Goal: Task Accomplishment & Management: Manage account settings

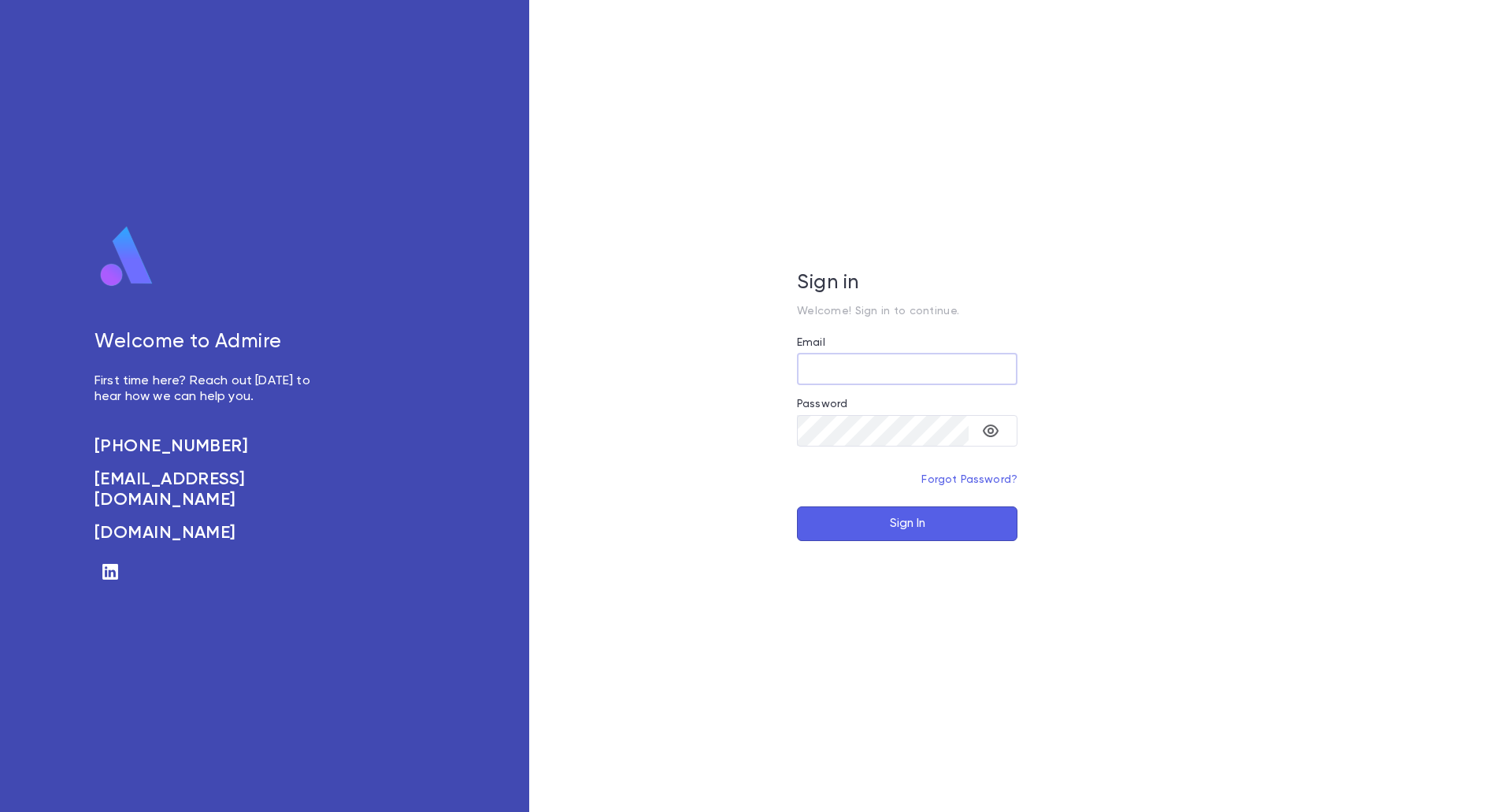
type input "**********"
click at [863, 517] on button "Sign In" at bounding box center [907, 524] width 220 height 35
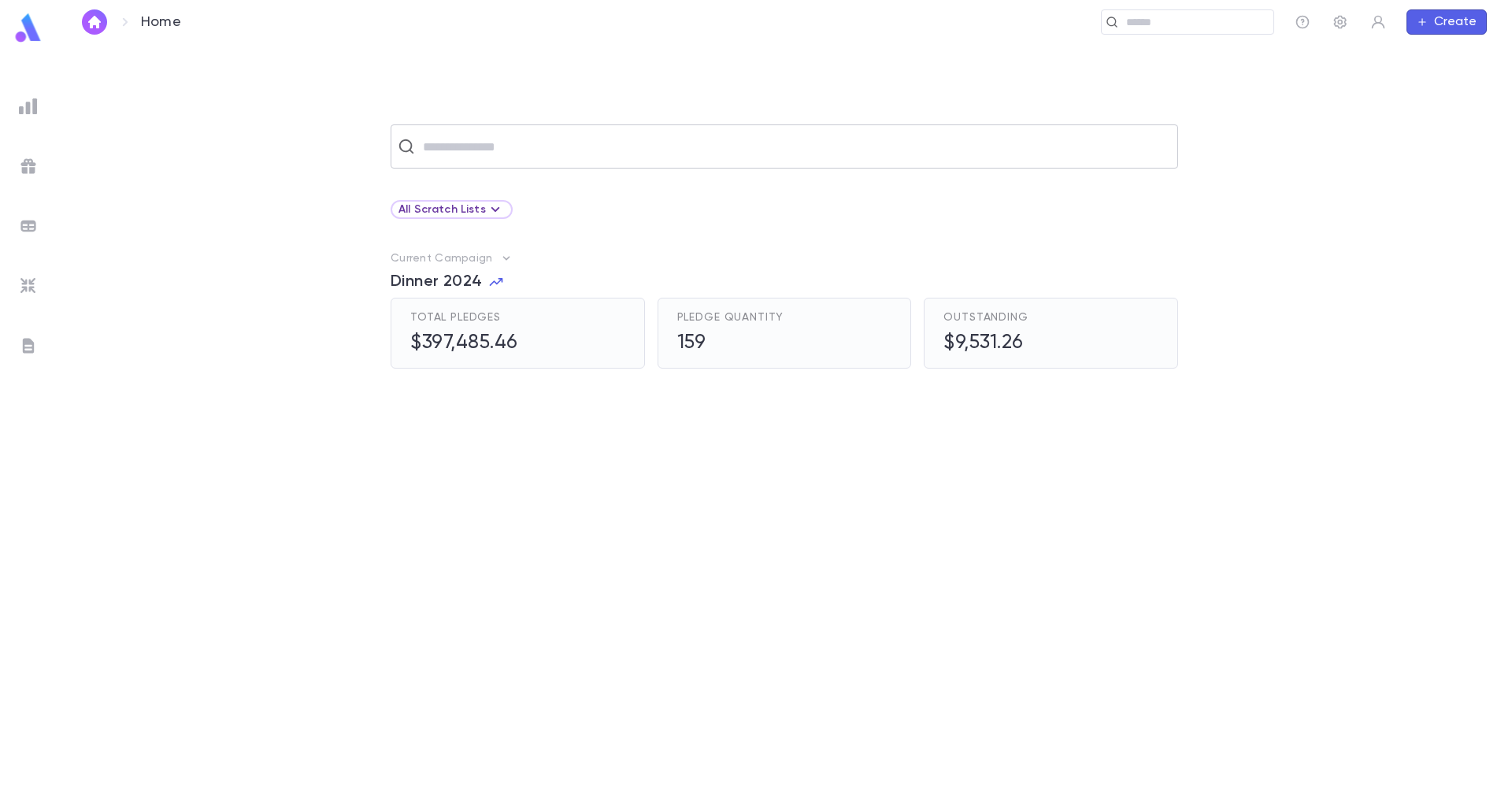
click at [481, 152] on input "text" at bounding box center [794, 147] width 752 height 30
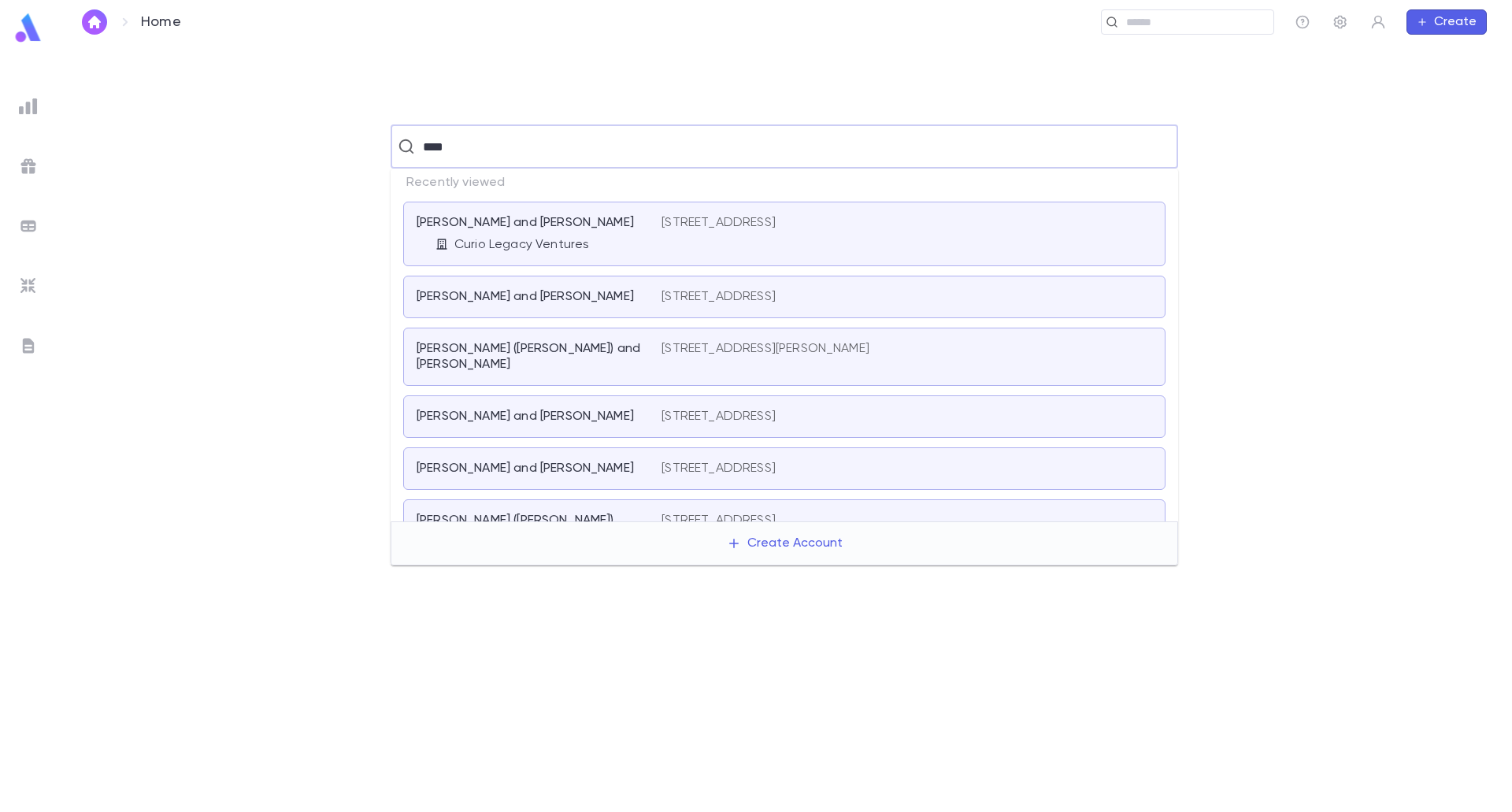
type input "*****"
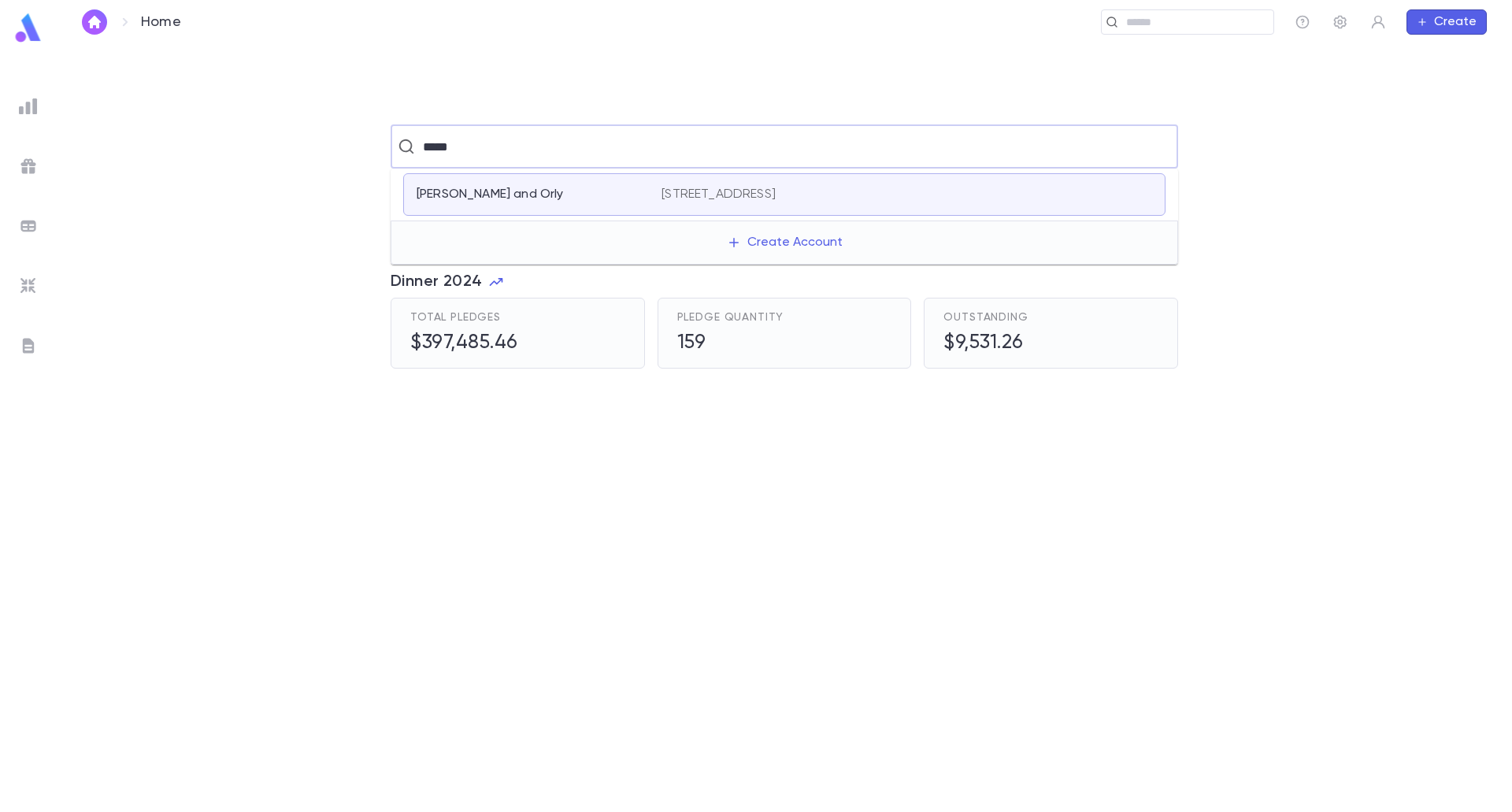
click at [611, 204] on div "[PERSON_NAME] and Orly [STREET_ADDRESS]" at bounding box center [784, 194] width 763 height 42
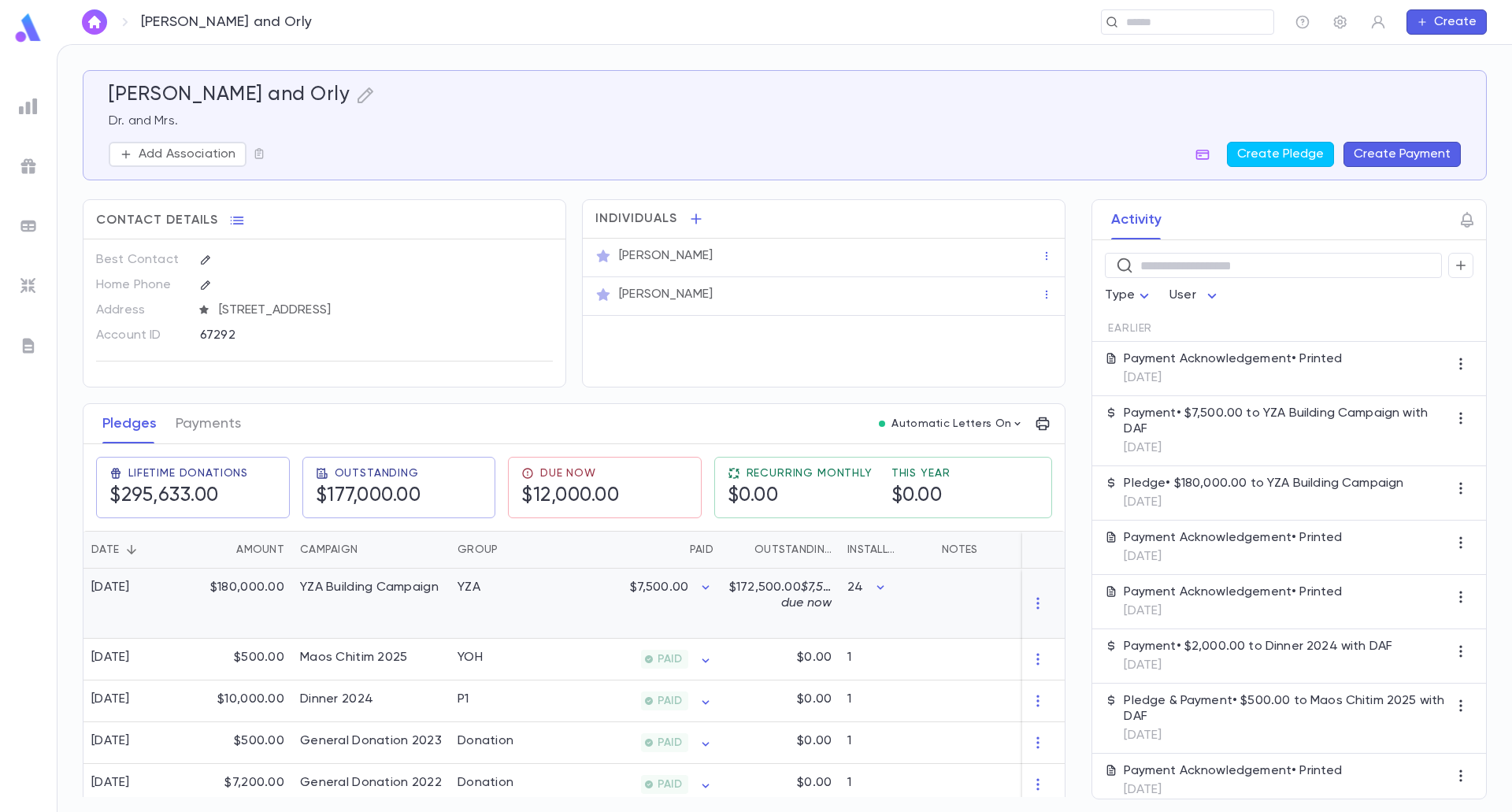
click at [451, 618] on div "YZA" at bounding box center [508, 604] width 118 height 70
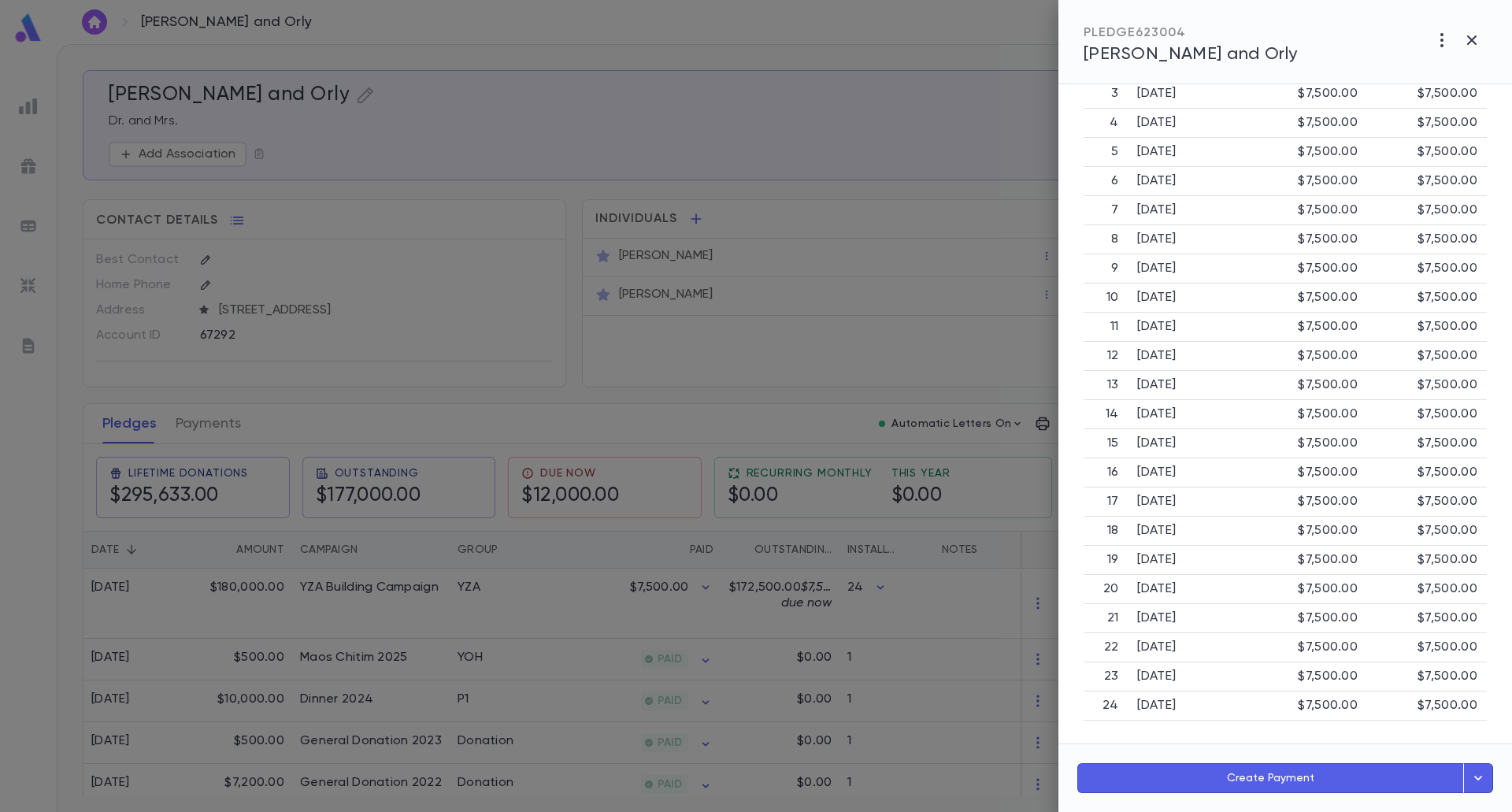
scroll to position [314, 0]
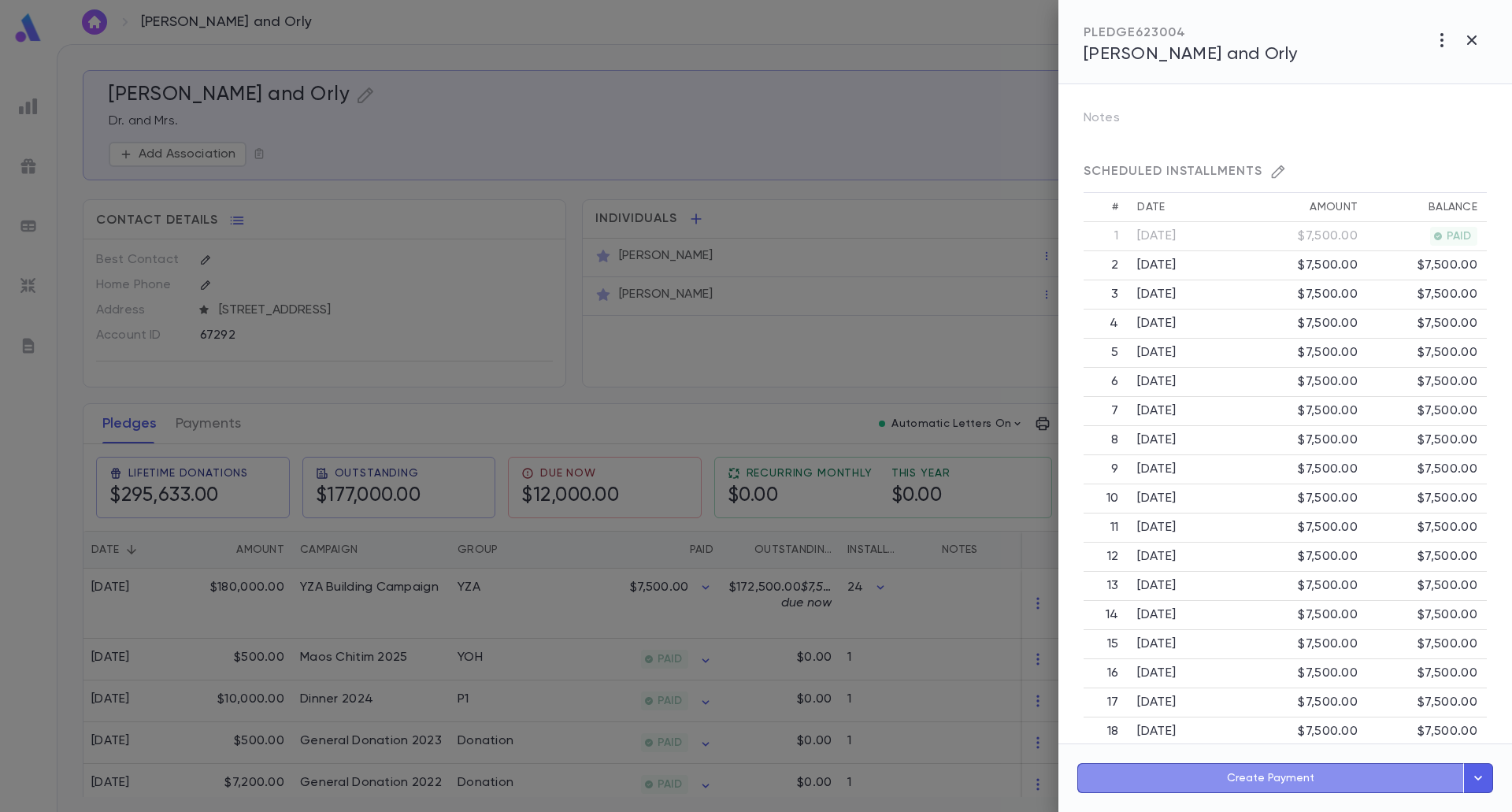
click at [1203, 781] on button "Create Payment" at bounding box center [1270, 778] width 387 height 30
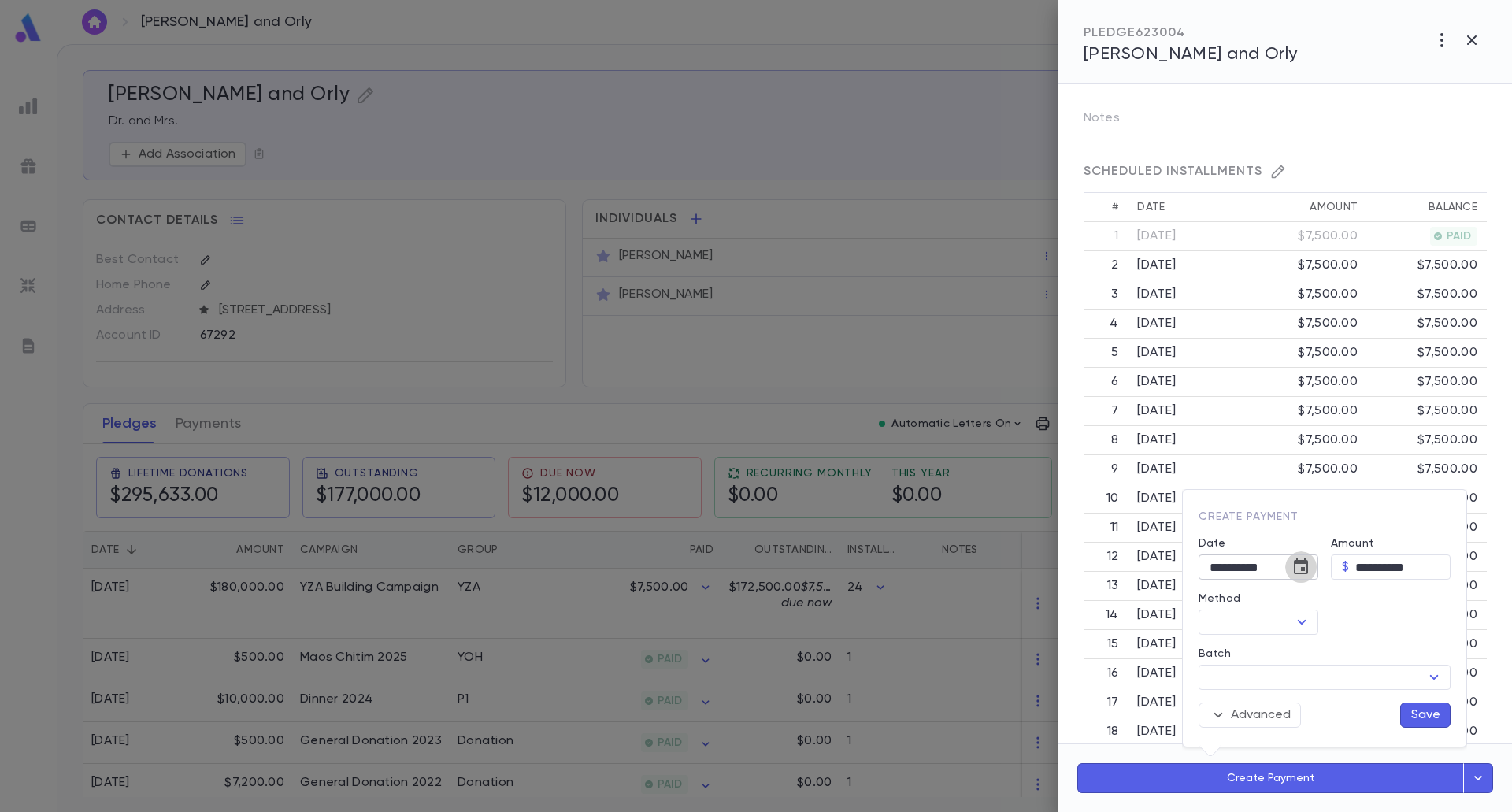
click at [1315, 567] on button "Choose date, selected date is Aug 25, 2025" at bounding box center [1300, 566] width 31 height 31
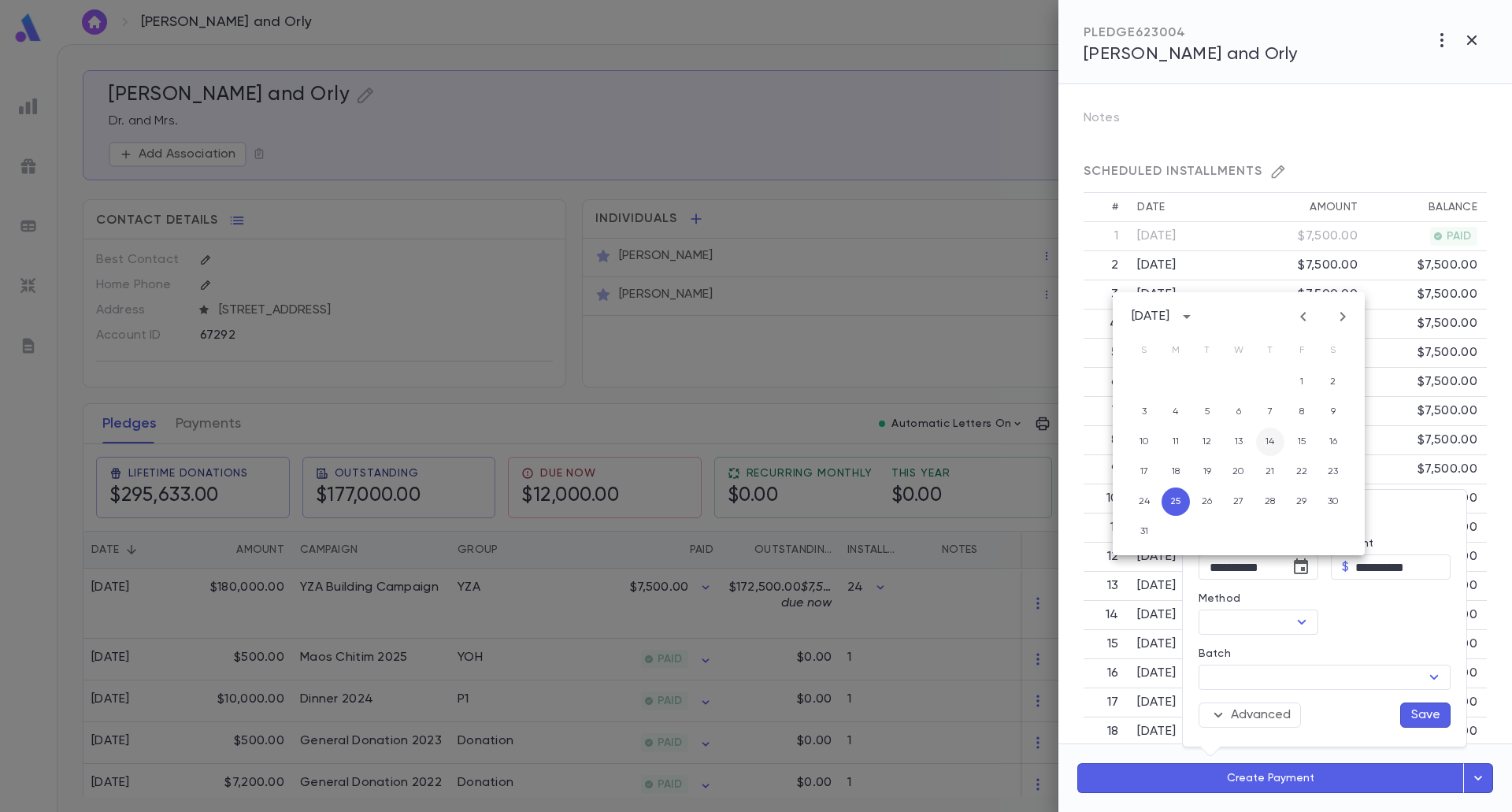
click at [1262, 436] on button "14" at bounding box center [1270, 442] width 28 height 28
type input "**********"
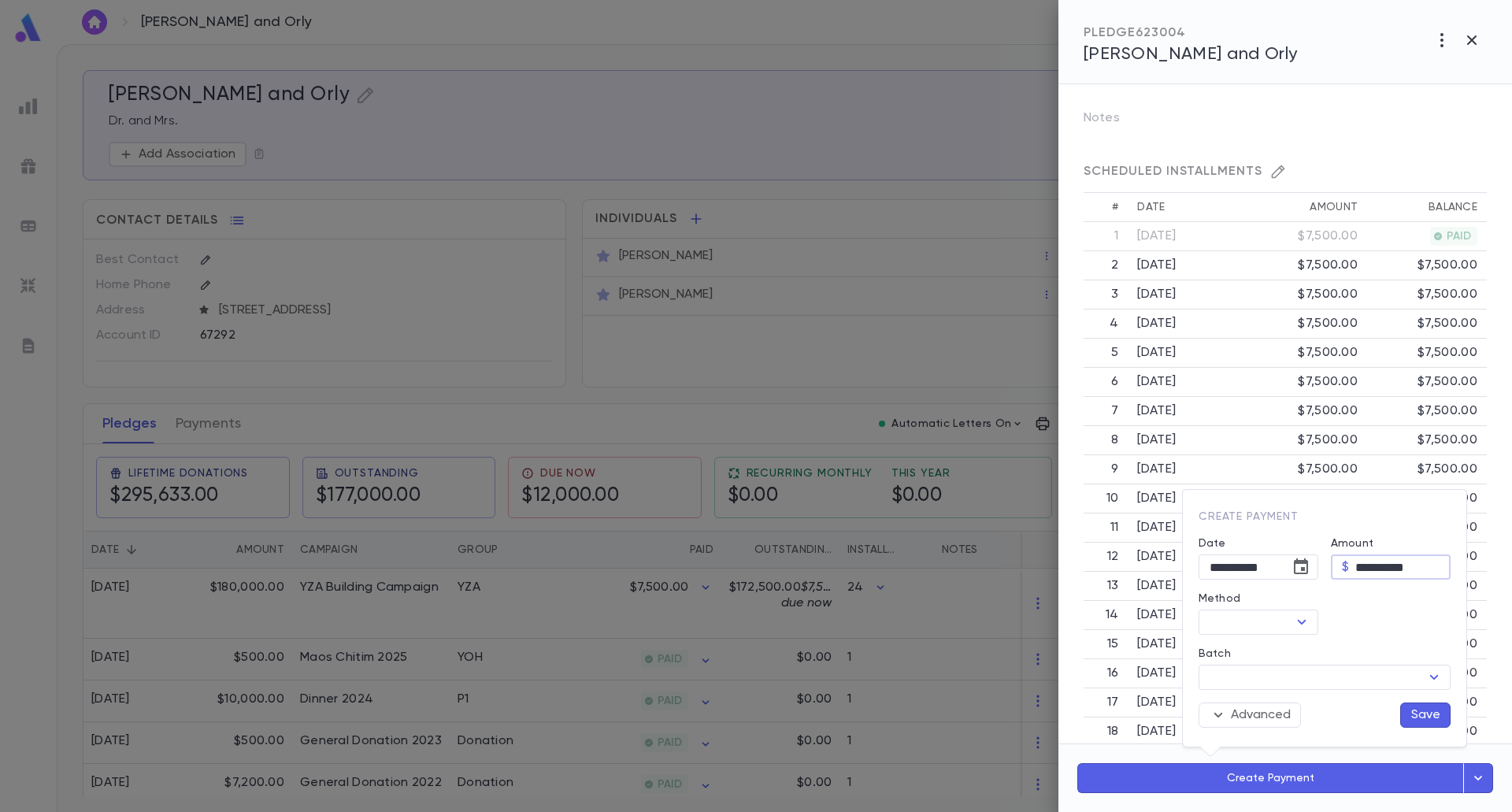
click at [1370, 571] on input "**********" at bounding box center [1402, 568] width 95 height 24
click at [1291, 624] on button "Open" at bounding box center [1301, 622] width 22 height 22
type input "********"
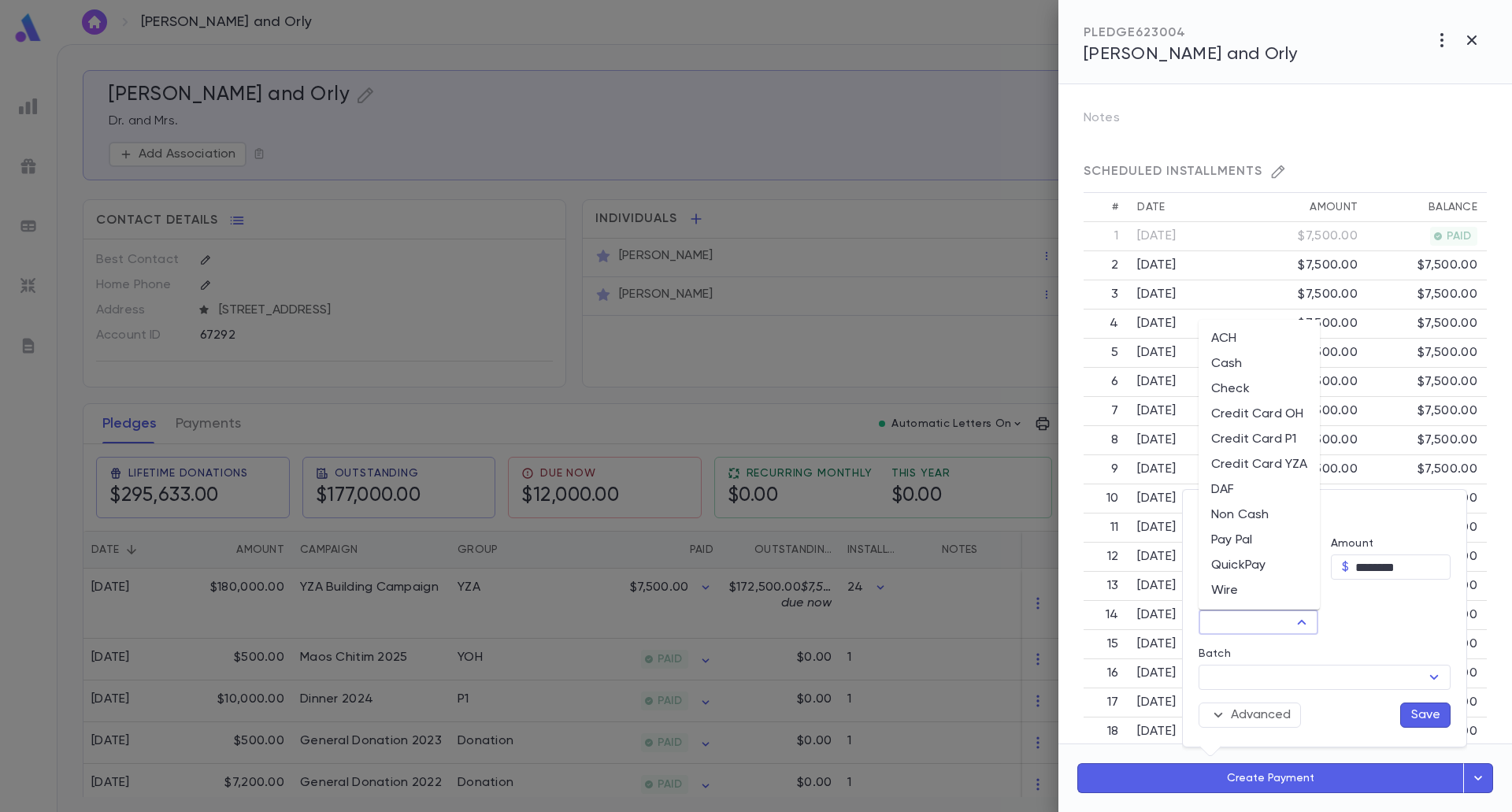
click at [1241, 569] on li "QuickPay" at bounding box center [1259, 565] width 121 height 25
type input "********"
click at [1276, 625] on icon "Clear" at bounding box center [1280, 622] width 16 height 16
click at [1294, 624] on icon "Open" at bounding box center [1301, 623] width 19 height 19
click at [1251, 494] on li "DAF" at bounding box center [1259, 490] width 121 height 25
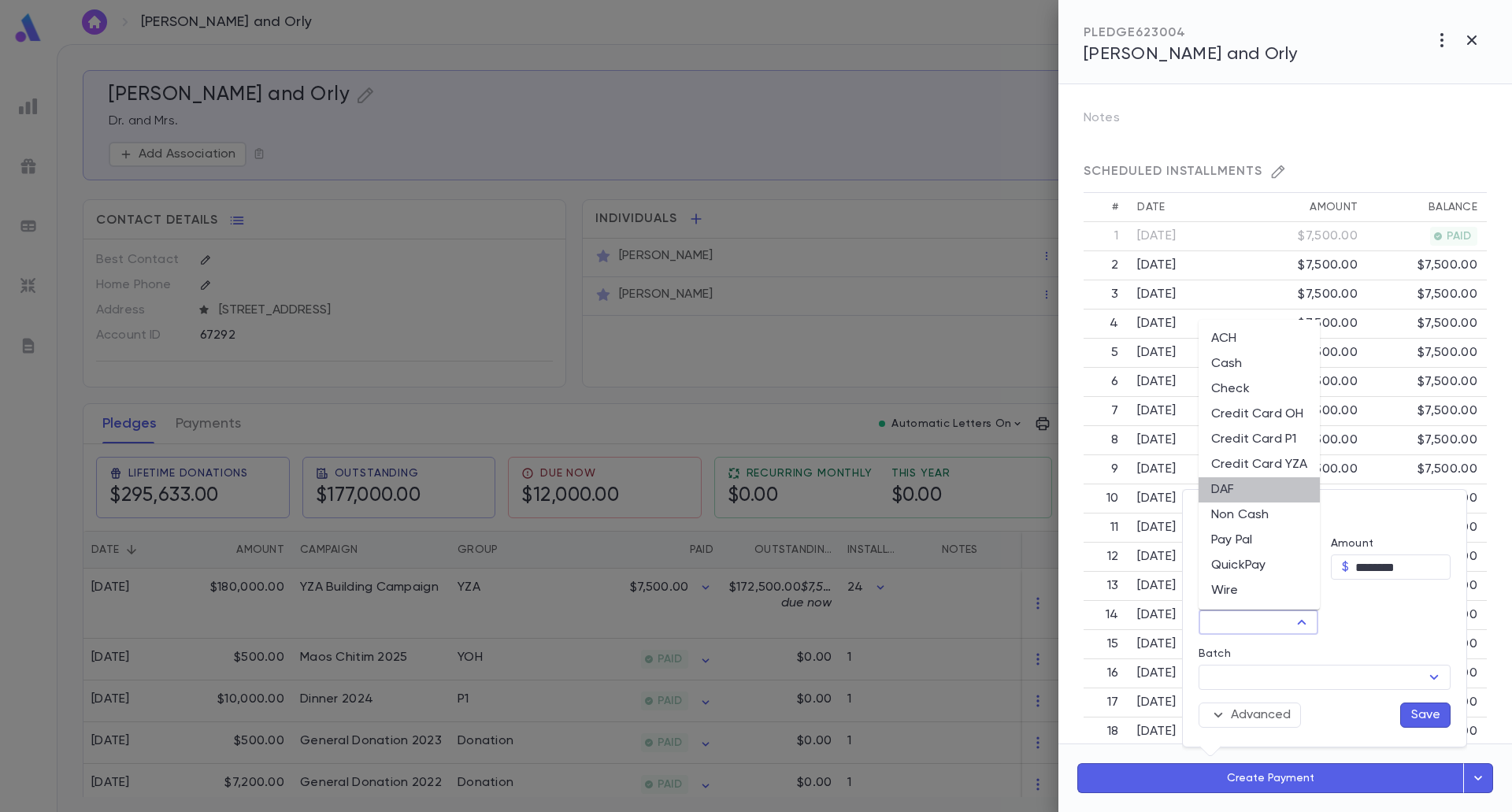
type input "***"
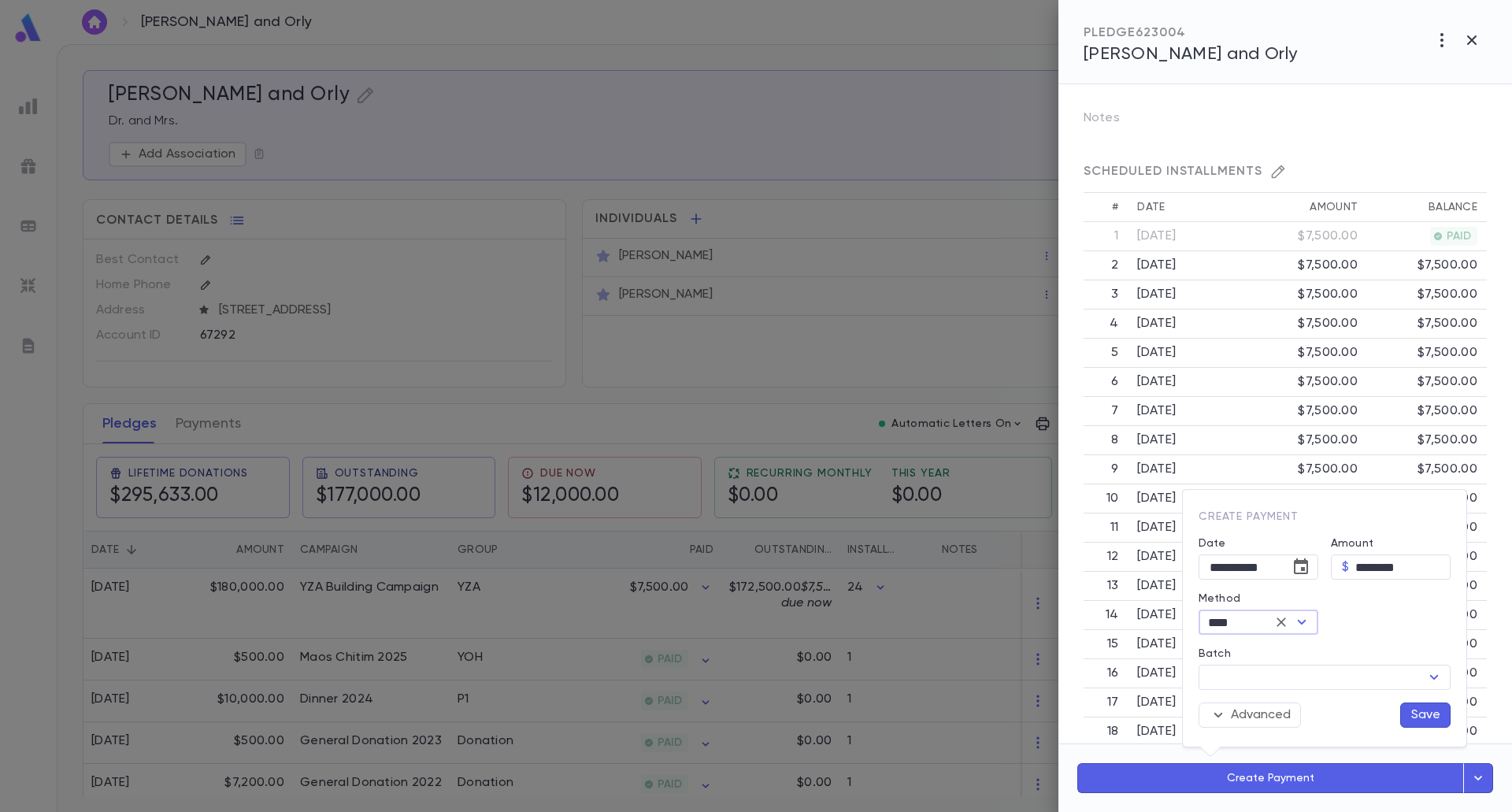
click at [1418, 707] on button "Save" at bounding box center [1425, 715] width 51 height 25
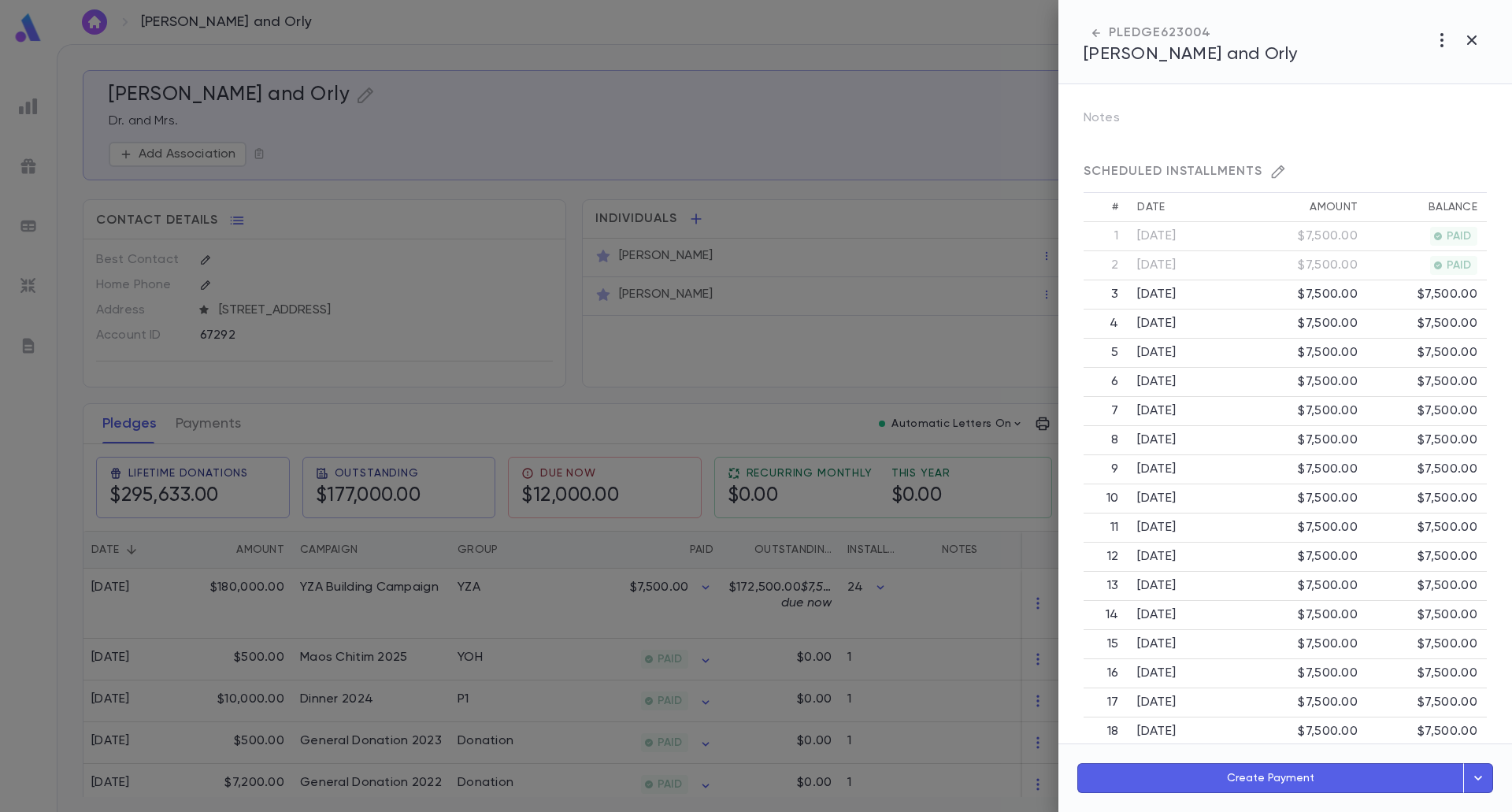
click at [419, 400] on div at bounding box center [756, 406] width 1512 height 812
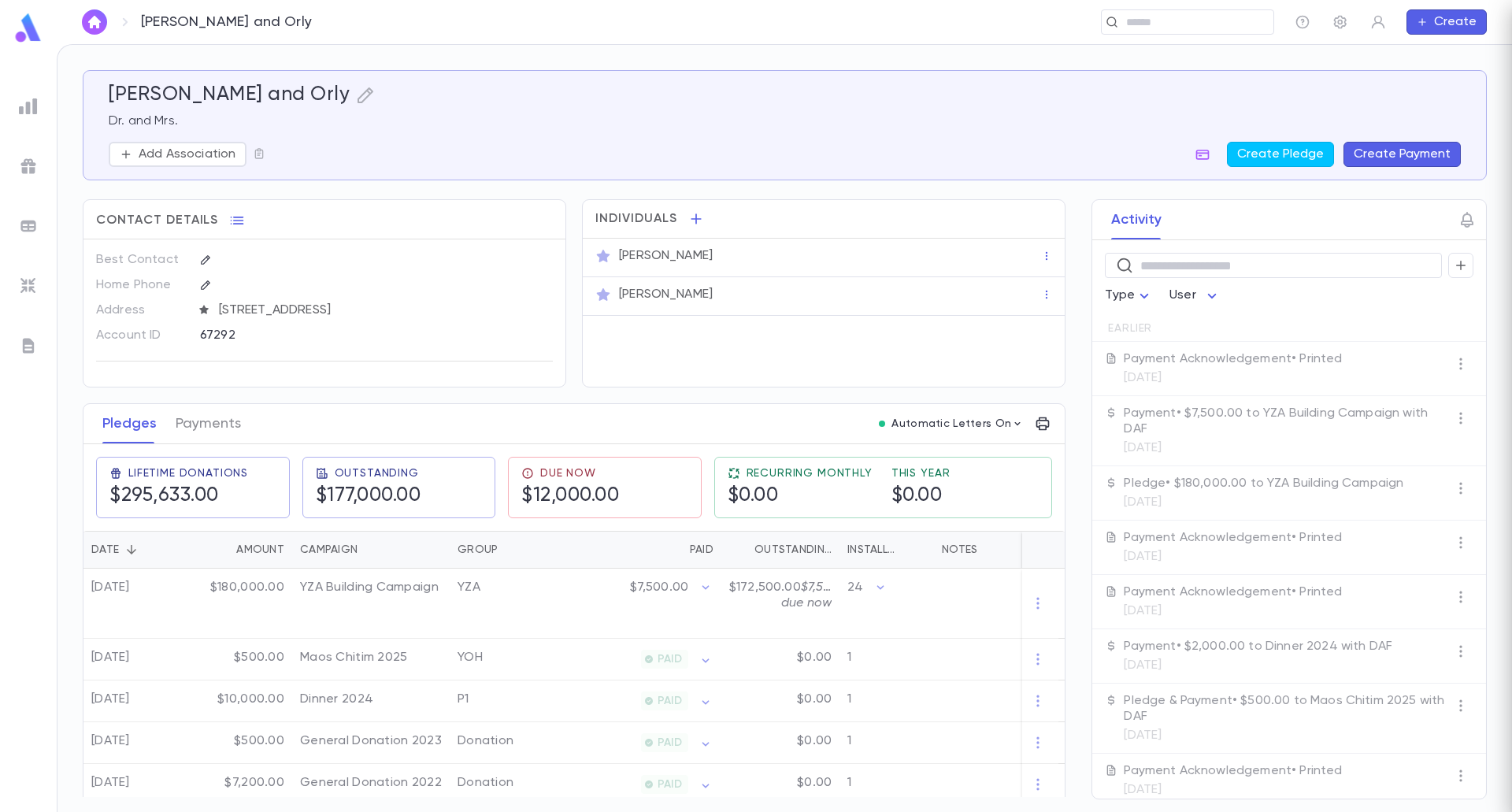
scroll to position [0, 0]
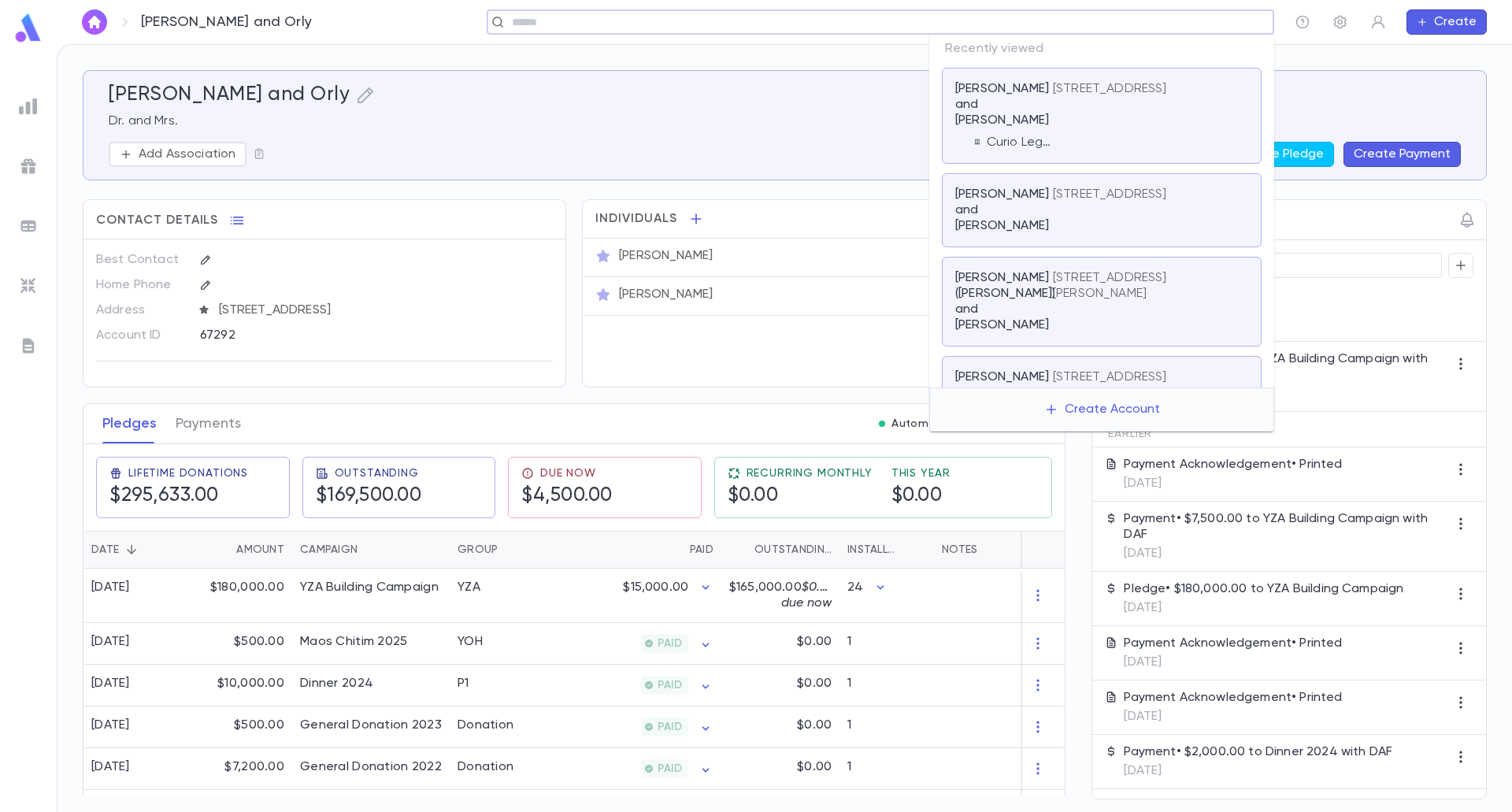
click at [1168, 26] on input "text" at bounding box center [887, 23] width 760 height 15
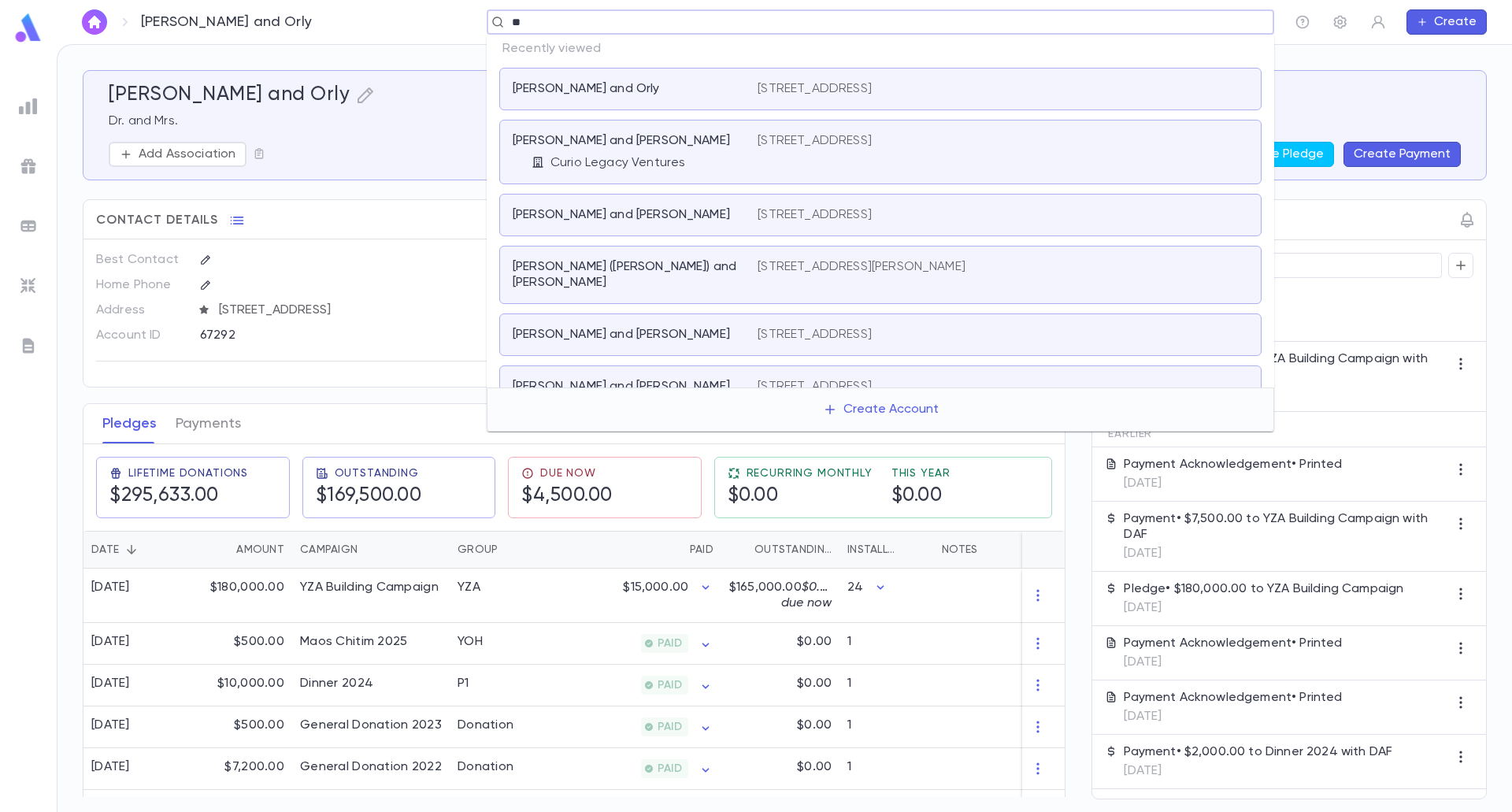
type input "*"
type input "*********"
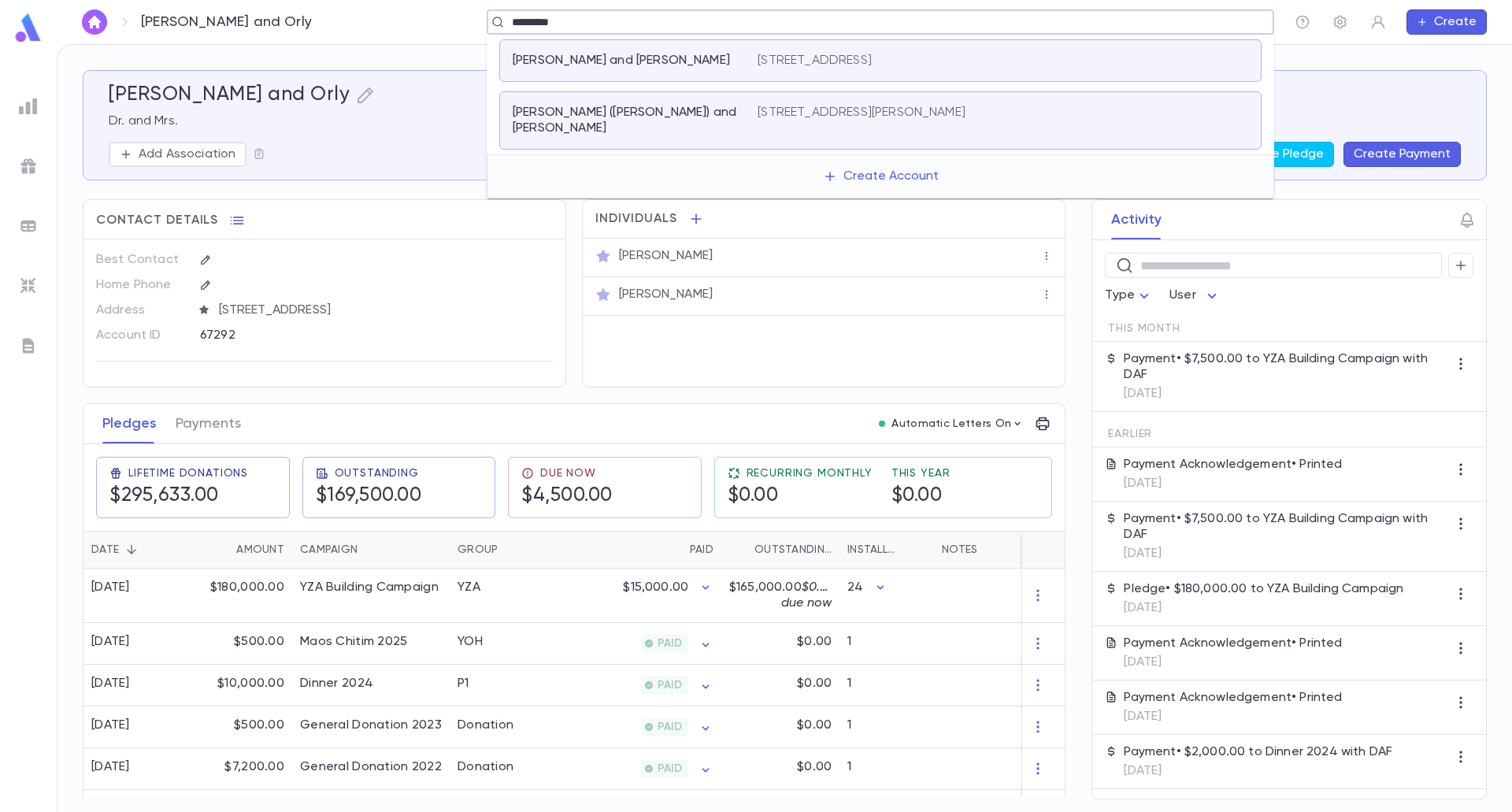
click at [599, 121] on div "Kreindler, Moshe (Michael) and Shira 750 Wilson Ct, North Woodmere NY 11581" at bounding box center [880, 121] width 763 height 58
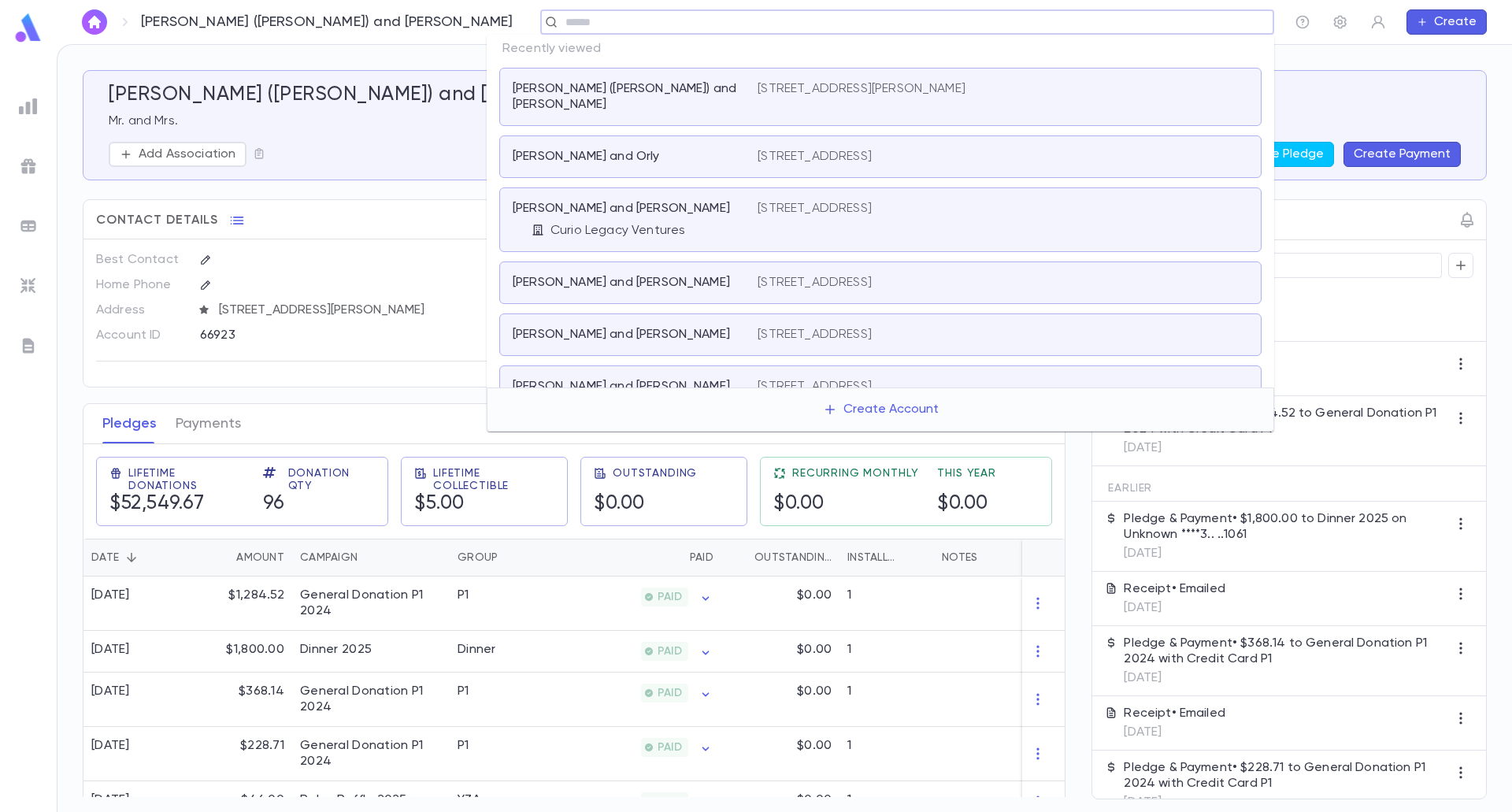
click at [560, 24] on input "text" at bounding box center [901, 23] width 683 height 15
click at [633, 75] on div "Kreindler, Moshe (Michael) and Shira 750 Wilson Ct, North Woodmere NY 11581" at bounding box center [880, 97] width 763 height 58
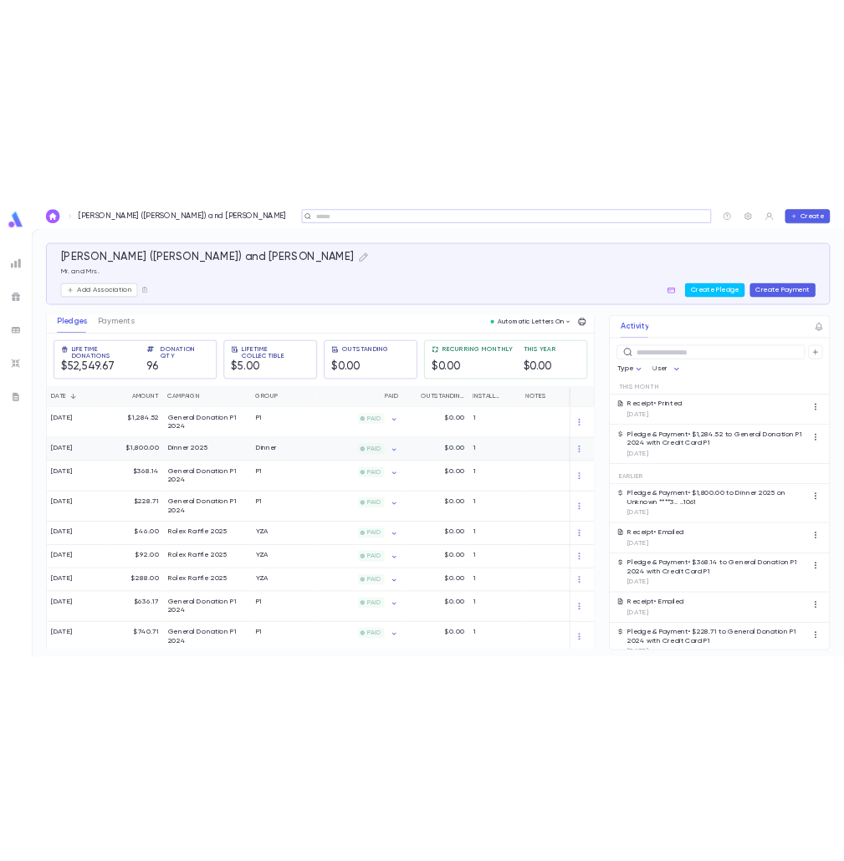
scroll to position [251, 0]
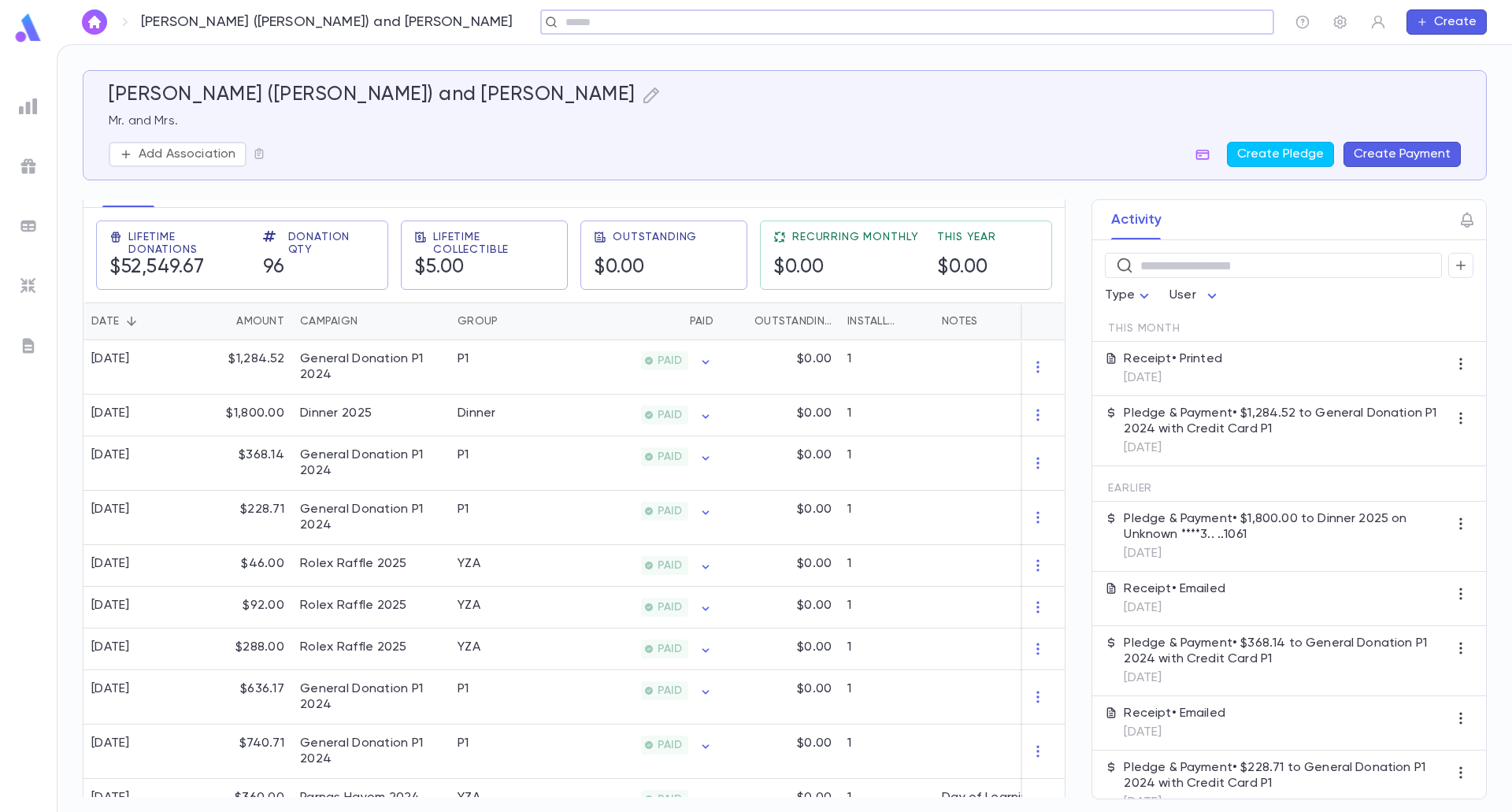
click at [1380, 161] on button "Create Payment" at bounding box center [1402, 154] width 118 height 25
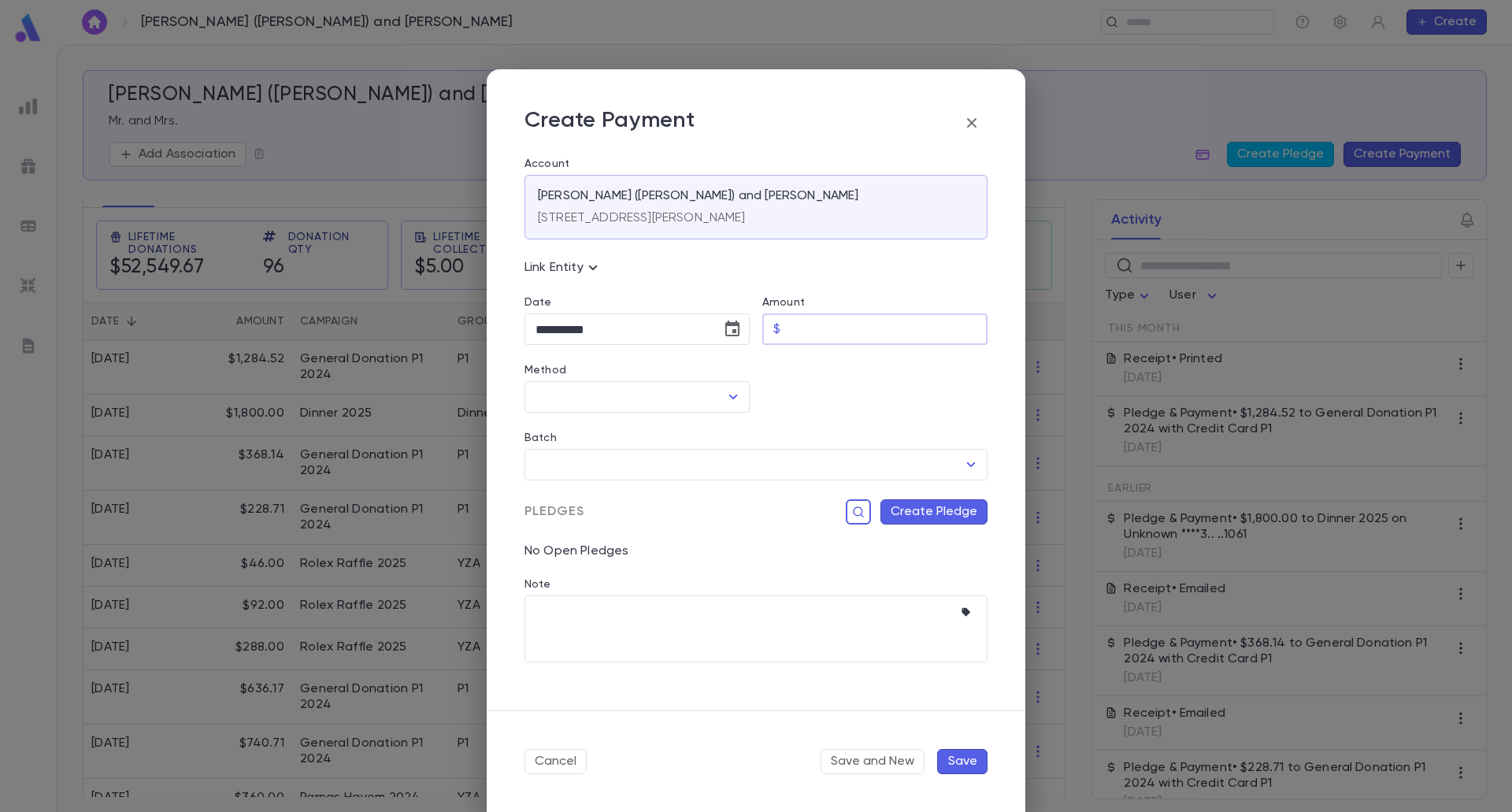
click at [805, 325] on input "Amount" at bounding box center [886, 330] width 201 height 31
type input "****"
click at [624, 390] on input "Method" at bounding box center [624, 398] width 187 height 30
click at [573, 534] on li "Credit Card P1" at bounding box center [635, 532] width 222 height 25
type input "**********"
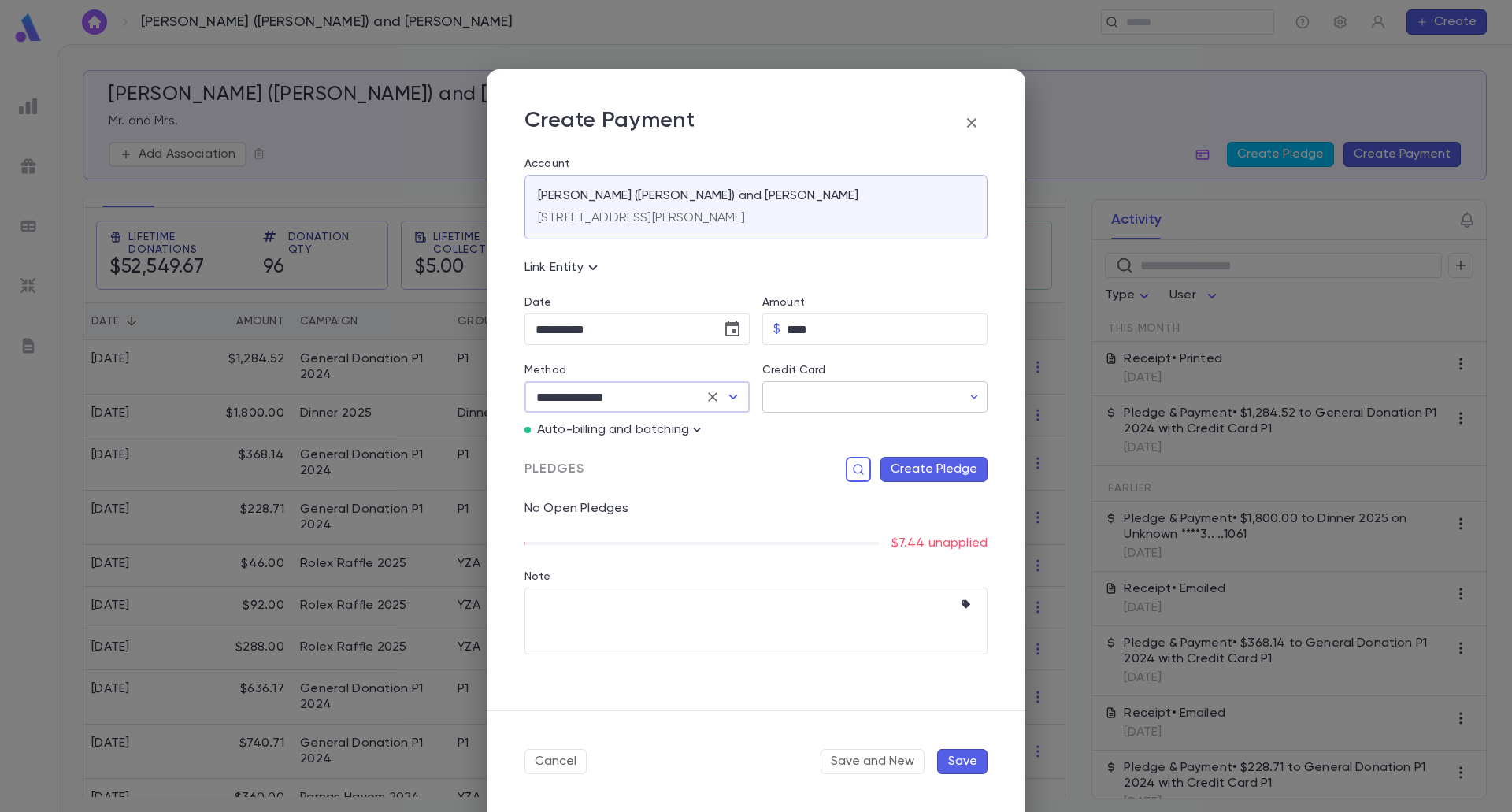
click at [829, 392] on input "Credit Card" at bounding box center [862, 398] width 200 height 31
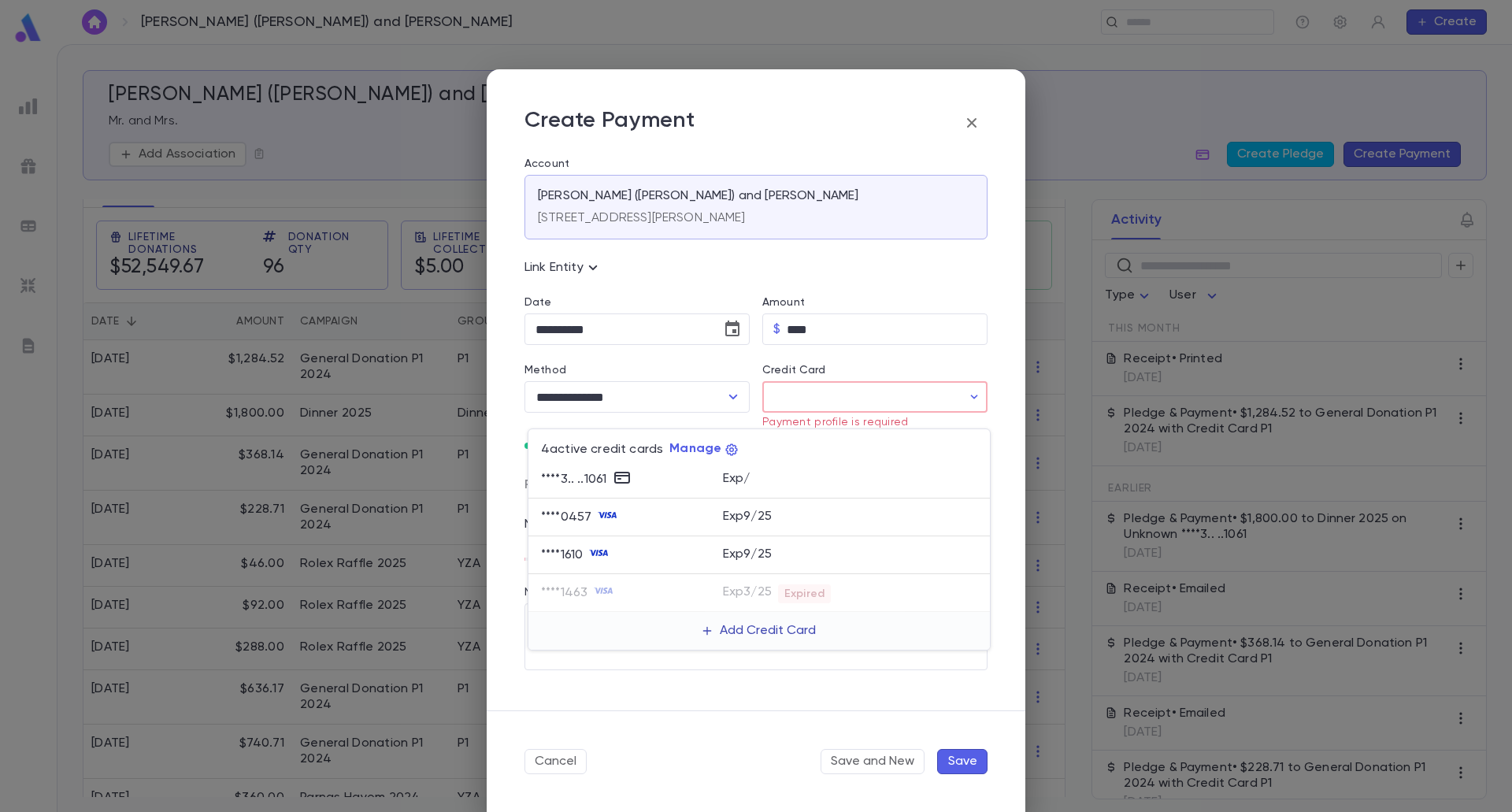
click at [726, 636] on button "Add Credit Card" at bounding box center [759, 630] width 132 height 25
type input "**********"
type input "*****"
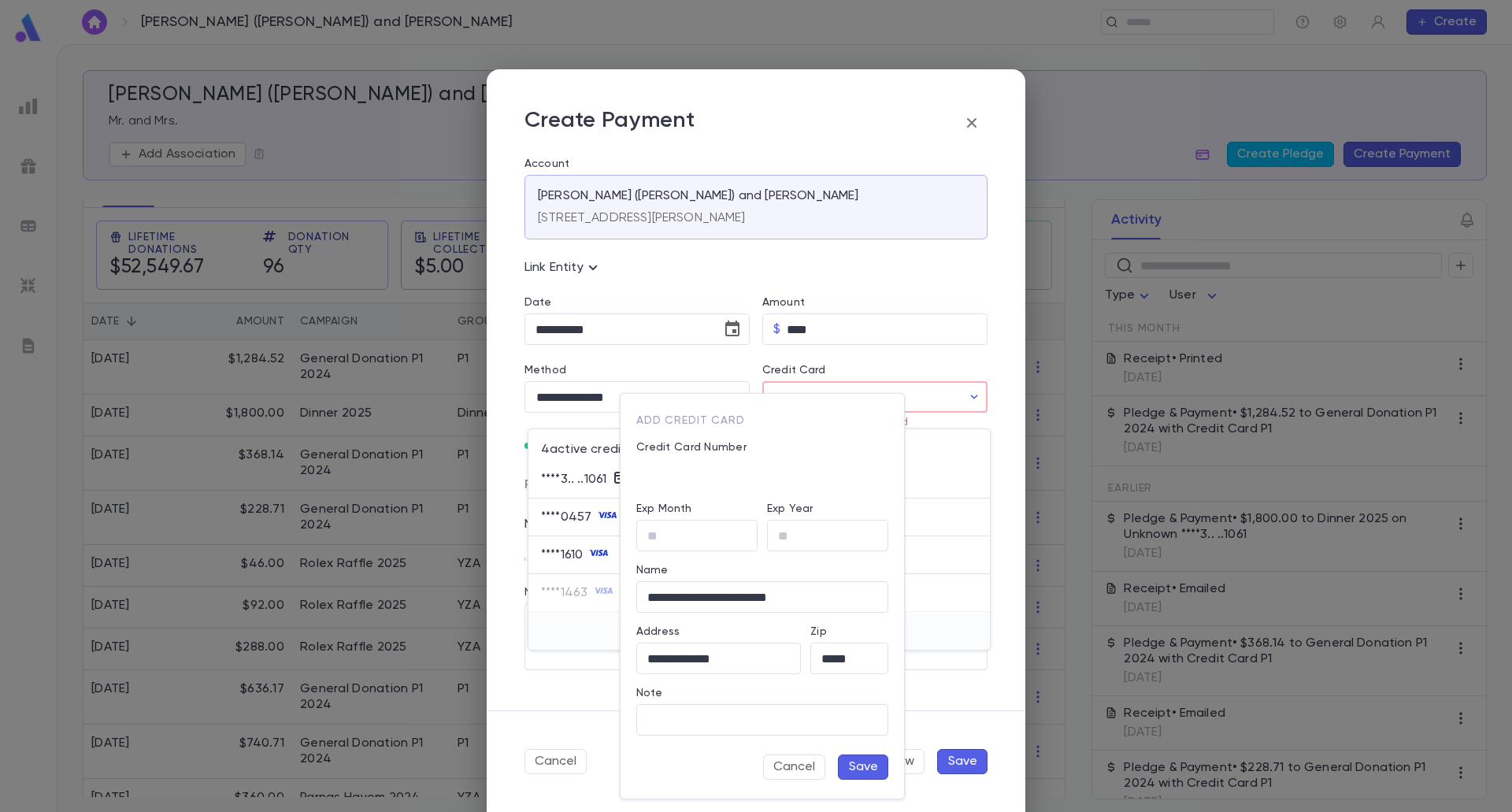
click at [684, 513] on label "Exp Month" at bounding box center [664, 509] width 56 height 12
click at [684, 521] on input "Exp Month" at bounding box center [697, 536] width 121 height 31
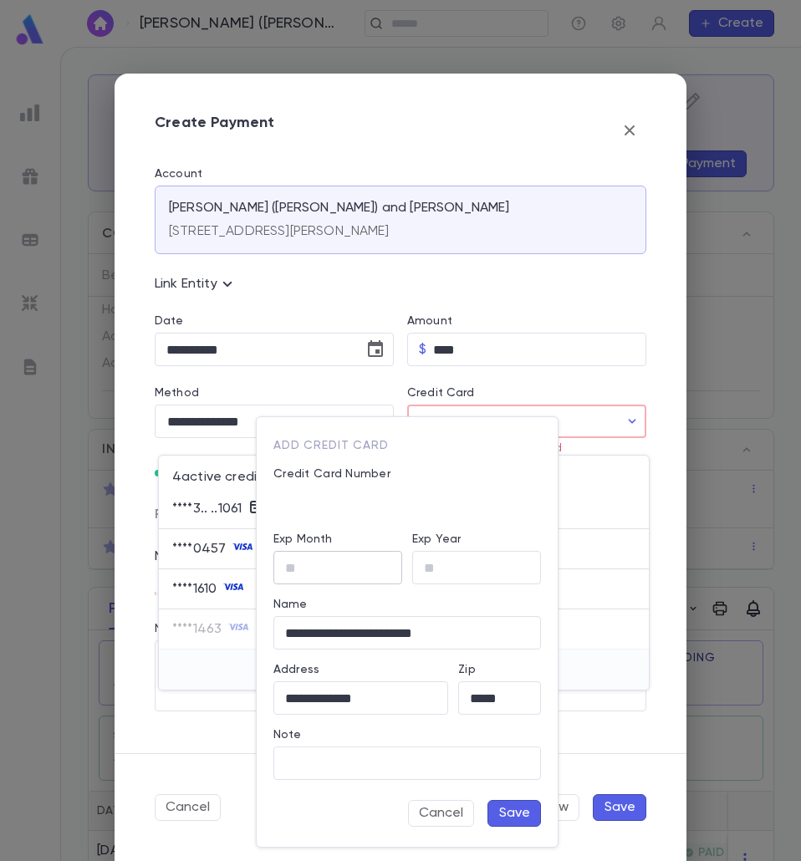
click at [336, 578] on input "Exp Month" at bounding box center [337, 568] width 129 height 33
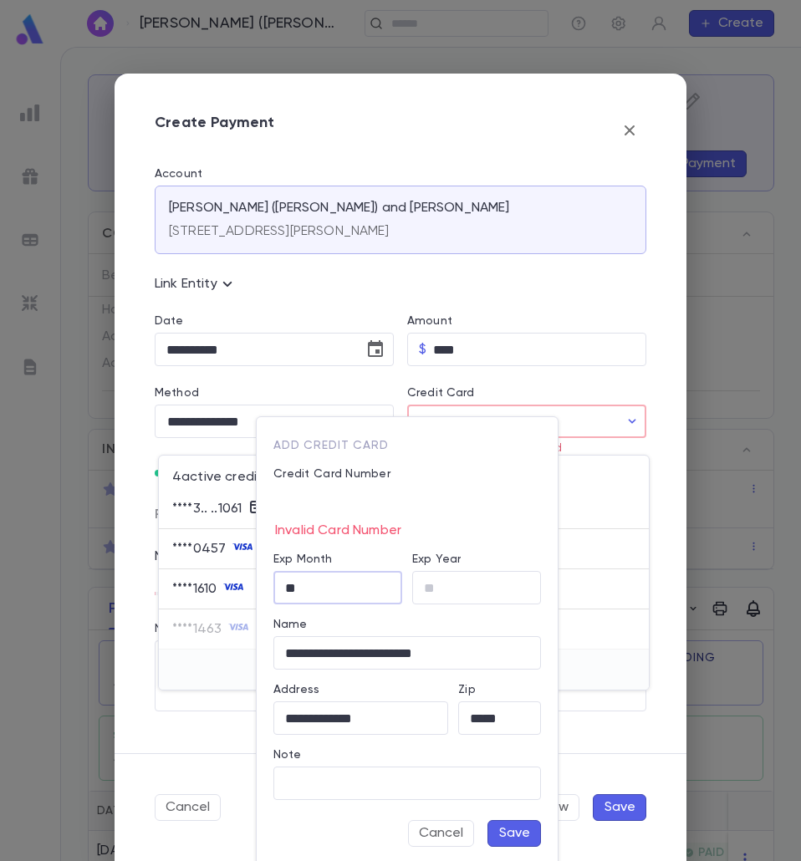
type input "**"
click at [501, 828] on button "Save" at bounding box center [515, 833] width 54 height 27
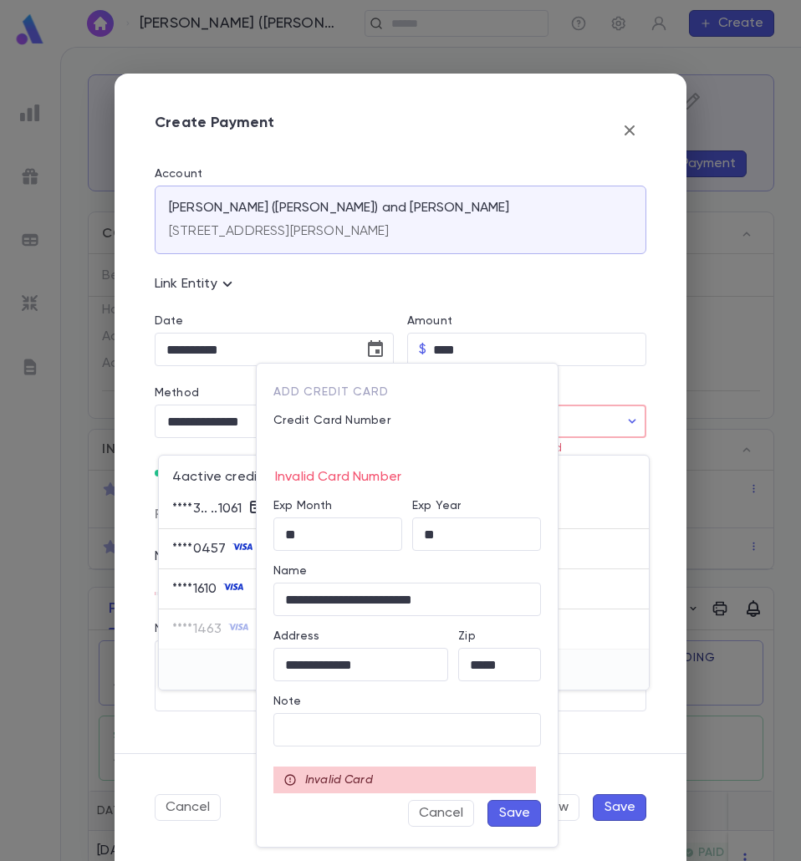
click at [412, 808] on button "Cancel" at bounding box center [441, 813] width 66 height 27
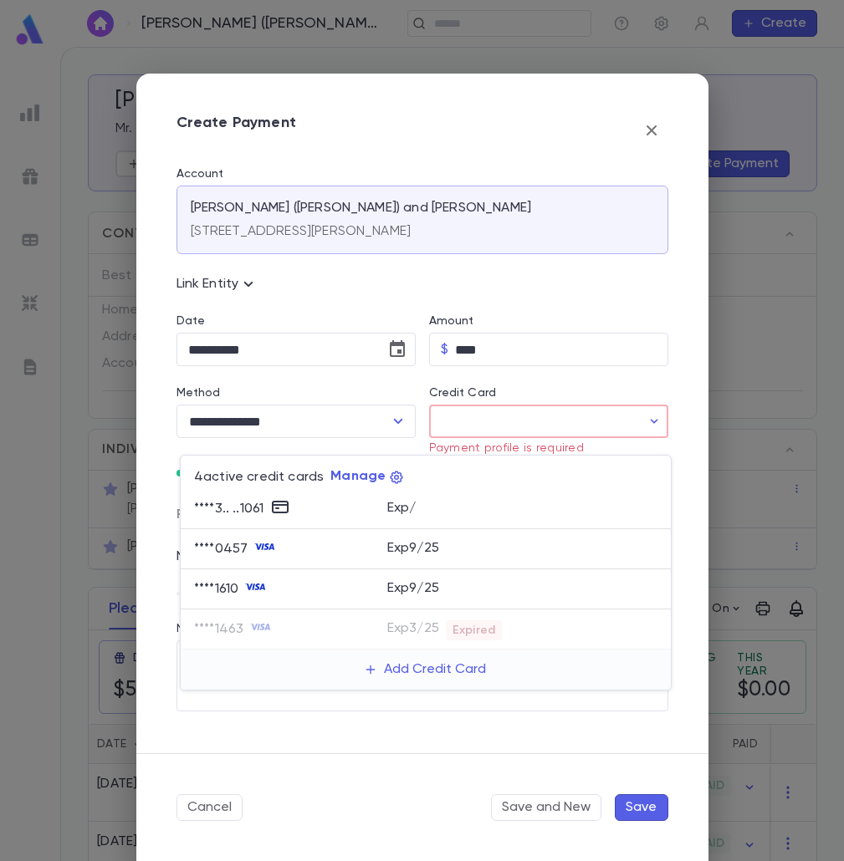
click at [647, 130] on div at bounding box center [422, 430] width 844 height 861
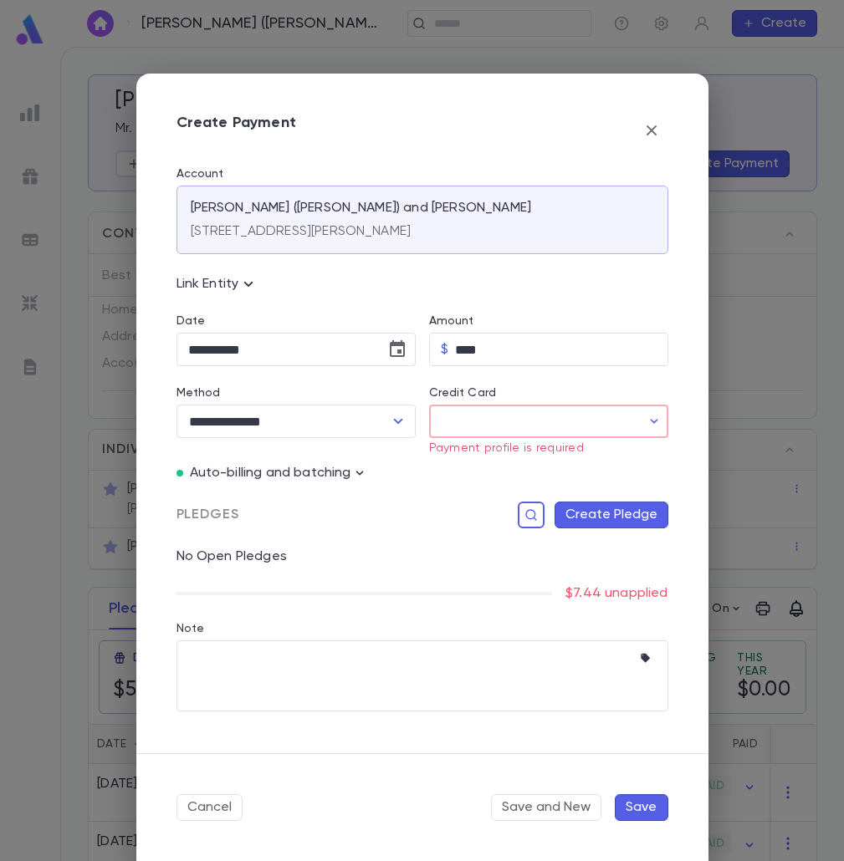
click at [650, 132] on icon "button" at bounding box center [651, 130] width 10 height 10
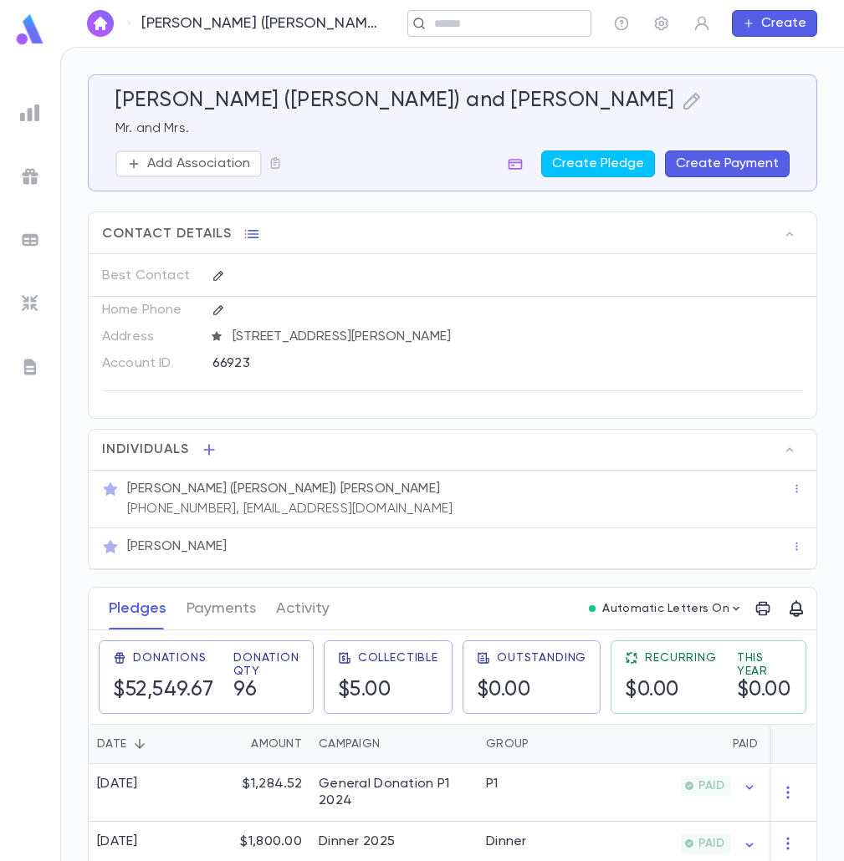
click at [477, 29] on input "text" at bounding box center [494, 24] width 130 height 16
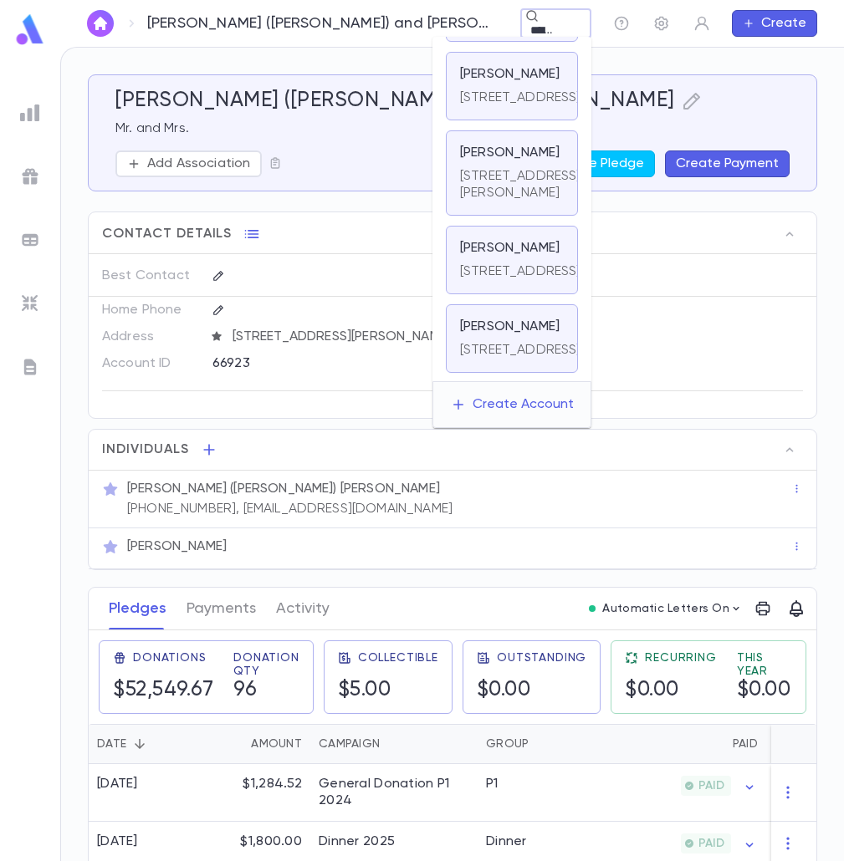
scroll to position [0, 0]
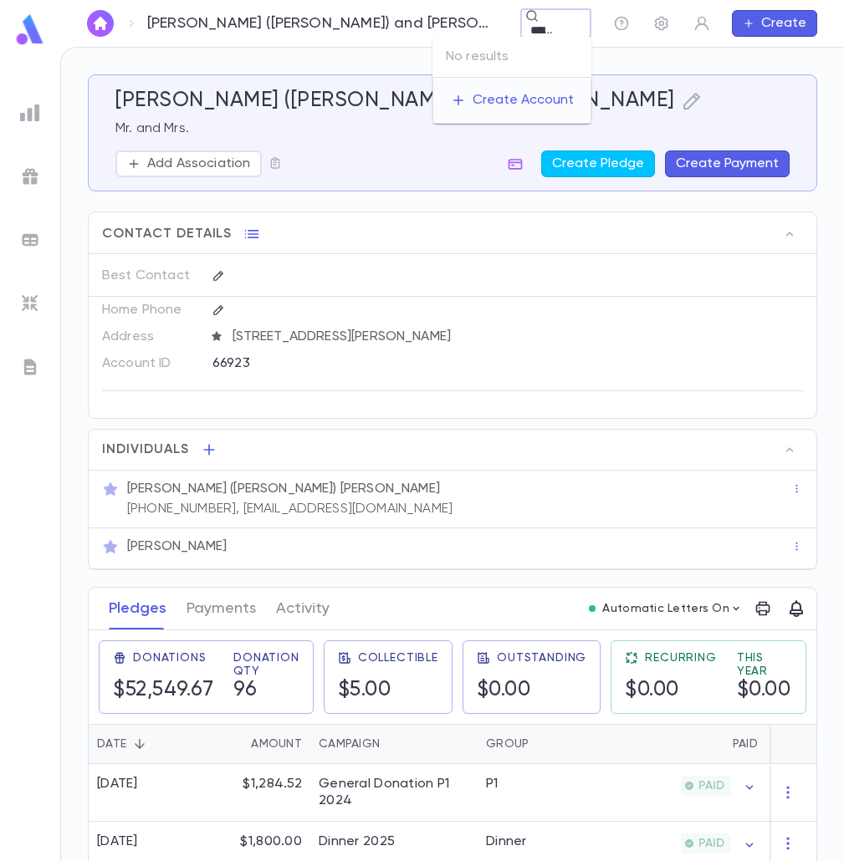
click at [520, 13] on div "**********" at bounding box center [555, 23] width 71 height 29
click at [525, 27] on input "**********" at bounding box center [541, 31] width 33 height 16
click at [525, 28] on input "**********" at bounding box center [541, 31] width 33 height 16
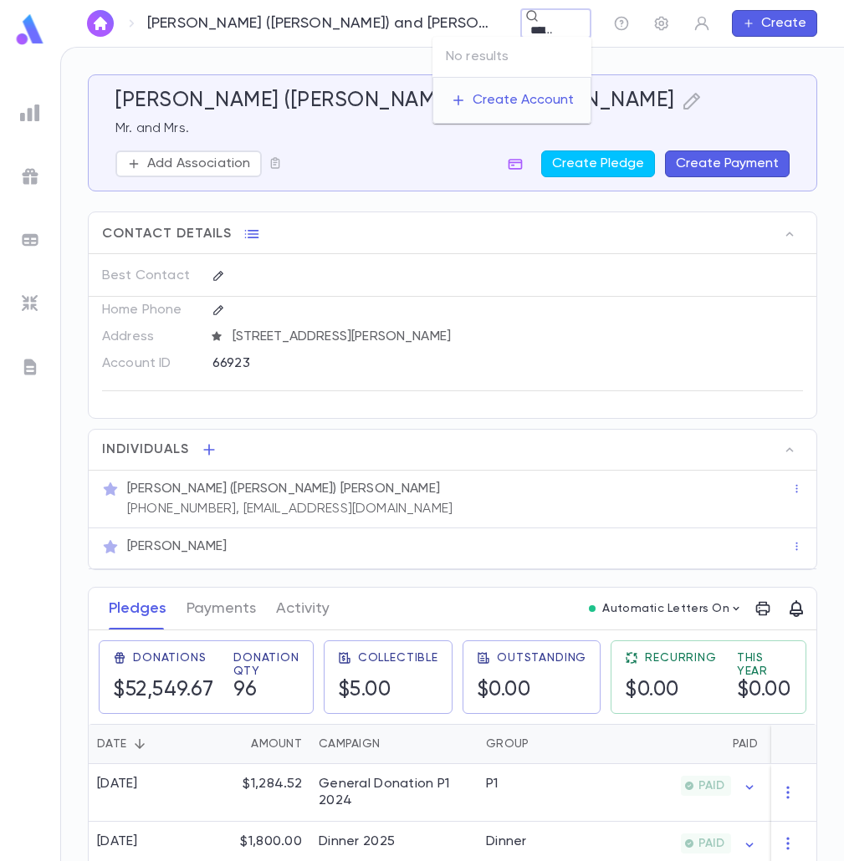
click at [525, 28] on input "**********" at bounding box center [541, 31] width 33 height 16
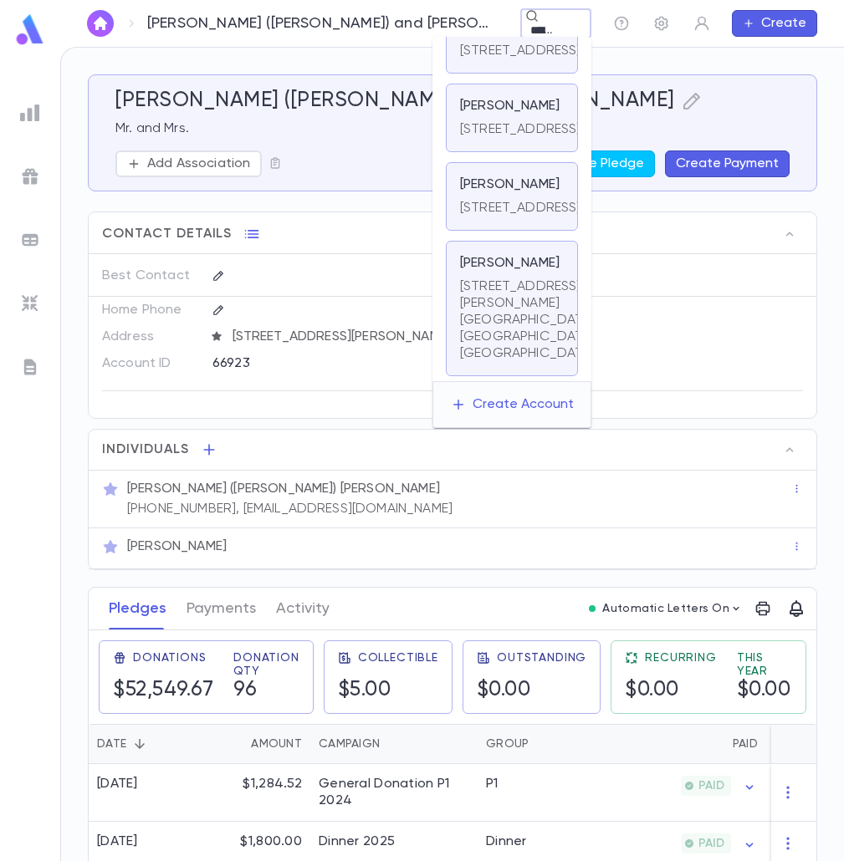
scroll to position [1425, 0]
click at [525, 23] on input "********" at bounding box center [541, 31] width 33 height 16
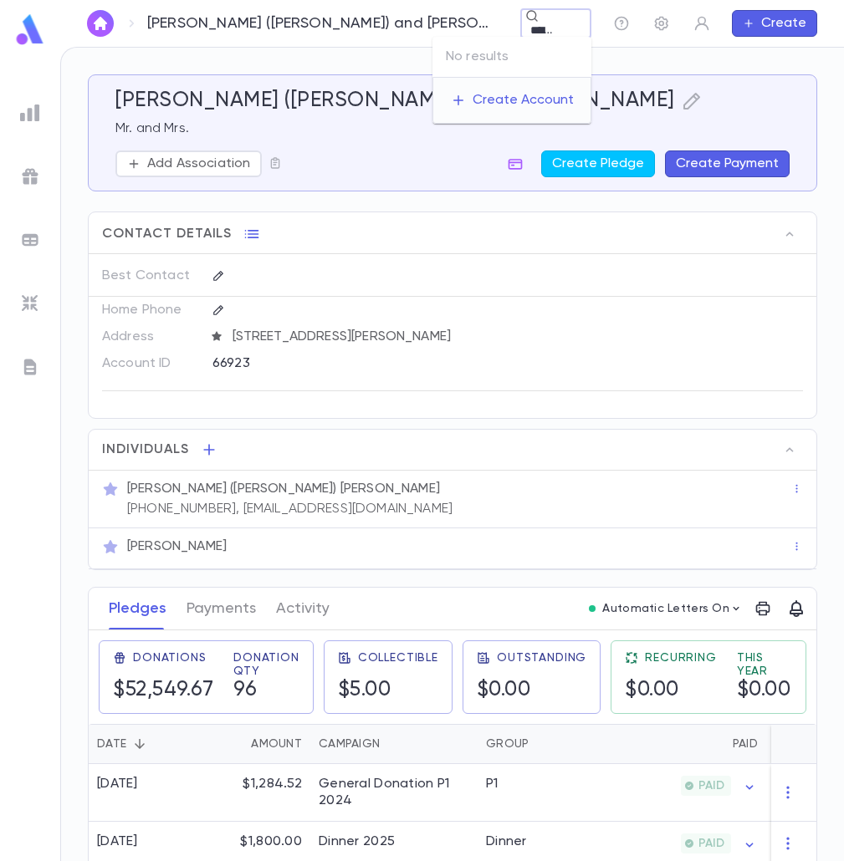
type input "**********"
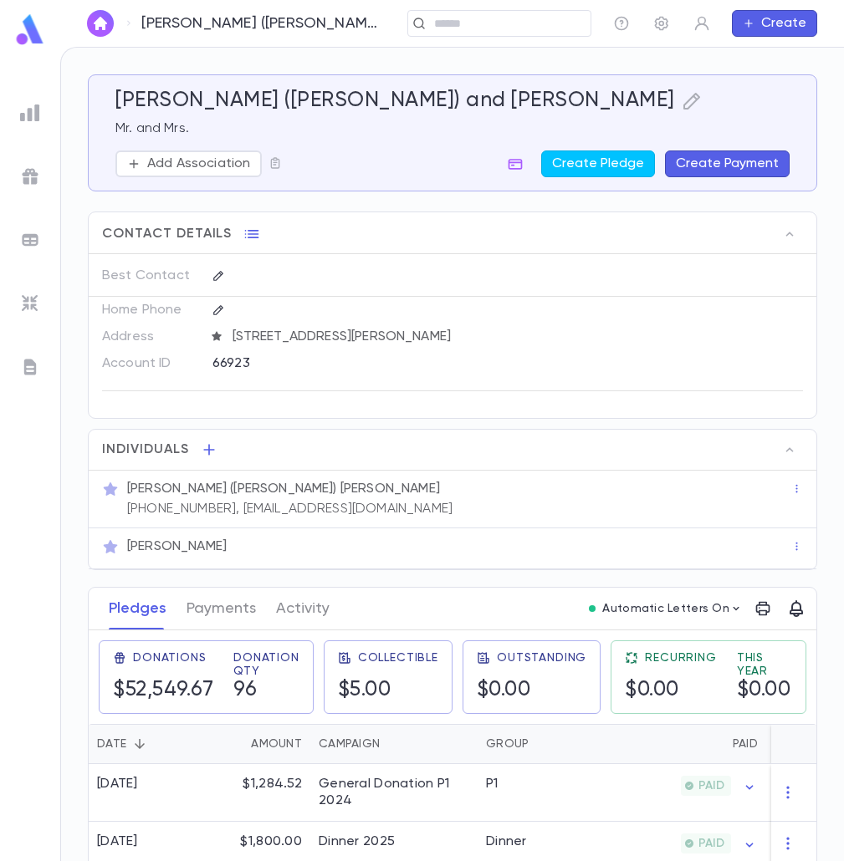
click at [729, 27] on div "​ Create" at bounding box center [612, 23] width 410 height 27
click at [742, 24] on button "Create" at bounding box center [774, 23] width 85 height 27
click at [788, 52] on li "Account" at bounding box center [779, 56] width 84 height 27
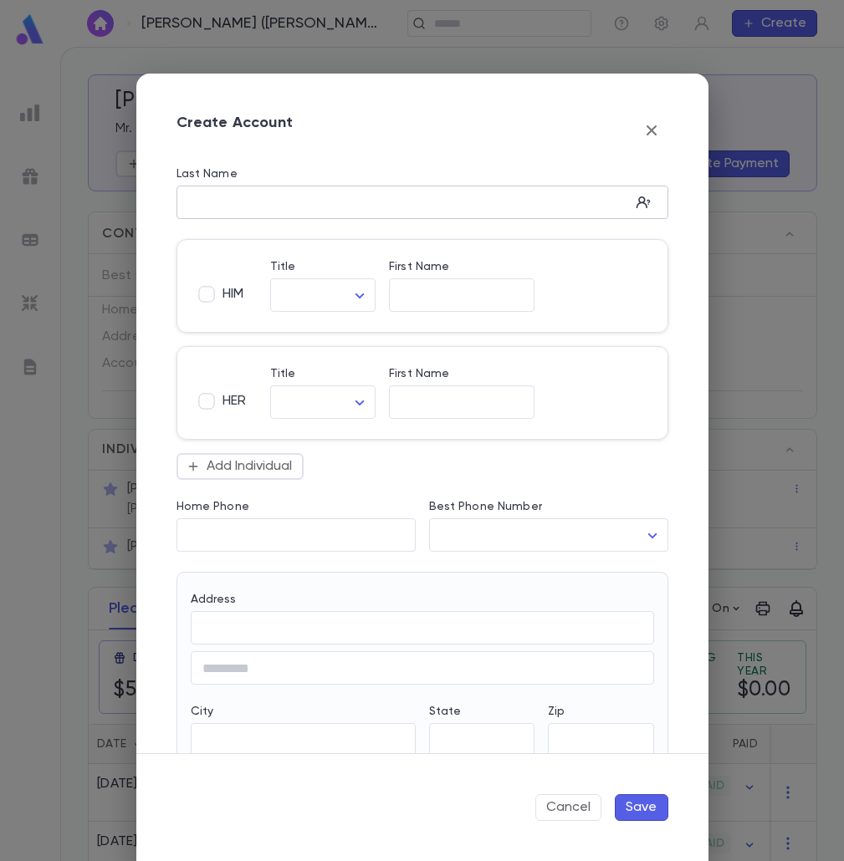
click at [311, 197] on input "Last Name" at bounding box center [402, 202] width 453 height 19
type input "********"
click at [451, 293] on input "First Name" at bounding box center [462, 295] width 146 height 19
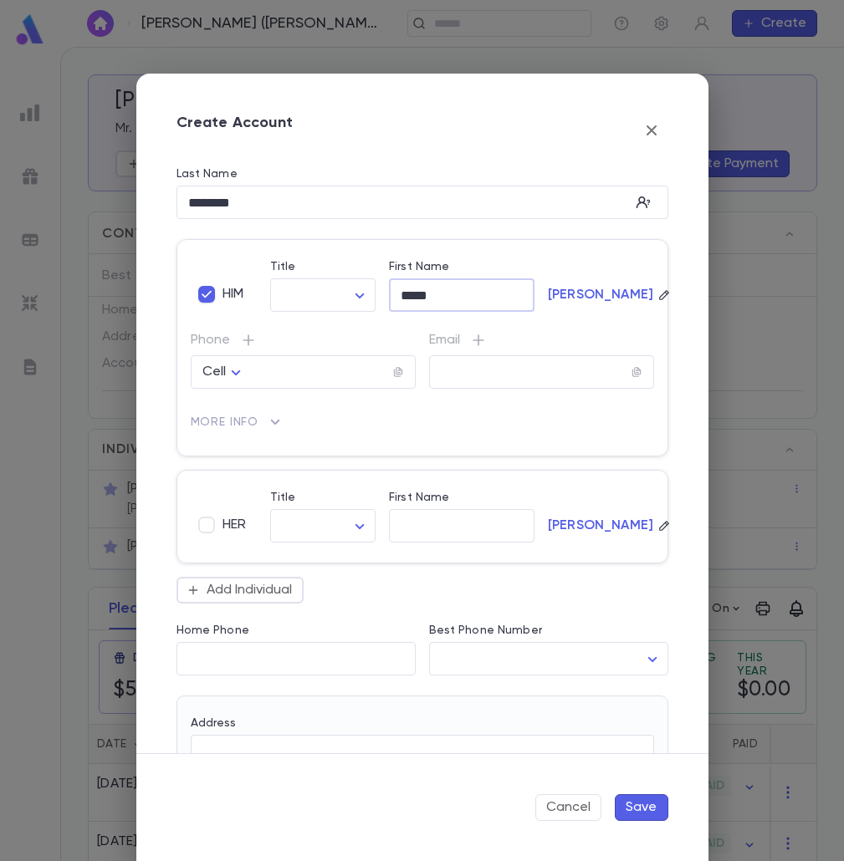
type input "*****"
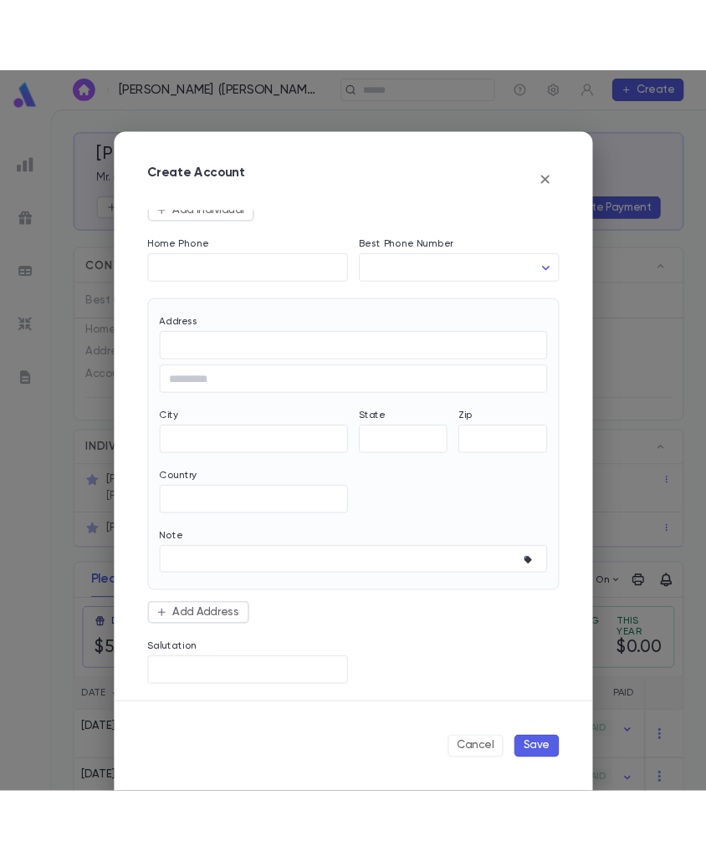
scroll to position [424, 0]
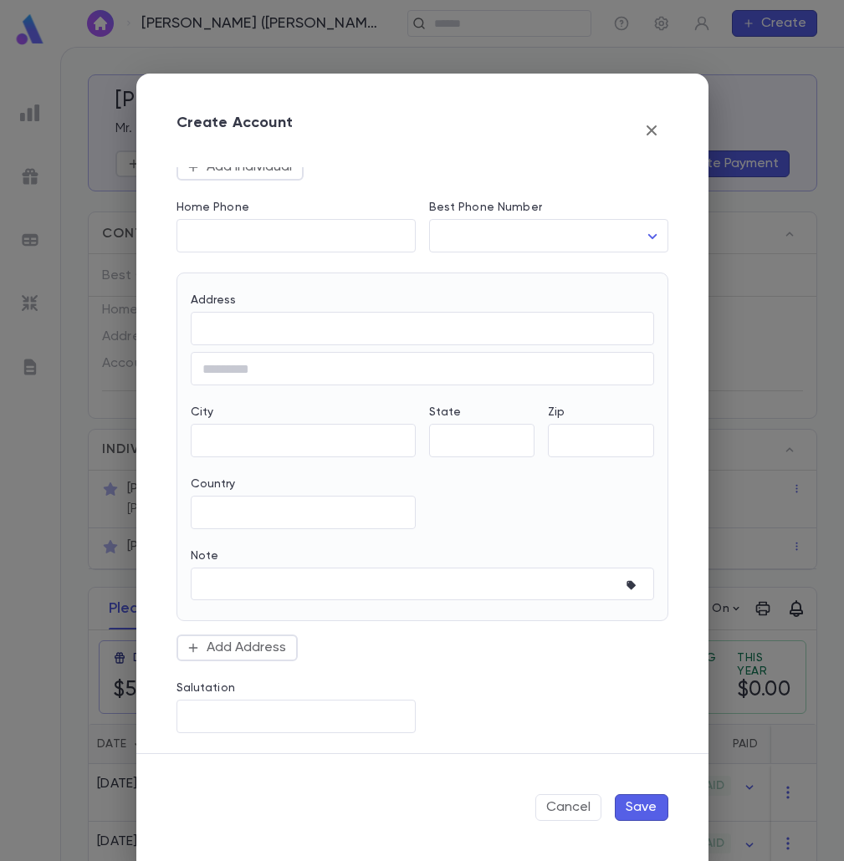
click at [644, 814] on button "Save" at bounding box center [642, 807] width 54 height 27
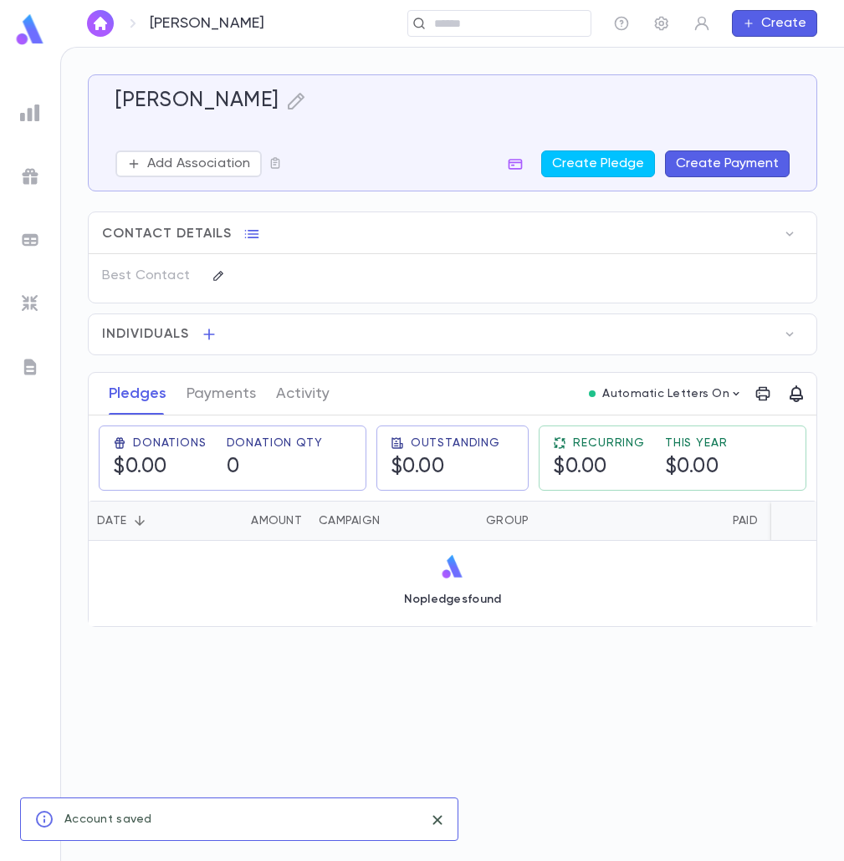
click at [678, 169] on button "Create Payment" at bounding box center [727, 164] width 125 height 27
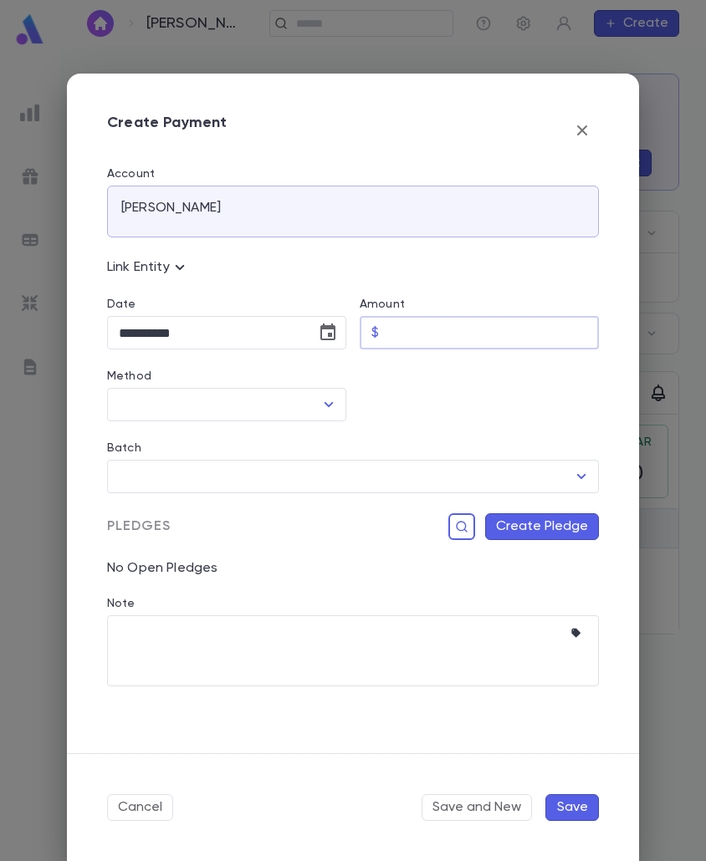
click at [414, 326] on input "Amount" at bounding box center [492, 333] width 213 height 33
type input "********"
click at [336, 335] on icon "Choose date, selected date is Aug 25, 2025" at bounding box center [328, 333] width 20 height 20
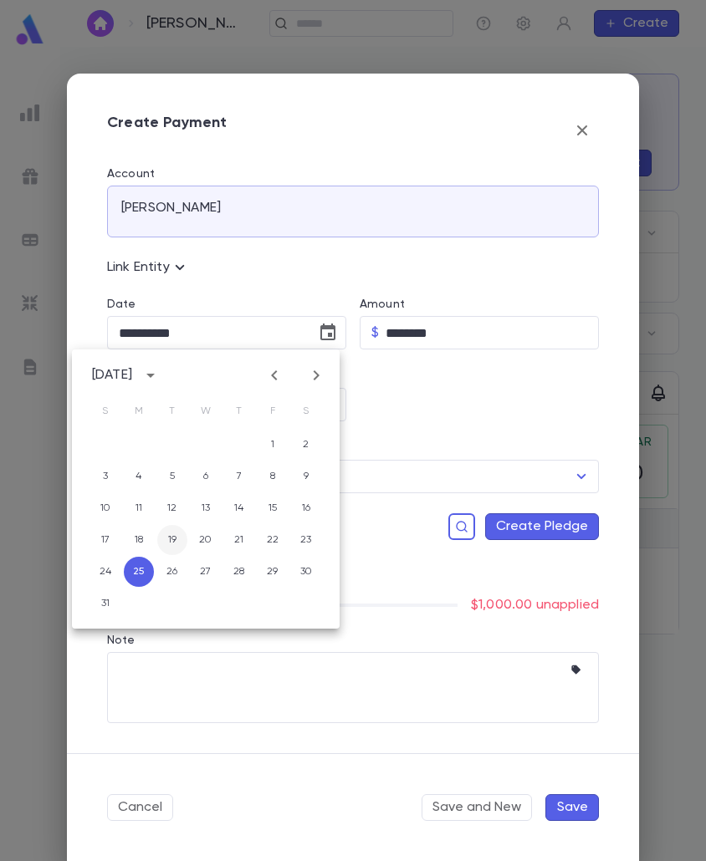
click at [167, 544] on button "19" at bounding box center [172, 540] width 30 height 30
type input "**********"
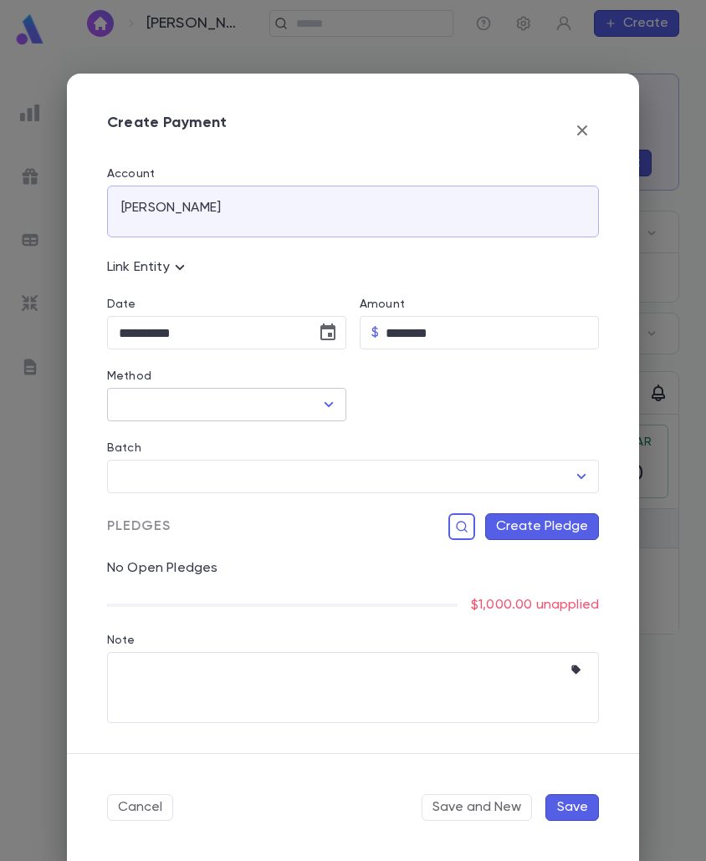
click at [319, 407] on icon "Open" at bounding box center [329, 405] width 20 height 20
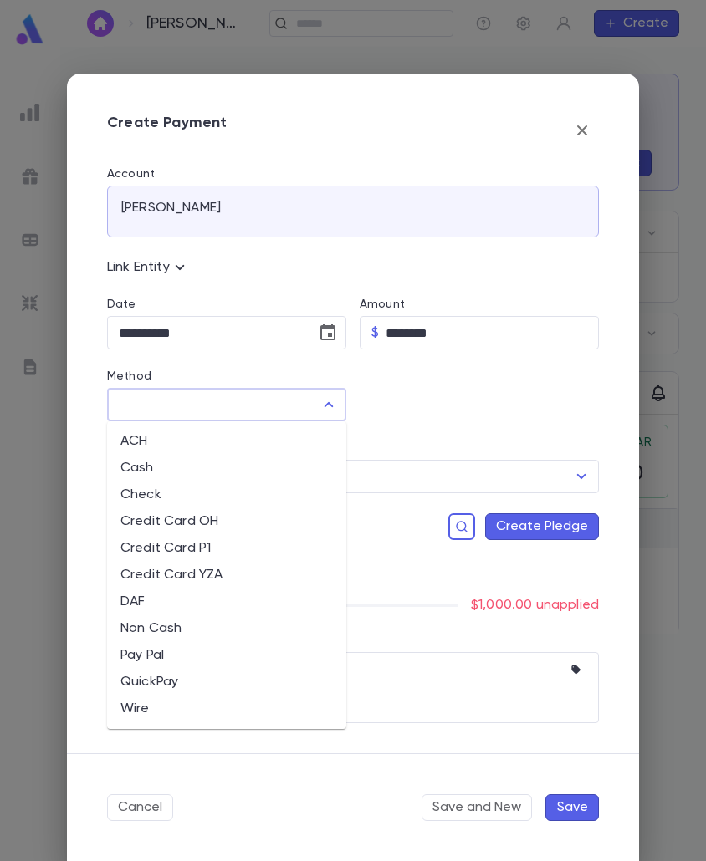
click at [151, 688] on li "QuickPay" at bounding box center [226, 682] width 239 height 27
type input "********"
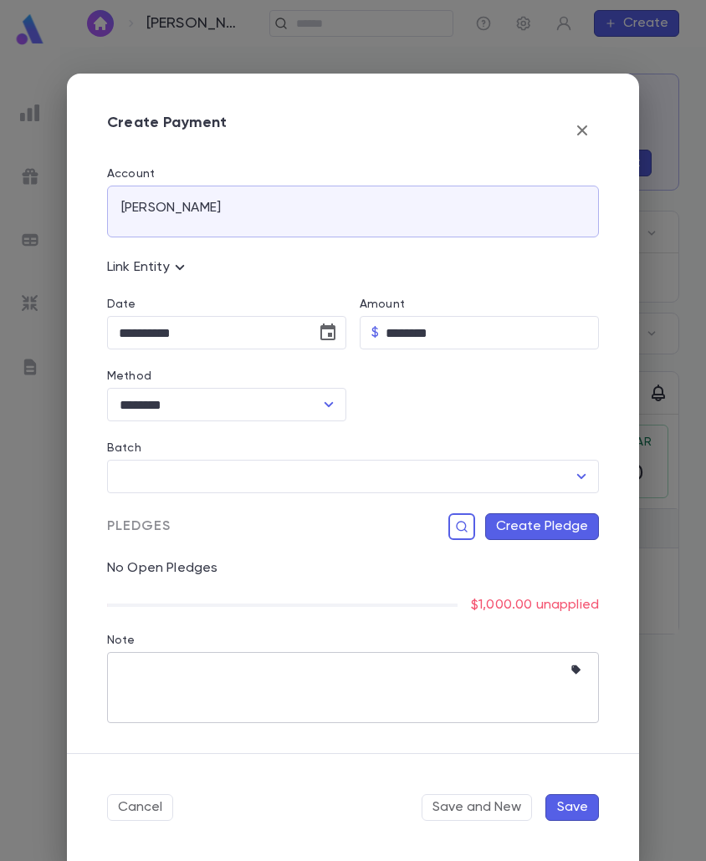
click at [243, 686] on textarea "Note" at bounding box center [340, 687] width 443 height 71
paste textarea "**********"
type textarea "**********"
click at [523, 523] on button "Create Pledge" at bounding box center [542, 526] width 114 height 27
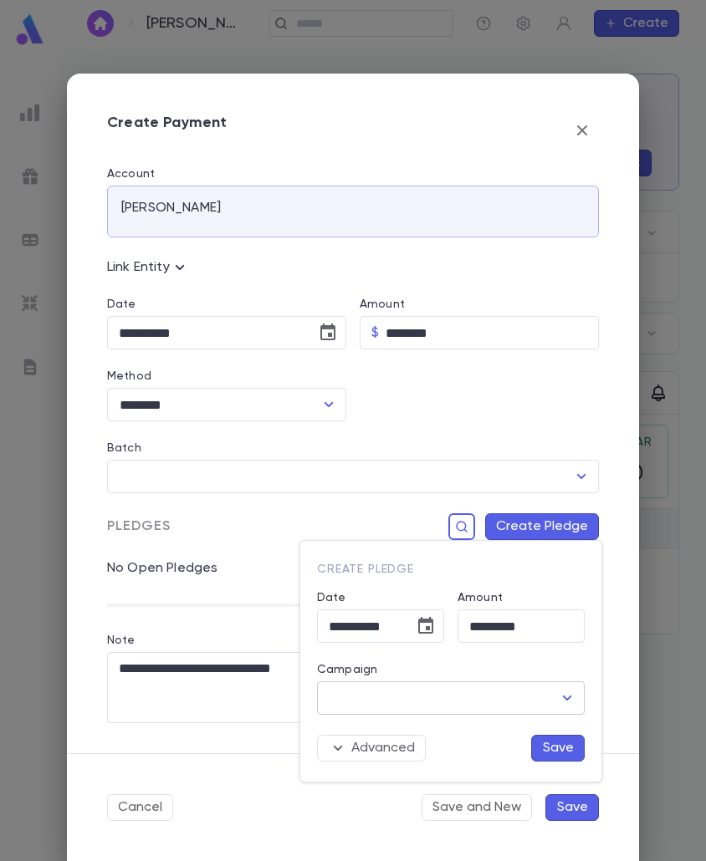
click at [468, 692] on input "Campaign" at bounding box center [437, 698] width 227 height 32
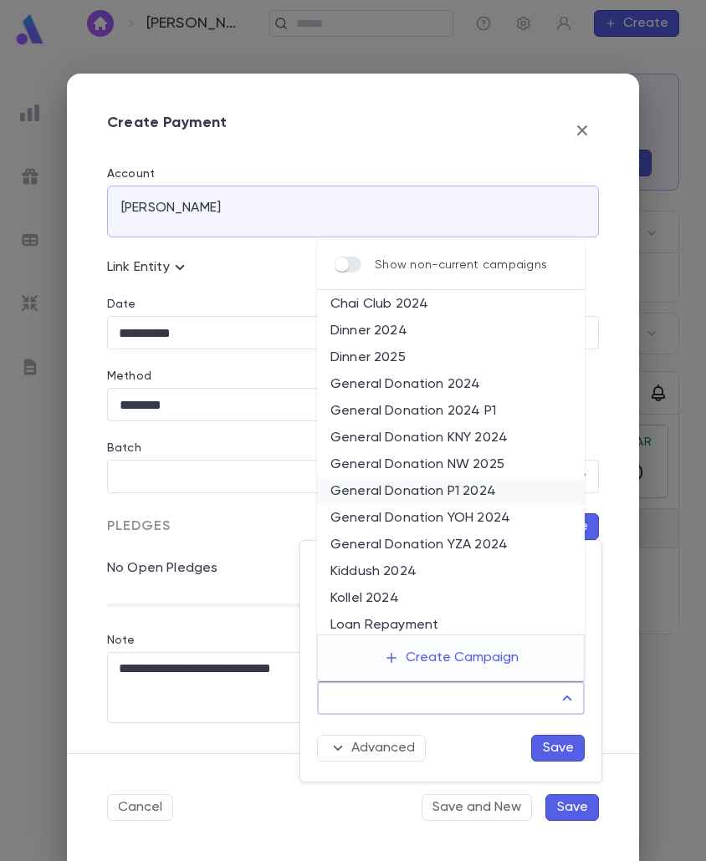
scroll to position [60, 0]
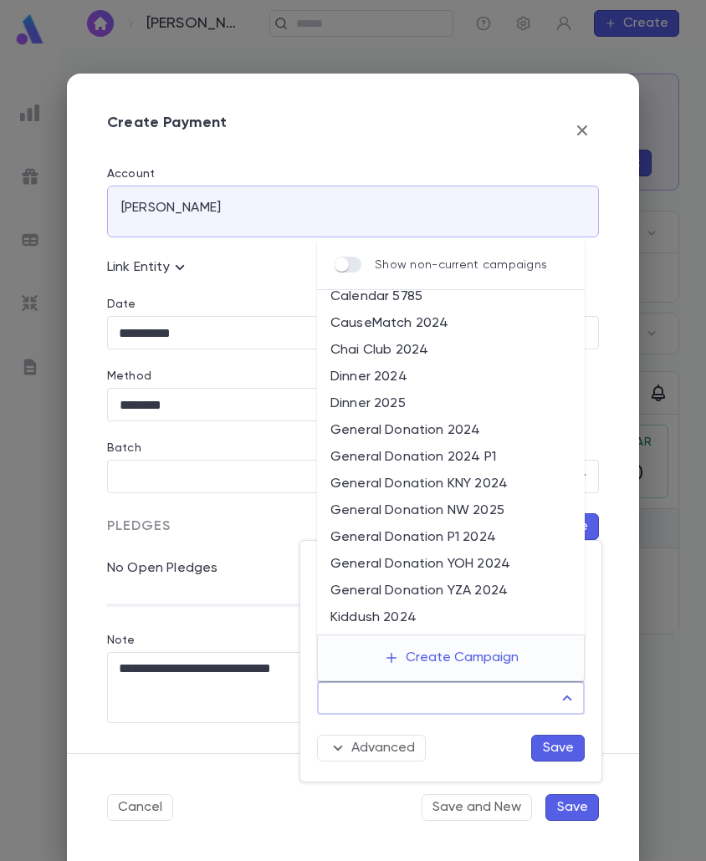
click at [461, 541] on li "General Donation P1 2024" at bounding box center [451, 537] width 268 height 27
type input "**********"
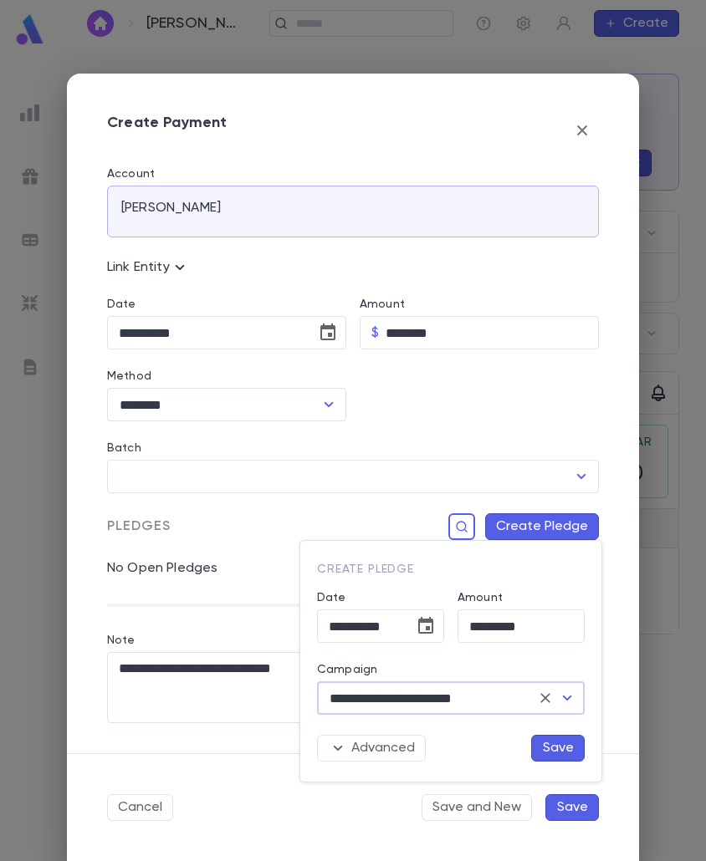
click at [546, 741] on button "Save" at bounding box center [558, 748] width 54 height 27
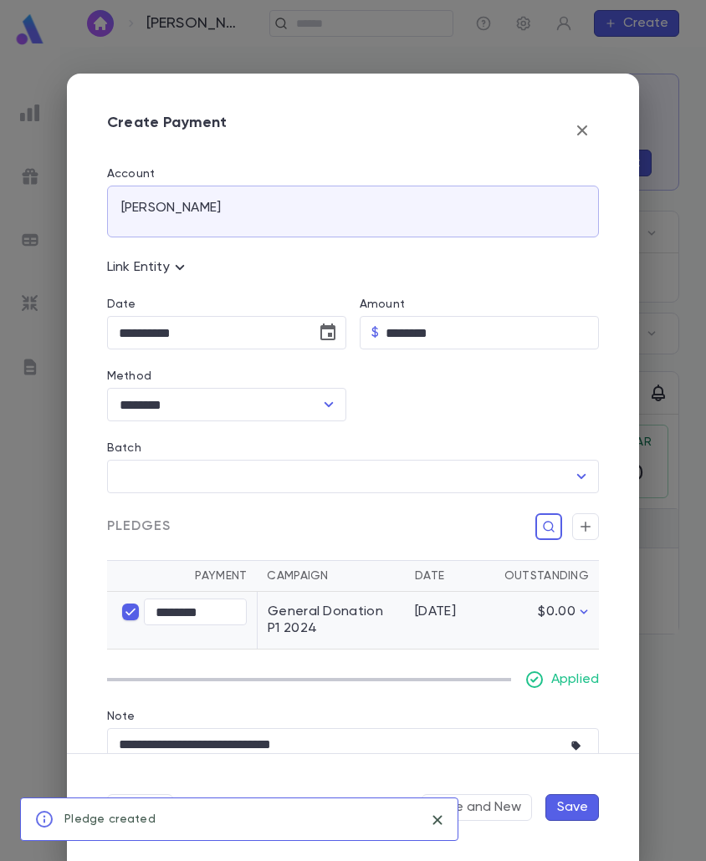
click at [574, 818] on button "Save" at bounding box center [572, 807] width 54 height 27
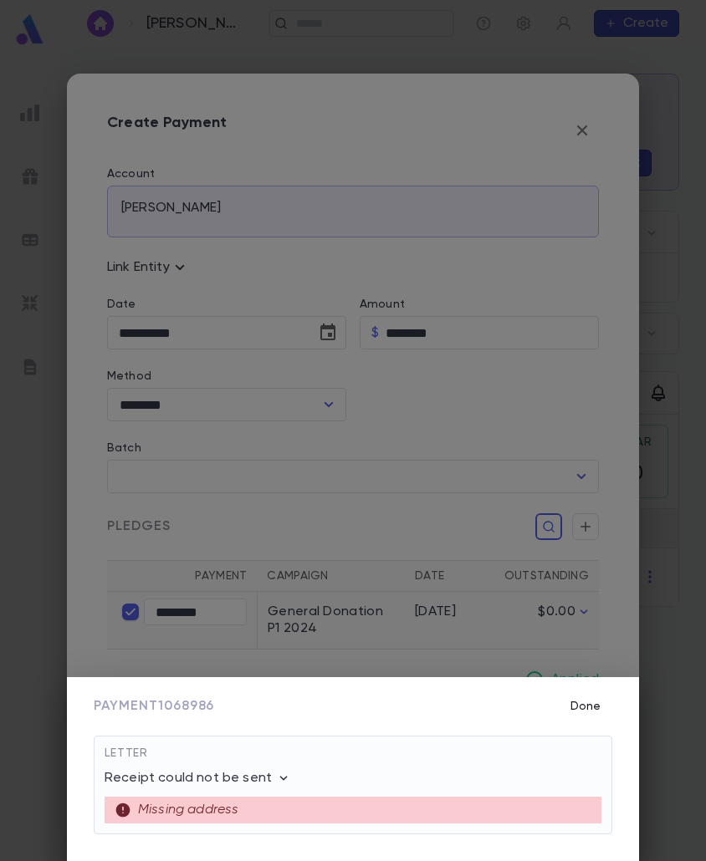
click at [594, 706] on button "Done" at bounding box center [586, 707] width 54 height 32
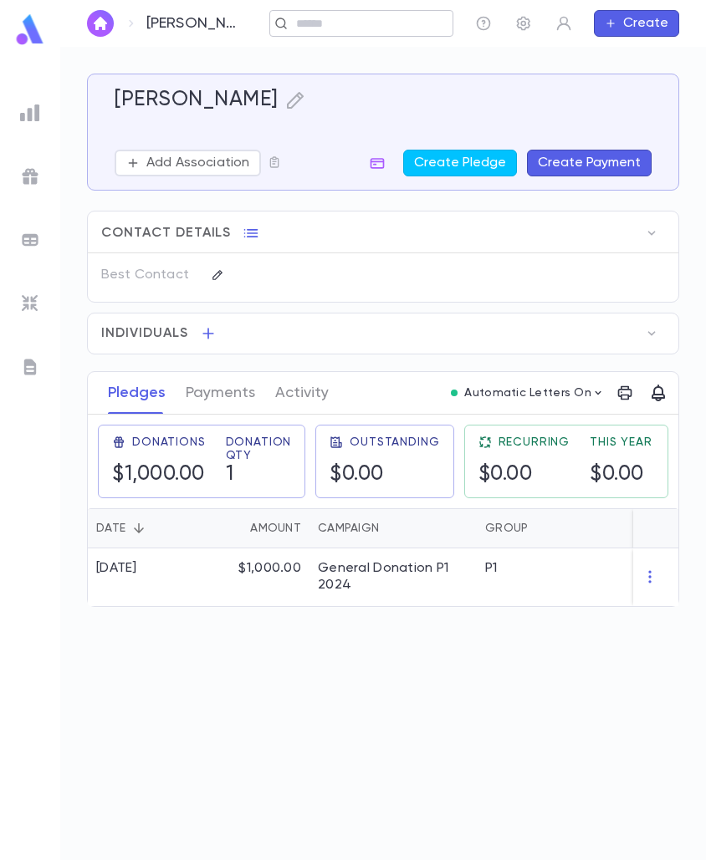
click at [299, 15] on div "​" at bounding box center [361, 23] width 184 height 27
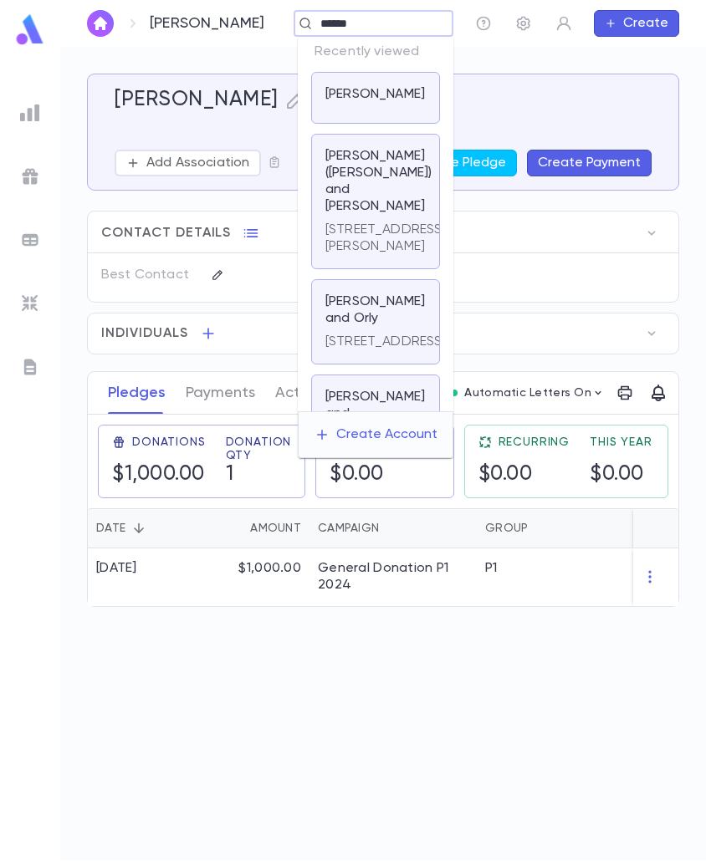
type input "*******"
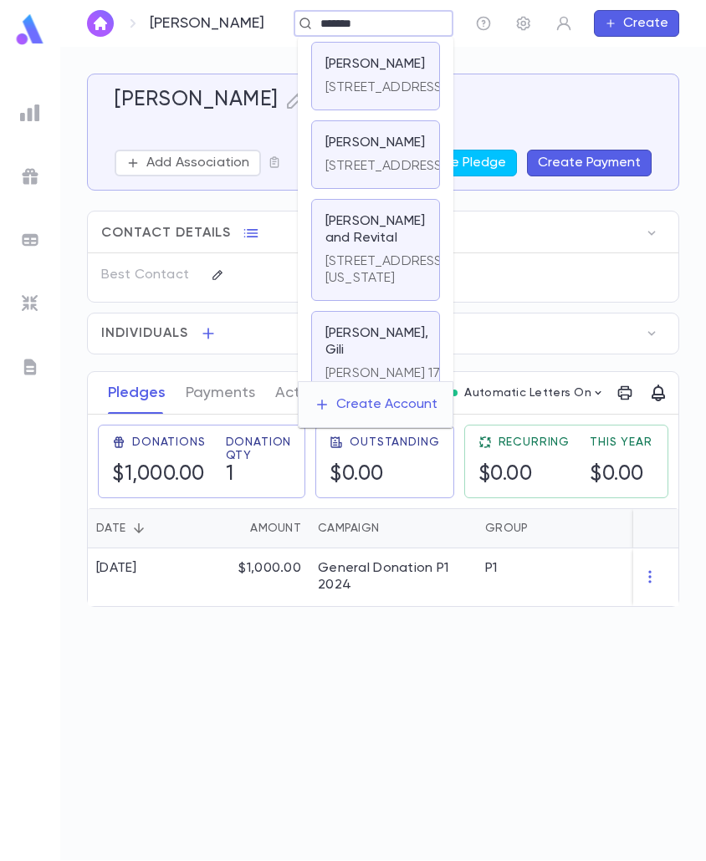
click at [365, 175] on p "1217 Bay Park Pl Fl, oor 3 , Far Rockaway NY 11691" at bounding box center [385, 166] width 121 height 17
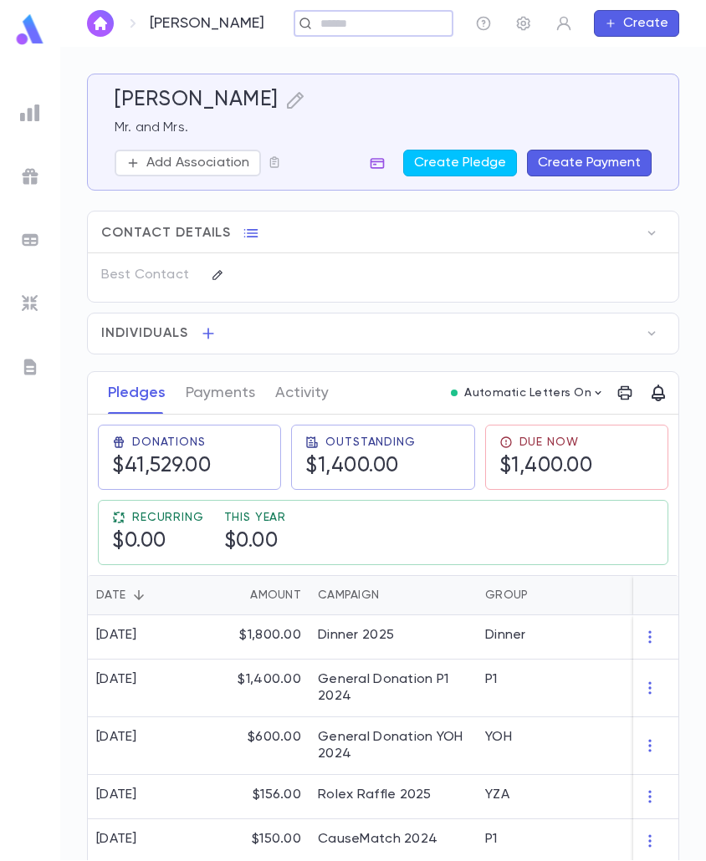
click at [381, 163] on icon "button" at bounding box center [377, 163] width 17 height 17
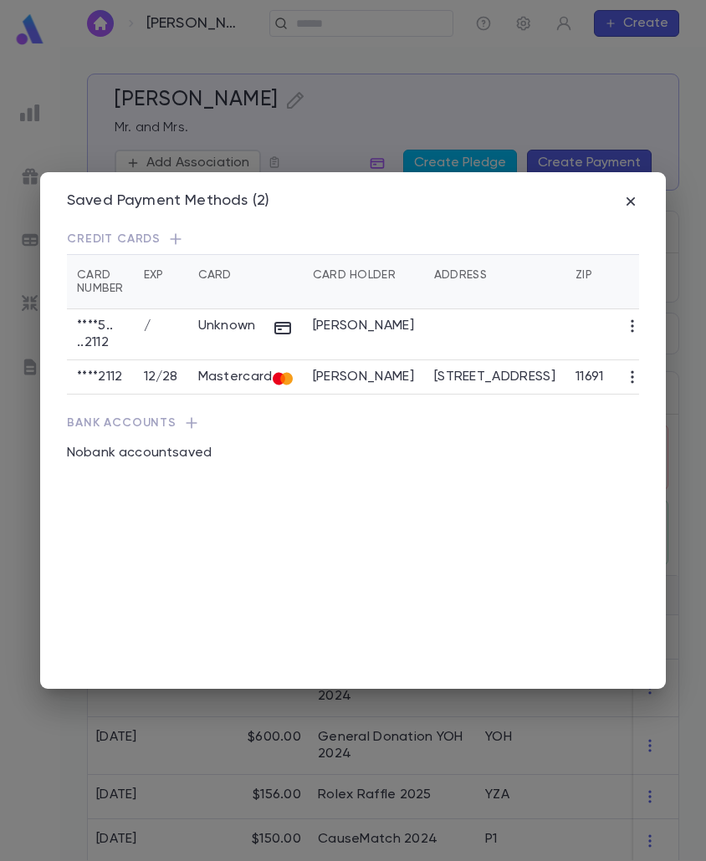
click at [462, 363] on td "1217 Bay Park Pl Floor 3" at bounding box center [494, 377] width 141 height 34
drag, startPoint x: 462, startPoint y: 363, endPoint x: 527, endPoint y: 360, distance: 65.3
click at [527, 360] on td "1217 Bay Park Pl Floor 3" at bounding box center [494, 377] width 141 height 34
copy td "1217 Bay Park"
click at [172, 238] on icon "button" at bounding box center [175, 239] width 17 height 17
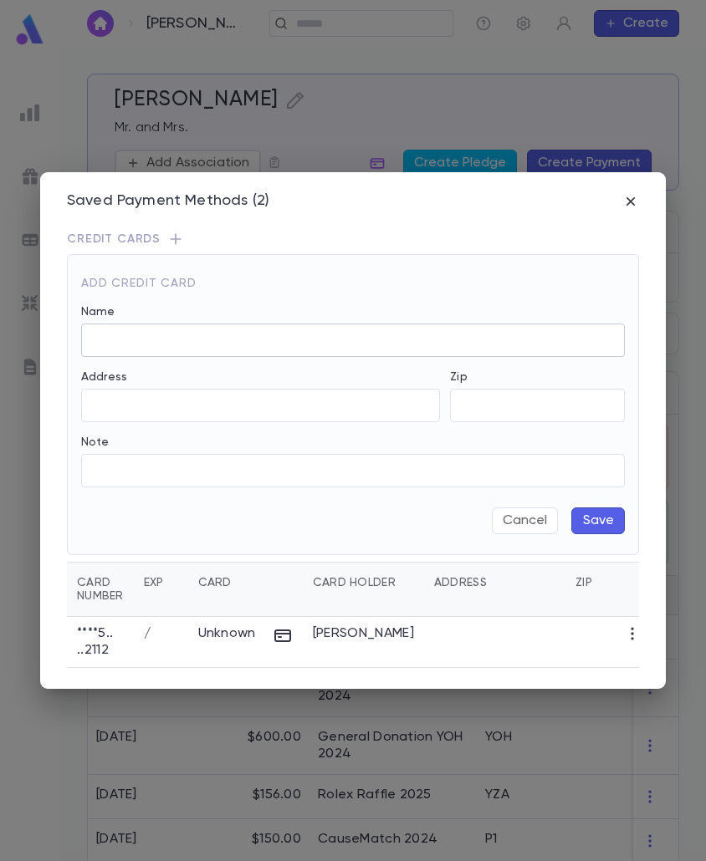
type input "**********"
type input "*****"
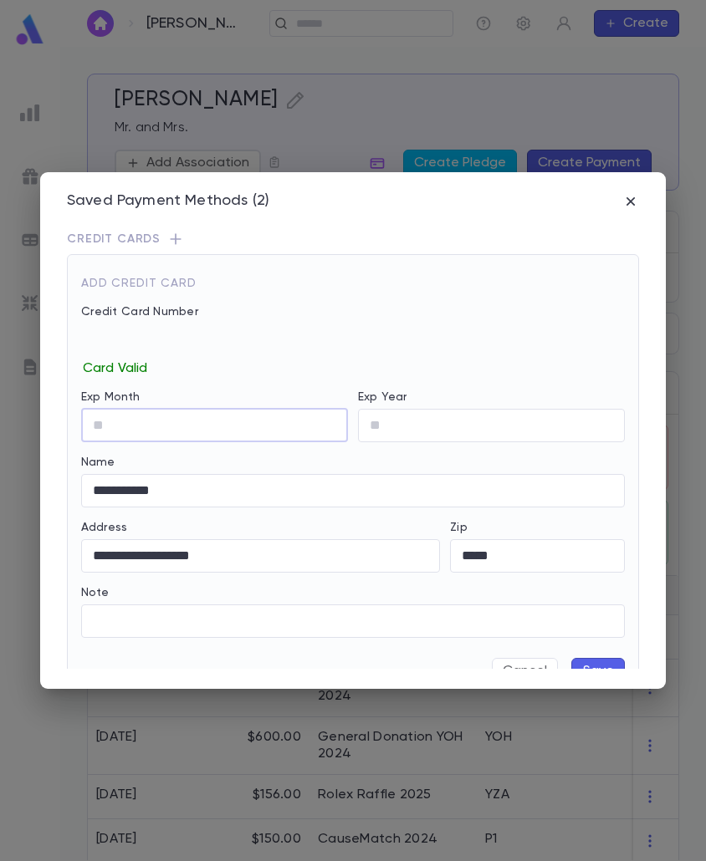
click at [105, 415] on input "Exp Month" at bounding box center [214, 425] width 267 height 33
type input "*"
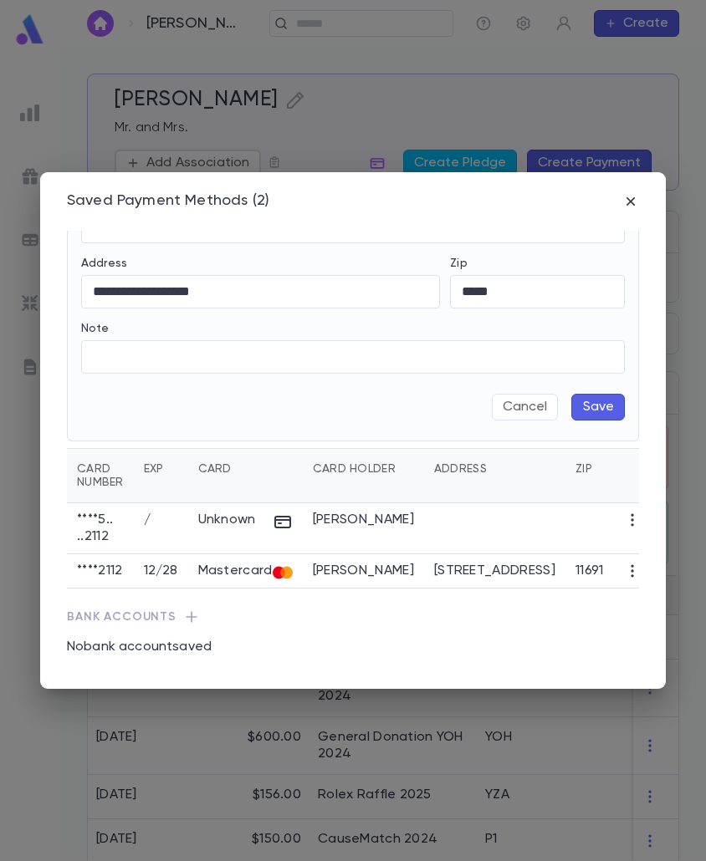
type input "**"
click at [595, 400] on button "Save" at bounding box center [598, 407] width 54 height 27
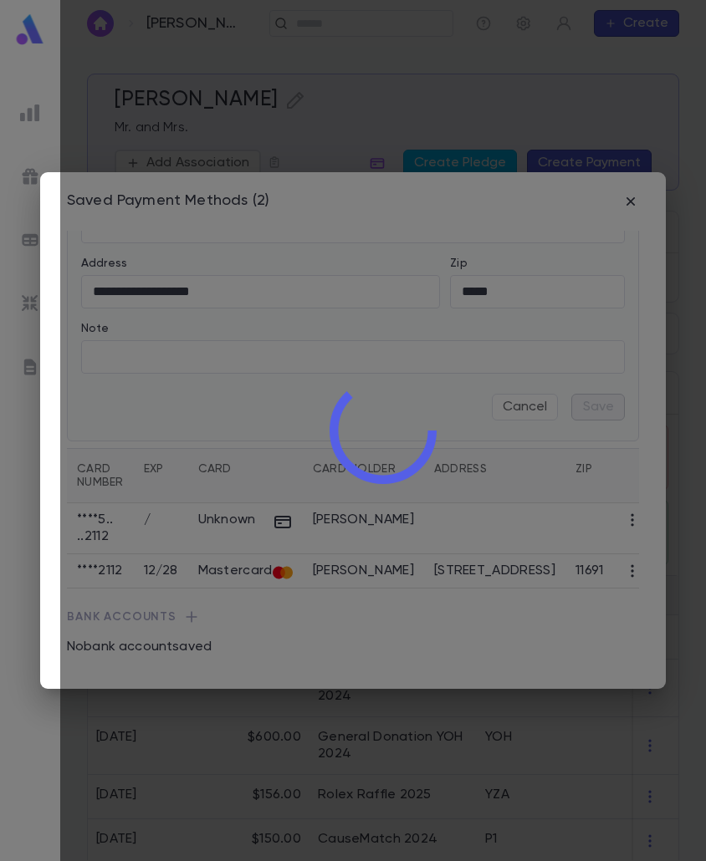
scroll to position [0, 0]
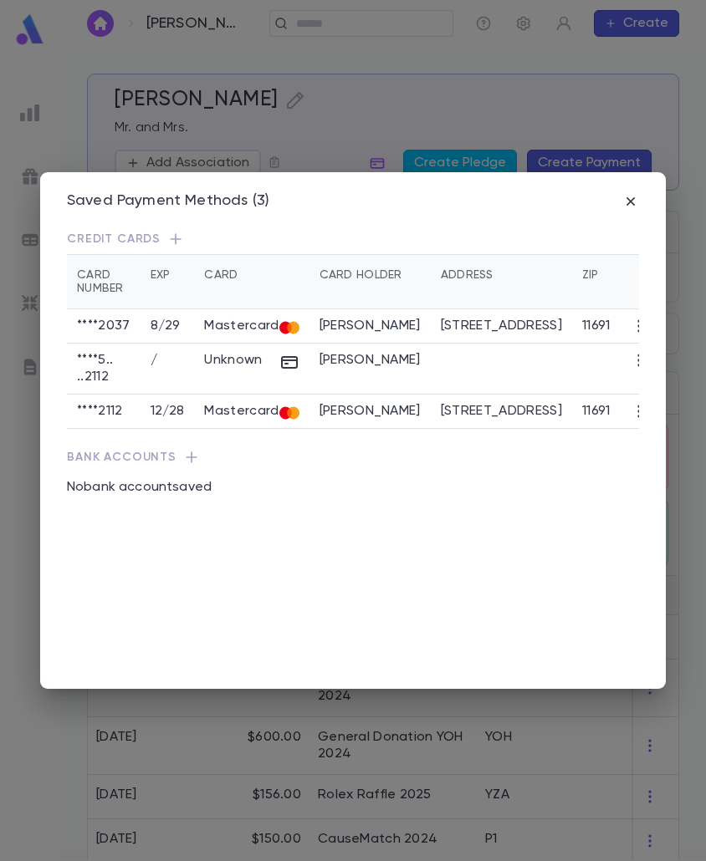
click at [631, 324] on icon "button" at bounding box center [639, 326] width 17 height 17
click at [544, 355] on li "Edit" at bounding box center [606, 354] width 190 height 27
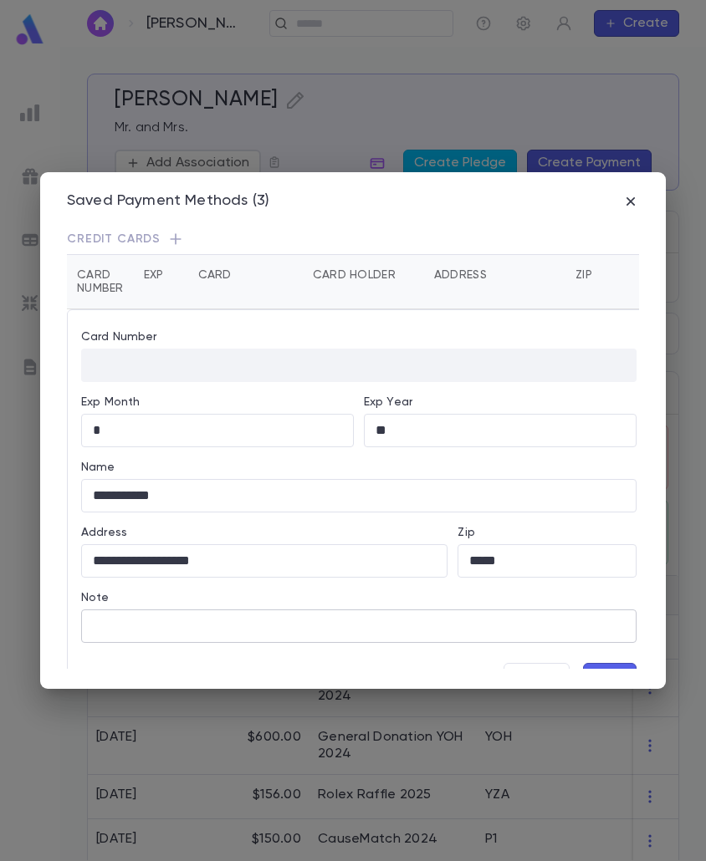
click at [116, 626] on input "Note" at bounding box center [358, 626] width 555 height 33
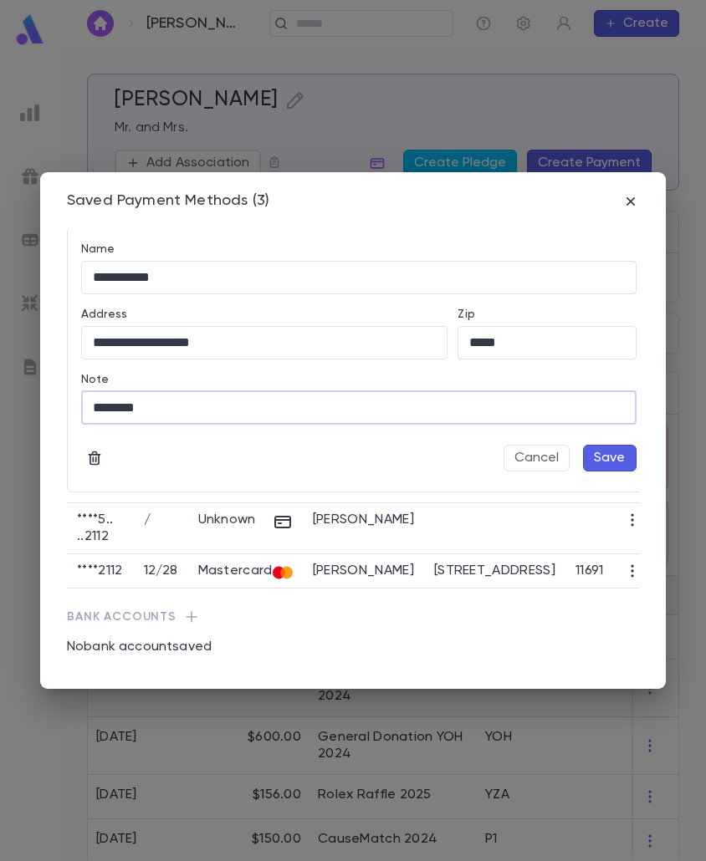
type input "********"
click at [593, 445] on button "Save" at bounding box center [610, 458] width 54 height 27
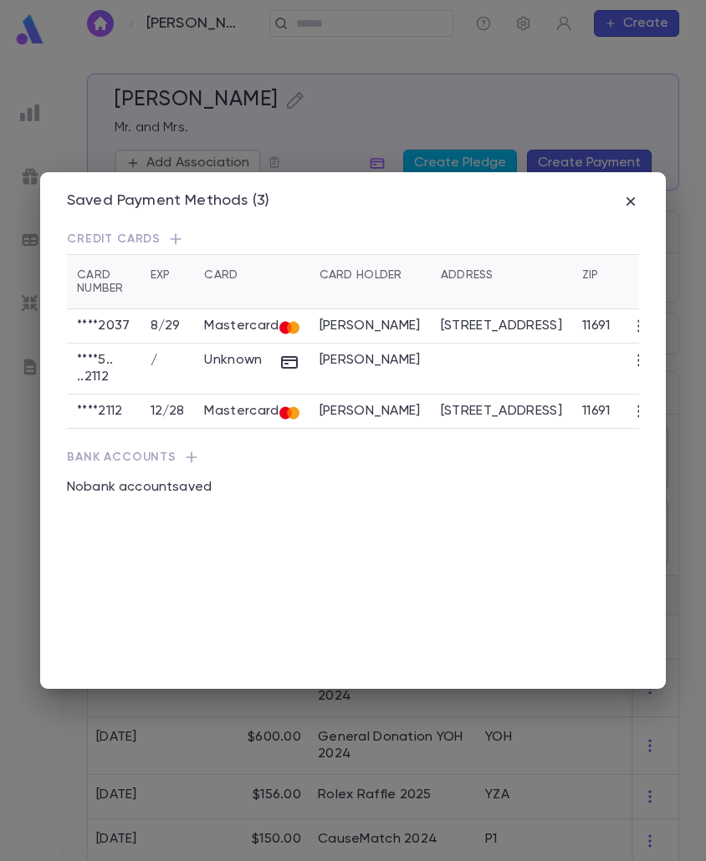
scroll to position [0, 0]
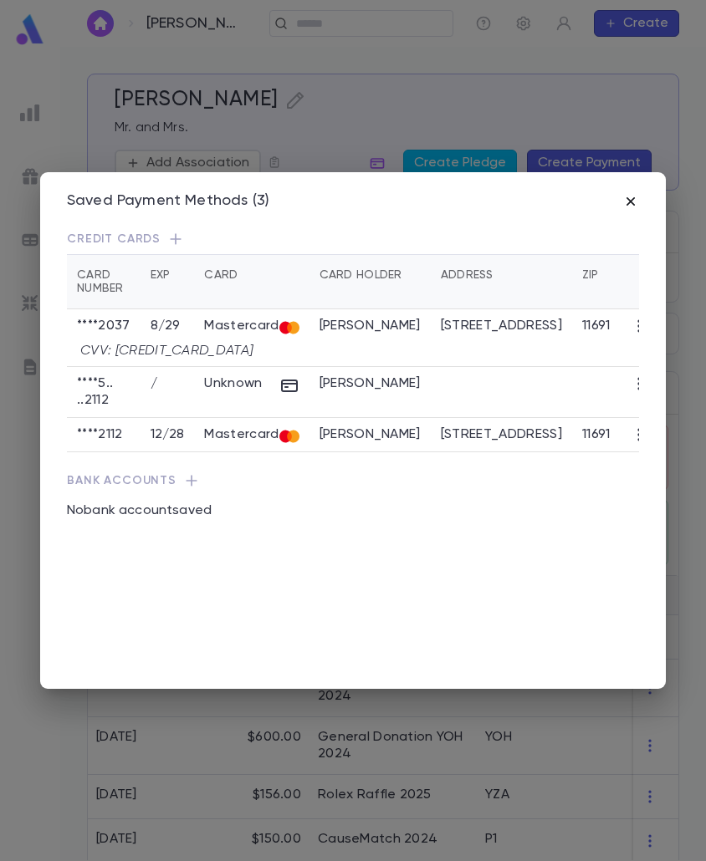
click at [626, 203] on icon "button" at bounding box center [630, 201] width 17 height 17
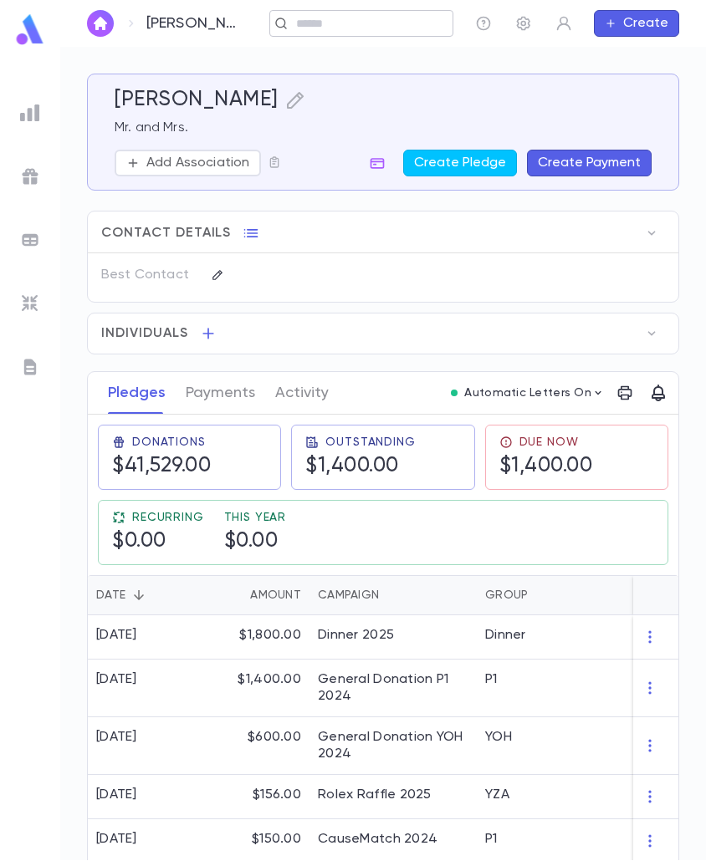
click at [304, 18] on input "text" at bounding box center [356, 24] width 130 height 16
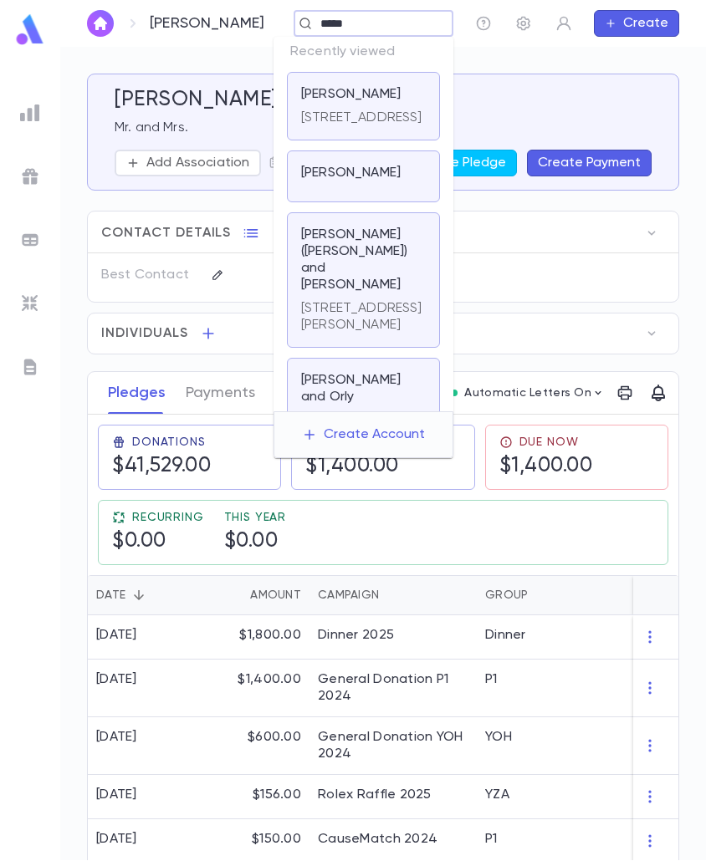
type input "******"
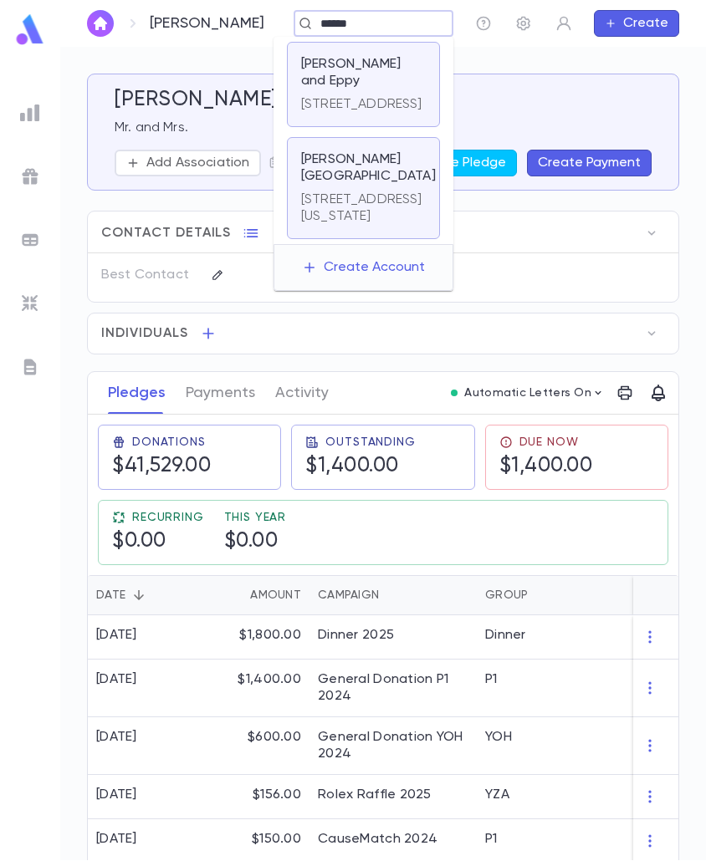
click at [371, 113] on p "2515 Bayswater Avenue, 2nd Floor, Far Rockaway NY 11691" at bounding box center [361, 104] width 121 height 17
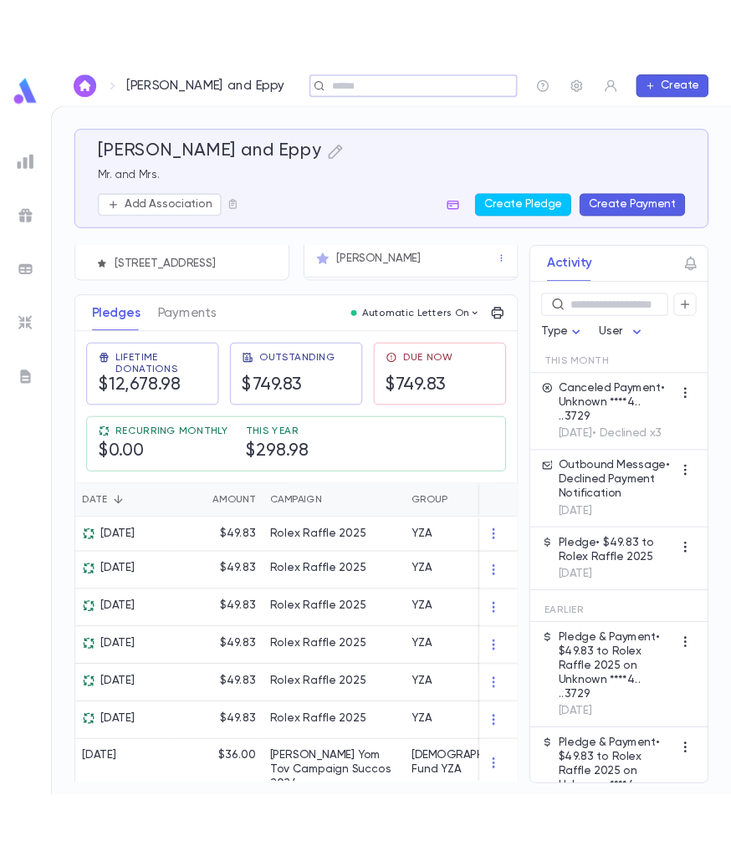
scroll to position [167, 0]
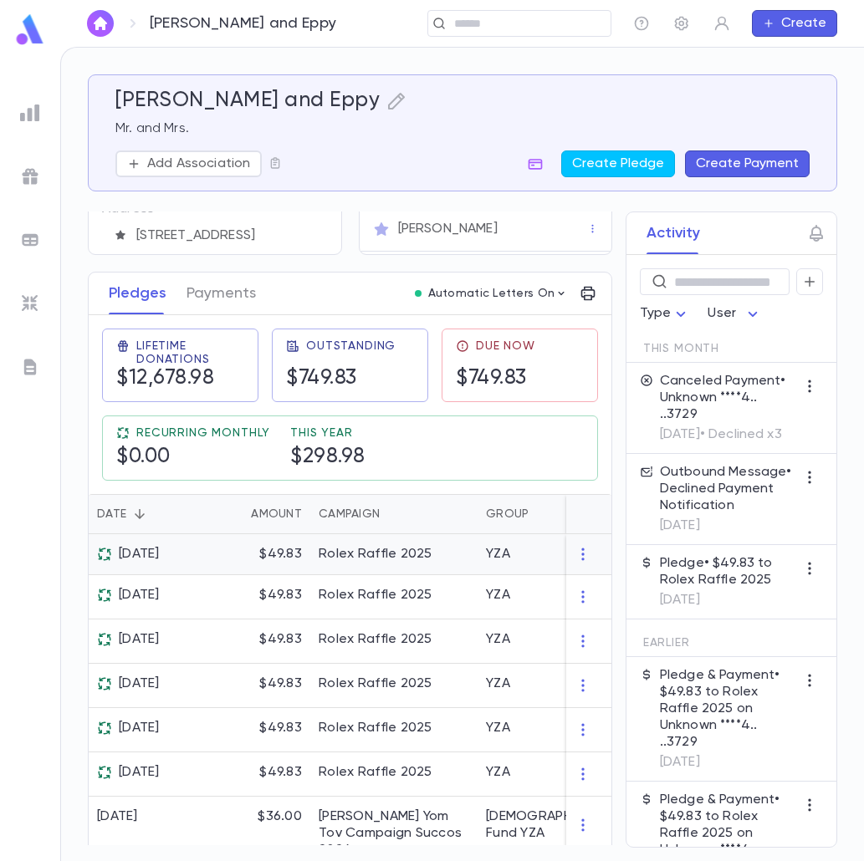
click at [397, 559] on div "Rolex Raffle 2025" at bounding box center [376, 554] width 114 height 17
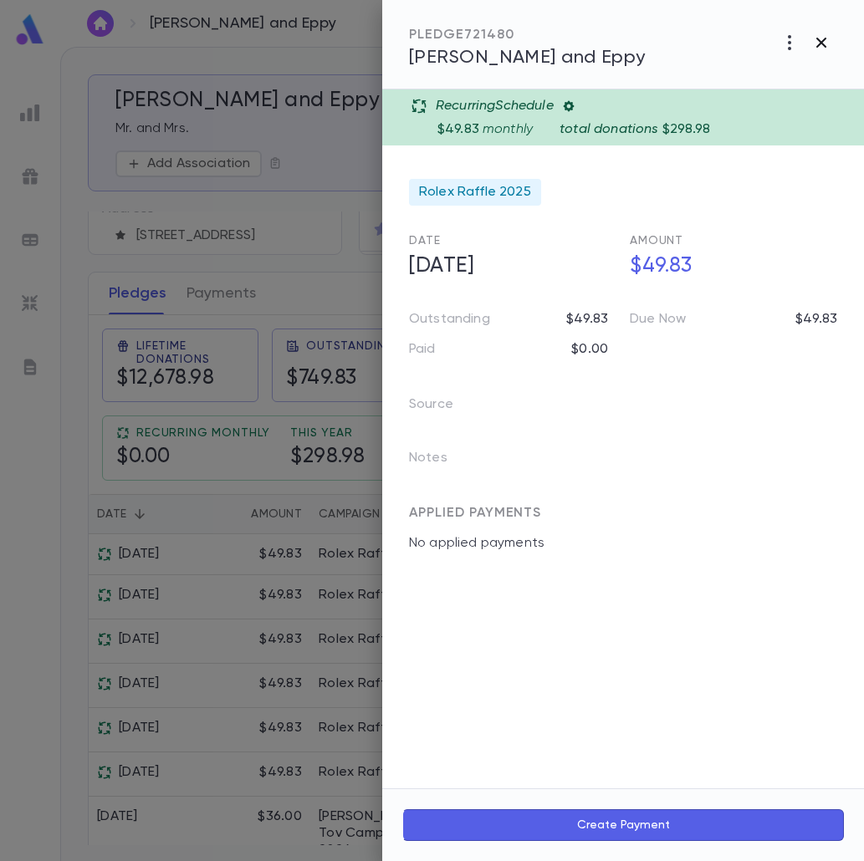
click at [825, 44] on icon "button" at bounding box center [821, 43] width 20 height 20
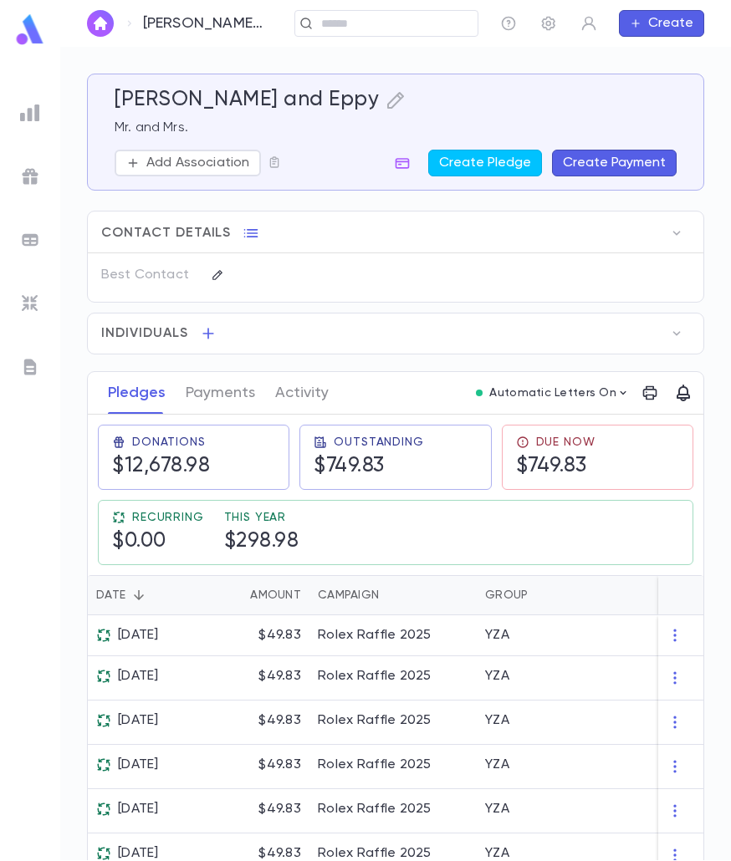
click at [631, 162] on button "Create Payment" at bounding box center [614, 163] width 125 height 27
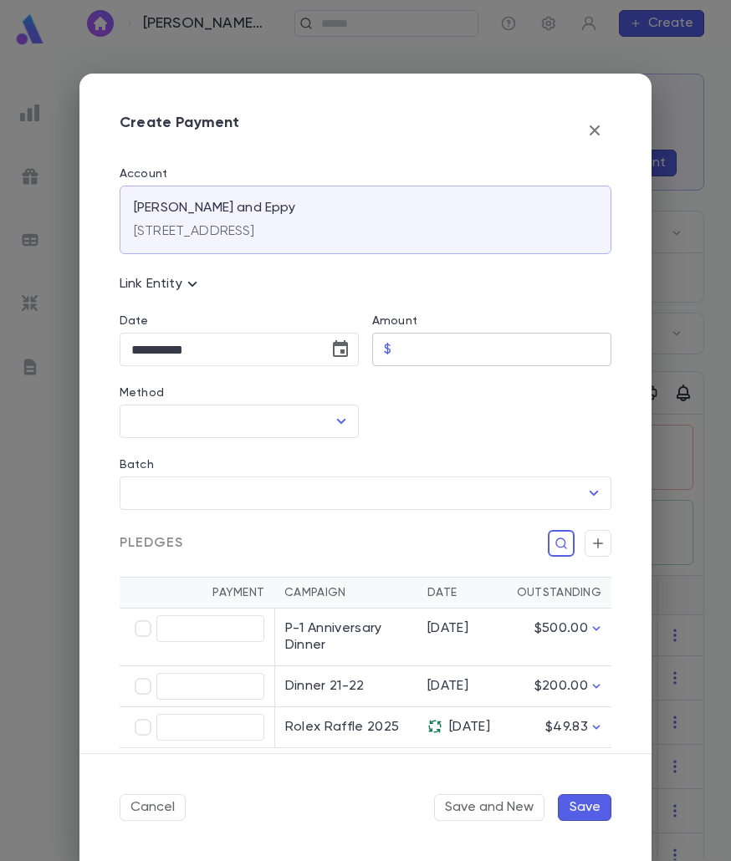
click at [427, 352] on input "Amount" at bounding box center [504, 350] width 213 height 33
type input "*****"
click at [330, 340] on icon "Choose date, selected date is Aug 25, 2025" at bounding box center [340, 350] width 20 height 20
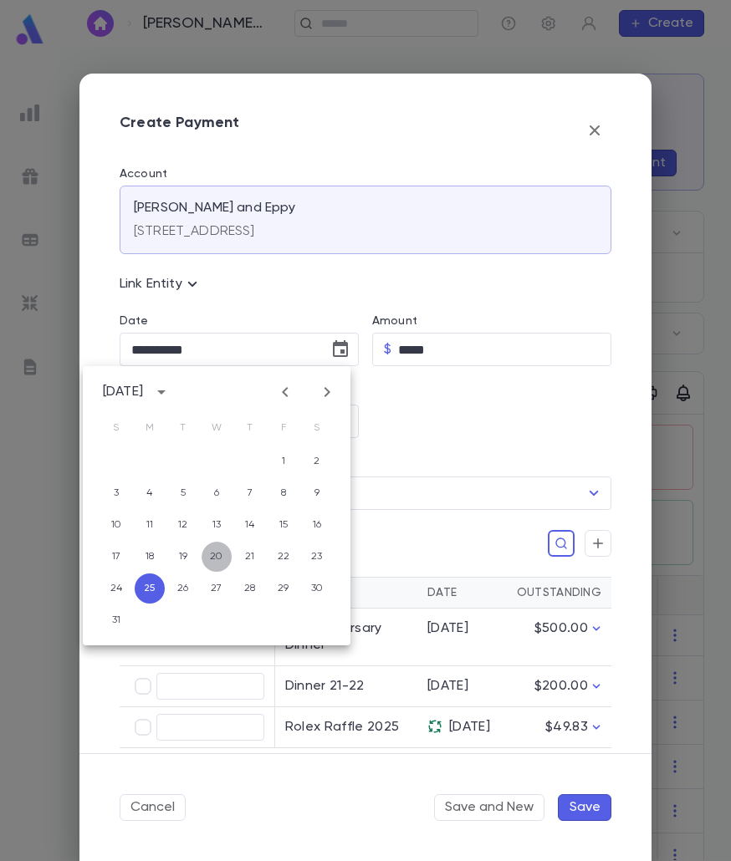
click at [219, 554] on button "20" at bounding box center [217, 557] width 30 height 30
type input "**********"
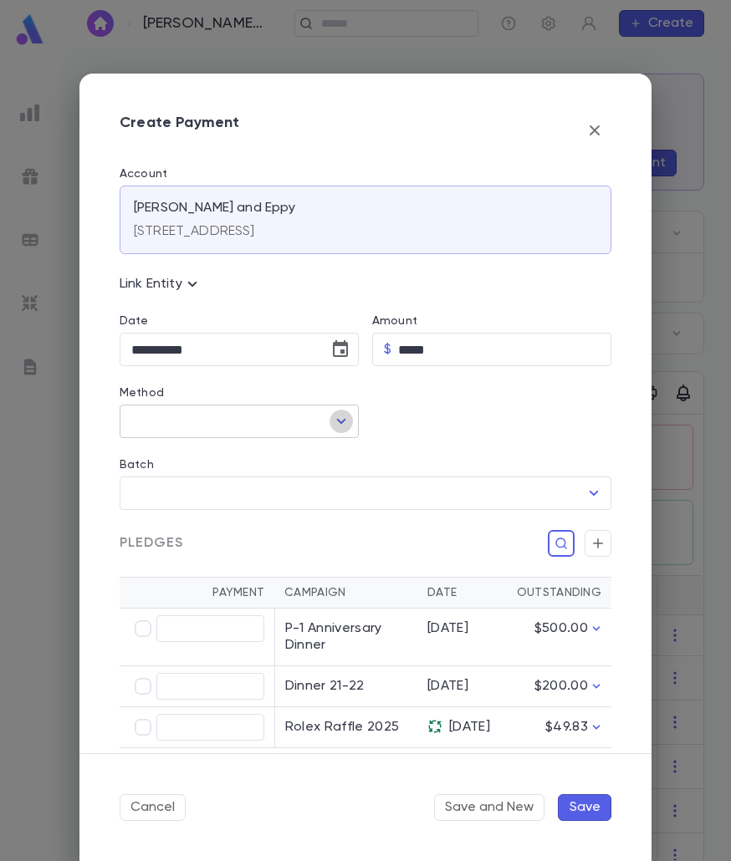
click at [331, 420] on icon "Open" at bounding box center [341, 421] width 20 height 20
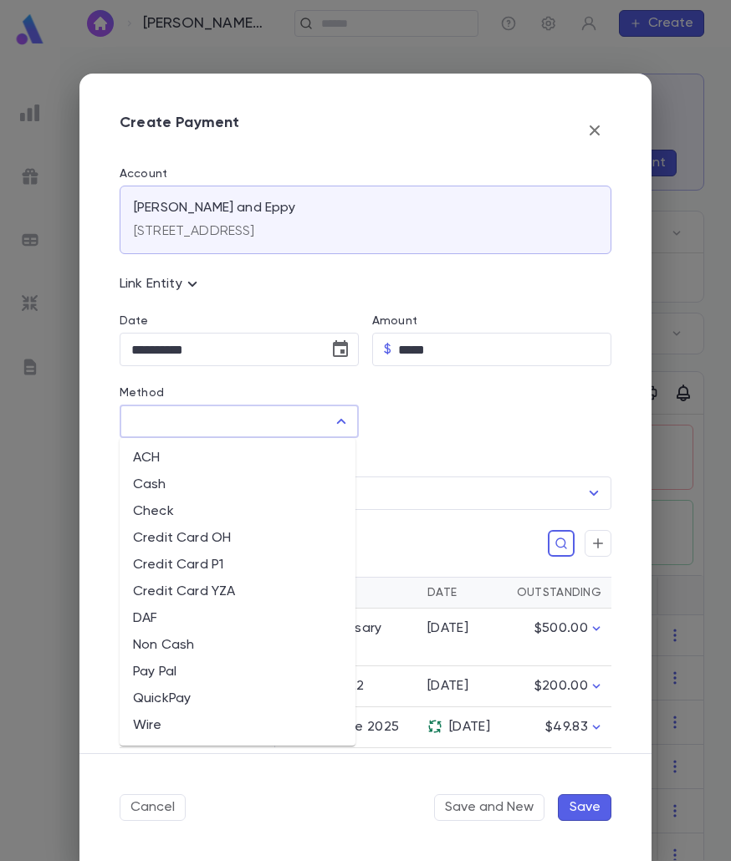
click at [194, 568] on li "Credit Card P1" at bounding box center [238, 565] width 236 height 27
type input "**********"
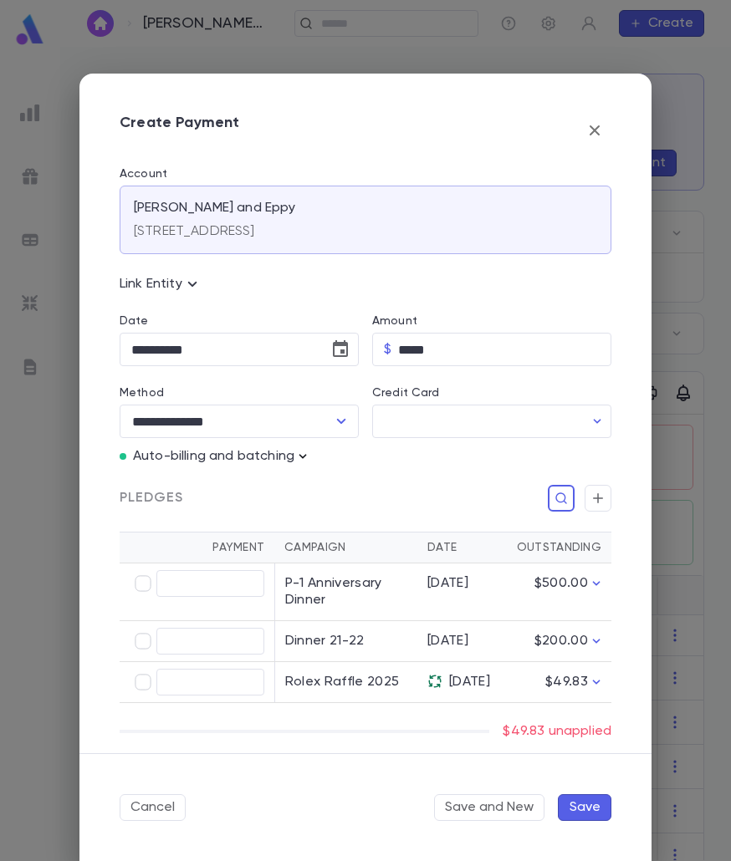
click at [304, 455] on icon "button" at bounding box center [302, 456] width 17 height 17
click at [312, 490] on button "Enter Manual Billing Instead" at bounding box center [398, 487] width 199 height 32
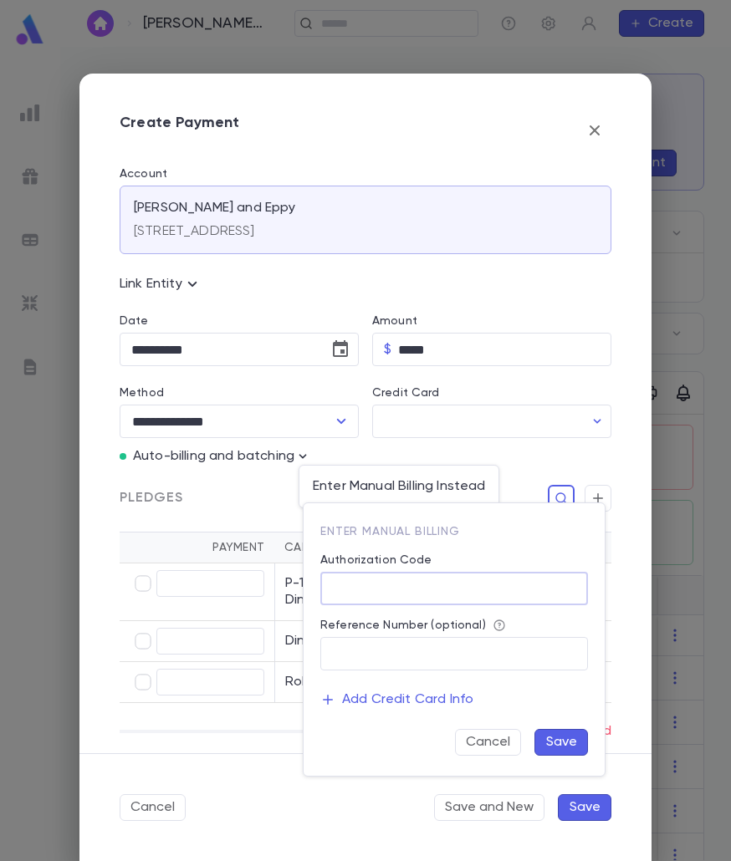
click at [355, 588] on input "Authorization Code" at bounding box center [454, 589] width 268 height 33
type input "**"
click at [564, 743] on button "Save" at bounding box center [561, 742] width 54 height 27
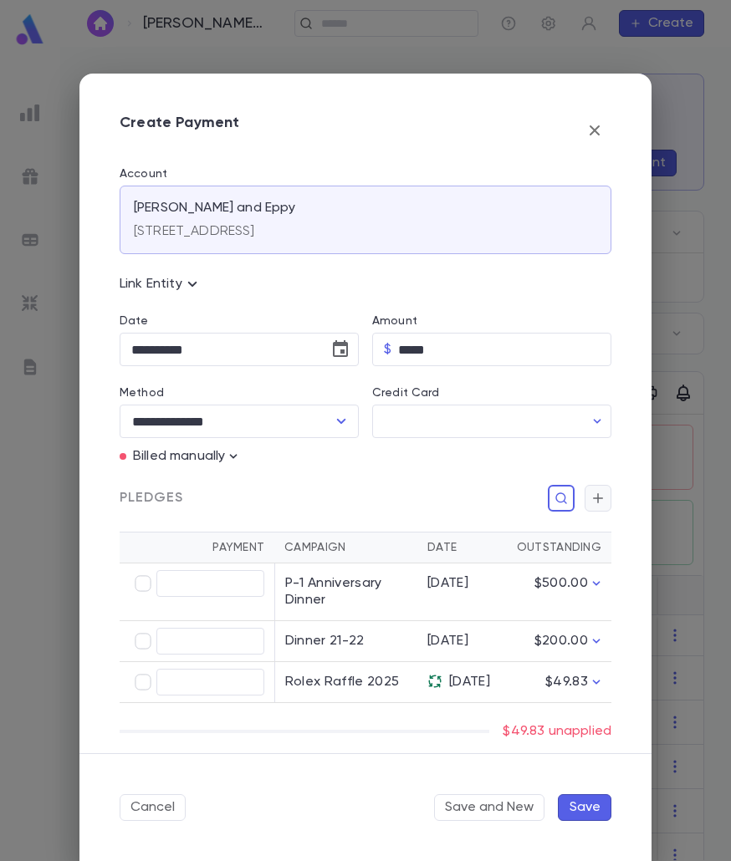
click at [592, 493] on icon "button" at bounding box center [597, 498] width 15 height 17
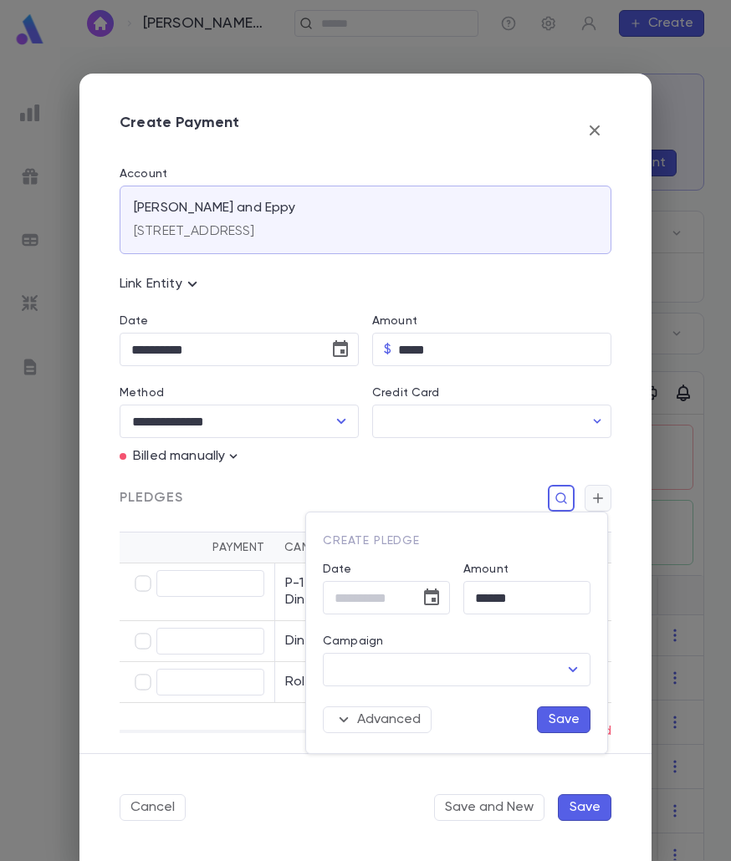
type input "**********"
drag, startPoint x: 422, startPoint y: 458, endPoint x: 405, endPoint y: 539, distance: 82.2
click at [422, 457] on div at bounding box center [365, 430] width 731 height 861
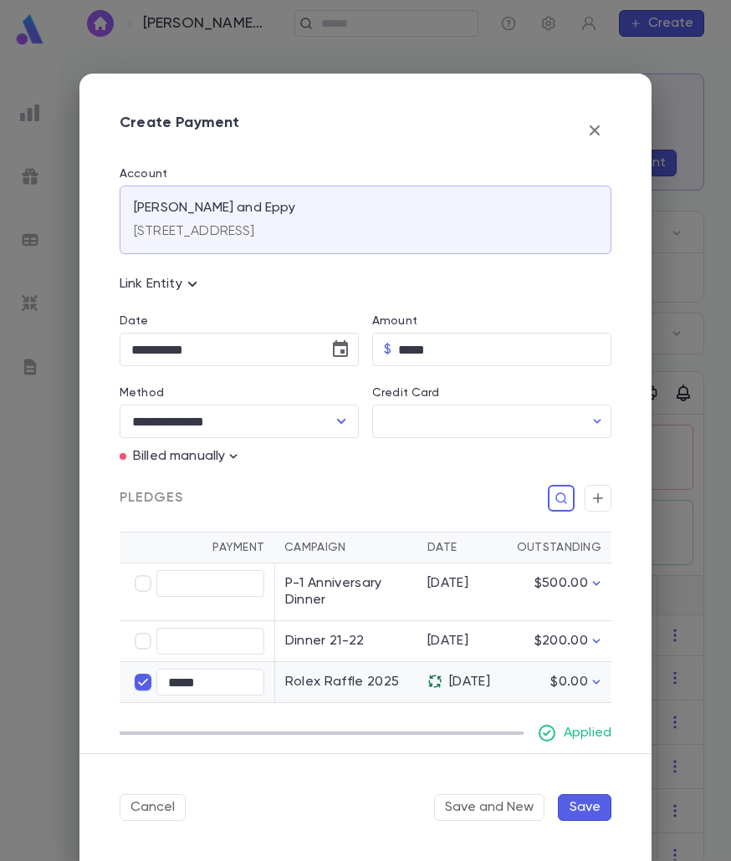
type input "*****"
click at [576, 808] on button "Save" at bounding box center [585, 807] width 54 height 27
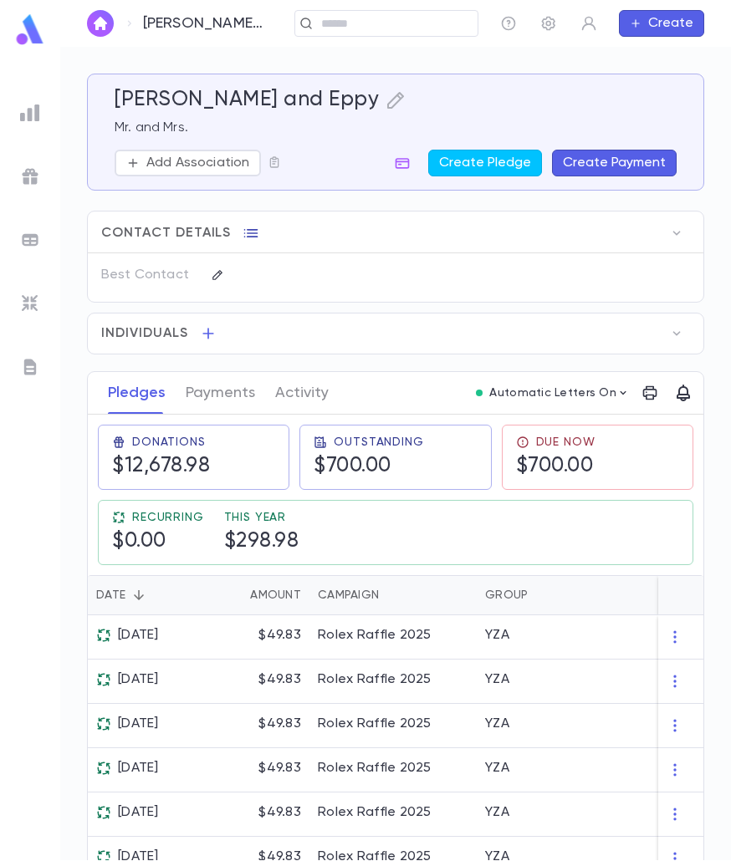
click at [257, 230] on button "button" at bounding box center [251, 233] width 27 height 27
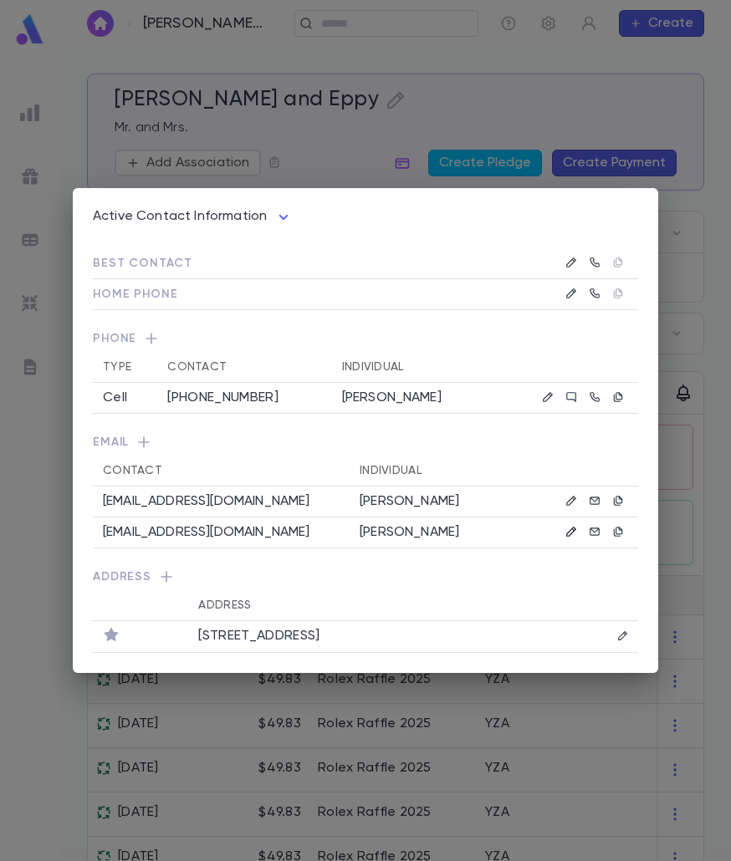
click at [569, 529] on icon "button" at bounding box center [571, 532] width 12 height 12
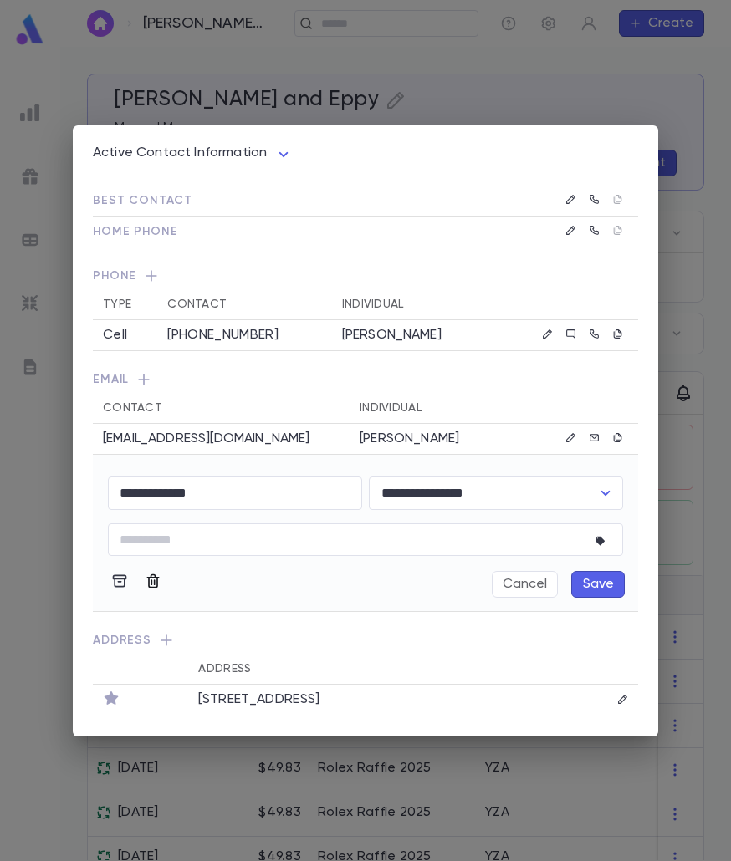
click at [151, 588] on icon "button" at bounding box center [153, 581] width 13 height 14
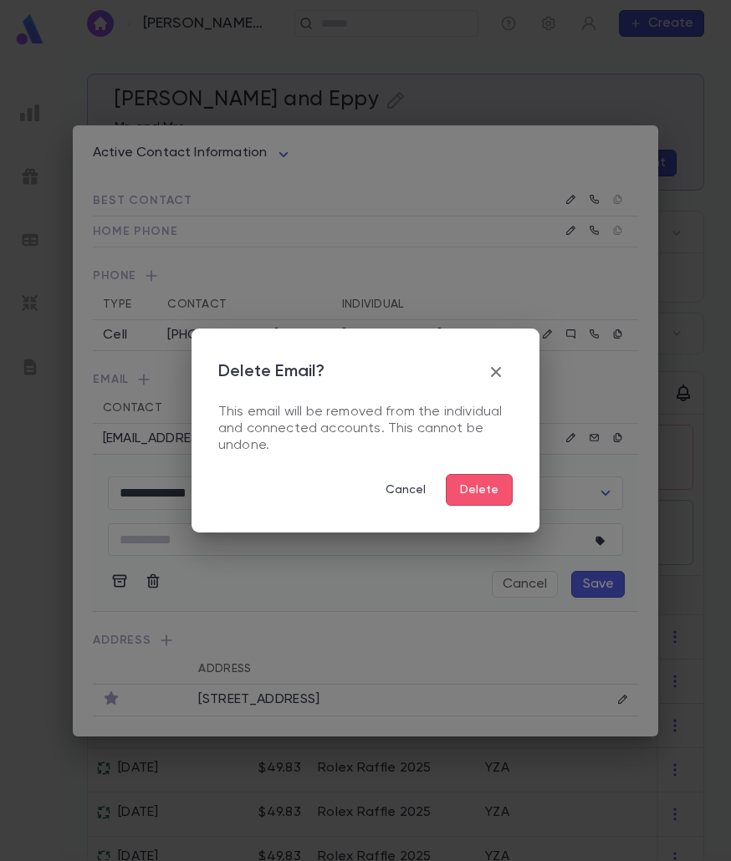
click at [487, 479] on button "Delete" at bounding box center [479, 490] width 67 height 32
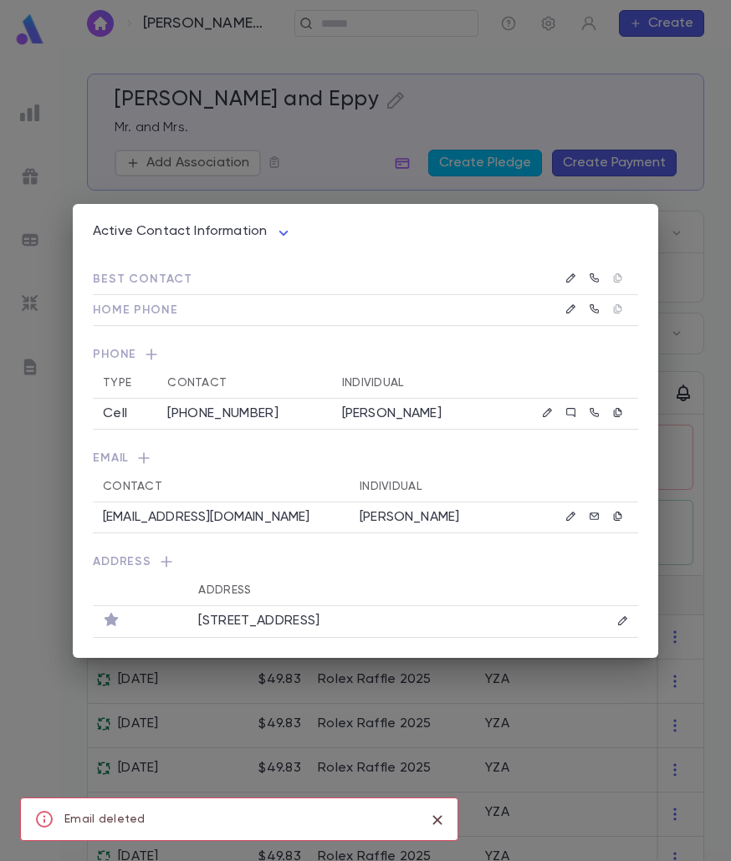
click at [674, 268] on div "Active Contact Information **** Best Contact Home Phone Phone Type Contact Indi…" at bounding box center [365, 430] width 731 height 861
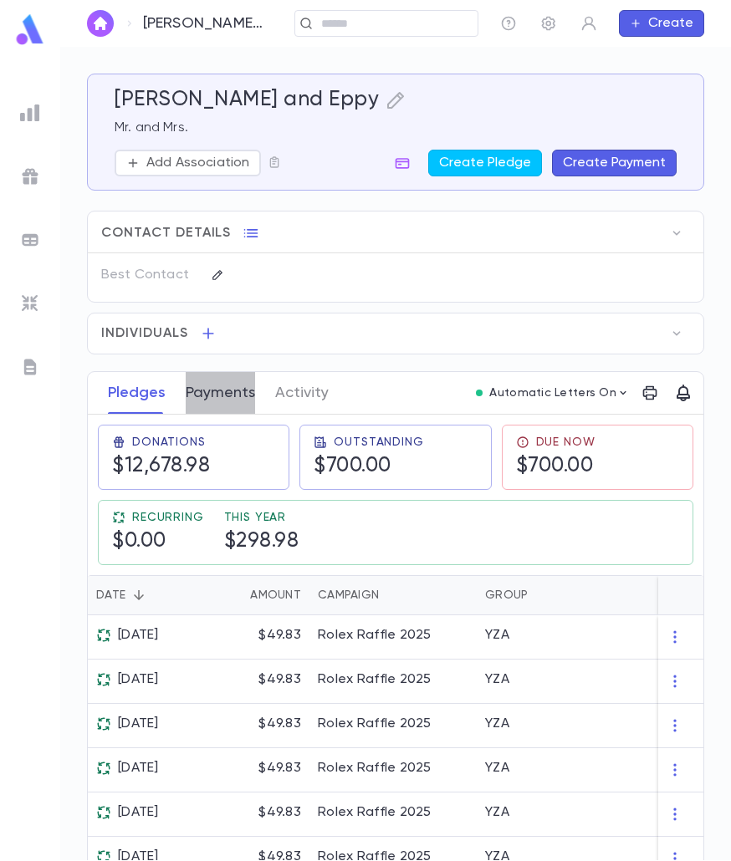
click at [240, 396] on button "Payments" at bounding box center [220, 393] width 69 height 42
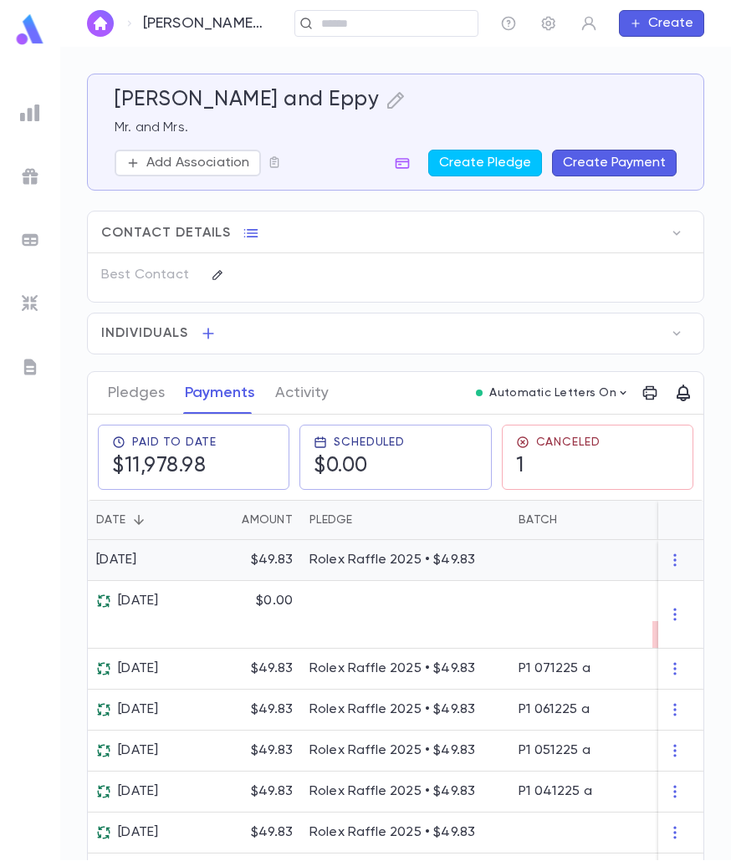
click at [310, 549] on div "Rolex Raffle 2025 • $49.83" at bounding box center [405, 560] width 209 height 41
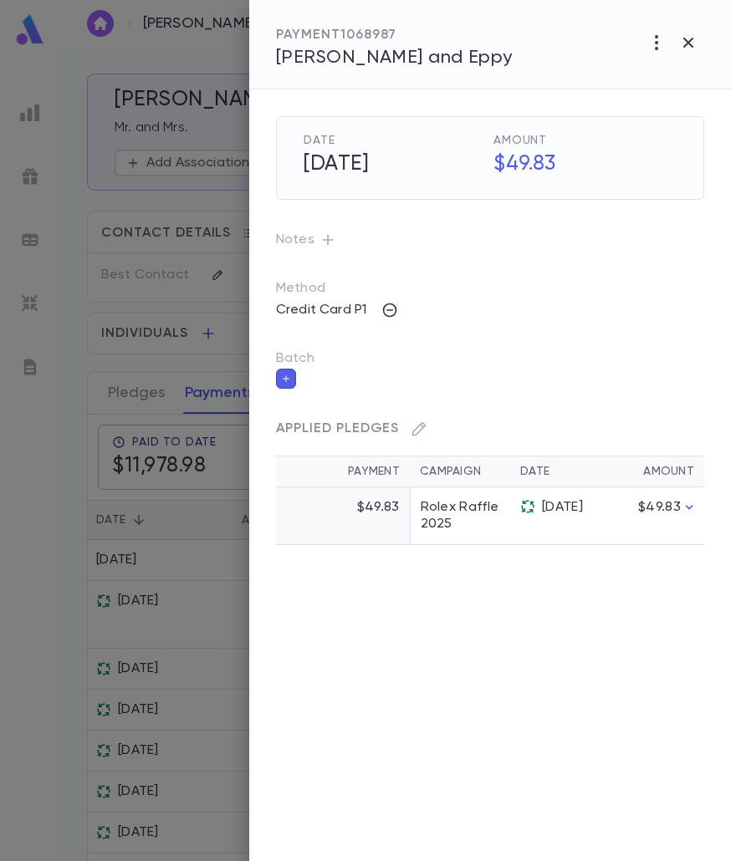
click at [331, 238] on icon "button" at bounding box center [327, 240] width 17 height 17
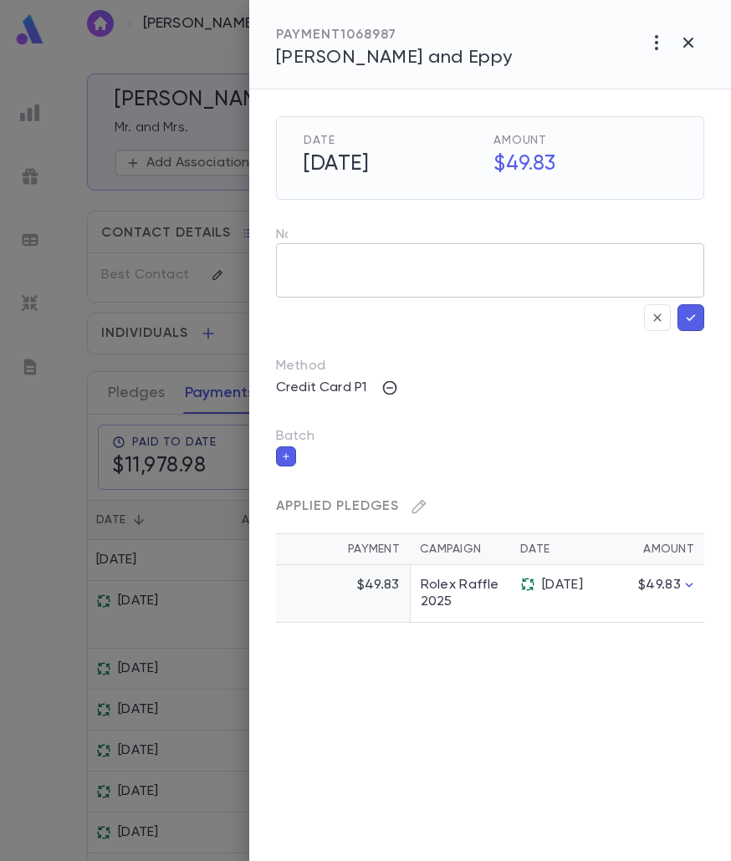
click at [346, 277] on textarea at bounding box center [478, 262] width 380 height 71
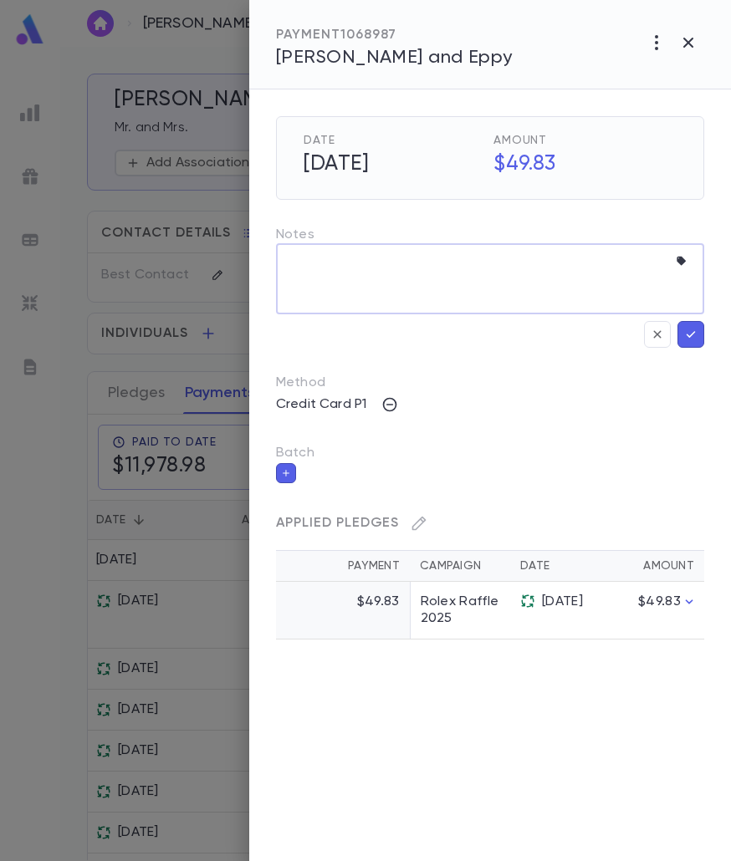
paste textarea "**********"
type textarea "**********"
click at [680, 335] on button "button" at bounding box center [690, 334] width 27 height 27
click at [686, 336] on icon "button" at bounding box center [690, 334] width 15 height 17
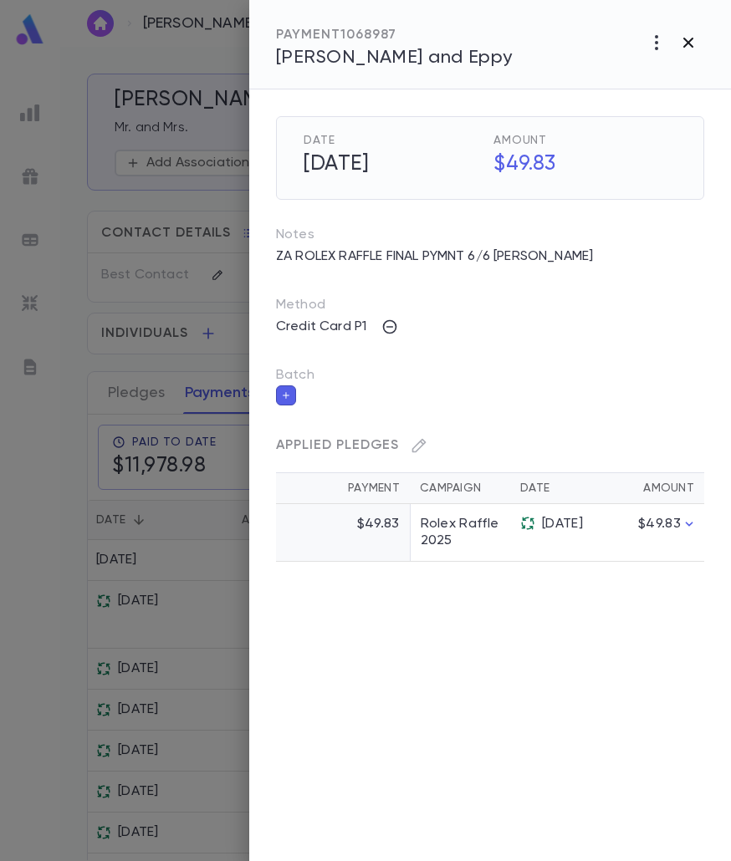
click at [692, 45] on icon "button" at bounding box center [688, 43] width 10 height 10
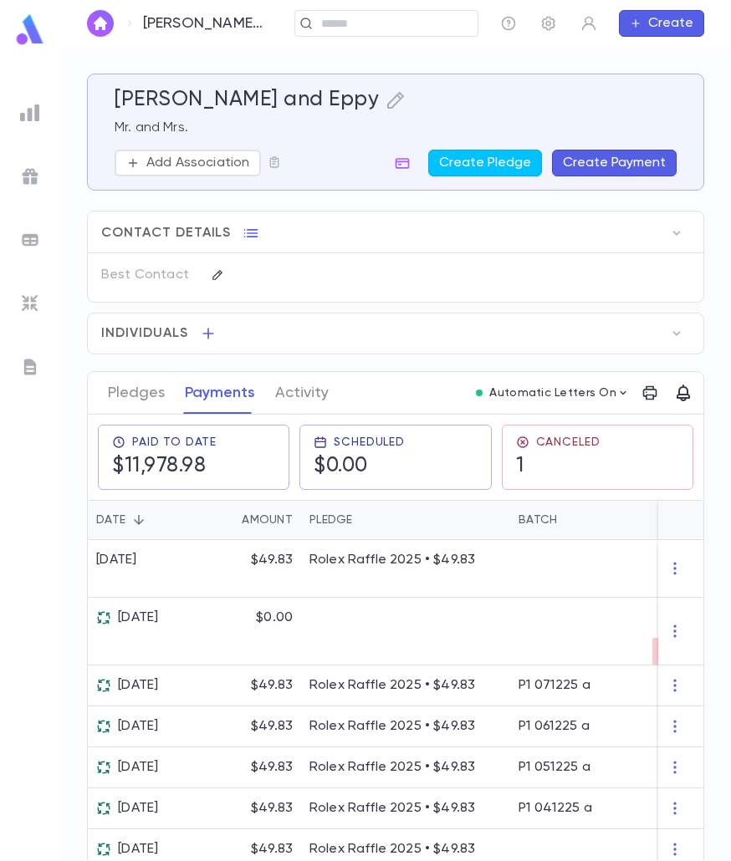
click at [325, 29] on div "Lippel, Chaim and Eppy ​ Create" at bounding box center [395, 23] width 671 height 47
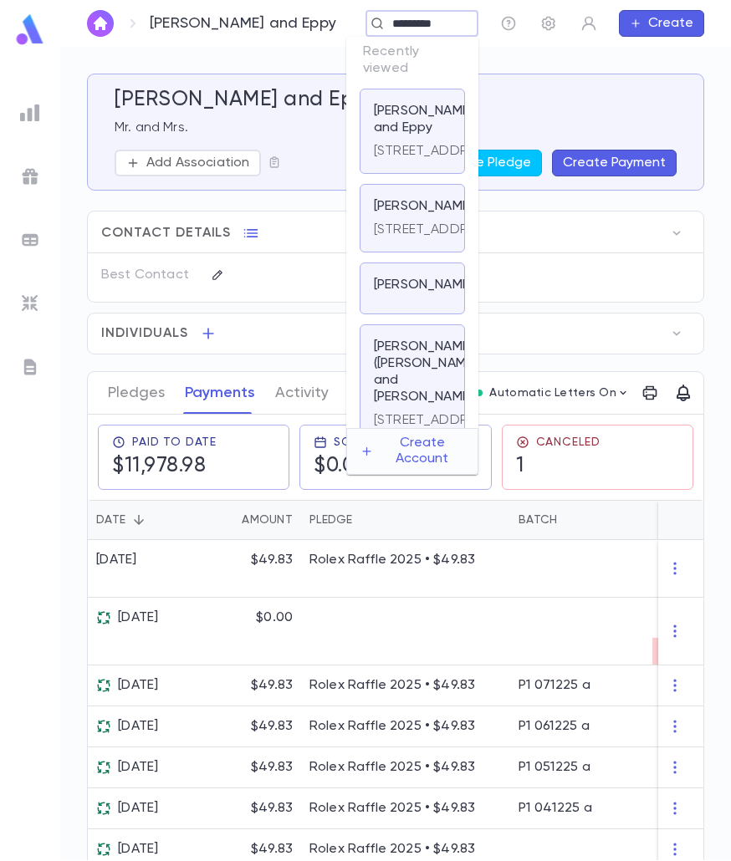
type input "**********"
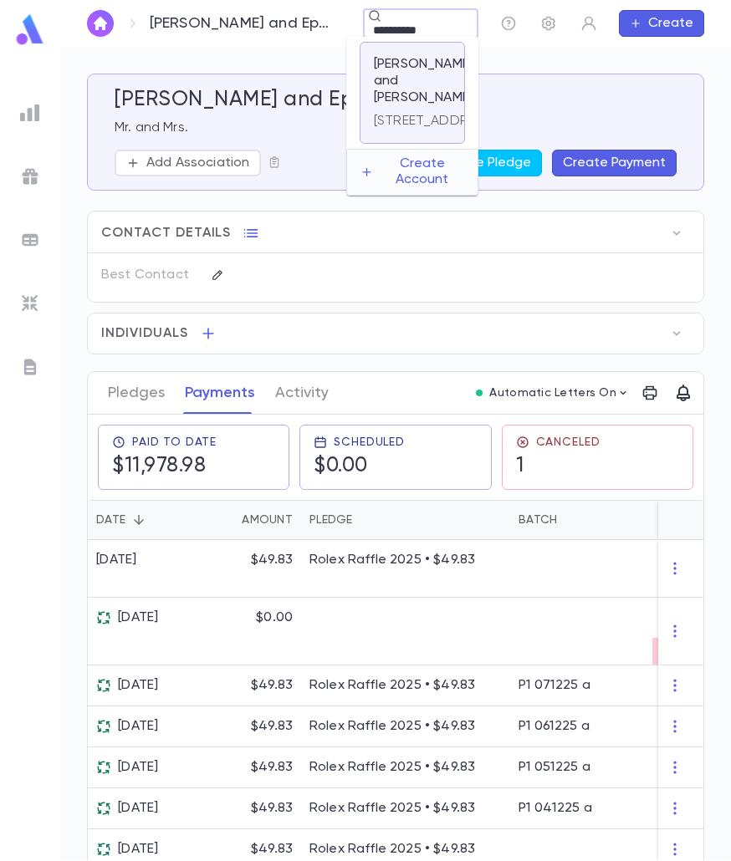
click at [386, 127] on p "475 Cedarhurst Ave, Cedarhurst NY 11516" at bounding box center [434, 121] width 121 height 17
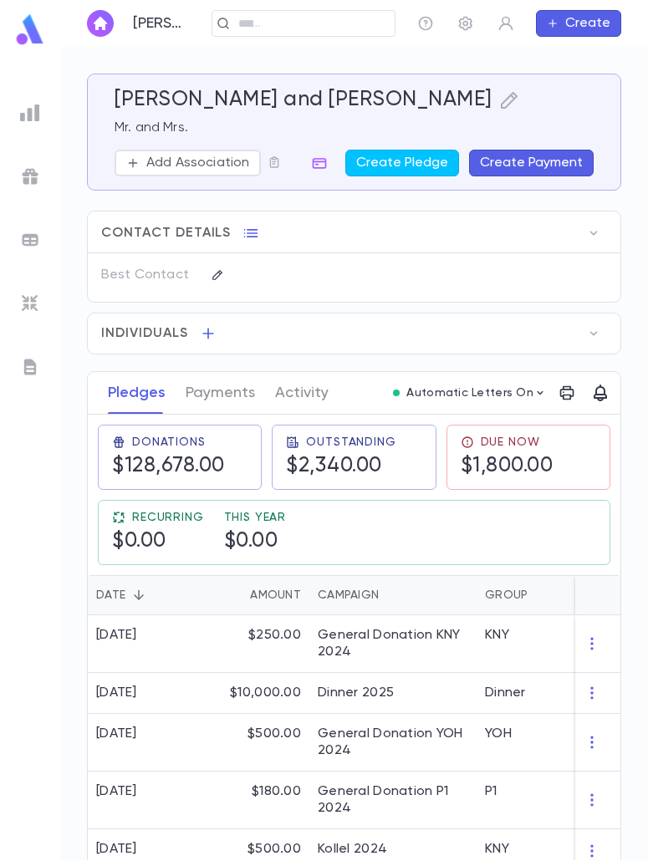
click at [559, 157] on button "Create Payment" at bounding box center [531, 163] width 125 height 27
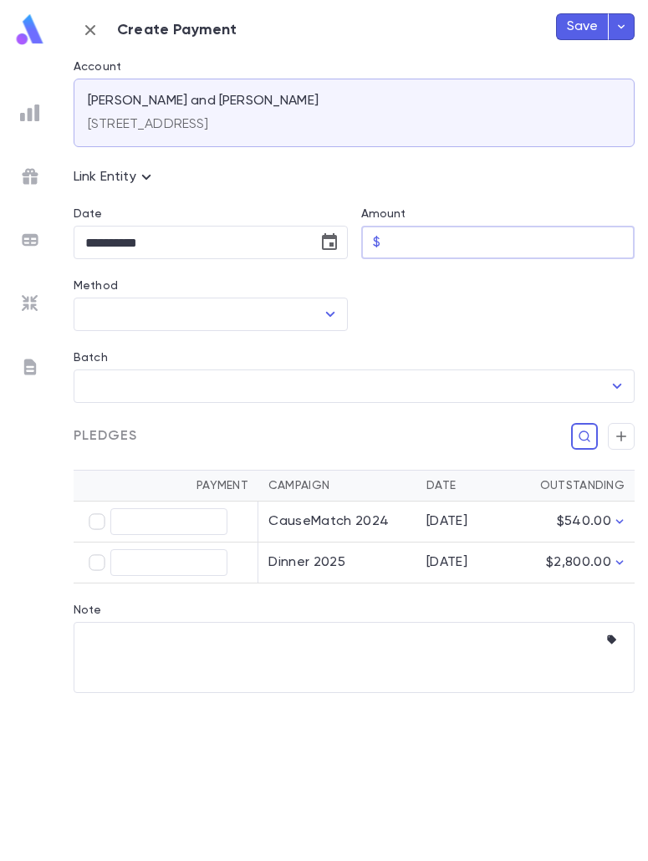
click at [406, 227] on input "Amount" at bounding box center [511, 243] width 248 height 33
type input "********"
click at [320, 239] on icon "Choose date, selected date is Aug 25, 2025" at bounding box center [329, 242] width 20 height 20
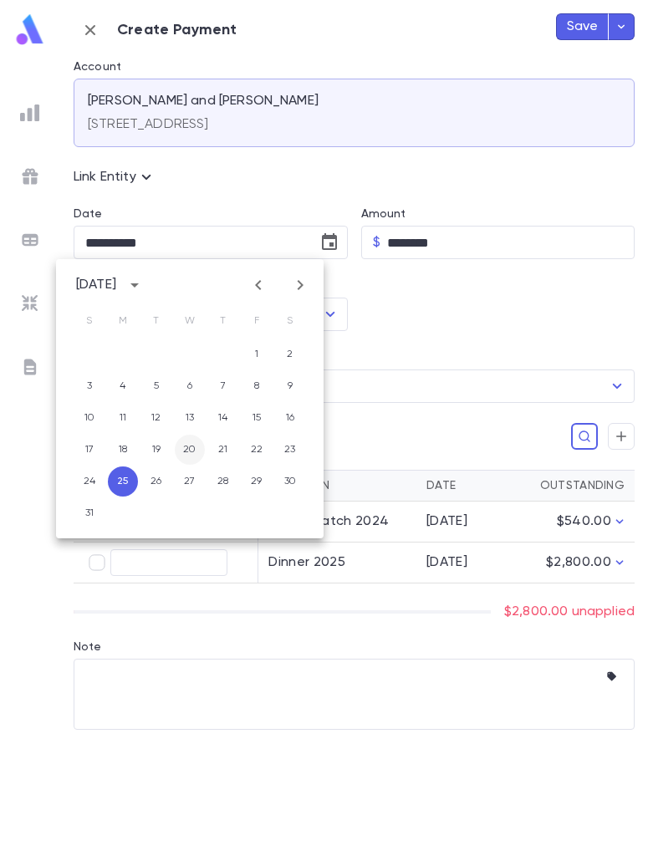
click at [186, 447] on button "20" at bounding box center [190, 450] width 30 height 30
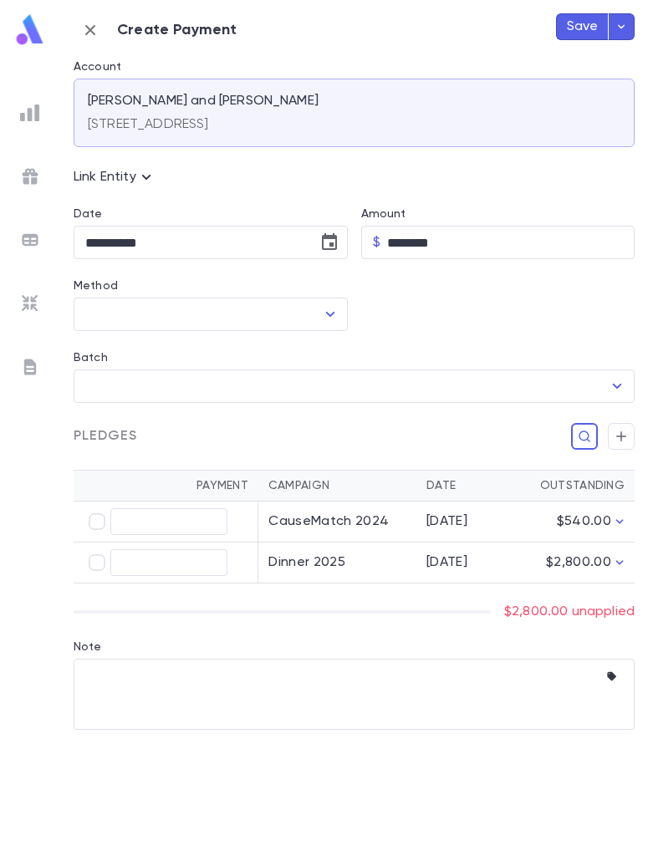
type input "**********"
click at [335, 304] on icon "Open" at bounding box center [330, 314] width 20 height 20
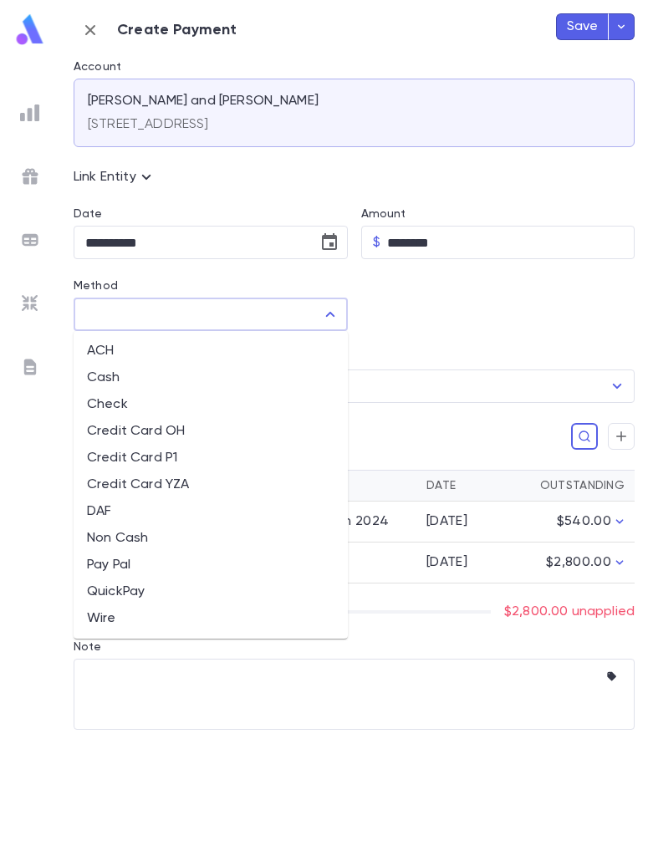
click at [121, 597] on li "QuickPay" at bounding box center [211, 592] width 274 height 27
type input "********"
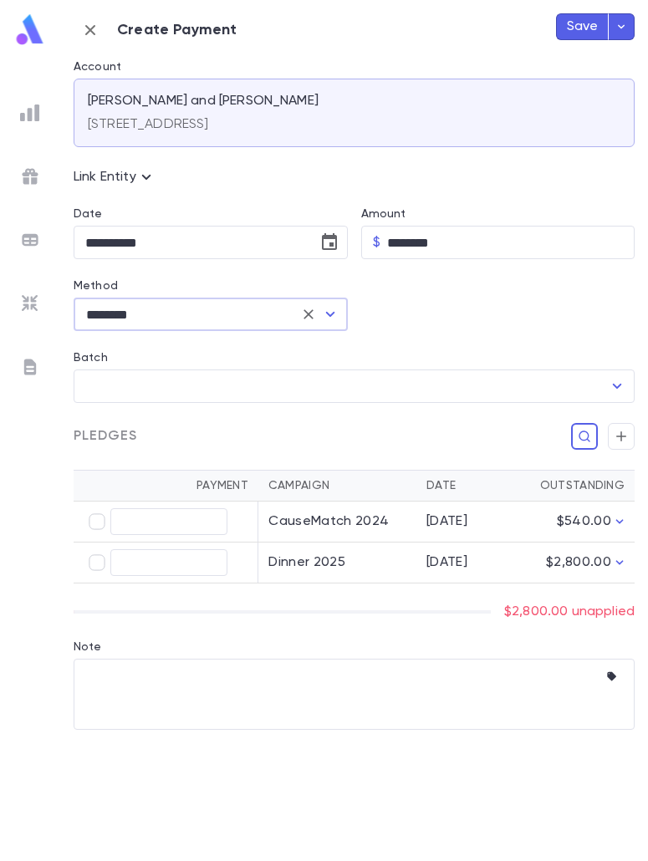
type input "********"
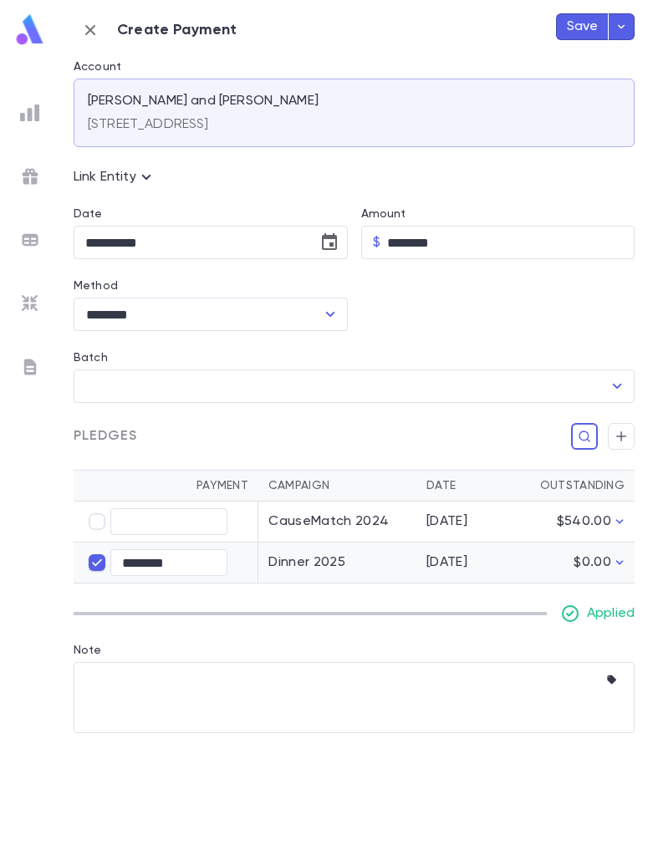
click at [562, 20] on button "Save" at bounding box center [582, 26] width 53 height 27
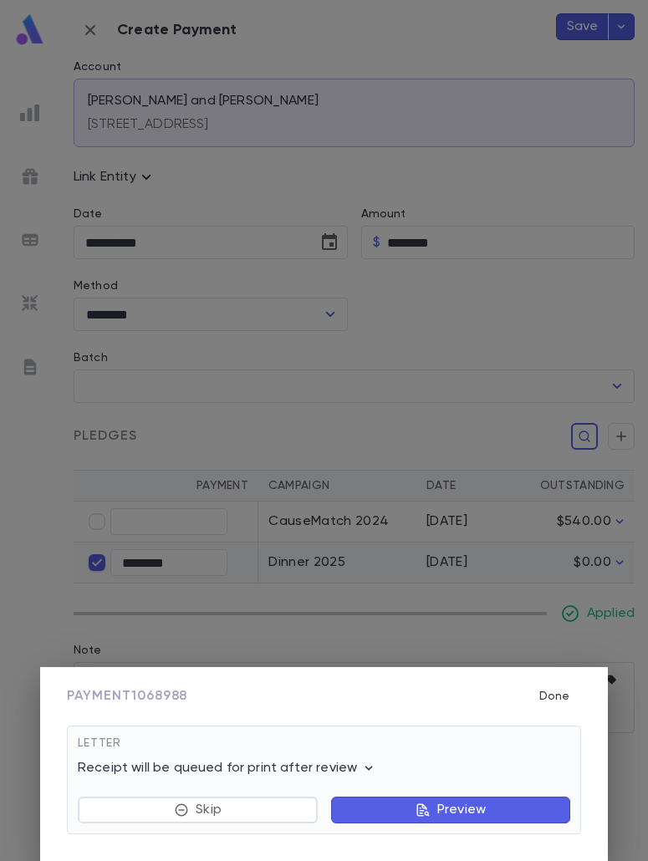
click at [460, 809] on p "Preview" at bounding box center [461, 810] width 49 height 17
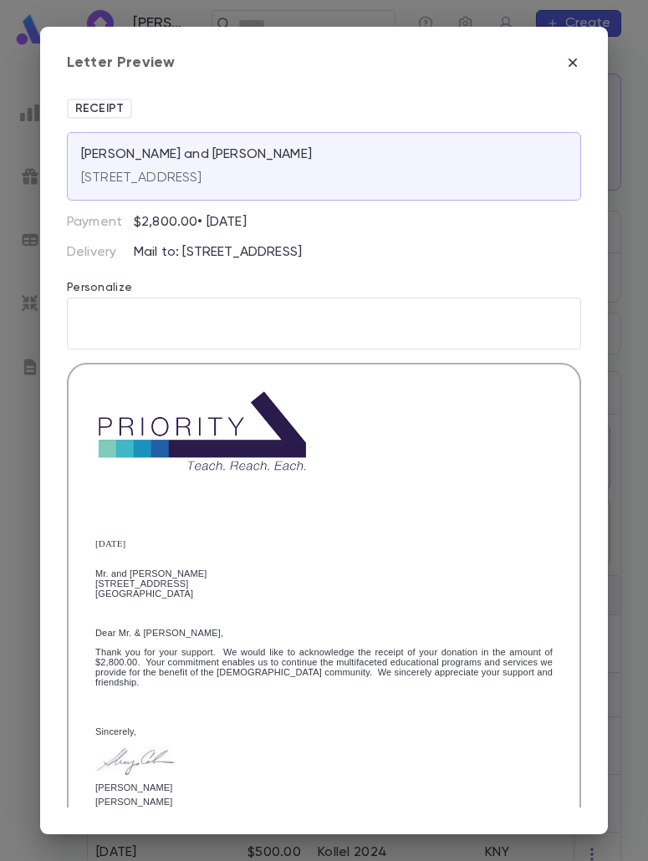
scroll to position [275, 0]
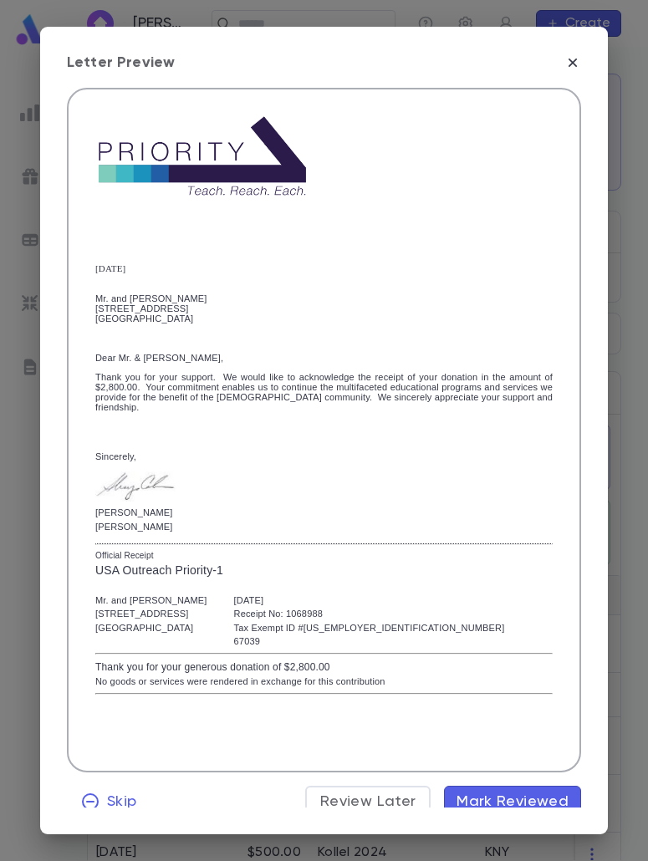
click at [500, 793] on span "Mark Reviewed" at bounding box center [513, 802] width 112 height 18
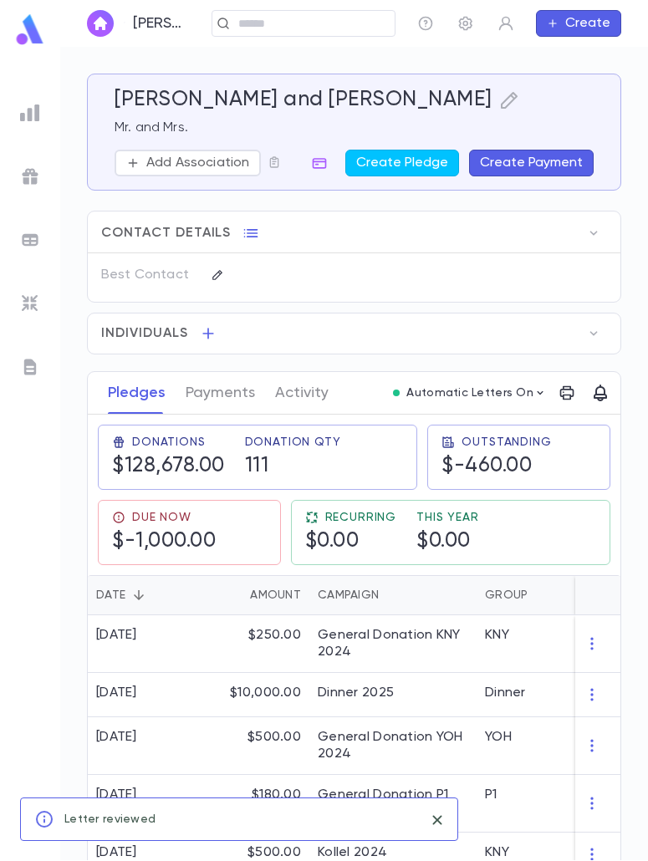
click at [291, 22] on div "Tennenbaum, Ephraim and Tali ​ Create" at bounding box center [354, 23] width 588 height 47
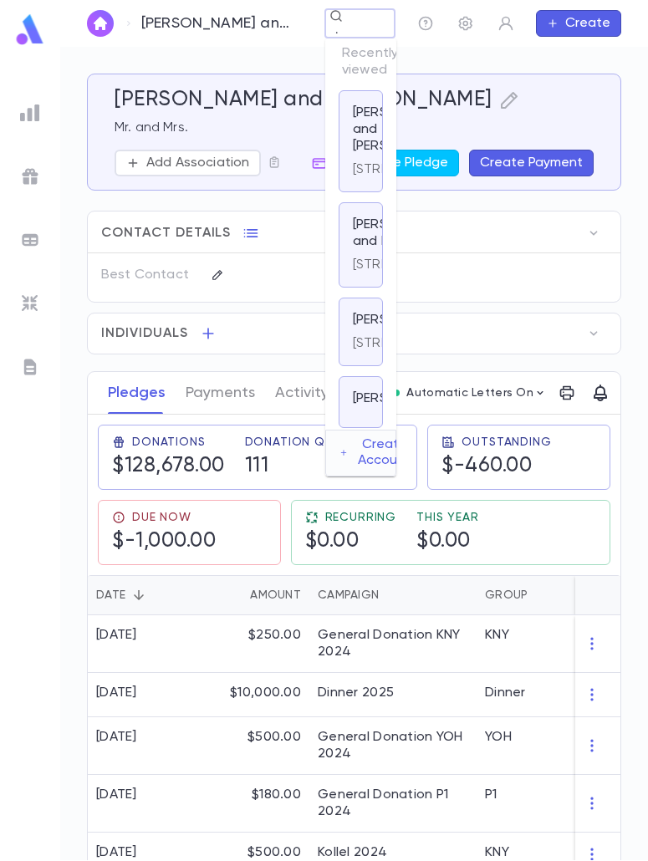
type input "**********"
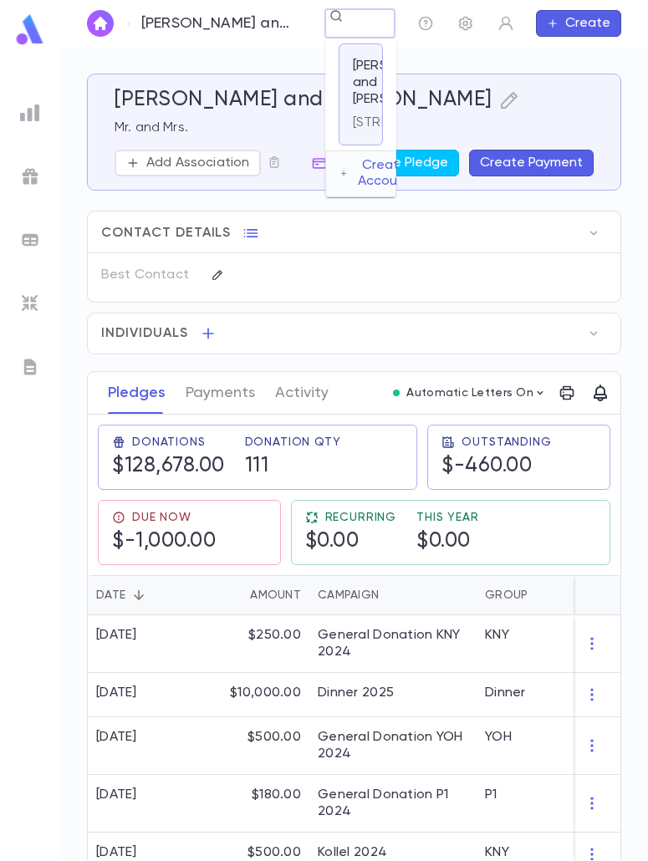
click at [362, 125] on div "114 Linden St, Woodmere NY 11598" at bounding box center [413, 119] width 121 height 23
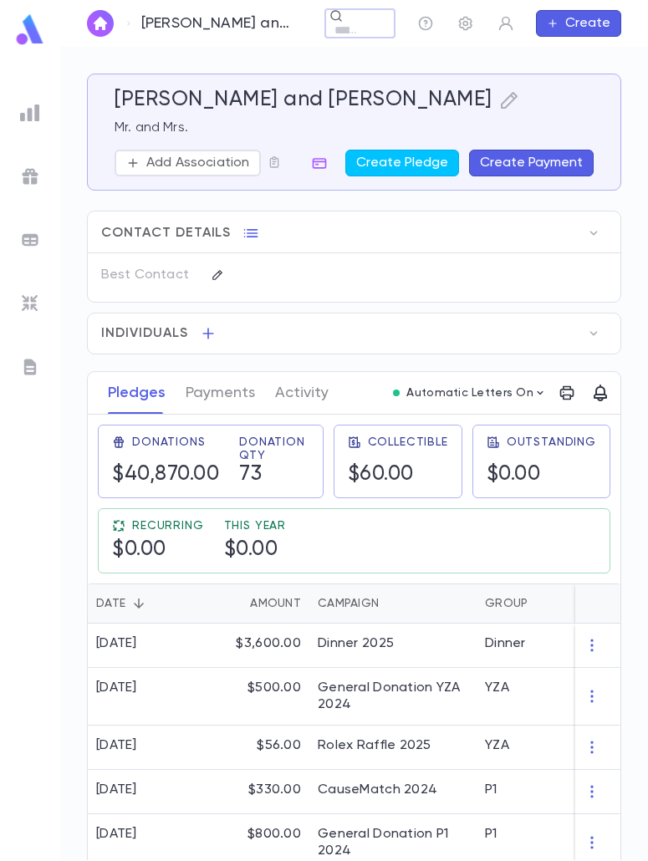
click at [530, 169] on button "Create Payment" at bounding box center [531, 163] width 125 height 27
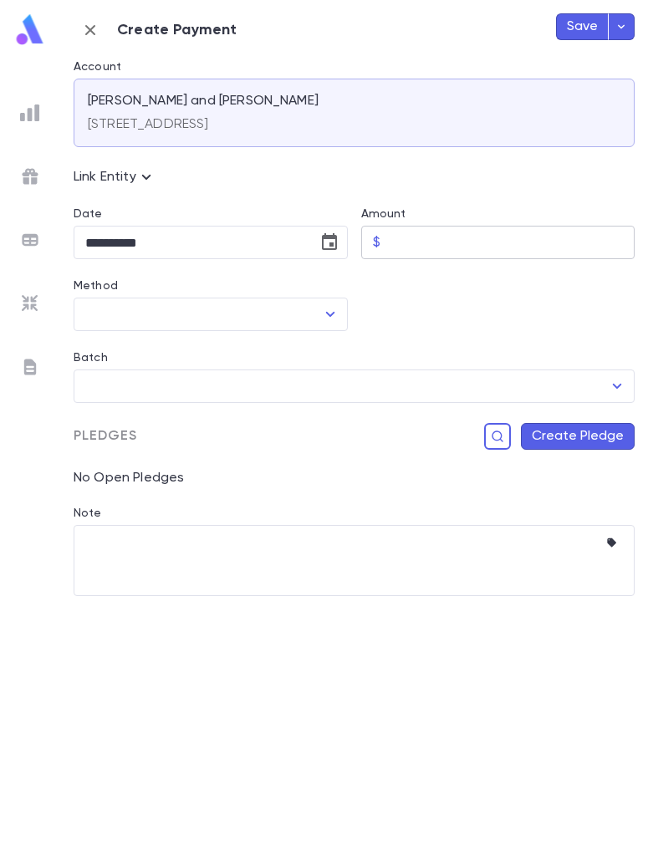
click at [391, 248] on input "Amount" at bounding box center [511, 243] width 248 height 33
drag, startPoint x: 372, startPoint y: 334, endPoint x: 158, endPoint y: 117, distance: 304.5
click at [372, 334] on div "Batch ​" at bounding box center [347, 367] width 575 height 72
click at [82, 27] on icon "button" at bounding box center [90, 30] width 20 height 20
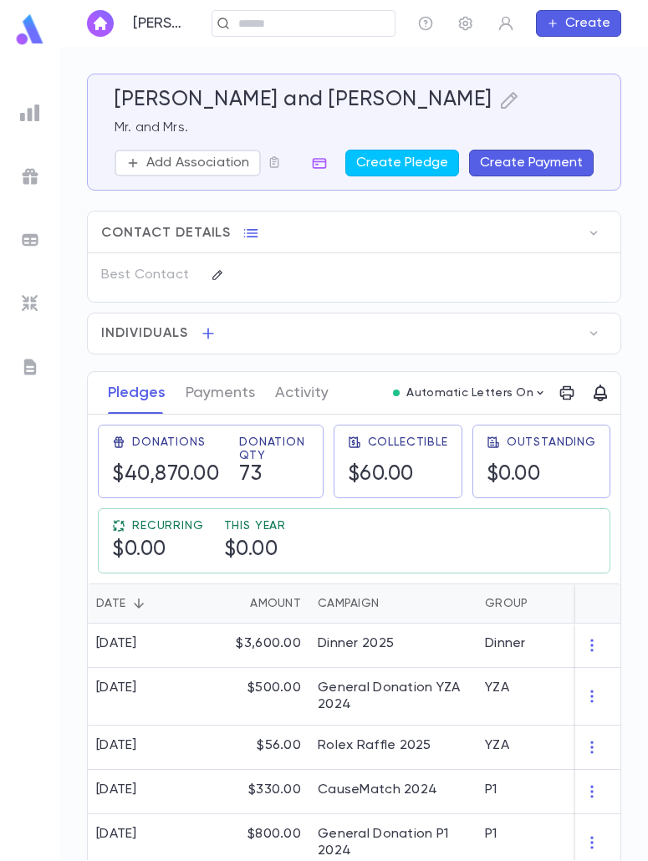
click at [488, 166] on button "Create Payment" at bounding box center [531, 163] width 125 height 27
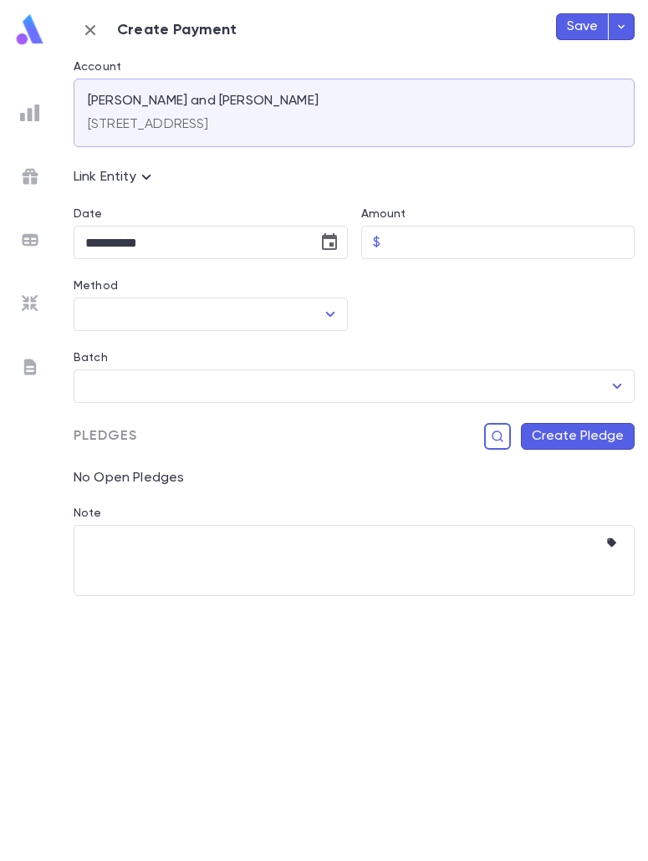
click at [394, 223] on div "Amount" at bounding box center [498, 216] width 274 height 18
click at [391, 245] on input "Amount" at bounding box center [511, 243] width 248 height 33
type input "********"
click at [324, 241] on icon "Choose date, selected date is Aug 25, 2025" at bounding box center [329, 242] width 20 height 20
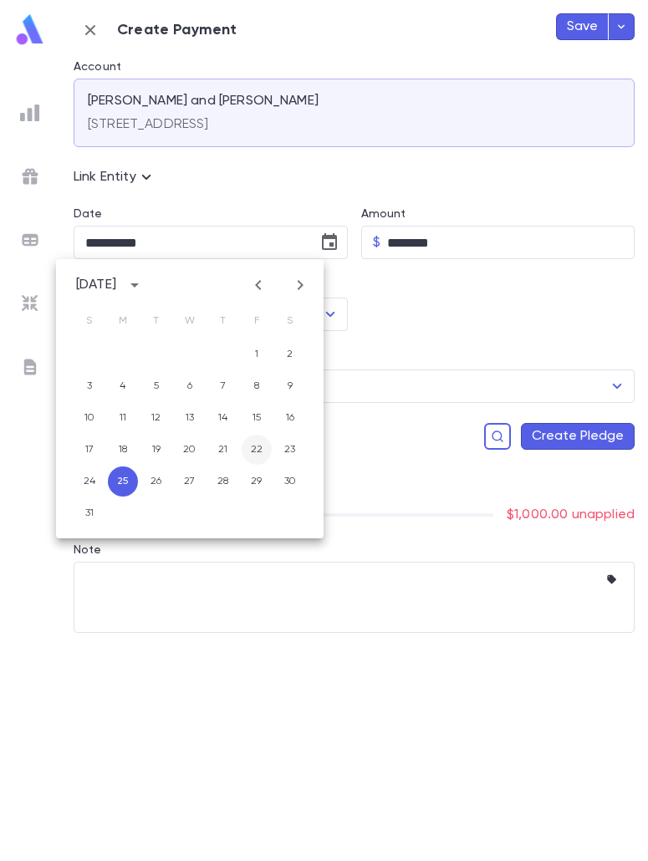
click at [251, 449] on button "22" at bounding box center [257, 450] width 30 height 30
type input "**********"
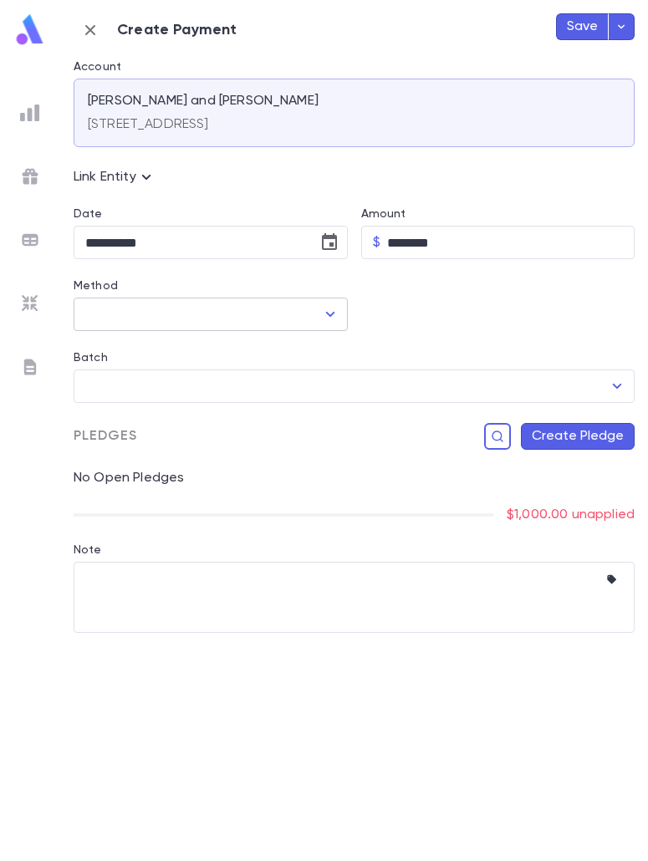
click at [330, 299] on div "​" at bounding box center [211, 314] width 274 height 33
click at [335, 308] on icon "Open" at bounding box center [330, 314] width 20 height 20
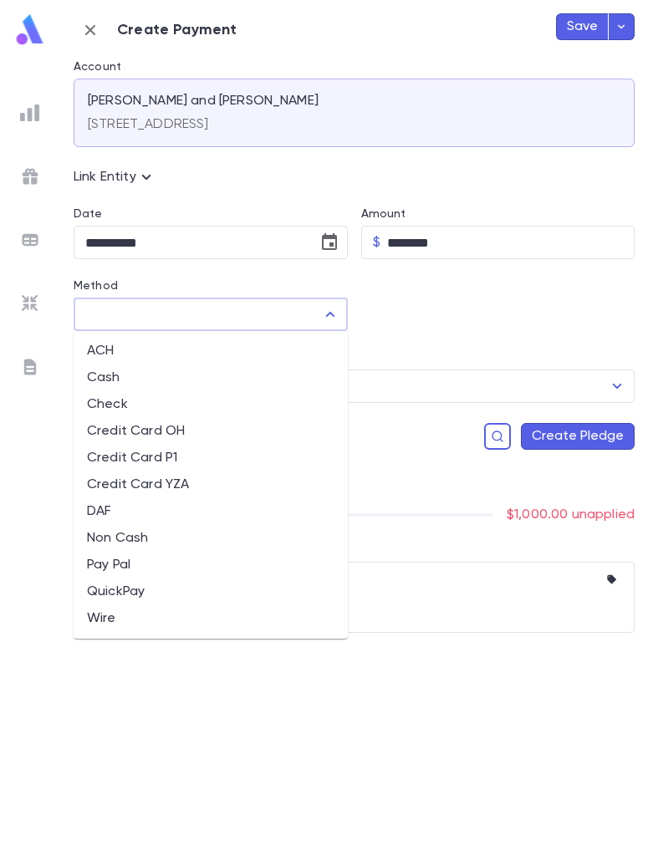
drag, startPoint x: 156, startPoint y: 462, endPoint x: 215, endPoint y: 449, distance: 60.1
click at [156, 462] on li "Credit Card P1" at bounding box center [211, 458] width 274 height 27
type input "**********"
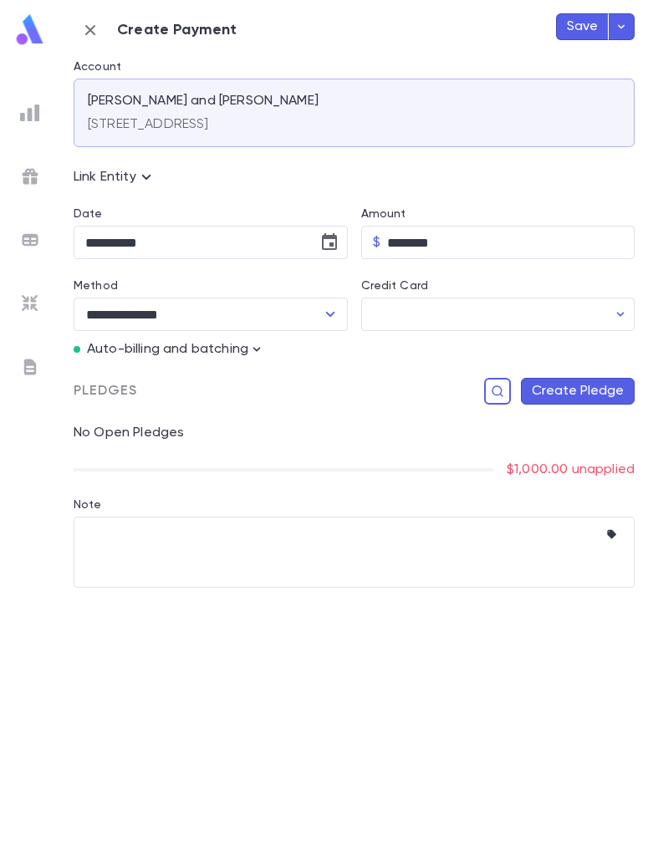
click at [250, 358] on div "Pledges Create Pledge" at bounding box center [347, 381] width 575 height 47
click at [252, 347] on icon "button" at bounding box center [256, 349] width 17 height 17
click at [298, 387] on p "Enter Manual Billing Instead" at bounding box center [353, 379] width 172 height 17
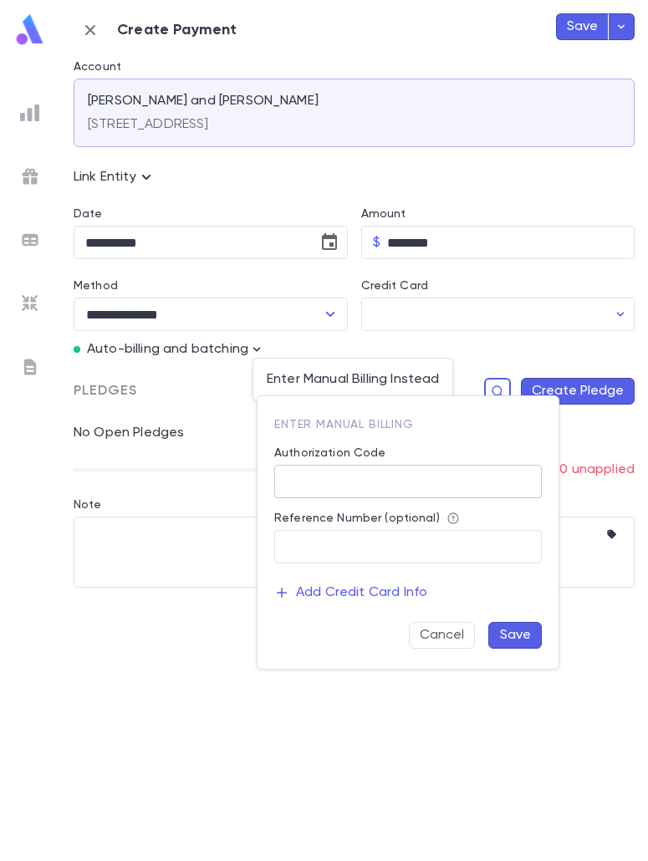
click at [334, 485] on input "Authorization Code" at bounding box center [408, 482] width 268 height 33
type input "**"
click at [507, 637] on button "Save" at bounding box center [515, 635] width 54 height 27
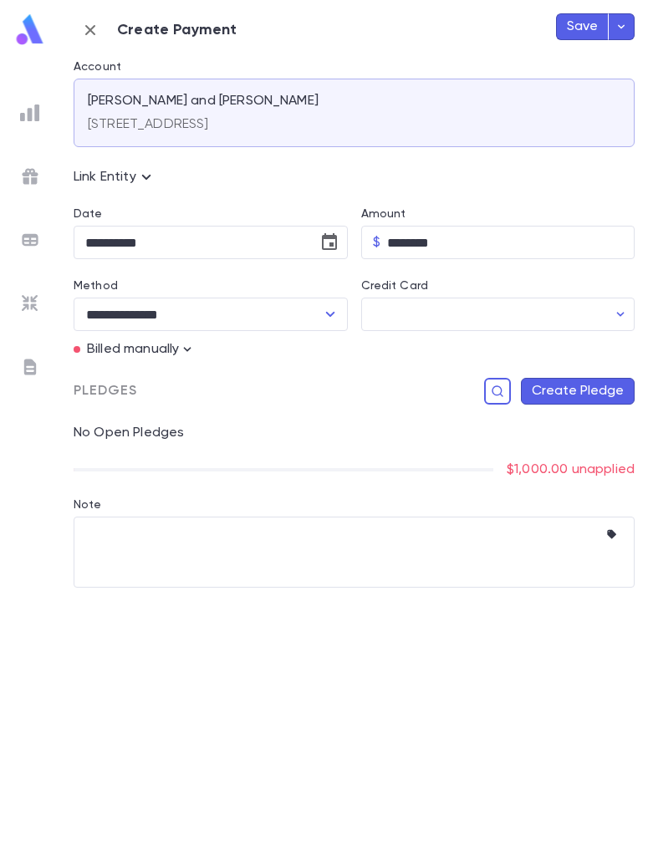
click at [585, 401] on button "Create Pledge" at bounding box center [578, 391] width 114 height 27
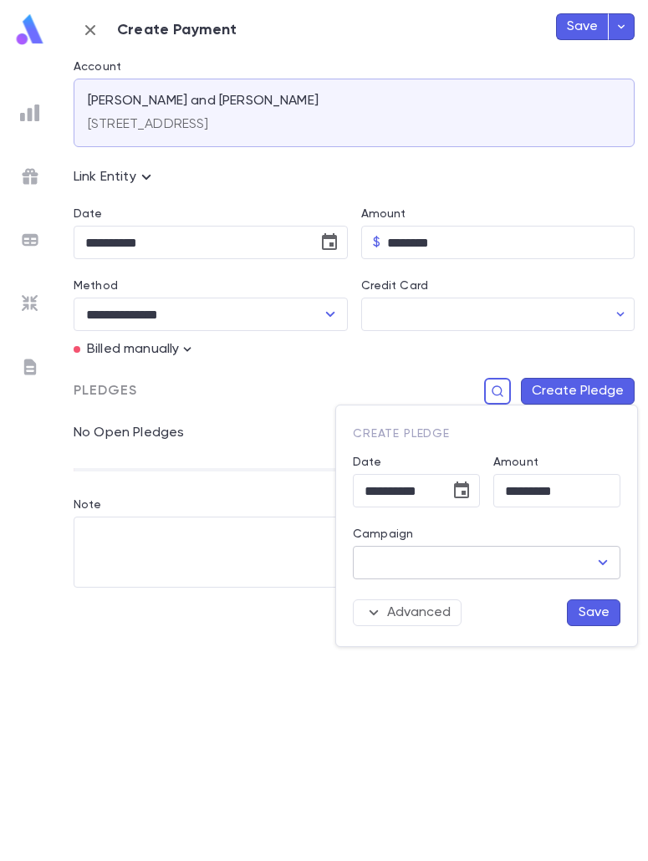
click at [443, 570] on input "Campaign" at bounding box center [473, 563] width 227 height 32
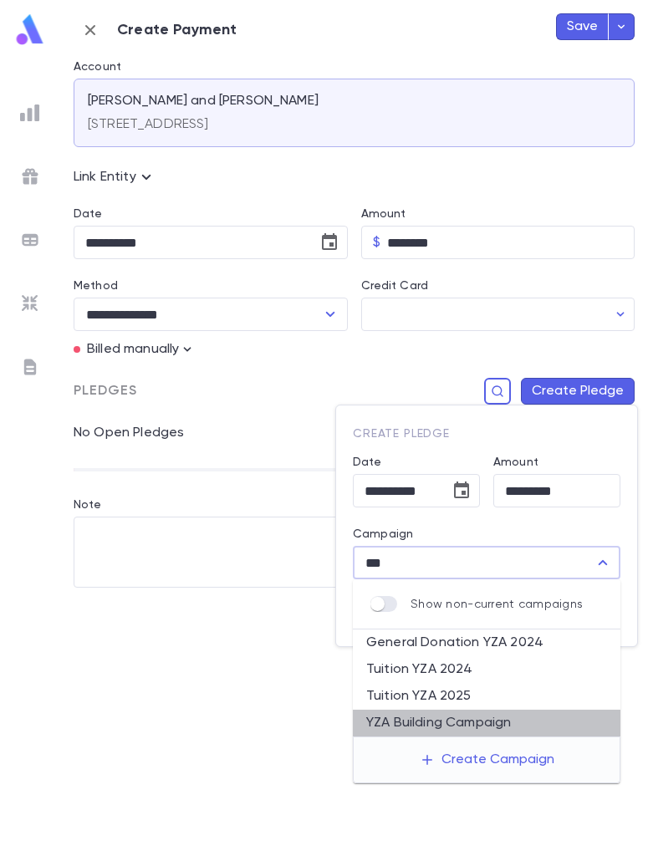
click at [451, 732] on li "YZA Building Campaign" at bounding box center [487, 723] width 268 height 27
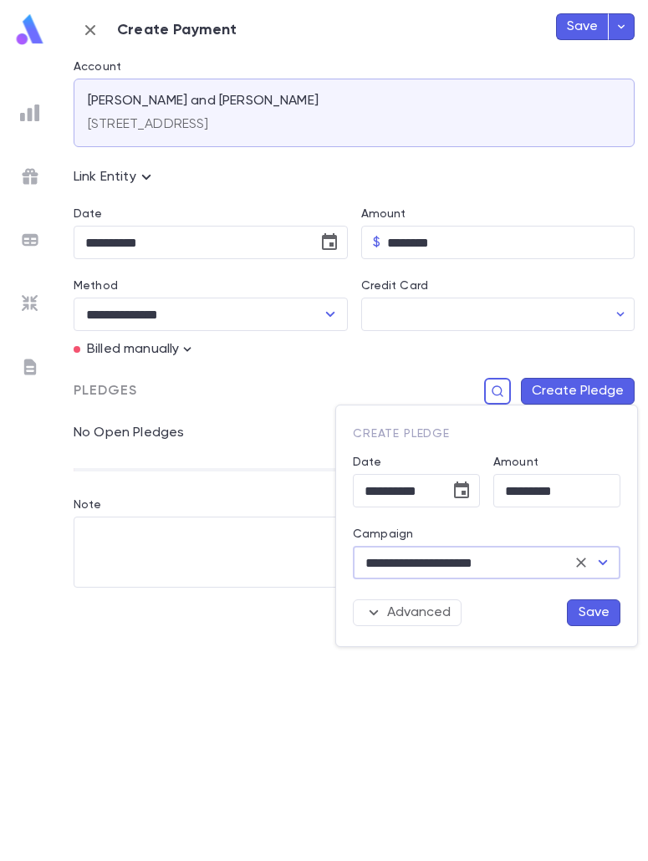
type input "**********"
click at [601, 613] on button "Save" at bounding box center [594, 613] width 54 height 27
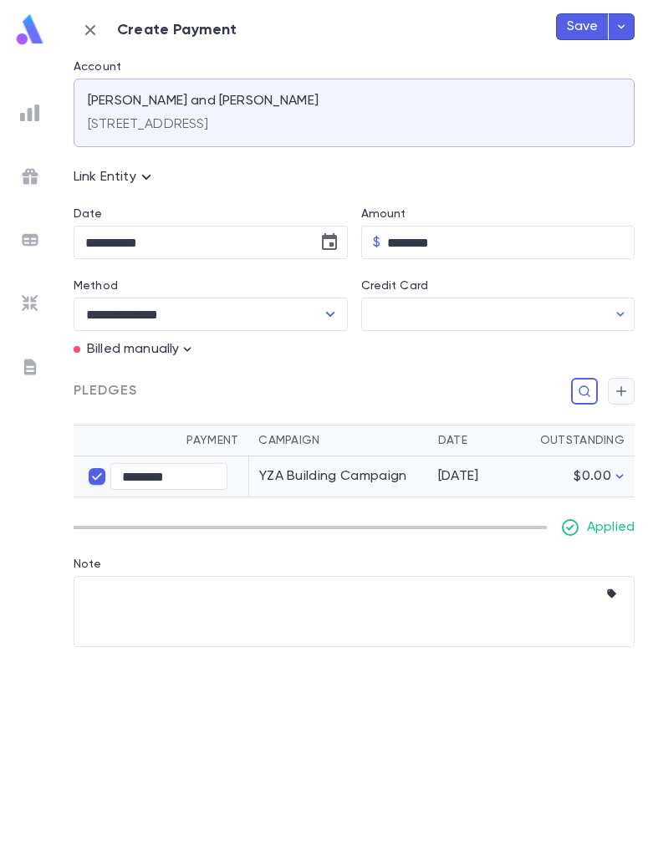
click at [620, 397] on icon "button" at bounding box center [621, 391] width 15 height 17
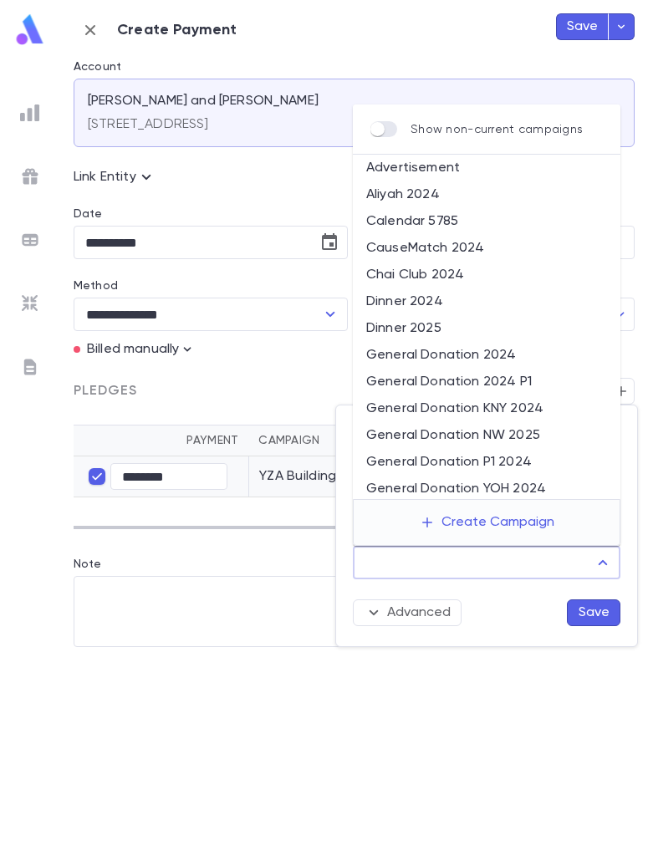
click at [547, 549] on input "Campaign" at bounding box center [473, 563] width 227 height 32
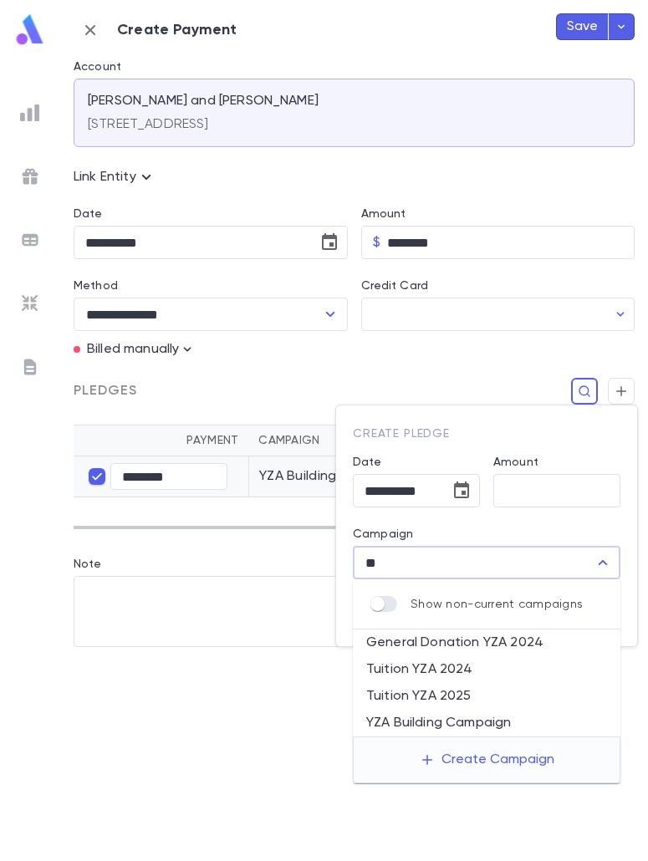
type input "*"
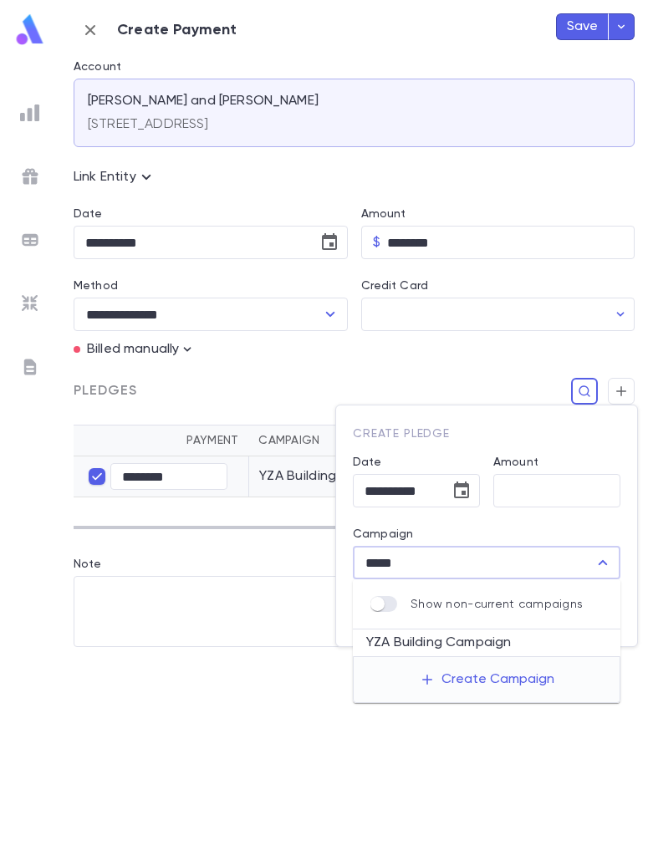
type input "*****"
click at [485, 774] on div at bounding box center [324, 430] width 648 height 861
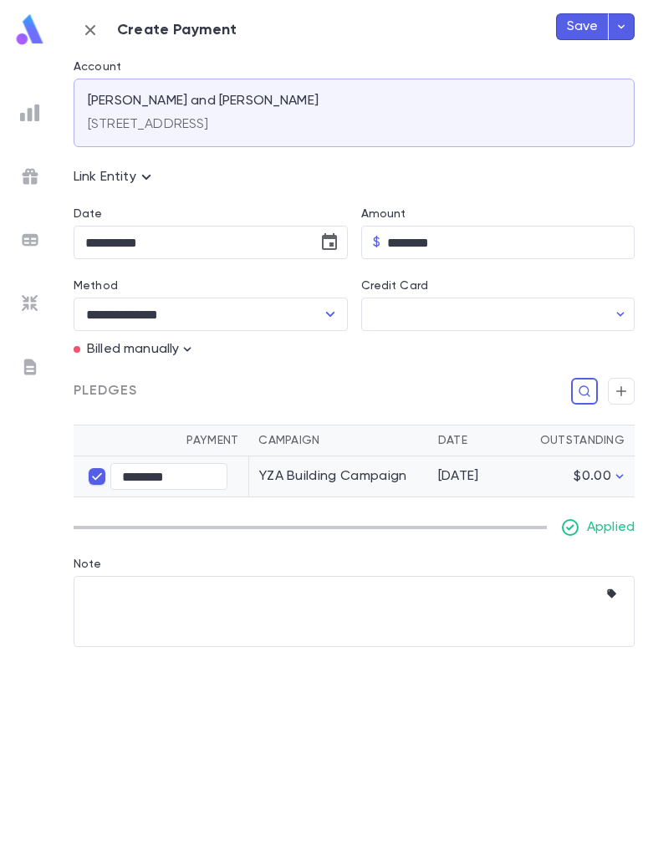
click at [597, 25] on button "Save" at bounding box center [582, 26] width 53 height 27
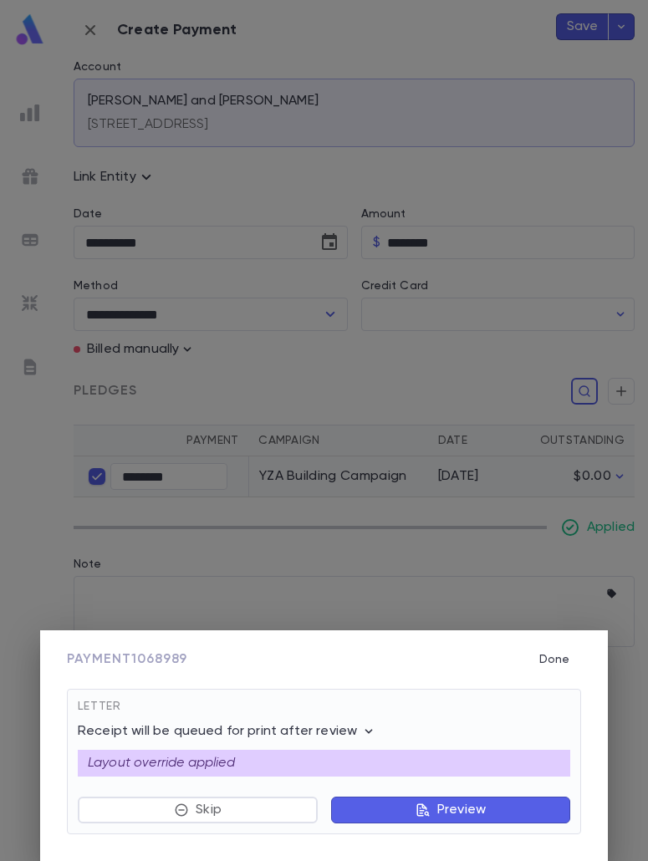
click at [406, 808] on button "Preview" at bounding box center [450, 810] width 239 height 27
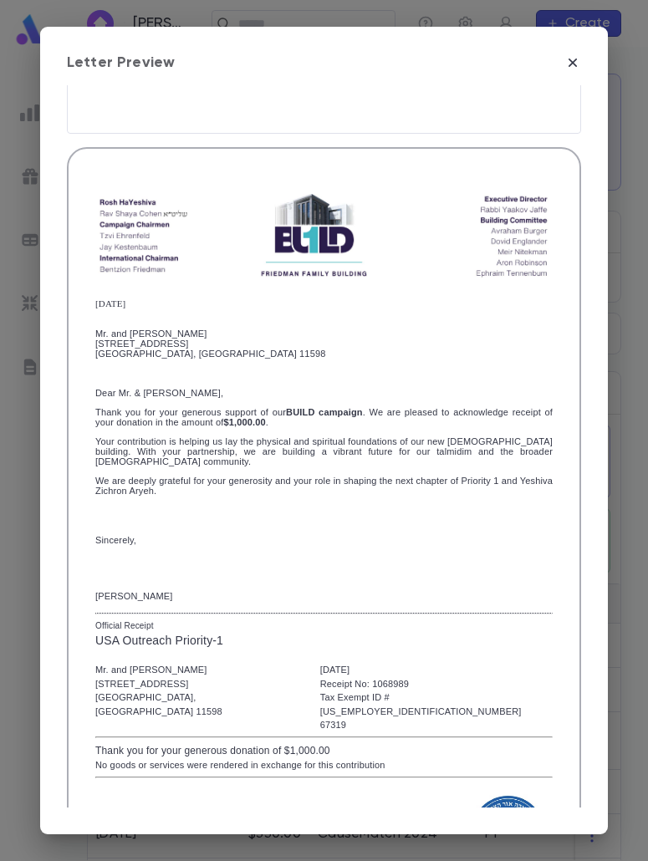
scroll to position [332, 0]
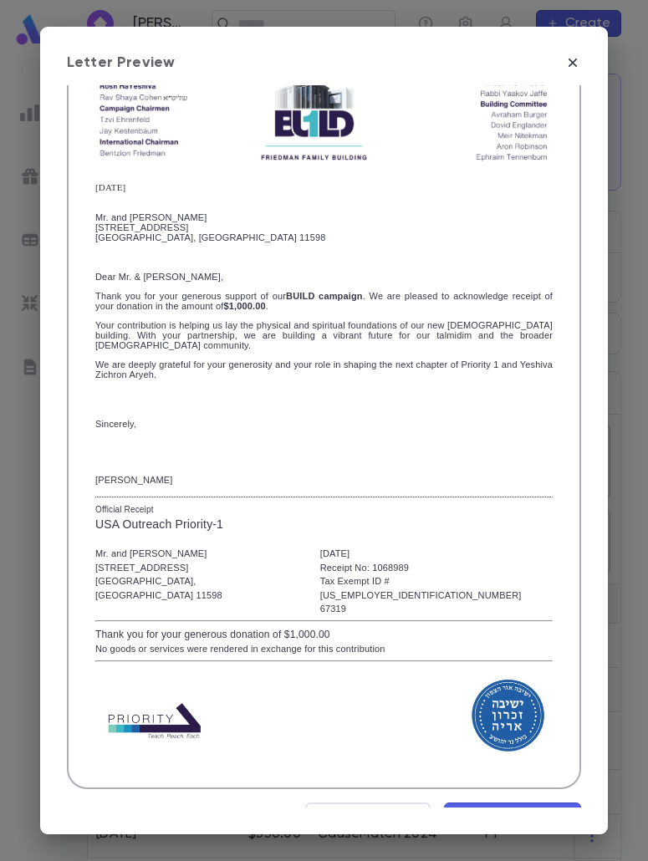
click at [480, 810] on span "Mark Reviewed" at bounding box center [513, 819] width 112 height 18
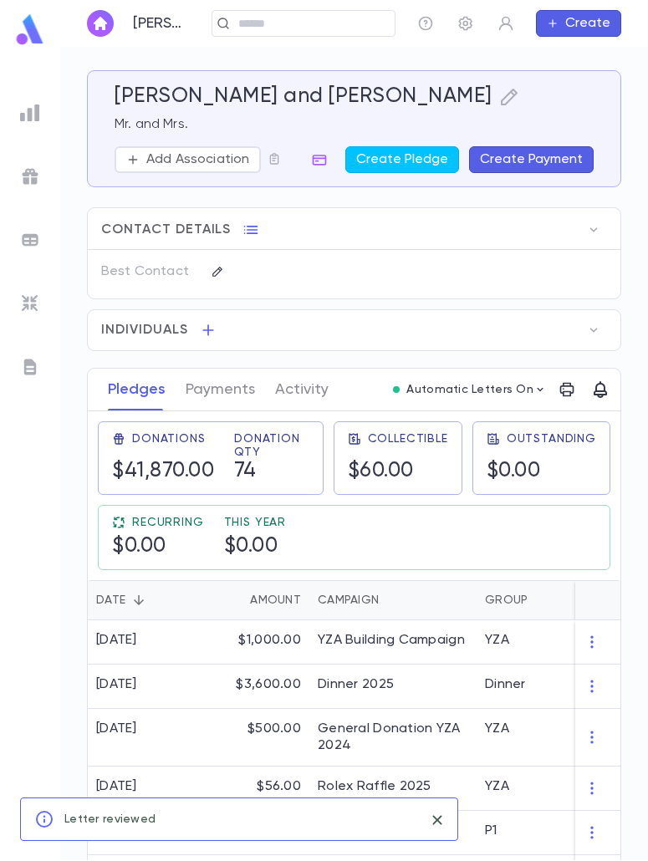
scroll to position [0, 0]
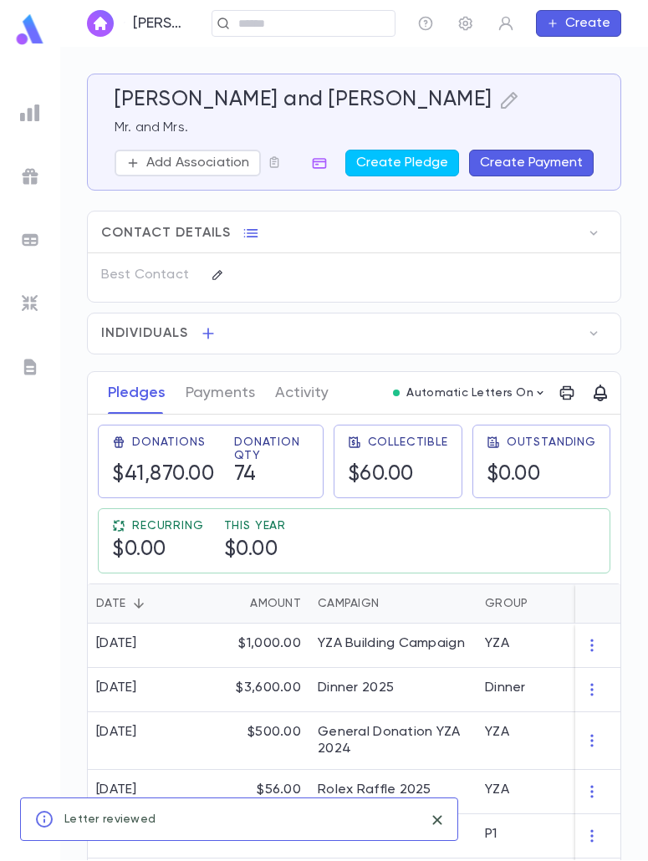
click at [322, 27] on div "Katz, Shlomo and Ayelet ​ Create" at bounding box center [354, 23] width 588 height 47
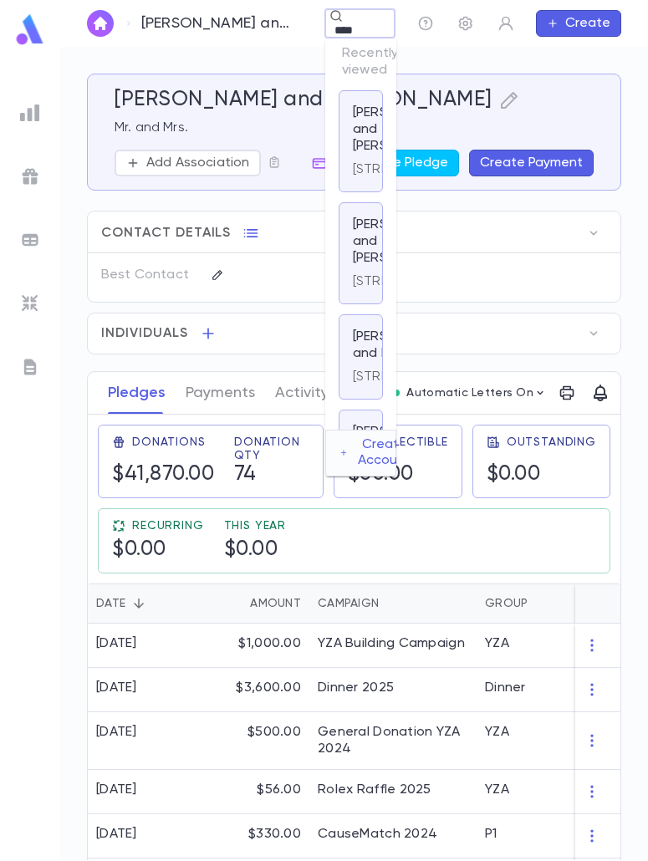
type input "*****"
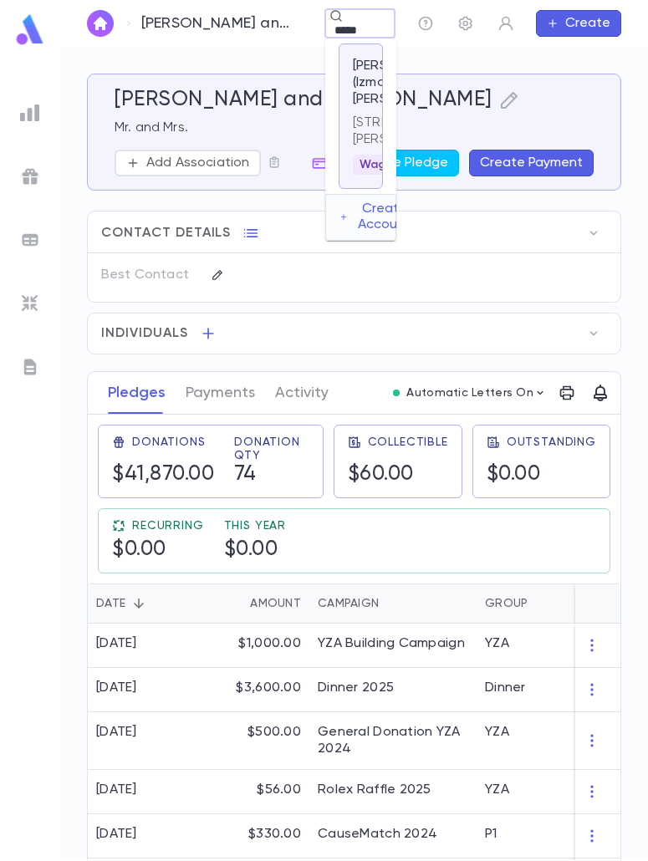
click at [369, 148] on p "235 Rockaway Turnpike, Lawrence NY 11559 United States" at bounding box center [361, 131] width 16 height 33
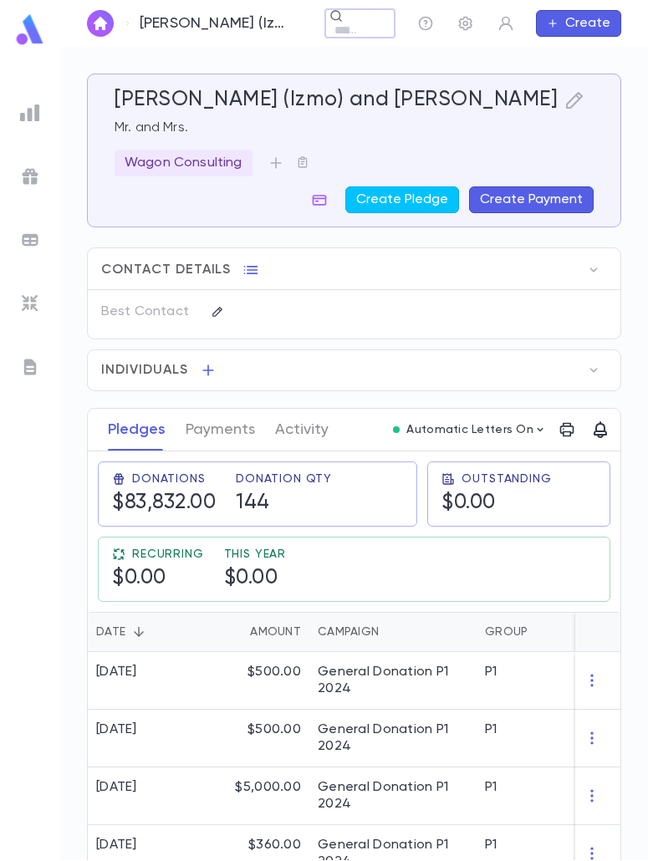
click at [518, 207] on button "Create Payment" at bounding box center [531, 199] width 125 height 27
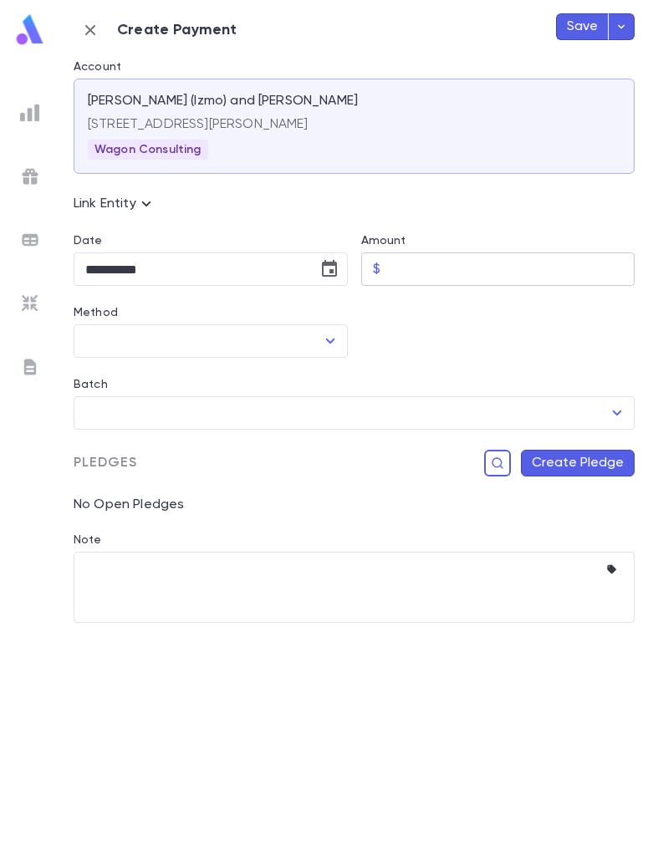
click at [483, 271] on input "Amount" at bounding box center [511, 269] width 248 height 33
type input "******"
click at [335, 269] on icon "Choose date, selected date is Aug 25, 2025" at bounding box center [329, 269] width 20 height 20
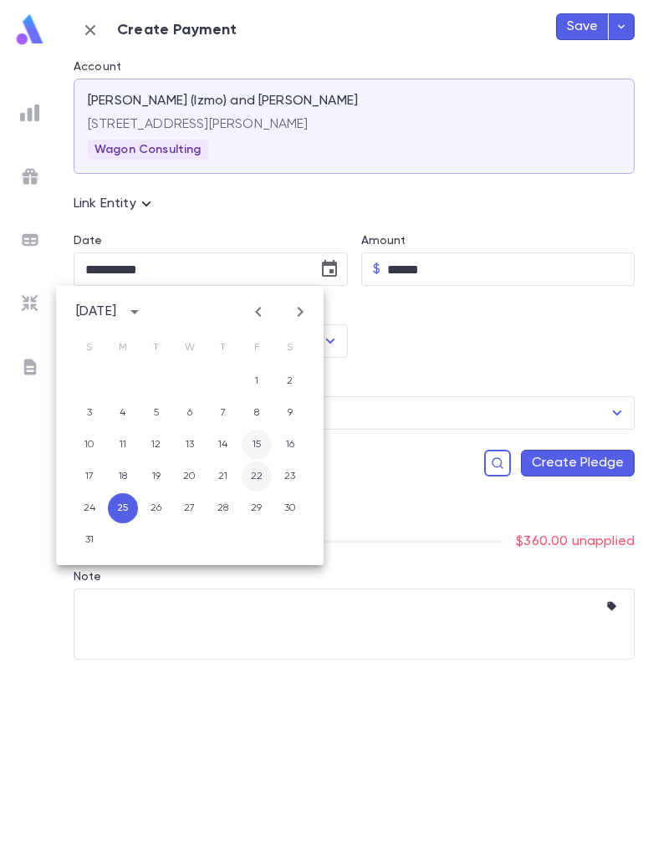
drag, startPoint x: 257, startPoint y: 480, endPoint x: 258, endPoint y: 454, distance: 26.0
click at [257, 479] on button "22" at bounding box center [257, 477] width 30 height 30
type input "**********"
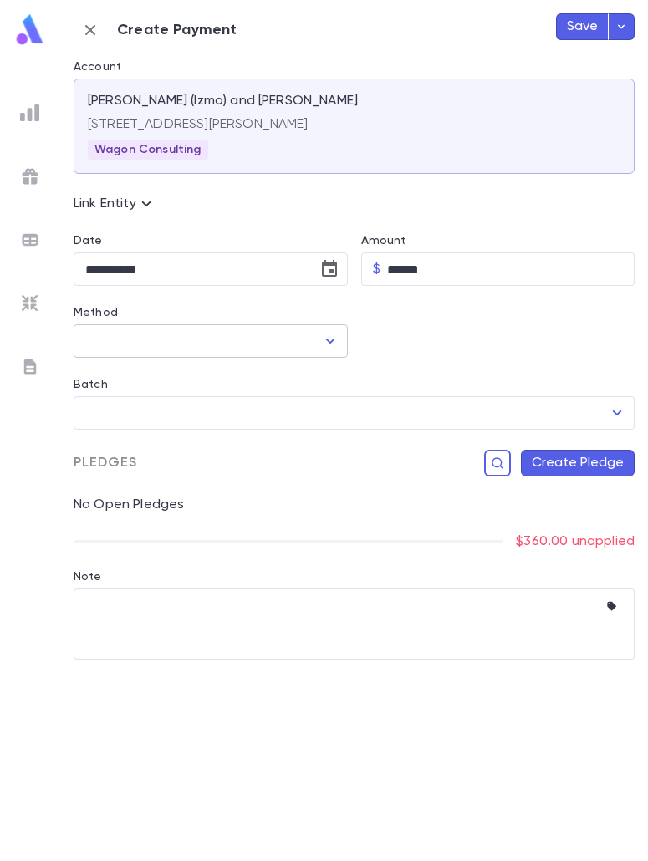
click at [327, 344] on icon "Open" at bounding box center [330, 341] width 20 height 20
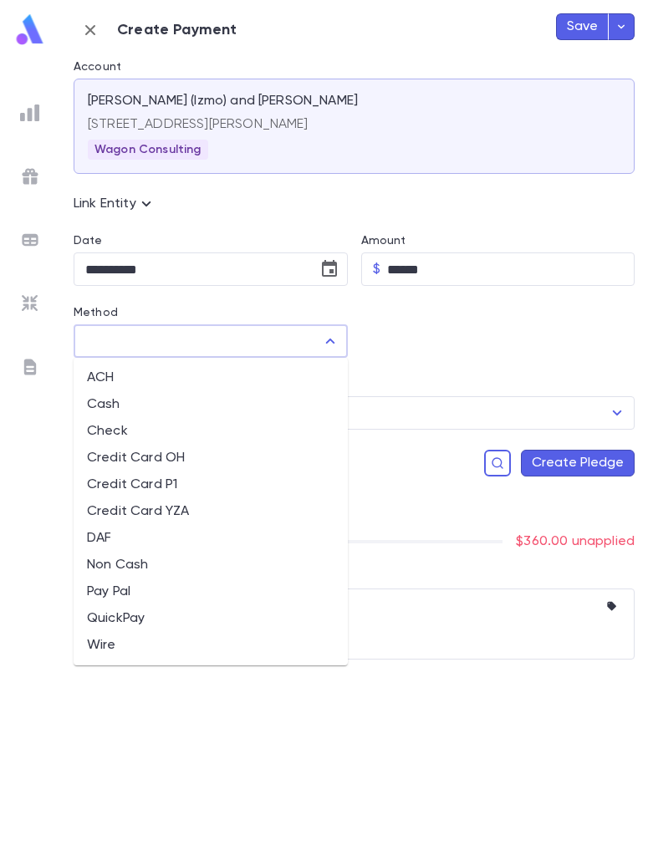
click at [155, 621] on li "QuickPay" at bounding box center [211, 618] width 274 height 27
type input "********"
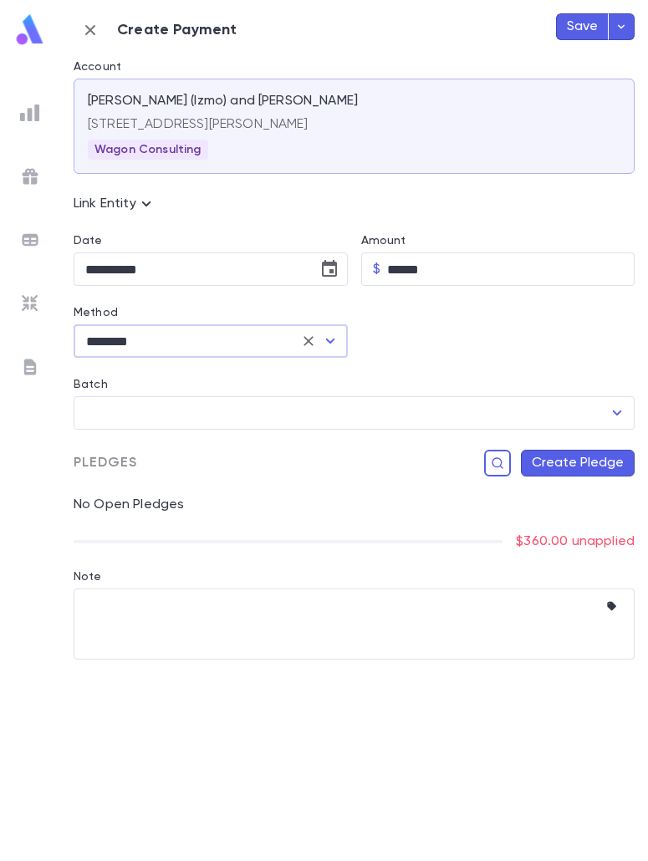
click at [589, 469] on button "Create Pledge" at bounding box center [578, 463] width 114 height 27
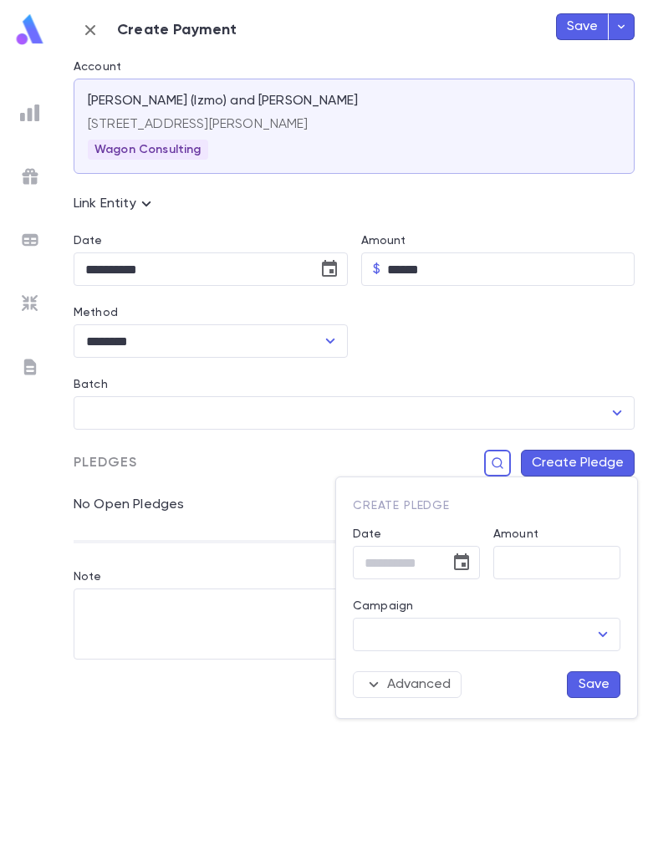
type input "**********"
type input "*******"
click at [441, 636] on input "Campaign" at bounding box center [473, 635] width 227 height 32
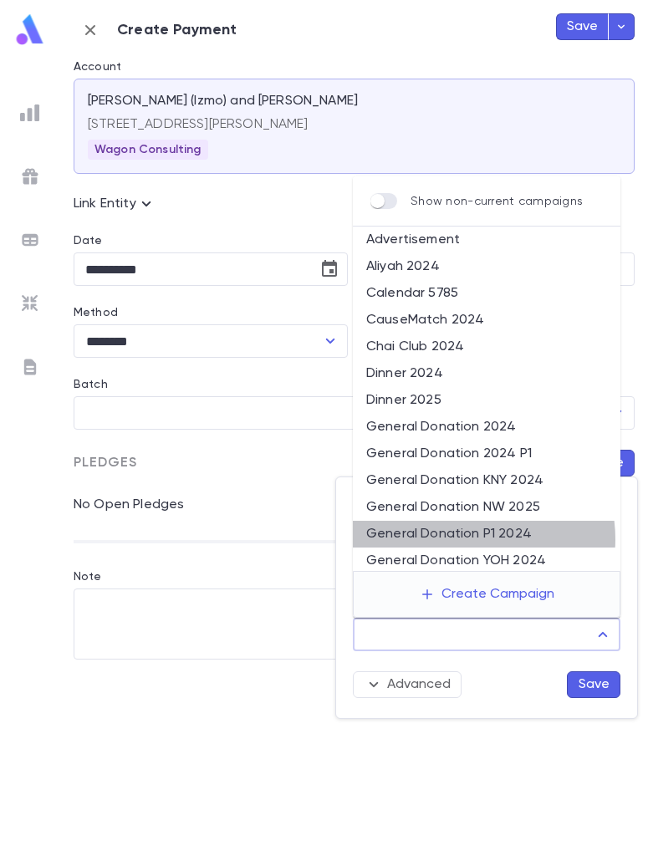
click at [462, 539] on li "General Donation P1 2024" at bounding box center [487, 534] width 268 height 27
type input "**********"
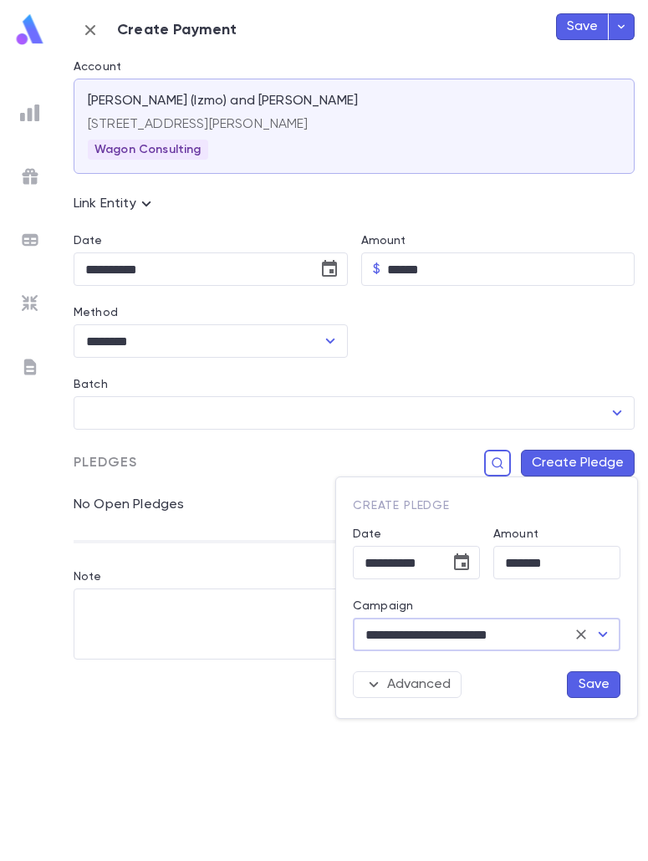
click at [590, 680] on button "Save" at bounding box center [594, 685] width 54 height 27
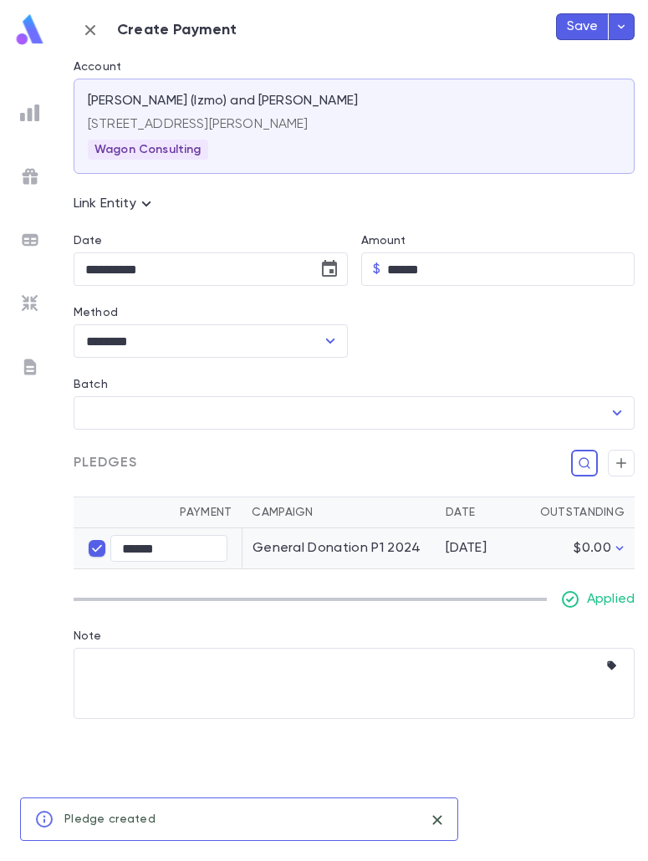
click at [596, 34] on button "Save" at bounding box center [582, 26] width 53 height 27
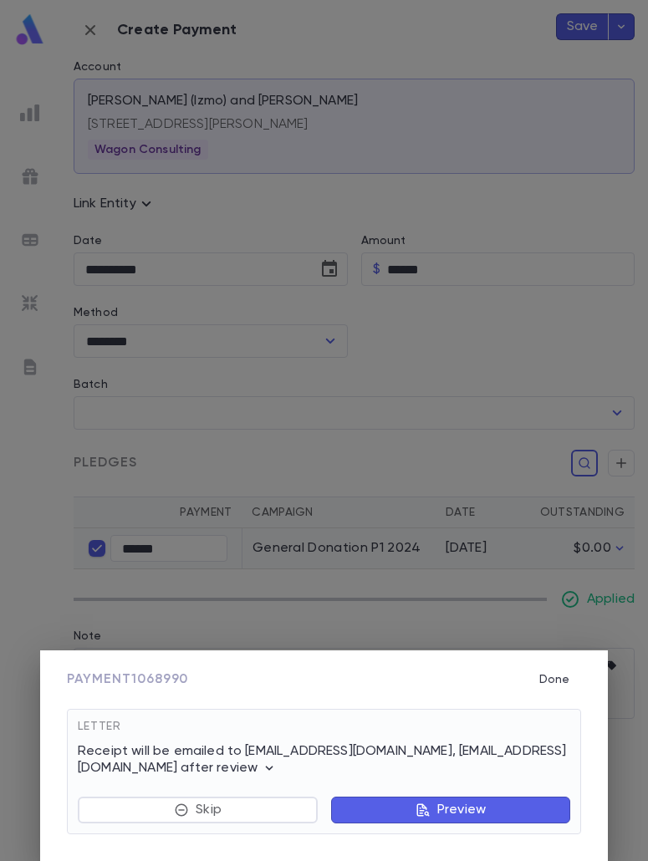
click at [408, 808] on button "Preview" at bounding box center [450, 810] width 239 height 27
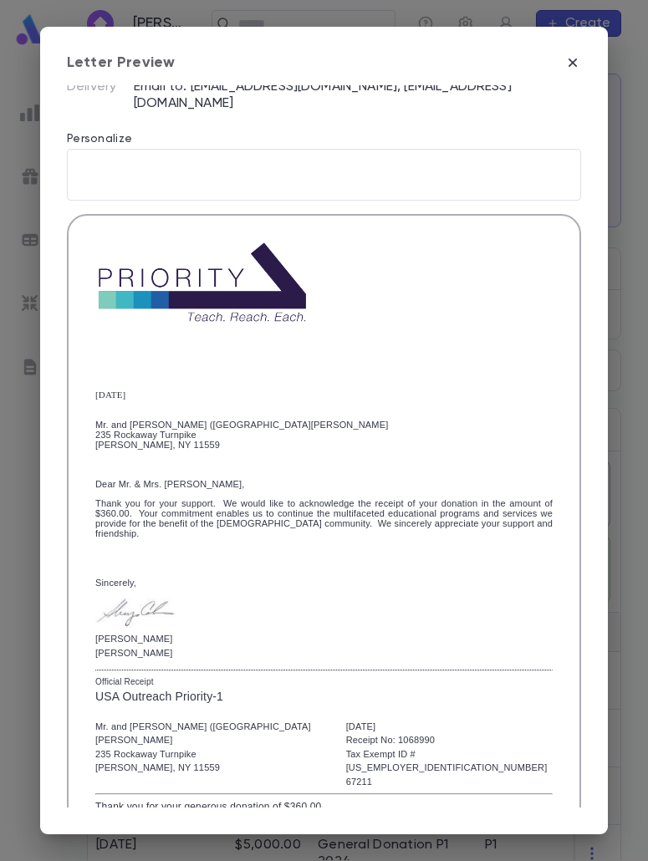
scroll to position [302, 0]
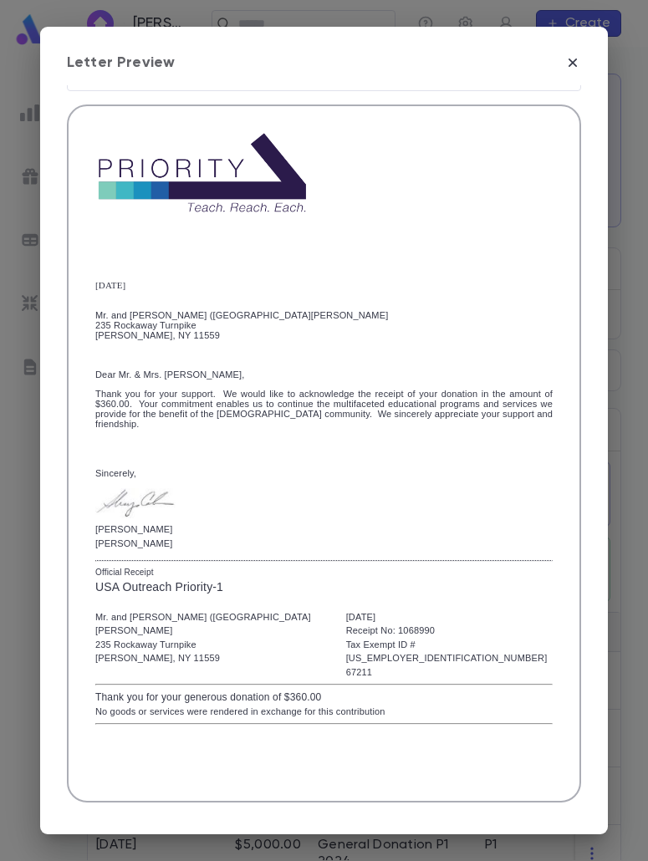
click at [503, 823] on span "Mark Reviewed" at bounding box center [513, 832] width 112 height 18
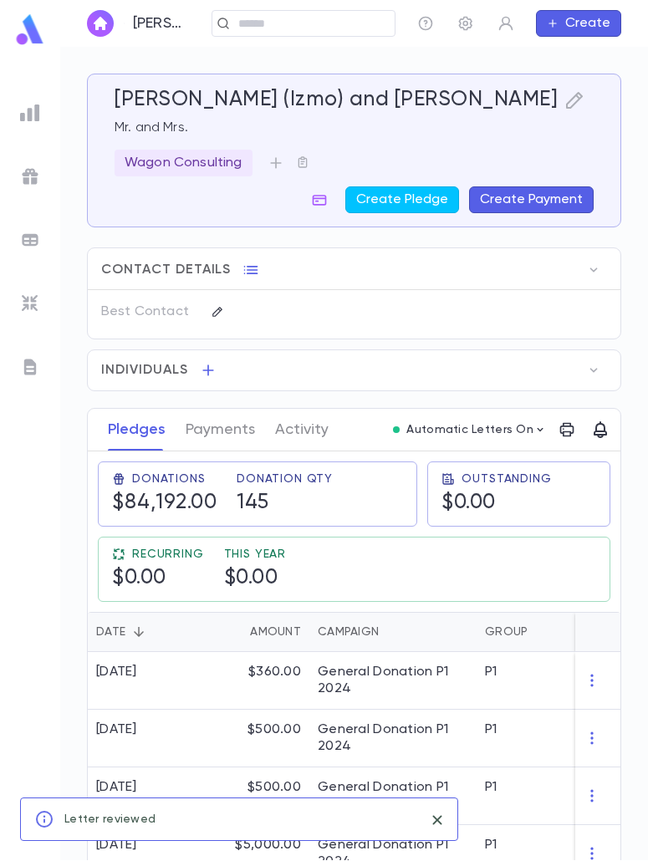
click at [294, 5] on div "Rosenzweig, Yisroel Moshe (Izmo) and Leah ​ Create" at bounding box center [354, 23] width 588 height 47
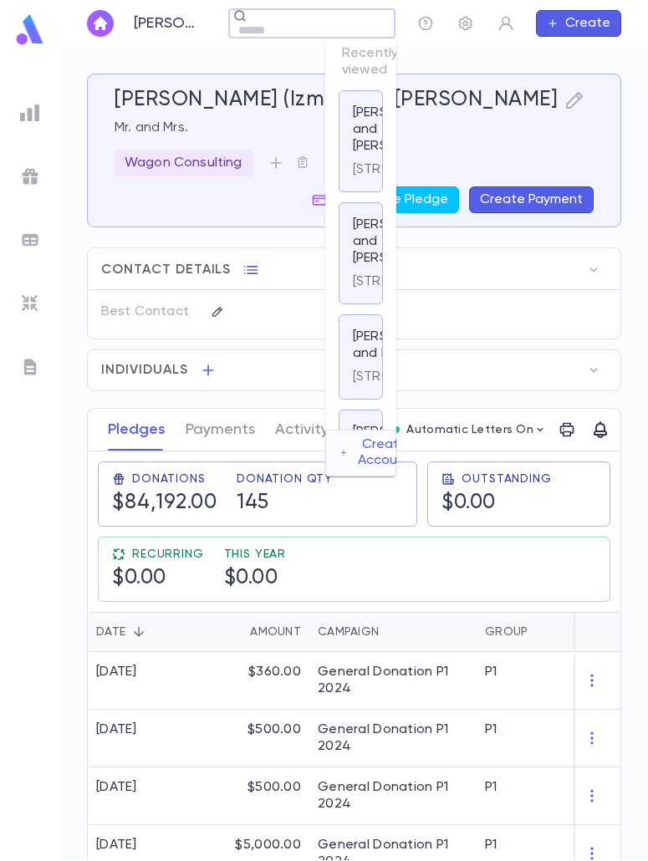
click at [294, 28] on div "Rosenzweig, Yisroel Moshe (Izmo) and Leah ​ Create" at bounding box center [354, 23] width 588 height 47
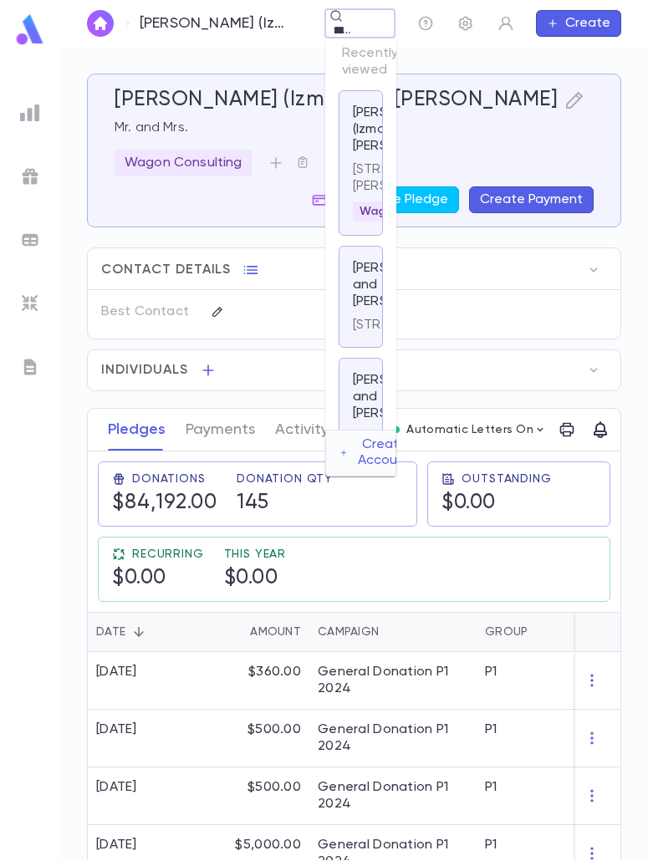
type input "********"
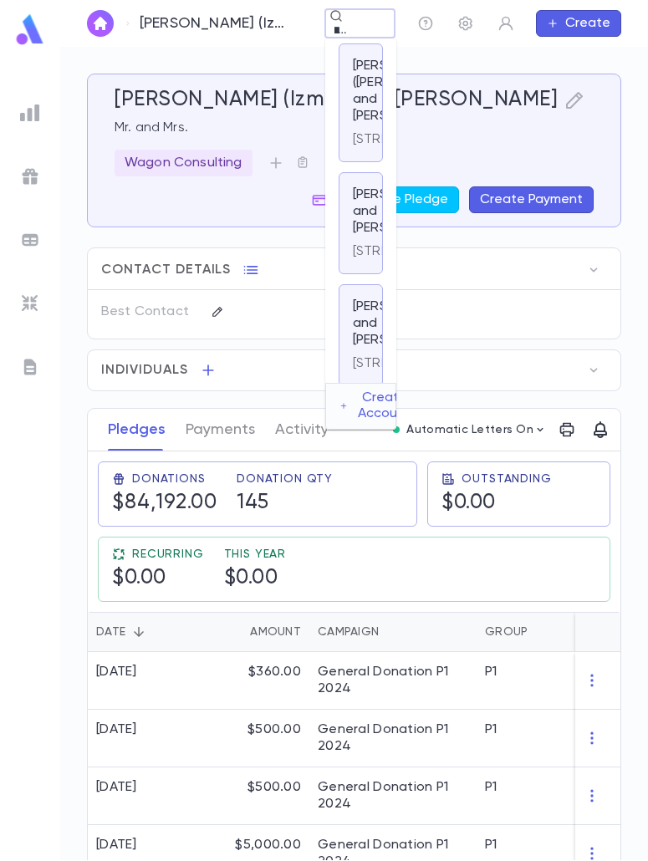
click at [350, 274] on div "Zlotnick, Nachum and Shira 1433 Bay 28th St., Far Rockaway NY 11691-4835" at bounding box center [361, 223] width 44 height 102
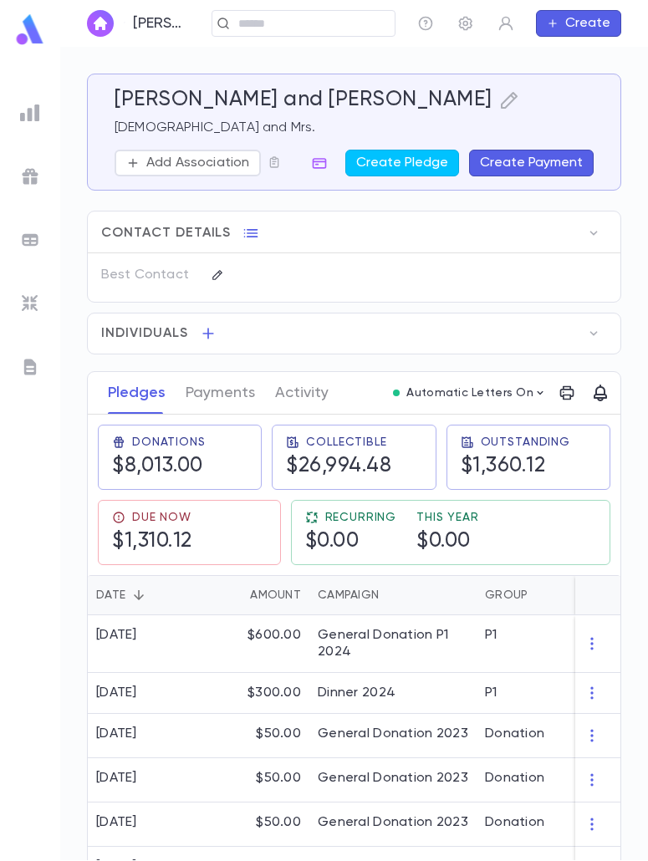
click at [489, 157] on button "Create Payment" at bounding box center [531, 163] width 125 height 27
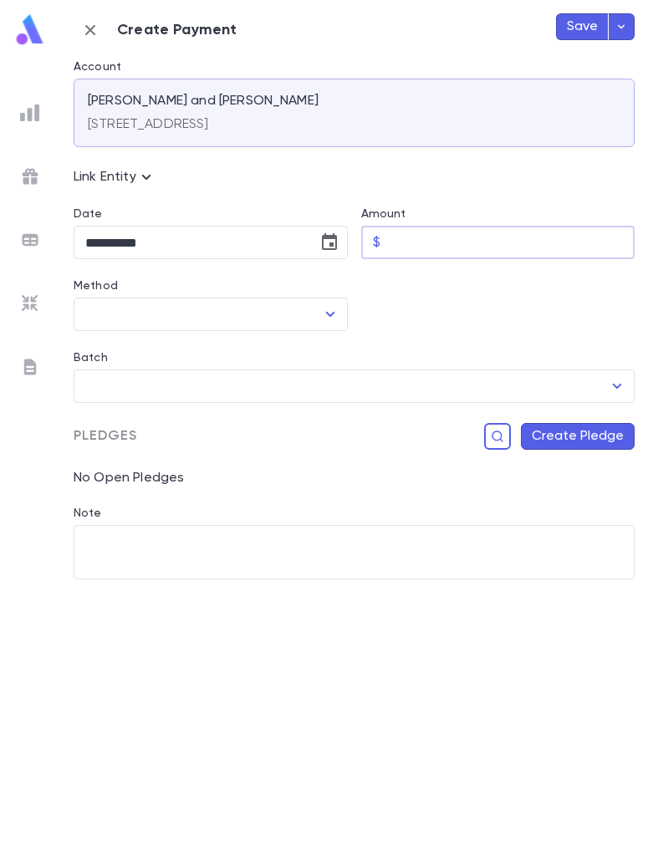
click at [400, 241] on input "Amount" at bounding box center [511, 243] width 248 height 33
click at [407, 243] on input "********" at bounding box center [511, 243] width 248 height 33
type input "********"
click at [95, 32] on icon "button" at bounding box center [90, 30] width 20 height 20
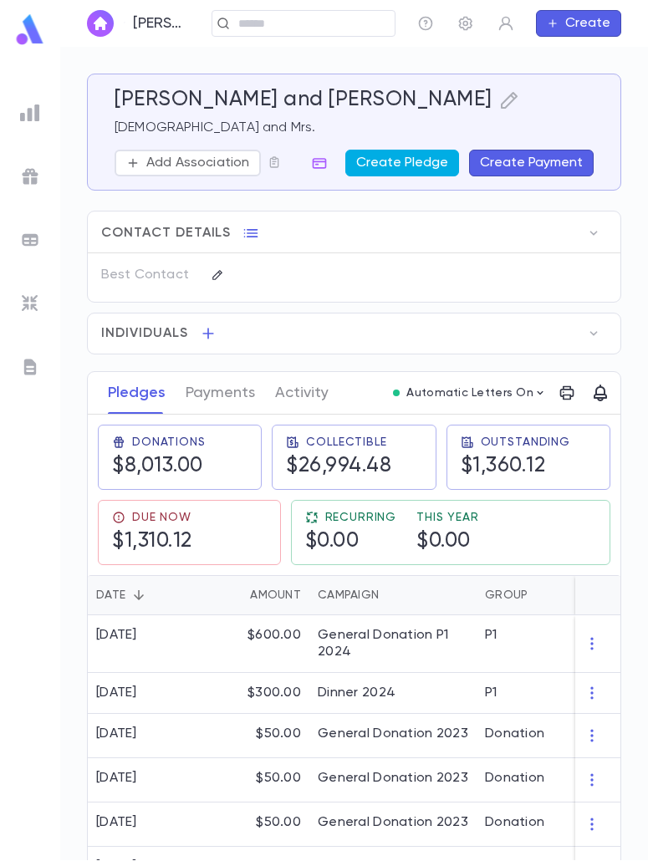
click at [440, 166] on button "Create Pledge" at bounding box center [402, 163] width 114 height 27
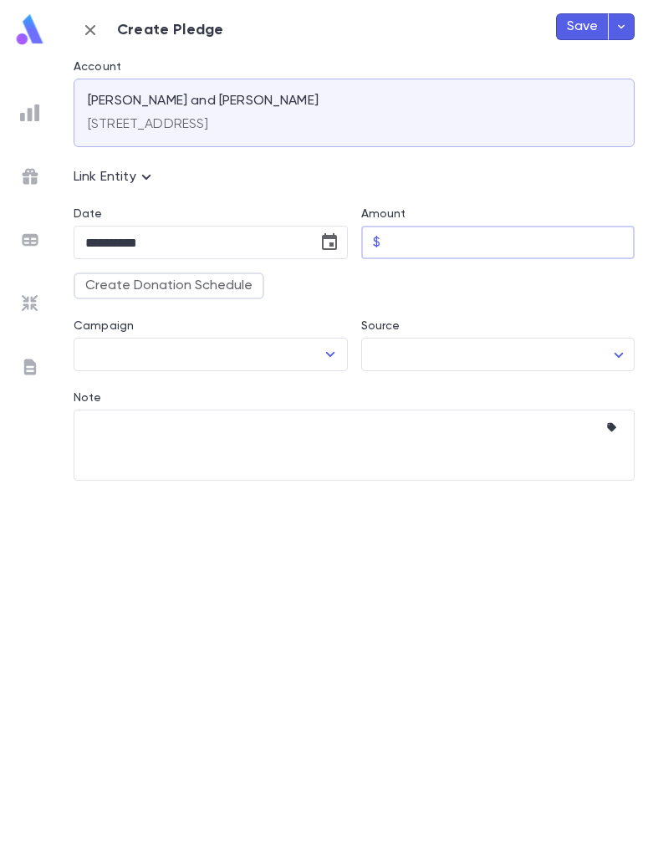
click at [411, 244] on input "Amount" at bounding box center [511, 243] width 248 height 33
type input "********"
click at [332, 236] on icon "Choose date, selected date is Aug 25, 2025" at bounding box center [329, 241] width 15 height 17
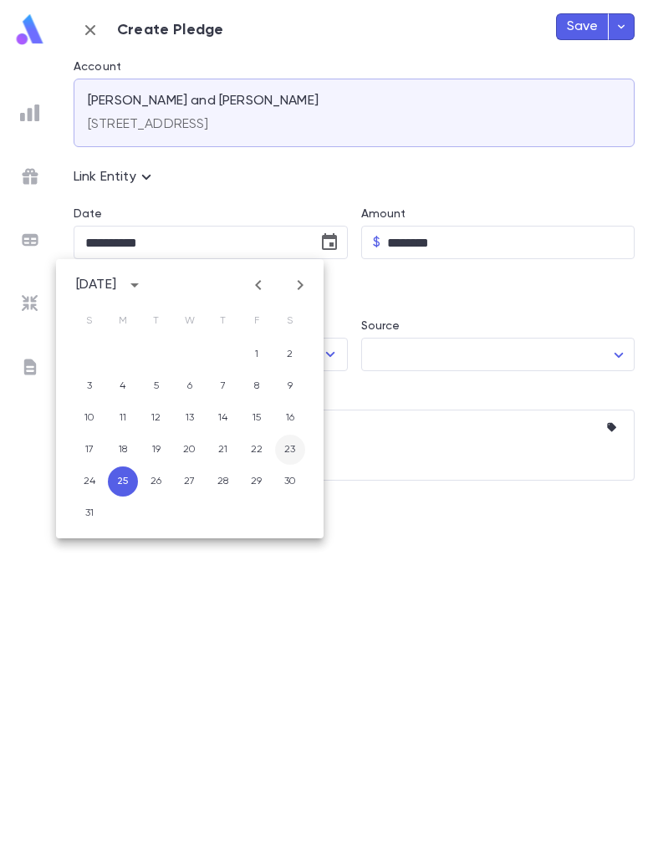
click at [280, 447] on button "23" at bounding box center [290, 450] width 30 height 30
type input "**********"
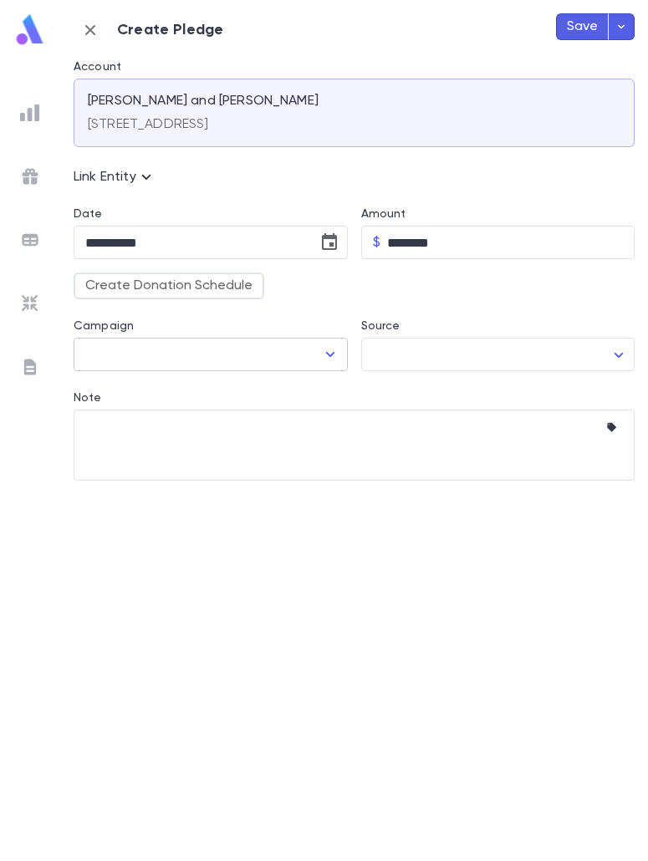
click at [328, 355] on icon "Open" at bounding box center [329, 354] width 9 height 5
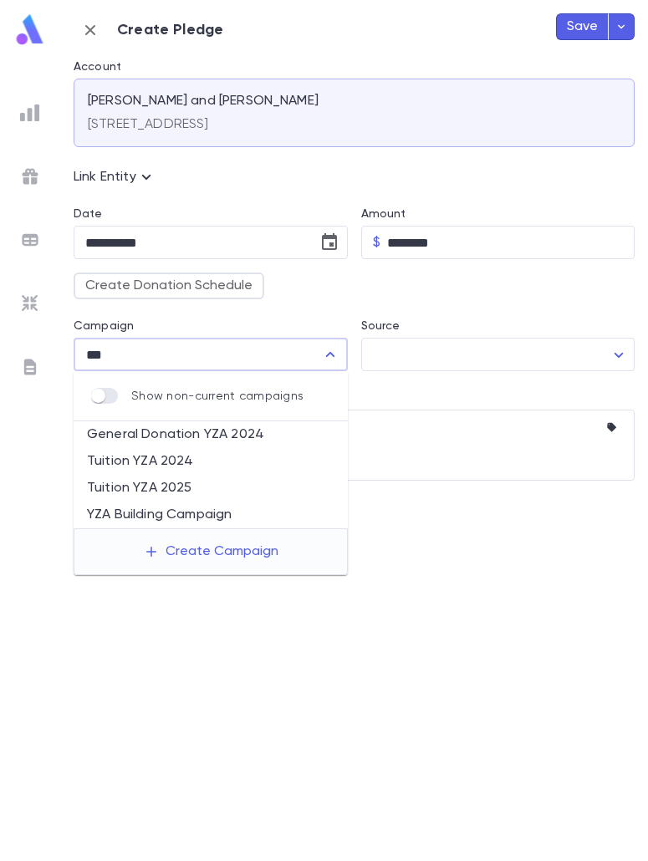
click at [230, 523] on li "YZA Building Campaign" at bounding box center [211, 515] width 274 height 27
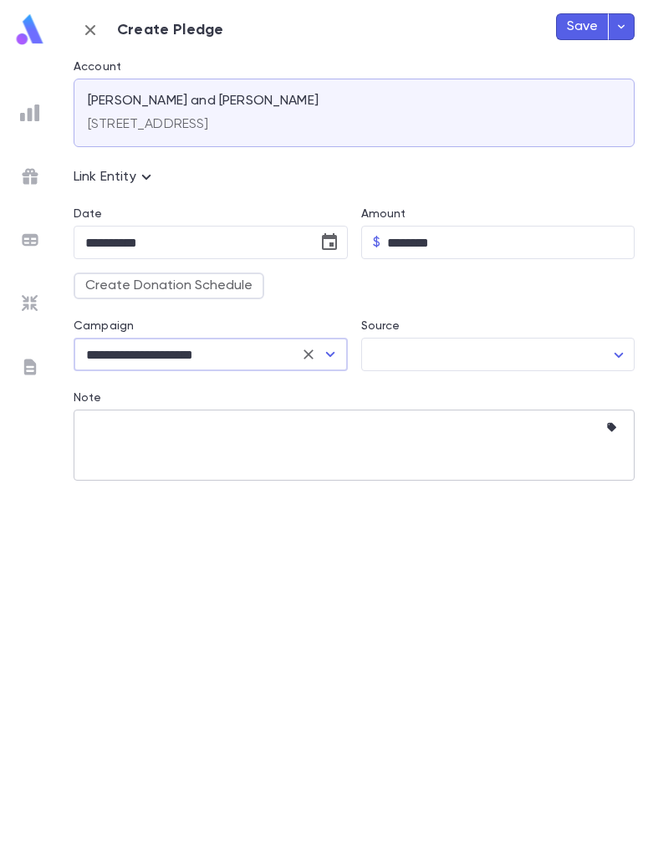
type input "**********"
click at [295, 459] on textarea "Note" at bounding box center [341, 445] width 513 height 71
click at [580, 21] on button "Save" at bounding box center [582, 26] width 53 height 27
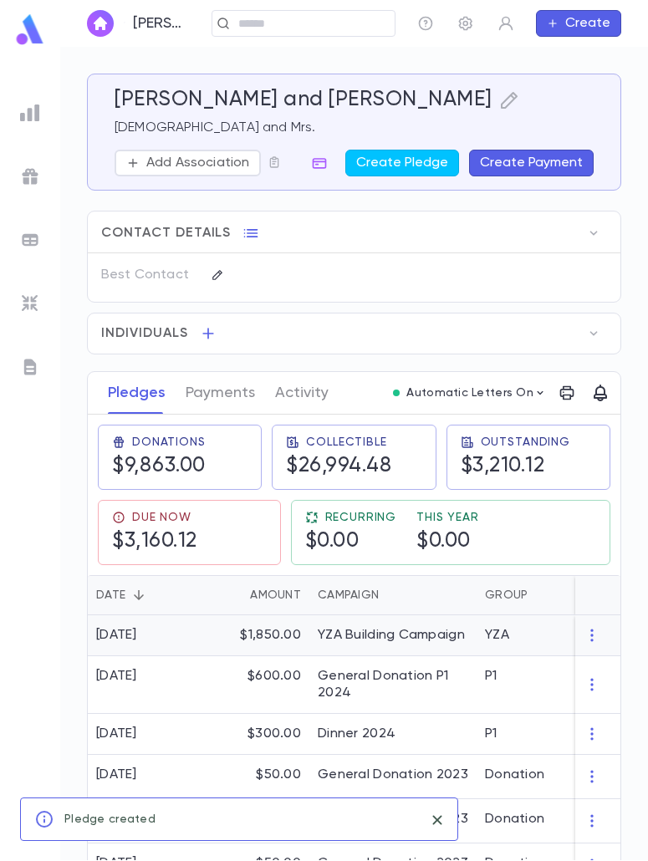
click at [267, 636] on div "$1,850.00" at bounding box center [255, 636] width 109 height 41
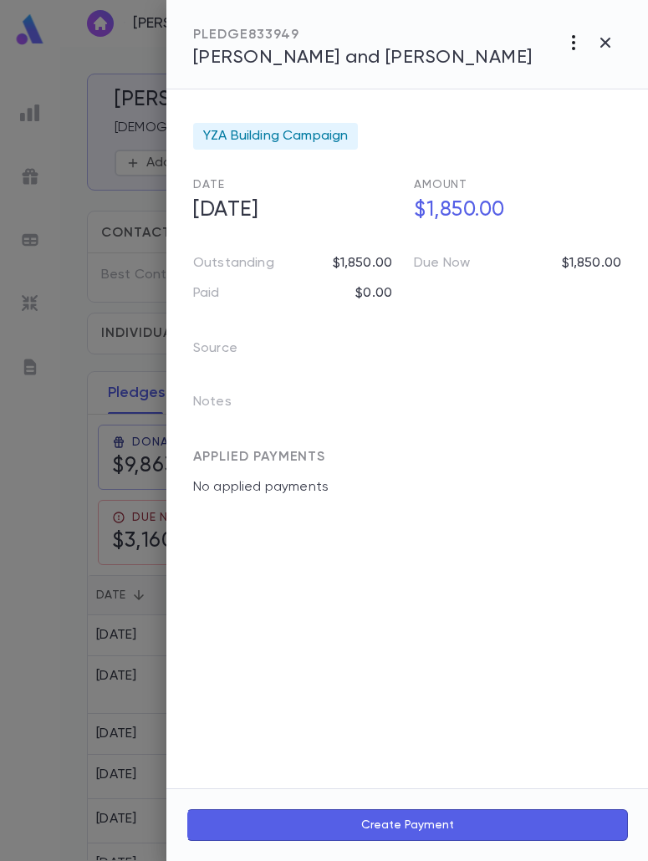
click at [575, 48] on icon "button" at bounding box center [573, 42] width 3 height 15
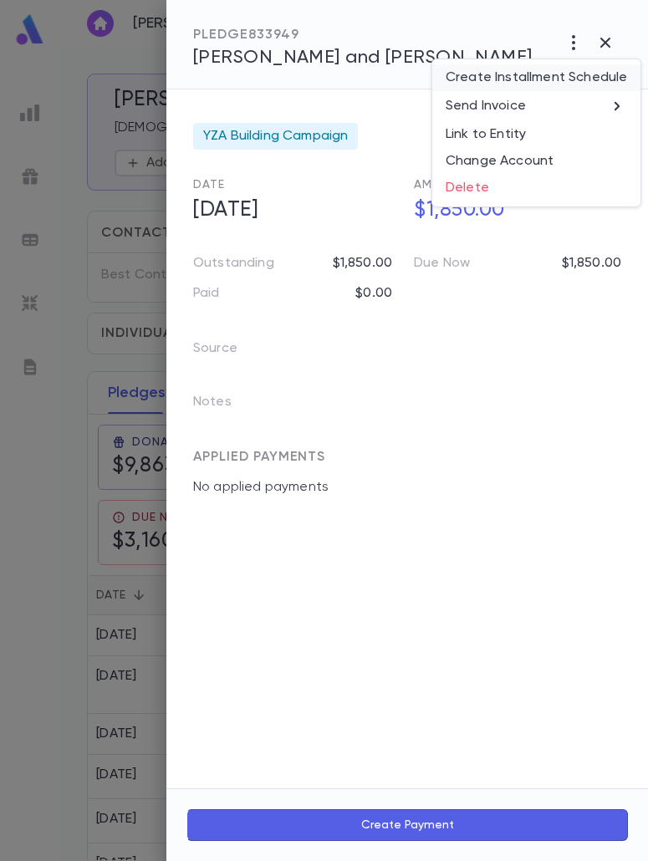
click at [530, 82] on li "Create Installment Schedule" at bounding box center [536, 77] width 208 height 27
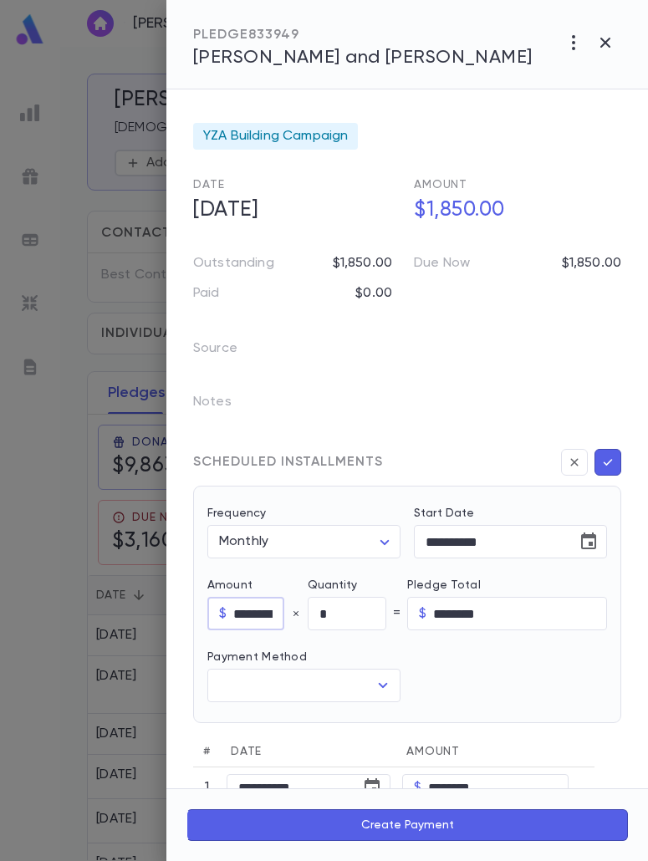
click at [259, 616] on input "********" at bounding box center [258, 614] width 50 height 33
type input "*****"
click at [335, 611] on input "*" at bounding box center [347, 614] width 79 height 33
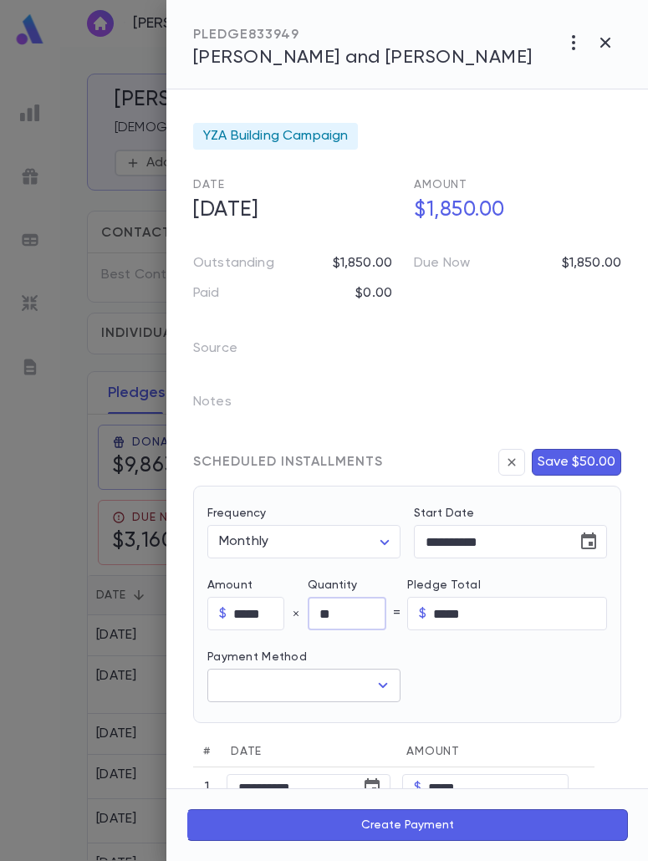
type input "**"
click at [310, 686] on input "text" at bounding box center [291, 686] width 153 height 32
type input "********"
click at [547, 464] on button "Save $1800.00" at bounding box center [570, 462] width 102 height 27
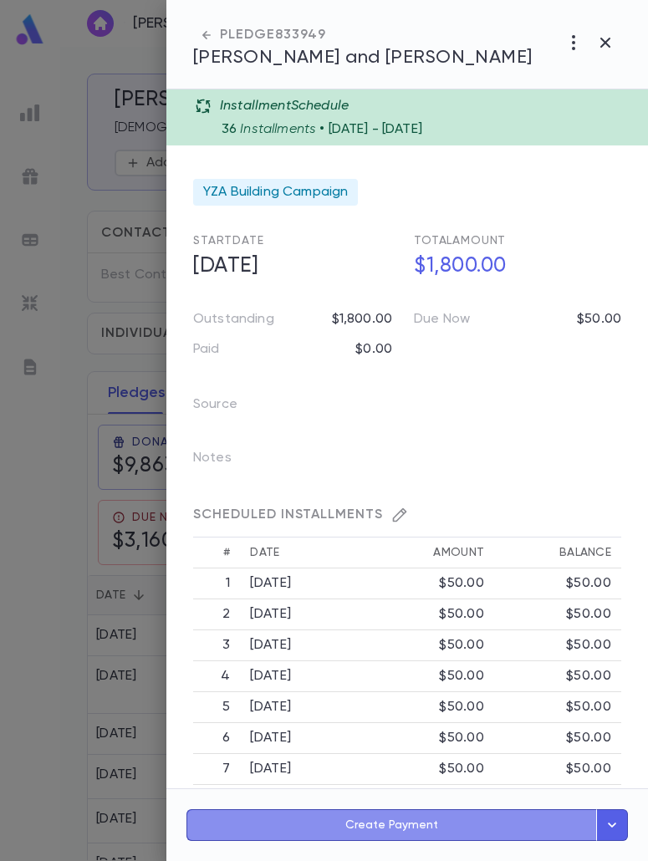
click at [355, 822] on button "Create Payment" at bounding box center [391, 826] width 411 height 32
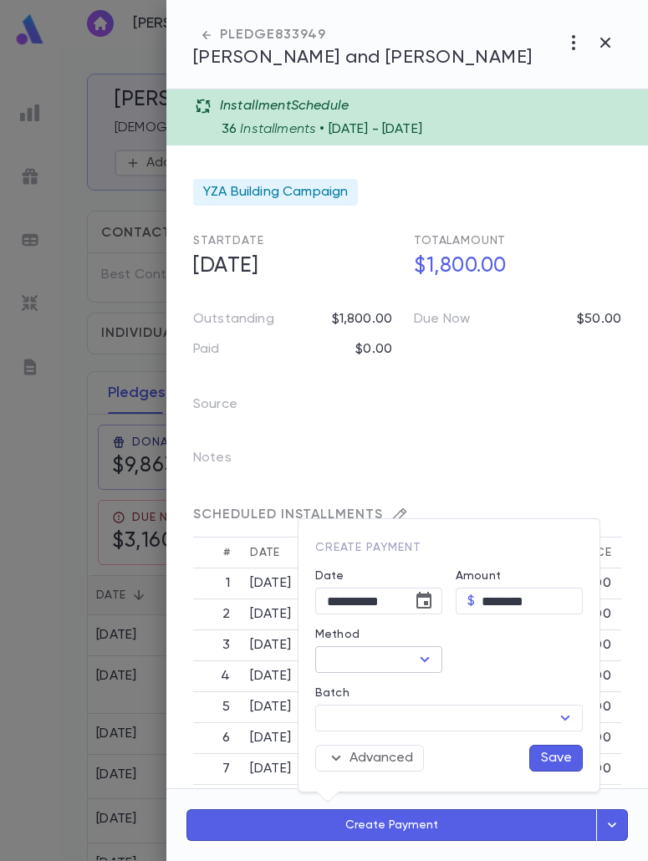
click at [387, 661] on input "Method" at bounding box center [364, 659] width 89 height 23
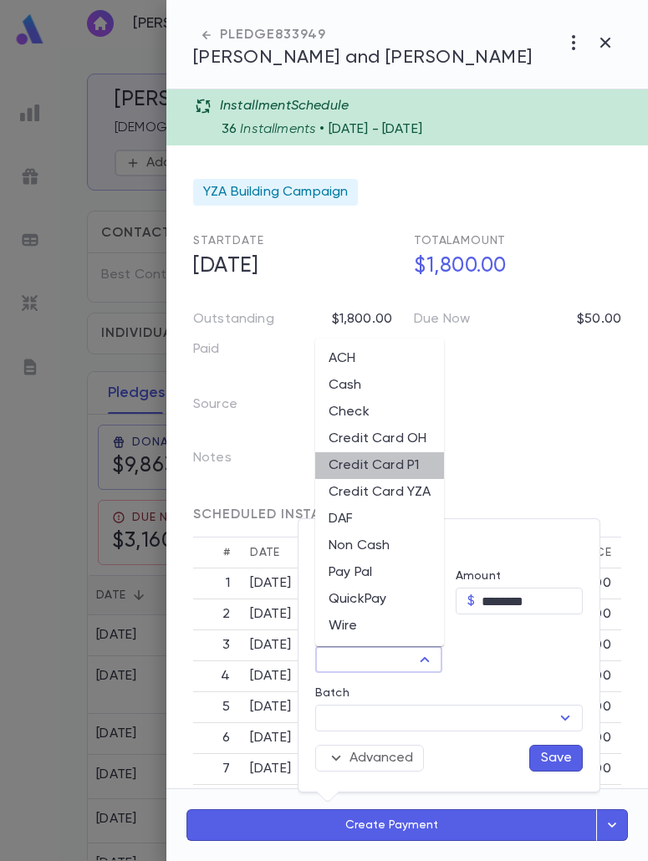
click at [381, 468] on li "Credit Card P1" at bounding box center [379, 465] width 129 height 27
type input "**********"
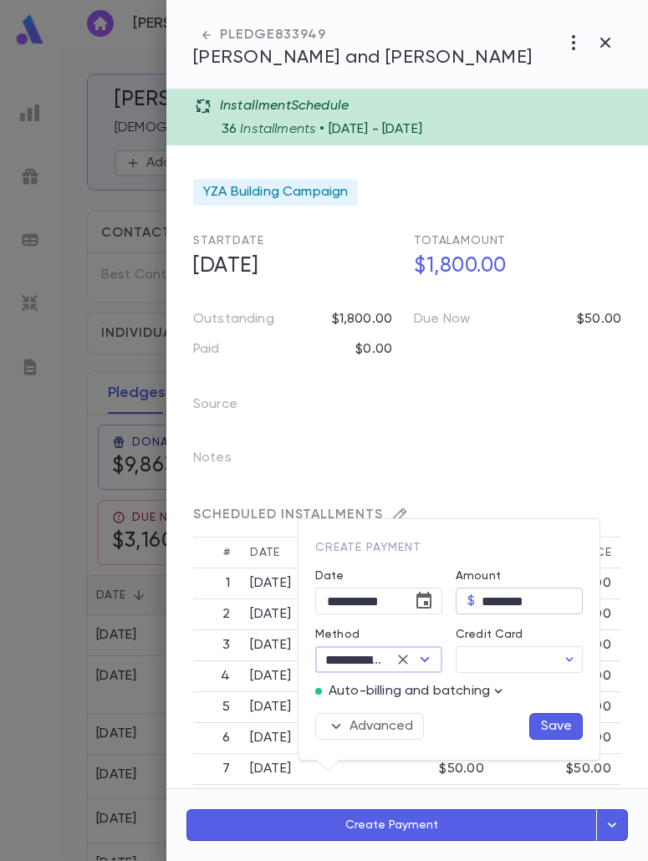
click at [493, 601] on input "********" at bounding box center [532, 602] width 101 height 26
type input "*****"
click at [430, 602] on icon "Choose date, selected date is Aug 25, 2025" at bounding box center [423, 600] width 15 height 17
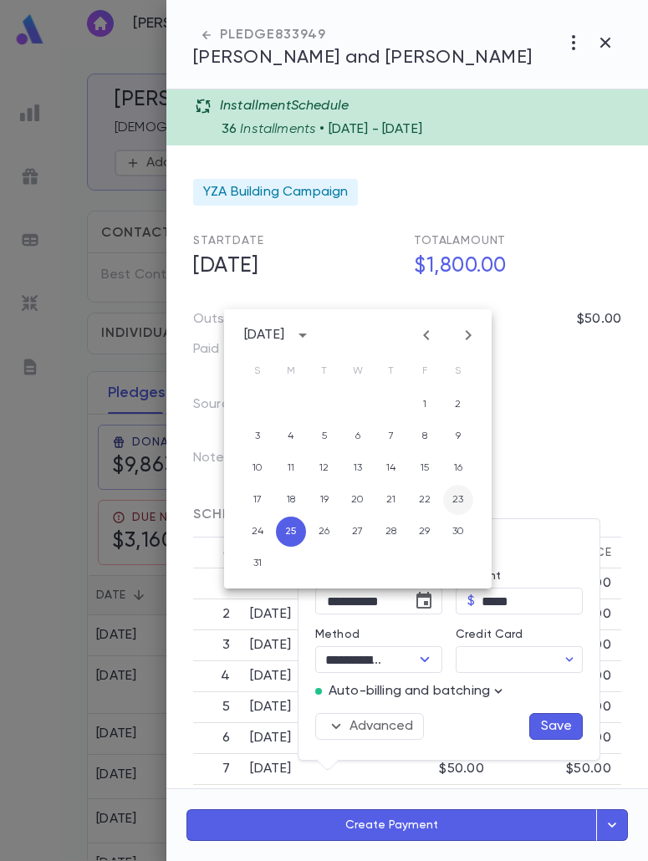
click at [452, 498] on button "23" at bounding box center [458, 500] width 30 height 30
type input "**********"
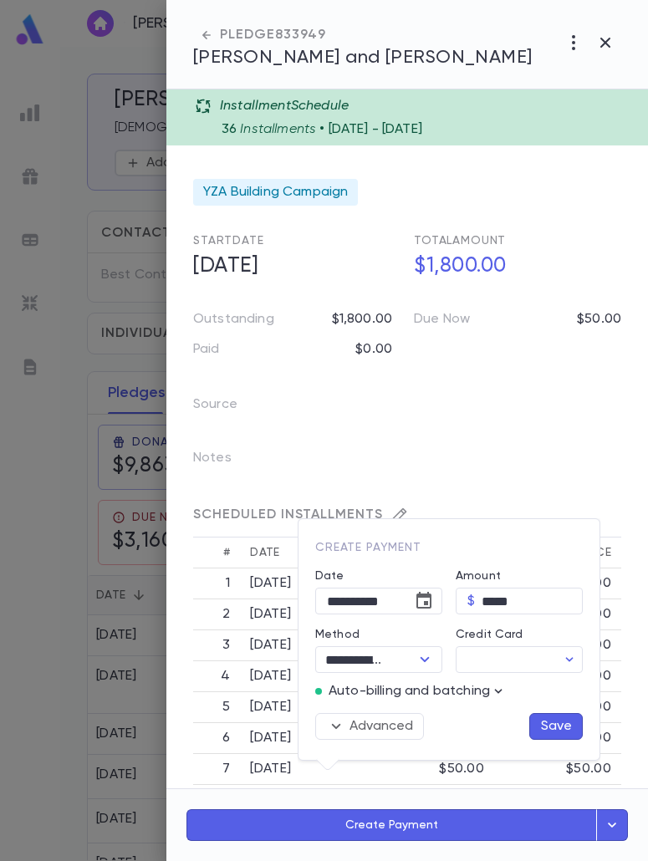
click at [479, 689] on p "Auto-billing and batching" at bounding box center [409, 691] width 161 height 17
click at [496, 692] on icon "button" at bounding box center [498, 691] width 17 height 17
click at [503, 718] on p "Enter Manual Billing Instead" at bounding box center [537, 721] width 172 height 17
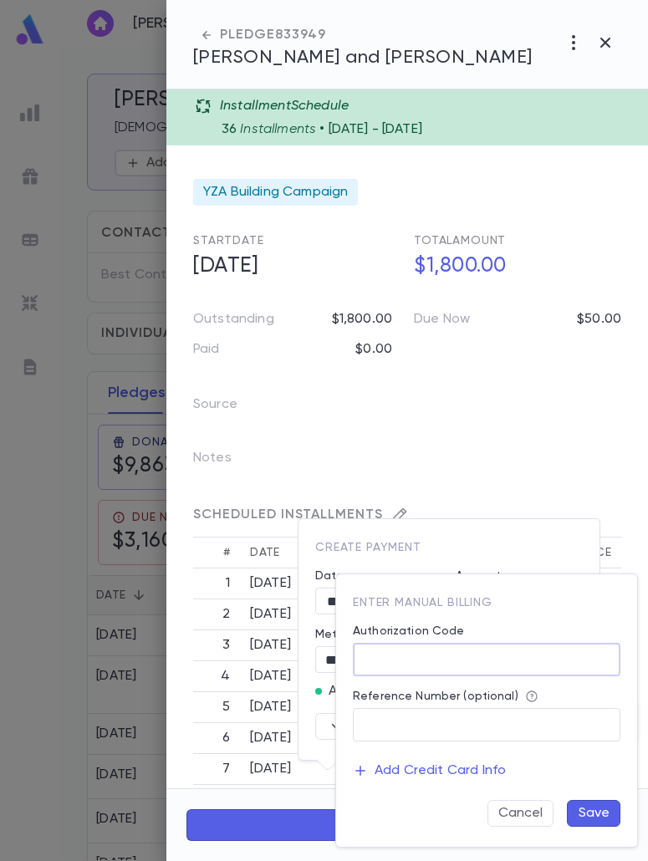
click at [500, 661] on input "Authorization Code" at bounding box center [487, 660] width 268 height 33
type input "**"
click at [581, 805] on button "Save" at bounding box center [594, 813] width 54 height 27
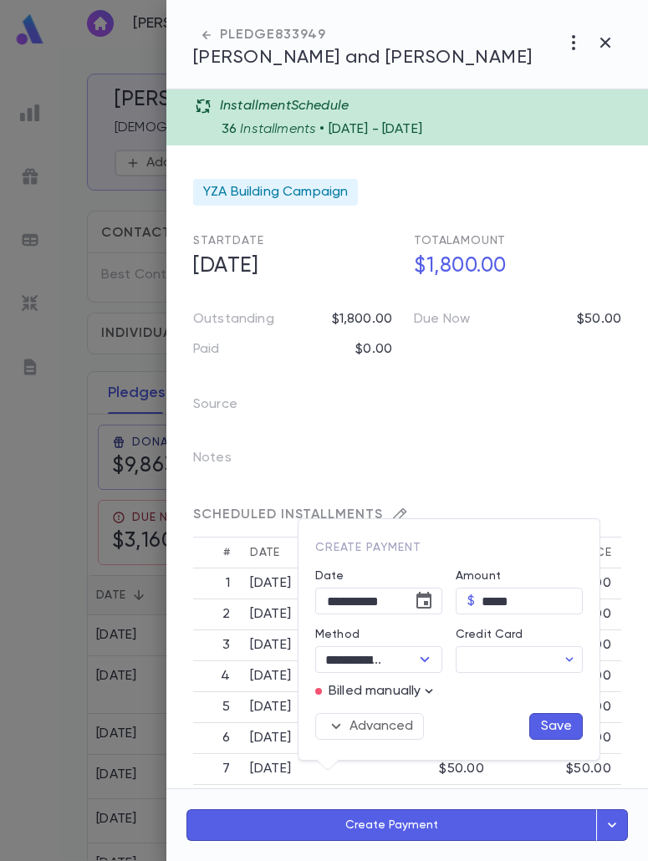
click at [575, 719] on button "Save" at bounding box center [556, 726] width 54 height 27
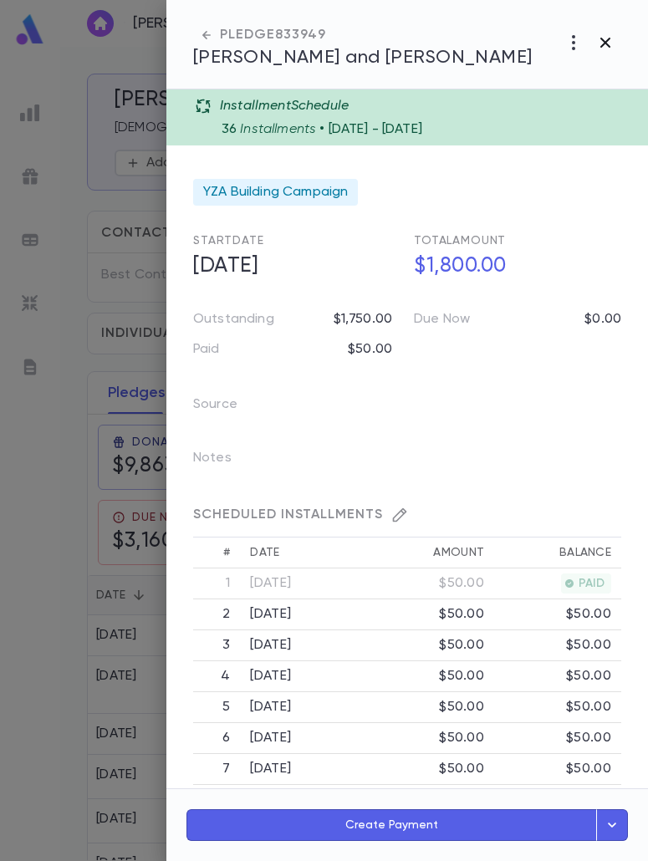
click at [597, 45] on icon "button" at bounding box center [605, 43] width 20 height 20
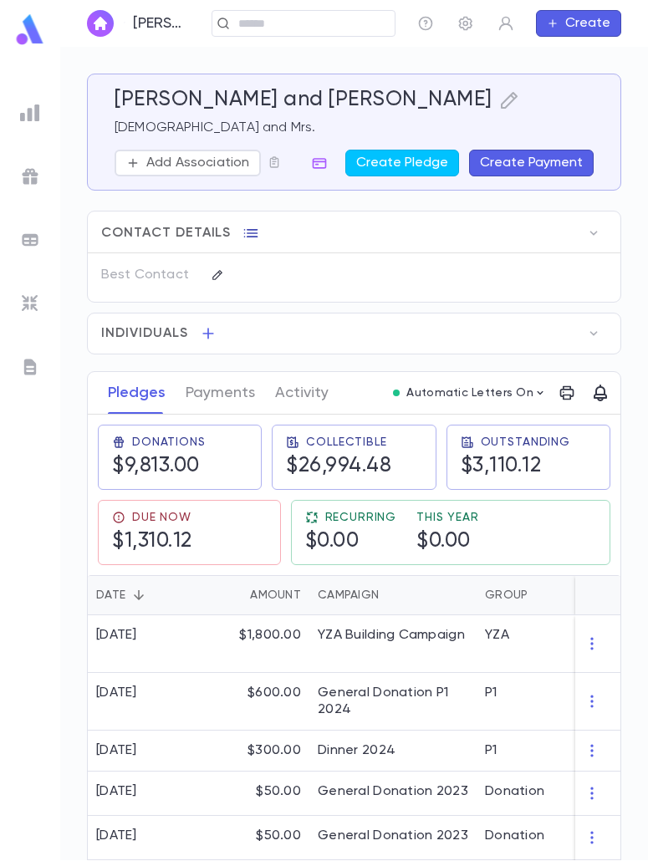
click at [243, 233] on icon "button" at bounding box center [251, 233] width 17 height 17
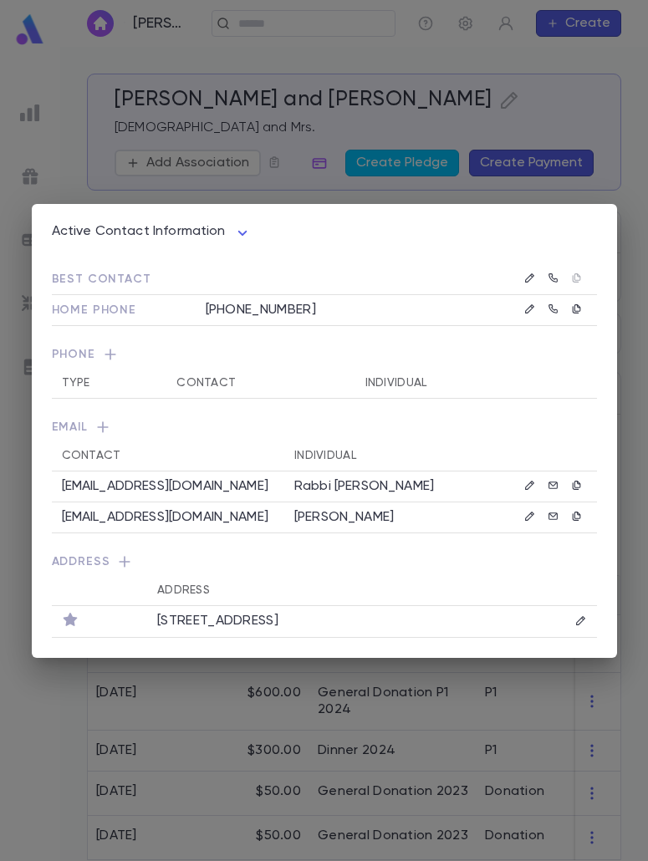
click at [65, 151] on div "Active Contact Information **** Best Contact Home Phone (718) 337-3706 Phone Ty…" at bounding box center [324, 430] width 648 height 861
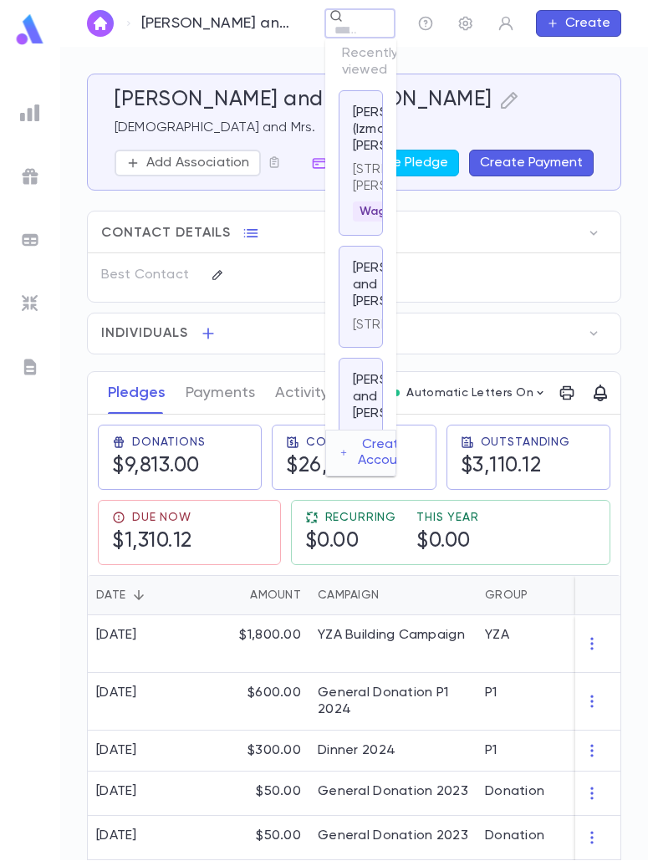
click at [258, 26] on div "Zlotnick, Nachum and Shira ​ Create" at bounding box center [354, 23] width 588 height 47
type input "******"
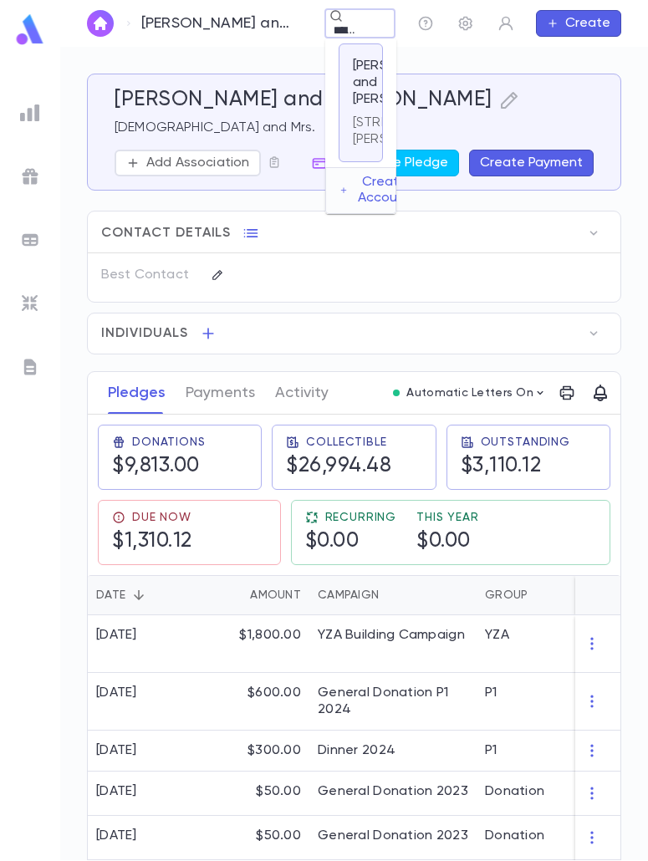
click at [374, 130] on div "29-20 Mott Avenue, Bayswater NY 11691 United States" at bounding box center [413, 128] width 121 height 40
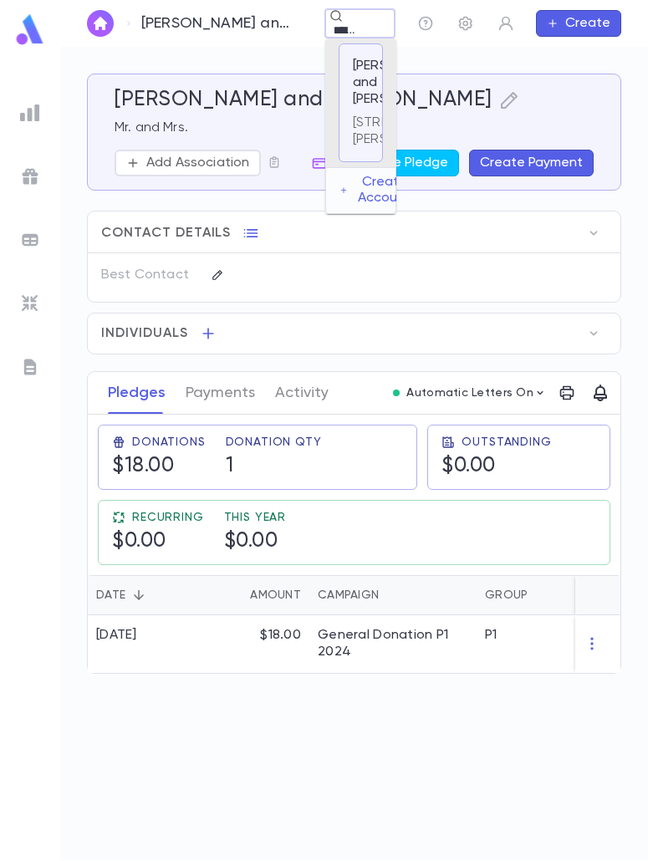
scroll to position [0, 12]
click at [356, 33] on input "******" at bounding box center [345, 31] width 33 height 16
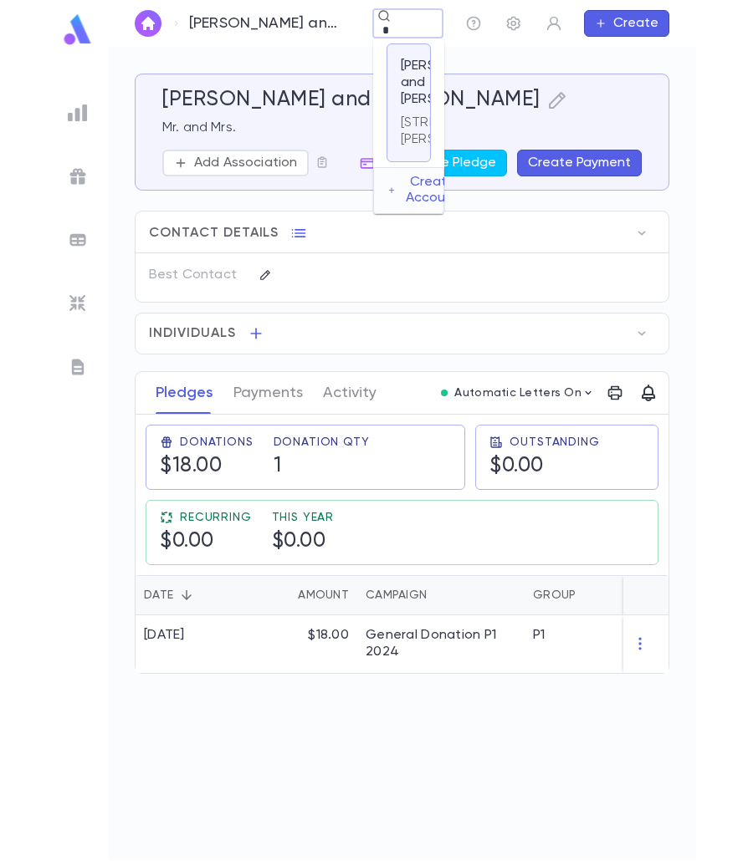
scroll to position [0, 0]
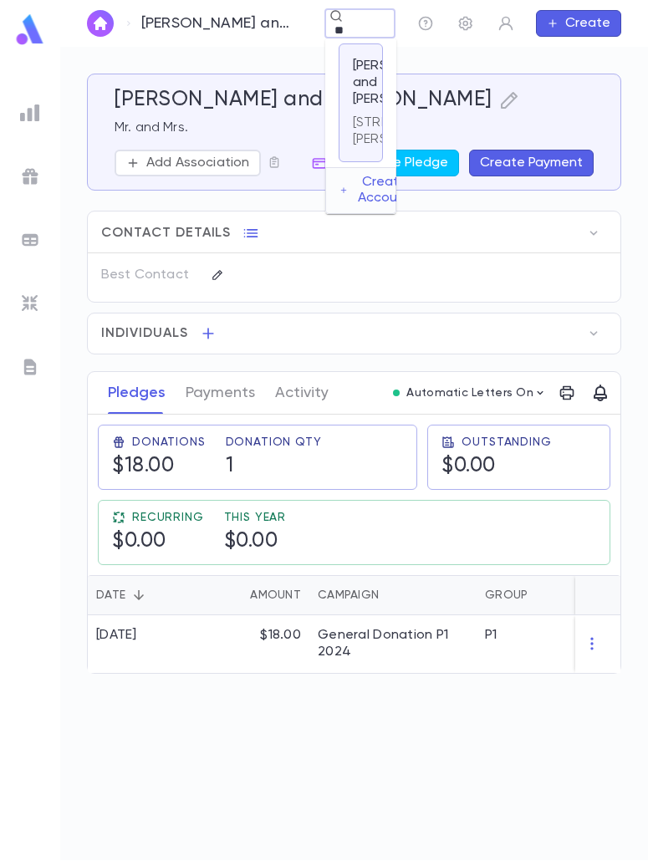
type input "***"
click at [368, 103] on p "Kahana, Yoni and Serena" at bounding box center [403, 83] width 100 height 50
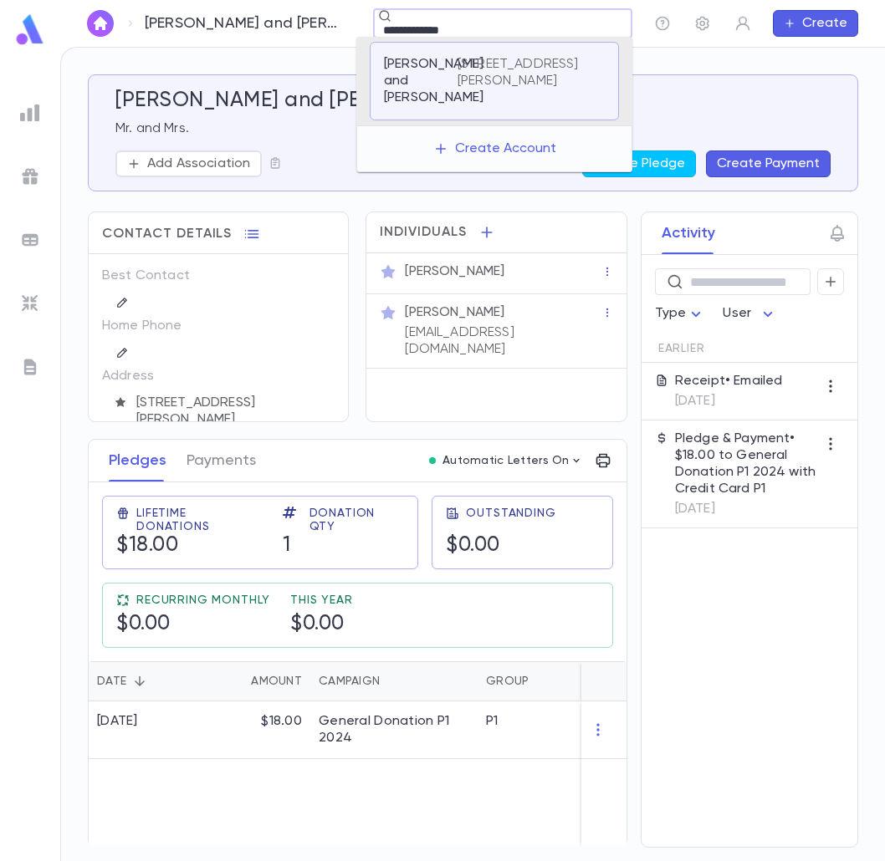
type input "**********"
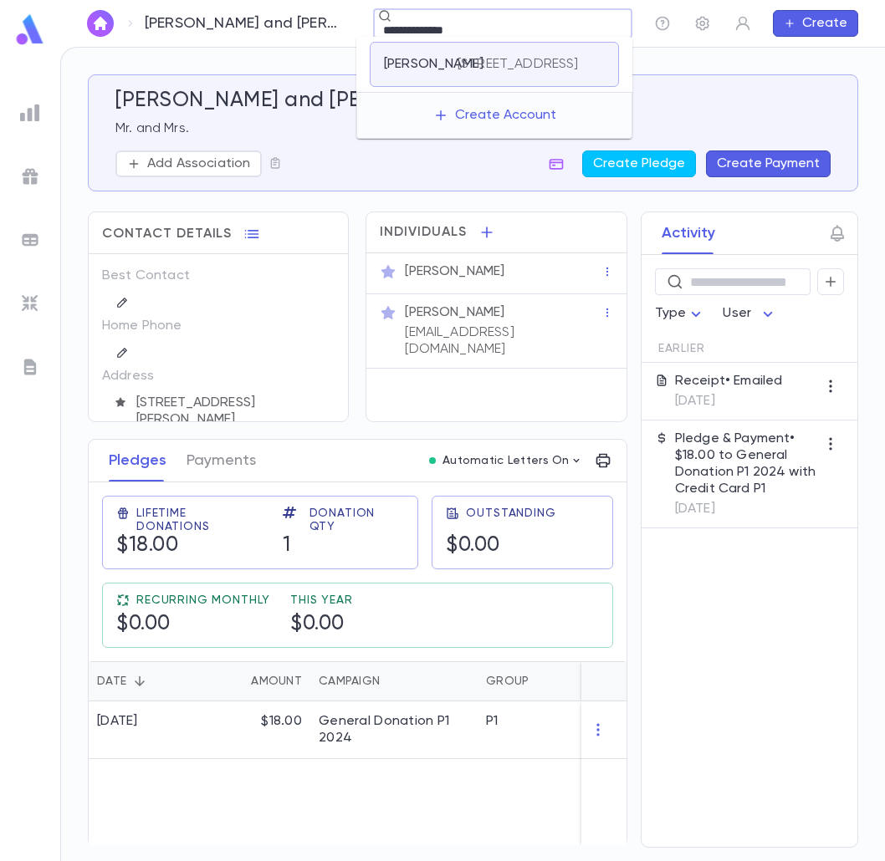
click at [460, 73] on p "63 Bond Street, Passaic NJ 07055 United States" at bounding box center [517, 64] width 121 height 17
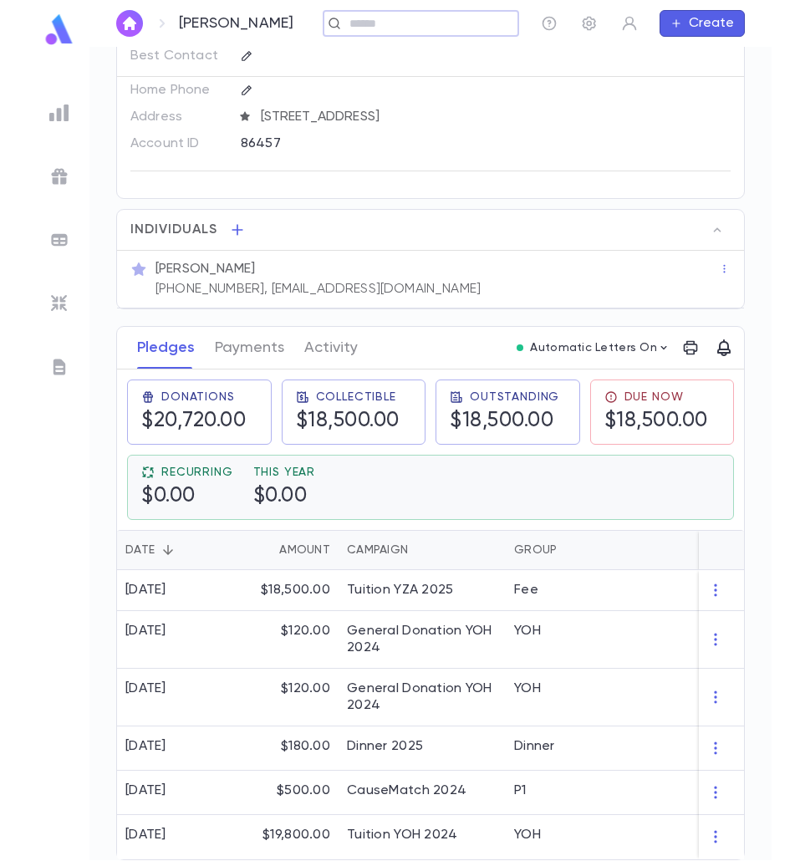
scroll to position [226, 0]
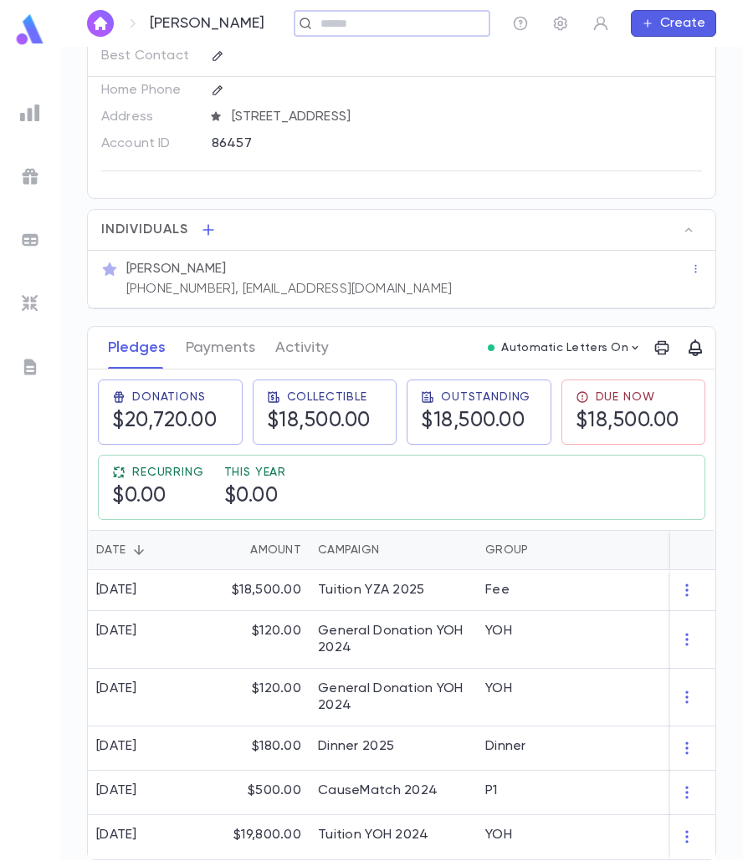
click at [703, 22] on button "Create" at bounding box center [673, 23] width 85 height 27
click at [705, 49] on li "Account" at bounding box center [678, 56] width 84 height 27
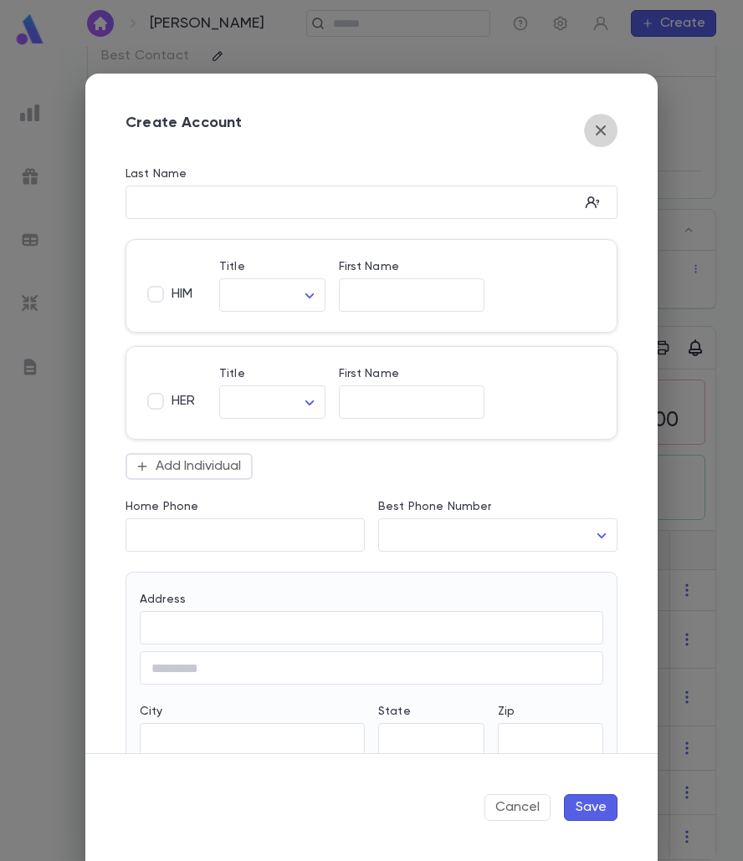
click at [593, 124] on icon "button" at bounding box center [600, 130] width 20 height 20
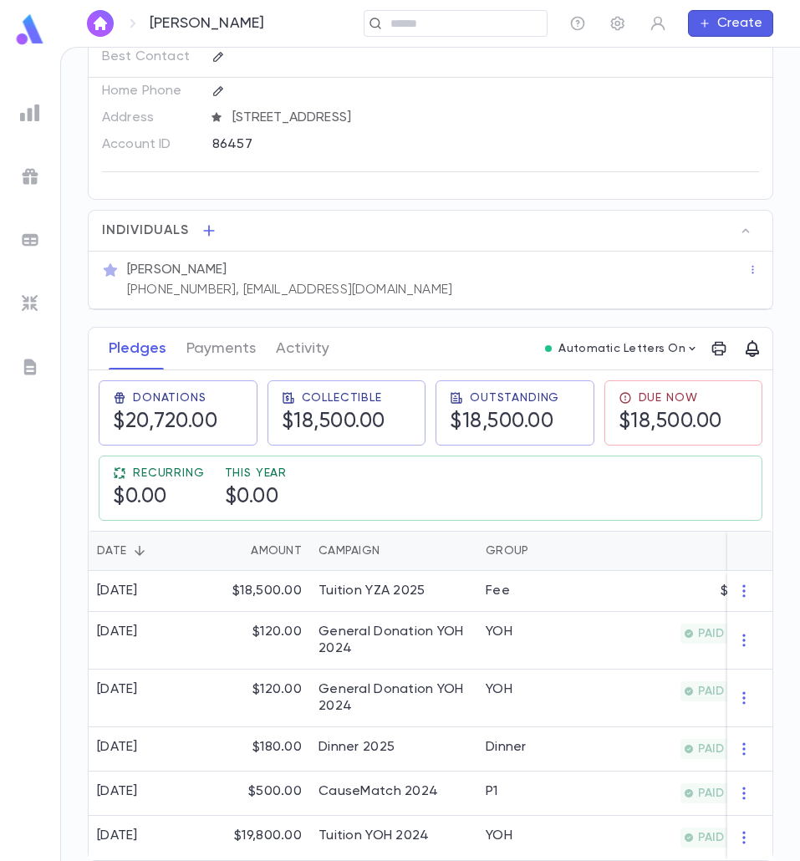
scroll to position [0, 0]
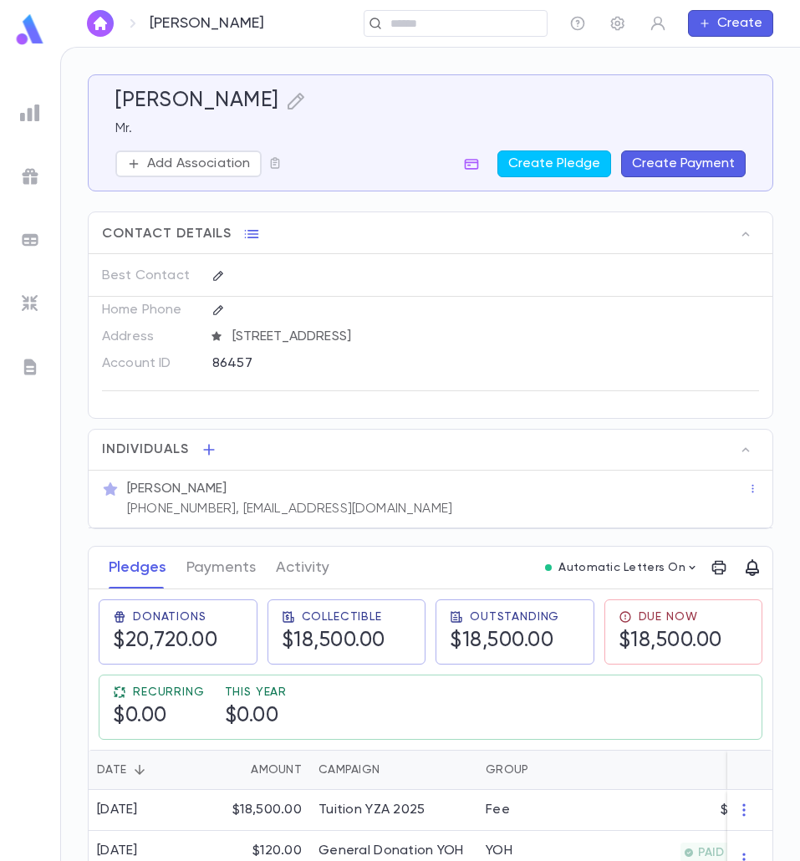
click at [683, 162] on button "Create Payment" at bounding box center [683, 164] width 125 height 27
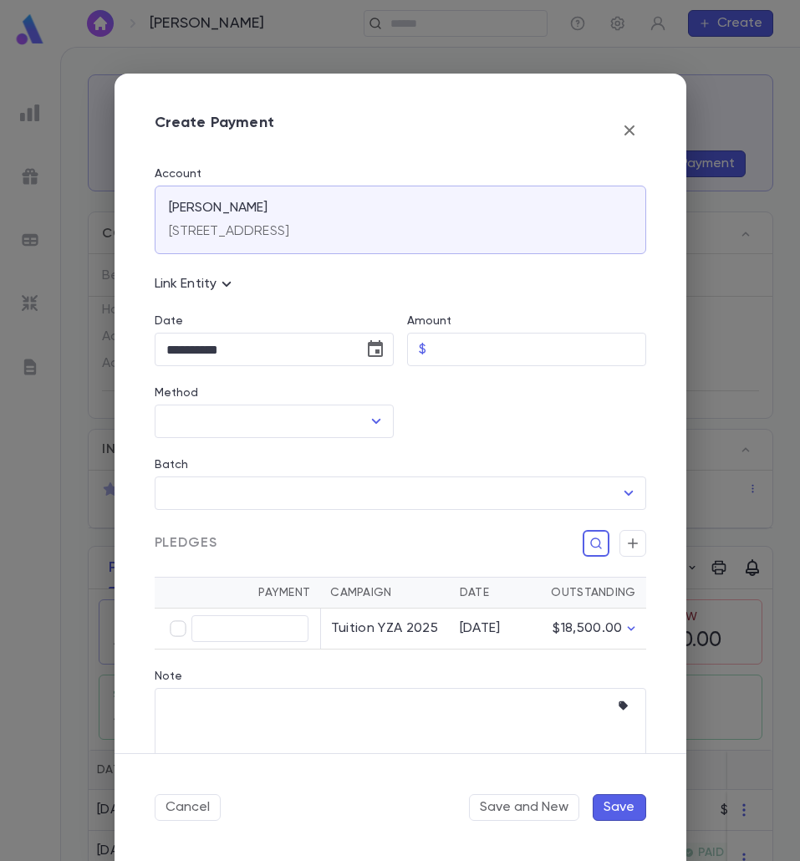
click at [627, 129] on icon "button" at bounding box center [629, 130] width 10 height 10
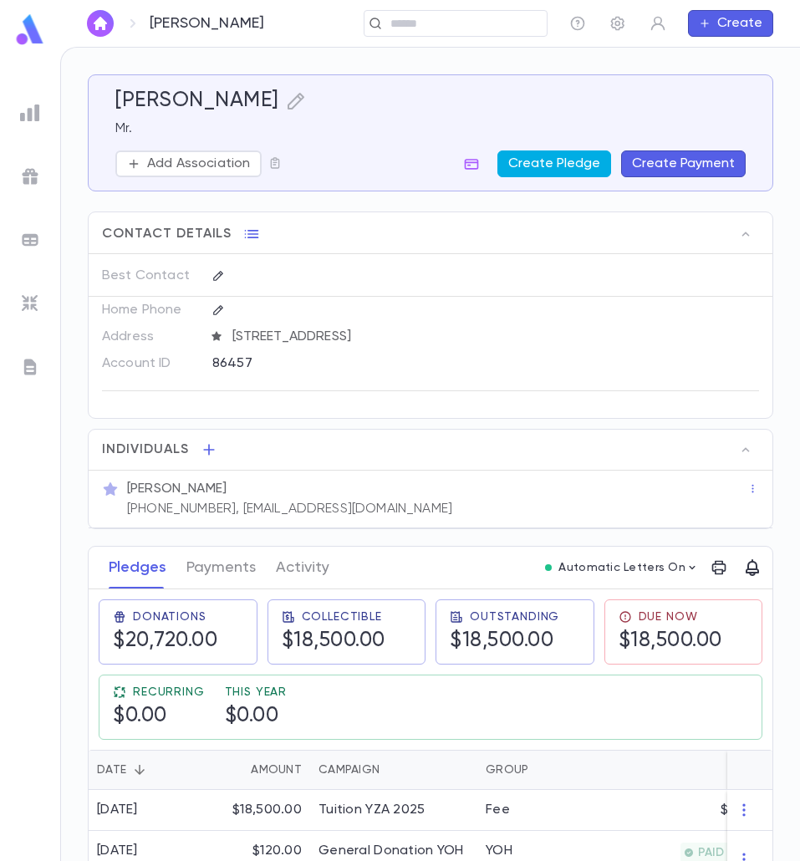
click at [570, 161] on button "Create Pledge" at bounding box center [555, 164] width 114 height 27
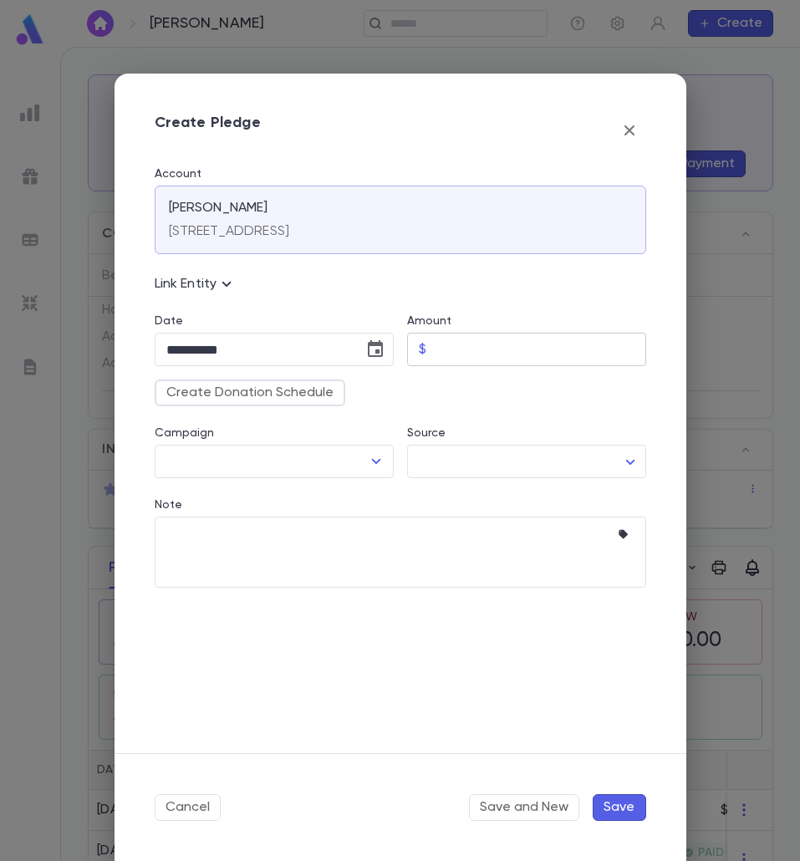
click at [448, 347] on input "Amount" at bounding box center [539, 350] width 213 height 33
type input "********"
click at [375, 350] on icon "Choose date, selected date is Aug 25, 2025" at bounding box center [375, 348] width 15 height 17
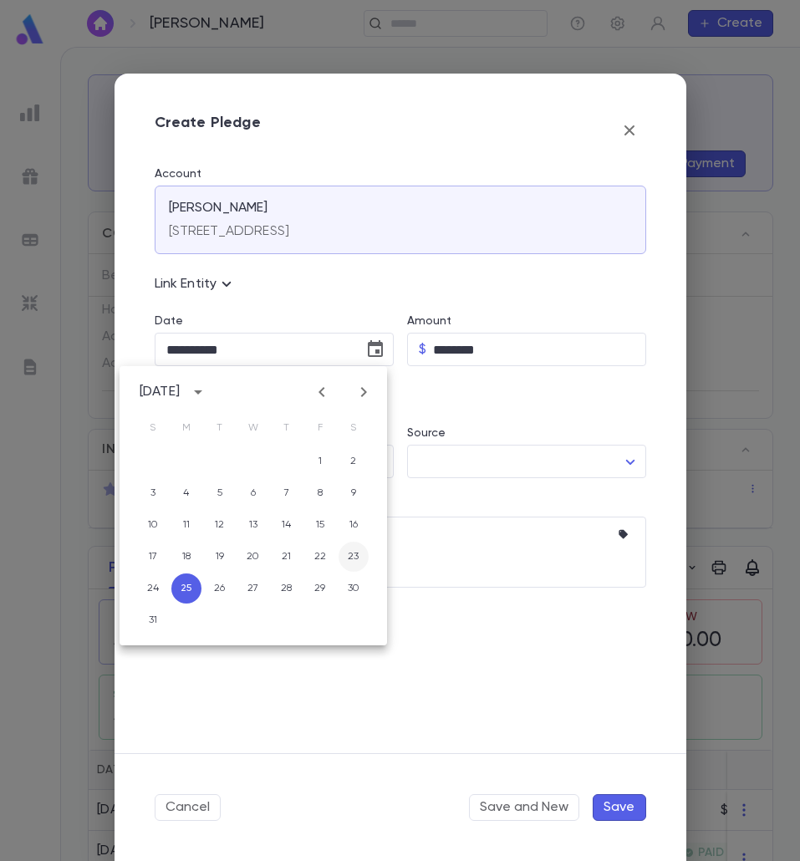
click at [351, 559] on button "23" at bounding box center [354, 557] width 30 height 30
type input "**********"
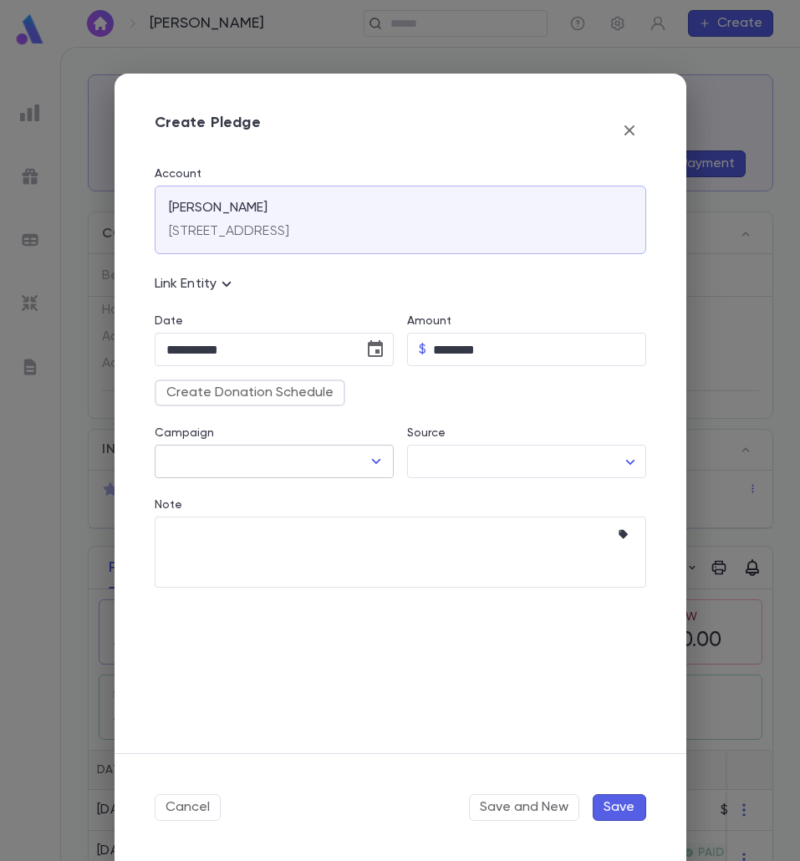
click at [376, 462] on icon "Open" at bounding box center [376, 462] width 20 height 20
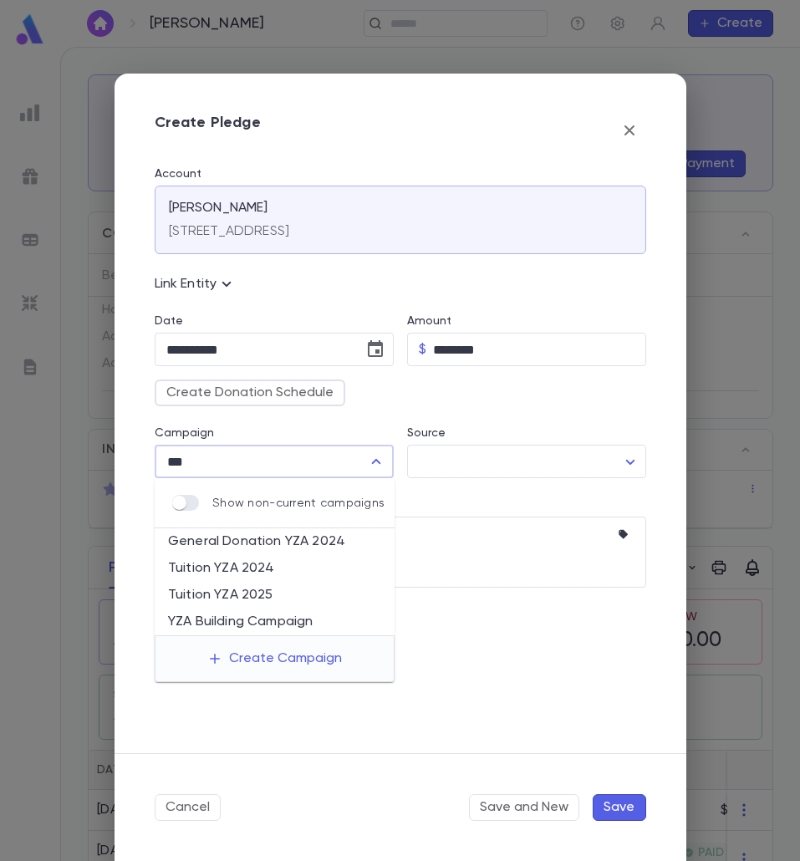
click at [324, 633] on li "YZA Building Campaign" at bounding box center [275, 622] width 240 height 27
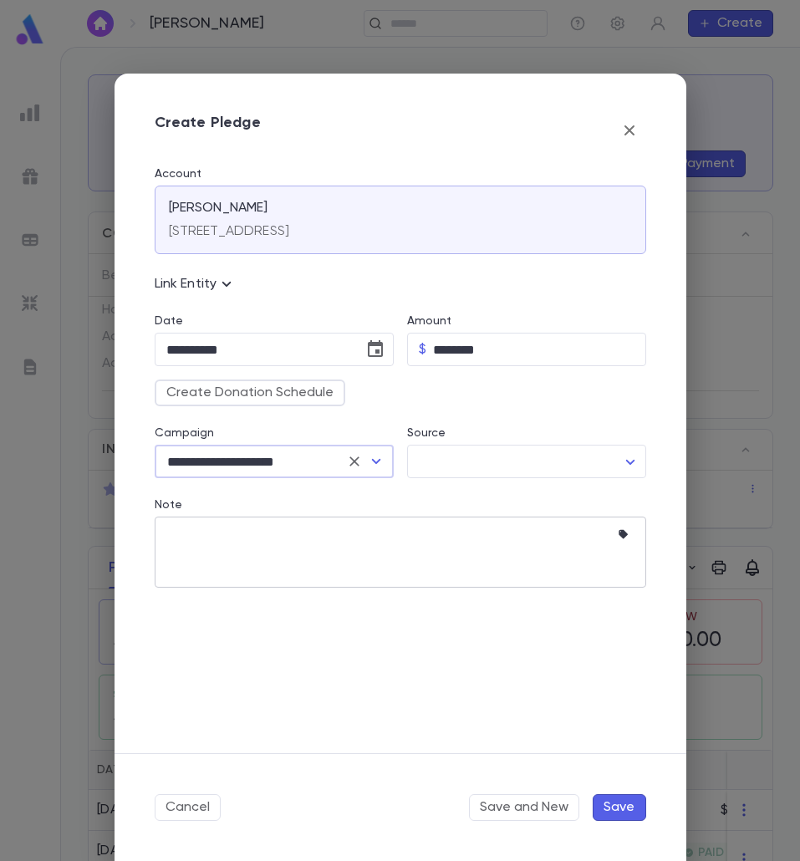
type input "**********"
click at [354, 547] on textarea "Note" at bounding box center [387, 552] width 443 height 71
click at [208, 532] on textarea "Note" at bounding box center [387, 552] width 443 height 71
paste textarea "**********"
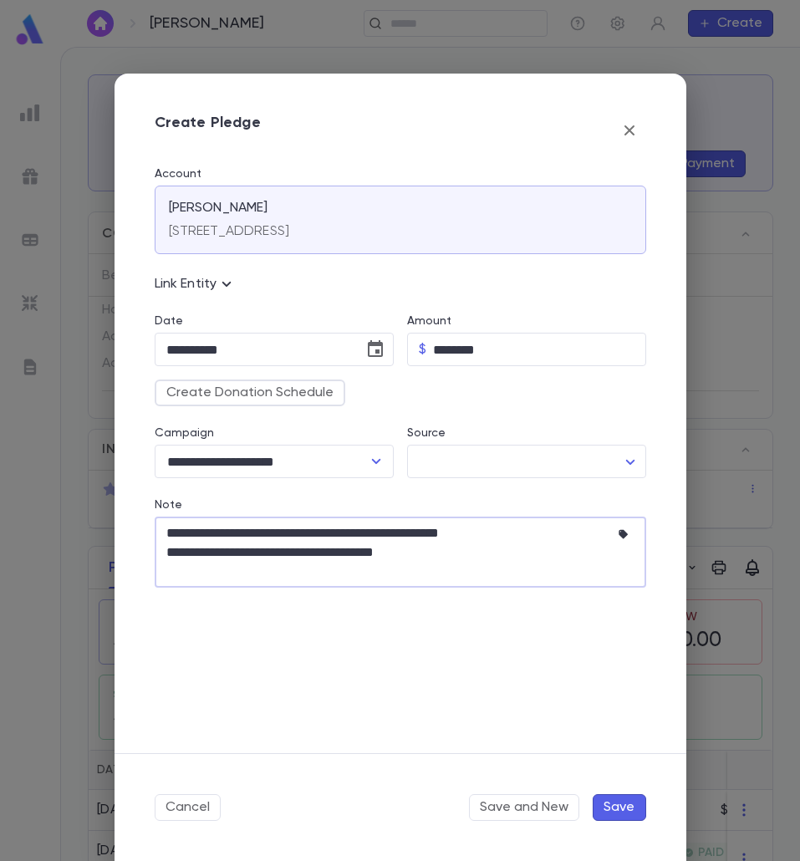
type textarea "**********"
click at [610, 801] on button "Save" at bounding box center [620, 807] width 54 height 27
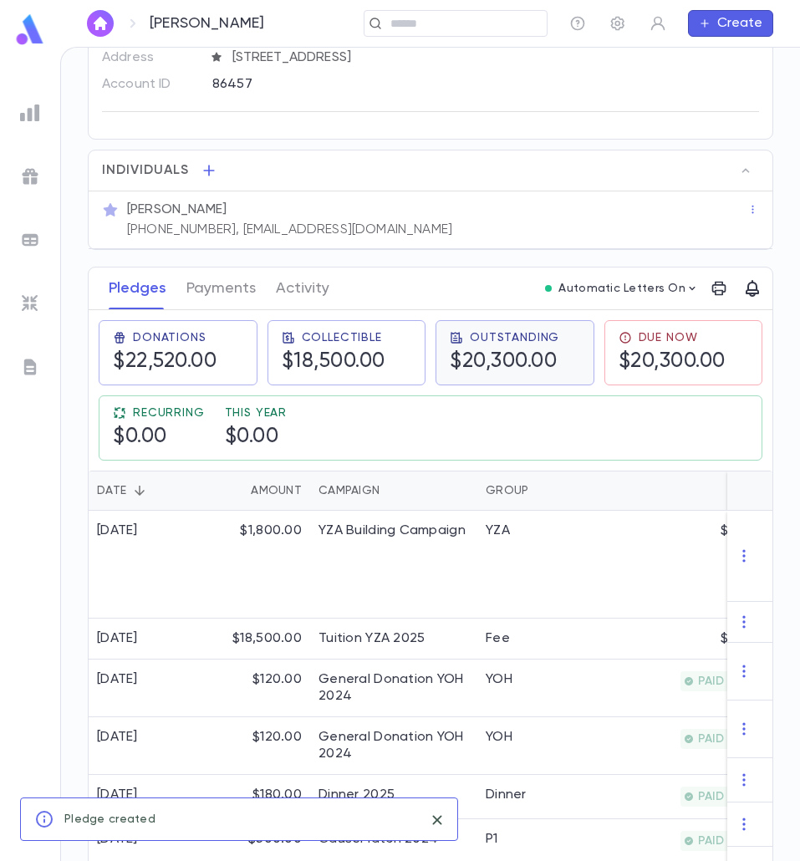
scroll to position [317, 0]
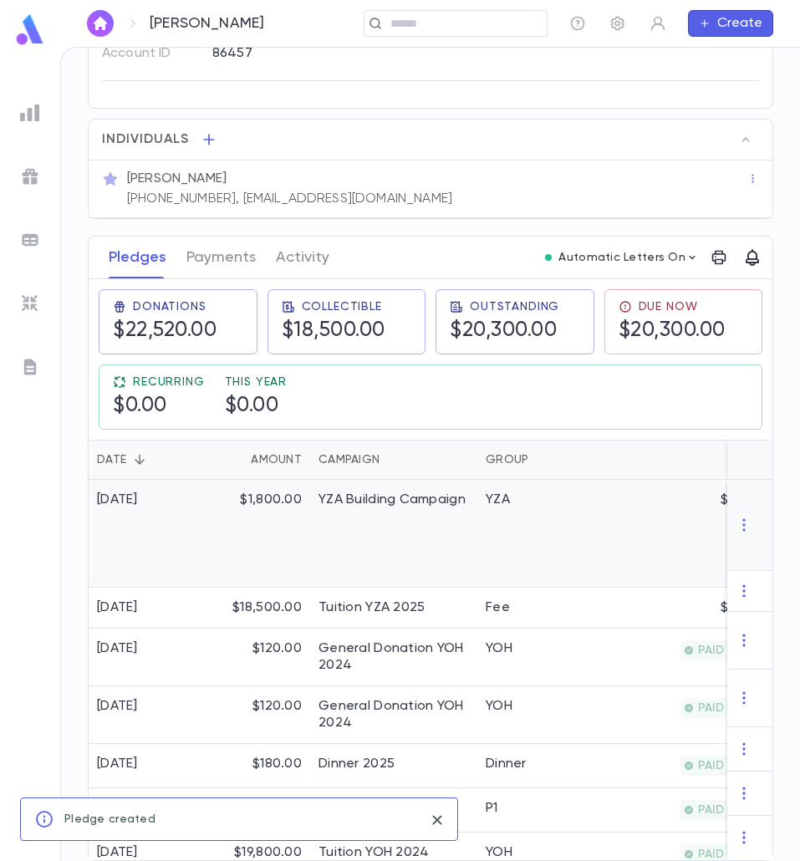
click at [363, 514] on div "YZA Building Campaign" at bounding box center [393, 534] width 167 height 108
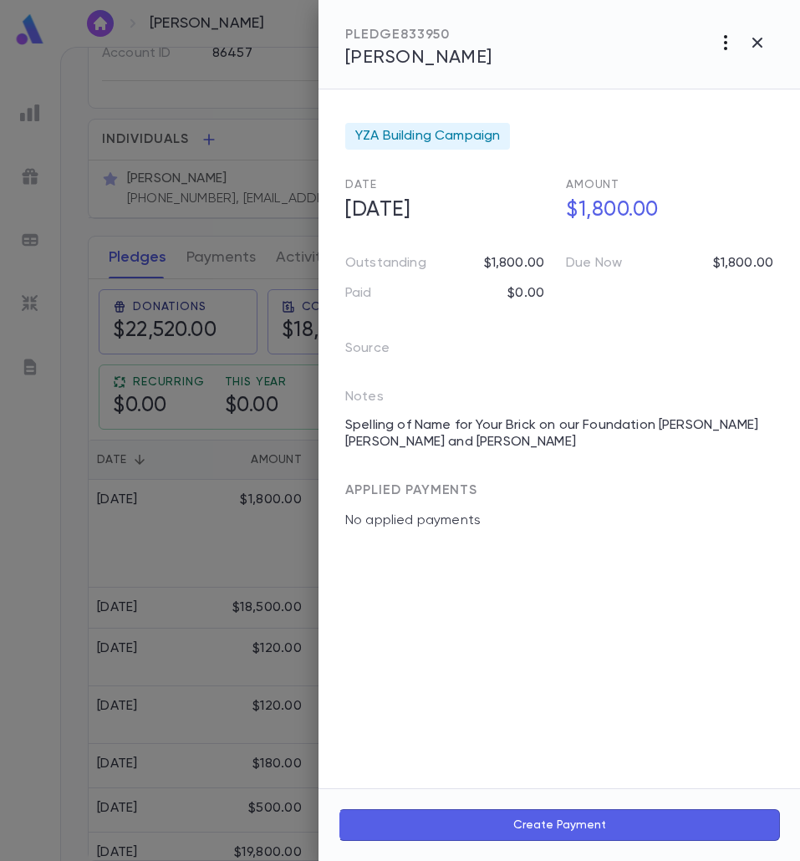
click at [724, 47] on icon "button" at bounding box center [726, 43] width 20 height 20
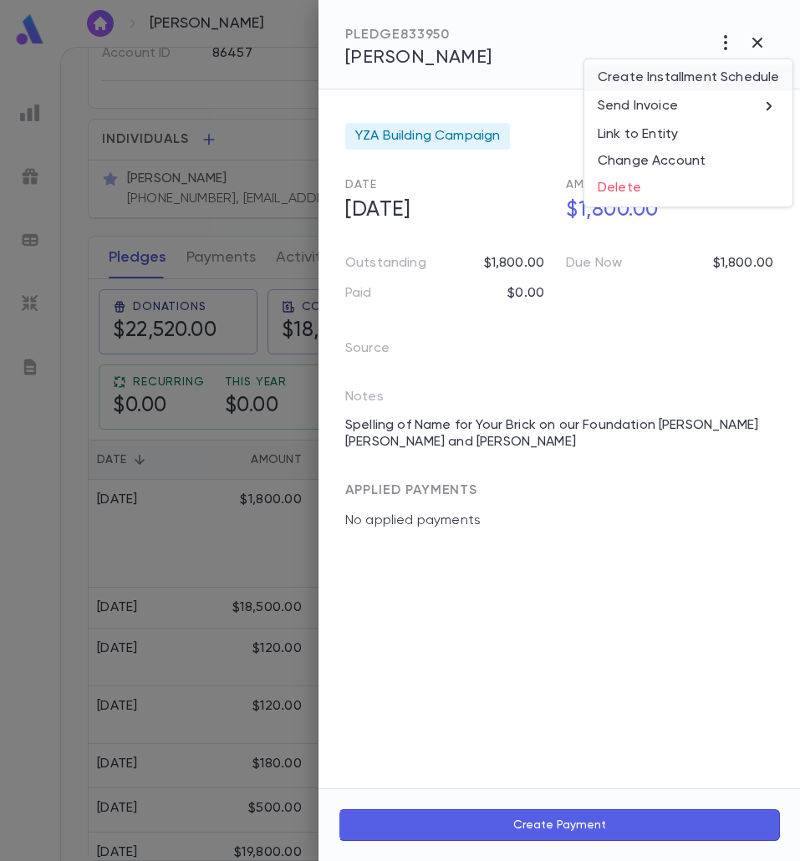
click at [665, 81] on li "Create Installment Schedule" at bounding box center [689, 77] width 208 height 27
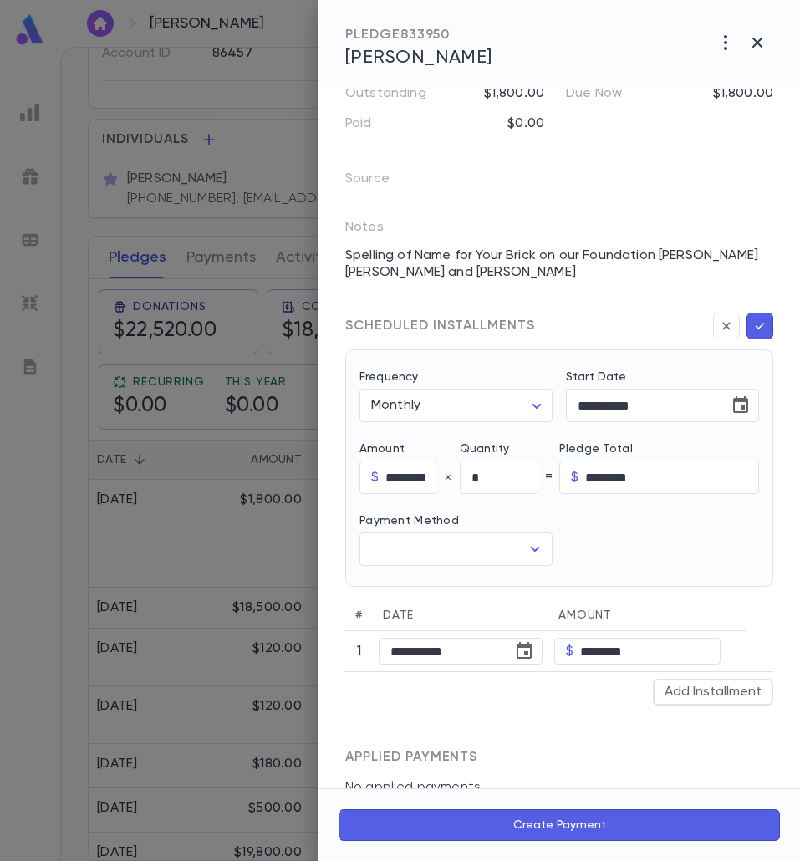
scroll to position [205, 0]
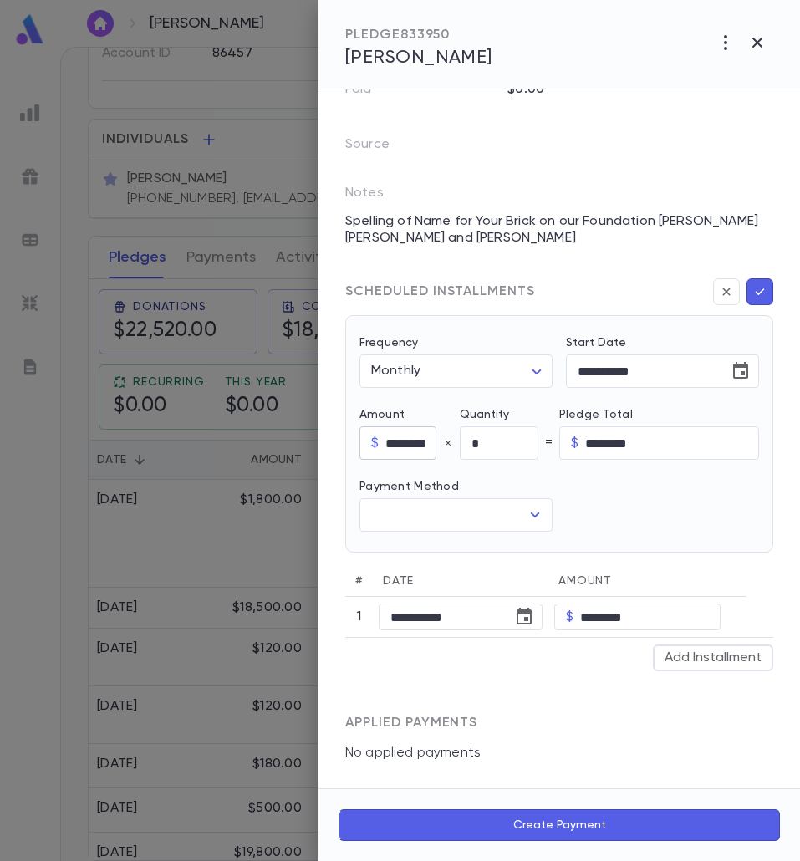
click at [369, 448] on div "$ ******** ​" at bounding box center [398, 443] width 77 height 33
click at [386, 440] on input "********" at bounding box center [410, 443] width 49 height 33
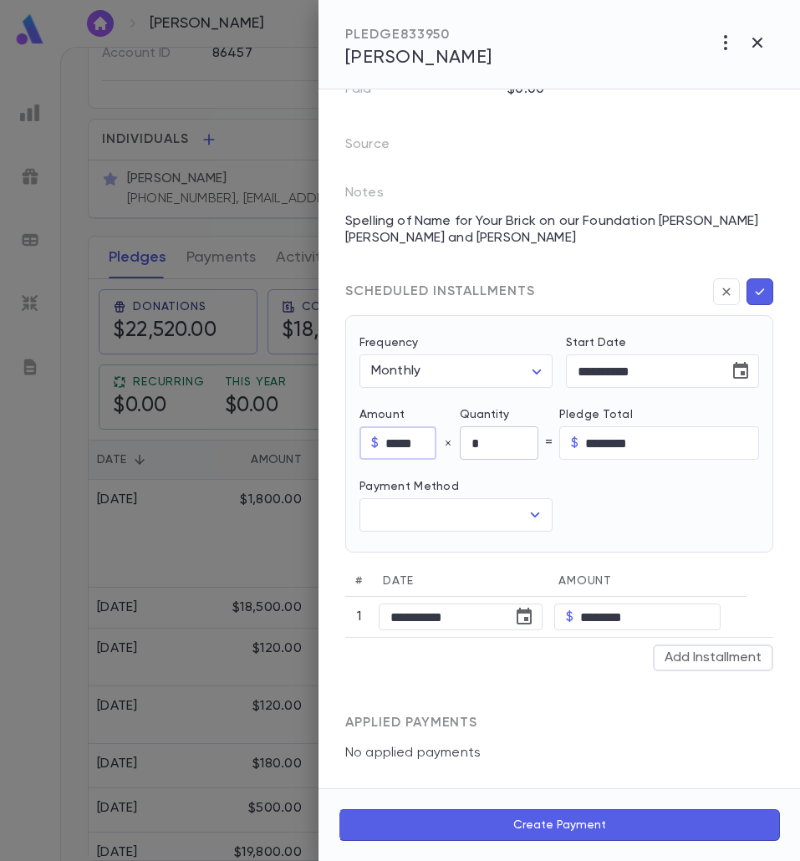
type input "*****"
drag, startPoint x: 518, startPoint y: 442, endPoint x: 460, endPoint y: 439, distance: 57.8
click at [460, 439] on input "*" at bounding box center [499, 443] width 79 height 33
type input "**"
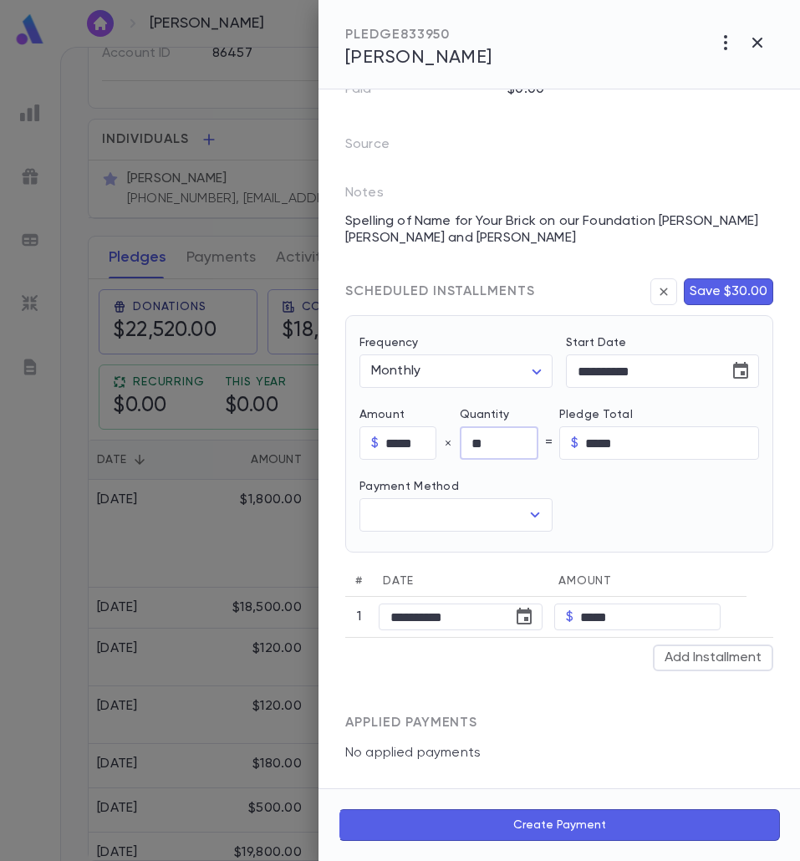
click at [619, 501] on div at bounding box center [656, 496] width 207 height 72
type input "********"
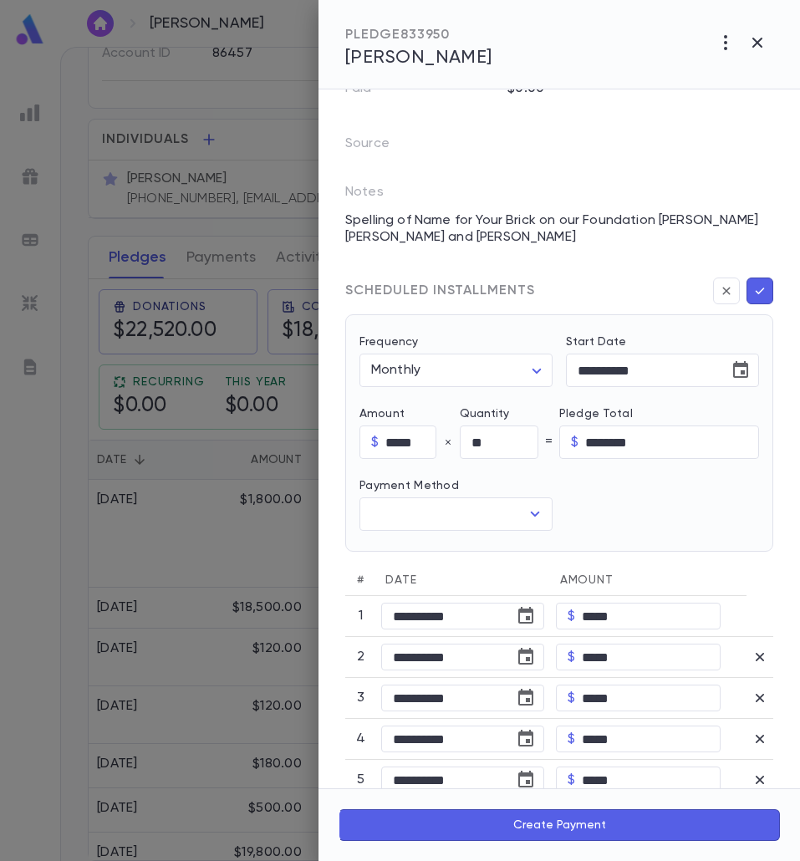
click at [756, 284] on icon "button" at bounding box center [760, 291] width 15 height 17
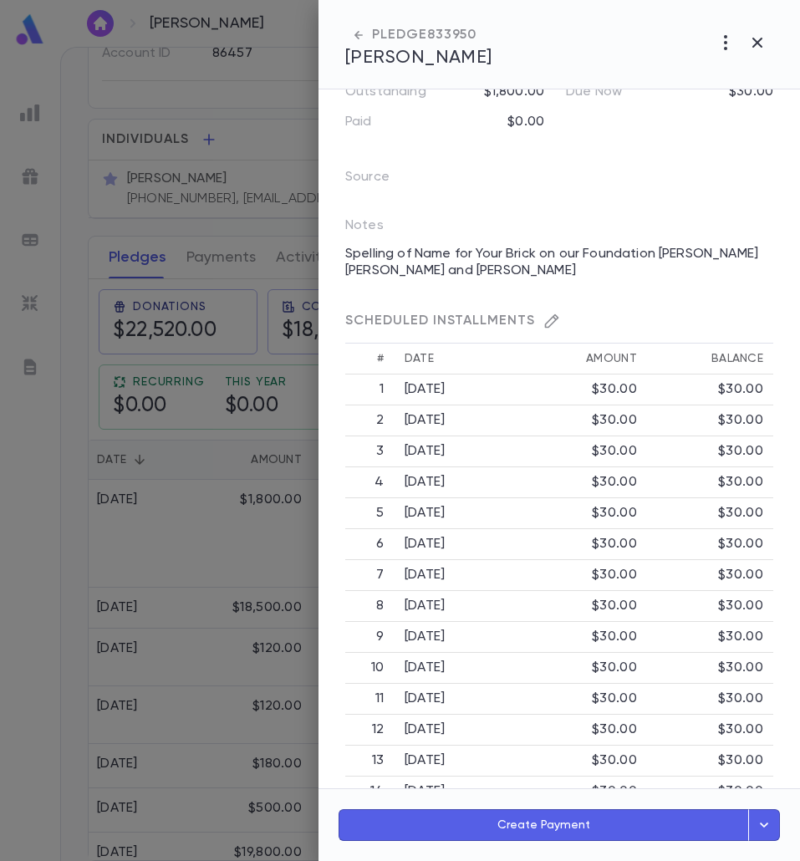
scroll to position [251, 0]
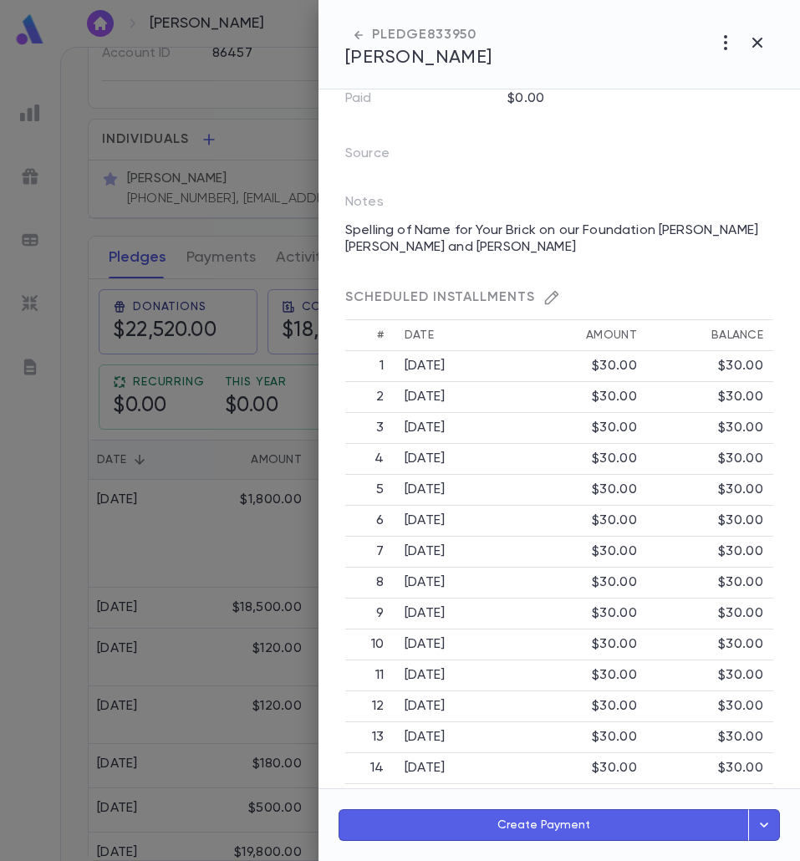
click at [565, 820] on button "Create Payment" at bounding box center [544, 826] width 411 height 32
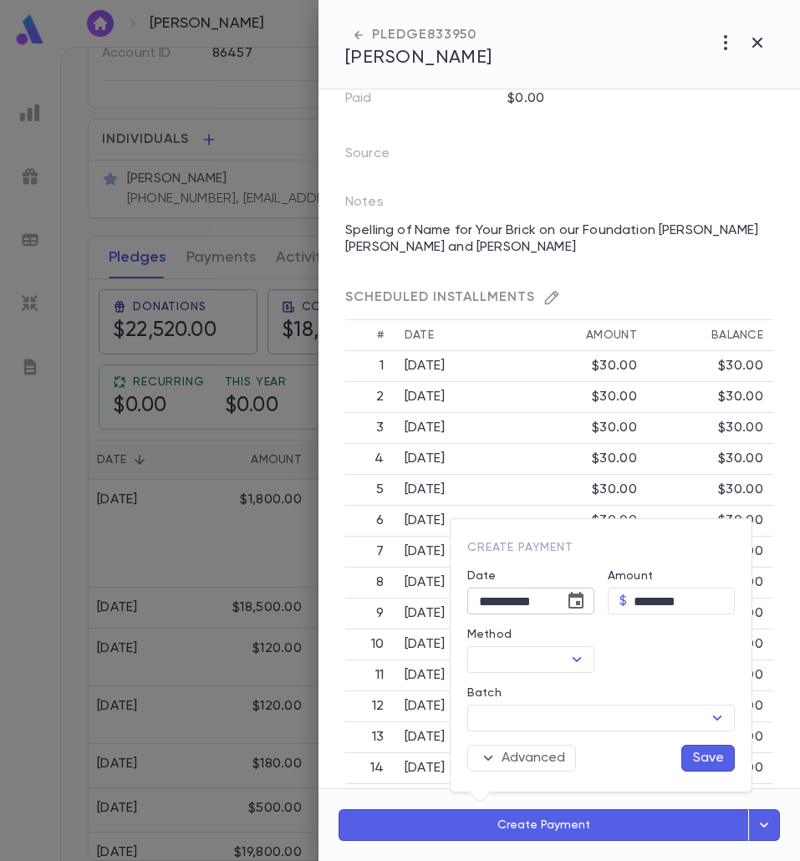
click at [575, 598] on icon "Choose date, selected date is Aug 25, 2025" at bounding box center [576, 600] width 15 height 17
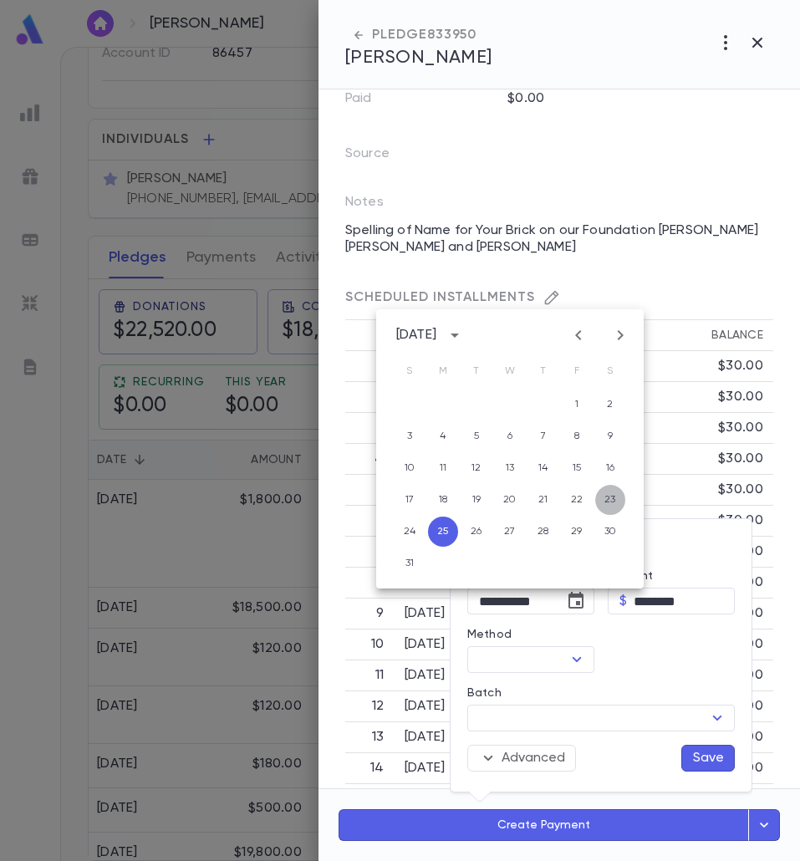
click at [618, 497] on button "23" at bounding box center [610, 500] width 30 height 30
type input "**********"
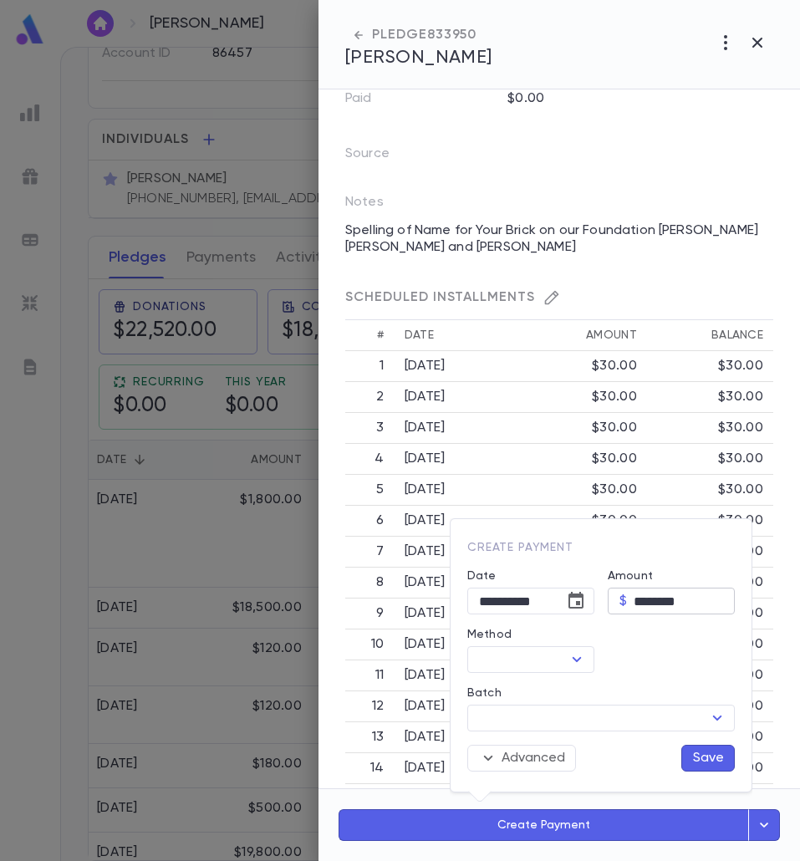
click at [655, 594] on input "********" at bounding box center [684, 602] width 101 height 26
click at [573, 661] on icon "Open" at bounding box center [577, 660] width 20 height 20
type input "*****"
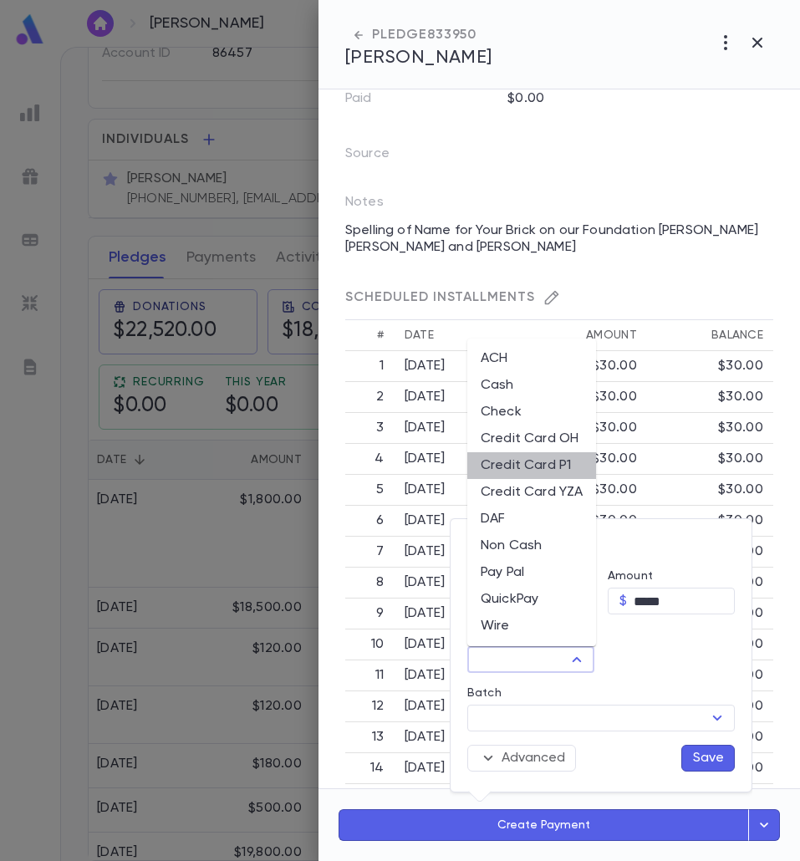
click at [535, 476] on li "Credit Card P1" at bounding box center [531, 465] width 129 height 27
type input "**********"
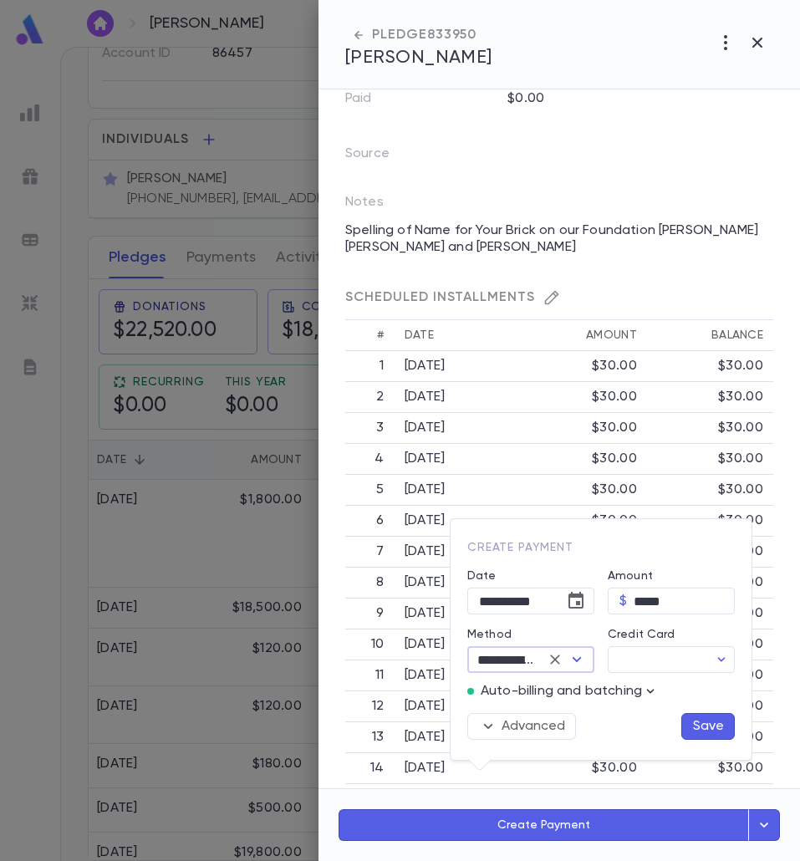
click at [658, 697] on icon "button" at bounding box center [650, 691] width 17 height 17
click at [666, 718] on p "Enter Manual Billing Instead" at bounding box center [689, 721] width 172 height 17
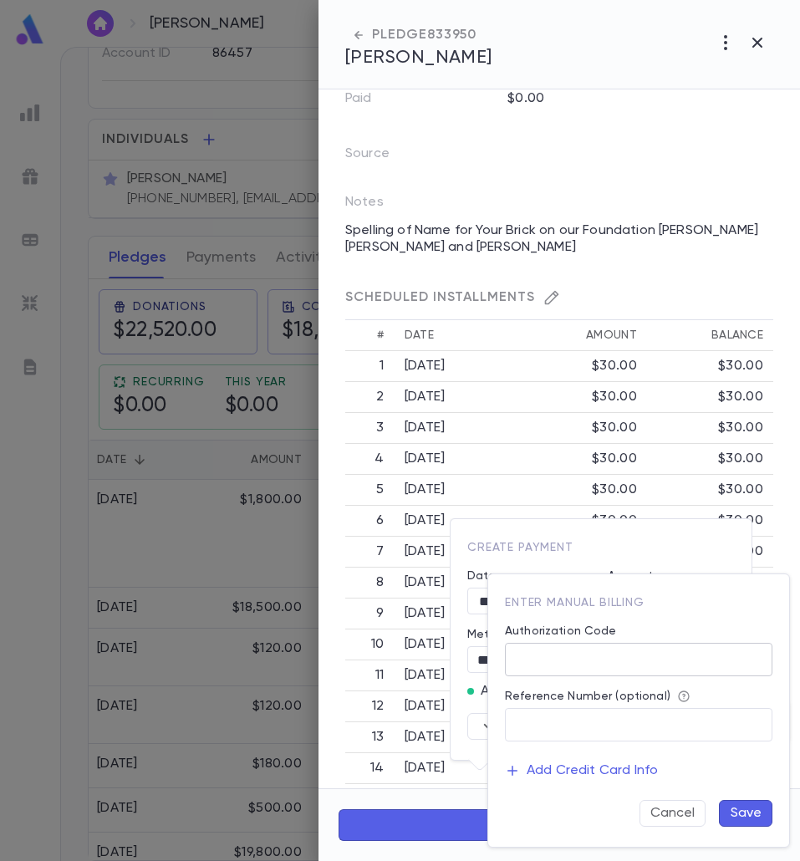
click at [645, 644] on input "Authorization Code" at bounding box center [639, 660] width 268 height 33
type input "**"
click at [737, 820] on button "Save" at bounding box center [746, 813] width 54 height 27
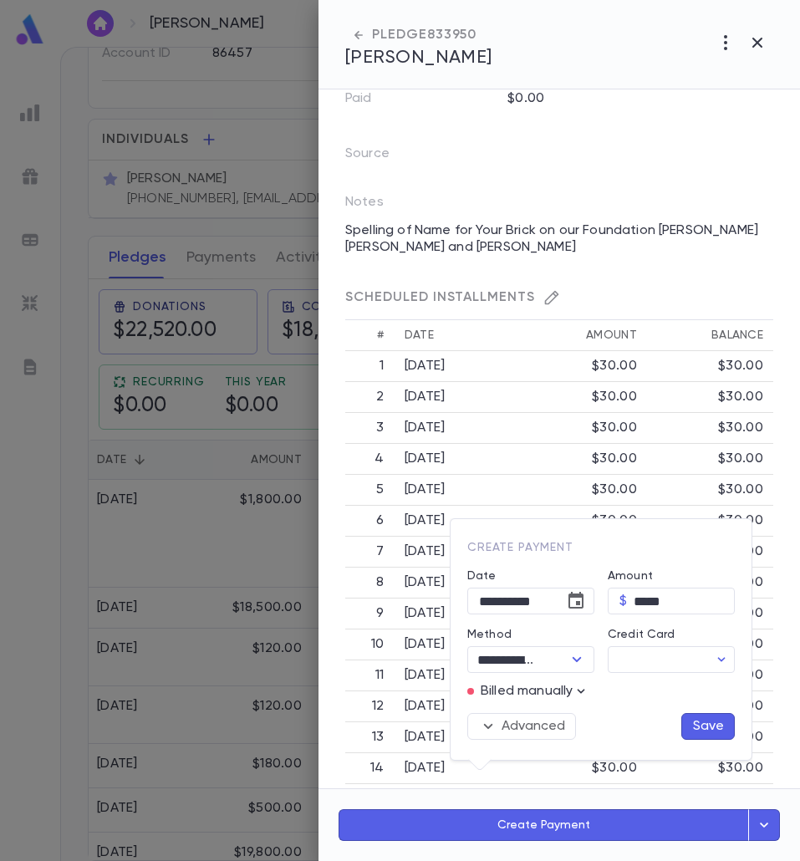
click at [716, 726] on button "Save" at bounding box center [709, 726] width 54 height 27
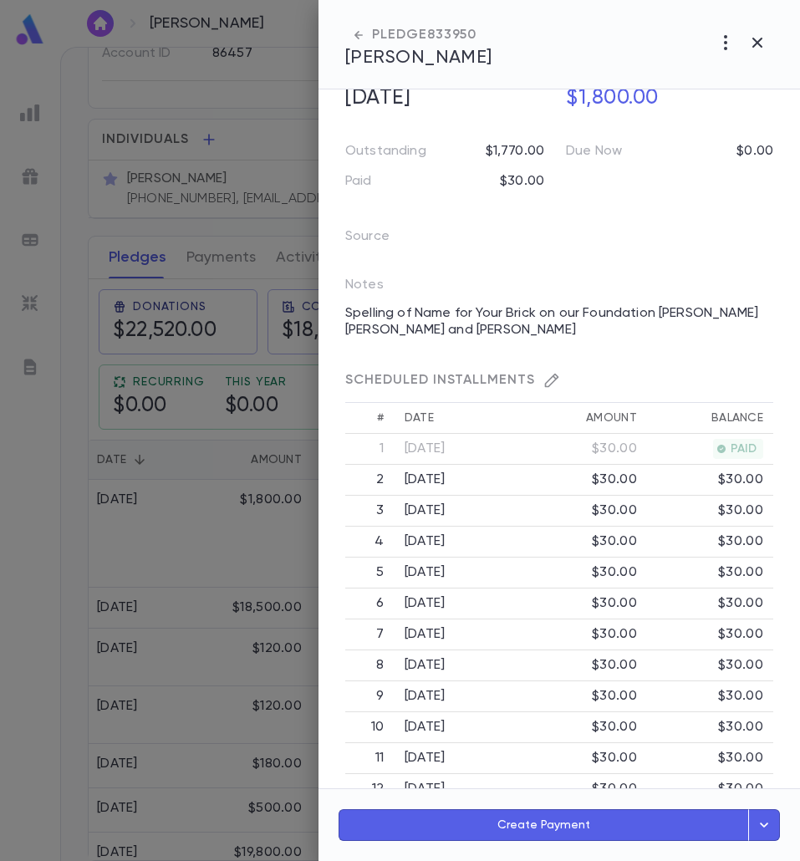
scroll to position [0, 0]
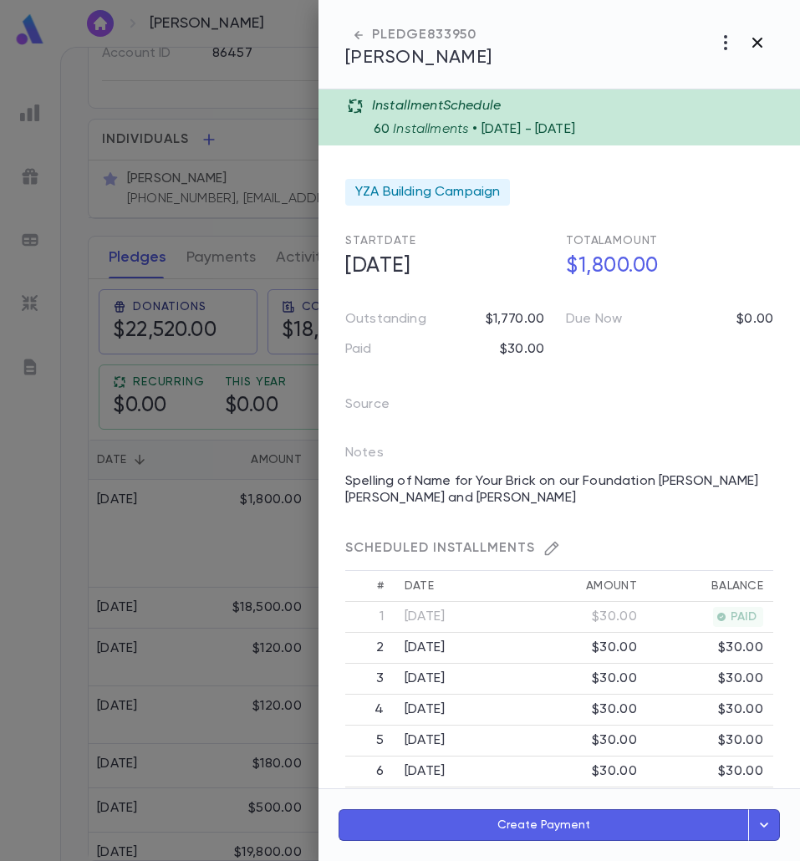
click at [752, 39] on icon "button" at bounding box center [758, 43] width 20 height 20
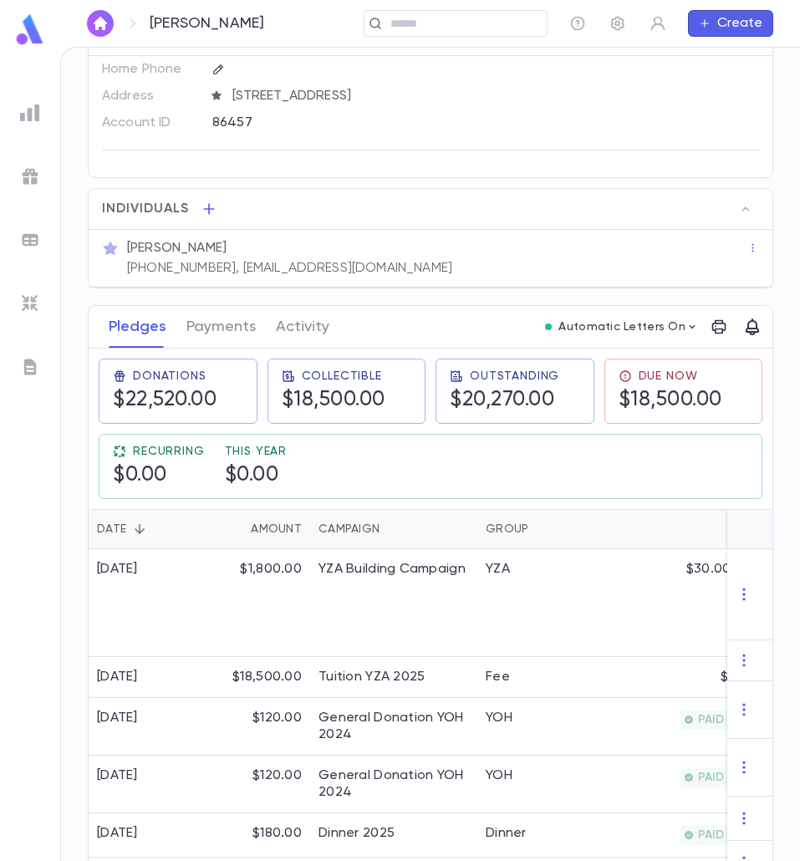
scroll to position [317, 0]
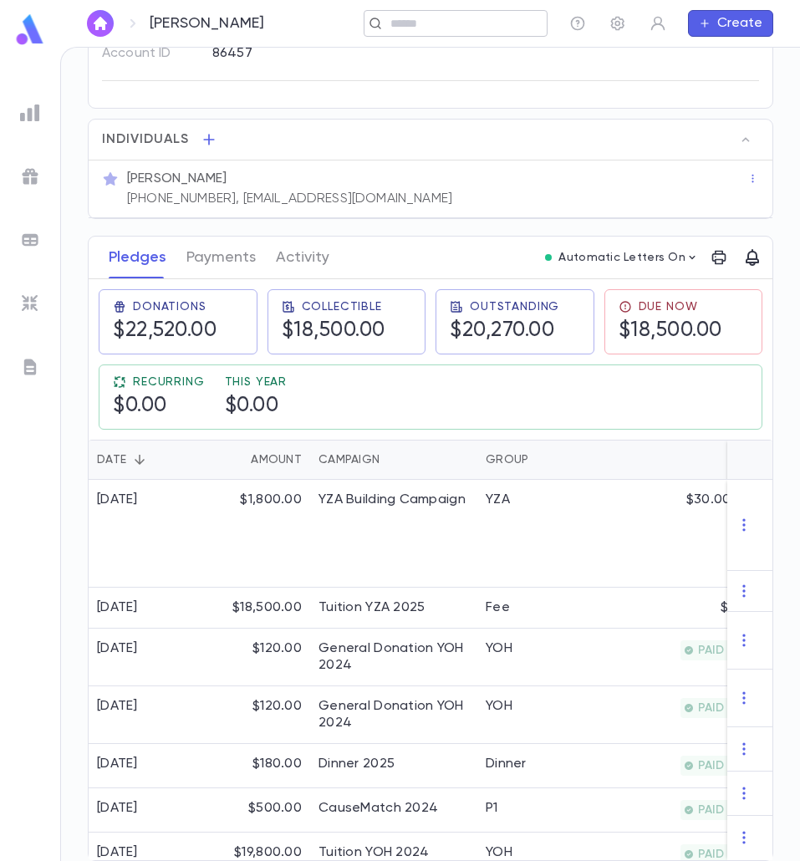
click at [447, 17] on input "text" at bounding box center [451, 24] width 130 height 16
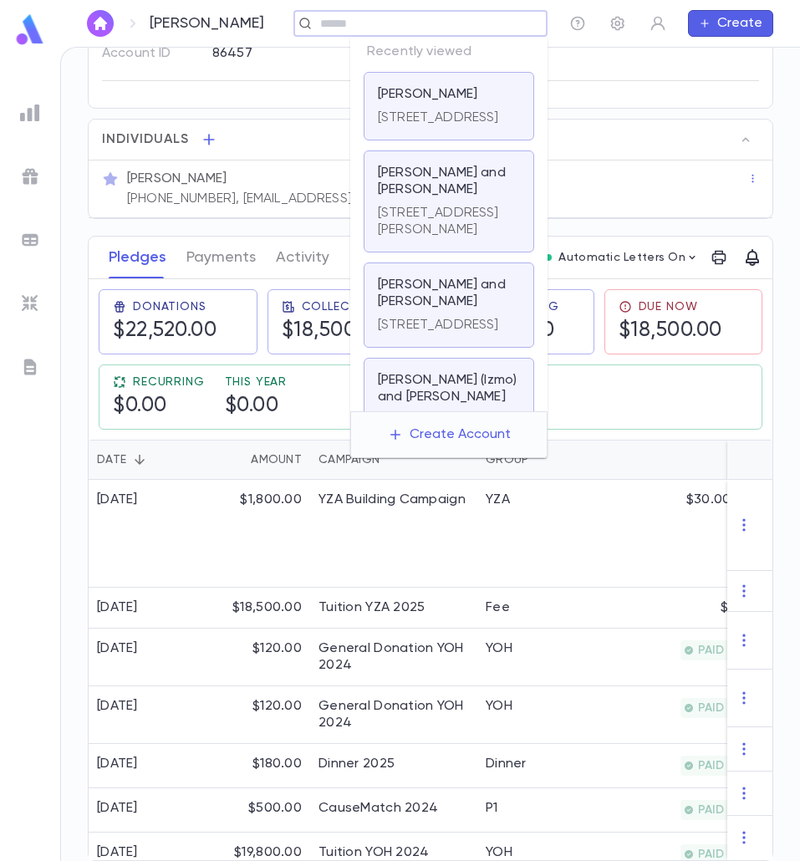
click at [431, 334] on p "1433 Bay 28th St., Far Rockaway NY 11691-4835" at bounding box center [438, 325] width 121 height 17
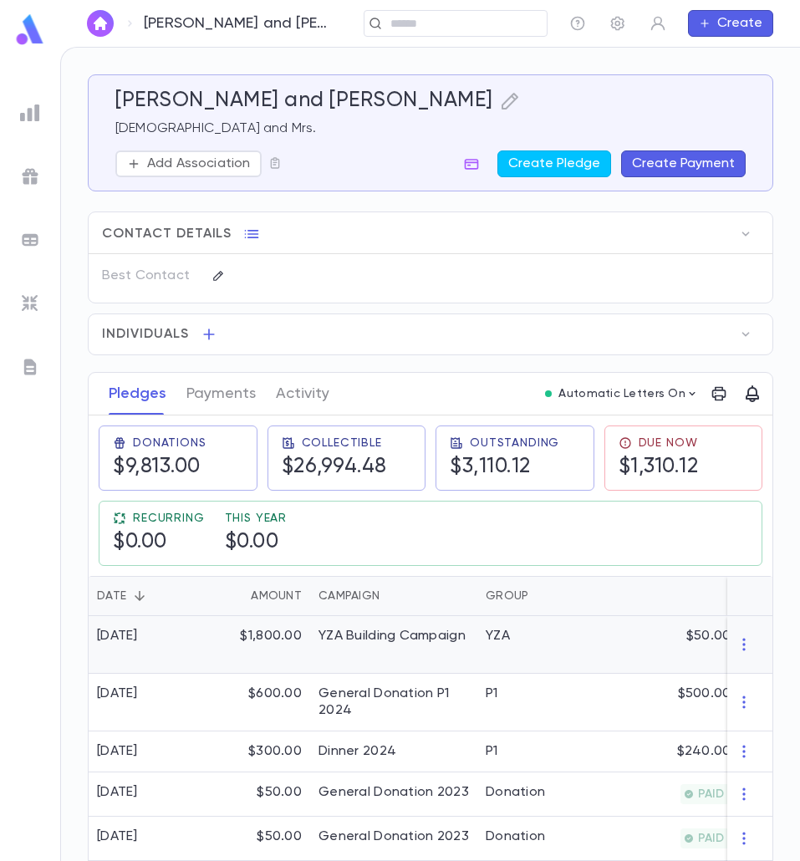
click at [380, 642] on div "YZA Building Campaign" at bounding box center [392, 636] width 147 height 17
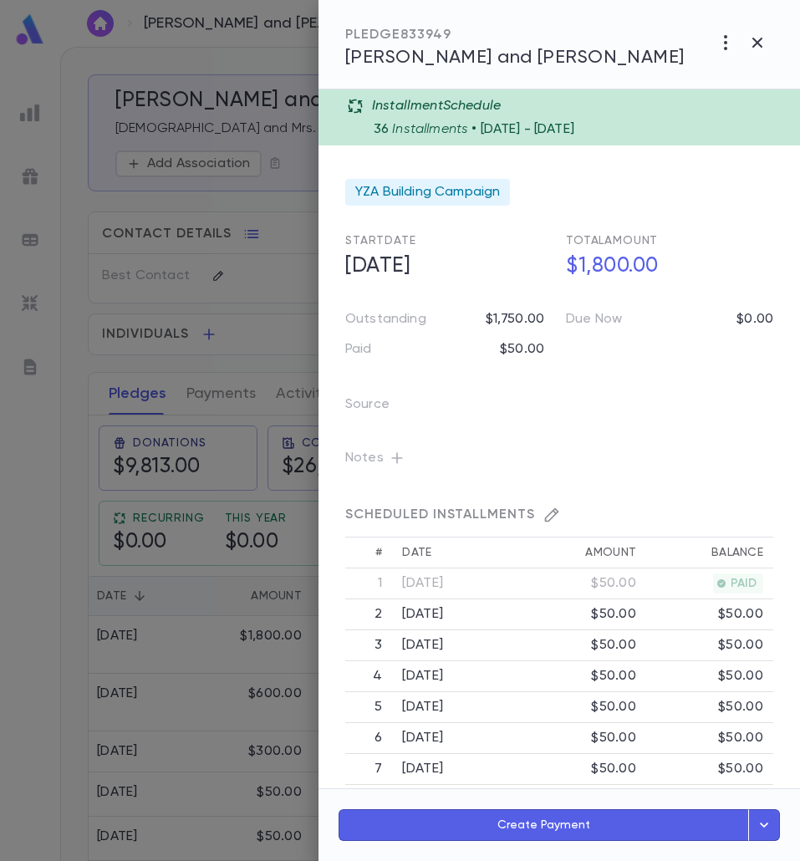
click at [389, 461] on icon "button" at bounding box center [397, 458] width 17 height 17
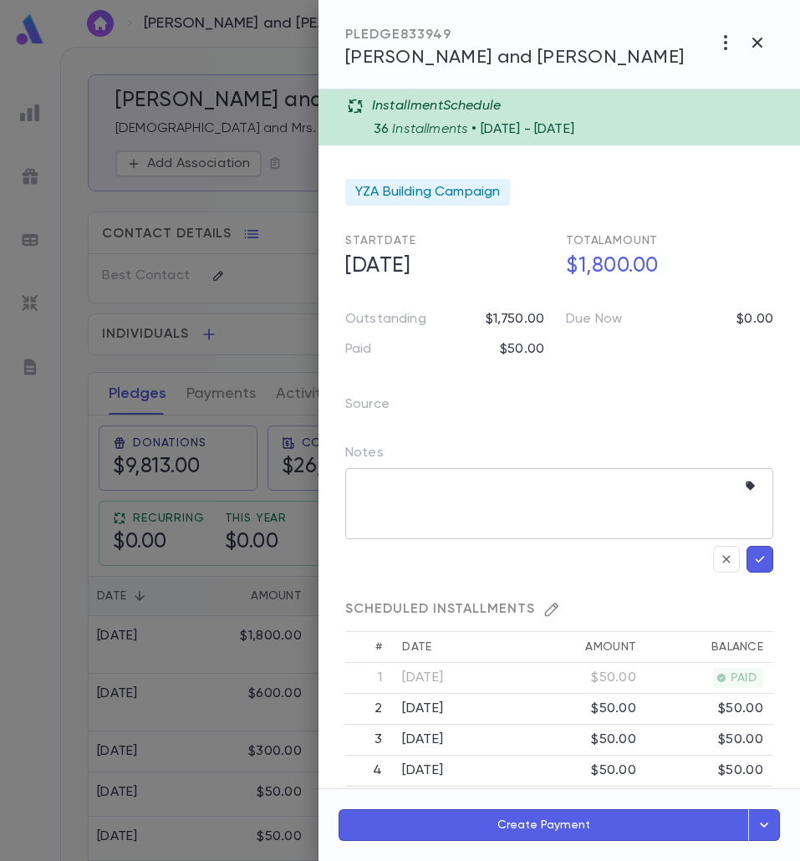
click at [403, 494] on textarea at bounding box center [547, 503] width 380 height 71
paste textarea "**********"
type textarea "**********"
click at [761, 561] on button "button" at bounding box center [760, 559] width 27 height 27
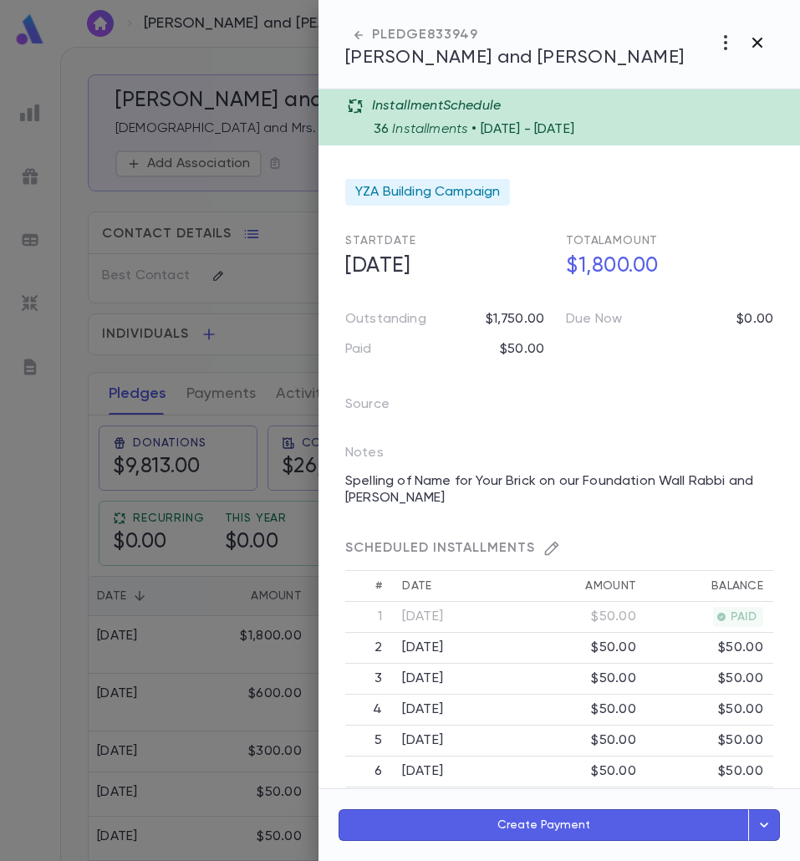
click at [759, 44] on icon "button" at bounding box center [758, 43] width 10 height 10
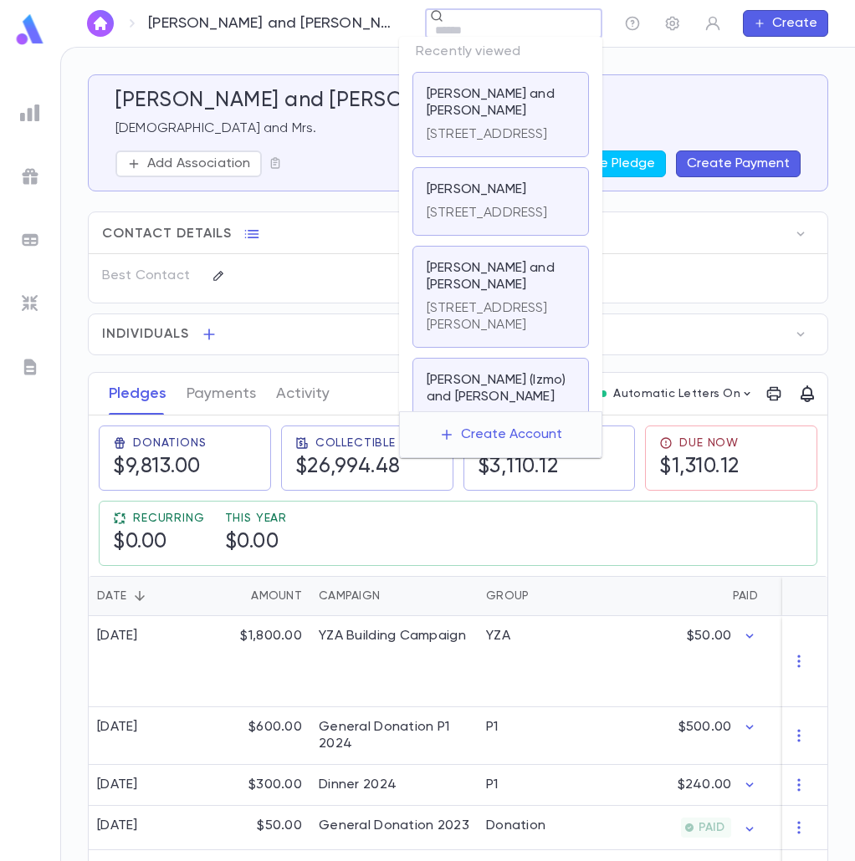
click at [509, 27] on input "text" at bounding box center [500, 31] width 140 height 16
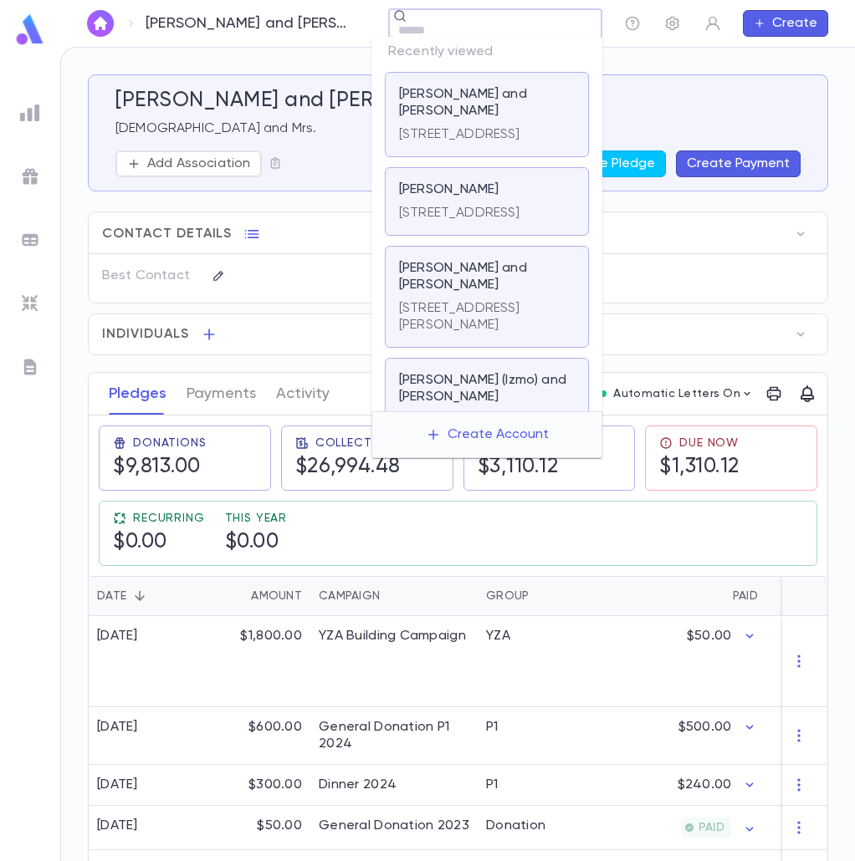
click at [428, 222] on p "63 Bond Street, Passaic NJ 07055 United States" at bounding box center [459, 213] width 121 height 17
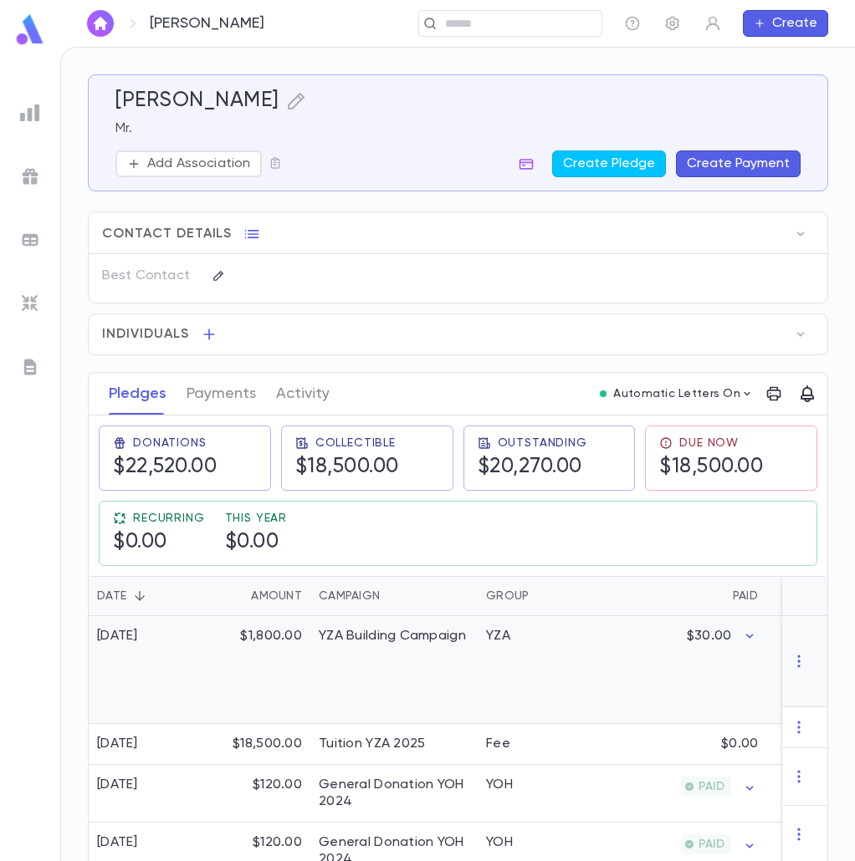
click at [391, 692] on div "YZA Building Campaign" at bounding box center [393, 670] width 167 height 108
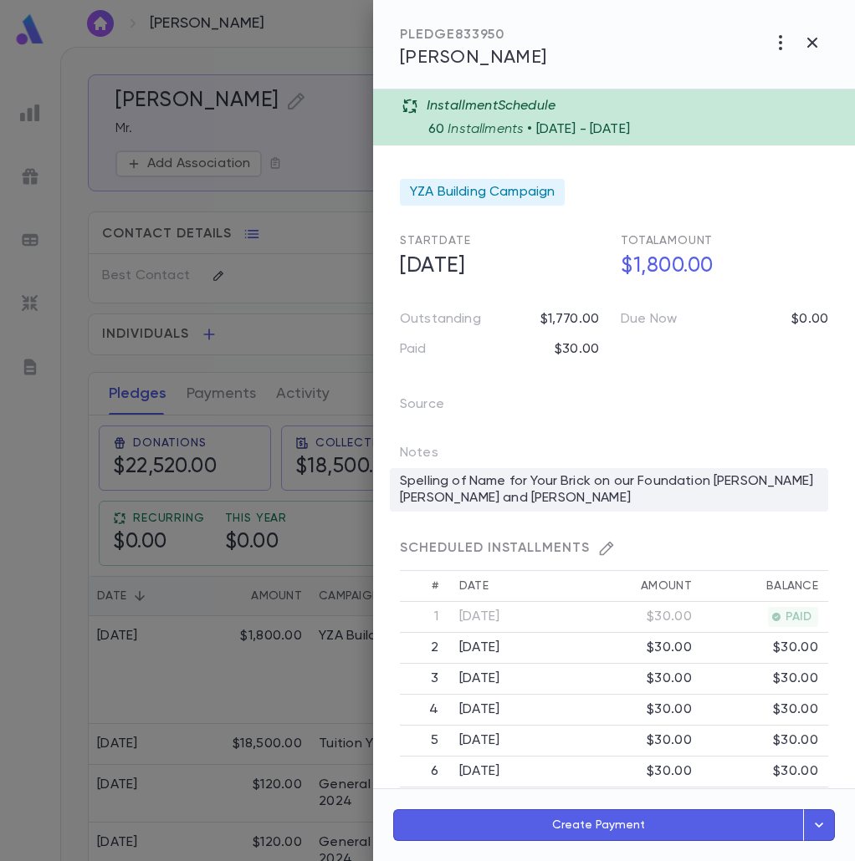
click at [547, 482] on div "Spelling of Name for Your Brick on our Foundation Wall Efraim Serena and Shmuel…" at bounding box center [609, 489] width 438 height 43
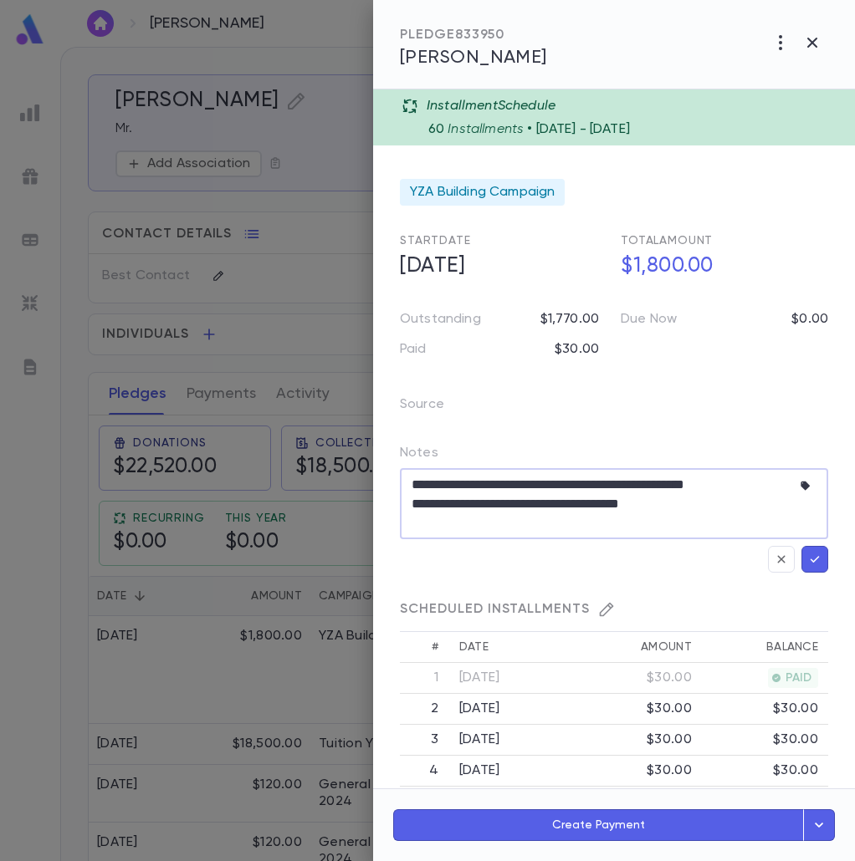
click at [474, 511] on textarea "**********" at bounding box center [597, 503] width 373 height 71
type textarea "**********"
click at [815, 561] on icon "button" at bounding box center [814, 559] width 15 height 17
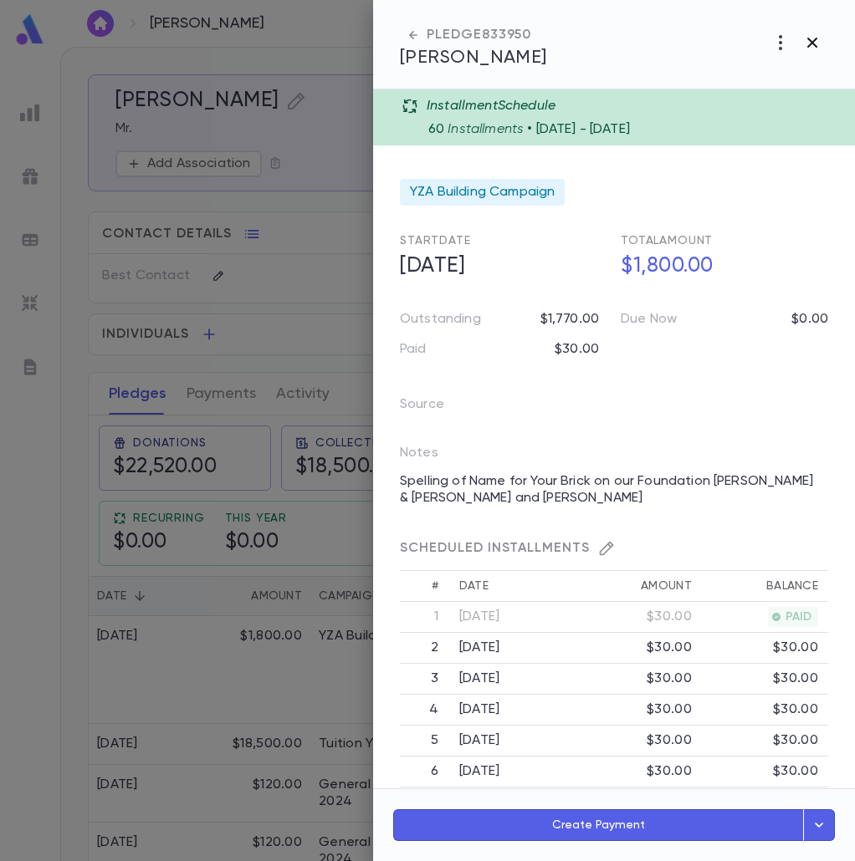
click at [814, 52] on icon "button" at bounding box center [812, 43] width 20 height 20
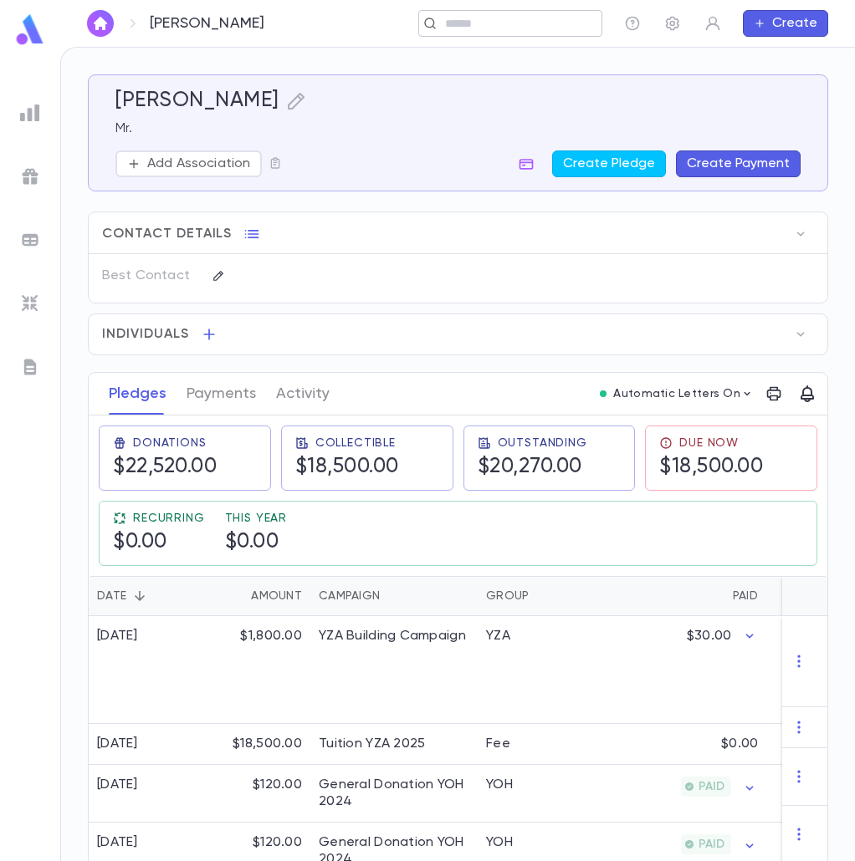
click at [464, 25] on input "text" at bounding box center [505, 24] width 130 height 16
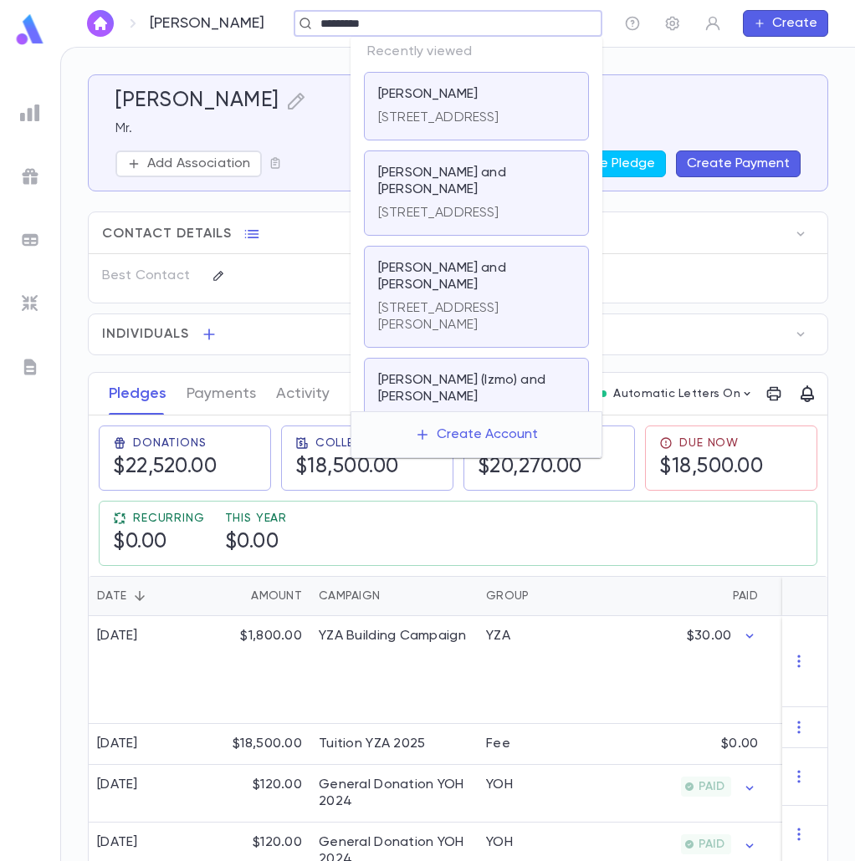
type input "**********"
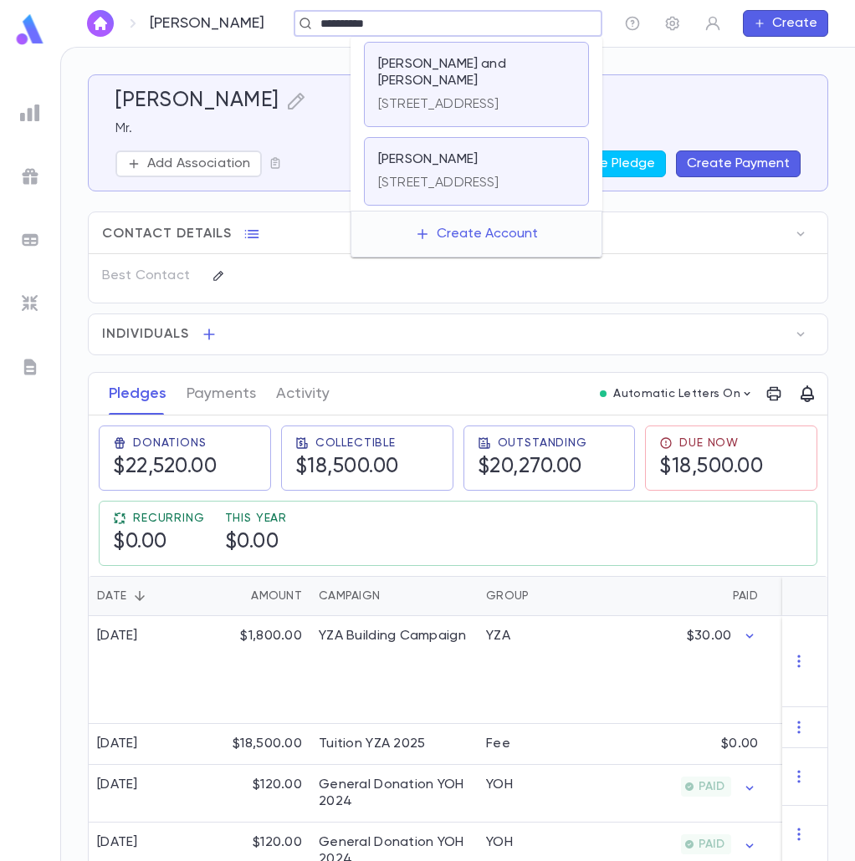
click at [443, 115] on div "Abramovici, Isaac and Maya 1069 Bay 32nd Street, Top Floor, Far Rockaway NY 116…" at bounding box center [476, 84] width 225 height 85
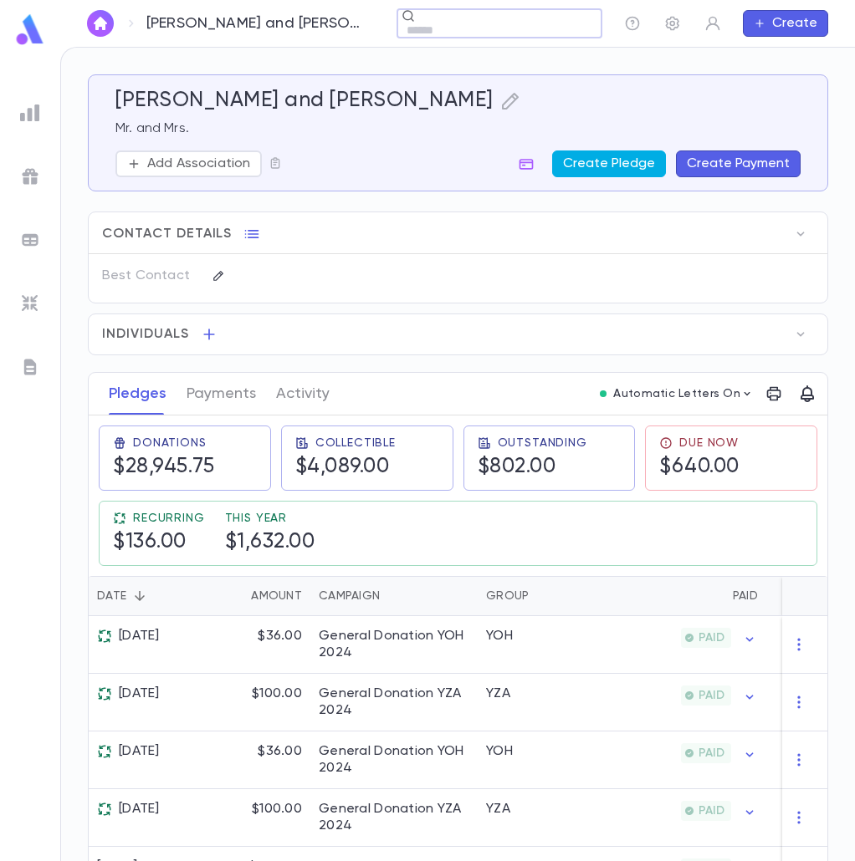
click at [594, 171] on button "Create Pledge" at bounding box center [609, 164] width 114 height 27
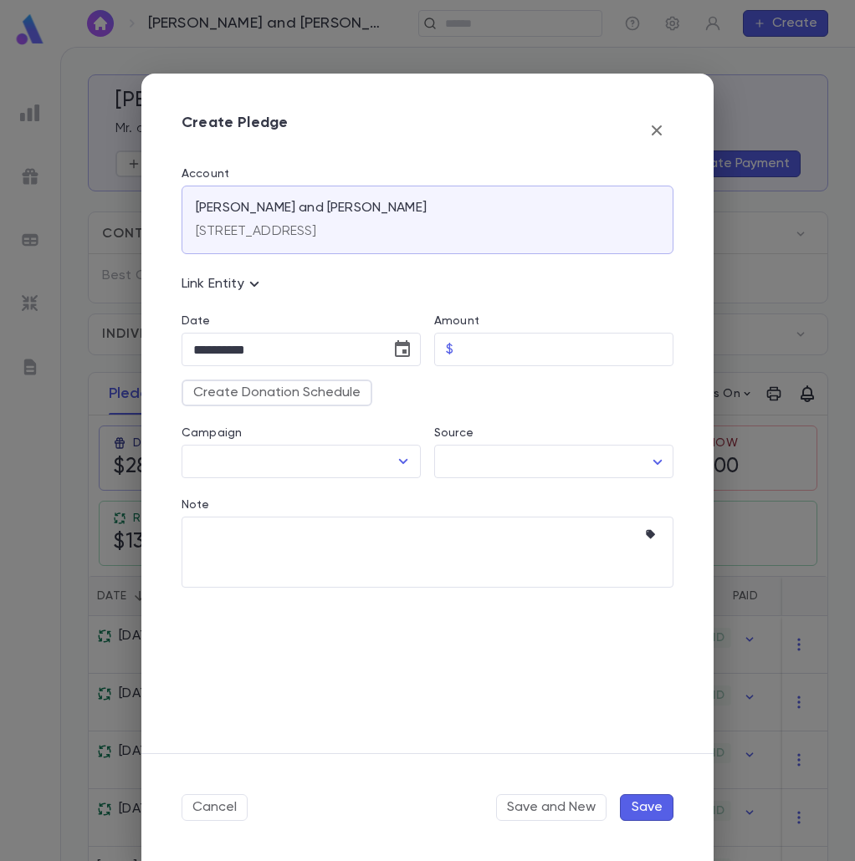
click at [498, 368] on div "Create Donation Schedule" at bounding box center [420, 386] width 505 height 40
click at [502, 350] on input "Amount" at bounding box center [566, 350] width 213 height 33
type input "********"
click at [401, 355] on icon "Choose date, selected date is Aug 25, 2025" at bounding box center [402, 348] width 15 height 17
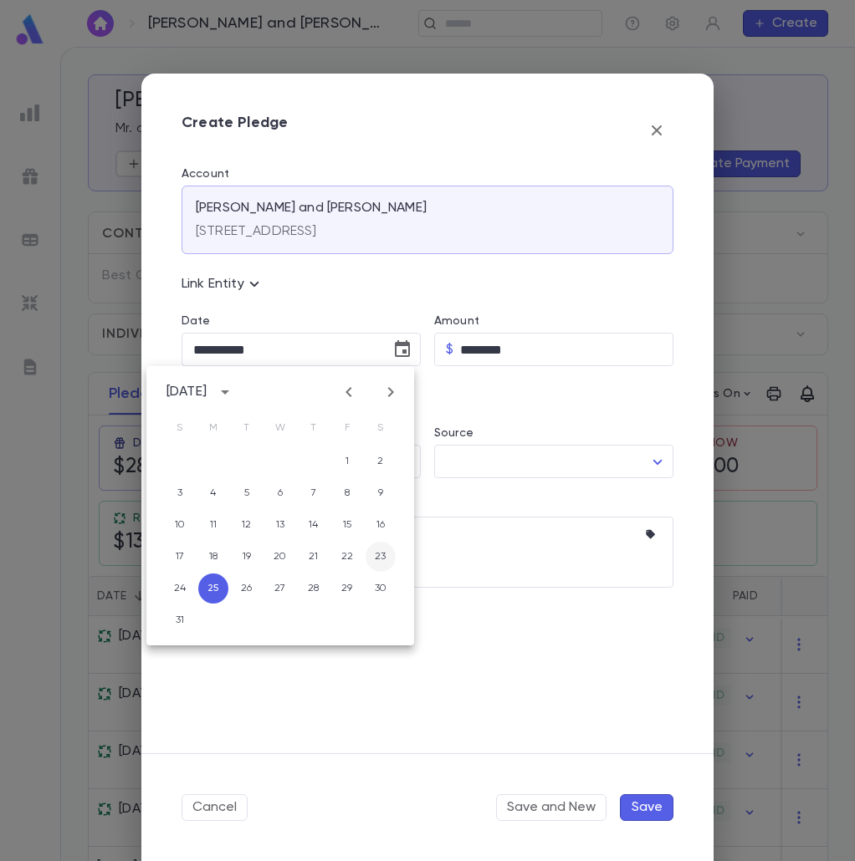
click at [369, 559] on button "23" at bounding box center [380, 557] width 30 height 30
type input "**********"
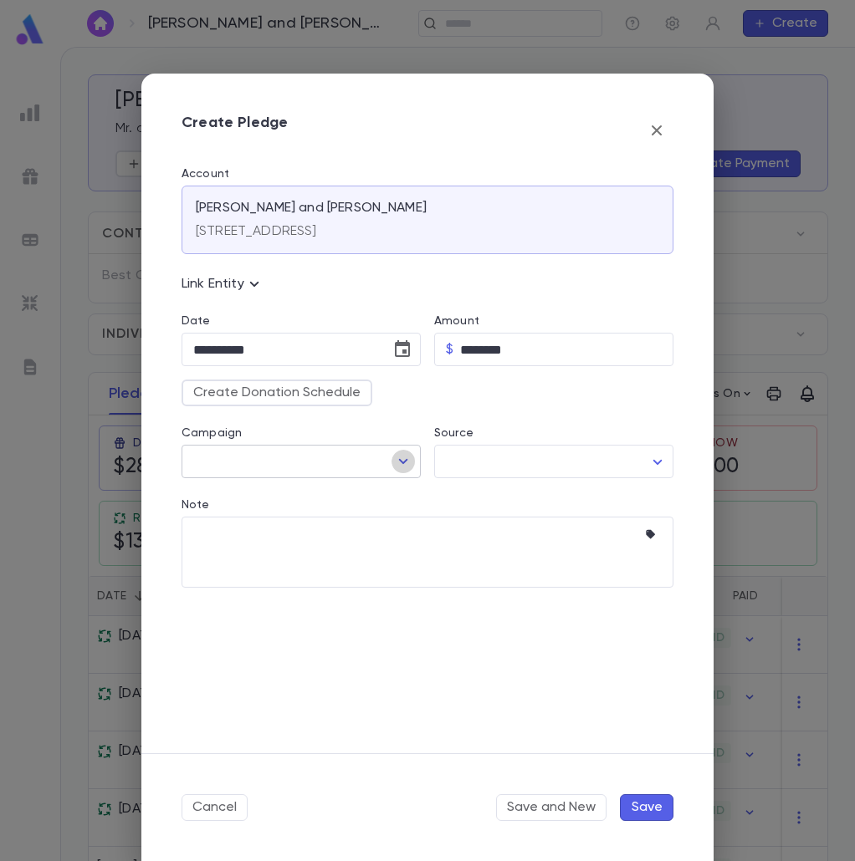
click at [406, 466] on icon "Open" at bounding box center [403, 462] width 20 height 20
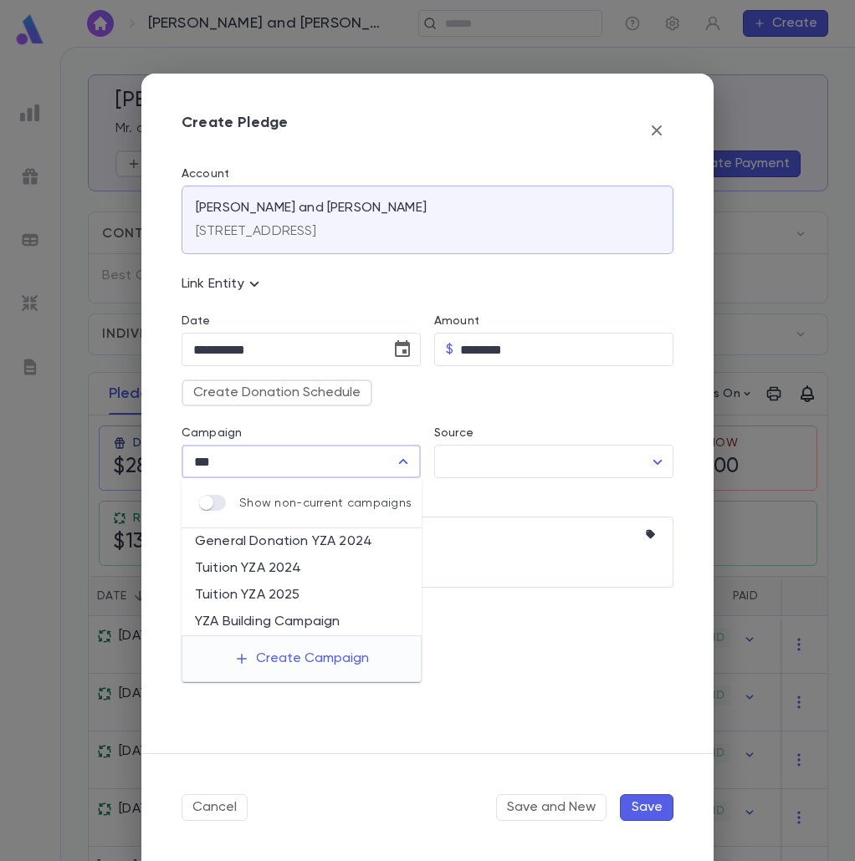
click at [311, 616] on li "YZA Building Campaign" at bounding box center [301, 622] width 240 height 27
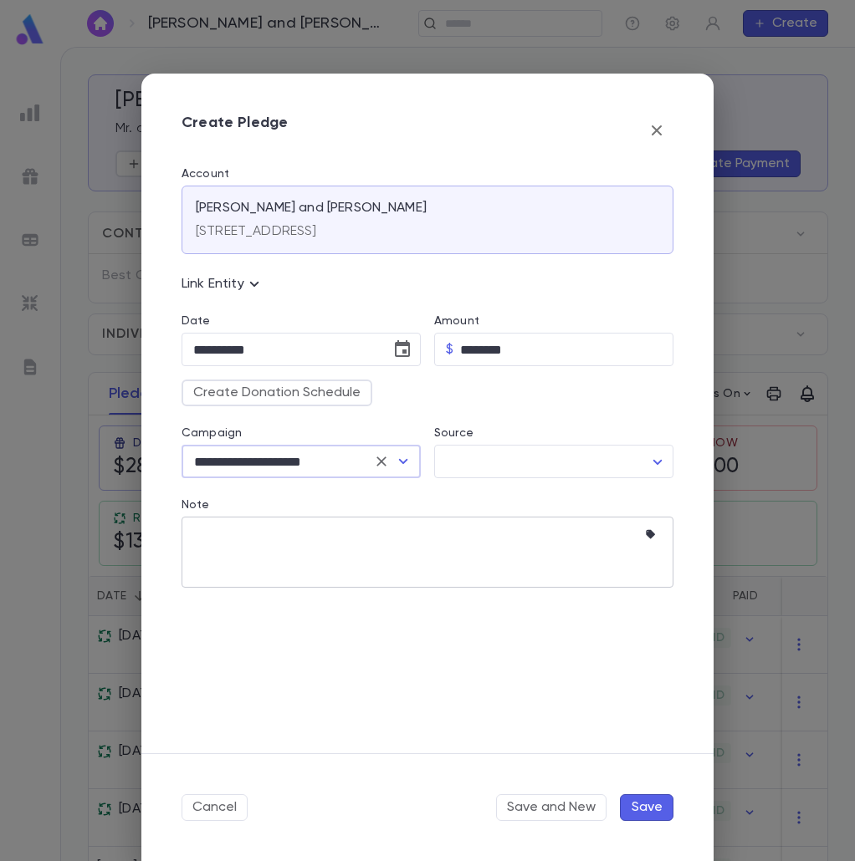
type input "**********"
drag, startPoint x: 260, startPoint y: 554, endPoint x: 62, endPoint y: 515, distance: 201.9
click at [260, 553] on textarea "Note" at bounding box center [414, 552] width 443 height 71
click at [227, 551] on textarea "Note" at bounding box center [414, 552] width 443 height 71
paste textarea "**********"
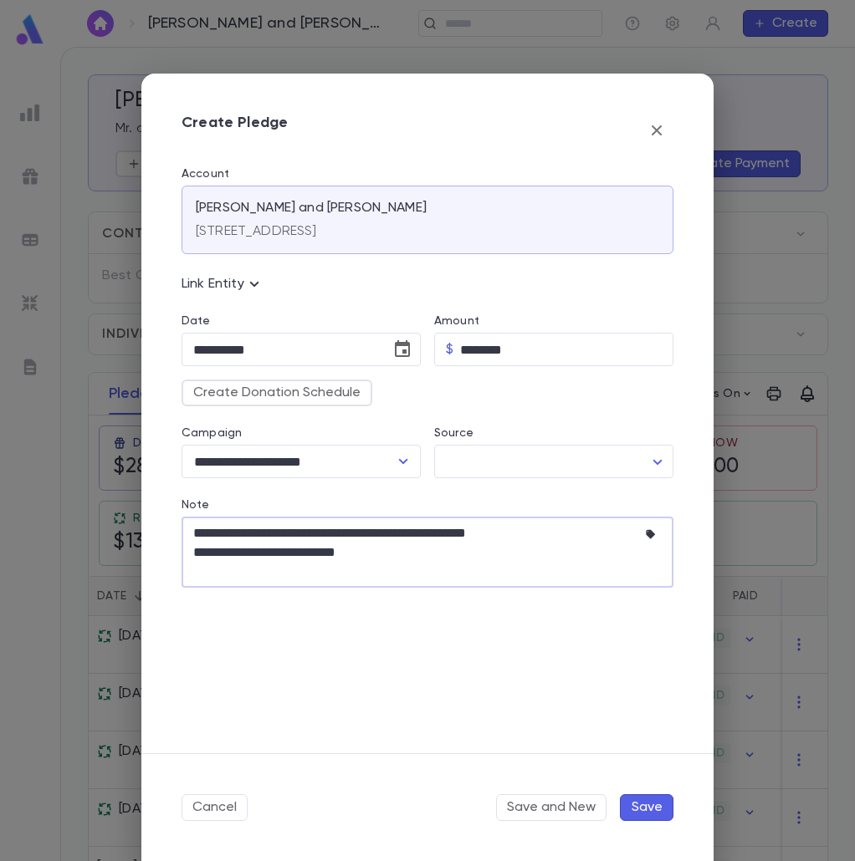
type textarea "**********"
click at [662, 807] on button "Save" at bounding box center [647, 807] width 54 height 27
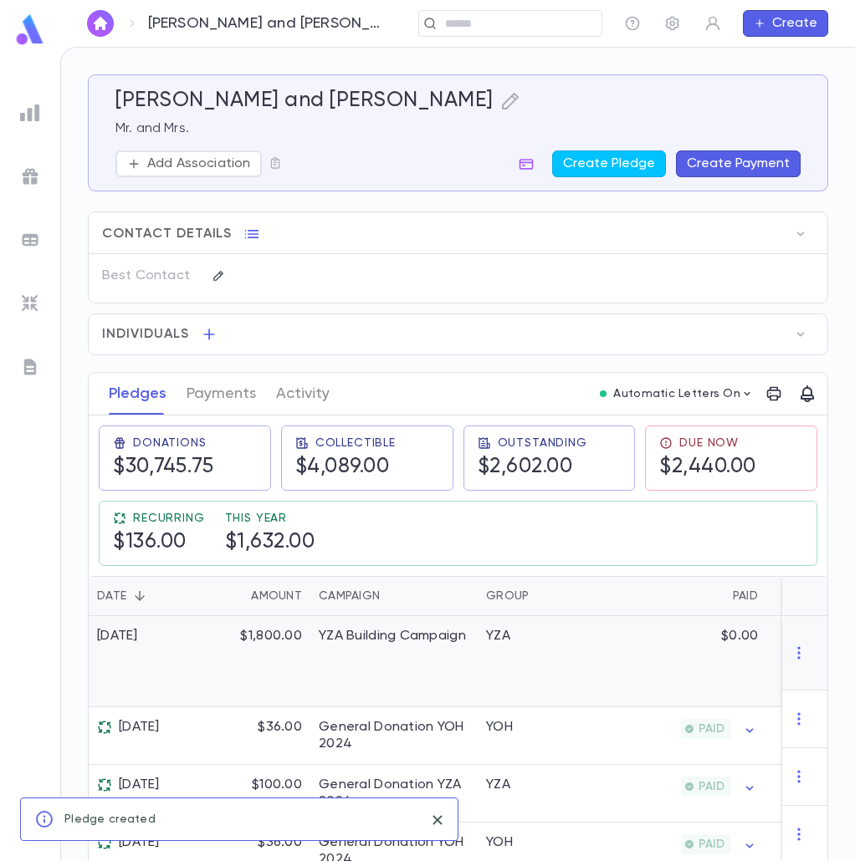
click at [340, 667] on div "YZA Building Campaign" at bounding box center [393, 661] width 167 height 91
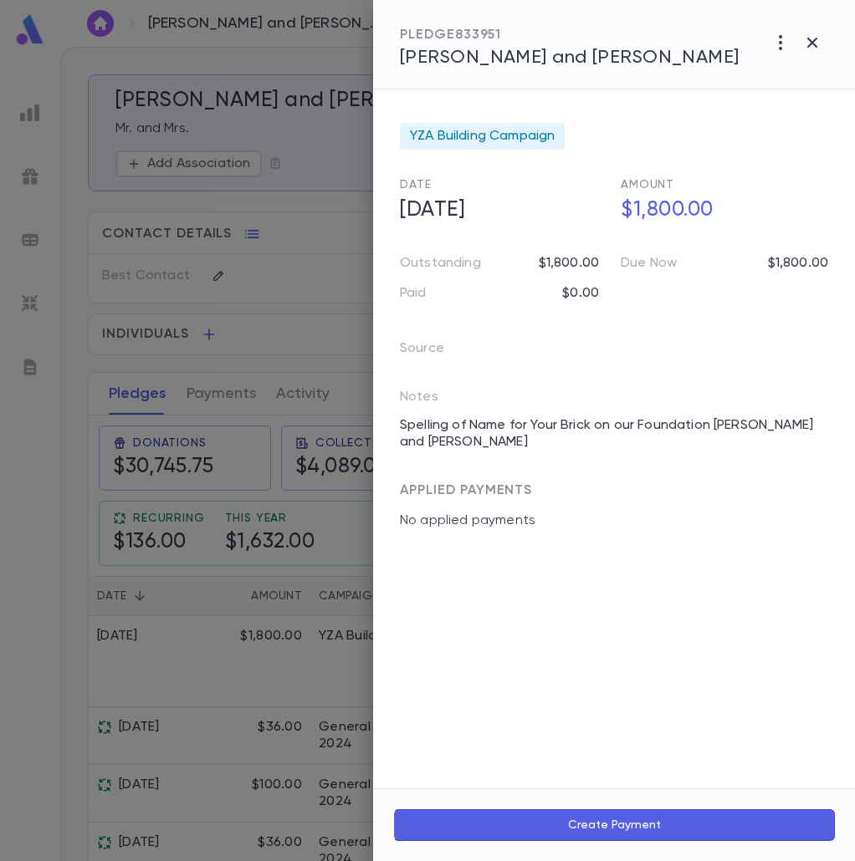
click at [776, 20] on div "PLEDGE 833951 Abramovici, Isaac and Maya" at bounding box center [614, 44] width 482 height 89
drag, startPoint x: 779, startPoint y: 33, endPoint x: 781, endPoint y: 58, distance: 24.4
click at [779, 42] on icon "button" at bounding box center [780, 43] width 20 height 20
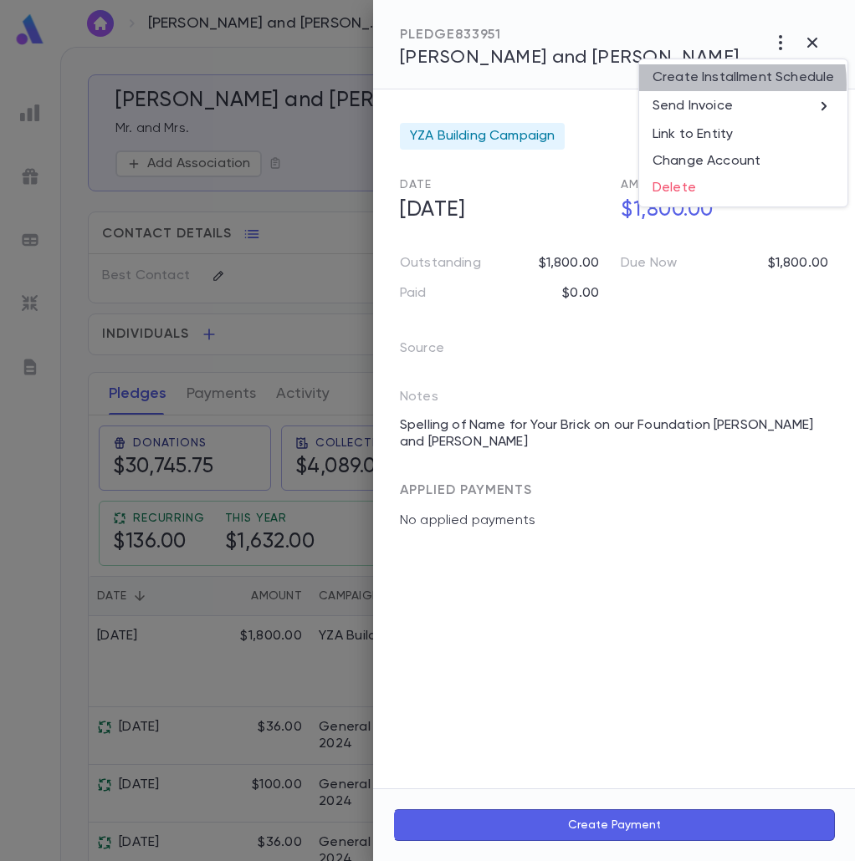
click at [708, 84] on li "Create Installment Schedule" at bounding box center [743, 77] width 208 height 27
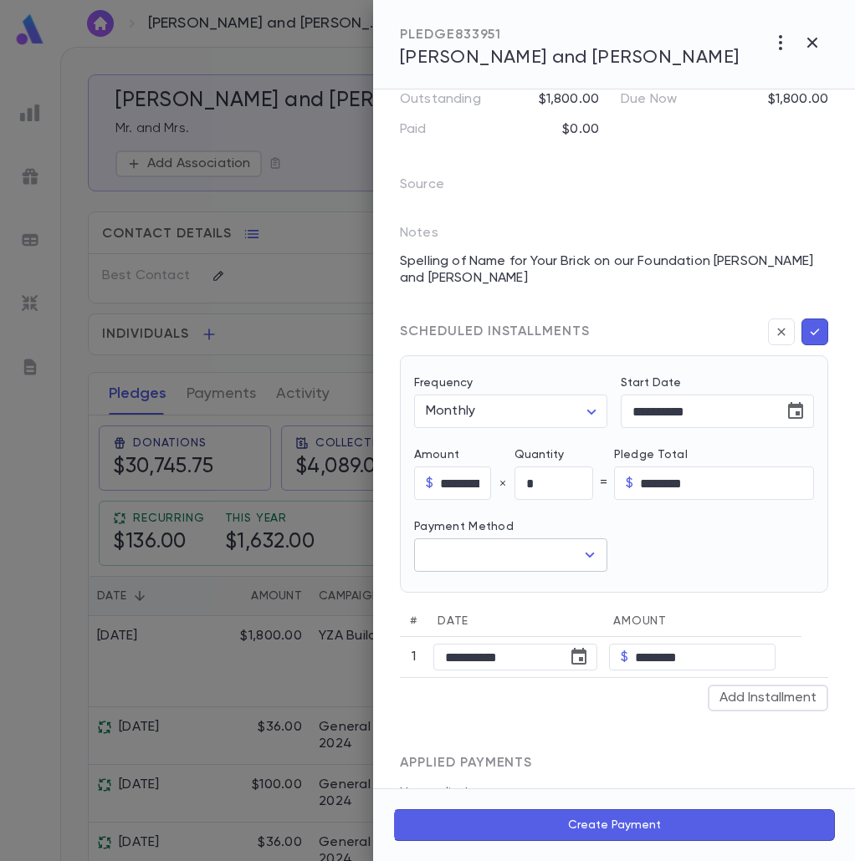
scroll to position [167, 0]
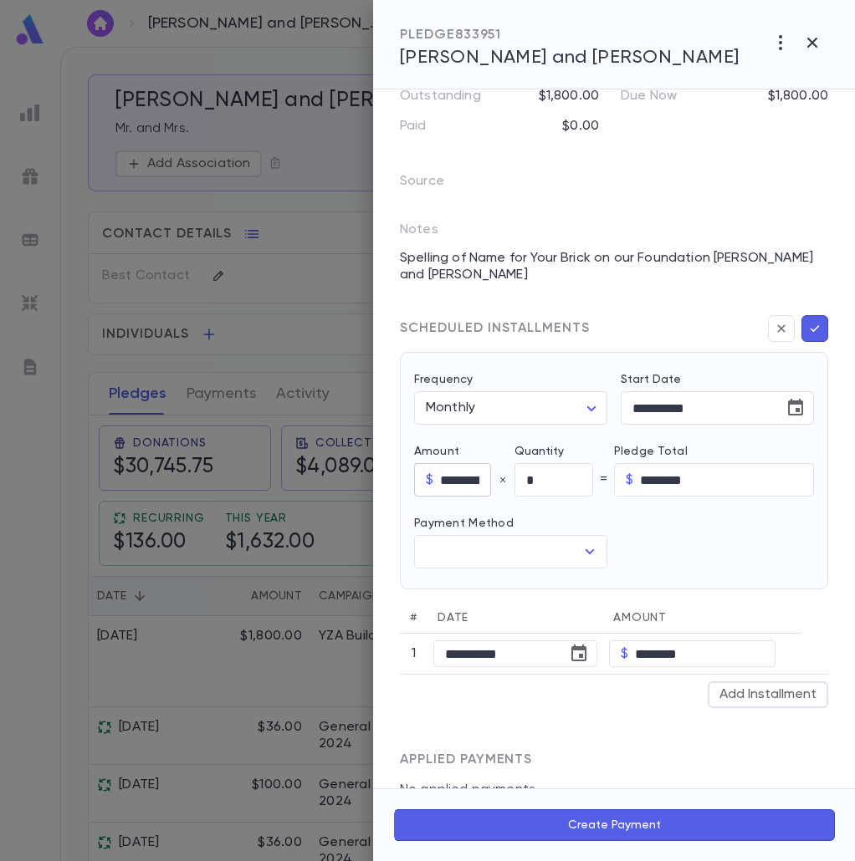
click at [467, 485] on input "********" at bounding box center [465, 480] width 50 height 33
type input "*****"
drag, startPoint x: 540, startPoint y: 488, endPoint x: 504, endPoint y: 483, distance: 36.3
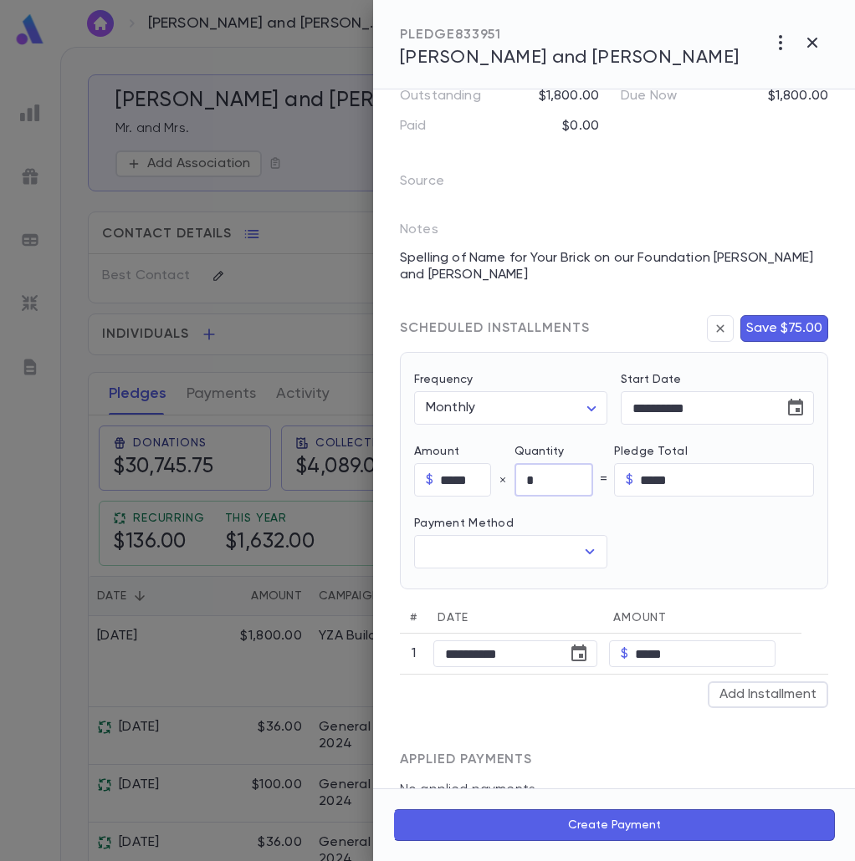
click at [504, 483] on div "Amount $ ***** ​ Quantity * ​ = Pledge Total $ ***** ​" at bounding box center [614, 464] width 400 height 65
type input "**"
type input "********"
click at [670, 553] on div at bounding box center [710, 533] width 207 height 72
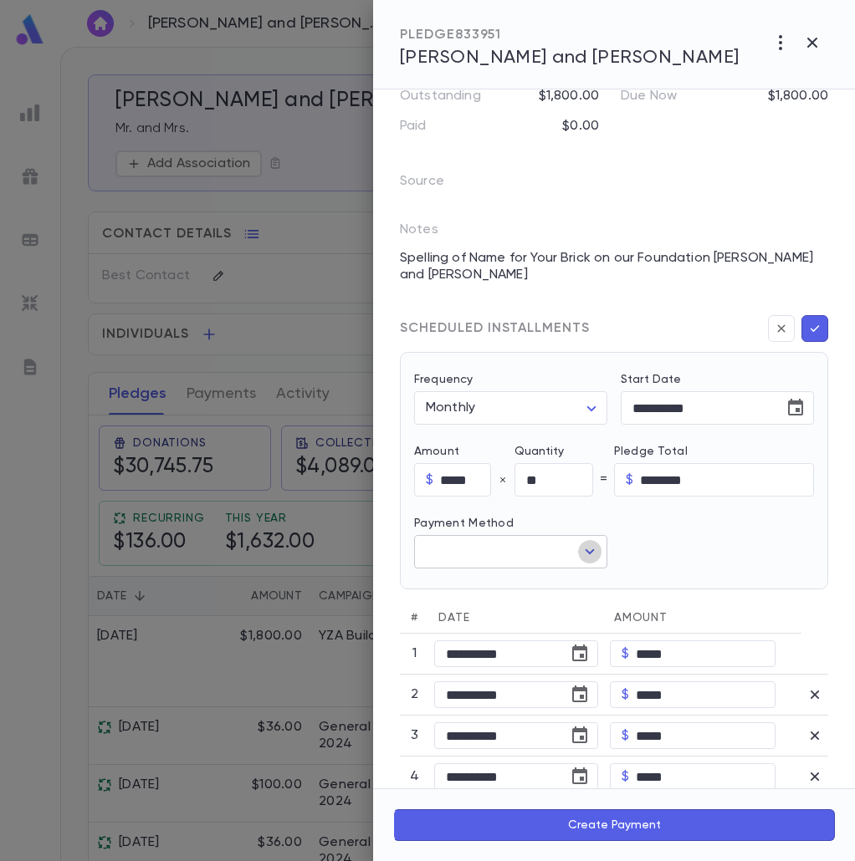
click at [590, 551] on icon "Open" at bounding box center [590, 552] width 20 height 20
click at [506, 640] on li "Credit Card P1" at bounding box center [509, 642] width 190 height 27
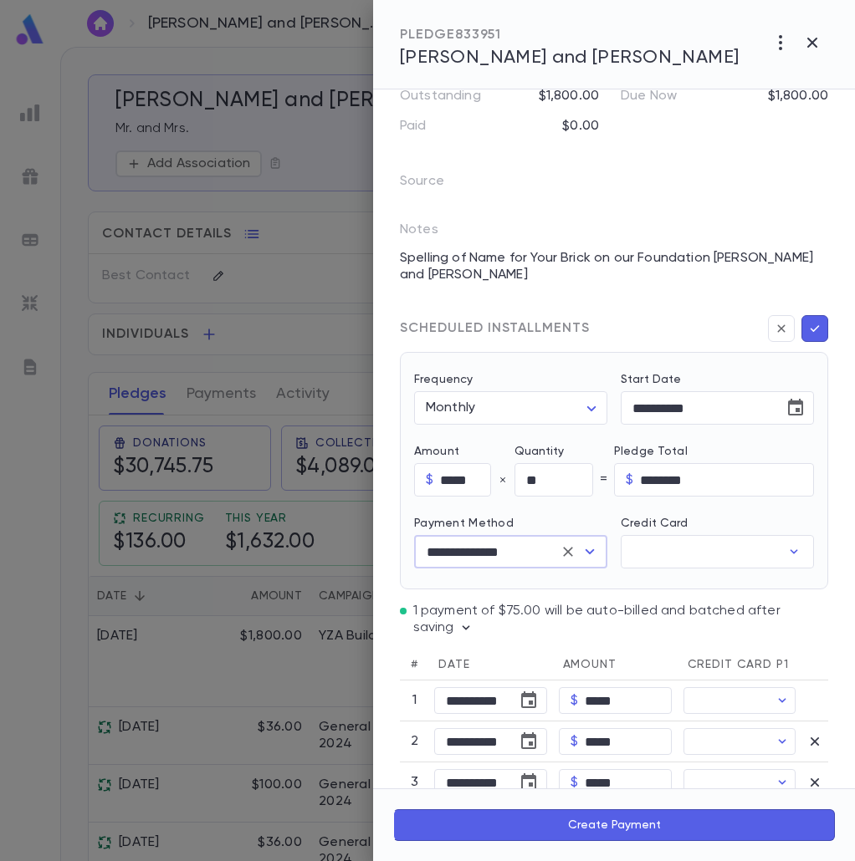
type input "**********"
click at [569, 544] on icon "Clear" at bounding box center [567, 552] width 17 height 17
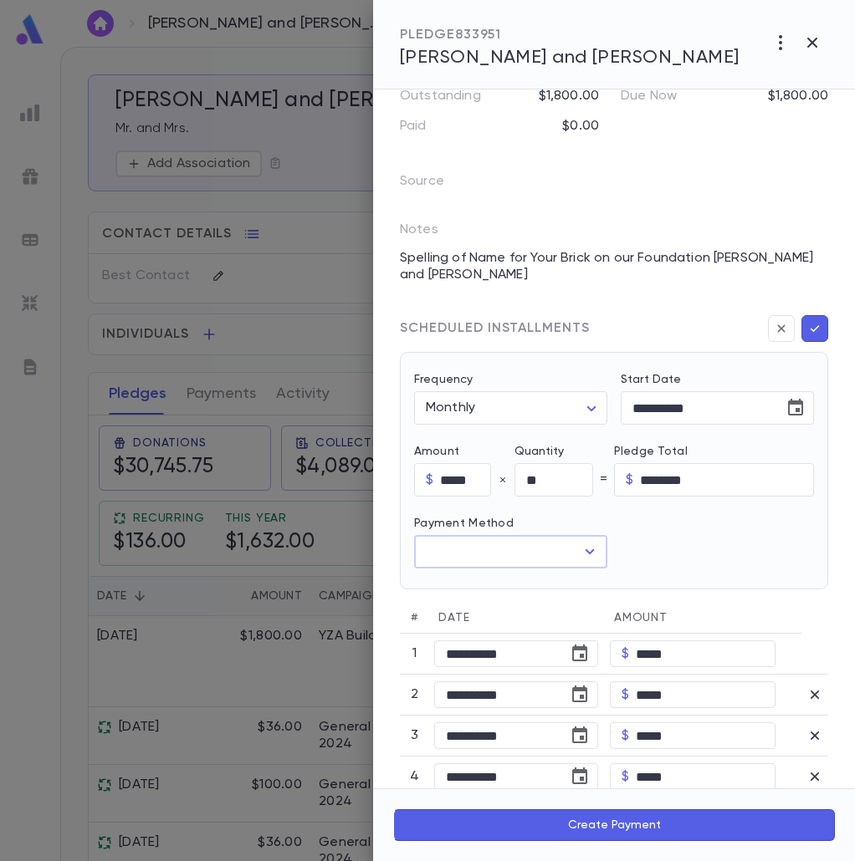
click at [591, 553] on icon "Open" at bounding box center [590, 552] width 20 height 20
click at [610, 570] on div "**********" at bounding box center [614, 471] width 428 height 238
click at [810, 330] on icon "button" at bounding box center [814, 328] width 9 height 7
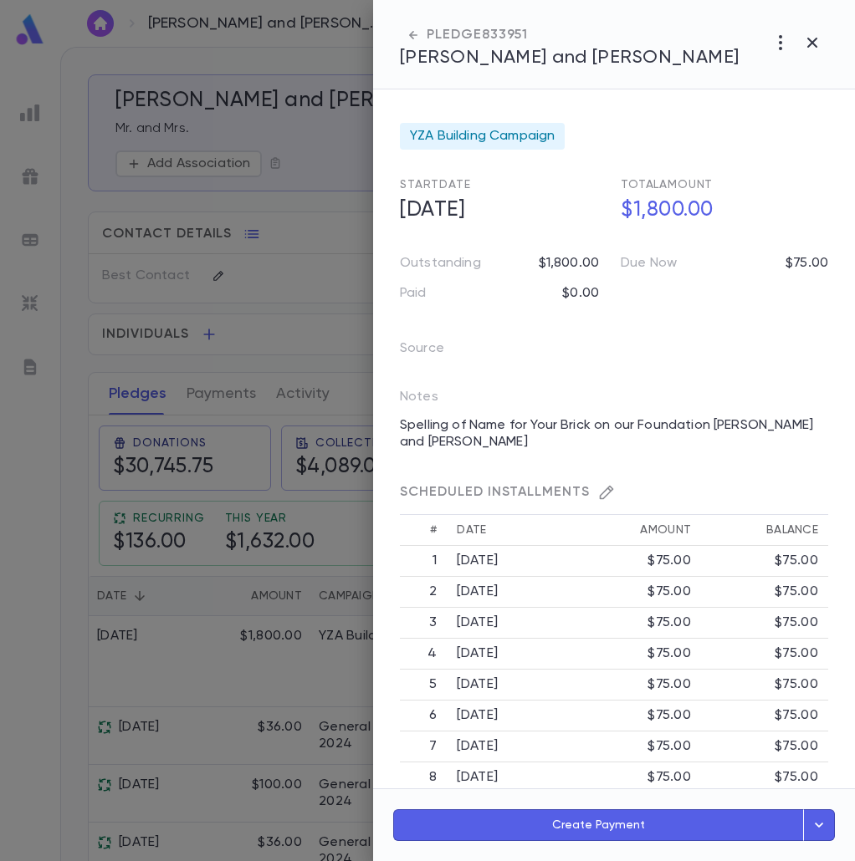
scroll to position [84, 0]
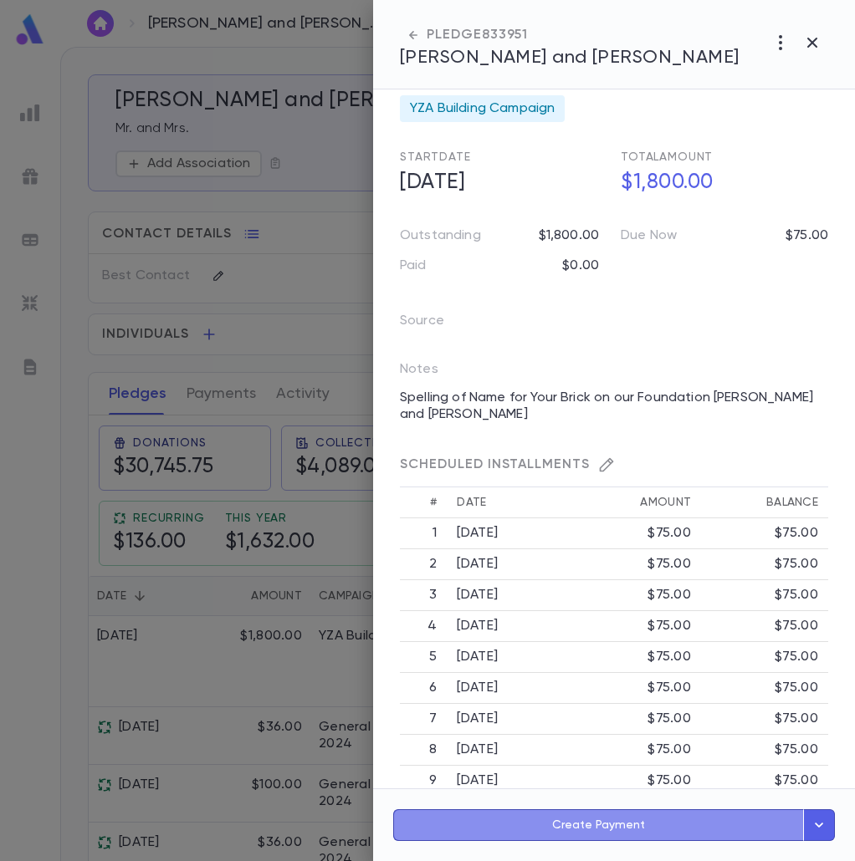
click at [605, 825] on button "Create Payment" at bounding box center [598, 826] width 411 height 32
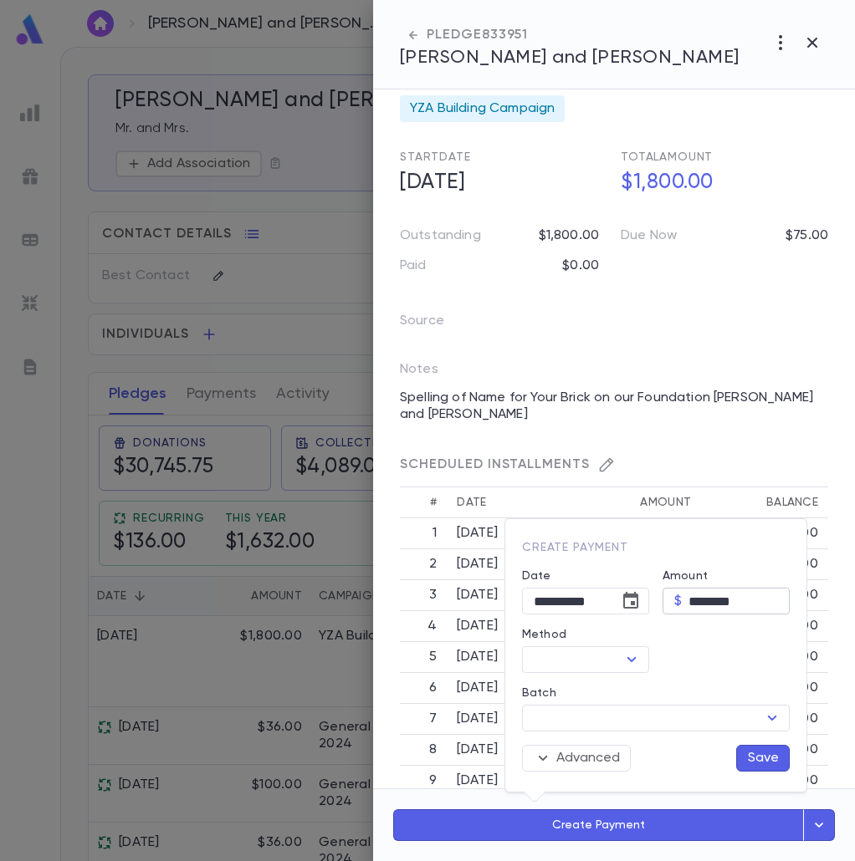
click at [716, 594] on input "********" at bounding box center [738, 602] width 101 height 26
type input "*****"
click at [641, 610] on button "Choose date, selected date is Aug 25, 2025" at bounding box center [630, 601] width 33 height 33
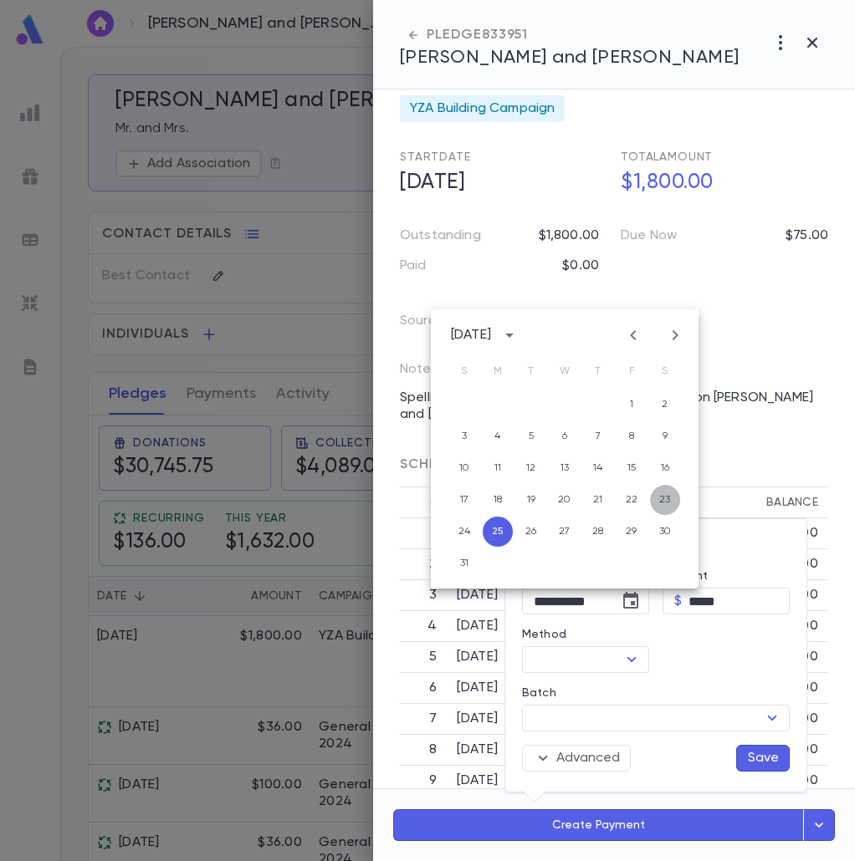
click at [655, 495] on button "23" at bounding box center [665, 500] width 30 height 30
type input "**********"
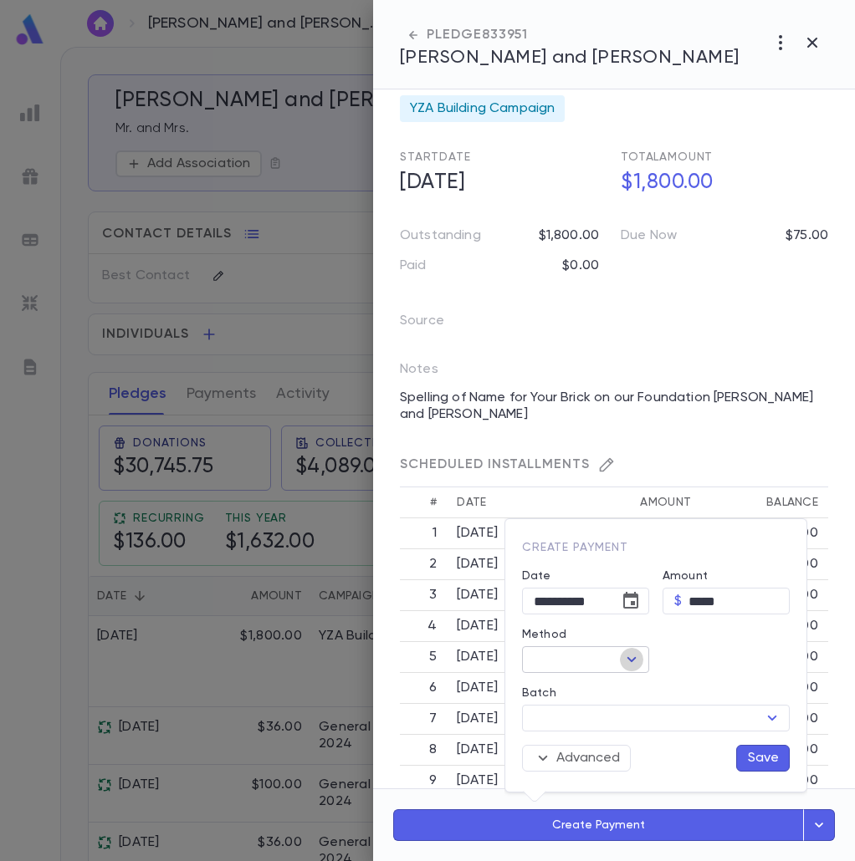
click at [630, 656] on icon "Open" at bounding box center [631, 660] width 20 height 20
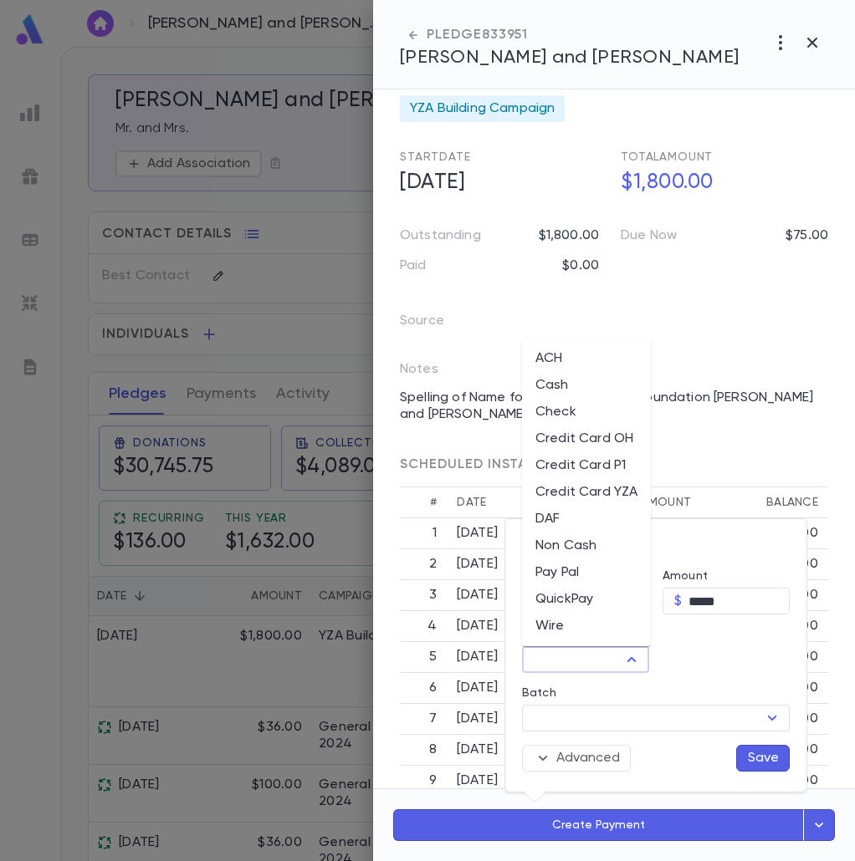
click at [618, 465] on li "Credit Card P1" at bounding box center [586, 465] width 129 height 27
type input "**********"
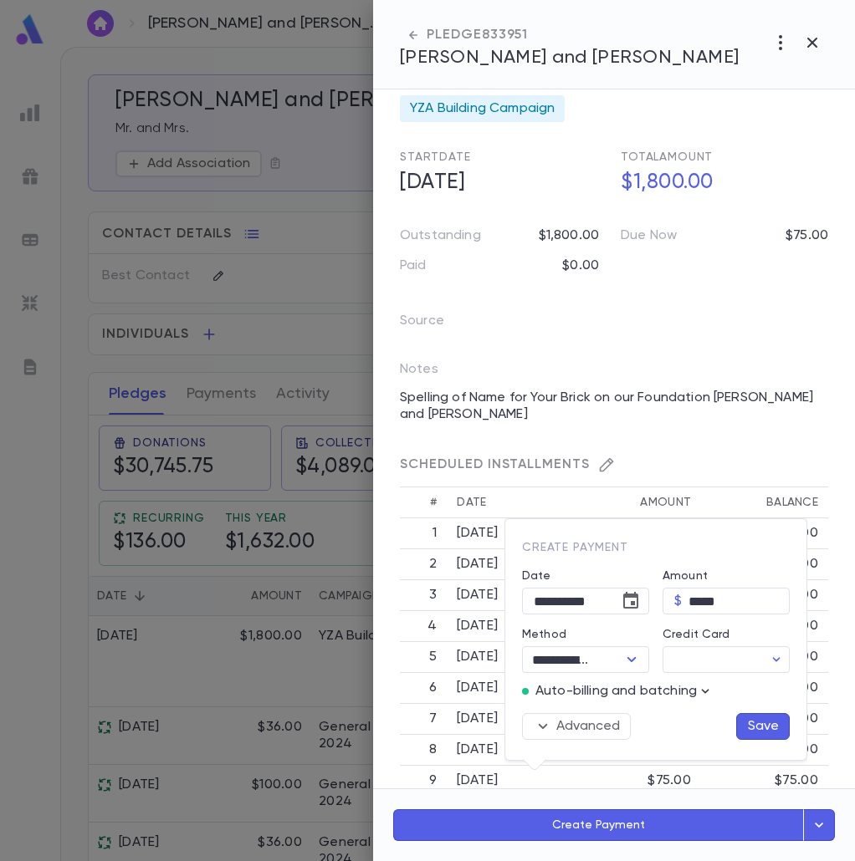
click at [708, 691] on icon "button" at bounding box center [705, 691] width 17 height 17
click at [704, 713] on p "Enter Manual Billing Instead" at bounding box center [743, 721] width 172 height 17
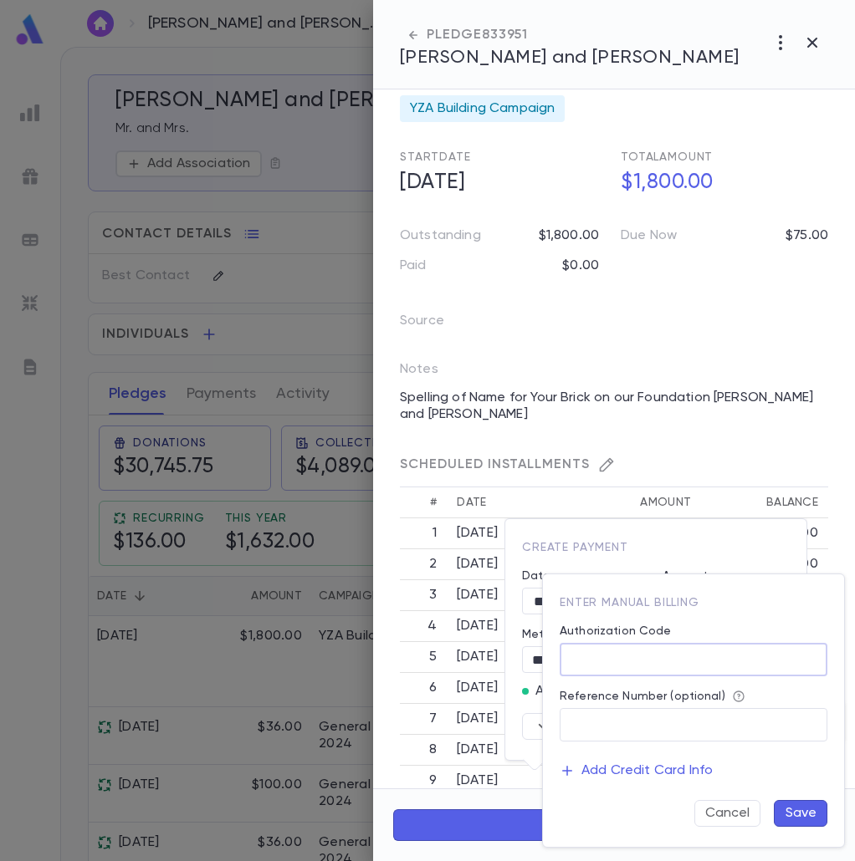
click at [715, 665] on input "Authorization Code" at bounding box center [693, 660] width 268 height 33
type input "**"
click at [793, 806] on button "Save" at bounding box center [801, 813] width 54 height 27
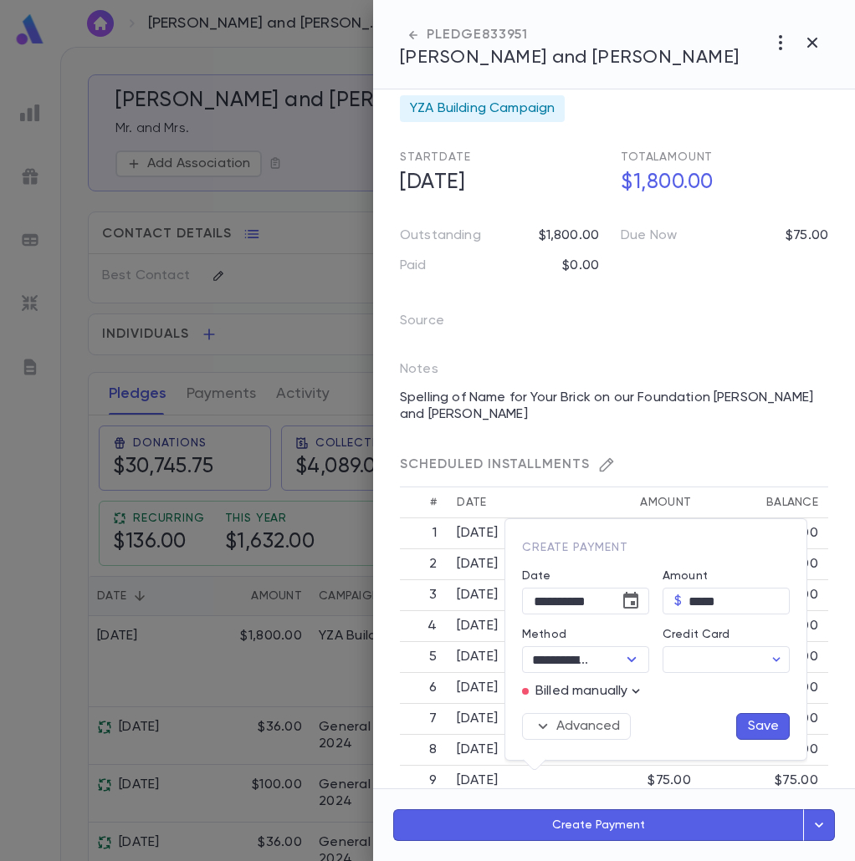
click at [768, 722] on button "Save" at bounding box center [763, 726] width 54 height 27
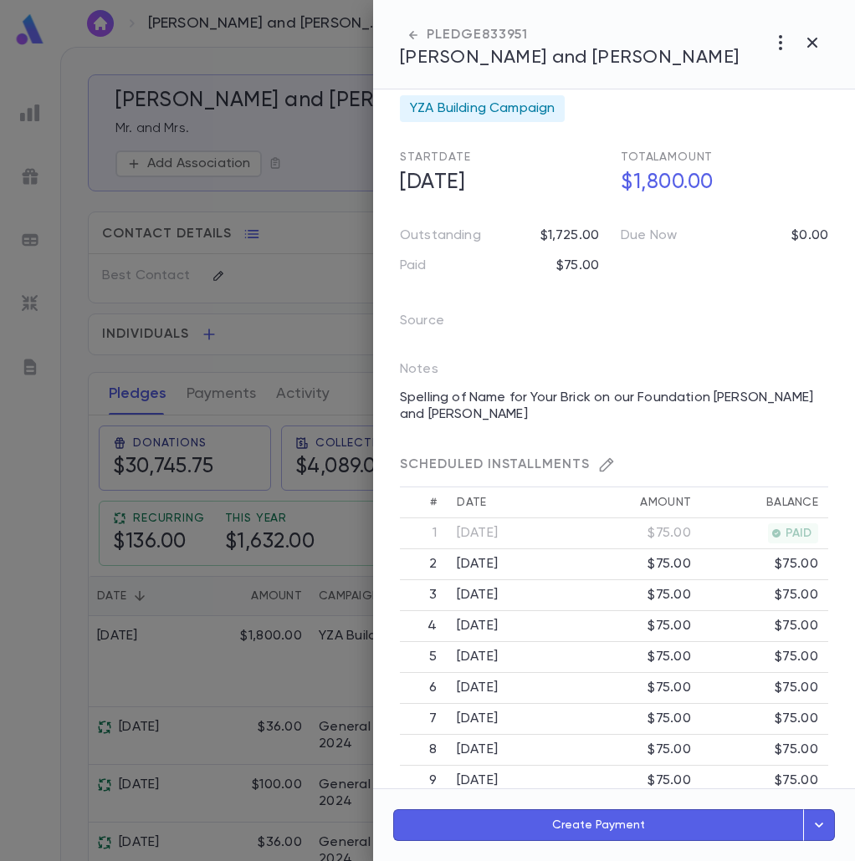
click at [88, 566] on div at bounding box center [427, 430] width 855 height 861
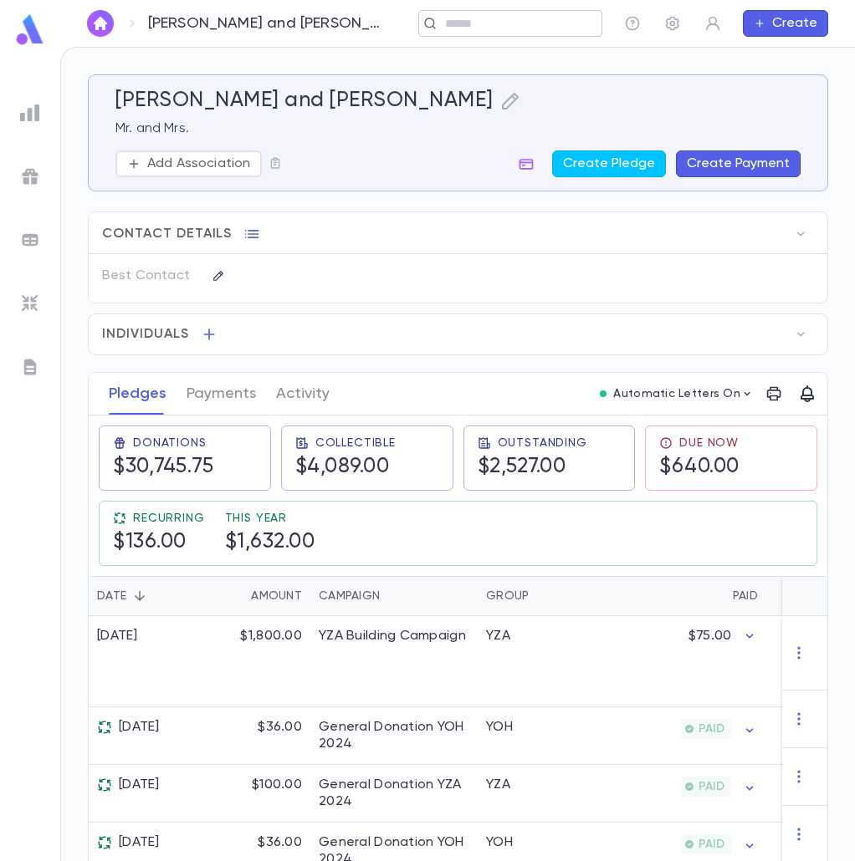
click at [457, 26] on input "text" at bounding box center [505, 24] width 130 height 16
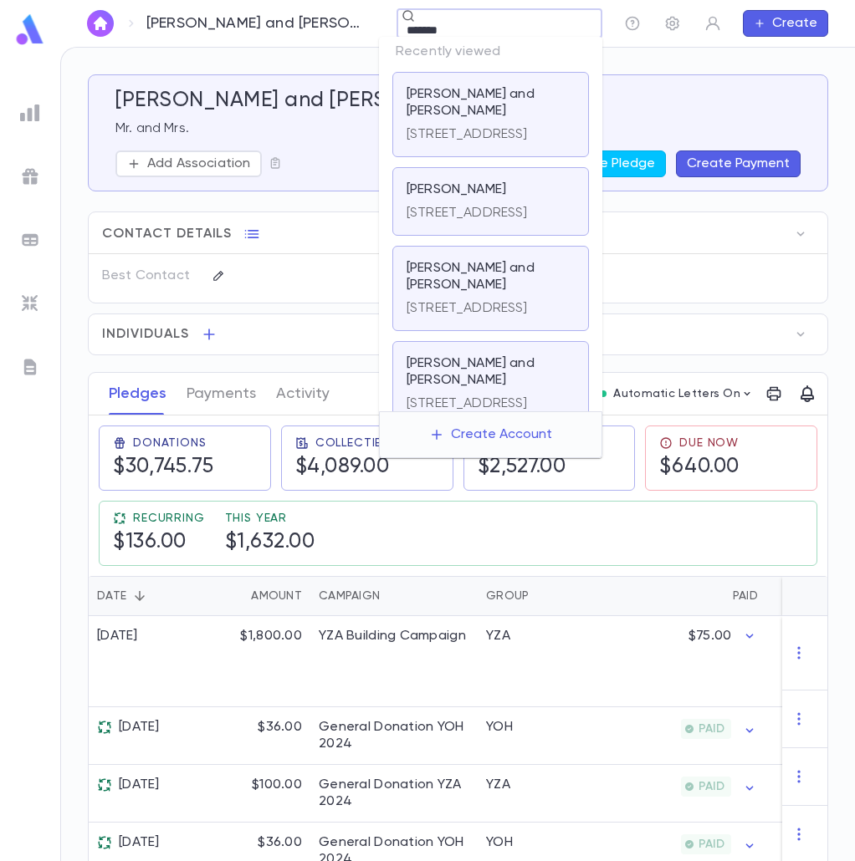
type input "********"
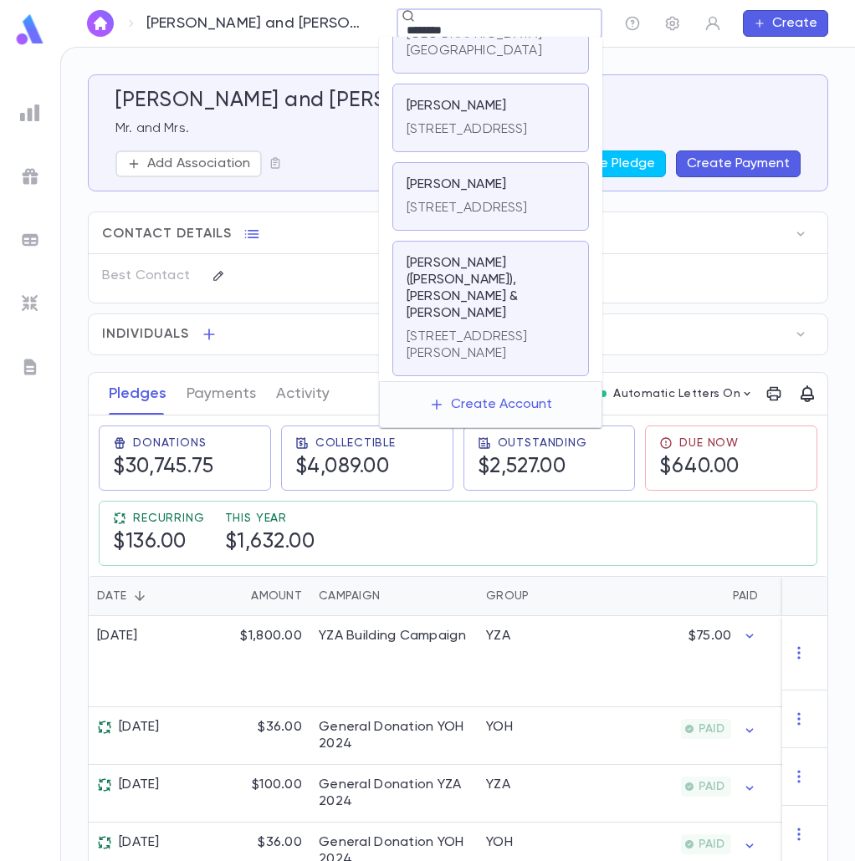
scroll to position [627, 0]
click at [469, 199] on div "403 Belmont Drive, Cherry Hill NJ 08002 United States" at bounding box center [466, 204] width 121 height 23
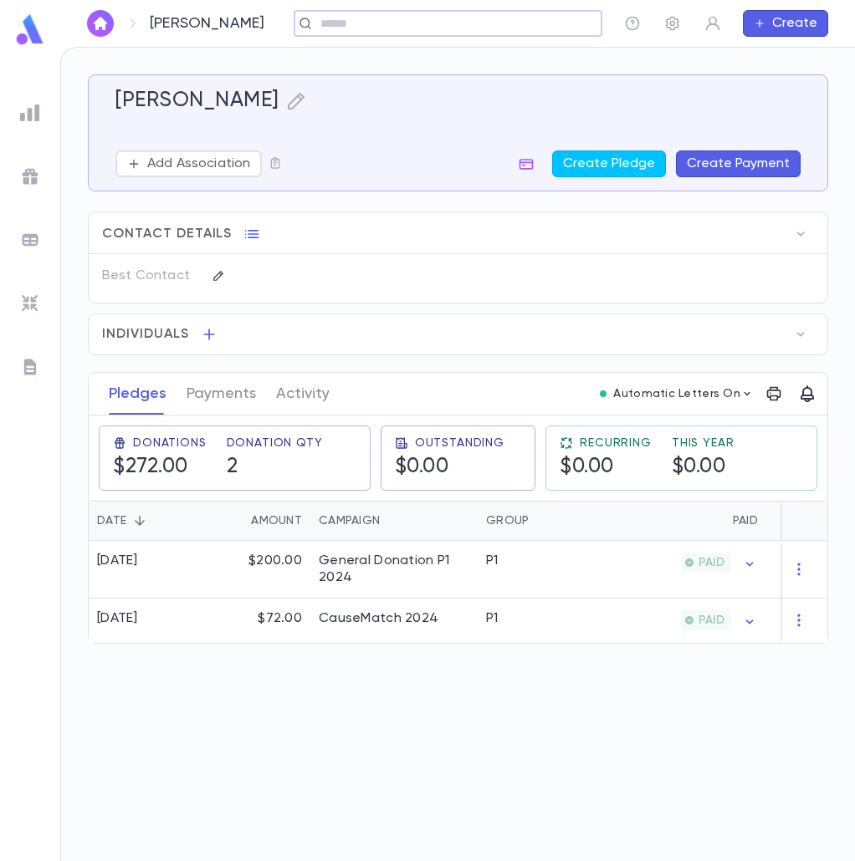
click at [743, 168] on button "Create Payment" at bounding box center [738, 164] width 125 height 27
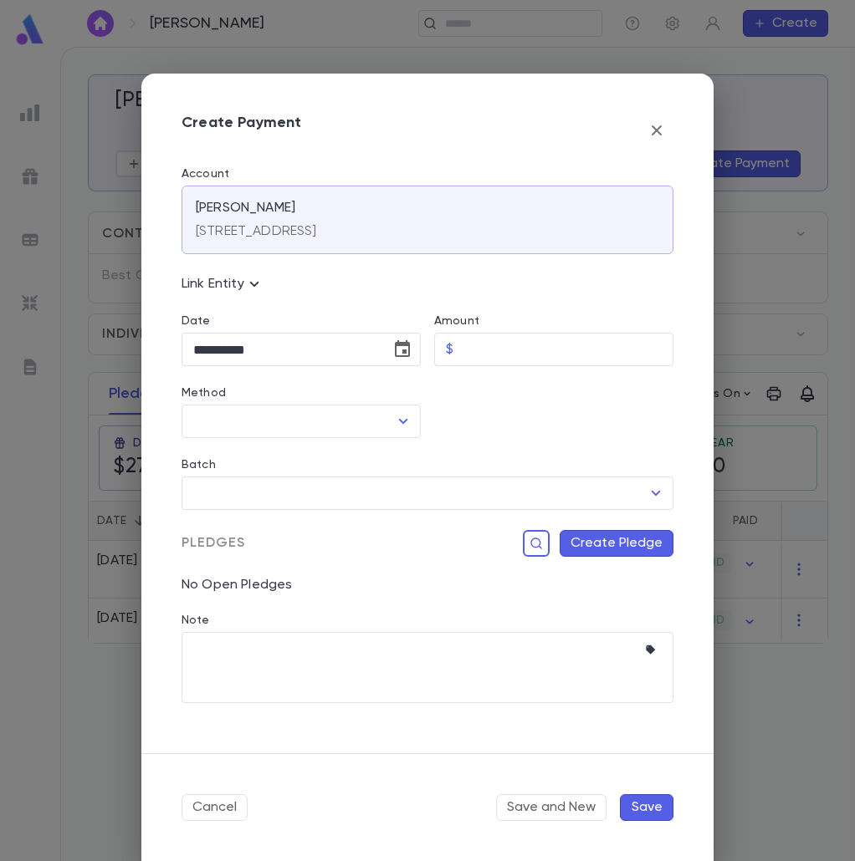
click at [660, 131] on icon "button" at bounding box center [656, 130] width 20 height 20
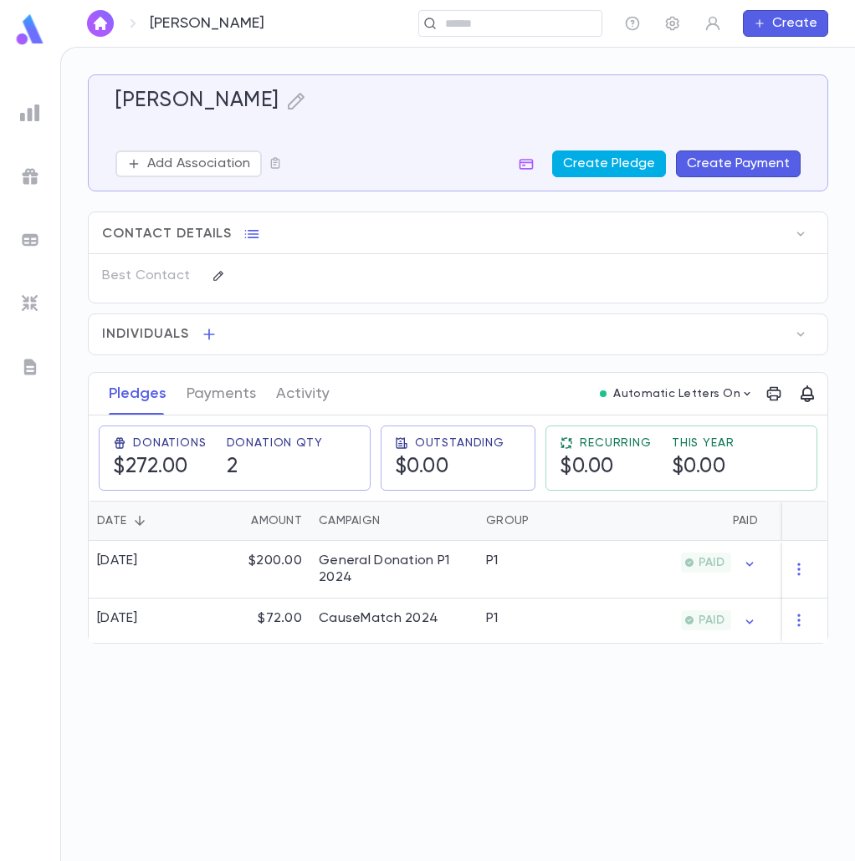
click at [647, 164] on button "Create Pledge" at bounding box center [609, 164] width 114 height 27
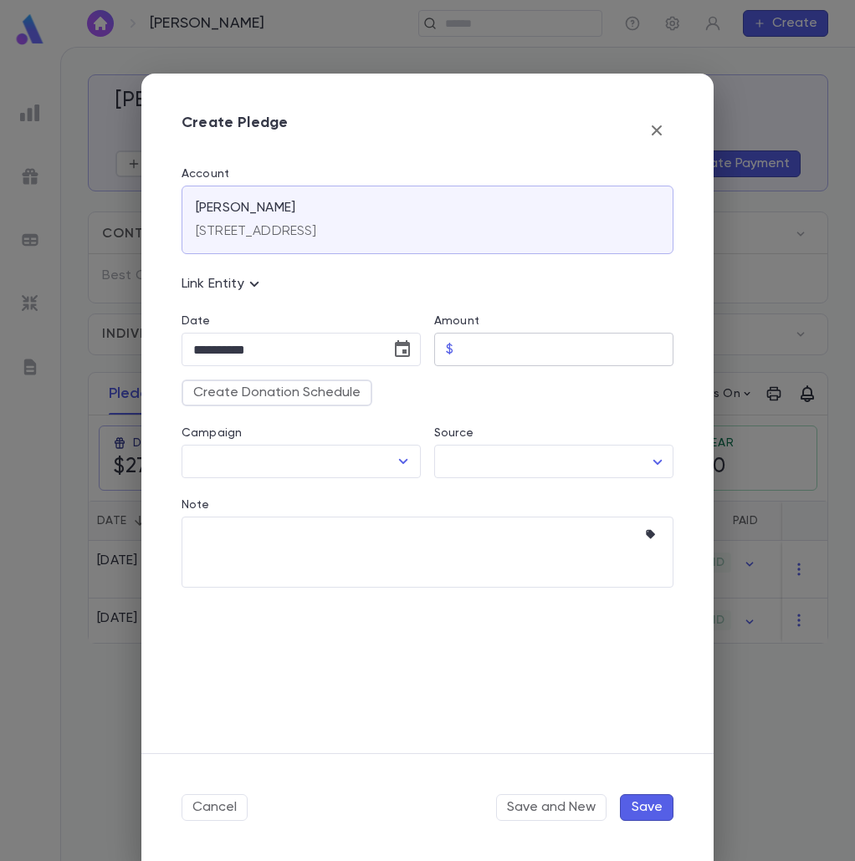
click at [501, 343] on input "Amount" at bounding box center [566, 350] width 213 height 33
type input "********"
click at [411, 345] on icon "Choose date, selected date is Aug 25, 2025" at bounding box center [402, 350] width 20 height 20
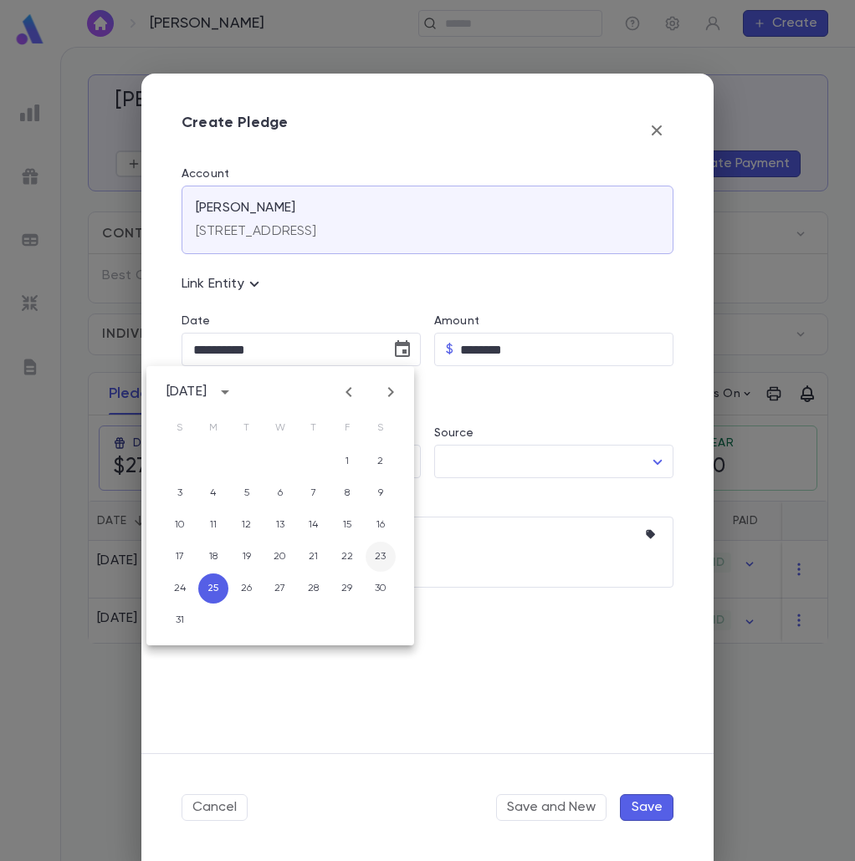
drag, startPoint x: 383, startPoint y: 563, endPoint x: 28, endPoint y: 378, distance: 399.9
click at [383, 562] on button "23" at bounding box center [380, 557] width 30 height 30
type input "**********"
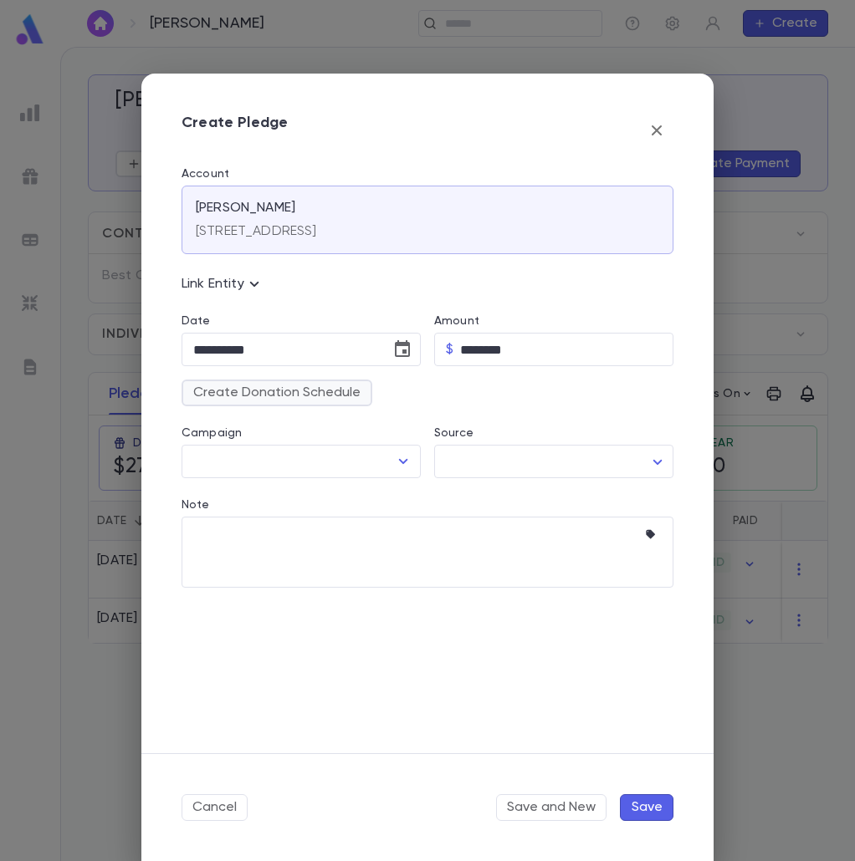
click at [309, 394] on button "Create Donation Schedule" at bounding box center [276, 393] width 191 height 27
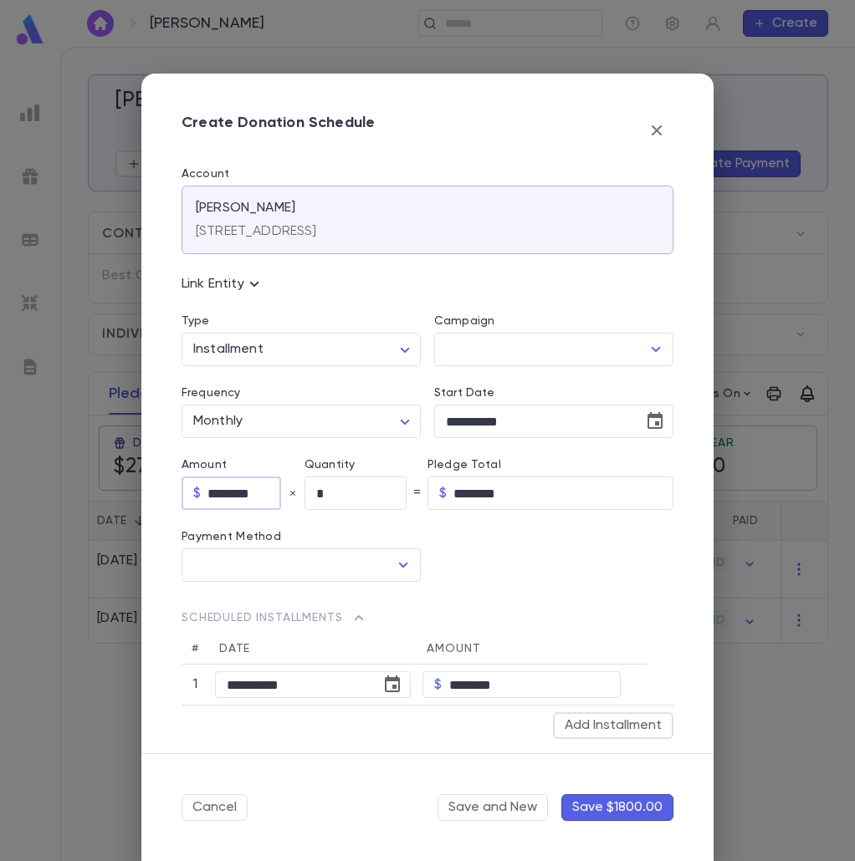
click at [222, 487] on input "********" at bounding box center [244, 494] width 74 height 33
type input "*****"
click at [319, 484] on input "*" at bounding box center [355, 494] width 102 height 33
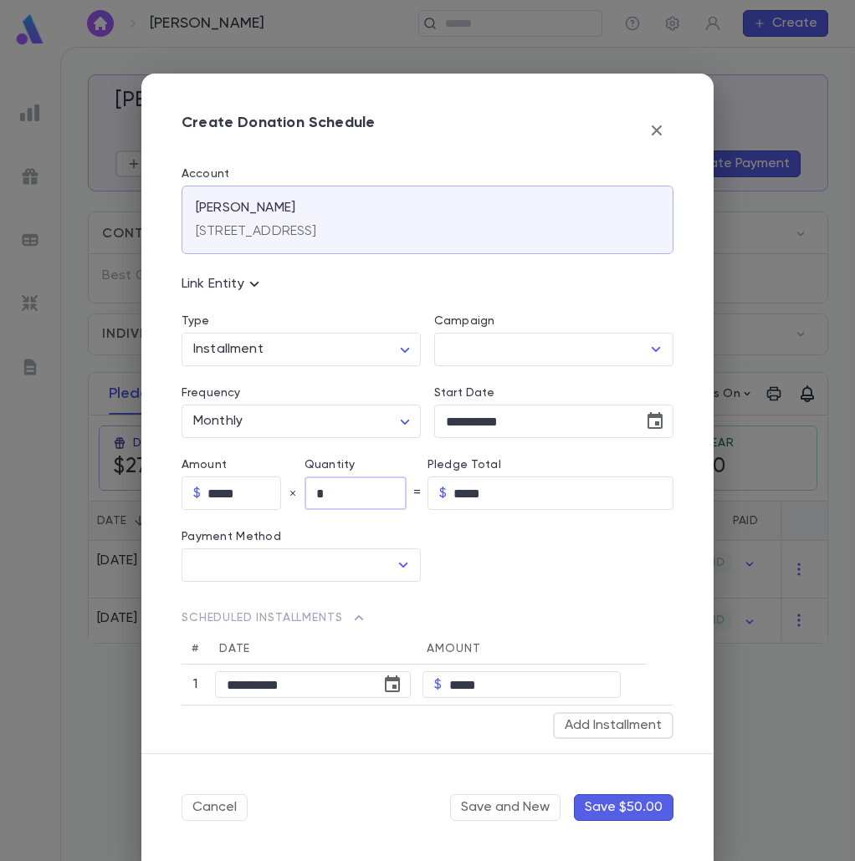
click at [319, 484] on input "*" at bounding box center [355, 494] width 102 height 33
type input "**"
type input "********"
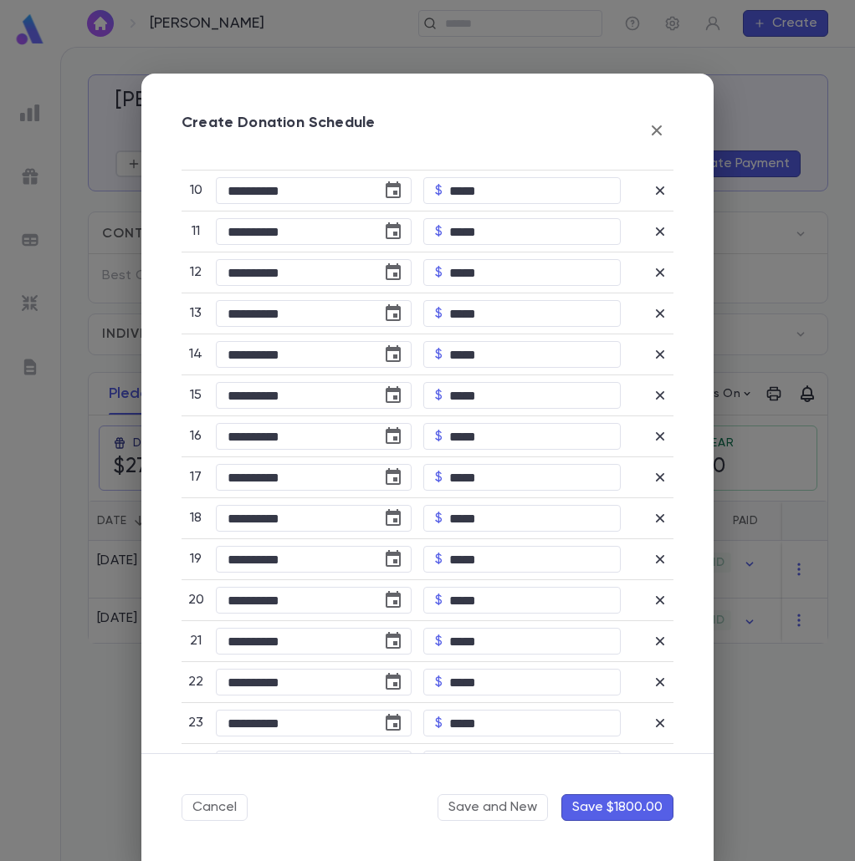
scroll to position [1087, 0]
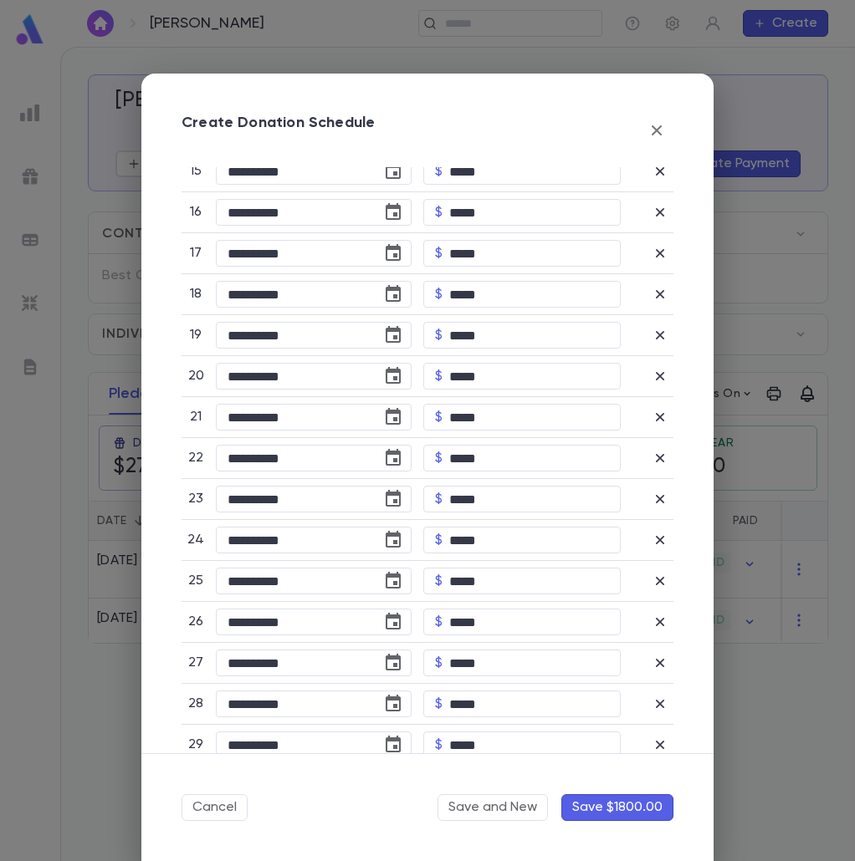
click at [588, 799] on button "Save $1800.00" at bounding box center [617, 807] width 112 height 27
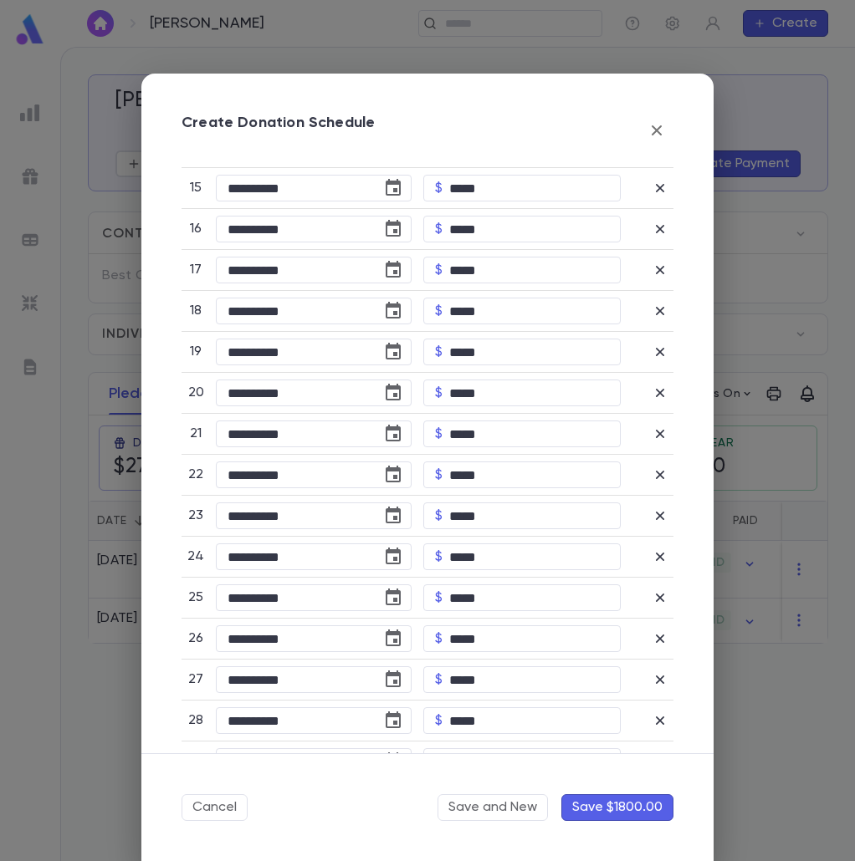
scroll to position [1104, 0]
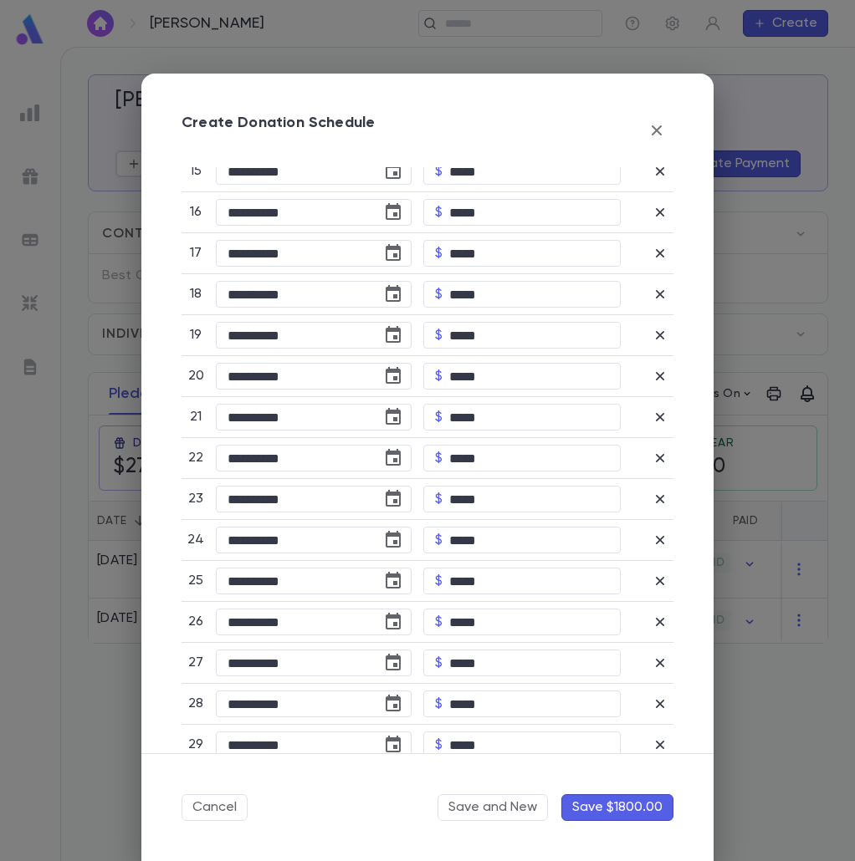
click at [596, 812] on button "Save $1800.00" at bounding box center [617, 807] width 112 height 27
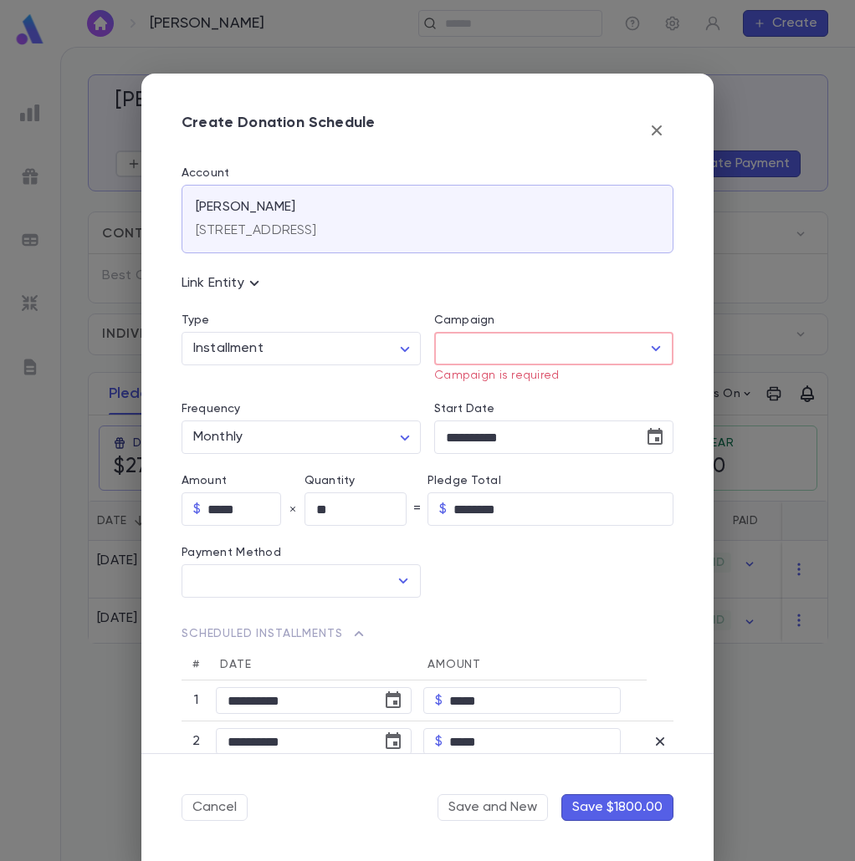
scroll to position [0, 0]
click at [524, 333] on div "​" at bounding box center [553, 349] width 239 height 33
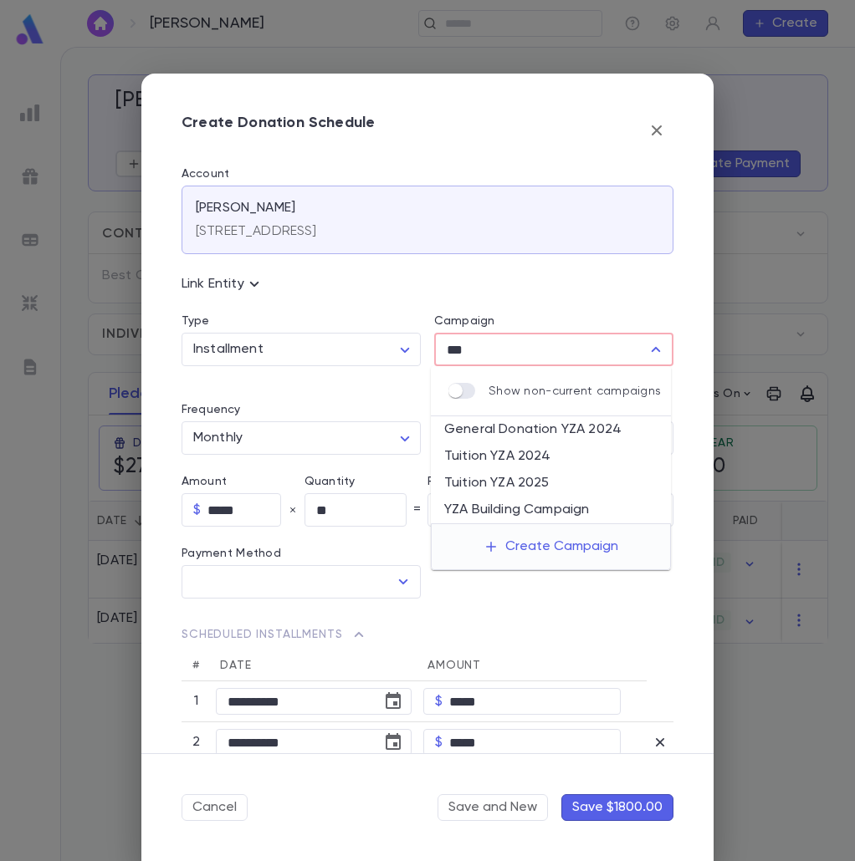
click at [513, 518] on li "YZA Building Campaign" at bounding box center [551, 510] width 240 height 27
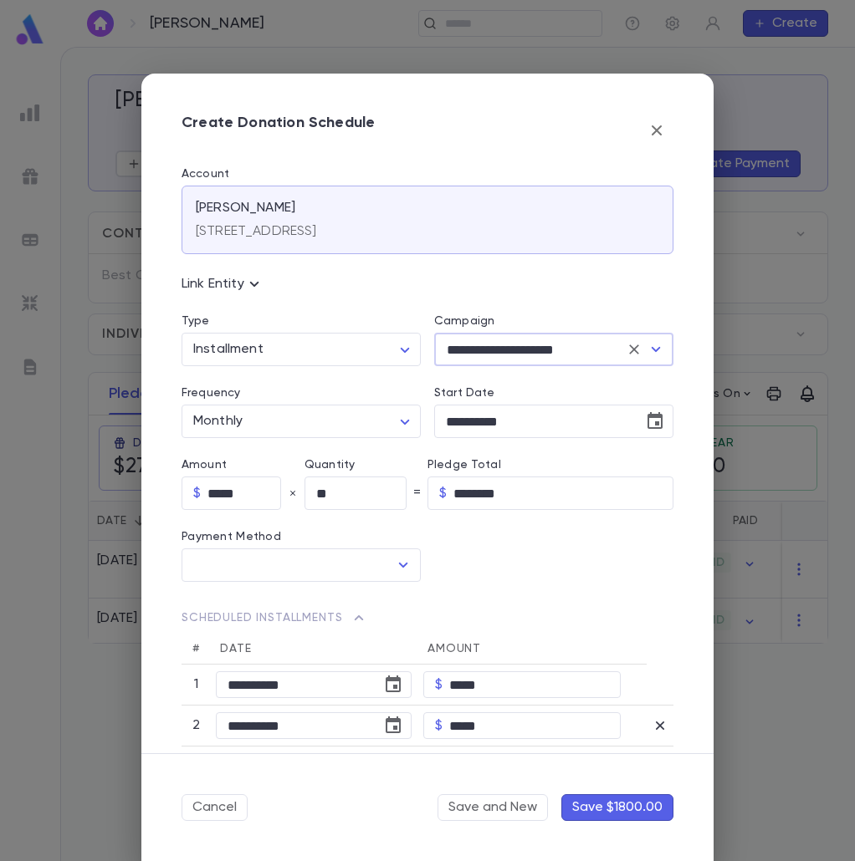
scroll to position [251, 0]
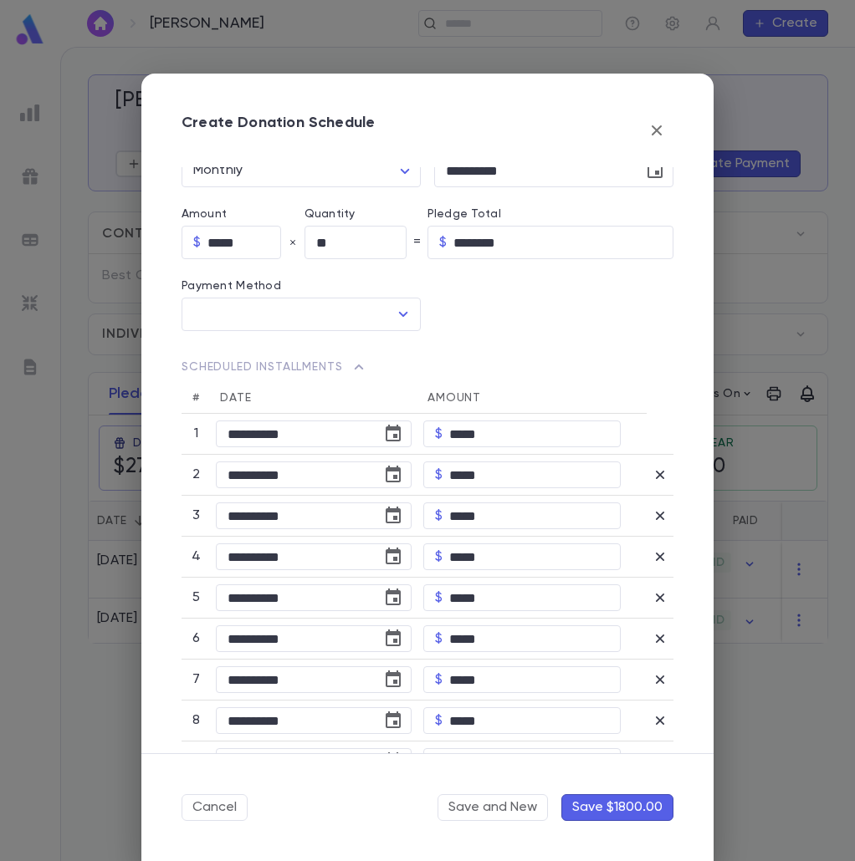
type input "**********"
click at [620, 794] on button "Save $1800.00" at bounding box center [617, 807] width 112 height 27
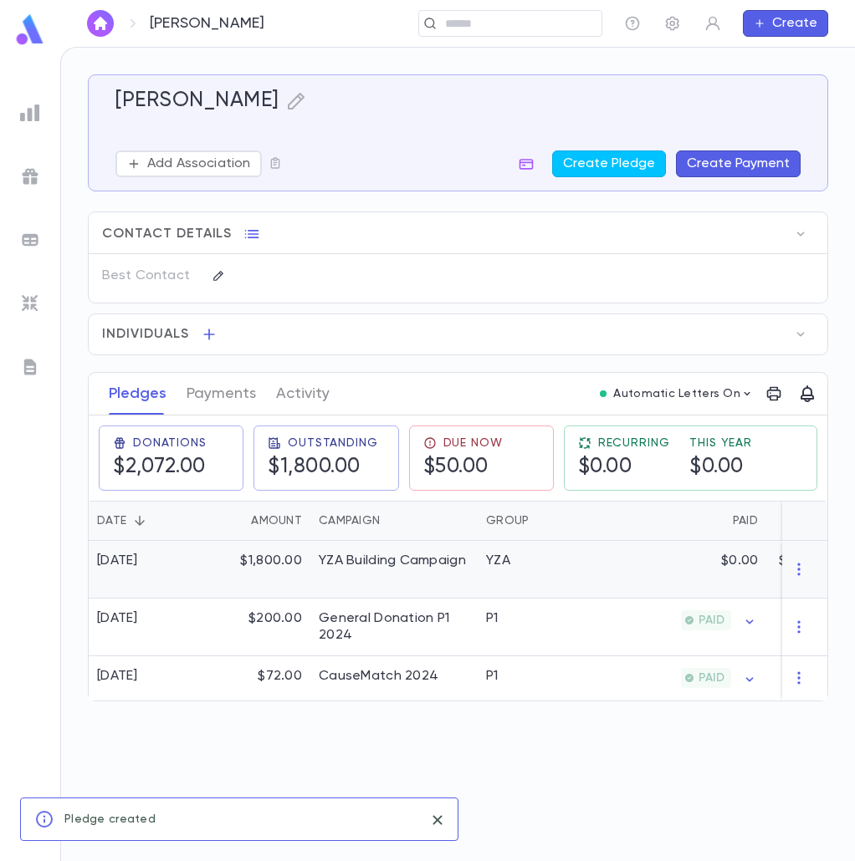
click at [358, 556] on div "YZA Building Campaign" at bounding box center [392, 561] width 147 height 17
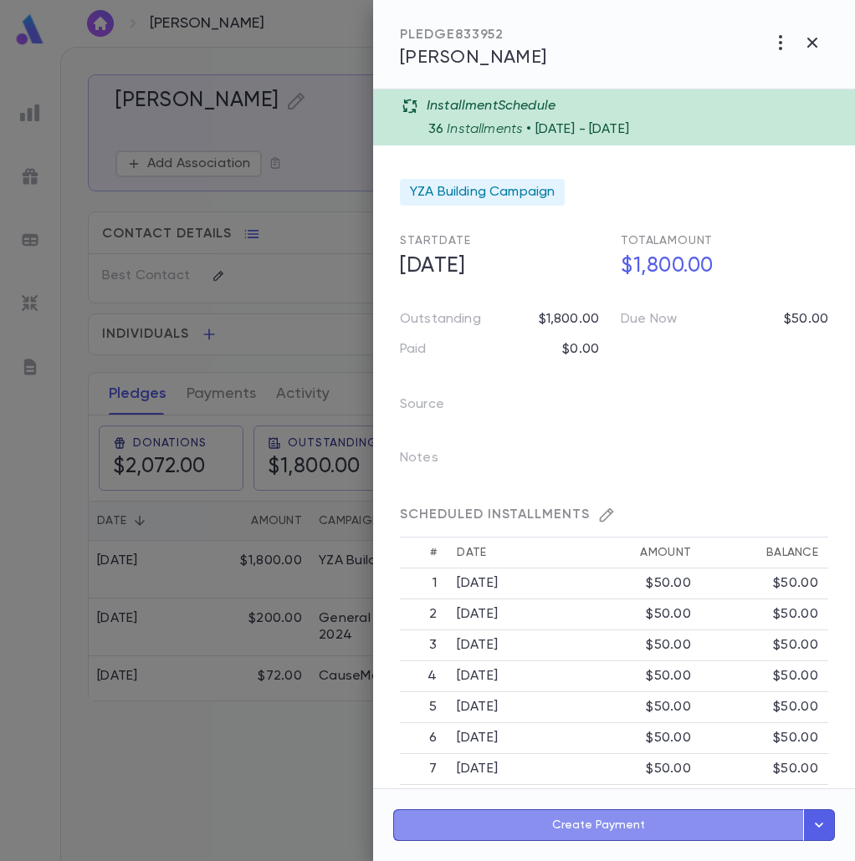
click at [638, 839] on button "Create Payment" at bounding box center [598, 826] width 411 height 32
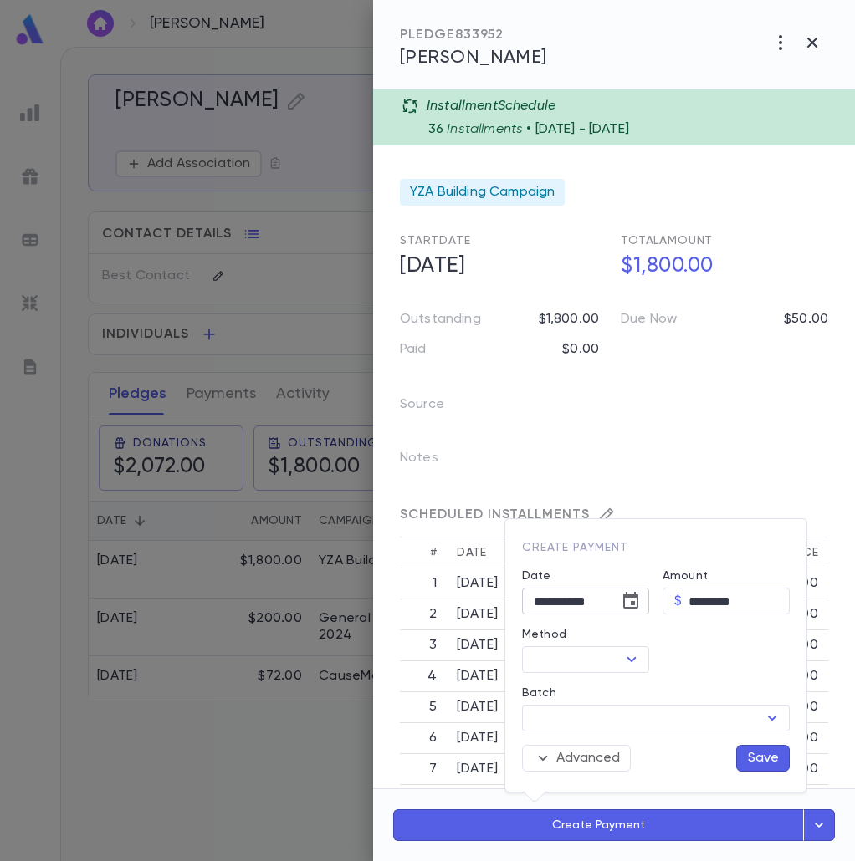
click at [628, 591] on icon "Choose date, selected date is Aug 25, 2025" at bounding box center [631, 601] width 20 height 20
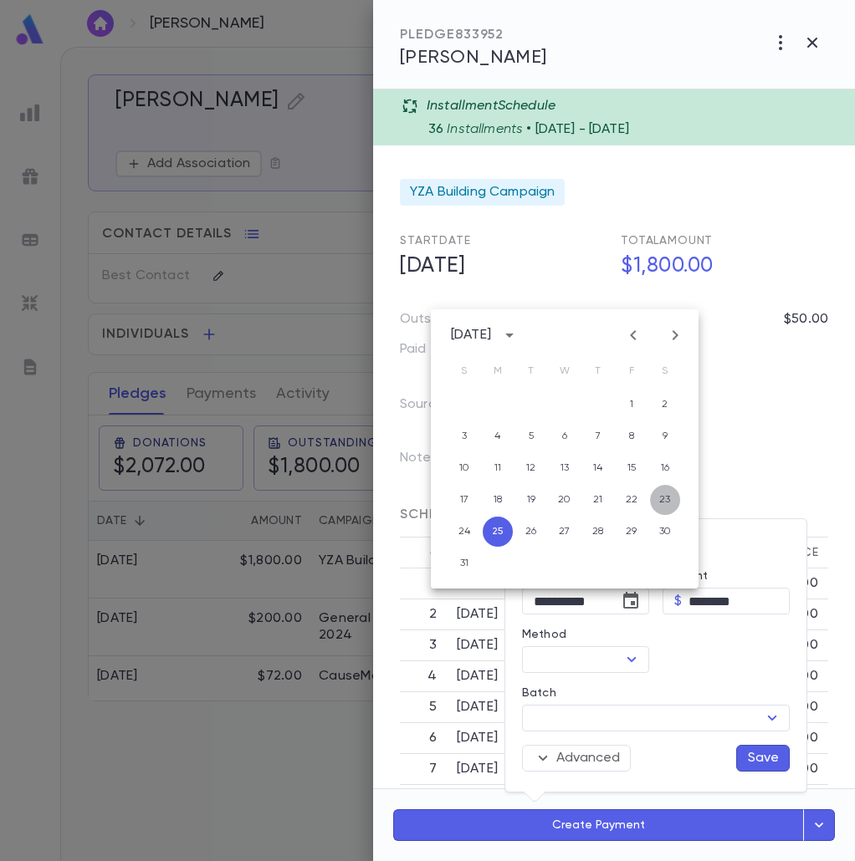
click at [664, 498] on button "23" at bounding box center [665, 500] width 30 height 30
type input "**********"
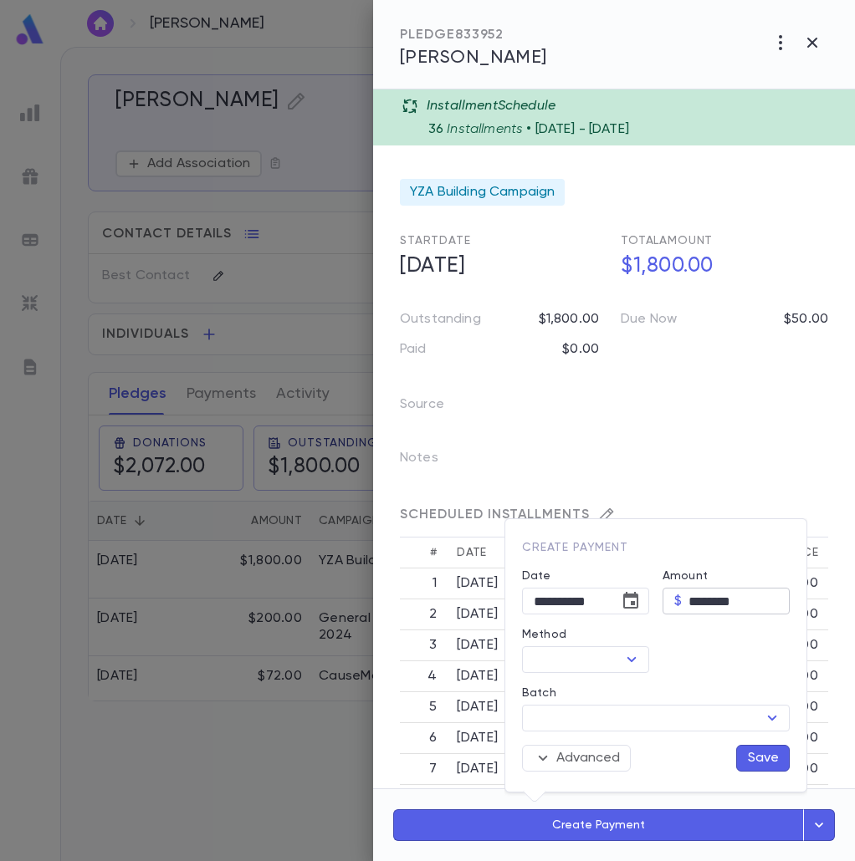
click at [694, 590] on input "********" at bounding box center [738, 602] width 101 height 26
type input "****"
click at [637, 653] on icon "Open" at bounding box center [631, 660] width 20 height 20
type input "*****"
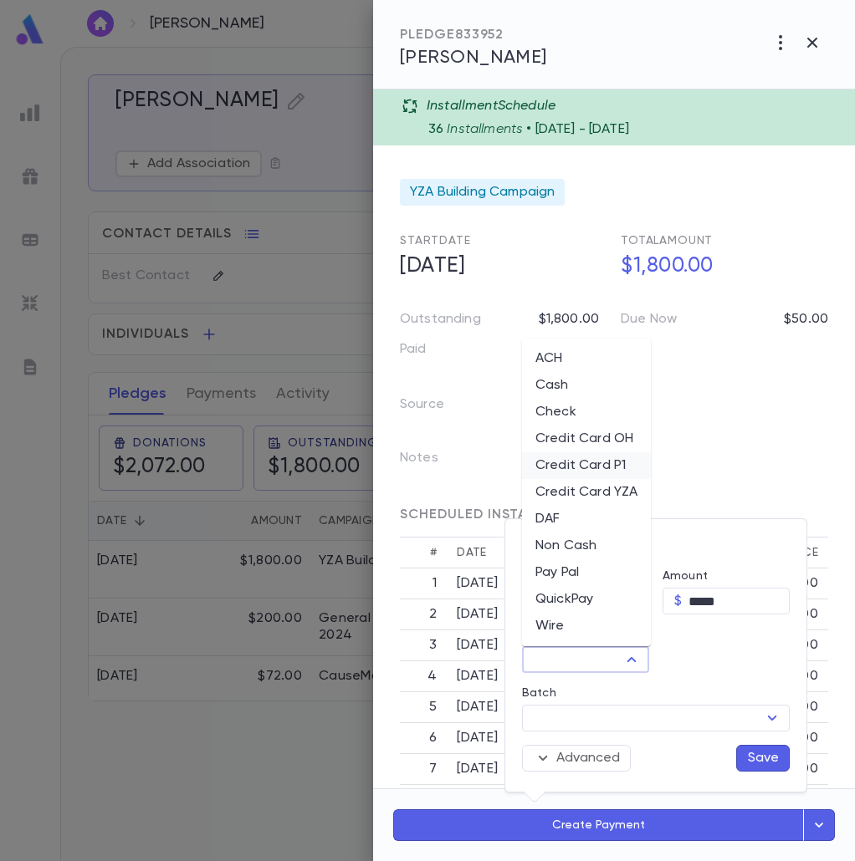
drag, startPoint x: 570, startPoint y: 595, endPoint x: 580, endPoint y: 478, distance: 118.3
click at [577, 503] on ul "ACH Cash Check Credit Card OH Credit Card P1 Credit Card YZA DAF Non Cash Pay P…" at bounding box center [586, 493] width 129 height 308
click at [590, 461] on li "Credit Card P1" at bounding box center [586, 465] width 129 height 27
type input "**********"
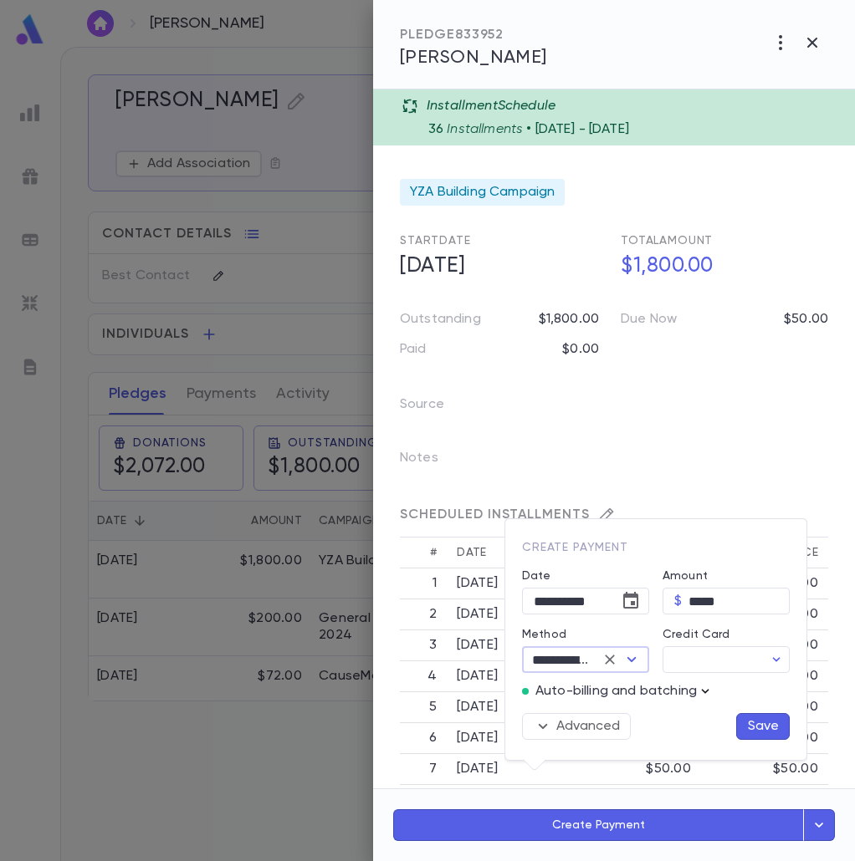
click at [697, 693] on icon "button" at bounding box center [705, 691] width 17 height 17
click at [680, 725] on p "Enter Manual Billing Instead" at bounding box center [743, 721] width 172 height 17
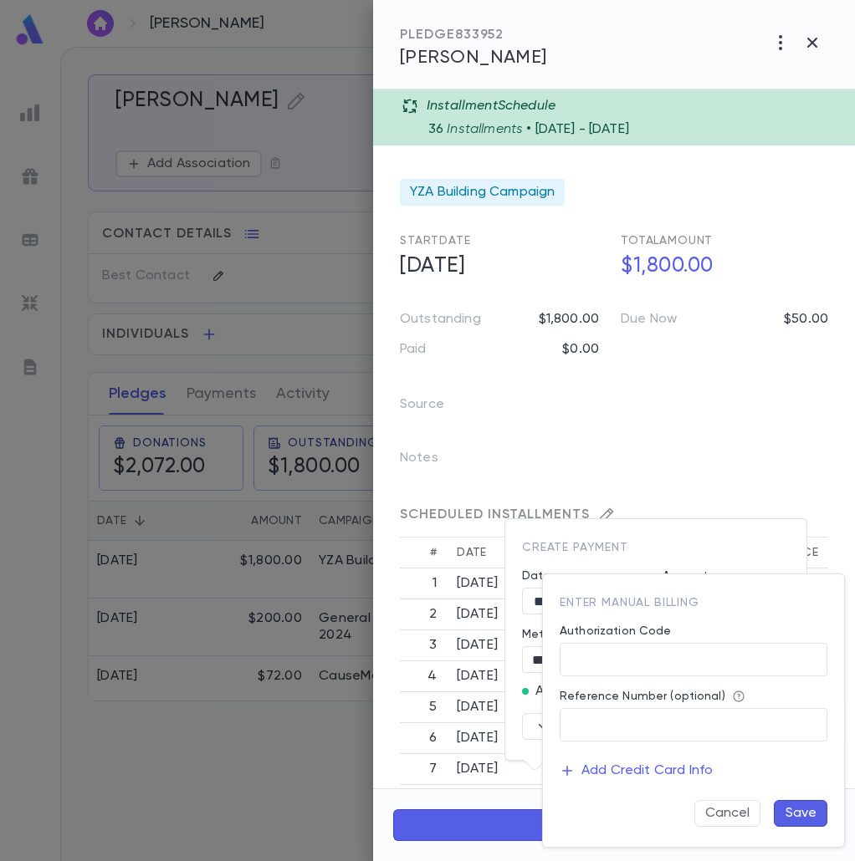
click at [698, 642] on div "Authorization Code" at bounding box center [693, 634] width 268 height 18
click at [692, 664] on input "Authorization Code" at bounding box center [693, 660] width 268 height 33
type input "**"
click at [798, 820] on button "Save" at bounding box center [801, 813] width 54 height 27
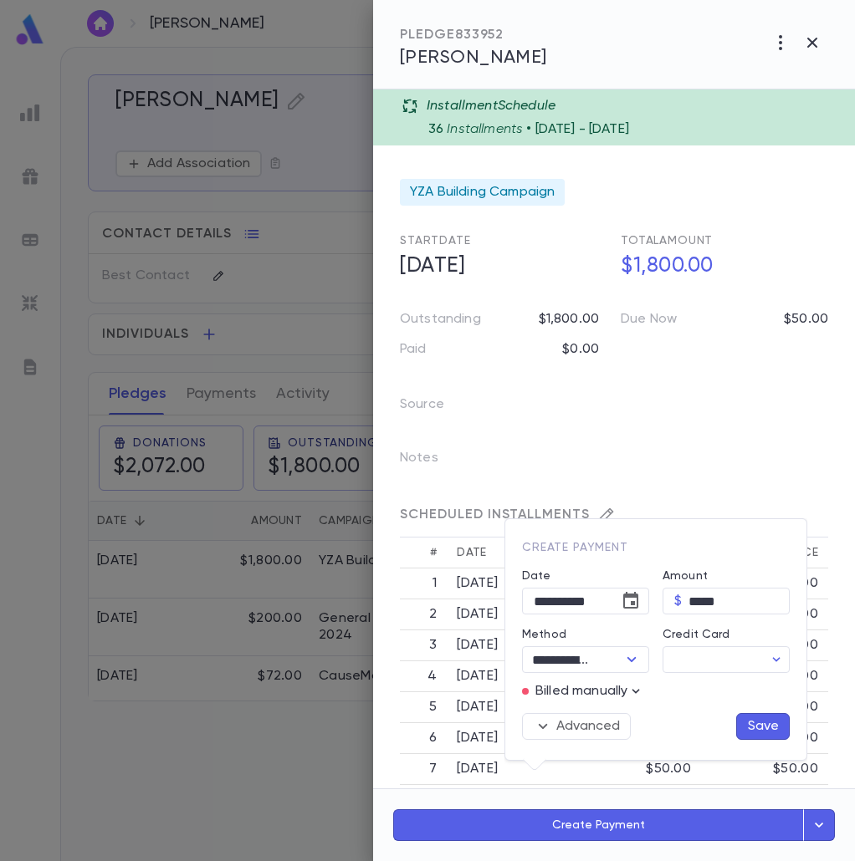
click at [779, 718] on button "Save" at bounding box center [763, 726] width 54 height 27
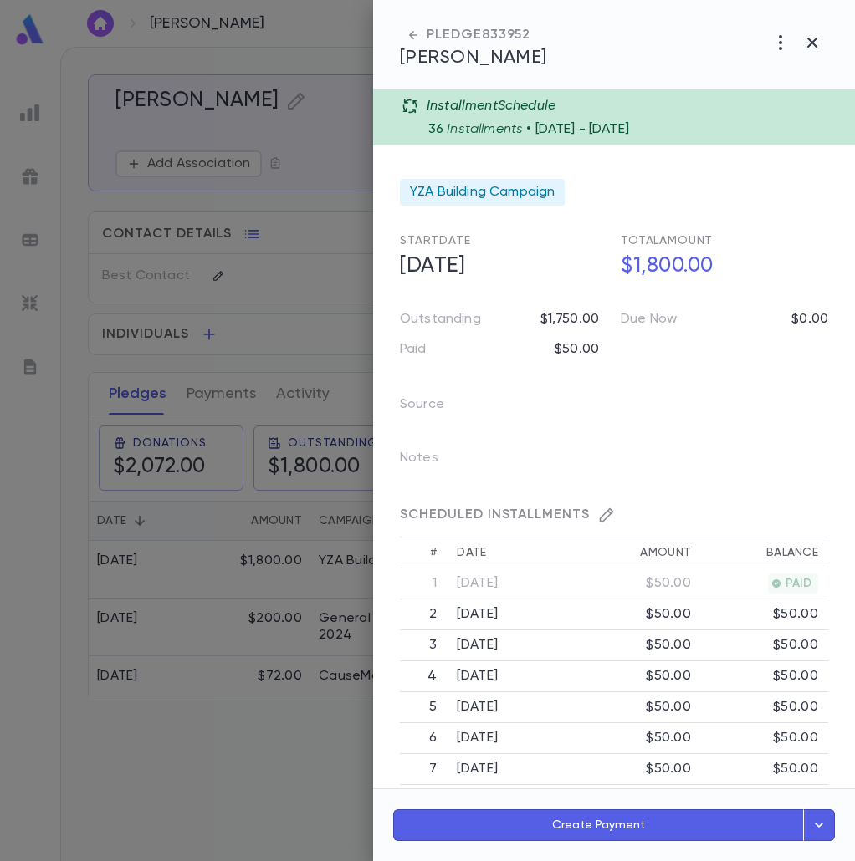
click at [300, 774] on div at bounding box center [427, 430] width 855 height 861
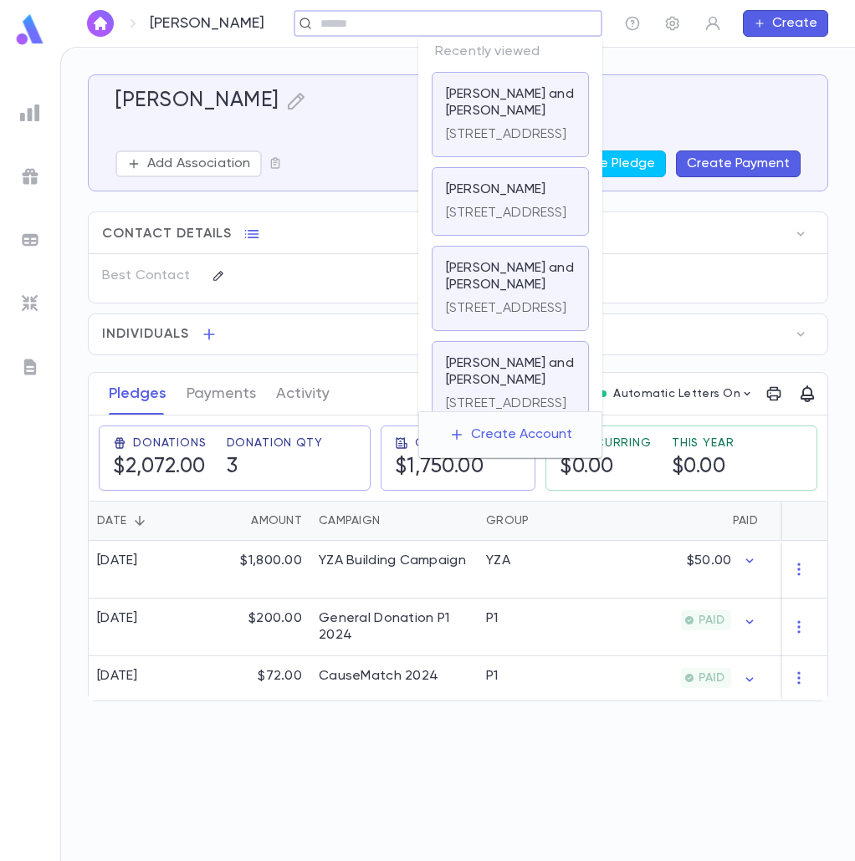
click at [445, 28] on input "text" at bounding box center [380, 24] width 130 height 16
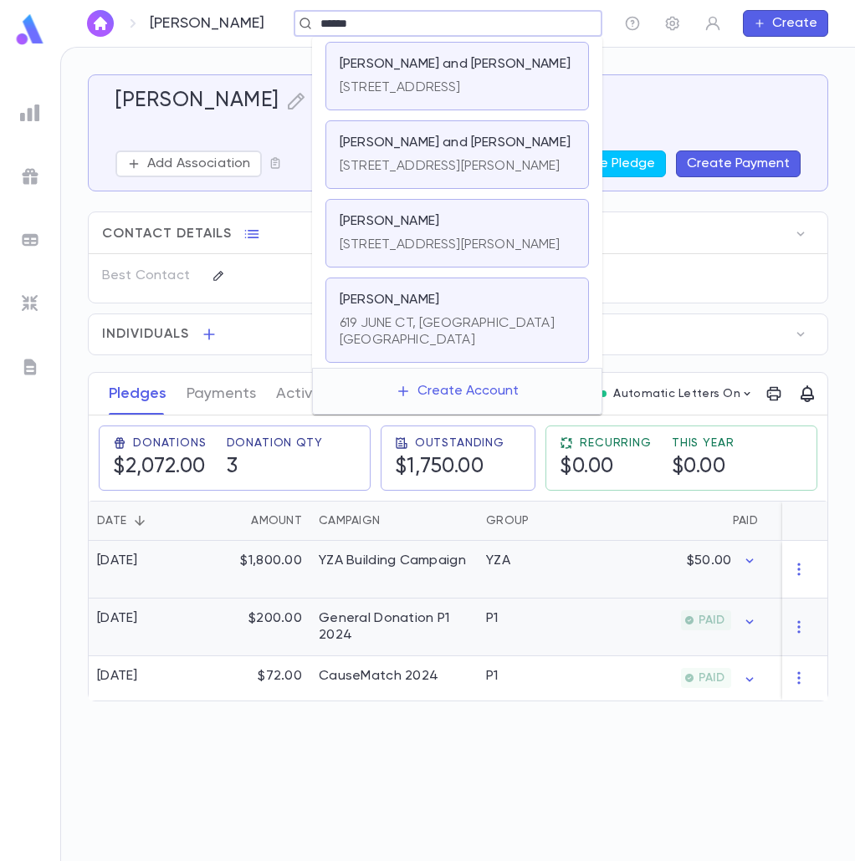
type input "******"
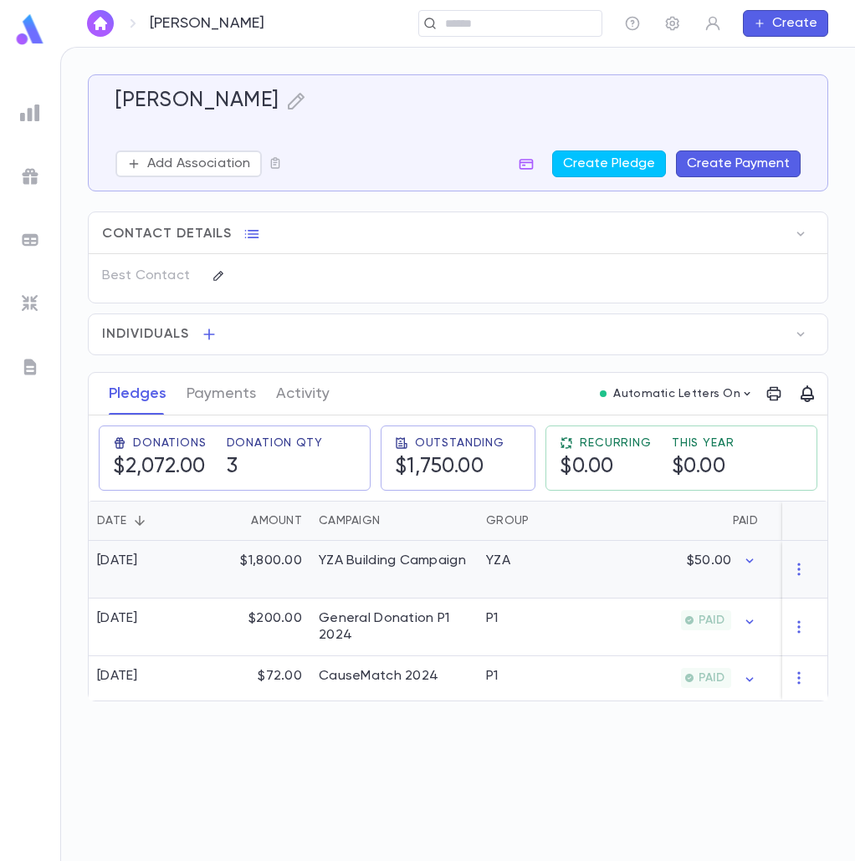
click at [303, 549] on div "$1,800.00" at bounding box center [256, 570] width 109 height 58
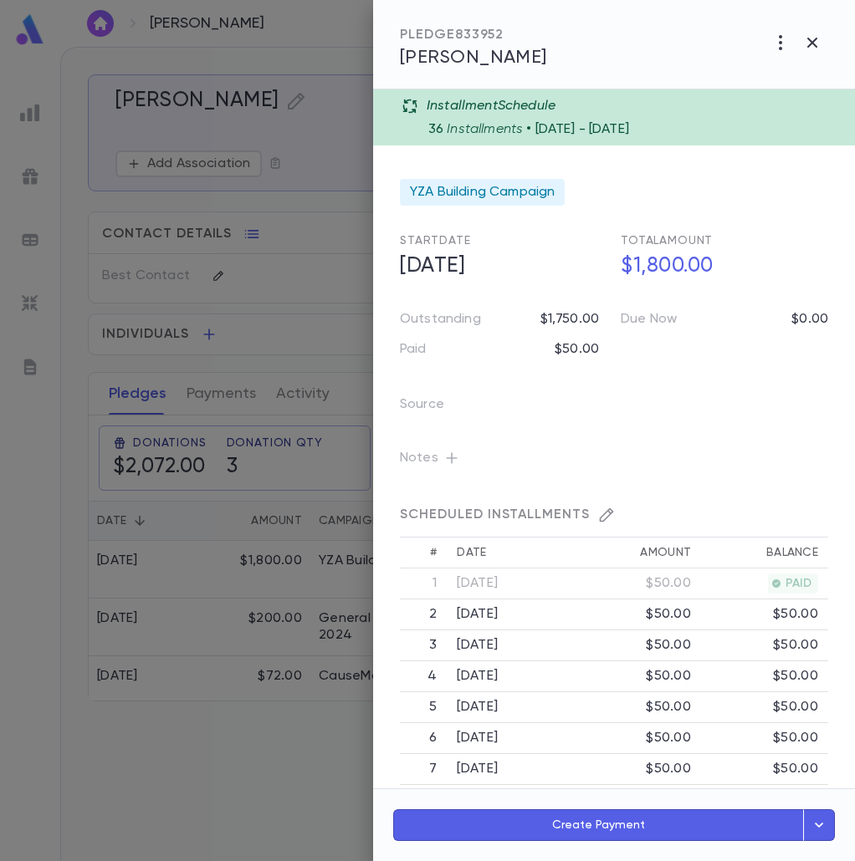
click at [451, 457] on icon "button" at bounding box center [451, 458] width 17 height 17
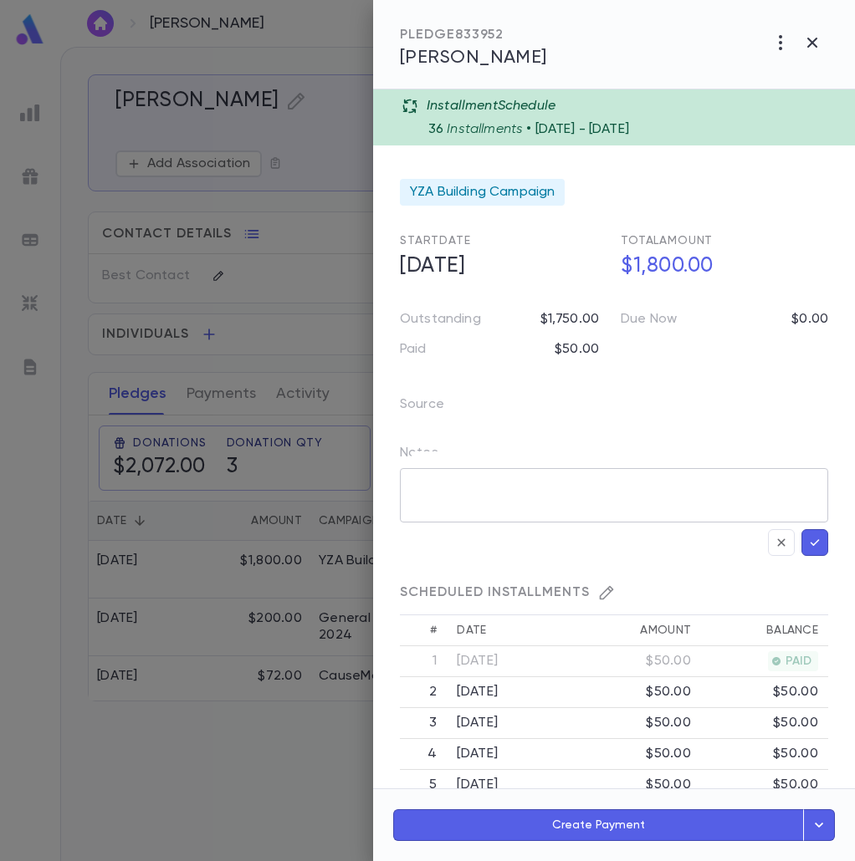
click at [460, 488] on textarea at bounding box center [601, 487] width 380 height 71
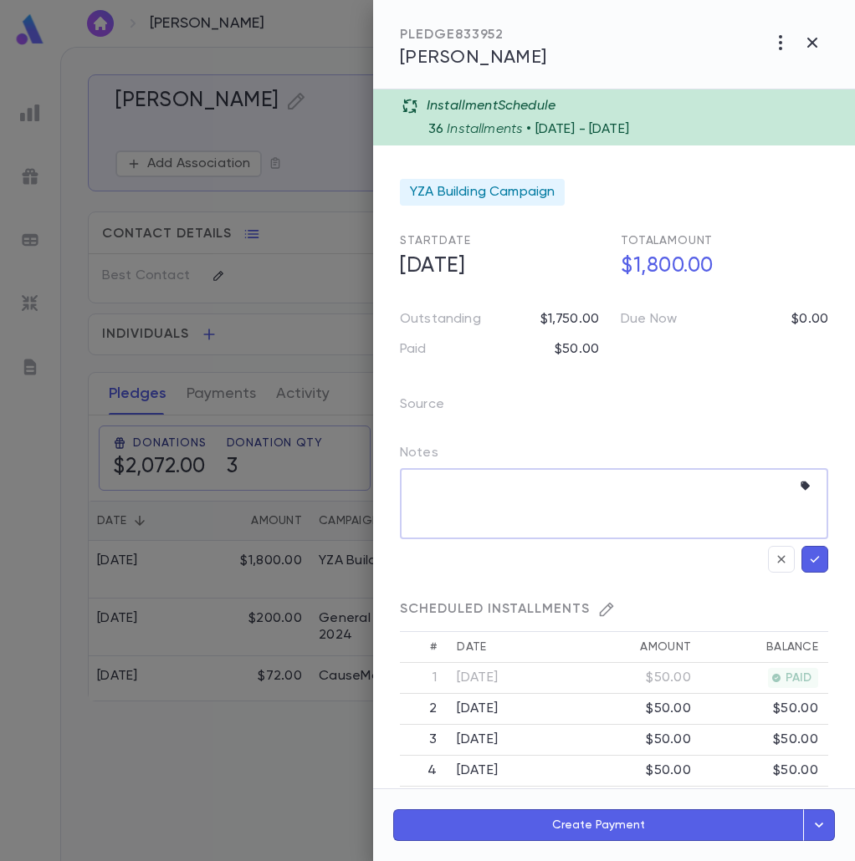
paste textarea "**********"
type textarea "**********"
click at [807, 558] on icon "button" at bounding box center [814, 559] width 15 height 17
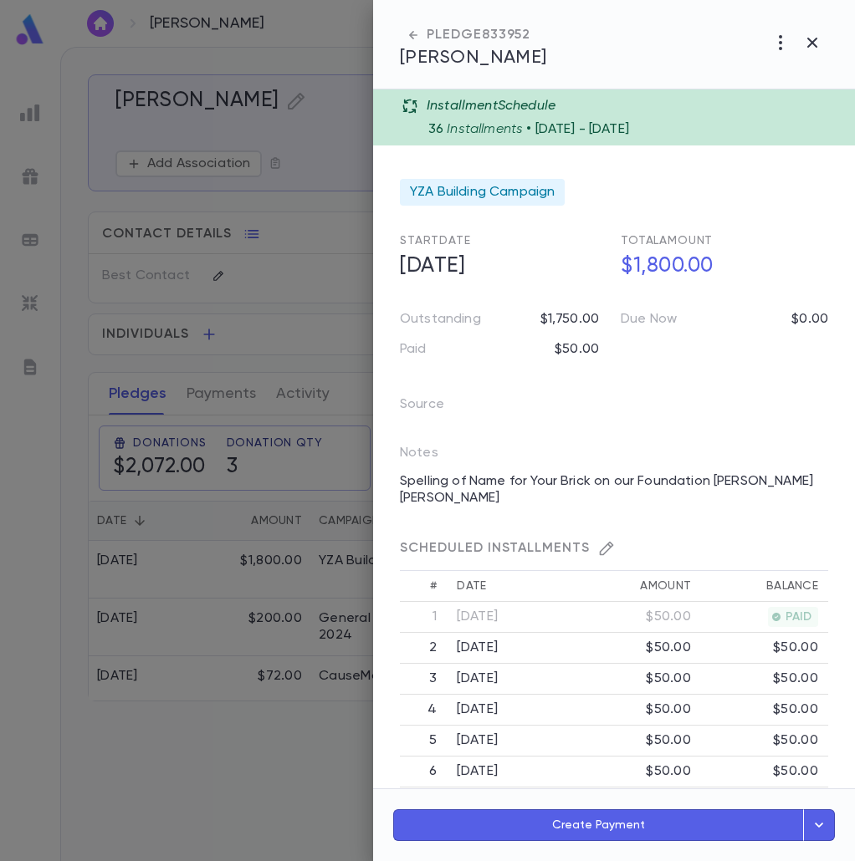
click at [307, 340] on div at bounding box center [427, 430] width 855 height 861
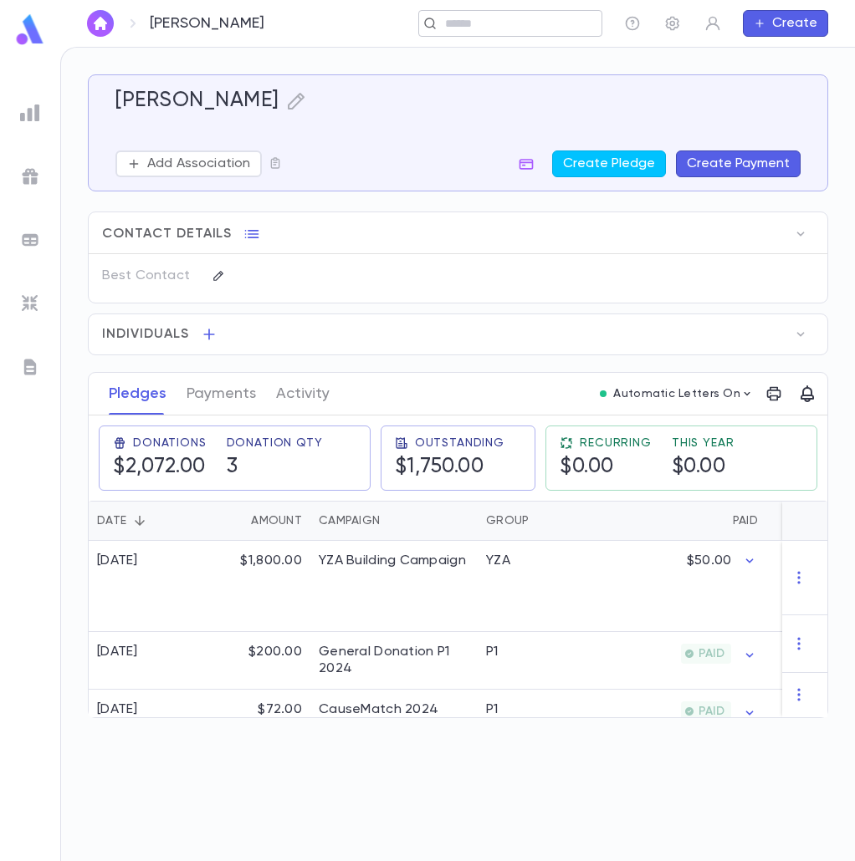
click at [473, 27] on input "text" at bounding box center [505, 24] width 130 height 16
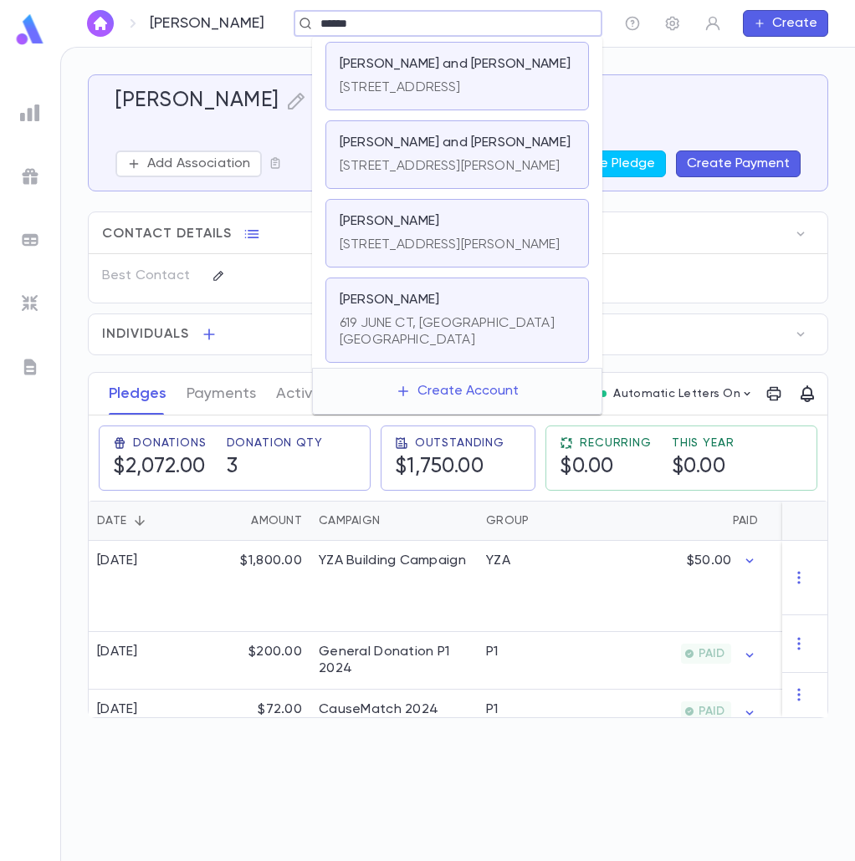
type input "******"
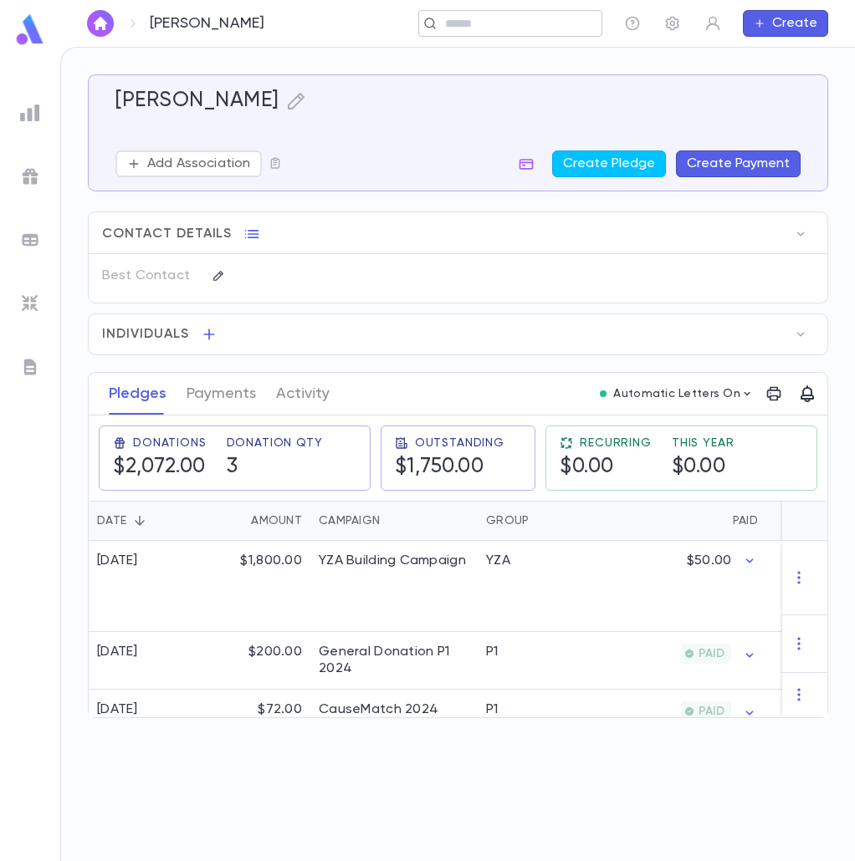
click at [483, 30] on input "text" at bounding box center [505, 24] width 130 height 16
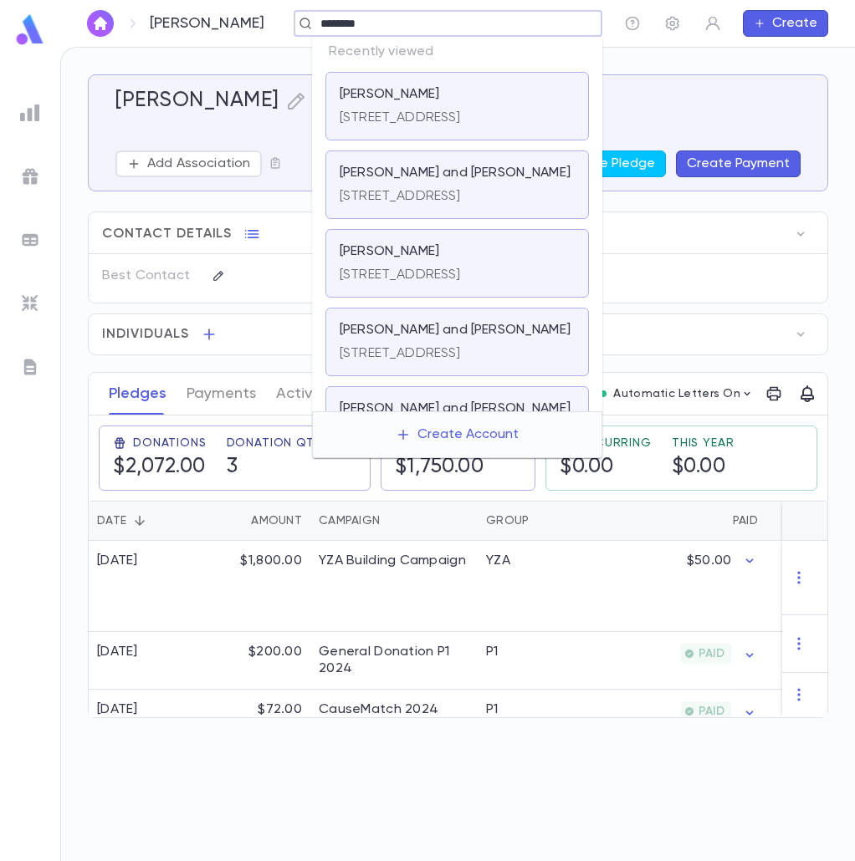
type input "*********"
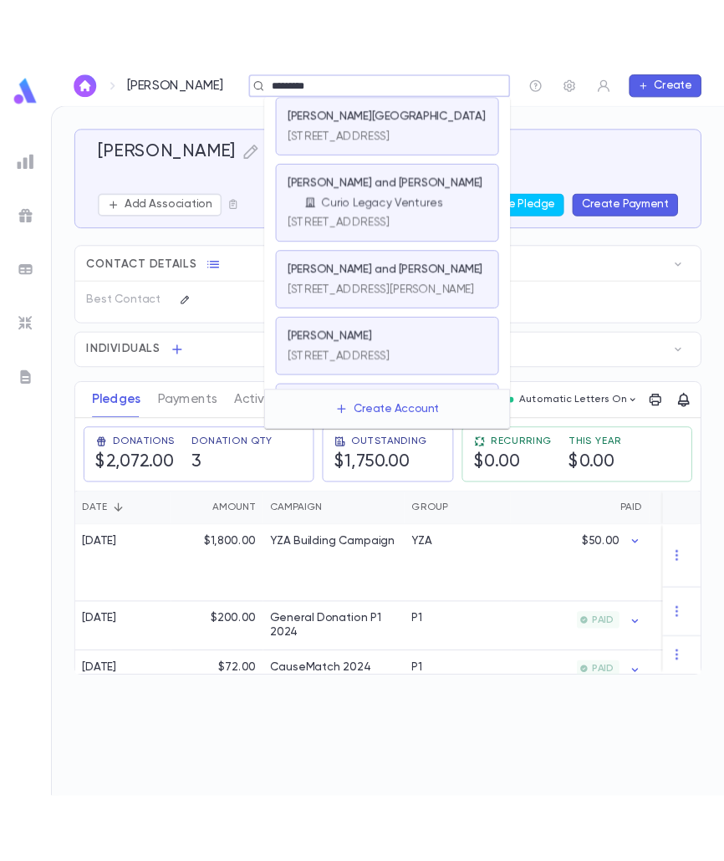
scroll to position [0, 0]
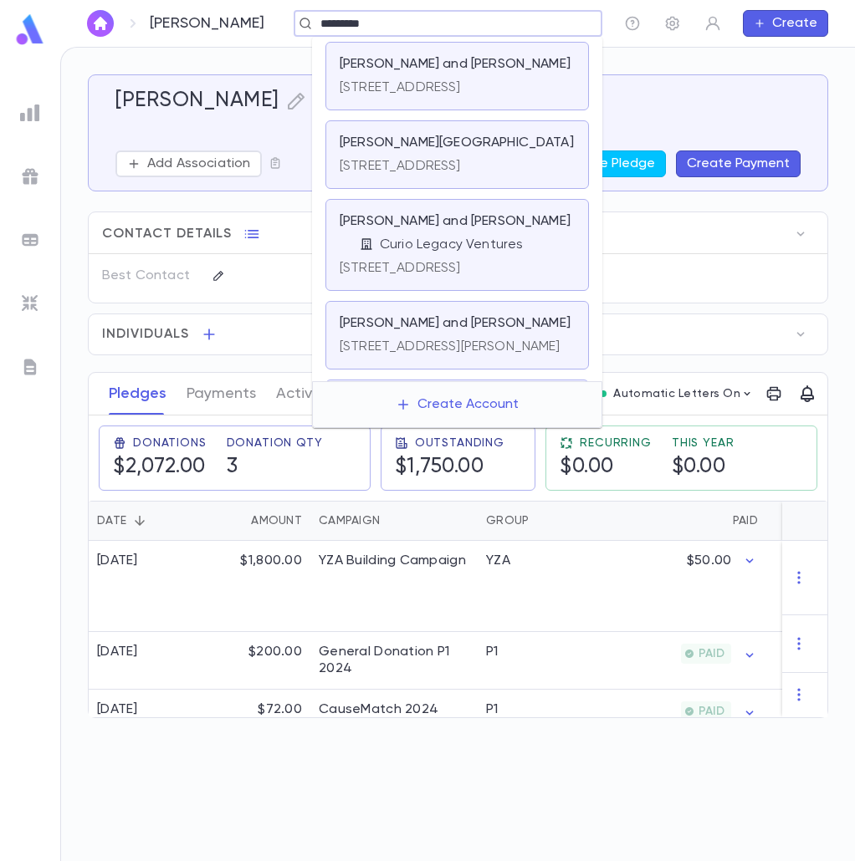
click at [432, 92] on p "2934 Bayswater Ave, Far Rockaway NY 11691" at bounding box center [400, 87] width 121 height 17
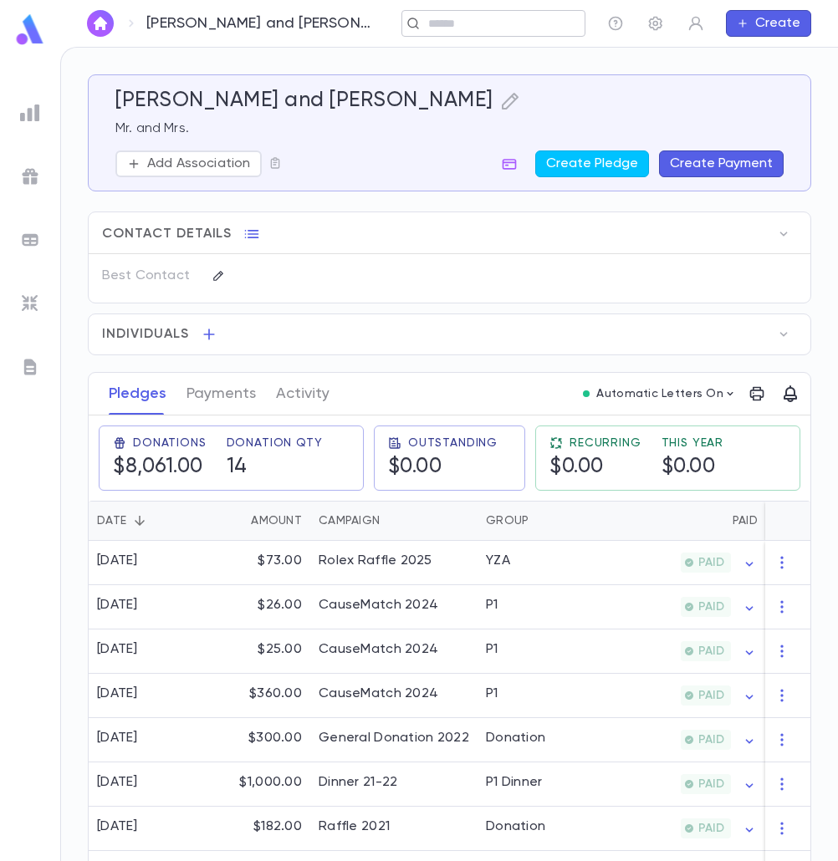
click at [504, 33] on div "​" at bounding box center [493, 23] width 184 height 27
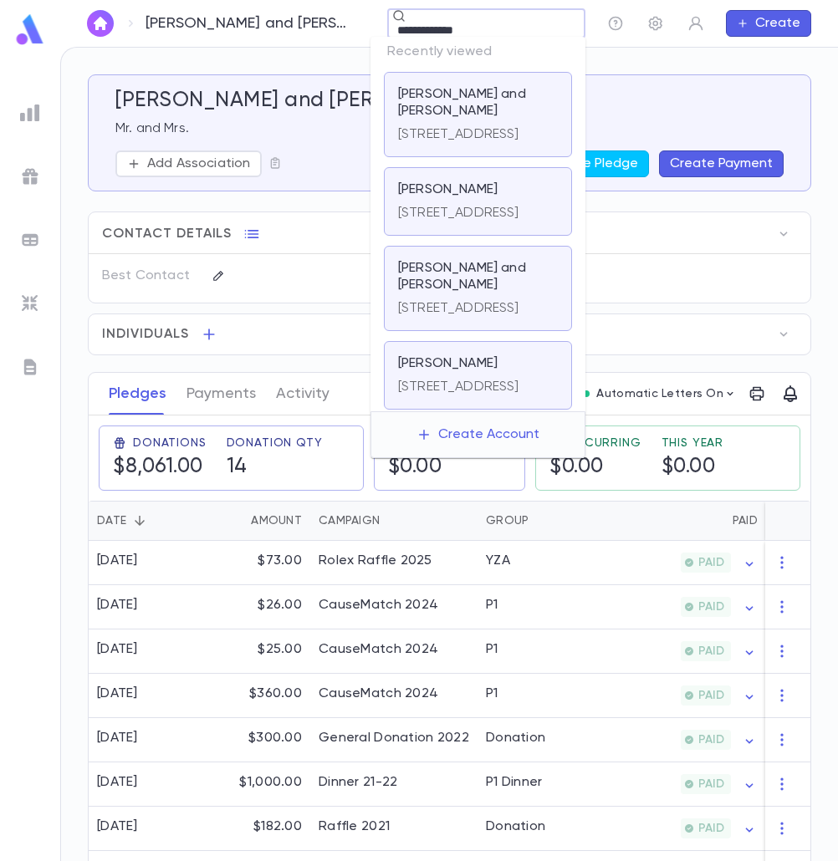
type input "**********"
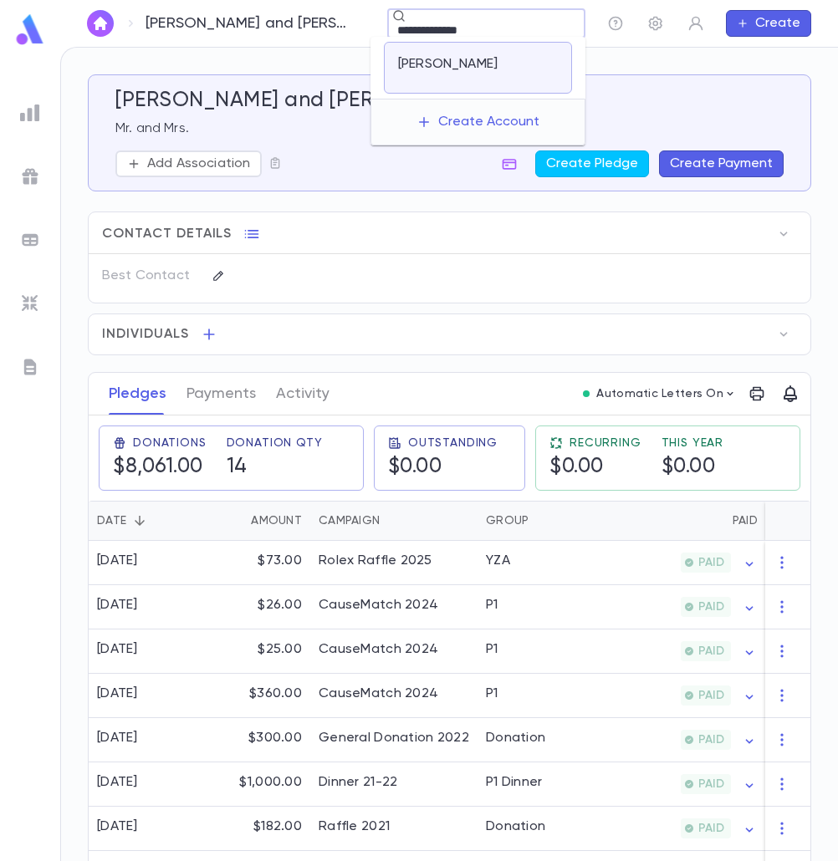
click at [455, 58] on p "Schwartz, Chaim" at bounding box center [448, 64] width 100 height 17
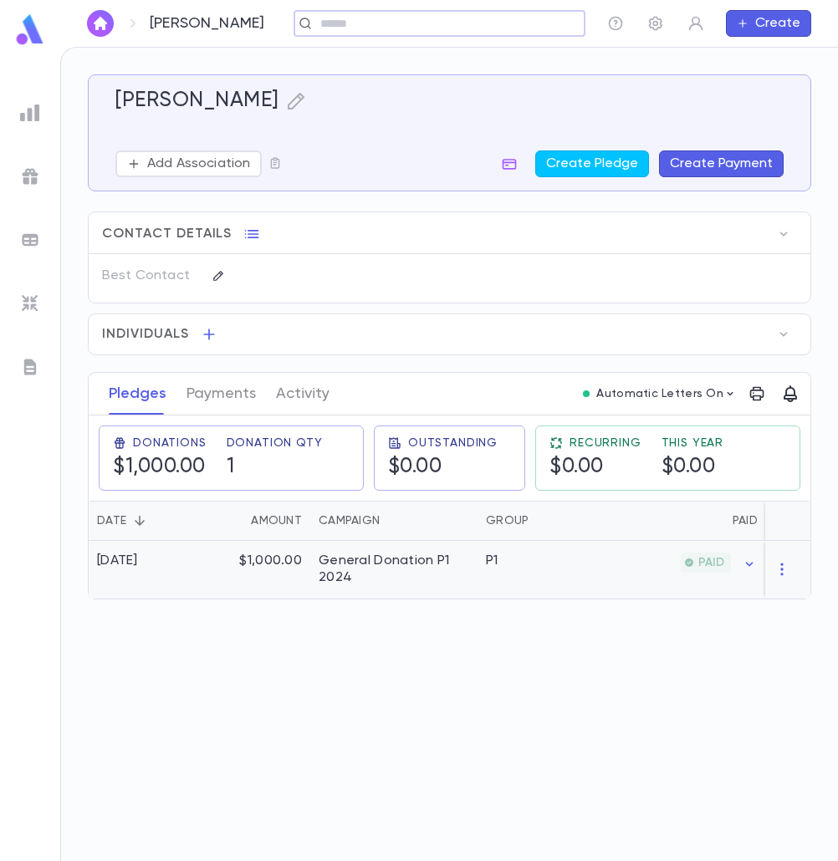
click at [400, 572] on div "General Donation P1 2024" at bounding box center [394, 569] width 151 height 33
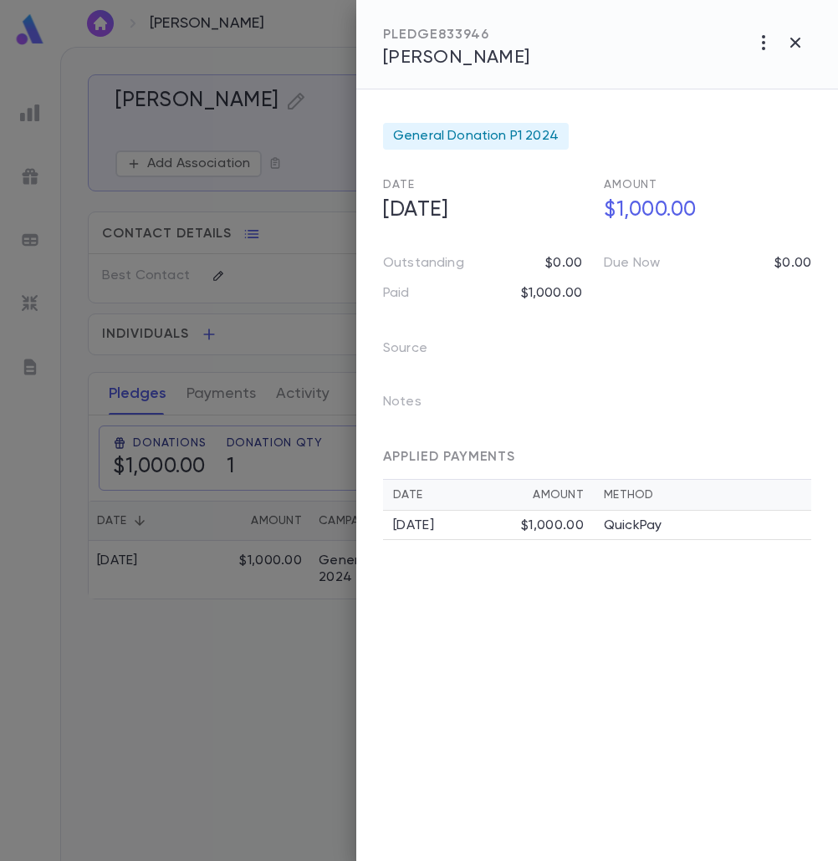
click at [768, 41] on icon "button" at bounding box center [764, 43] width 20 height 20
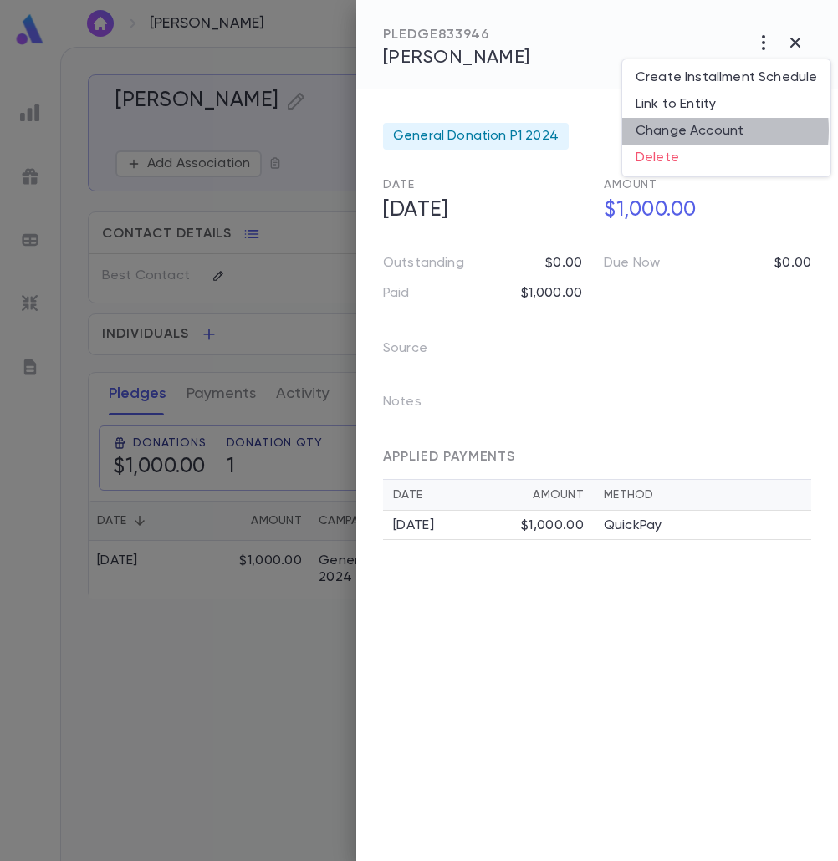
click at [693, 130] on li "Change Account" at bounding box center [726, 131] width 208 height 27
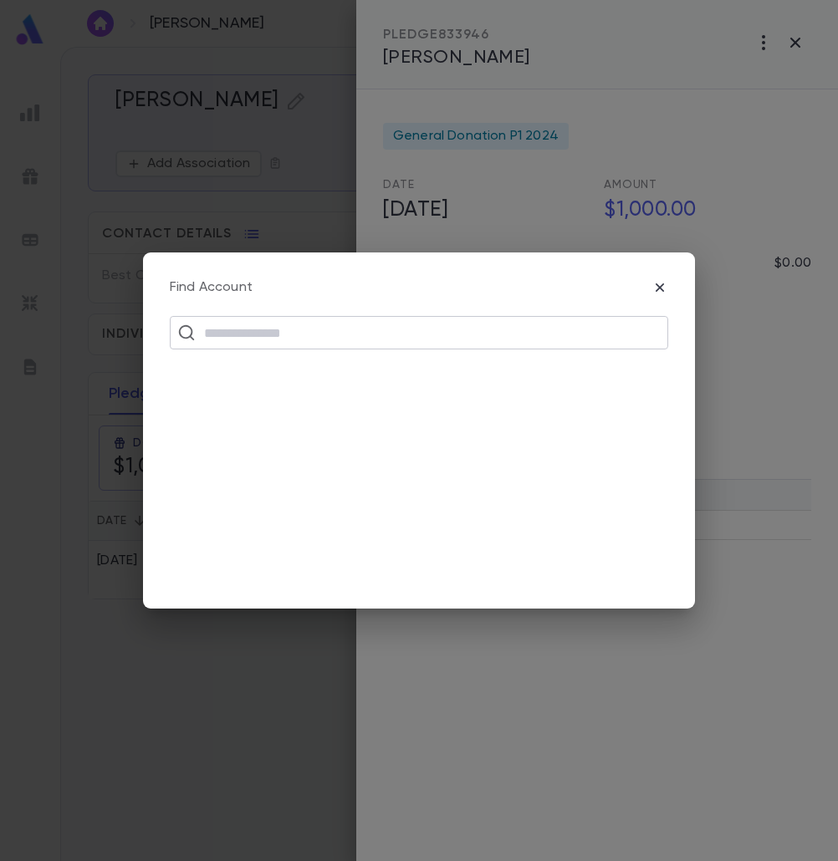
click at [310, 345] on input "text" at bounding box center [430, 333] width 462 height 32
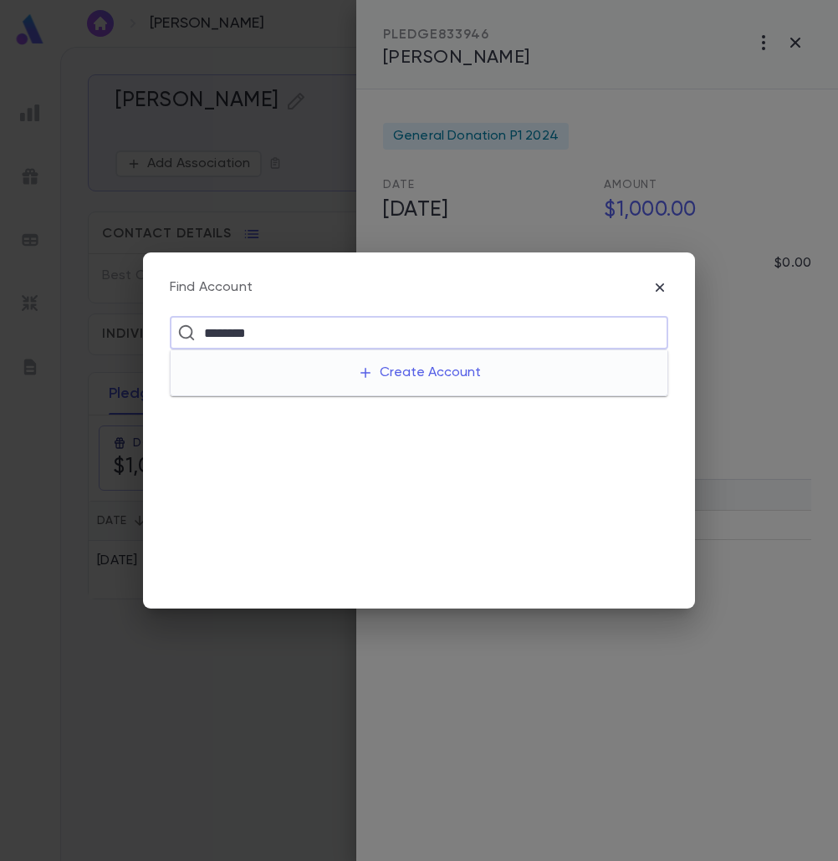
type input "*********"
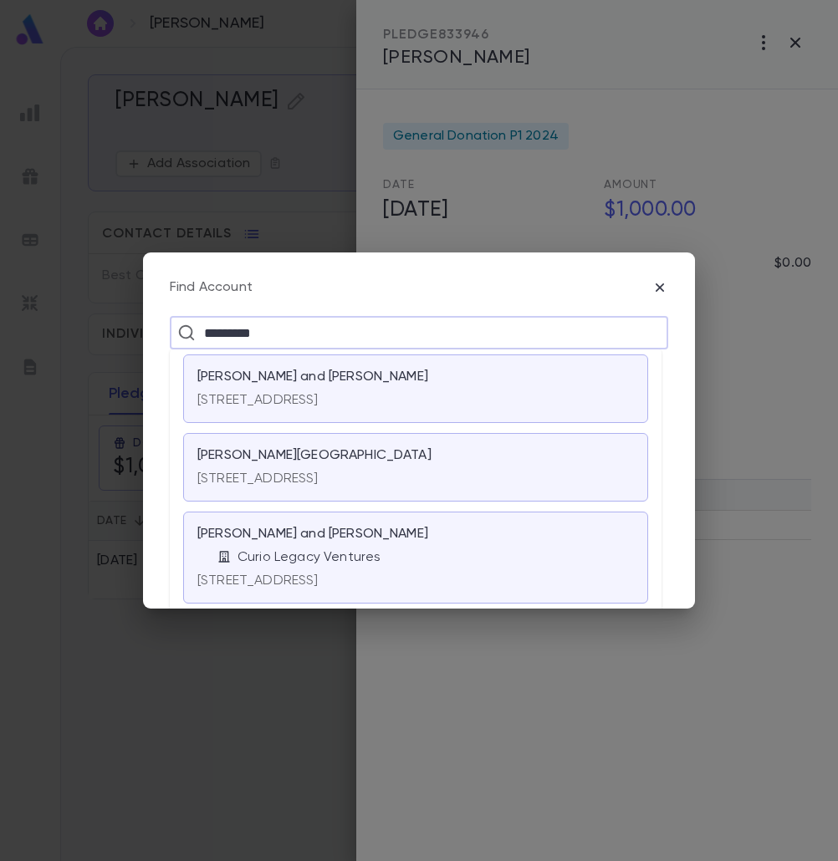
click at [294, 377] on p "[PERSON_NAME] and [PERSON_NAME]" at bounding box center [312, 377] width 231 height 17
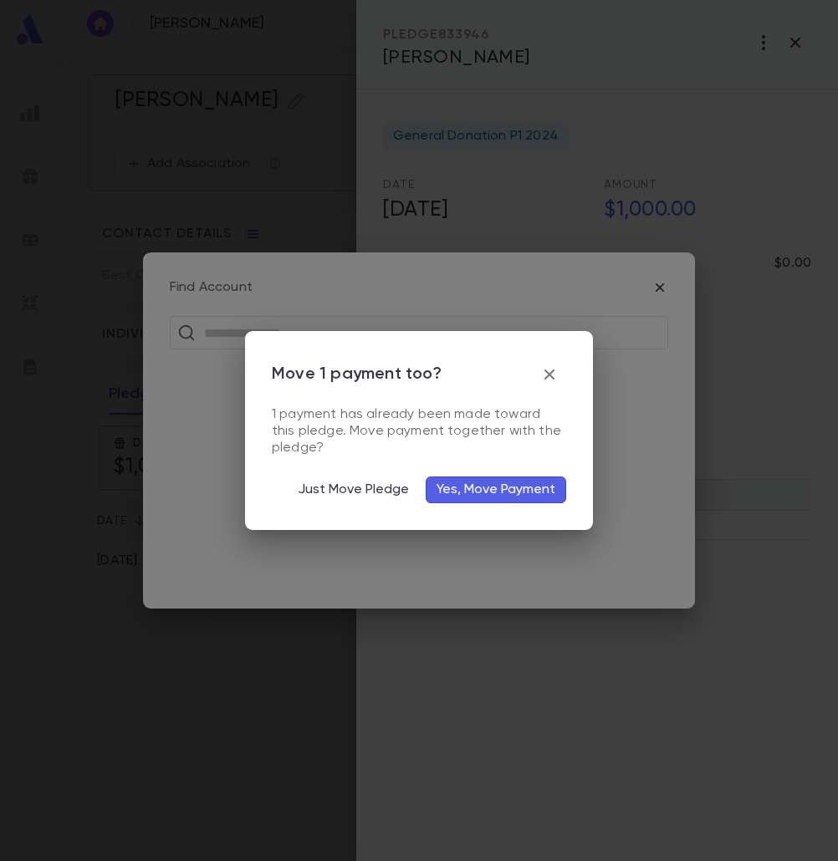
click at [510, 488] on button "Yes, Move Payment" at bounding box center [496, 490] width 140 height 27
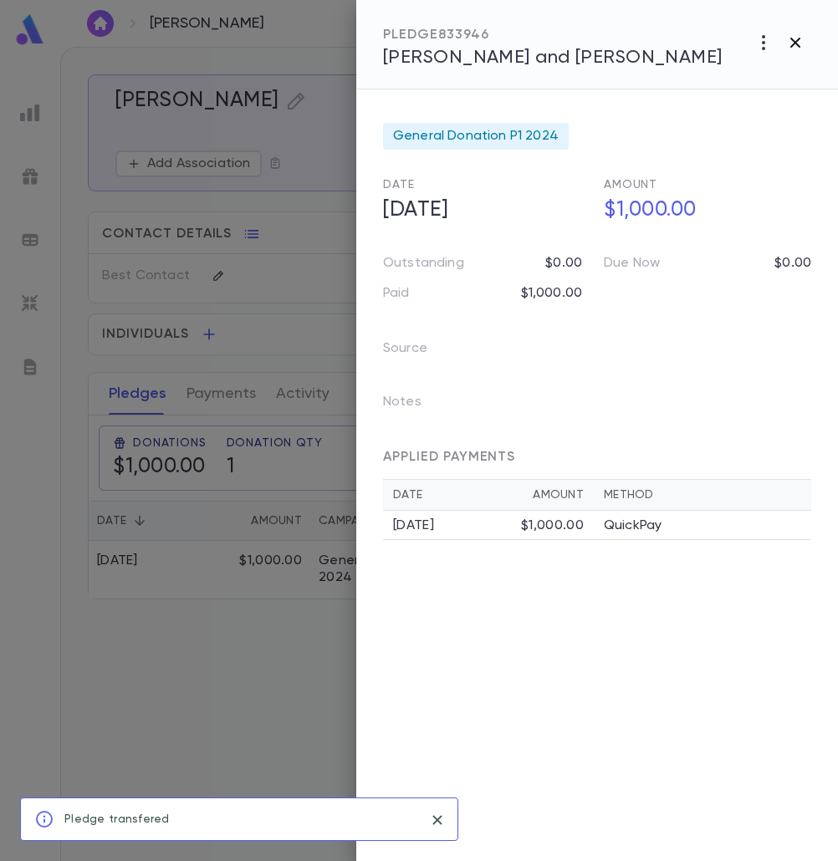
click at [791, 42] on icon "button" at bounding box center [795, 43] width 20 height 20
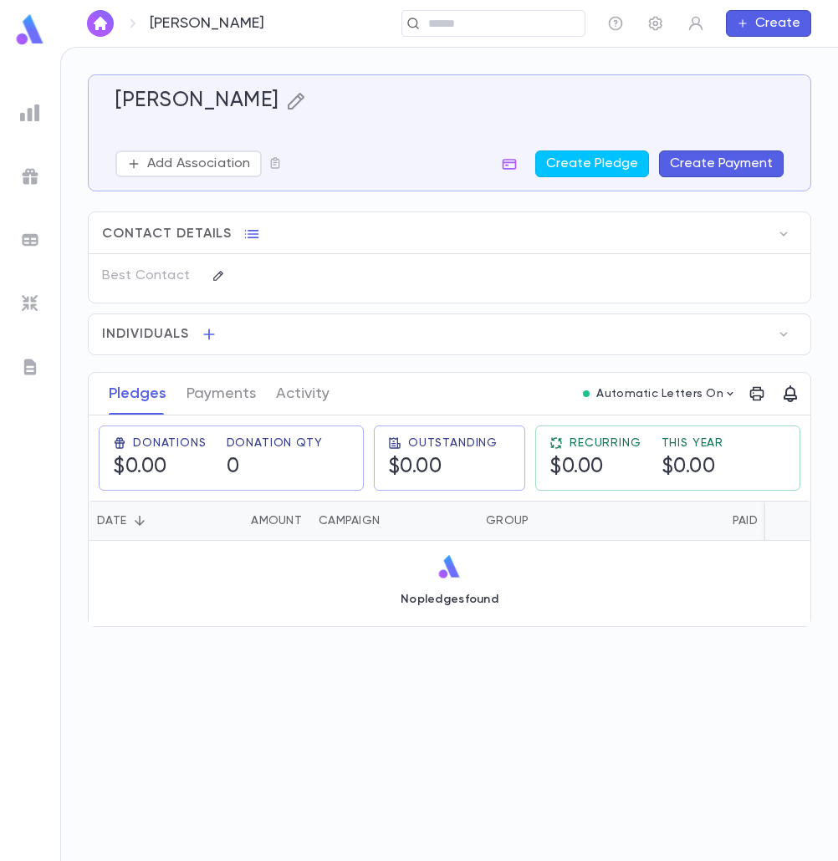
click at [306, 100] on icon "button" at bounding box center [296, 101] width 20 height 20
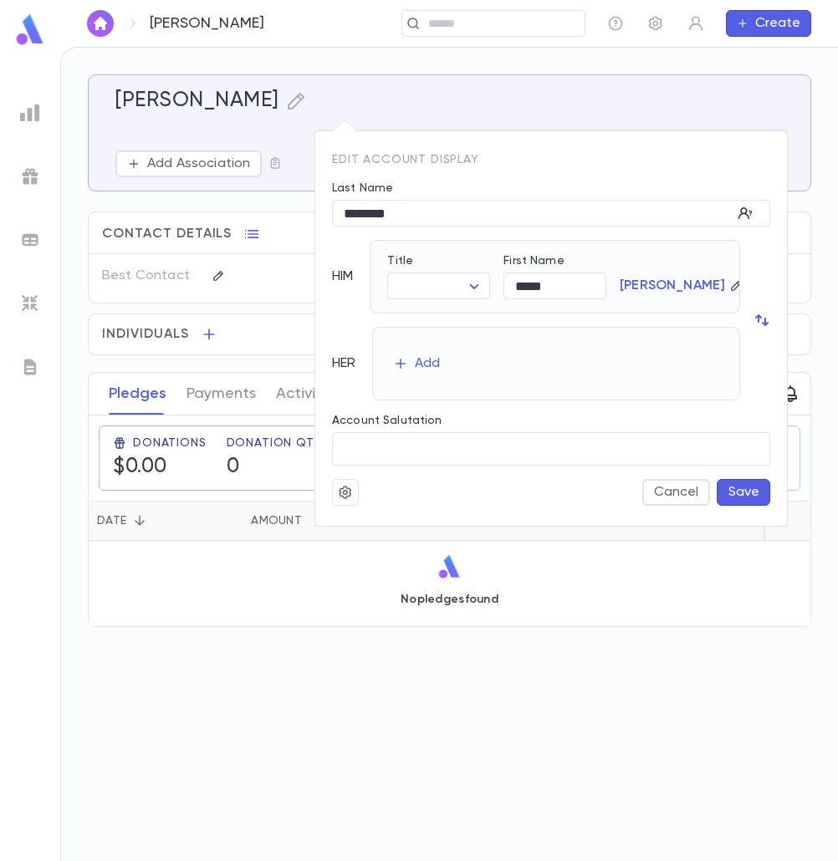
click at [522, 704] on div at bounding box center [419, 430] width 838 height 861
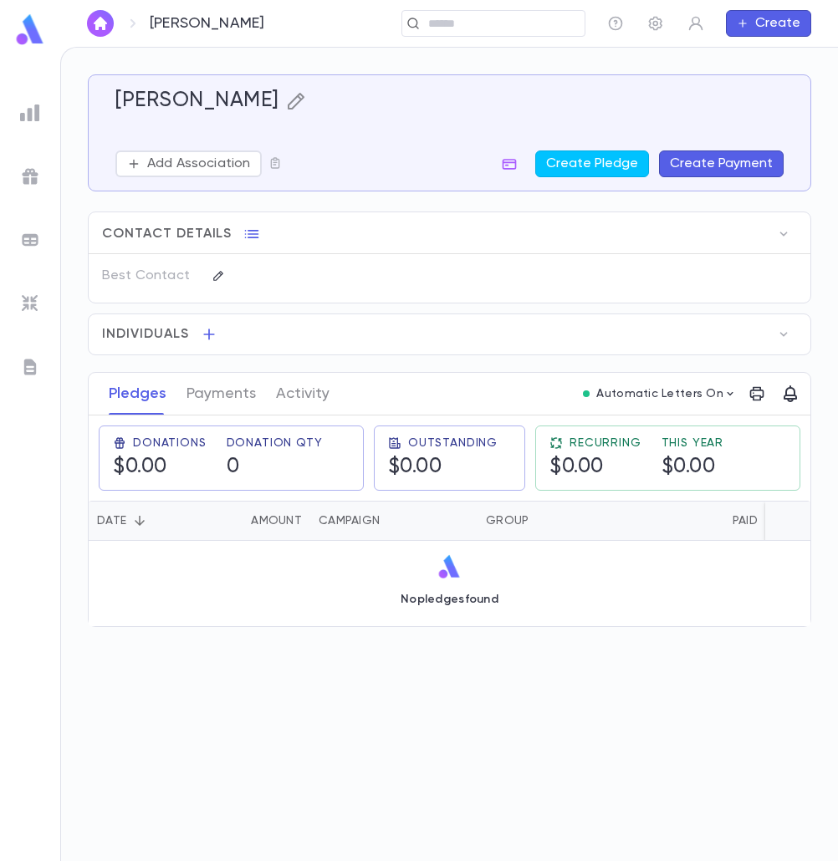
click at [305, 96] on icon "button" at bounding box center [296, 101] width 20 height 20
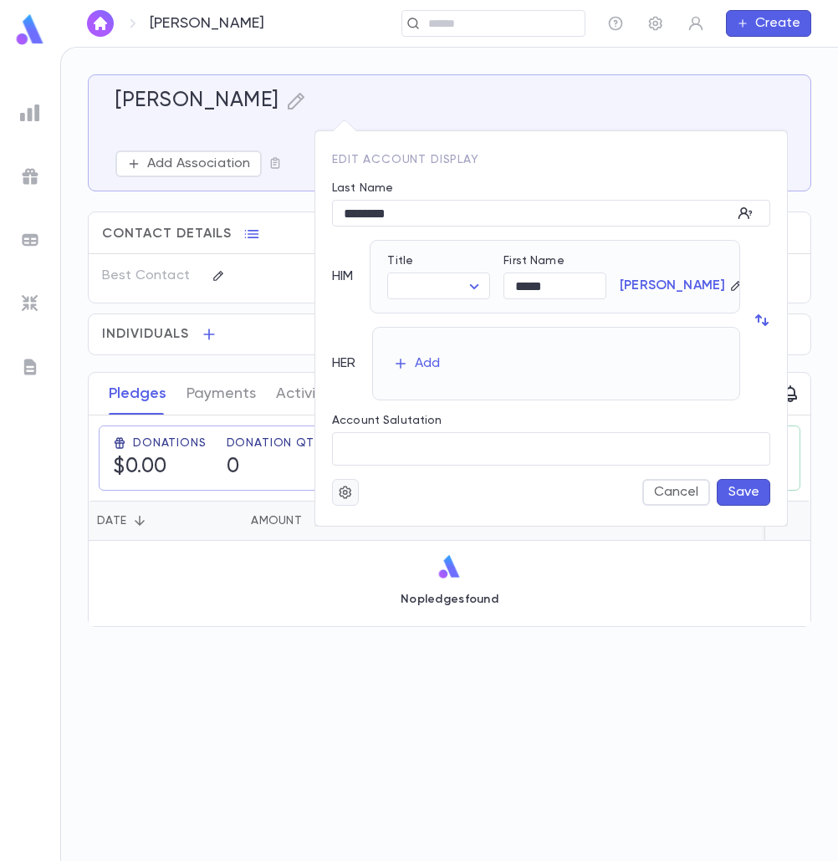
click at [349, 495] on icon "button" at bounding box center [345, 492] width 15 height 17
click at [380, 545] on li "Deactivate" at bounding box center [386, 552] width 100 height 27
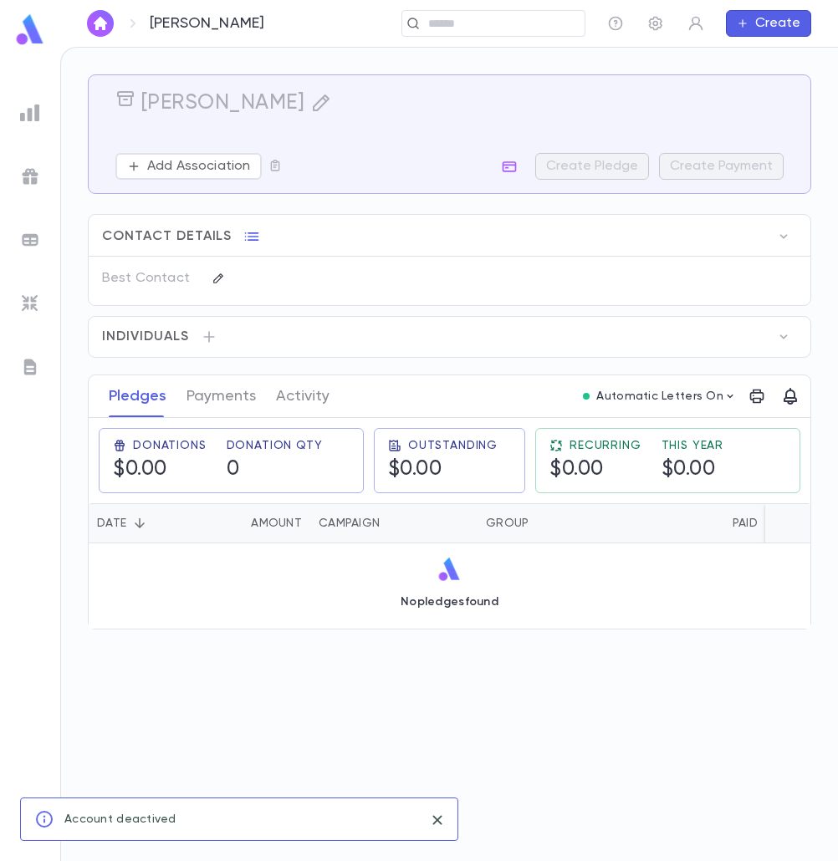
click at [450, 37] on div "Schwartz, Chaim ​ Create" at bounding box center [449, 23] width 778 height 47
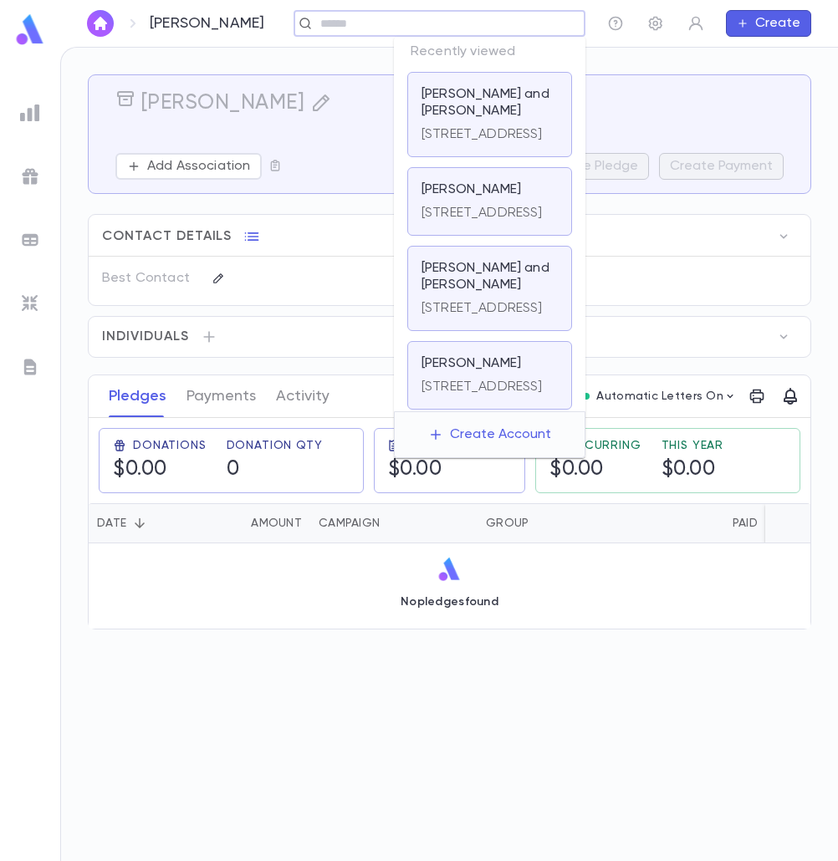
click at [445, 24] on input "text" at bounding box center [380, 24] width 130 height 16
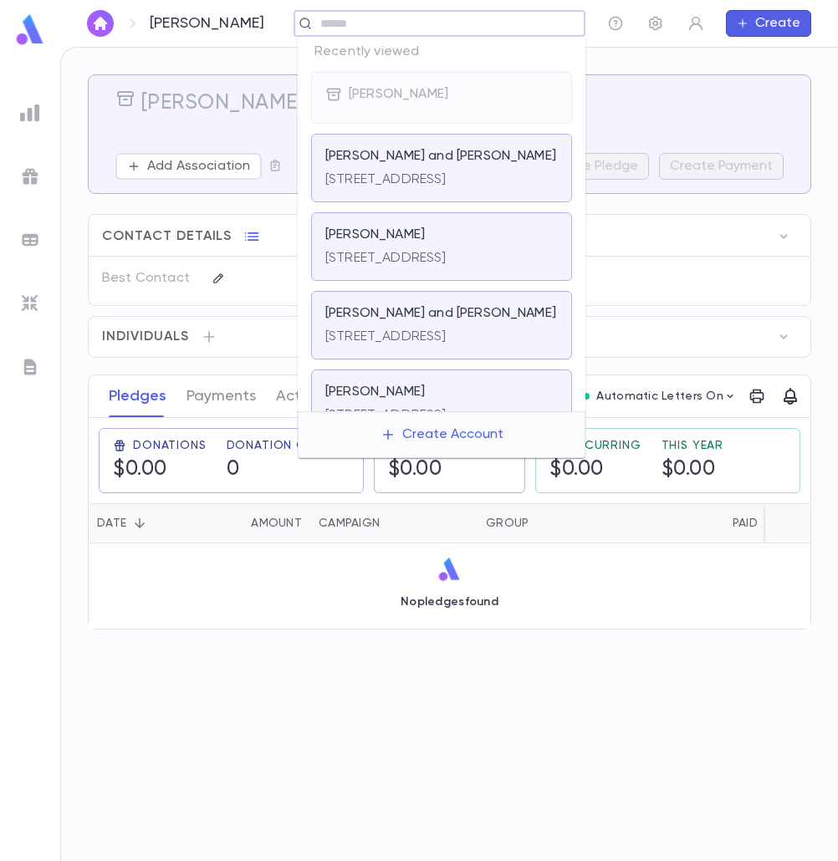
click at [373, 182] on p "2934 Bayswater Ave, Far Rockaway NY 11691" at bounding box center [385, 179] width 121 height 17
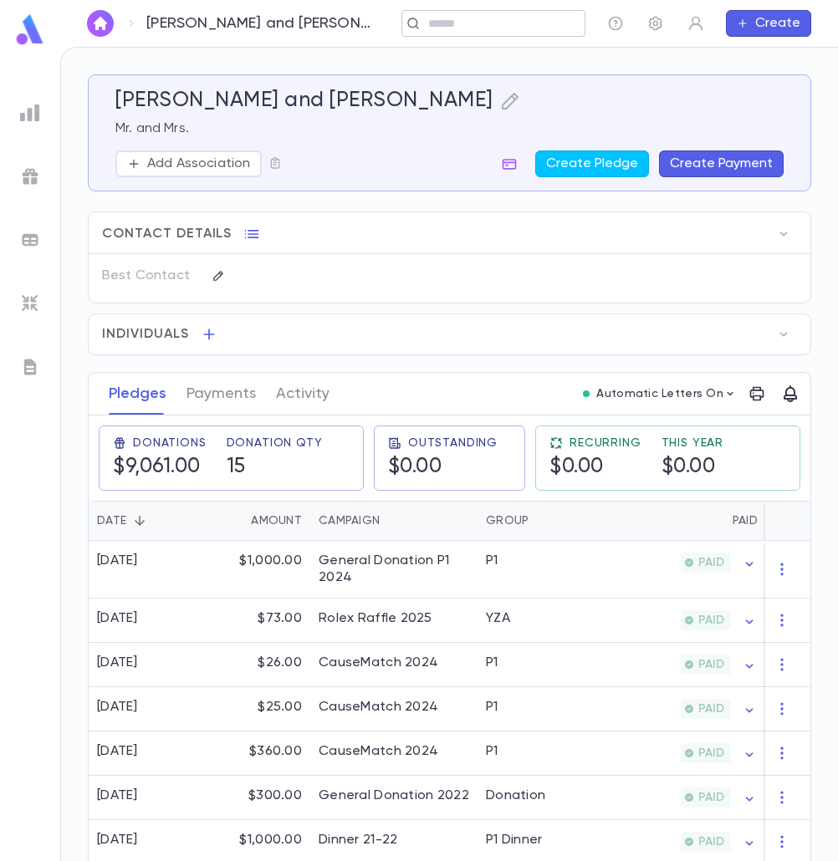
click at [429, 23] on input "text" at bounding box center [488, 24] width 130 height 16
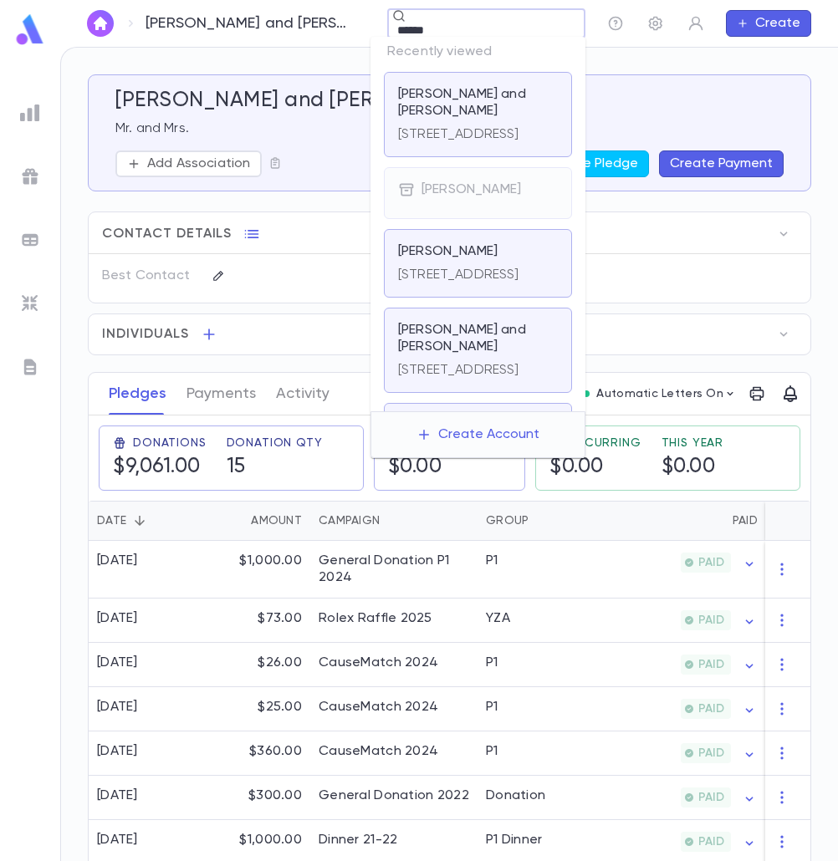
type input "*******"
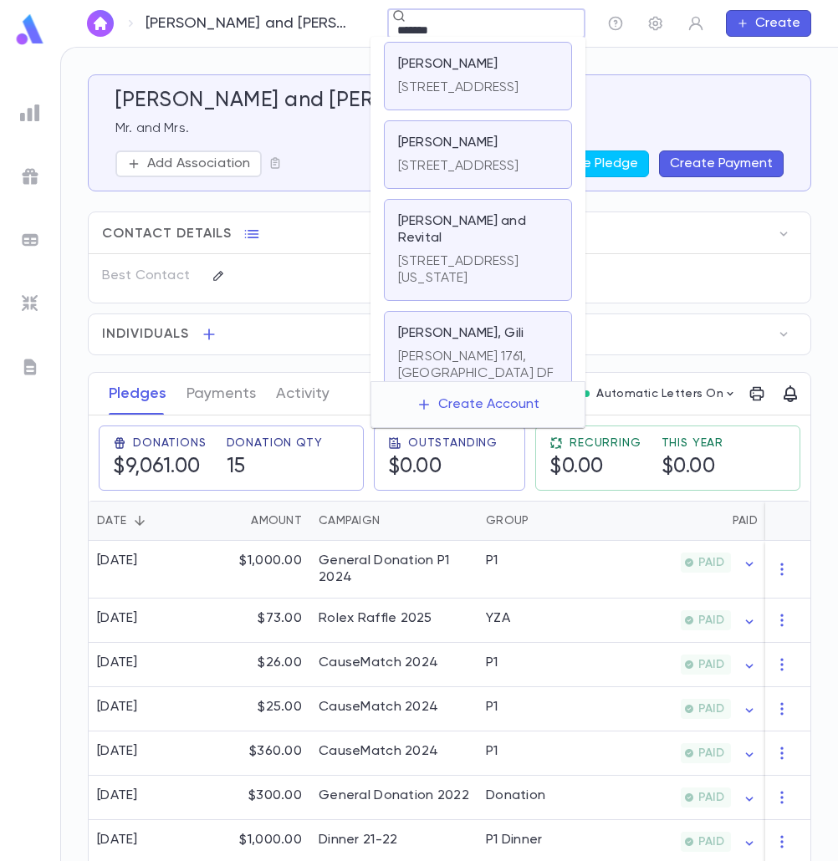
click at [467, 175] on p "1217 Bay Park Pl Fl, oor 3 , Far Rockaway NY 11691" at bounding box center [458, 166] width 121 height 17
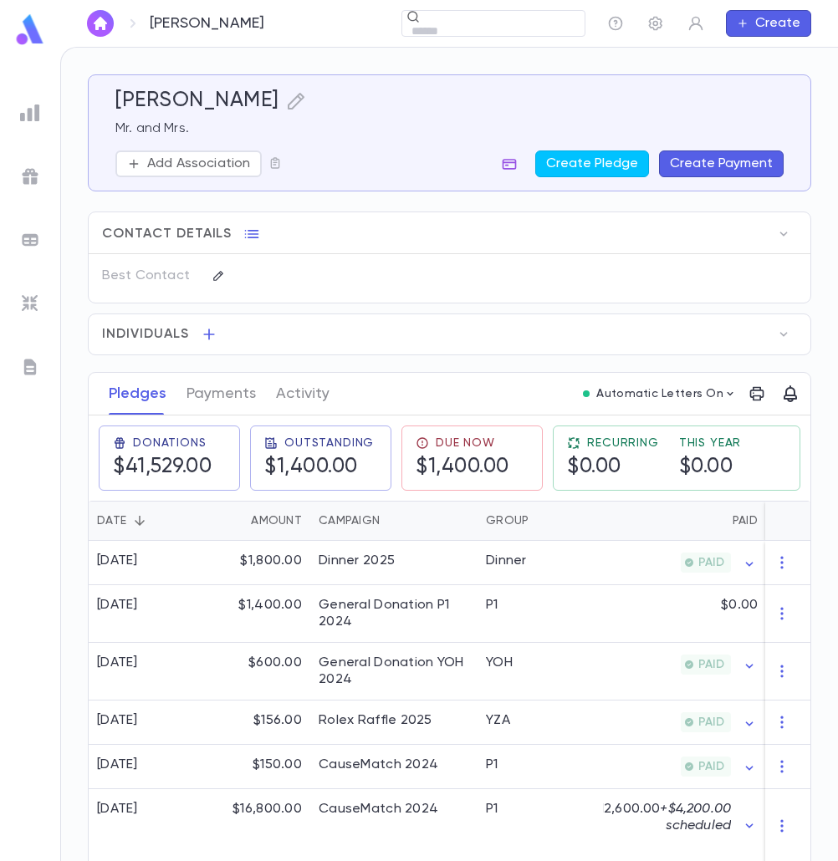
click at [515, 169] on icon "button" at bounding box center [509, 164] width 17 height 17
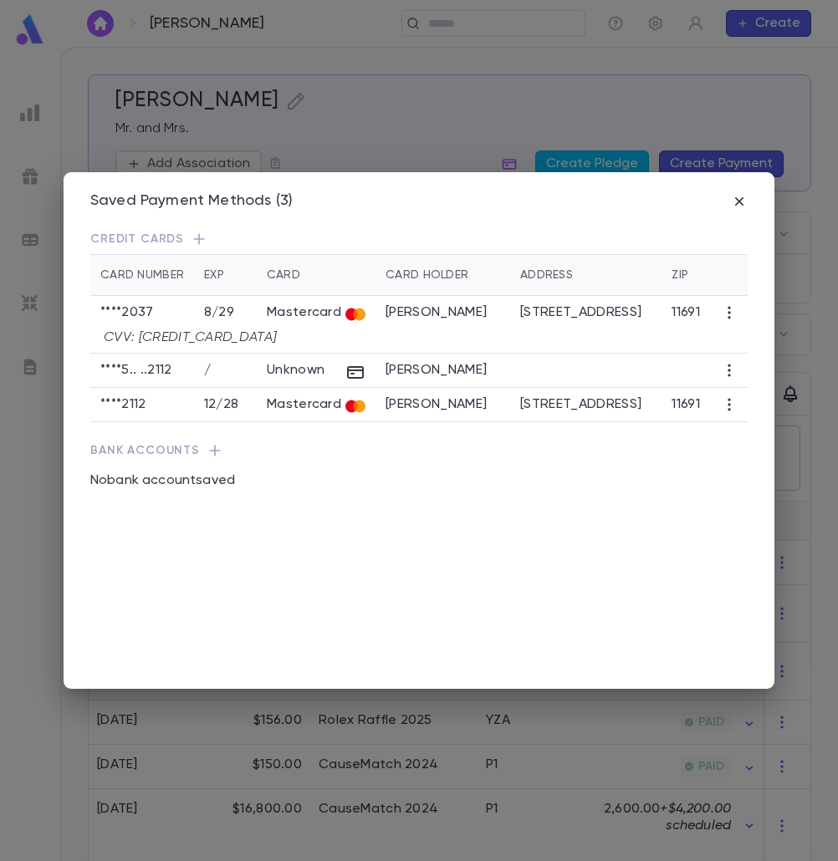
click at [728, 406] on icon "button" at bounding box center [729, 404] width 3 height 13
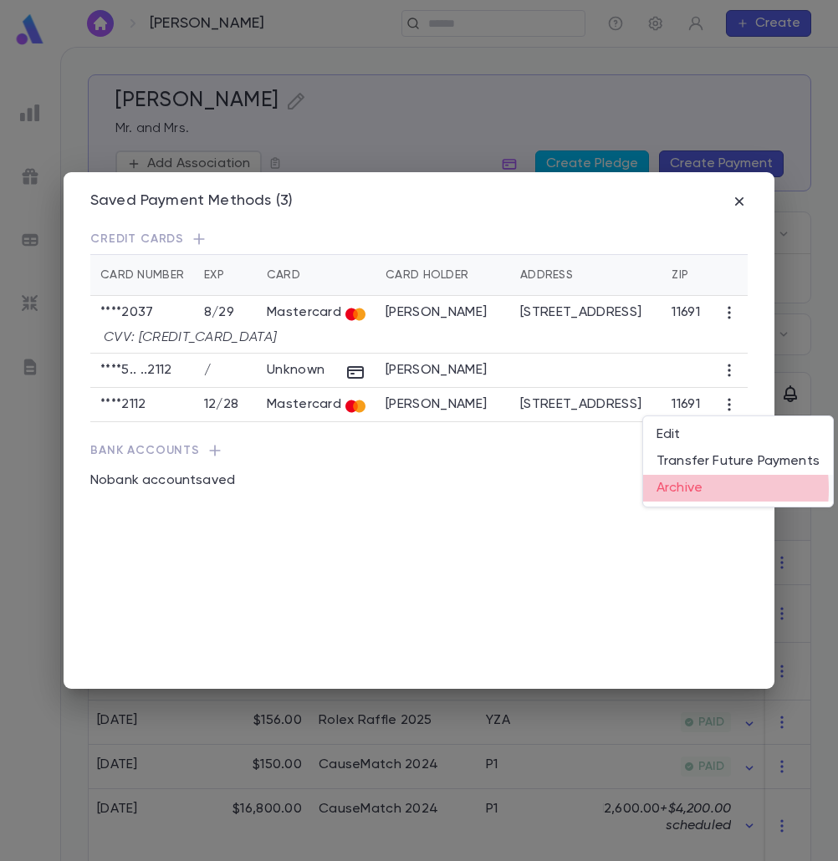
click at [673, 489] on li "Archive" at bounding box center [738, 488] width 190 height 27
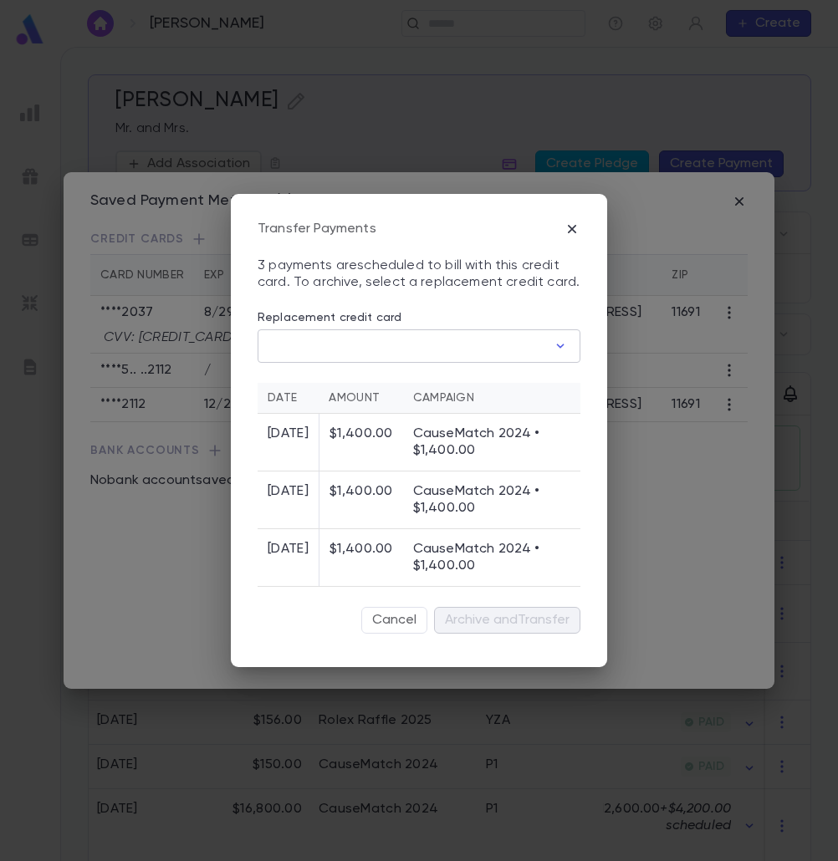
click at [378, 354] on input "Replacement credit card" at bounding box center [402, 346] width 289 height 33
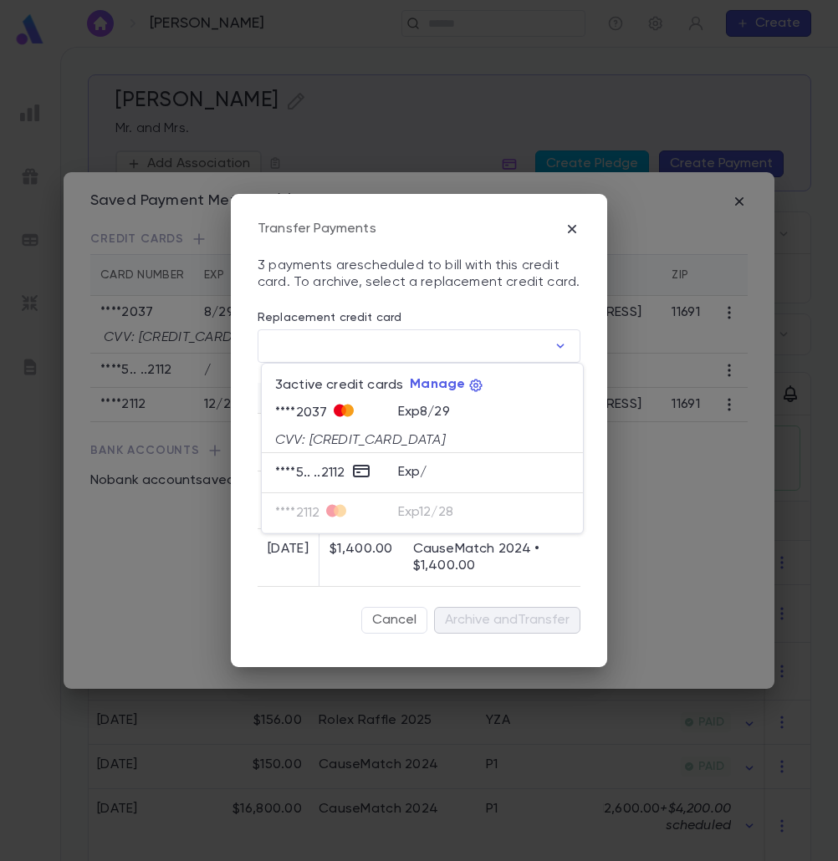
click at [353, 428] on div "CVV: 857" at bounding box center [422, 437] width 294 height 23
type input "********"
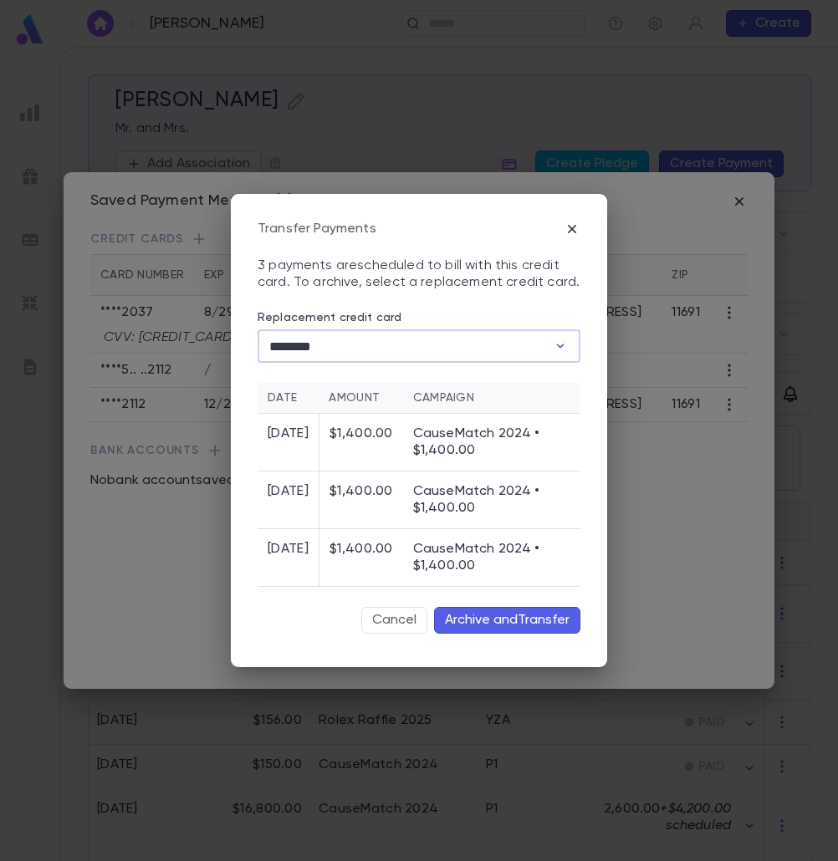
click at [507, 620] on button "Archive and Transfer" at bounding box center [507, 620] width 146 height 27
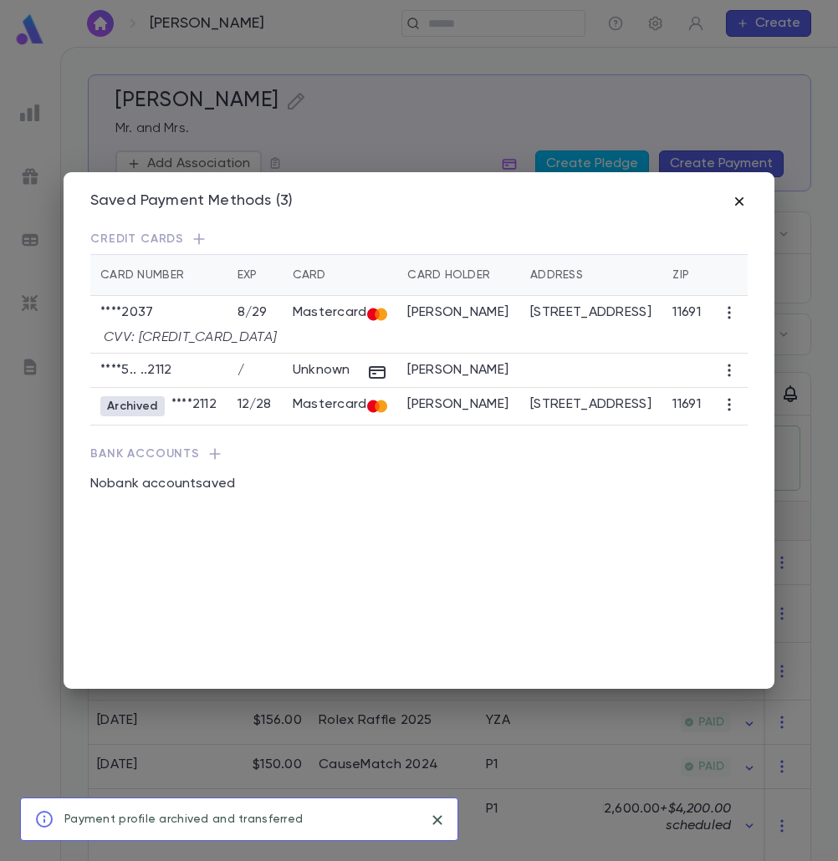
click at [734, 207] on icon "button" at bounding box center [739, 201] width 17 height 17
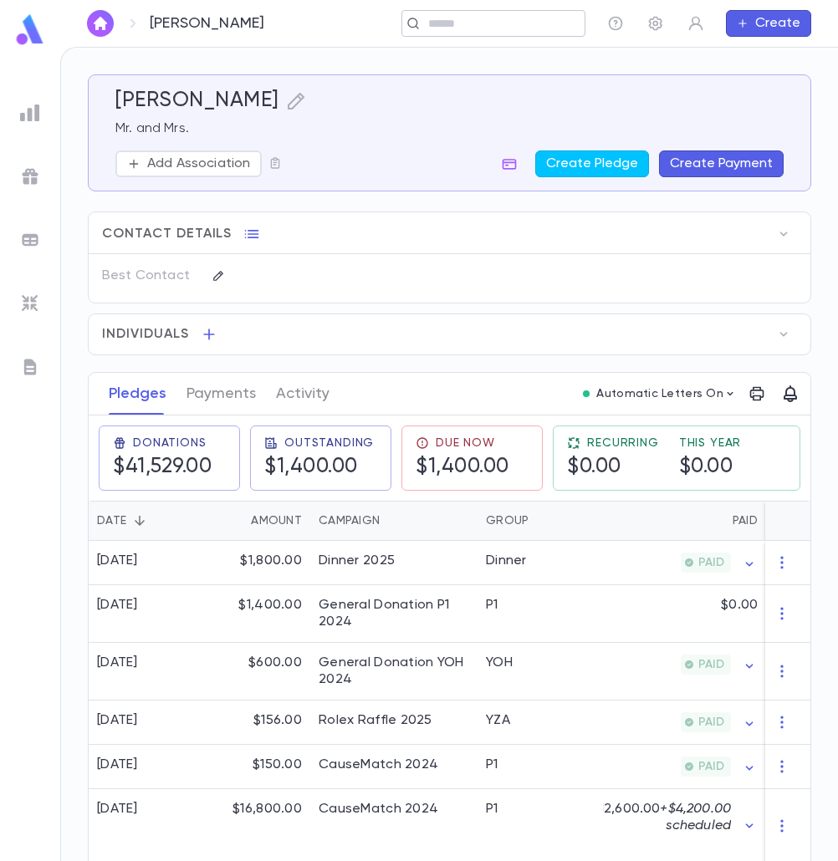
click at [430, 25] on input "text" at bounding box center [488, 24] width 130 height 16
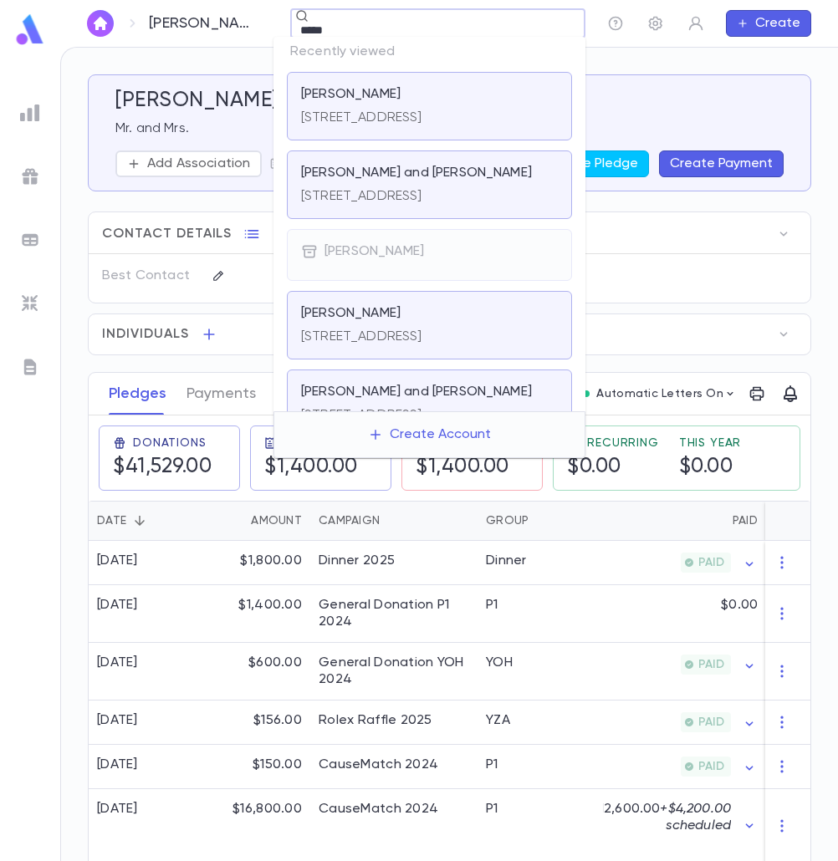
type input "******"
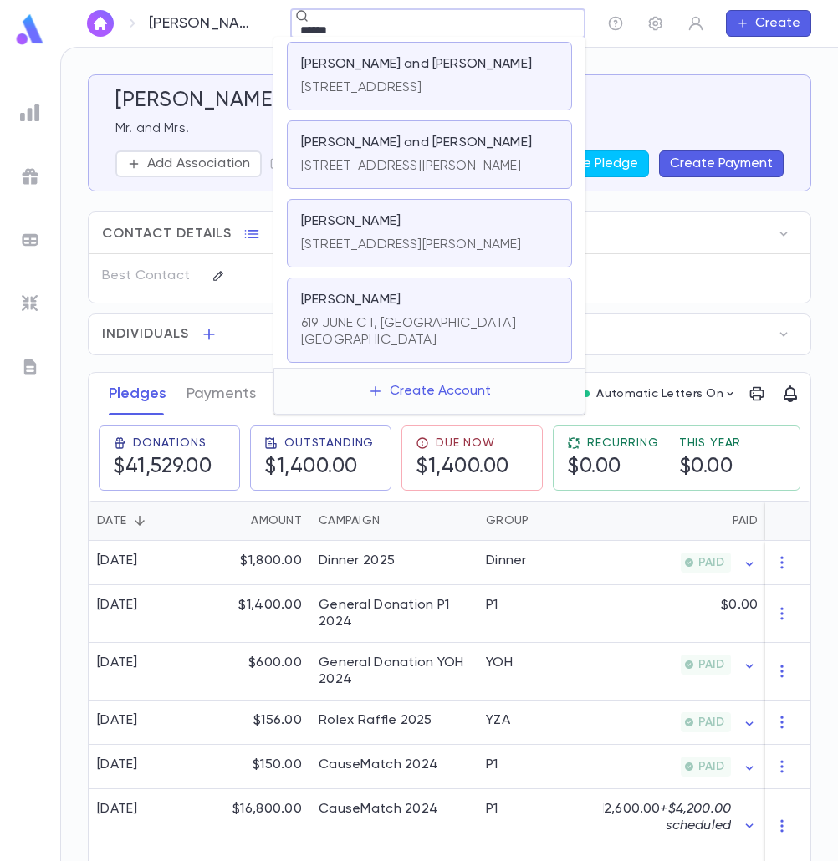
click at [468, 100] on div "Belsky, Mordechai and Shani 565 Park Ave, Cedarhurst NY 11516" at bounding box center [429, 76] width 285 height 69
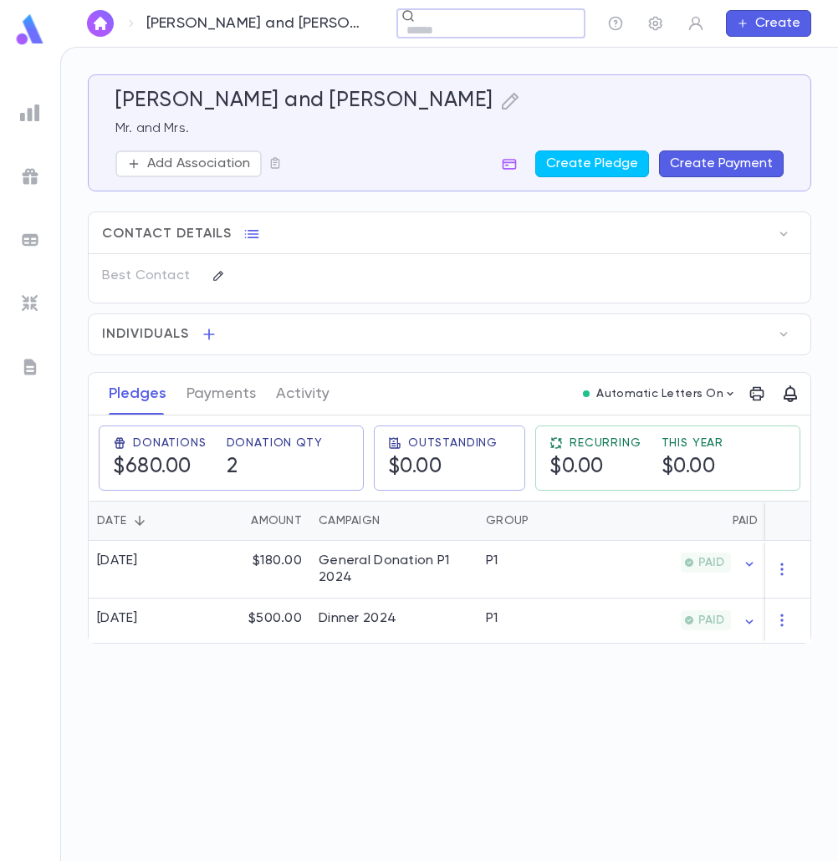
click at [697, 161] on button "Create Payment" at bounding box center [721, 164] width 125 height 27
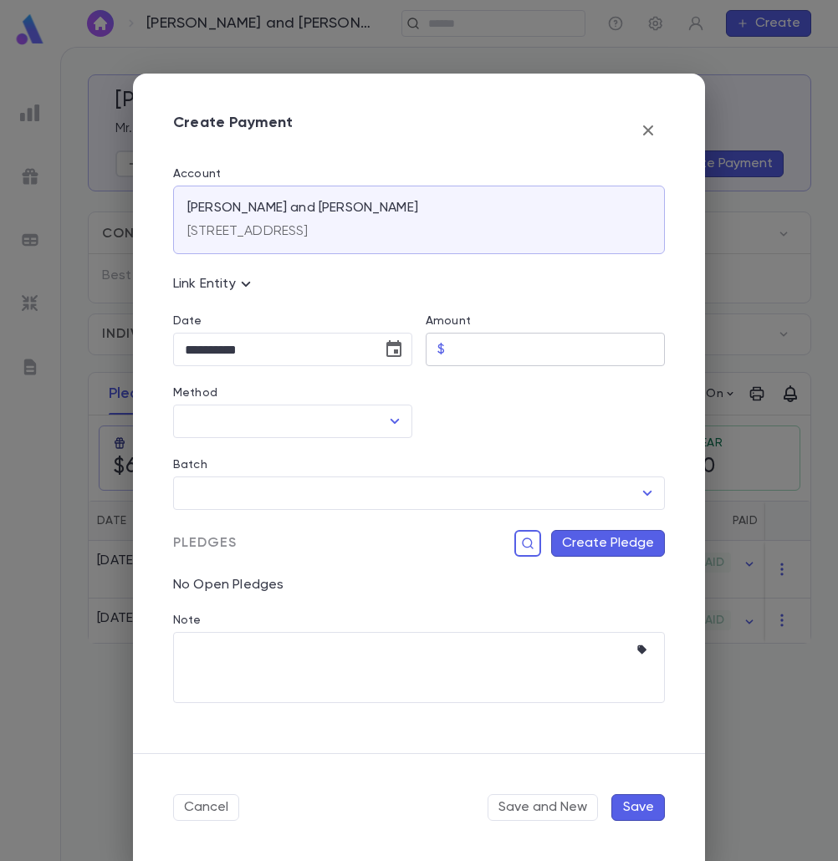
click at [457, 347] on input "Amount" at bounding box center [558, 350] width 213 height 33
drag, startPoint x: 644, startPoint y: 131, endPoint x: 320, endPoint y: 268, distance: 351.2
click at [644, 131] on icon "button" at bounding box center [648, 130] width 20 height 20
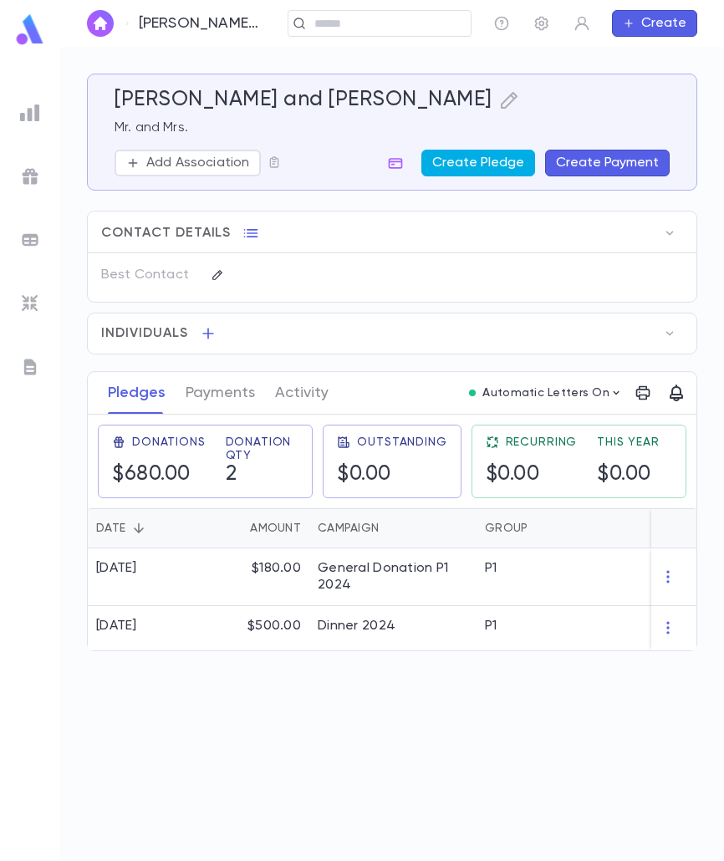
click at [492, 162] on button "Create Pledge" at bounding box center [478, 163] width 114 height 27
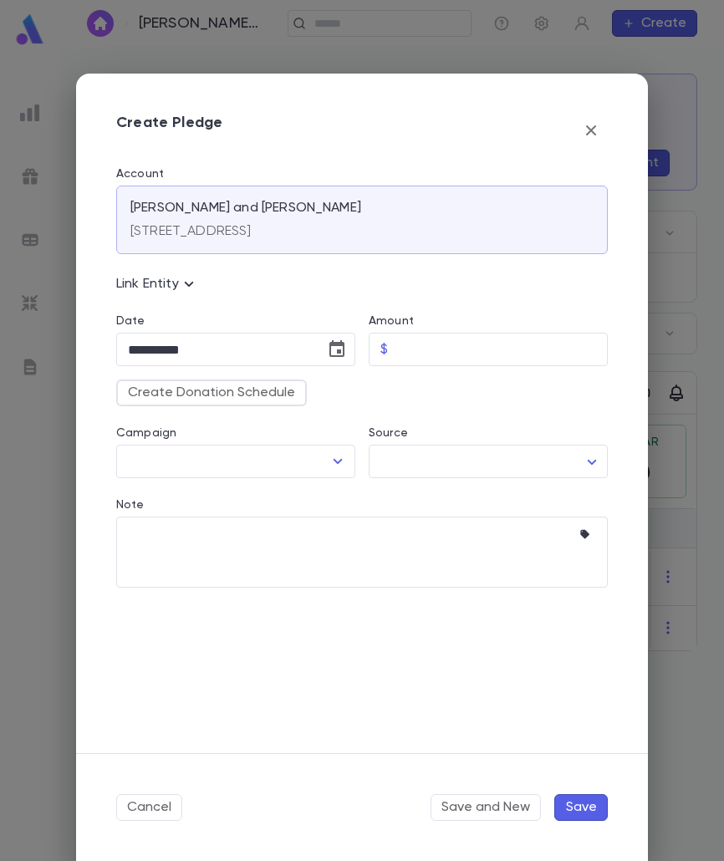
click at [425, 371] on div "Create Donation Schedule" at bounding box center [355, 386] width 505 height 40
click at [437, 331] on div "Amount" at bounding box center [488, 323] width 239 height 18
click at [436, 343] on input "Amount" at bounding box center [501, 350] width 213 height 33
type input "********"
click at [341, 342] on icon "Choose date, selected date is Aug 25, 2025" at bounding box center [336, 348] width 15 height 17
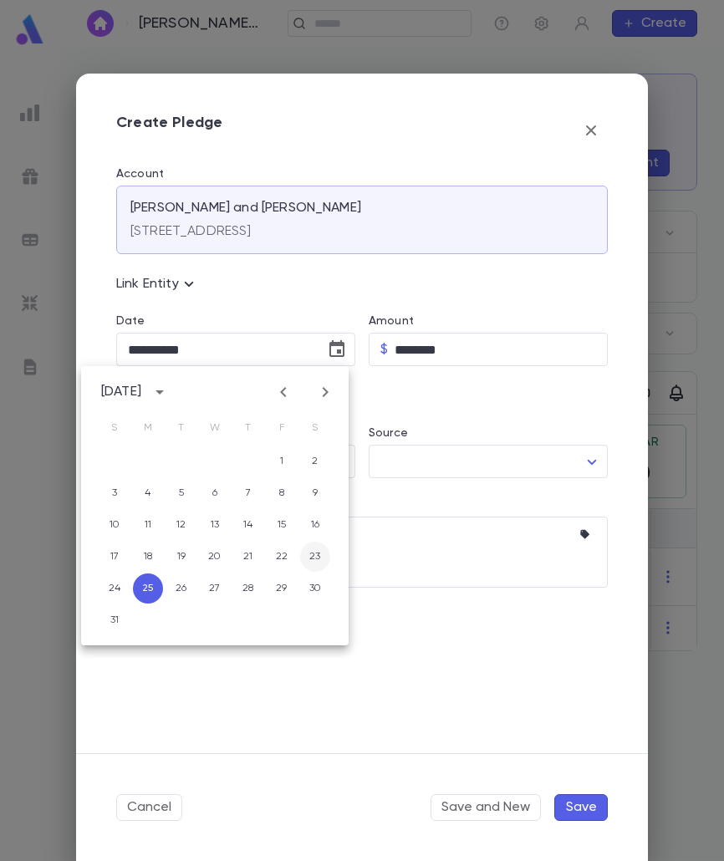
click at [313, 546] on button "23" at bounding box center [315, 557] width 30 height 30
type input "**********"
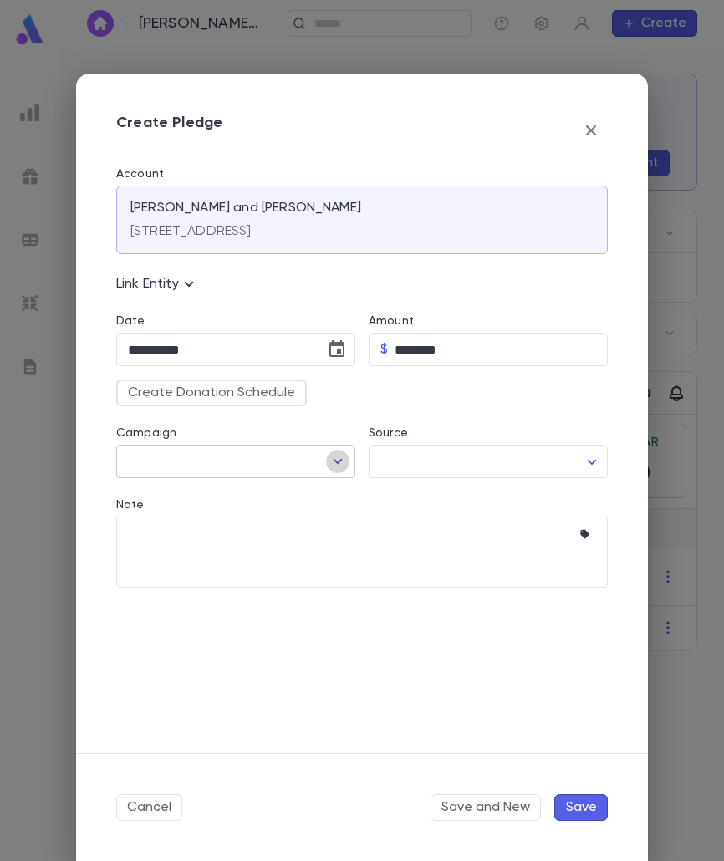
click at [340, 457] on icon "Open" at bounding box center [338, 462] width 20 height 20
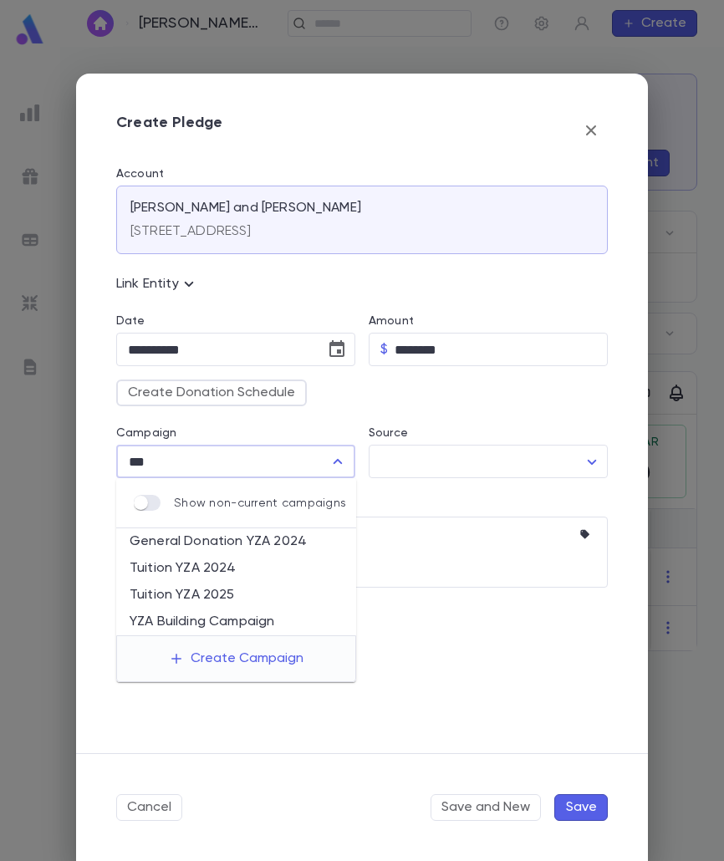
click at [203, 620] on li "YZA Building Campaign" at bounding box center [236, 622] width 240 height 27
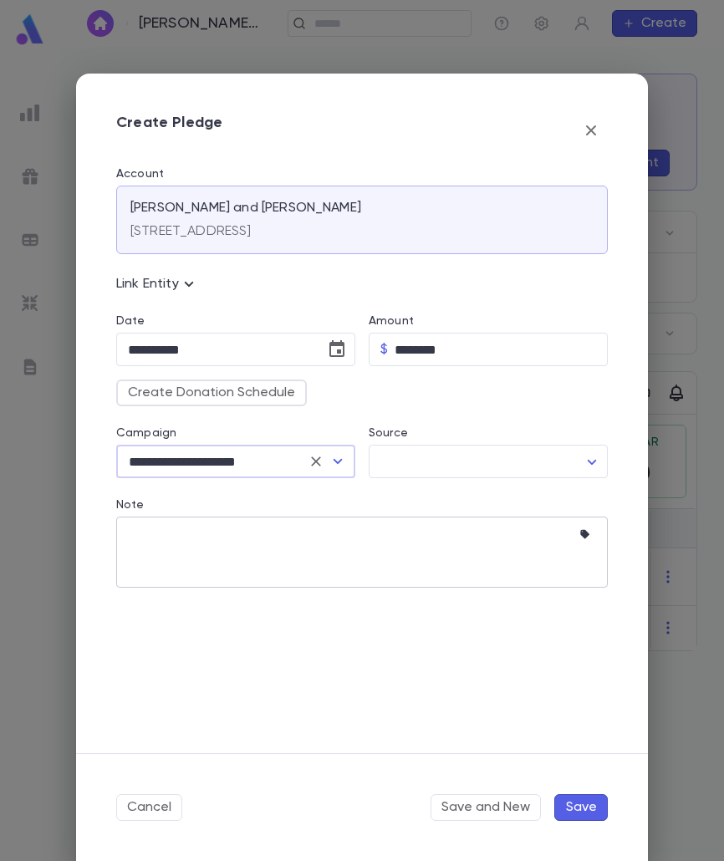
type input "**********"
click at [181, 567] on textarea "Note" at bounding box center [349, 552] width 443 height 71
click at [205, 534] on textarea "Note" at bounding box center [349, 552] width 443 height 71
paste textarea "**********"
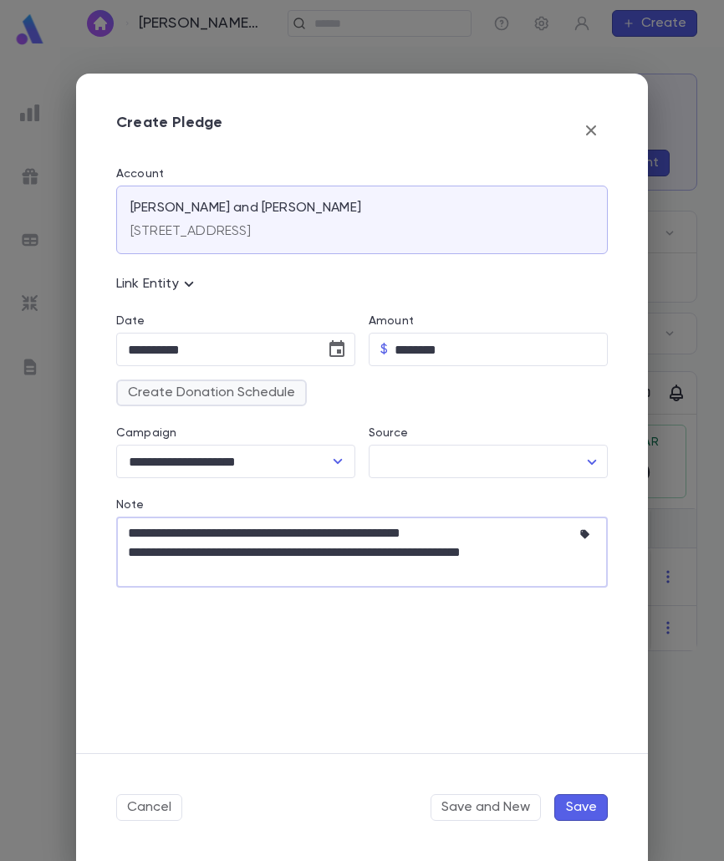
type textarea "**********"
click at [216, 404] on button "Create Donation Schedule" at bounding box center [211, 393] width 191 height 27
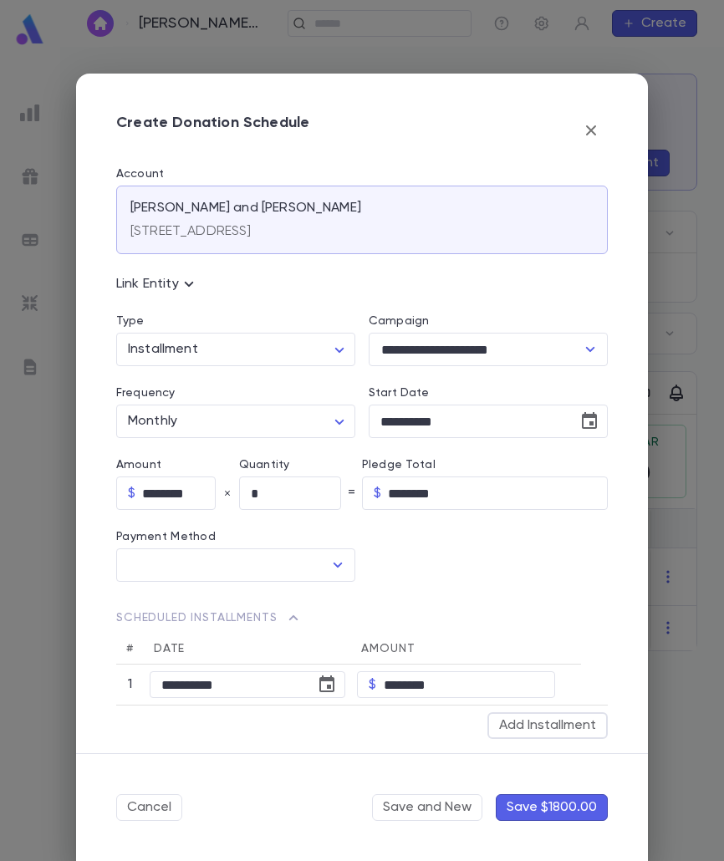
click at [542, 814] on button "Save $1800.00" at bounding box center [552, 807] width 112 height 27
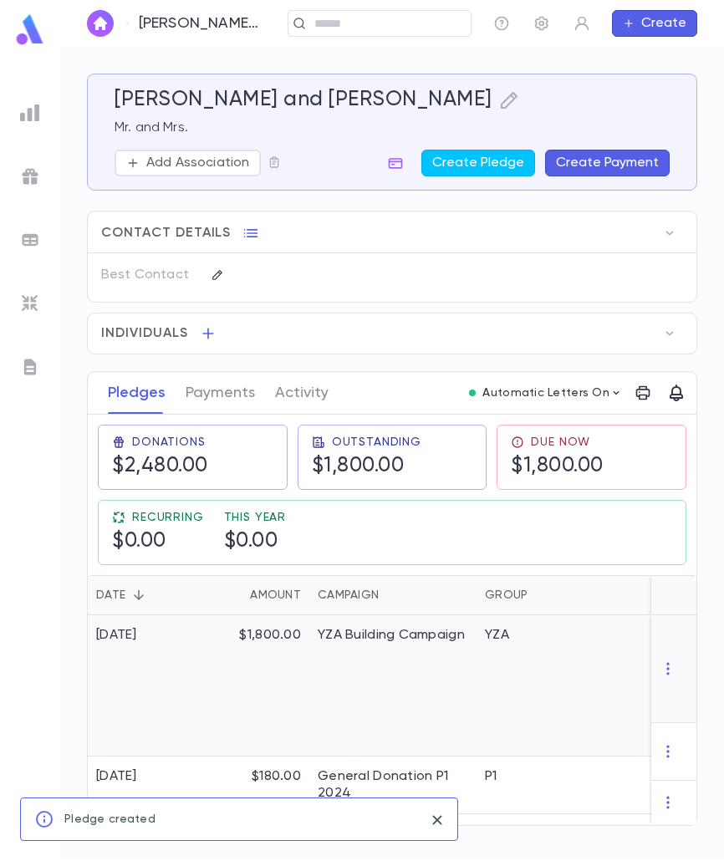
click at [212, 636] on div "$1,800.00" at bounding box center [255, 686] width 109 height 141
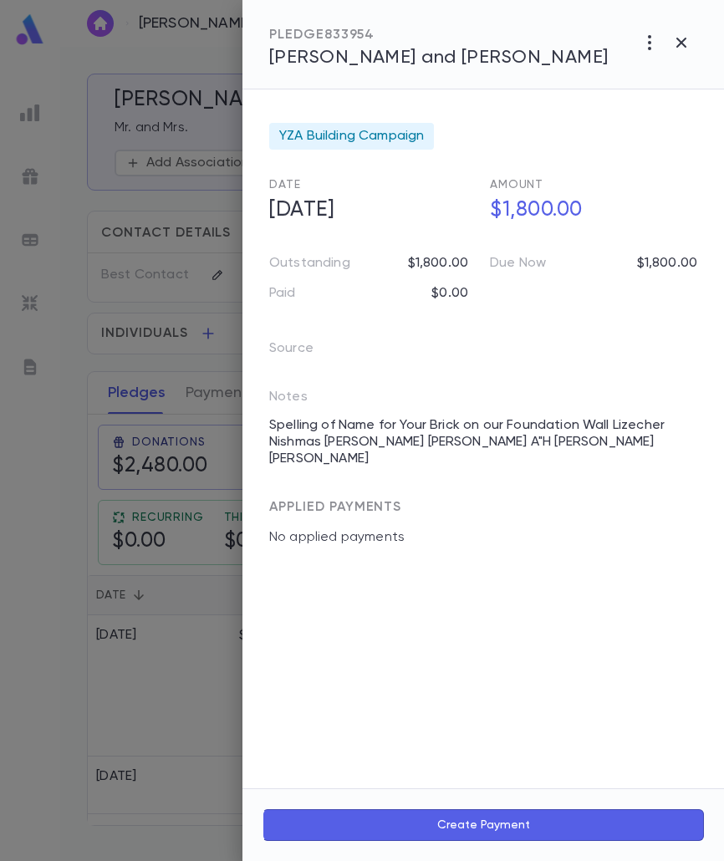
click at [472, 816] on button "Create Payment" at bounding box center [484, 826] width 442 height 32
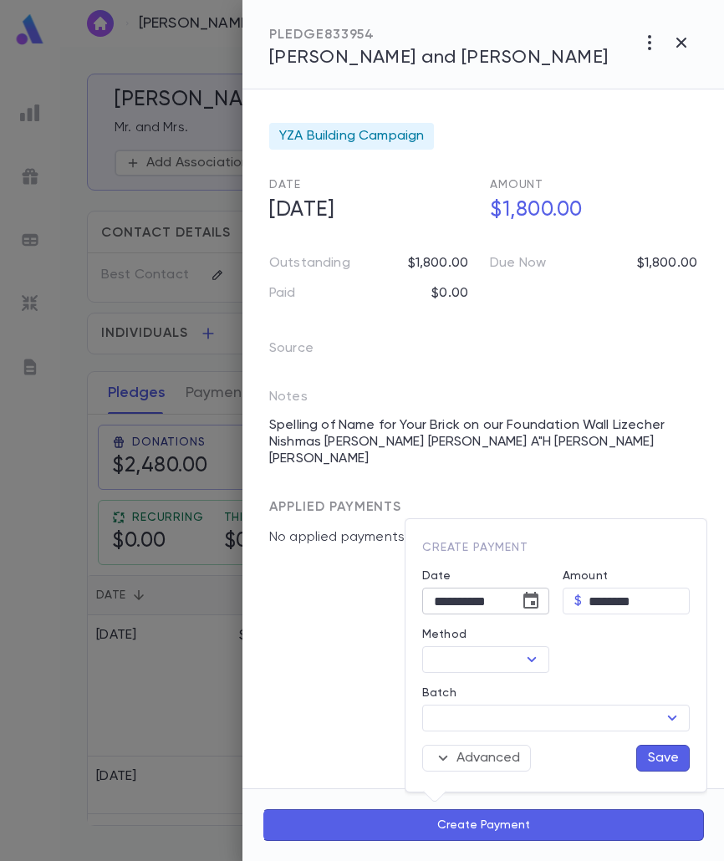
click at [529, 605] on icon "Choose date, selected date is Aug 25, 2025" at bounding box center [531, 601] width 20 height 20
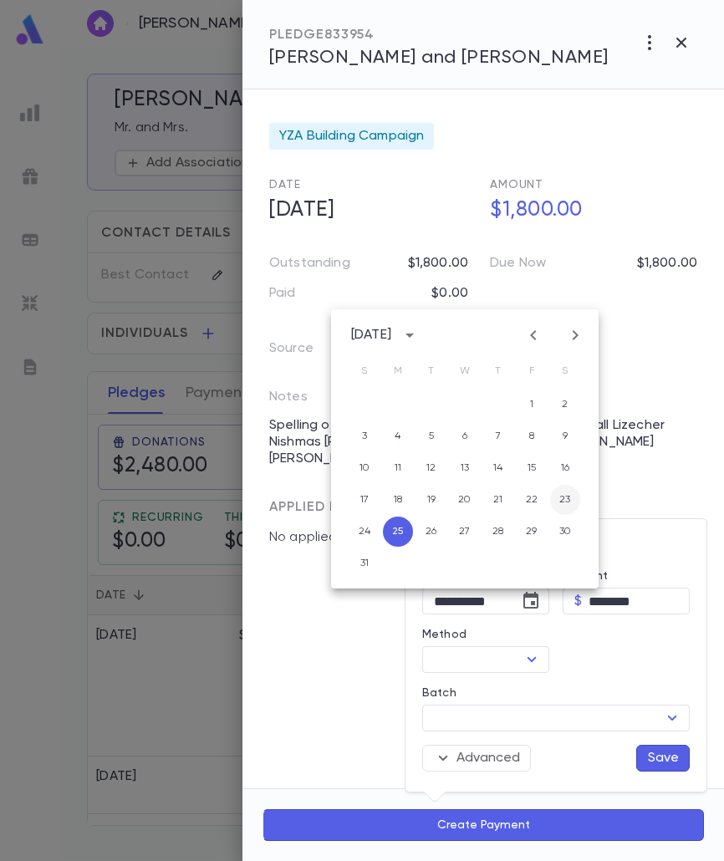
click at [567, 499] on button "23" at bounding box center [565, 500] width 30 height 30
type input "**********"
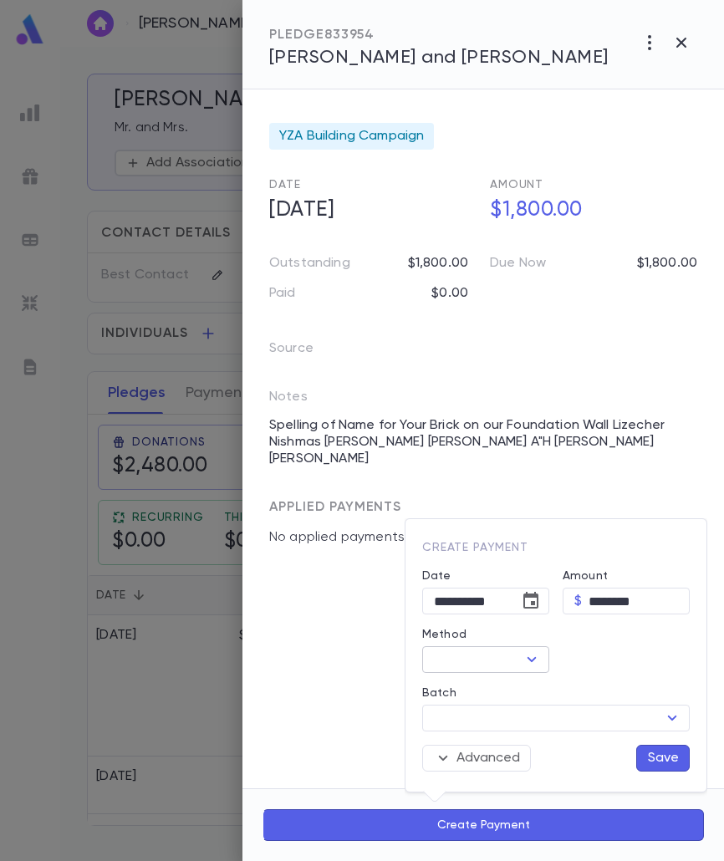
click at [534, 653] on icon "Open" at bounding box center [532, 660] width 20 height 20
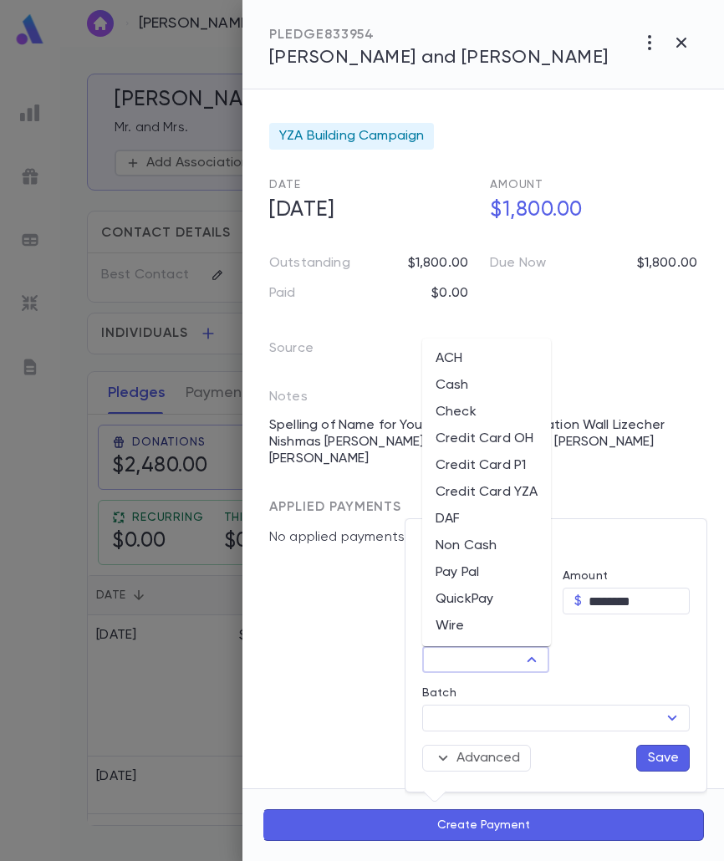
click at [498, 475] on li "Credit Card P1" at bounding box center [486, 465] width 129 height 27
type input "**********"
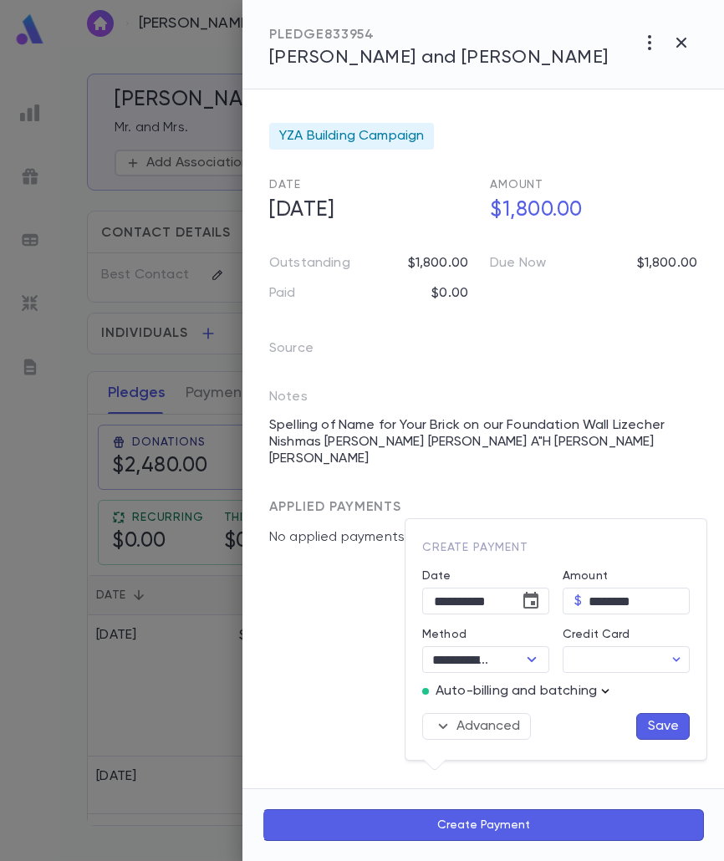
click at [605, 692] on icon "button" at bounding box center [606, 691] width 8 height 4
click at [543, 720] on p "Enter Manual Billing Instead" at bounding box center [613, 721] width 172 height 17
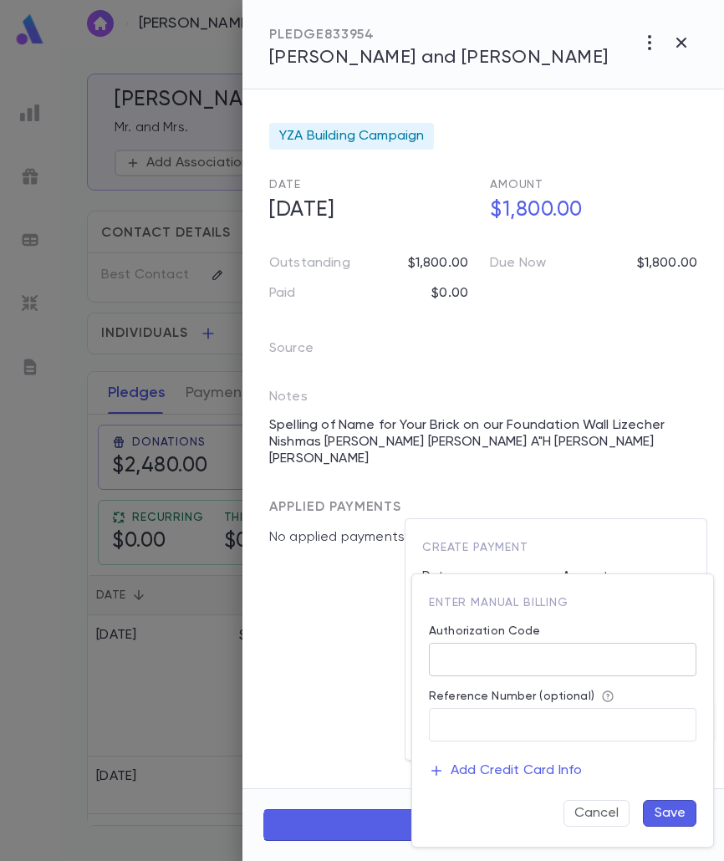
click at [478, 674] on input "Authorization Code" at bounding box center [563, 660] width 268 height 33
type input "**"
click at [692, 819] on button "Save" at bounding box center [670, 813] width 54 height 27
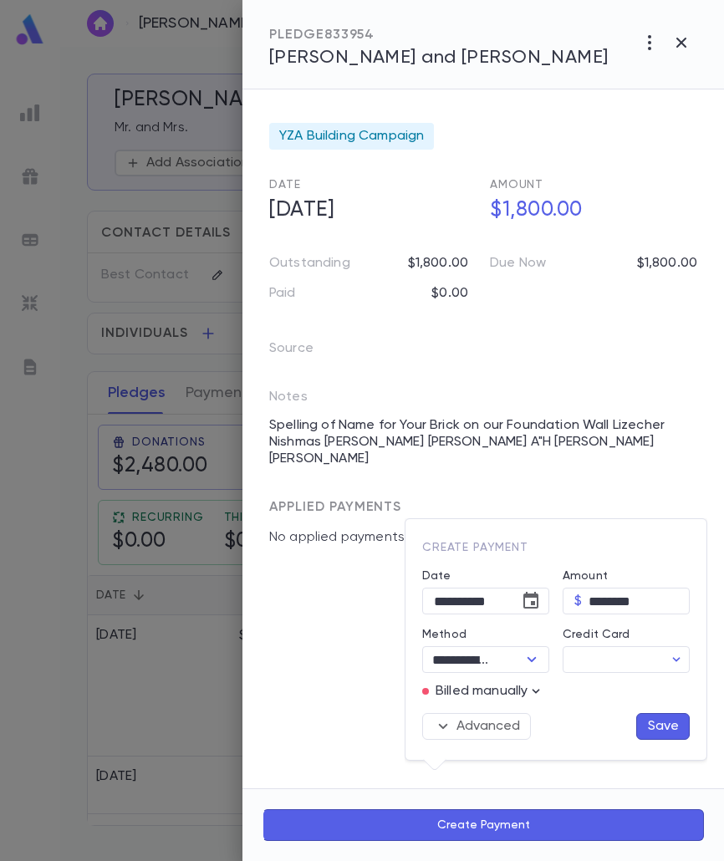
click at [665, 718] on button "Save" at bounding box center [663, 726] width 54 height 27
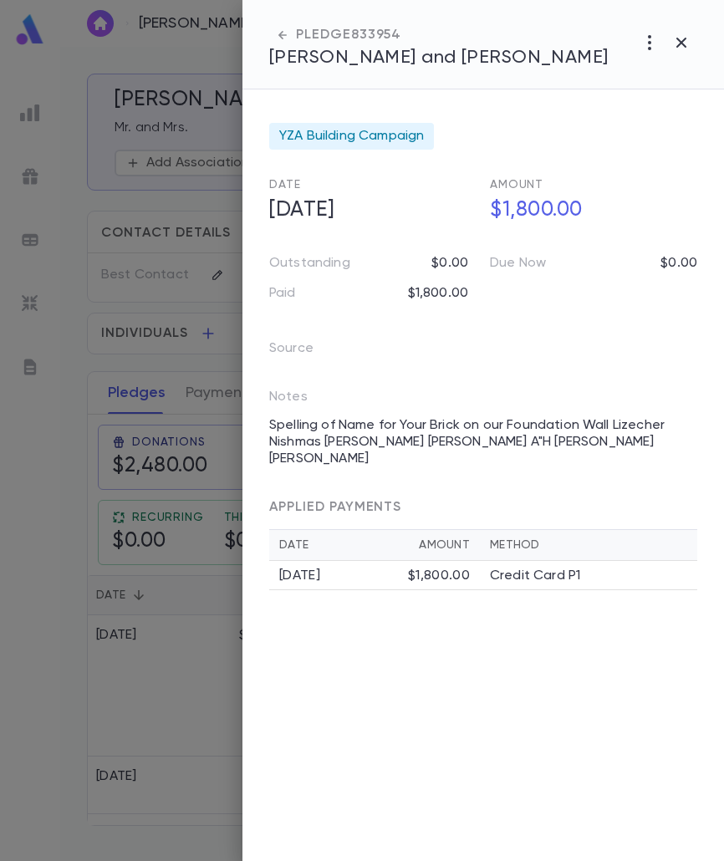
click at [70, 529] on div at bounding box center [362, 430] width 724 height 861
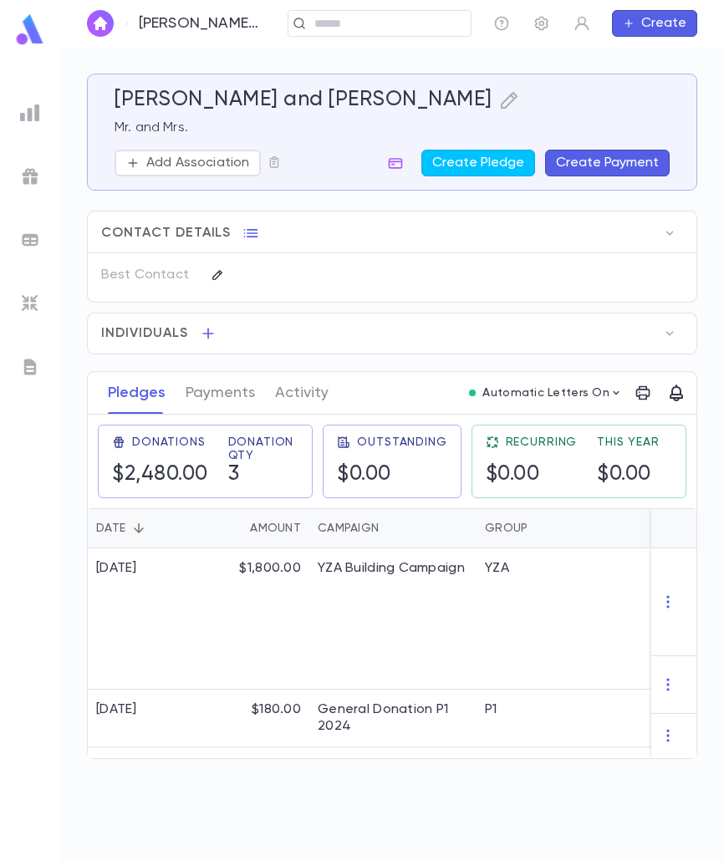
click at [215, 275] on icon "button" at bounding box center [216, 274] width 9 height 9
click at [248, 232] on icon "button" at bounding box center [251, 233] width 17 height 17
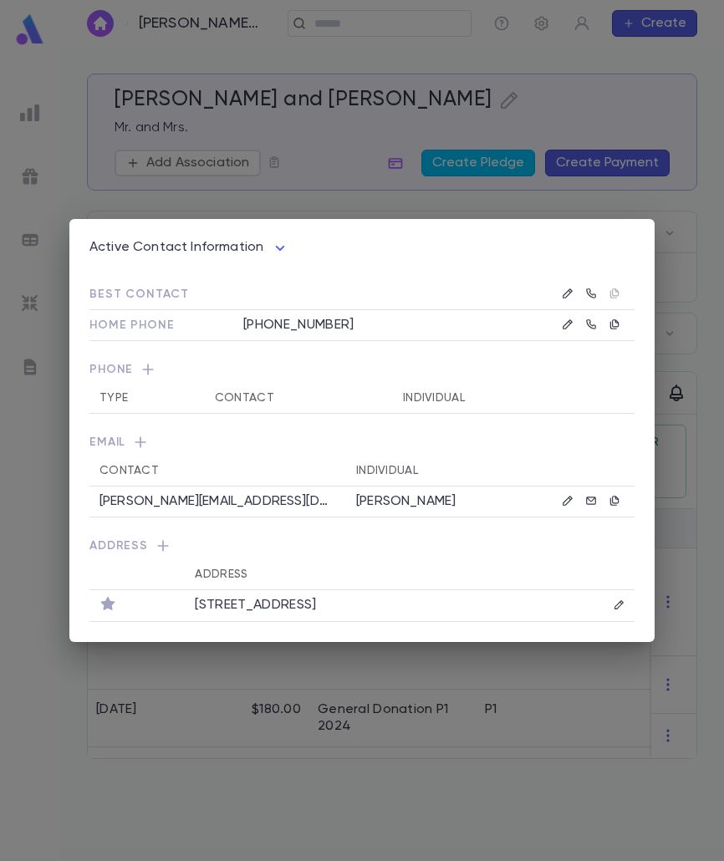
click at [39, 588] on div "Active Contact Information **** Best Contact Home Phone (347) 475-0963 Phone Ty…" at bounding box center [362, 430] width 724 height 861
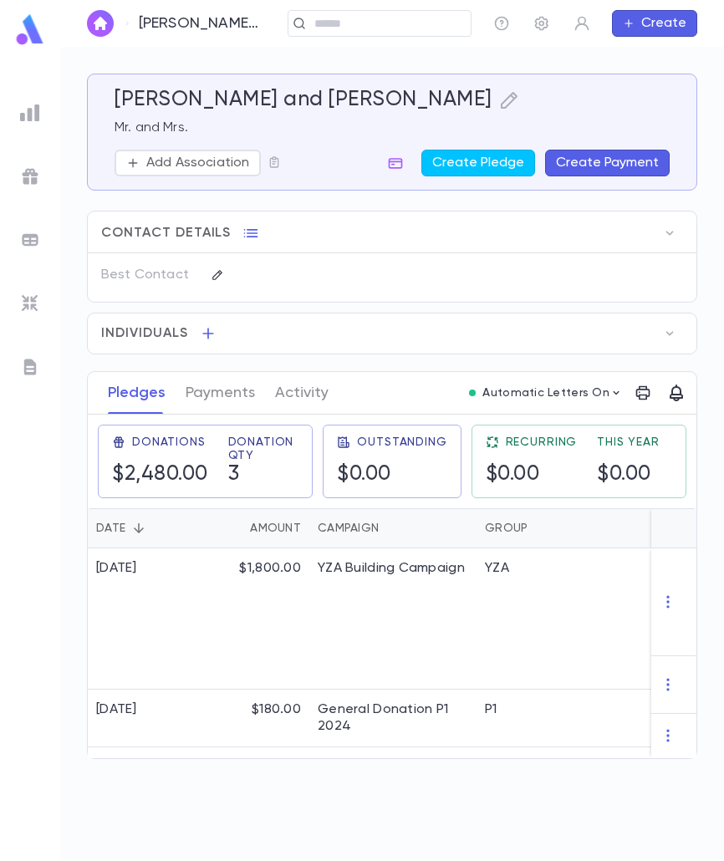
click at [359, 31] on div "Belsky, Mordechai and Shani ​ Create" at bounding box center [392, 23] width 664 height 47
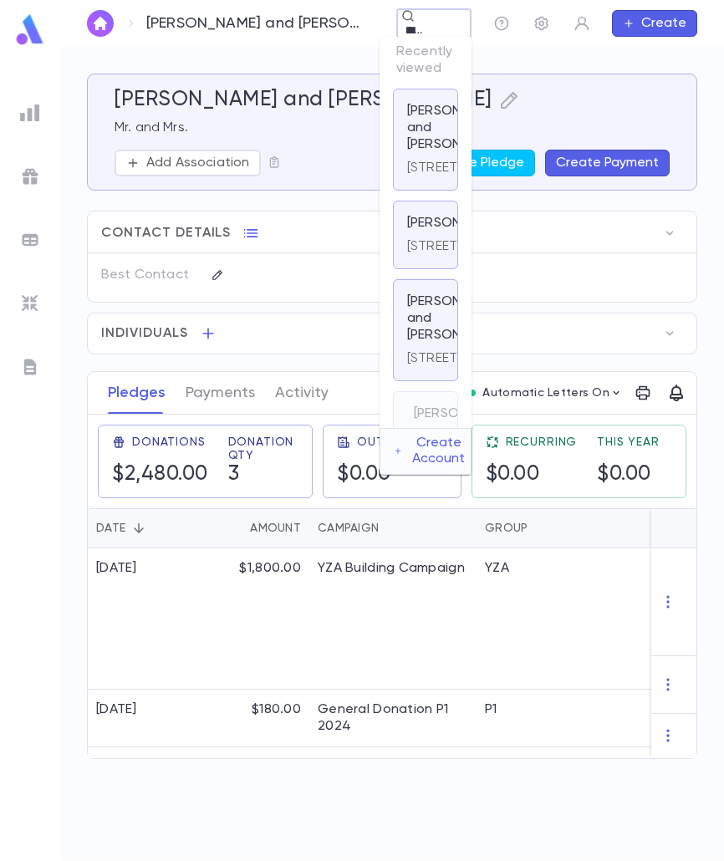
type input "**********"
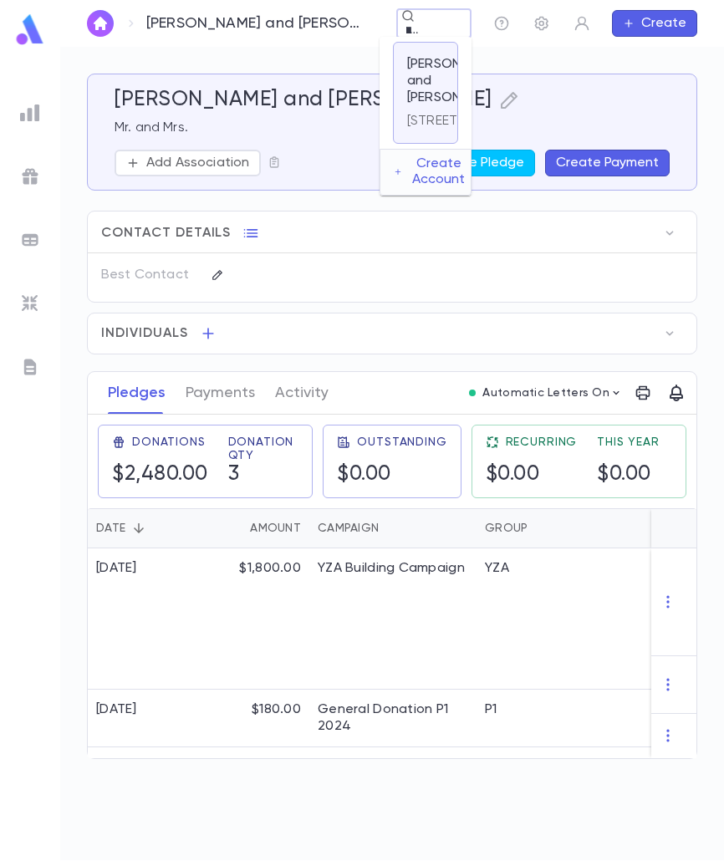
click at [407, 95] on p "Pacht, Ezra and Devorah" at bounding box center [457, 81] width 100 height 50
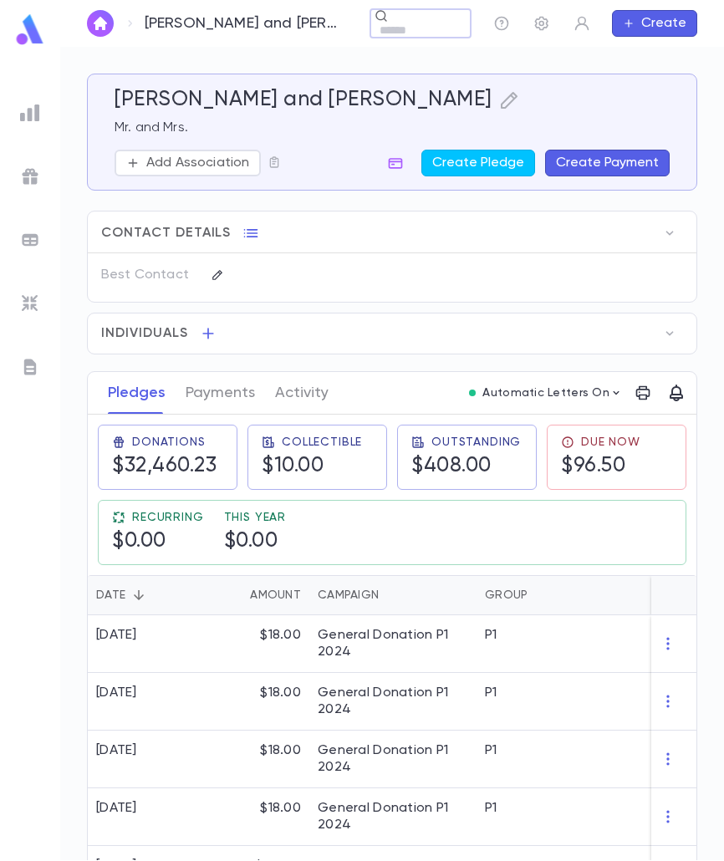
click at [585, 164] on button "Create Payment" at bounding box center [607, 163] width 125 height 27
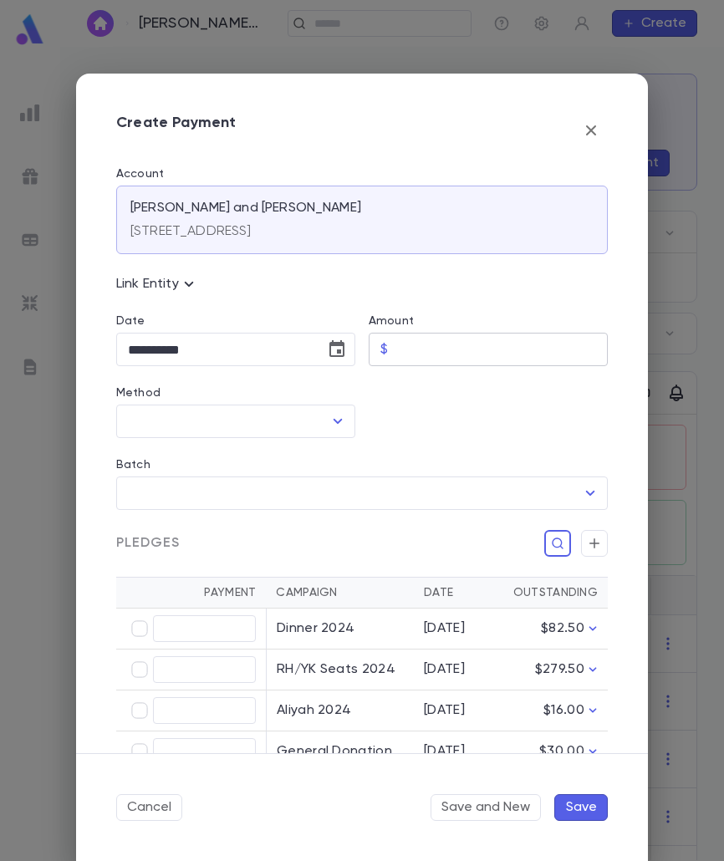
click at [411, 350] on input "Amount" at bounding box center [501, 350] width 213 height 33
type input "*****"
click at [330, 355] on icon "Choose date, selected date is Aug 25, 2025" at bounding box center [336, 348] width 15 height 17
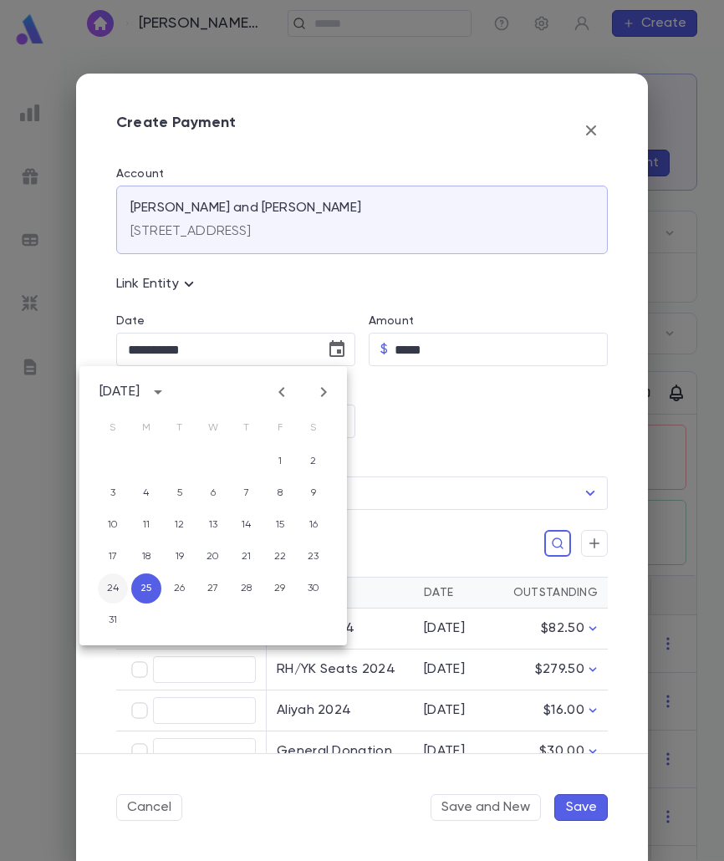
click at [113, 586] on button "24" at bounding box center [113, 589] width 30 height 30
type input "**********"
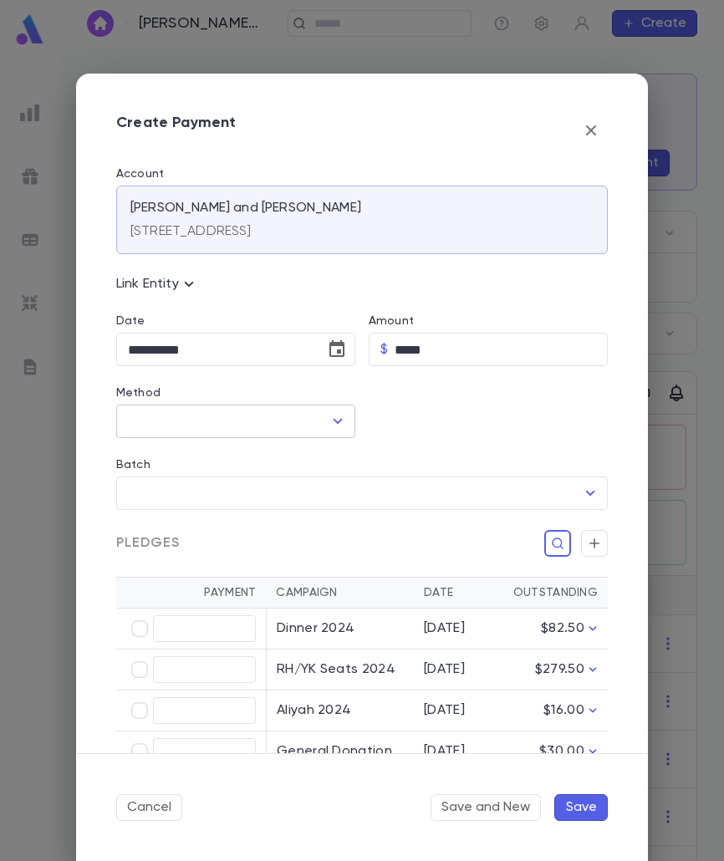
click at [317, 419] on input "Method" at bounding box center [223, 422] width 199 height 32
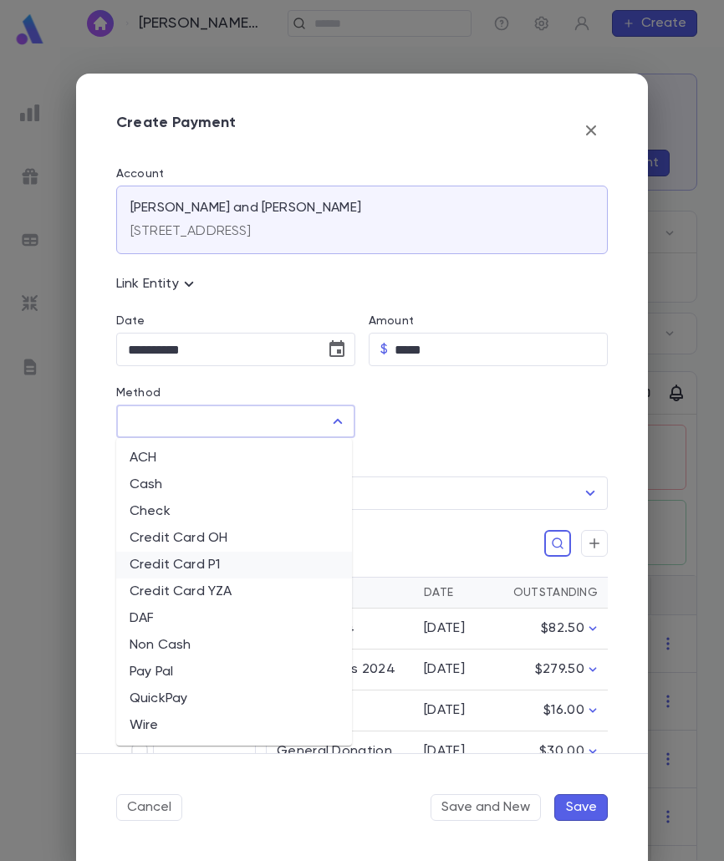
drag, startPoint x: 202, startPoint y: 693, endPoint x: 213, endPoint y: 557, distance: 136.7
click at [211, 575] on ul "ACH Cash Check Credit Card OH Credit Card P1 Credit Card YZA DAF Non Cash Pay P…" at bounding box center [234, 592] width 236 height 308
click at [216, 556] on li "Credit Card P1" at bounding box center [234, 565] width 236 height 27
type input "**********"
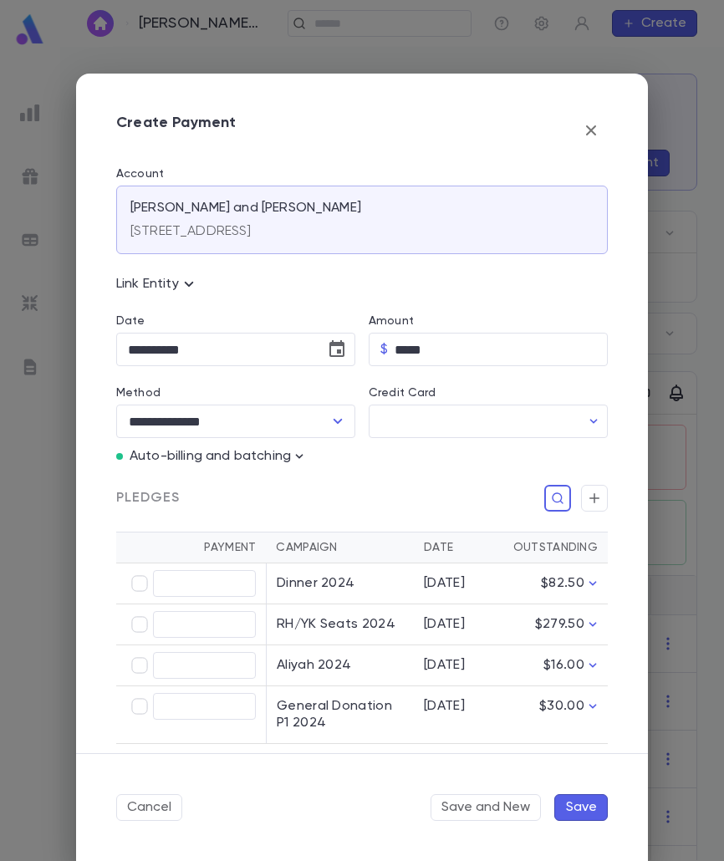
click at [299, 440] on div "Auto-billing and batching" at bounding box center [355, 451] width 505 height 27
click at [297, 456] on icon "button" at bounding box center [300, 456] width 8 height 4
click at [314, 489] on p "Enter Manual Billing Instead" at bounding box center [395, 486] width 172 height 17
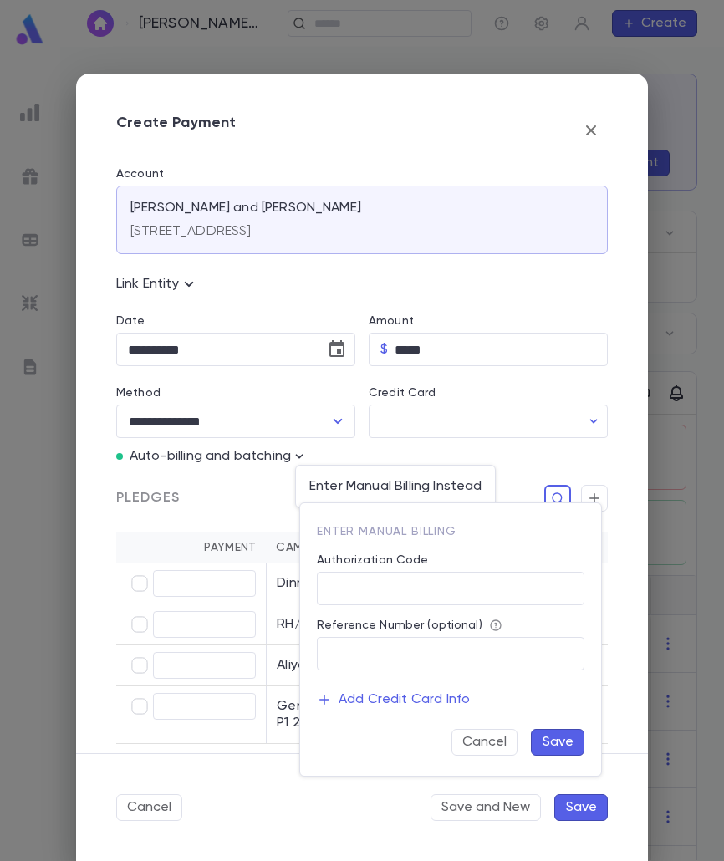
click at [349, 564] on label "Authorization Code" at bounding box center [373, 560] width 112 height 13
click at [349, 573] on input "Authorization Code" at bounding box center [451, 589] width 268 height 33
drag, startPoint x: 352, startPoint y: 581, endPoint x: 358, endPoint y: 595, distance: 14.6
click at [352, 581] on input "Authorization Code" at bounding box center [451, 589] width 268 height 33
type input "**"
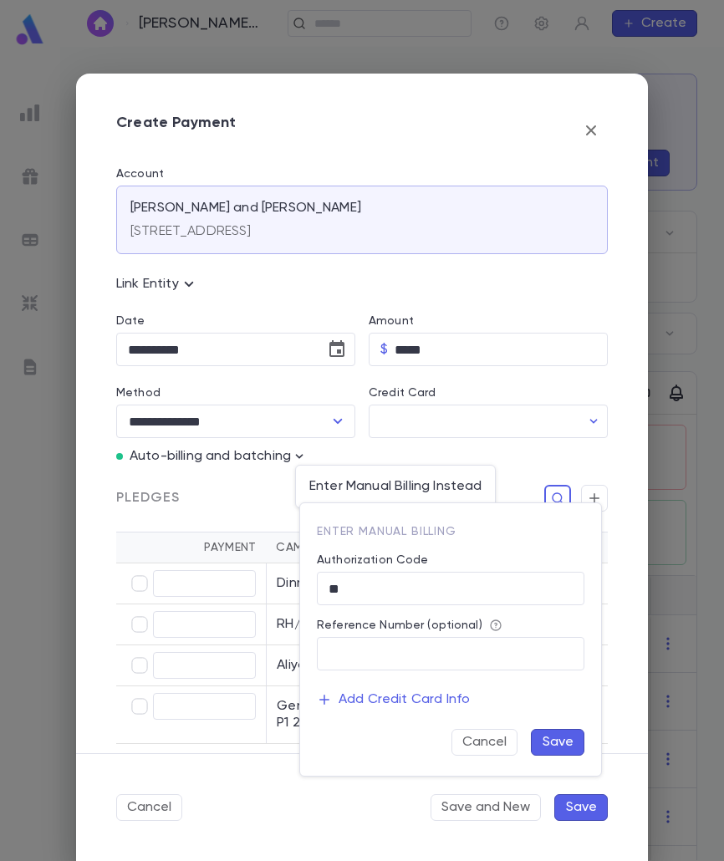
click at [547, 743] on button "Save" at bounding box center [558, 742] width 54 height 27
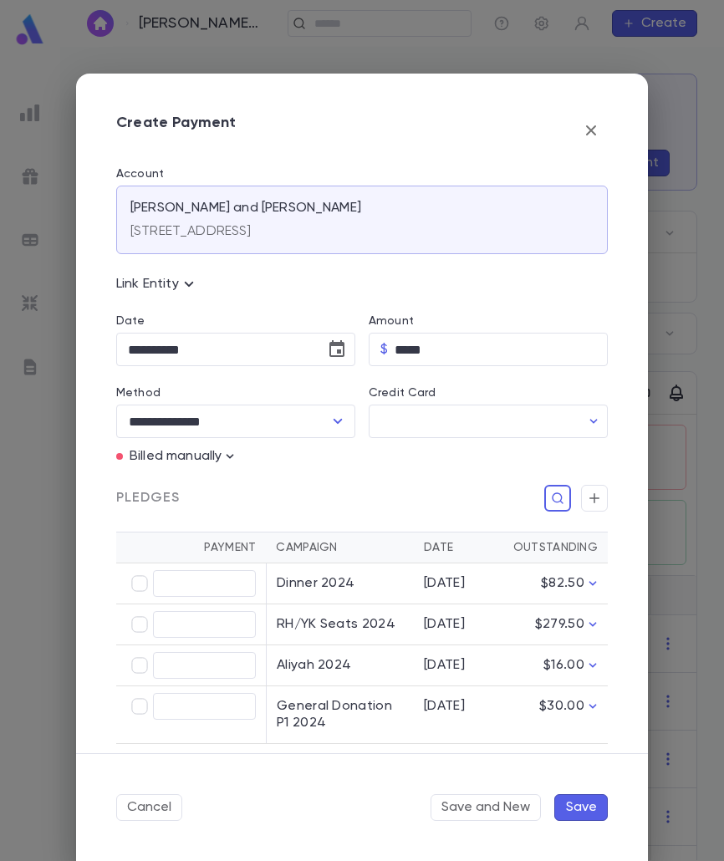
scroll to position [160, 0]
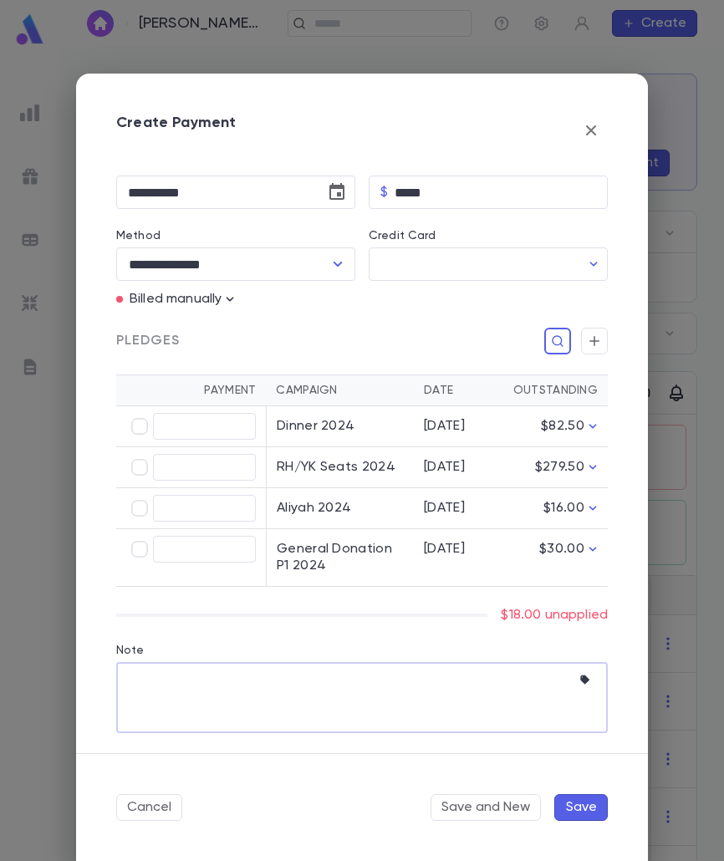
click at [364, 702] on textarea "Note" at bounding box center [349, 697] width 443 height 71
click at [183, 687] on textarea "Note" at bounding box center [349, 697] width 443 height 71
paste textarea "**********"
type textarea "**********"
click at [609, 816] on div "Cancel Save and New Save" at bounding box center [362, 808] width 572 height 108
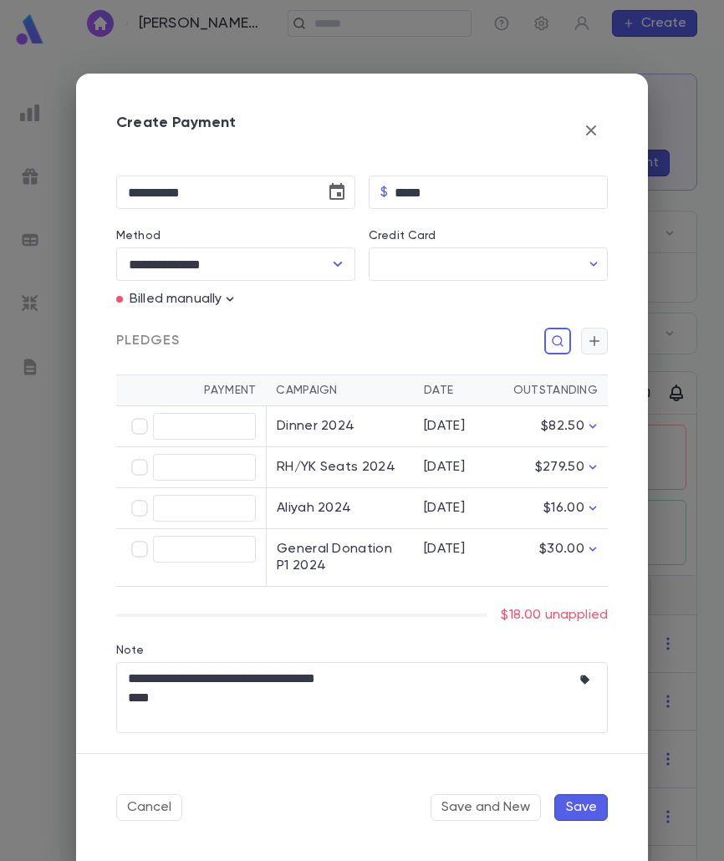
click at [582, 350] on button "button" at bounding box center [594, 341] width 27 height 27
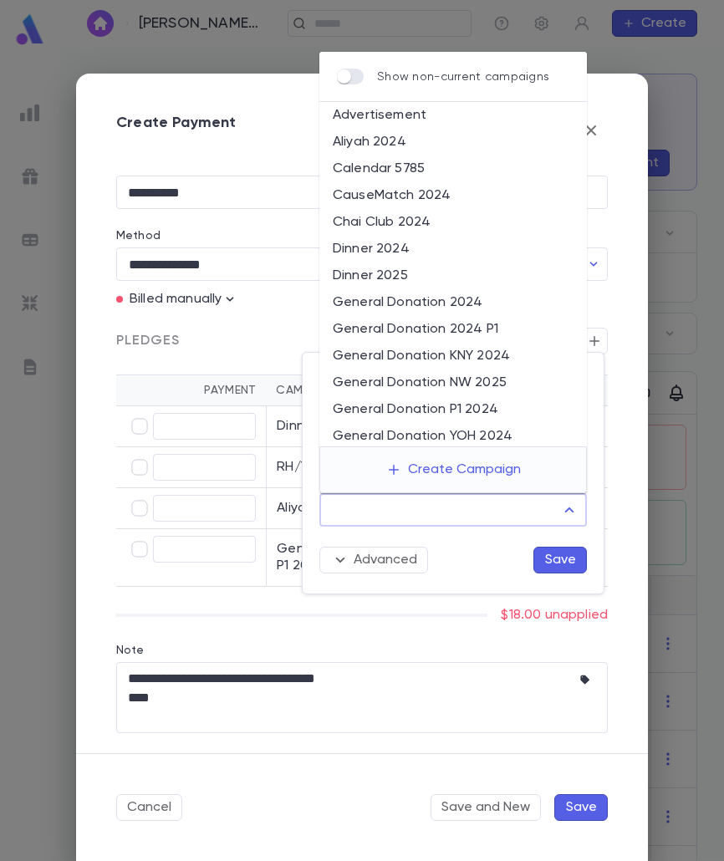
click at [517, 497] on input "Campaign" at bounding box center [440, 510] width 227 height 32
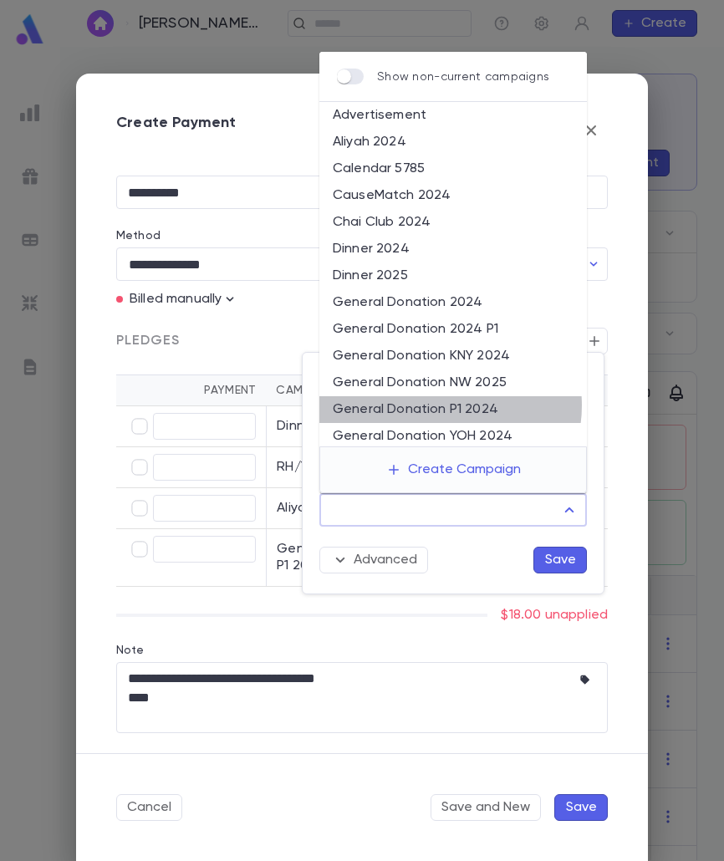
click at [445, 406] on li "General Donation P1 2024" at bounding box center [453, 409] width 268 height 27
type input "**********"
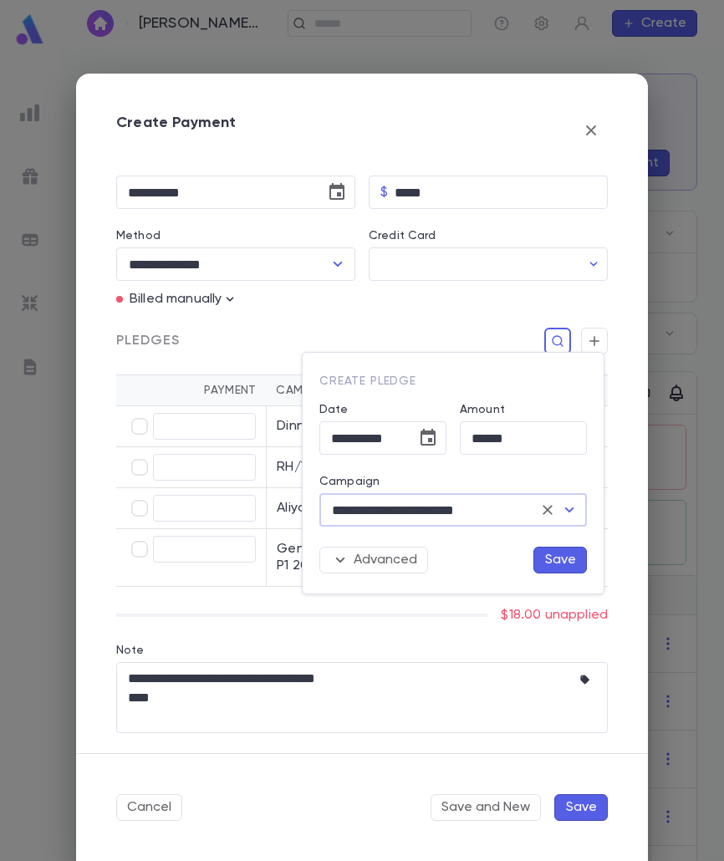
click at [549, 568] on button "Save" at bounding box center [561, 560] width 54 height 27
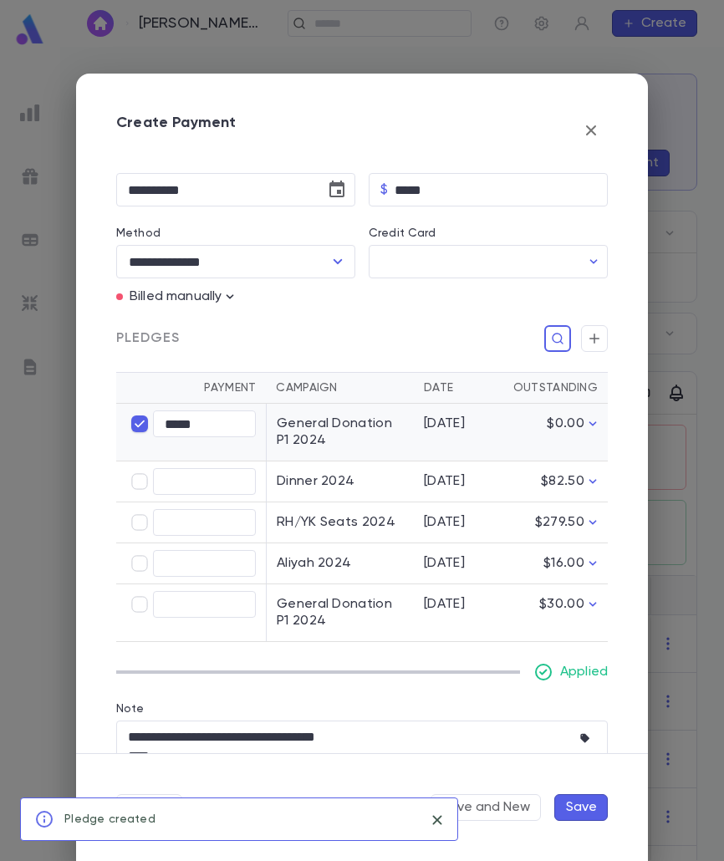
click at [591, 804] on button "Save" at bounding box center [581, 807] width 54 height 27
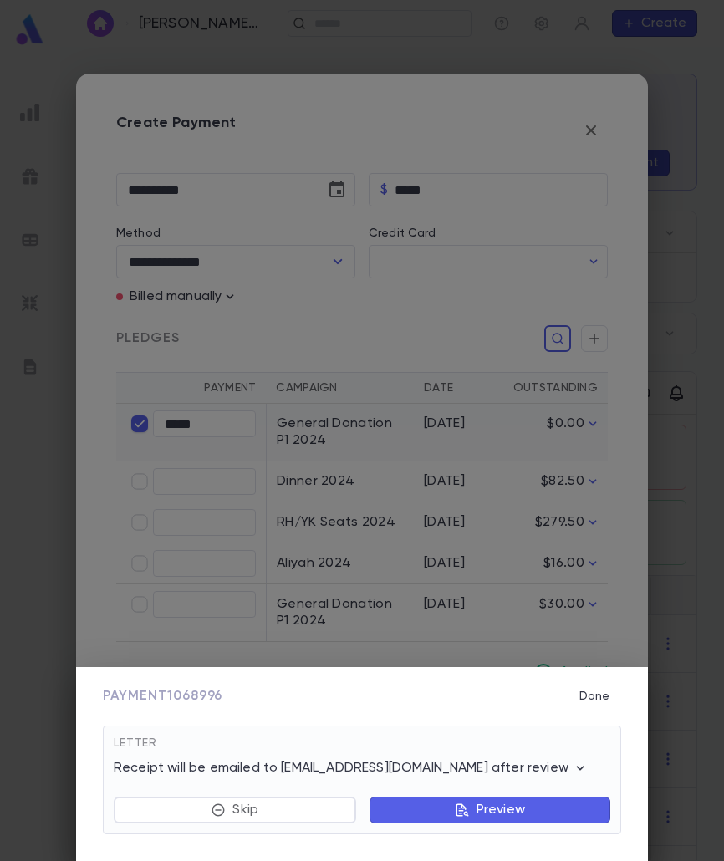
click at [492, 815] on p "Preview" at bounding box center [501, 810] width 49 height 17
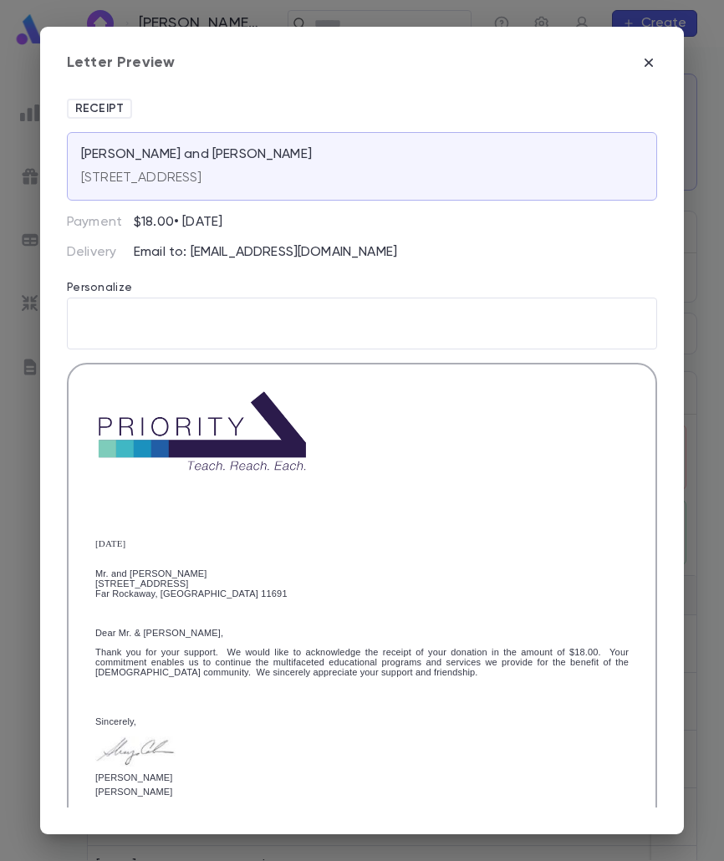
scroll to position [275, 0]
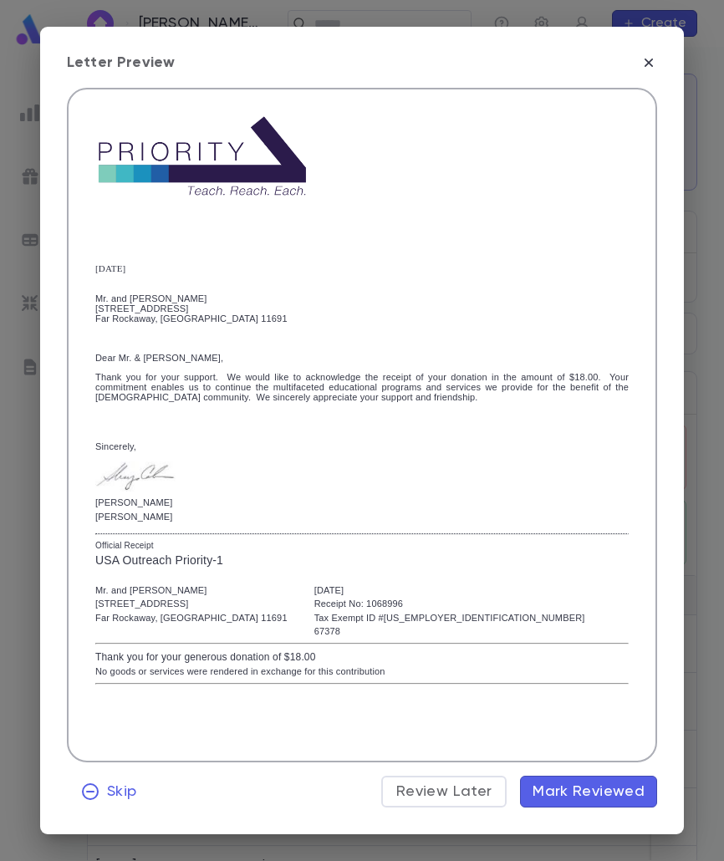
click at [635, 797] on span "Mark Reviewed" at bounding box center [589, 792] width 112 height 18
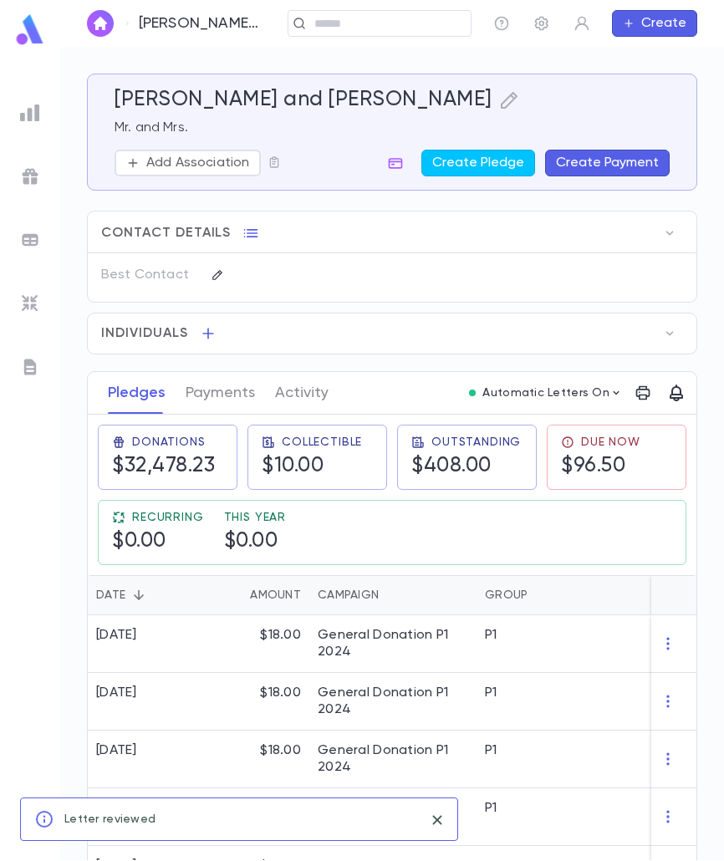
click at [327, 29] on div "Pacht, Ezra and Devorah ​ Create" at bounding box center [392, 23] width 664 height 47
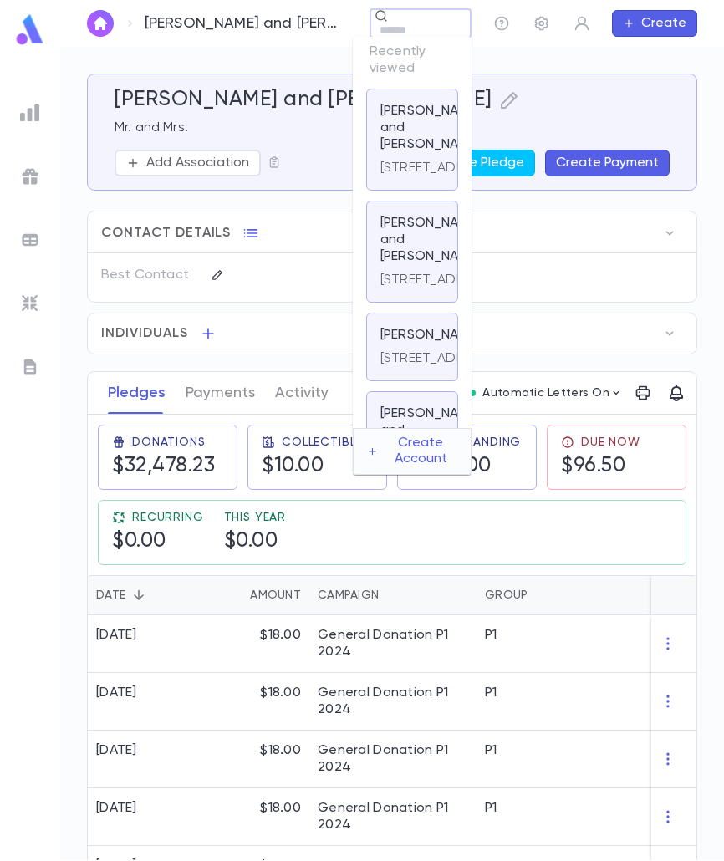
type input "*"
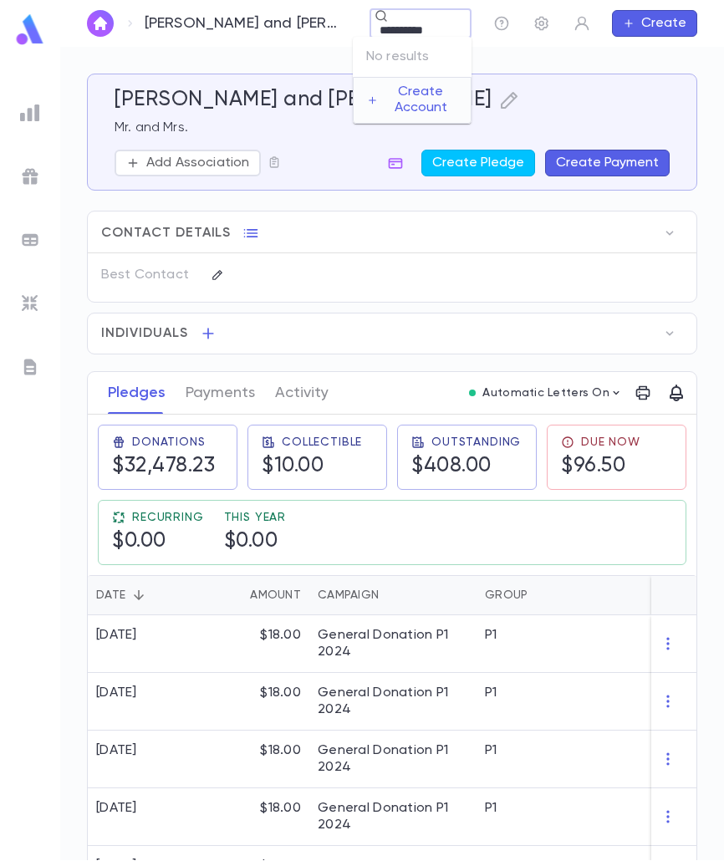
click at [383, 26] on input "**********" at bounding box center [407, 31] width 64 height 16
click at [385, 26] on input "**********" at bounding box center [407, 31] width 64 height 16
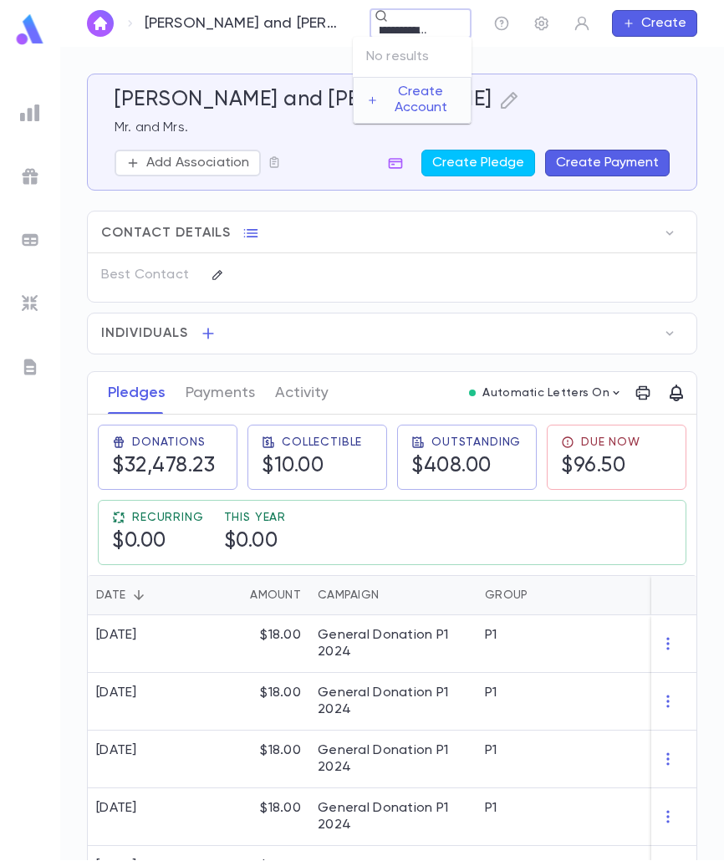
click at [385, 26] on input "**********" at bounding box center [407, 31] width 64 height 16
type input "**********"
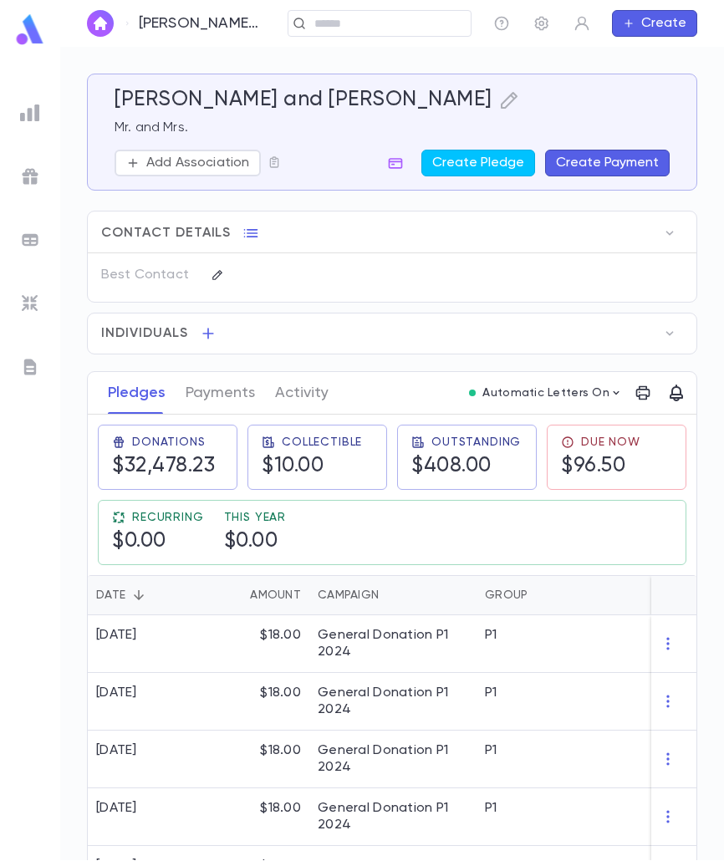
click at [268, 26] on div "Pacht, Ezra and Devorah" at bounding box center [177, 23] width 181 height 27
paste input "**********"
type input "**********"
click at [637, 32] on button "Create" at bounding box center [654, 23] width 85 height 27
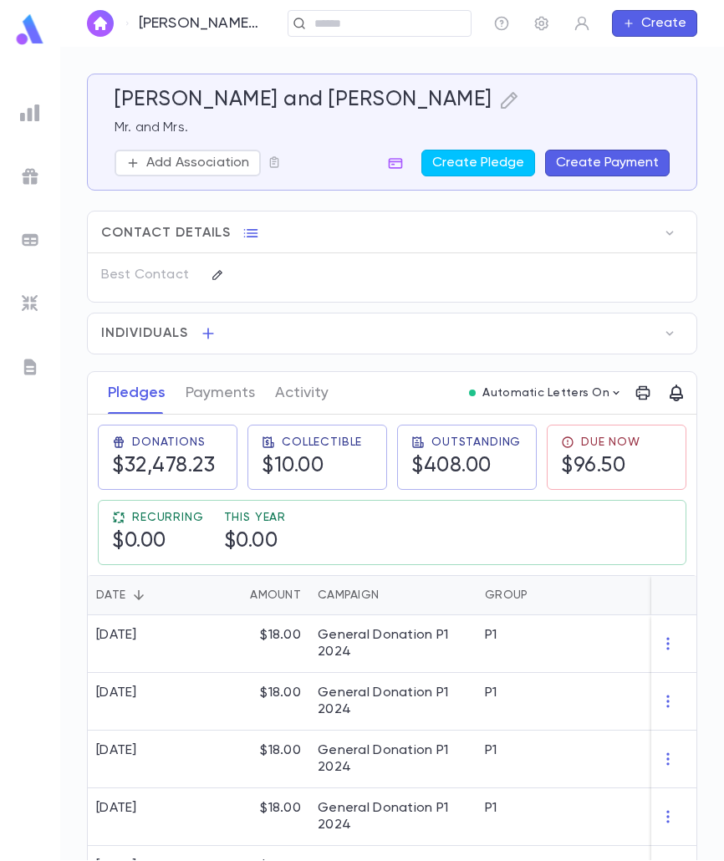
scroll to position [0, 0]
click at [637, 59] on li "Account" at bounding box center [659, 56] width 84 height 27
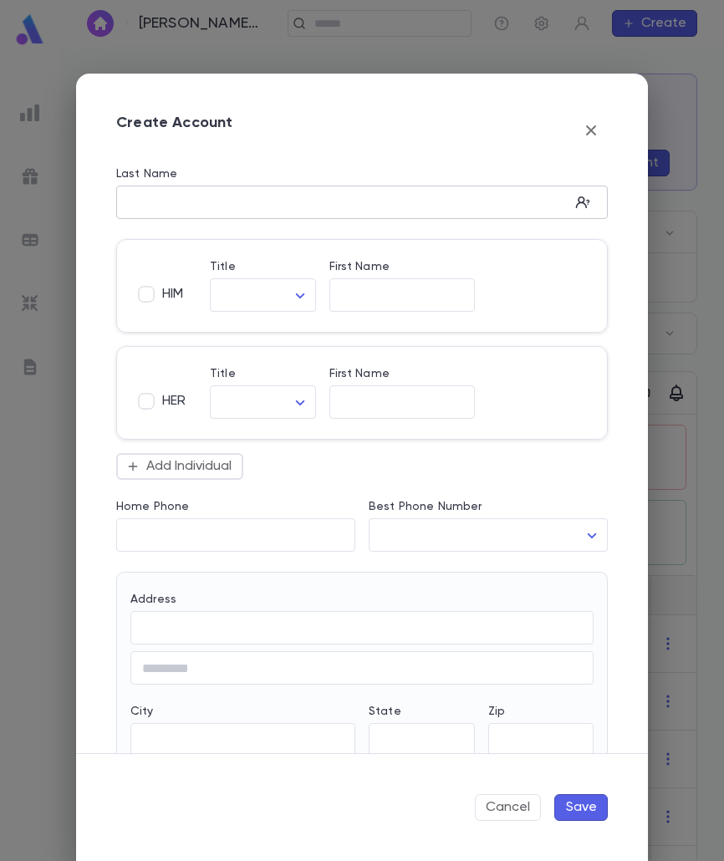
click at [187, 192] on div "​" at bounding box center [362, 202] width 492 height 33
type input "****"
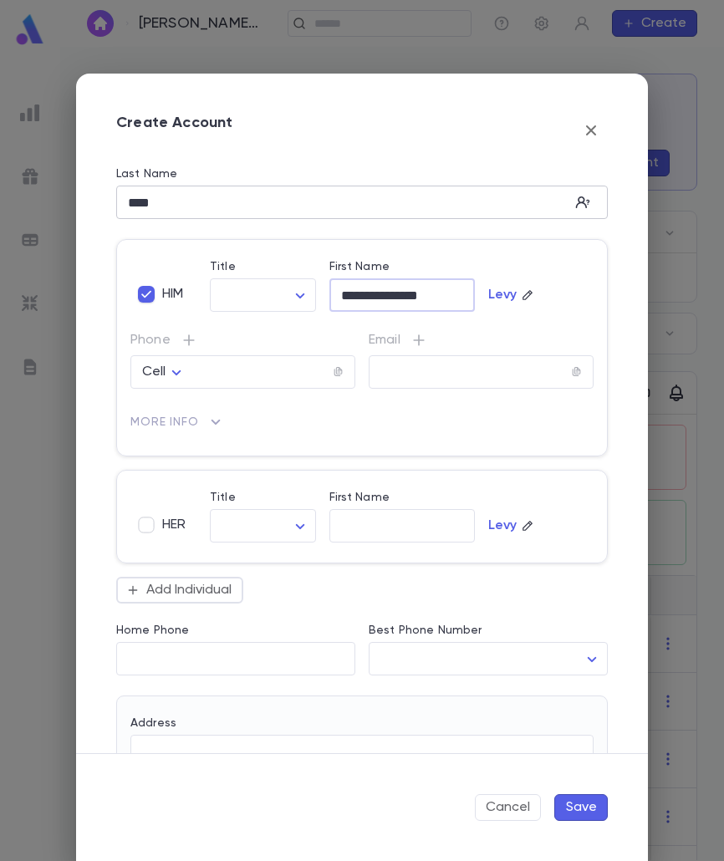
type input "**********"
click at [471, 365] on input "text" at bounding box center [470, 372] width 202 height 19
paste input "**********"
type input "**********"
click at [363, 529] on input "First Name" at bounding box center [402, 526] width 146 height 19
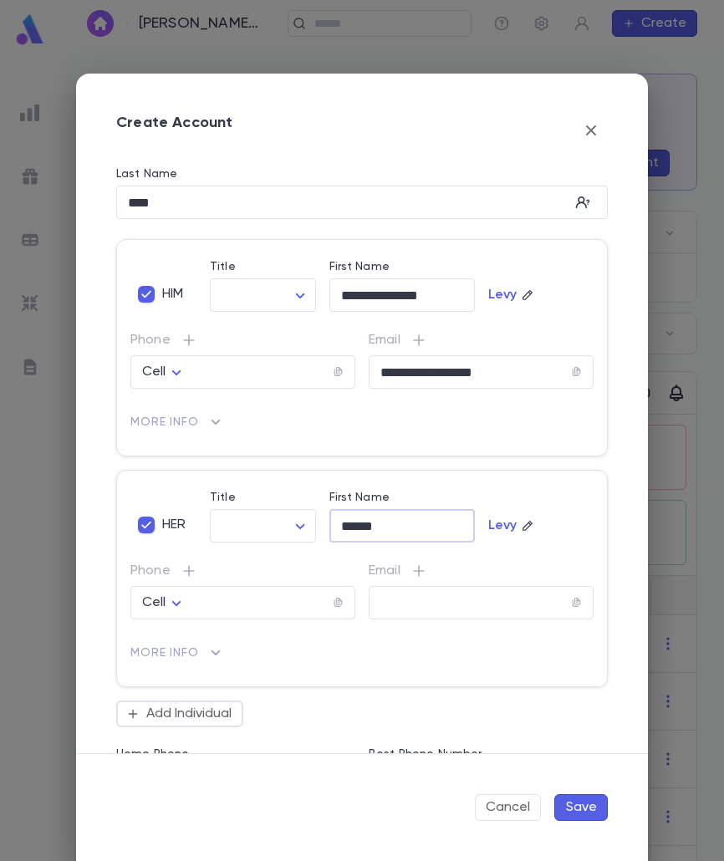
type input "******"
click at [214, 381] on input "tel" at bounding box center [262, 372] width 140 height 19
paste input "**********"
type input "**********"
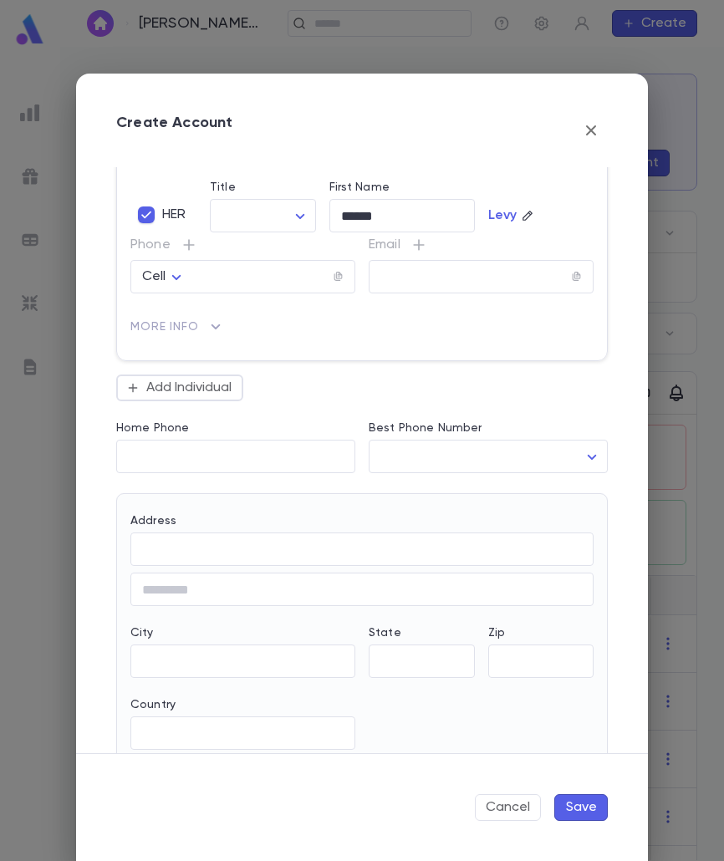
scroll to position [335, 0]
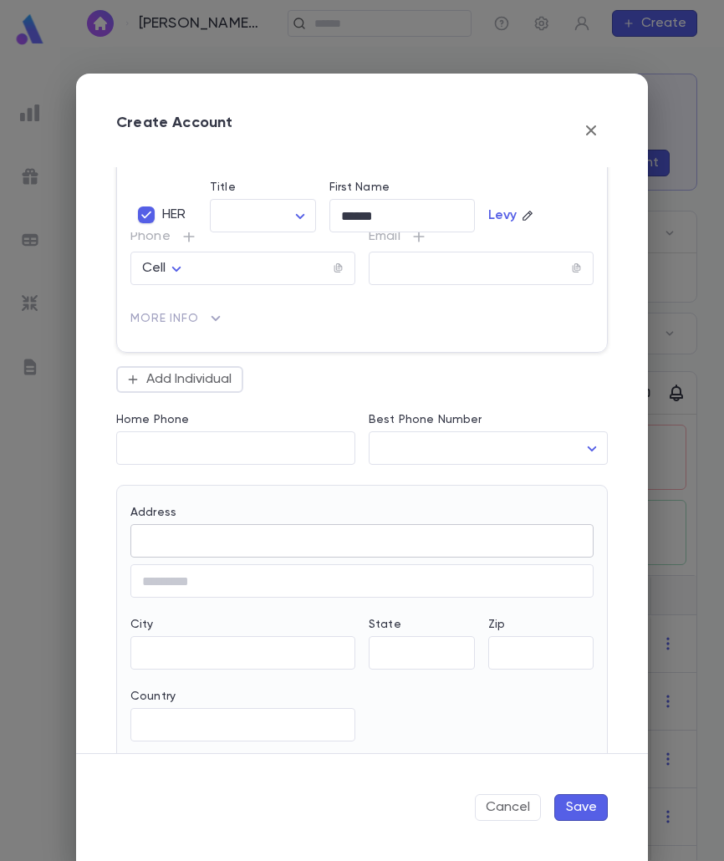
click at [202, 555] on div "​" at bounding box center [361, 540] width 463 height 33
paste input "**********"
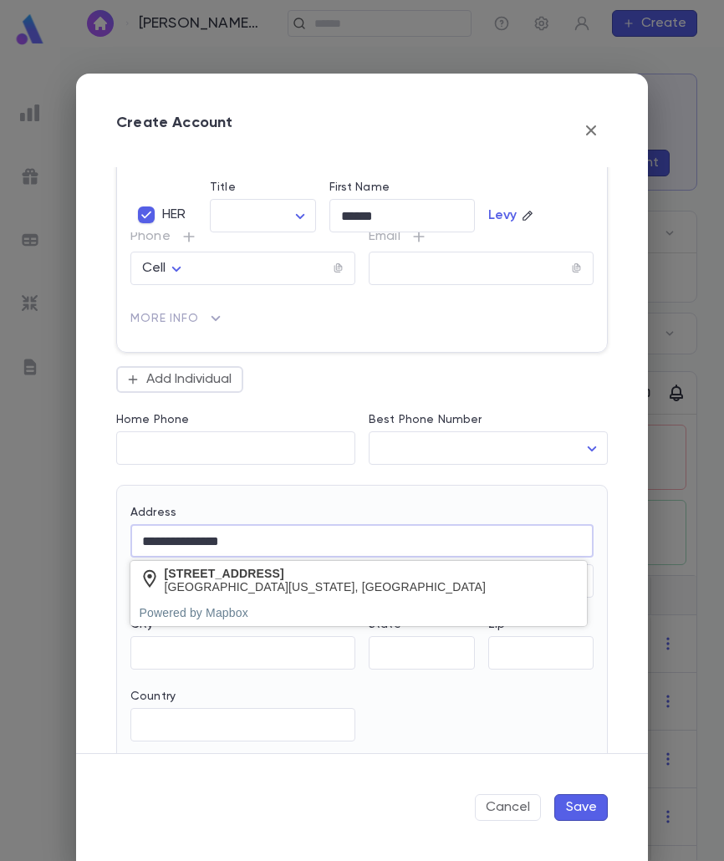
click at [166, 539] on input "**********" at bounding box center [361, 541] width 463 height 19
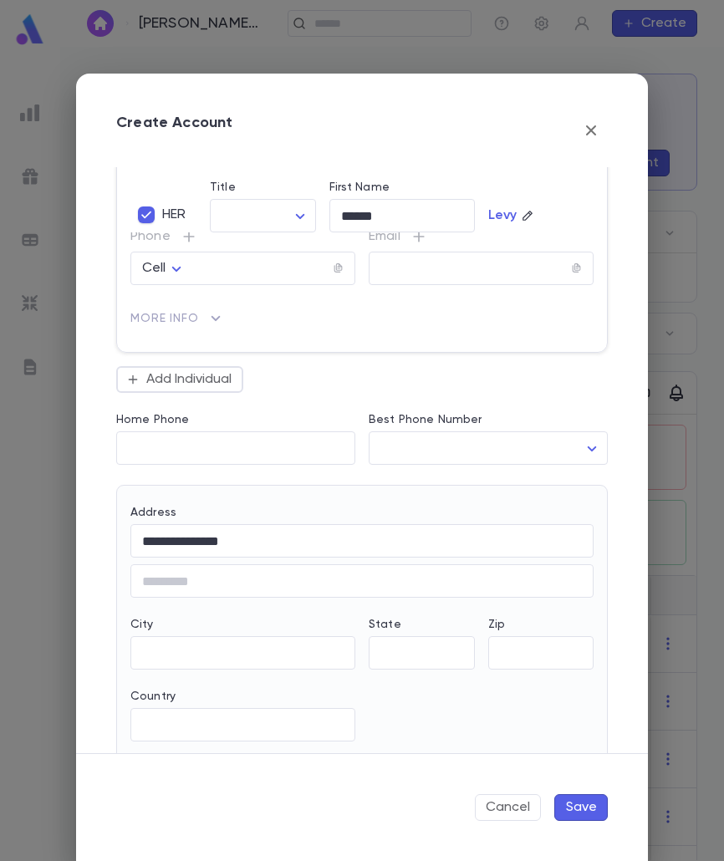
click at [208, 580] on div "Flushing, New York 11367, United States" at bounding box center [308, 587] width 286 height 14
type input "**********"
type input "**"
type input "**********"
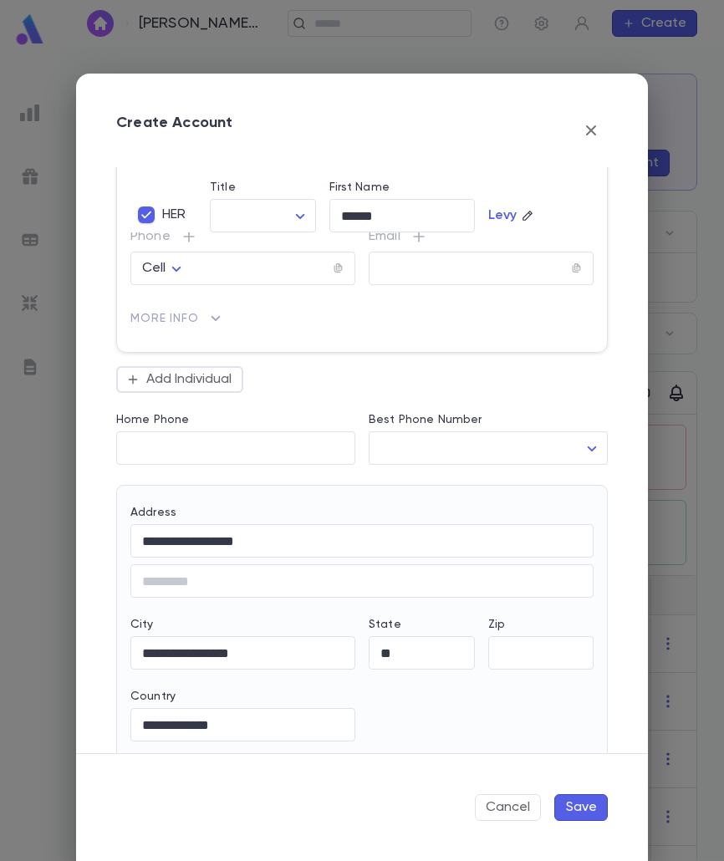
type input "*****"
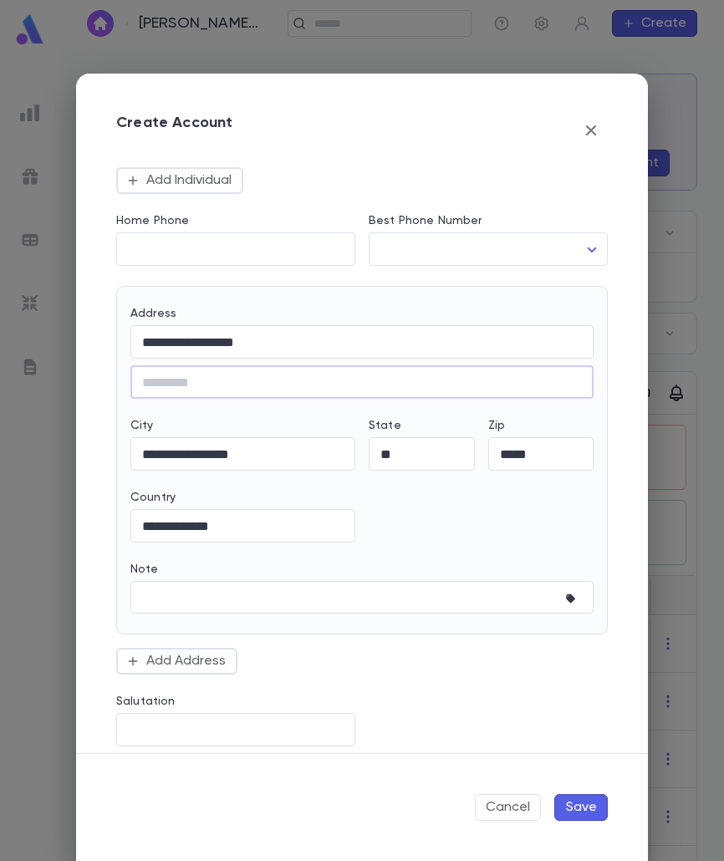
scroll to position [549, 0]
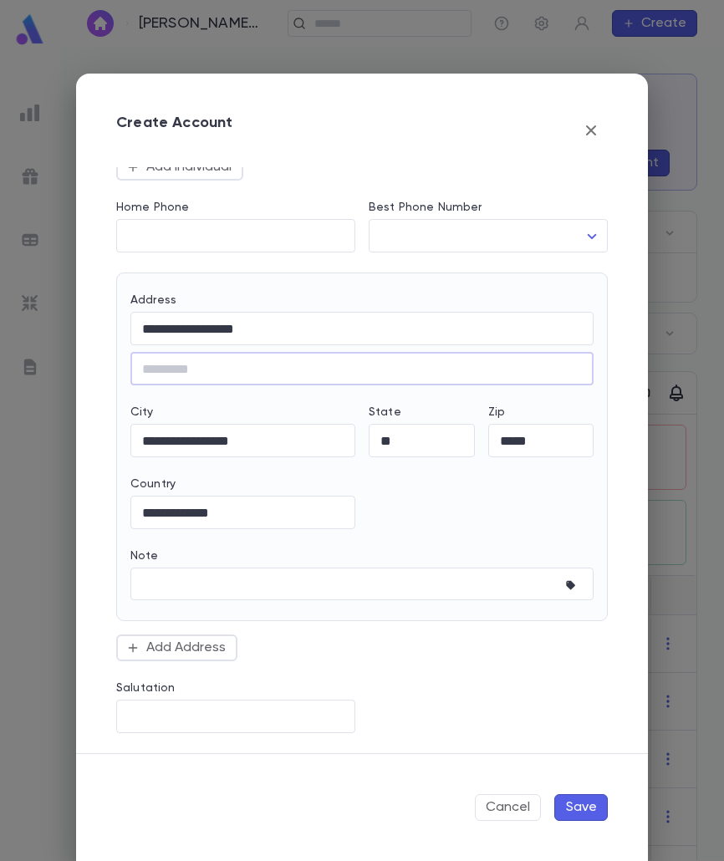
click at [568, 805] on button "Save" at bounding box center [581, 807] width 54 height 27
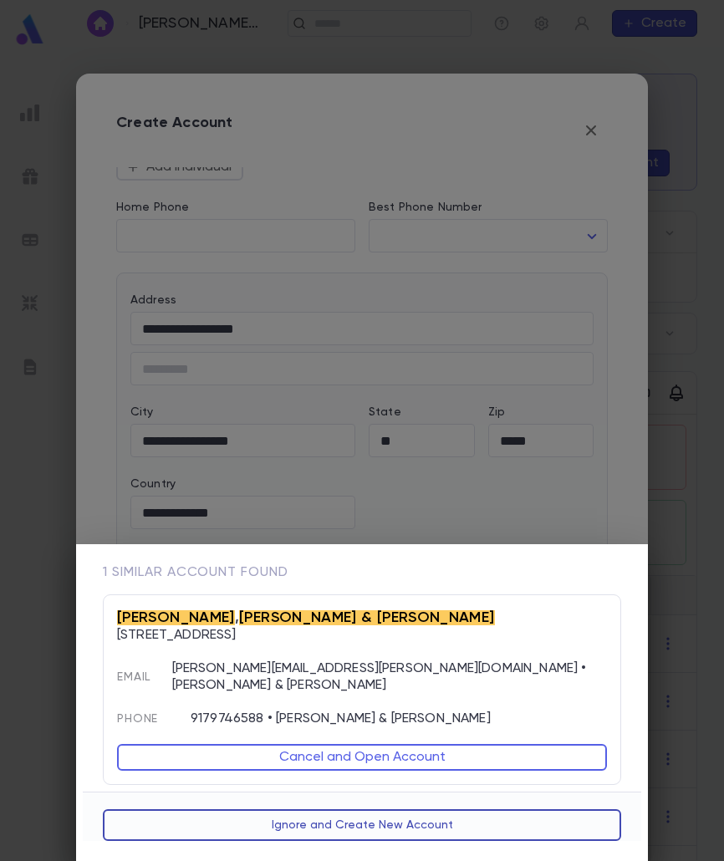
click at [357, 820] on button "Ignore and Create New Account" at bounding box center [362, 826] width 519 height 32
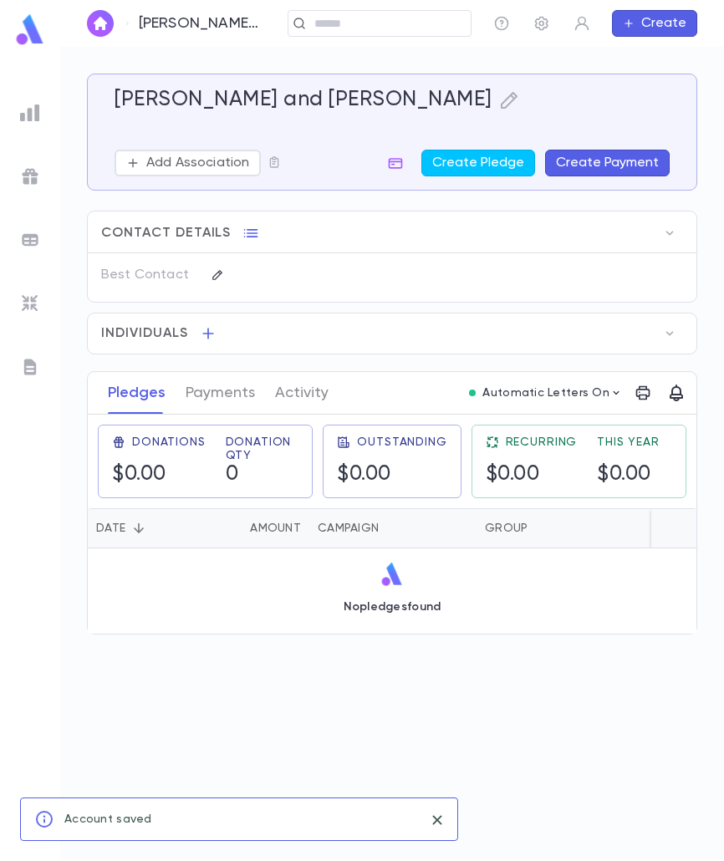
click at [602, 161] on button "Create Payment" at bounding box center [607, 163] width 125 height 27
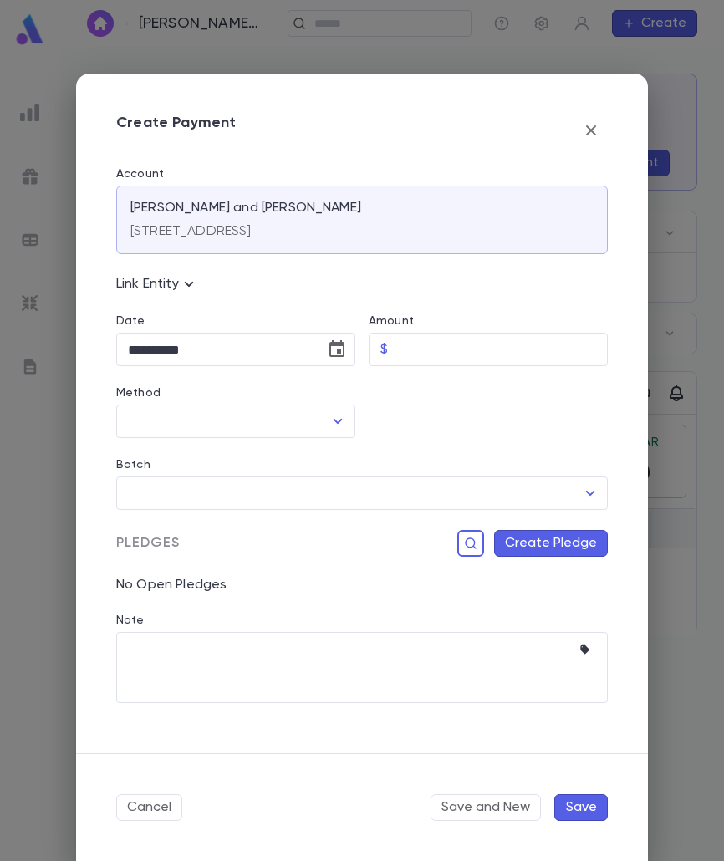
click at [470, 329] on div "Amount" at bounding box center [488, 323] width 239 height 18
click at [467, 345] on input "Amount" at bounding box center [501, 350] width 213 height 33
type input "******"
click at [339, 342] on icon "Choose date, selected date is Aug 25, 2025" at bounding box center [336, 348] width 15 height 17
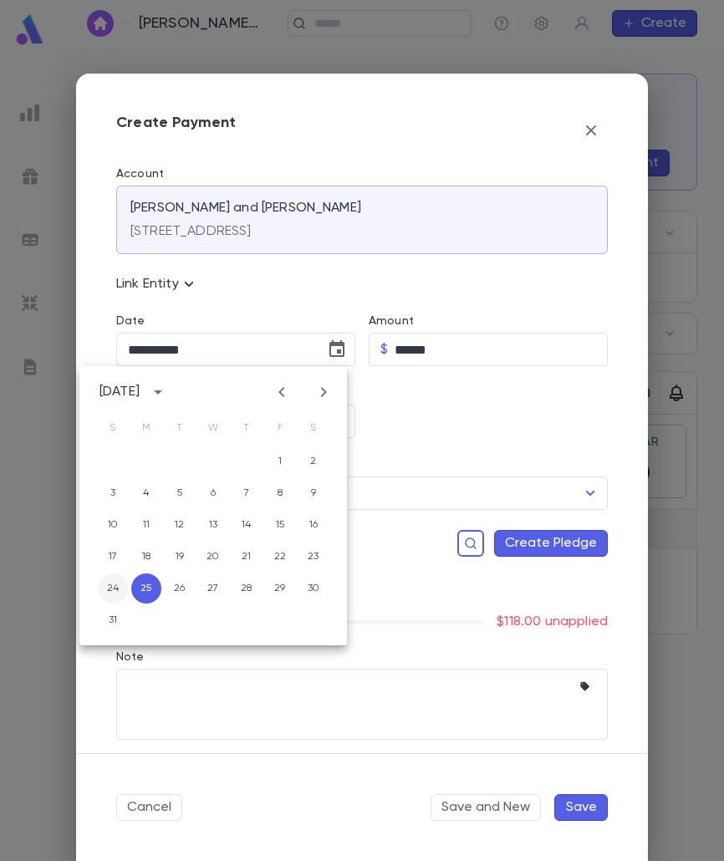
click at [119, 590] on button "24" at bounding box center [113, 589] width 30 height 30
type input "**********"
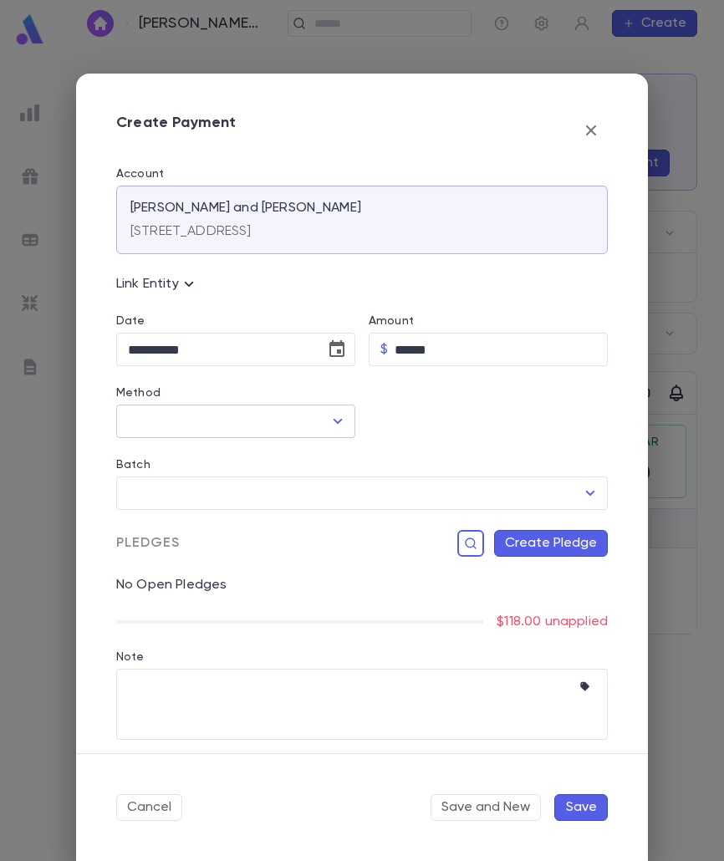
click at [335, 419] on icon "Open" at bounding box center [338, 421] width 20 height 20
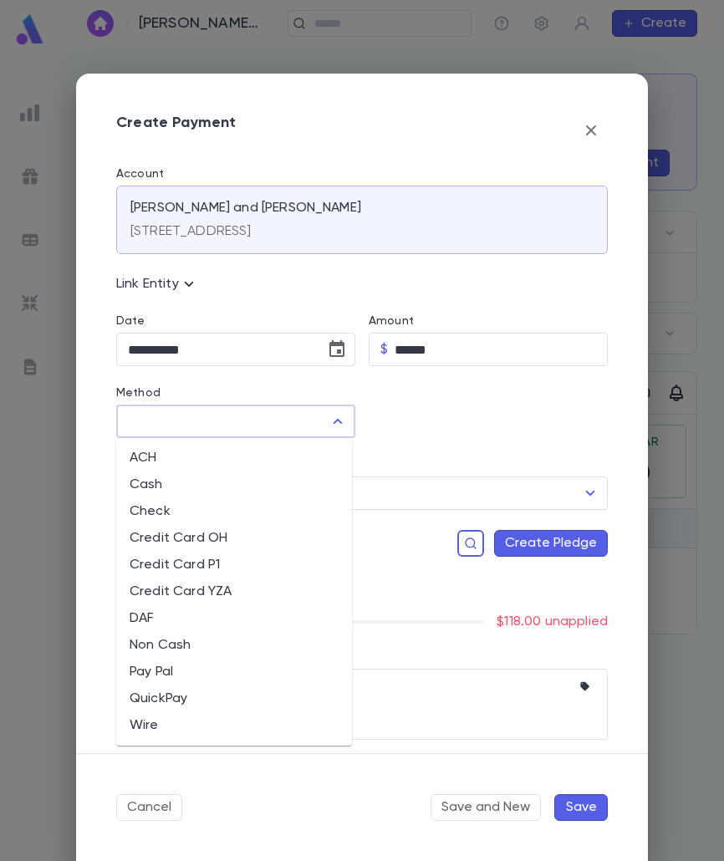
click at [188, 560] on li "Credit Card P1" at bounding box center [234, 565] width 236 height 27
type input "**********"
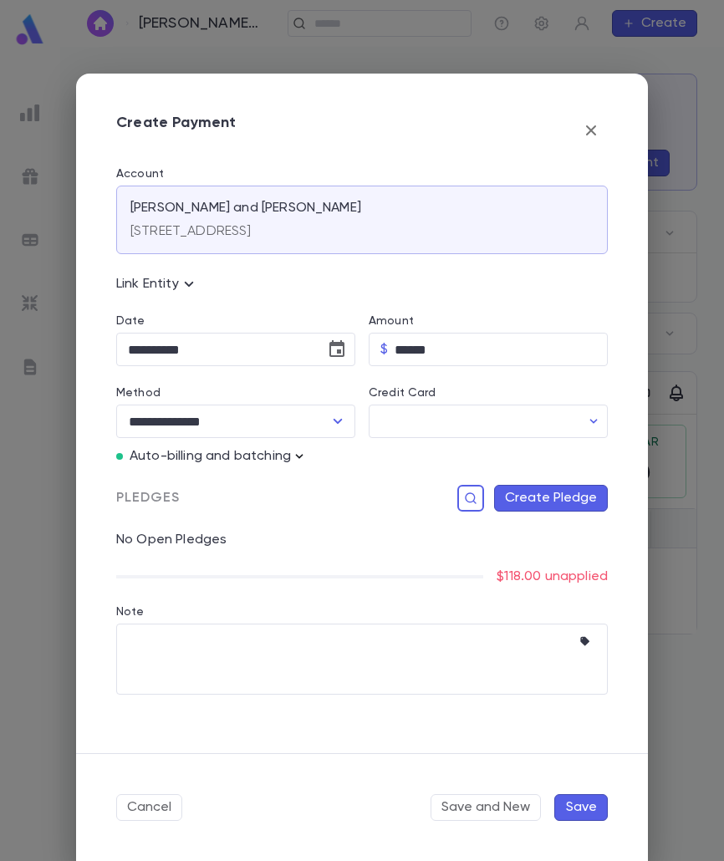
click at [307, 453] on icon "button" at bounding box center [299, 456] width 17 height 17
click at [350, 488] on p "Enter Manual Billing Instead" at bounding box center [395, 486] width 172 height 17
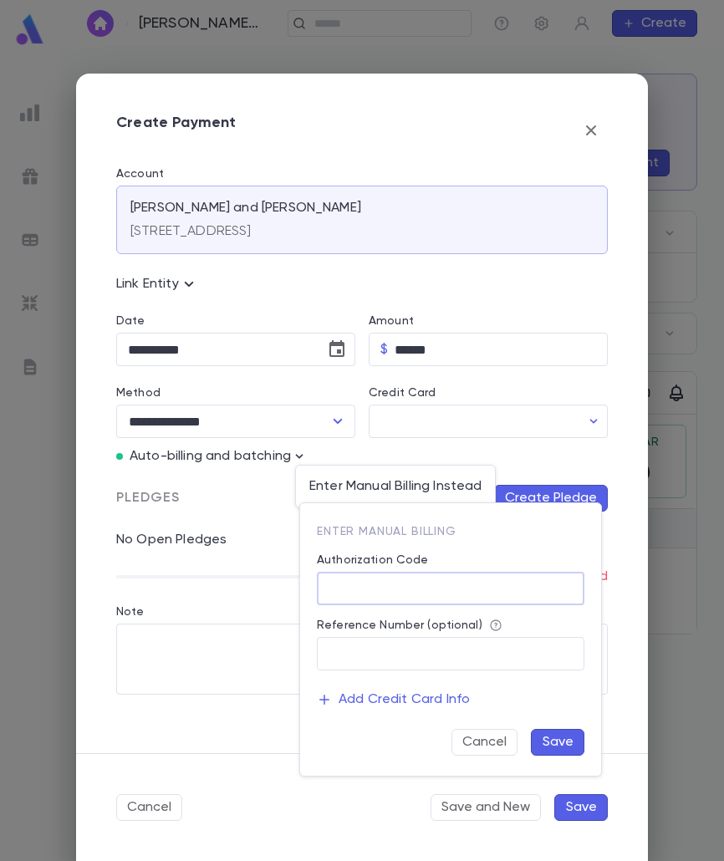
click at [365, 592] on input "Authorization Code" at bounding box center [451, 589] width 268 height 33
type input "**"
click at [559, 740] on button "Save" at bounding box center [558, 742] width 54 height 27
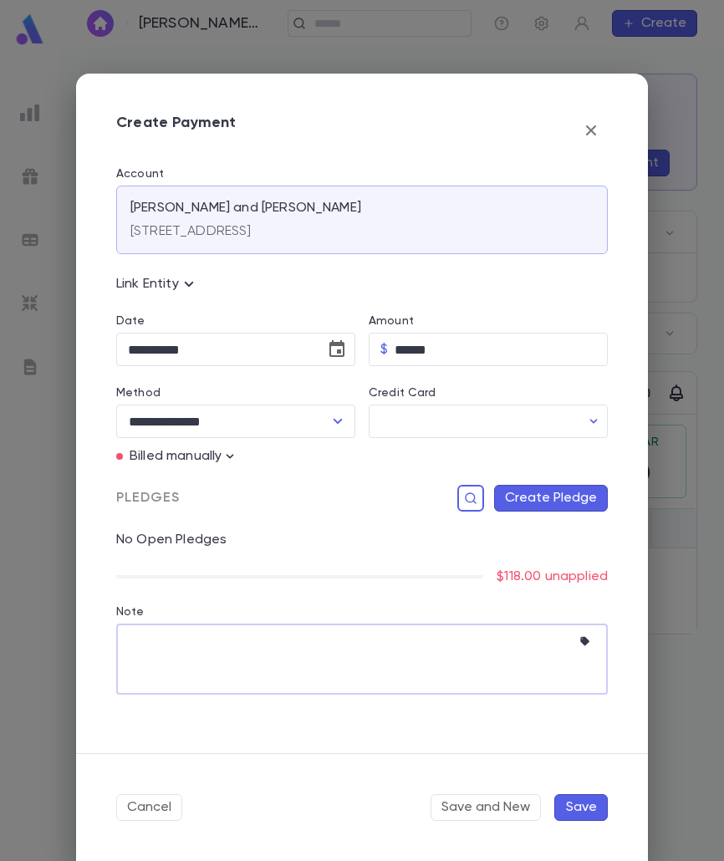
click at [186, 650] on textarea "Note" at bounding box center [349, 659] width 443 height 71
paste textarea "**********"
type textarea "**********"
click at [545, 502] on button "Create Pledge" at bounding box center [551, 498] width 114 height 27
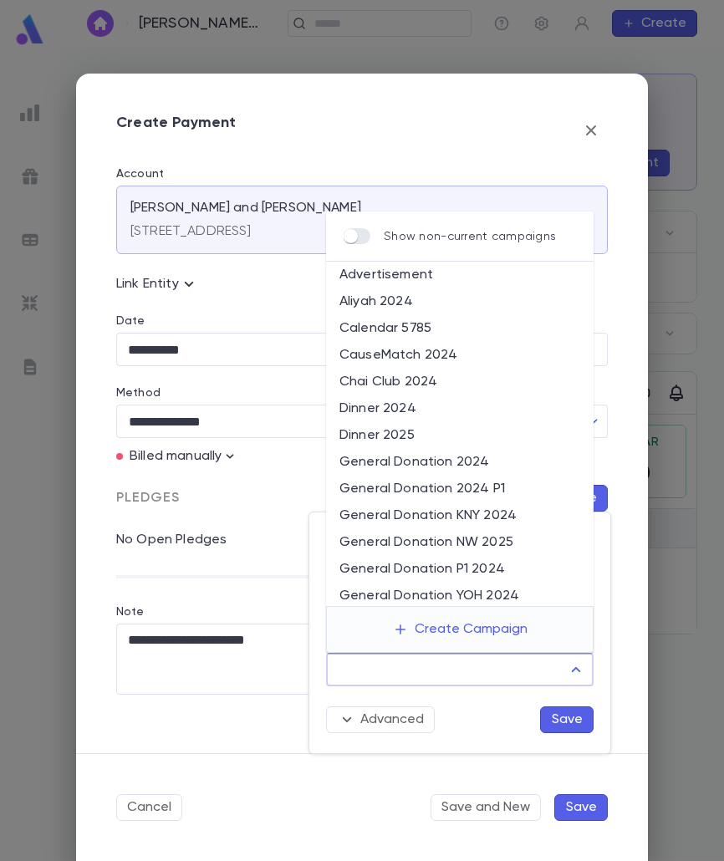
click at [502, 661] on input "Campaign" at bounding box center [447, 670] width 227 height 32
click at [478, 565] on li "General Donation P1 2024" at bounding box center [460, 569] width 268 height 27
type input "**********"
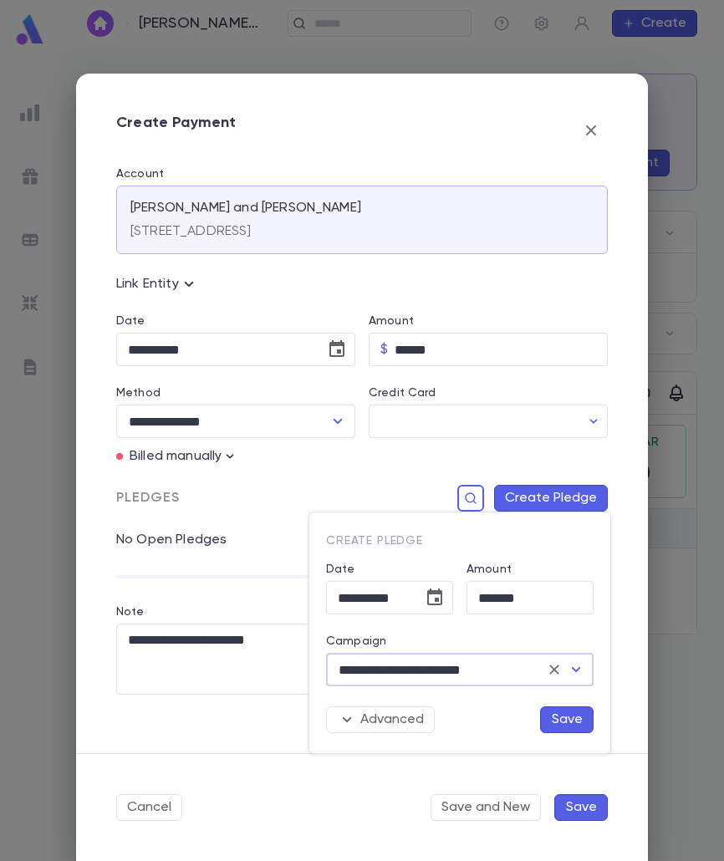
click at [549, 711] on button "Save" at bounding box center [567, 720] width 54 height 27
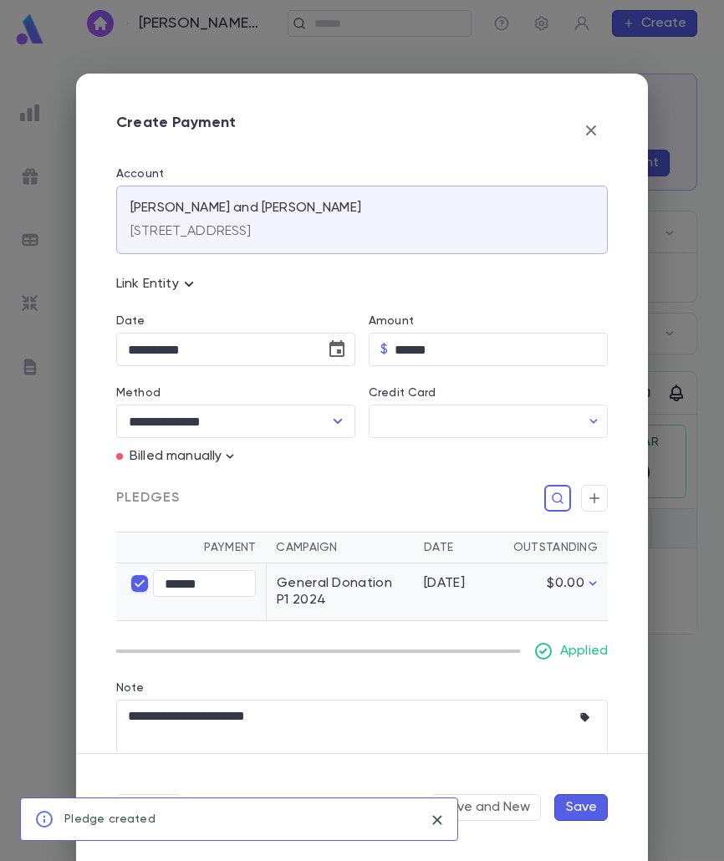
click at [589, 809] on button "Save" at bounding box center [581, 807] width 54 height 27
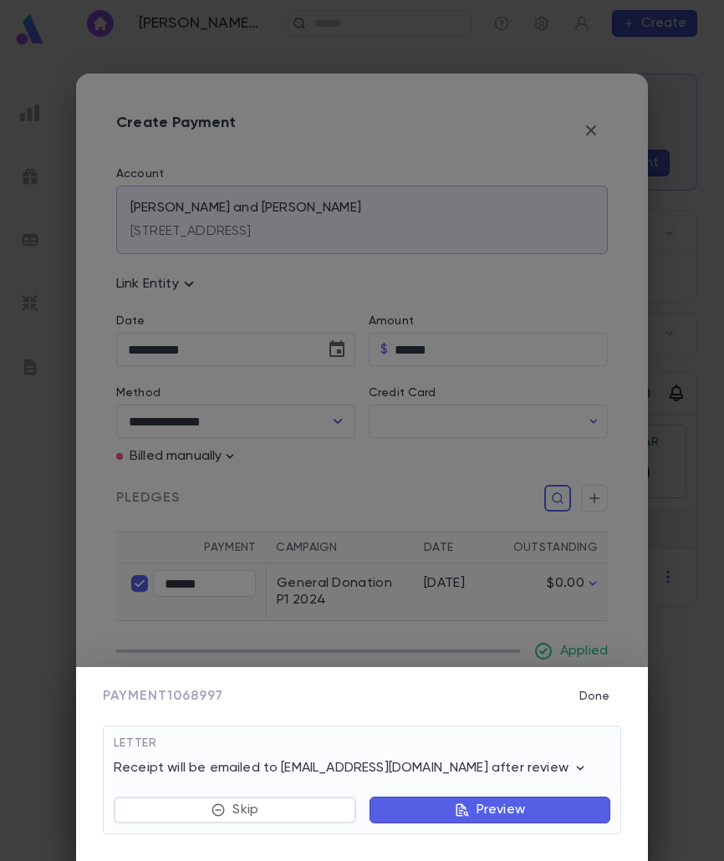
click at [589, 809] on button "Preview" at bounding box center [490, 810] width 241 height 27
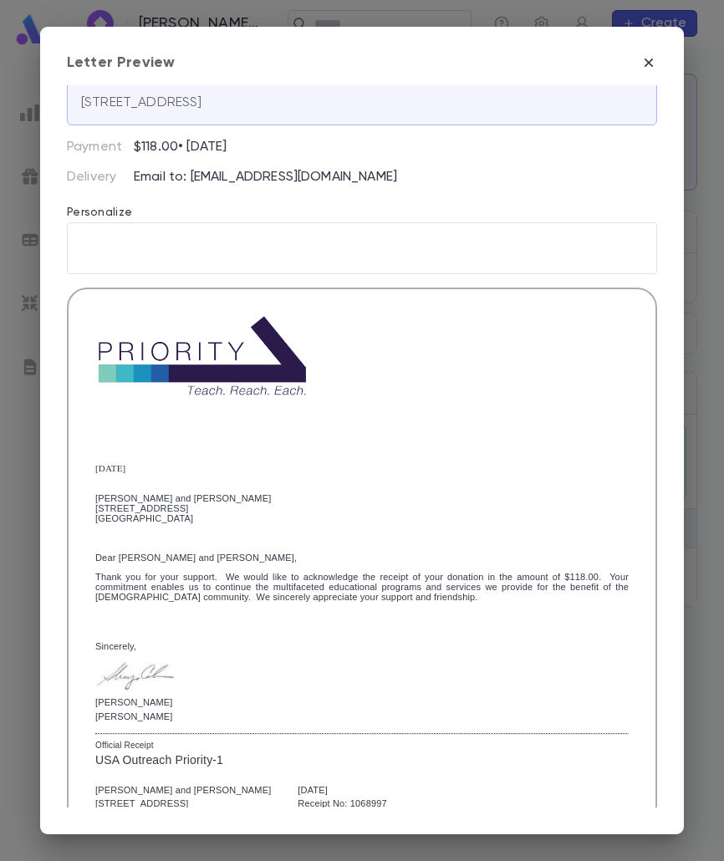
scroll to position [275, 0]
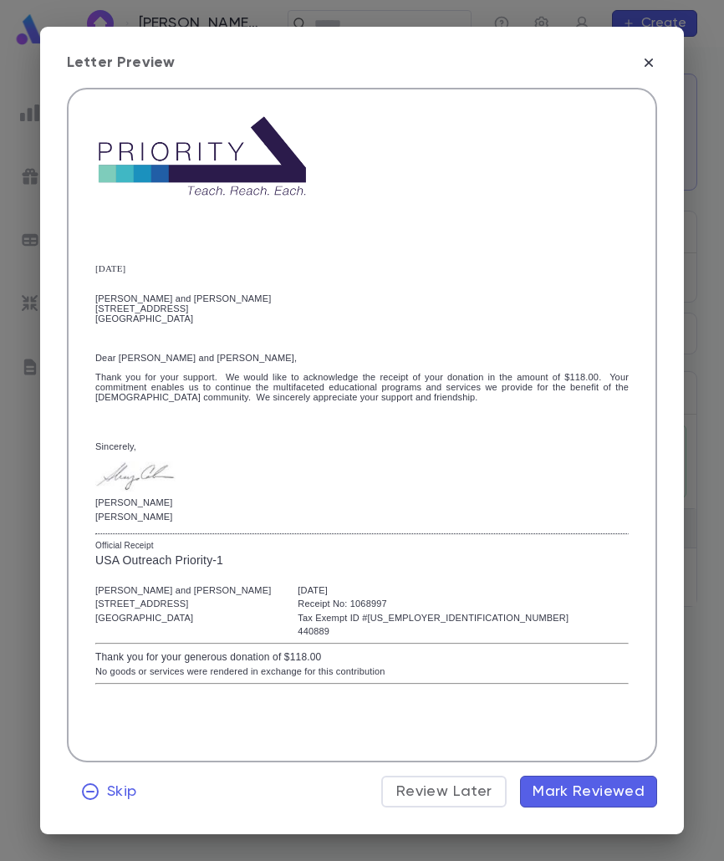
click at [622, 788] on span "Mark Reviewed" at bounding box center [589, 792] width 112 height 18
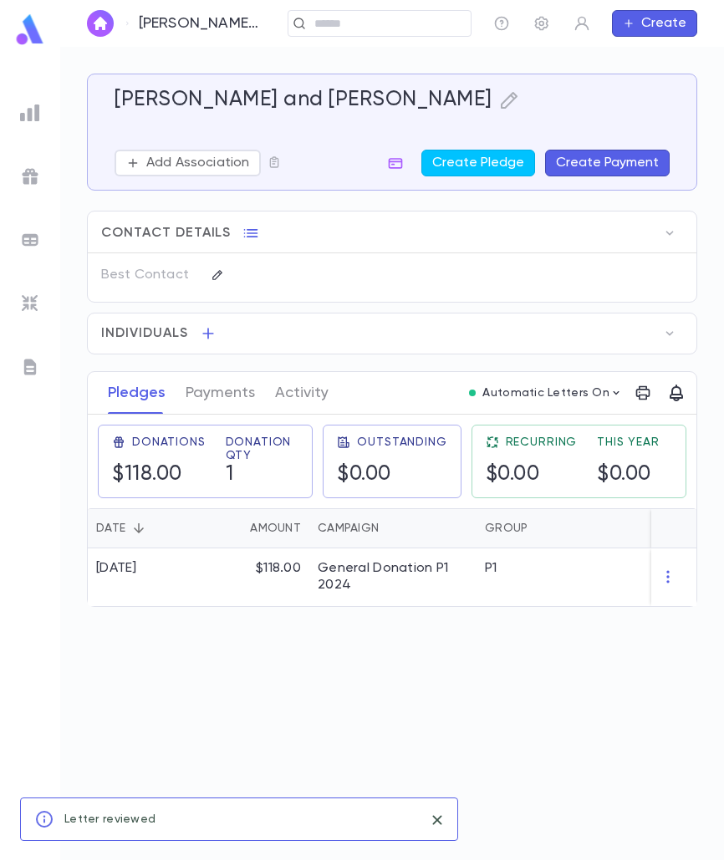
click at [324, 31] on div "Levy, Moshe Mordechai and Devora ​ Create" at bounding box center [392, 23] width 664 height 47
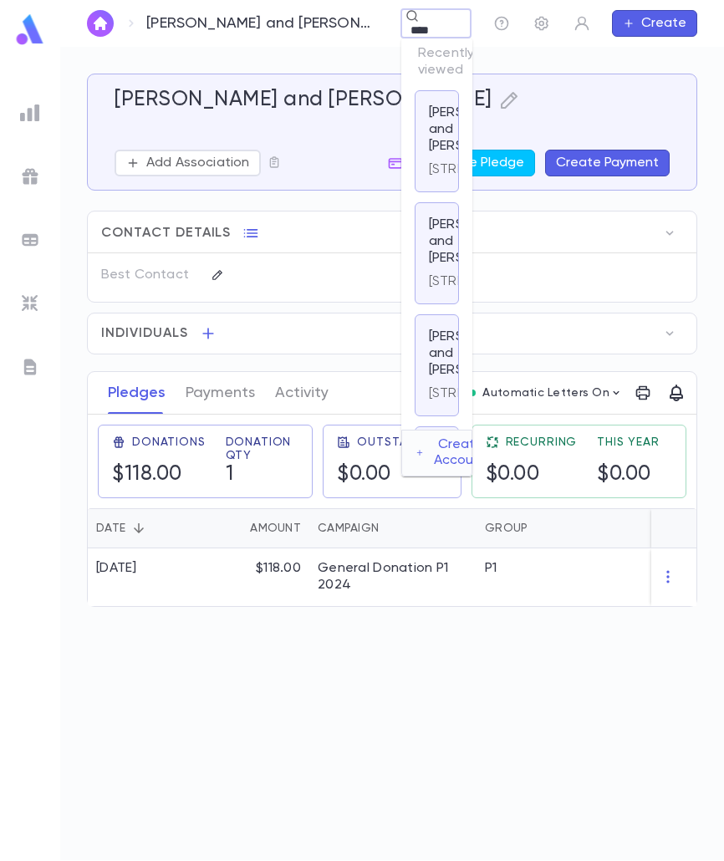
type input "*****"
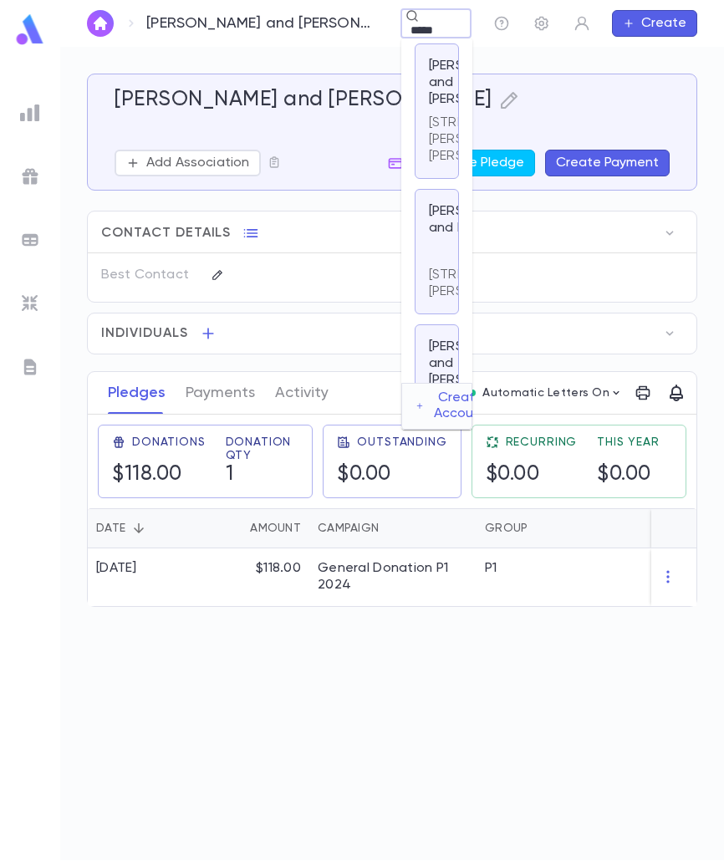
click at [429, 165] on p "64 Lawrence Ave, Lawrence NY 11559-1447 US" at bounding box center [489, 140] width 121 height 50
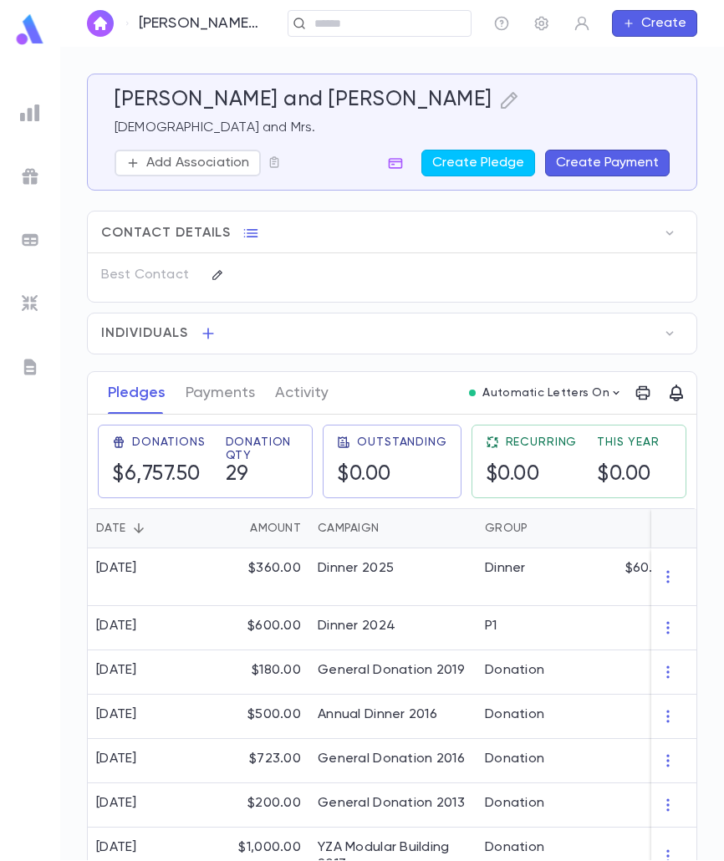
click at [382, 110] on div "Kamin, Ephraim and Mollie" at bounding box center [392, 100] width 555 height 25
click at [391, 87] on div "Kamin, Ephraim and Mollie Rabbi and Mrs. Add Association Create Pledge Create P…" at bounding box center [385, 122] width 569 height 109
click at [499, 102] on icon "button" at bounding box center [509, 100] width 20 height 20
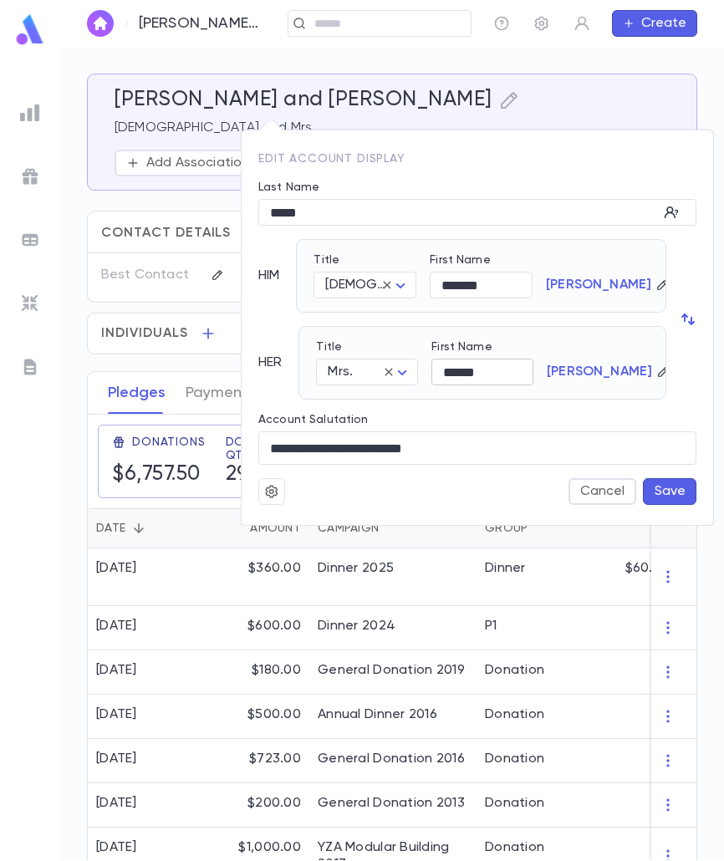
click at [456, 366] on input "******" at bounding box center [483, 373] width 102 height 26
type input "**********"
click at [689, 492] on button "Save" at bounding box center [670, 491] width 54 height 27
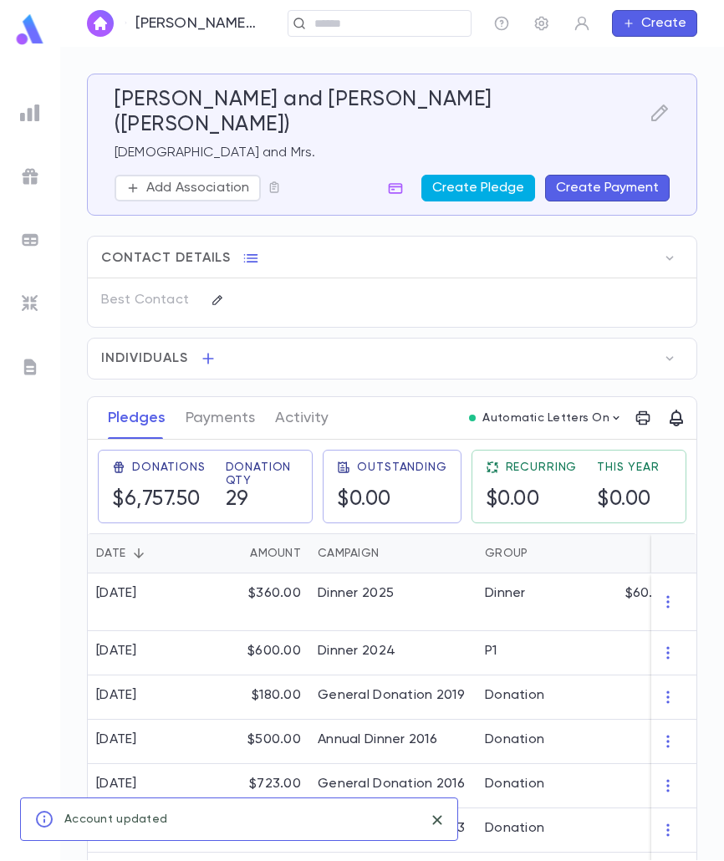
click at [493, 175] on button "Create Pledge" at bounding box center [478, 188] width 114 height 27
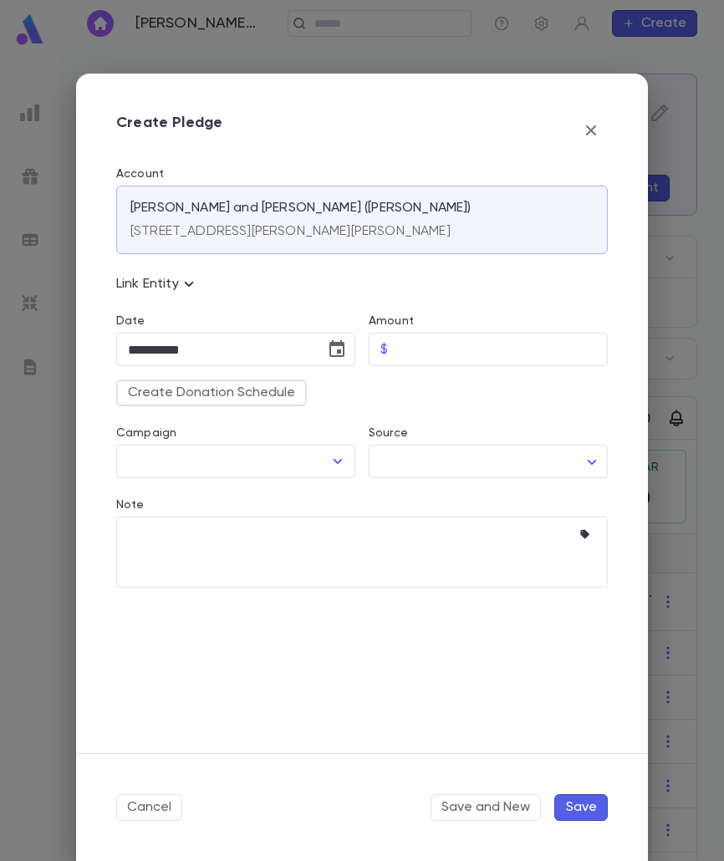
click at [431, 368] on div "Create Donation Schedule" at bounding box center [355, 386] width 505 height 40
click at [432, 349] on input "Amount" at bounding box center [501, 350] width 213 height 33
type input "********"
drag, startPoint x: 339, startPoint y: 347, endPoint x: 330, endPoint y: 360, distance: 15.1
click at [339, 346] on icon "Choose date, selected date is Aug 25, 2025" at bounding box center [337, 350] width 20 height 20
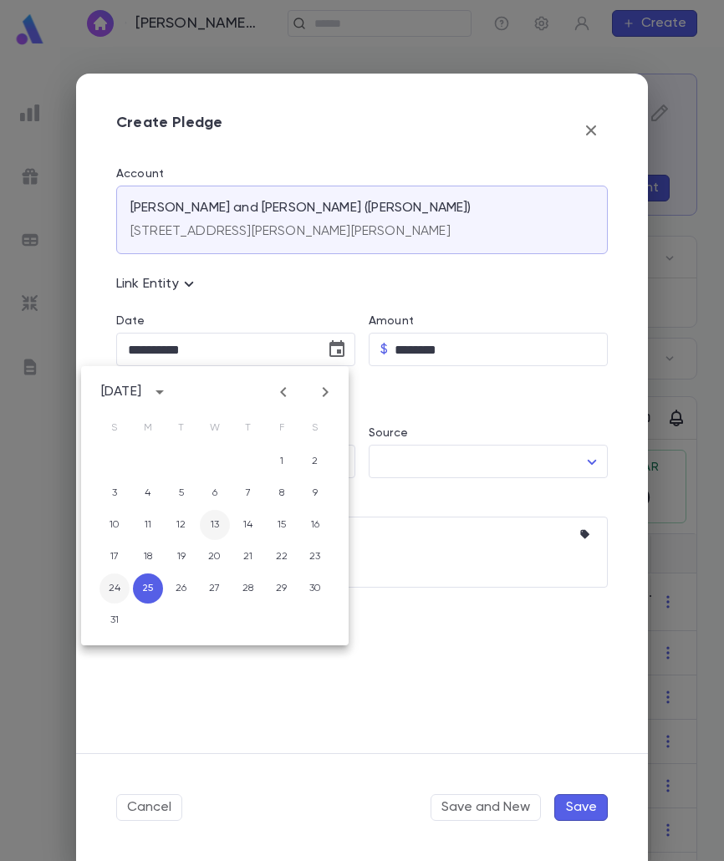
drag, startPoint x: 119, startPoint y: 594, endPoint x: 202, endPoint y: 517, distance: 113.0
click at [119, 593] on button "24" at bounding box center [115, 589] width 30 height 30
type input "**********"
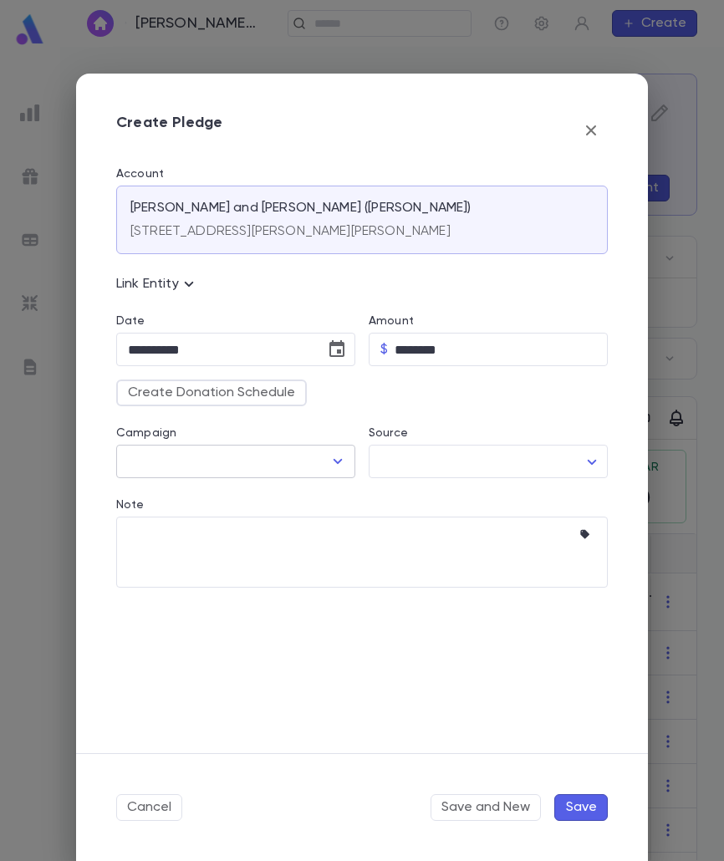
click at [320, 462] on input "Campaign" at bounding box center [223, 462] width 199 height 32
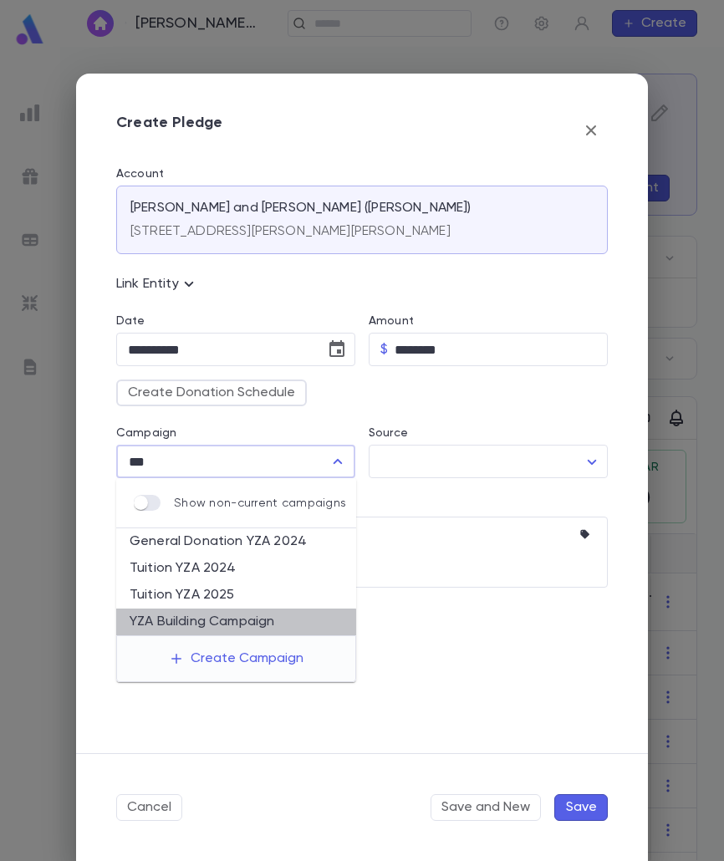
click at [217, 626] on li "YZA Building Campaign" at bounding box center [236, 622] width 240 height 27
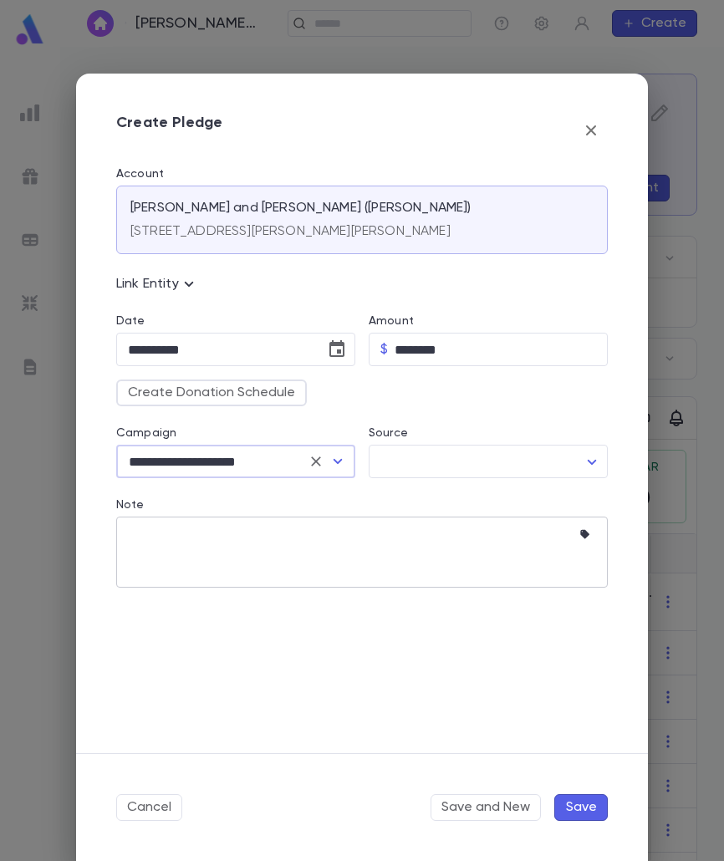
type input "**********"
click at [207, 554] on textarea "Note" at bounding box center [349, 552] width 443 height 71
click at [187, 538] on textarea "Note" at bounding box center [349, 552] width 443 height 71
paste textarea "**********"
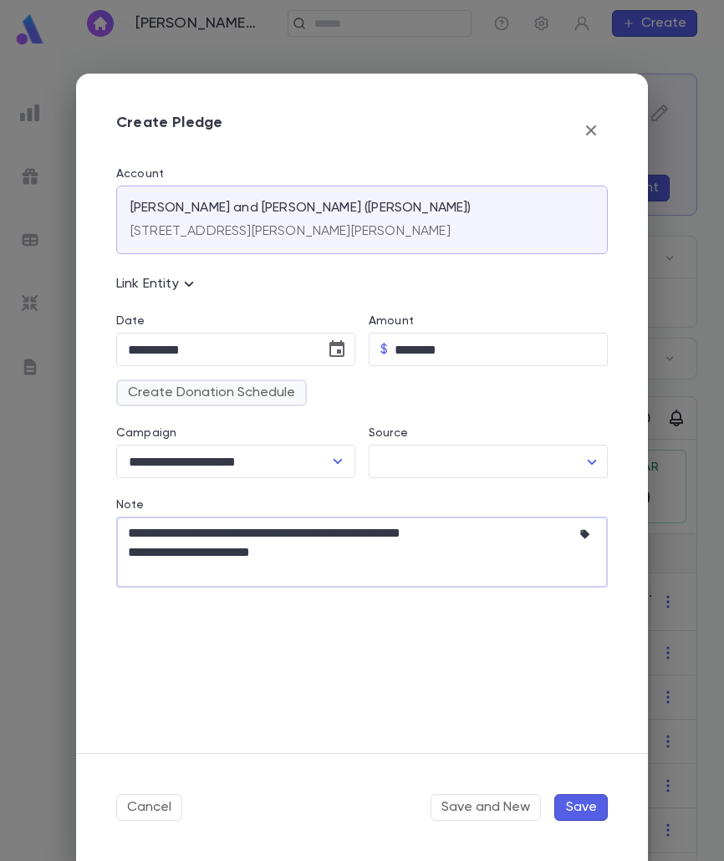
type textarea "**********"
click at [162, 401] on button "Create Donation Schedule" at bounding box center [211, 393] width 191 height 27
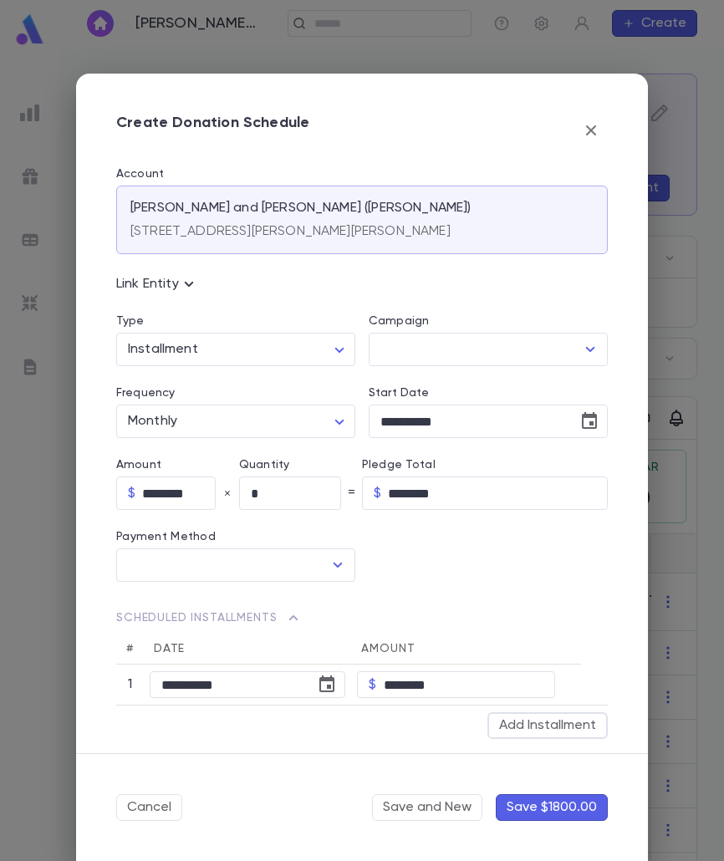
type input "**********"
click at [186, 499] on input "********" at bounding box center [179, 494] width 74 height 33
type input "*****"
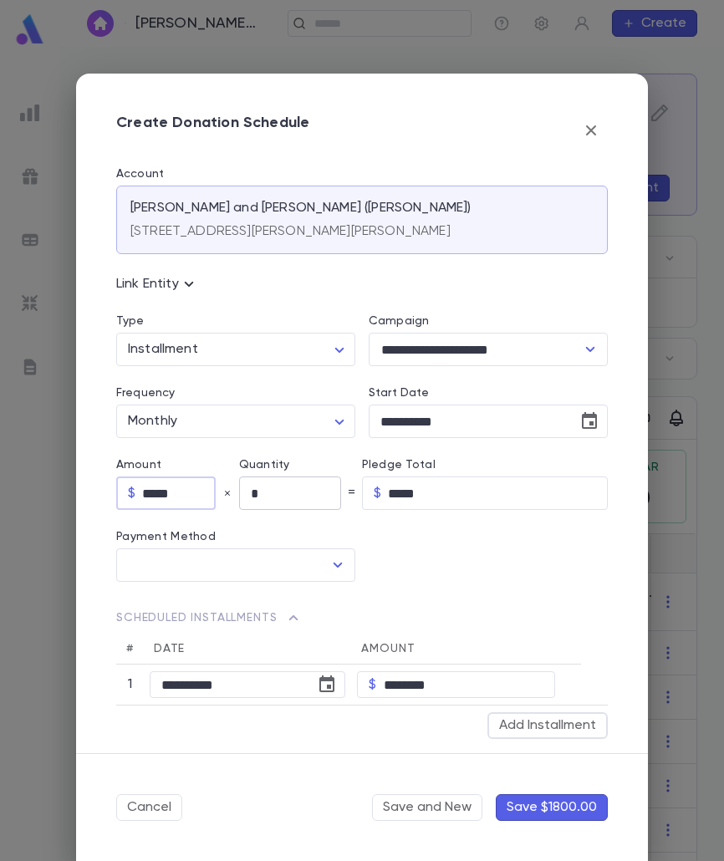
click at [293, 498] on input "*" at bounding box center [290, 494] width 102 height 33
click at [335, 562] on icon "Open" at bounding box center [338, 565] width 20 height 20
type input "**"
type input "********"
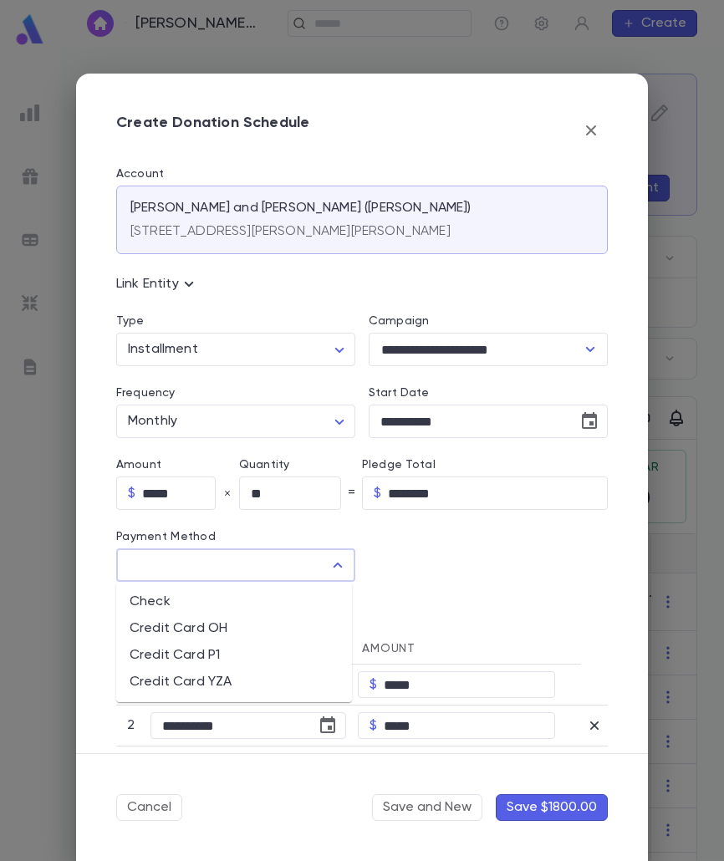
click at [197, 643] on li "Credit Card P1" at bounding box center [234, 655] width 236 height 27
type input "**********"
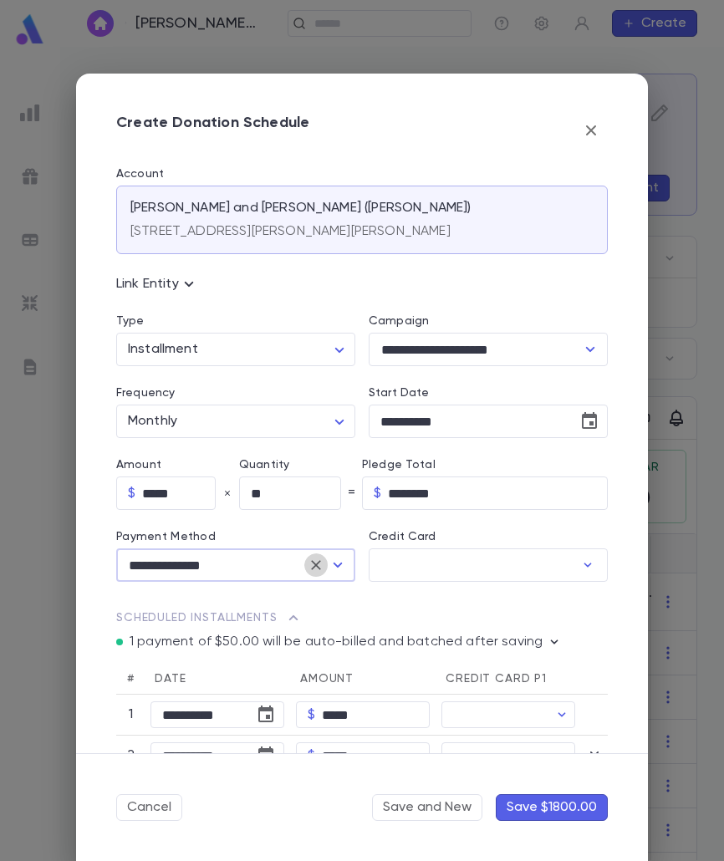
drag, startPoint x: 313, startPoint y: 568, endPoint x: 340, endPoint y: 630, distance: 67.8
click at [314, 568] on icon "Clear" at bounding box center [316, 565] width 17 height 17
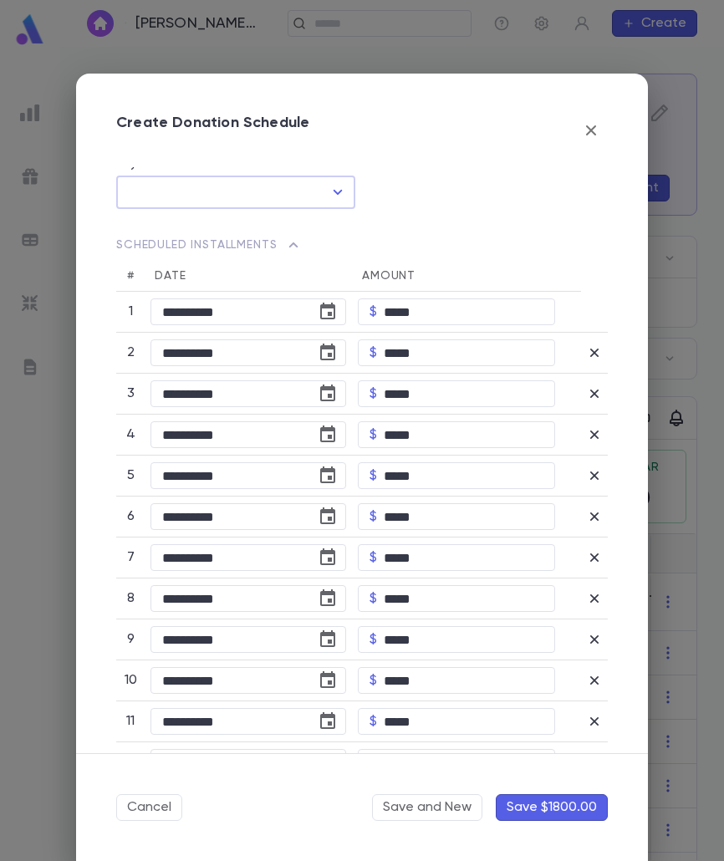
scroll to position [418, 0]
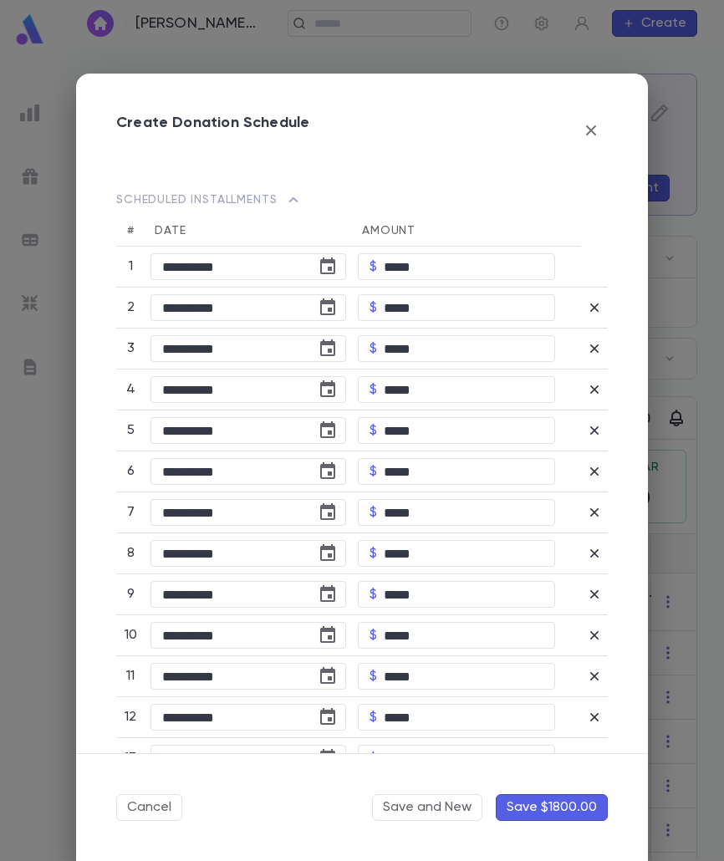
click at [556, 808] on button "Save $1800.00" at bounding box center [552, 807] width 112 height 27
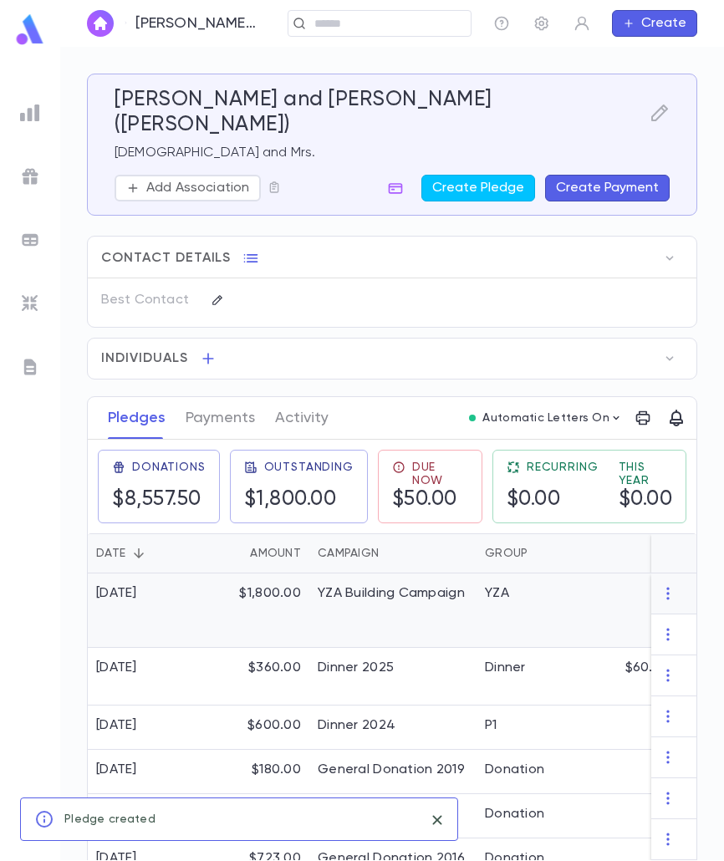
click at [333, 600] on div "YZA Building Campaign" at bounding box center [392, 611] width 167 height 74
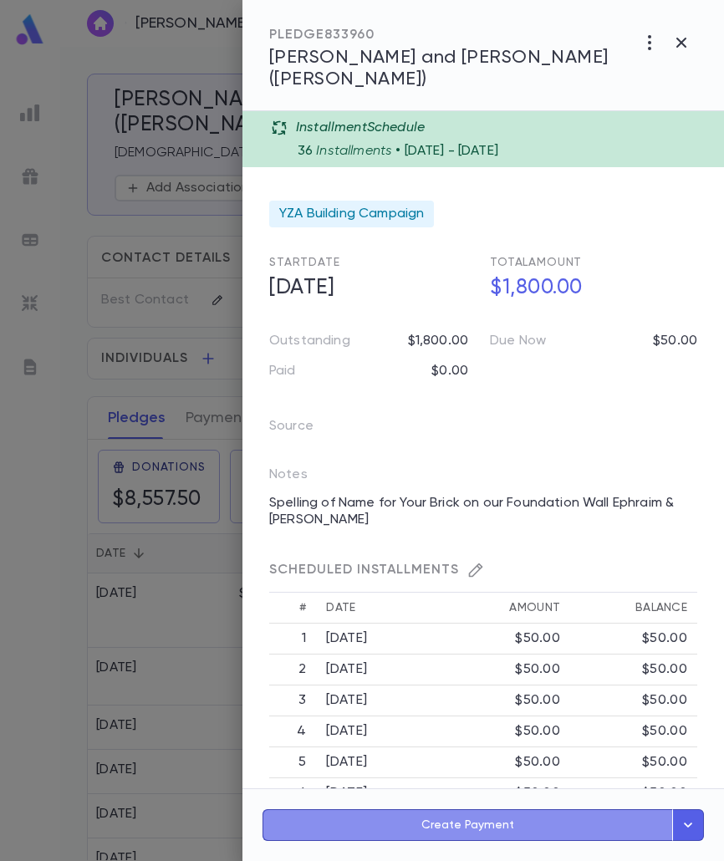
click at [457, 830] on button "Create Payment" at bounding box center [468, 826] width 411 height 32
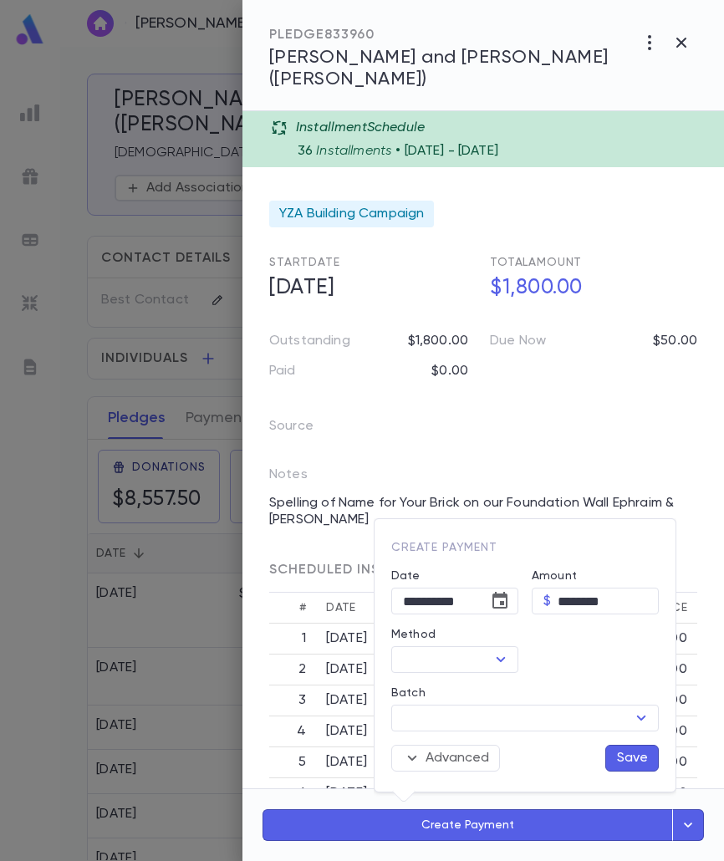
click at [519, 601] on div "Amount $ ******** ​" at bounding box center [589, 585] width 140 height 59
click at [506, 601] on icon "Choose date, selected date is Aug 25, 2025" at bounding box center [500, 600] width 15 height 17
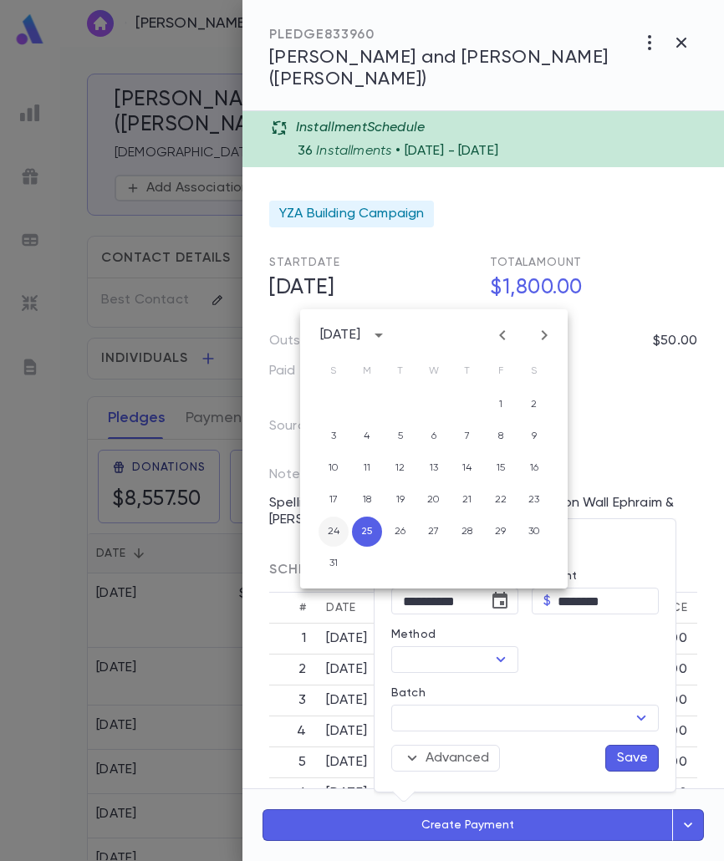
click at [343, 537] on button "24" at bounding box center [334, 532] width 30 height 30
type input "**********"
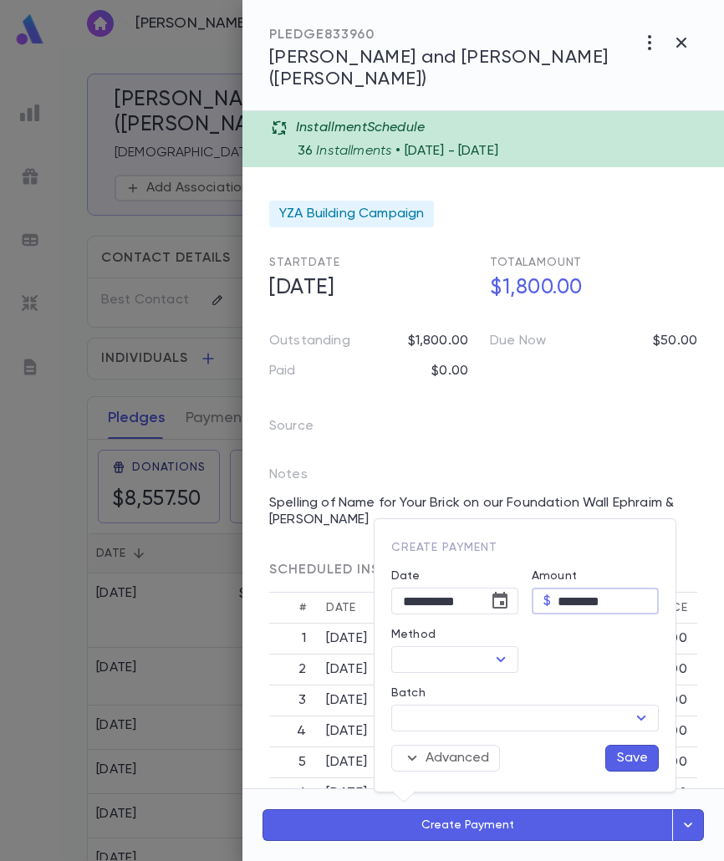
click at [587, 600] on input "********" at bounding box center [608, 602] width 101 height 26
drag, startPoint x: 502, startPoint y: 659, endPoint x: 501, endPoint y: 650, distance: 9.2
click at [501, 659] on icon "Open" at bounding box center [501, 660] width 20 height 20
type input "*****"
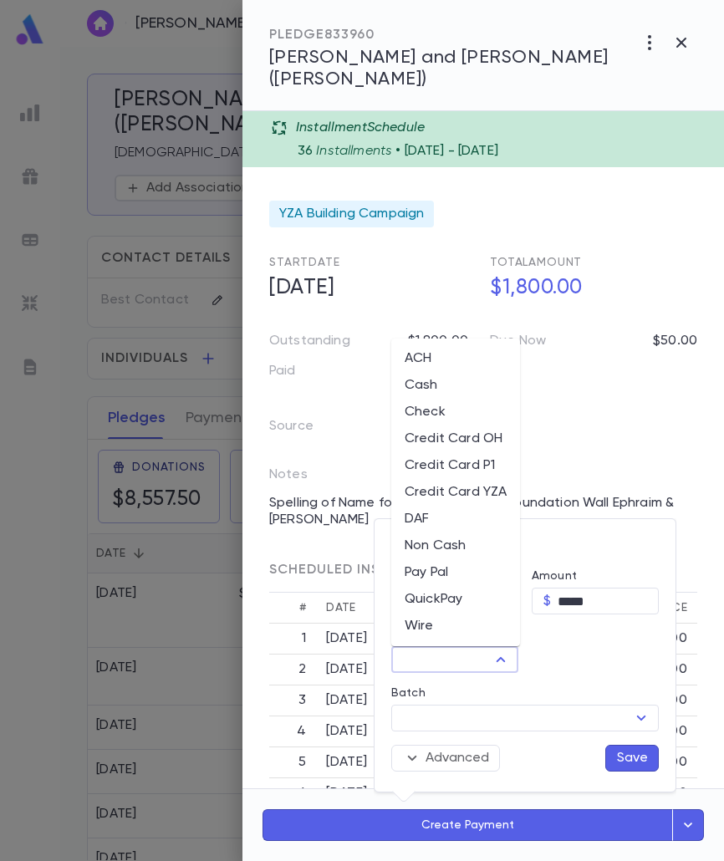
click at [462, 457] on li "Credit Card P1" at bounding box center [455, 465] width 129 height 27
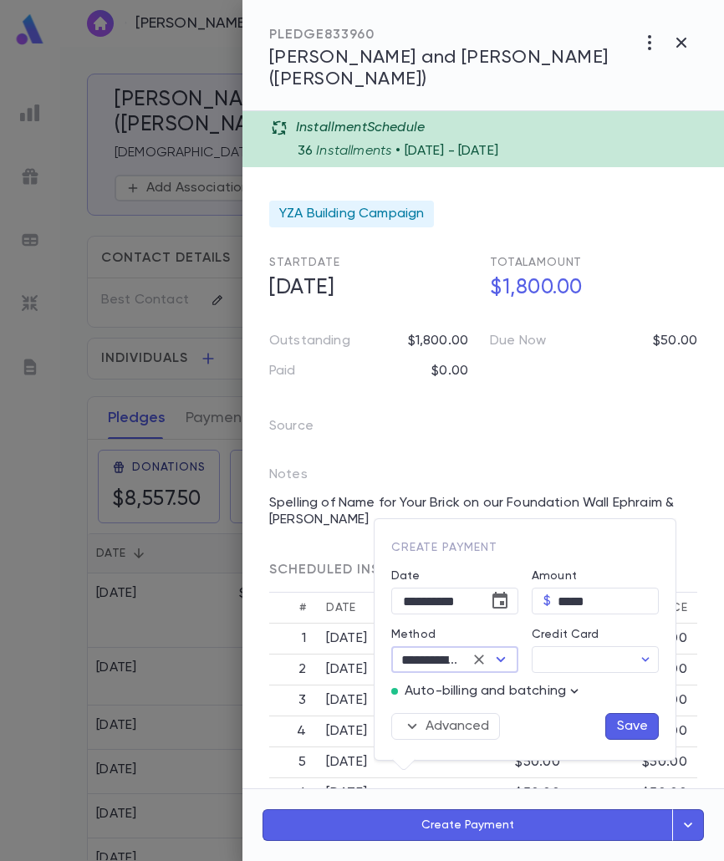
type input "**********"
click at [575, 684] on icon "button" at bounding box center [574, 691] width 17 height 17
click at [584, 723] on p "Enter Manual Billing Instead" at bounding box center [613, 721] width 172 height 17
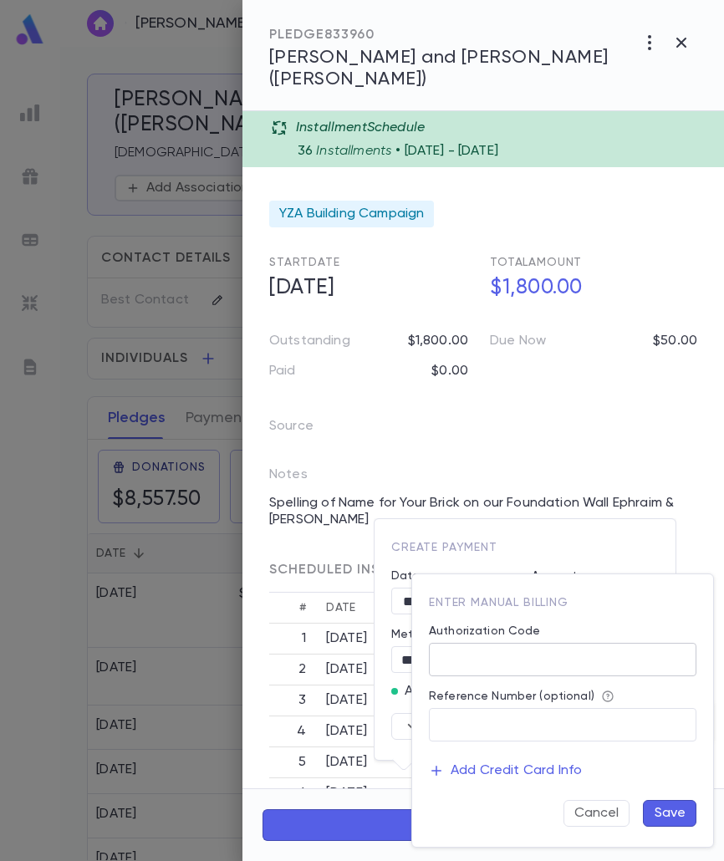
click at [552, 656] on input "Authorization Code" at bounding box center [563, 660] width 268 height 33
type input "**"
click at [672, 810] on button "Save" at bounding box center [670, 813] width 54 height 27
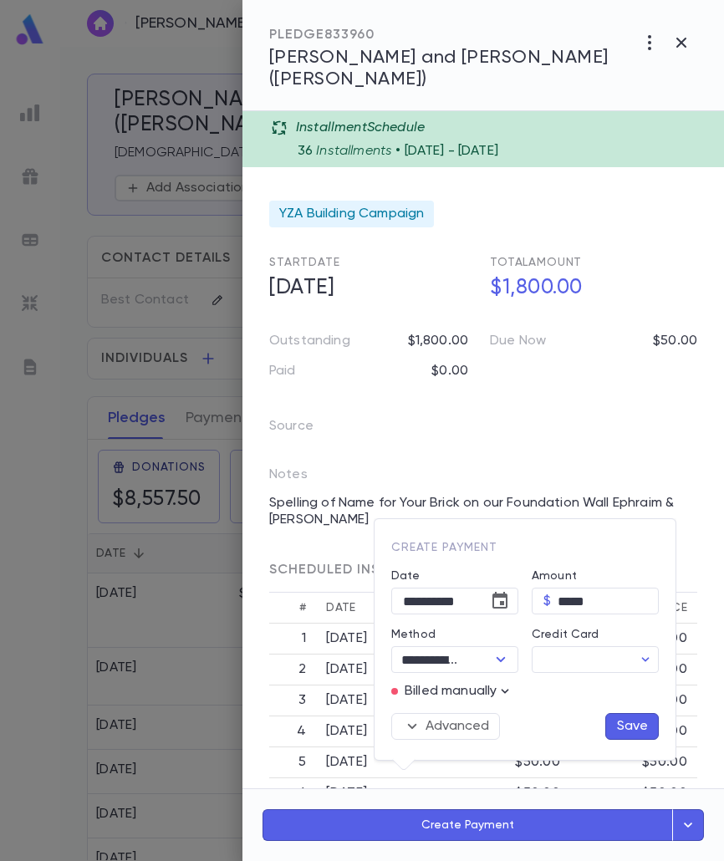
click at [626, 727] on button "Save" at bounding box center [632, 726] width 54 height 27
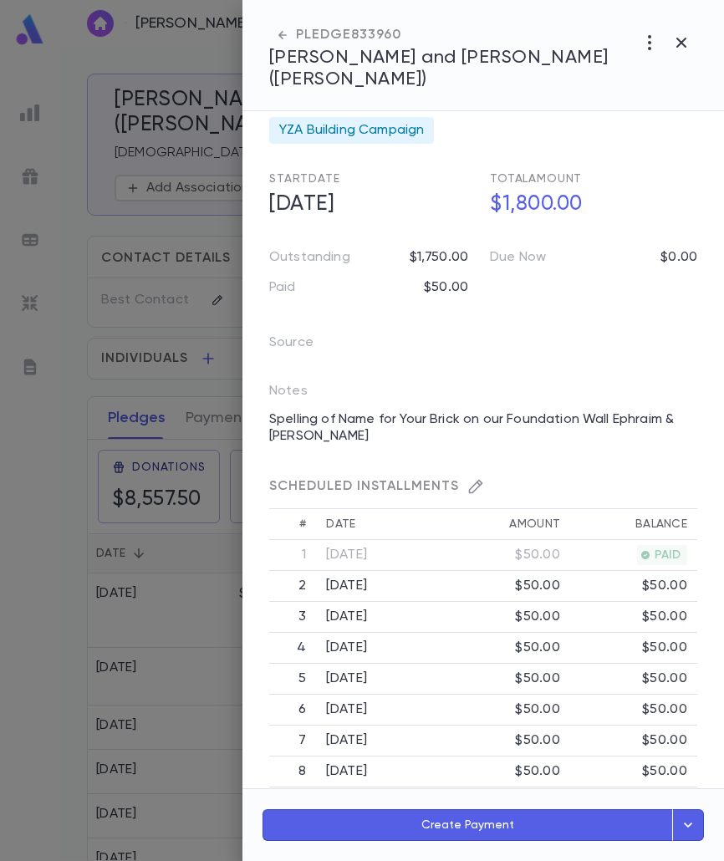
scroll to position [0, 0]
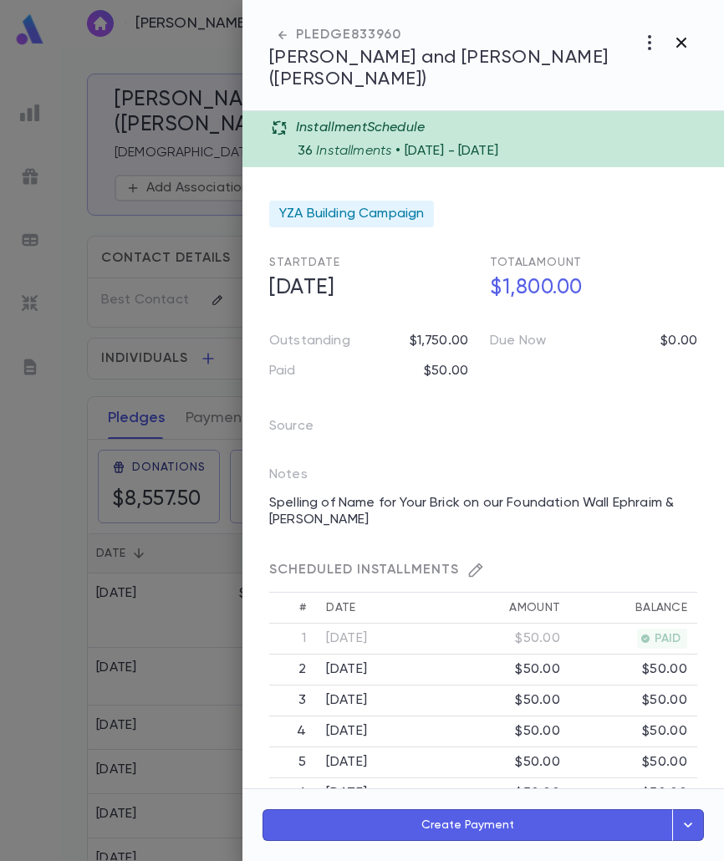
click at [682, 36] on icon "button" at bounding box center [682, 43] width 20 height 20
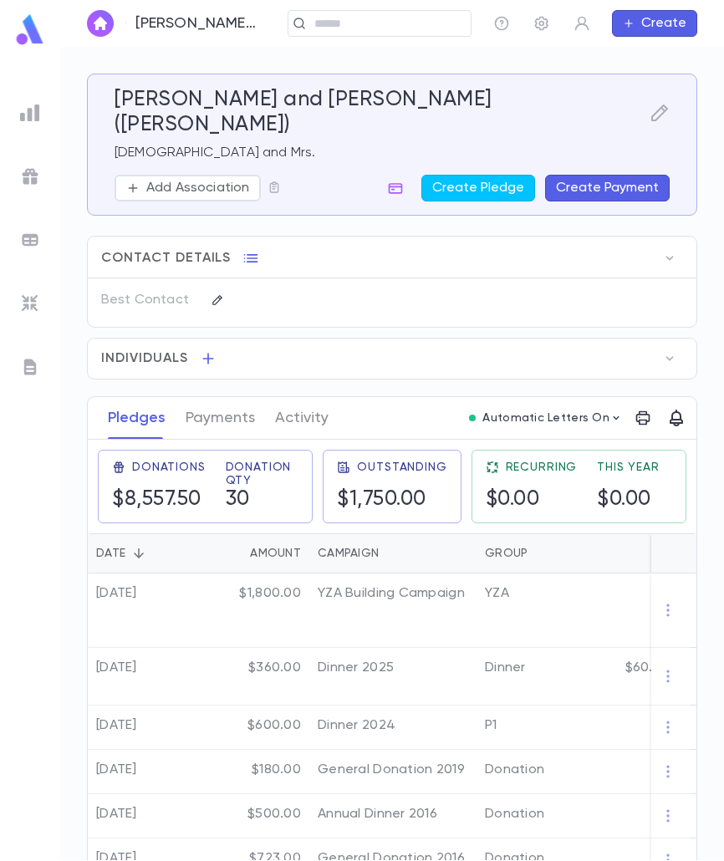
click at [360, 7] on div "Kamin, Ephraim and Malkie (Mollie) ​ Create" at bounding box center [392, 23] width 664 height 47
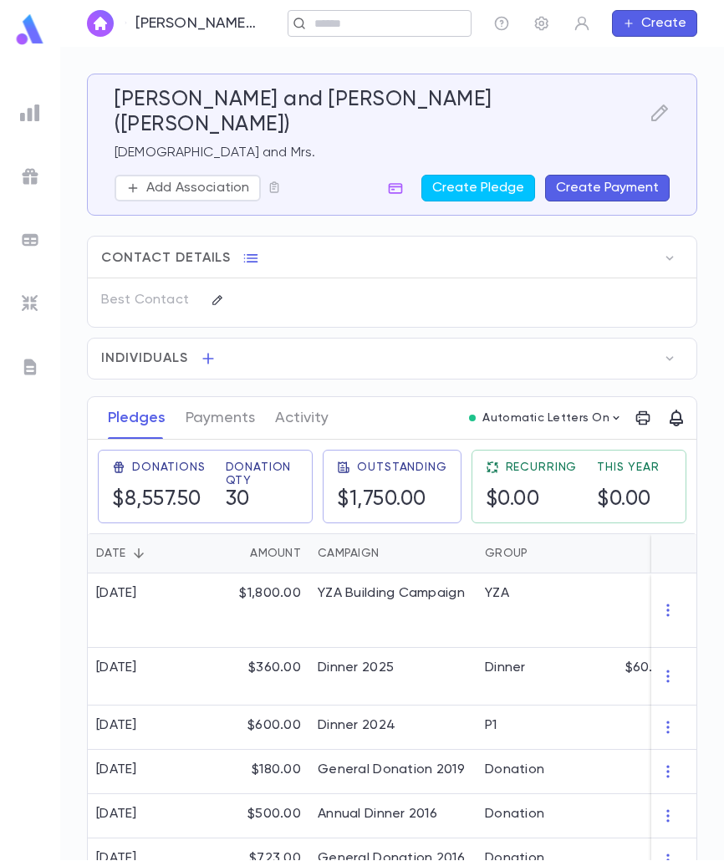
click at [372, 36] on div "​" at bounding box center [380, 23] width 184 height 27
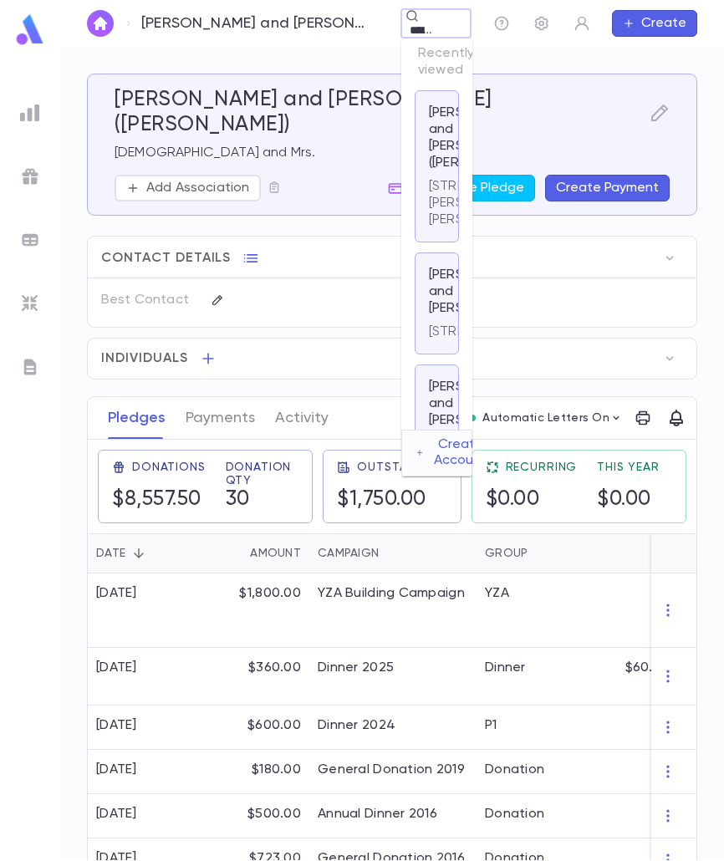
scroll to position [0, 16]
type input "********"
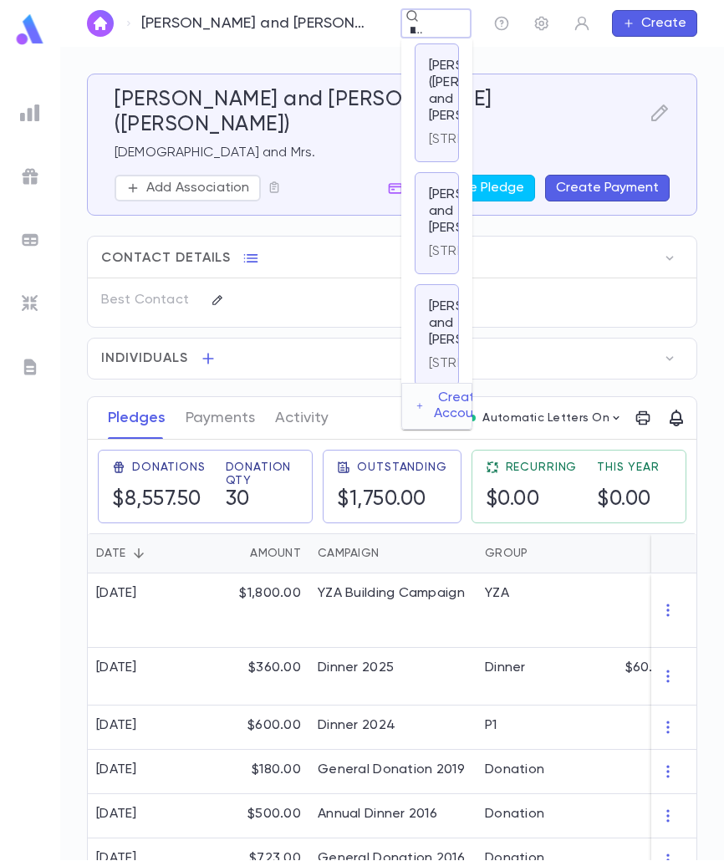
click at [432, 148] on p "832 Flanders Drive, North Woodmere NY 11581" at bounding box center [489, 139] width 121 height 17
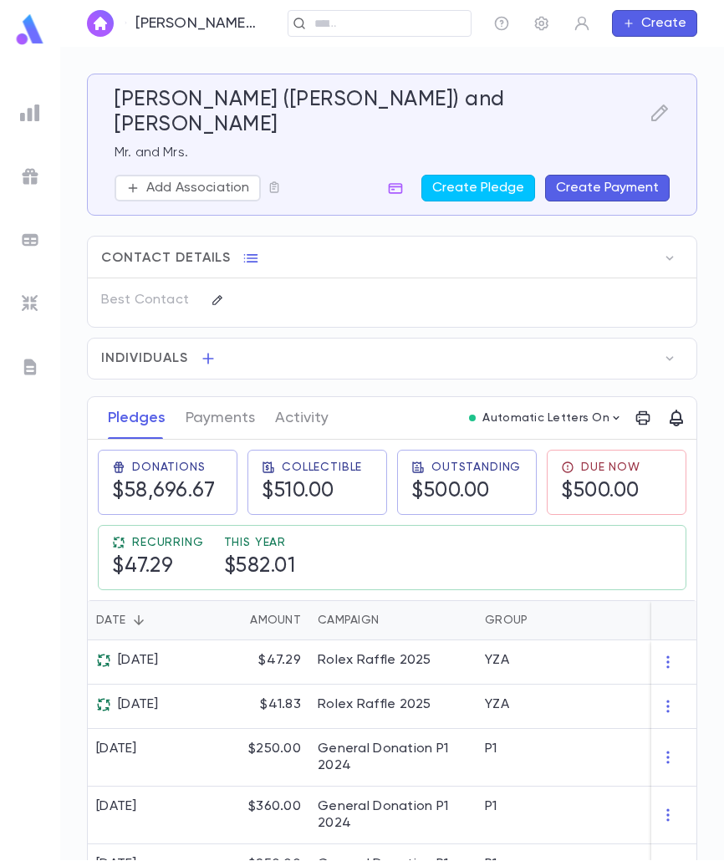
click at [563, 175] on button "Create Payment" at bounding box center [607, 188] width 125 height 27
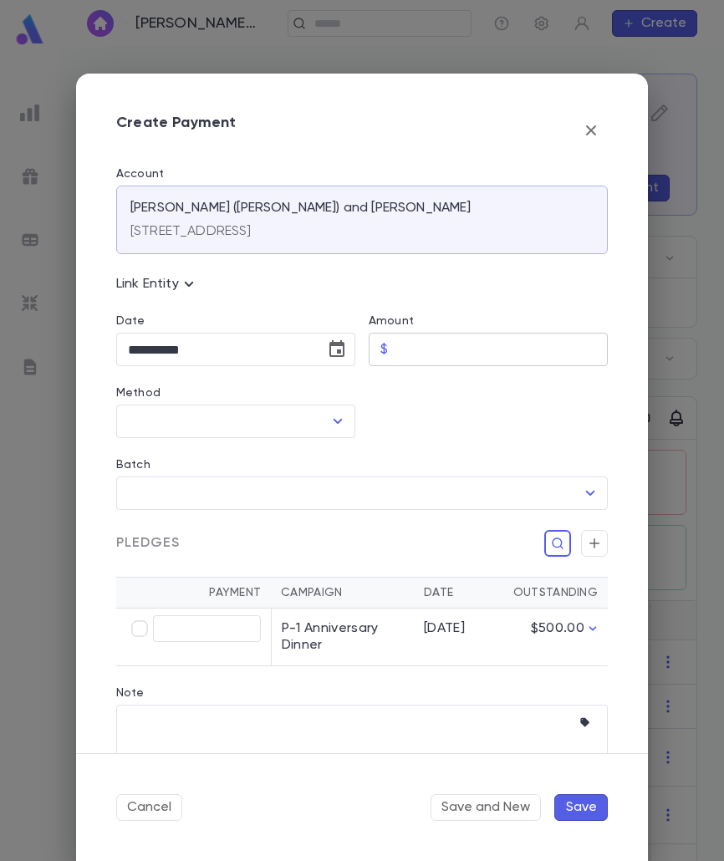
click at [389, 354] on div "$ ​" at bounding box center [488, 349] width 239 height 33
click at [330, 345] on icon "Choose date, selected date is Aug 25, 2025" at bounding box center [336, 348] width 15 height 17
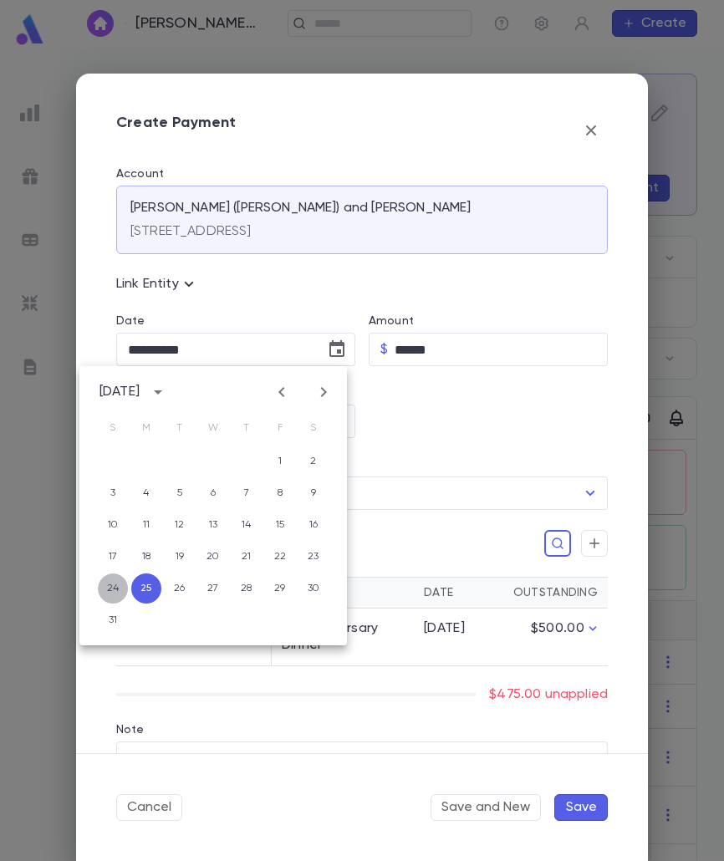
click at [111, 585] on button "24" at bounding box center [113, 589] width 30 height 30
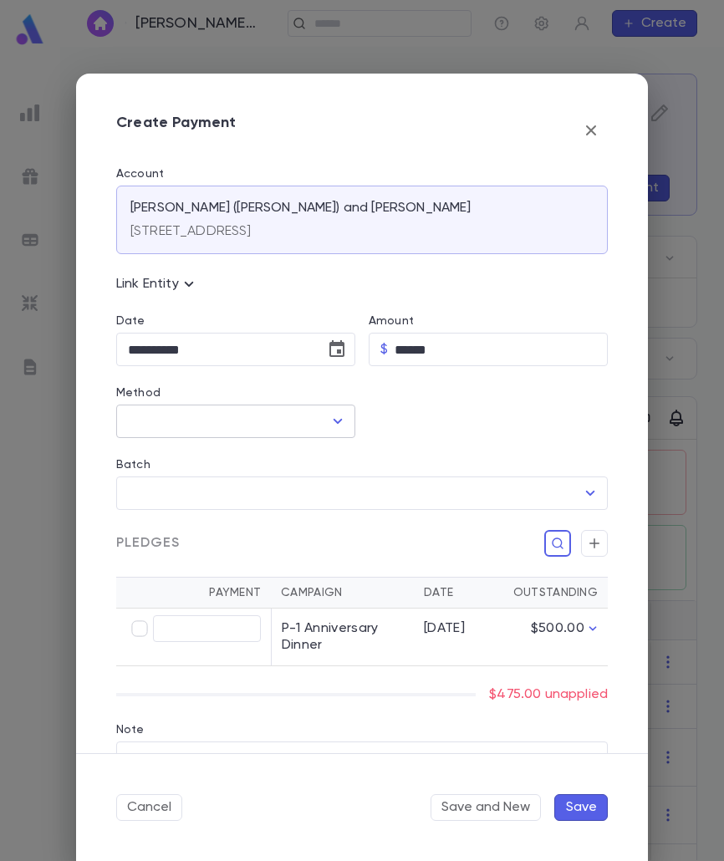
click at [310, 424] on input "Method" at bounding box center [223, 422] width 199 height 32
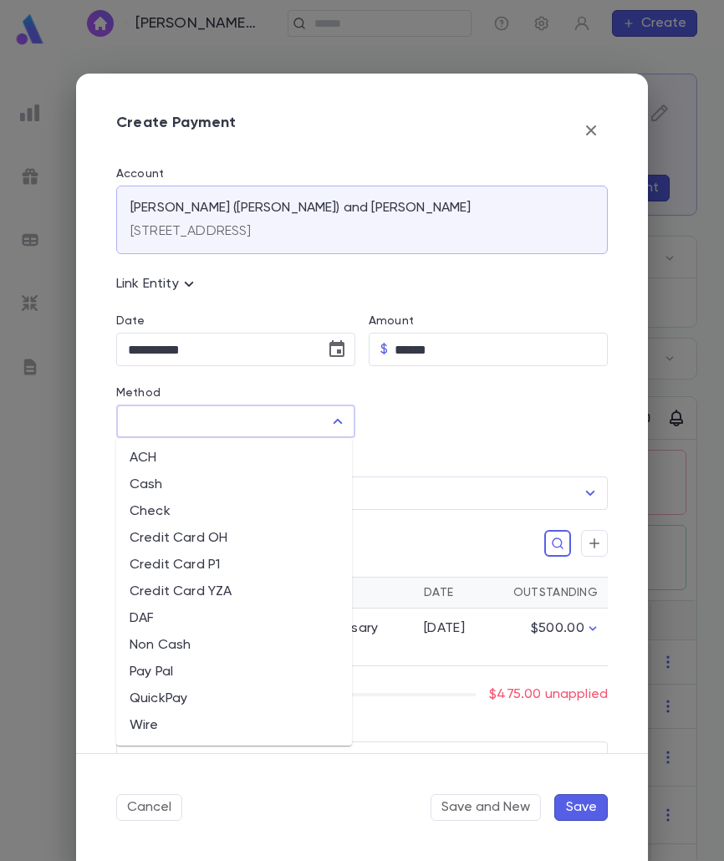
click at [176, 702] on li "QuickPay" at bounding box center [234, 699] width 236 height 27
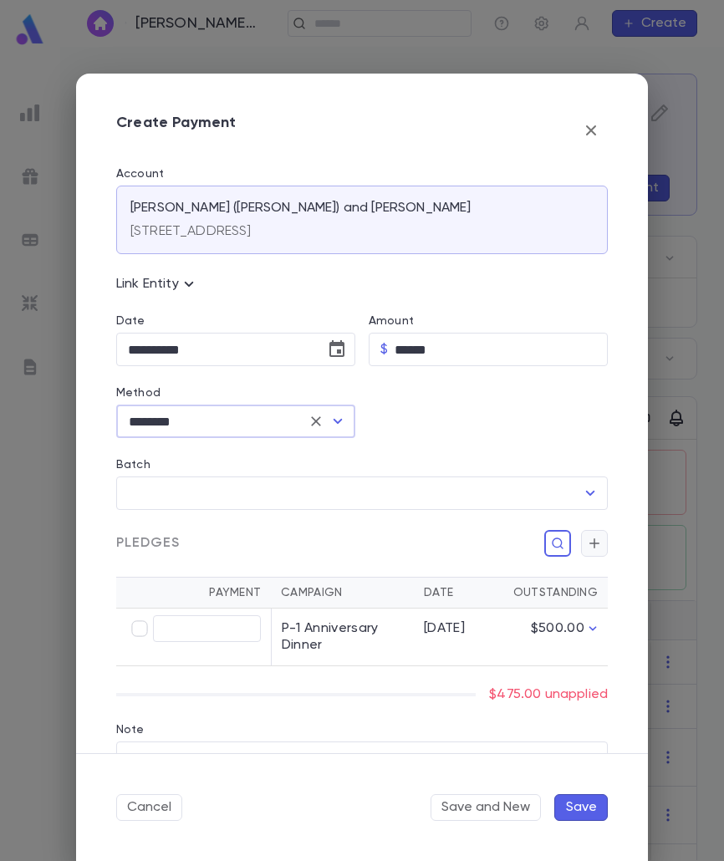
click at [585, 531] on button "button" at bounding box center [594, 543] width 27 height 27
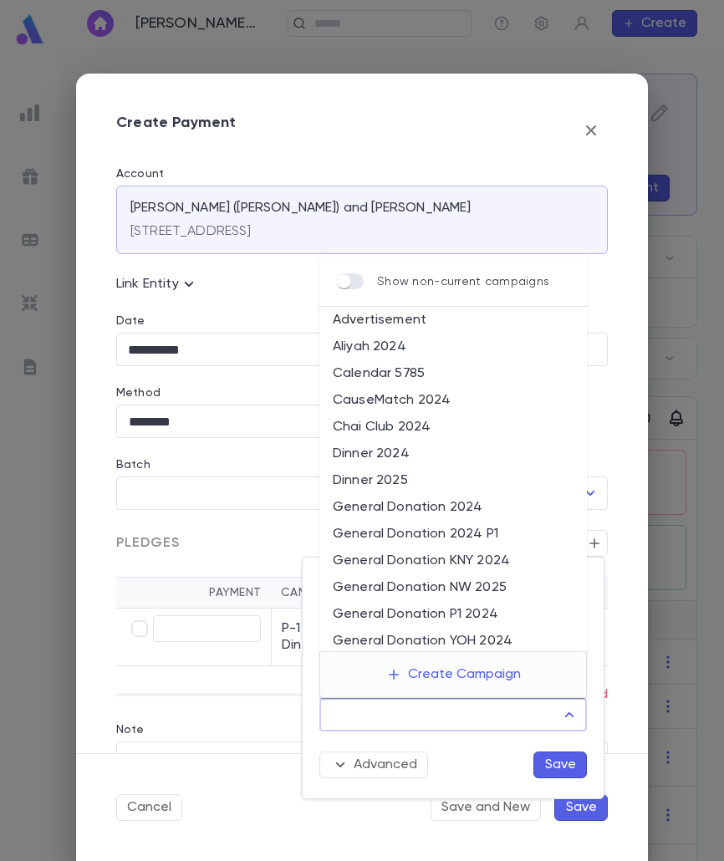
click at [524, 718] on input "Campaign" at bounding box center [440, 715] width 227 height 32
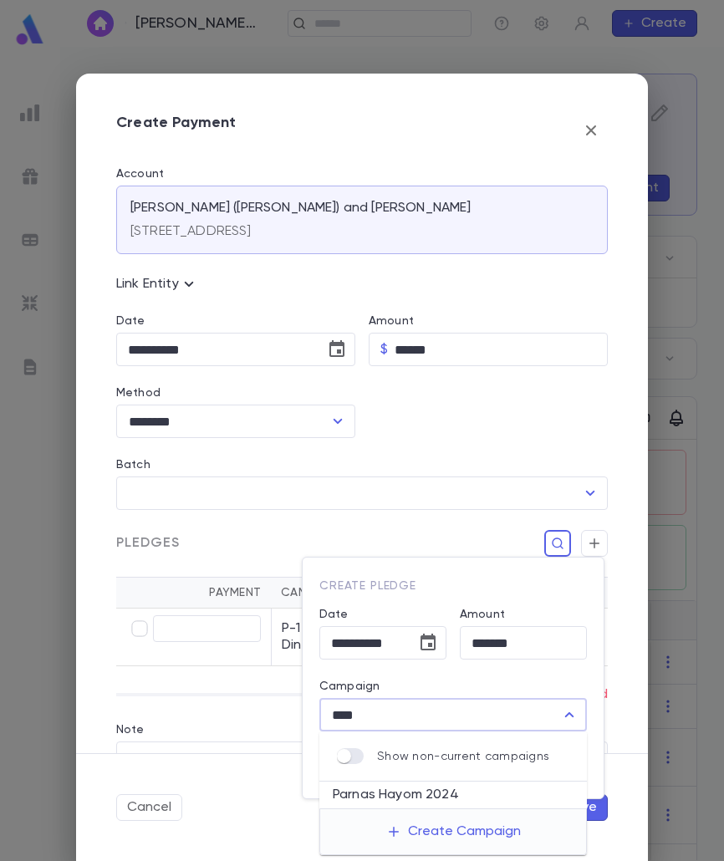
click at [488, 791] on li "Parnas Hayom 2024" at bounding box center [453, 795] width 268 height 27
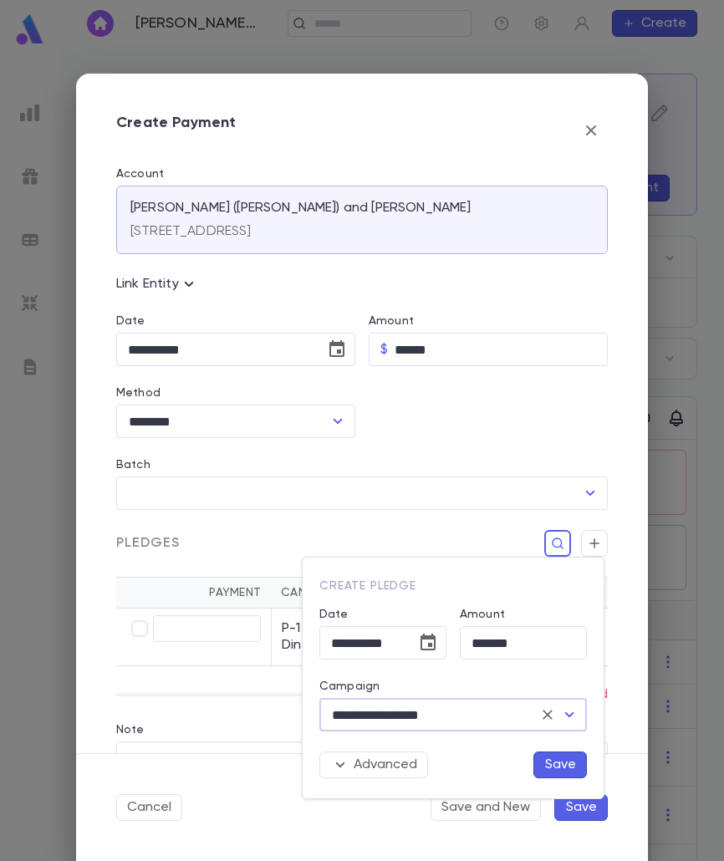
click at [566, 759] on button "Save" at bounding box center [561, 765] width 54 height 27
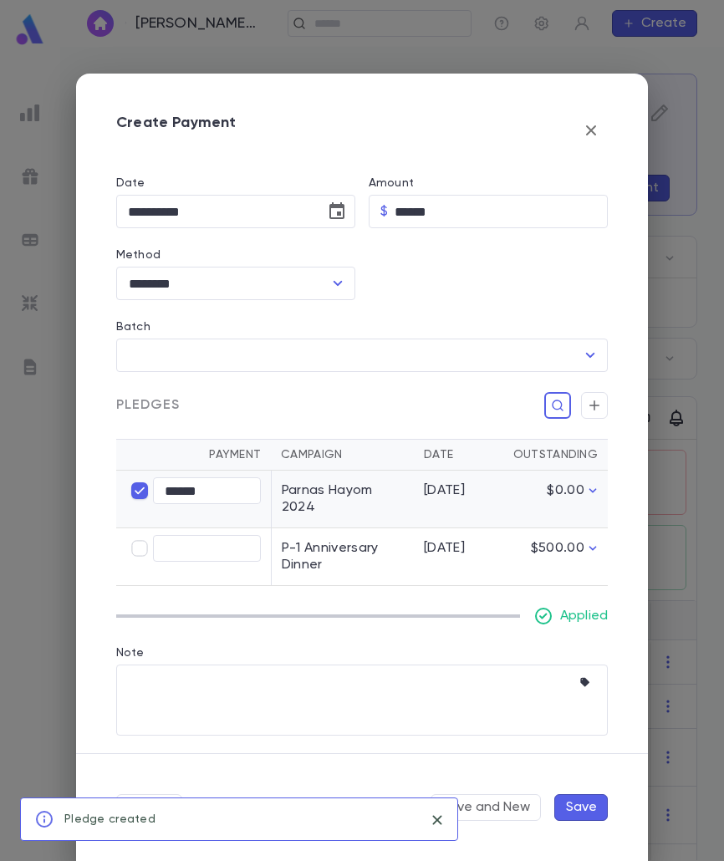
scroll to position [140, 0]
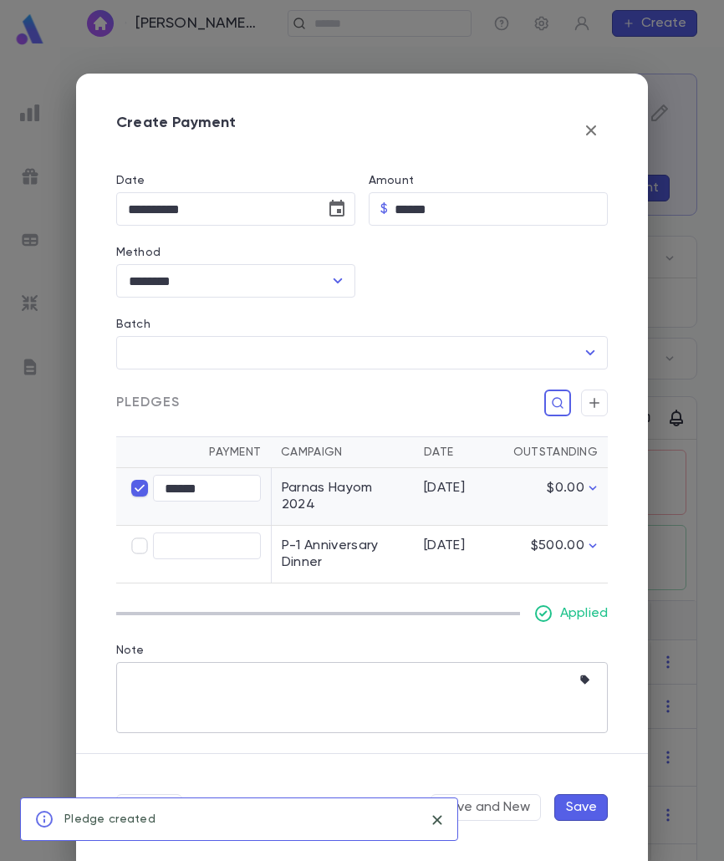
click at [256, 716] on textarea "Note" at bounding box center [349, 697] width 443 height 71
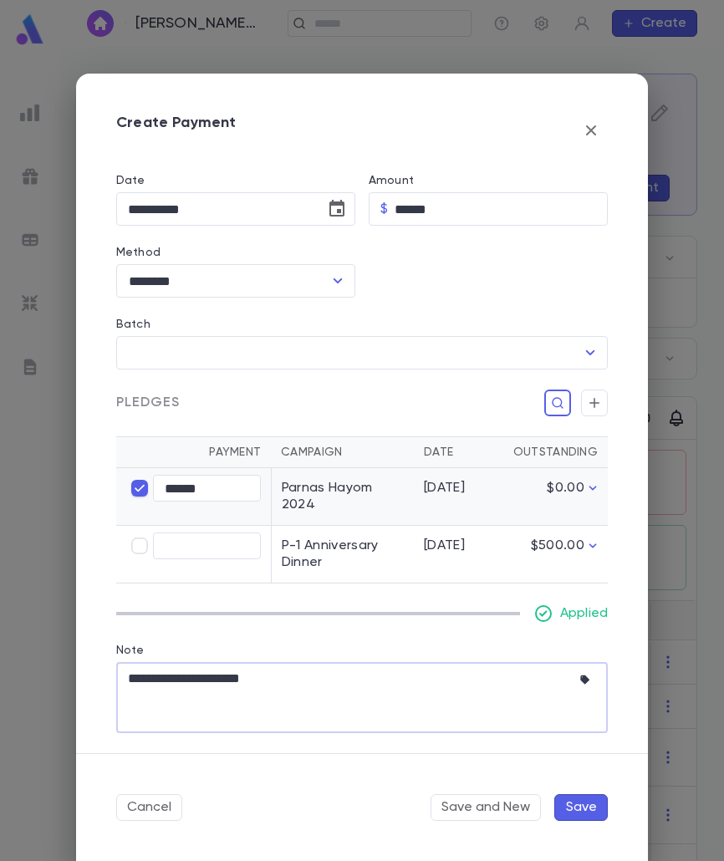
click at [585, 803] on button "Save" at bounding box center [581, 807] width 54 height 27
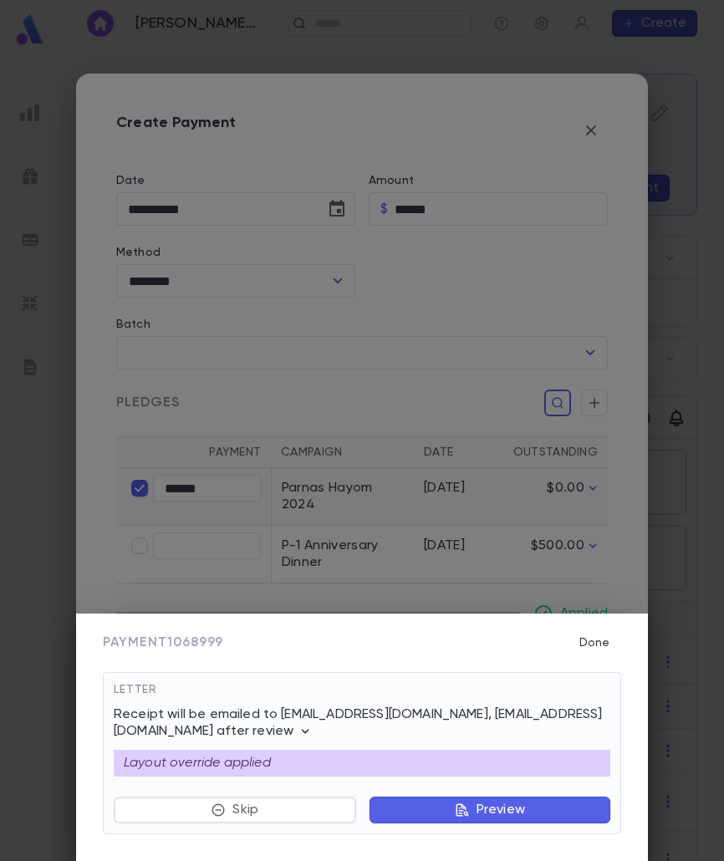
click at [557, 813] on button "Preview" at bounding box center [490, 810] width 241 height 27
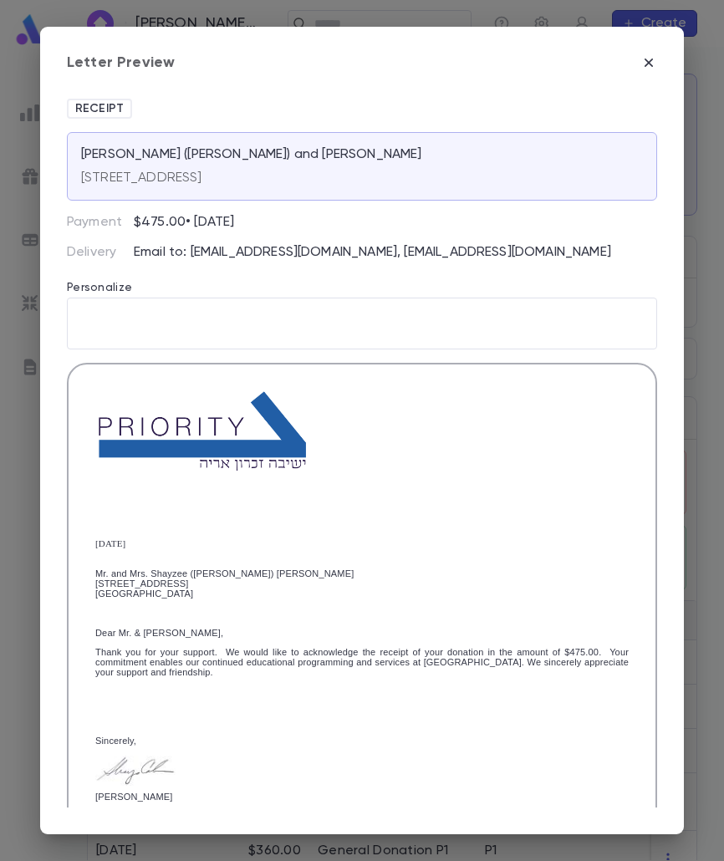
scroll to position [280, 0]
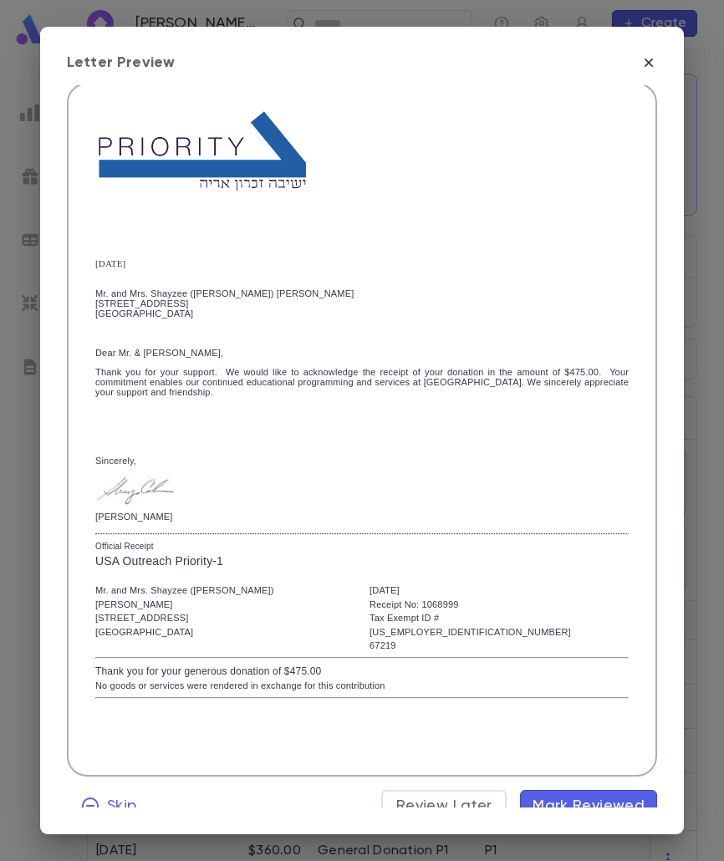
click at [566, 797] on span "Mark Reviewed" at bounding box center [589, 806] width 112 height 18
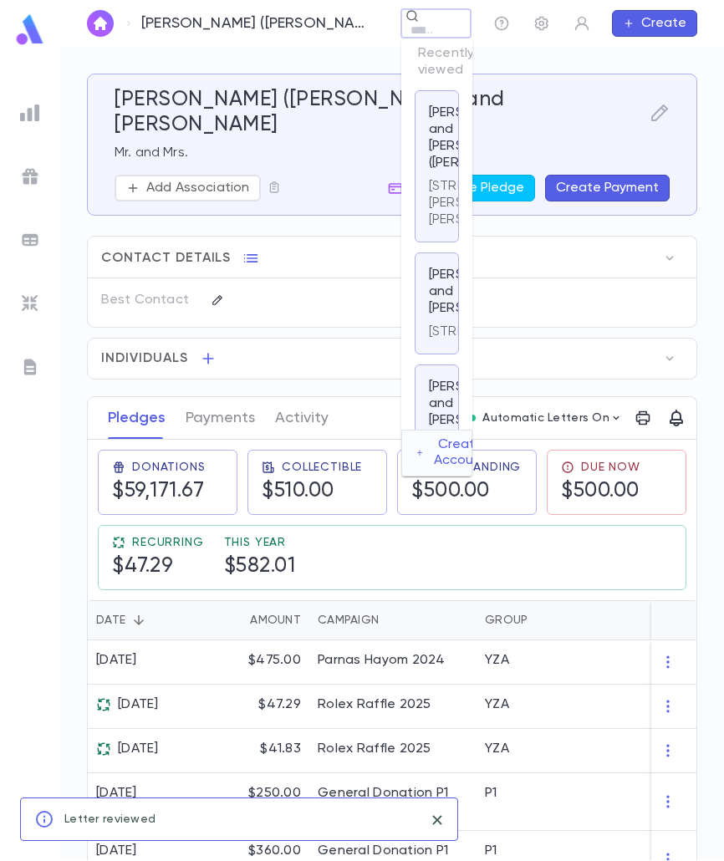
click at [362, 31] on div "Zlotnick, Shayzee (Avrohom) and Shoshana ​ Create" at bounding box center [392, 23] width 664 height 47
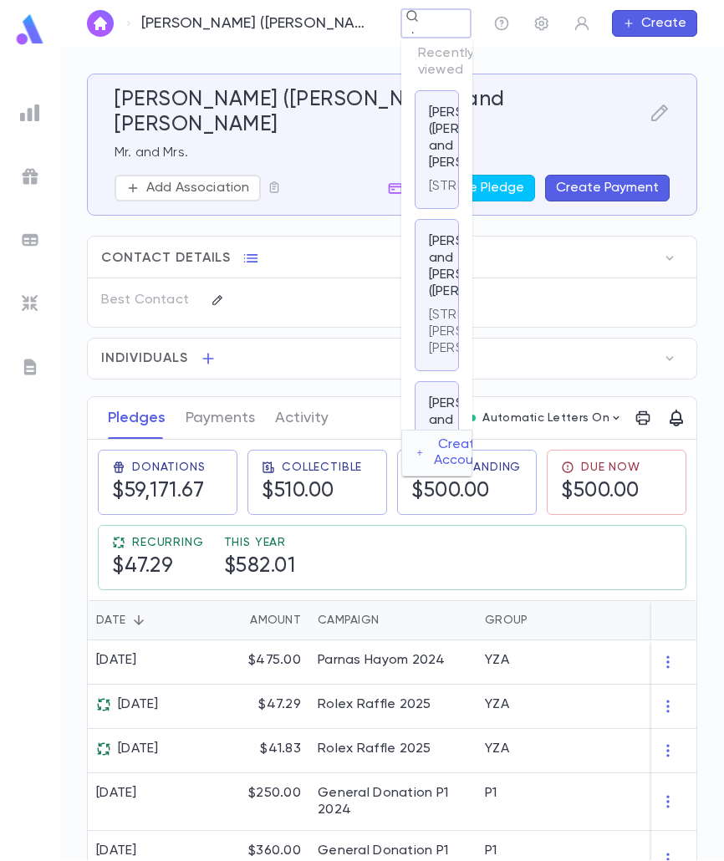
scroll to position [0, 28]
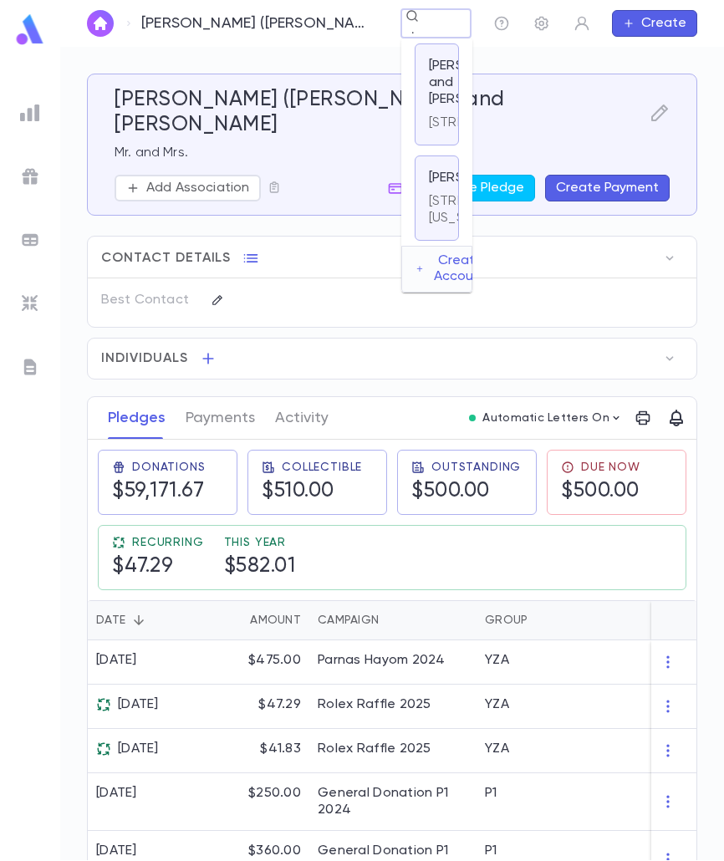
click at [419, 146] on div "Herskovits, Michael and Mirel 1715 East 32nd Street, Brooklyn NY 11234 United S…" at bounding box center [437, 94] width 44 height 102
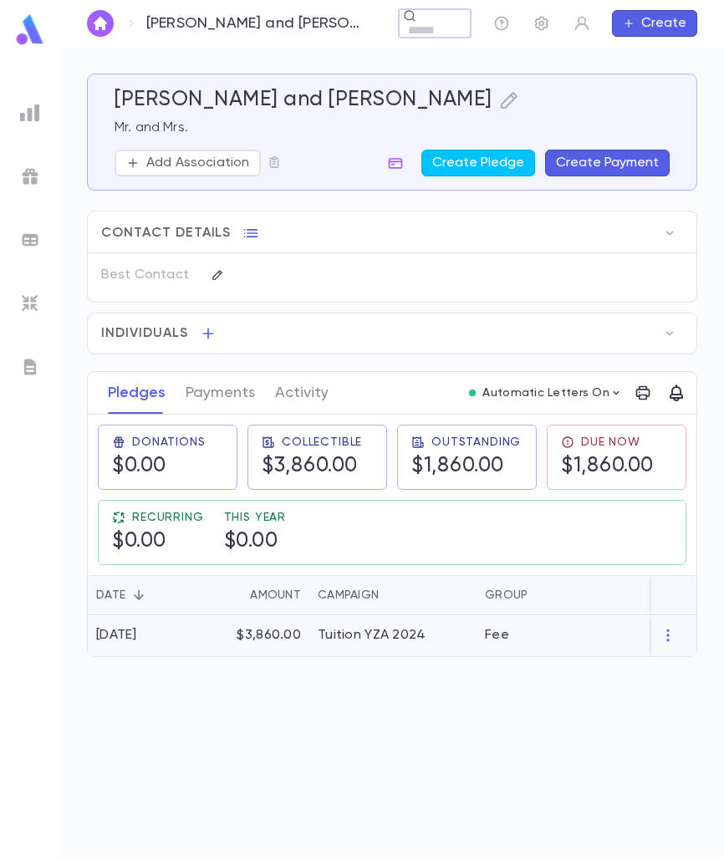
click at [391, 641] on div "Tuition YZA 2024" at bounding box center [372, 635] width 108 height 17
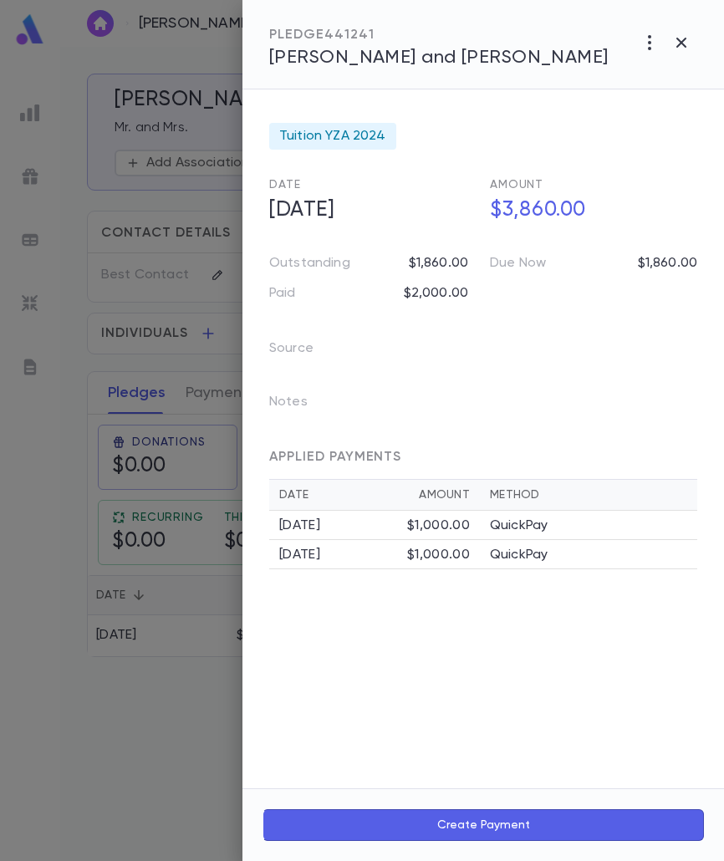
click at [684, 43] on icon "button" at bounding box center [682, 43] width 20 height 20
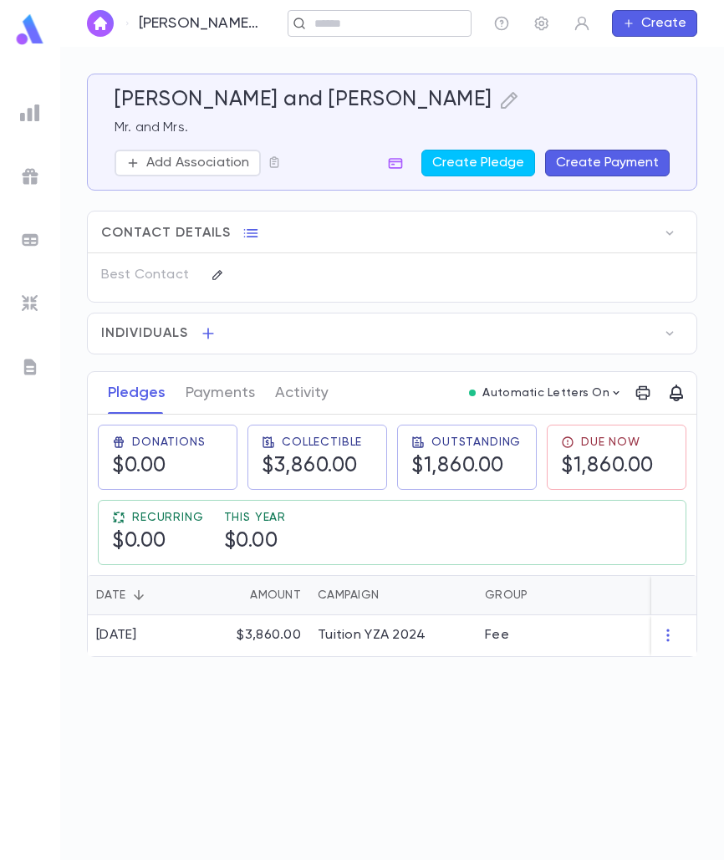
click at [356, 23] on div "Herskovits, Michael and Mirel ​ Create" at bounding box center [392, 23] width 664 height 47
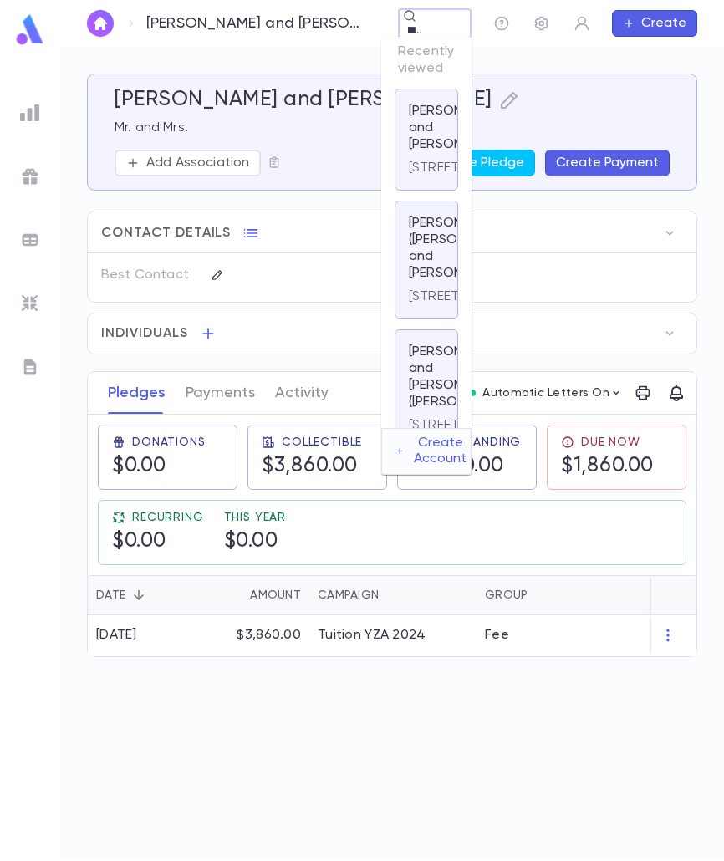
scroll to position [0, 28]
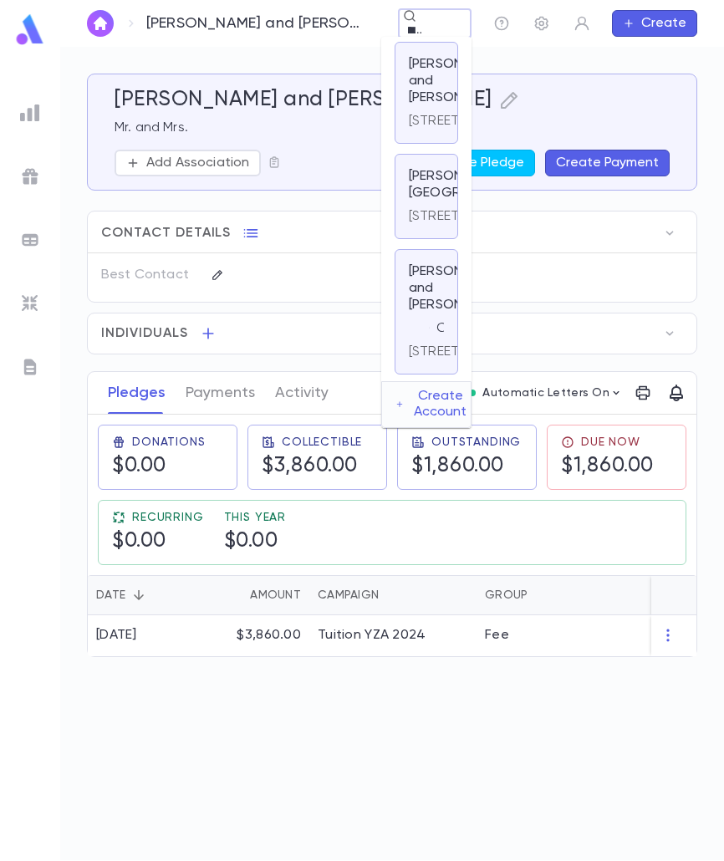
click at [424, 130] on p "2934 Bayswater Ave, Far Rockaway NY 11691" at bounding box center [469, 121] width 121 height 17
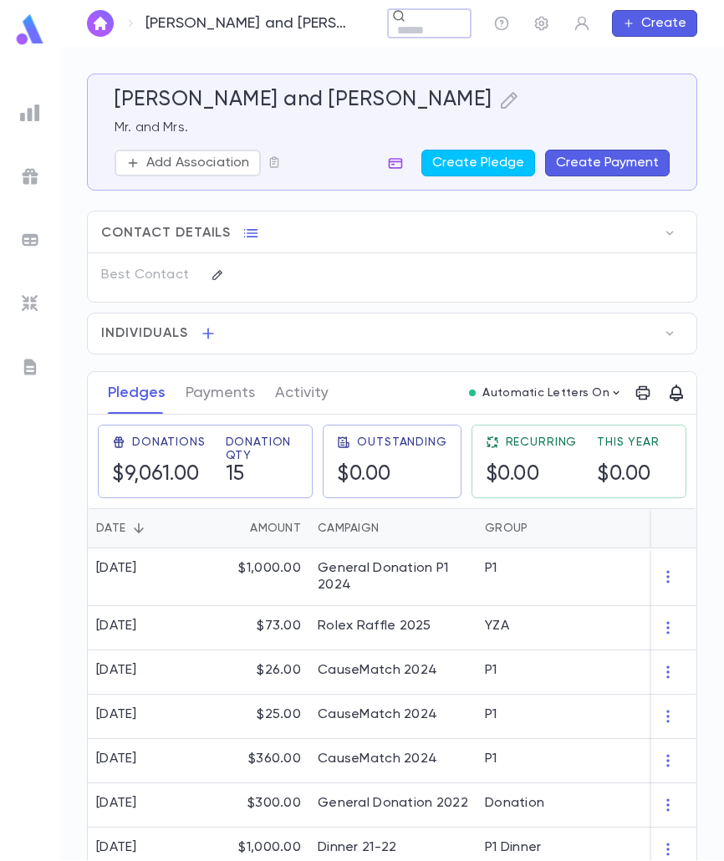
click at [396, 167] on icon "button" at bounding box center [396, 163] width 14 height 11
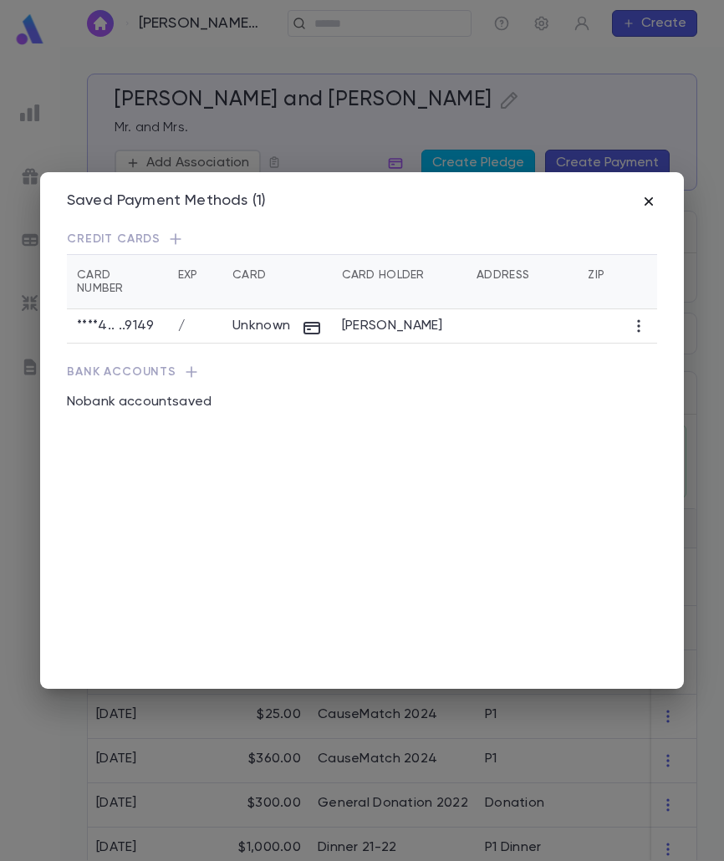
click at [644, 195] on icon "button" at bounding box center [649, 201] width 17 height 17
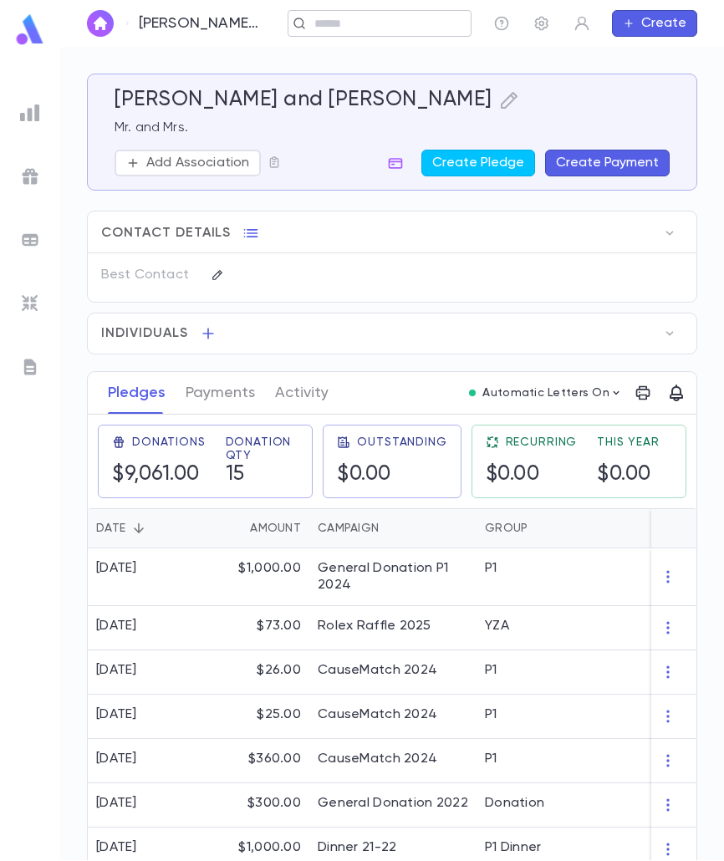
click at [348, 30] on div "Moskowitz, Yehuda and Lily ​ Create" at bounding box center [392, 23] width 664 height 47
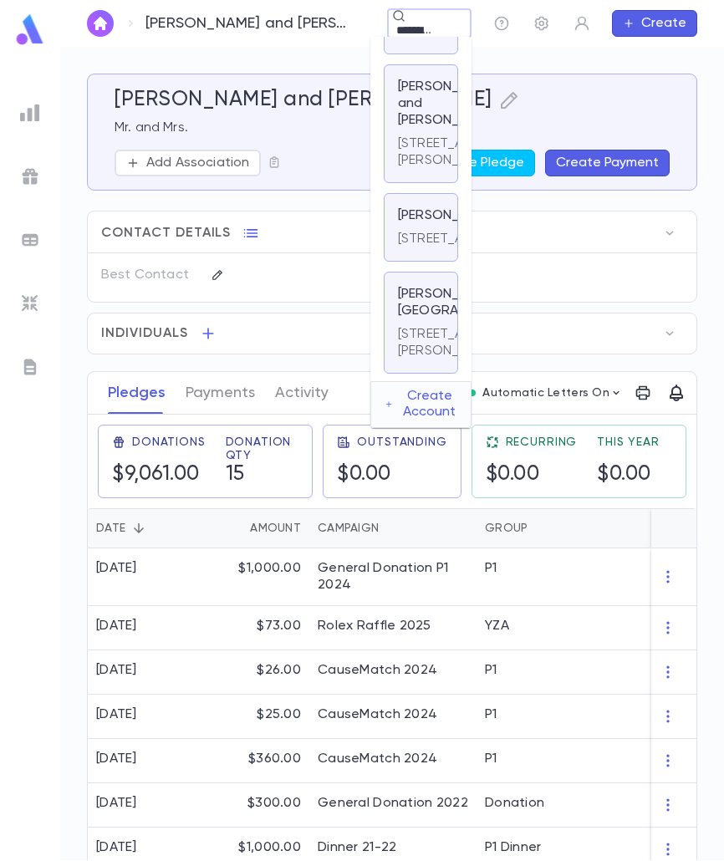
scroll to position [335, 0]
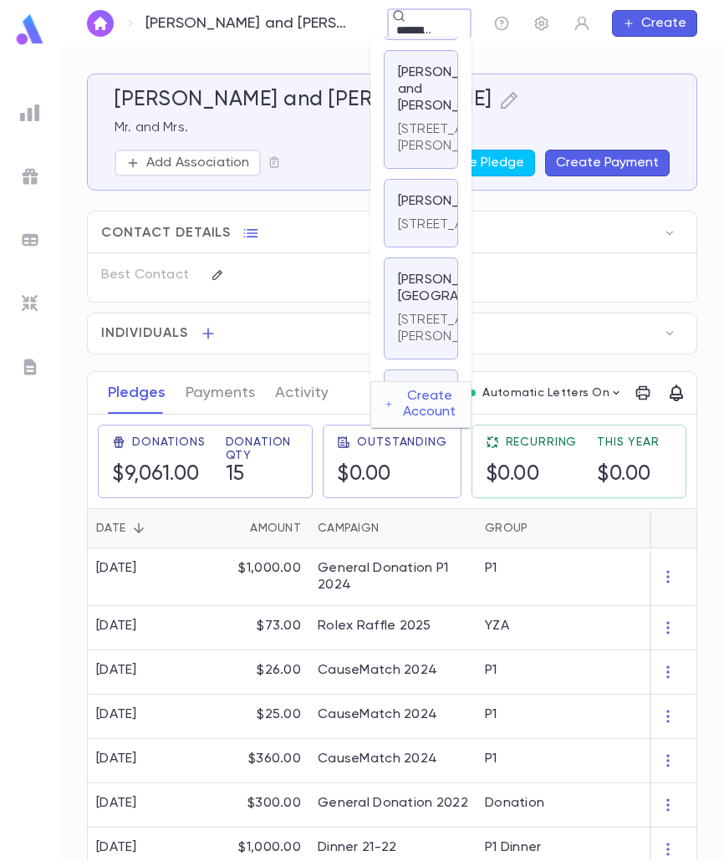
click at [428, 26] on p "471 Sheridan Boulevard, Suite 60, Inwood NY 11096 United States" at bounding box center [458, 17] width 121 height 17
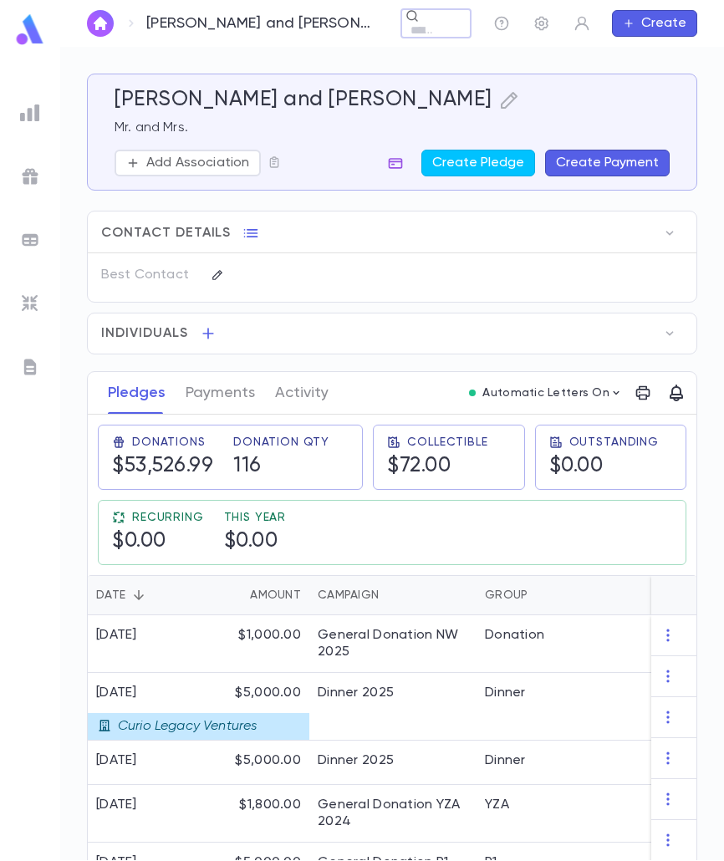
click at [404, 162] on button "button" at bounding box center [395, 163] width 27 height 27
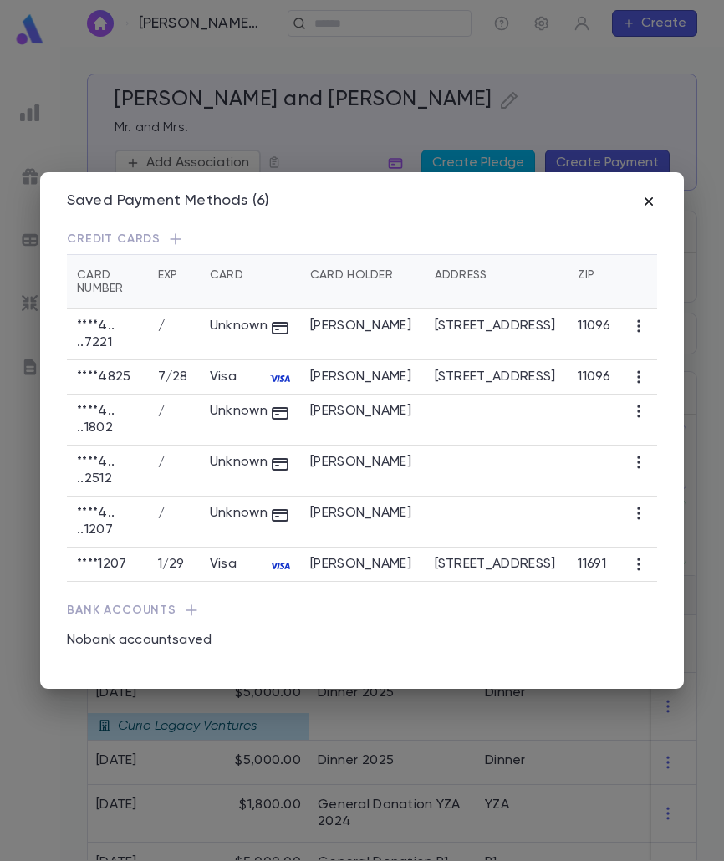
click at [650, 202] on icon "button" at bounding box center [649, 201] width 8 height 8
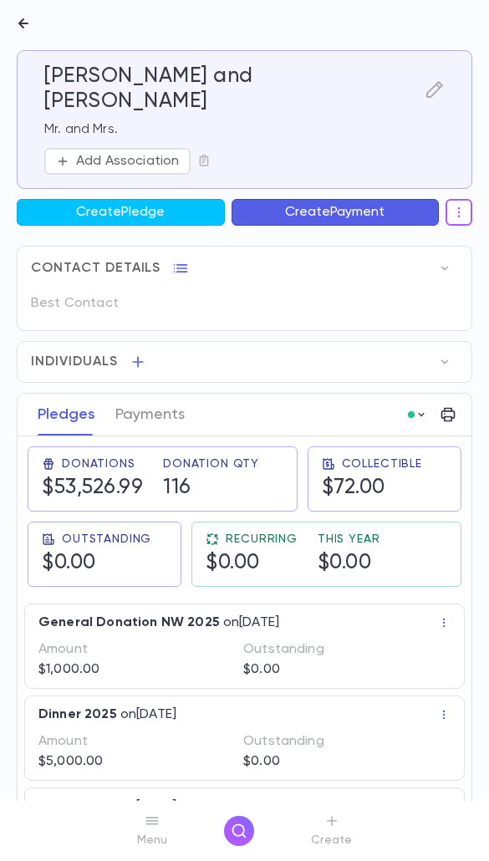
click at [23, 24] on icon "button" at bounding box center [23, 23] width 10 height 10
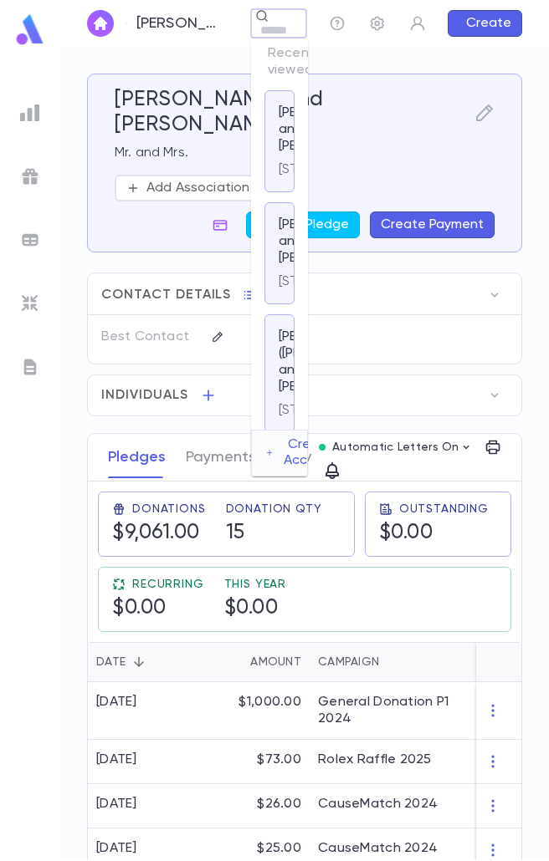
click at [253, 28] on div "​" at bounding box center [278, 23] width 57 height 29
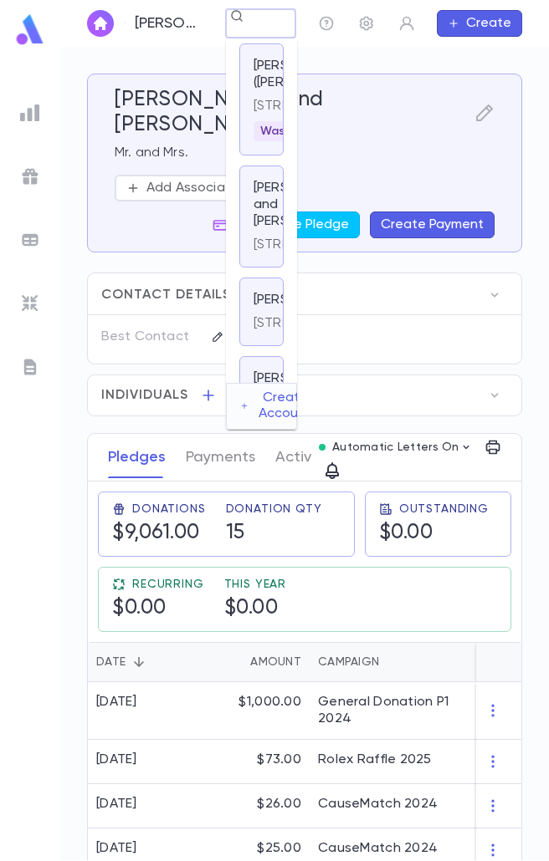
scroll to position [0, 63]
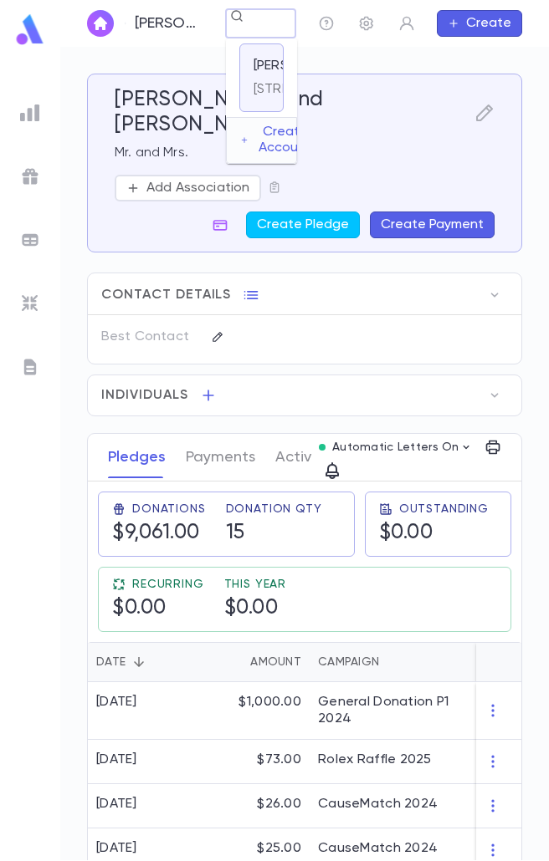
click at [268, 97] on div "14 Roven Road, Monsey NY 10952 United States" at bounding box center [313, 85] width 121 height 23
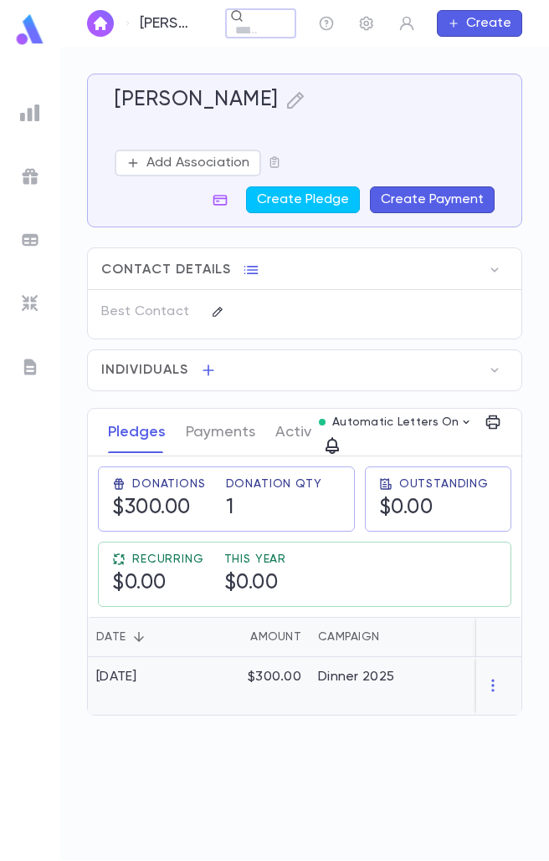
click at [222, 698] on div "$300.00" at bounding box center [255, 686] width 109 height 58
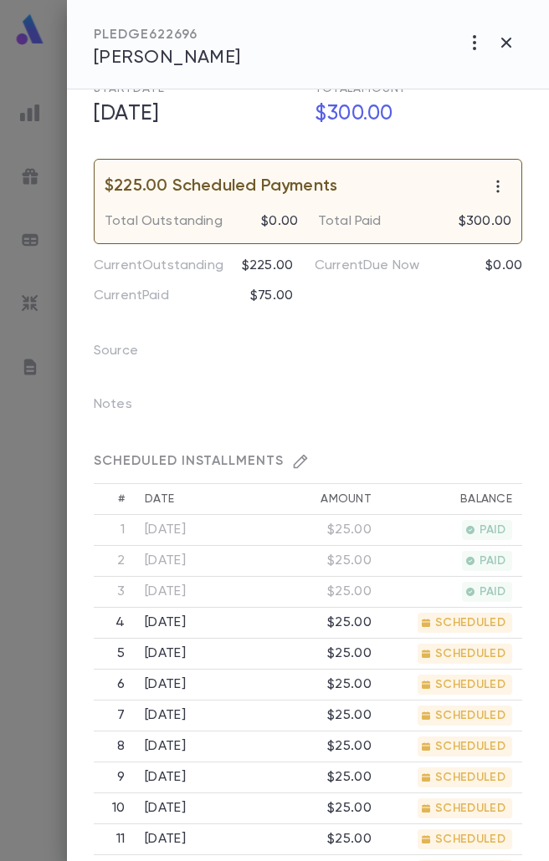
scroll to position [335, 0]
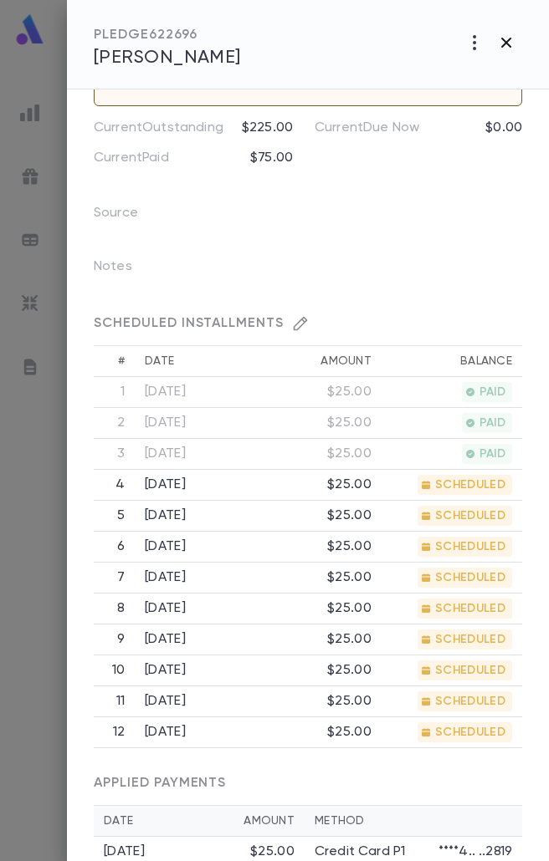
click at [510, 33] on icon "button" at bounding box center [506, 43] width 20 height 20
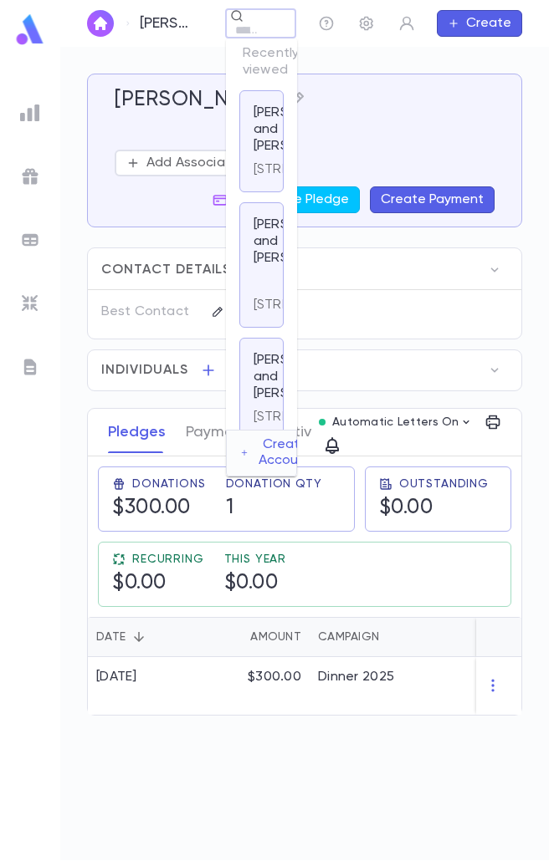
click at [200, 29] on div "Edelstein, Steven ​ Create" at bounding box center [304, 23] width 488 height 47
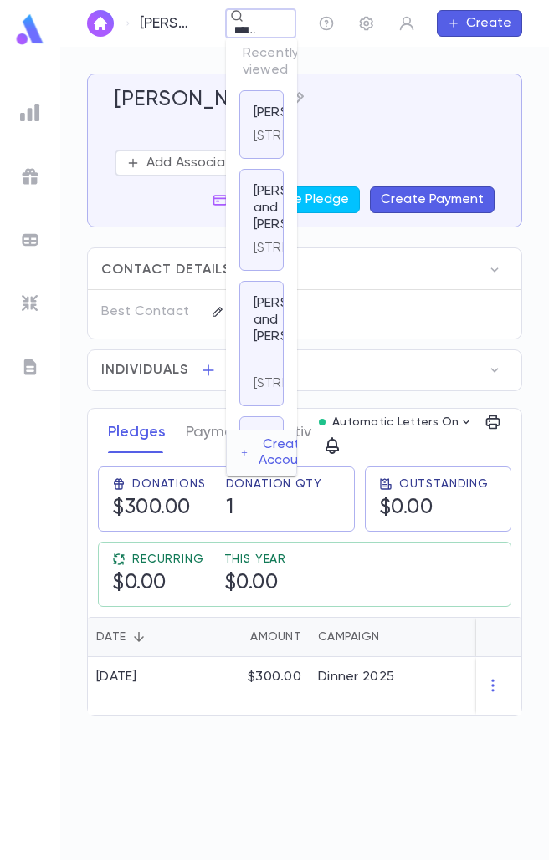
scroll to position [0, 11]
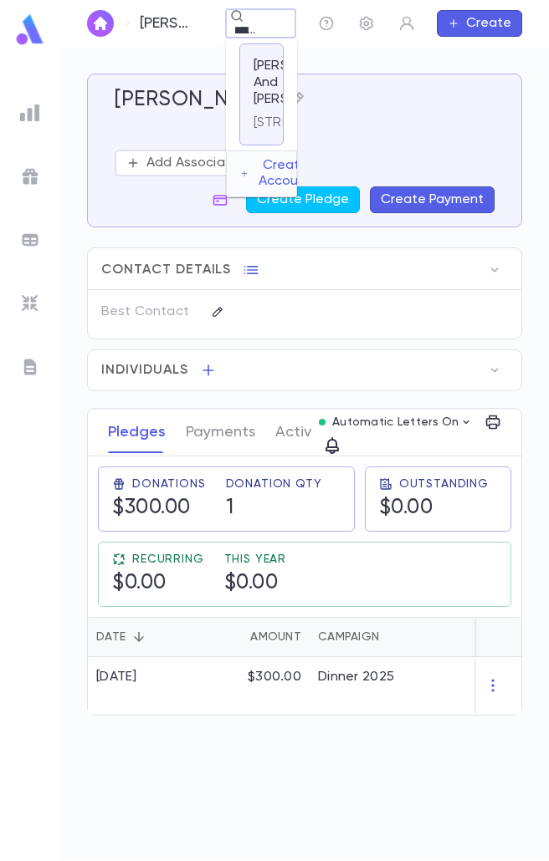
click at [248, 143] on div "Grossberg, Yitzy And Yonina 1819 East 16th St, Brooklyn NY 11229 US" at bounding box center [261, 94] width 44 height 102
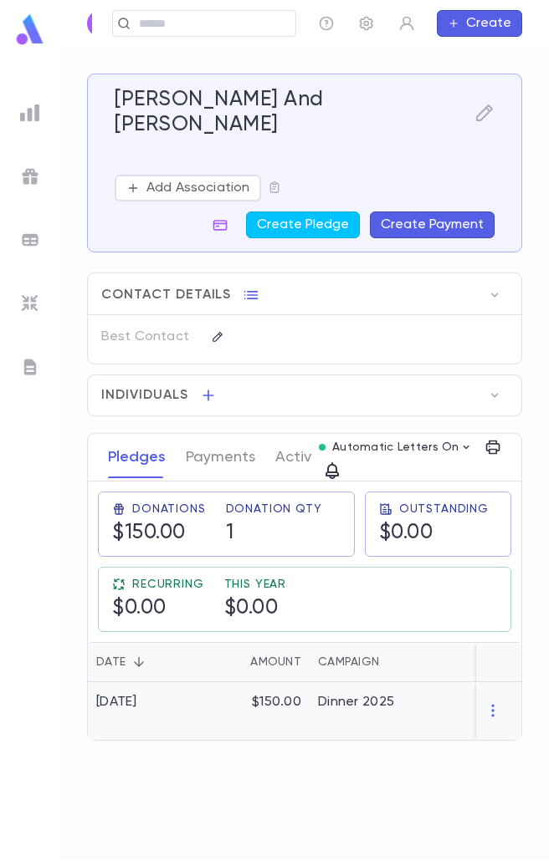
click at [303, 689] on div "$150.00" at bounding box center [255, 711] width 109 height 58
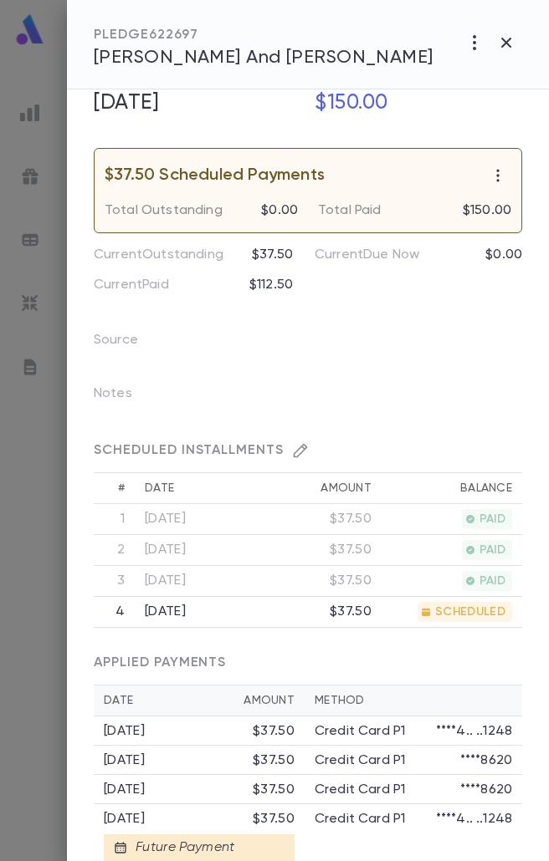
scroll to position [243, 0]
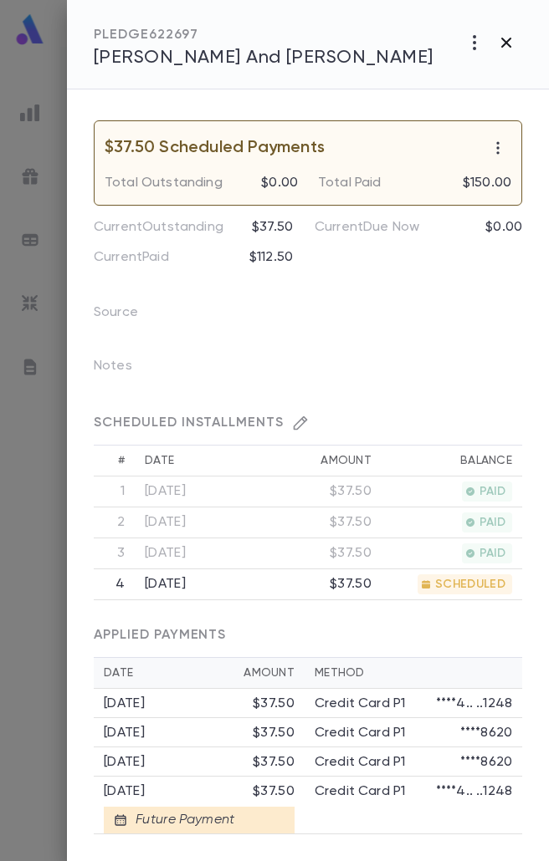
click at [495, 43] on button "button" at bounding box center [506, 43] width 32 height 32
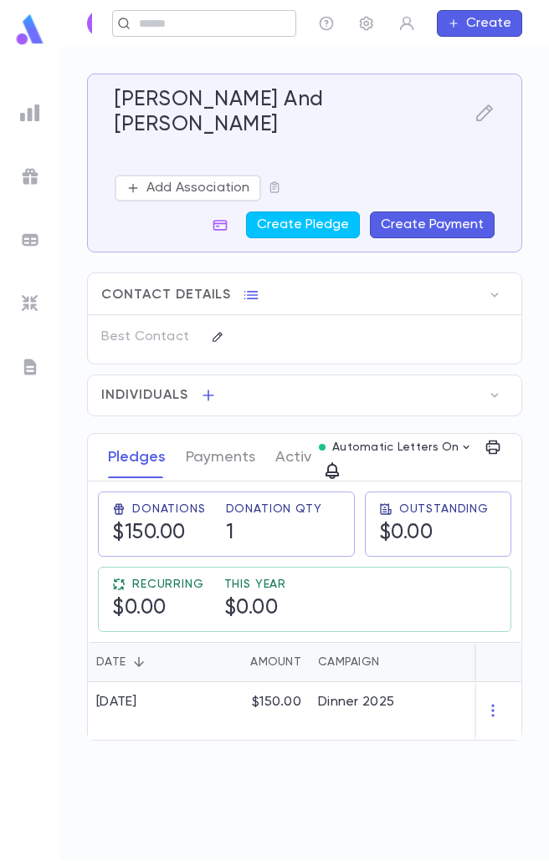
click at [216, 21] on div "Grossberg, Yitzy And Yonina ​ Create" at bounding box center [304, 23] width 488 height 47
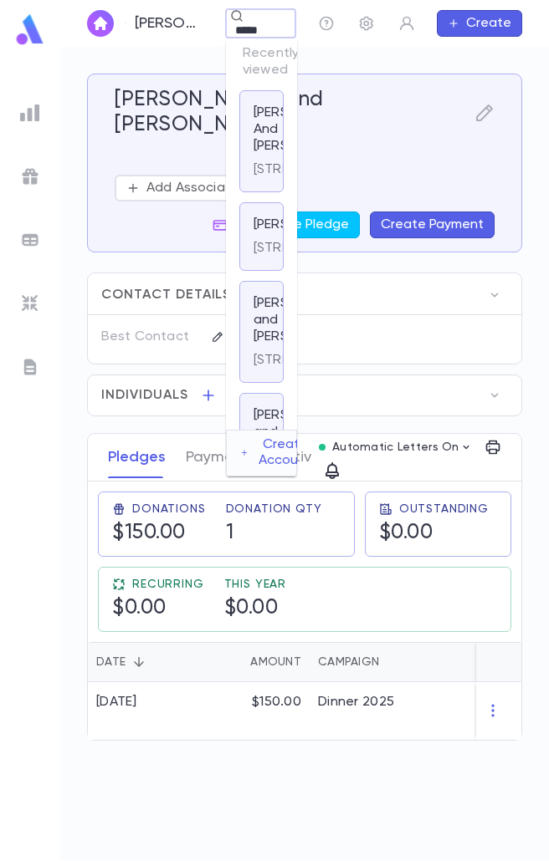
scroll to position [0, 8]
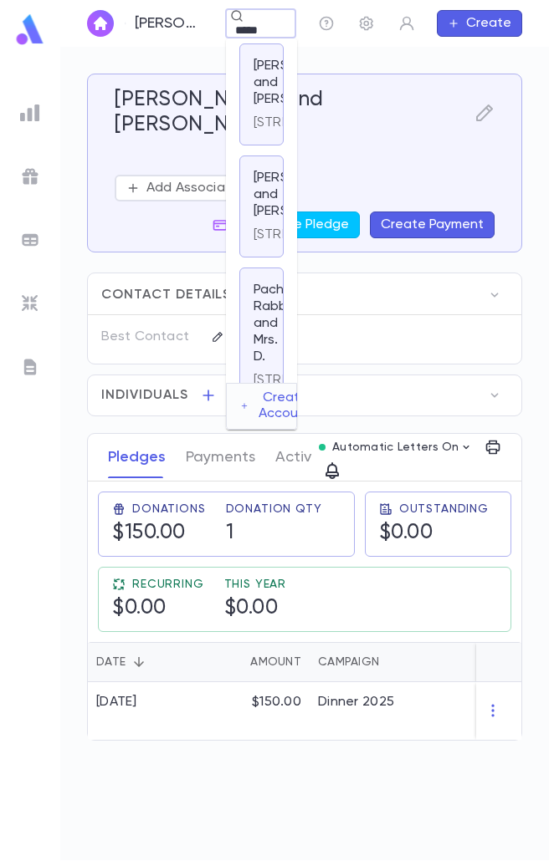
click at [255, 108] on p "Pacht, Ezra and Devorah" at bounding box center [303, 83] width 100 height 50
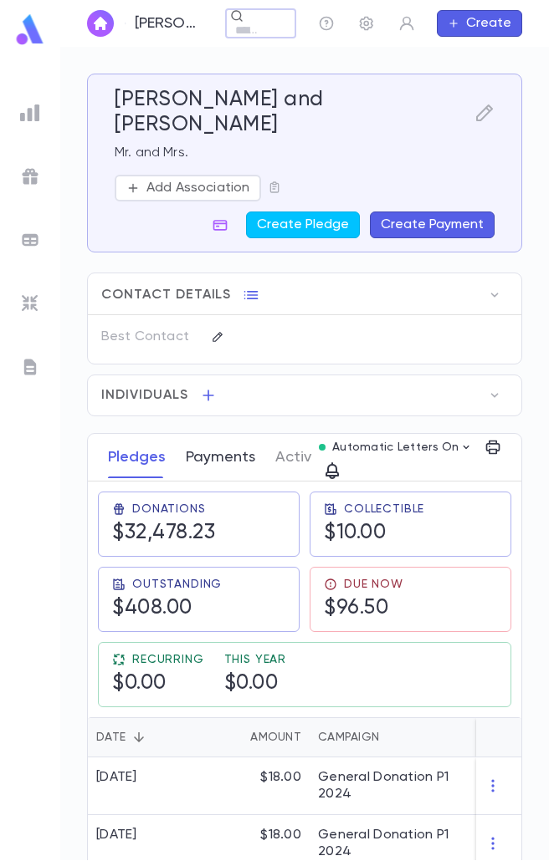
click at [212, 437] on button "Payments" at bounding box center [220, 458] width 69 height 42
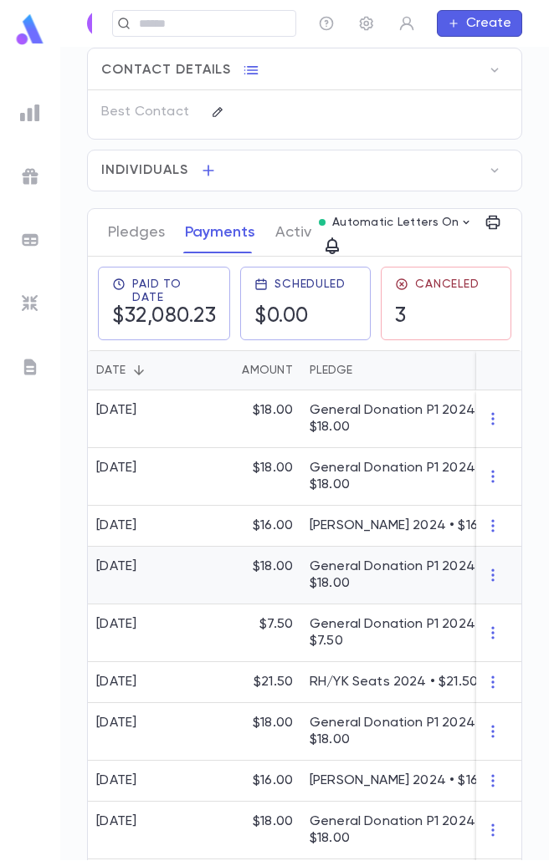
scroll to position [251, 0]
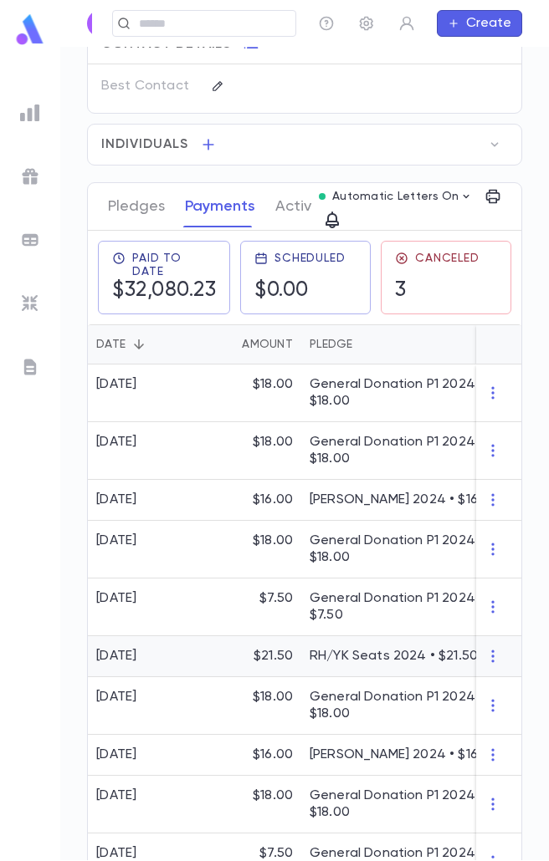
click at [273, 648] on p "$21.50" at bounding box center [272, 656] width 39 height 17
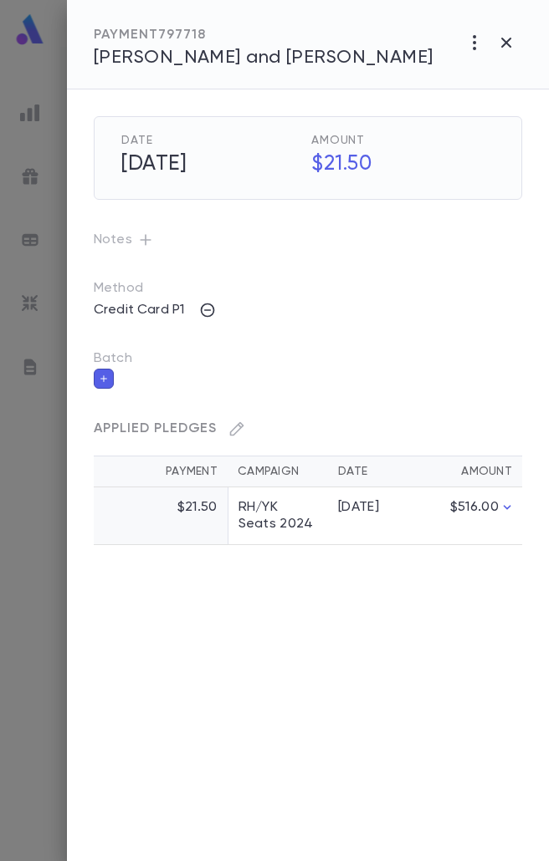
click at [286, 516] on td "RH/YK Seats 2024" at bounding box center [277, 517] width 100 height 58
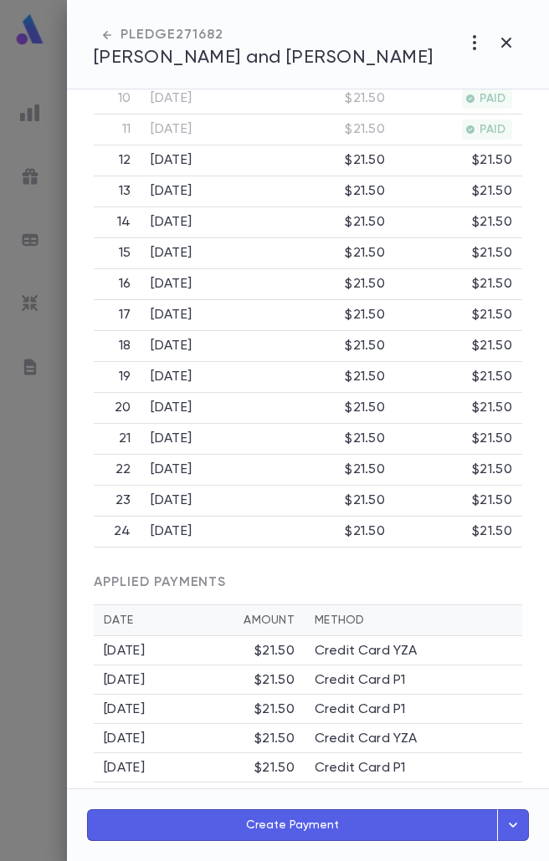
scroll to position [961, 0]
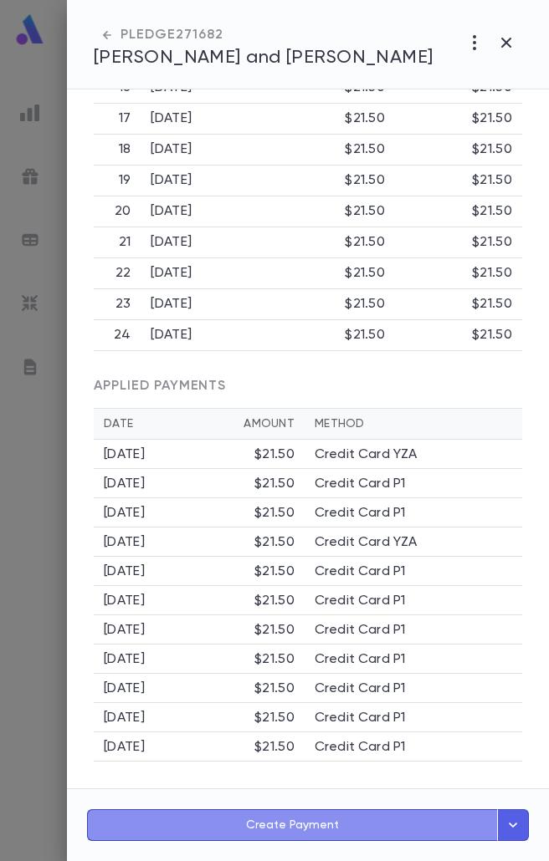
click at [295, 831] on button "Create Payment" at bounding box center [292, 826] width 411 height 32
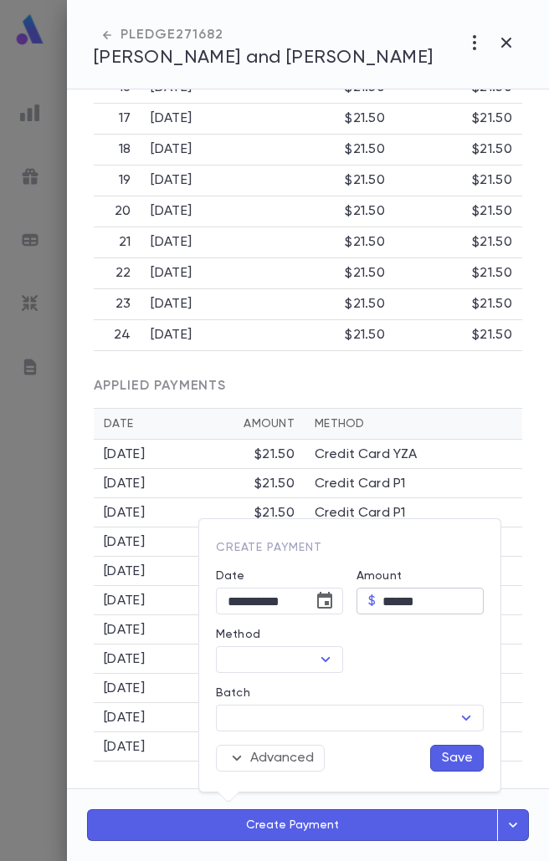
click at [390, 595] on input "******" at bounding box center [432, 602] width 101 height 26
click at [332, 601] on icon "Choose date, selected date is Aug 25, 2025" at bounding box center [324, 600] width 15 height 17
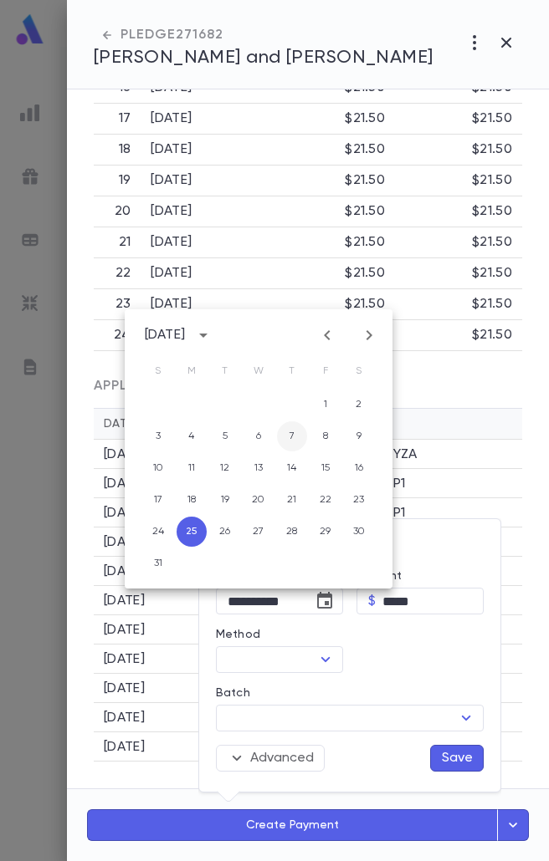
click at [294, 427] on button "7" at bounding box center [292, 436] width 30 height 30
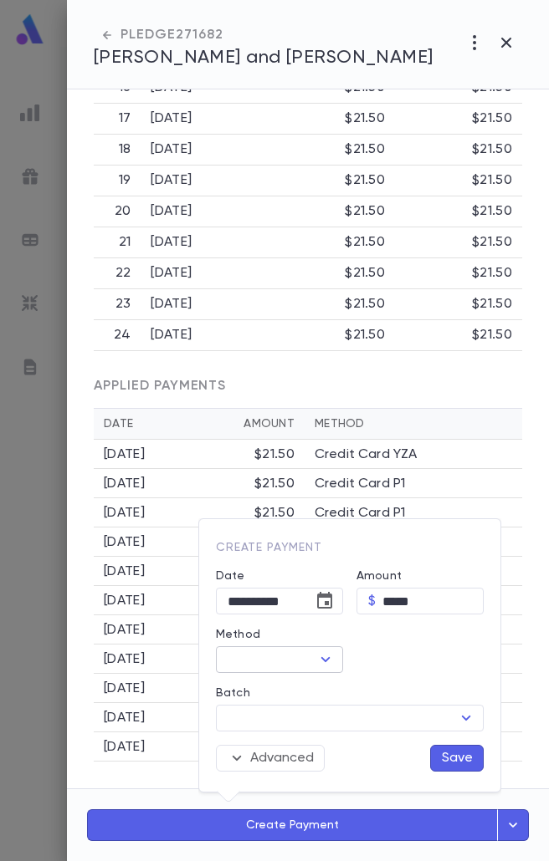
click at [330, 653] on icon "Open" at bounding box center [325, 660] width 20 height 20
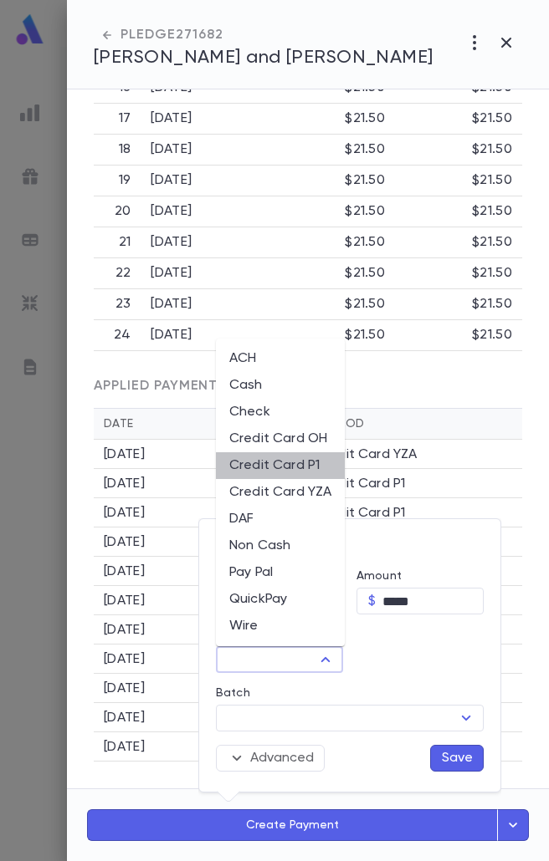
click at [298, 466] on li "Credit Card P1" at bounding box center [280, 465] width 129 height 27
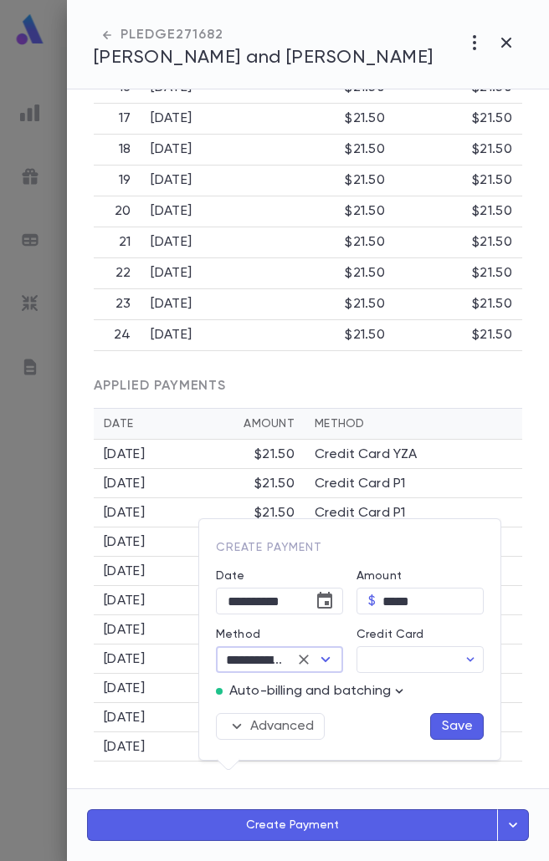
click at [399, 686] on icon "button" at bounding box center [399, 691] width 17 height 17
click at [392, 723] on p "Enter Manual Billing Instead" at bounding box center [437, 721] width 172 height 17
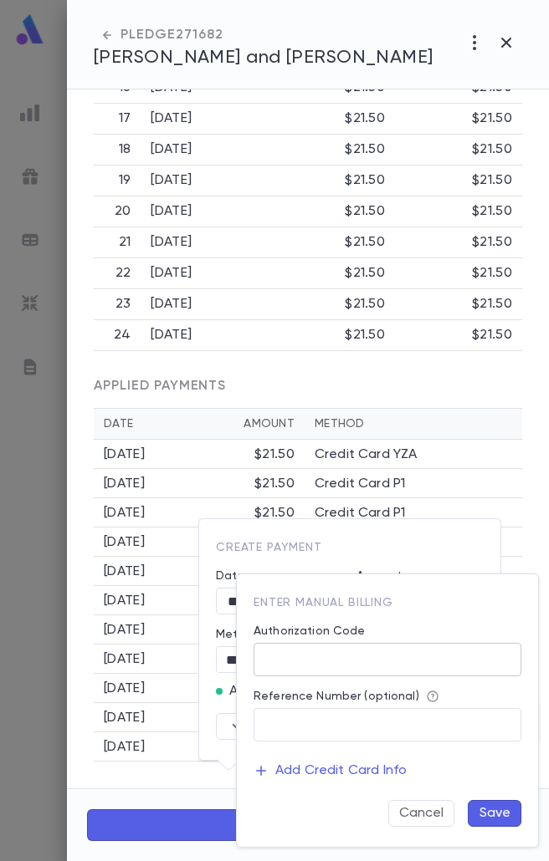
click at [401, 667] on input "Authorization Code" at bounding box center [387, 660] width 268 height 33
click at [494, 810] on button "Save" at bounding box center [494, 813] width 54 height 27
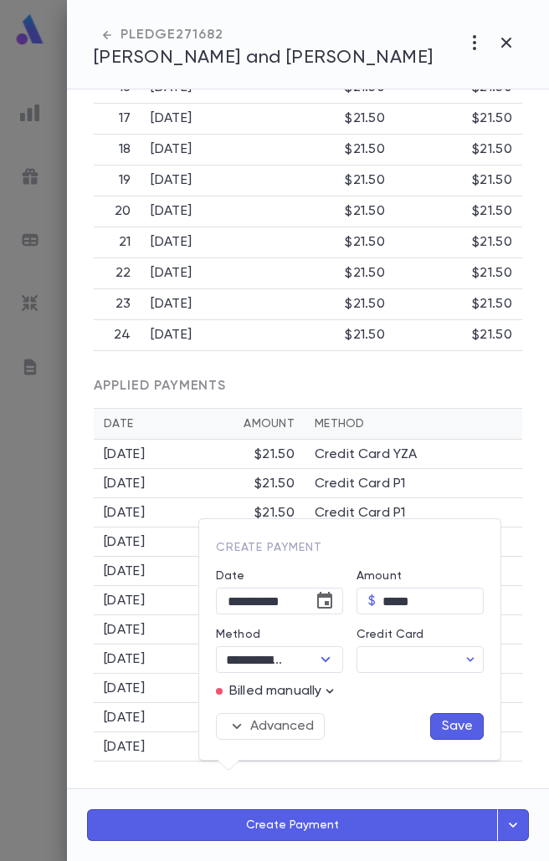
click at [452, 727] on button "Save" at bounding box center [457, 726] width 54 height 27
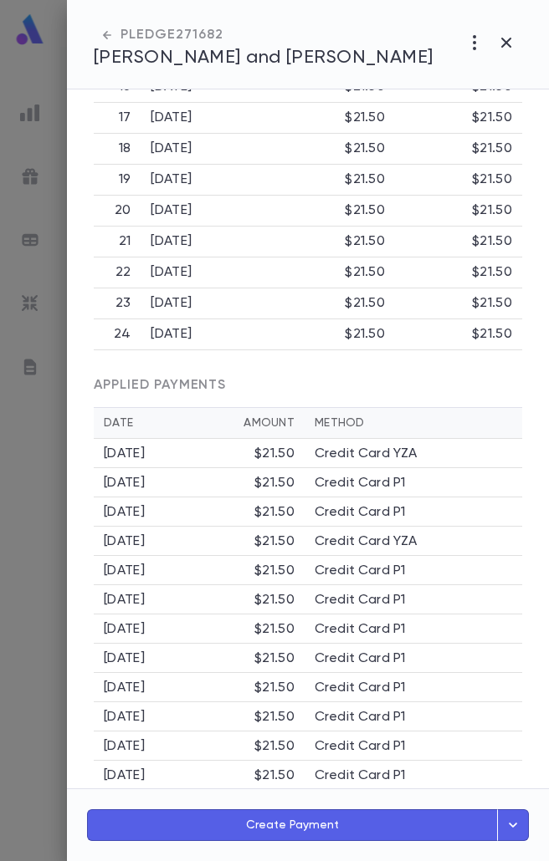
scroll to position [990, 0]
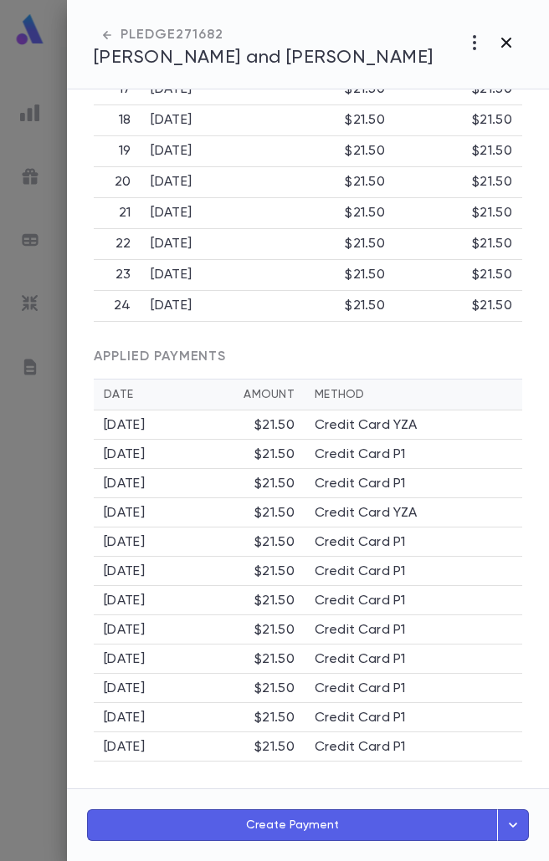
click at [509, 41] on icon "button" at bounding box center [506, 43] width 20 height 20
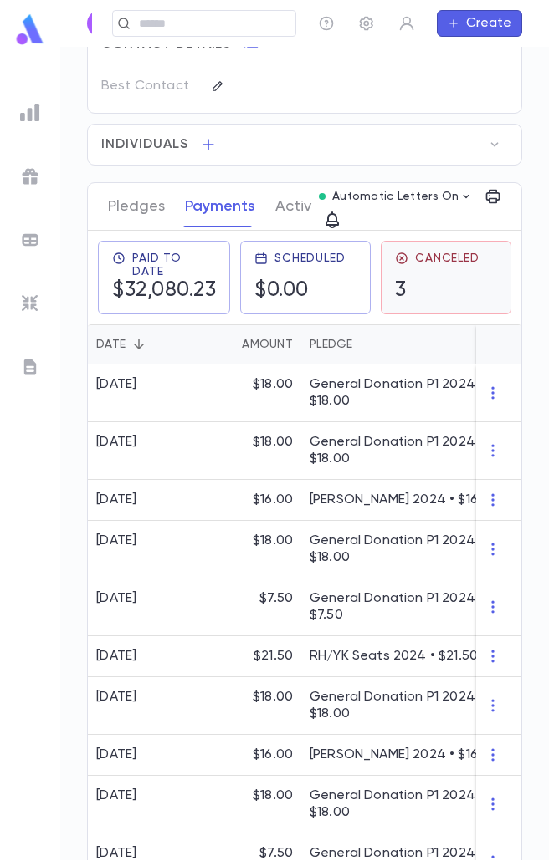
click at [437, 278] on h5 "3" at bounding box center [437, 290] width 84 height 25
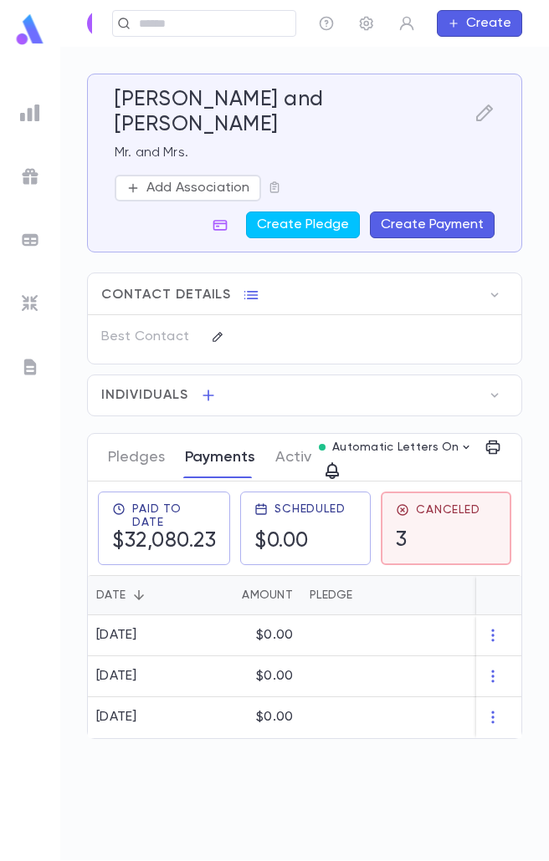
scroll to position [0, 0]
click at [35, 53] on div at bounding box center [30, 430] width 60 height 861
click at [30, 27] on img at bounding box center [29, 29] width 33 height 33
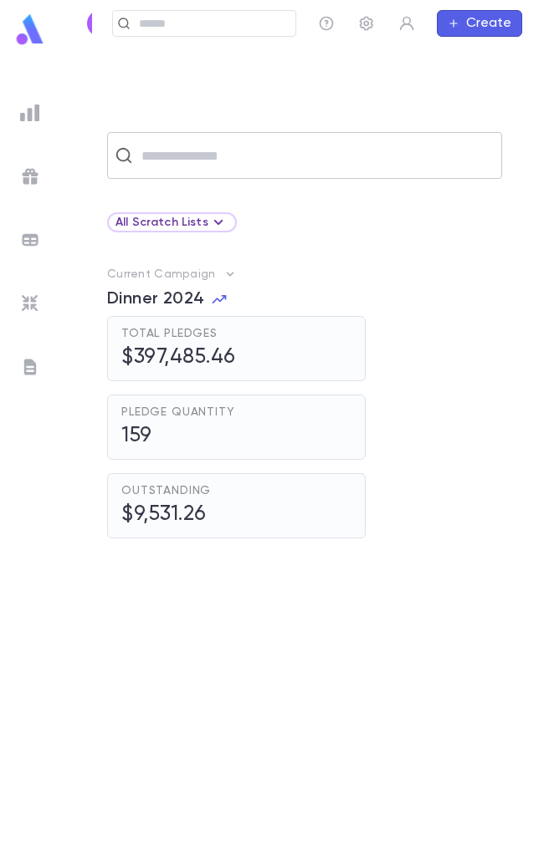
click at [238, 164] on input "text" at bounding box center [315, 156] width 358 height 32
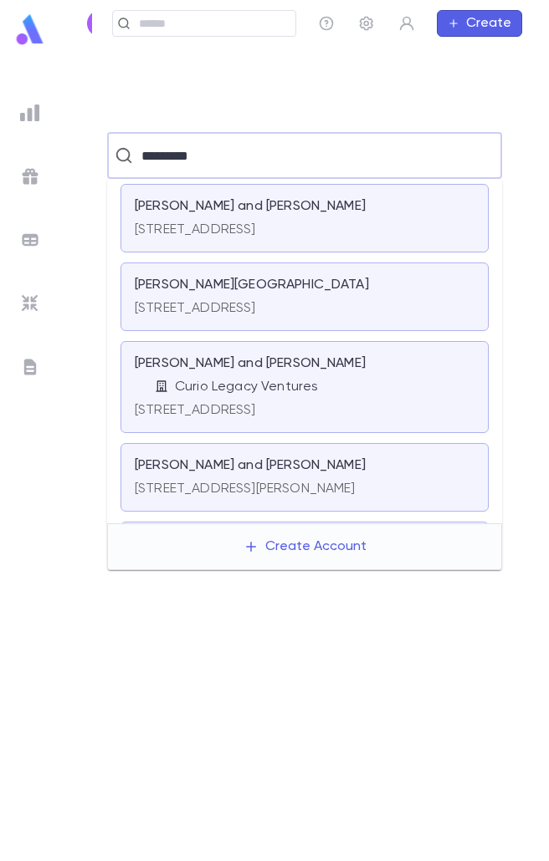
click at [268, 376] on div "Moskowitz, Yechezkel and Chani Curio Legacy Ventures" at bounding box center [305, 375] width 340 height 40
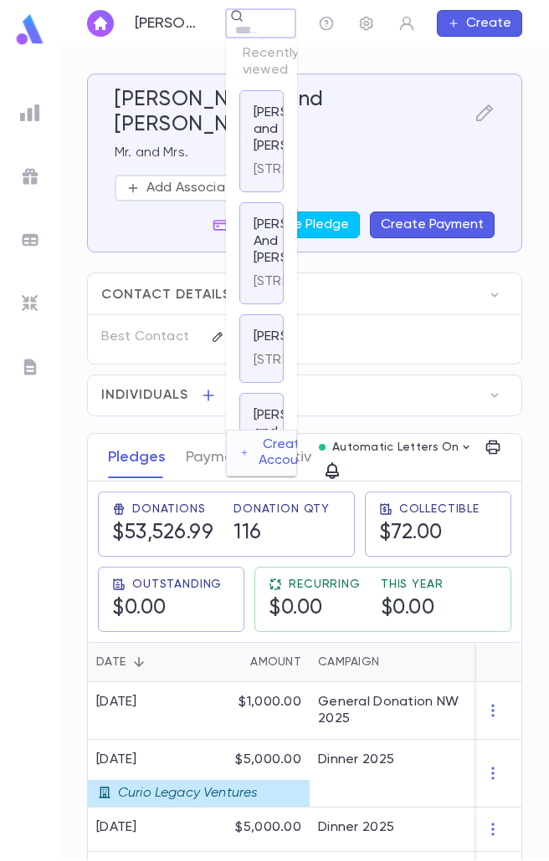
click at [142, 25] on div "Moskowitz, Yechezkel and Chani ​ Create" at bounding box center [304, 23] width 488 height 47
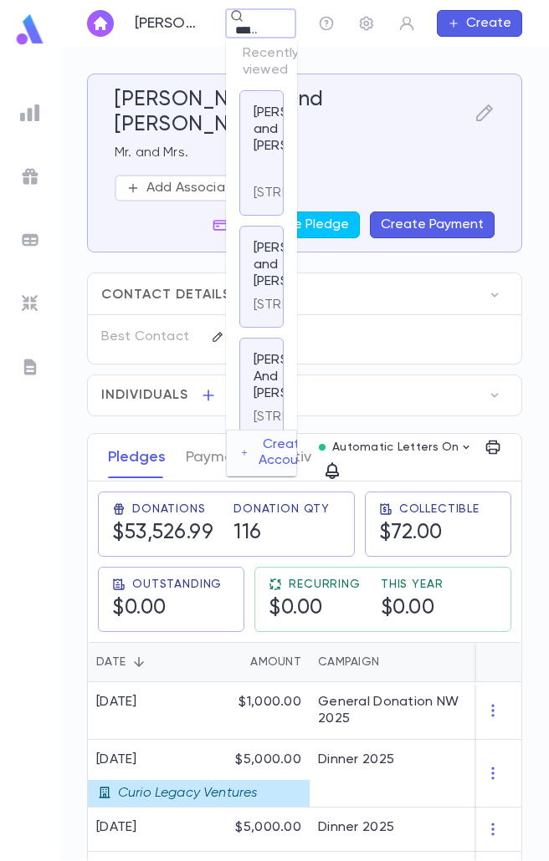
scroll to position [0, 2]
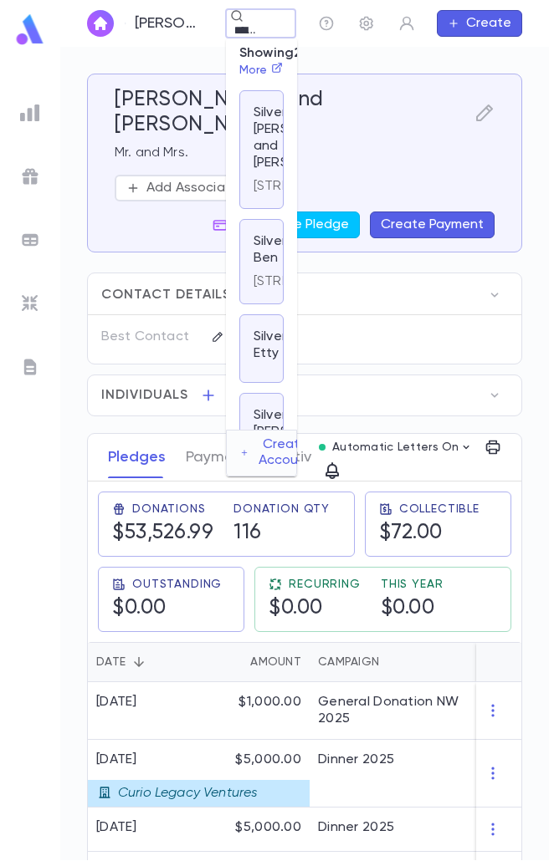
click at [269, 290] on p "2317 Farringdon Rd, Baltimore MD 21209 United states" at bounding box center [313, 281] width 121 height 17
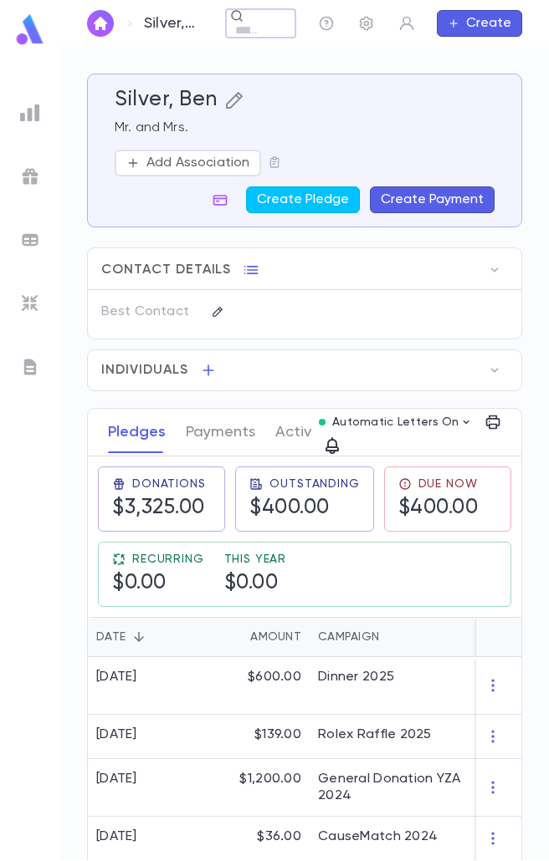
click at [232, 100] on icon "button" at bounding box center [234, 100] width 20 height 20
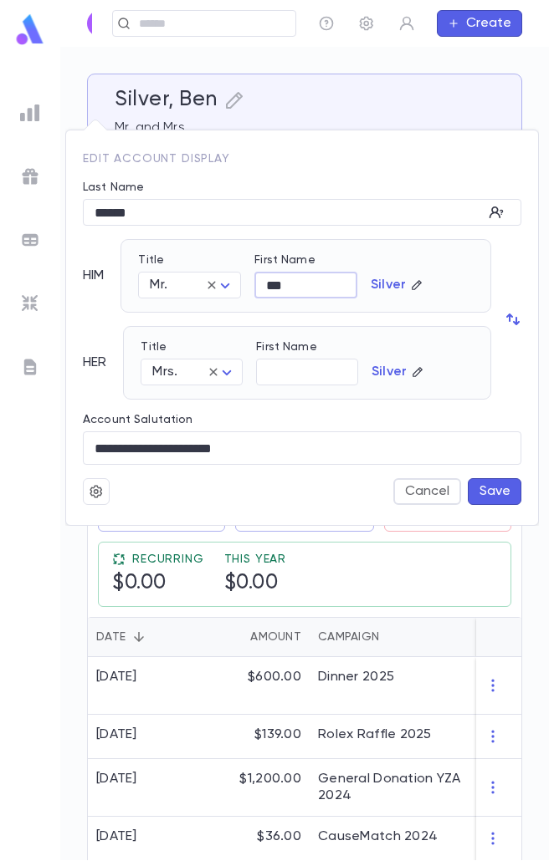
click at [320, 291] on input "***" at bounding box center [305, 286] width 103 height 26
click at [488, 488] on button "Save" at bounding box center [494, 491] width 54 height 27
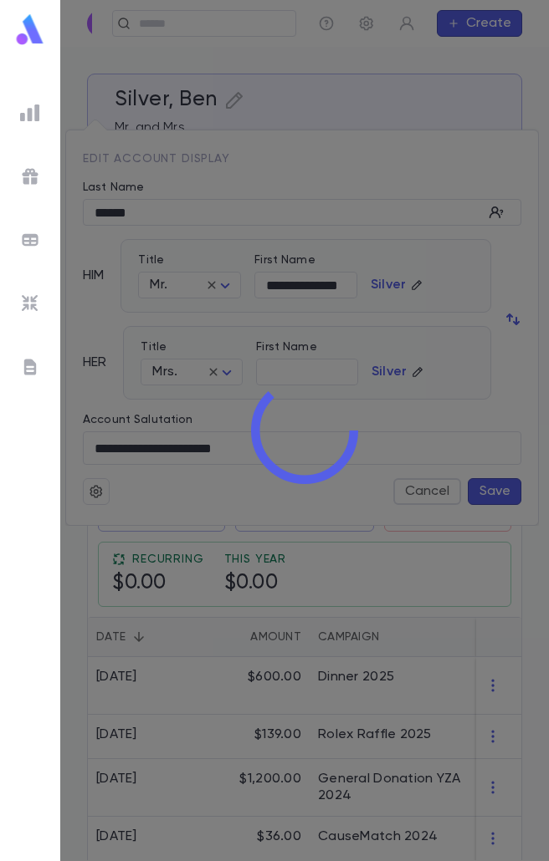
scroll to position [0, 0]
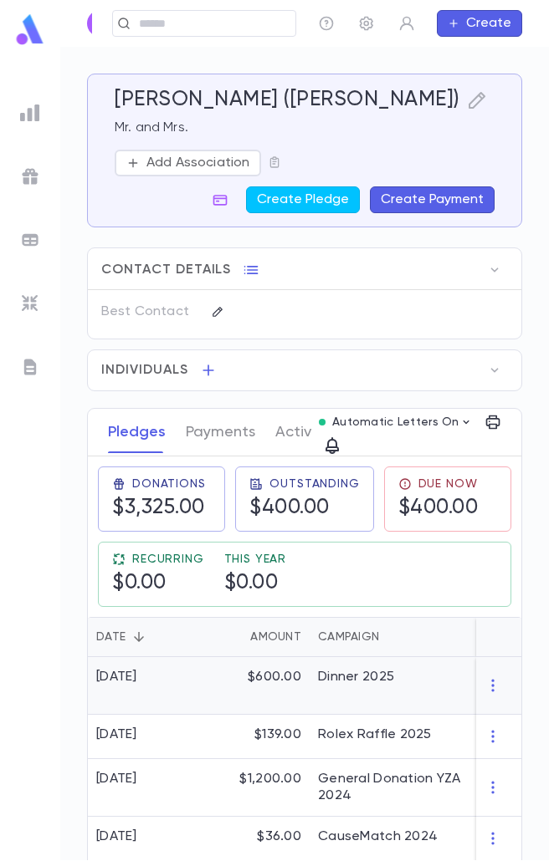
click at [266, 687] on div "$600.00" at bounding box center [255, 686] width 109 height 58
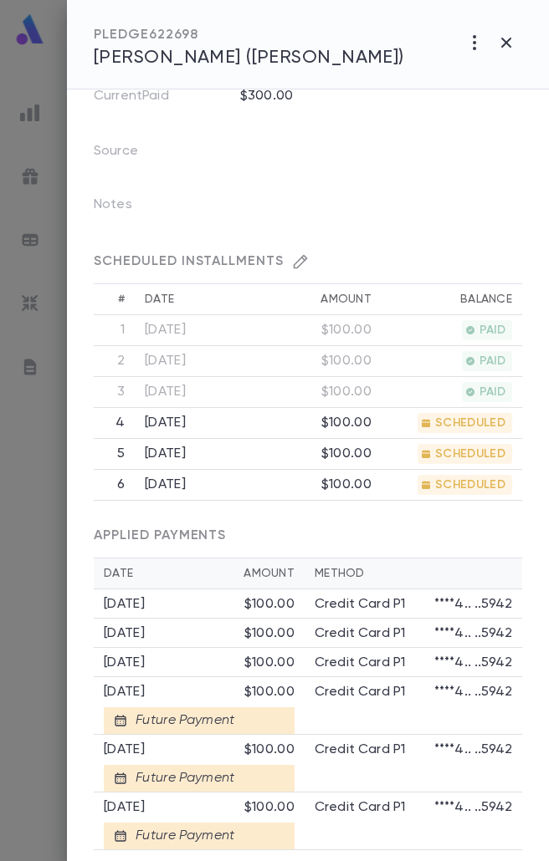
scroll to position [420, 0]
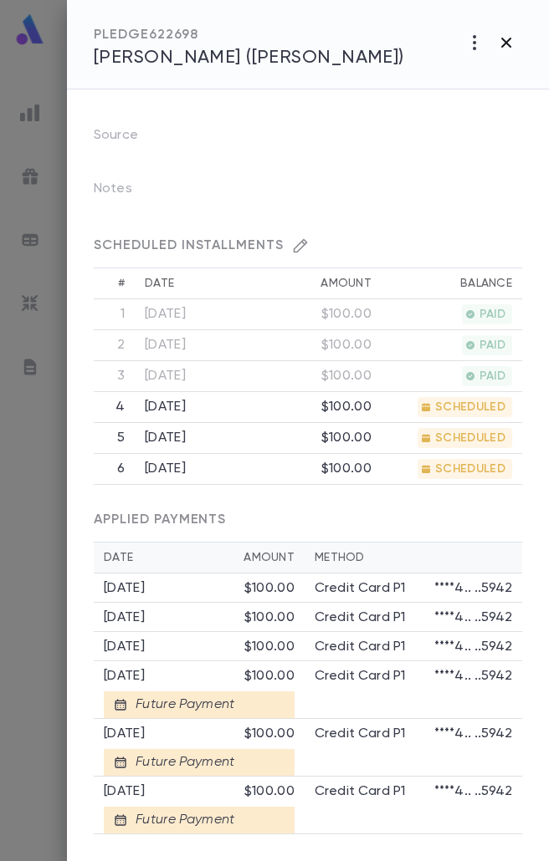
click at [497, 44] on icon "button" at bounding box center [506, 43] width 20 height 20
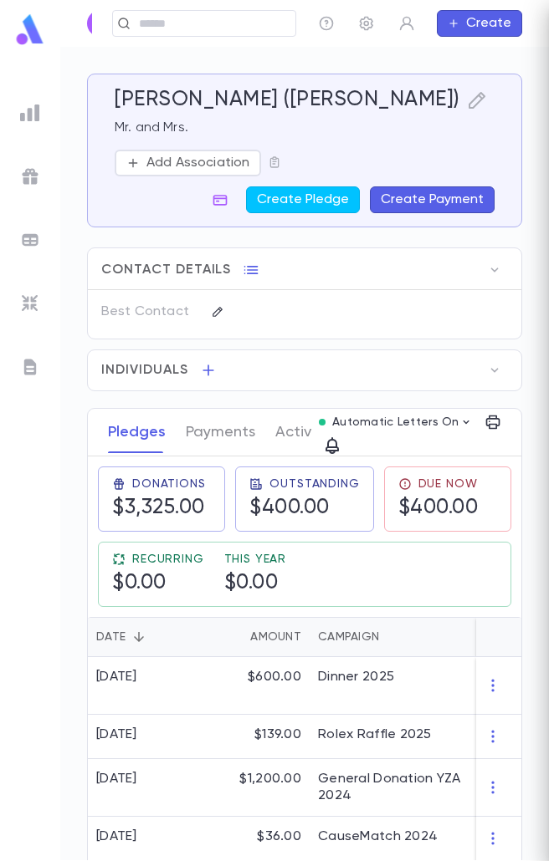
scroll to position [0, 0]
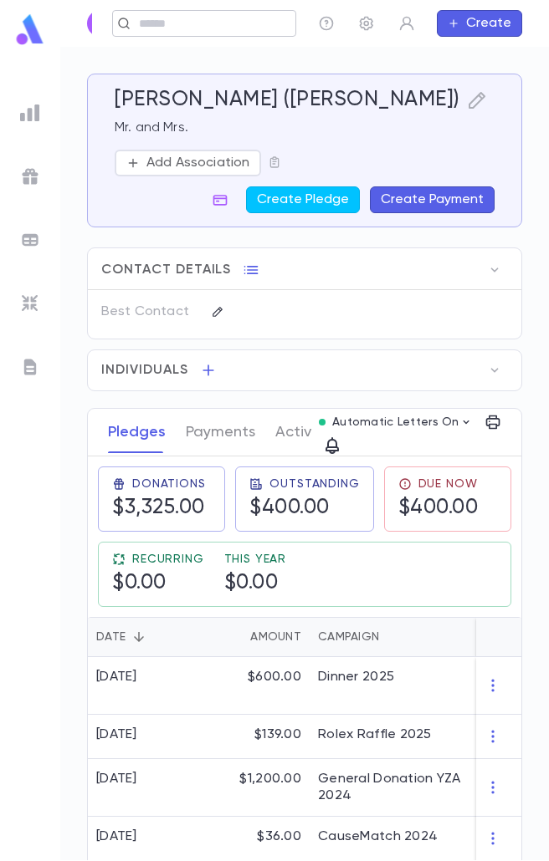
click at [187, 23] on div "Silver, Ben (Benjamin) ​ Create" at bounding box center [304, 23] width 488 height 47
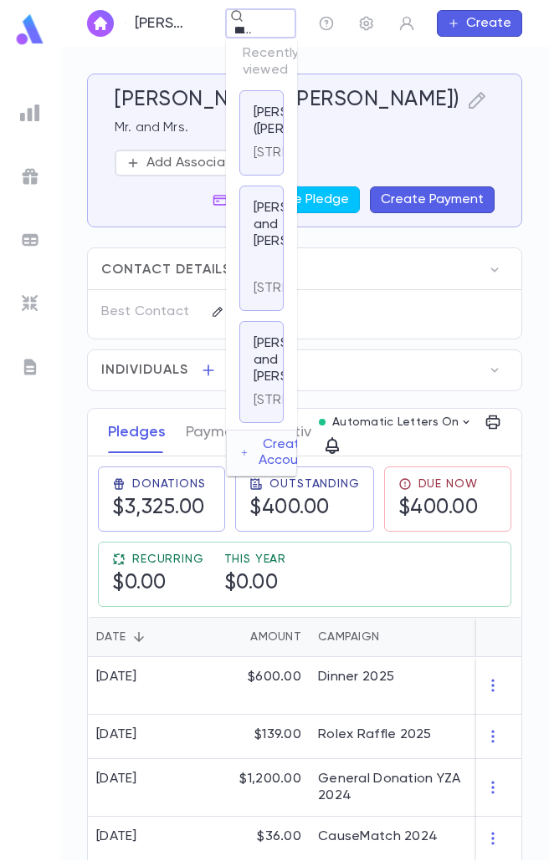
scroll to position [0, 18]
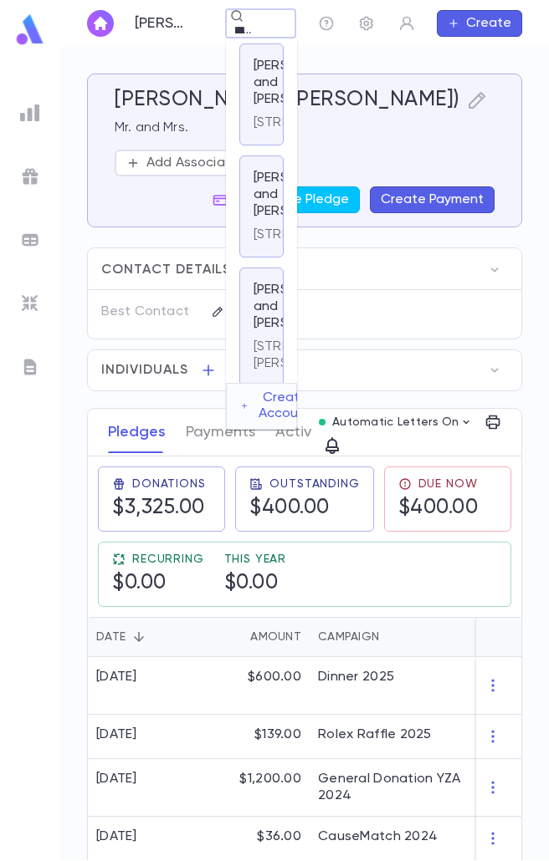
click at [268, 220] on p "[PERSON_NAME] and [PERSON_NAME]" at bounding box center [303, 195] width 100 height 50
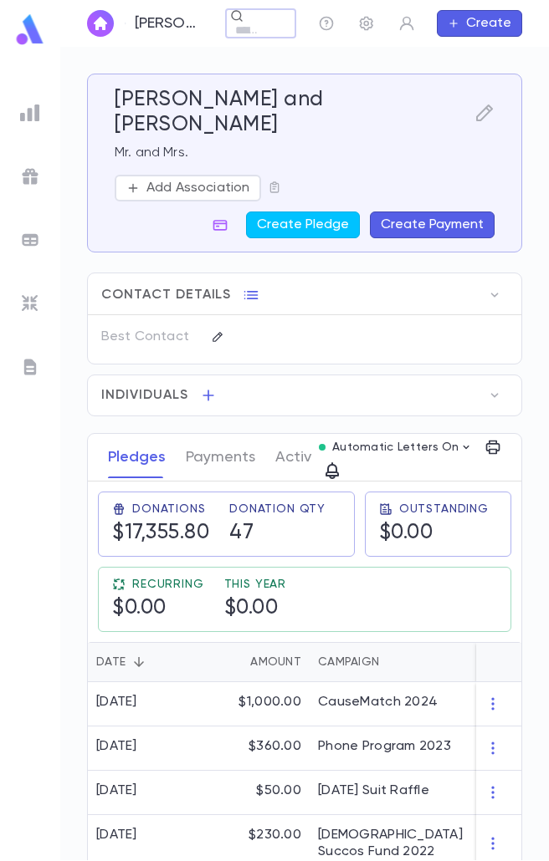
click at [426, 212] on button "Create Payment" at bounding box center [432, 225] width 125 height 27
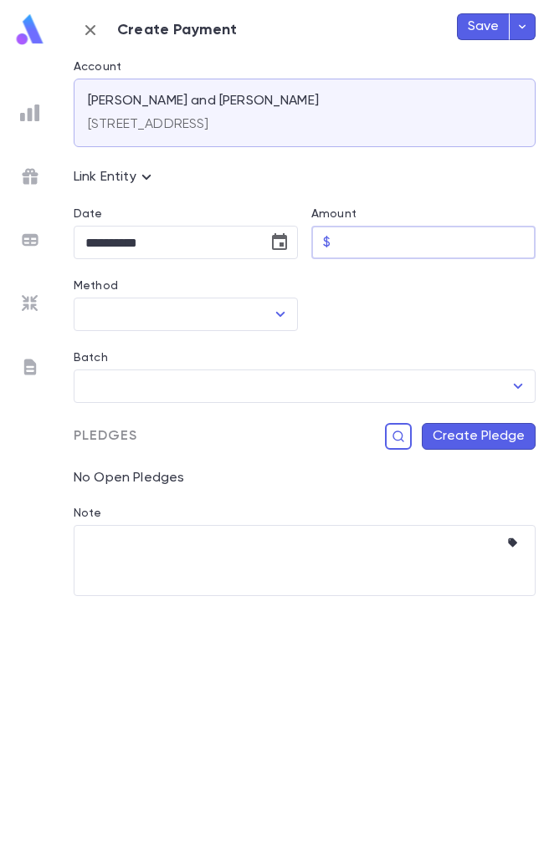
click at [364, 238] on input "Amount" at bounding box center [436, 243] width 198 height 33
click at [276, 243] on icon "Choose date, selected date is Aug 25, 2025" at bounding box center [279, 242] width 20 height 20
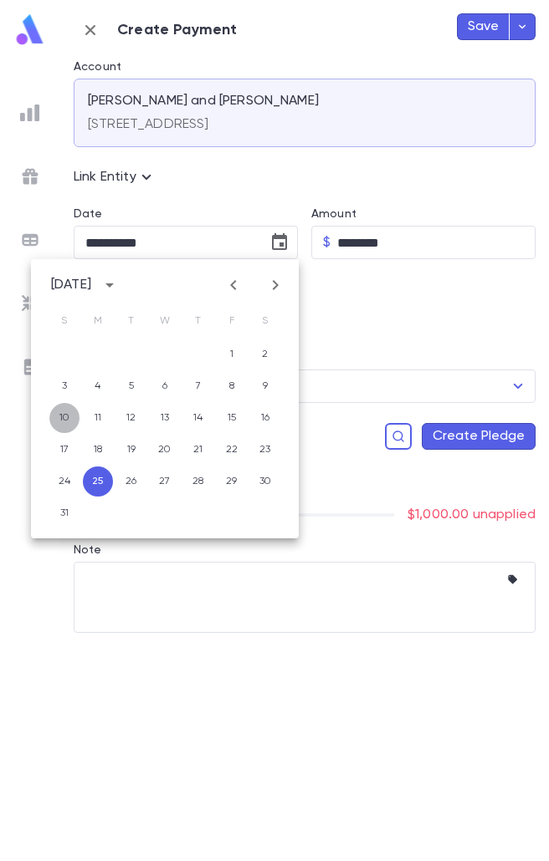
click at [63, 416] on button "10" at bounding box center [64, 418] width 30 height 30
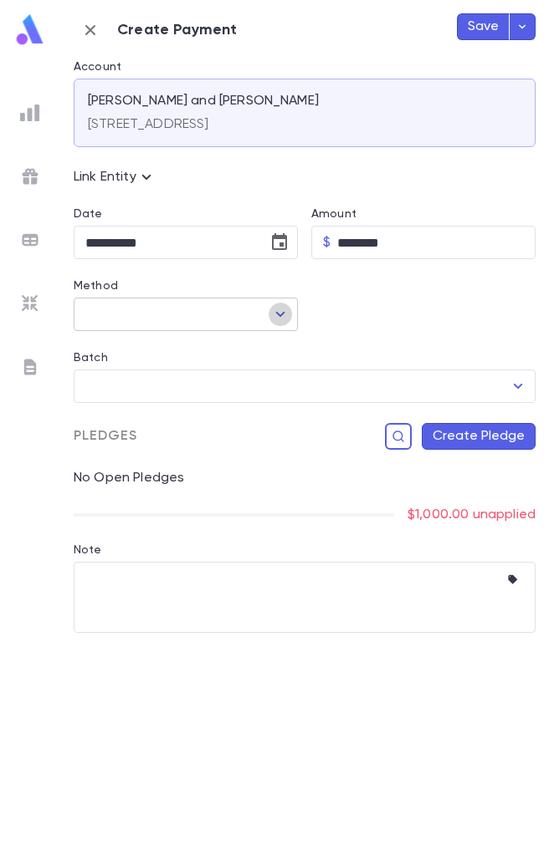
click at [286, 311] on icon "Open" at bounding box center [280, 314] width 20 height 20
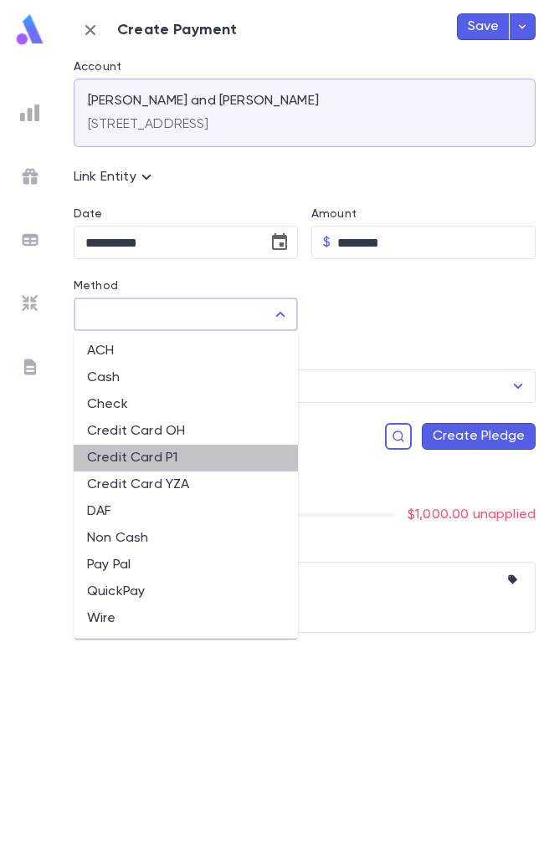
click at [146, 460] on li "Credit Card P1" at bounding box center [186, 458] width 224 height 27
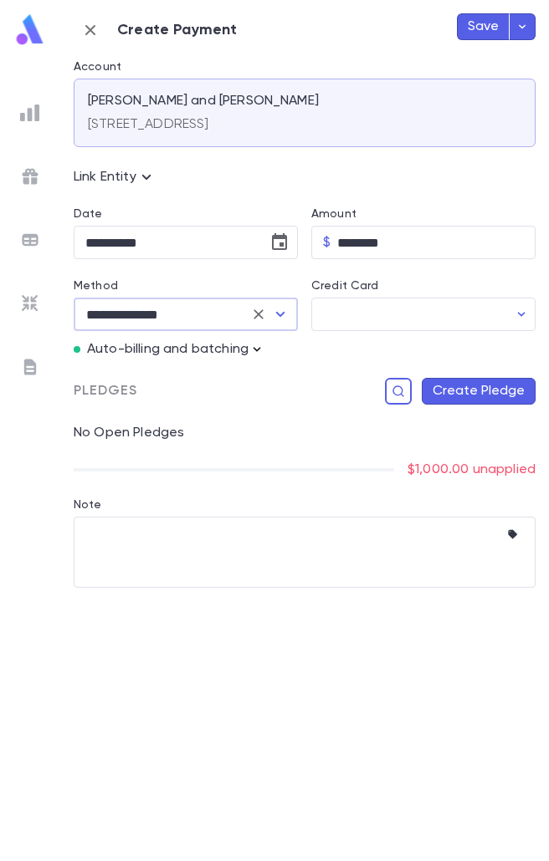
click at [258, 345] on icon "button" at bounding box center [256, 349] width 17 height 17
click at [283, 381] on p "Enter Manual Billing Instead" at bounding box center [353, 379] width 172 height 17
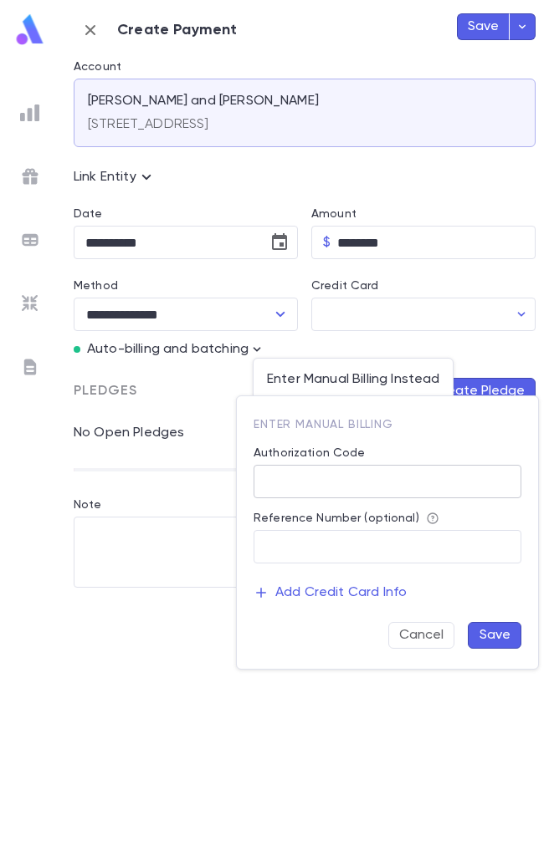
click at [330, 479] on input "Authorization Code" at bounding box center [387, 482] width 268 height 33
click at [506, 629] on button "Save" at bounding box center [494, 635] width 54 height 27
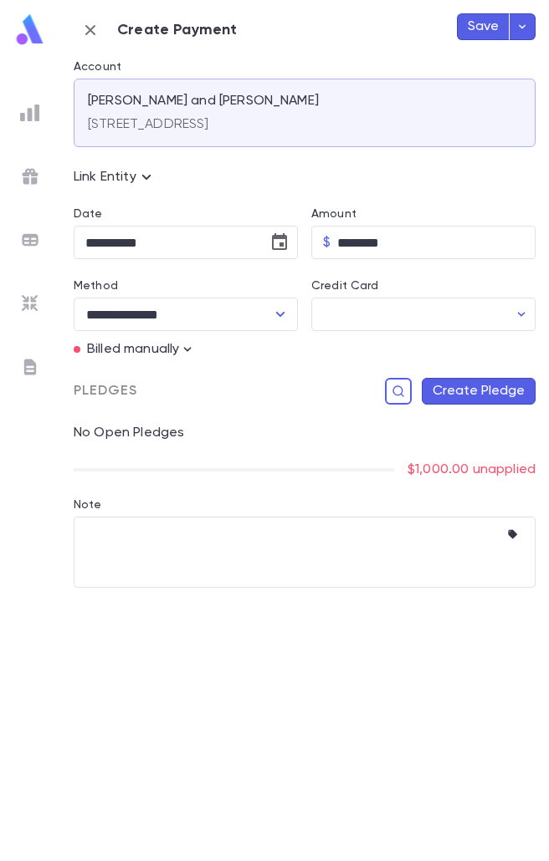
click at [427, 402] on button "Create Pledge" at bounding box center [478, 391] width 114 height 27
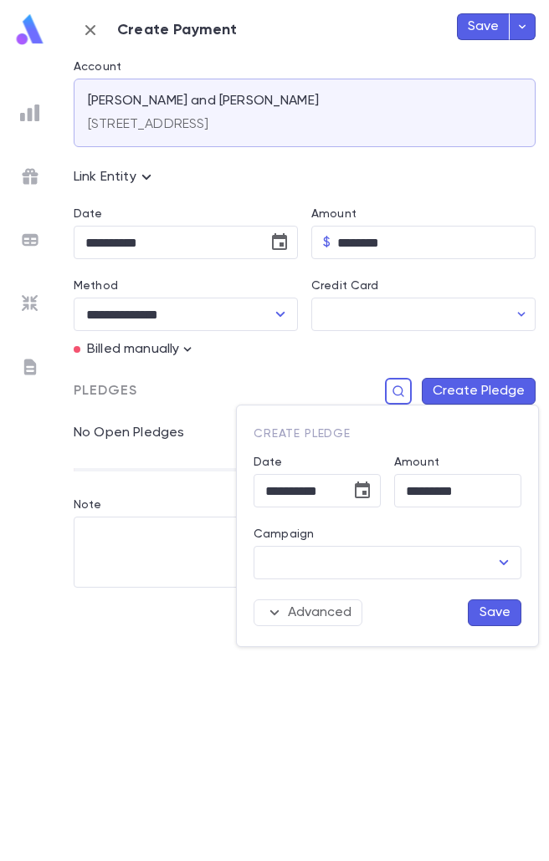
click at [403, 580] on div "Advanced Save" at bounding box center [380, 603] width 281 height 47
click at [404, 560] on input "Campaign" at bounding box center [374, 563] width 227 height 32
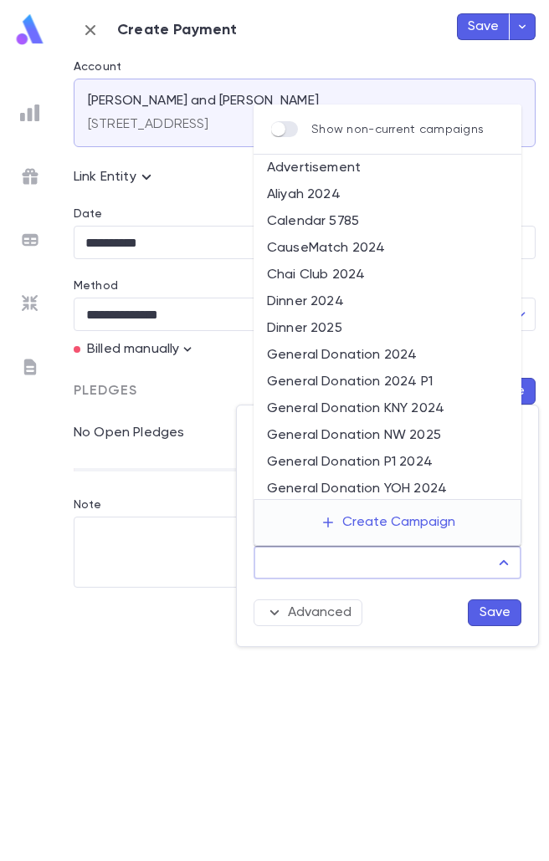
click at [328, 323] on li "Dinner 2025" at bounding box center [387, 328] width 268 height 27
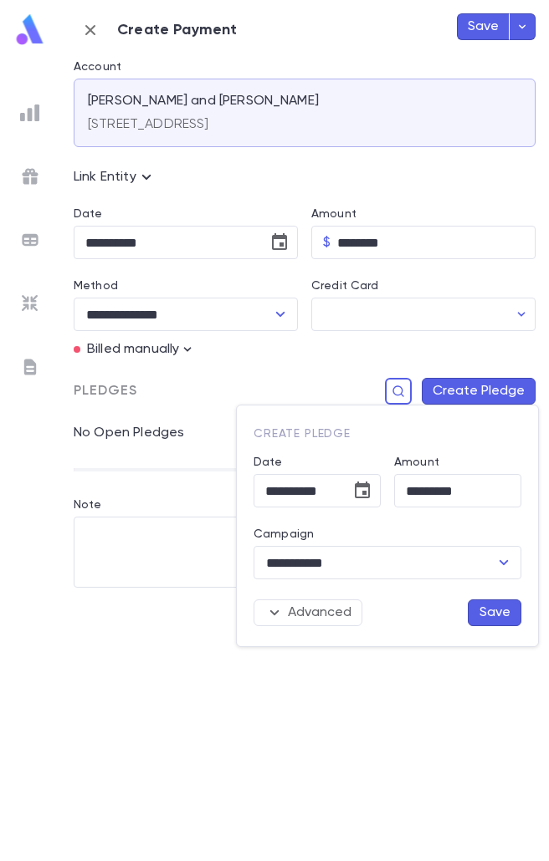
click at [498, 601] on button "Save" at bounding box center [494, 613] width 54 height 27
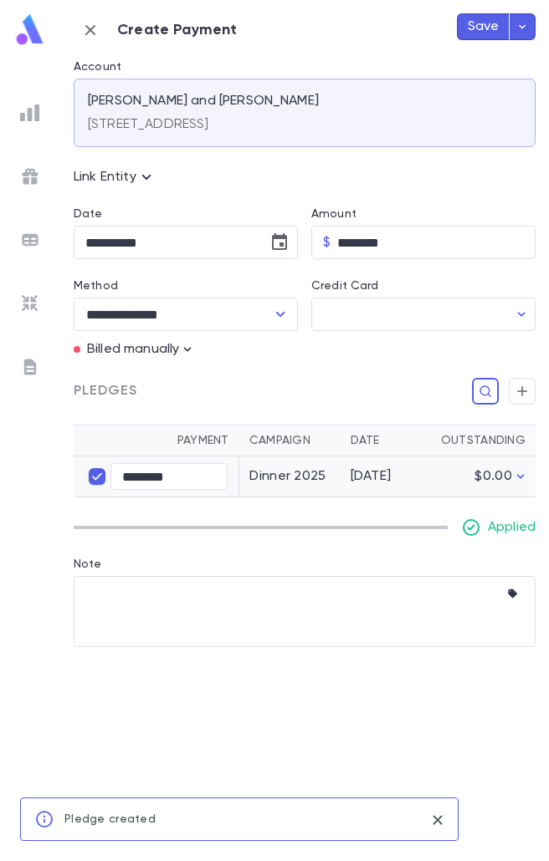
click at [475, 34] on button "Save" at bounding box center [483, 26] width 53 height 27
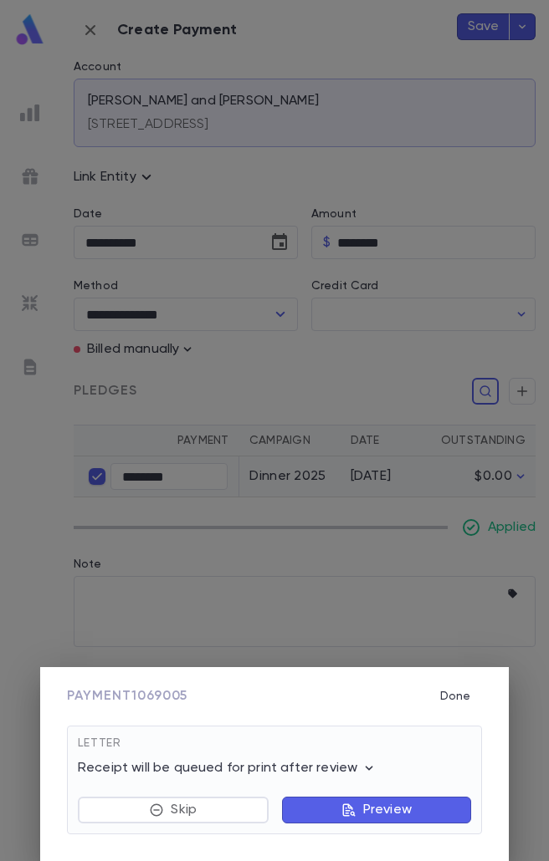
click at [425, 810] on button "Preview" at bounding box center [376, 810] width 189 height 27
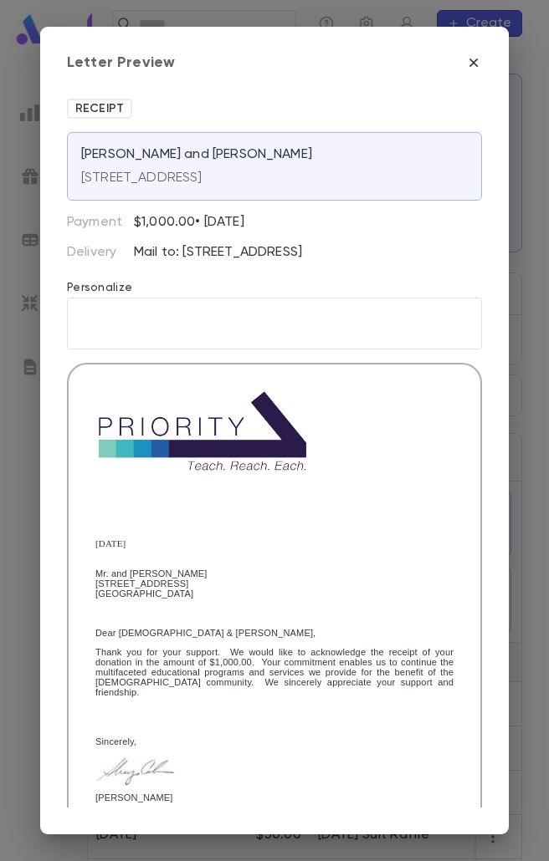
scroll to position [285, 0]
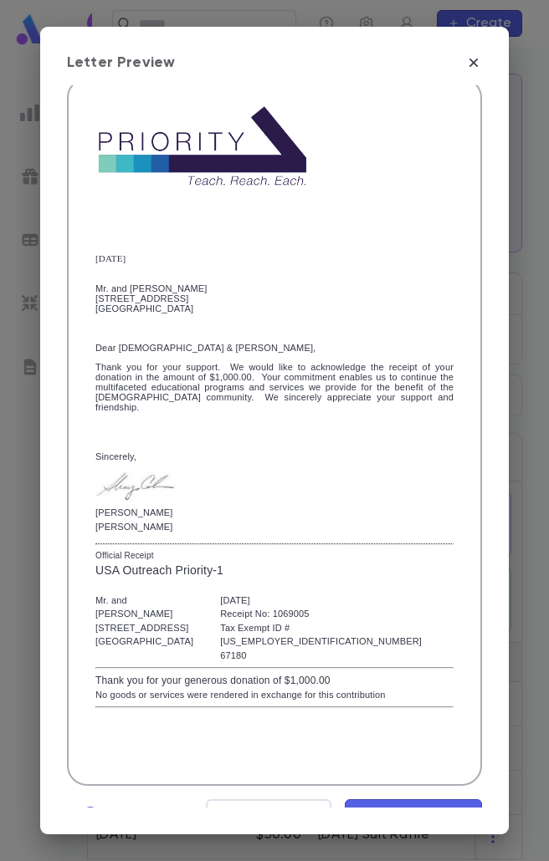
click at [410, 806] on span "Mark Reviewed" at bounding box center [413, 815] width 112 height 18
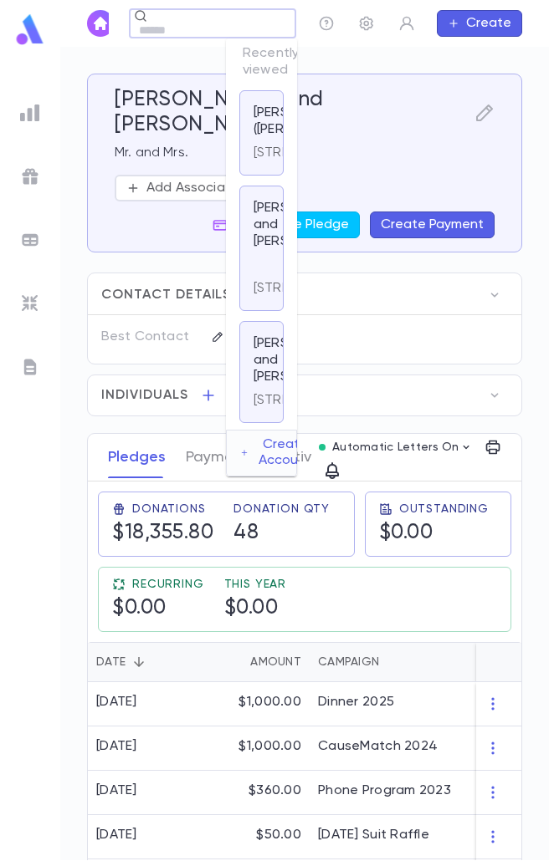
click at [230, 16] on div "​" at bounding box center [212, 23] width 167 height 29
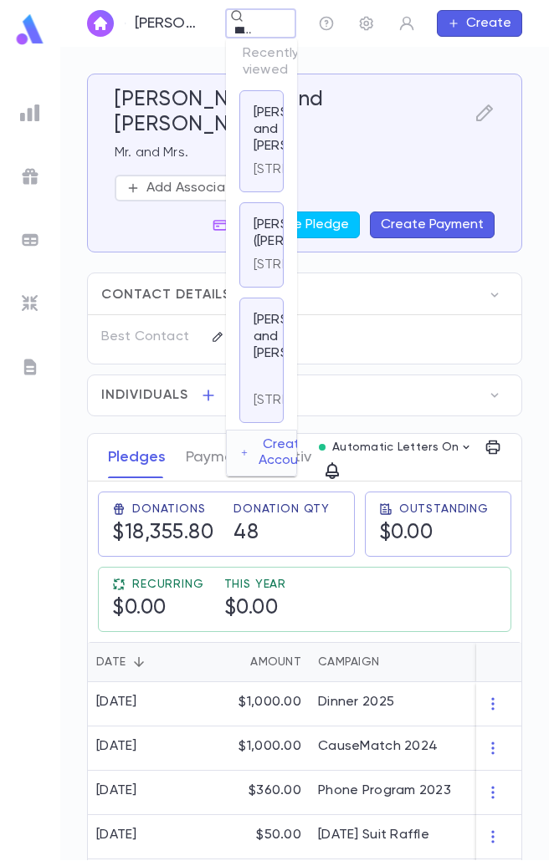
scroll to position [0, 28]
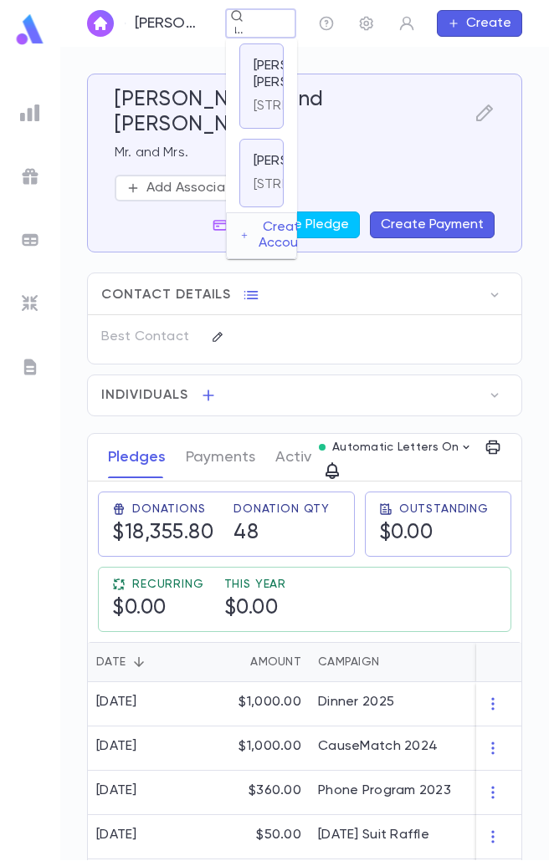
click at [248, 129] on div "Schneider, Aharon Leib 3116 Avenue L, Brooklyn NY 11210 United States" at bounding box center [261, 85] width 44 height 85
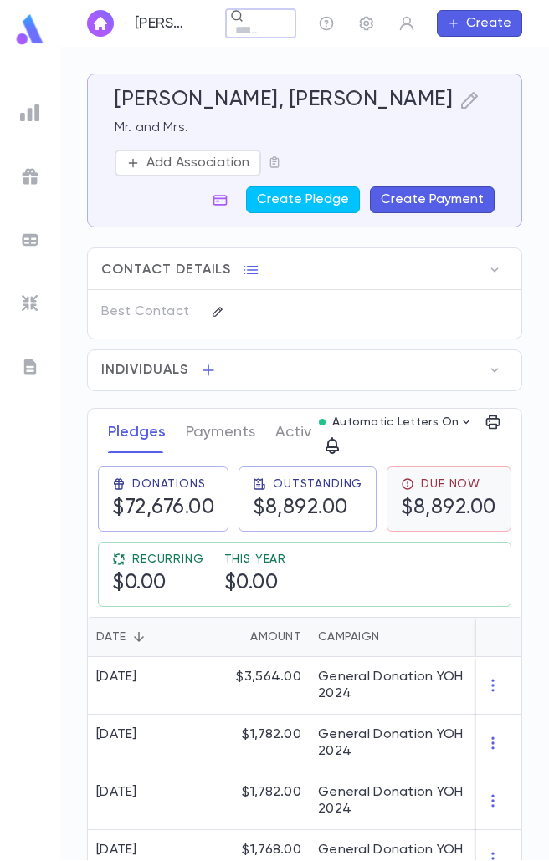
click at [401, 521] on h5 "$8,892.00" at bounding box center [448, 508] width 95 height 25
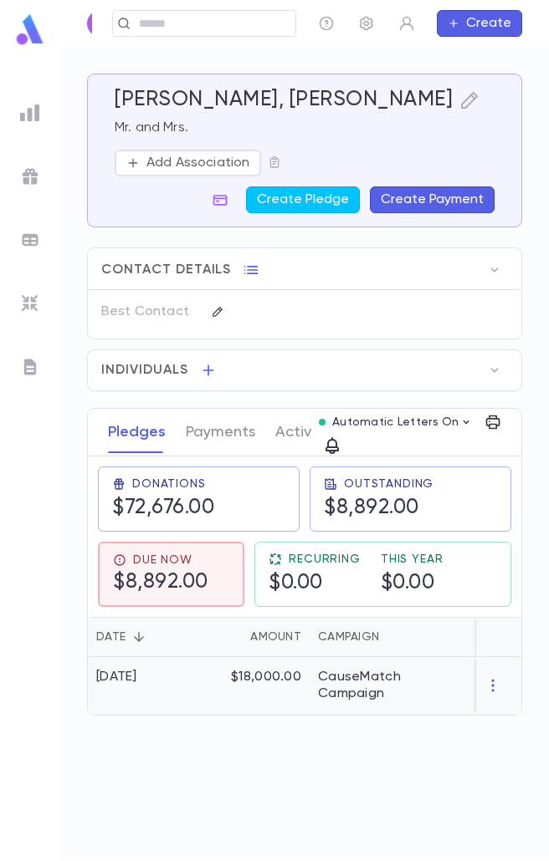
click at [275, 683] on div "$18,000.00" at bounding box center [255, 686] width 109 height 58
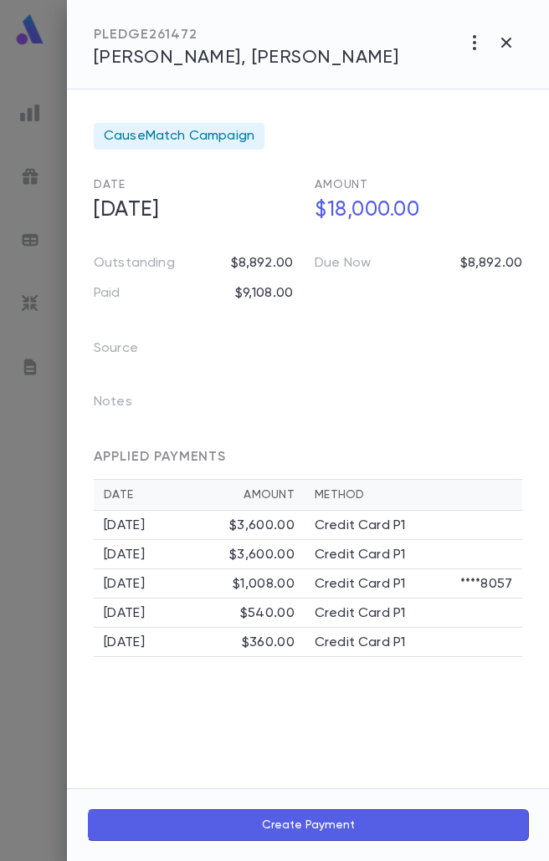
click at [332, 817] on button "Create Payment" at bounding box center [308, 826] width 442 height 32
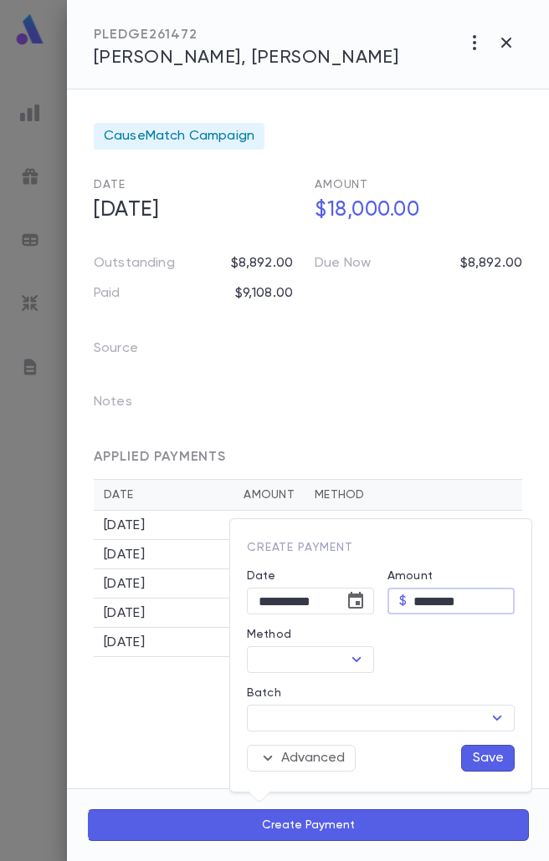
click at [421, 603] on input "********" at bounding box center [463, 602] width 101 height 26
click at [355, 603] on icon "Choose date, selected date is Aug 25, 2025" at bounding box center [355, 600] width 15 height 17
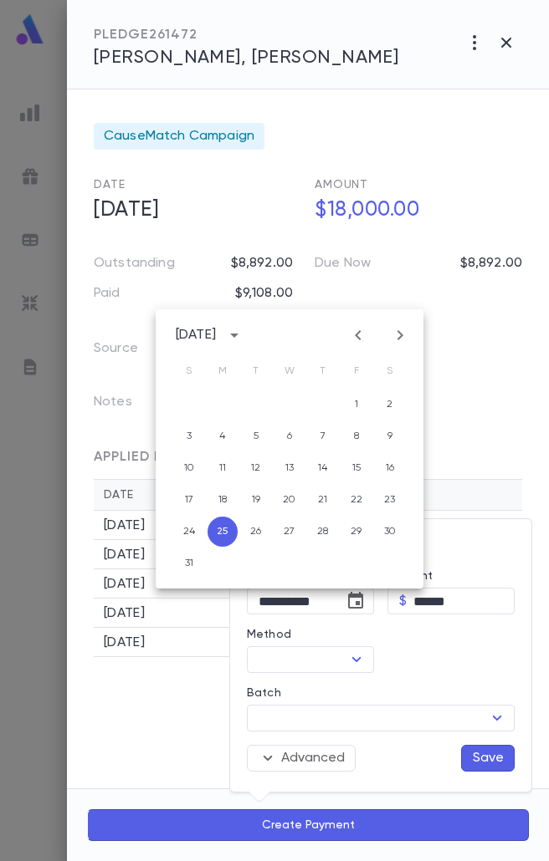
click at [156, 703] on div at bounding box center [274, 430] width 549 height 861
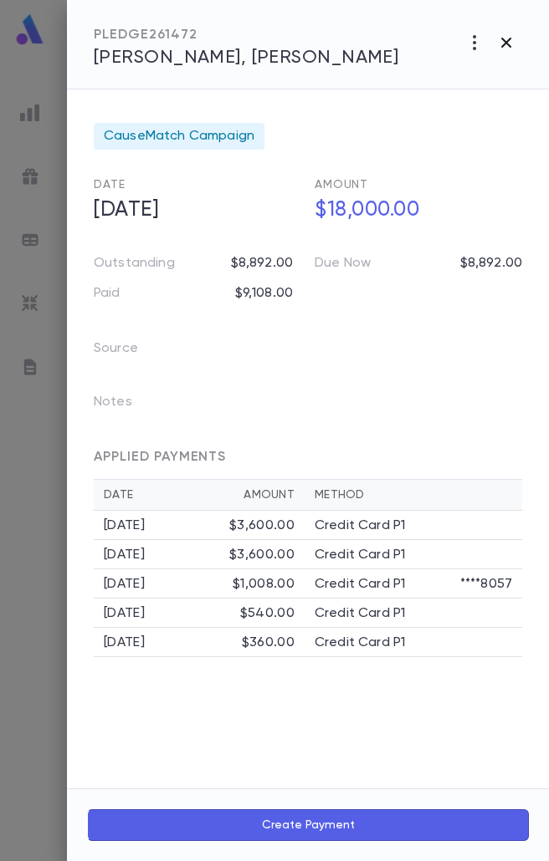
click at [508, 40] on icon "button" at bounding box center [506, 43] width 10 height 10
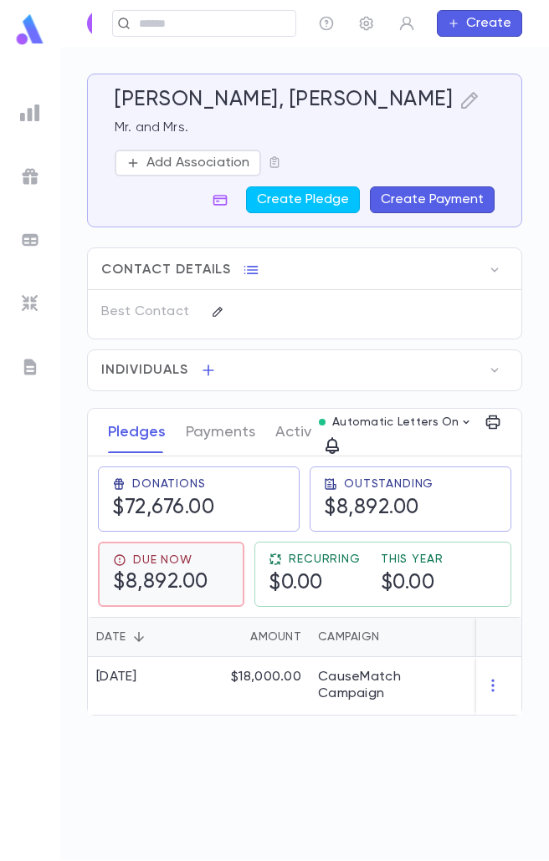
click at [208, 570] on h5 "$8,892.00" at bounding box center [160, 582] width 95 height 25
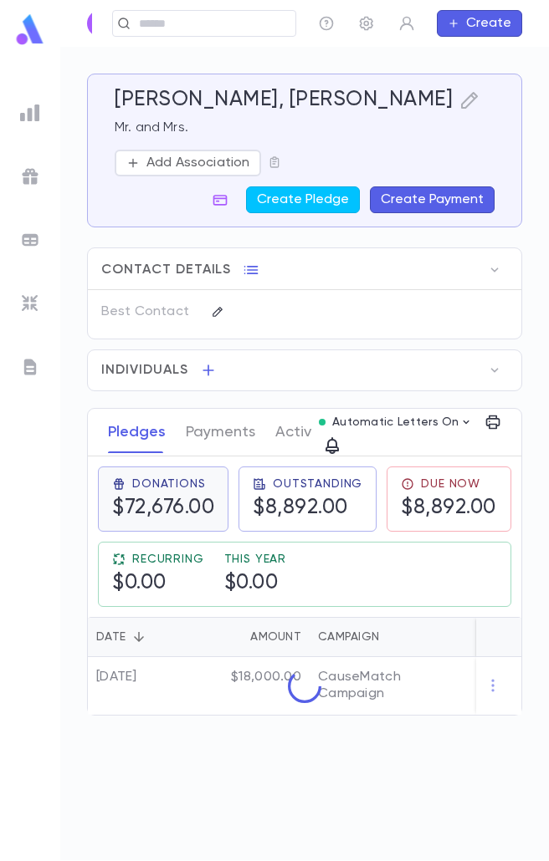
click at [162, 513] on h5 "$72,676.00" at bounding box center [163, 508] width 102 height 25
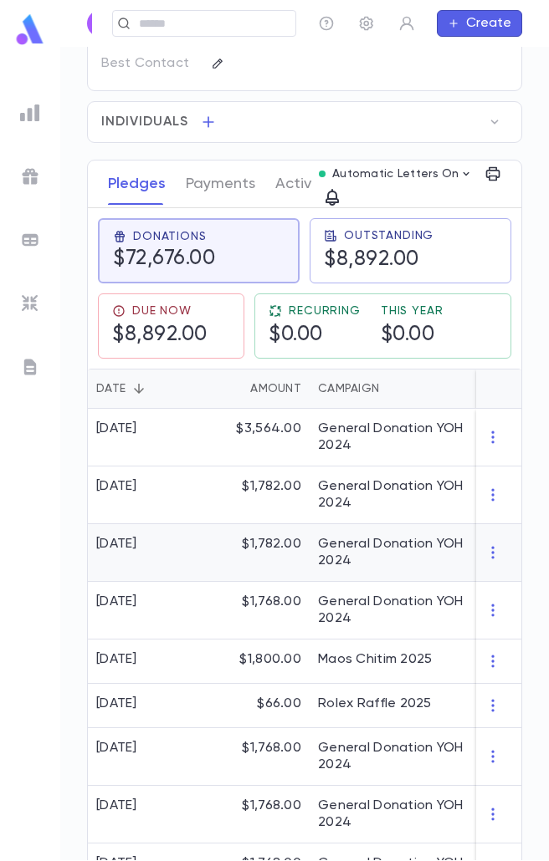
scroll to position [251, 0]
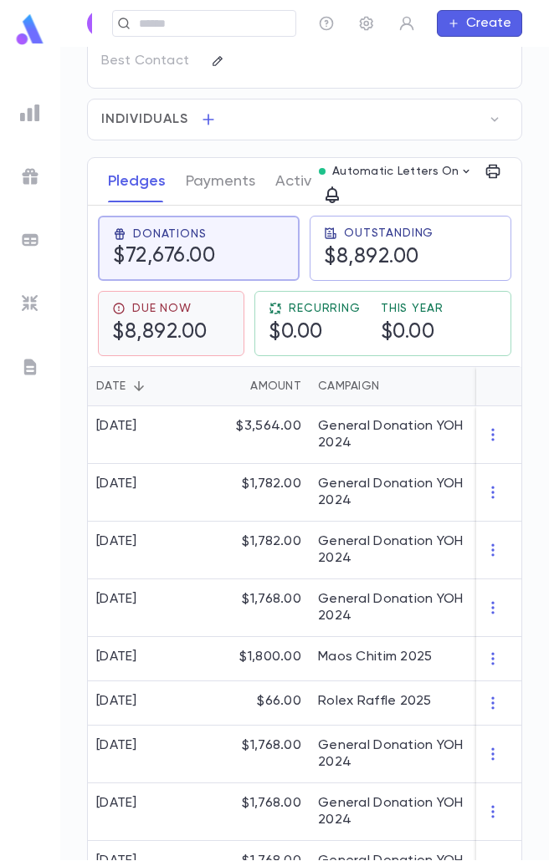
click at [171, 328] on h5 "$8,892.00" at bounding box center [159, 332] width 95 height 25
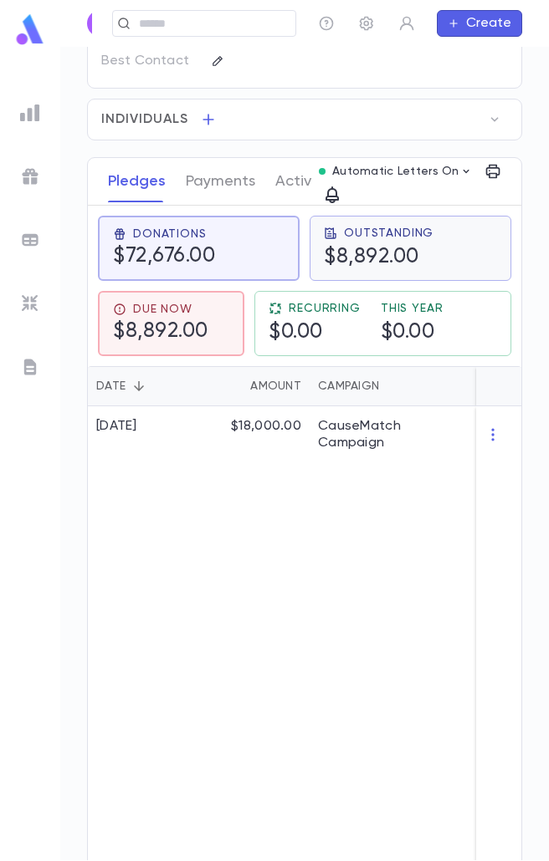
scroll to position [0, 0]
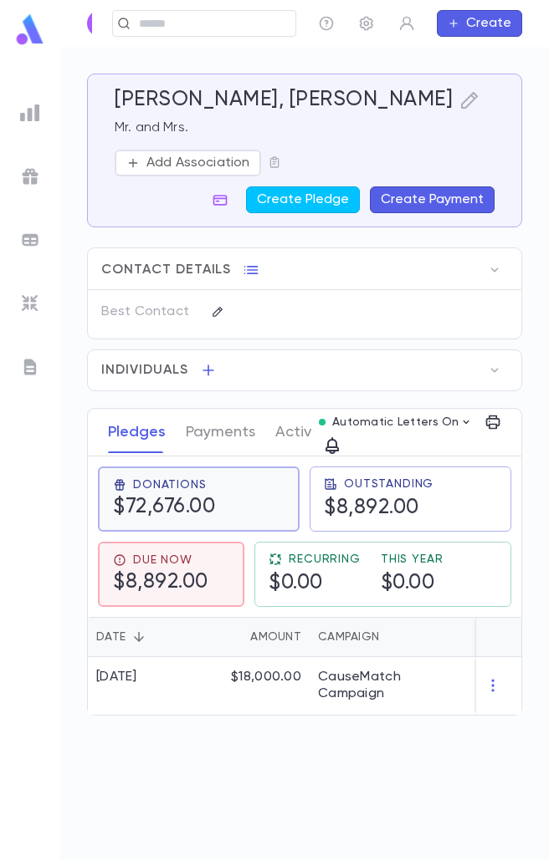
click at [217, 508] on div "Donations $72,676.00" at bounding box center [198, 499] width 171 height 42
click at [208, 554] on div "Due Now $8,892.00" at bounding box center [160, 575] width 95 height 42
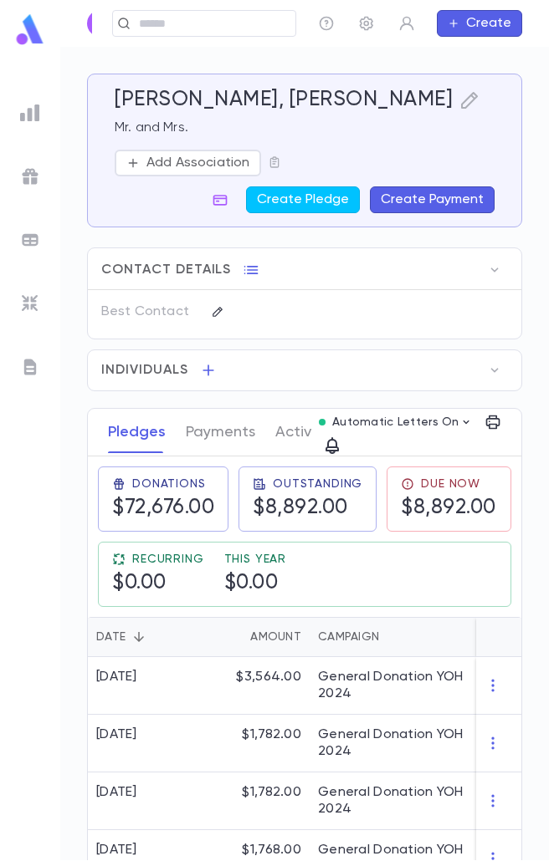
click at [442, 205] on button "Create Payment" at bounding box center [432, 199] width 125 height 27
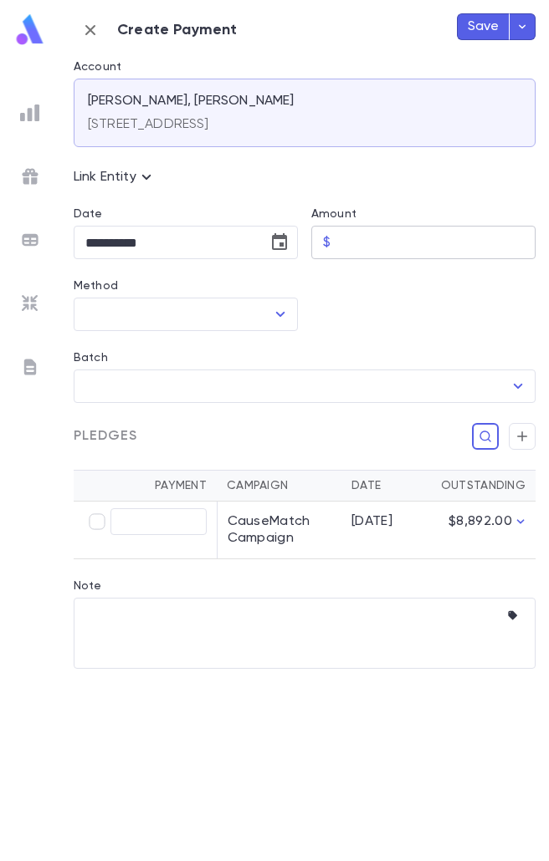
click at [366, 227] on input "Amount" at bounding box center [436, 243] width 198 height 33
click at [274, 248] on icon "Choose date, selected date is Aug 25, 2025" at bounding box center [279, 242] width 20 height 20
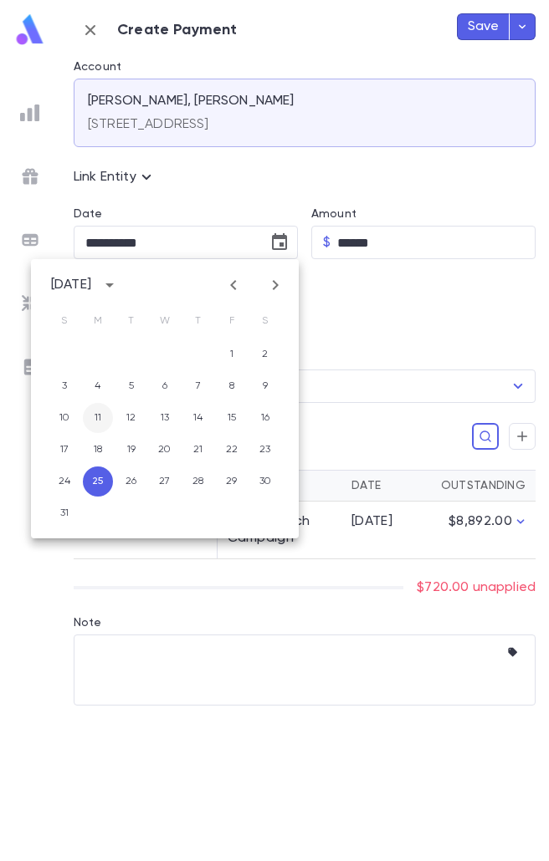
click at [92, 406] on button "11" at bounding box center [98, 418] width 30 height 30
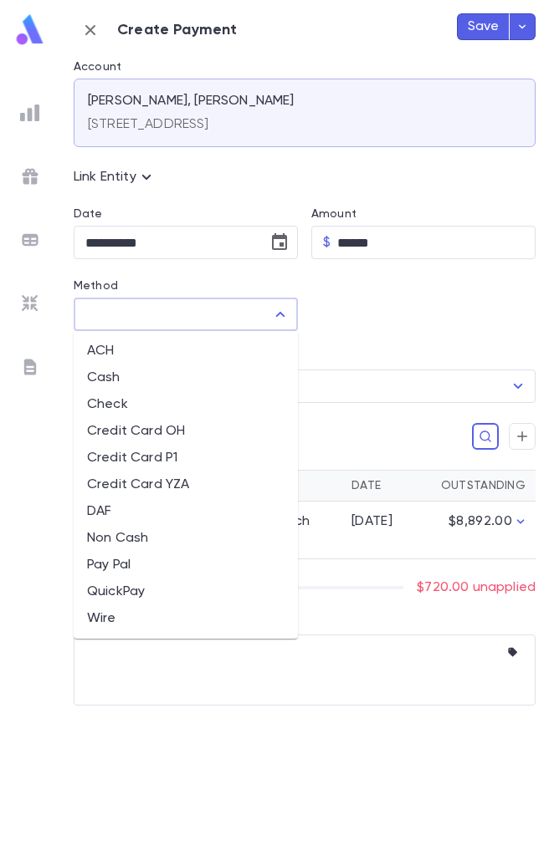
click at [254, 307] on input "Method" at bounding box center [173, 315] width 184 height 32
click at [154, 466] on li "Credit Card P1" at bounding box center [186, 458] width 224 height 27
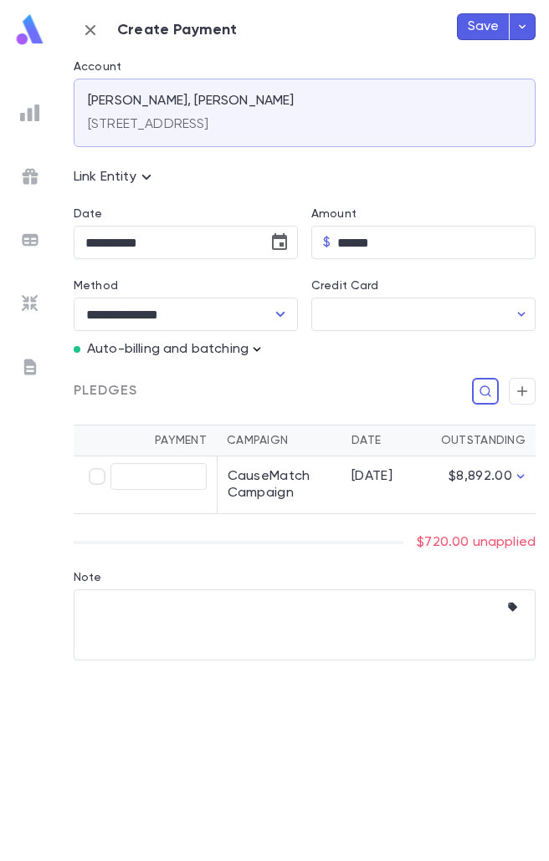
click at [260, 351] on icon "button" at bounding box center [256, 349] width 17 height 17
click at [272, 389] on button "Enter Manual Billing Instead" at bounding box center [352, 380] width 199 height 32
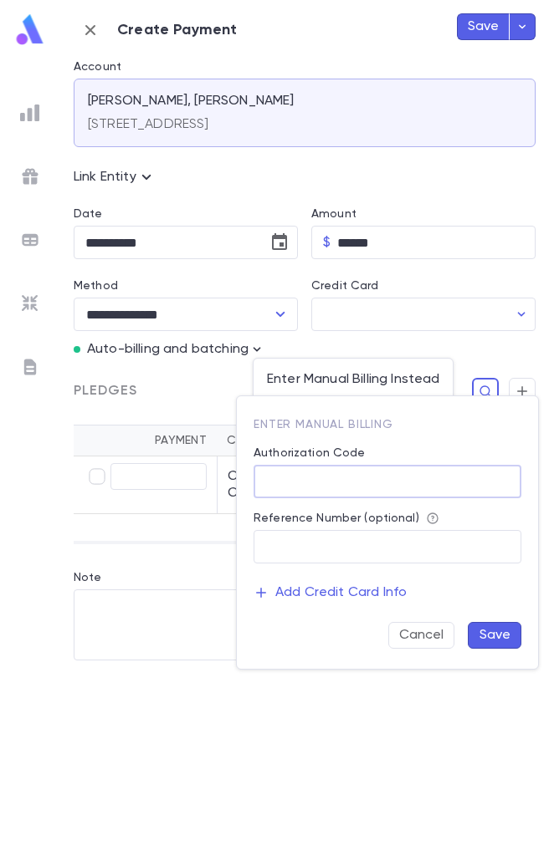
click at [321, 491] on input "Authorization Code" at bounding box center [387, 482] width 268 height 33
click at [493, 634] on button "Save" at bounding box center [494, 635] width 54 height 27
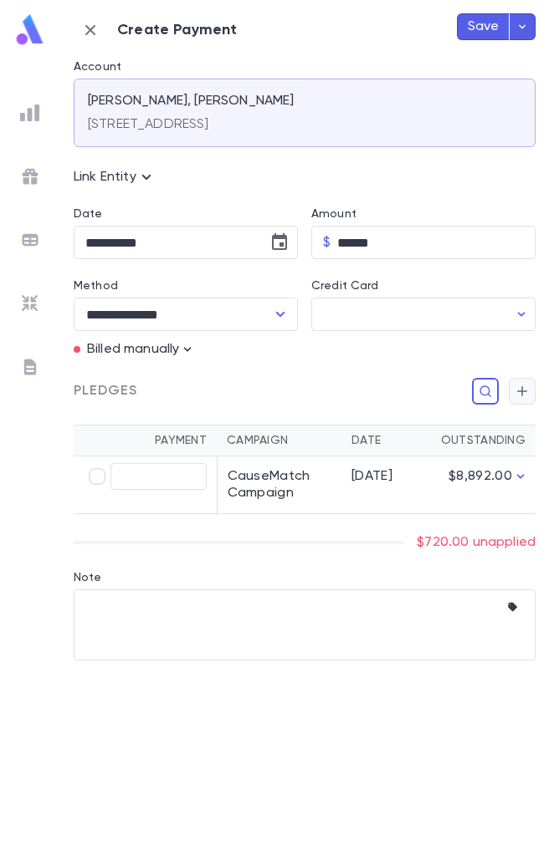
click at [524, 385] on icon "button" at bounding box center [521, 391] width 15 height 17
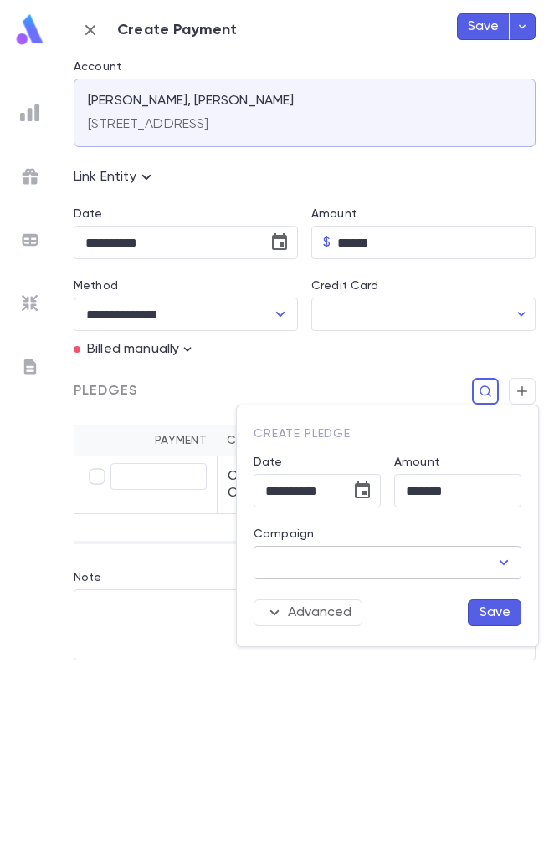
click at [472, 559] on input "Campaign" at bounding box center [374, 563] width 227 height 32
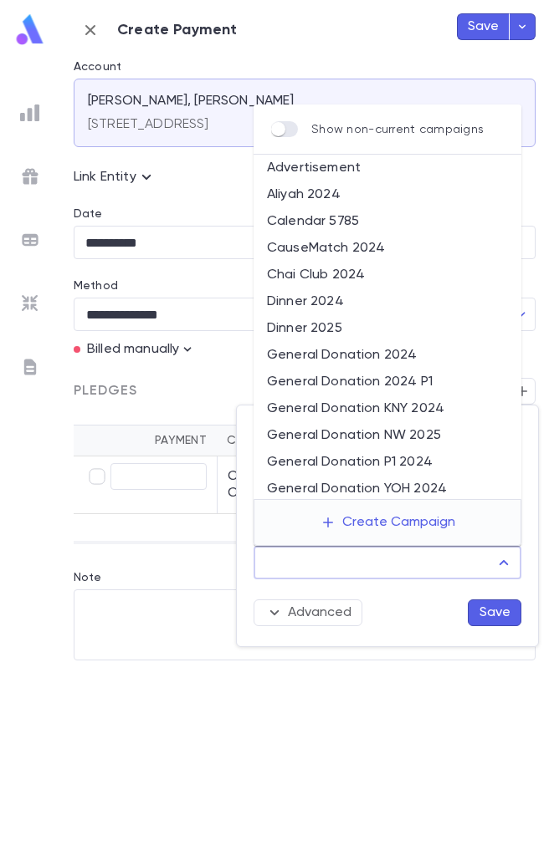
click at [401, 454] on li "General Donation P1 2024" at bounding box center [387, 462] width 268 height 27
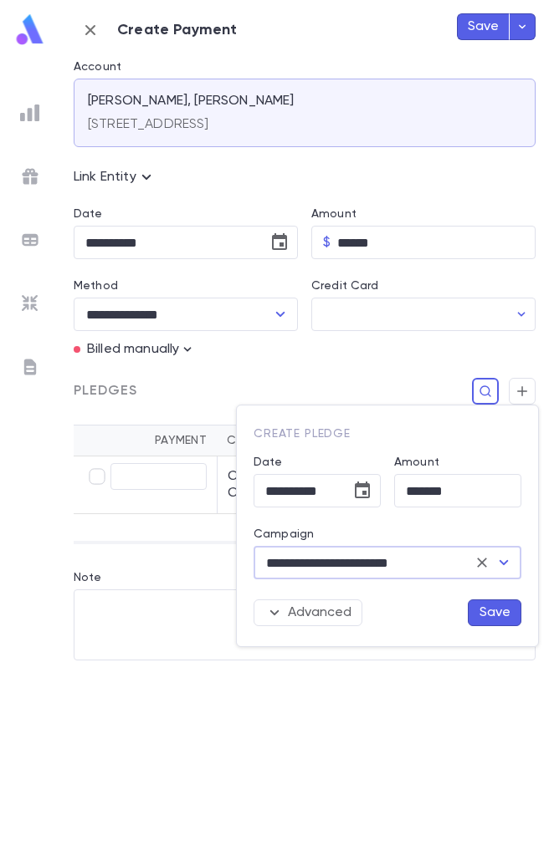
click at [501, 603] on button "Save" at bounding box center [494, 613] width 54 height 27
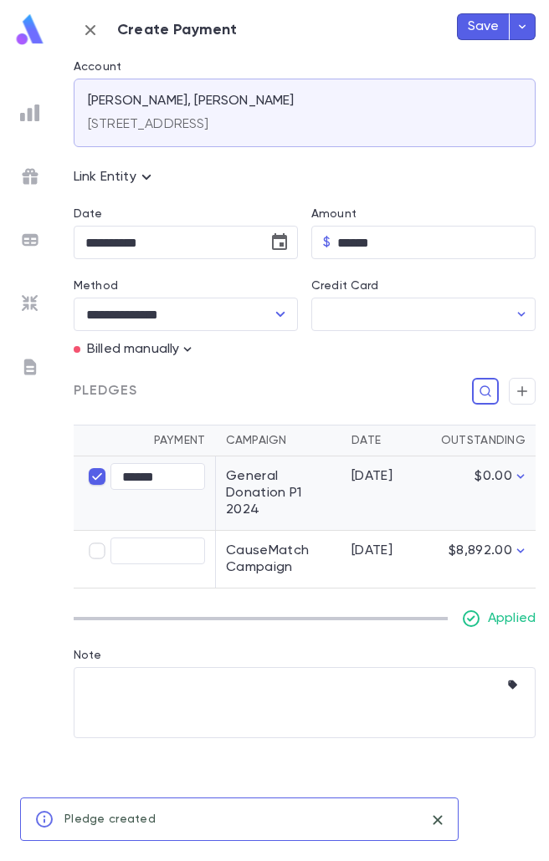
click at [470, 30] on button "Save" at bounding box center [483, 26] width 53 height 27
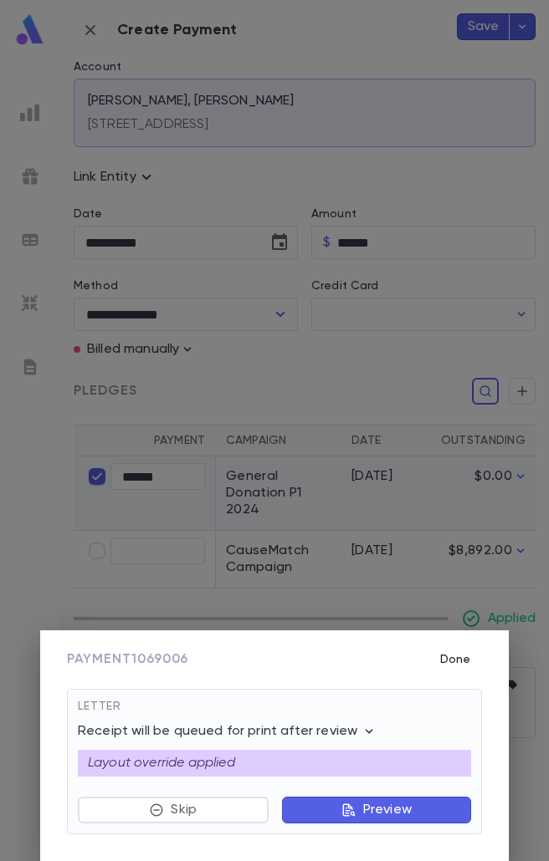
click at [455, 662] on button "Done" at bounding box center [455, 660] width 54 height 32
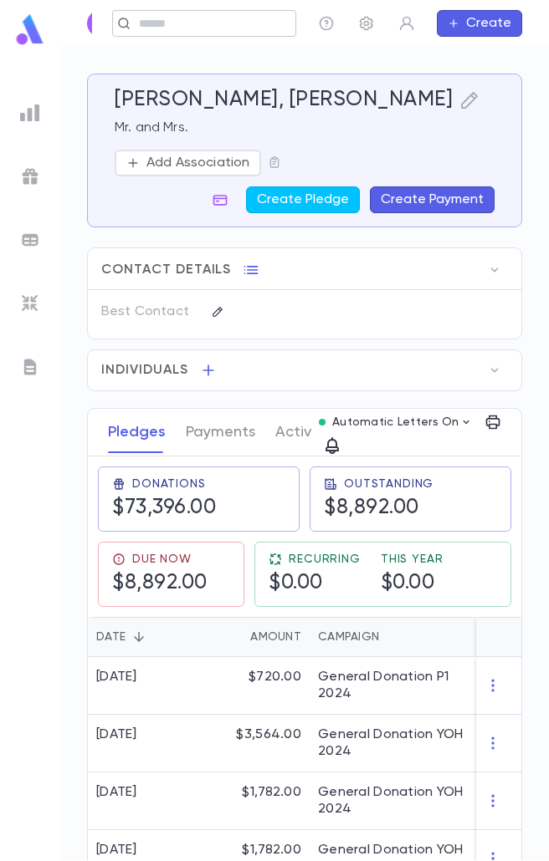
click at [248, 19] on div "​" at bounding box center [204, 23] width 184 height 27
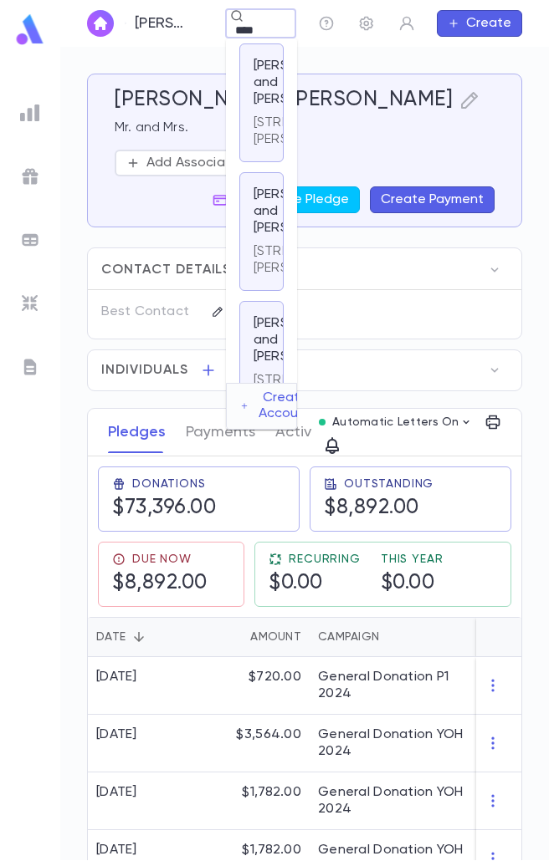
click at [258, 148] on p "7019 Judi St., Dallas TX 75252" at bounding box center [313, 131] width 121 height 33
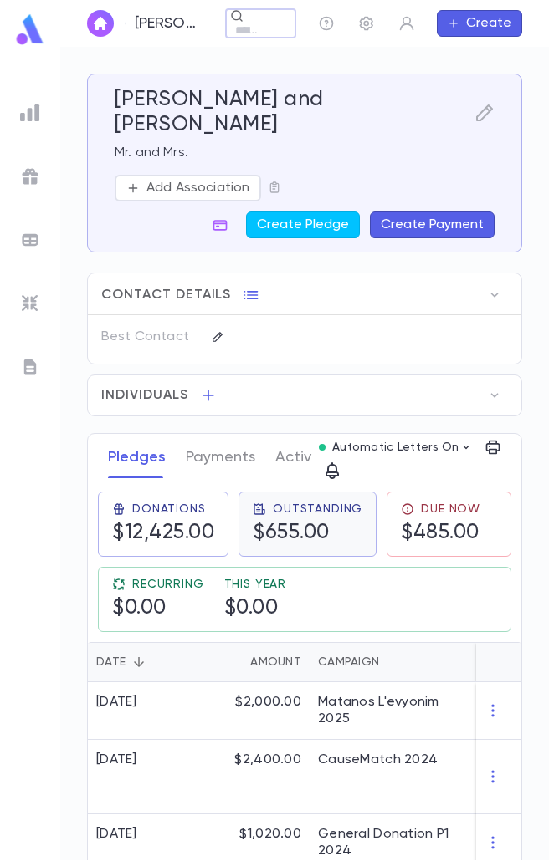
click at [334, 503] on span "Outstanding" at bounding box center [317, 509] width 89 height 13
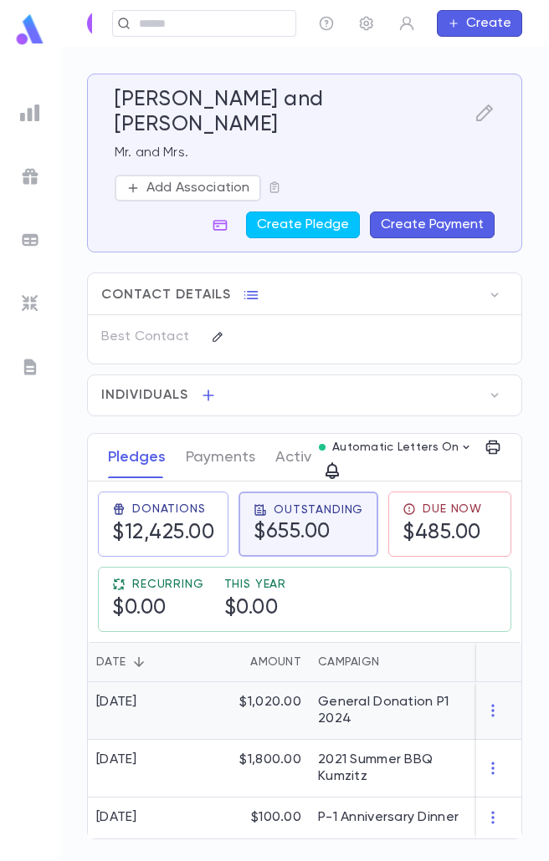
click at [308, 685] on div "$1,020.00" at bounding box center [255, 711] width 109 height 58
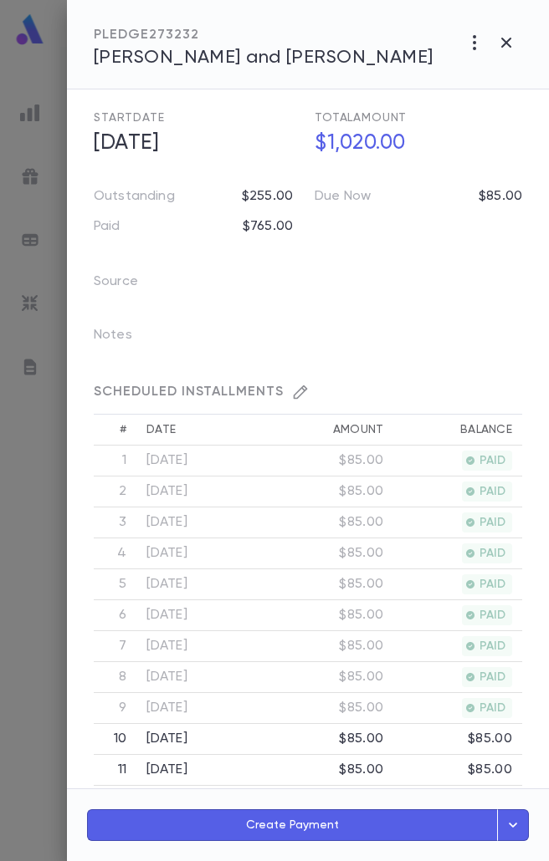
scroll to position [418, 0]
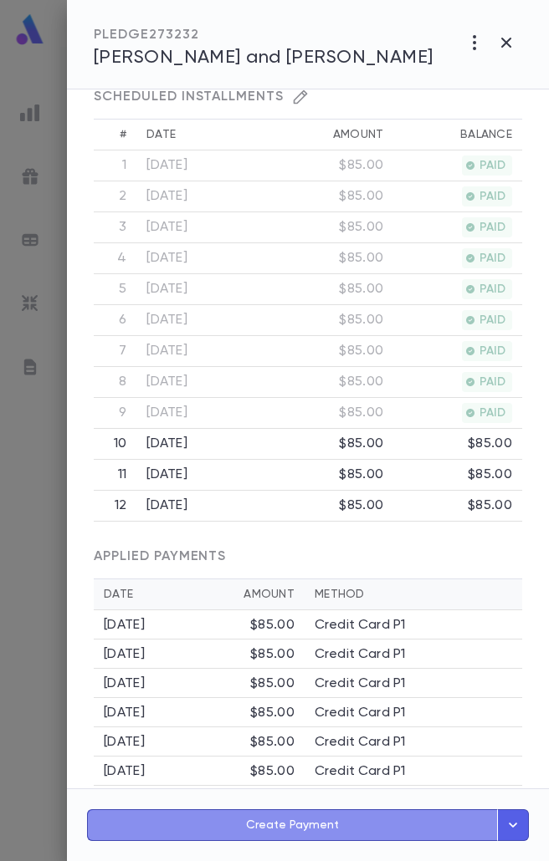
click at [349, 831] on button "Create Payment" at bounding box center [292, 826] width 411 height 32
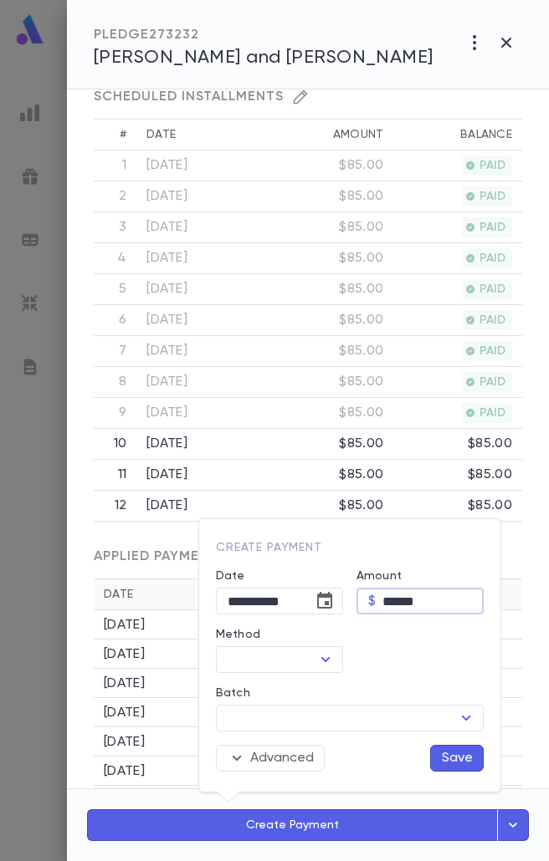
click at [391, 595] on input "******" at bounding box center [432, 602] width 101 height 26
click at [319, 602] on icon "Choose date, selected date is Aug 25, 2025" at bounding box center [324, 601] width 20 height 20
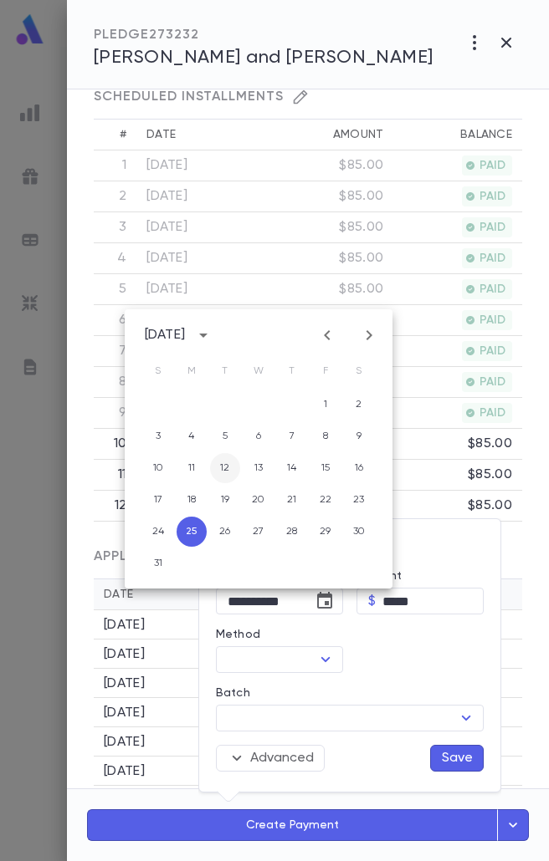
click at [222, 468] on button "12" at bounding box center [225, 468] width 30 height 30
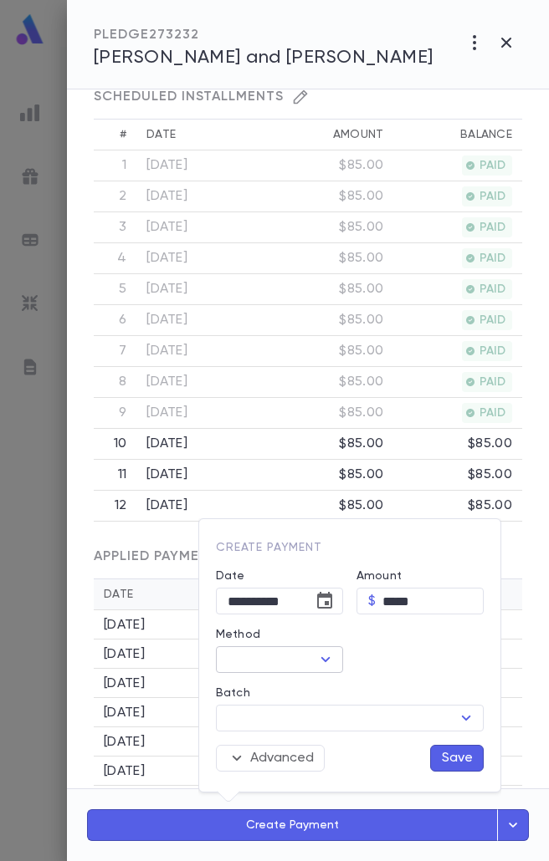
click at [332, 658] on icon "Open" at bounding box center [325, 660] width 20 height 20
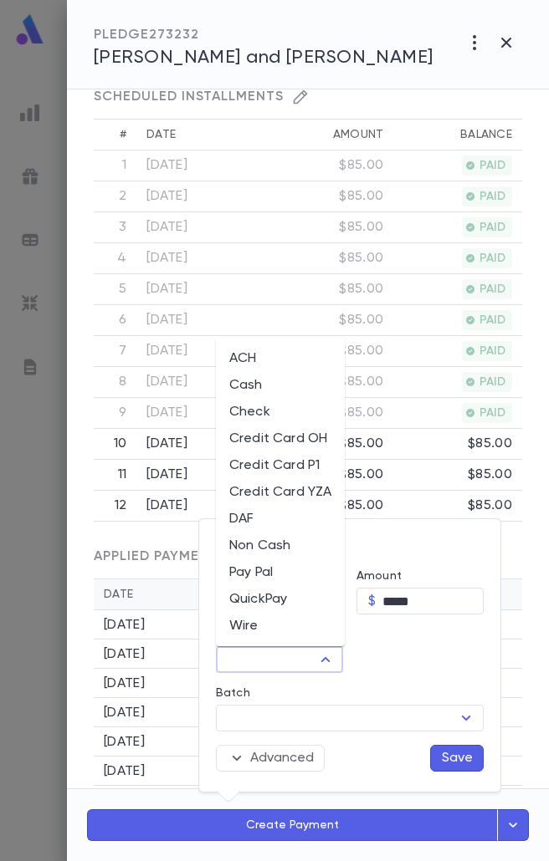
click at [295, 473] on li "Credit Card P1" at bounding box center [280, 465] width 129 height 27
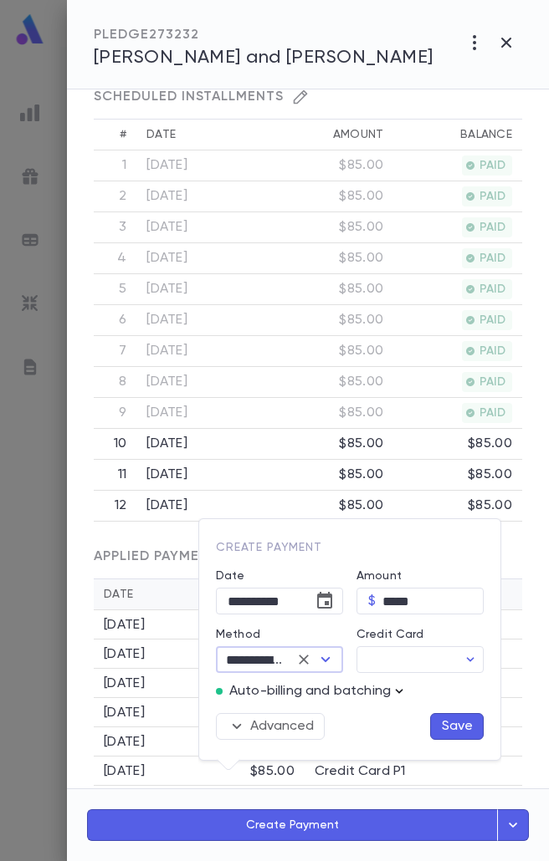
click at [401, 692] on icon "button" at bounding box center [399, 691] width 17 height 17
click at [377, 720] on p "Enter Manual Billing Instead" at bounding box center [437, 721] width 172 height 17
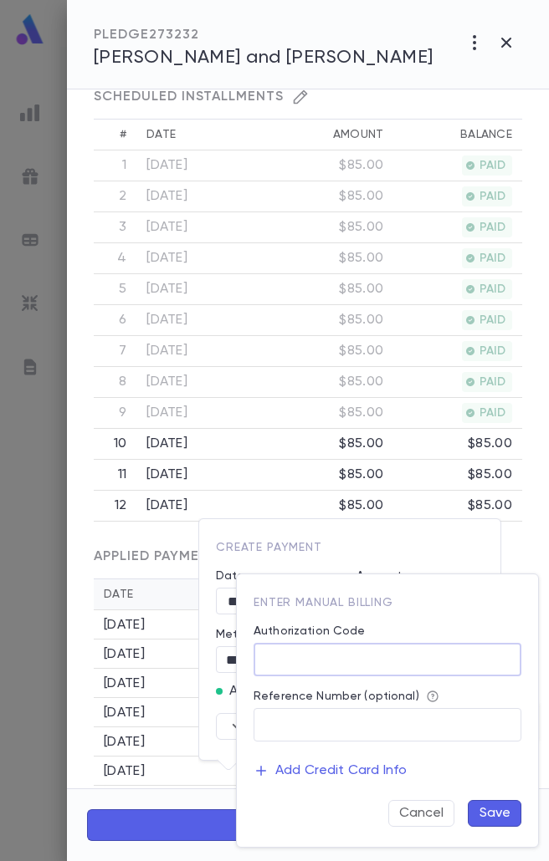
click at [390, 656] on input "Authorization Code" at bounding box center [387, 660] width 268 height 33
click at [488, 820] on button "Save" at bounding box center [494, 813] width 54 height 27
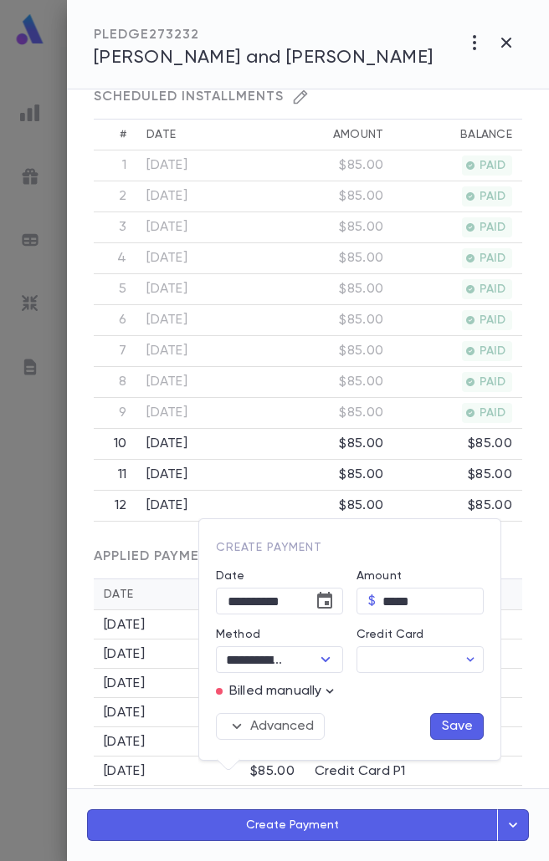
click at [435, 728] on button "Save" at bounding box center [457, 726] width 54 height 27
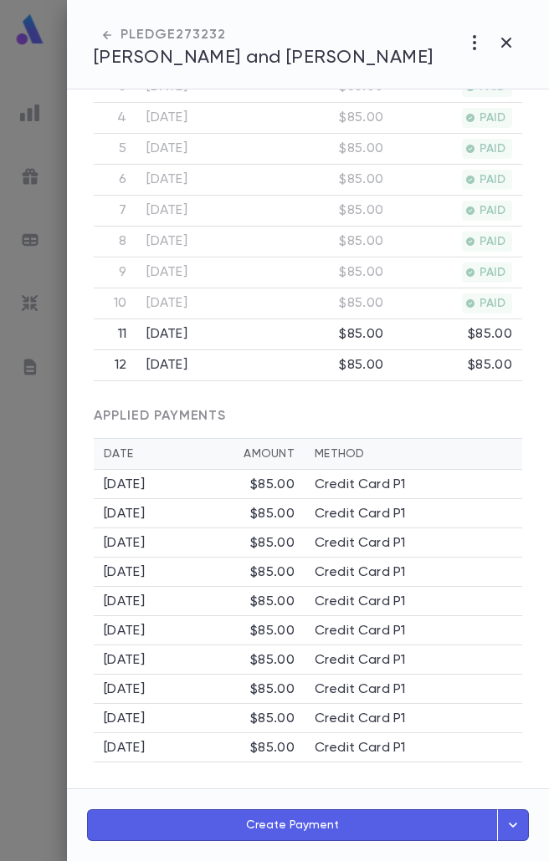
scroll to position [560, 0]
click at [314, 823] on button "Create Payment" at bounding box center [292, 826] width 411 height 32
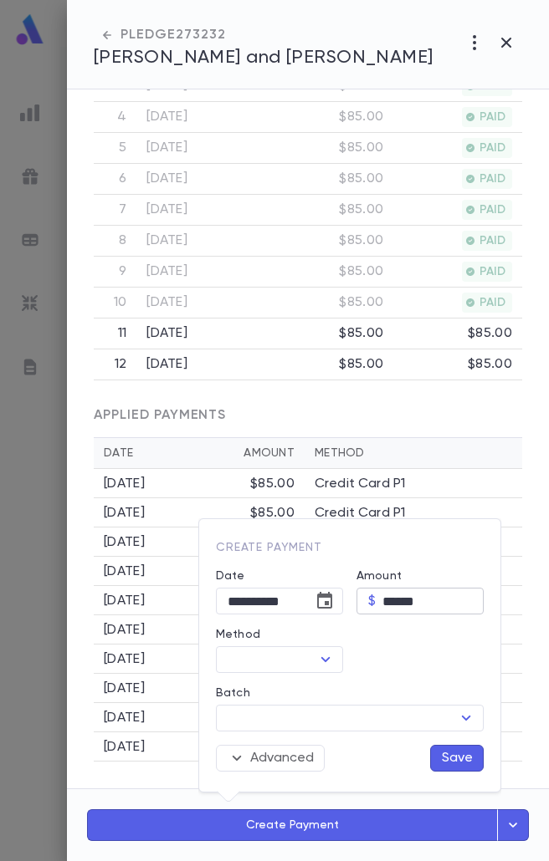
click at [391, 605] on input "******" at bounding box center [432, 602] width 101 height 26
click at [329, 605] on icon "Choose date, selected date is Aug 25, 2025" at bounding box center [324, 601] width 20 height 20
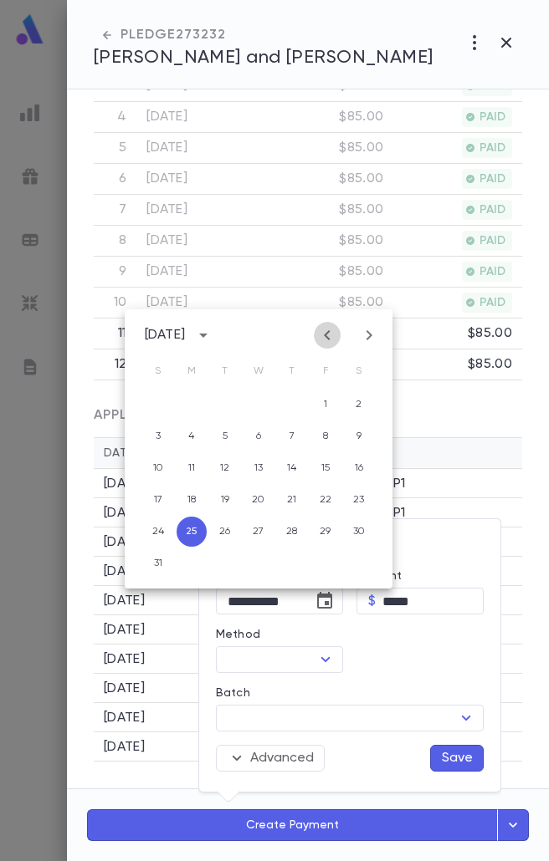
click at [328, 335] on icon "Previous month" at bounding box center [327, 335] width 20 height 20
click at [365, 429] on button "12" at bounding box center [359, 436] width 30 height 30
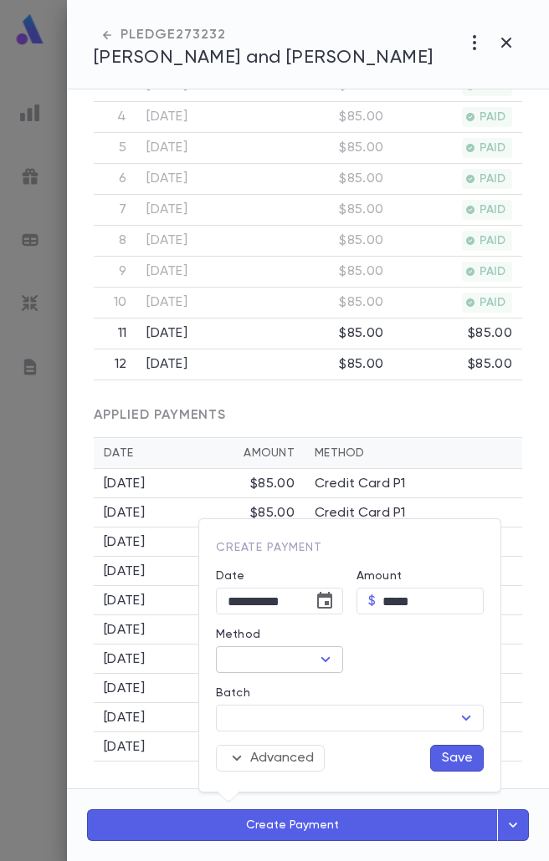
click at [336, 656] on div "​" at bounding box center [279, 659] width 127 height 27
click at [329, 656] on icon "Open" at bounding box center [325, 660] width 20 height 20
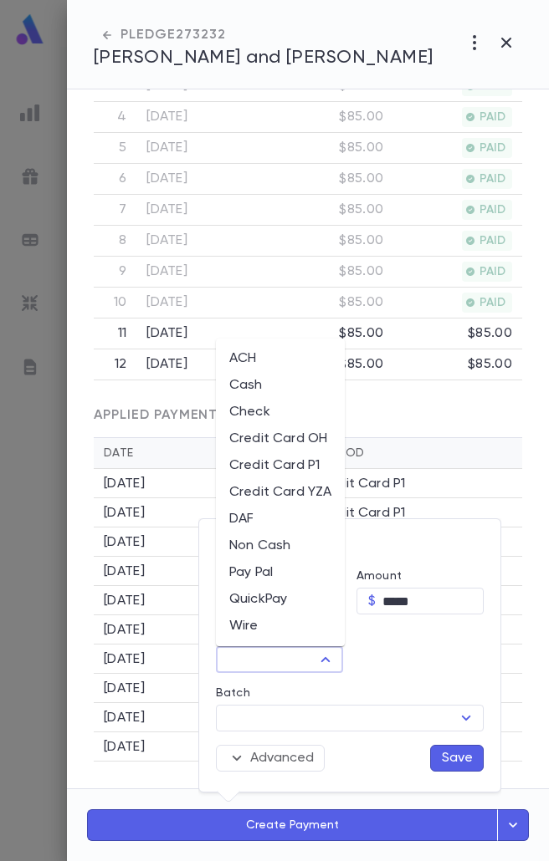
click at [290, 460] on li "Credit Card P1" at bounding box center [280, 465] width 129 height 27
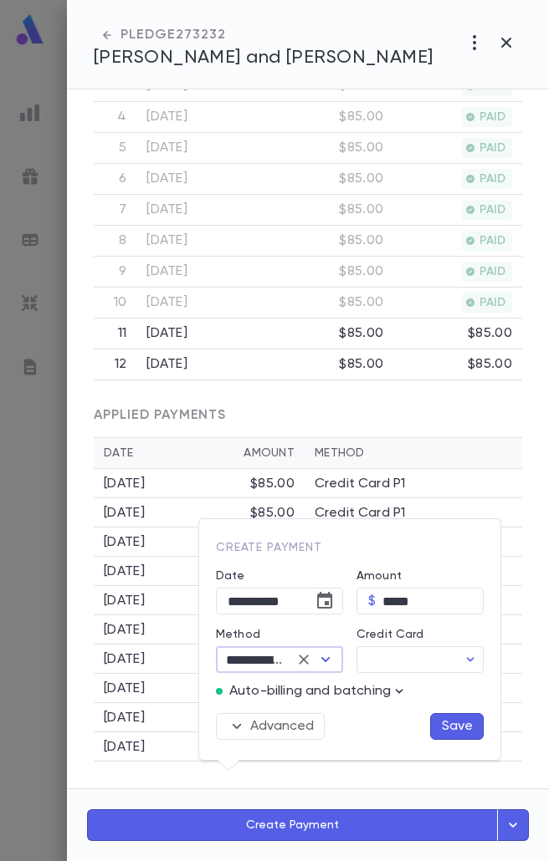
click at [376, 687] on p "Auto-billing and batching" at bounding box center [309, 691] width 161 height 17
click at [394, 687] on icon "button" at bounding box center [399, 691] width 17 height 17
click at [389, 723] on p "Enter Manual Billing Instead" at bounding box center [437, 721] width 172 height 17
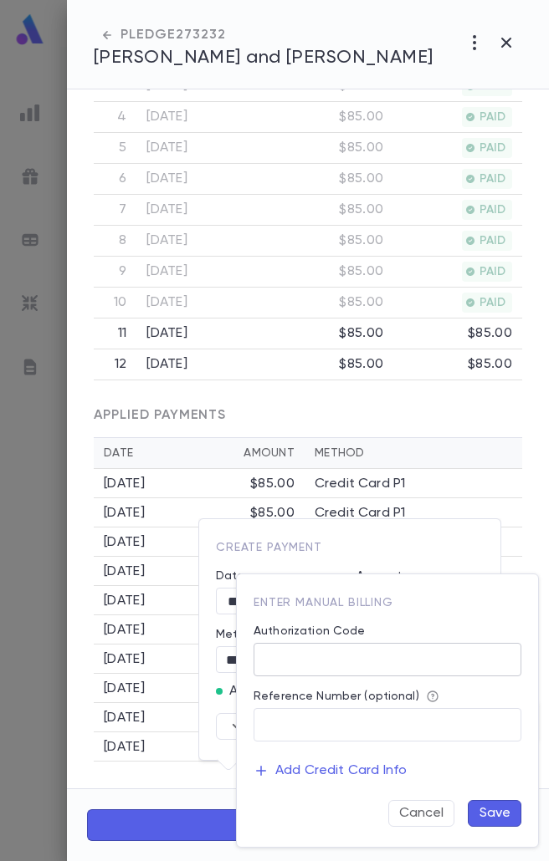
click at [386, 638] on div "Authorization Code" at bounding box center [387, 634] width 268 height 18
click at [385, 671] on input "Authorization Code" at bounding box center [387, 660] width 268 height 33
click at [500, 818] on button "Save" at bounding box center [494, 813] width 54 height 27
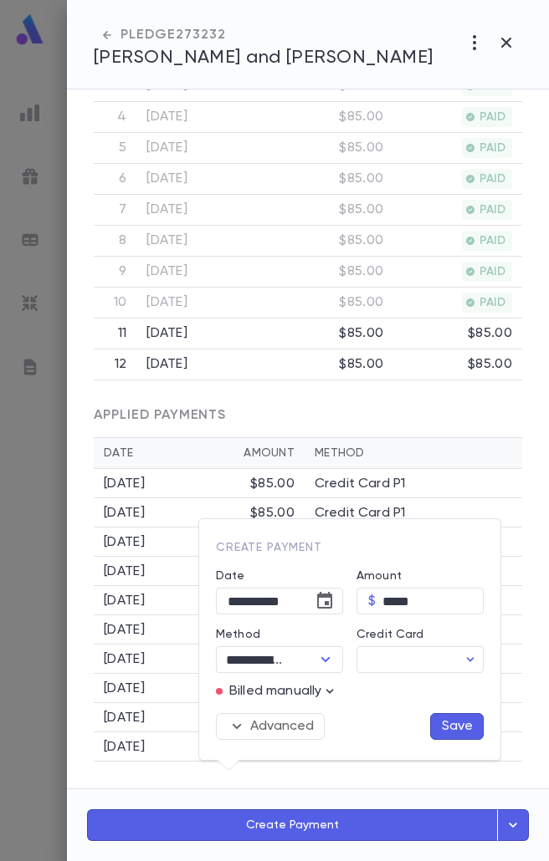
click at [456, 717] on button "Save" at bounding box center [457, 726] width 54 height 27
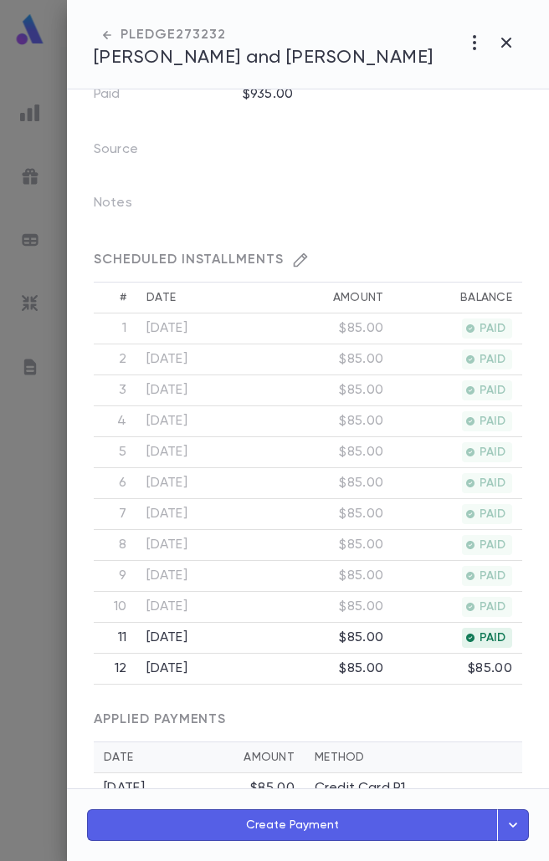
scroll to position [590, 0]
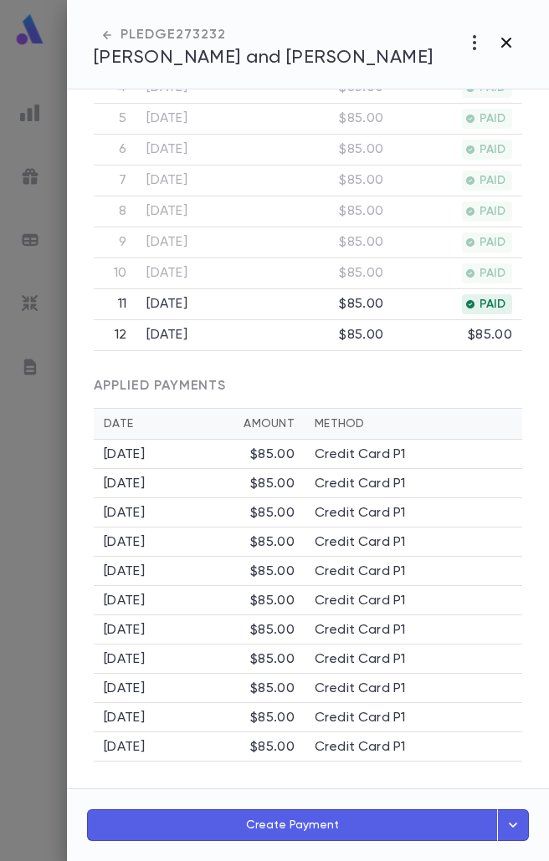
click at [504, 43] on icon "button" at bounding box center [506, 43] width 10 height 10
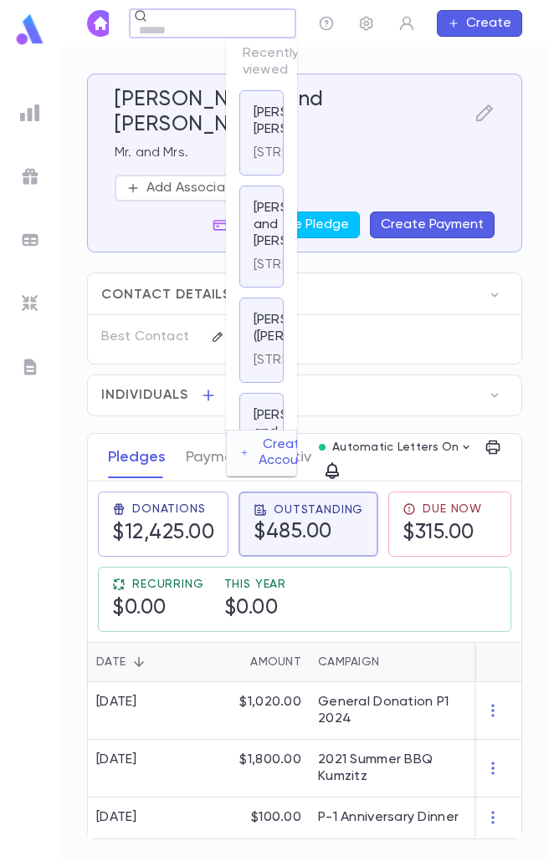
click at [221, 24] on div "Shalolashvili, Eric and Melissa ​ Create" at bounding box center [304, 23] width 488 height 47
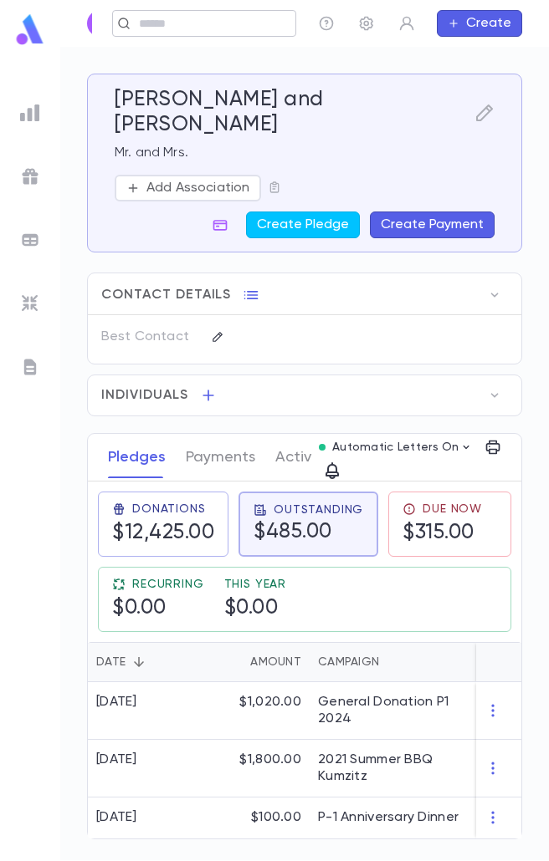
click at [191, 34] on div "Shalolashvili, Eric and Melissa ​ Create" at bounding box center [304, 23] width 488 height 47
click at [170, 29] on div "Shalolashvili, Eric and Melissa ​ Create" at bounding box center [304, 23] width 488 height 47
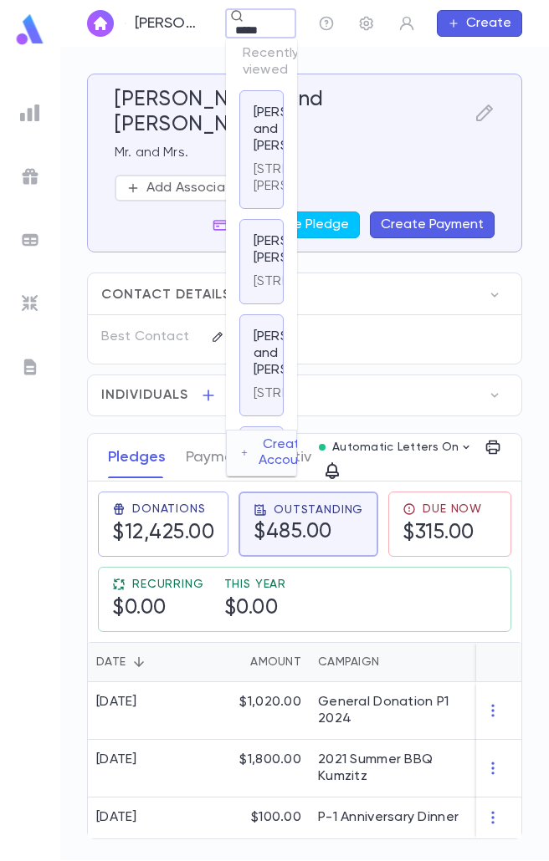
scroll to position [0, 13]
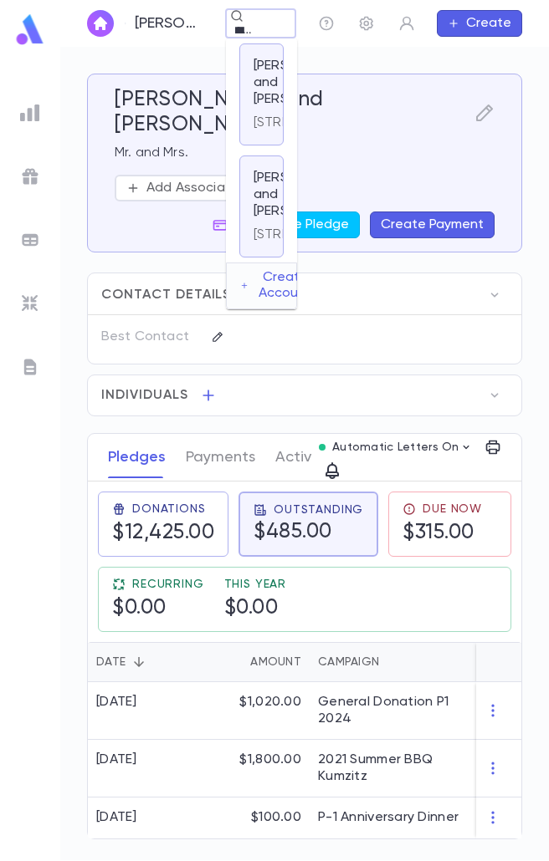
click at [268, 131] on p "12-13 Bay 27th Street, Bayswater NY 11691 United States" at bounding box center [313, 123] width 121 height 17
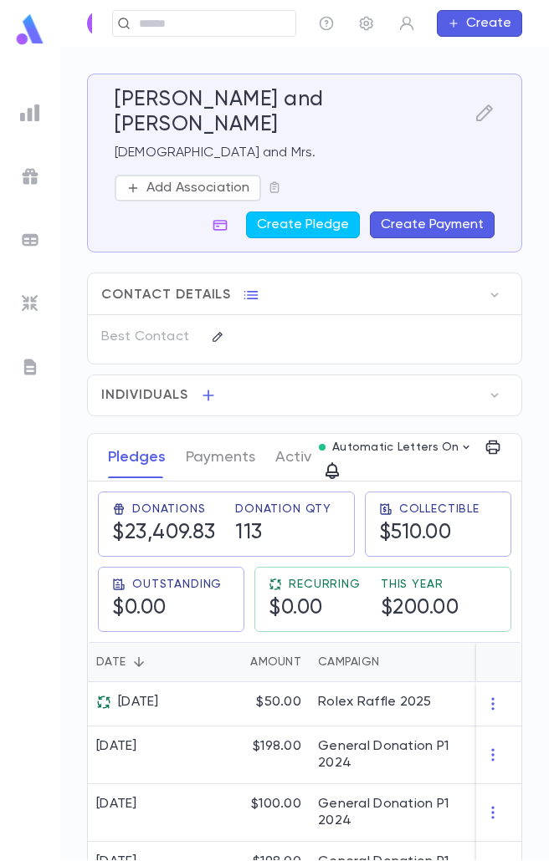
click at [400, 212] on button "Create Payment" at bounding box center [432, 225] width 125 height 27
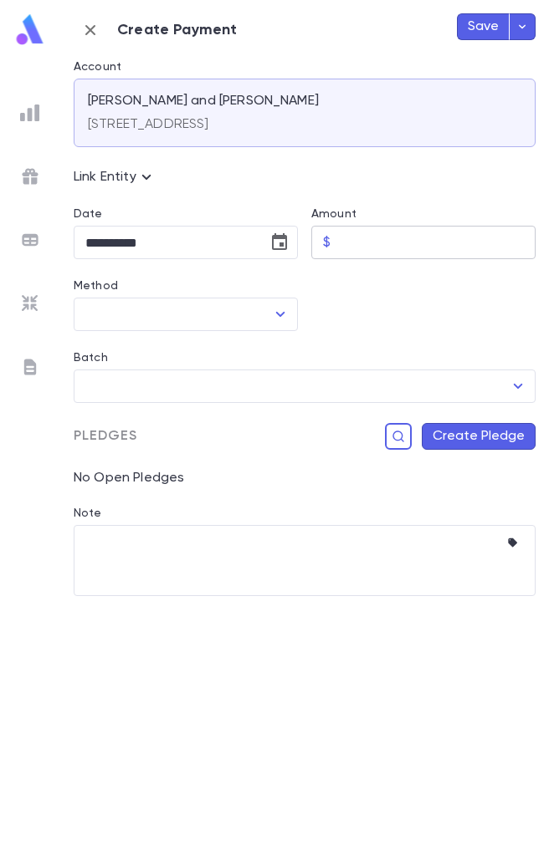
click at [386, 238] on input "Amount" at bounding box center [436, 243] width 198 height 33
click at [265, 236] on button "Choose date, selected date is Aug 25, 2025" at bounding box center [279, 242] width 33 height 33
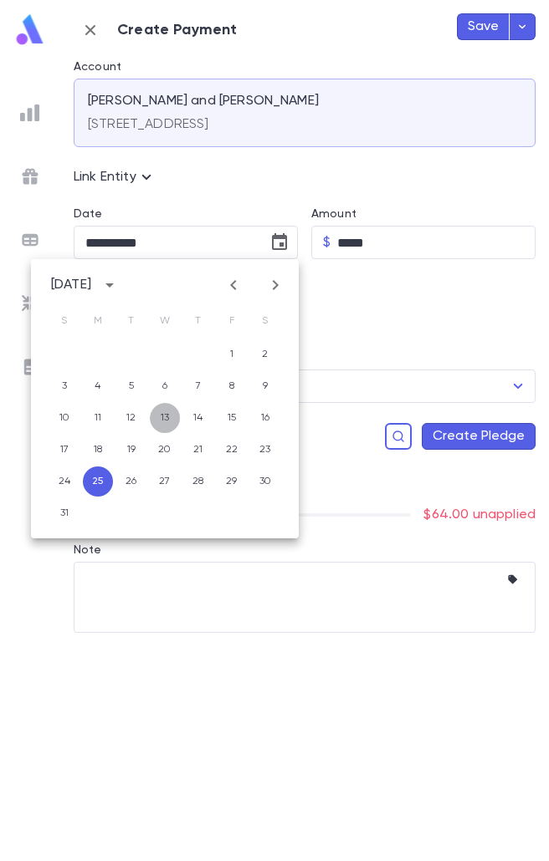
click at [163, 418] on button "13" at bounding box center [165, 418] width 30 height 30
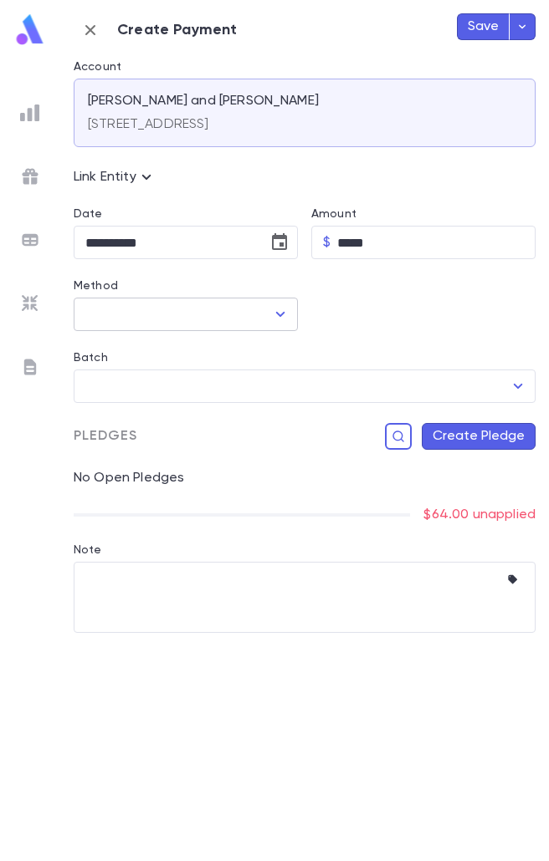
click at [244, 314] on input "Method" at bounding box center [173, 315] width 184 height 32
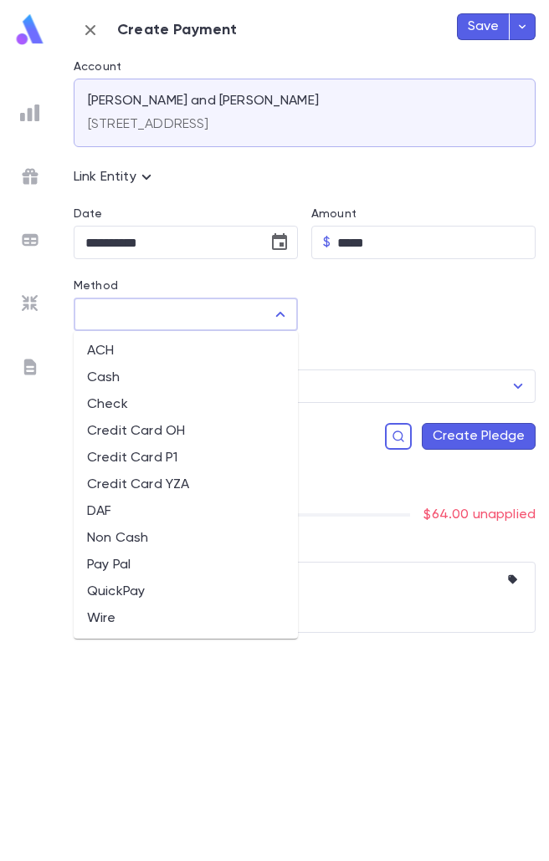
click at [161, 454] on li "Credit Card P1" at bounding box center [186, 458] width 224 height 27
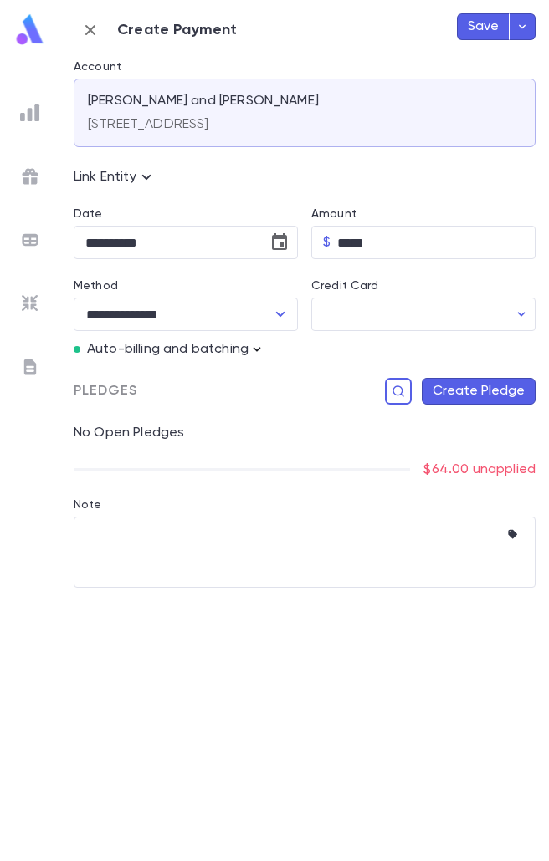
click at [249, 347] on icon "button" at bounding box center [256, 349] width 17 height 17
click at [267, 381] on p "Enter Manual Billing Instead" at bounding box center [353, 379] width 172 height 17
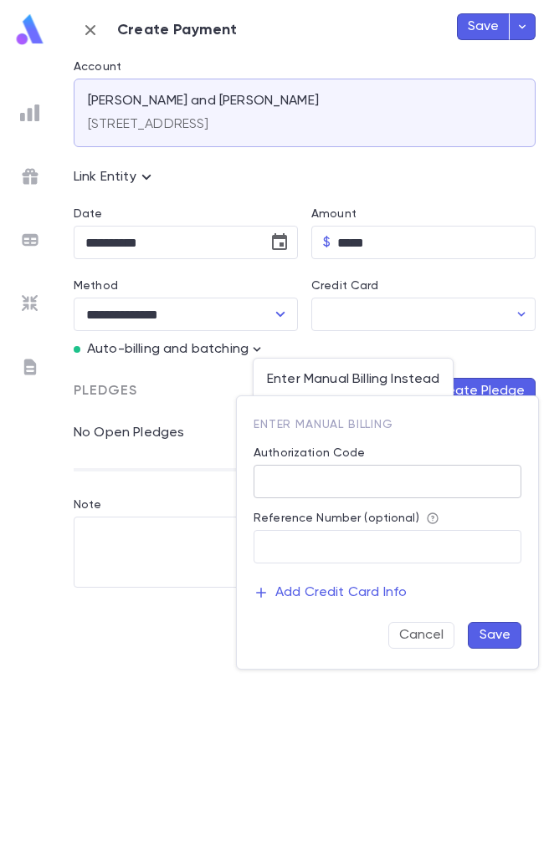
click at [337, 471] on input "Authorization Code" at bounding box center [387, 482] width 268 height 33
click at [507, 641] on button "Save" at bounding box center [494, 635] width 54 height 27
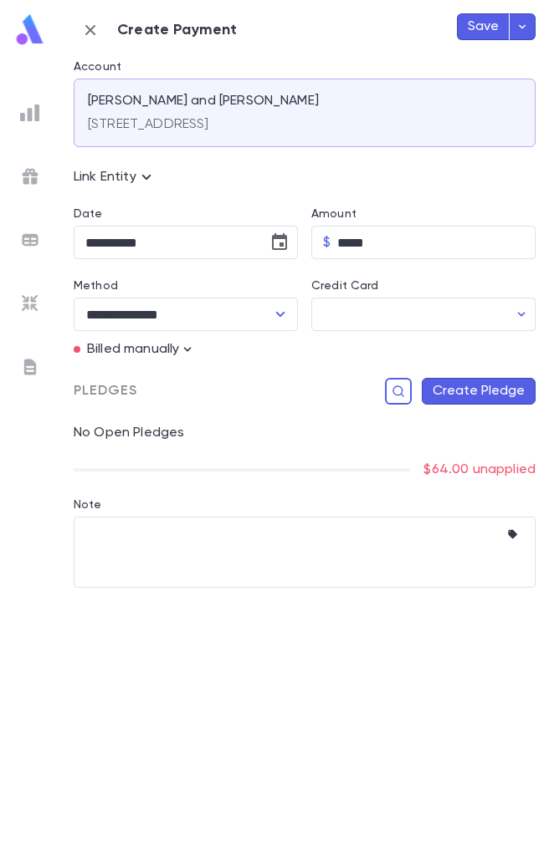
click at [484, 392] on button "Create Pledge" at bounding box center [478, 391] width 114 height 27
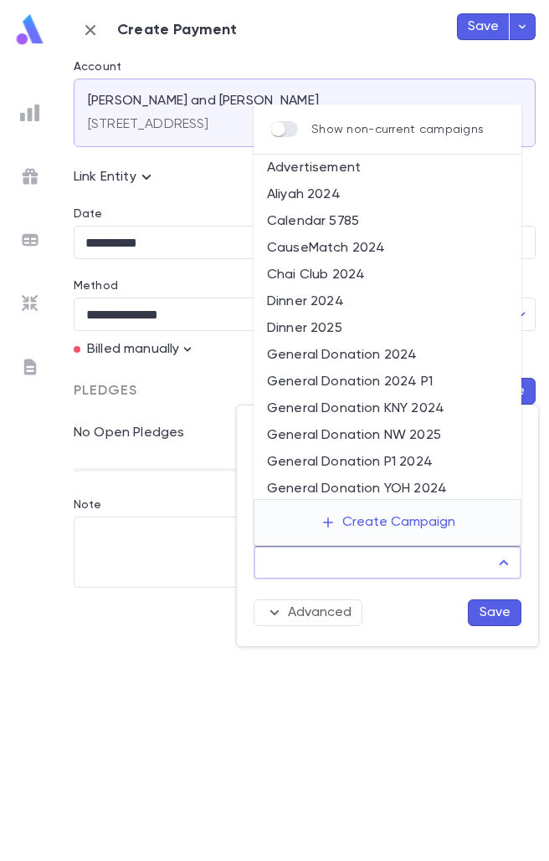
click at [421, 561] on input "Campaign" at bounding box center [374, 563] width 227 height 32
click at [339, 380] on li "General Donation 2024 P1" at bounding box center [387, 382] width 268 height 27
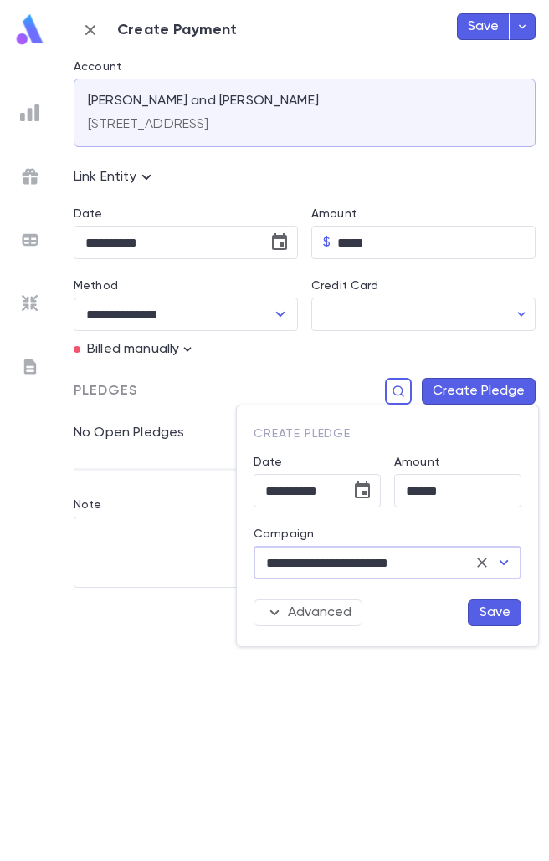
click at [504, 619] on button "Save" at bounding box center [494, 613] width 54 height 27
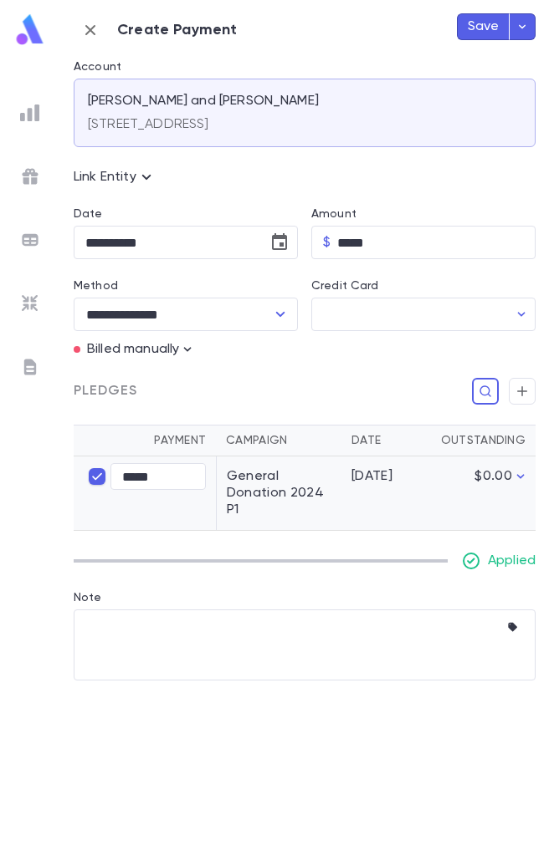
click at [485, 30] on button "Save" at bounding box center [483, 26] width 53 height 27
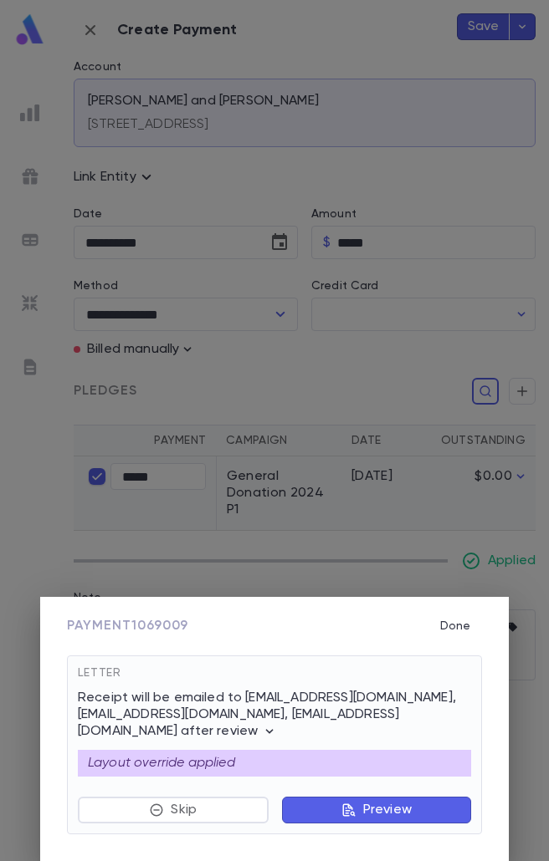
click at [396, 820] on button "Preview" at bounding box center [376, 810] width 189 height 27
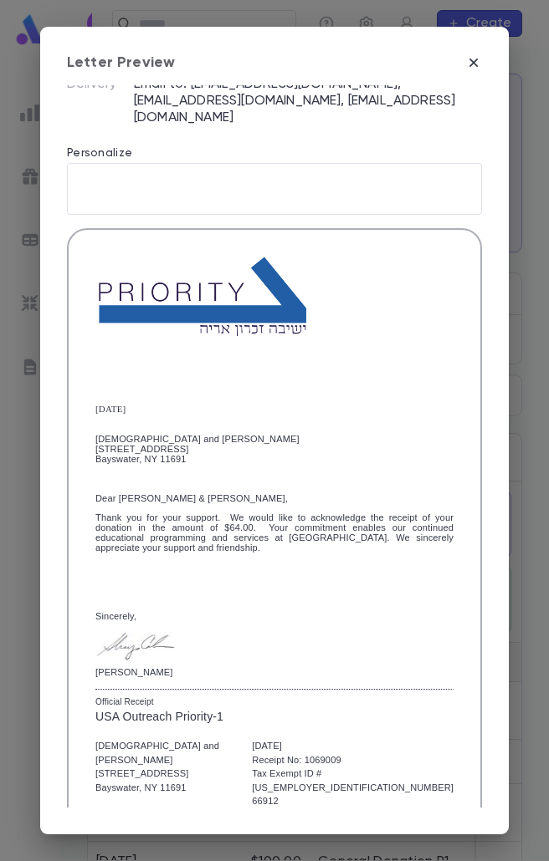
scroll to position [324, 0]
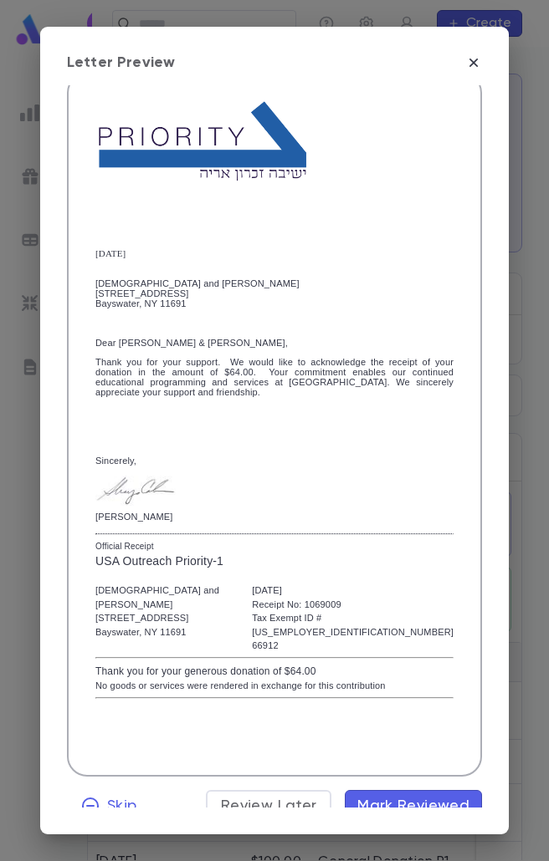
click at [393, 807] on button "Mark Reviewed" at bounding box center [413, 806] width 137 height 32
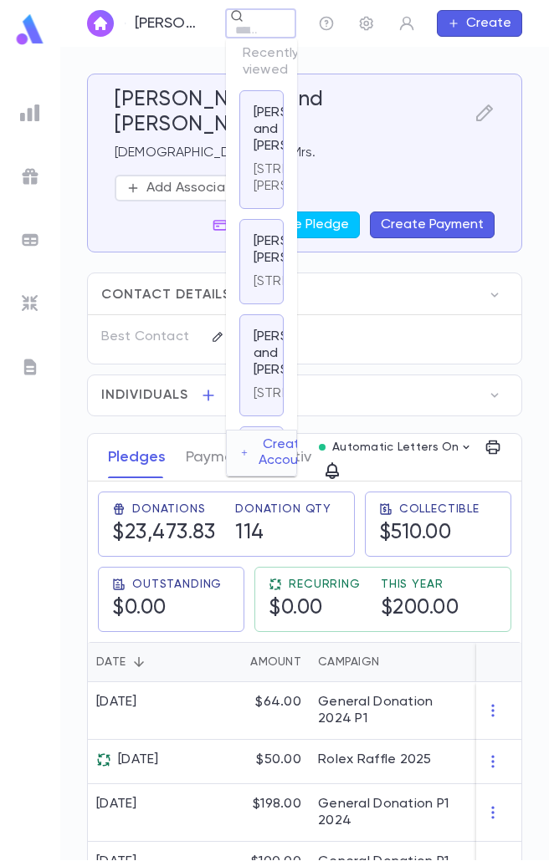
click at [220, 29] on div "Schuler, Mordechai and Malki ​ Create" at bounding box center [304, 23] width 488 height 47
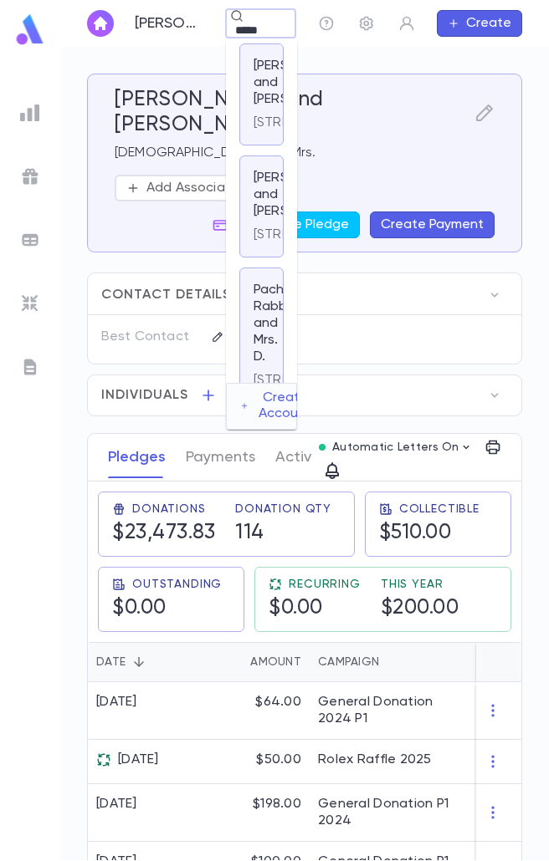
click at [268, 131] on p "29-17 Westbourne Ave., Far Rockaway NY 11691" at bounding box center [313, 123] width 121 height 17
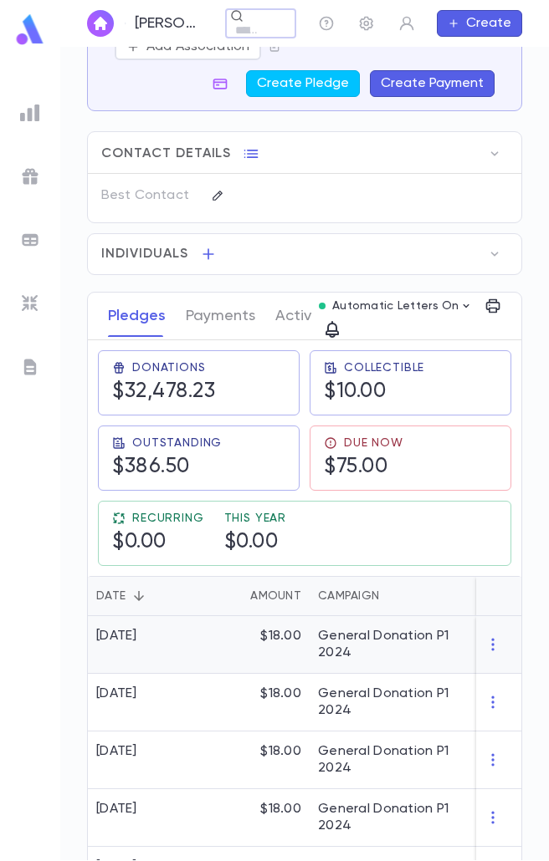
scroll to position [167, 0]
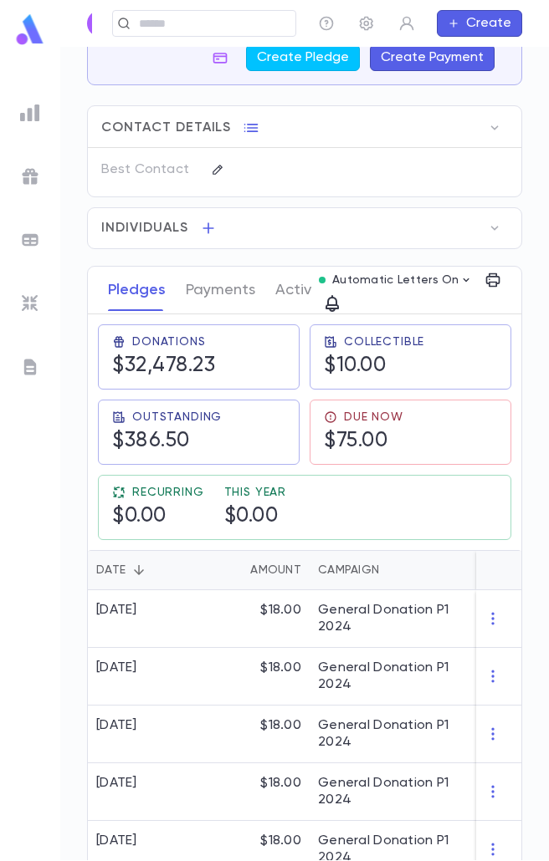
click at [505, 33] on button "Create" at bounding box center [479, 23] width 85 height 27
click at [490, 104] on li "Payment" at bounding box center [484, 109] width 84 height 27
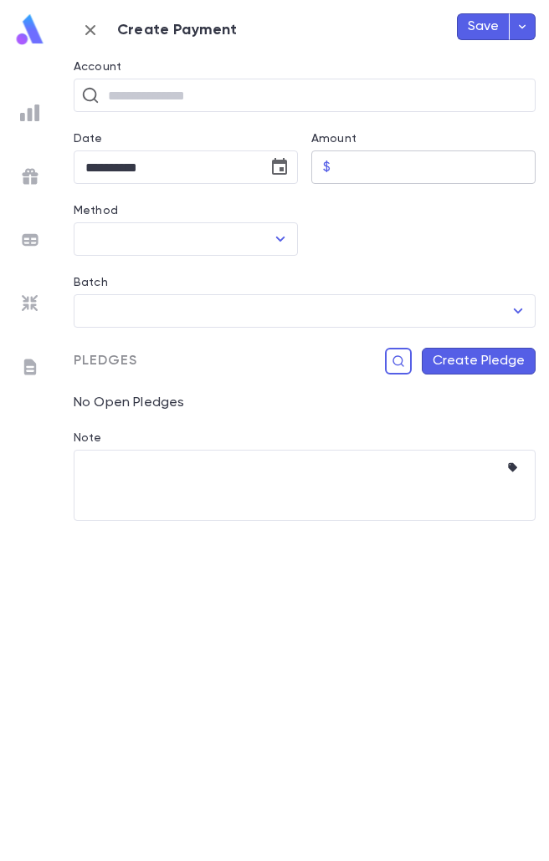
click at [360, 160] on input "Amount" at bounding box center [436, 167] width 198 height 33
click at [278, 161] on icon "Choose date, selected date is Aug 25, 2025" at bounding box center [279, 166] width 15 height 17
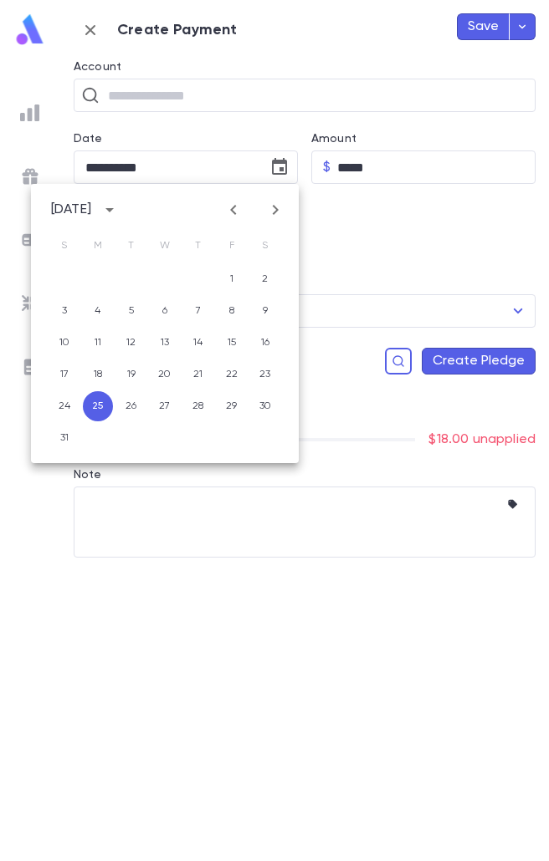
click at [79, 17] on button "button" at bounding box center [90, 29] width 33 height 33
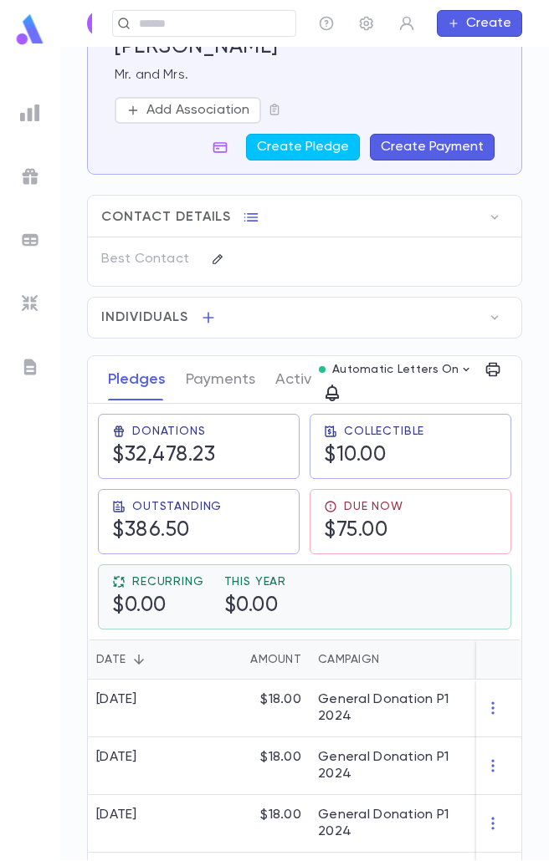
scroll to position [0, 0]
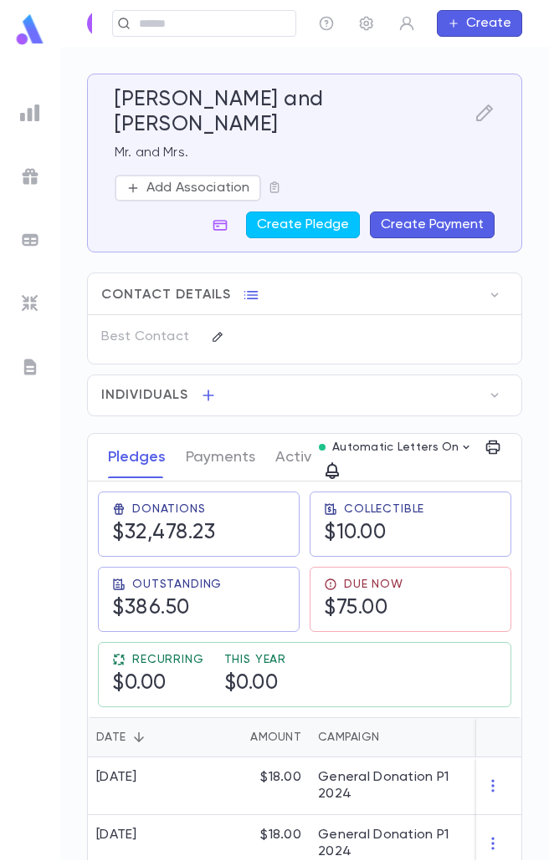
click at [416, 212] on button "Create Payment" at bounding box center [432, 225] width 125 height 27
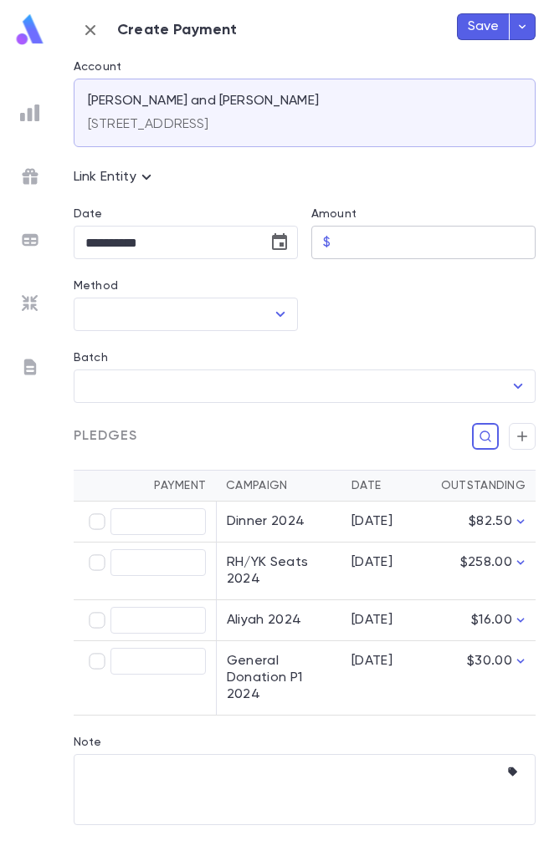
click at [393, 235] on input "Amount" at bounding box center [436, 243] width 198 height 33
click at [275, 240] on icon "Choose date, selected date is Aug 25, 2025" at bounding box center [279, 242] width 20 height 20
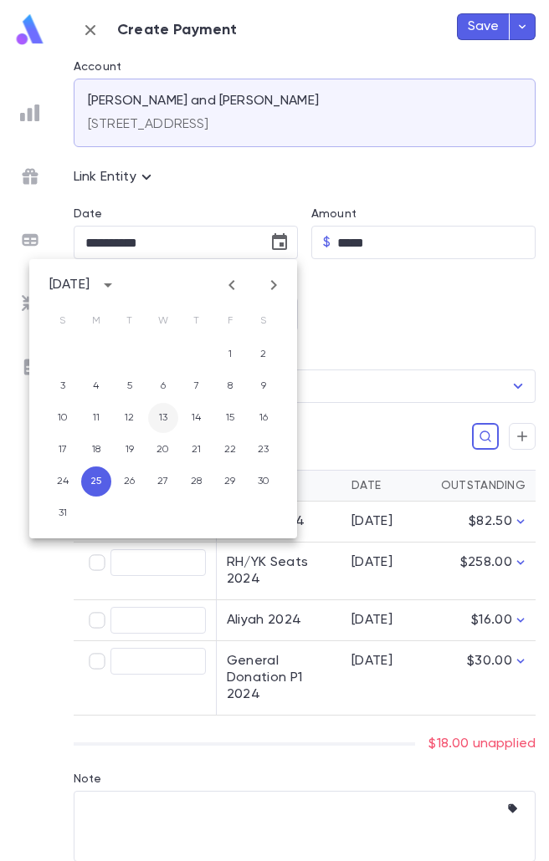
click at [159, 422] on button "13" at bounding box center [163, 418] width 30 height 30
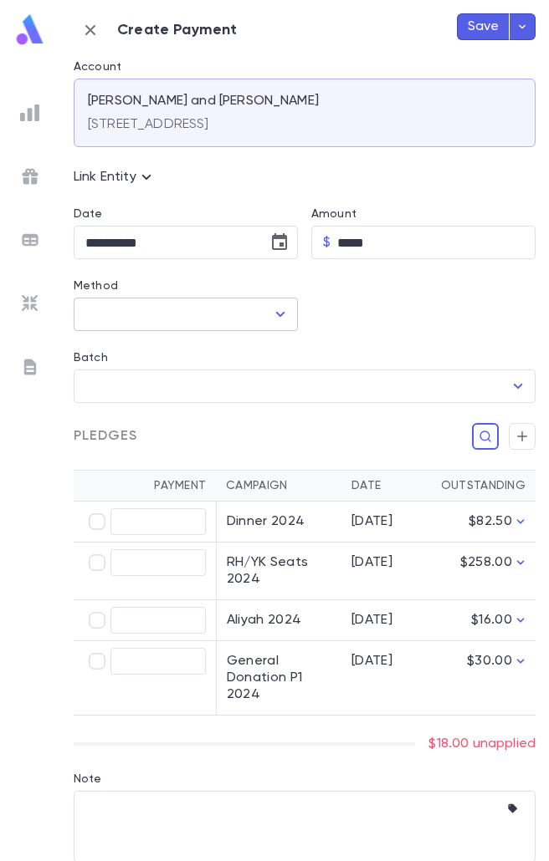
click at [268, 324] on div at bounding box center [279, 314] width 22 height 23
click at [277, 318] on icon "Open" at bounding box center [280, 314] width 20 height 20
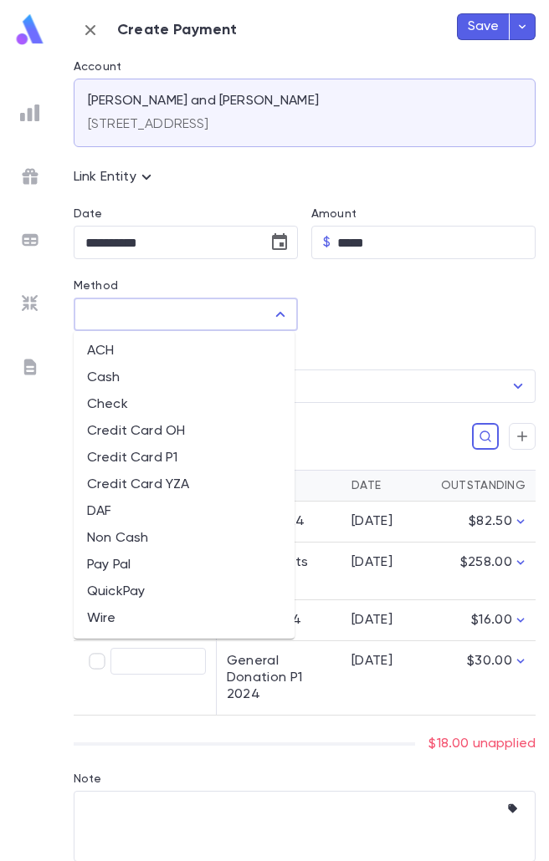
click at [169, 460] on li "Credit Card P1" at bounding box center [184, 458] width 221 height 27
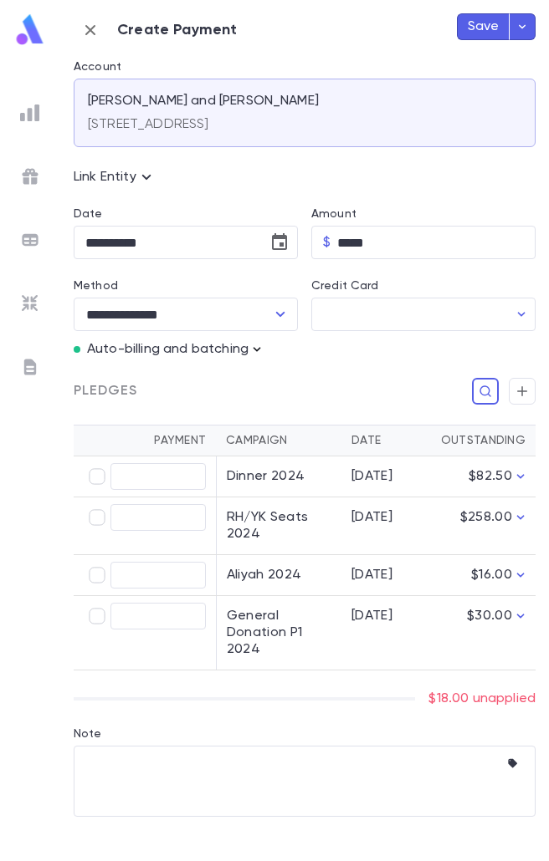
click at [259, 344] on icon "button" at bounding box center [256, 349] width 17 height 17
click at [263, 391] on button "Enter Manual Billing Instead" at bounding box center [352, 380] width 199 height 32
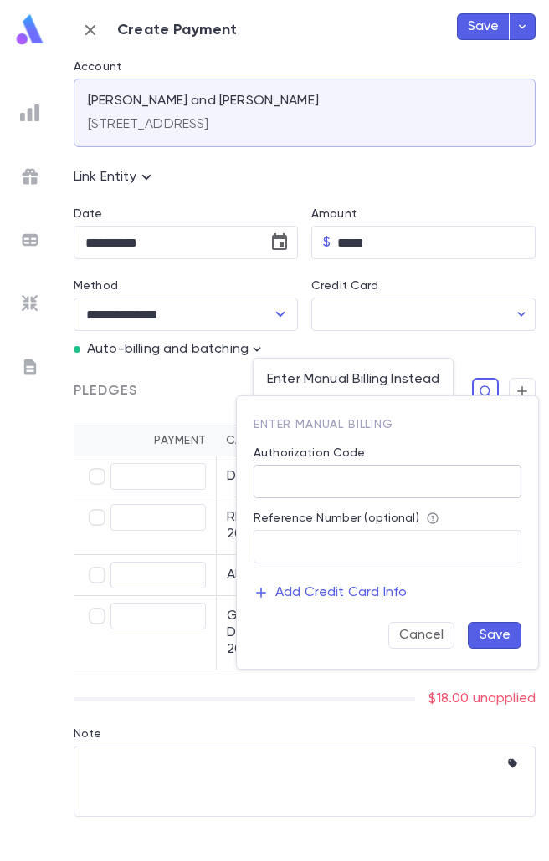
drag, startPoint x: 312, startPoint y: 484, endPoint x: 324, endPoint y: 491, distance: 13.5
click at [312, 484] on input "Authorization Code" at bounding box center [387, 482] width 268 height 33
click at [509, 641] on button "Save" at bounding box center [494, 635] width 54 height 27
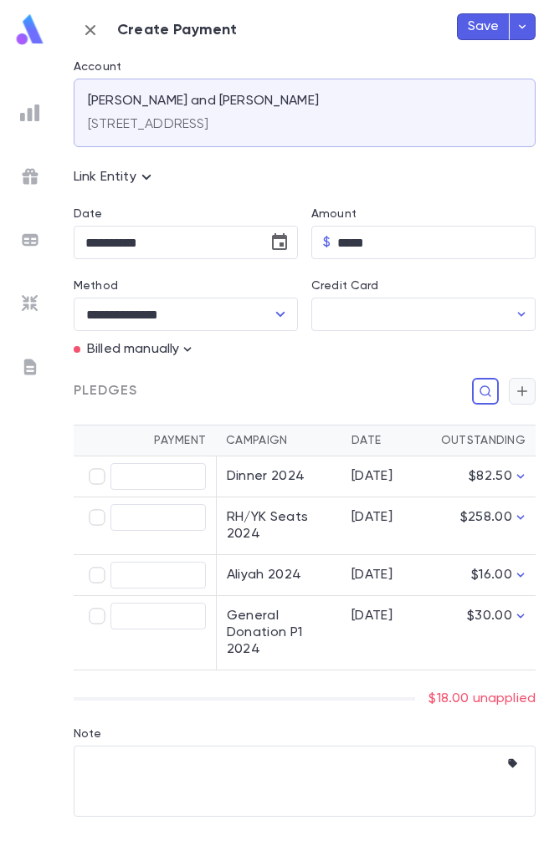
click at [534, 390] on button "button" at bounding box center [521, 391] width 27 height 27
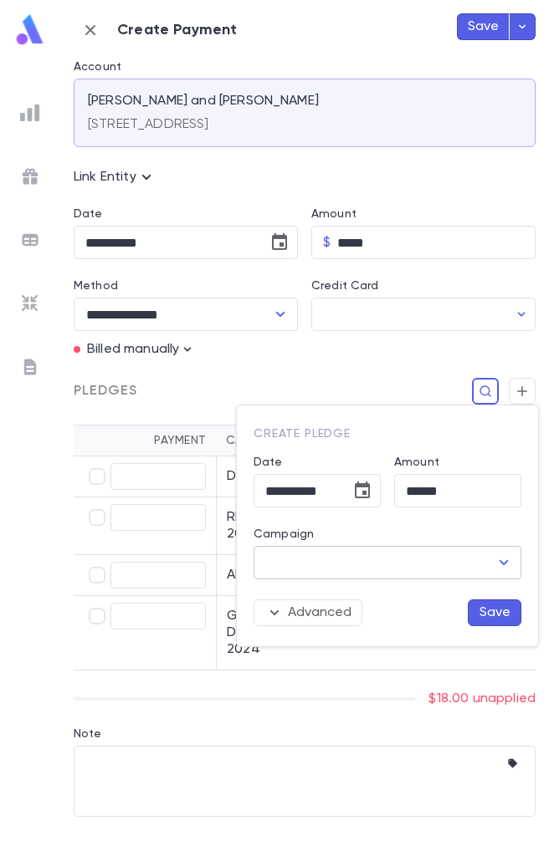
click at [504, 554] on div "​" at bounding box center [387, 562] width 268 height 33
click at [504, 556] on icon "Open" at bounding box center [503, 563] width 20 height 20
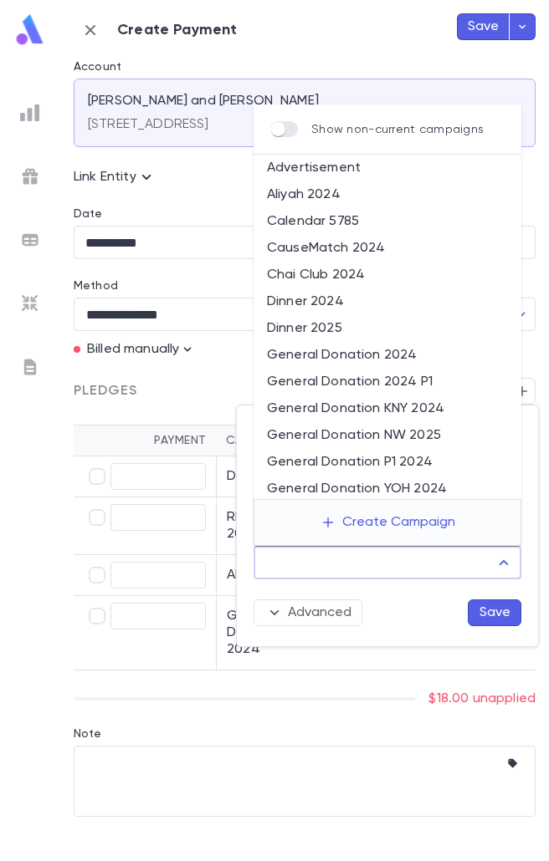
click at [406, 386] on li "General Donation 2024 P1" at bounding box center [387, 382] width 268 height 27
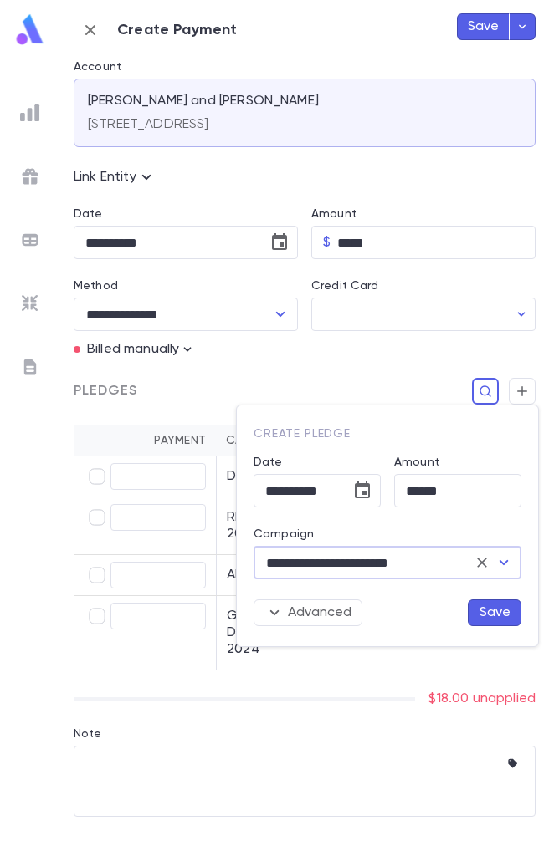
click at [483, 561] on icon "Clear" at bounding box center [482, 563] width 10 height 10
click at [502, 564] on icon "Open" at bounding box center [503, 563] width 20 height 20
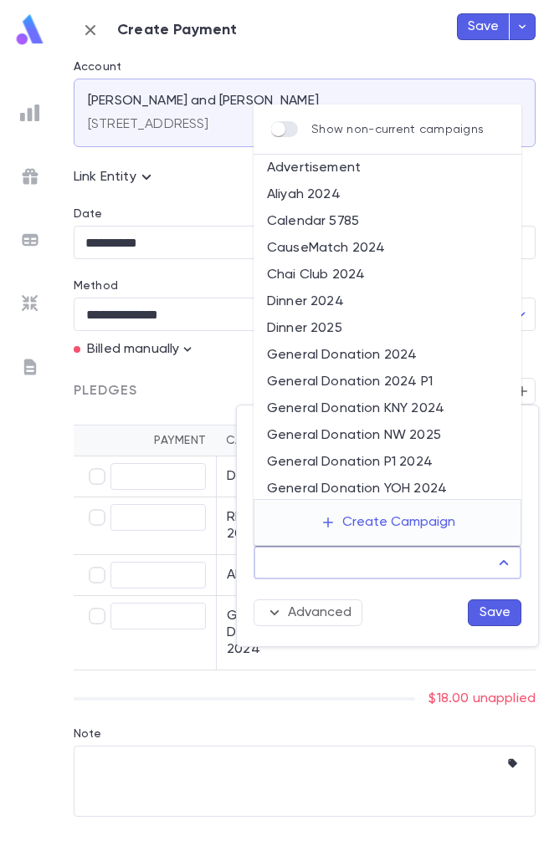
click at [357, 468] on li "General Donation P1 2024" at bounding box center [387, 462] width 268 height 27
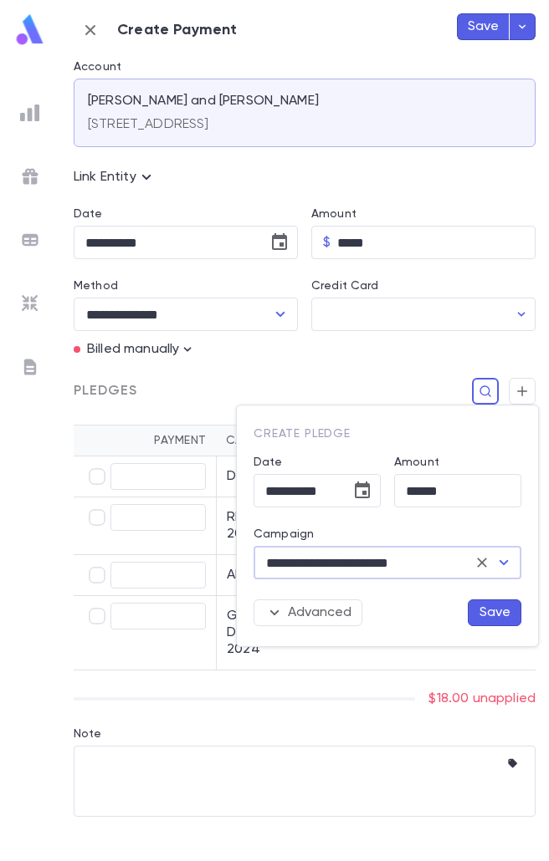
click at [486, 606] on button "Save" at bounding box center [494, 613] width 54 height 27
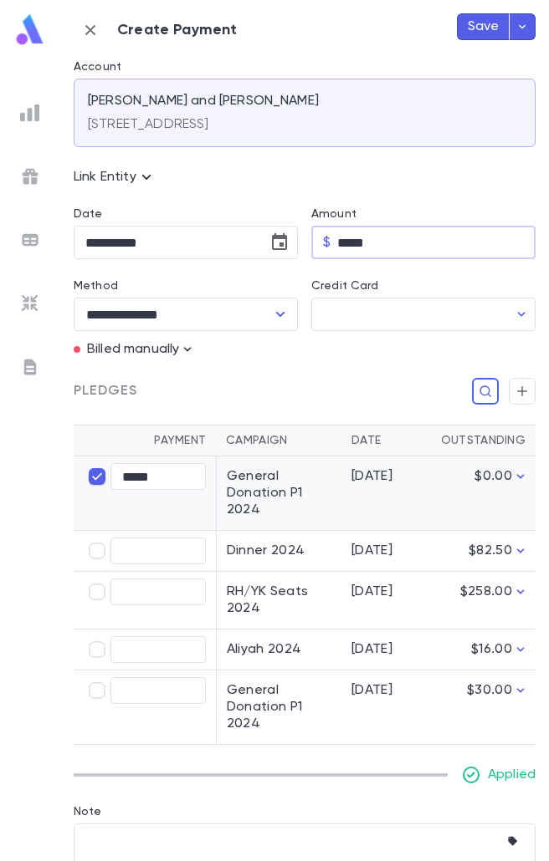
click at [350, 238] on input "*****" at bounding box center [436, 243] width 198 height 33
drag, startPoint x: 345, startPoint y: 238, endPoint x: 334, endPoint y: 238, distance: 11.7
click at [337, 238] on input "*****" at bounding box center [436, 243] width 198 height 33
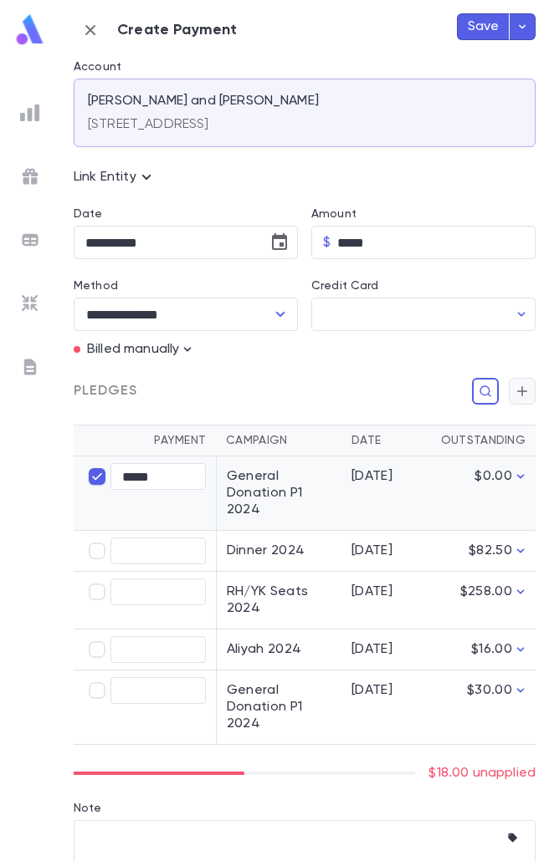
click at [514, 388] on icon "button" at bounding box center [521, 391] width 15 height 17
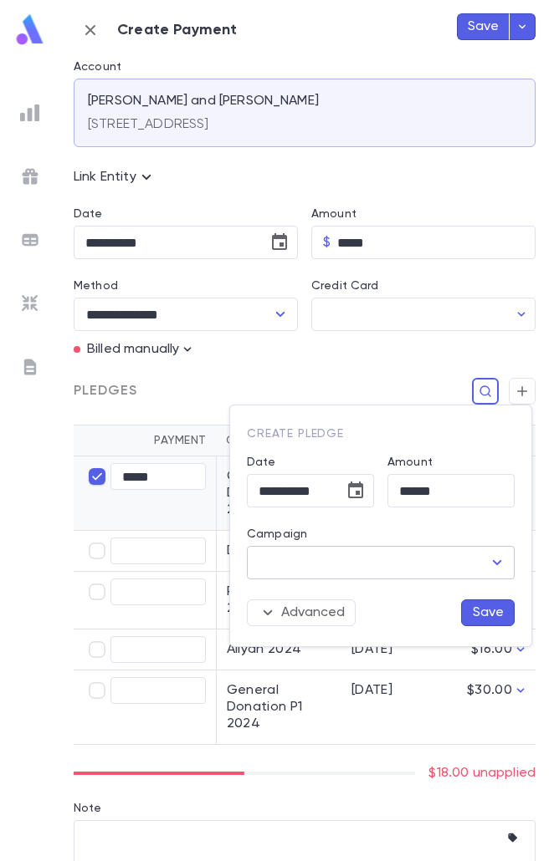
click at [408, 566] on input "Campaign" at bounding box center [367, 563] width 227 height 32
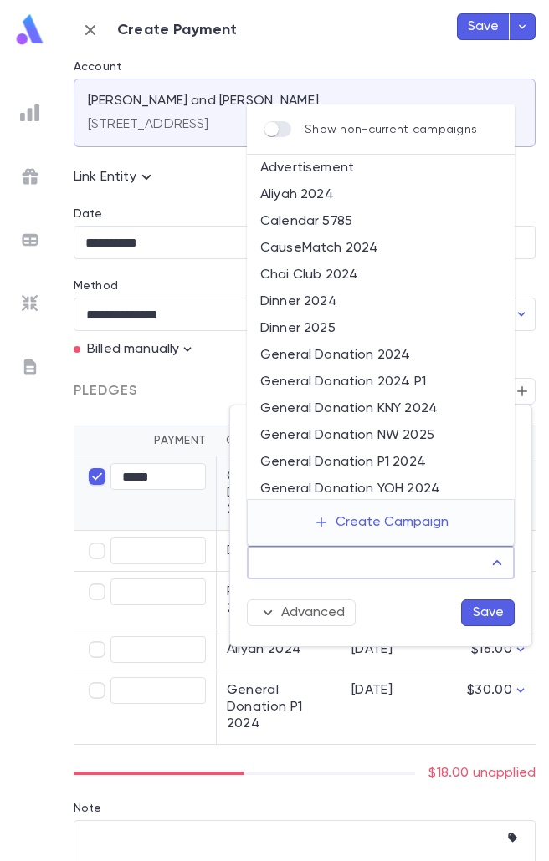
click at [380, 466] on li "General Donation P1 2024" at bounding box center [381, 462] width 268 height 27
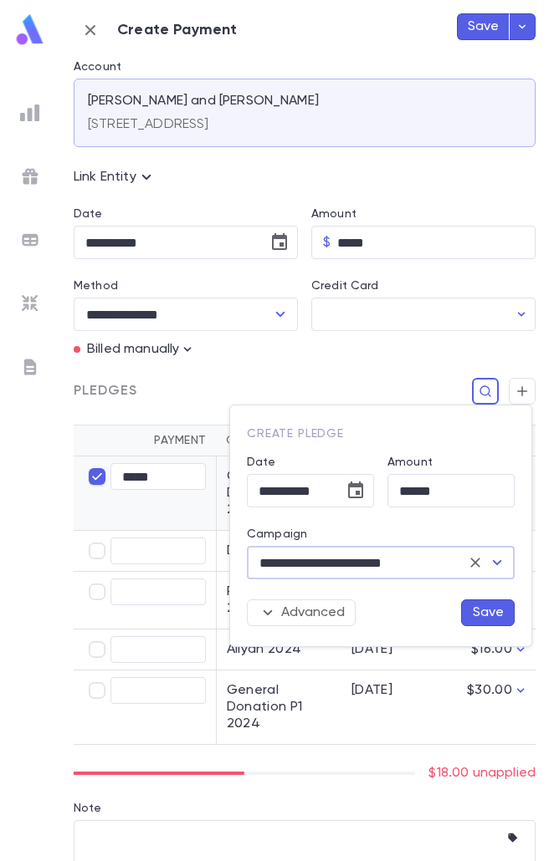
click at [490, 621] on button "Save" at bounding box center [488, 613] width 54 height 27
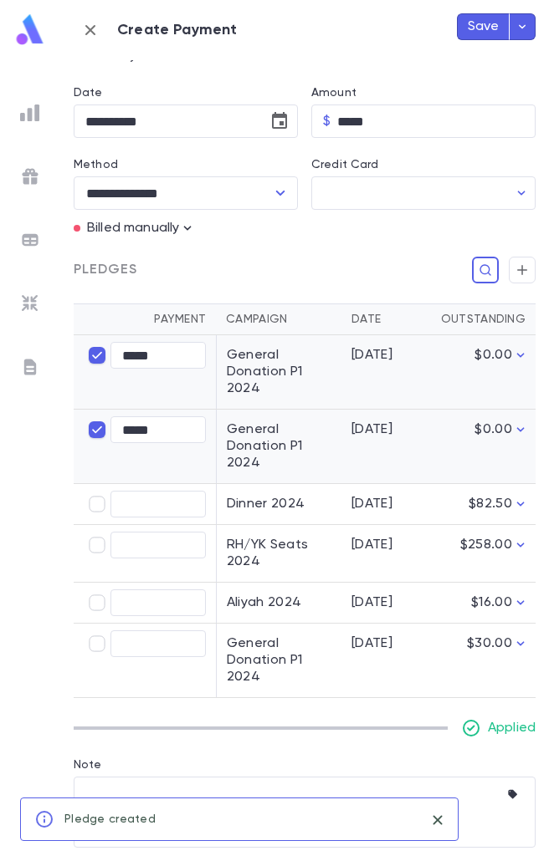
scroll to position [123, 0]
click at [487, 28] on button "Save" at bounding box center [483, 26] width 53 height 27
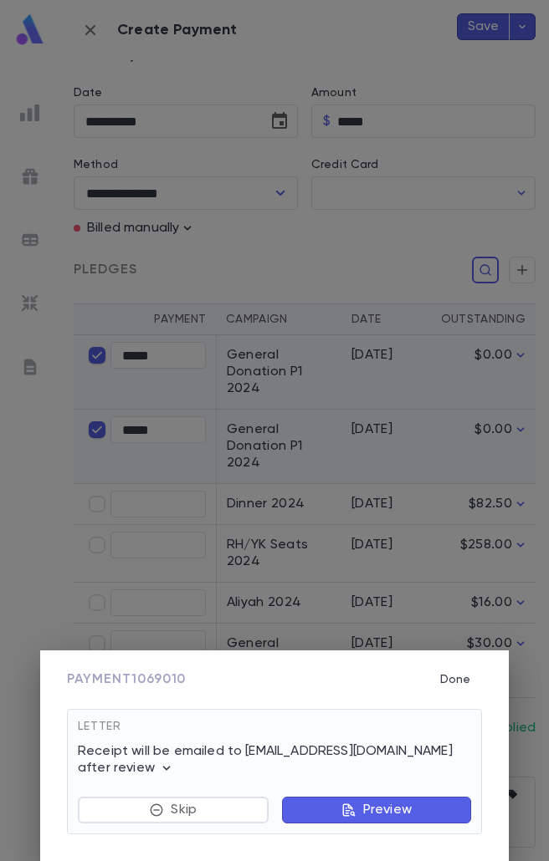
click at [392, 812] on p "Preview" at bounding box center [387, 810] width 49 height 17
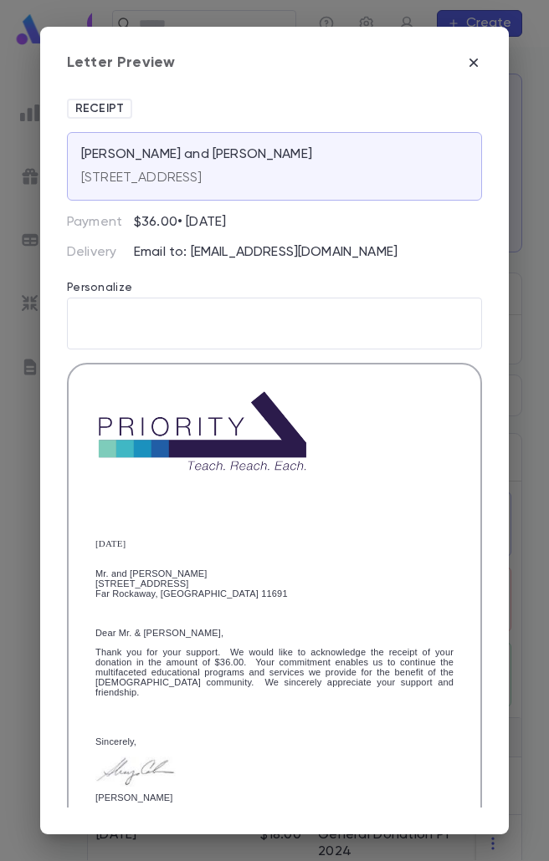
scroll to position [285, 0]
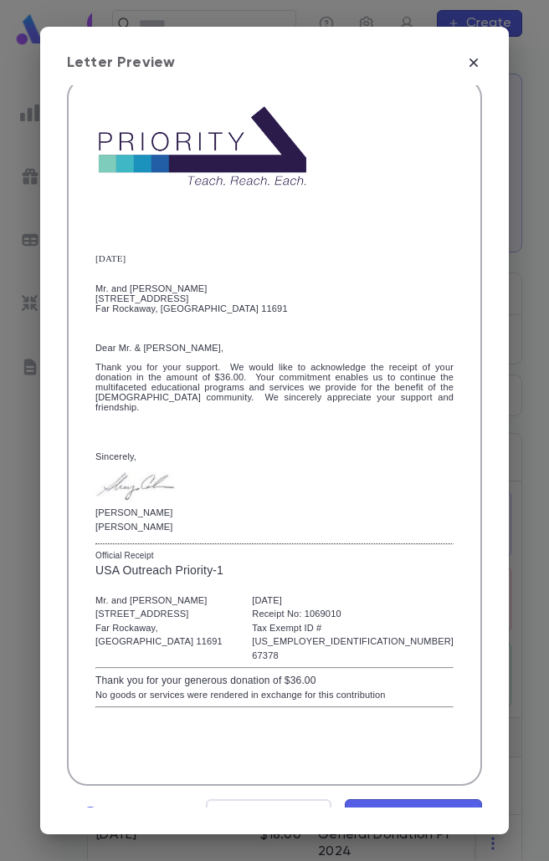
click at [403, 806] on span "Mark Reviewed" at bounding box center [413, 815] width 112 height 18
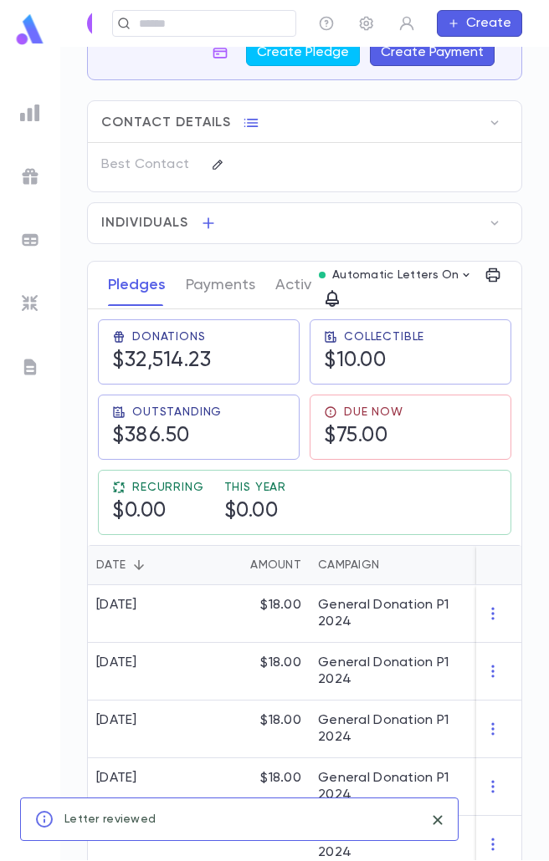
scroll to position [167, 0]
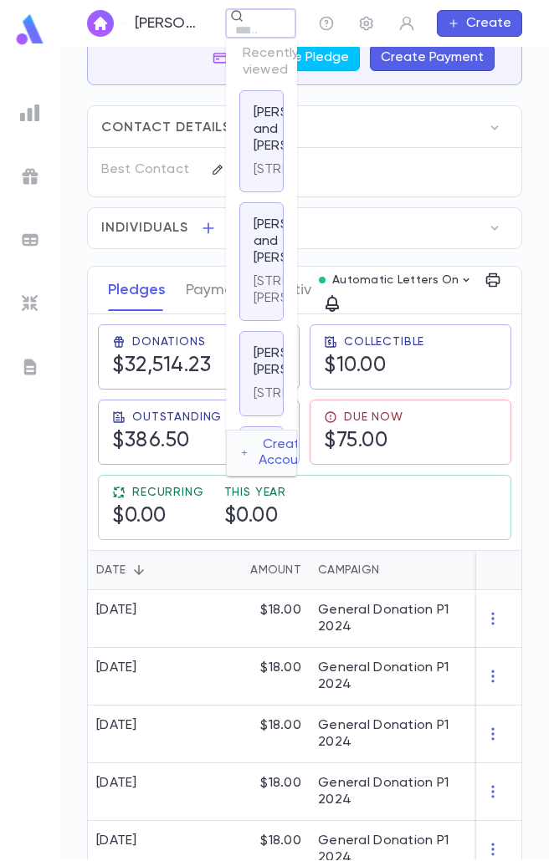
click at [150, 21] on div "Pacht, Ezra and Devorah ​ Create" at bounding box center [304, 23] width 488 height 47
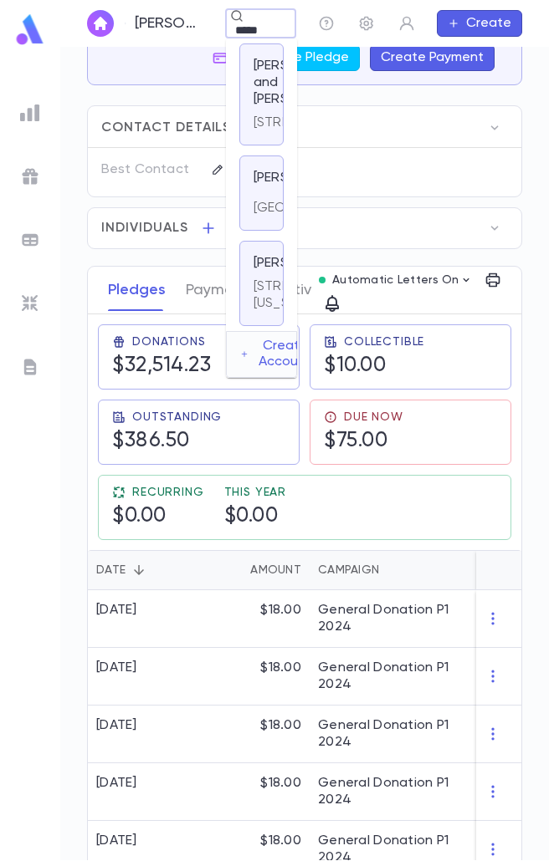
click at [264, 231] on div "Kakon, Eliyahu USA" at bounding box center [261, 193] width 44 height 75
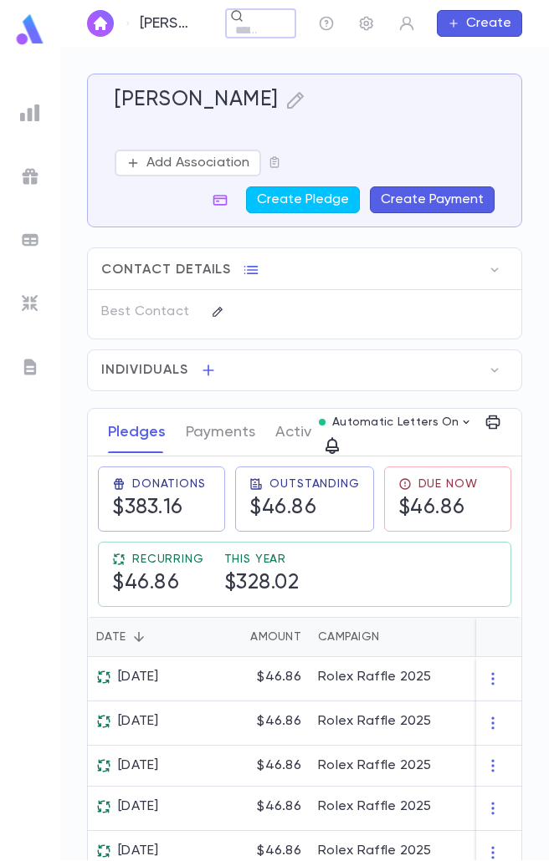
click at [230, 31] on input "text" at bounding box center [246, 31] width 33 height 16
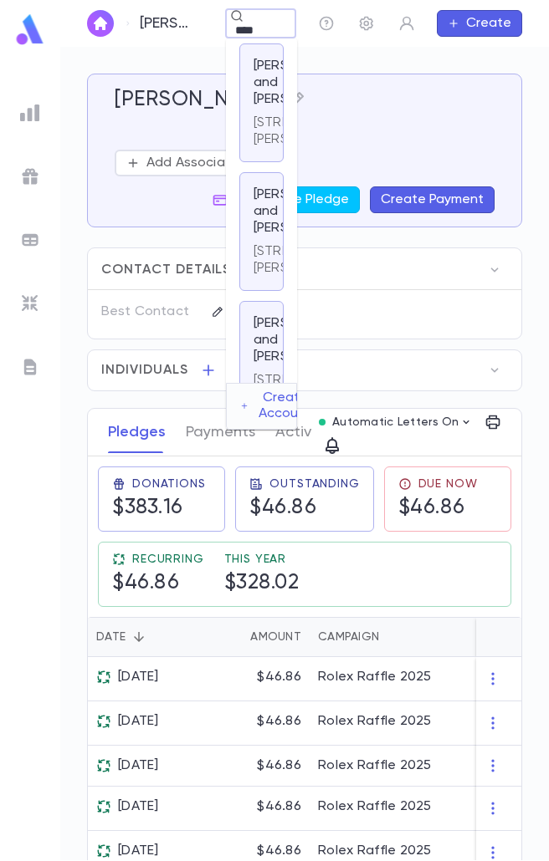
click at [262, 130] on p "7019 Judi St., Dallas TX 75252" at bounding box center [313, 131] width 121 height 33
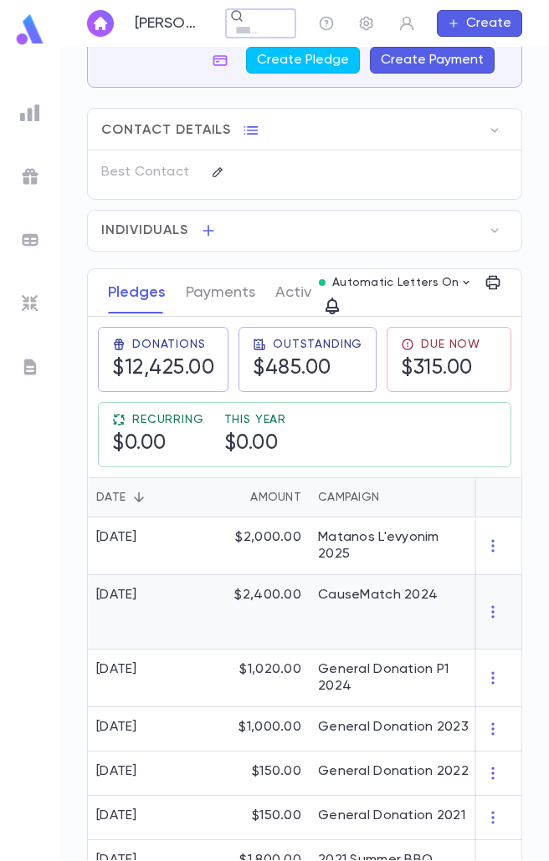
scroll to position [167, 0]
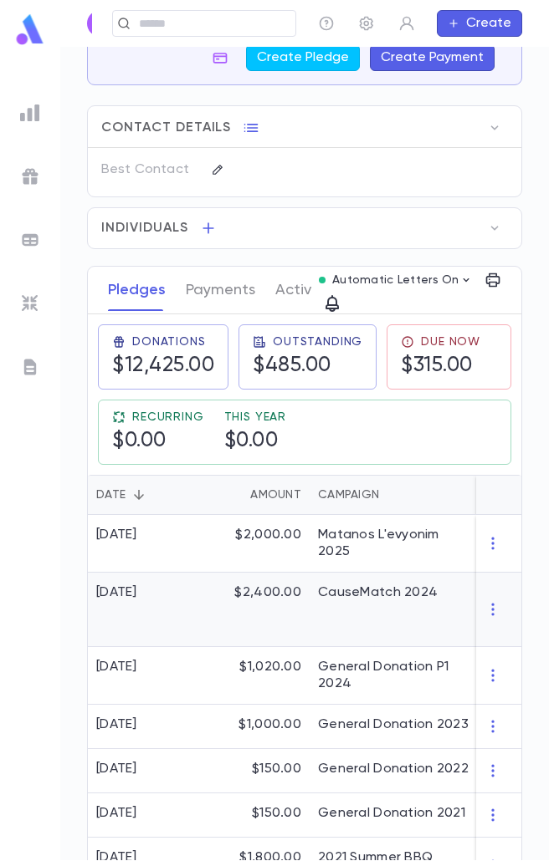
click at [261, 591] on div "$2,400.00" at bounding box center [255, 610] width 109 height 74
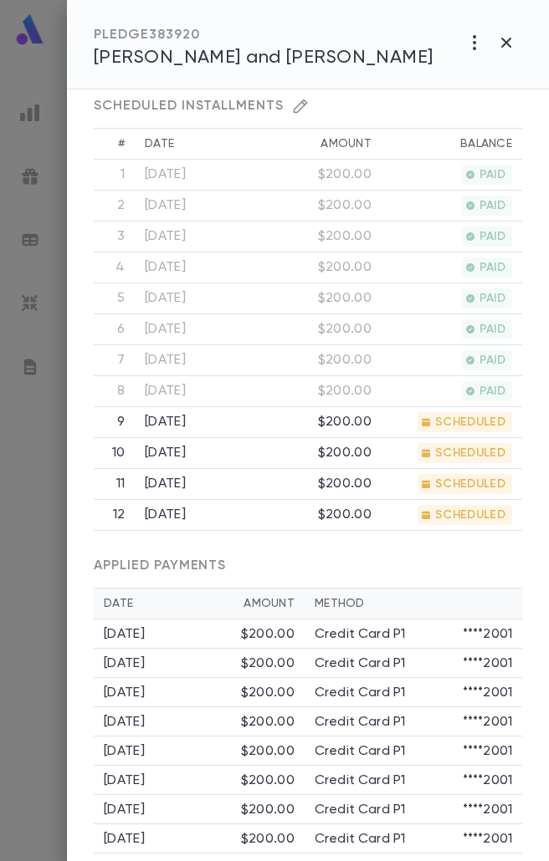
scroll to position [502, 0]
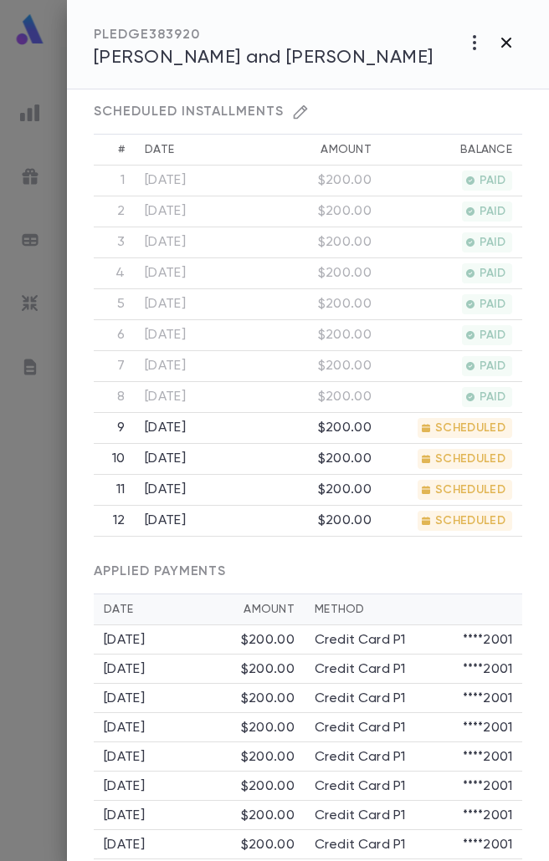
click at [508, 51] on icon "button" at bounding box center [506, 43] width 20 height 20
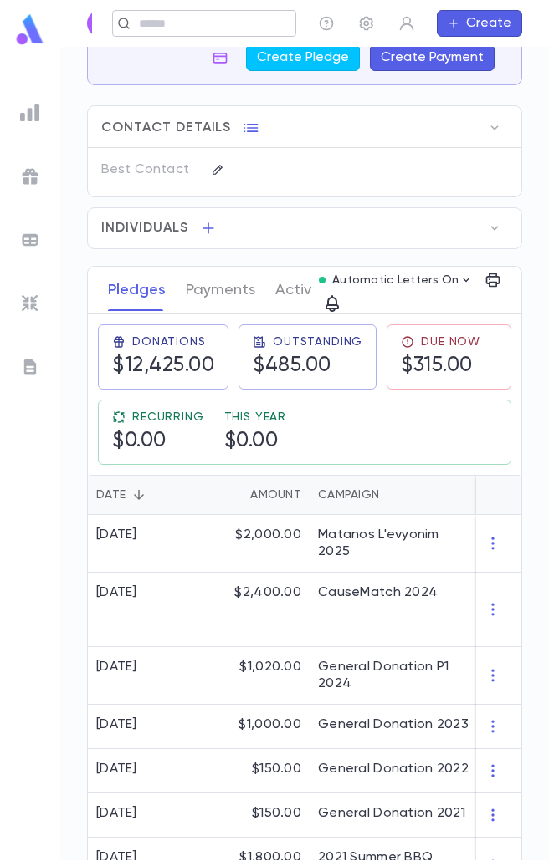
click at [223, 19] on div "Shalolashvili, Eric and Melissa ​ Create" at bounding box center [304, 23] width 488 height 47
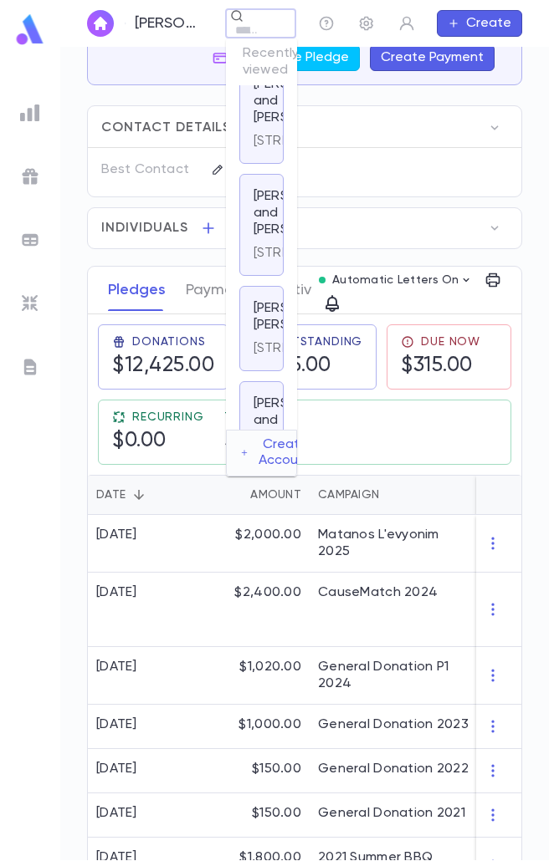
scroll to position [251, 0]
click at [258, 118] on p "Pacht, Ezra and Devorah" at bounding box center [303, 93] width 100 height 50
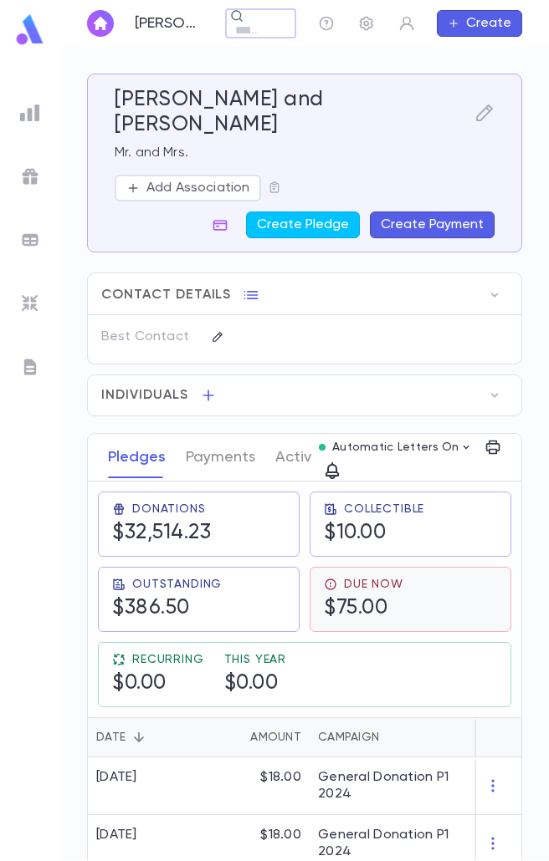
click at [390, 578] on div "Due Now $75.00" at bounding box center [363, 599] width 79 height 43
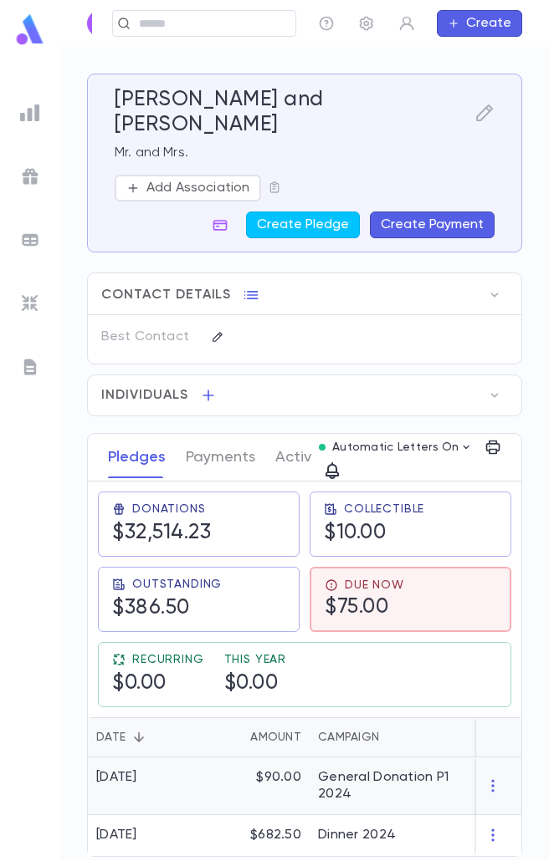
click at [323, 769] on div "General Donation P1 2024" at bounding box center [393, 785] width 151 height 33
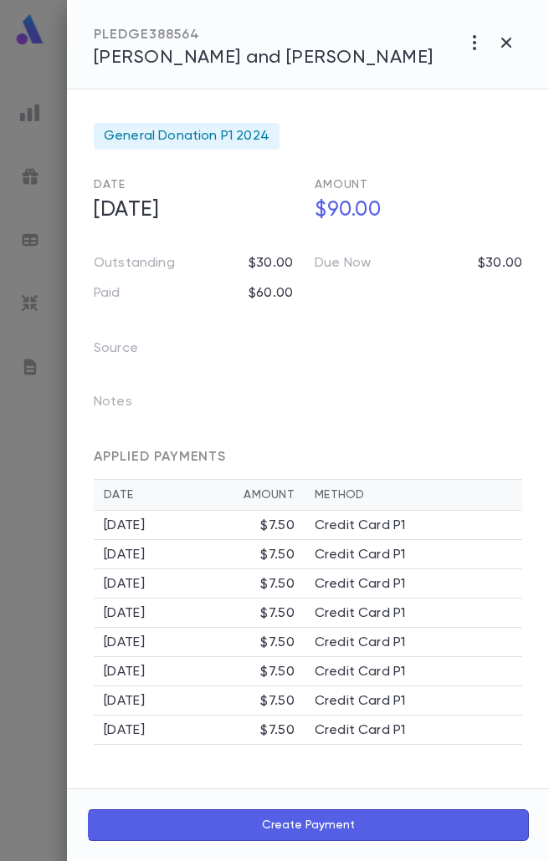
click at [327, 830] on button "Create Payment" at bounding box center [308, 826] width 442 height 32
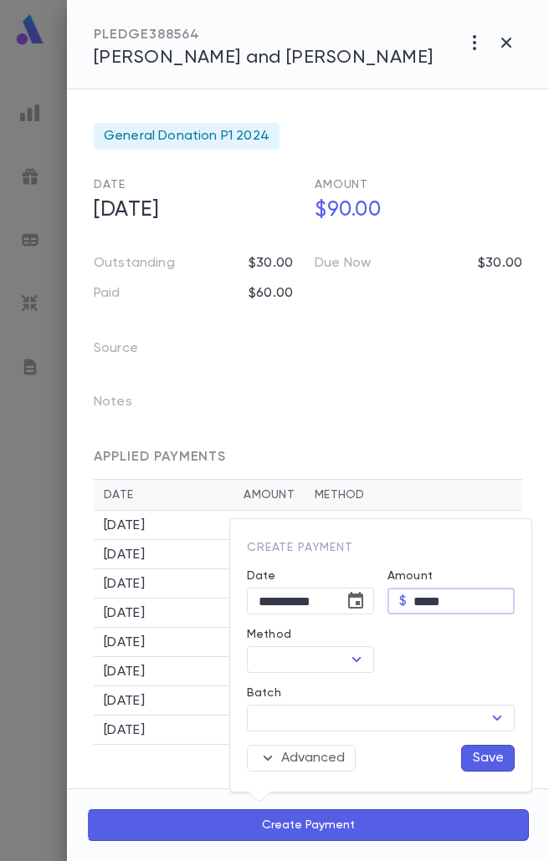
click at [432, 602] on input "*****" at bounding box center [463, 602] width 101 height 26
click at [432, 601] on input "*****" at bounding box center [463, 602] width 101 height 26
click at [366, 596] on button "Choose date, selected date is Aug 25, 2025" at bounding box center [355, 601] width 33 height 33
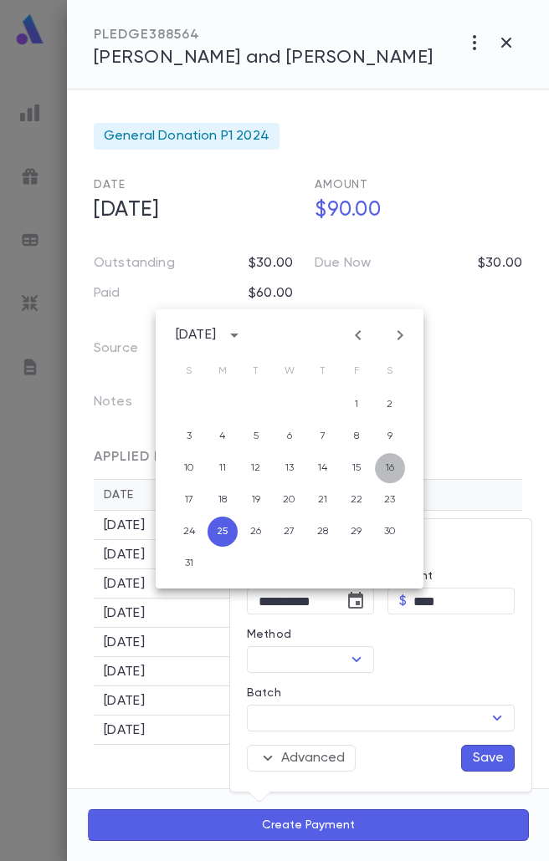
click at [384, 467] on button "16" at bounding box center [390, 468] width 30 height 30
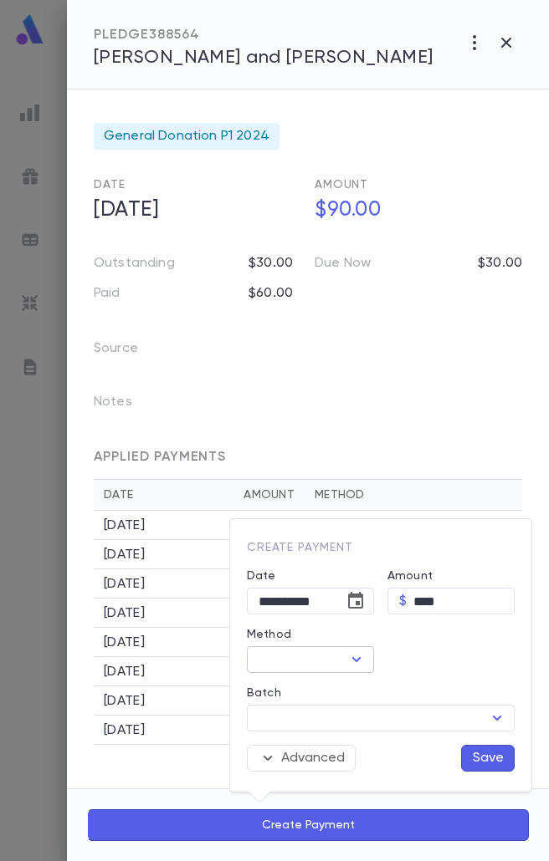
click at [355, 668] on icon "Open" at bounding box center [356, 660] width 20 height 20
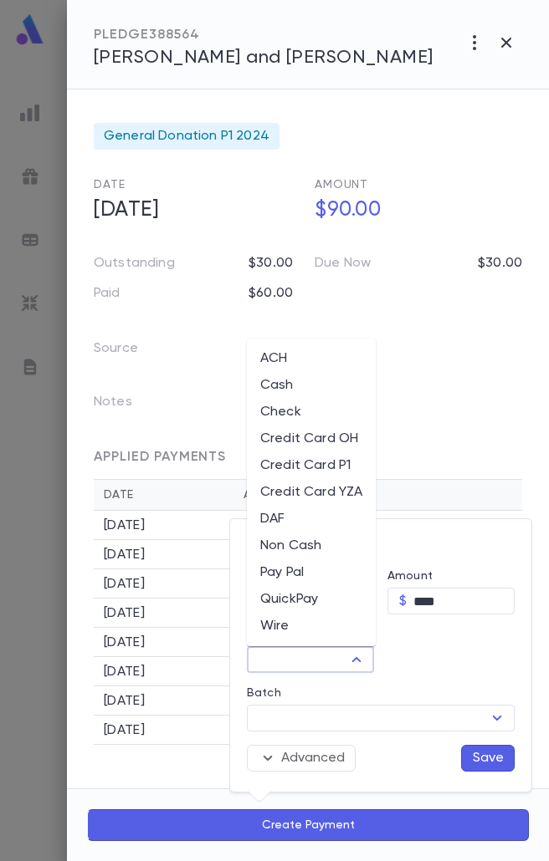
click at [325, 472] on li "Credit Card P1" at bounding box center [311, 465] width 129 height 27
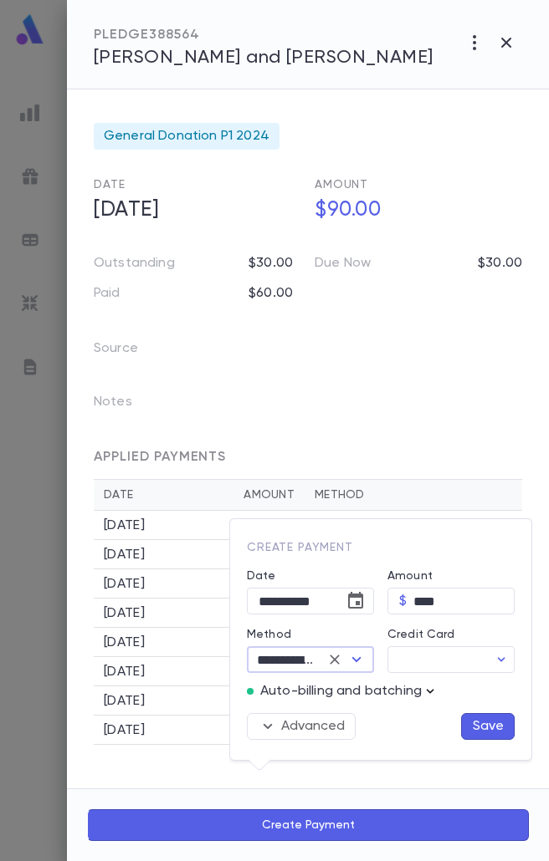
click at [432, 693] on icon "button" at bounding box center [429, 691] width 17 height 17
click at [442, 712] on button "Enter Manual Billing Instead" at bounding box center [437, 722] width 199 height 32
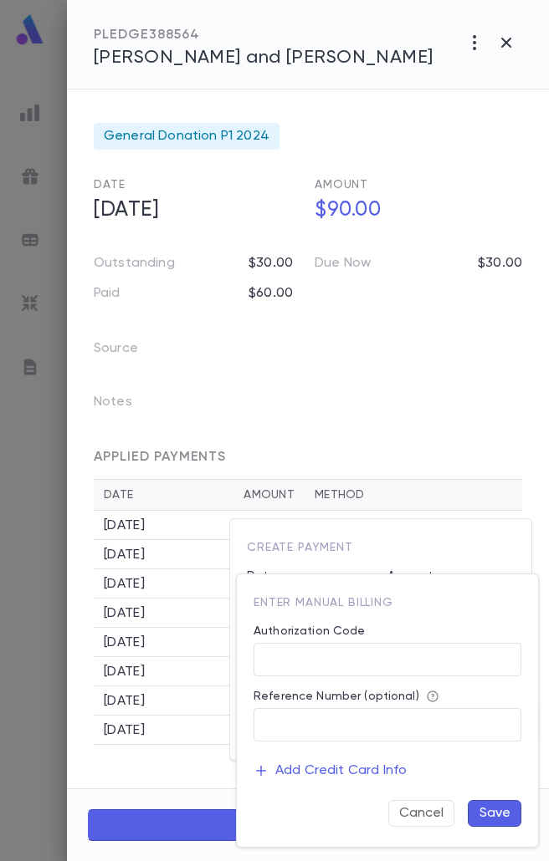
click at [292, 639] on div "Authorization Code" at bounding box center [387, 634] width 268 height 18
click at [316, 663] on input "Authorization Code" at bounding box center [387, 660] width 268 height 33
click at [483, 818] on button "Save" at bounding box center [494, 813] width 54 height 27
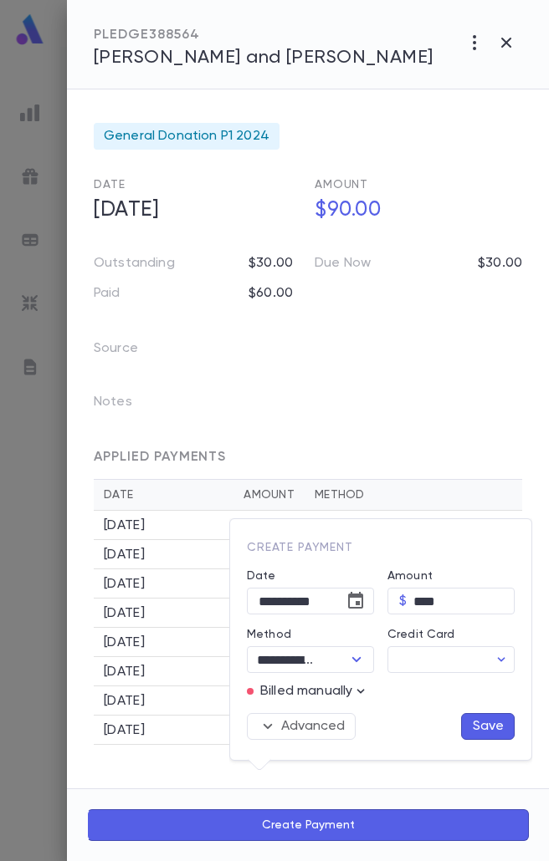
click at [479, 730] on button "Save" at bounding box center [488, 726] width 54 height 27
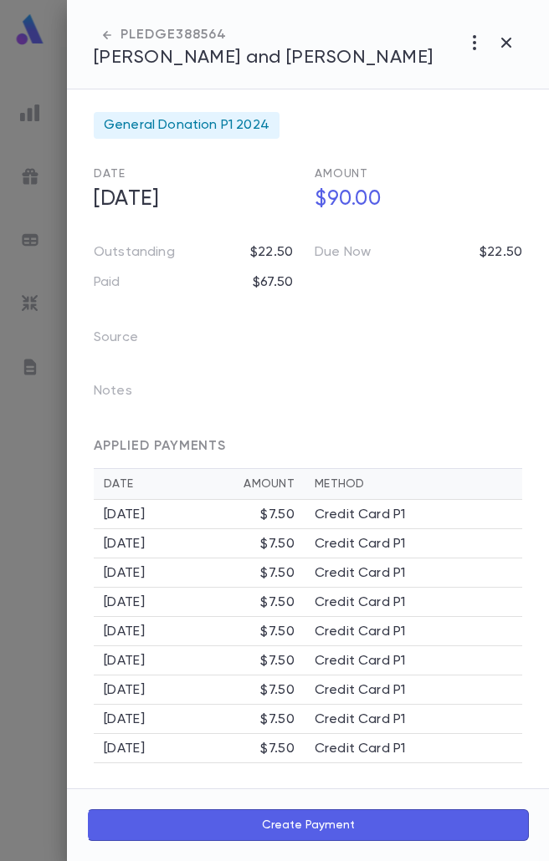
scroll to position [13, 0]
click at [507, 39] on icon "button" at bounding box center [506, 43] width 20 height 20
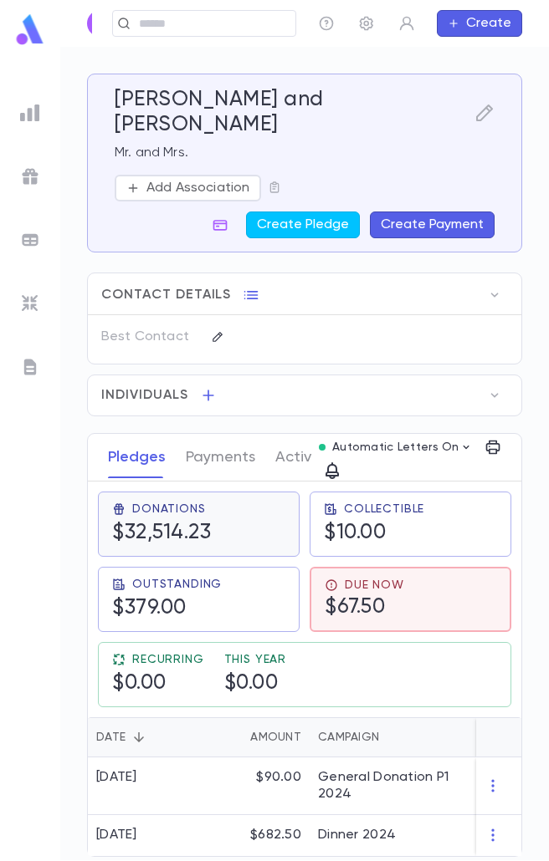
click at [162, 521] on h5 "$32,514.23" at bounding box center [161, 533] width 99 height 25
click at [359, 595] on h5 "$67.50" at bounding box center [363, 607] width 79 height 25
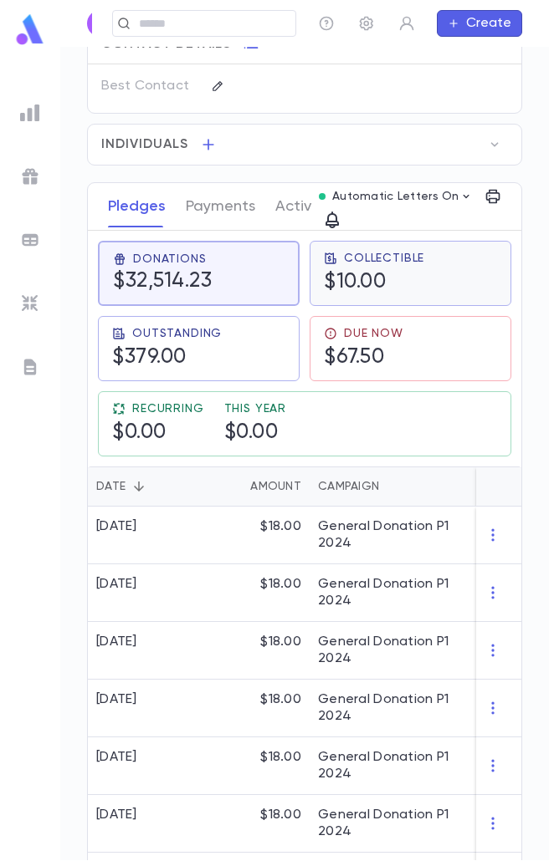
scroll to position [0, 0]
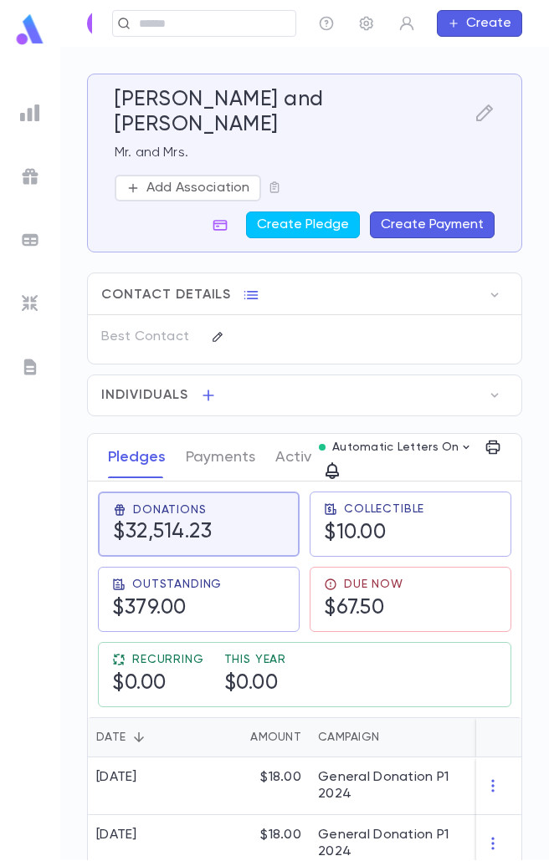
click at [465, 212] on button "Create Payment" at bounding box center [432, 225] width 125 height 27
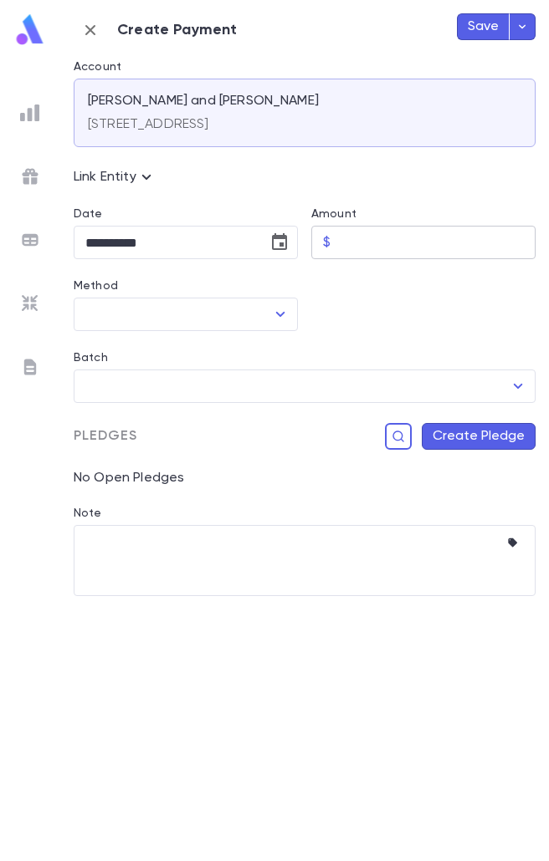
click at [337, 238] on input "Amount" at bounding box center [436, 243] width 198 height 33
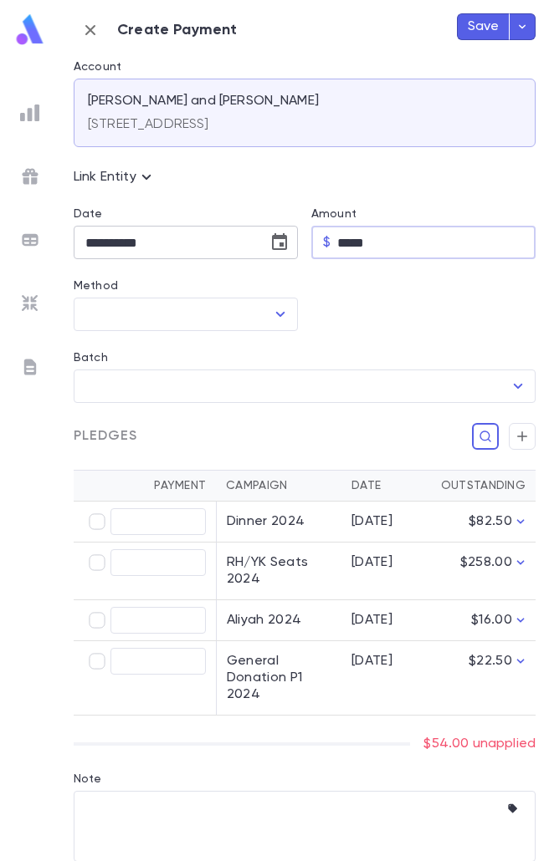
click at [287, 241] on button "Choose date, selected date is Aug 25, 2025" at bounding box center [279, 242] width 33 height 33
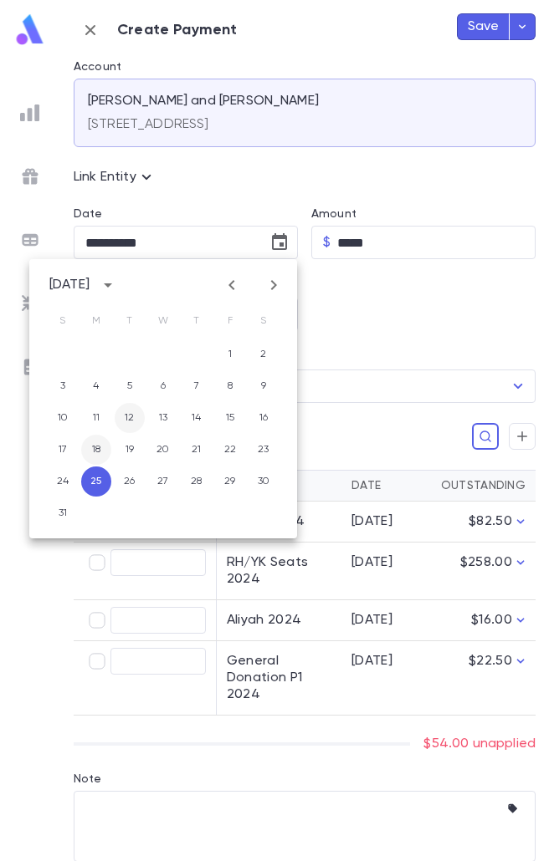
drag, startPoint x: 105, startPoint y: 457, endPoint x: 143, endPoint y: 421, distance: 53.2
click at [105, 457] on button "18" at bounding box center [96, 450] width 30 height 30
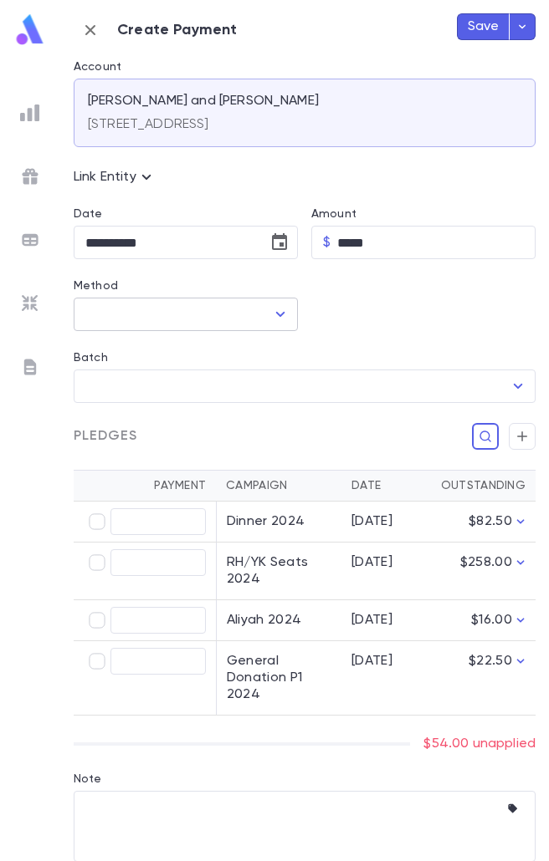
click at [270, 320] on icon "Open" at bounding box center [280, 314] width 20 height 20
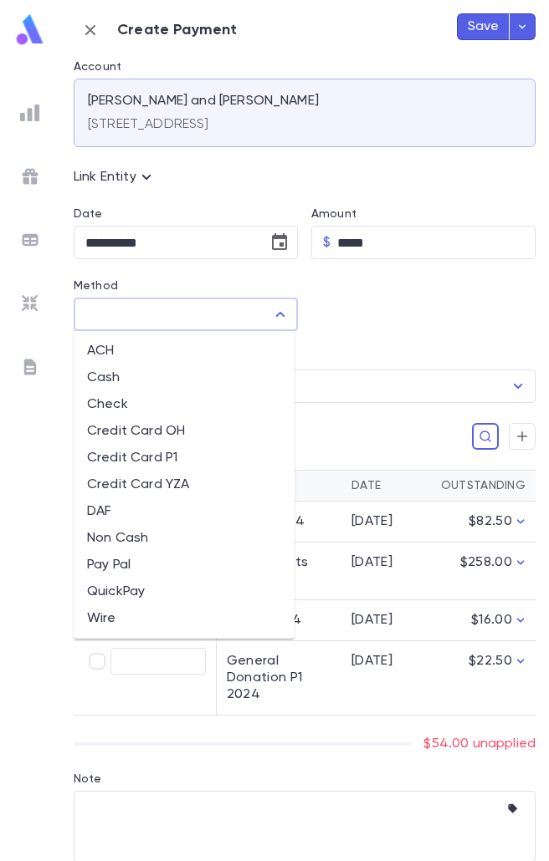
click at [155, 459] on li "Credit Card P1" at bounding box center [184, 458] width 221 height 27
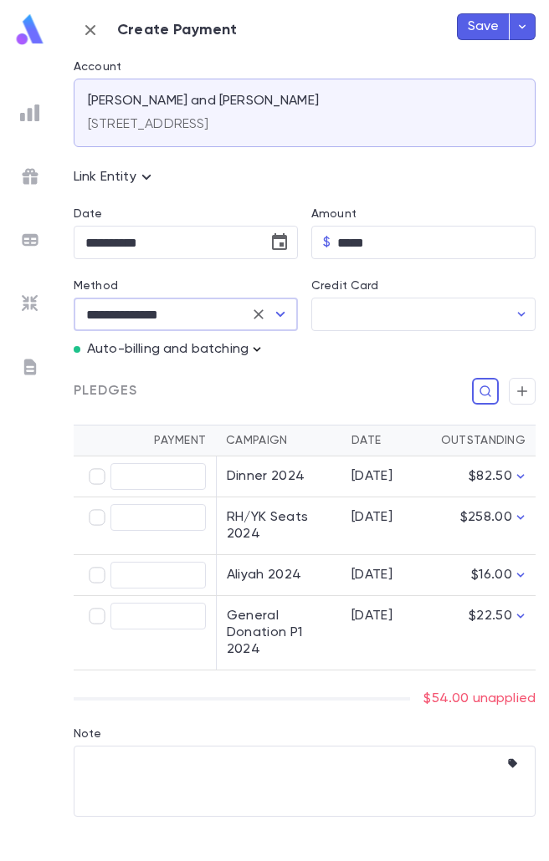
click at [258, 348] on icon "button" at bounding box center [256, 349] width 17 height 17
click at [277, 397] on ul "Enter Manual Billing Instead" at bounding box center [352, 380] width 199 height 42
click at [289, 378] on p "Enter Manual Billing Instead" at bounding box center [353, 379] width 172 height 17
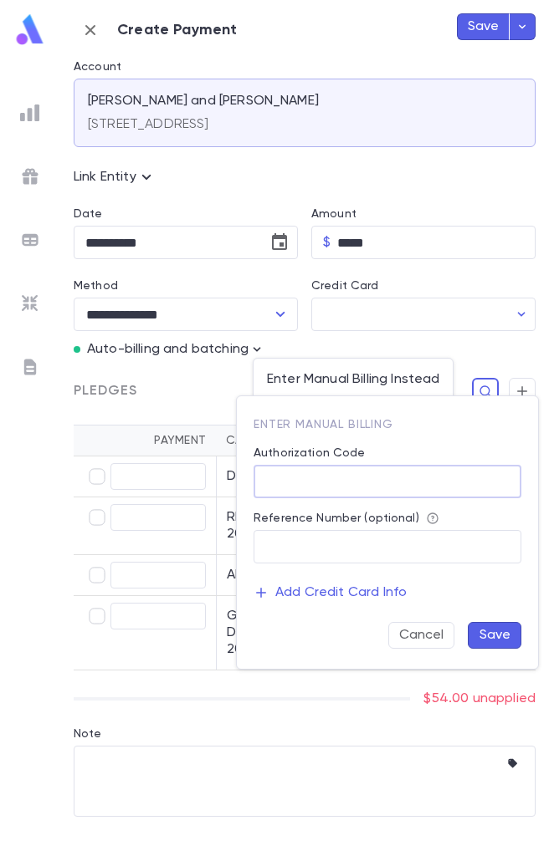
click at [341, 481] on input "Authorization Code" at bounding box center [387, 482] width 268 height 33
click at [493, 636] on button "Save" at bounding box center [494, 635] width 54 height 27
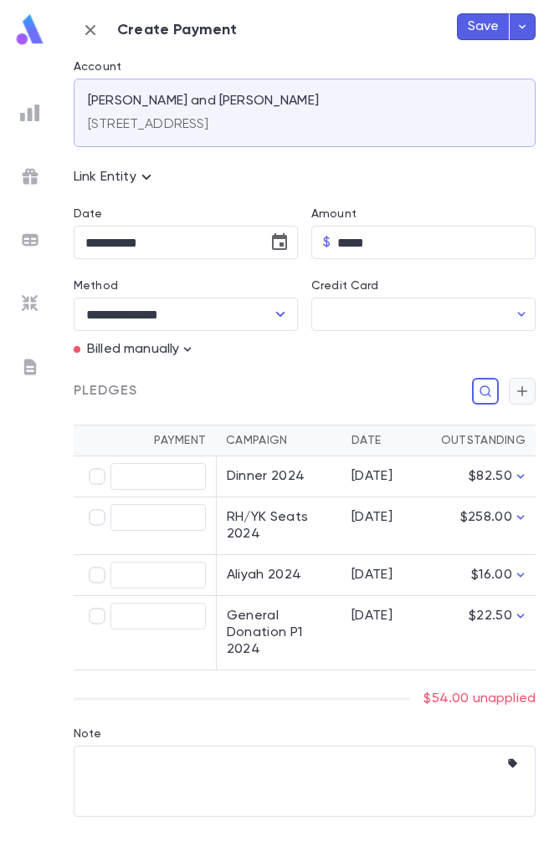
click at [522, 393] on icon "button" at bounding box center [522, 391] width 10 height 10
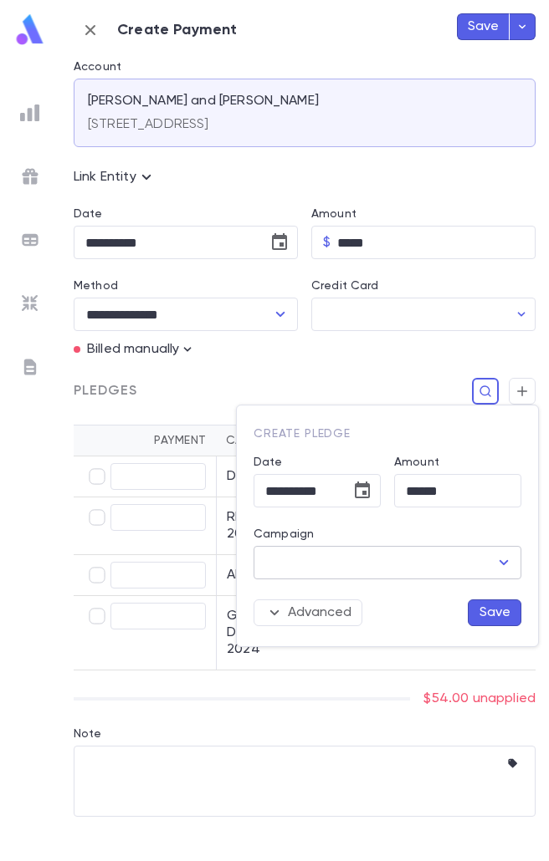
click at [455, 560] on input "Campaign" at bounding box center [374, 563] width 227 height 32
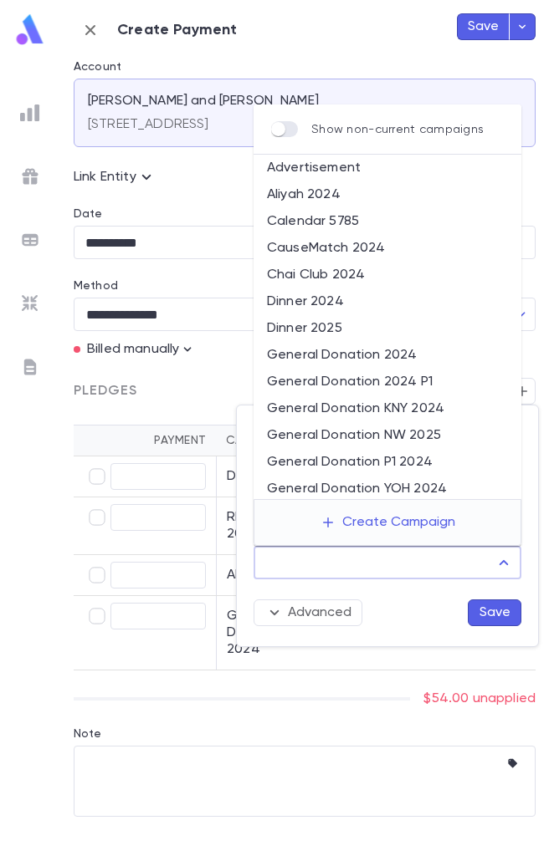
click at [390, 457] on li "General Donation P1 2024" at bounding box center [387, 462] width 268 height 27
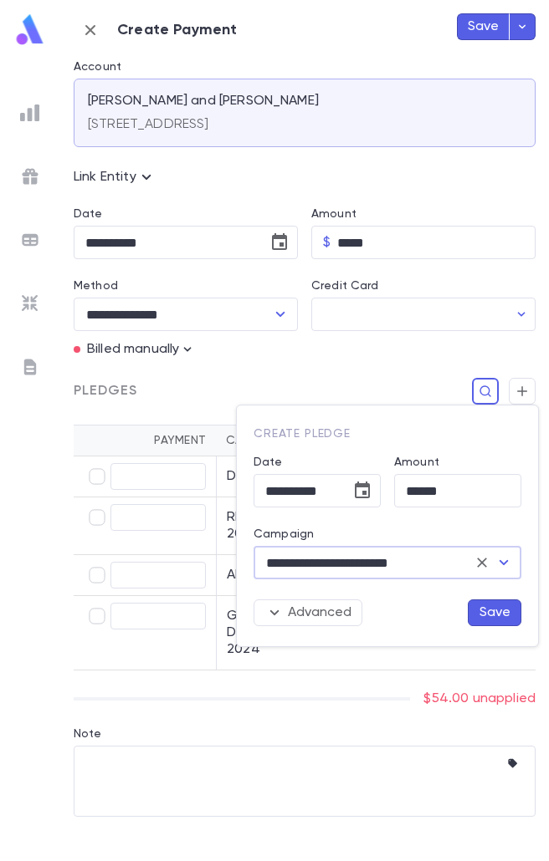
click at [493, 607] on button "Save" at bounding box center [494, 613] width 54 height 27
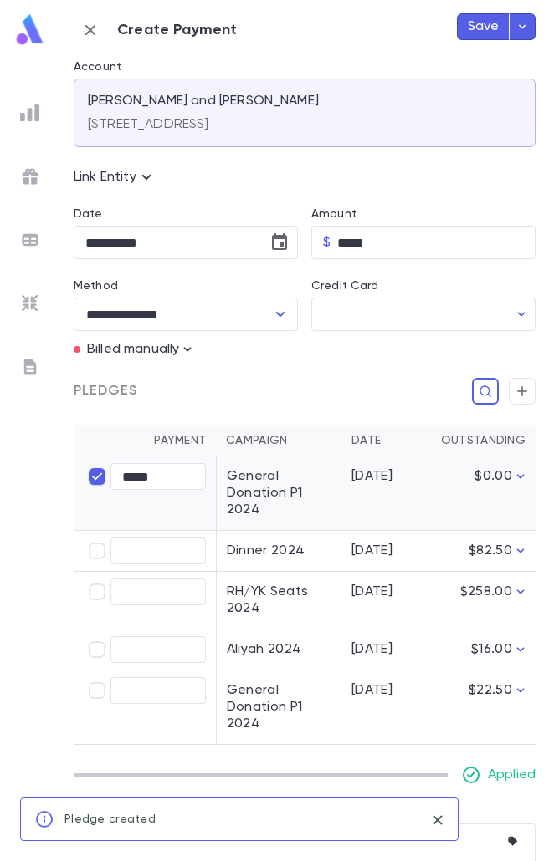
click at [478, 29] on button "Save" at bounding box center [483, 26] width 53 height 27
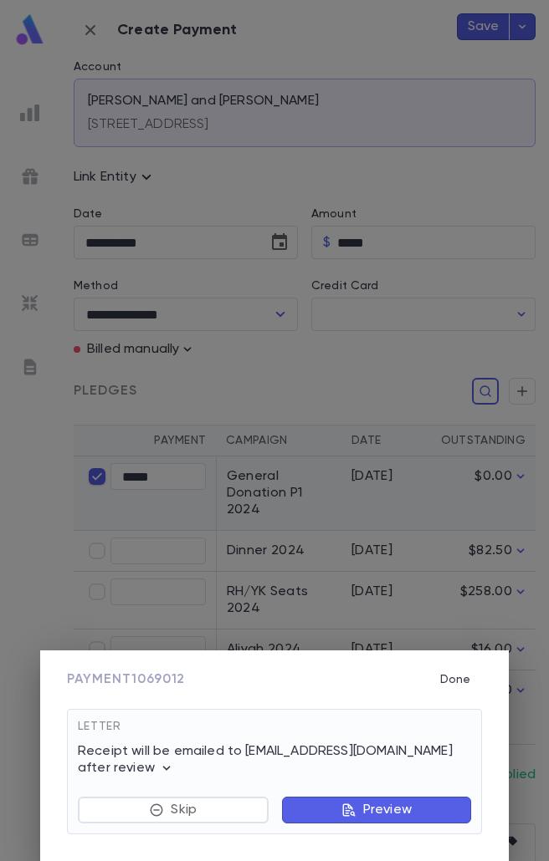
click at [389, 818] on p "Preview" at bounding box center [387, 810] width 49 height 17
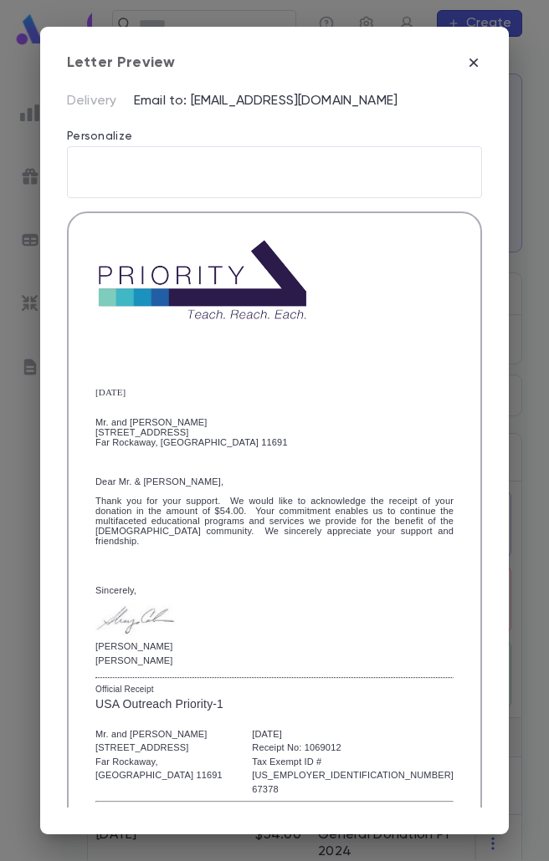
scroll to position [285, 0]
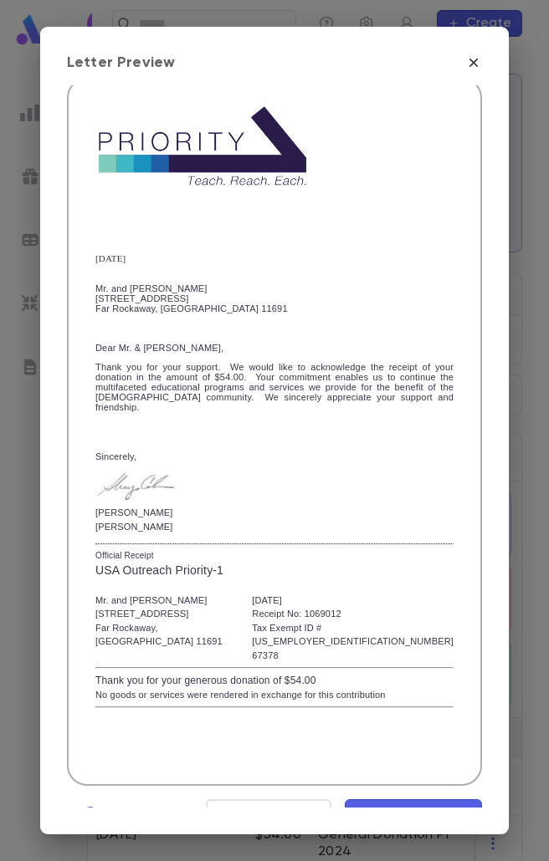
click at [403, 806] on span "Mark Reviewed" at bounding box center [413, 815] width 112 height 18
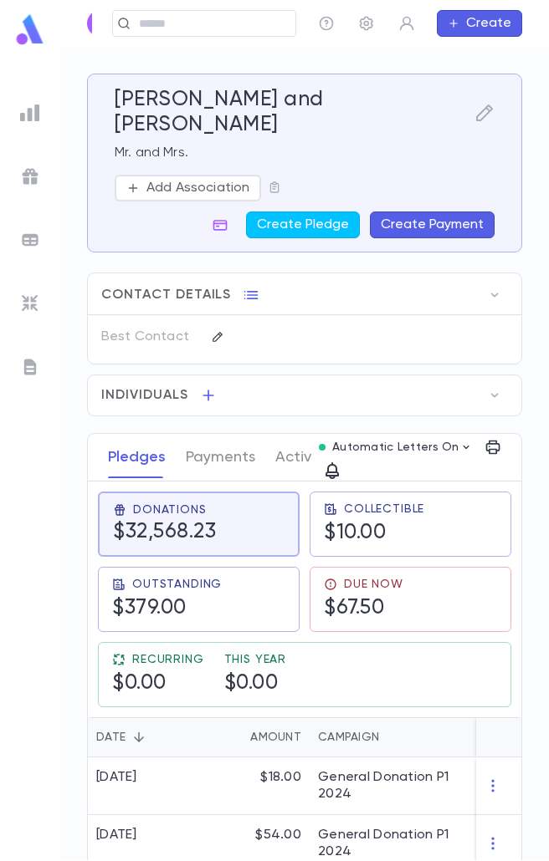
click at [392, 212] on button "Create Payment" at bounding box center [432, 225] width 125 height 27
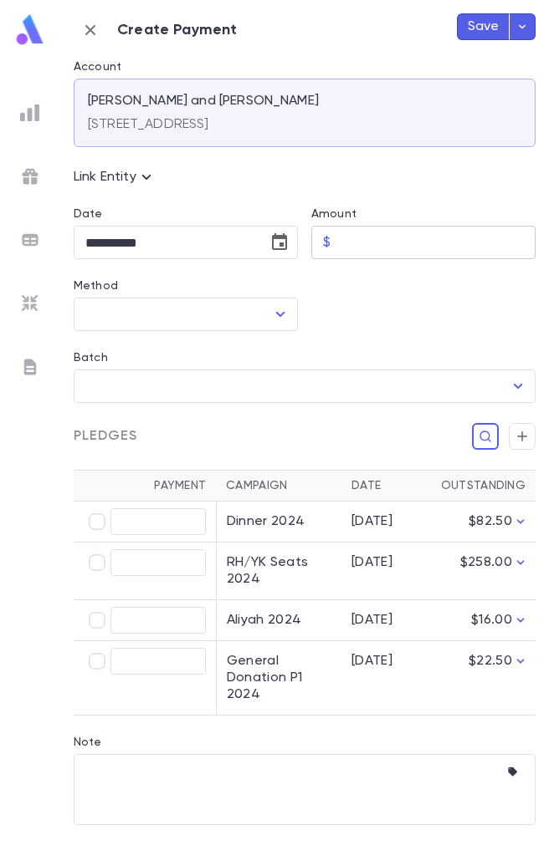
click at [391, 238] on input "Amount" at bounding box center [436, 243] width 198 height 33
click at [276, 245] on icon "Choose date, selected date is Aug 25, 2025" at bounding box center [279, 241] width 15 height 17
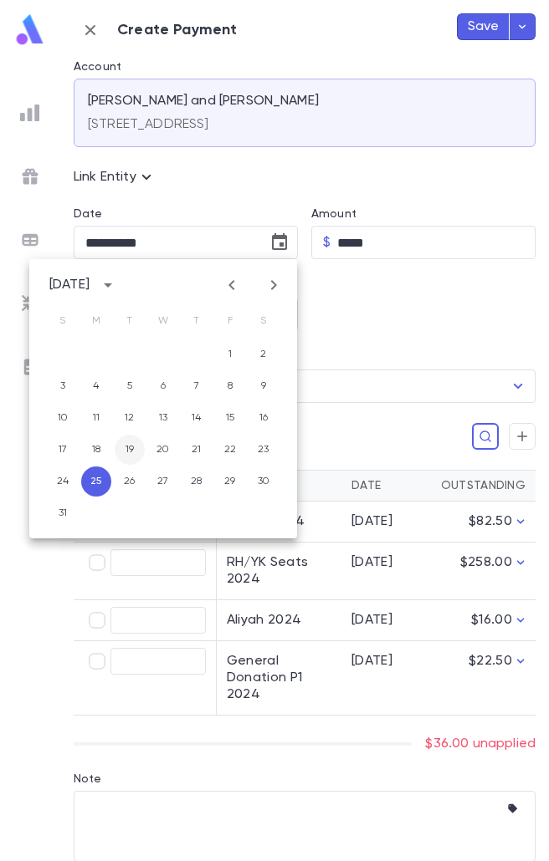
click at [125, 448] on button "19" at bounding box center [130, 450] width 30 height 30
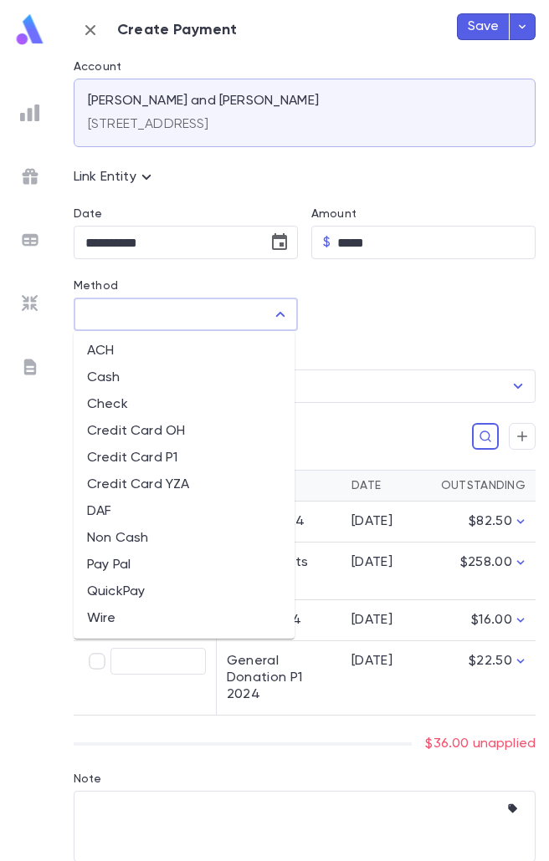
click at [248, 314] on input "Method" at bounding box center [173, 315] width 184 height 32
click at [160, 452] on li "Credit Card P1" at bounding box center [184, 458] width 221 height 27
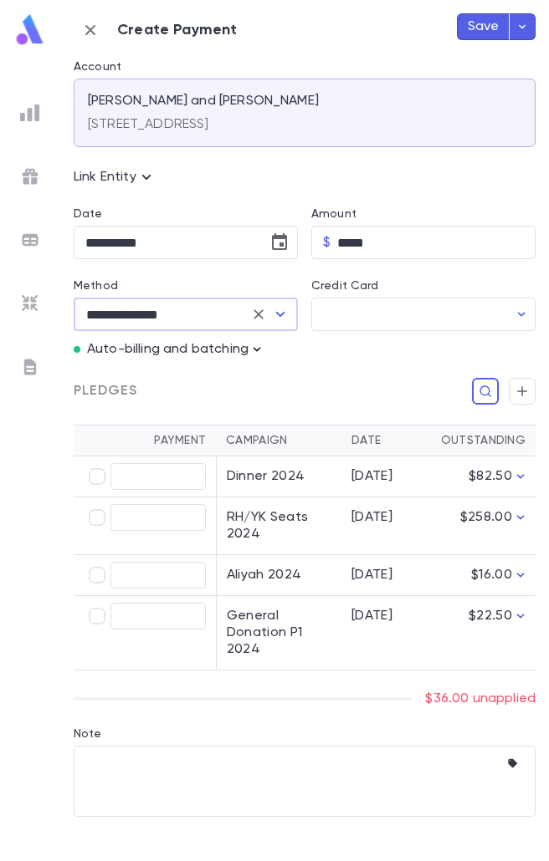
click at [258, 346] on icon "button" at bounding box center [256, 349] width 17 height 17
click at [293, 390] on button "Enter Manual Billing Instead" at bounding box center [352, 380] width 199 height 32
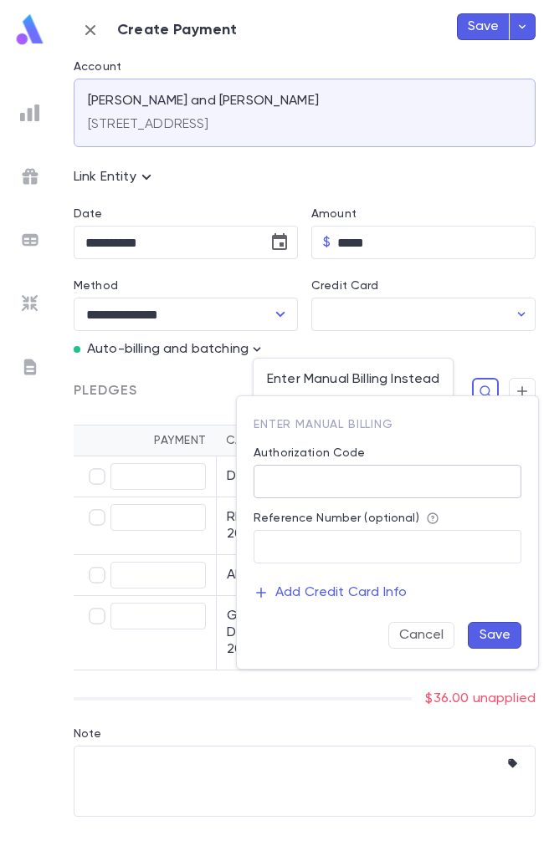
drag, startPoint x: 354, startPoint y: 480, endPoint x: 361, endPoint y: 491, distance: 13.2
click at [354, 480] on input "Authorization Code" at bounding box center [387, 482] width 268 height 33
click at [480, 636] on button "Save" at bounding box center [494, 635] width 54 height 27
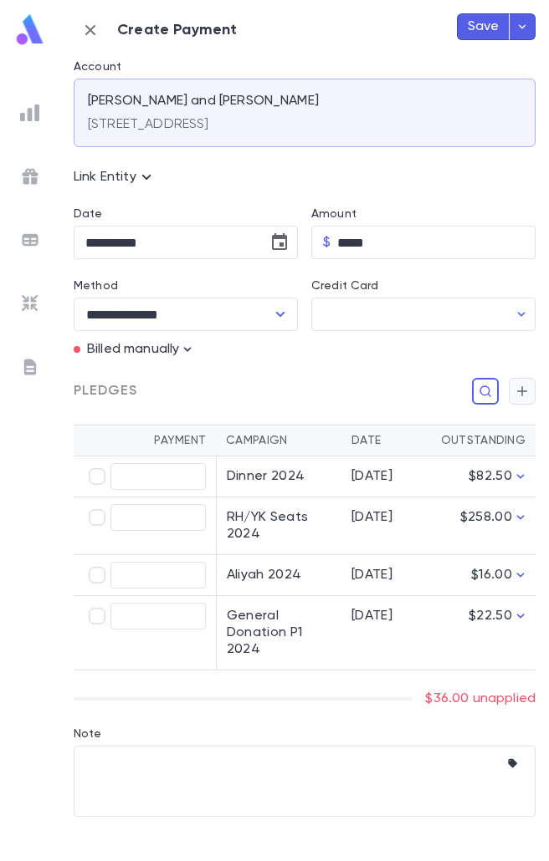
click at [518, 382] on button "button" at bounding box center [521, 391] width 27 height 27
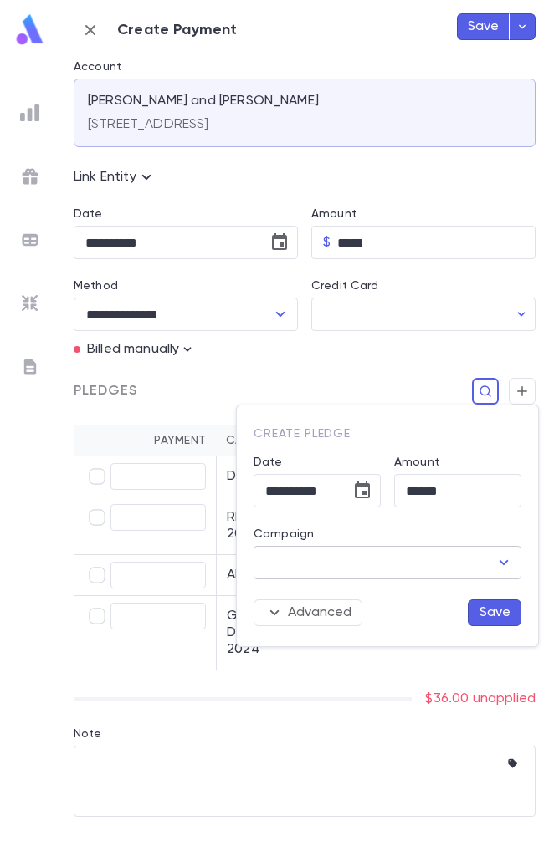
click at [415, 560] on input "Campaign" at bounding box center [374, 563] width 227 height 32
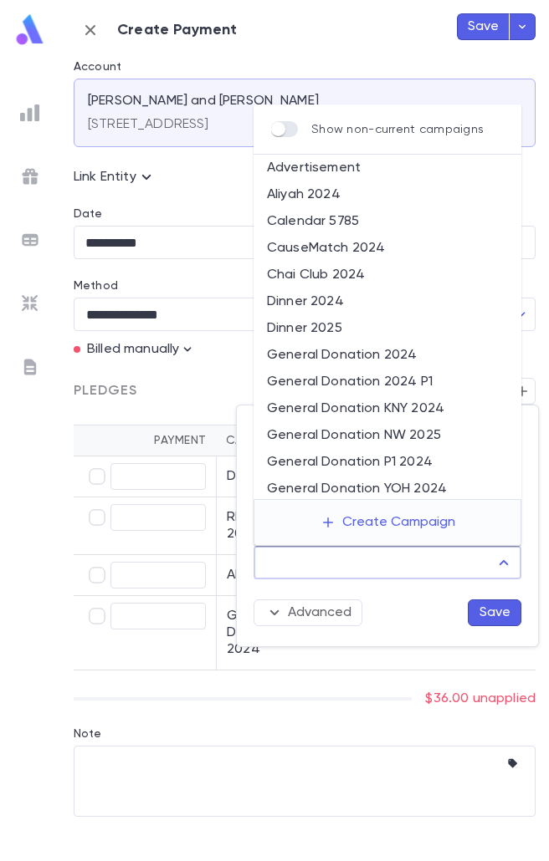
click at [413, 458] on li "General Donation P1 2024" at bounding box center [387, 462] width 268 height 27
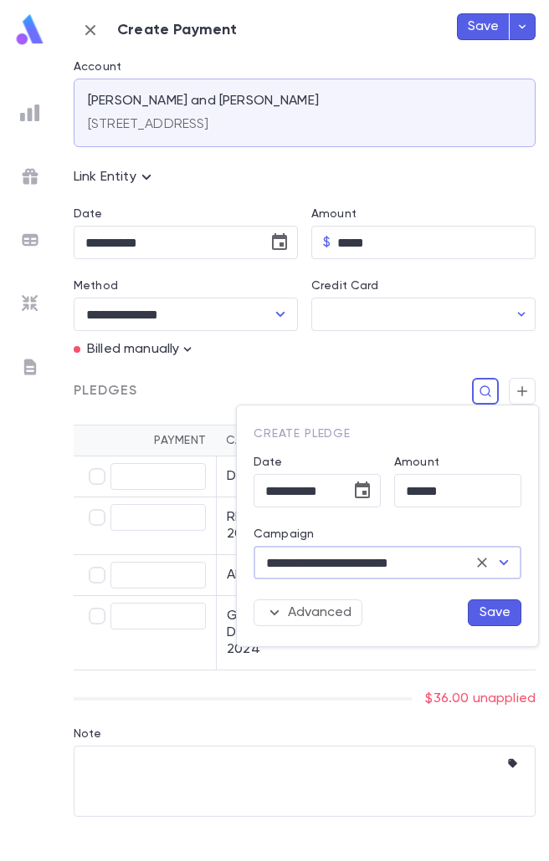
click at [489, 611] on button "Save" at bounding box center [494, 613] width 54 height 27
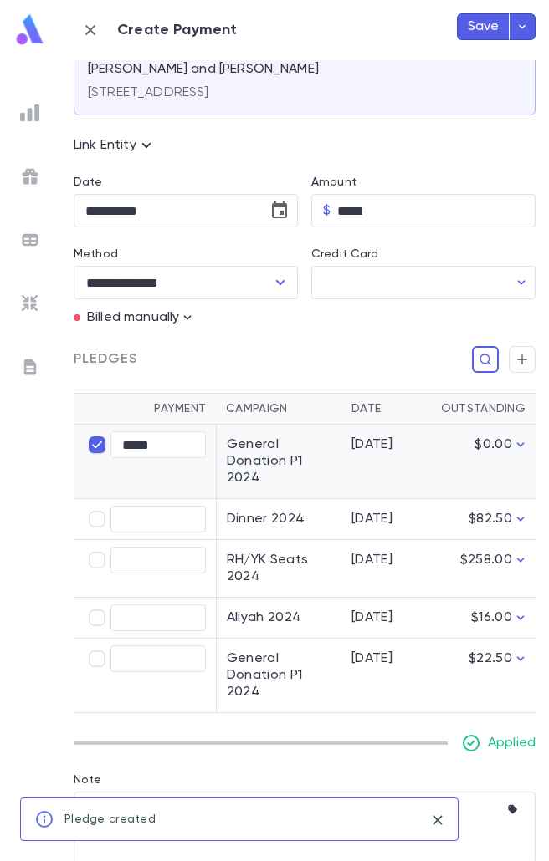
scroll to position [49, 0]
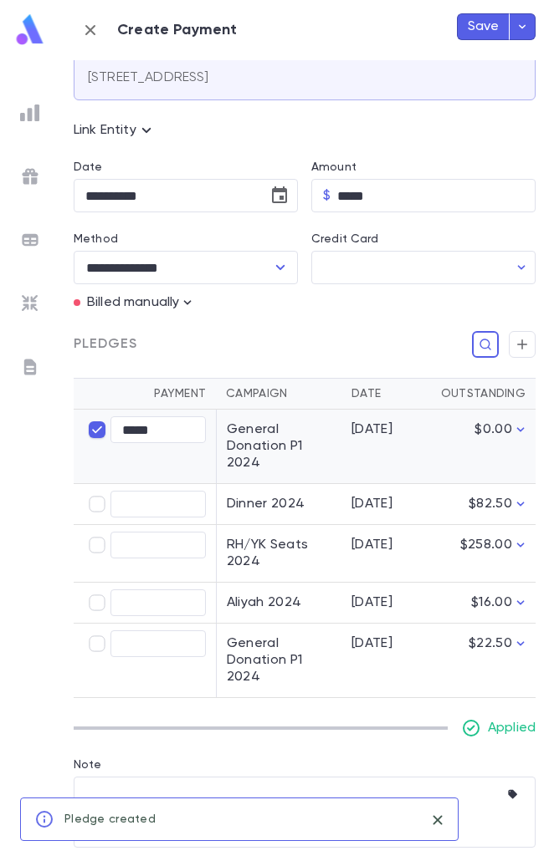
click at [441, 815] on icon "close" at bounding box center [437, 820] width 18 height 20
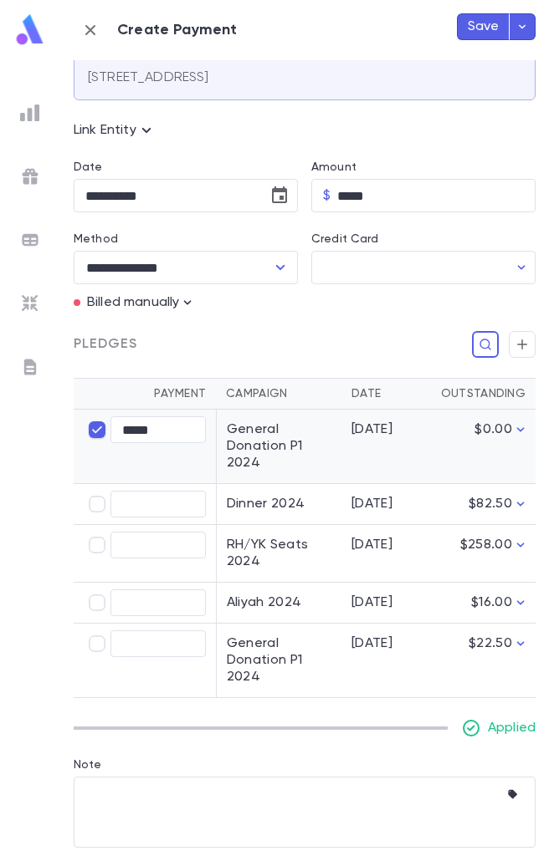
click at [492, 37] on button "Save" at bounding box center [483, 26] width 53 height 27
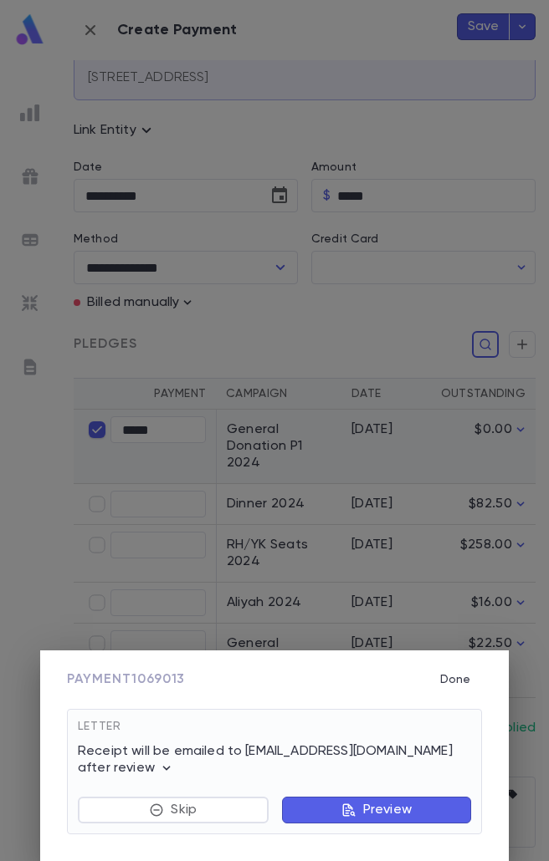
click at [399, 812] on p "Preview" at bounding box center [387, 810] width 49 height 17
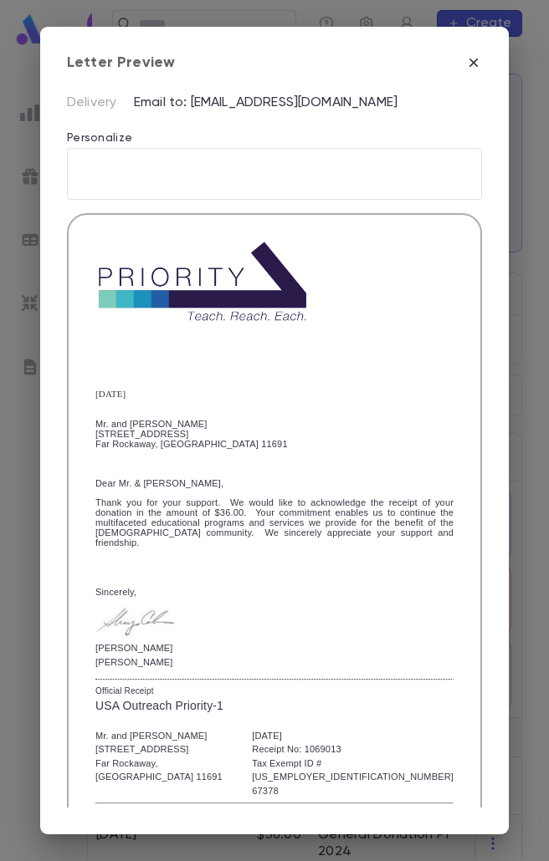
scroll to position [285, 0]
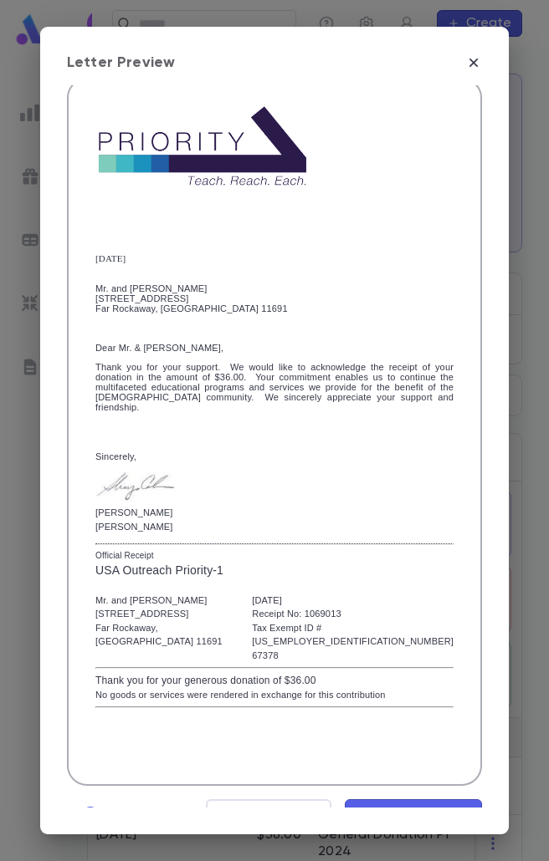
click at [432, 806] on span "Mark Reviewed" at bounding box center [413, 815] width 112 height 18
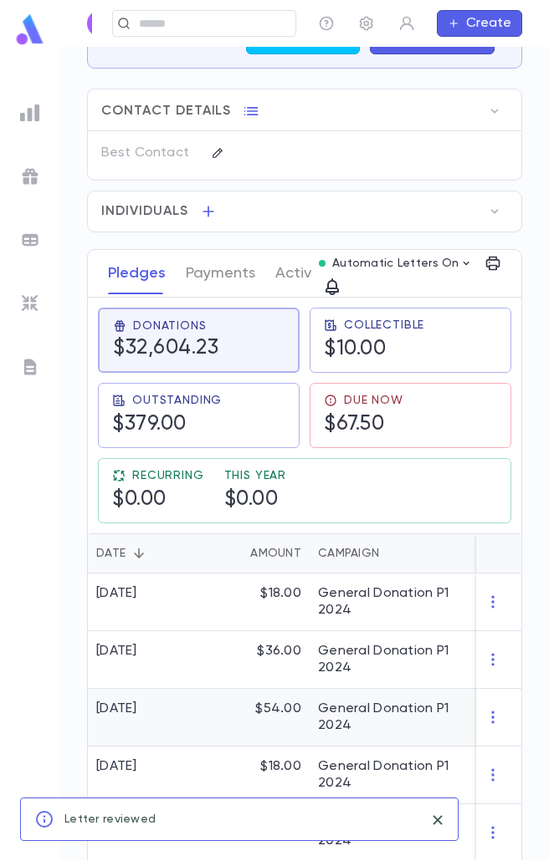
scroll to position [251, 0]
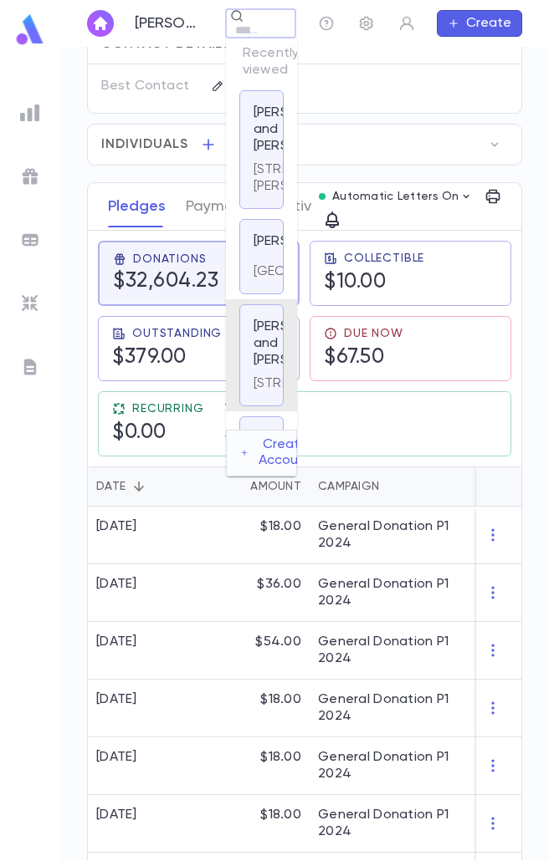
click at [192, 23] on div "Pacht, Ezra and Devorah ​ Create" at bounding box center [304, 23] width 488 height 47
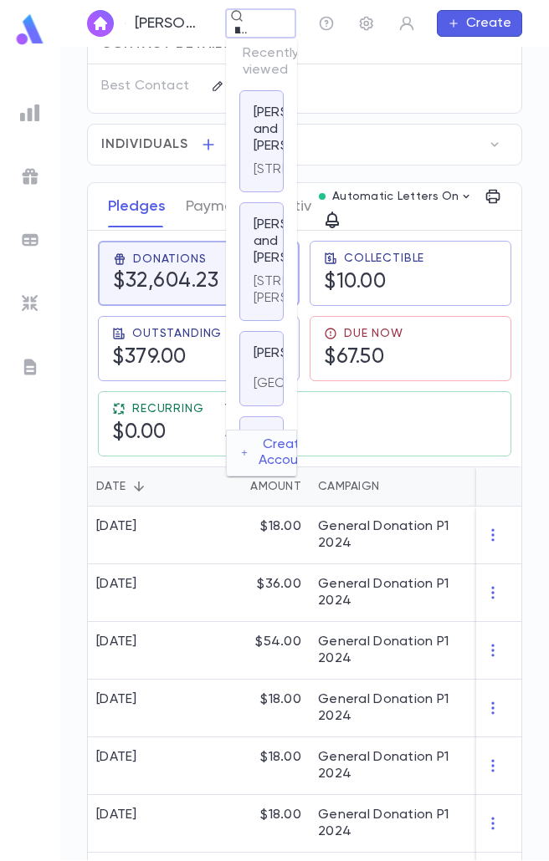
scroll to position [0, 16]
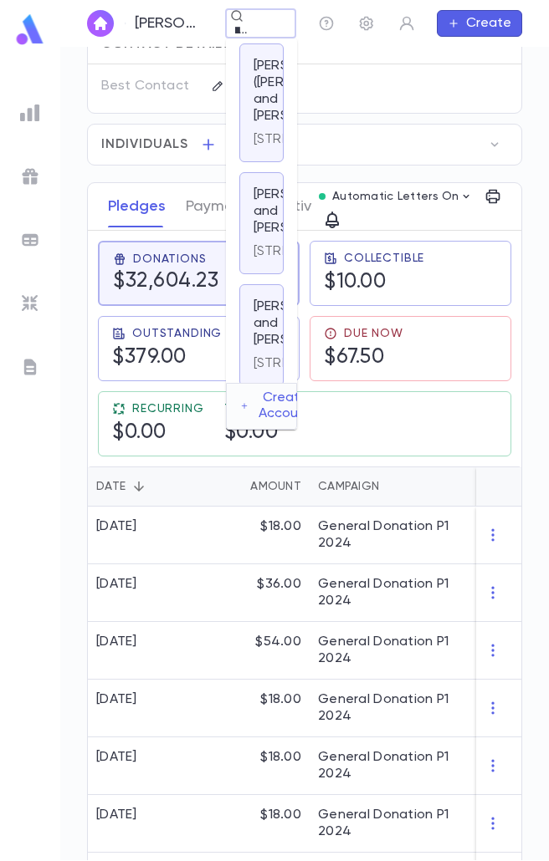
click at [265, 237] on p "Zlotnick, Nachum and Shira" at bounding box center [303, 211] width 100 height 50
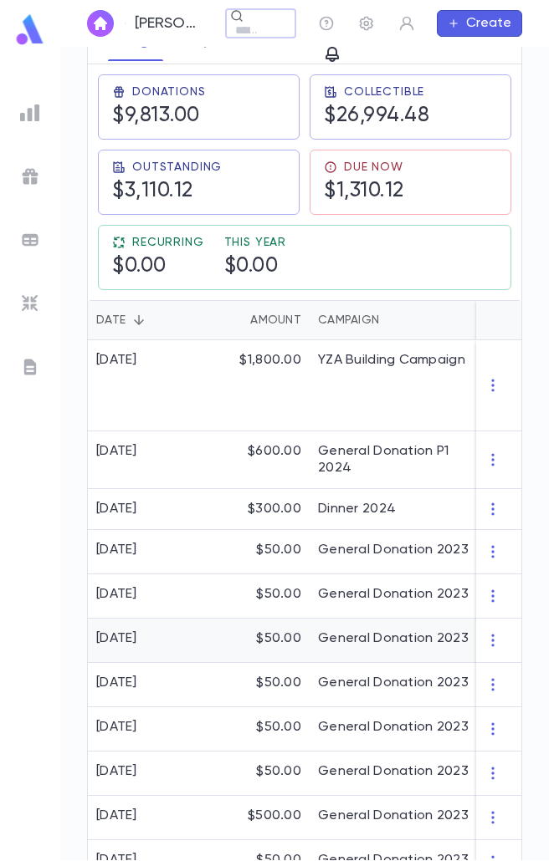
scroll to position [418, 0]
click at [263, 357] on div "$1,800.00" at bounding box center [255, 385] width 109 height 91
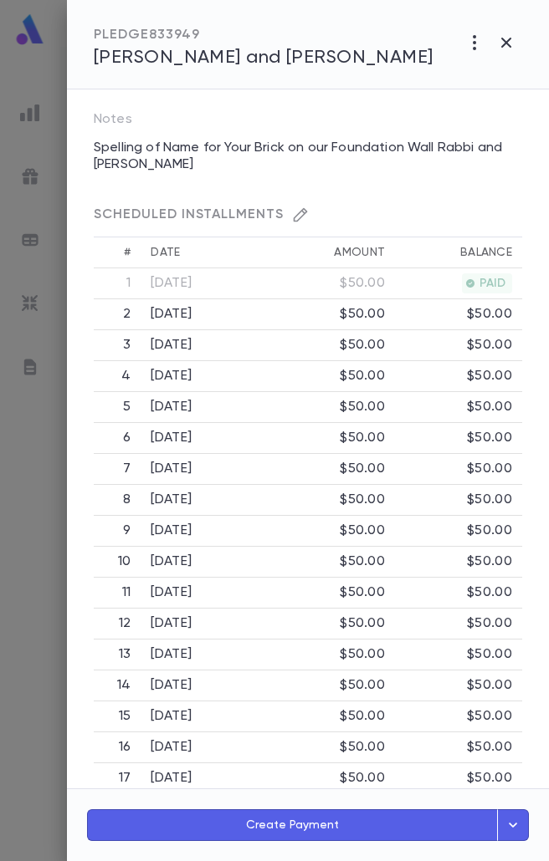
scroll to position [335, 0]
click at [506, 40] on icon "button" at bounding box center [506, 43] width 20 height 20
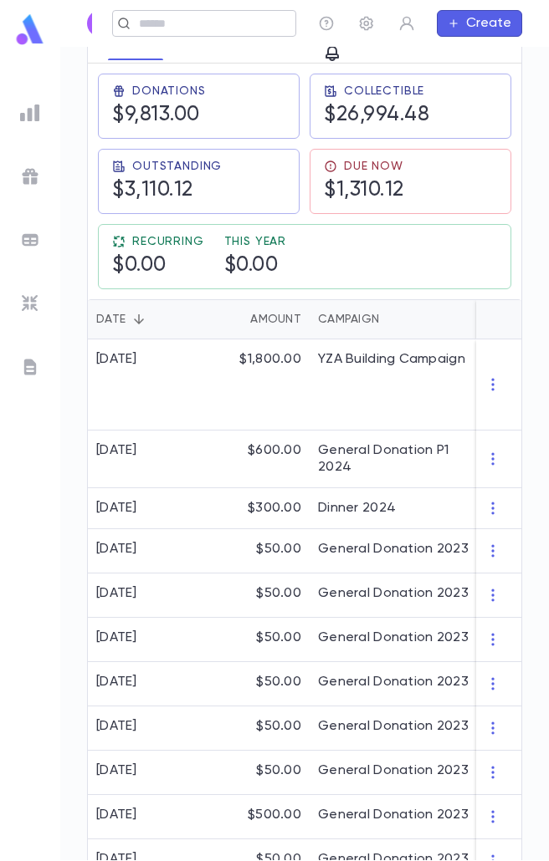
click at [233, 15] on div "​" at bounding box center [204, 23] width 184 height 27
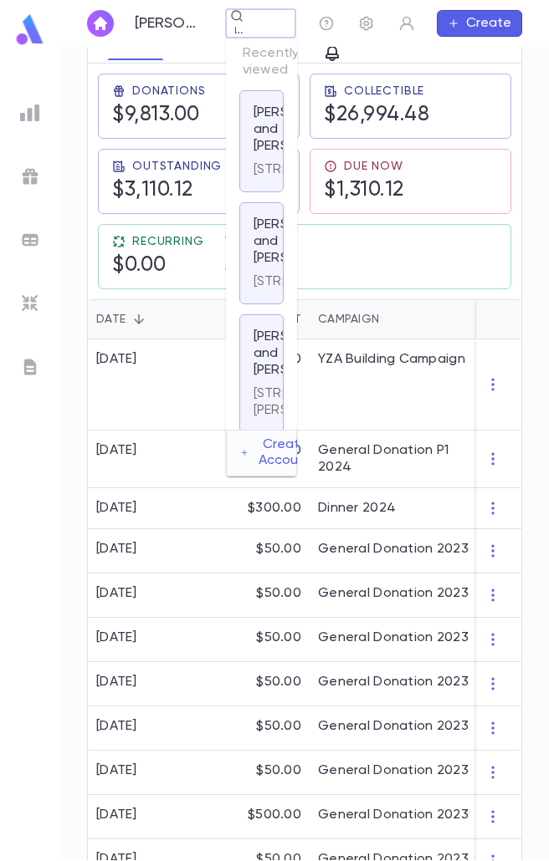
scroll to position [0, 30]
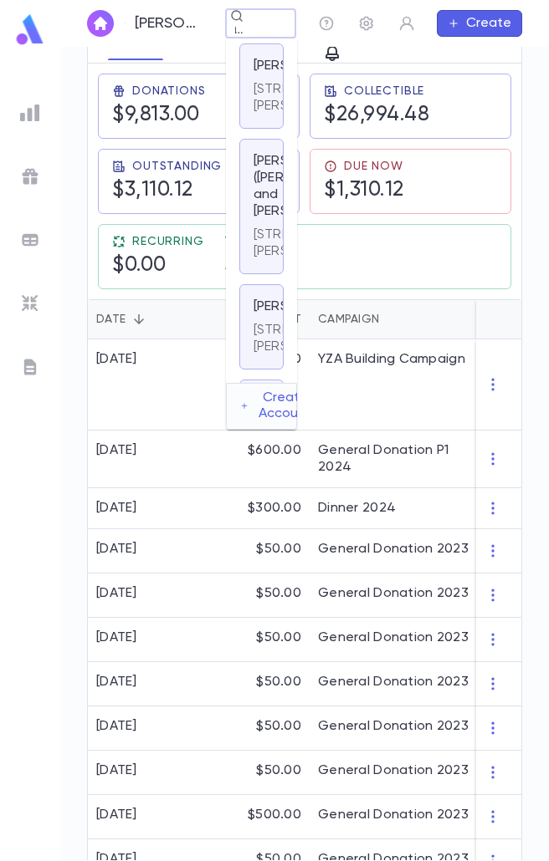
click at [253, 260] on p "3073 Xavier Court, Oceanside NY 11572 US" at bounding box center [313, 243] width 121 height 33
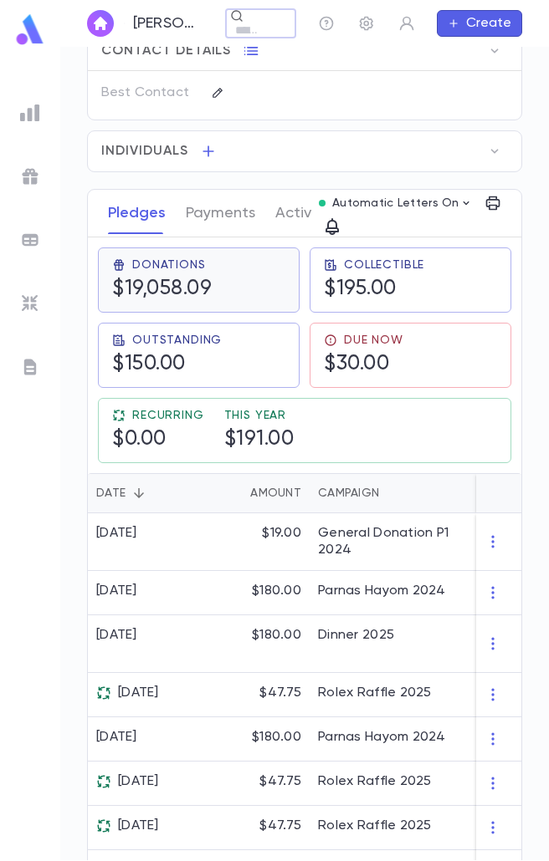
scroll to position [251, 0]
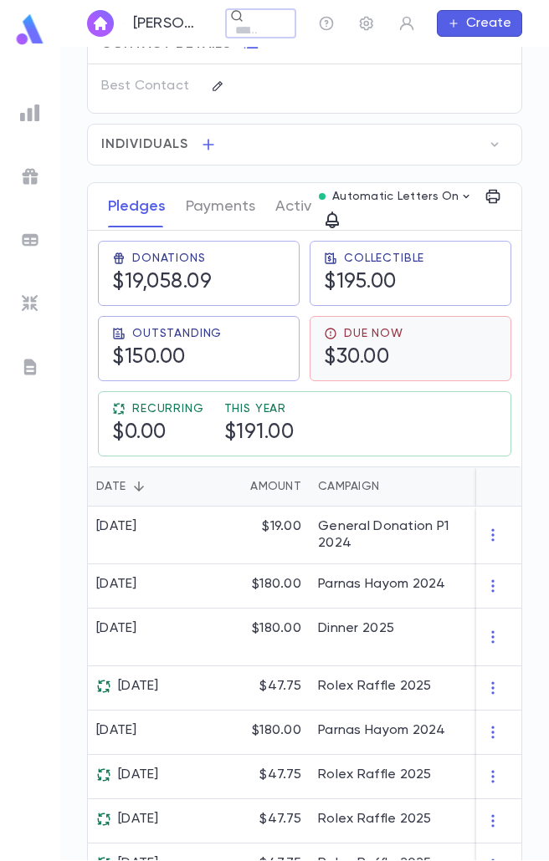
click at [375, 352] on h5 "$30.00" at bounding box center [363, 357] width 79 height 25
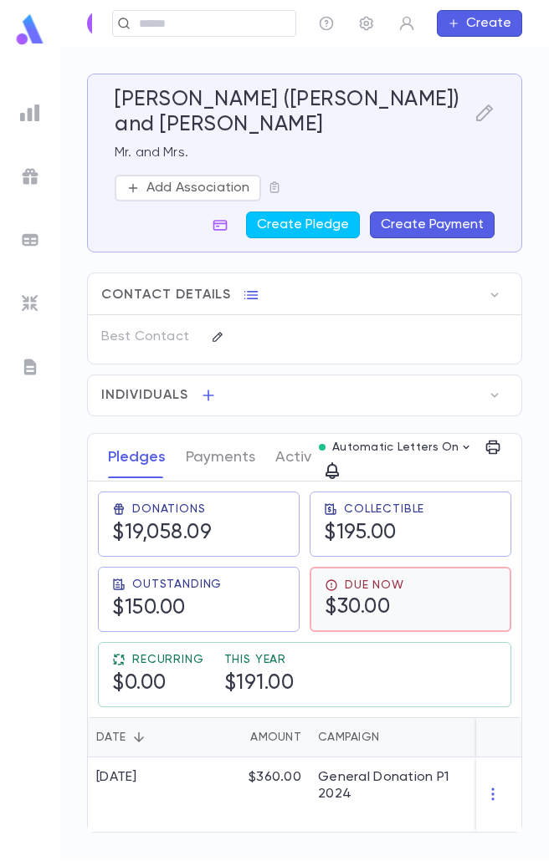
scroll to position [0, 0]
click at [308, 796] on div "$360.00" at bounding box center [255, 795] width 109 height 74
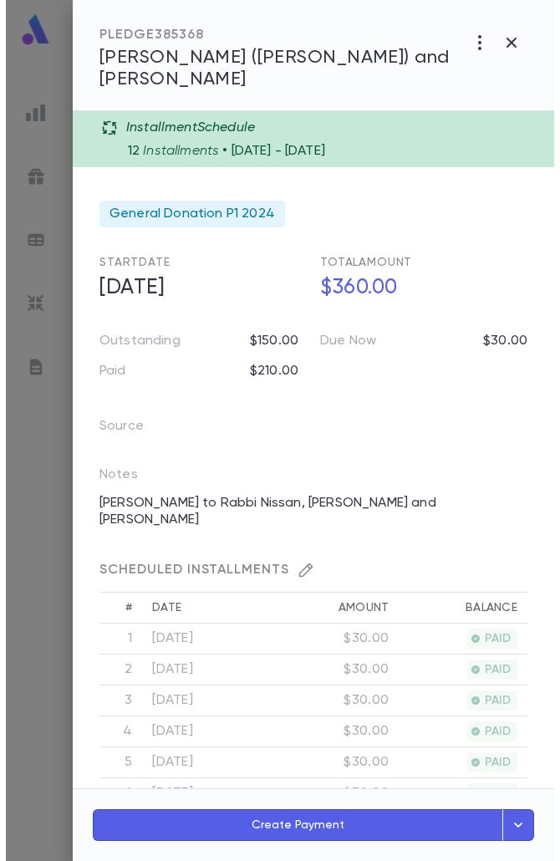
scroll to position [335, 0]
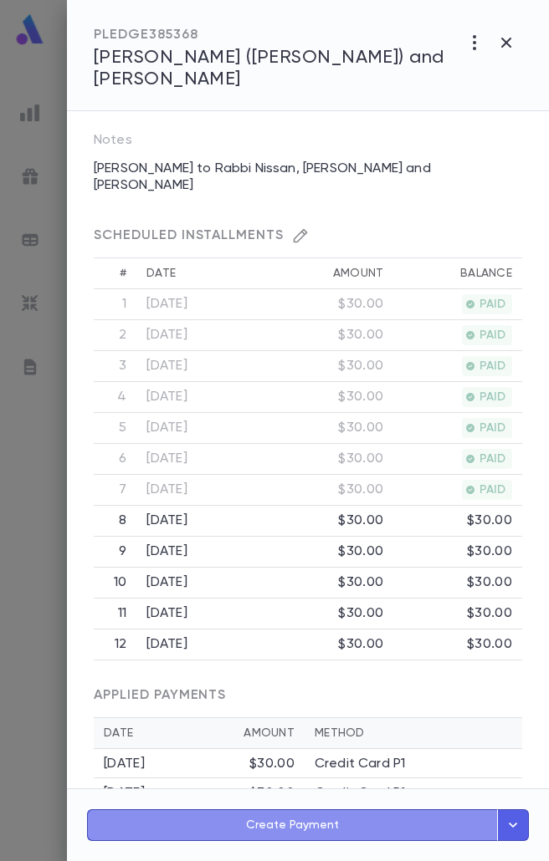
click at [275, 825] on button "Create Payment" at bounding box center [292, 826] width 411 height 32
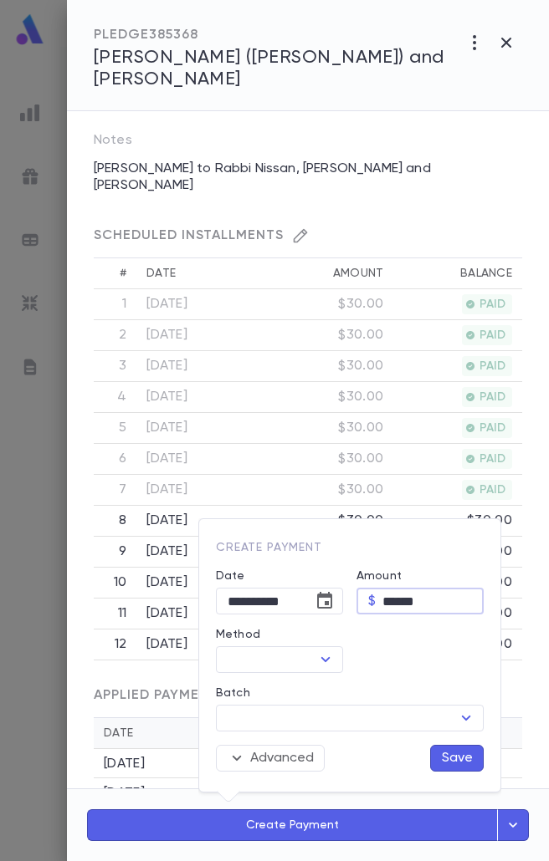
click at [395, 596] on input "******" at bounding box center [432, 602] width 101 height 26
click at [327, 661] on icon "Open" at bounding box center [325, 659] width 9 height 5
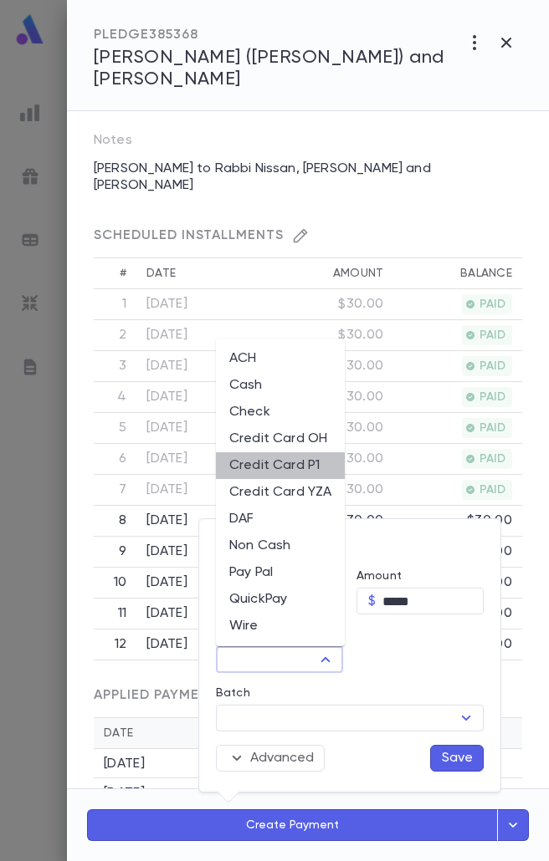
click at [317, 476] on li "Credit Card P1" at bounding box center [280, 465] width 129 height 27
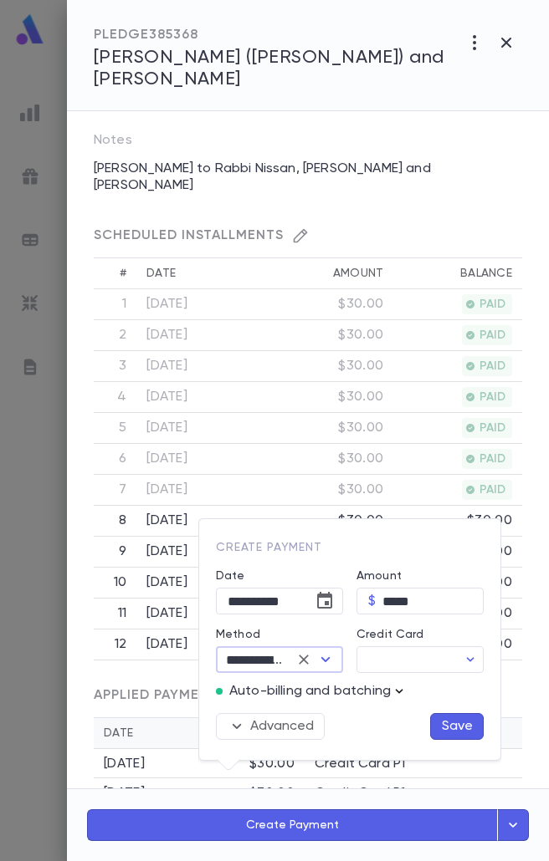
click at [394, 692] on icon "button" at bounding box center [399, 691] width 17 height 17
click at [401, 715] on p "Enter Manual Billing Instead" at bounding box center [437, 721] width 172 height 17
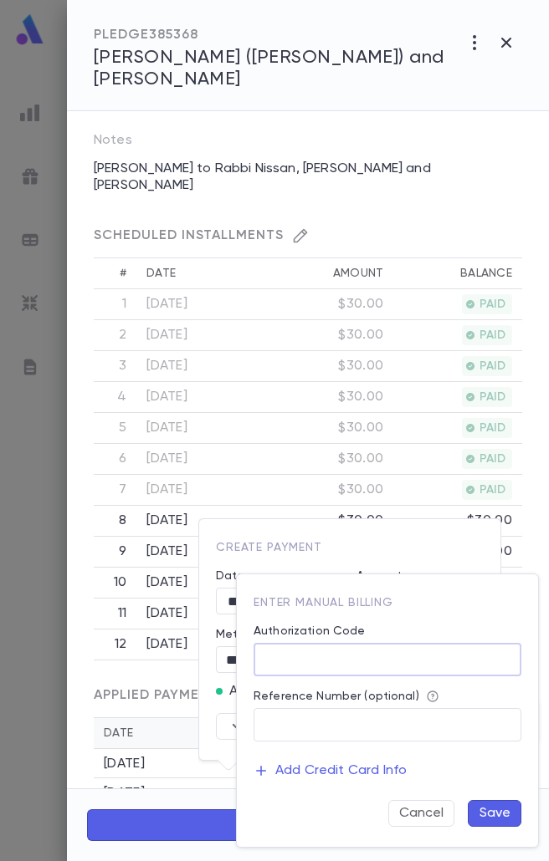
click at [394, 662] on input "Authorization Code" at bounding box center [387, 660] width 268 height 33
click at [489, 806] on button "Save" at bounding box center [494, 813] width 54 height 27
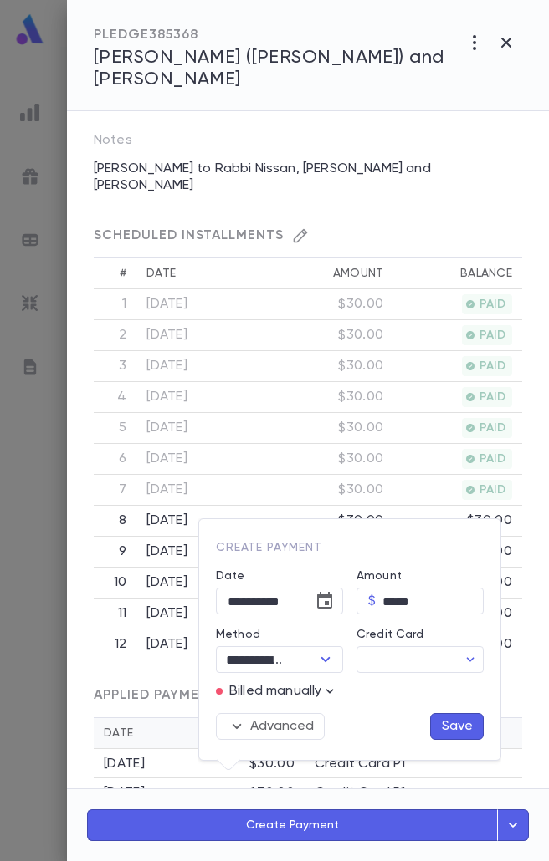
click at [458, 735] on button "Save" at bounding box center [457, 726] width 54 height 27
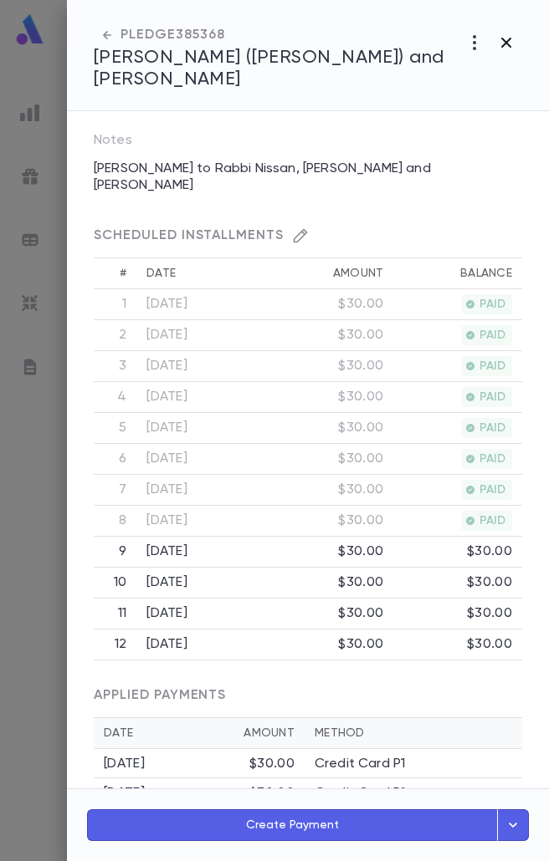
click at [507, 38] on icon "button" at bounding box center [506, 43] width 20 height 20
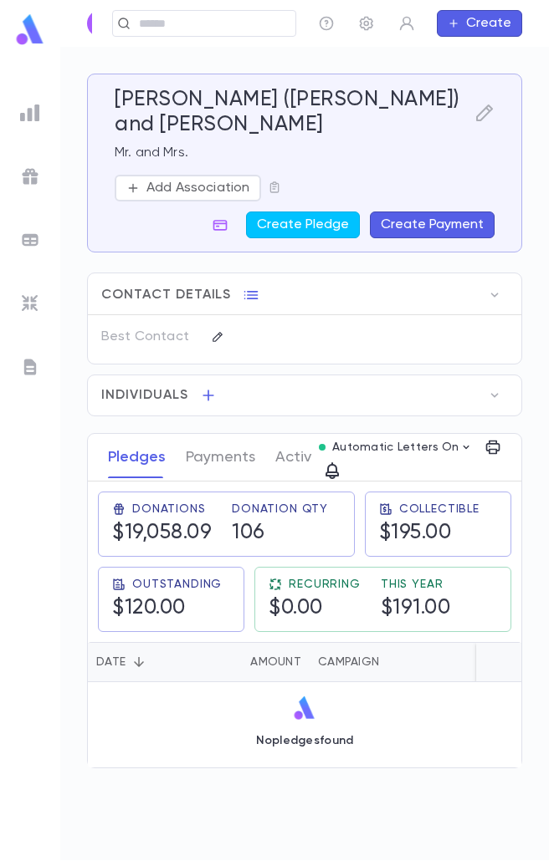
click at [38, 40] on img at bounding box center [29, 29] width 33 height 33
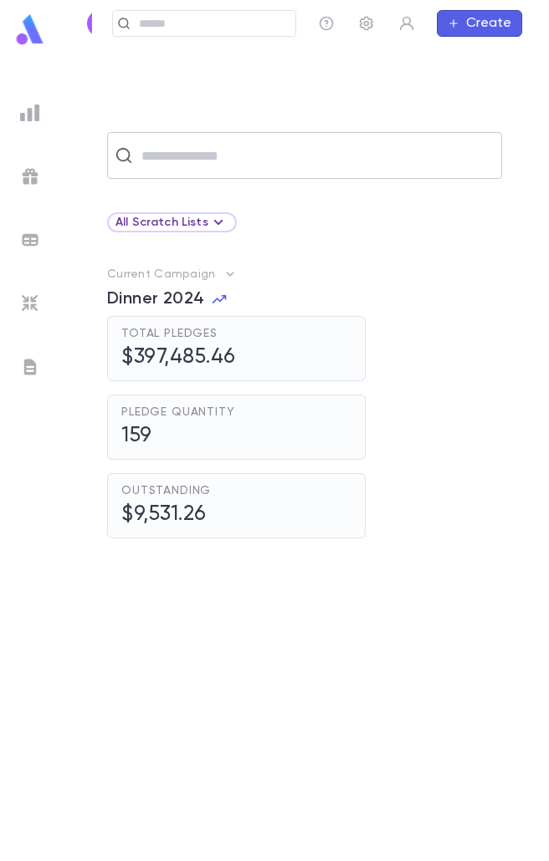
click at [227, 166] on input "text" at bounding box center [315, 156] width 358 height 32
click at [167, 148] on input "text" at bounding box center [315, 156] width 358 height 32
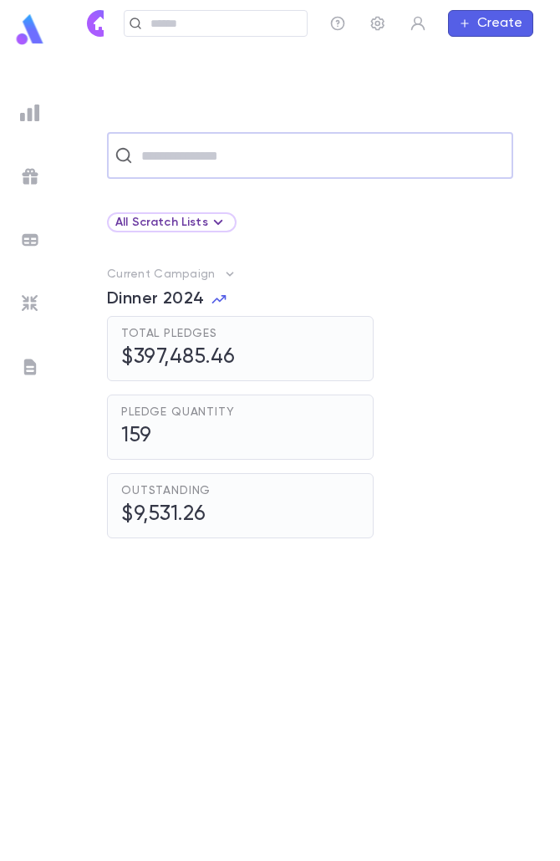
click at [163, 133] on div "​" at bounding box center [310, 155] width 406 height 47
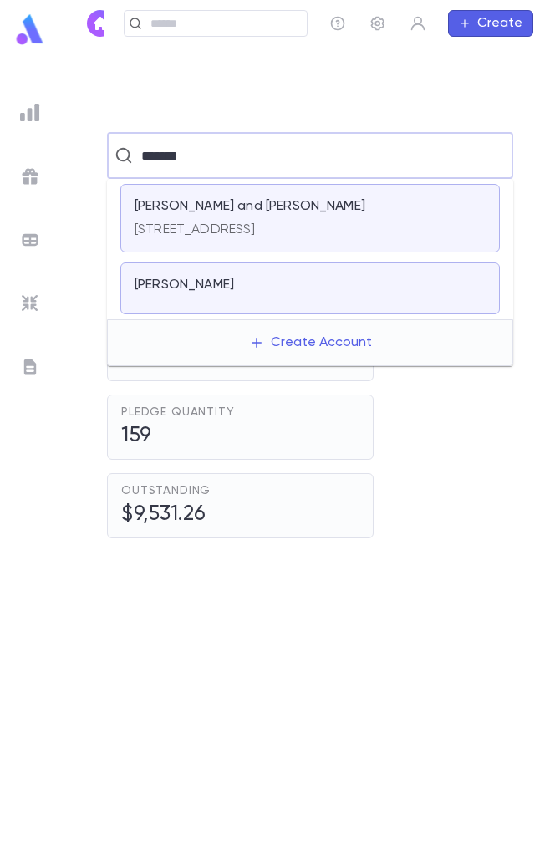
click at [270, 292] on div "Roffman, Yehuda" at bounding box center [310, 285] width 351 height 17
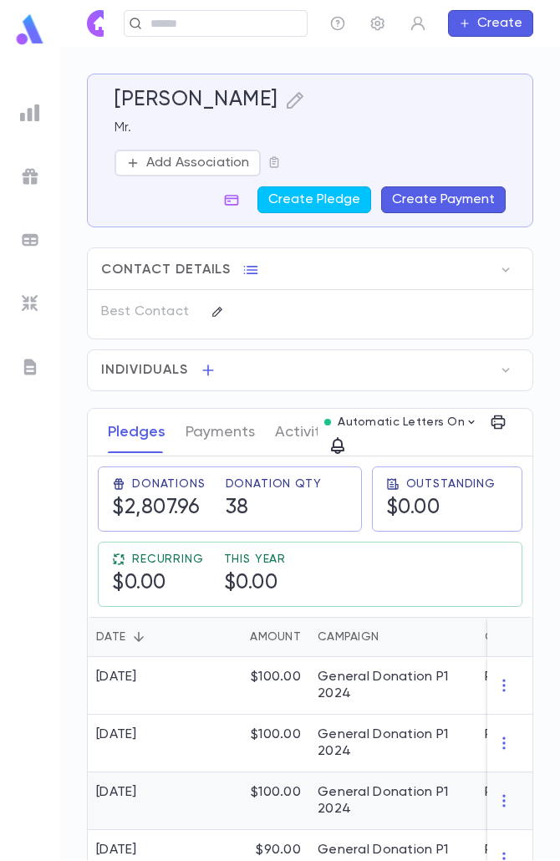
scroll to position [84, 0]
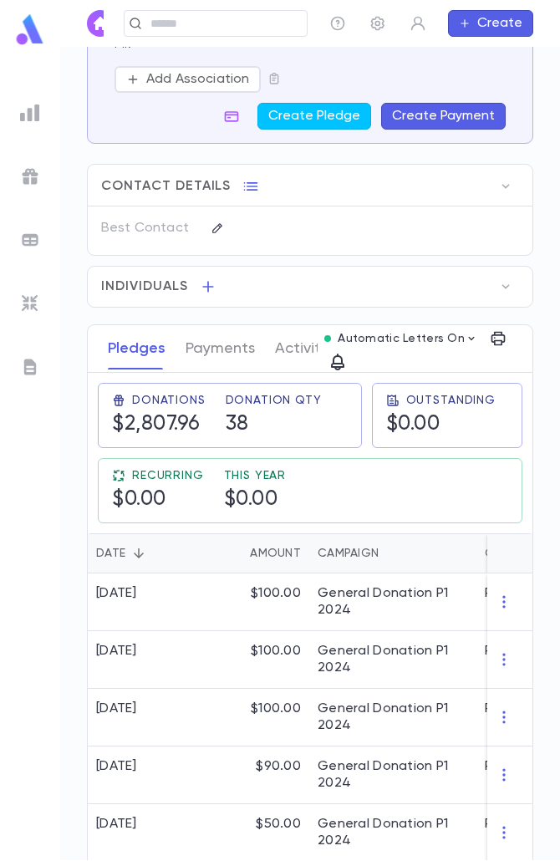
click at [431, 111] on button "Create Payment" at bounding box center [443, 116] width 125 height 27
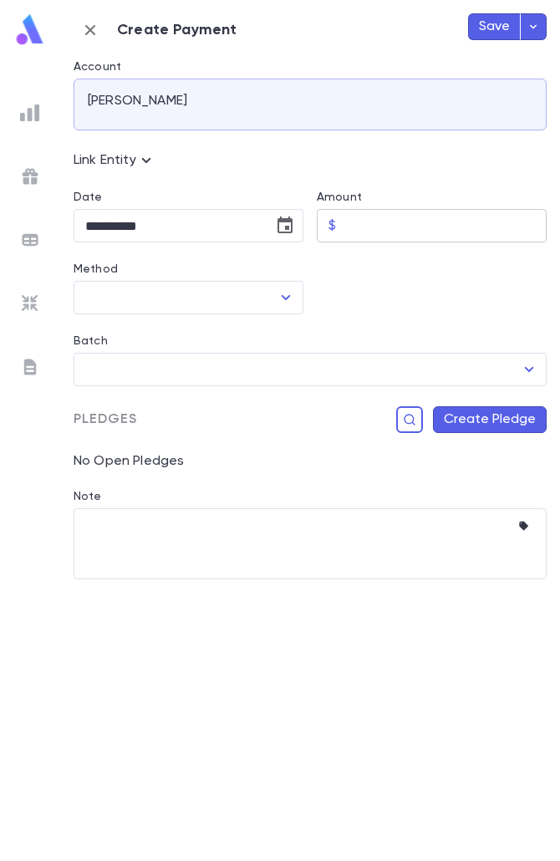
click at [371, 223] on input "Amount" at bounding box center [445, 226] width 204 height 33
click at [291, 215] on button "Choose date, selected date is Aug 25, 2025" at bounding box center [284, 225] width 33 height 33
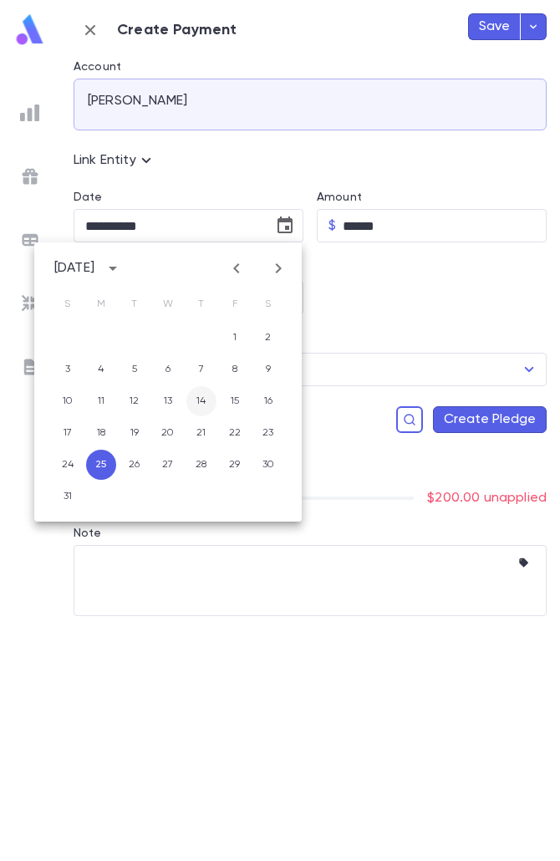
click at [208, 394] on button "14" at bounding box center [201, 401] width 30 height 30
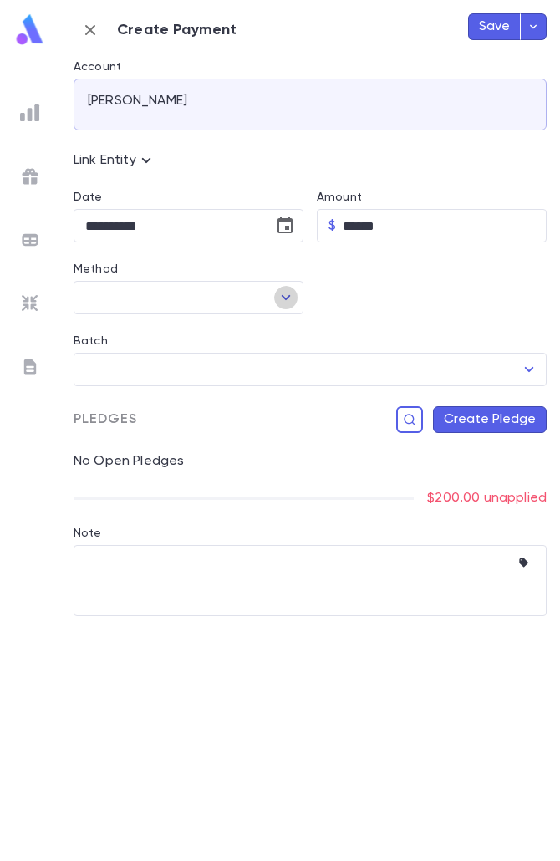
click at [277, 306] on icon "Open" at bounding box center [286, 298] width 20 height 20
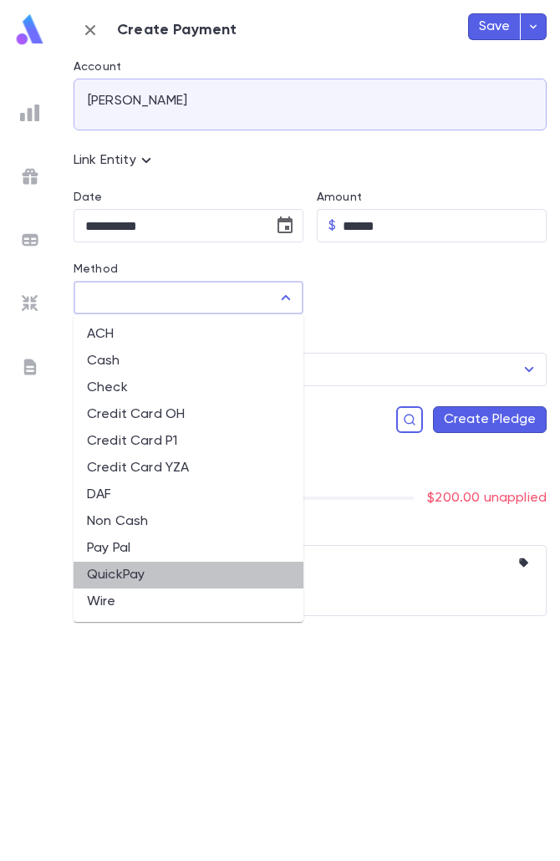
click at [127, 573] on li "QuickPay" at bounding box center [189, 575] width 230 height 27
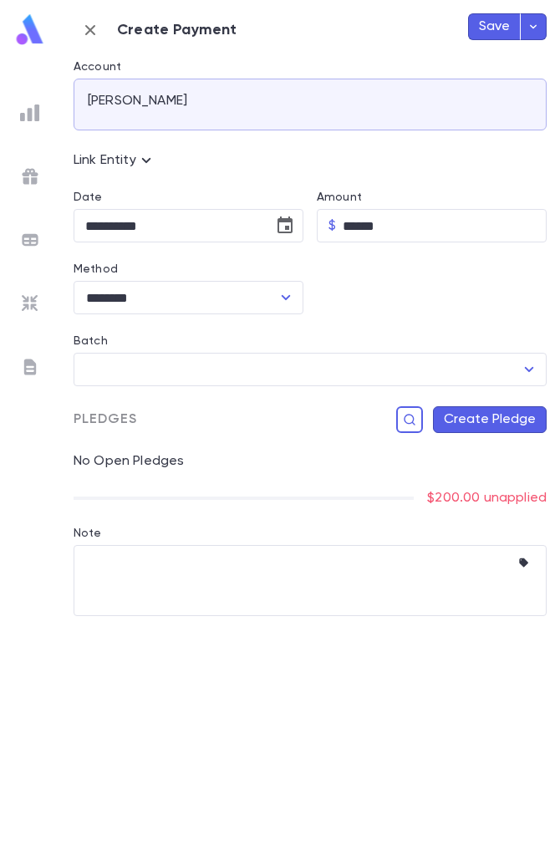
click at [467, 416] on button "Create Pledge" at bounding box center [490, 419] width 114 height 27
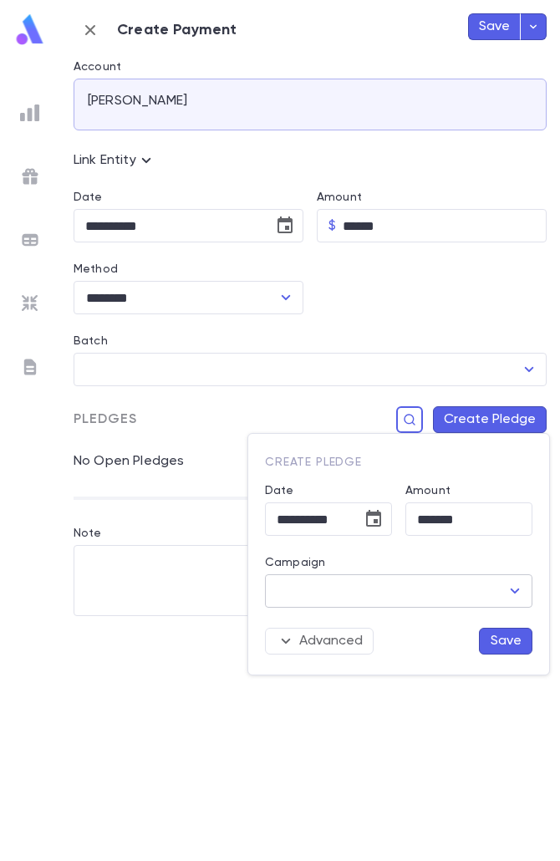
click at [457, 581] on input "Campaign" at bounding box center [386, 591] width 227 height 32
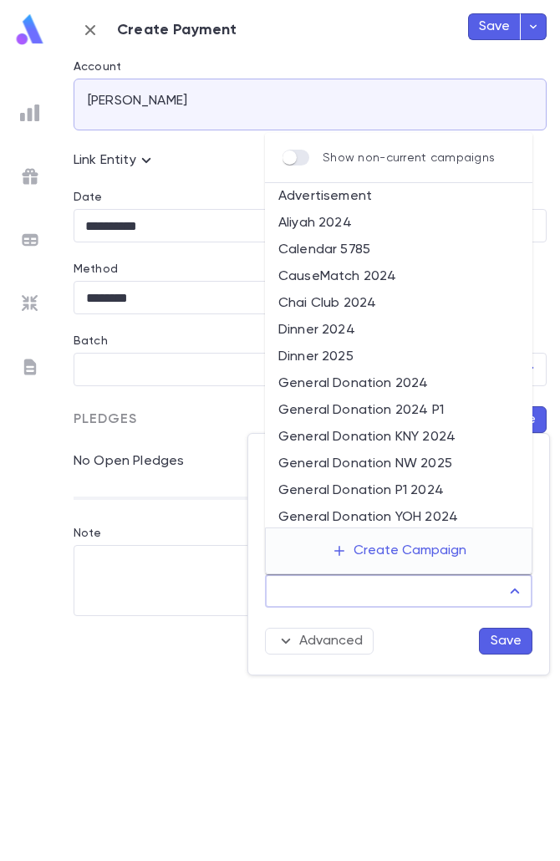
click at [407, 492] on li "General Donation P1 2024" at bounding box center [399, 491] width 268 height 27
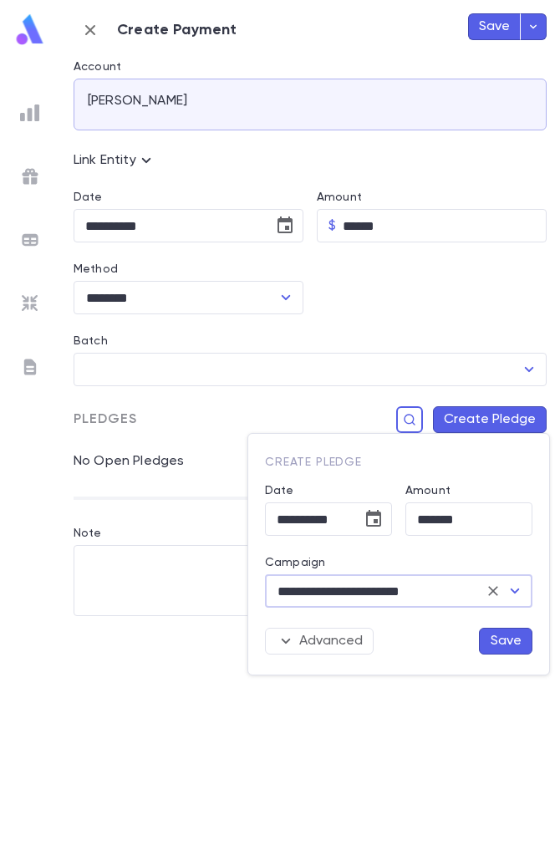
click at [500, 646] on button "Save" at bounding box center [506, 641] width 54 height 27
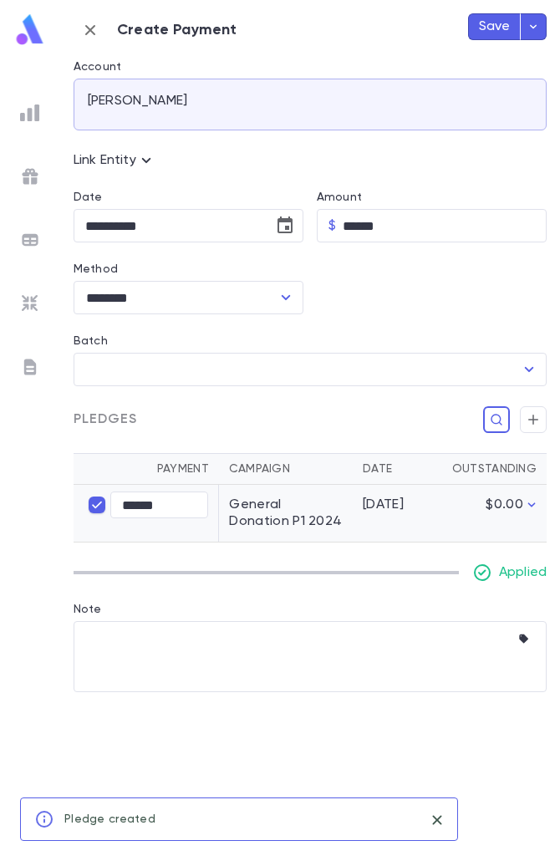
click at [513, 39] on button "Save" at bounding box center [494, 26] width 53 height 27
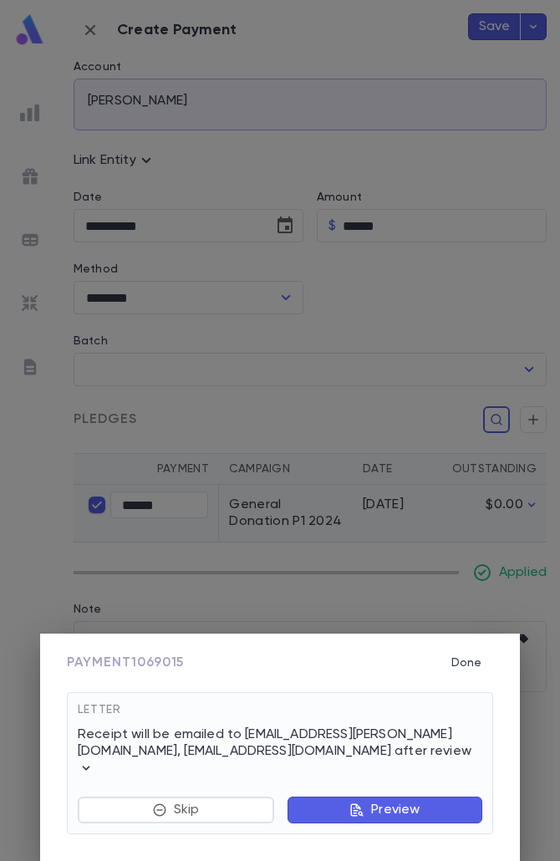
click at [403, 820] on button "Preview" at bounding box center [385, 810] width 195 height 27
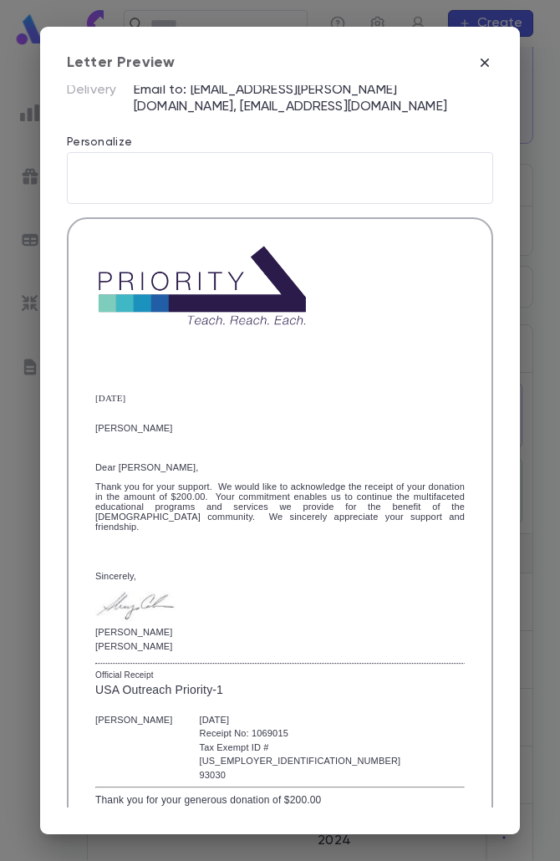
scroll to position [265, 0]
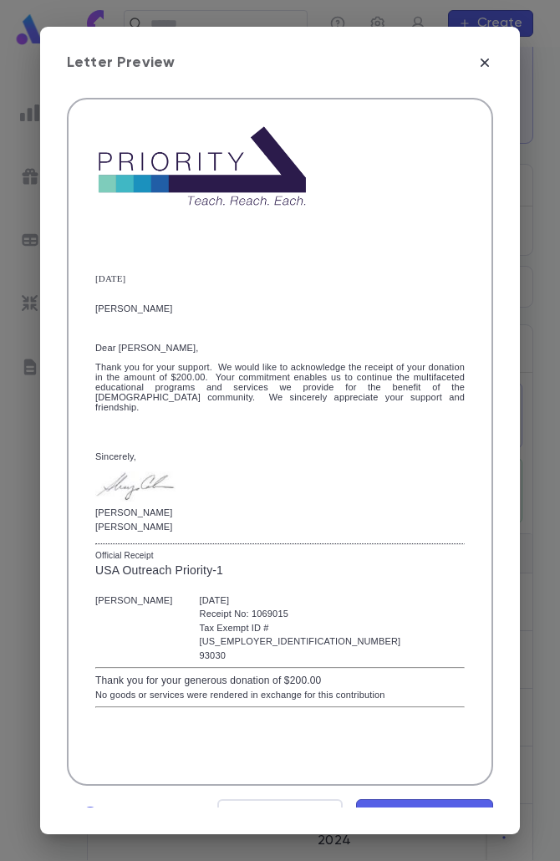
click at [383, 769] on div "Receipt Roffman, Yehuda Payment $200.00 • 8/25/2025 Delivery Email to: yehudah.…" at bounding box center [280, 333] width 427 height 998
click at [381, 806] on span "Mark Reviewed" at bounding box center [425, 815] width 112 height 18
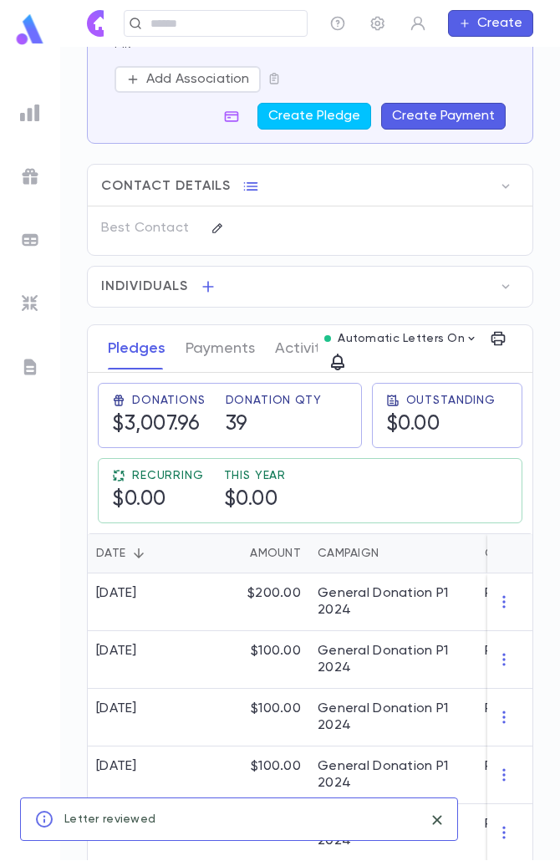
click at [43, 32] on img at bounding box center [29, 29] width 33 height 33
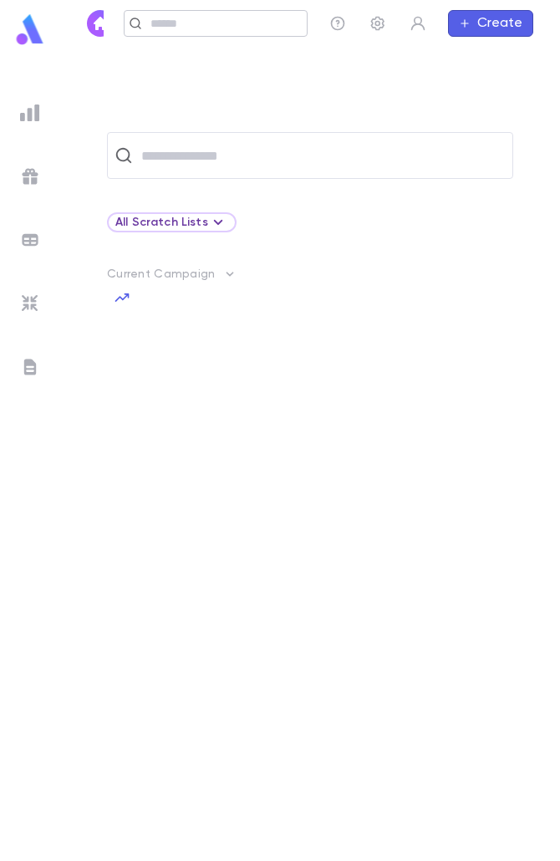
click at [222, 26] on div "​" at bounding box center [216, 23] width 184 height 27
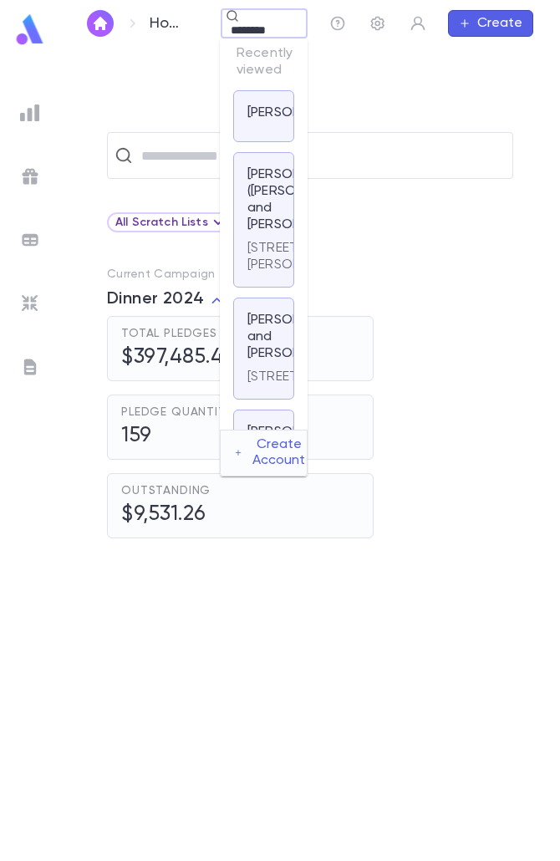
scroll to position [0, 11]
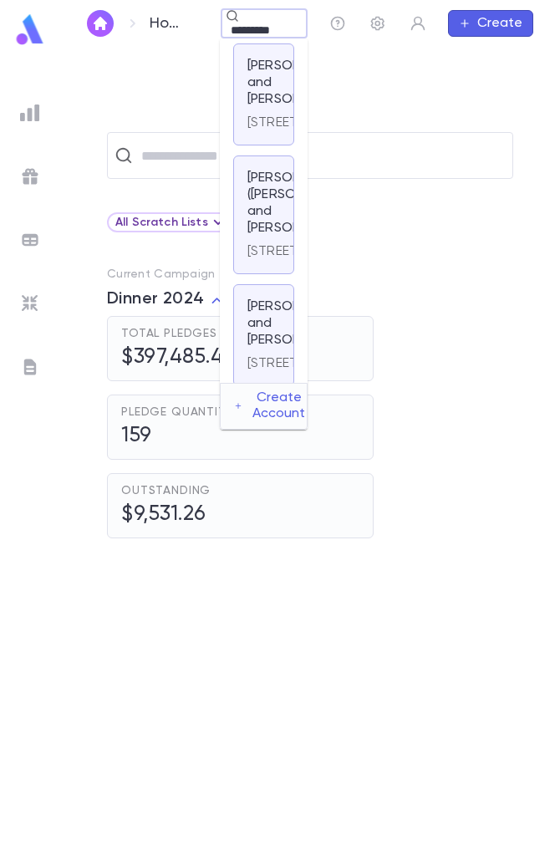
click at [274, 237] on p "Schonfeld, Baruch (Bernard) and Gitty" at bounding box center [301, 203] width 106 height 67
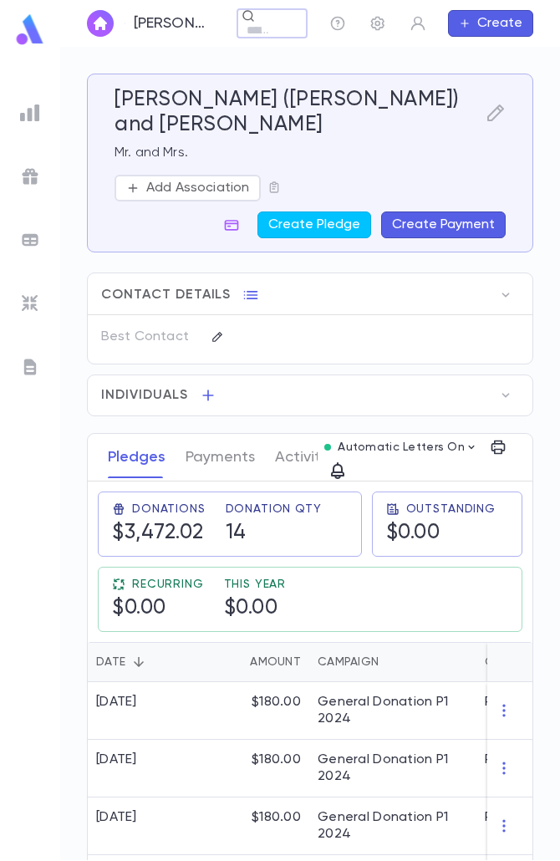
click at [452, 231] on button "Create Payment" at bounding box center [443, 225] width 125 height 27
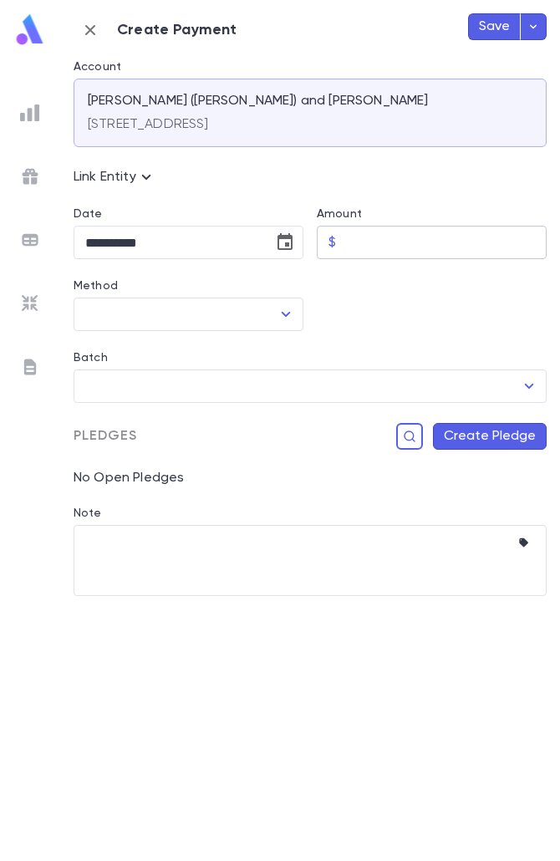
click at [405, 249] on input "Amount" at bounding box center [445, 243] width 204 height 33
click at [293, 243] on icon "Choose date, selected date is Aug 25, 2025" at bounding box center [285, 241] width 15 height 17
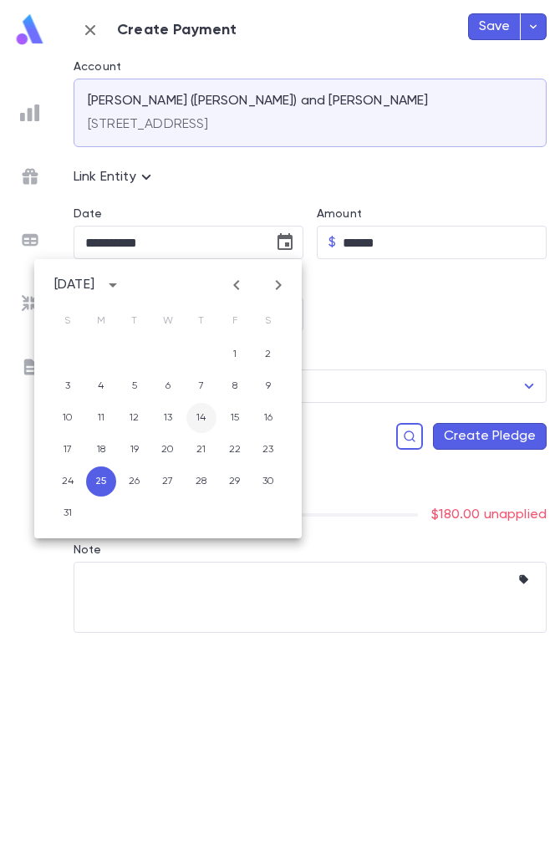
click at [203, 417] on button "14" at bounding box center [201, 418] width 30 height 30
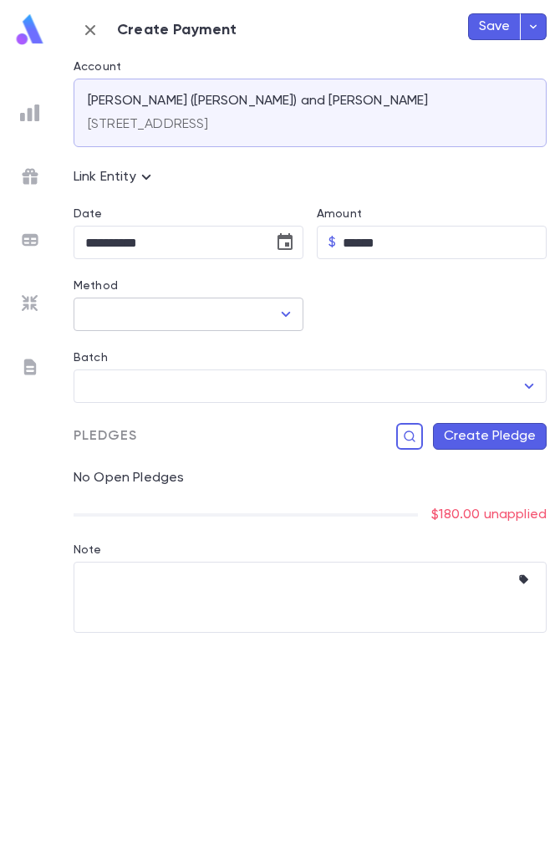
click at [280, 314] on icon "Open" at bounding box center [286, 314] width 20 height 20
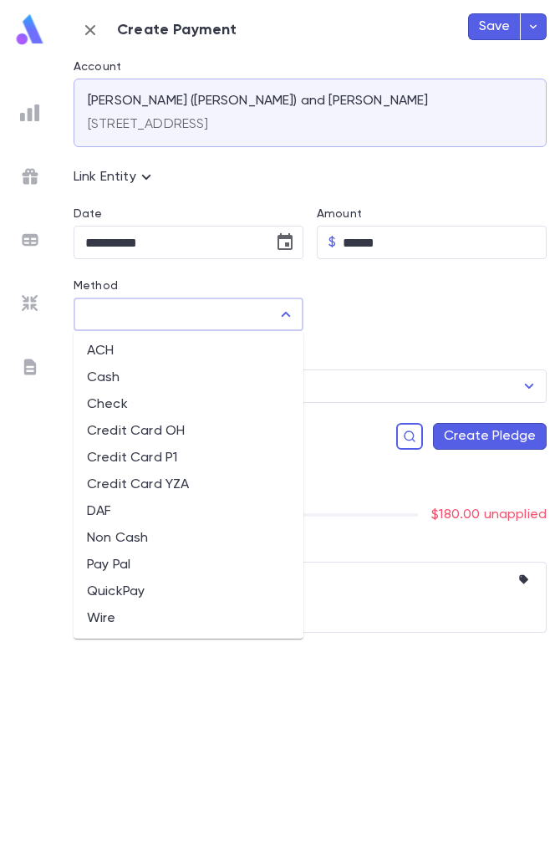
click at [144, 585] on li "QuickPay" at bounding box center [189, 592] width 230 height 27
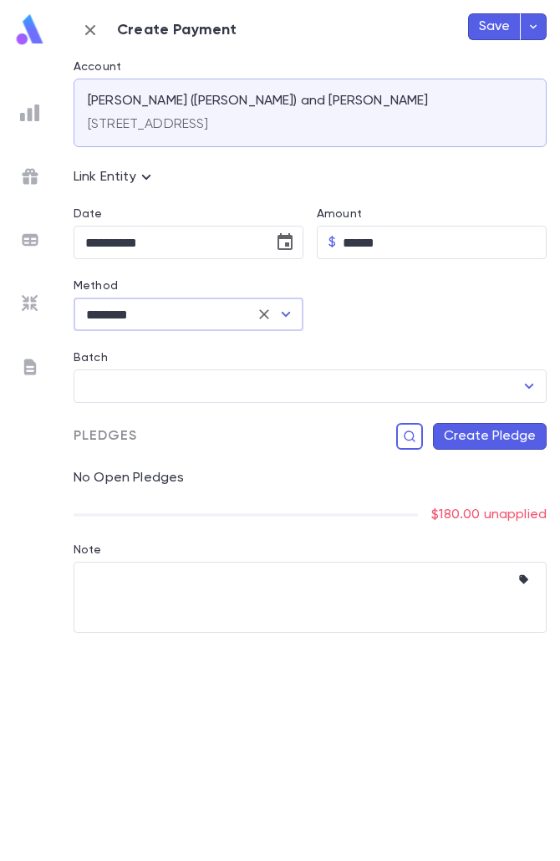
click at [519, 437] on button "Create Pledge" at bounding box center [490, 436] width 114 height 27
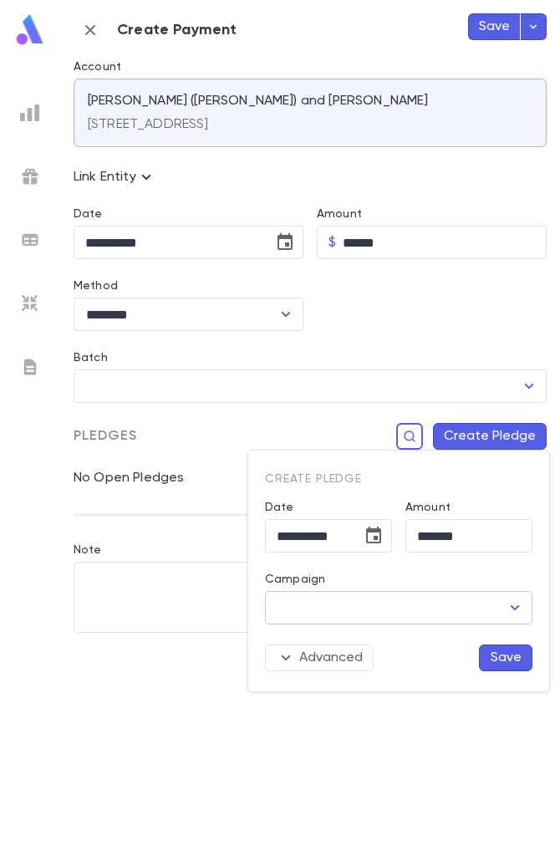
click at [381, 619] on input "Campaign" at bounding box center [386, 608] width 227 height 32
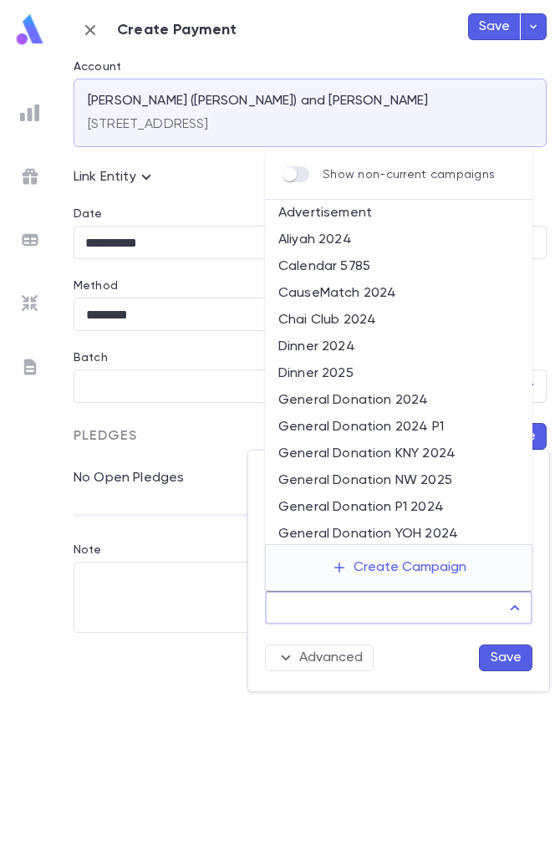
click at [432, 513] on li "General Donation P1 2024" at bounding box center [399, 507] width 268 height 27
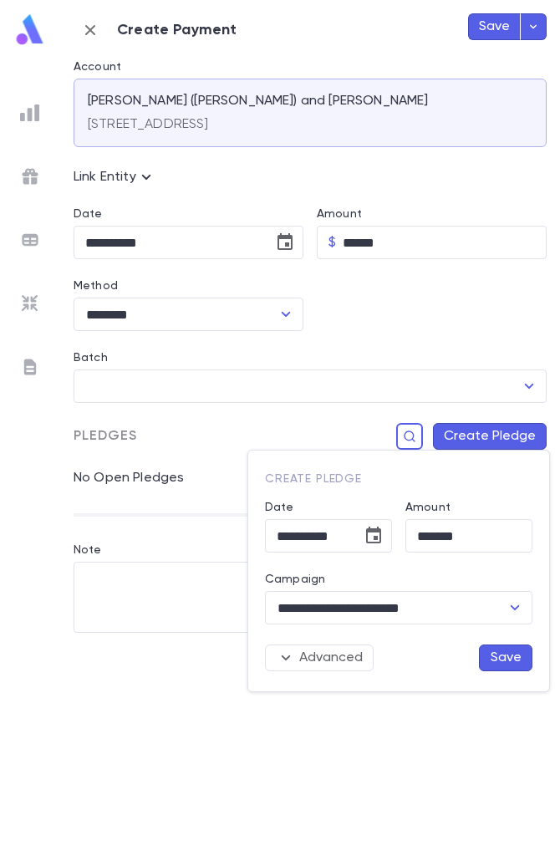
click at [508, 660] on button "Save" at bounding box center [506, 658] width 54 height 27
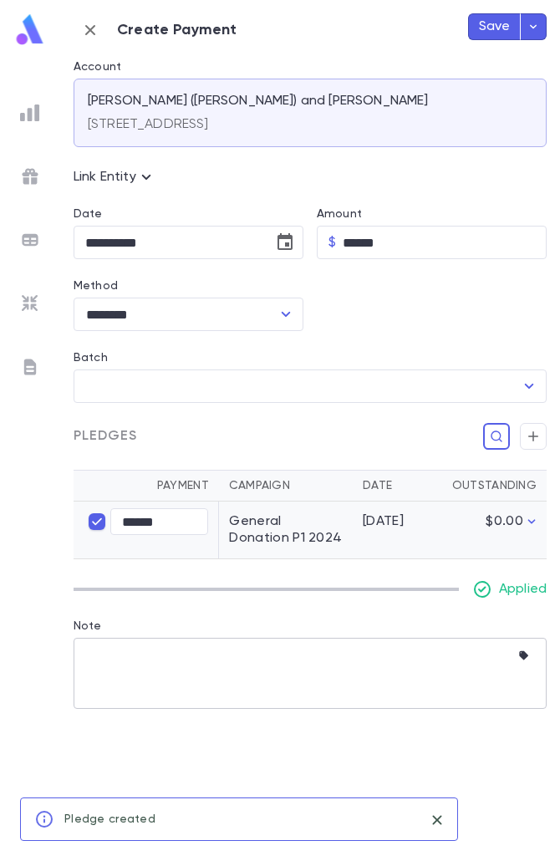
click at [125, 653] on textarea "Note" at bounding box center [297, 673] width 425 height 71
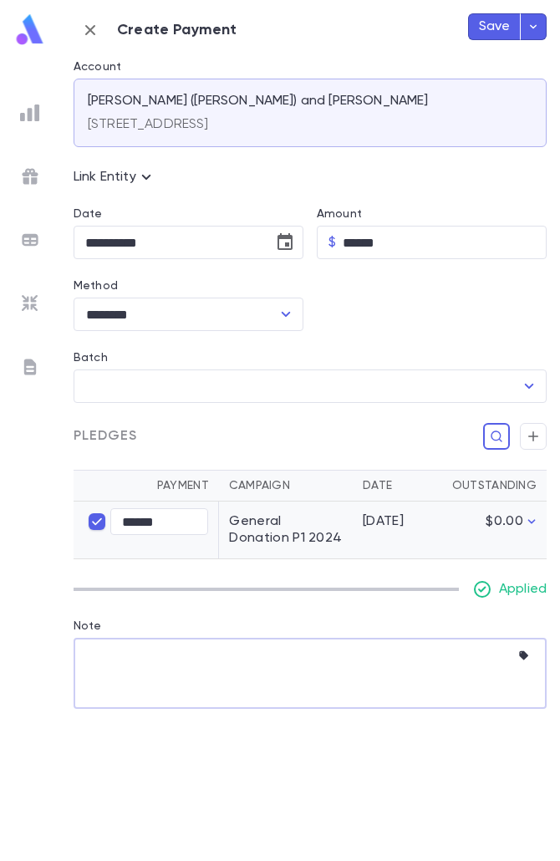
paste textarea "**********"
click at [508, 33] on button "Save" at bounding box center [494, 26] width 53 height 27
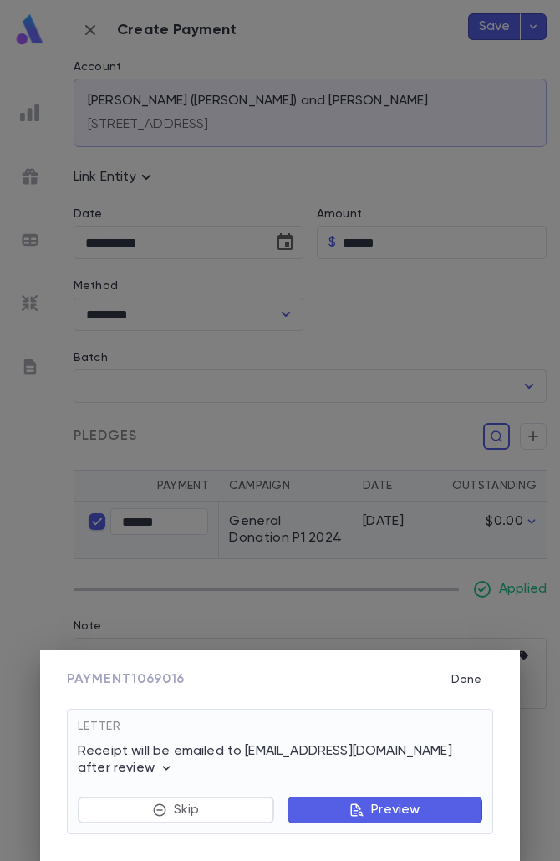
click at [381, 823] on button "Preview" at bounding box center [385, 810] width 195 height 27
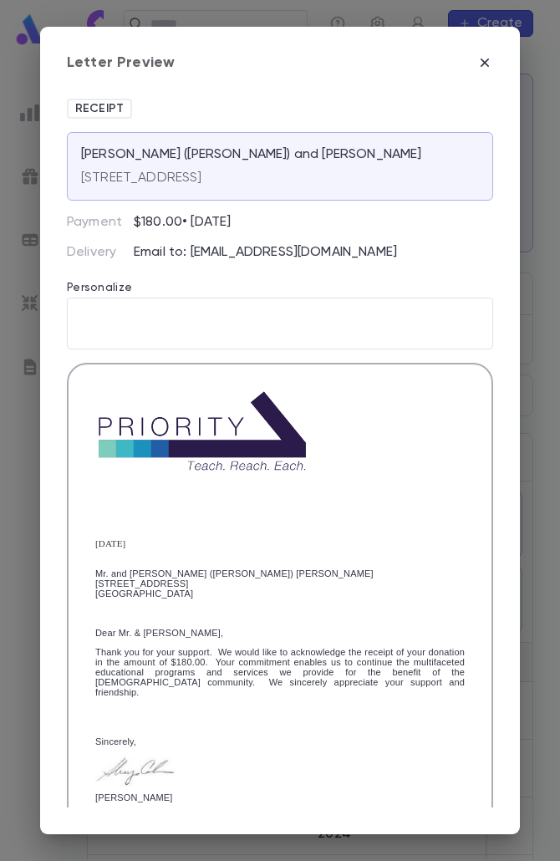
scroll to position [285, 0]
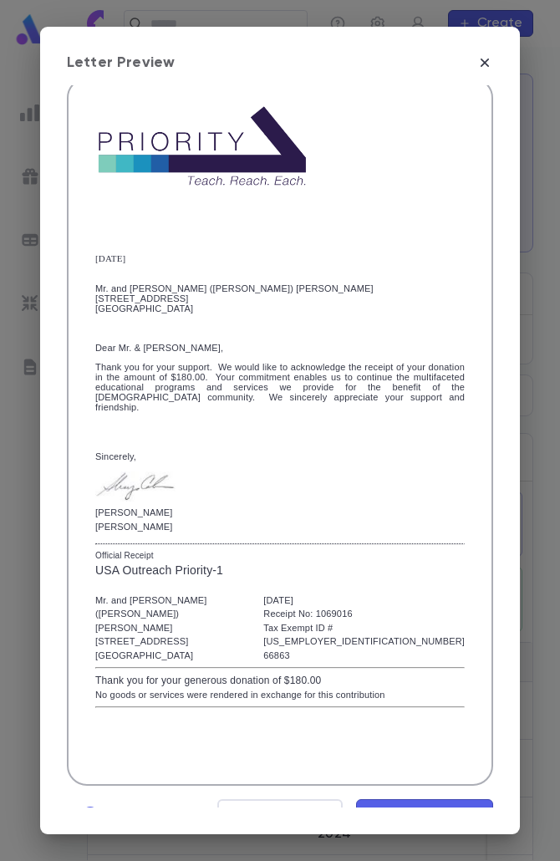
click at [437, 803] on button "Mark Reviewed" at bounding box center [424, 815] width 137 height 32
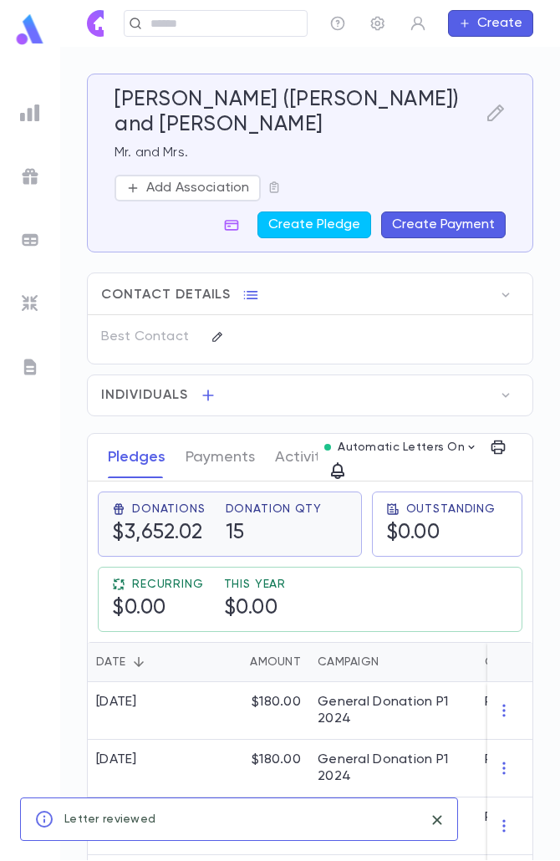
scroll to position [418, 0]
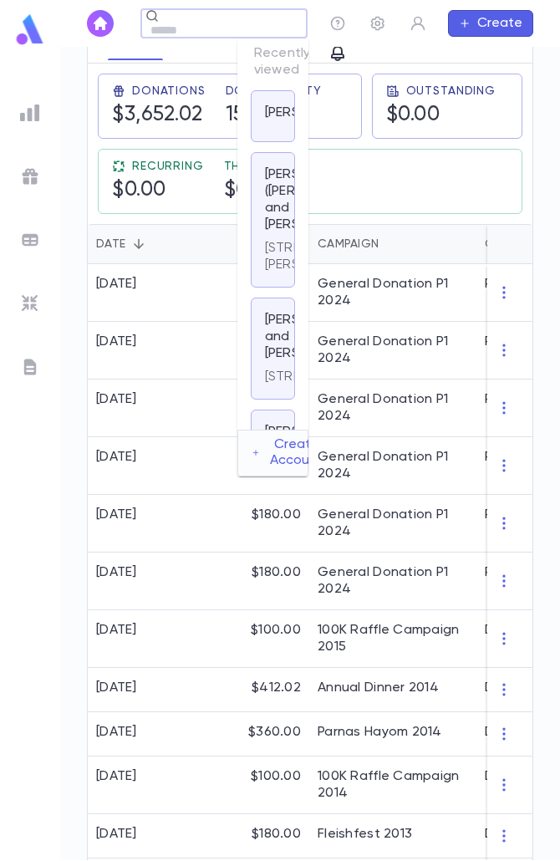
click at [150, 18] on div "Schonfeld, Baruch (Bernard) and Gitty ​ Create" at bounding box center [310, 23] width 500 height 47
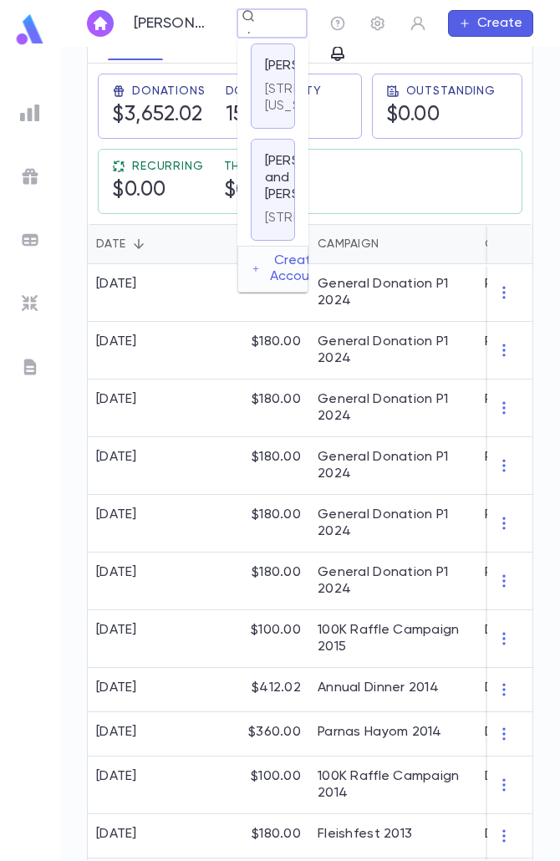
scroll to position [0, 28]
click at [262, 146] on div "Herskovits, Michael and Mirel 1715 East 32nd Street, Brooklyn NY 11234 United S…" at bounding box center [273, 94] width 44 height 102
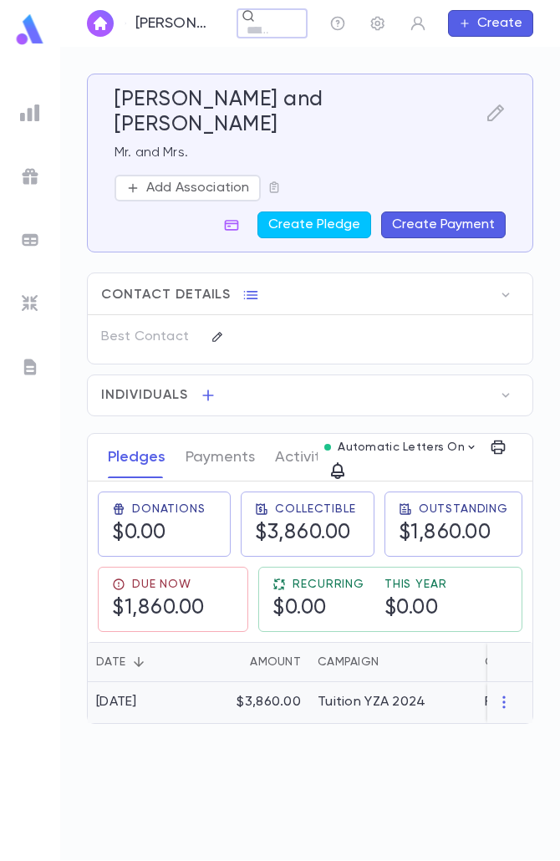
click at [239, 682] on div "$3,860.00" at bounding box center [255, 702] width 109 height 41
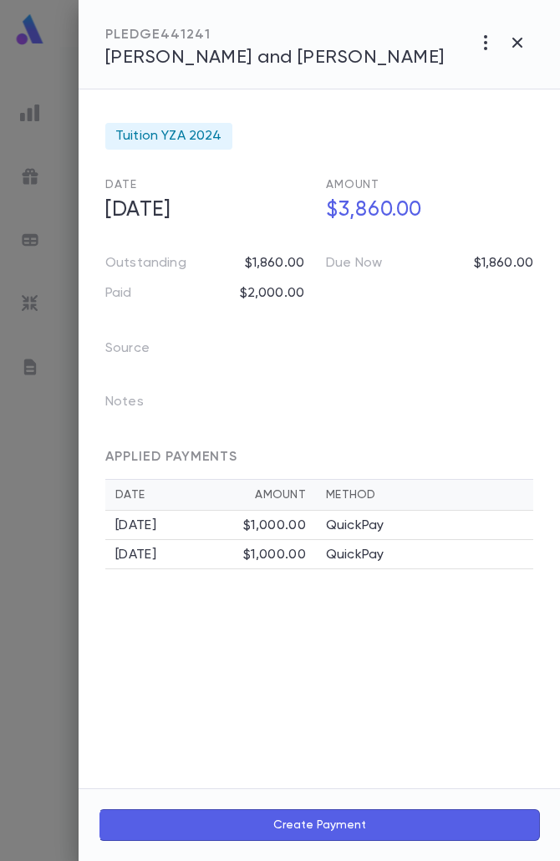
click at [299, 820] on button "Create Payment" at bounding box center [320, 826] width 442 height 32
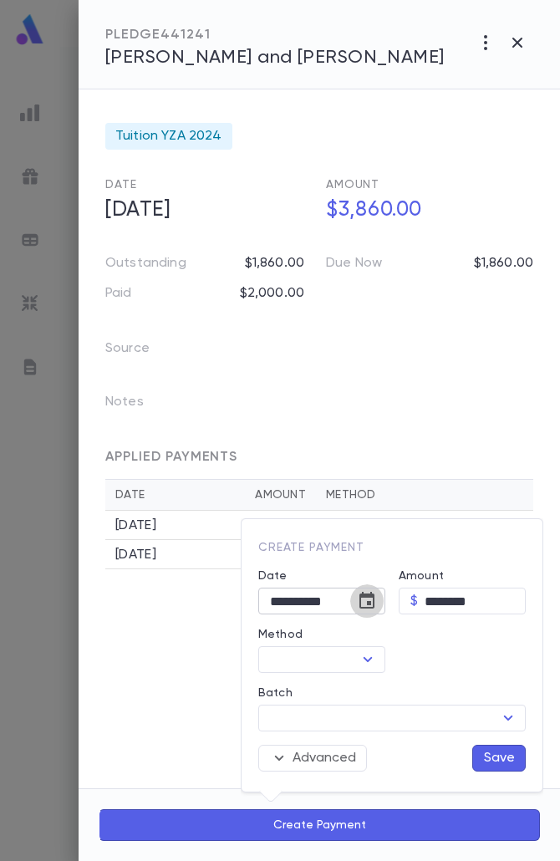
click at [372, 600] on icon "Choose date, selected date is Aug 25, 2025" at bounding box center [367, 601] width 20 height 20
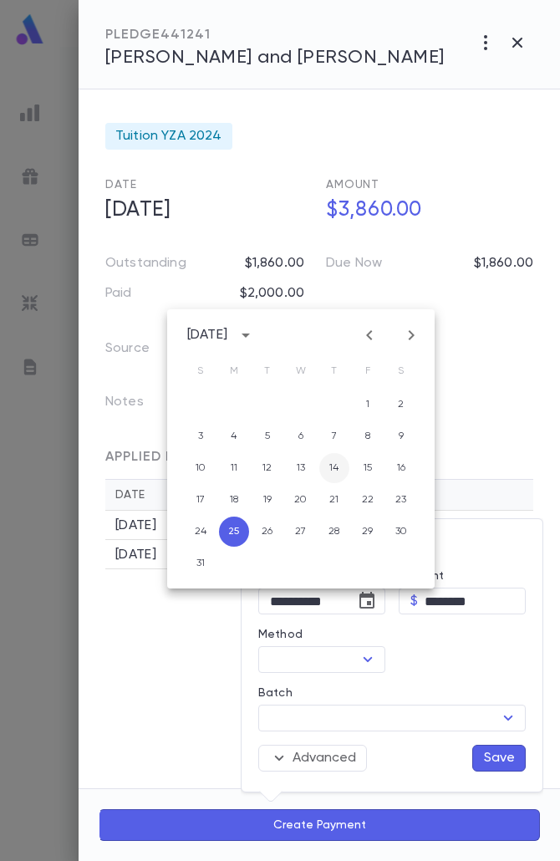
click at [335, 465] on button "14" at bounding box center [334, 468] width 30 height 30
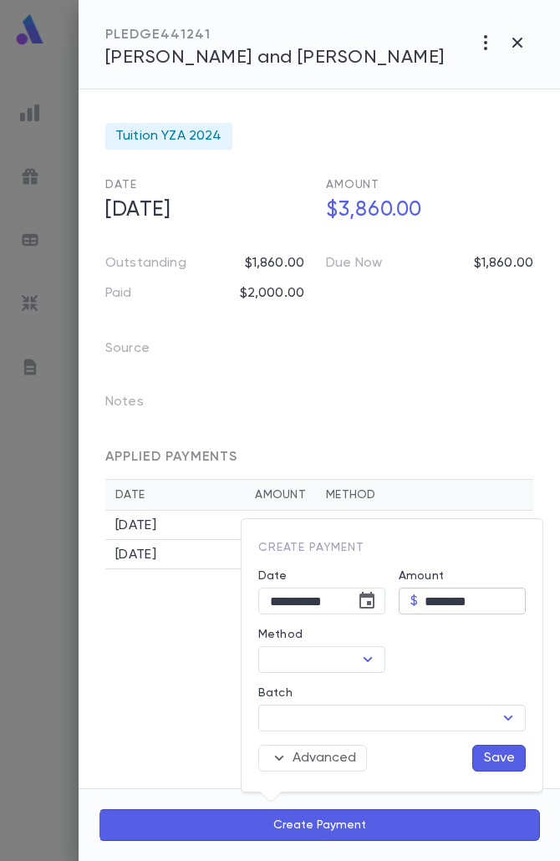
click at [436, 601] on input "********" at bounding box center [475, 602] width 101 height 26
click at [364, 668] on icon "Open" at bounding box center [368, 660] width 20 height 20
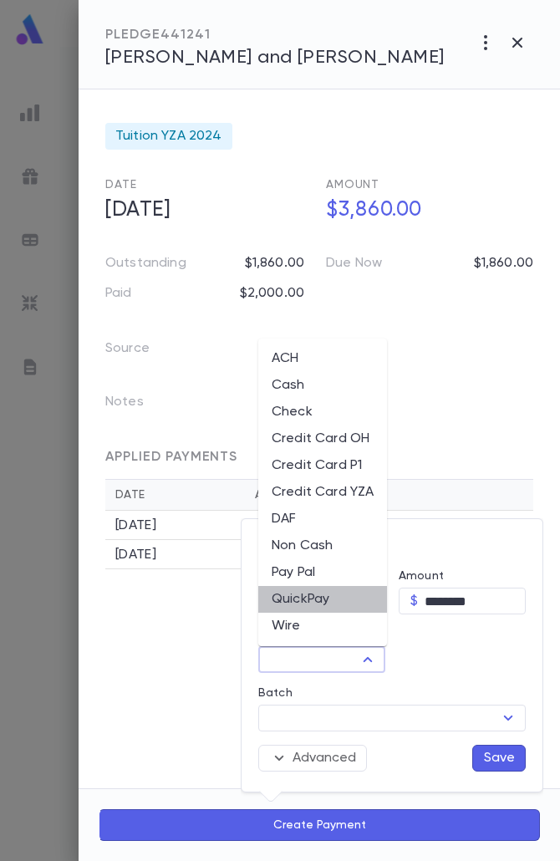
click at [302, 590] on li "QuickPay" at bounding box center [322, 599] width 129 height 27
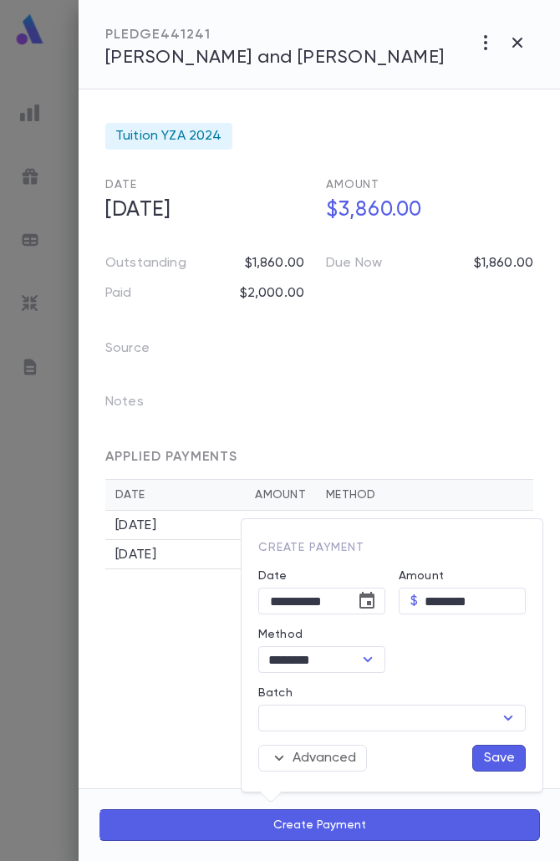
click at [505, 760] on button "Save" at bounding box center [500, 758] width 54 height 27
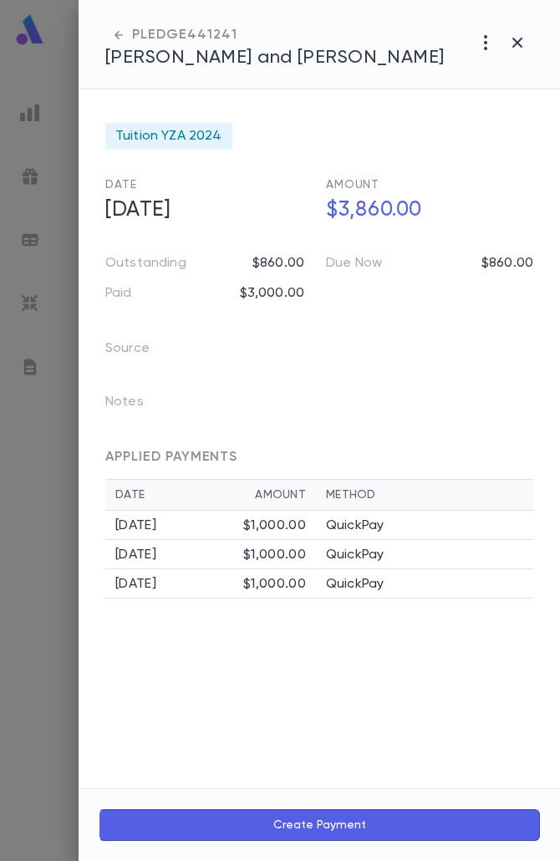
click at [273, 810] on button "Create Payment" at bounding box center [320, 826] width 442 height 32
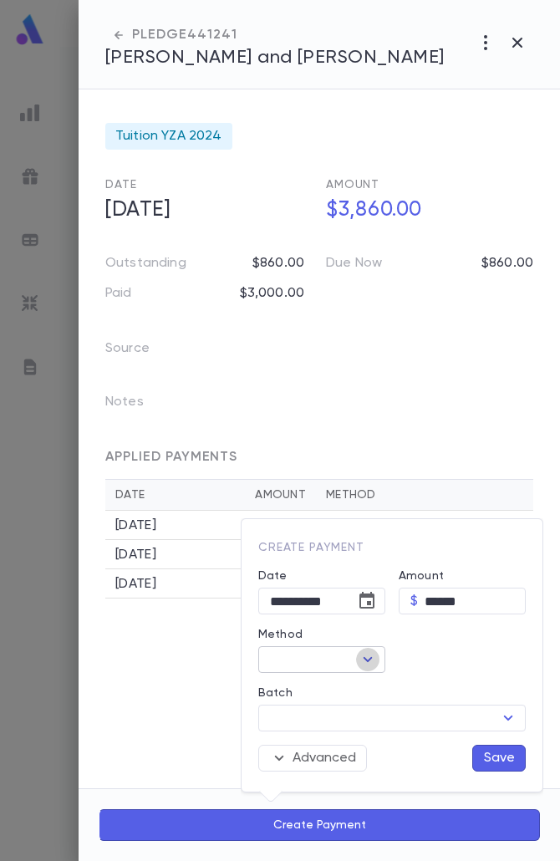
click at [370, 664] on icon "Open" at bounding box center [368, 660] width 20 height 20
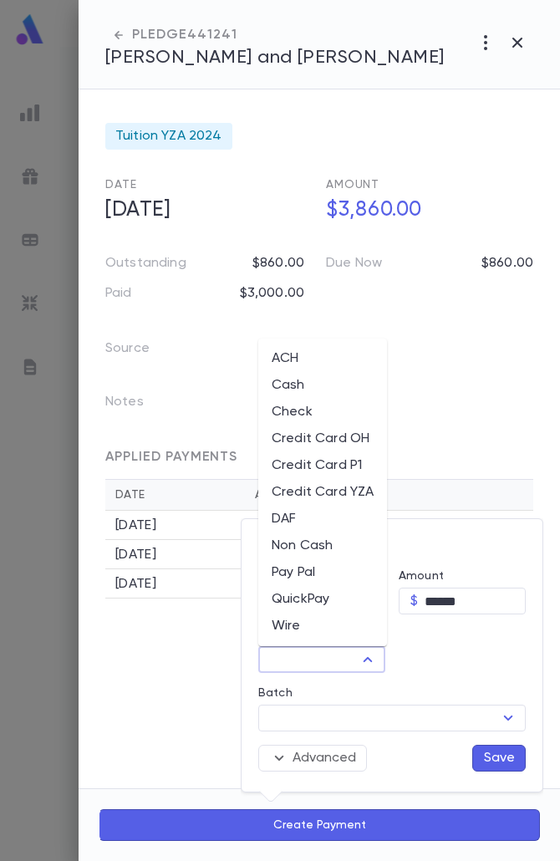
click at [304, 592] on li "QuickPay" at bounding box center [322, 599] width 129 height 27
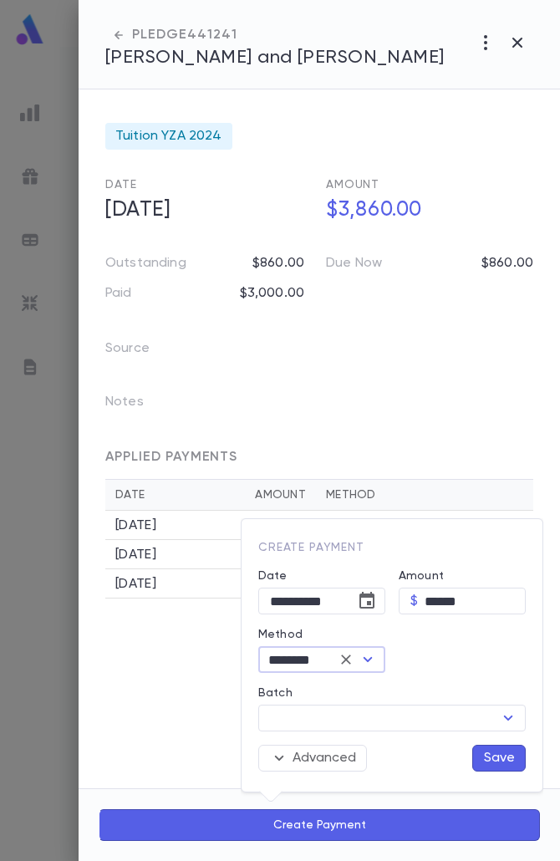
click at [485, 759] on button "Save" at bounding box center [500, 758] width 54 height 27
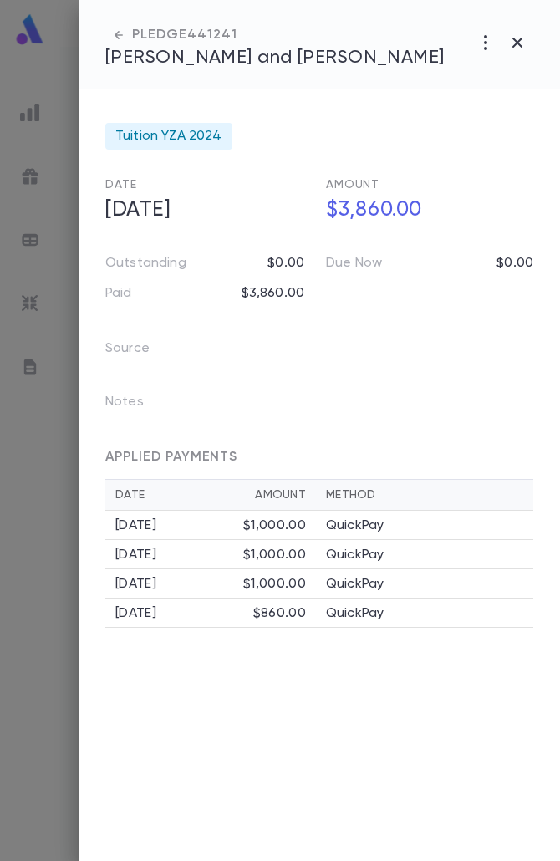
click at [60, 661] on div at bounding box center [280, 430] width 560 height 861
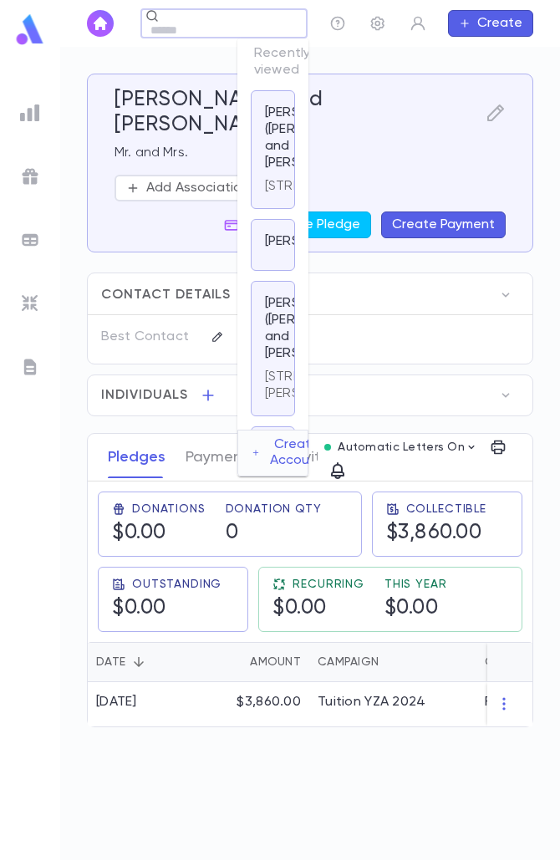
click at [200, 24] on div "Herskovits, Michael and Mirel ​ Create" at bounding box center [310, 23] width 500 height 47
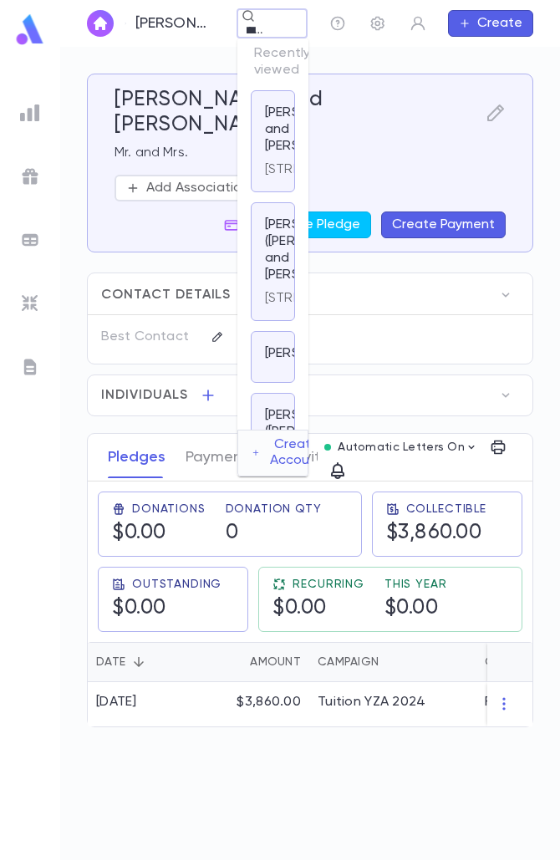
scroll to position [0, 18]
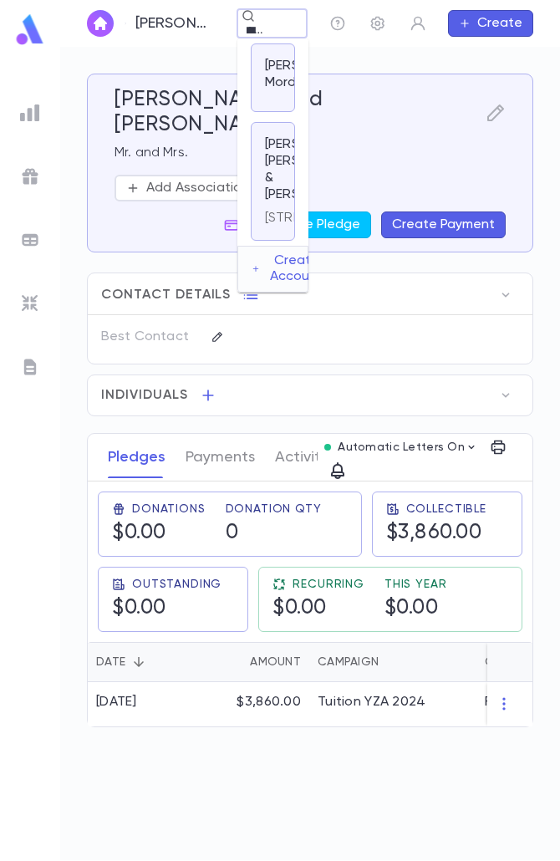
click at [275, 92] on div "Abeaziz, Mordy" at bounding box center [273, 78] width 16 height 40
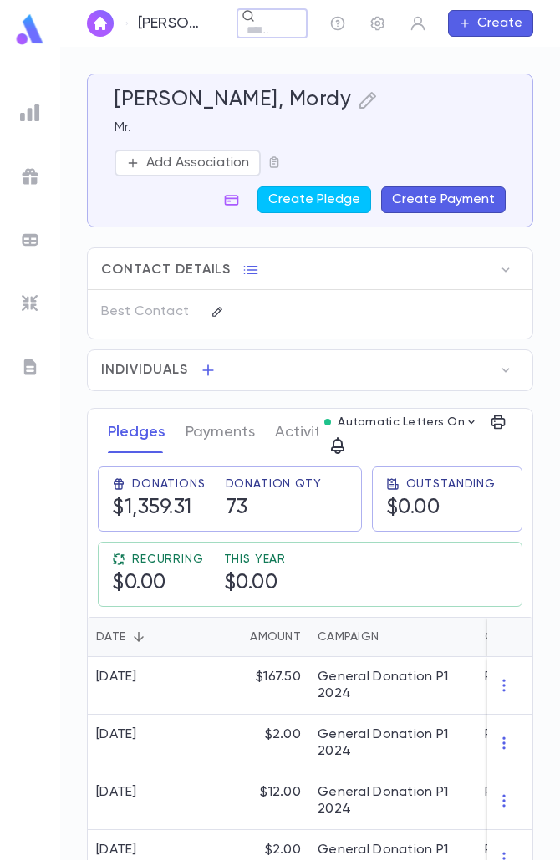
click at [451, 199] on button "Create Payment" at bounding box center [443, 199] width 125 height 27
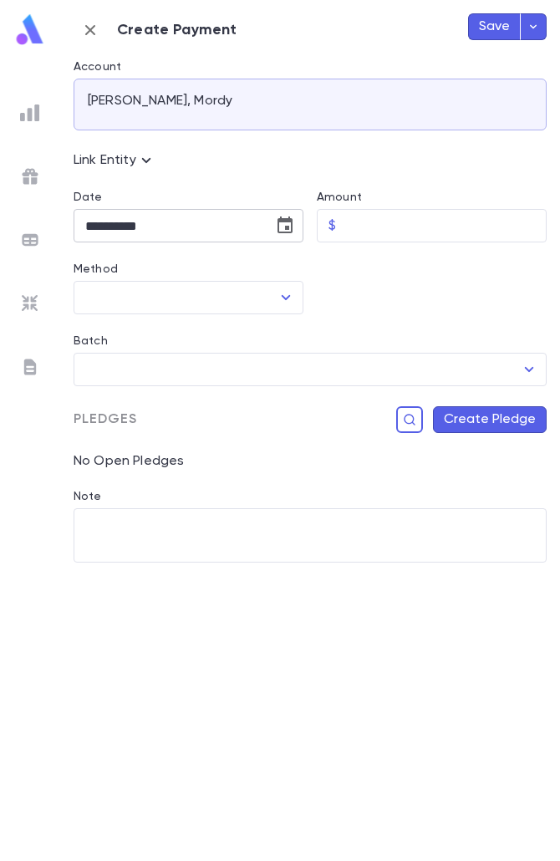
click at [295, 219] on button "Choose date, selected date is Aug 25, 2025" at bounding box center [284, 225] width 33 height 33
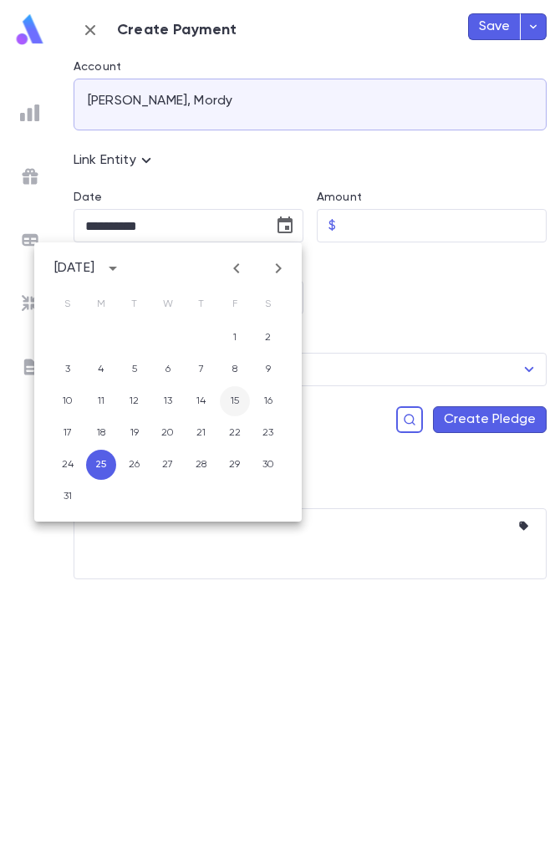
click at [227, 396] on button "15" at bounding box center [235, 401] width 30 height 30
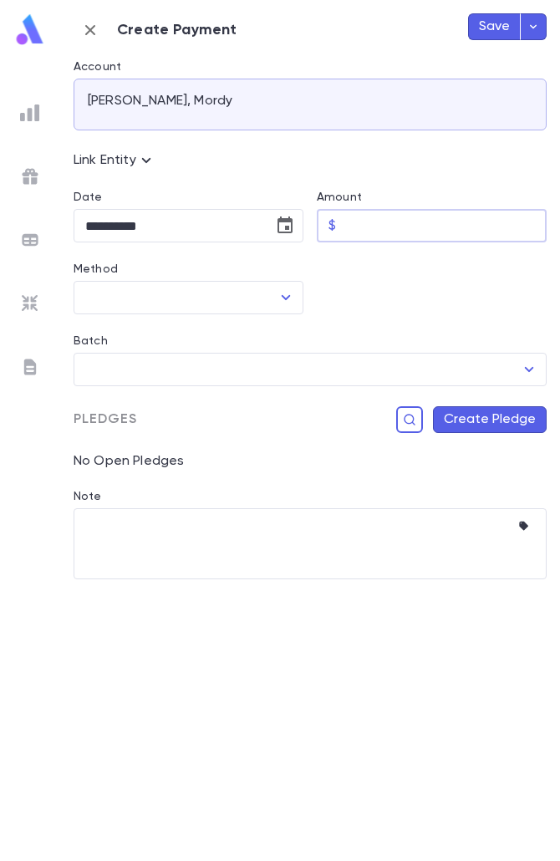
click at [352, 228] on input "Amount" at bounding box center [445, 226] width 204 height 33
click at [274, 308] on div at bounding box center [285, 297] width 22 height 23
click at [280, 295] on icon "Open" at bounding box center [286, 298] width 20 height 20
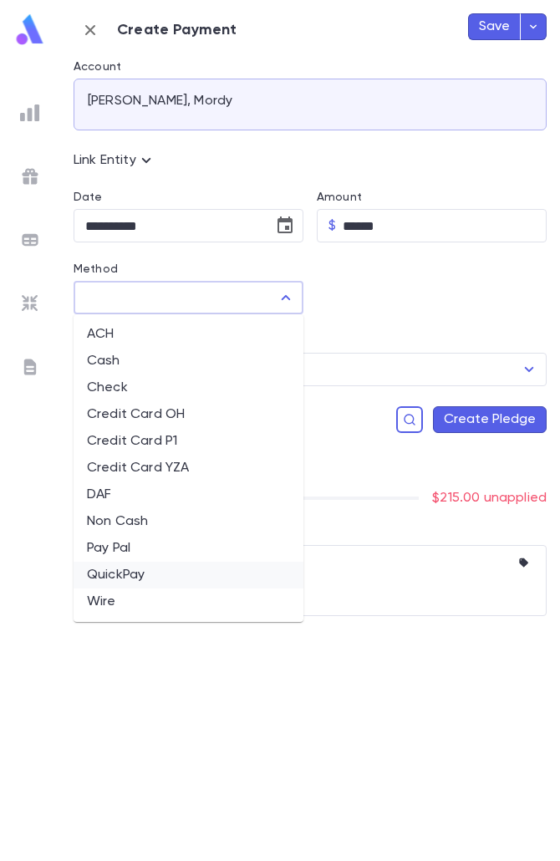
click at [150, 571] on li "QuickPay" at bounding box center [189, 575] width 230 height 27
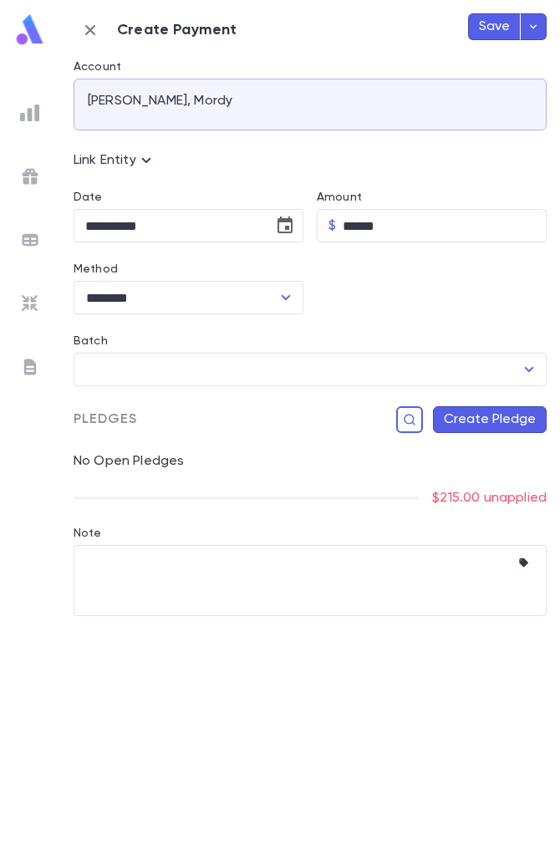
click at [459, 434] on div "No Open Pledges" at bounding box center [303, 451] width 487 height 37
click at [463, 426] on button "Create Pledge" at bounding box center [490, 419] width 114 height 27
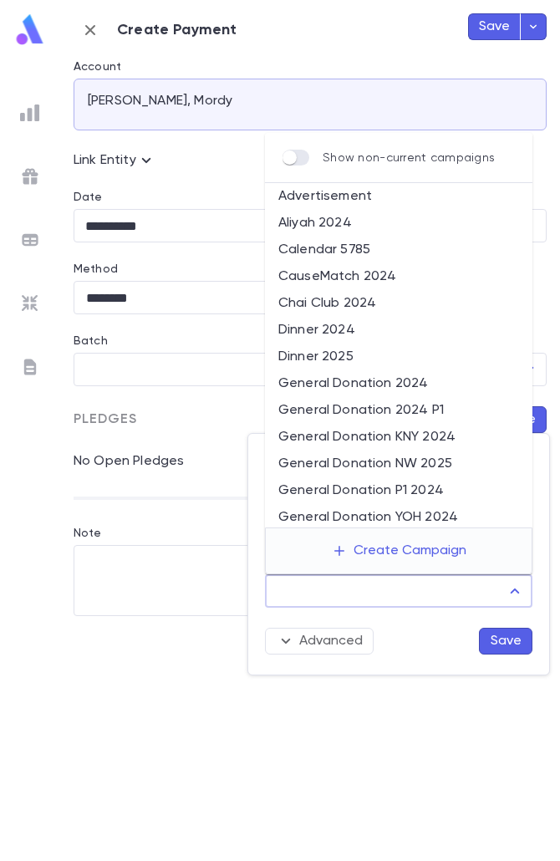
click at [403, 589] on input "Campaign" at bounding box center [386, 591] width 227 height 32
click at [406, 500] on li "General Donation P1 2024" at bounding box center [399, 491] width 268 height 27
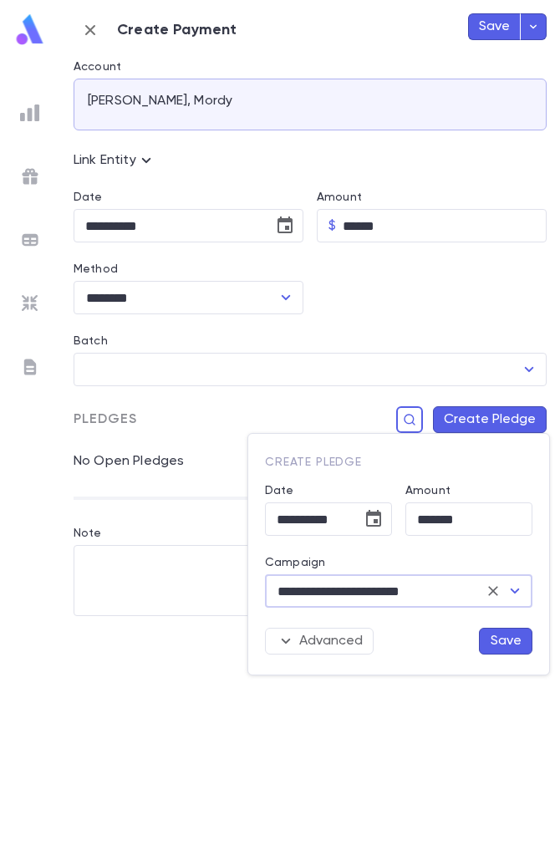
click at [490, 629] on button "Save" at bounding box center [506, 641] width 54 height 27
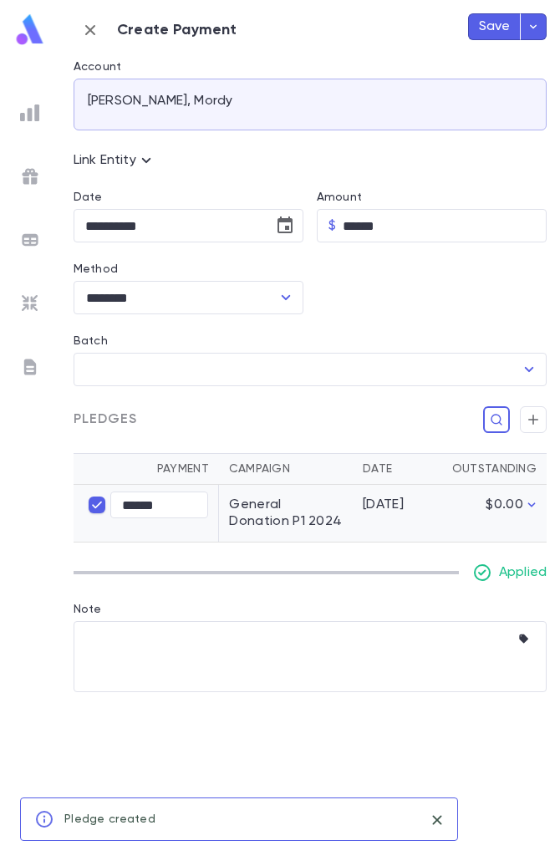
click at [503, 27] on button "Save" at bounding box center [494, 26] width 53 height 27
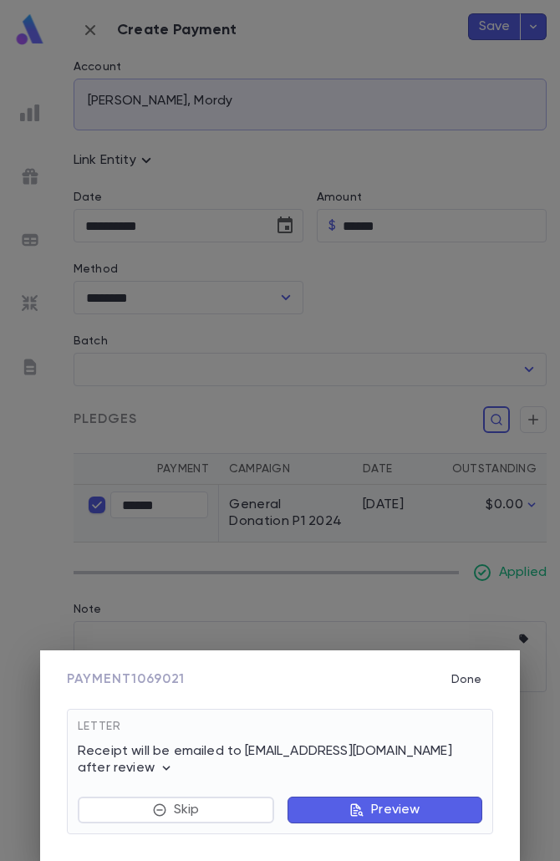
click at [342, 809] on button "Preview" at bounding box center [385, 810] width 195 height 27
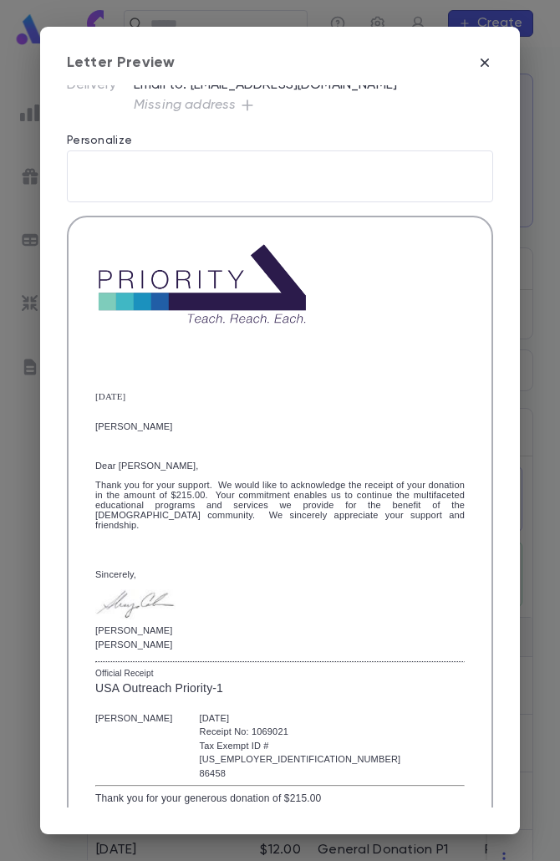
scroll to position [268, 0]
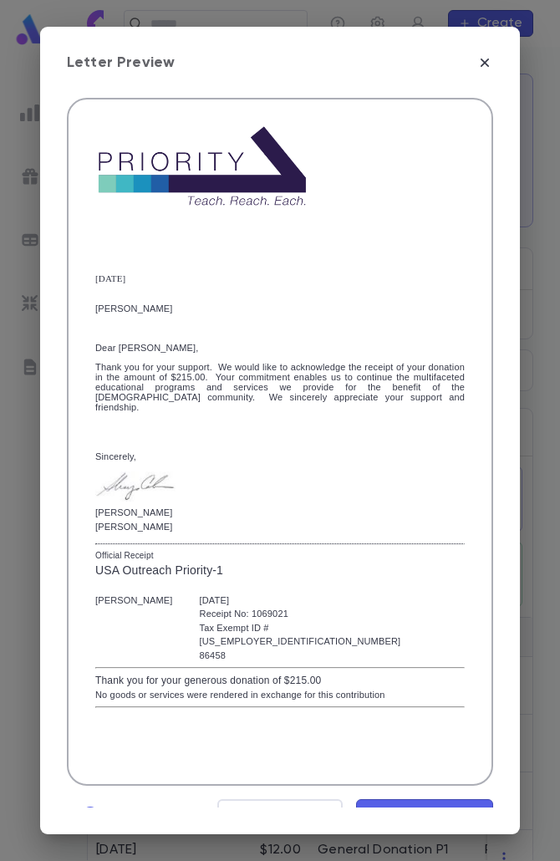
click at [388, 806] on span "Mark Reviewed" at bounding box center [425, 815] width 112 height 18
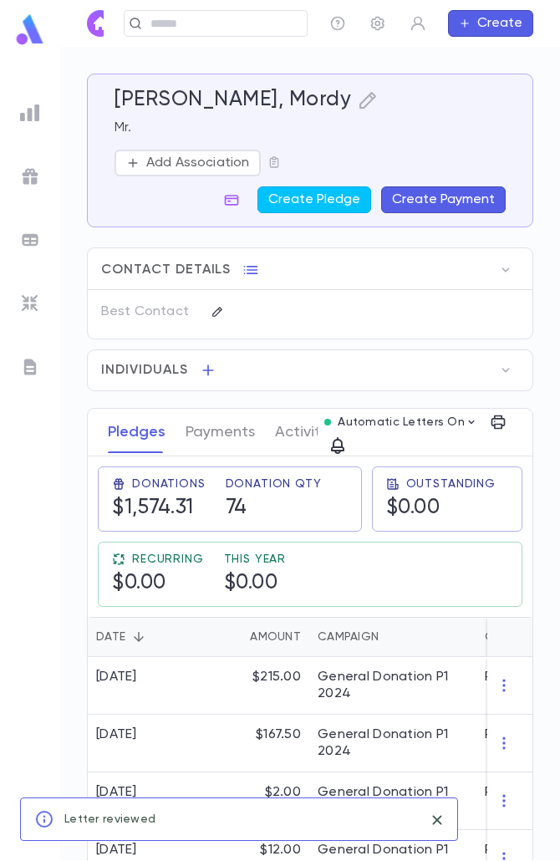
click at [235, 37] on div "Abeaziz, Mordy ​ Create" at bounding box center [310, 23] width 500 height 47
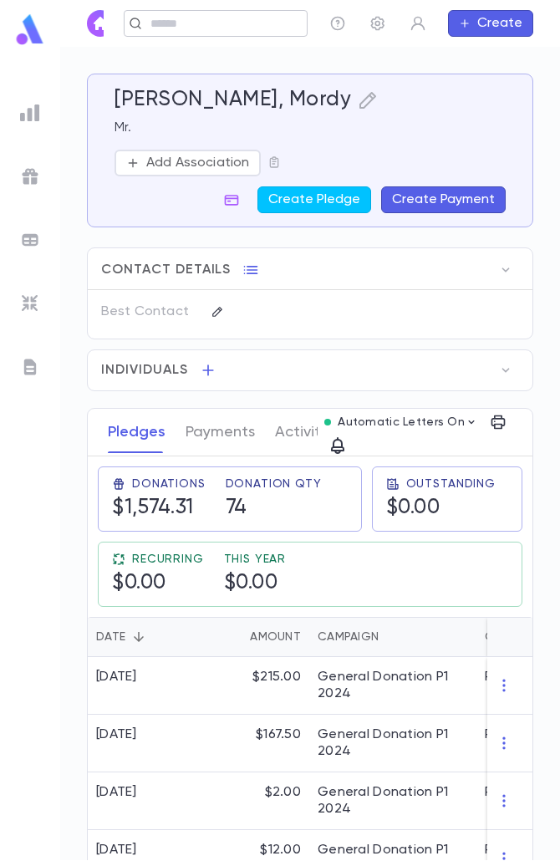
click at [225, 33] on div "​" at bounding box center [216, 23] width 184 height 27
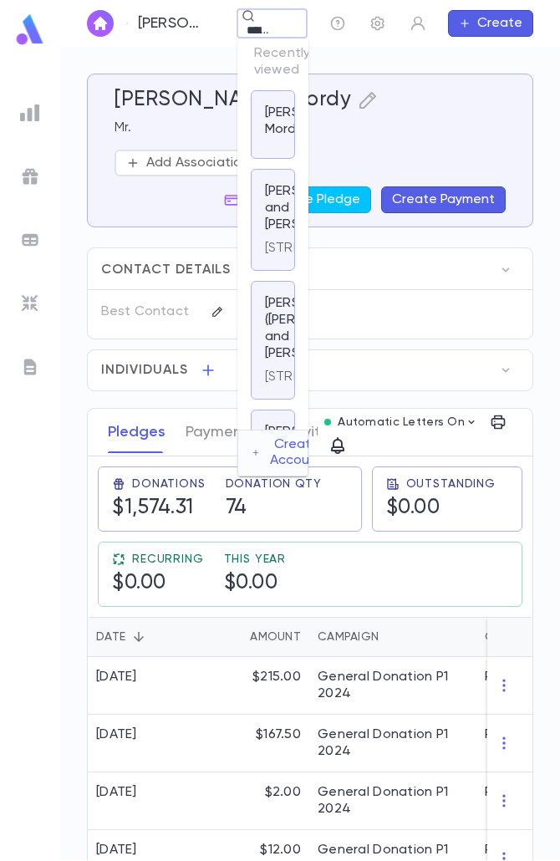
scroll to position [0, 7]
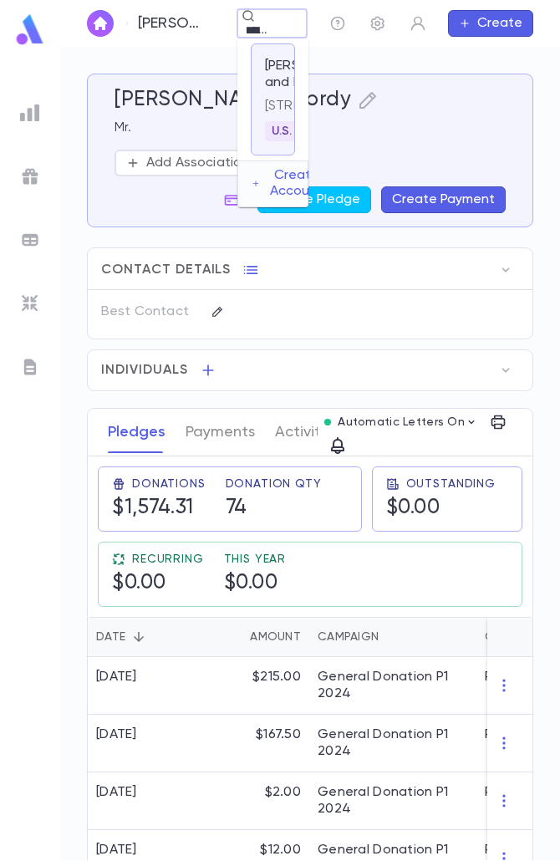
click at [275, 115] on p "5241 North 37th Street, Hollywood FL 33021 United States" at bounding box center [273, 106] width 16 height 17
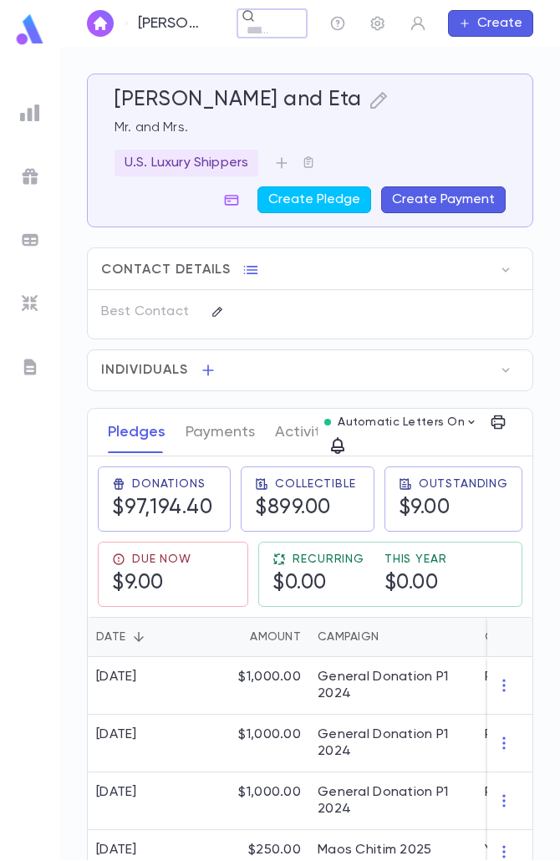
click at [404, 196] on button "Create Payment" at bounding box center [443, 199] width 125 height 27
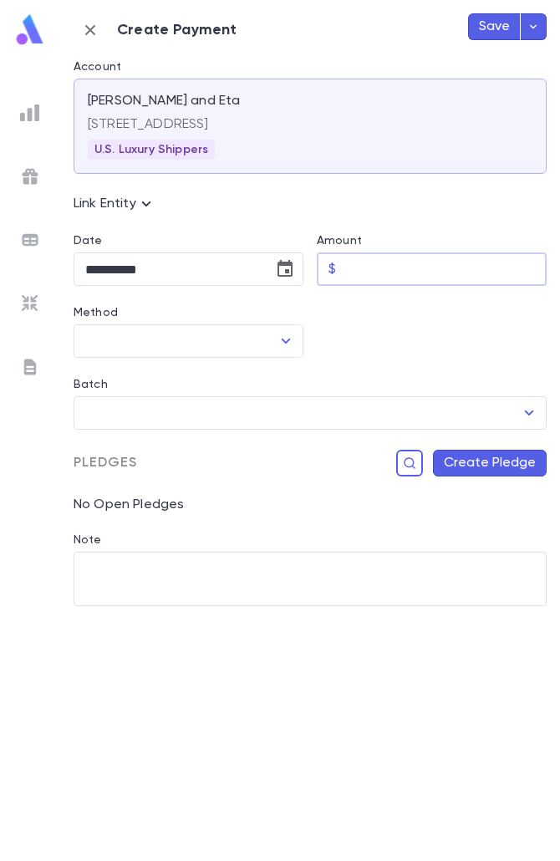
click at [385, 261] on input "Amount" at bounding box center [445, 269] width 204 height 33
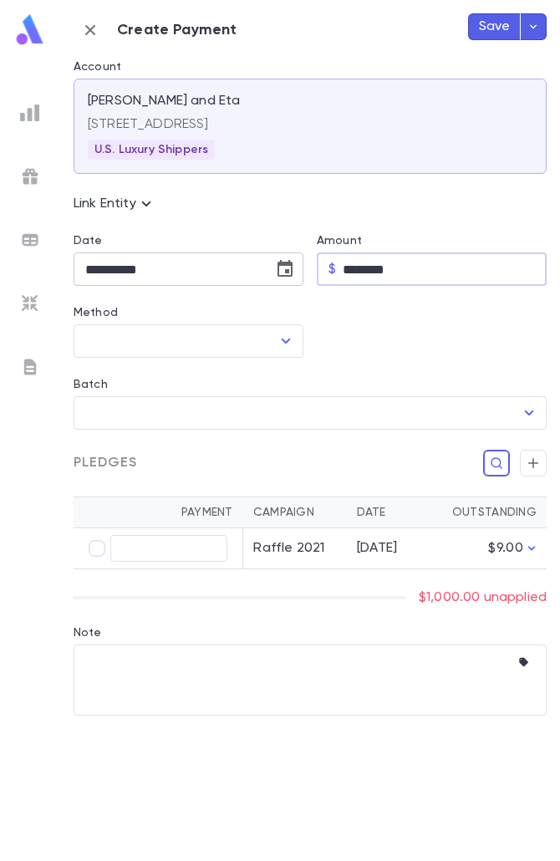
click at [294, 262] on icon "Choose date, selected date is Aug 25, 2025" at bounding box center [285, 269] width 20 height 20
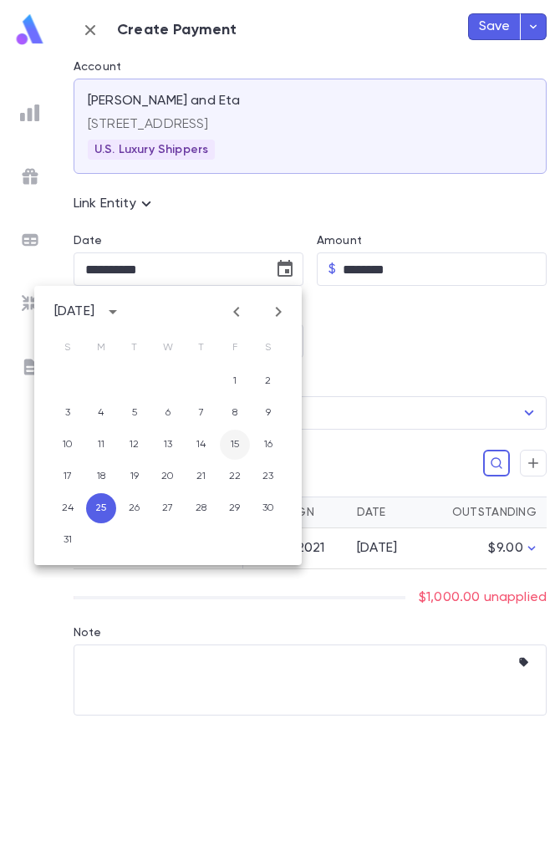
click at [226, 447] on button "15" at bounding box center [235, 445] width 30 height 30
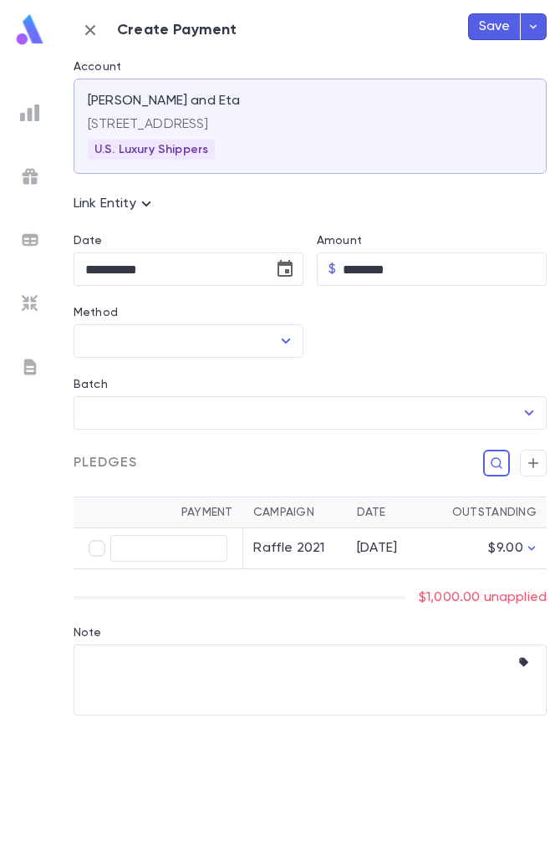
click at [263, 340] on input "Method" at bounding box center [176, 341] width 190 height 32
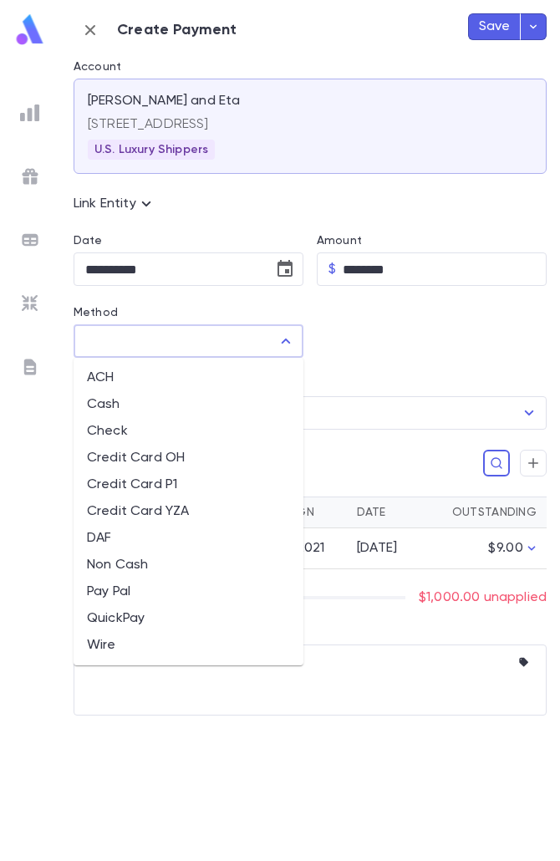
click at [136, 617] on li "QuickPay" at bounding box center [189, 618] width 230 height 27
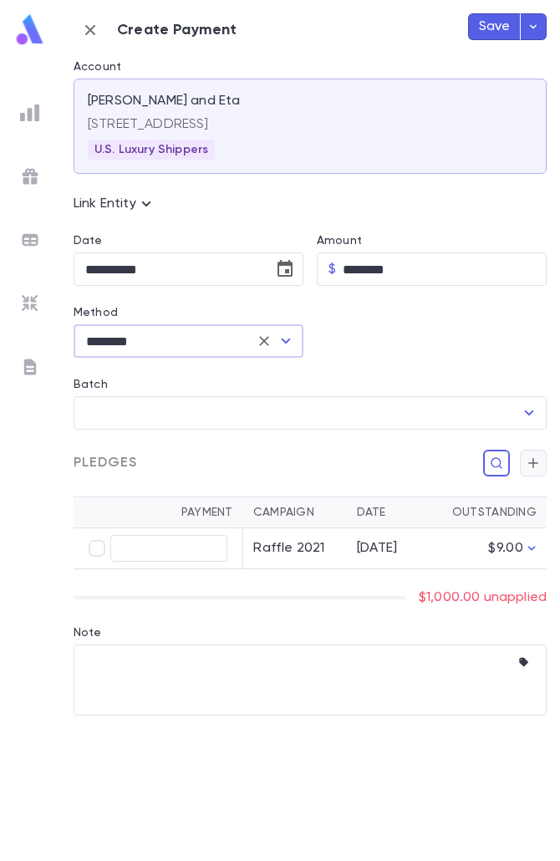
click at [533, 461] on icon "button" at bounding box center [533, 463] width 15 height 17
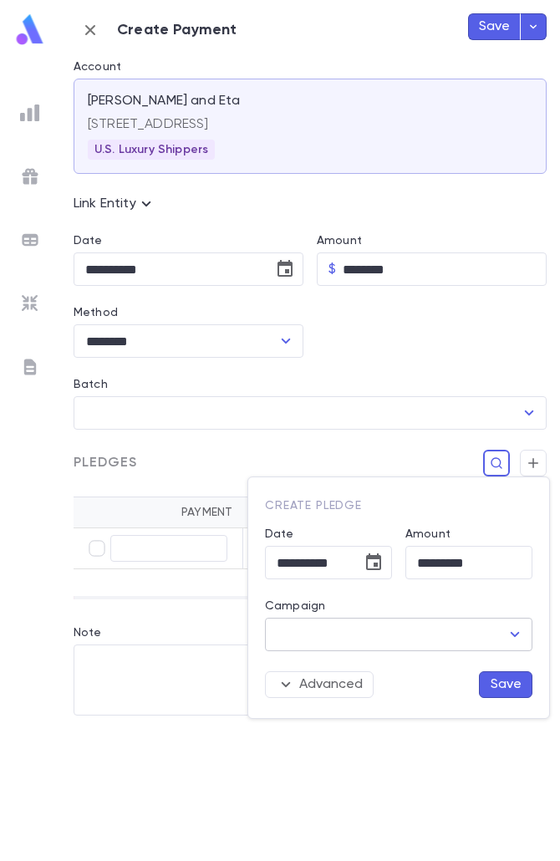
click at [442, 621] on input "Campaign" at bounding box center [386, 635] width 227 height 32
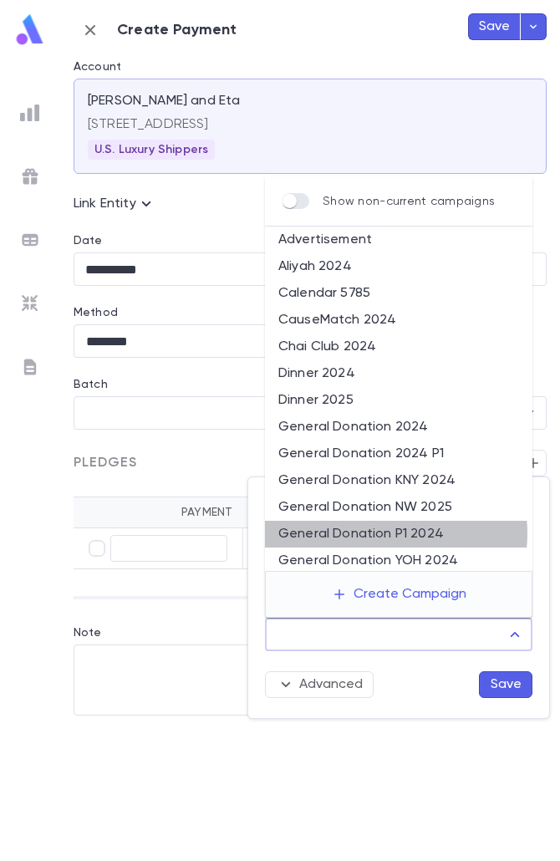
click at [370, 534] on li "General Donation P1 2024" at bounding box center [399, 534] width 268 height 27
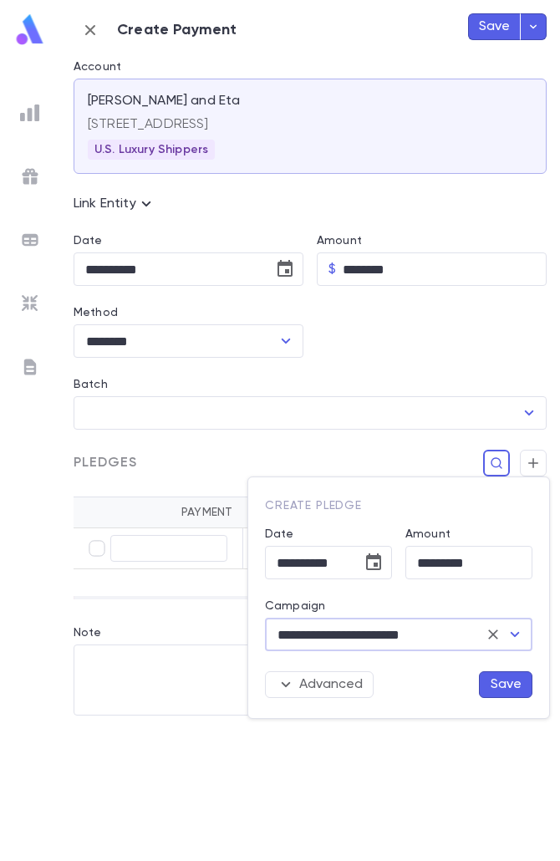
click at [500, 684] on button "Save" at bounding box center [506, 685] width 54 height 27
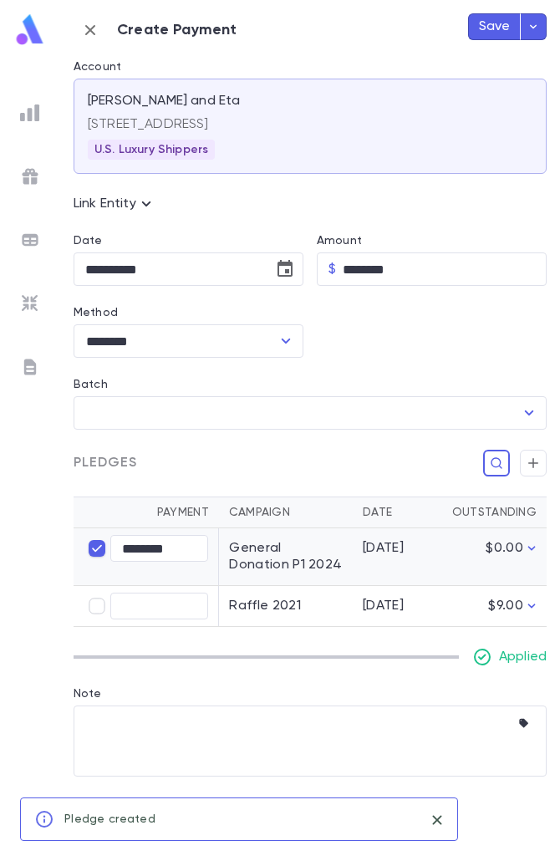
click at [495, 34] on button "Save" at bounding box center [494, 26] width 53 height 27
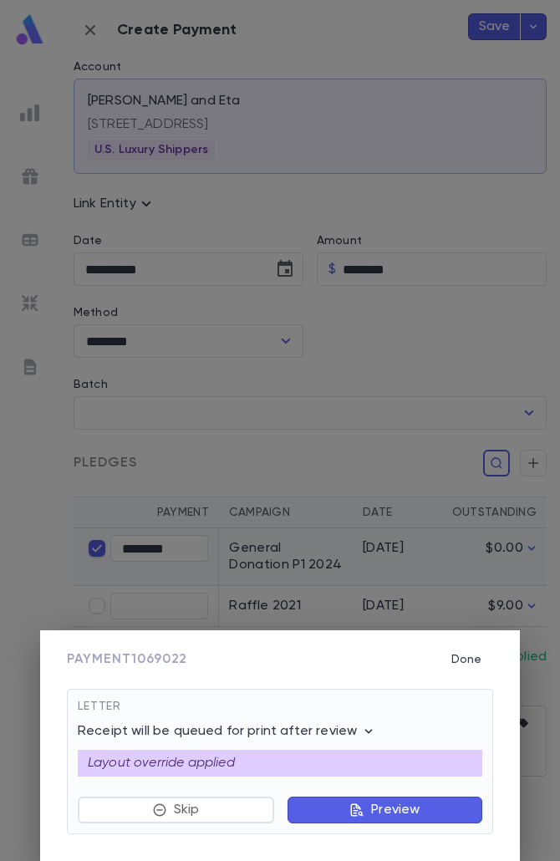
click at [345, 804] on button "Preview" at bounding box center [385, 810] width 195 height 27
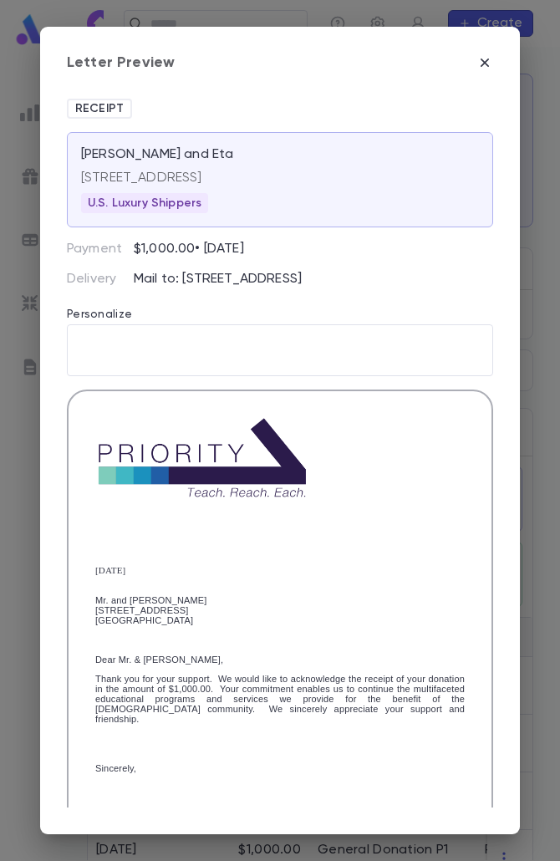
scroll to position [314, 0]
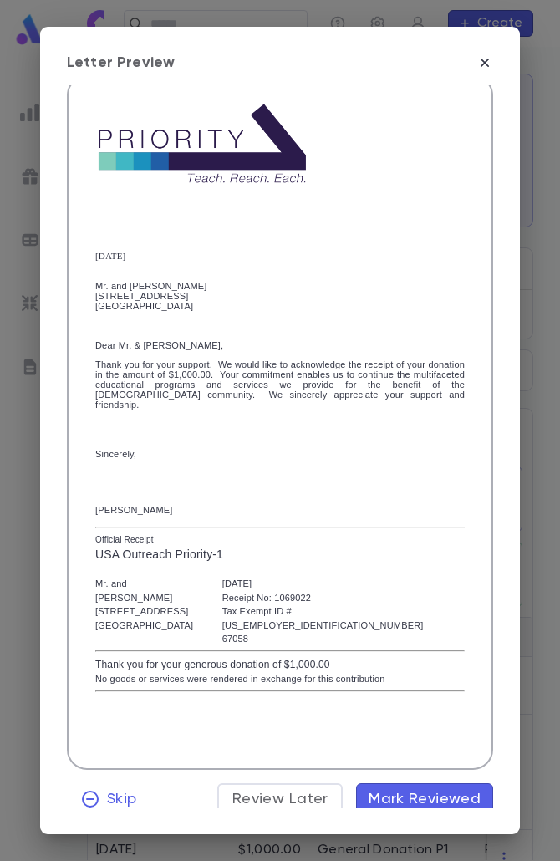
click at [442, 790] on span "Mark Reviewed" at bounding box center [425, 799] width 112 height 18
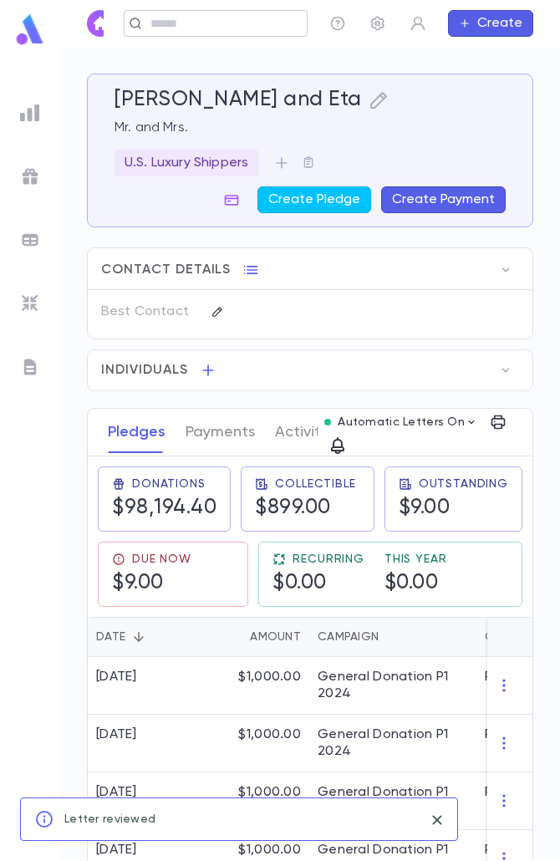
click at [218, 32] on div "​" at bounding box center [216, 23] width 184 height 27
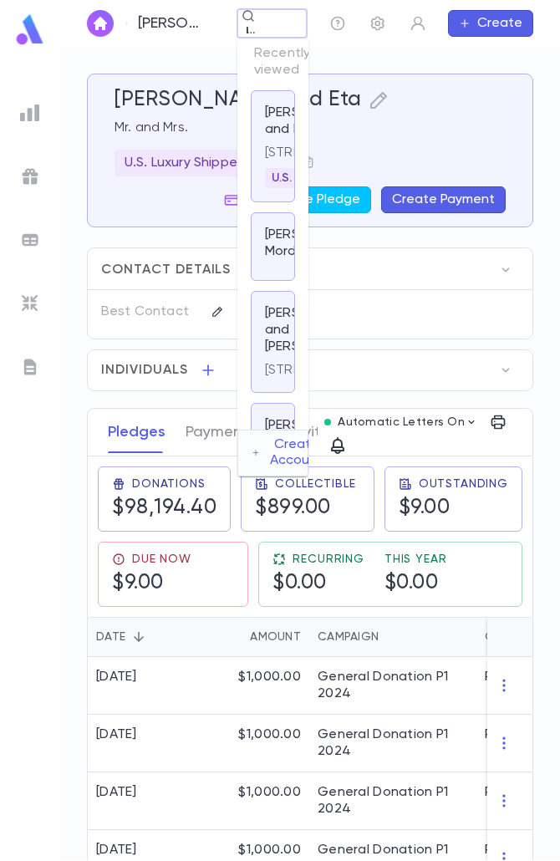
scroll to position [0, 20]
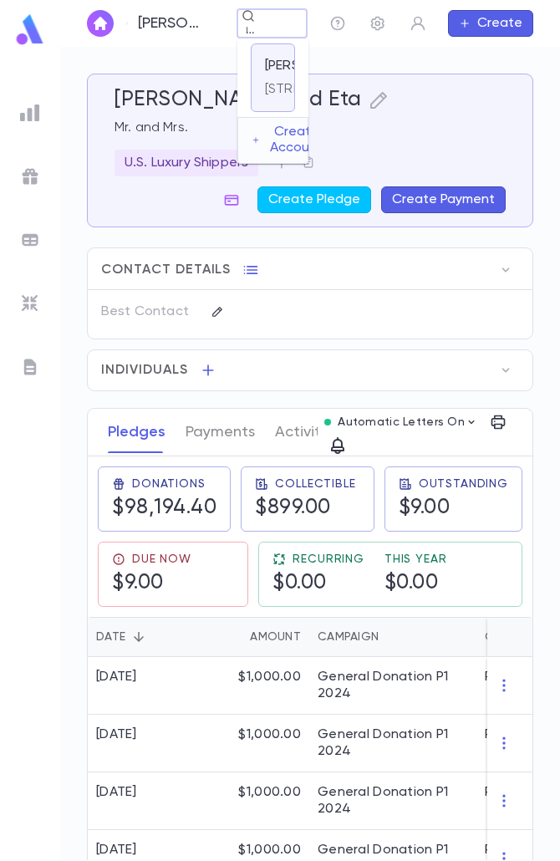
click at [278, 98] on p "8905 NW 38th DR, coral springs FL 33065 US" at bounding box center [325, 89] width 121 height 17
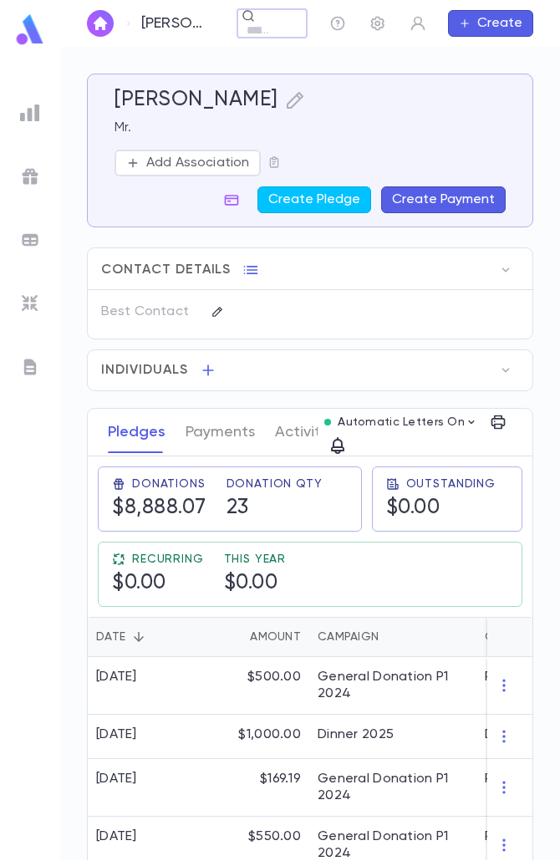
click at [447, 188] on button "Create Payment" at bounding box center [443, 199] width 125 height 27
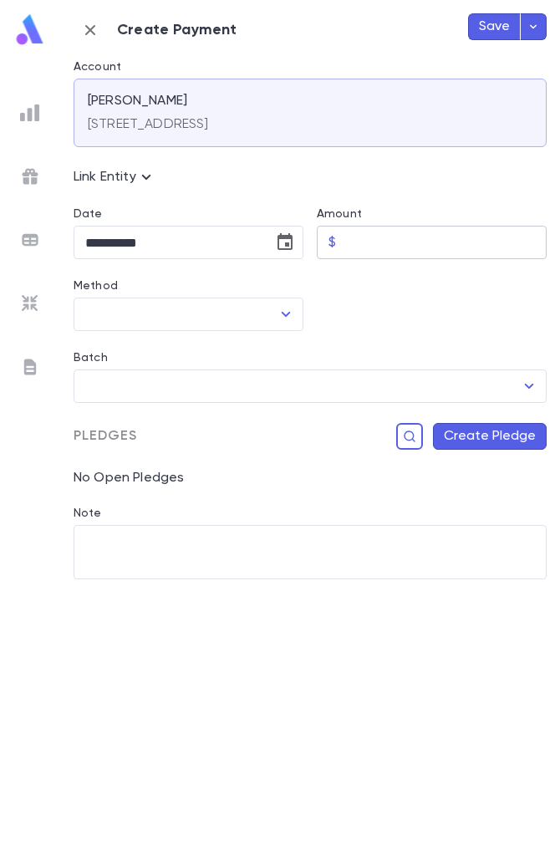
click at [381, 255] on input "Amount" at bounding box center [445, 243] width 204 height 33
click at [273, 234] on button "Choose date, selected date is Aug 25, 2025" at bounding box center [284, 242] width 33 height 33
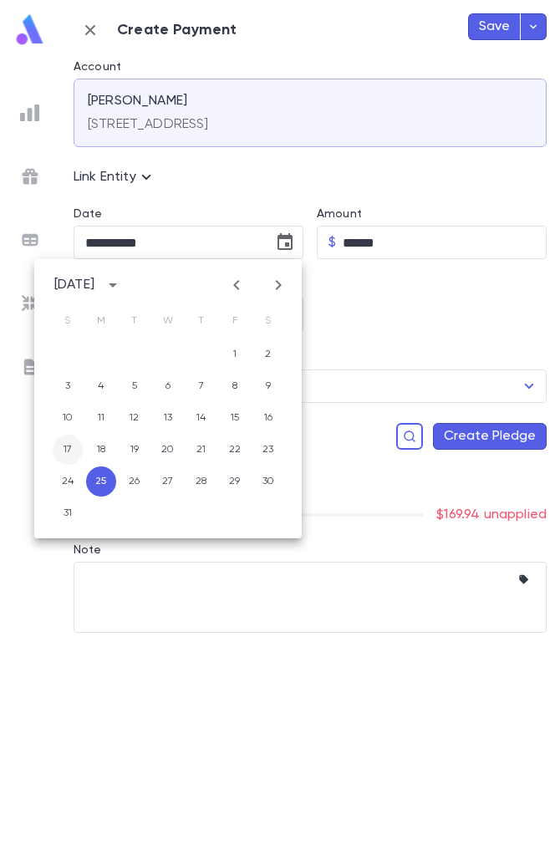
click at [61, 447] on button "17" at bounding box center [68, 450] width 30 height 30
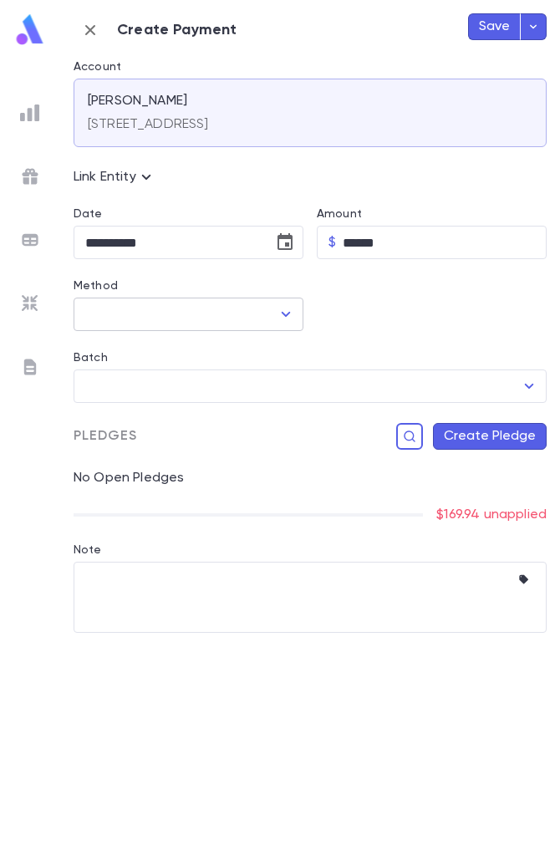
click at [292, 315] on icon "Open" at bounding box center [286, 314] width 20 height 20
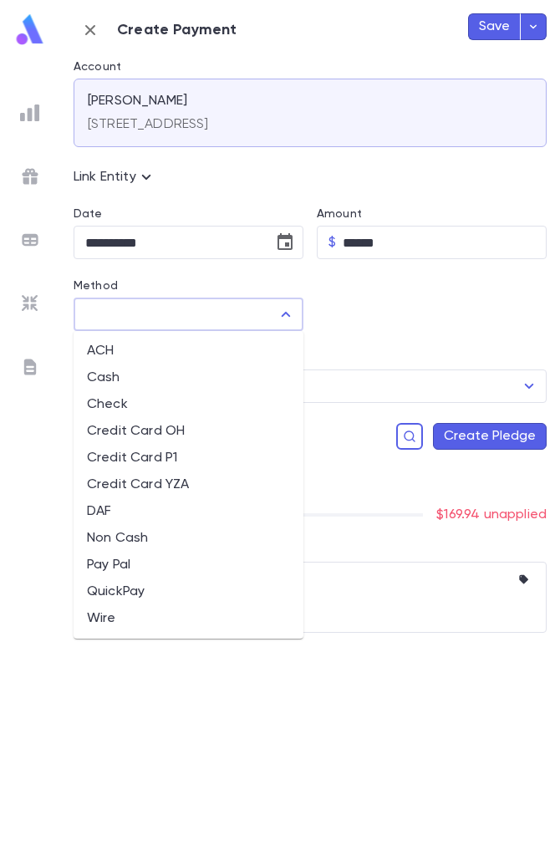
click at [105, 600] on li "QuickPay" at bounding box center [189, 592] width 230 height 27
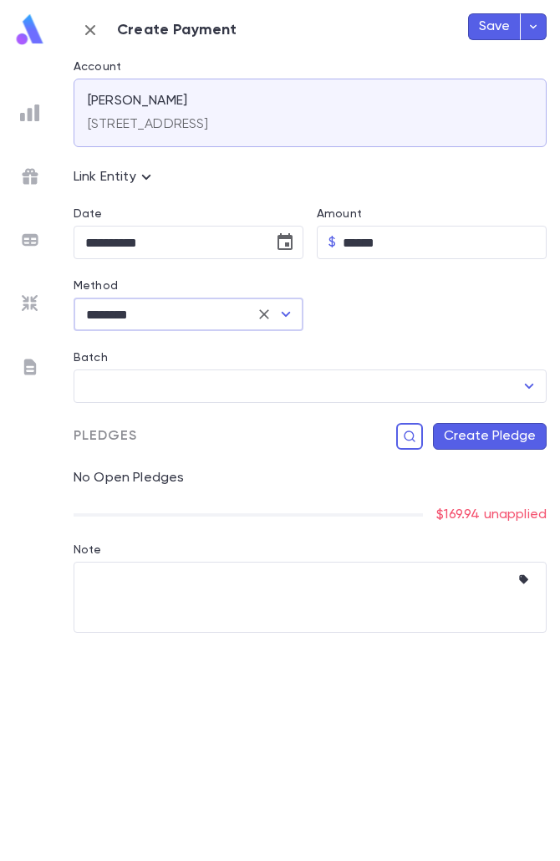
click at [488, 437] on button "Create Pledge" at bounding box center [490, 436] width 114 height 27
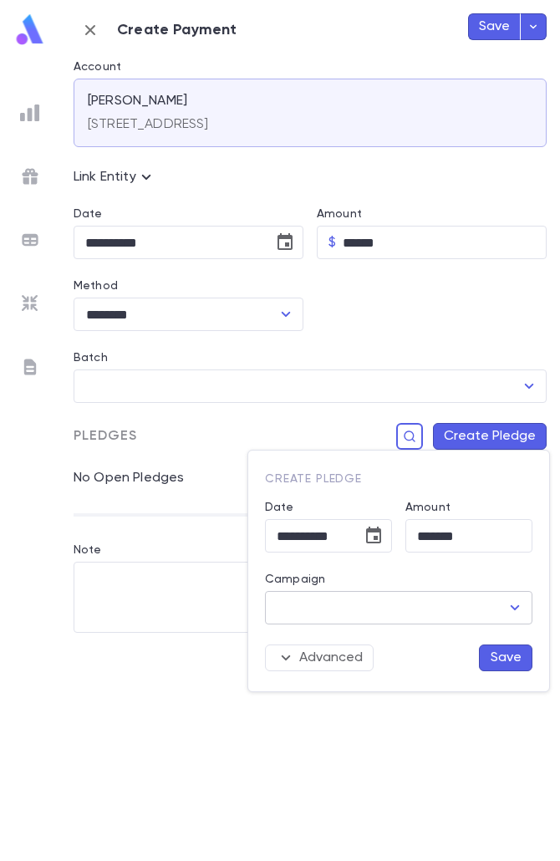
click at [391, 621] on input "Campaign" at bounding box center [386, 608] width 227 height 32
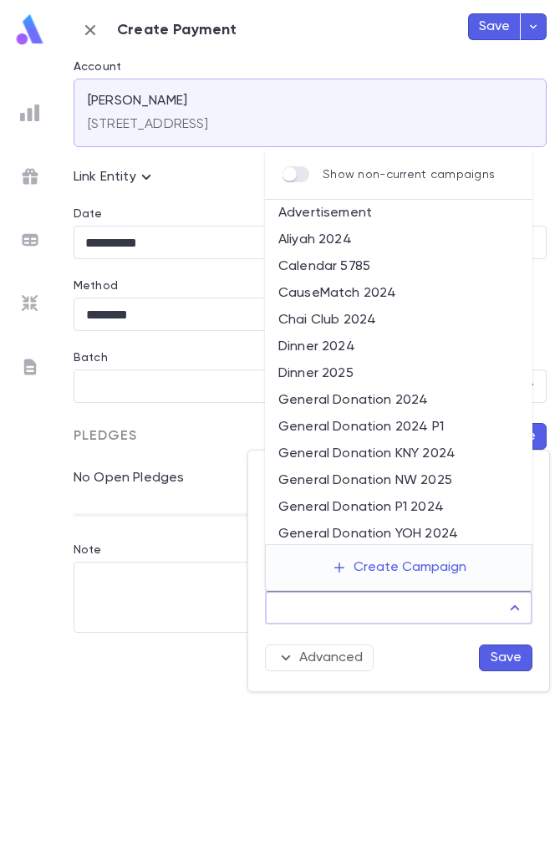
click at [418, 510] on li "General Donation P1 2024" at bounding box center [399, 507] width 268 height 27
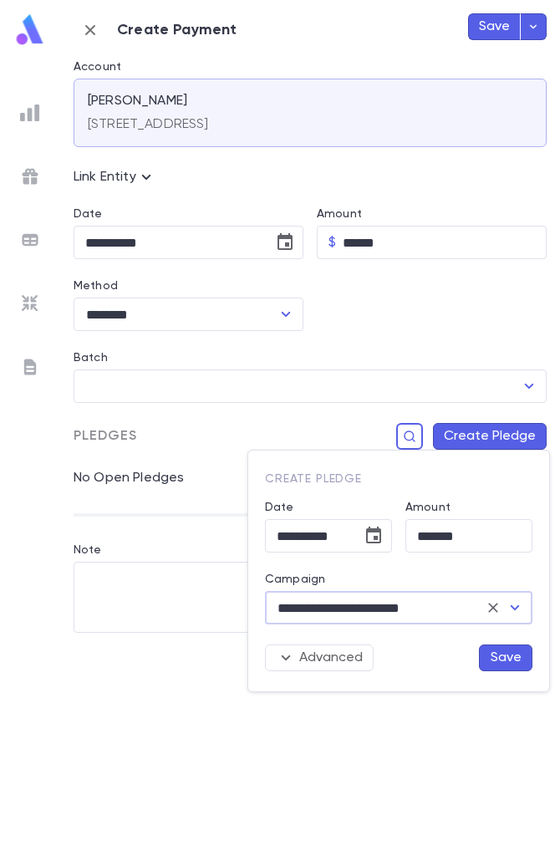
click at [512, 663] on button "Save" at bounding box center [506, 658] width 54 height 27
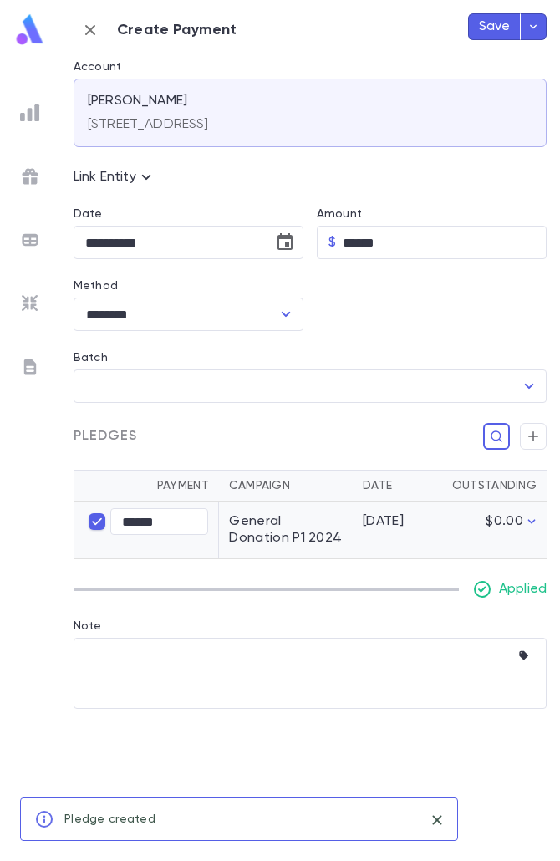
click at [492, 35] on button "Save" at bounding box center [494, 26] width 53 height 27
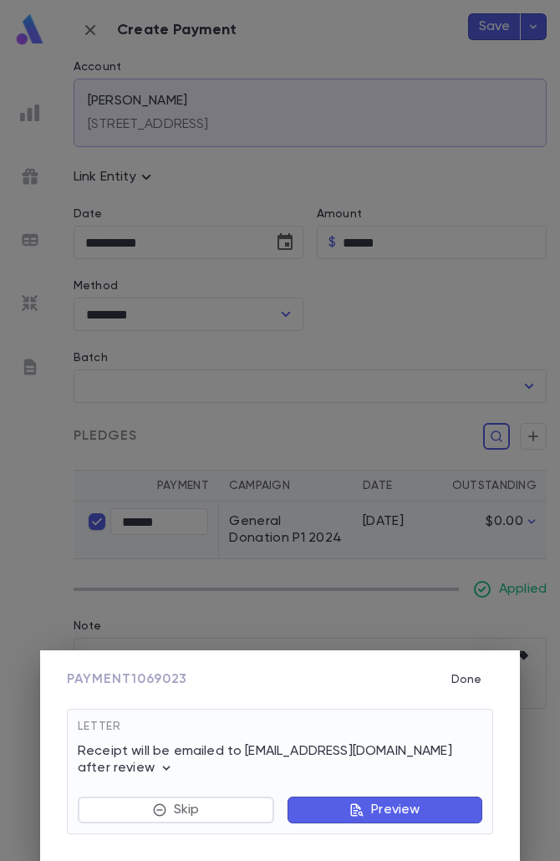
click at [468, 815] on button "Preview" at bounding box center [385, 810] width 195 height 27
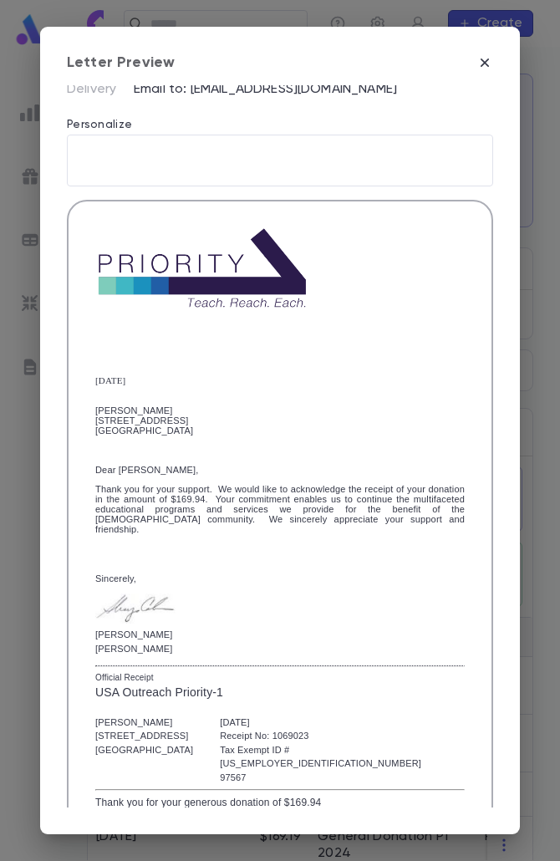
scroll to position [285, 0]
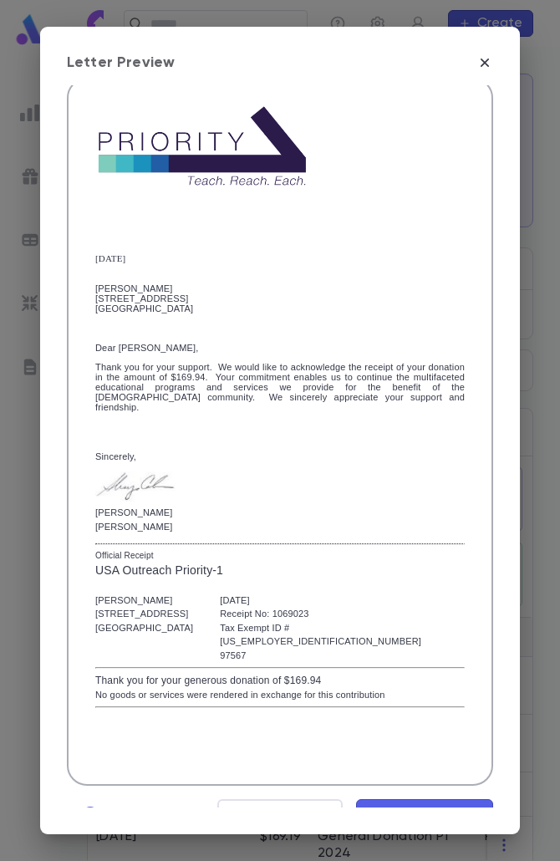
click at [370, 806] on span "Mark Reviewed" at bounding box center [425, 815] width 112 height 18
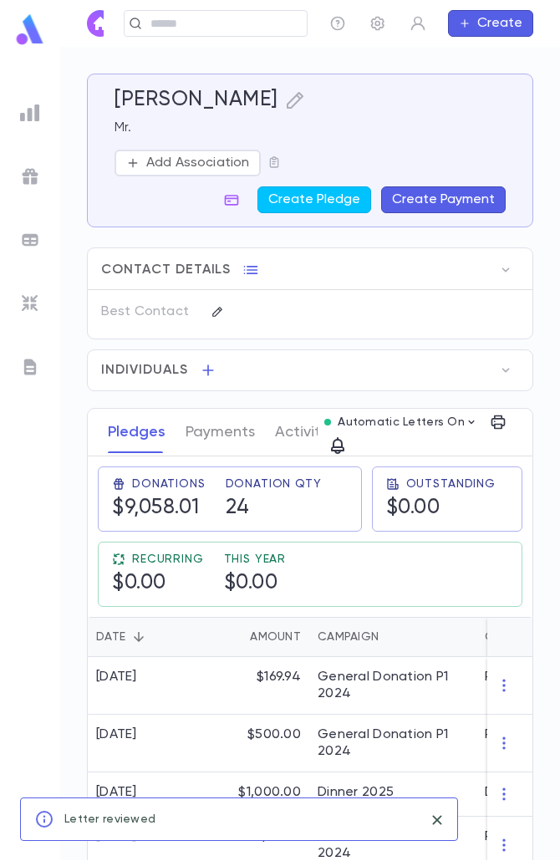
click at [220, 18] on div "Klein, Zev ​ Create" at bounding box center [310, 23] width 500 height 47
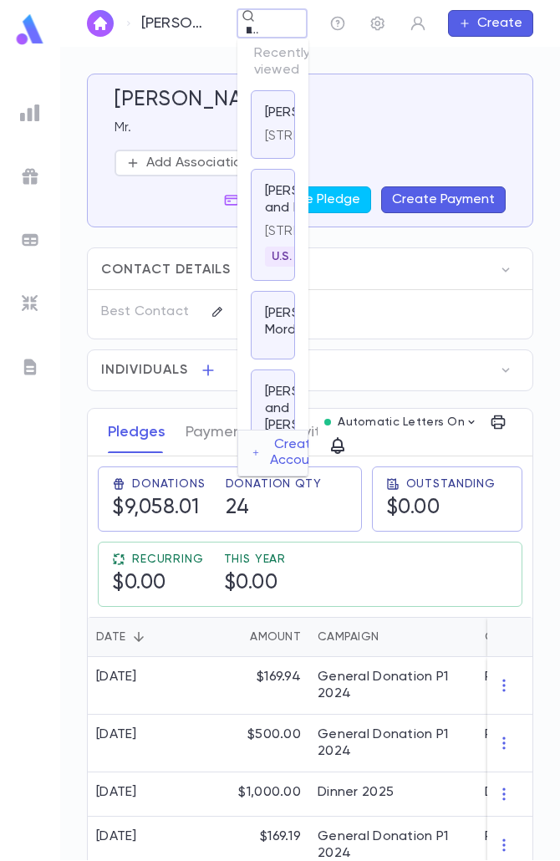
scroll to position [0, 21]
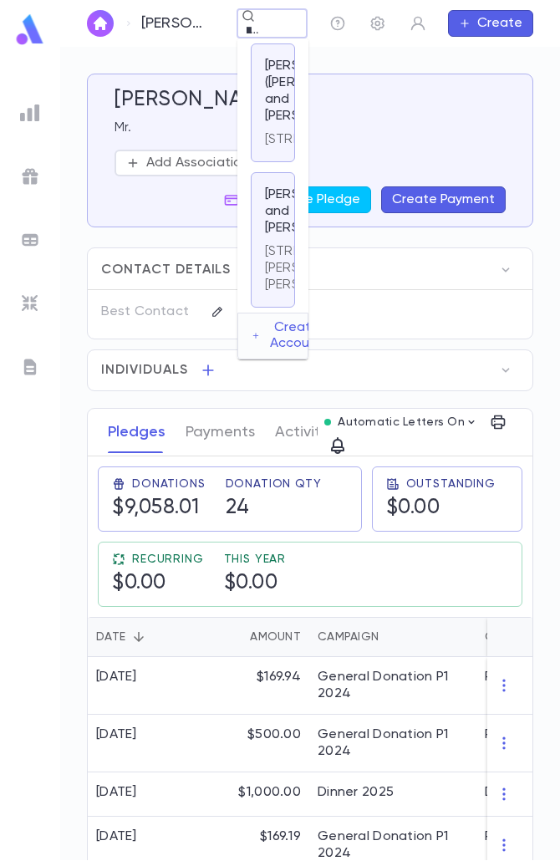
click at [260, 126] on div "Schonfeld, Baruch (Bernard) and Gitty 23925 Greenlawn Avenue, Beachwood OH 44122" at bounding box center [273, 102] width 44 height 119
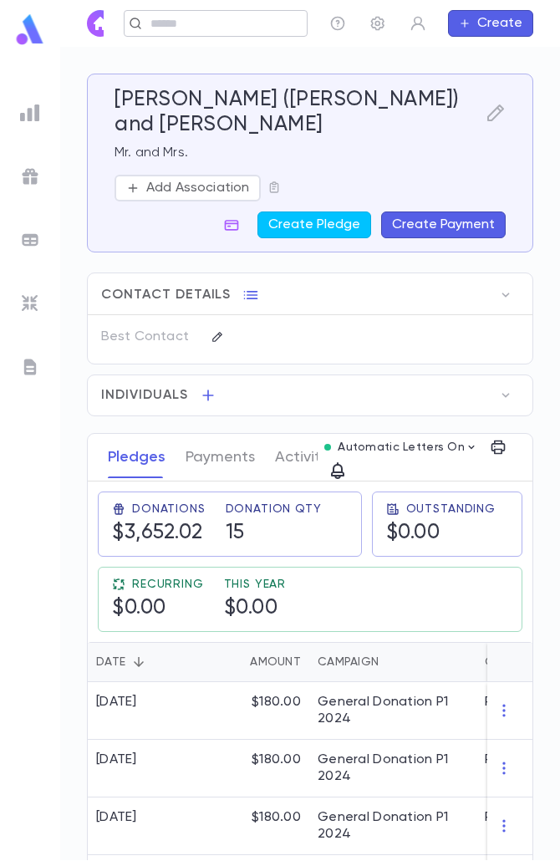
click at [130, 26] on p "Schonfeld, Baruch (Bernard) and Gitty" at bounding box center [130, 23] width 0 height 18
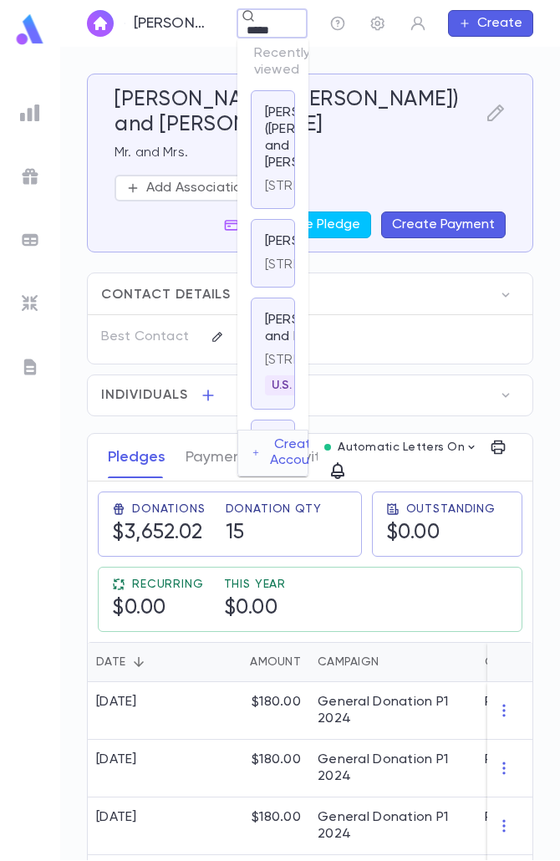
scroll to position [0, 5]
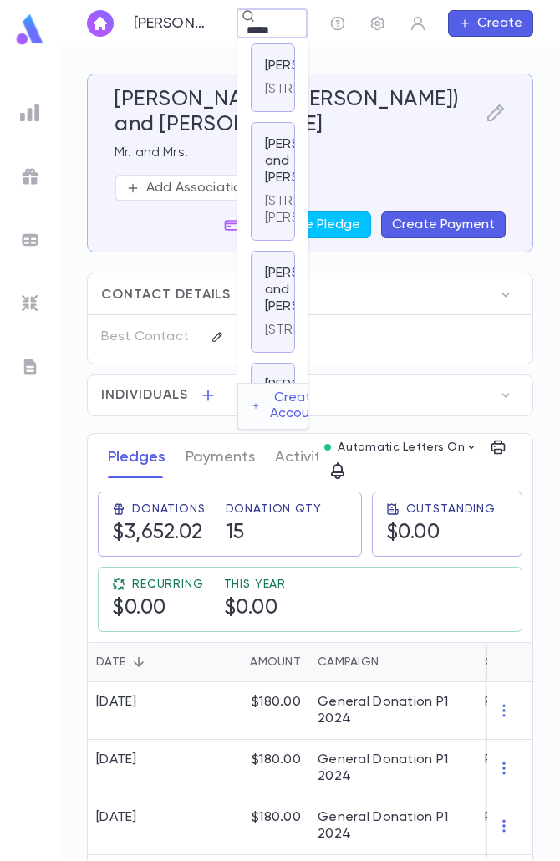
click at [265, 98] on p "7809 West Bellfort Street, 234, Houston TX 77071 United States" at bounding box center [325, 89] width 121 height 17
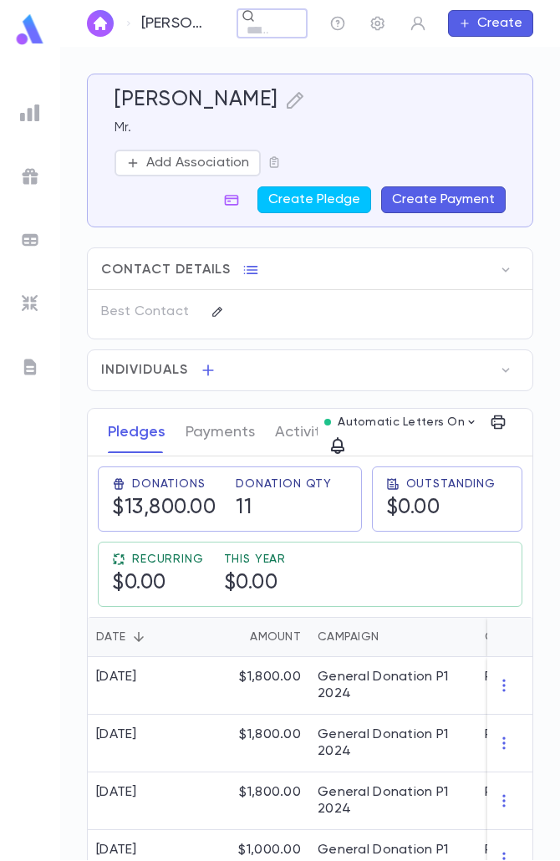
click at [478, 25] on button "Create" at bounding box center [490, 23] width 85 height 27
click at [407, 144] on div at bounding box center [280, 430] width 560 height 861
click at [446, 199] on button "Create Payment" at bounding box center [443, 199] width 125 height 27
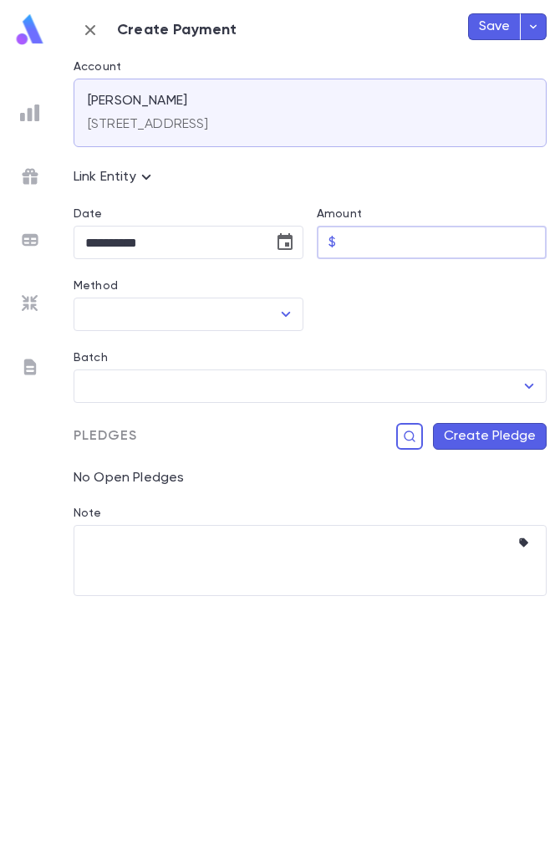
click at [358, 250] on input "Amount" at bounding box center [445, 243] width 204 height 33
click at [289, 241] on icon "Choose date, selected date is Aug 25, 2025" at bounding box center [285, 242] width 20 height 20
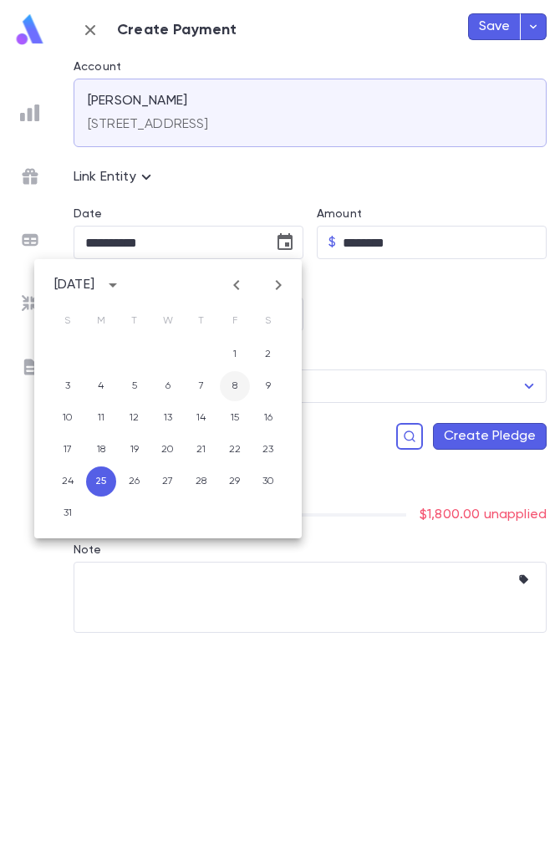
click at [239, 386] on button "8" at bounding box center [235, 386] width 30 height 30
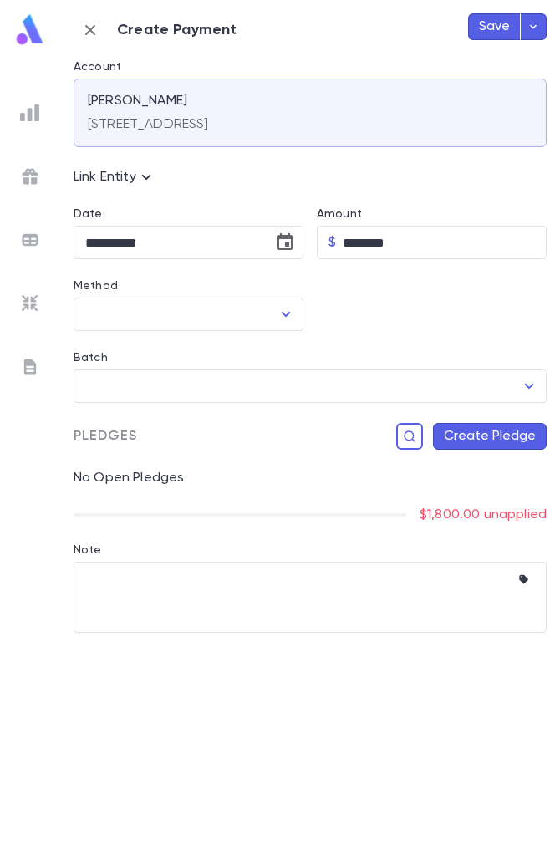
click at [277, 293] on div "Method" at bounding box center [189, 288] width 230 height 18
click at [282, 308] on icon "Open" at bounding box center [286, 314] width 20 height 20
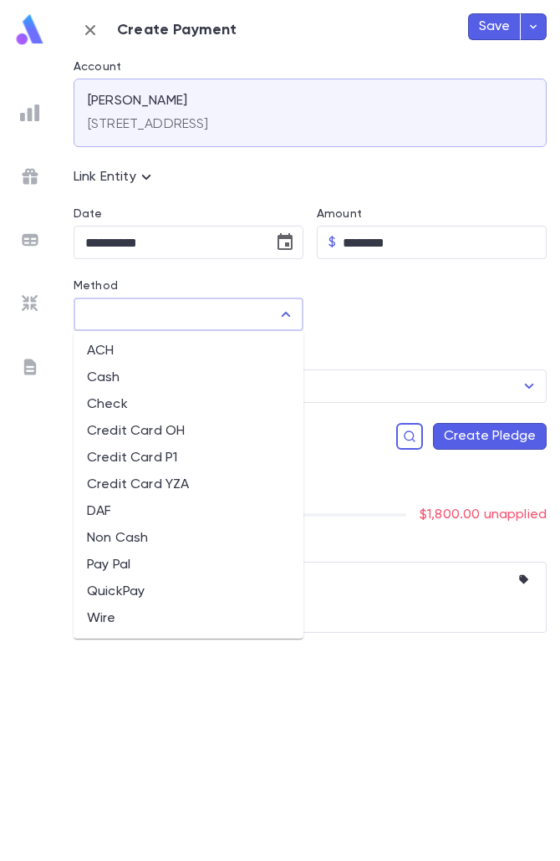
click at [104, 32] on button "button" at bounding box center [90, 29] width 33 height 33
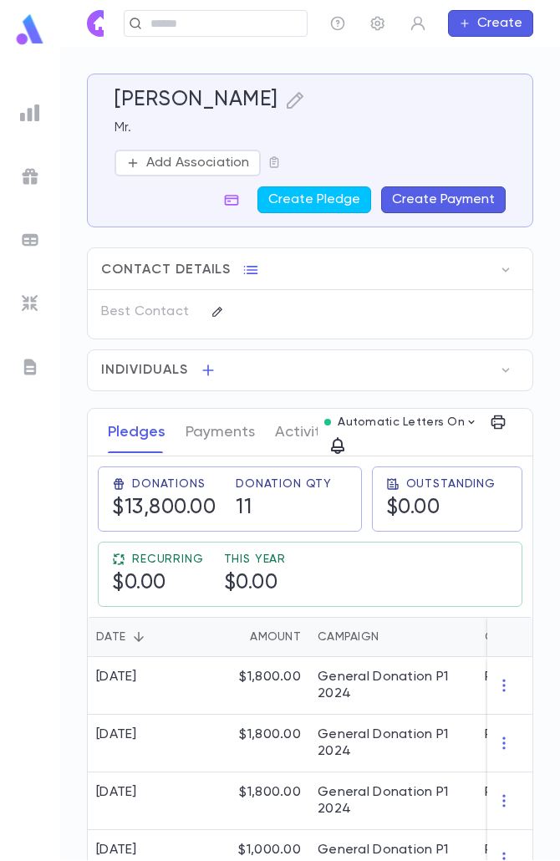
click at [435, 180] on div "Add Association Create Pledge Create Payment" at bounding box center [310, 182] width 391 height 64
click at [436, 208] on button "Create Payment" at bounding box center [443, 199] width 125 height 27
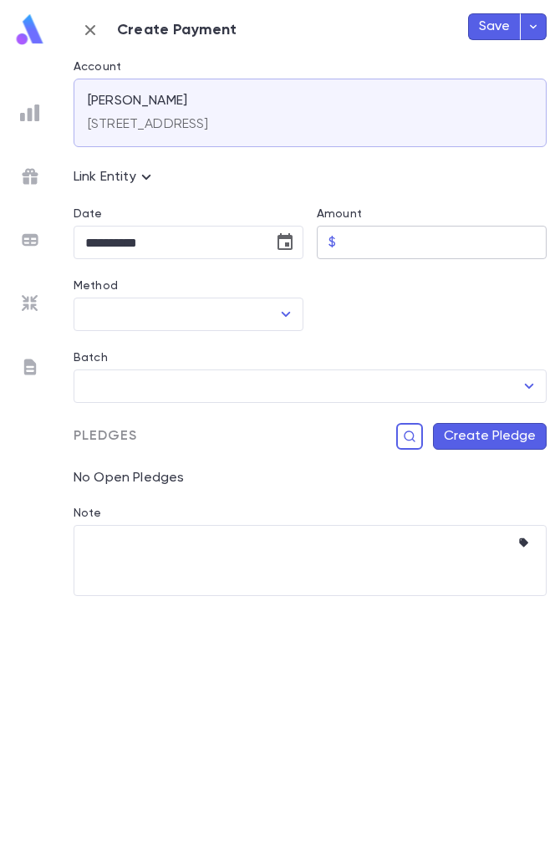
click at [387, 238] on input "Amount" at bounding box center [445, 243] width 204 height 33
click at [284, 232] on icon "Choose date, selected date is Aug 25, 2025" at bounding box center [285, 242] width 20 height 20
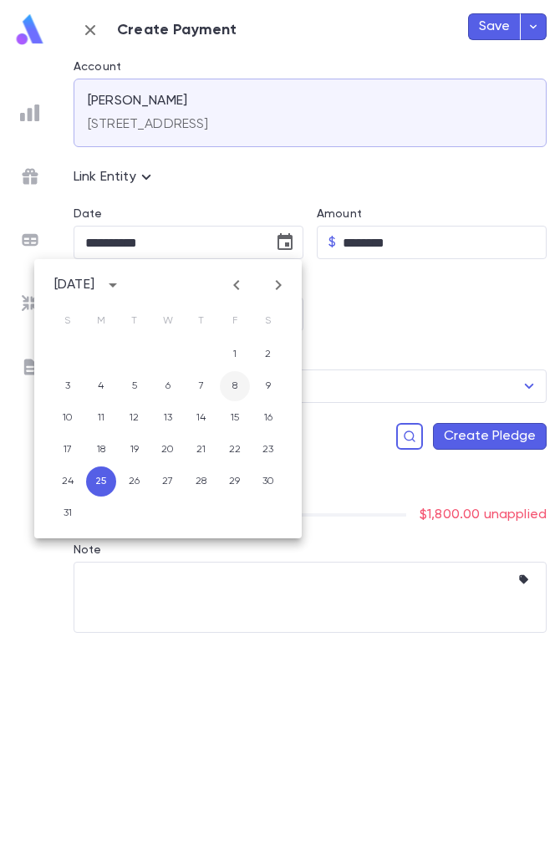
click at [236, 399] on button "8" at bounding box center [235, 386] width 30 height 30
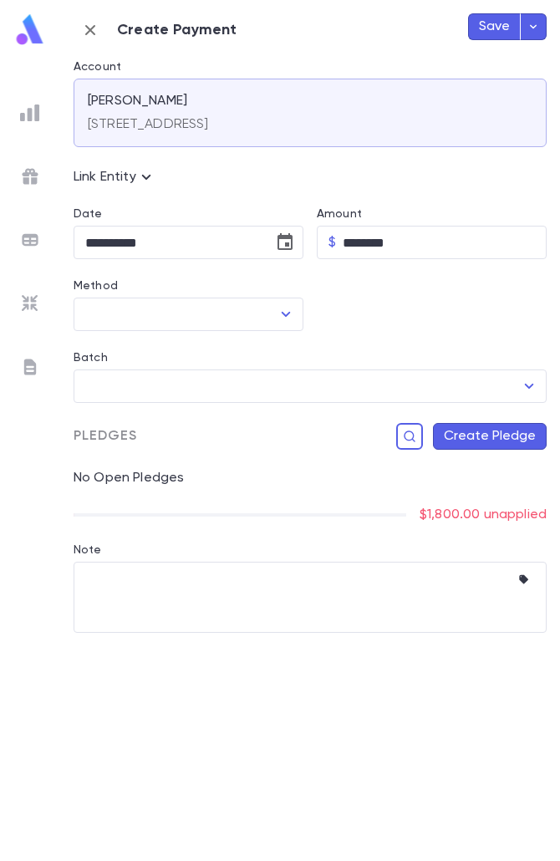
click at [283, 327] on div "​" at bounding box center [189, 314] width 230 height 33
click at [285, 313] on icon "Open" at bounding box center [286, 314] width 20 height 20
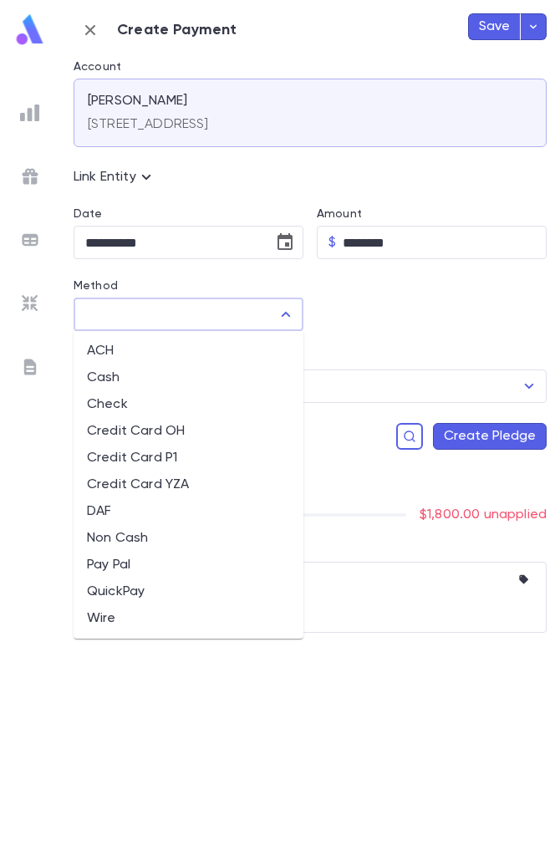
click at [166, 597] on li "QuickPay" at bounding box center [189, 592] width 230 height 27
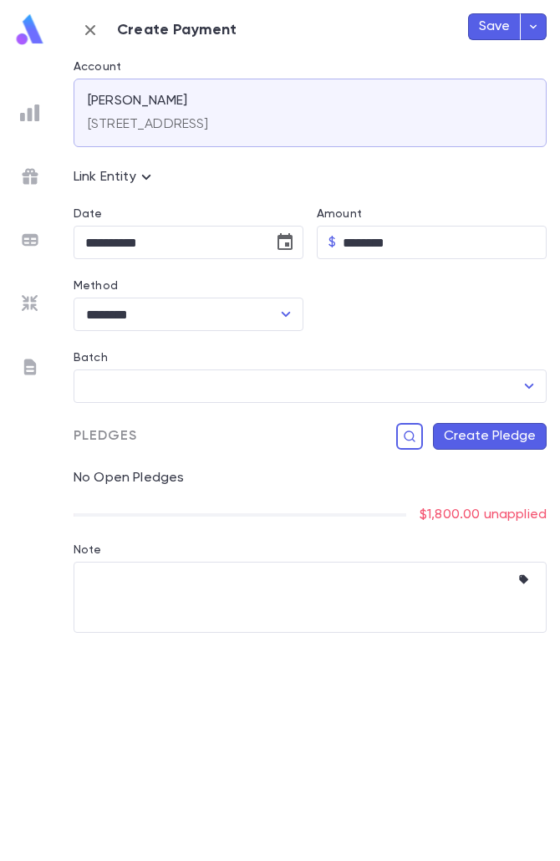
click at [499, 433] on button "Create Pledge" at bounding box center [490, 436] width 114 height 27
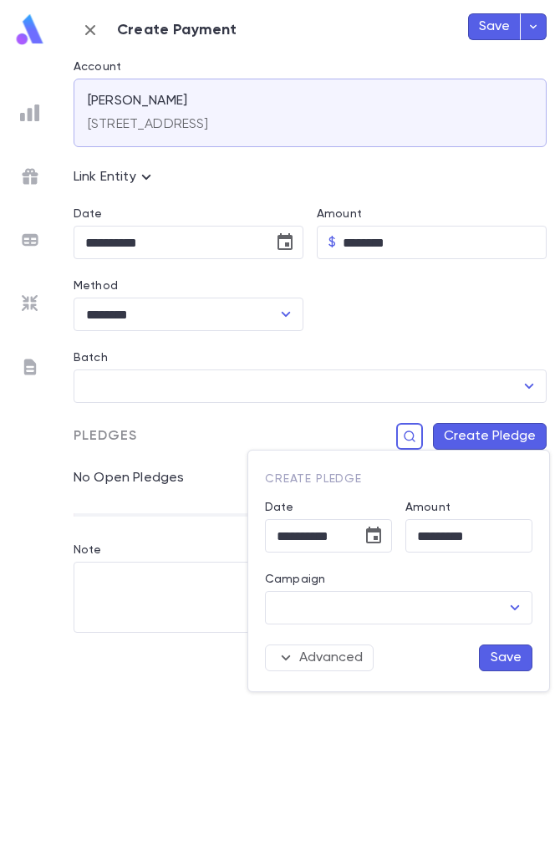
click at [403, 625] on div "Advanced Save" at bounding box center [392, 648] width 281 height 47
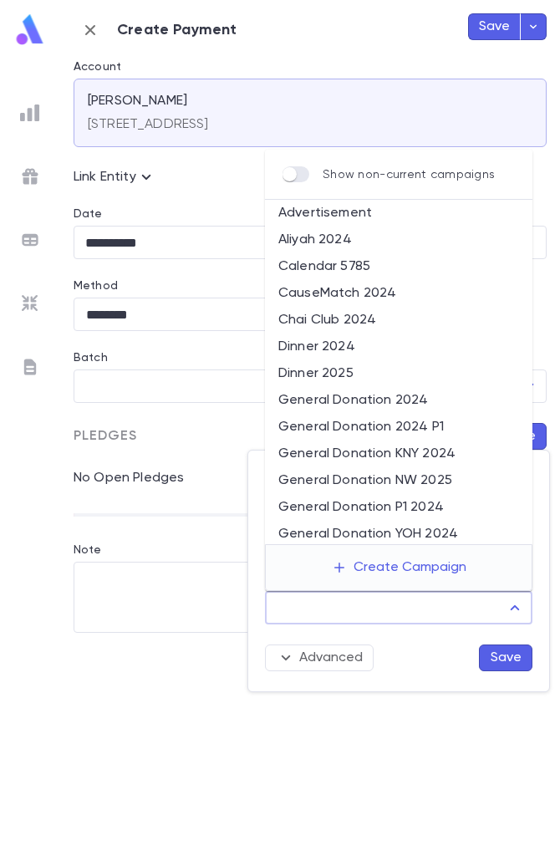
click at [379, 613] on input "Campaign" at bounding box center [386, 608] width 227 height 32
click at [391, 516] on li "General Donation P1 2024" at bounding box center [399, 507] width 268 height 27
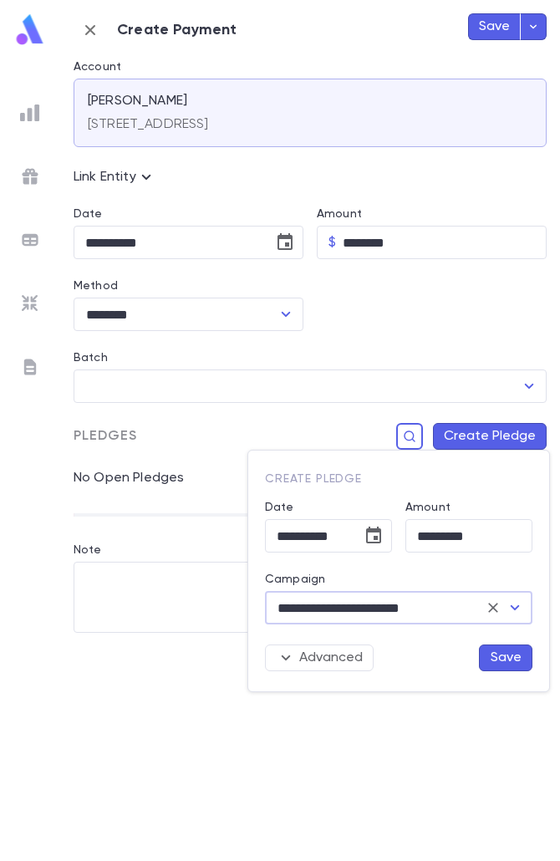
click at [495, 606] on icon "Clear" at bounding box center [493, 608] width 10 height 10
click at [94, 25] on div at bounding box center [280, 430] width 560 height 861
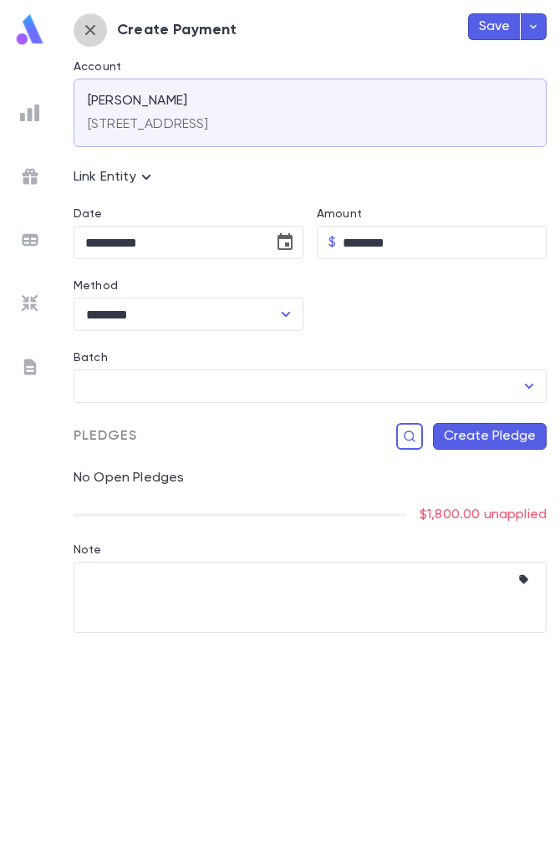
drag, startPoint x: 98, startPoint y: 33, endPoint x: 110, endPoint y: 64, distance: 33.4
click at [96, 33] on icon "button" at bounding box center [90, 30] width 20 height 20
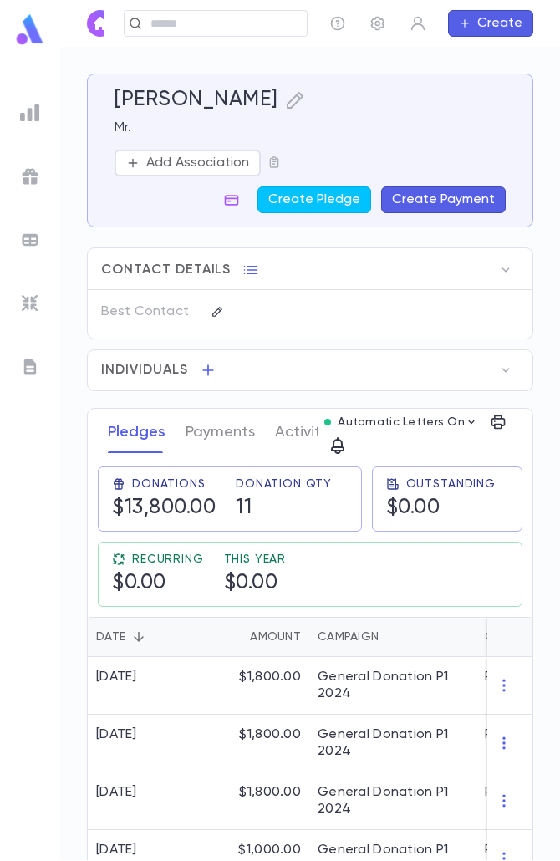
click at [480, 19] on button "Create" at bounding box center [490, 23] width 85 height 27
click at [462, 122] on li "Payment" at bounding box center [495, 109] width 84 height 27
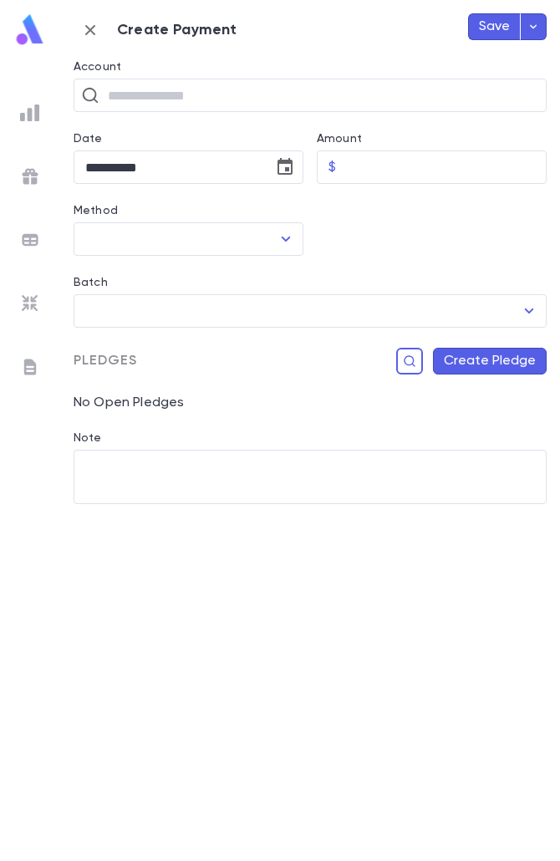
click at [448, 203] on div at bounding box center [425, 220] width 243 height 72
click at [92, 32] on icon "button" at bounding box center [90, 30] width 10 height 10
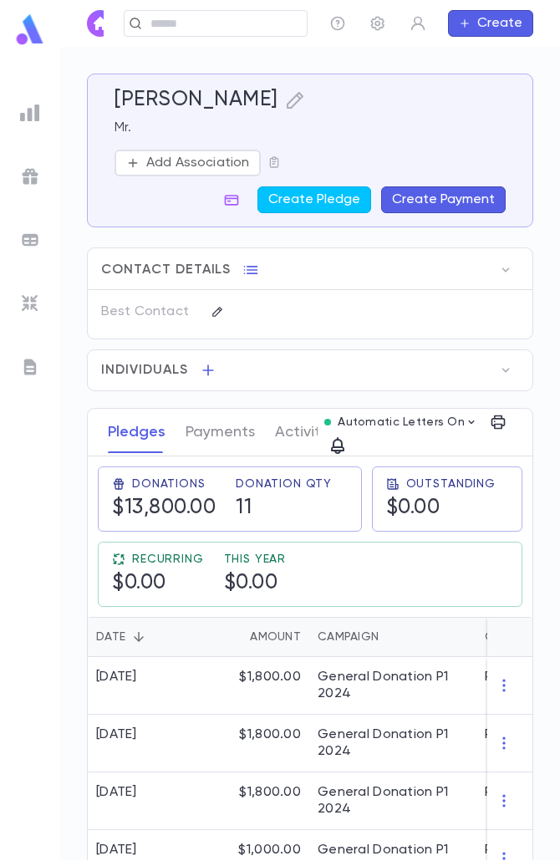
click at [450, 200] on button "Create Payment" at bounding box center [443, 199] width 125 height 27
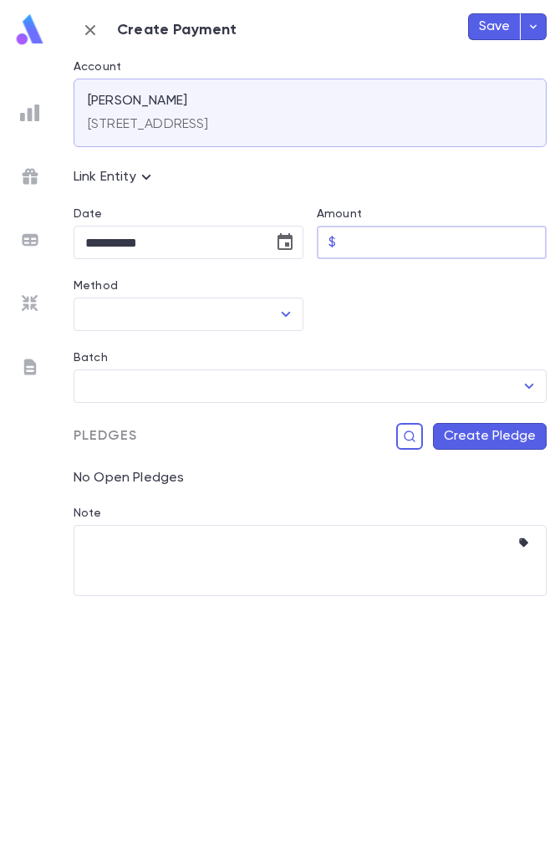
click at [361, 243] on input "Amount" at bounding box center [445, 243] width 204 height 33
click at [201, 619] on textarea "Note" at bounding box center [297, 597] width 425 height 71
paste textarea "**********"
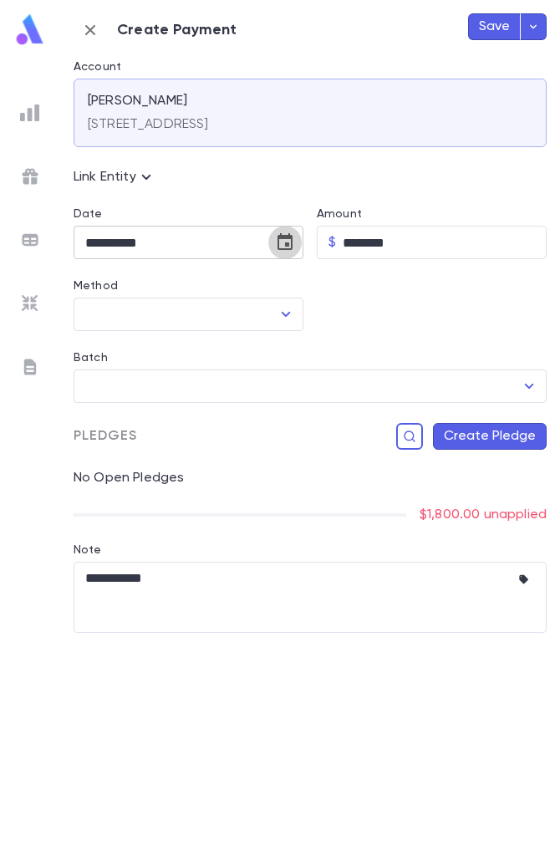
click at [286, 239] on icon "Choose date, selected date is Aug 25, 2025" at bounding box center [285, 241] width 15 height 17
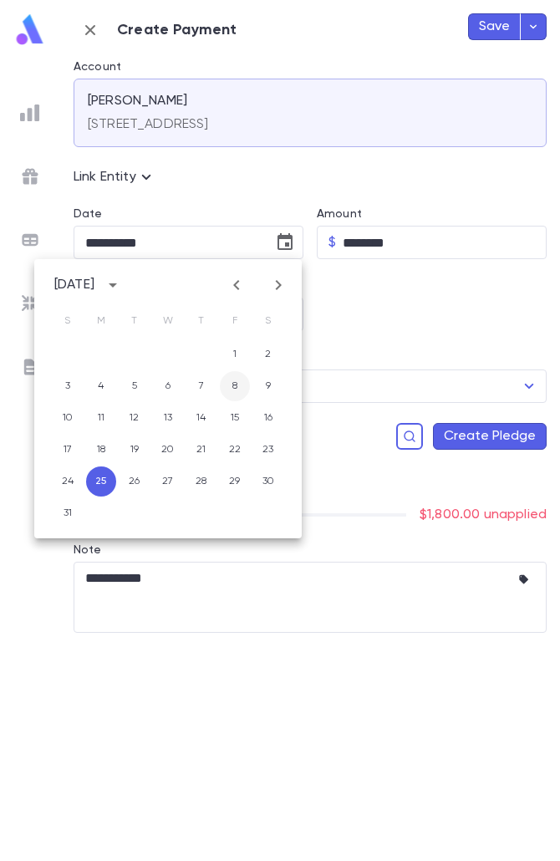
click at [230, 392] on button "8" at bounding box center [235, 386] width 30 height 30
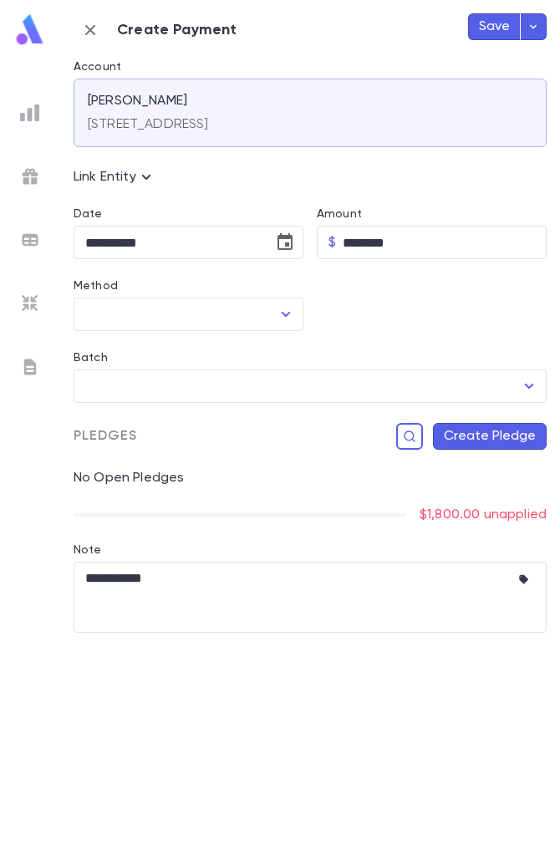
click at [269, 308] on input "Method" at bounding box center [176, 315] width 190 height 32
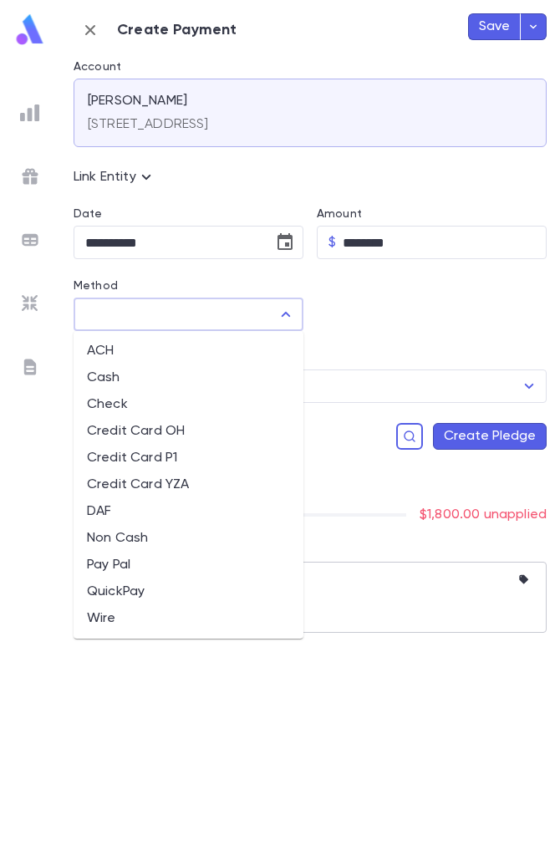
click at [181, 599] on li "QuickPay" at bounding box center [189, 592] width 230 height 27
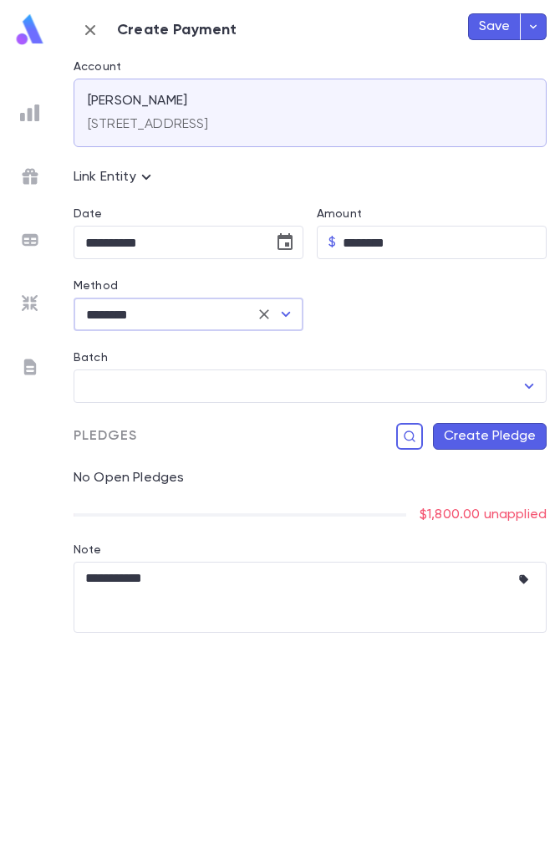
click at [479, 425] on button "Create Pledge" at bounding box center [490, 436] width 114 height 27
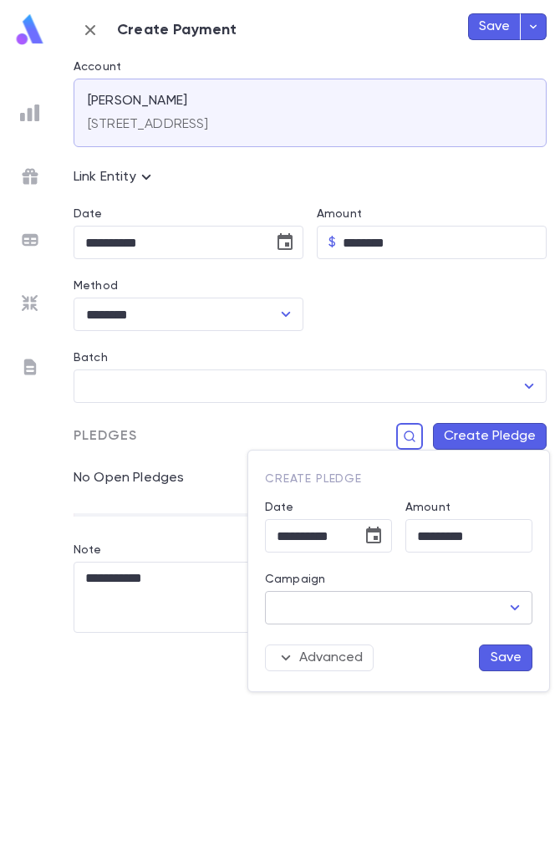
click at [407, 608] on input "Campaign" at bounding box center [386, 608] width 227 height 32
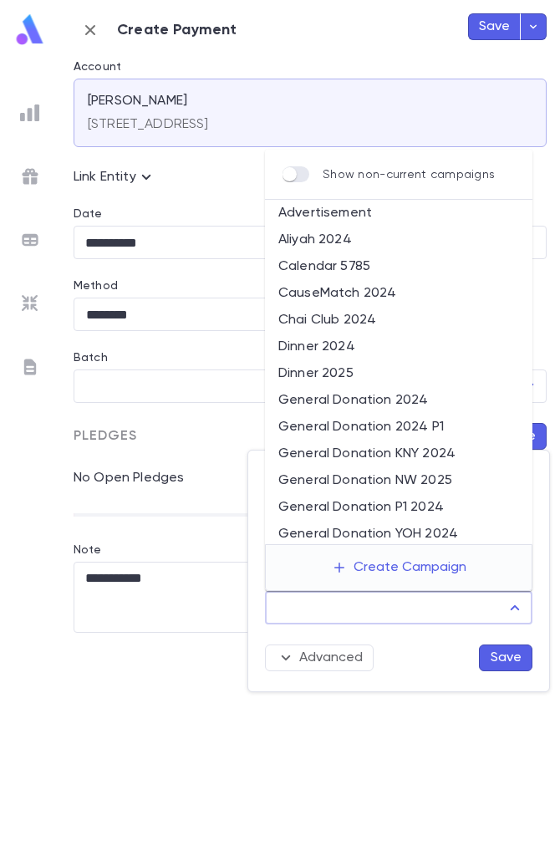
click at [406, 503] on li "General Donation P1 2024" at bounding box center [399, 507] width 268 height 27
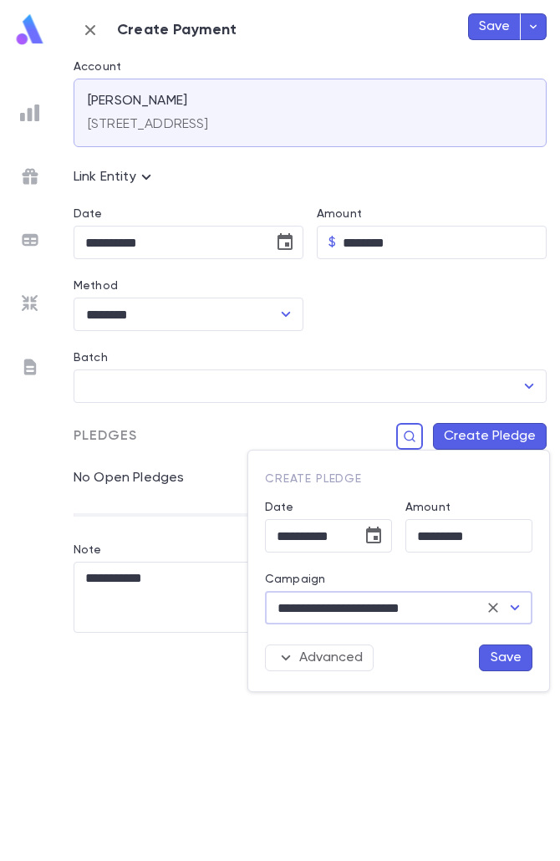
click at [488, 647] on button "Save" at bounding box center [506, 658] width 54 height 27
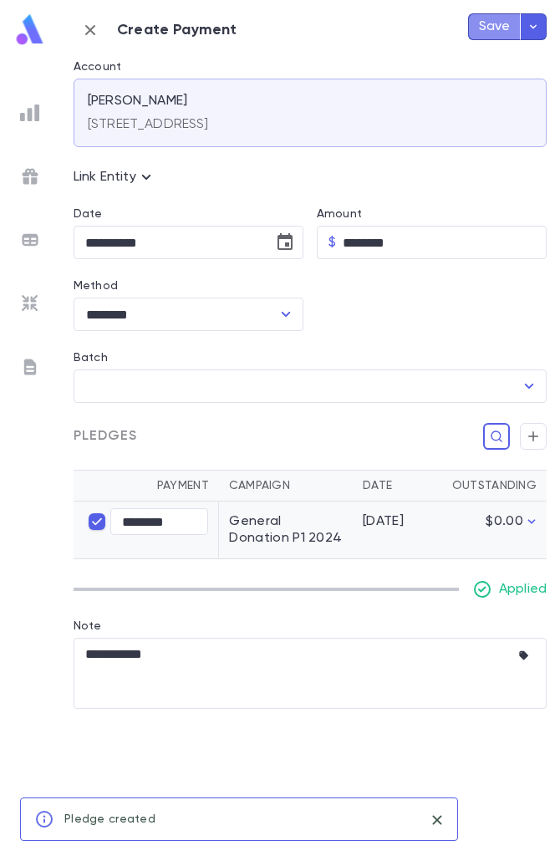
click at [480, 26] on button "Save" at bounding box center [494, 26] width 53 height 27
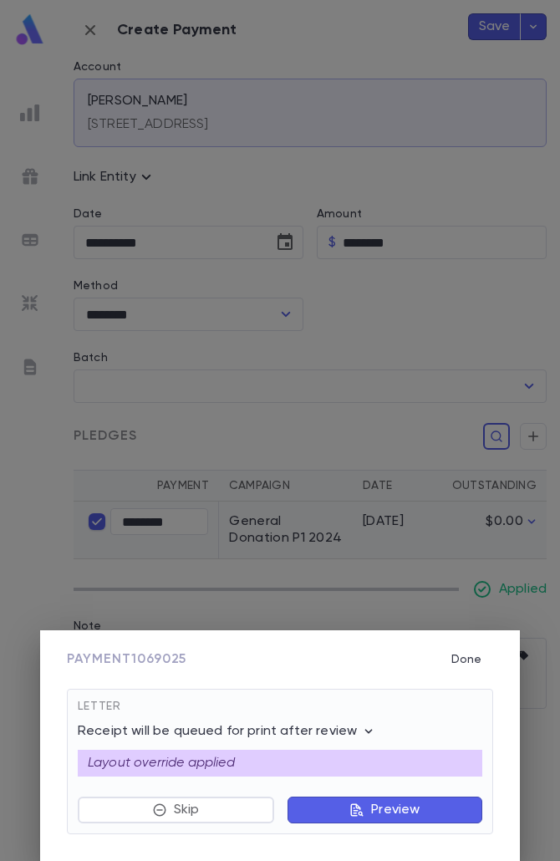
click at [359, 812] on icon "button" at bounding box center [357, 810] width 15 height 15
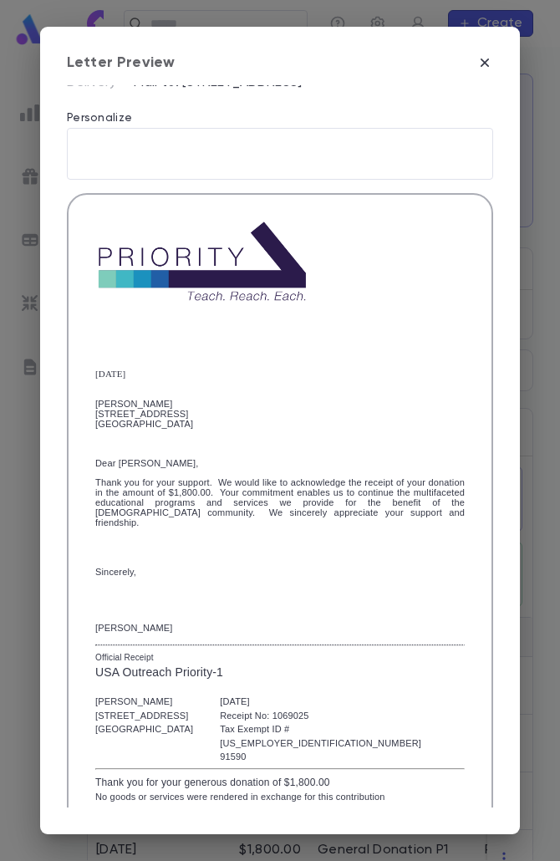
scroll to position [288, 0]
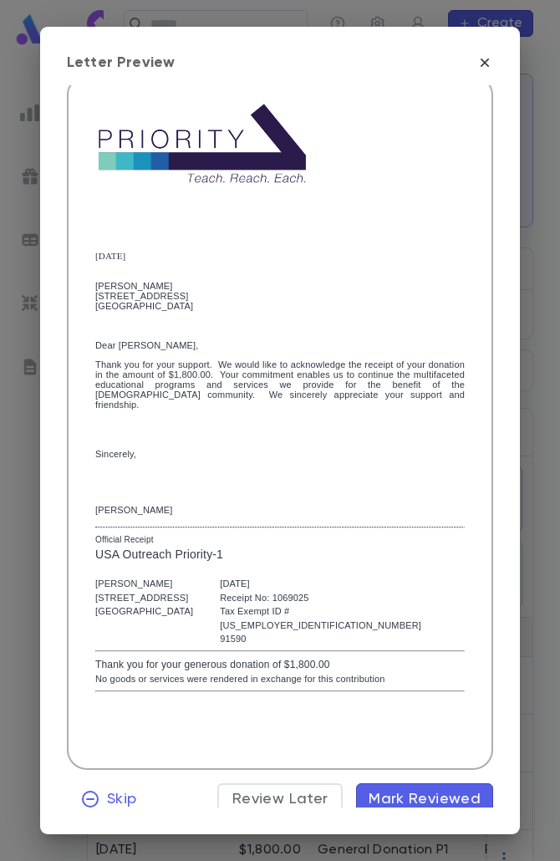
drag, startPoint x: 415, startPoint y: 763, endPoint x: 415, endPoint y: 772, distance: 9.2
click at [415, 762] on div "Receipt Quinn, Nathaniel 7809 West Bellfort Street, 234, Houston TX 77071 Unite…" at bounding box center [280, 313] width 427 height 1004
drag, startPoint x: 415, startPoint y: 779, endPoint x: 415, endPoint y: 788, distance: 9.2
click at [415, 788] on button "Mark Reviewed" at bounding box center [424, 800] width 137 height 32
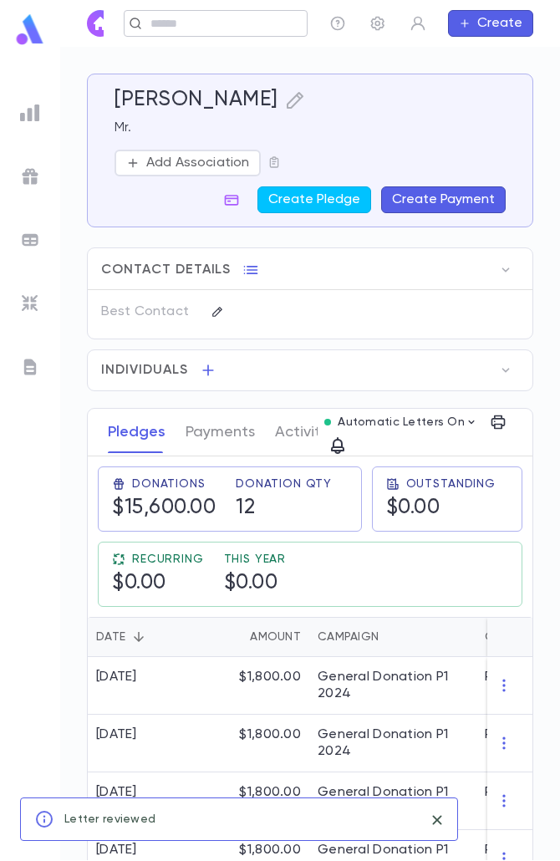
click at [224, 28] on div "Quinn, Nathaniel ​ Create" at bounding box center [310, 23] width 500 height 47
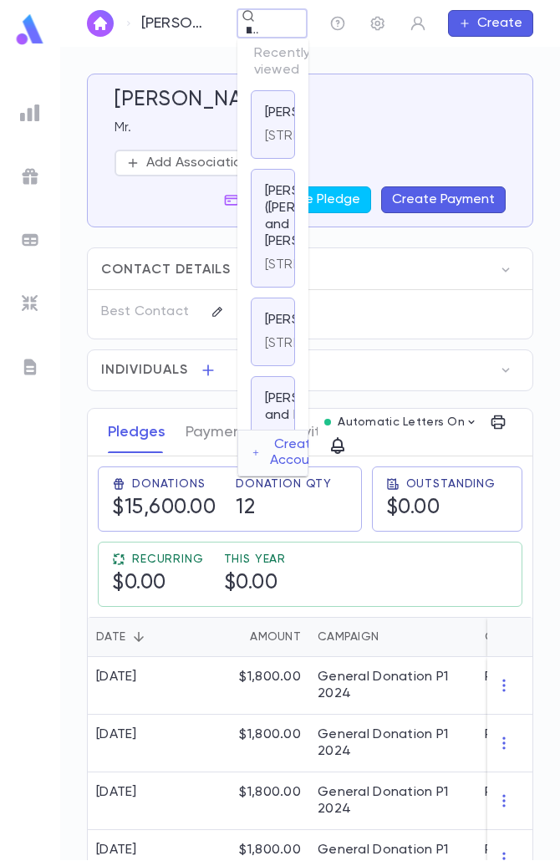
scroll to position [0, 16]
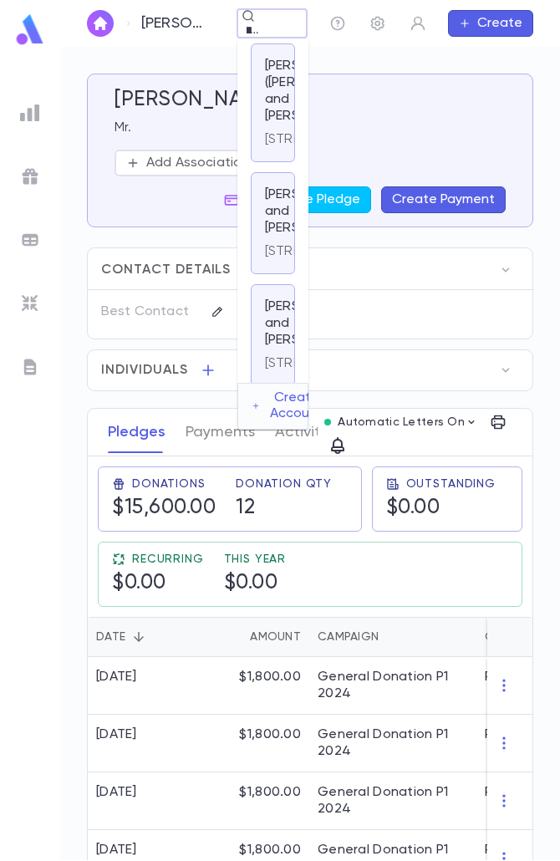
click at [280, 148] on p "832 Flanders Drive, North Woodmere NY 11581" at bounding box center [325, 139] width 121 height 17
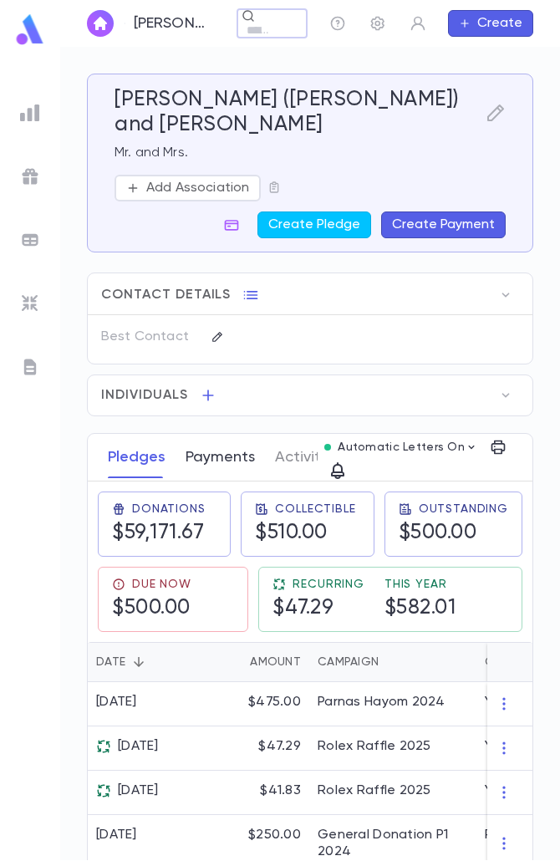
click at [223, 463] on button "Payments" at bounding box center [220, 458] width 69 height 42
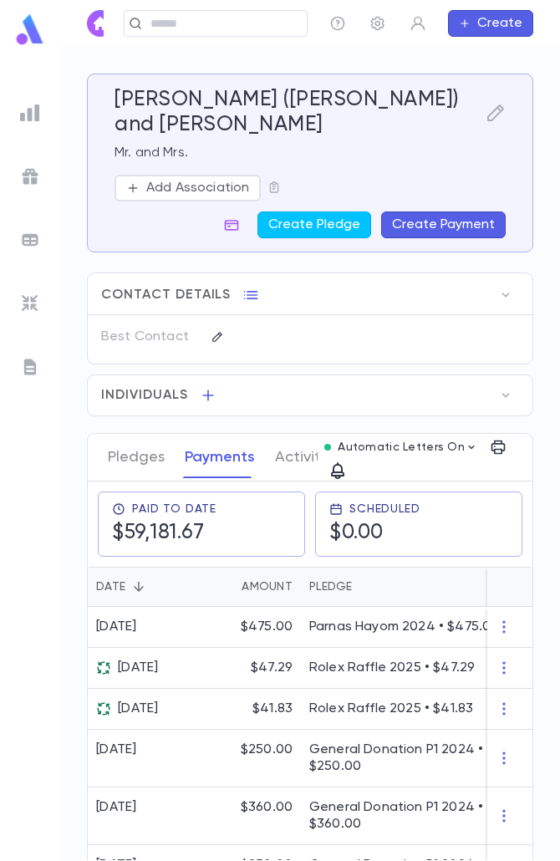
click at [406, 222] on button "Create Payment" at bounding box center [443, 225] width 125 height 27
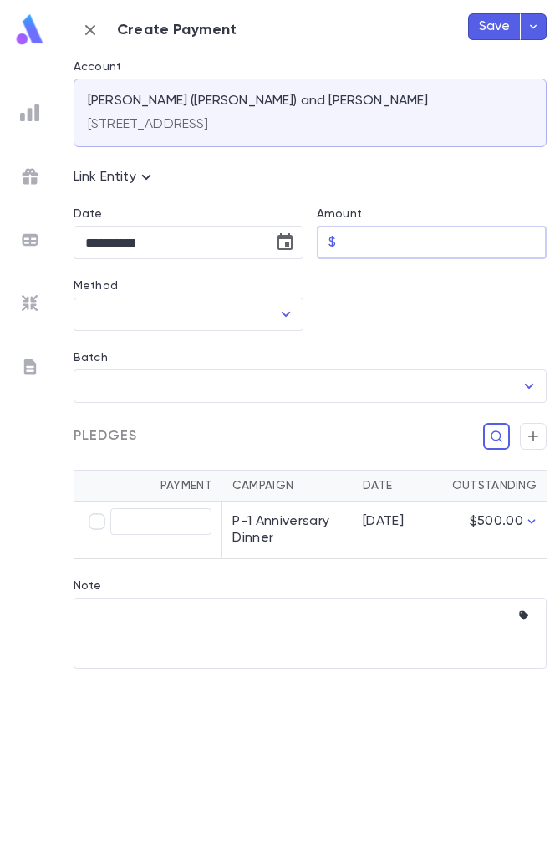
click at [376, 246] on input "Amount" at bounding box center [445, 243] width 204 height 33
click at [283, 243] on icon "Choose date, selected date is Aug 25, 2025" at bounding box center [285, 242] width 20 height 20
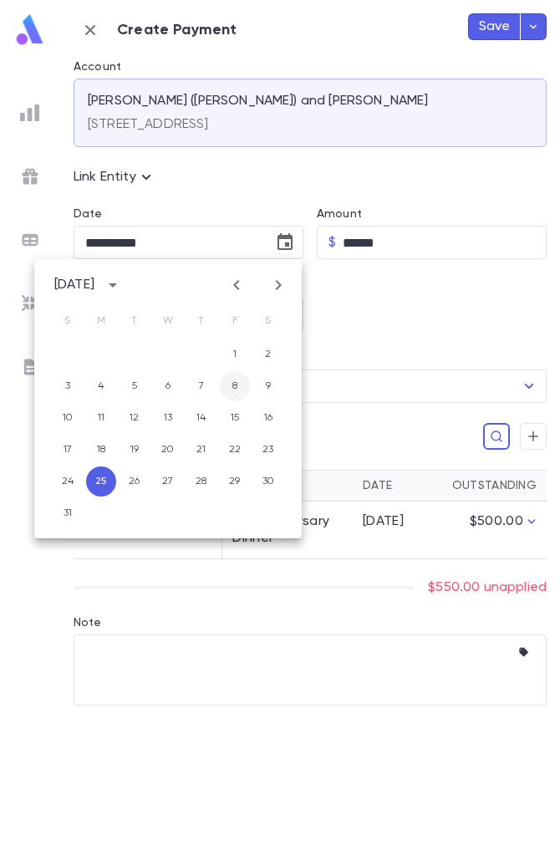
click at [232, 385] on button "8" at bounding box center [235, 386] width 30 height 30
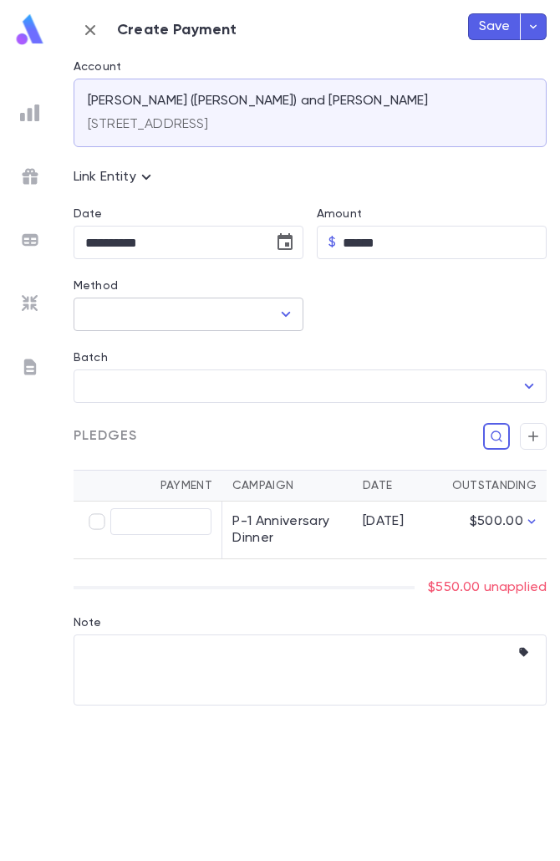
drag, startPoint x: 269, startPoint y: 315, endPoint x: 263, endPoint y: 324, distance: 10.2
click at [270, 315] on input "Method" at bounding box center [176, 315] width 190 height 32
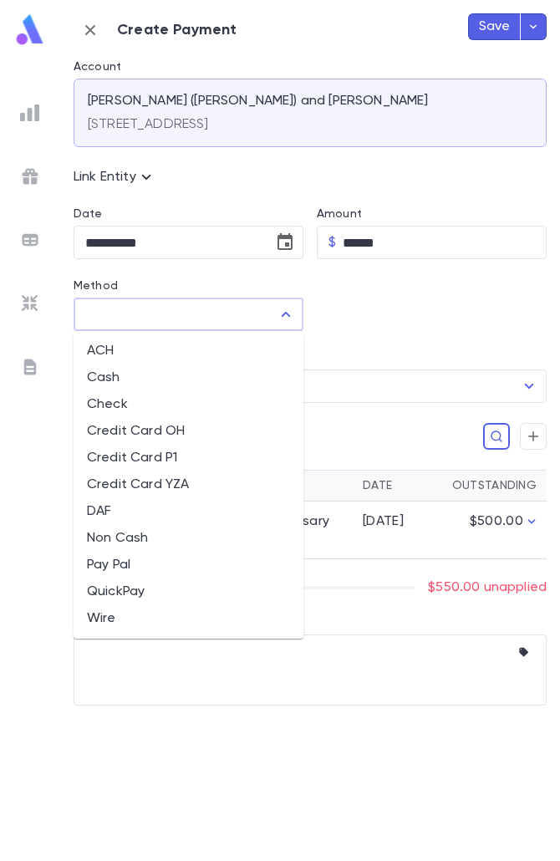
click at [147, 582] on li "QuickPay" at bounding box center [189, 592] width 230 height 27
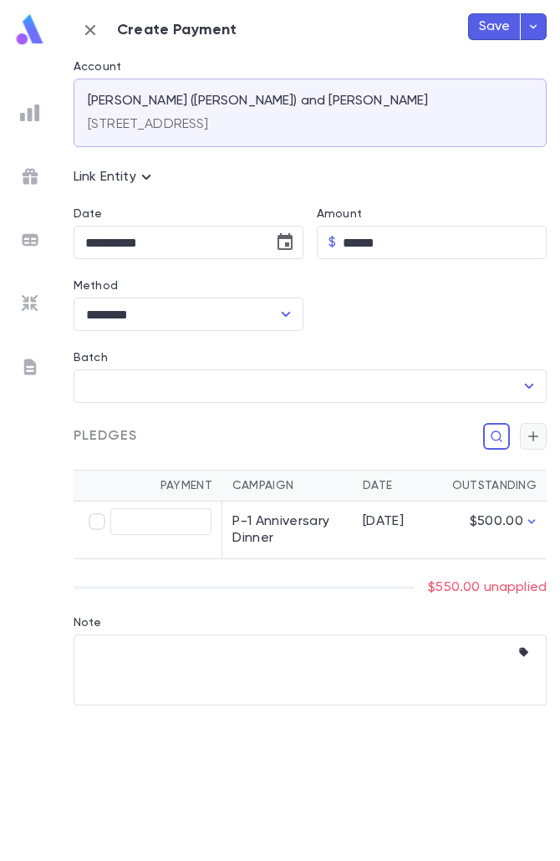
click at [526, 434] on icon "button" at bounding box center [533, 436] width 15 height 17
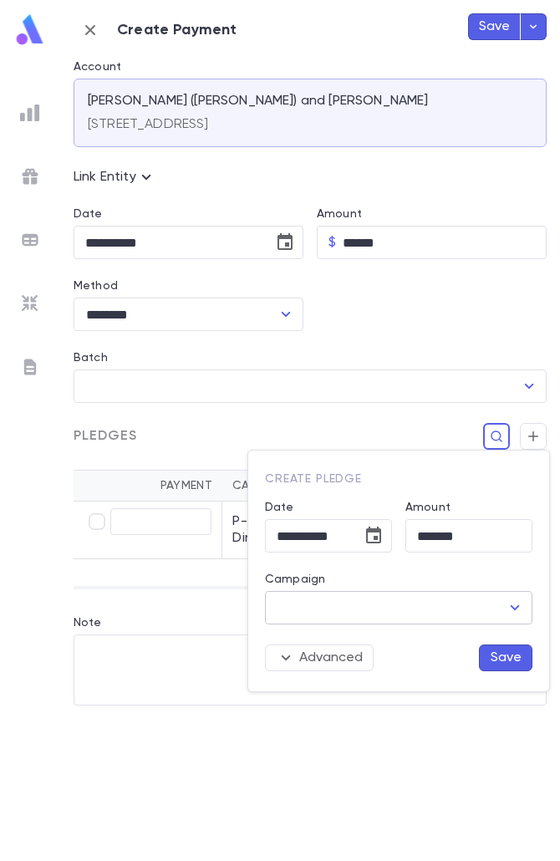
click at [470, 605] on input "Campaign" at bounding box center [386, 608] width 227 height 32
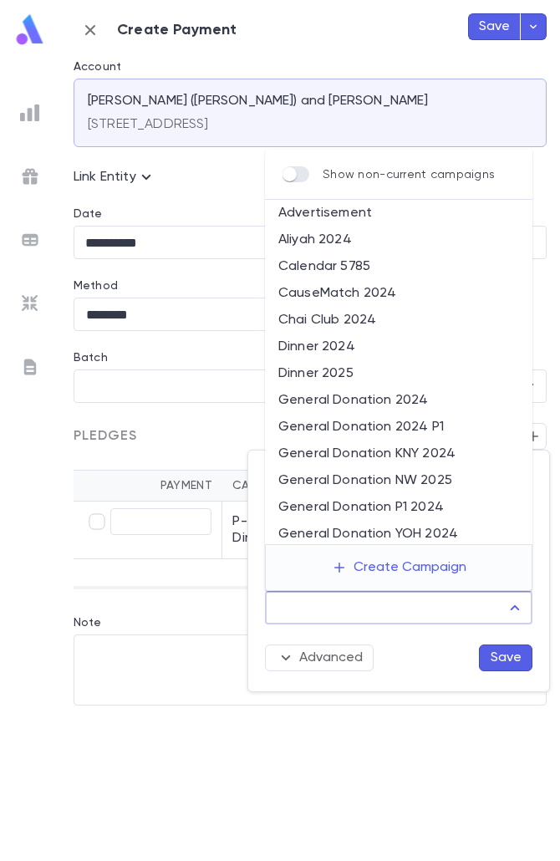
click at [471, 495] on li "General Donation P1 2024" at bounding box center [399, 507] width 268 height 27
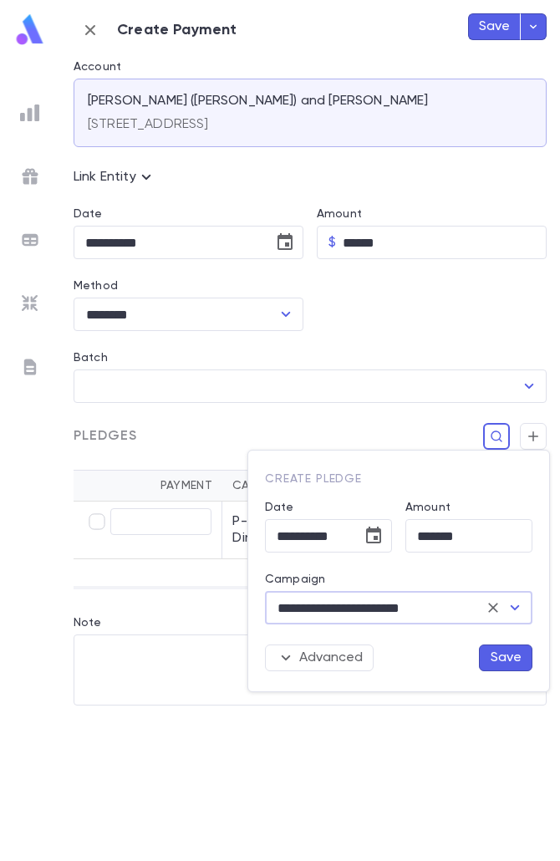
click at [508, 662] on button "Save" at bounding box center [506, 658] width 54 height 27
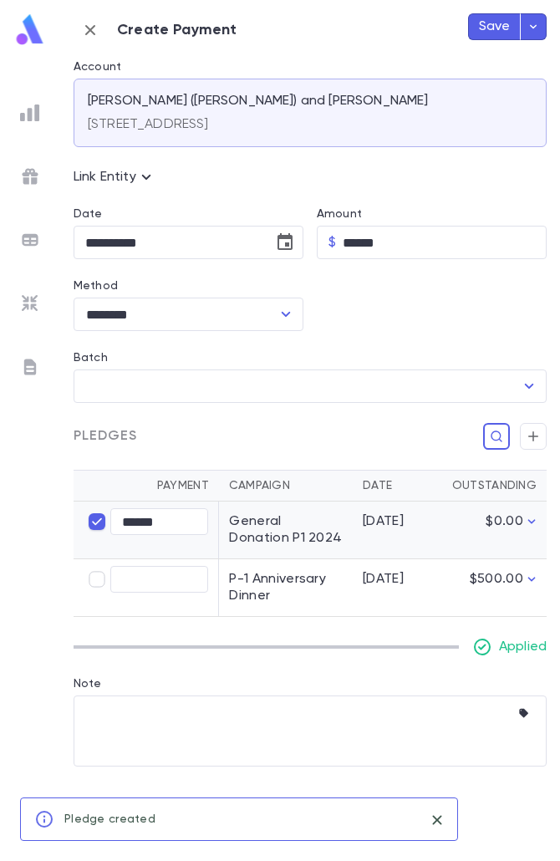
click at [503, 18] on button "Save" at bounding box center [494, 26] width 53 height 27
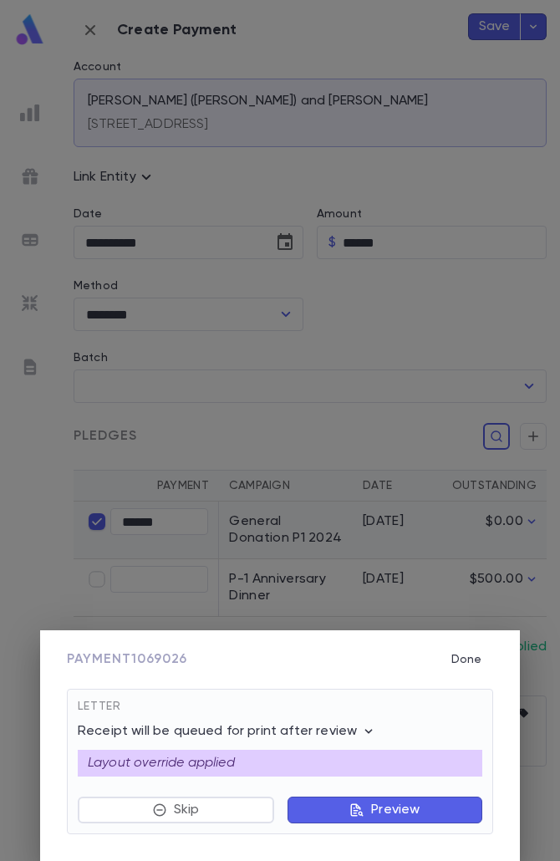
click at [362, 822] on button "Preview" at bounding box center [385, 810] width 195 height 27
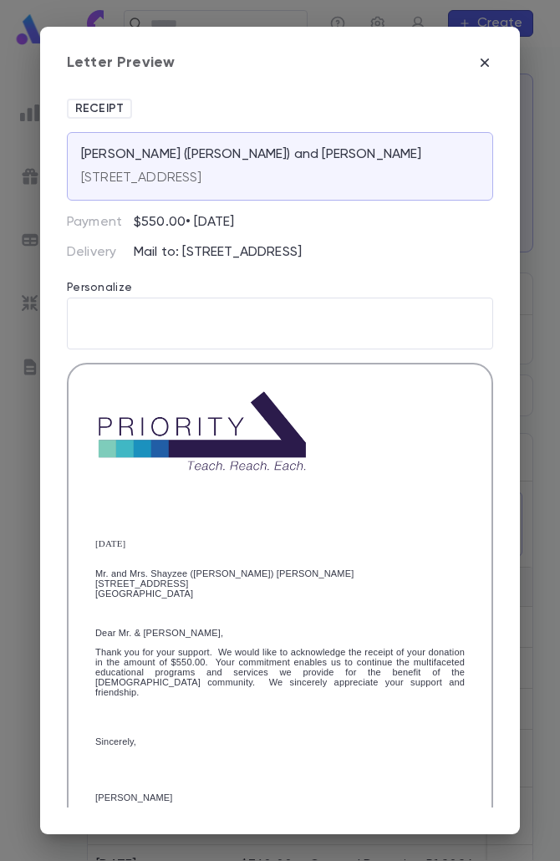
scroll to position [271, 0]
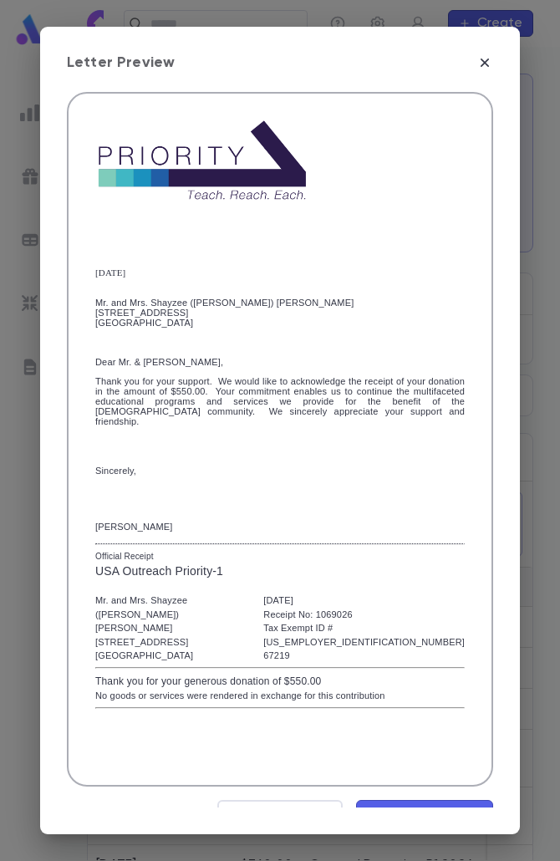
click at [422, 807] on span "Mark Reviewed" at bounding box center [425, 816] width 112 height 18
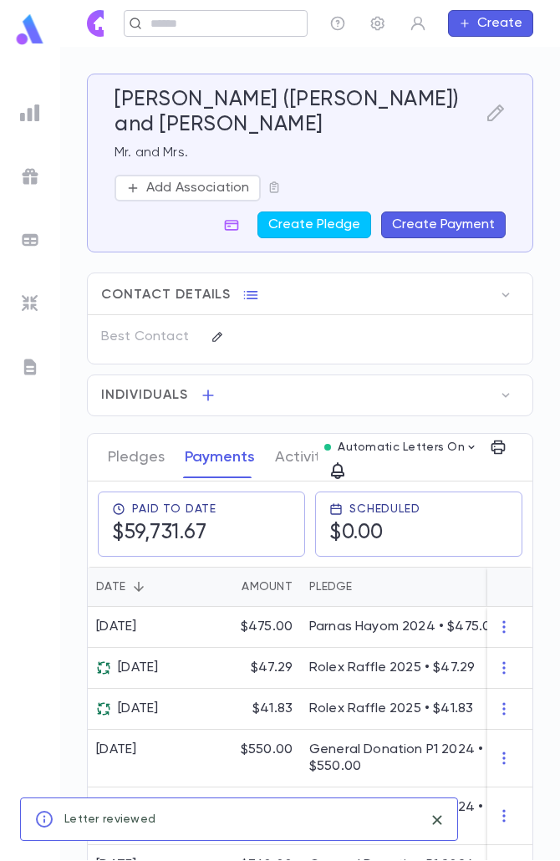
click at [206, 29] on div "Zlotnick, Shayzee (Avrohom) and Shoshana ​ Create" at bounding box center [310, 23] width 500 height 47
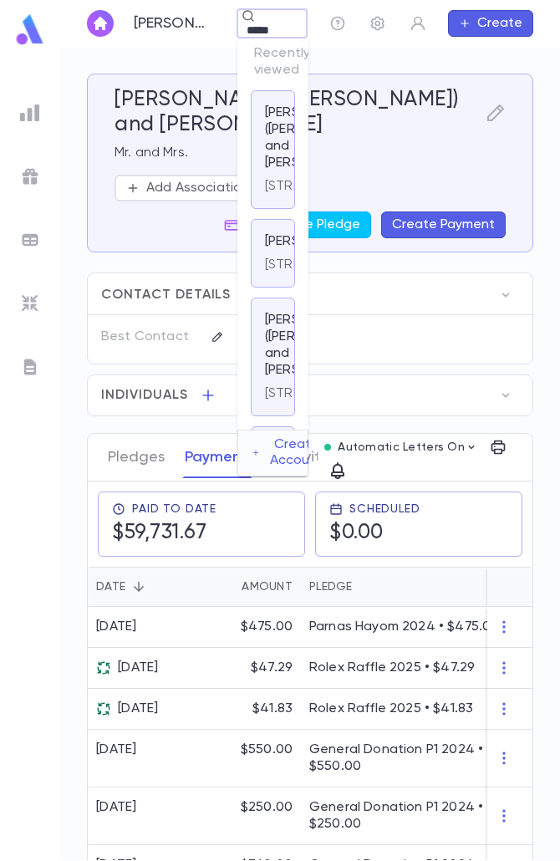
scroll to position [0, 13]
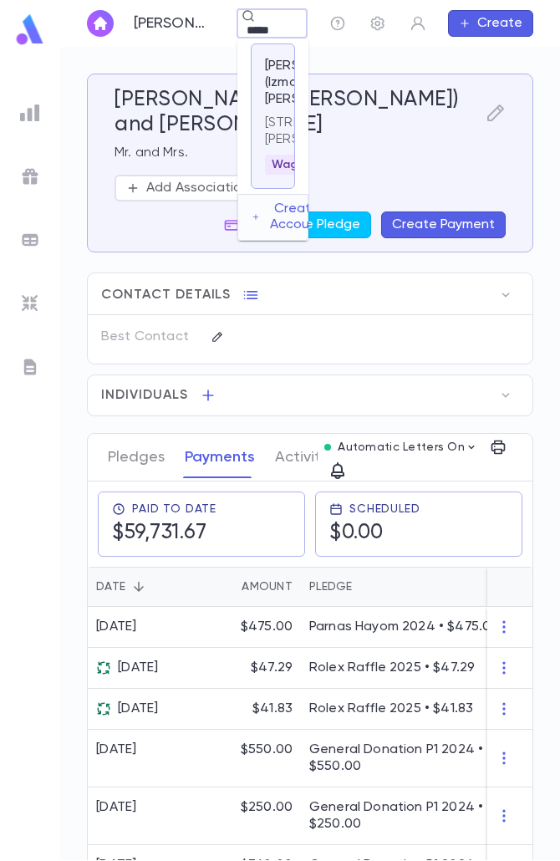
click at [258, 189] on div "Rosenzweig, Yisroel Moshe (Izmo) and Leah 235 Rockaway Turnpike, Lawrence NY 11…" at bounding box center [273, 116] width 44 height 146
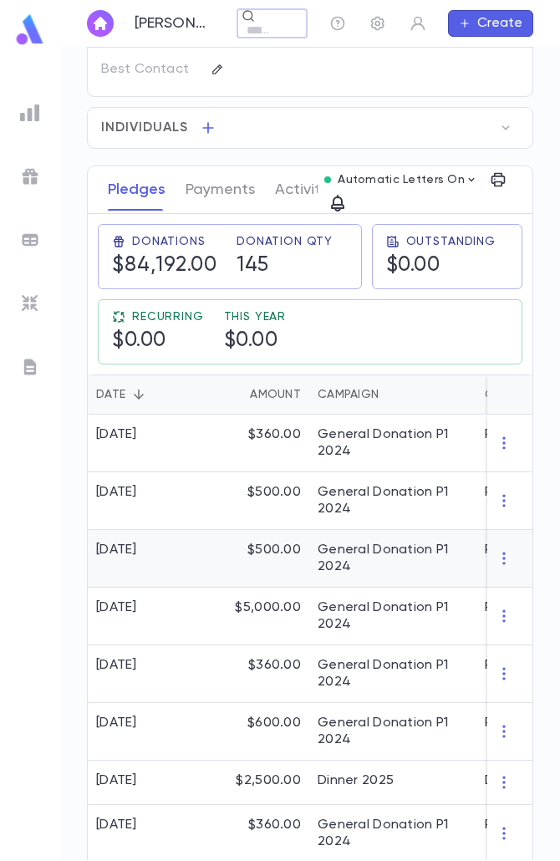
scroll to position [335, 0]
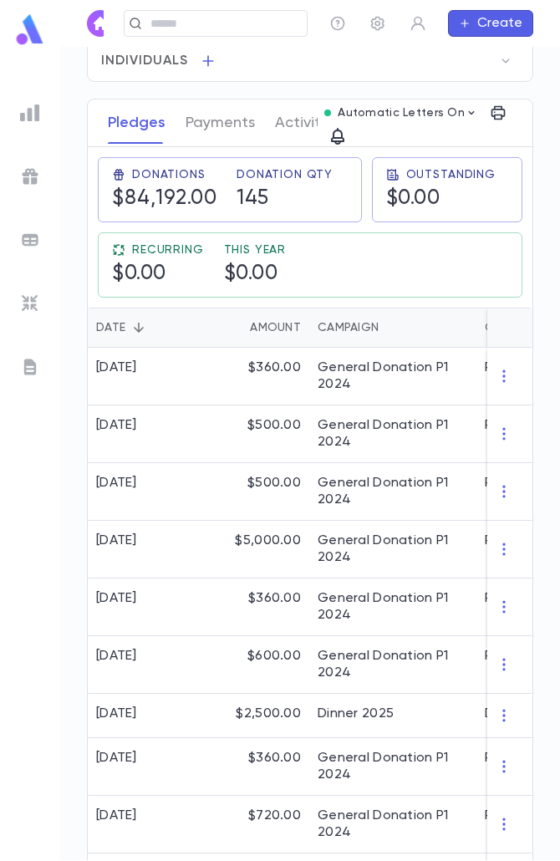
click at [482, 19] on button "Create" at bounding box center [490, 23] width 85 height 27
click at [279, 344] on div at bounding box center [280, 430] width 560 height 861
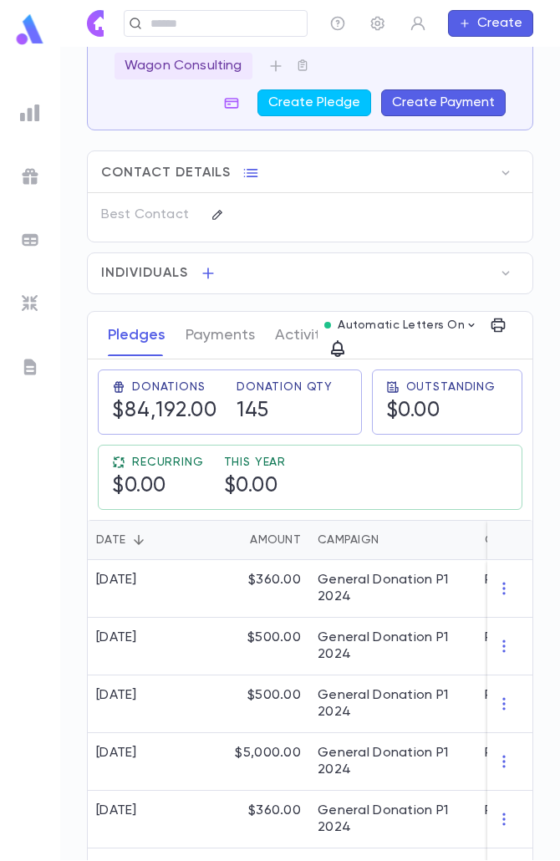
scroll to position [84, 0]
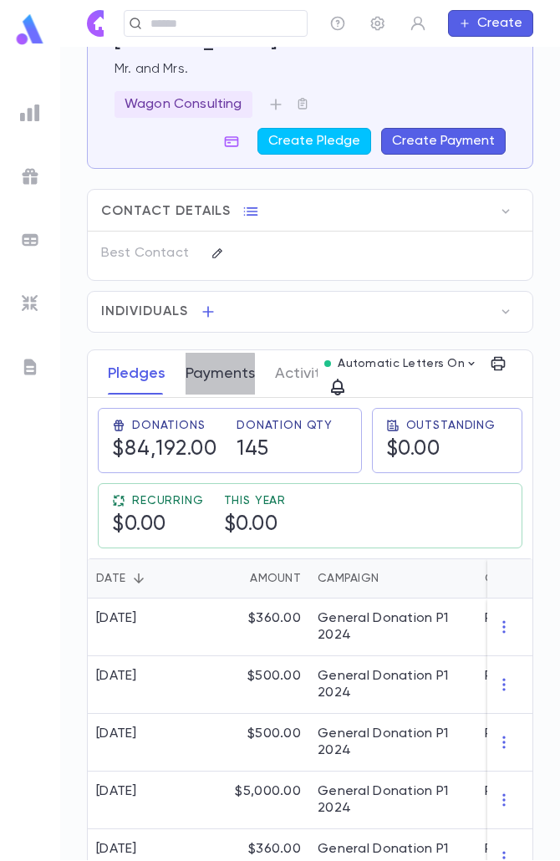
click at [216, 386] on button "Payments" at bounding box center [220, 374] width 69 height 42
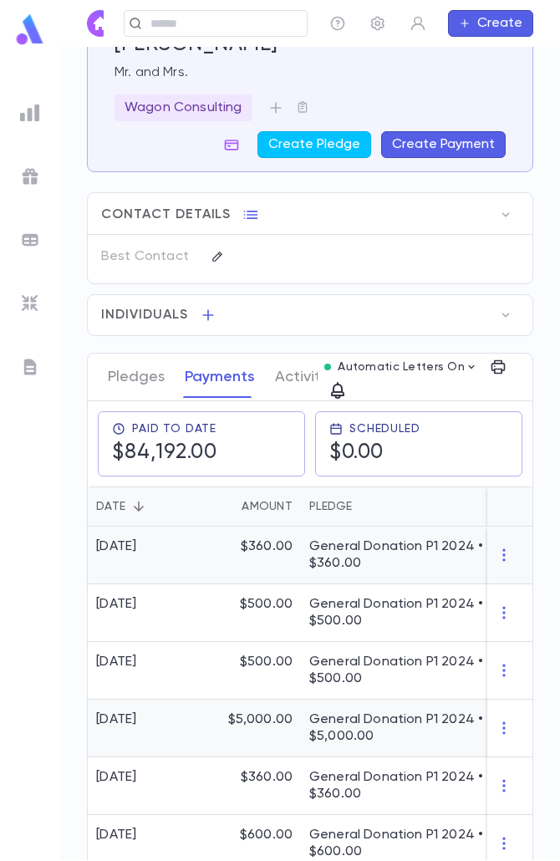
scroll to position [167, 0]
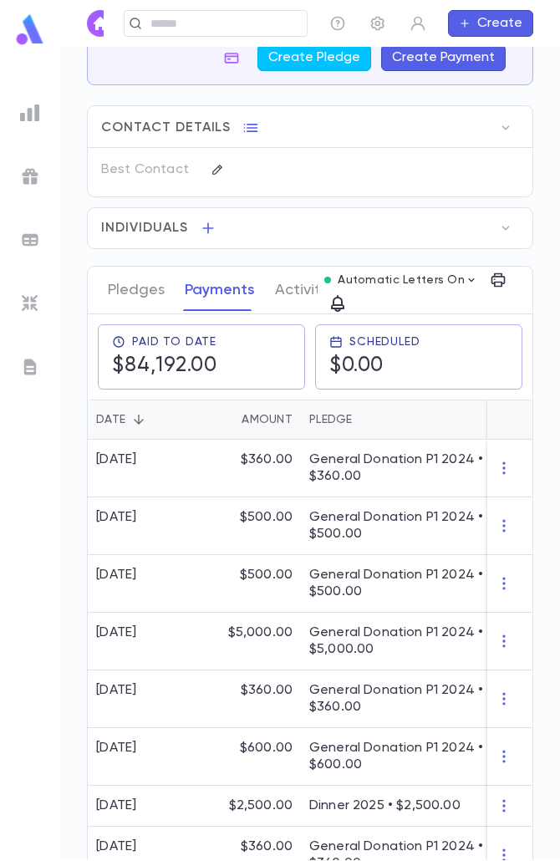
click at [452, 62] on button "Create Payment" at bounding box center [443, 57] width 125 height 27
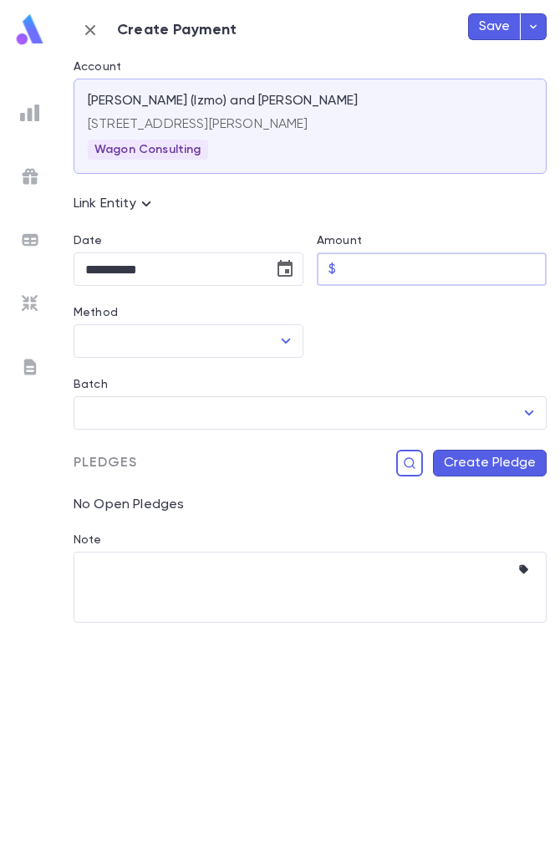
click at [377, 273] on input "Amount" at bounding box center [445, 269] width 204 height 33
click at [281, 271] on icon "Choose date, selected date is Aug 25, 2025" at bounding box center [285, 269] width 20 height 20
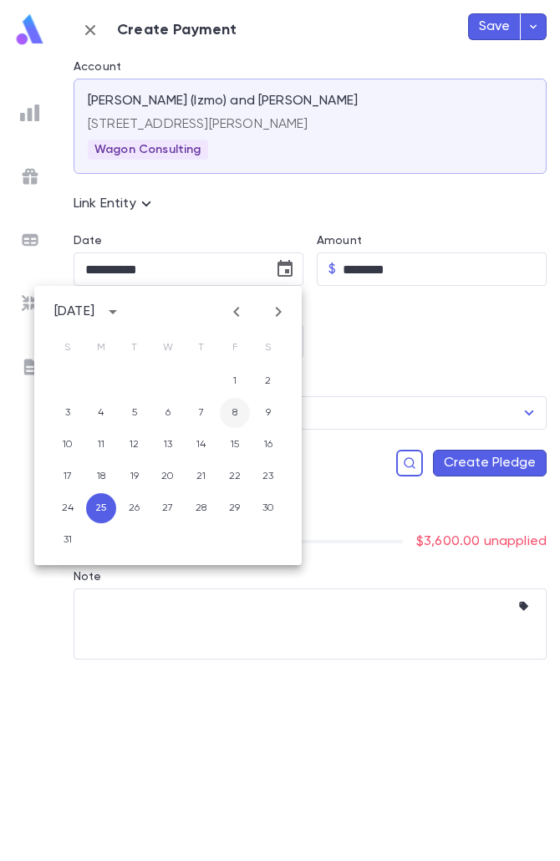
click at [235, 401] on button "8" at bounding box center [235, 413] width 30 height 30
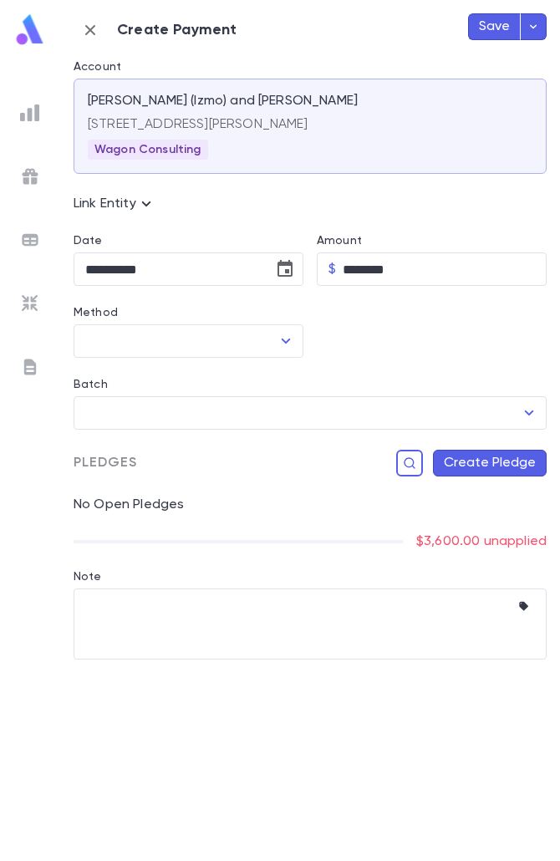
click at [254, 334] on input "Method" at bounding box center [176, 341] width 190 height 32
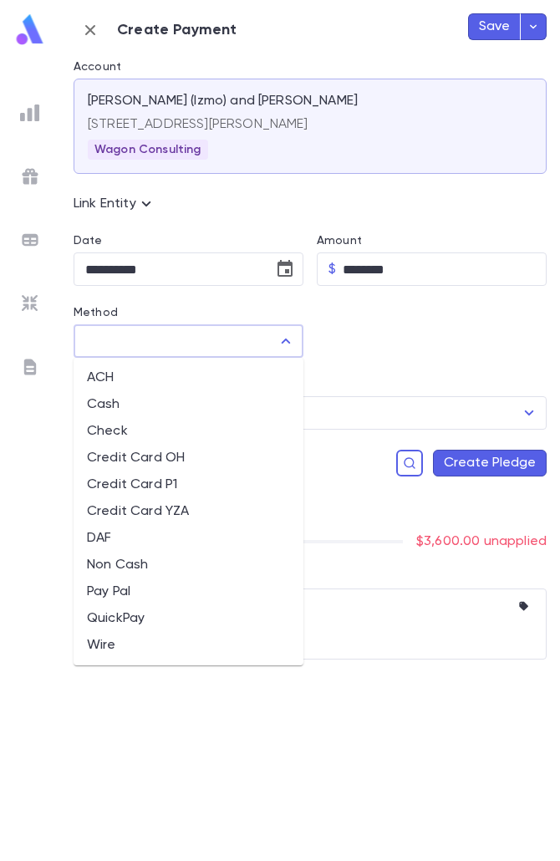
click at [123, 619] on li "QuickPay" at bounding box center [189, 618] width 230 height 27
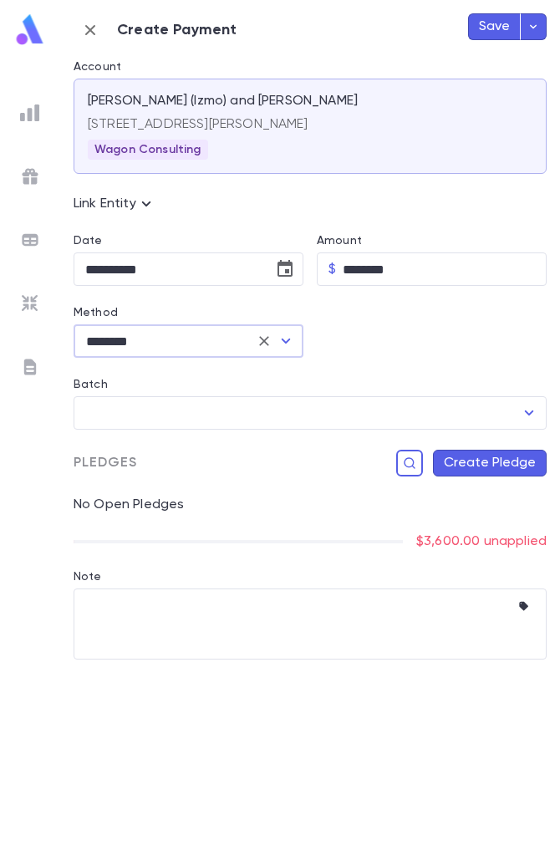
click at [491, 468] on button "Create Pledge" at bounding box center [490, 463] width 114 height 27
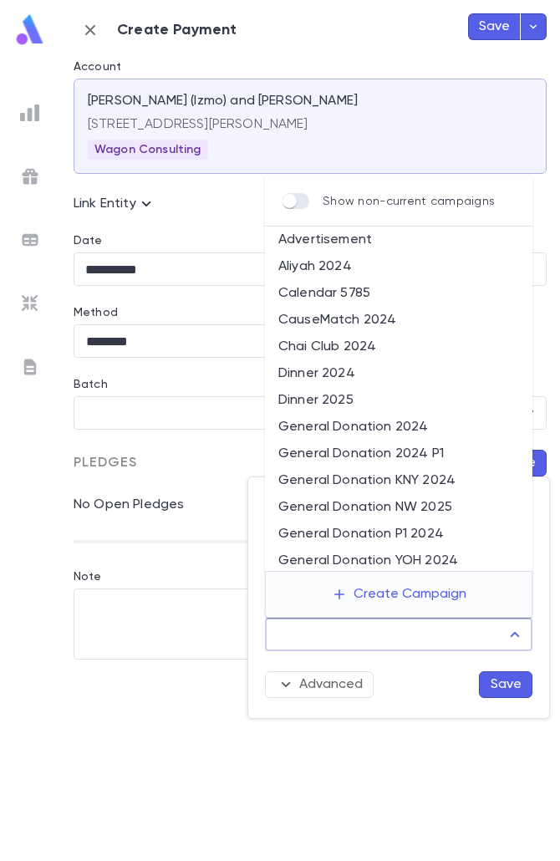
click at [411, 631] on input "Campaign" at bounding box center [386, 635] width 227 height 32
click at [411, 526] on li "General Donation P1 2024" at bounding box center [399, 534] width 268 height 27
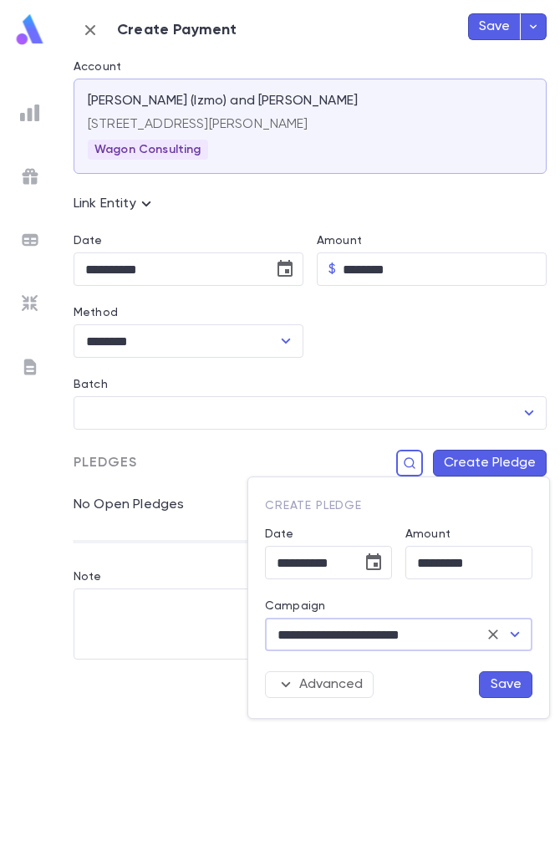
click at [498, 687] on button "Save" at bounding box center [506, 685] width 54 height 27
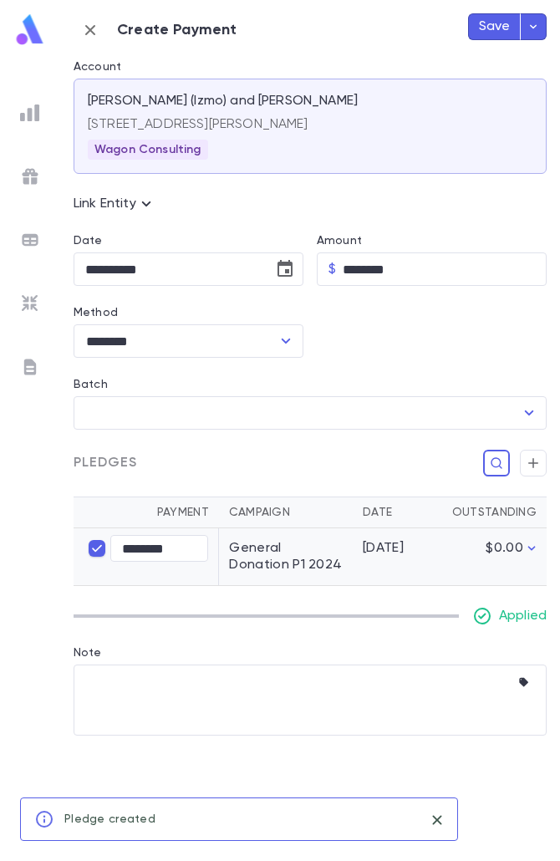
click at [512, 21] on button "Save" at bounding box center [494, 26] width 53 height 27
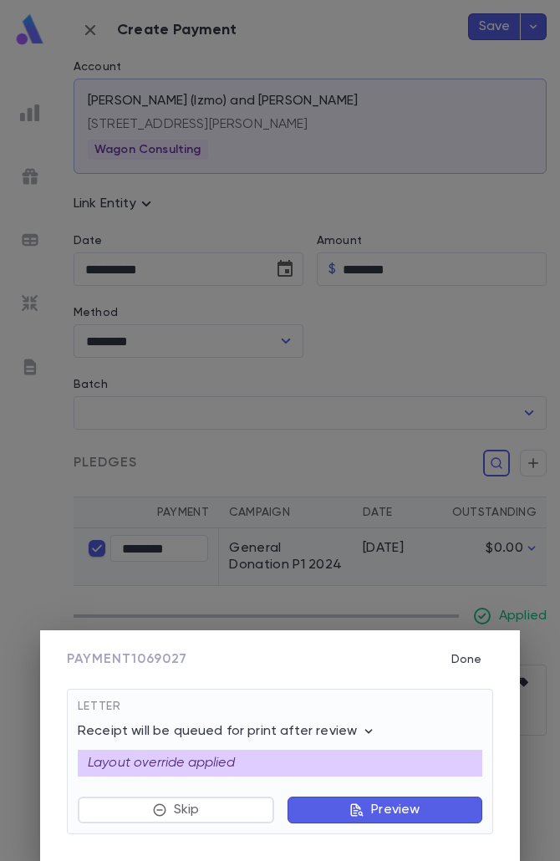
click at [381, 812] on p "Preview" at bounding box center [395, 810] width 49 height 17
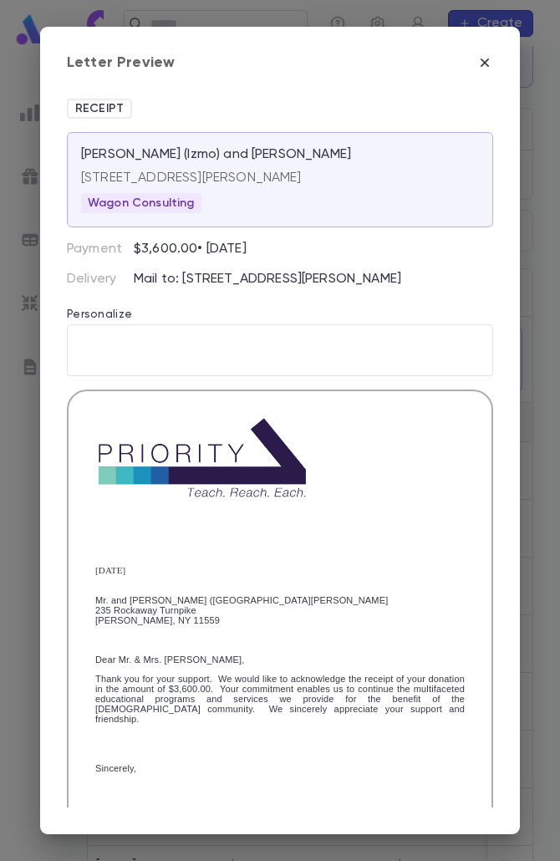
scroll to position [314, 0]
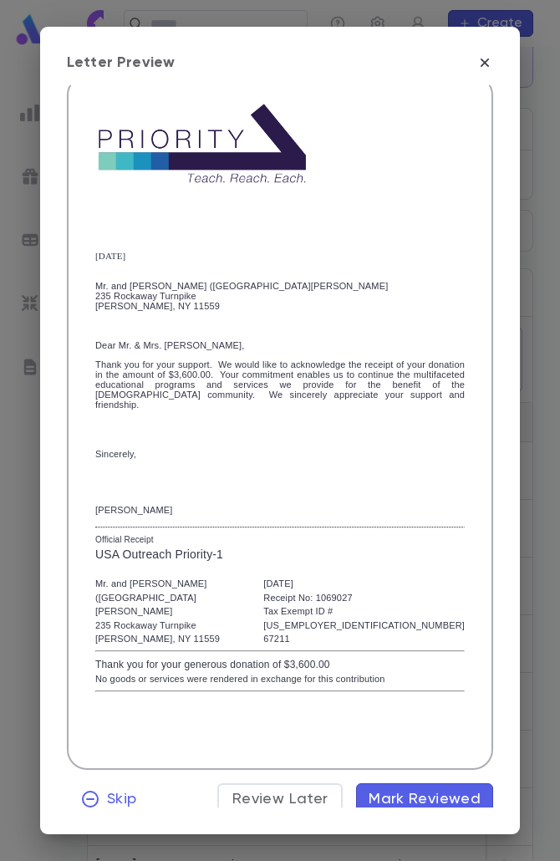
click at [376, 794] on span "Mark Reviewed" at bounding box center [425, 799] width 112 height 18
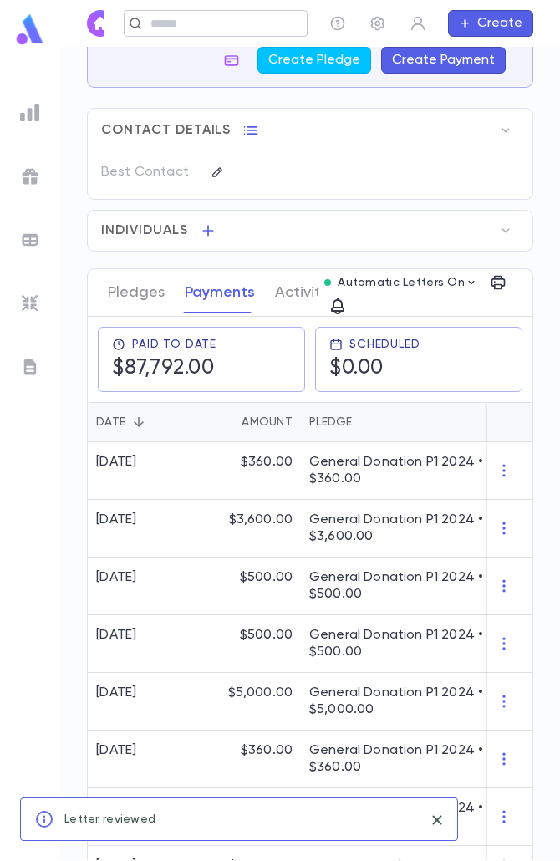
click at [169, 32] on div "​" at bounding box center [216, 23] width 184 height 27
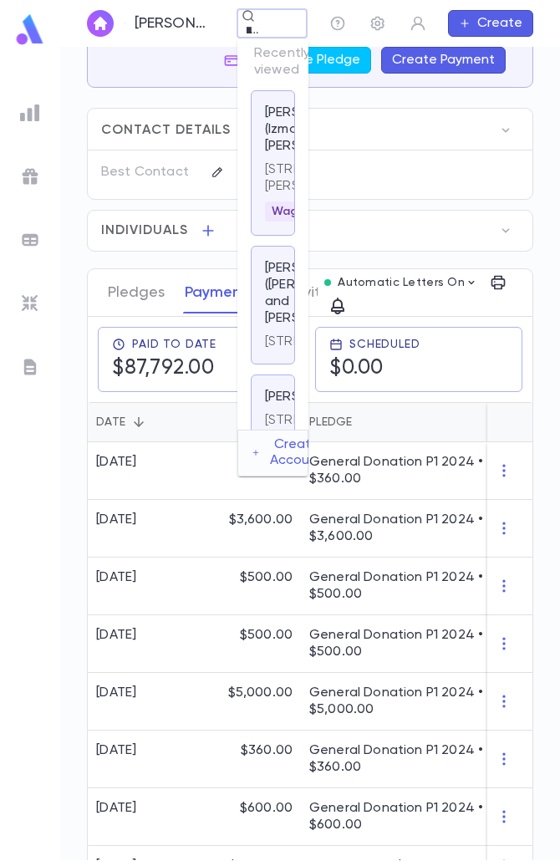
scroll to position [0, 30]
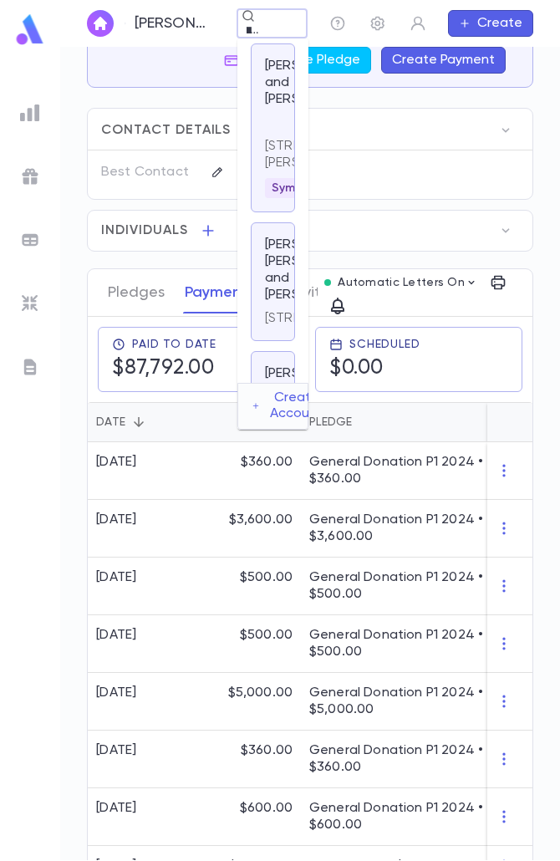
click at [279, 166] on p "1438 Dunbar St, Far Rockaway NY 11691 USA" at bounding box center [273, 154] width 16 height 33
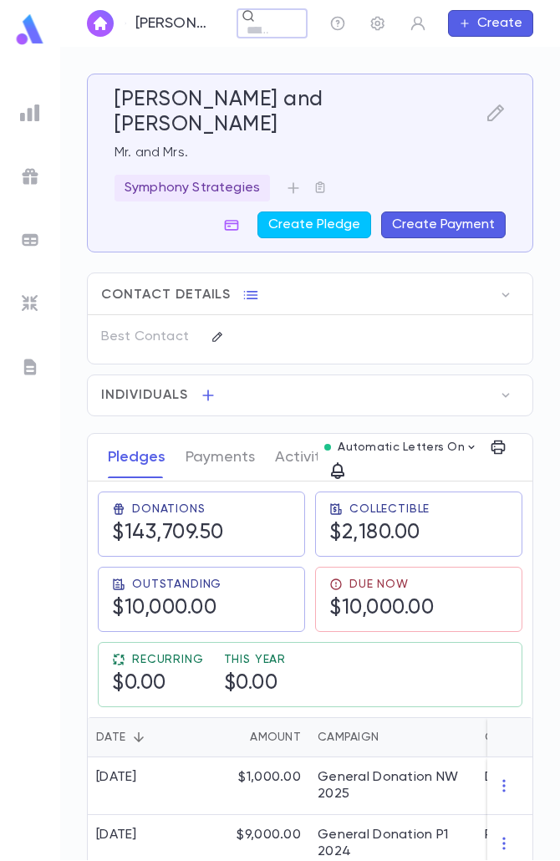
click at [388, 212] on button "Create Payment" at bounding box center [443, 225] width 125 height 27
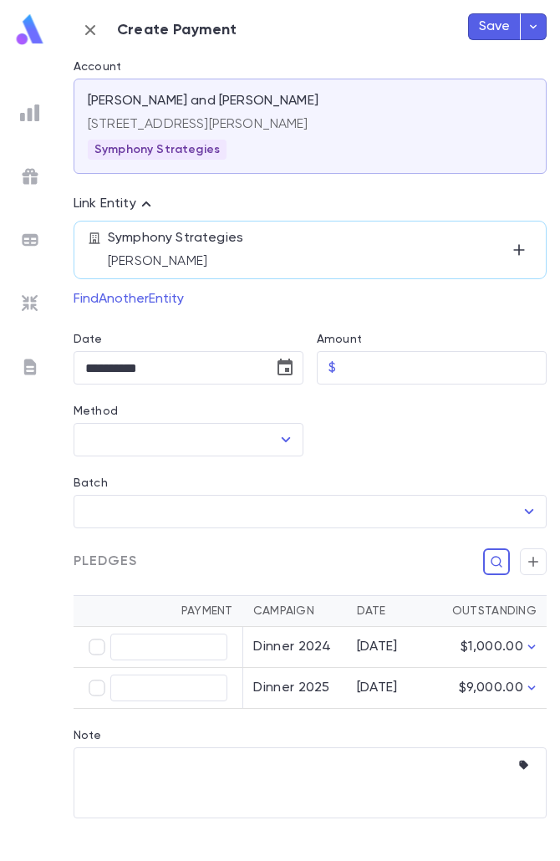
click at [81, 36] on icon "button" at bounding box center [90, 30] width 20 height 20
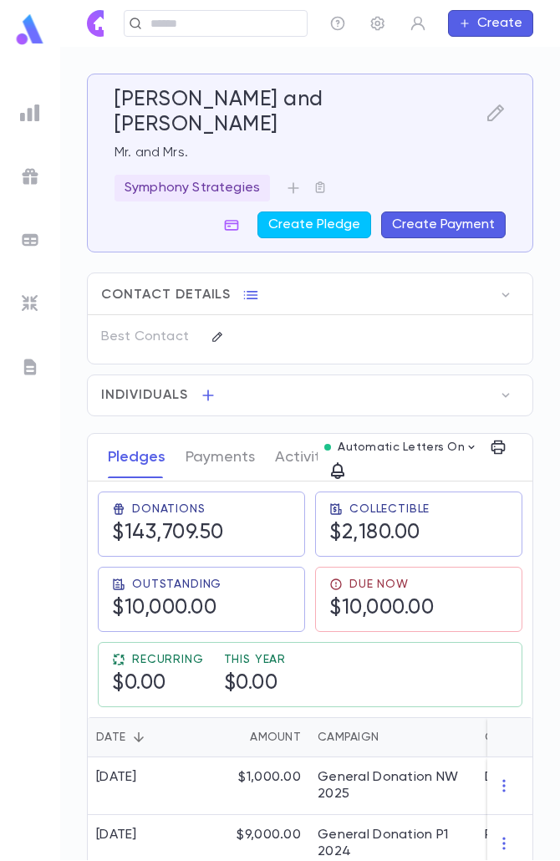
click at [448, 212] on button "Create Payment" at bounding box center [443, 225] width 125 height 27
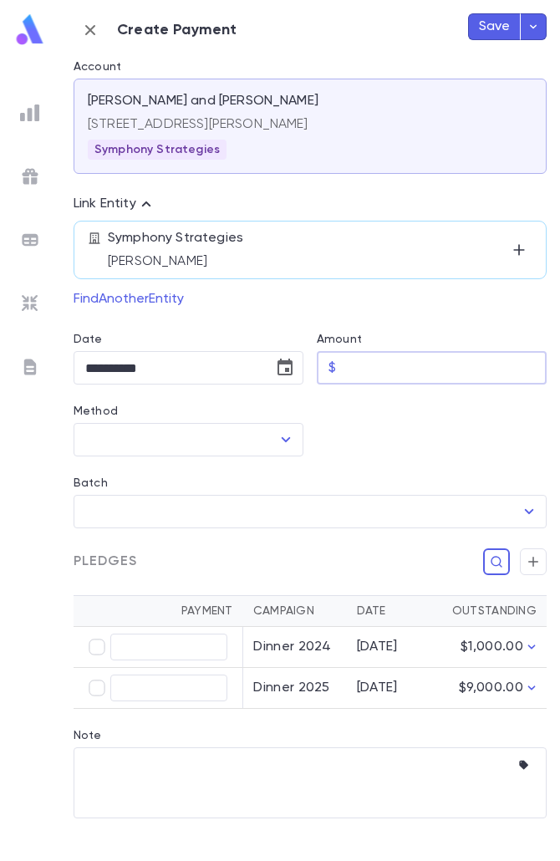
click at [363, 377] on input "Amount" at bounding box center [445, 368] width 204 height 33
click at [284, 367] on icon "Choose date, selected date is Aug 25, 2025" at bounding box center [285, 368] width 20 height 20
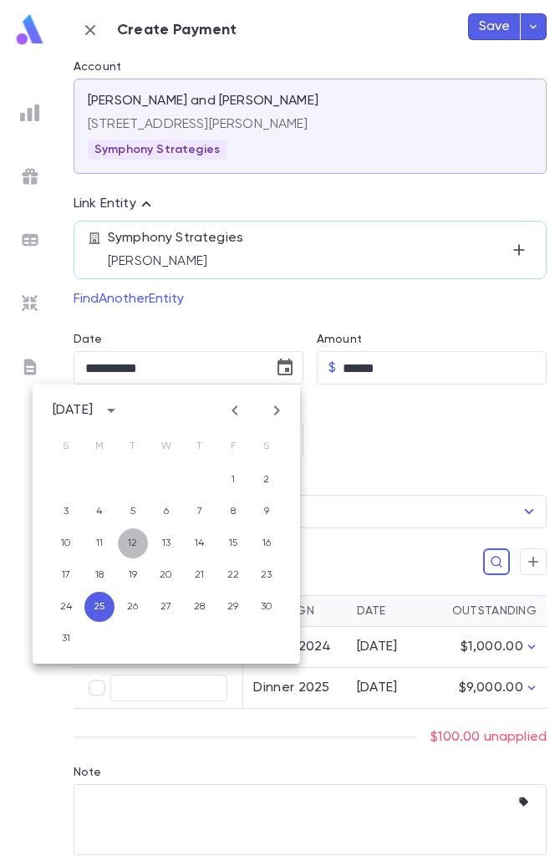
click at [136, 544] on button "12" at bounding box center [133, 544] width 30 height 30
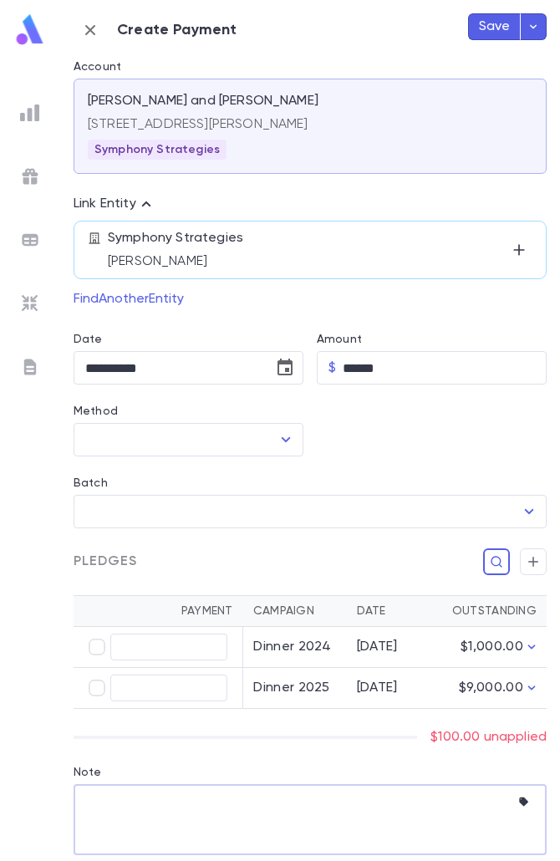
click at [121, 805] on textarea "Note" at bounding box center [297, 819] width 425 height 71
paste textarea "**********"
click at [534, 565] on button "button" at bounding box center [533, 562] width 27 height 27
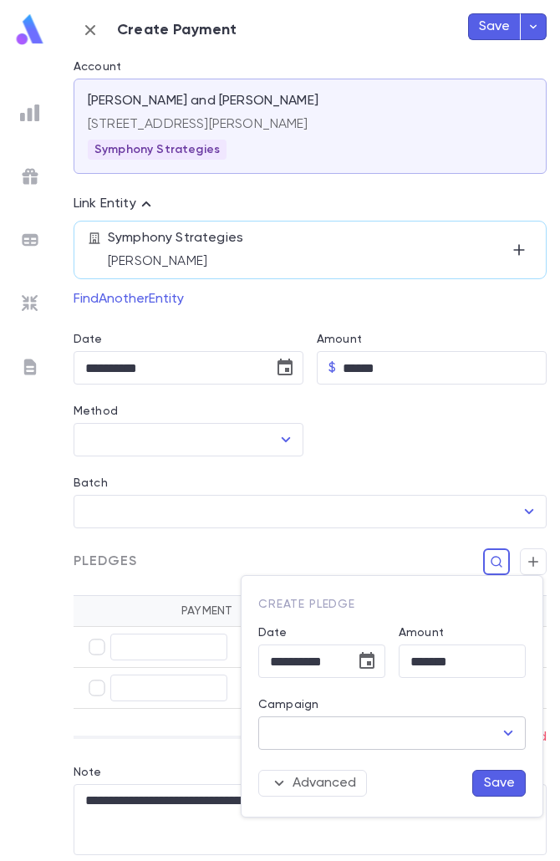
click at [465, 746] on input "Campaign" at bounding box center [379, 734] width 227 height 32
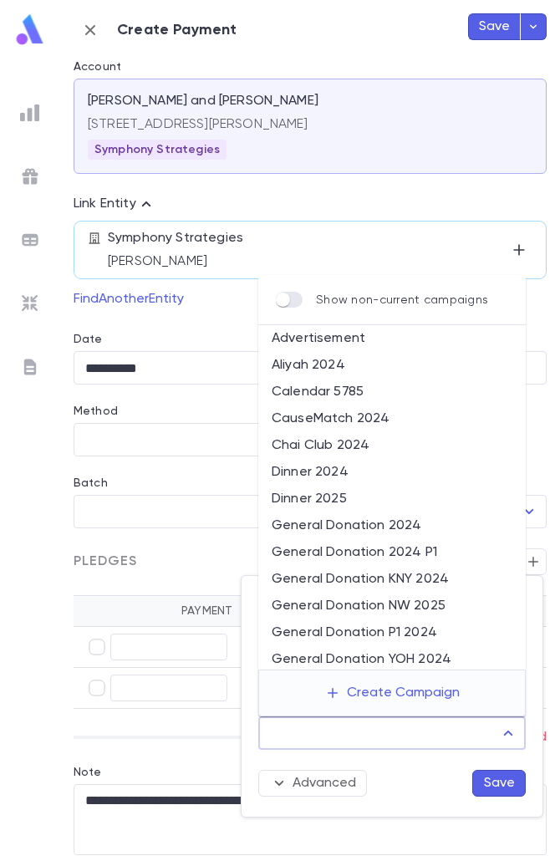
click at [400, 638] on li "General Donation P1 2024" at bounding box center [392, 633] width 268 height 27
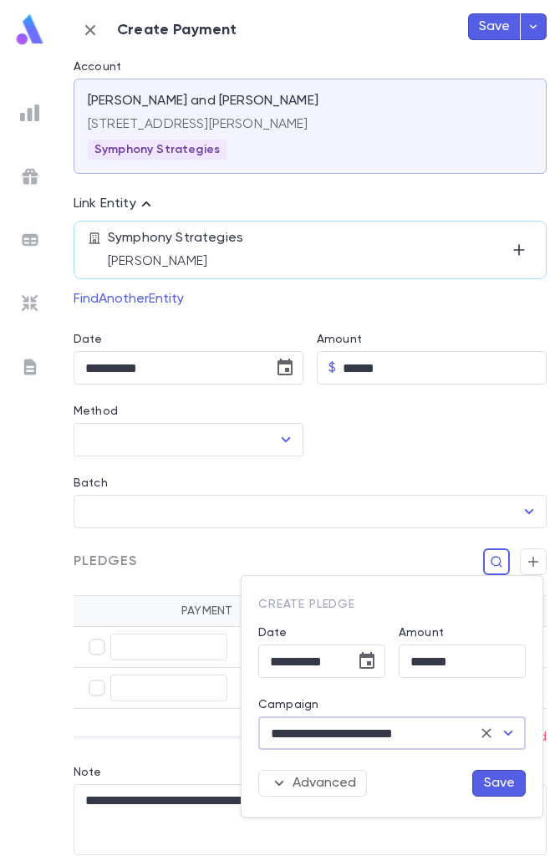
click at [490, 787] on button "Save" at bounding box center [500, 783] width 54 height 27
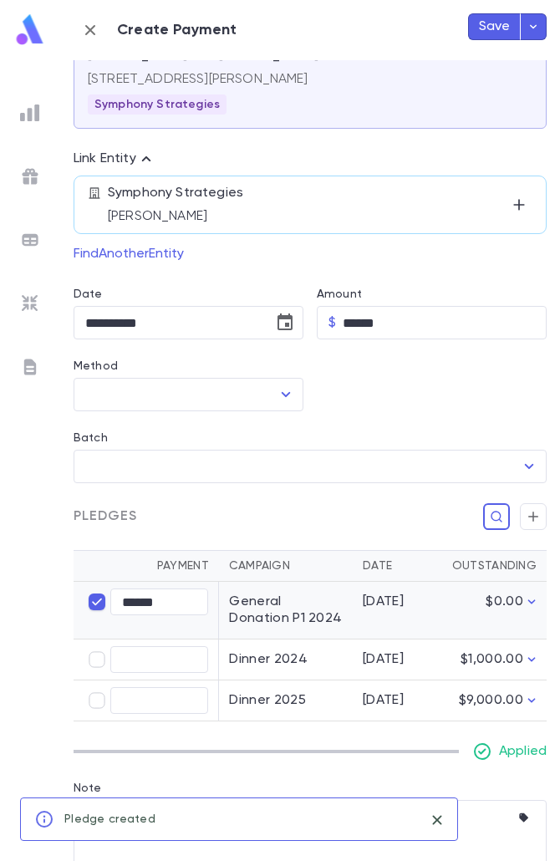
scroll to position [87, 0]
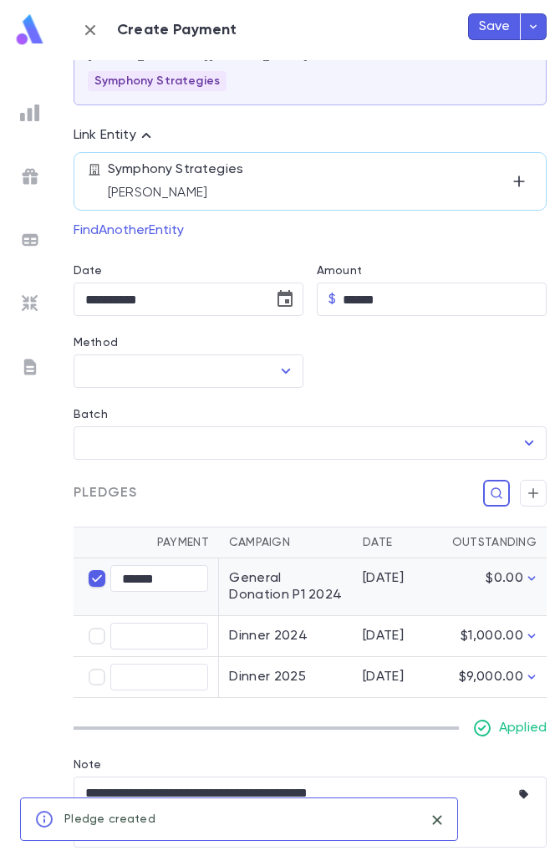
click at [498, 18] on button "Save" at bounding box center [494, 26] width 53 height 27
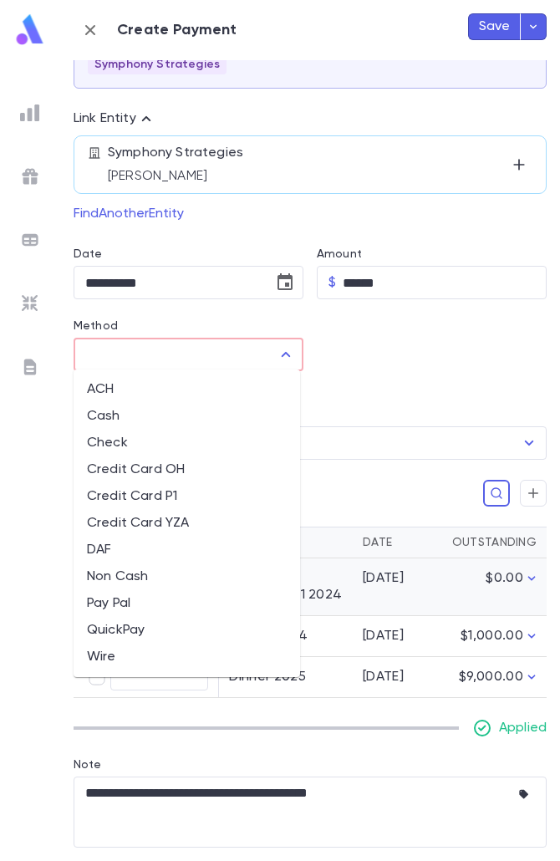
click at [197, 344] on input "Method" at bounding box center [176, 355] width 190 height 32
click at [130, 631] on li "QuickPay" at bounding box center [187, 630] width 227 height 27
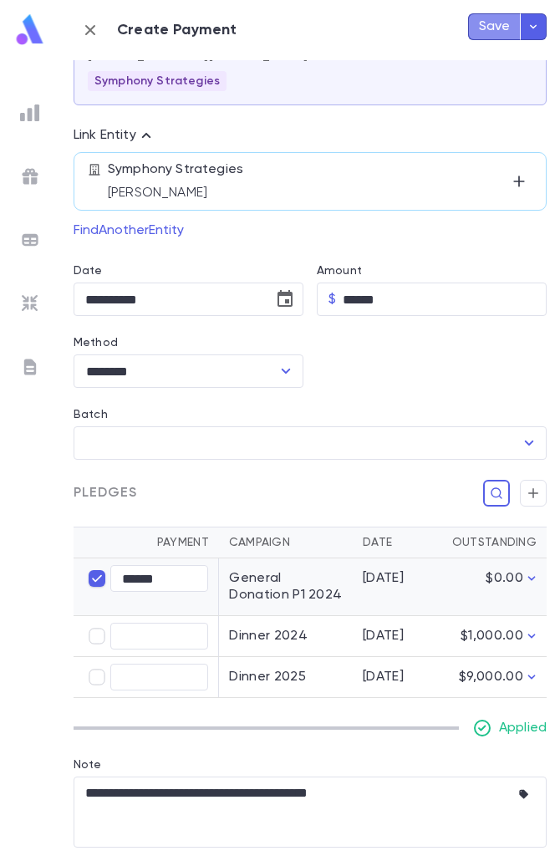
click at [504, 34] on button "Save" at bounding box center [494, 26] width 53 height 27
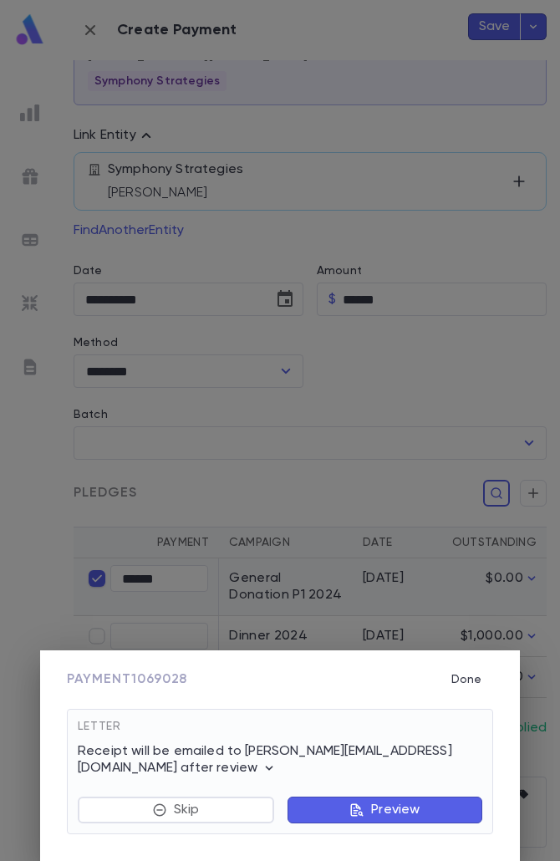
click at [385, 807] on p "Preview" at bounding box center [395, 810] width 49 height 17
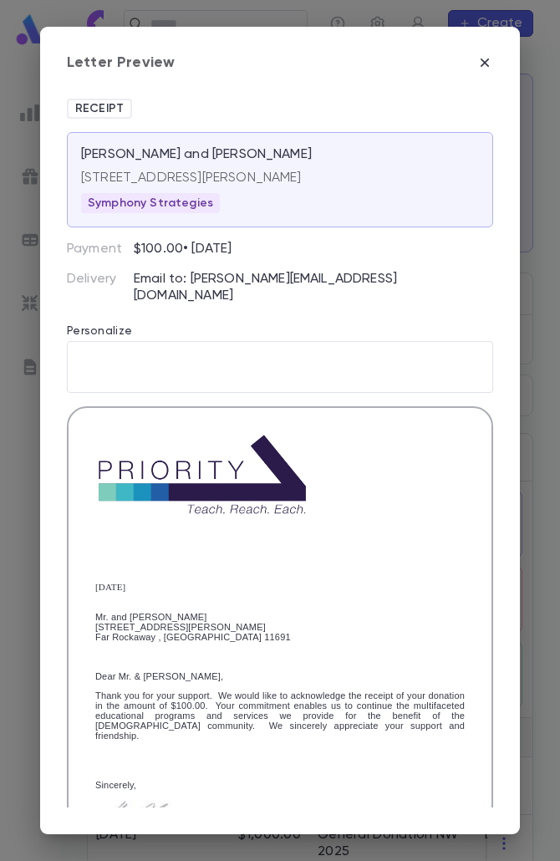
scroll to position [312, 0]
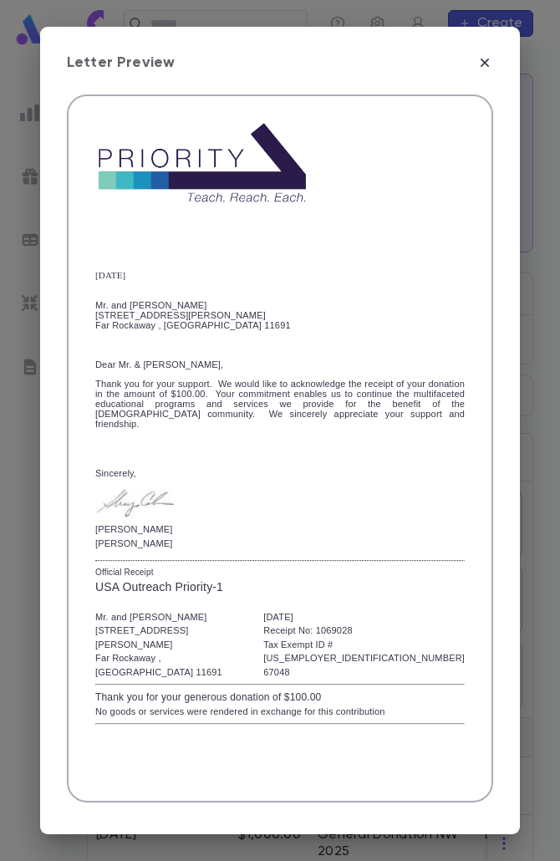
click at [403, 816] on button "Mark Reviewed" at bounding box center [424, 832] width 137 height 32
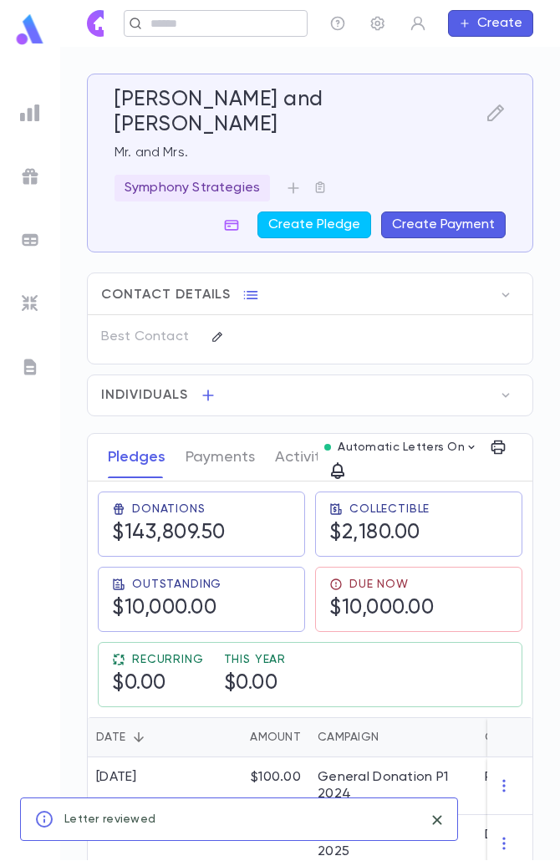
click at [227, 32] on div "​" at bounding box center [216, 23] width 184 height 27
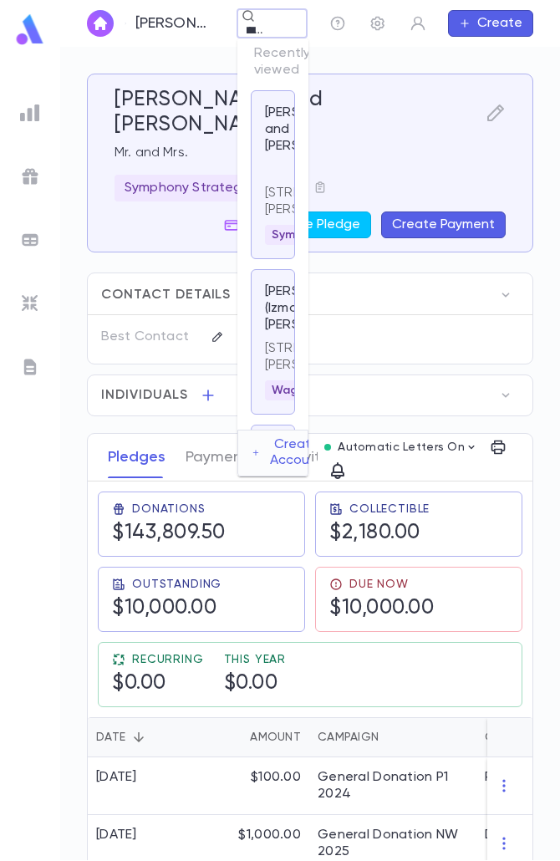
scroll to position [0, 25]
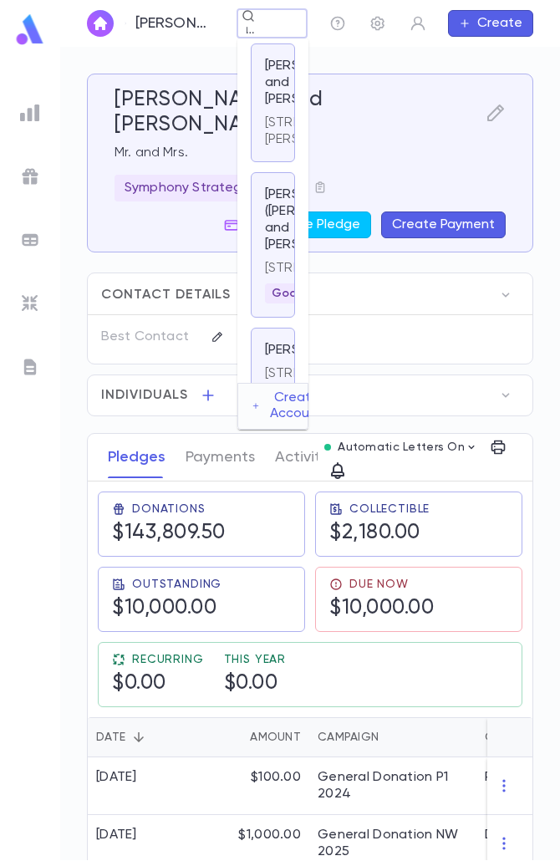
click at [267, 253] on p "[PERSON_NAME] ([PERSON_NAME]) and [PERSON_NAME]" at bounding box center [318, 219] width 106 height 67
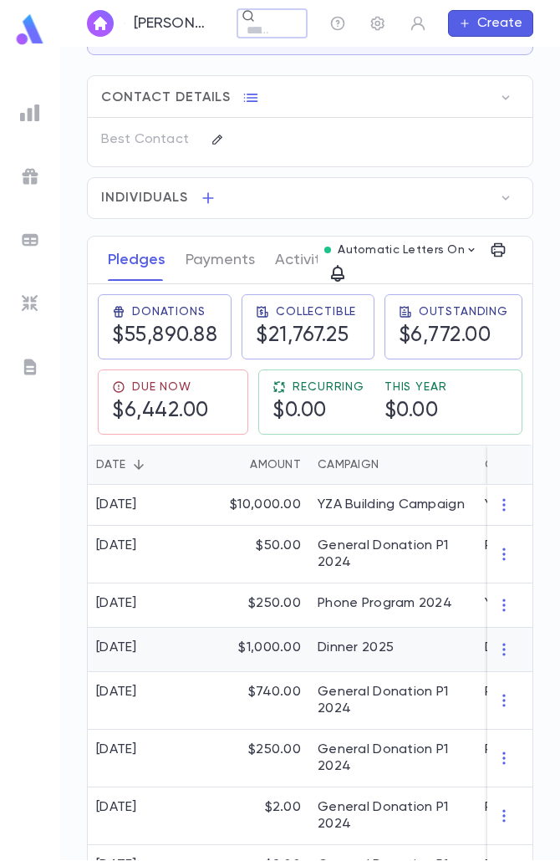
scroll to position [167, 0]
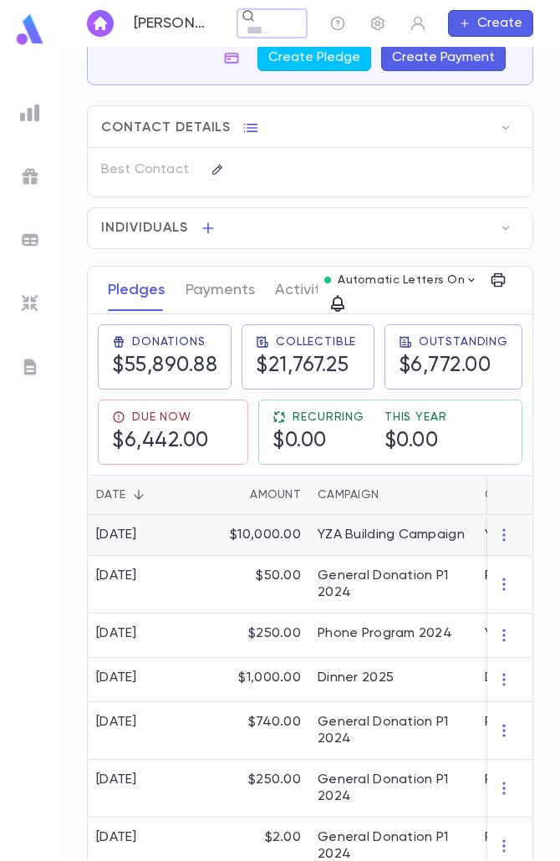
click at [238, 556] on div "$10,000.00" at bounding box center [255, 535] width 109 height 41
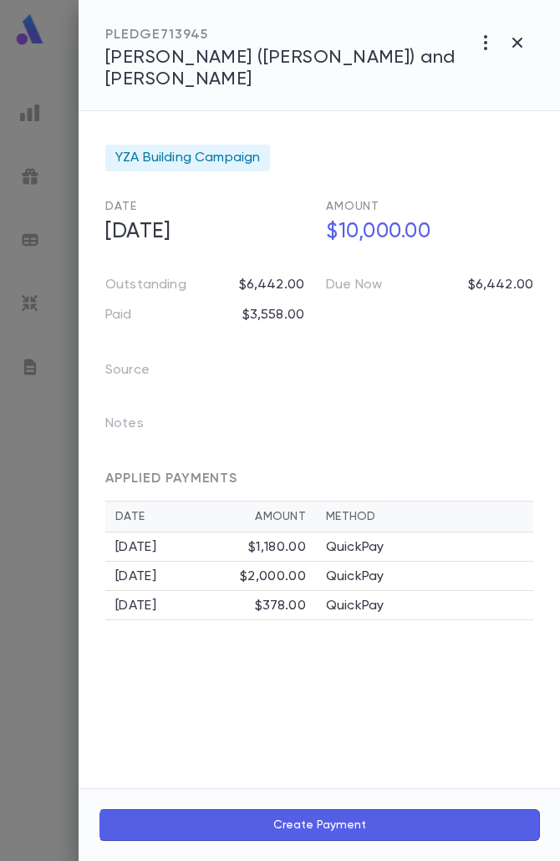
click at [300, 815] on button "Create Payment" at bounding box center [320, 826] width 442 height 32
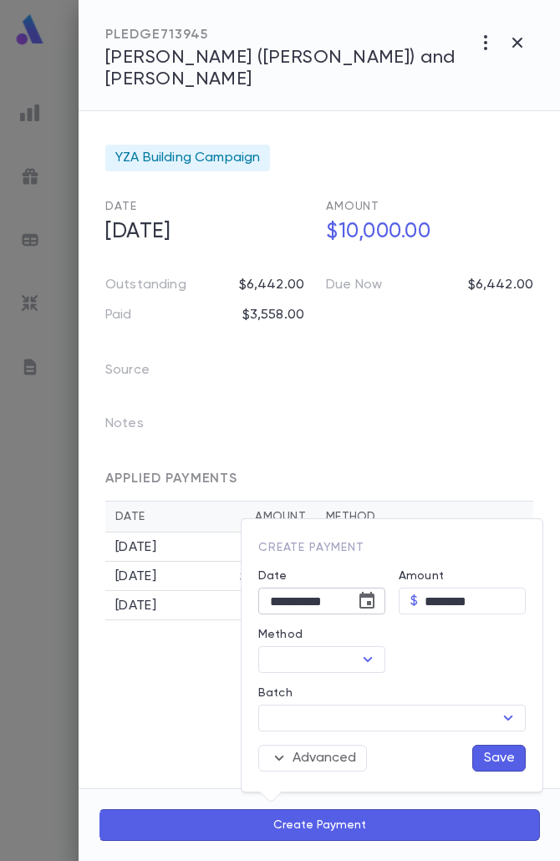
click at [381, 594] on button "Choose date, selected date is Aug 25, 2025" at bounding box center [366, 601] width 33 height 33
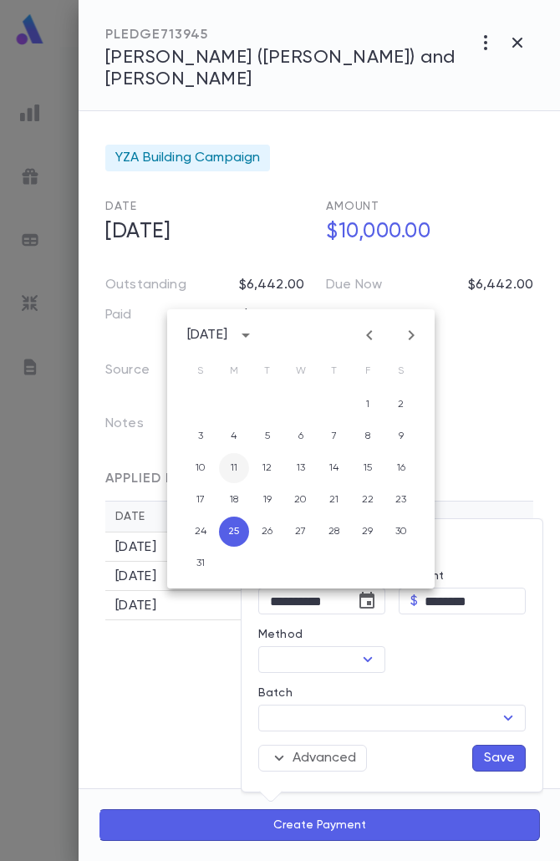
click at [240, 473] on button "11" at bounding box center [234, 468] width 30 height 30
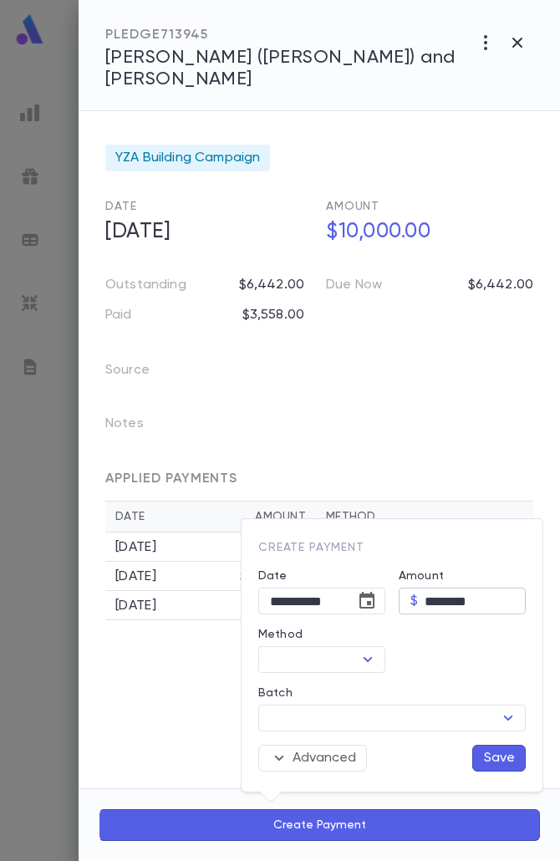
click at [447, 595] on input "********" at bounding box center [475, 602] width 101 height 26
click at [378, 651] on div "​" at bounding box center [321, 659] width 127 height 27
click at [370, 667] on icon "Open" at bounding box center [368, 660] width 20 height 20
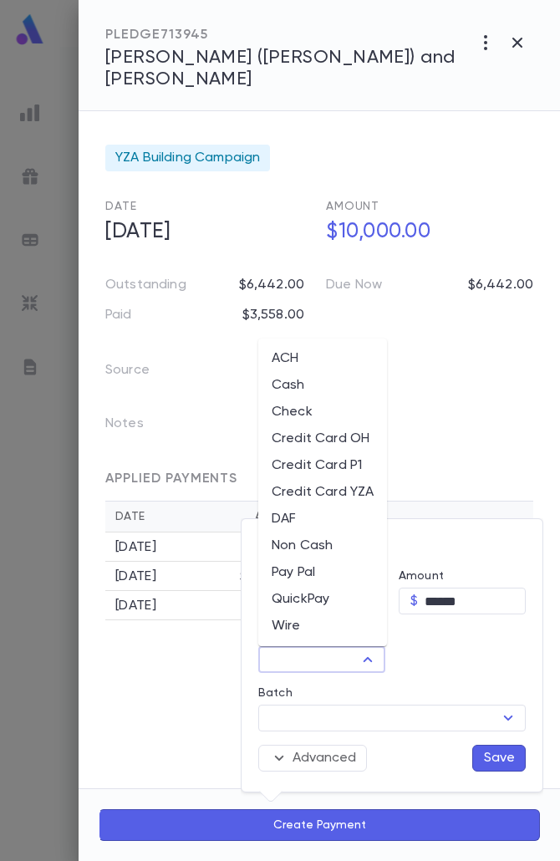
click at [315, 593] on li "QuickPay" at bounding box center [322, 599] width 129 height 27
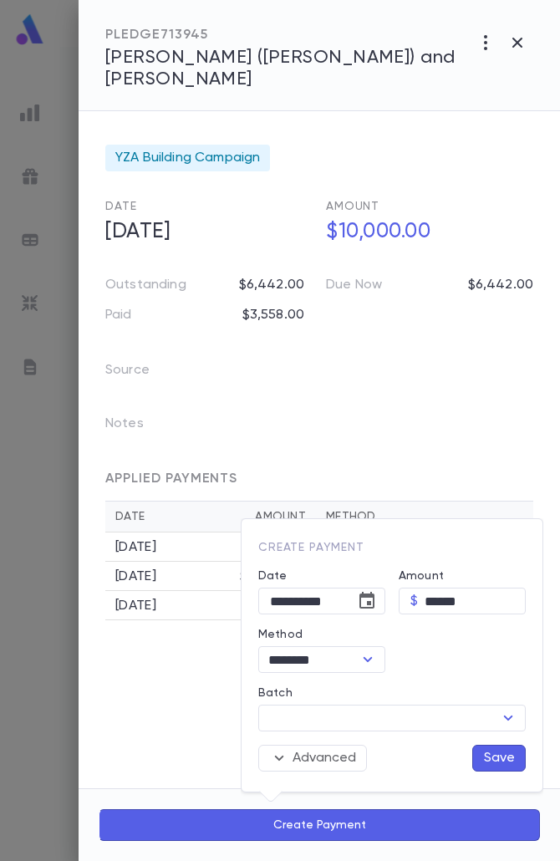
click at [495, 758] on button "Save" at bounding box center [500, 758] width 54 height 27
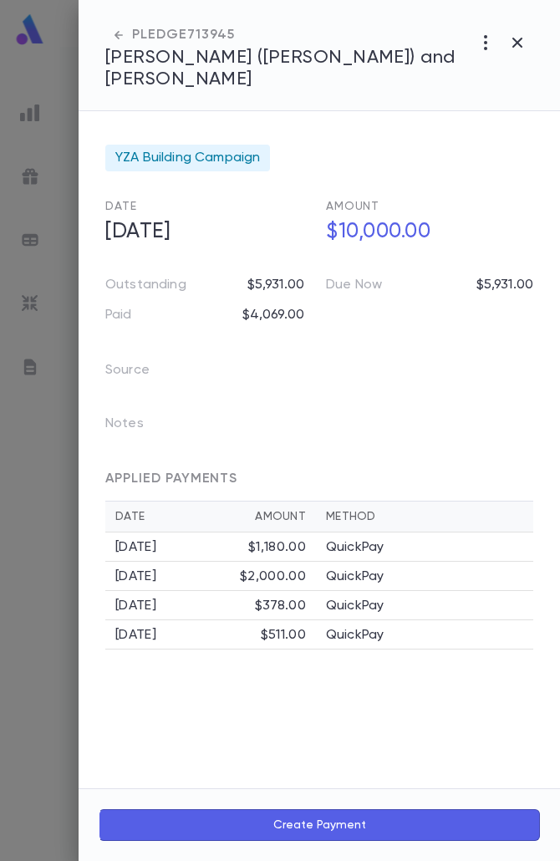
click at [517, 49] on icon "button" at bounding box center [518, 43] width 20 height 20
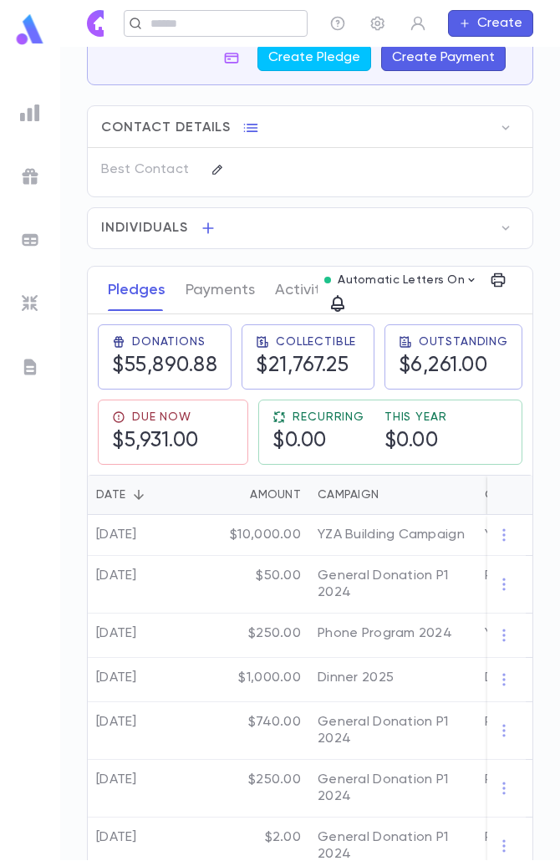
click at [242, 31] on input "text" at bounding box center [211, 24] width 130 height 16
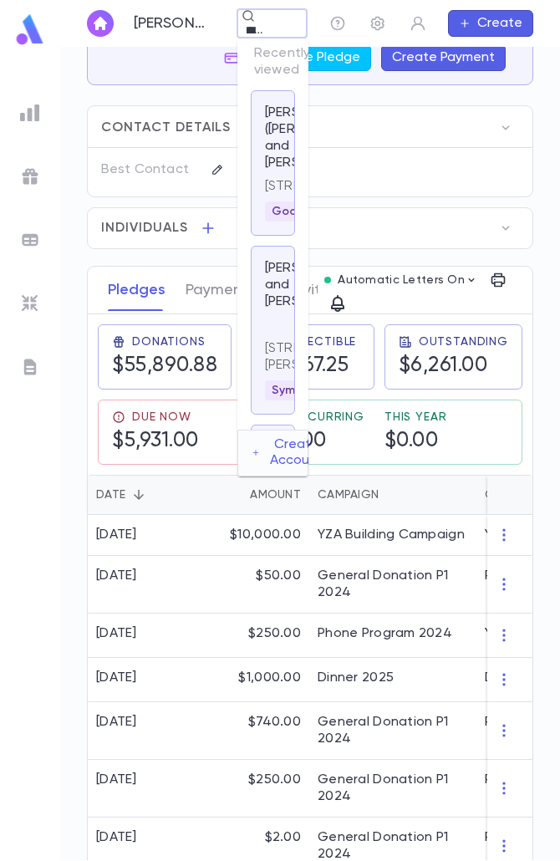
scroll to position [0, 18]
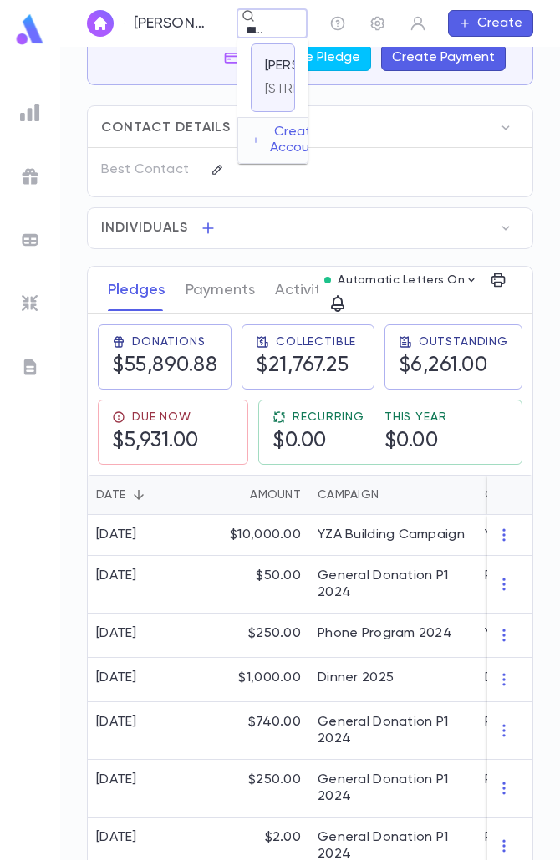
click at [255, 112] on div "Grabina, Yaakov Yehoshua 1213 Bay 25th Street, Bayswater NY 11691 United States" at bounding box center [273, 77] width 44 height 69
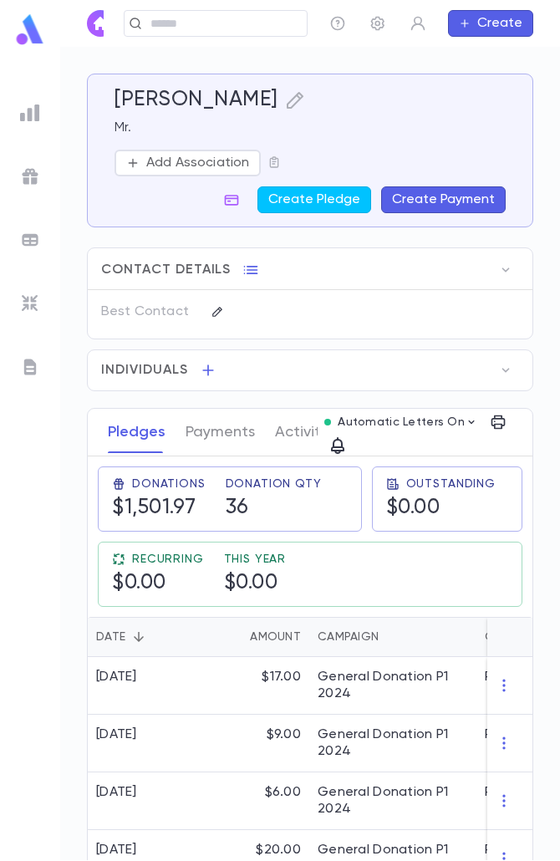
click at [453, 197] on button "Create Payment" at bounding box center [443, 199] width 125 height 27
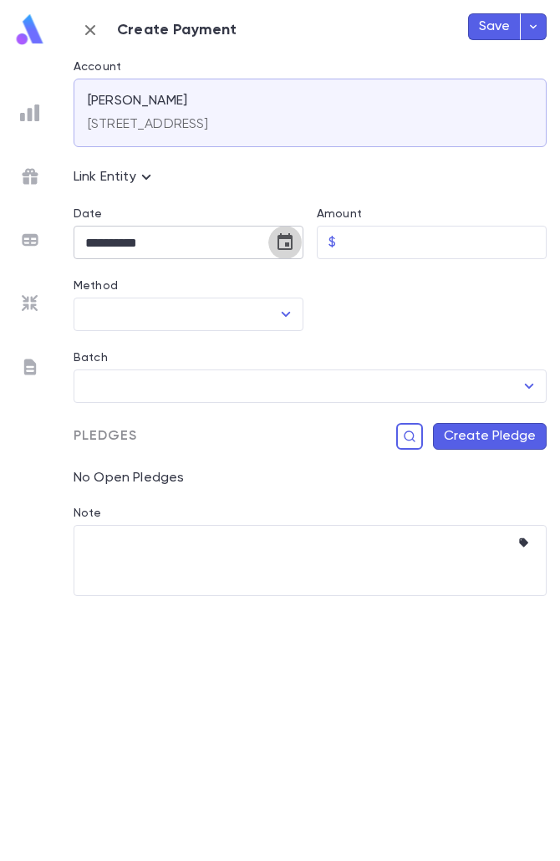
click at [294, 249] on icon "Choose date, selected date is Aug 25, 2025" at bounding box center [285, 242] width 20 height 20
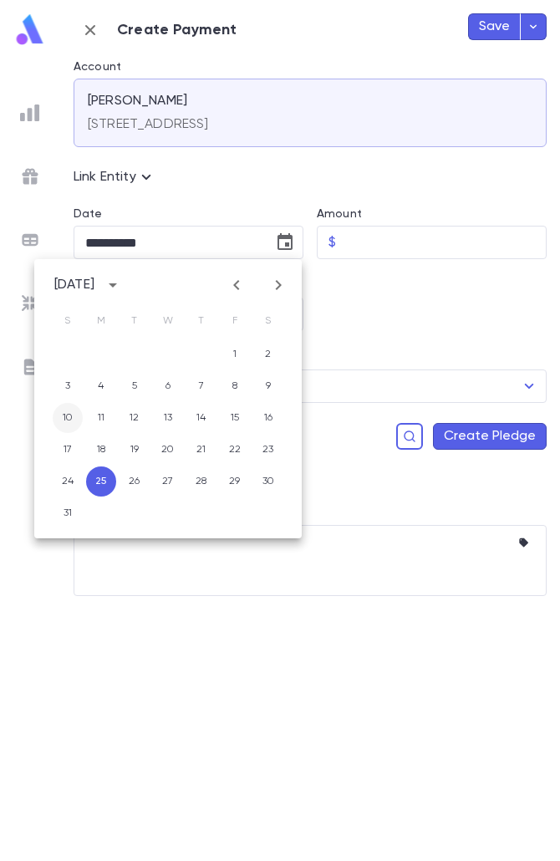
click at [73, 419] on button "10" at bounding box center [68, 418] width 30 height 30
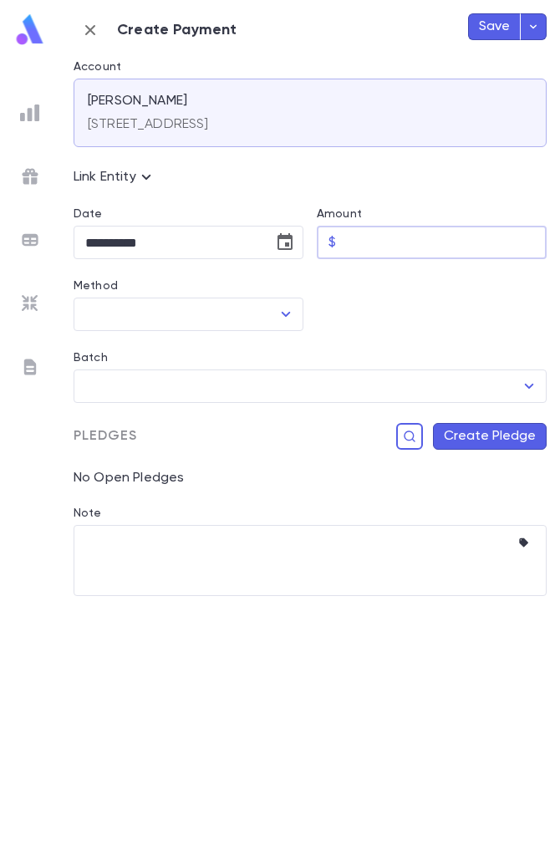
click at [362, 243] on input "Amount" at bounding box center [445, 243] width 204 height 33
click at [283, 310] on icon "Open" at bounding box center [286, 314] width 20 height 20
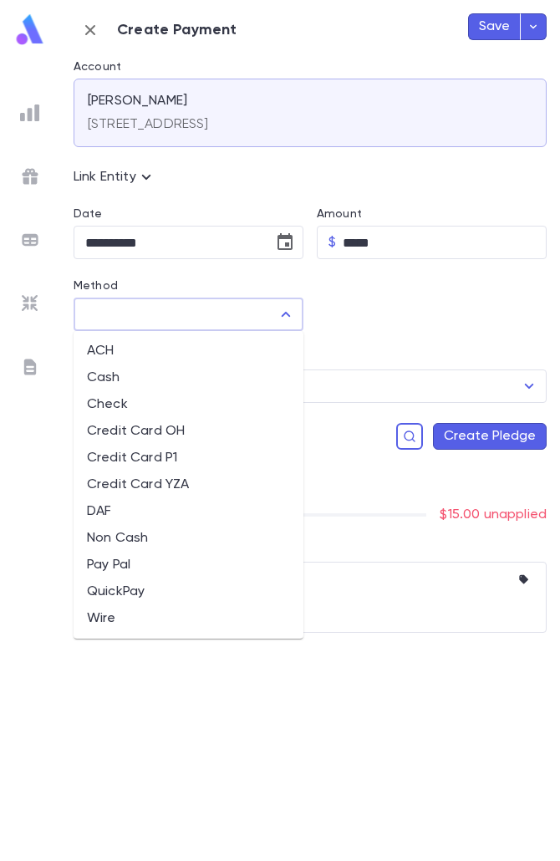
click at [115, 600] on li "QuickPay" at bounding box center [189, 592] width 230 height 27
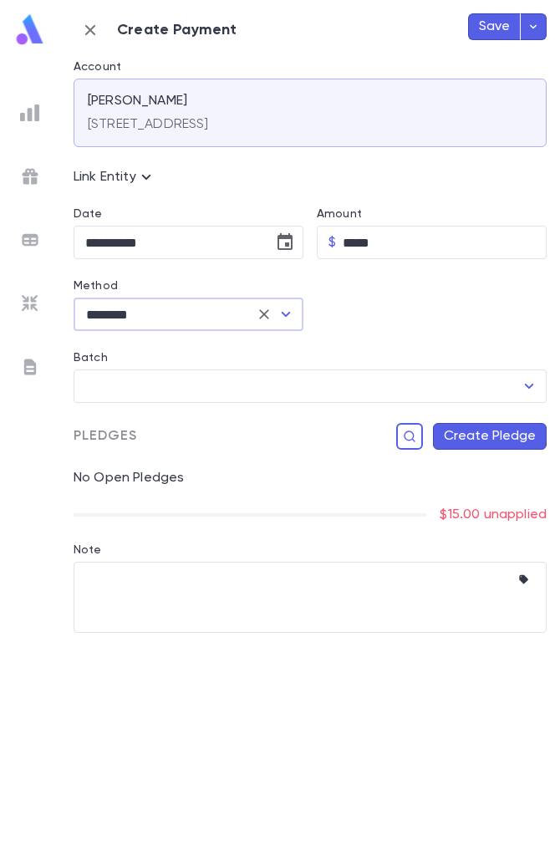
click at [438, 444] on button "Create Pledge" at bounding box center [490, 436] width 114 height 27
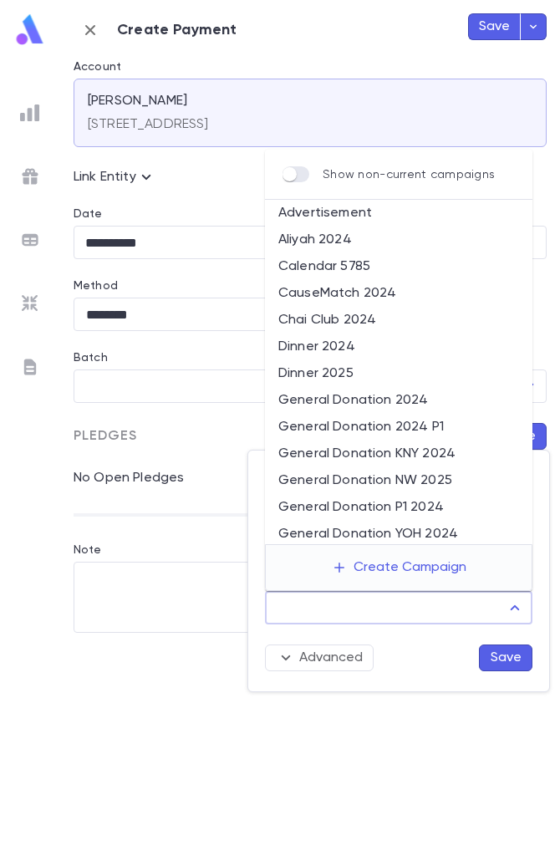
click at [370, 619] on input "Campaign" at bounding box center [386, 608] width 227 height 32
click at [401, 503] on li "General Donation P1 2024" at bounding box center [399, 507] width 268 height 27
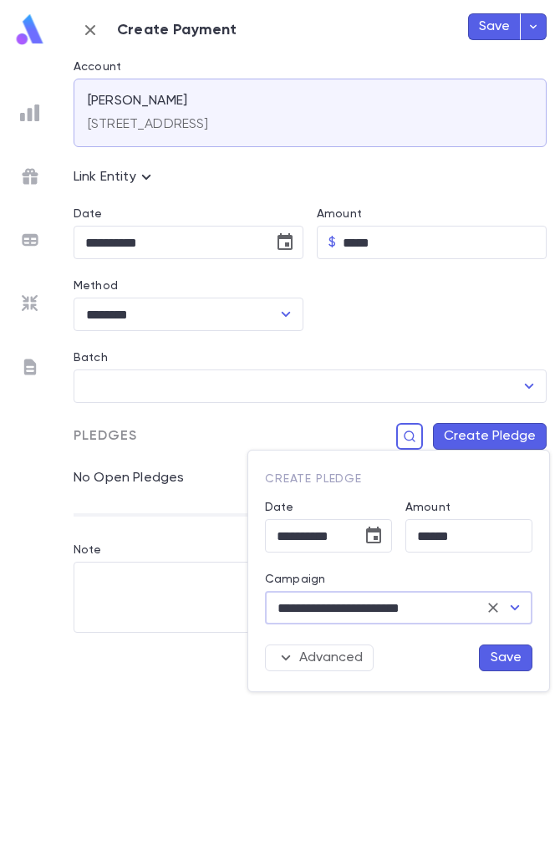
click at [500, 657] on button "Save" at bounding box center [506, 658] width 54 height 27
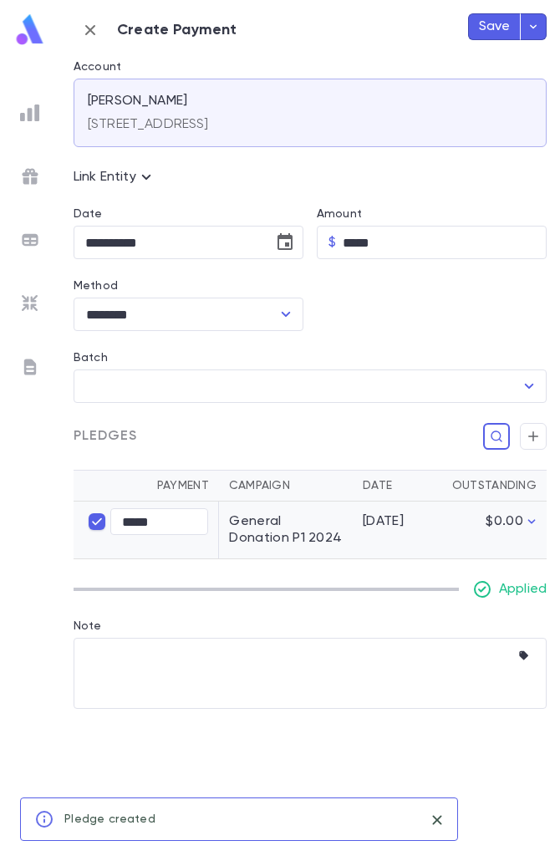
click at [487, 33] on button "Save" at bounding box center [494, 26] width 53 height 27
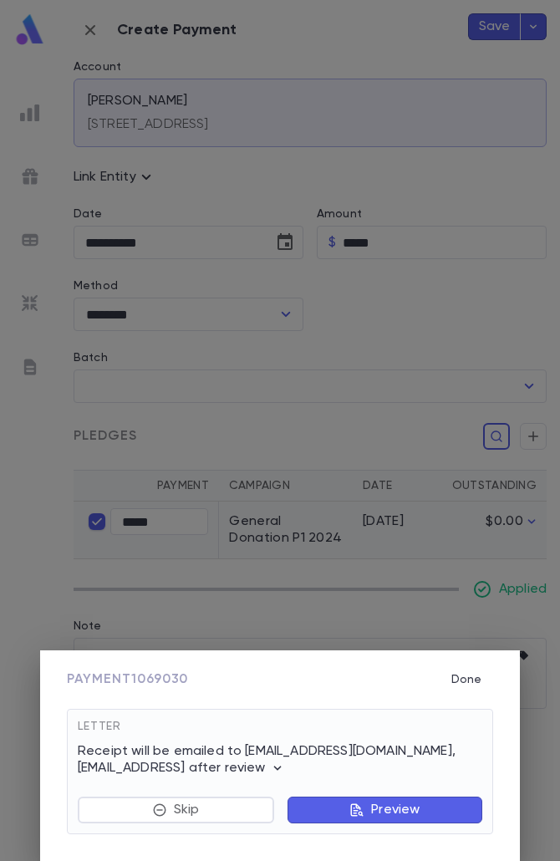
click at [350, 813] on icon "button" at bounding box center [357, 810] width 15 height 15
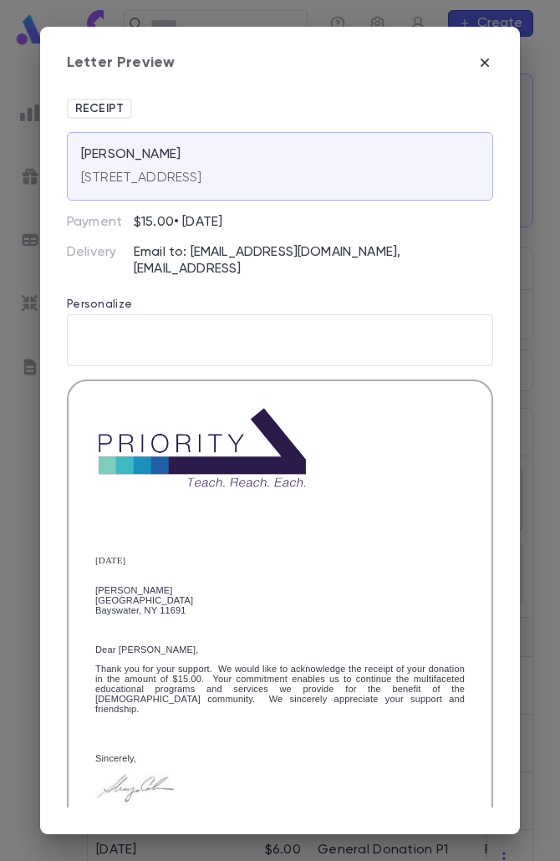
scroll to position [285, 0]
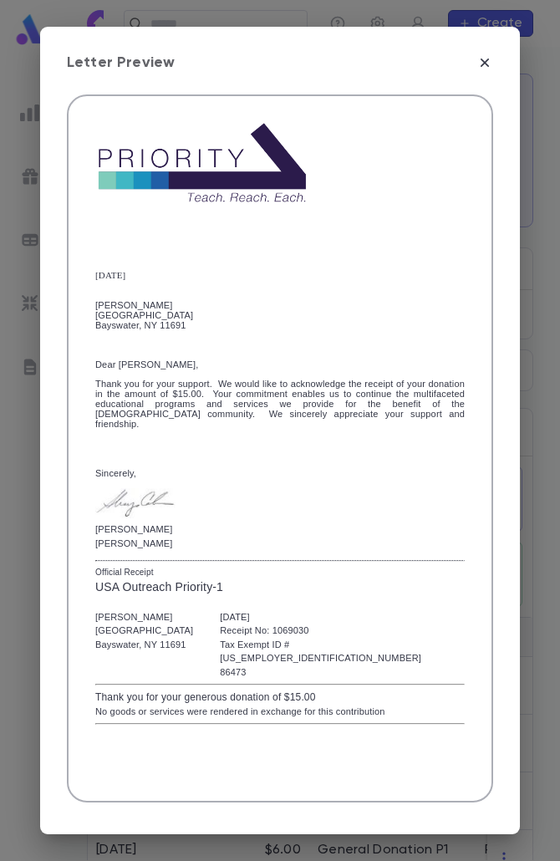
click at [398, 823] on span "Mark Reviewed" at bounding box center [425, 832] width 112 height 18
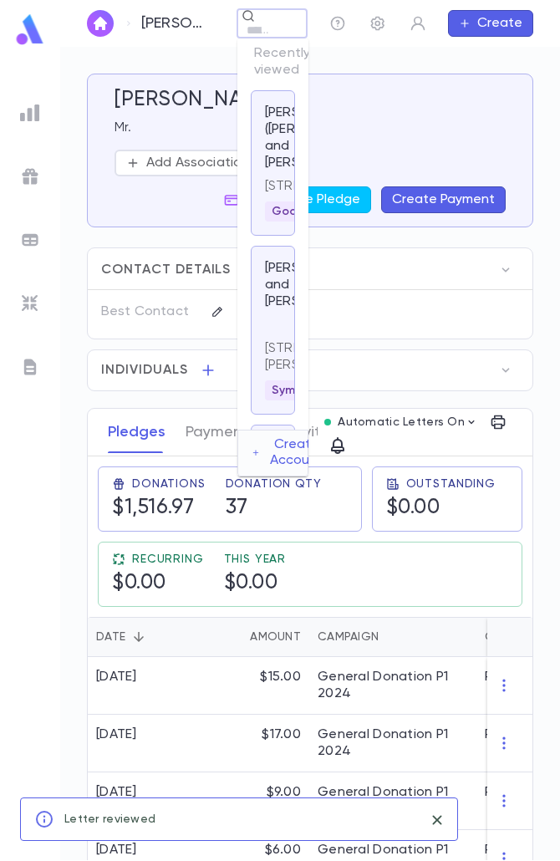
click at [217, 20] on div "Grabina, Yaakov Yehoshua ​ Create" at bounding box center [310, 23] width 500 height 47
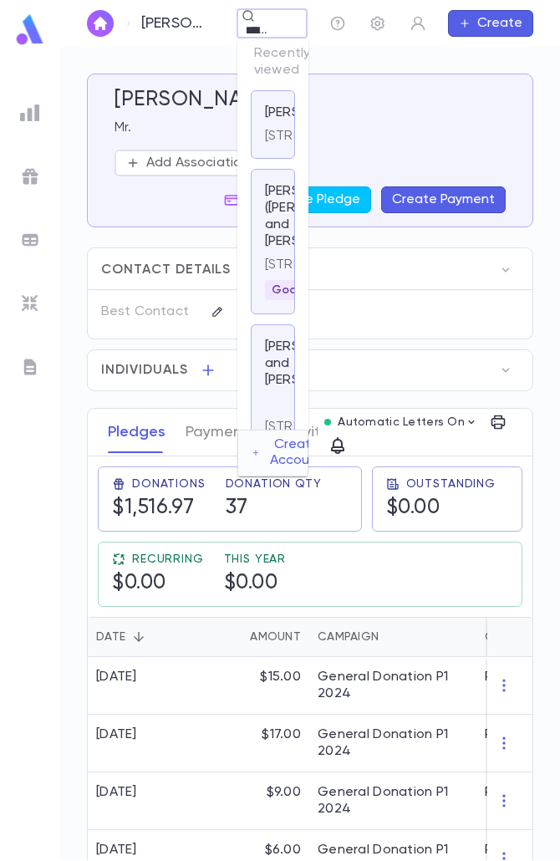
scroll to position [0, 16]
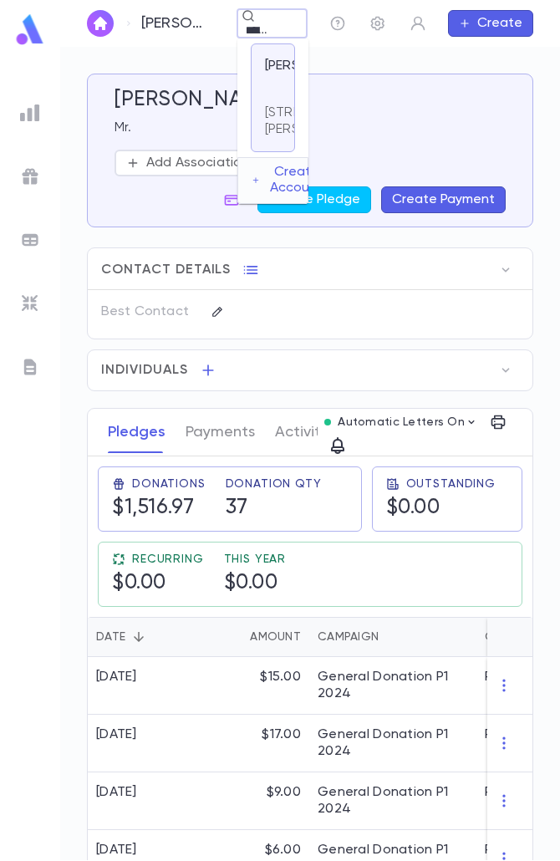
click at [264, 151] on div "Goldstein, Tuvia Maytav Bus Company 1512 Griffith Street, Philadelphia PA 19111…" at bounding box center [273, 97] width 44 height 109
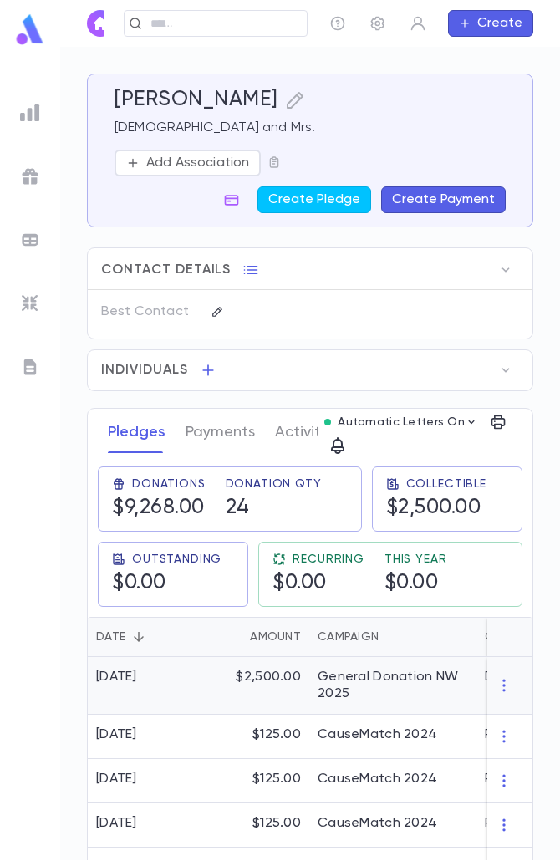
click at [375, 697] on div "General Donation NW 2025" at bounding box center [393, 685] width 151 height 33
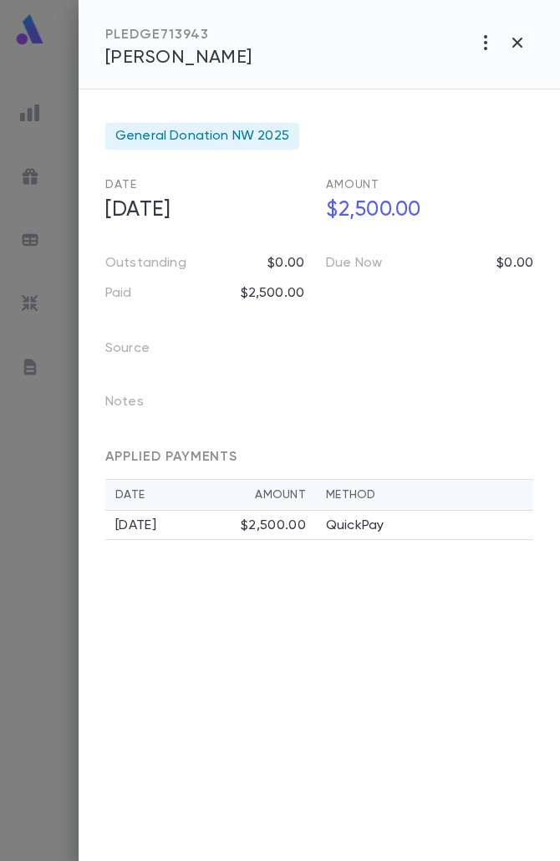
click at [329, 516] on td "QuickPay" at bounding box center [424, 525] width 217 height 29
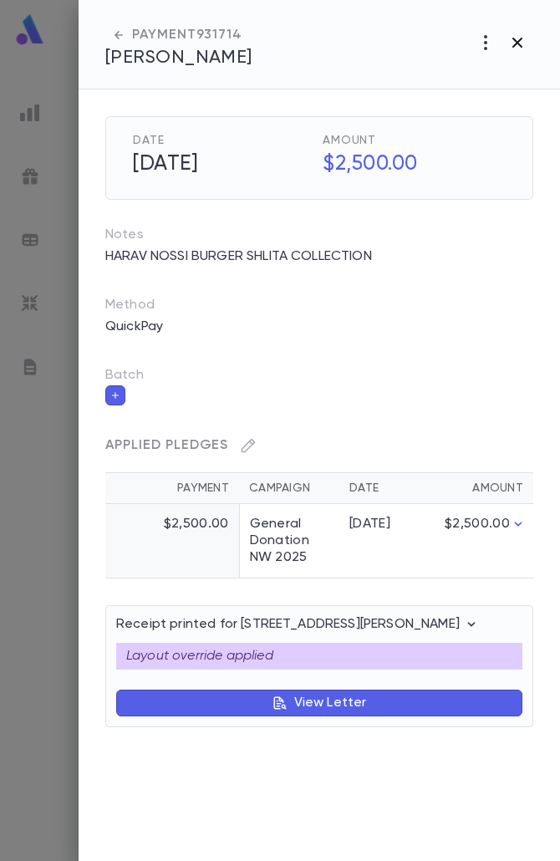
click at [521, 39] on icon "button" at bounding box center [518, 43] width 10 height 10
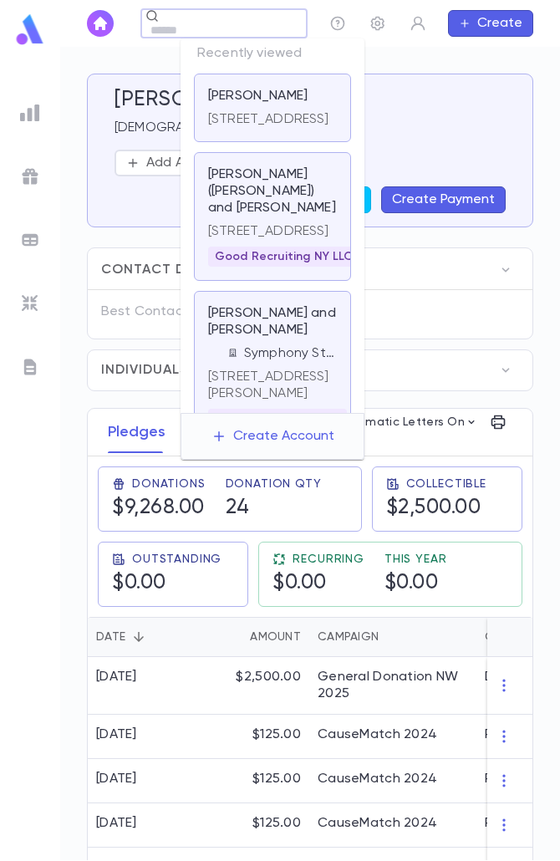
click at [202, 29] on div "Goldstein, Tuvia ​ Create" at bounding box center [310, 23] width 500 height 47
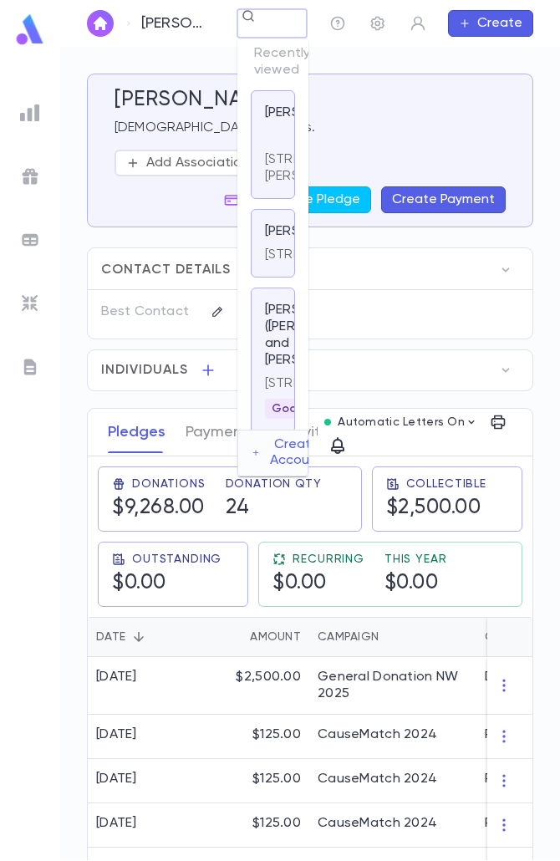
scroll to position [0, 59]
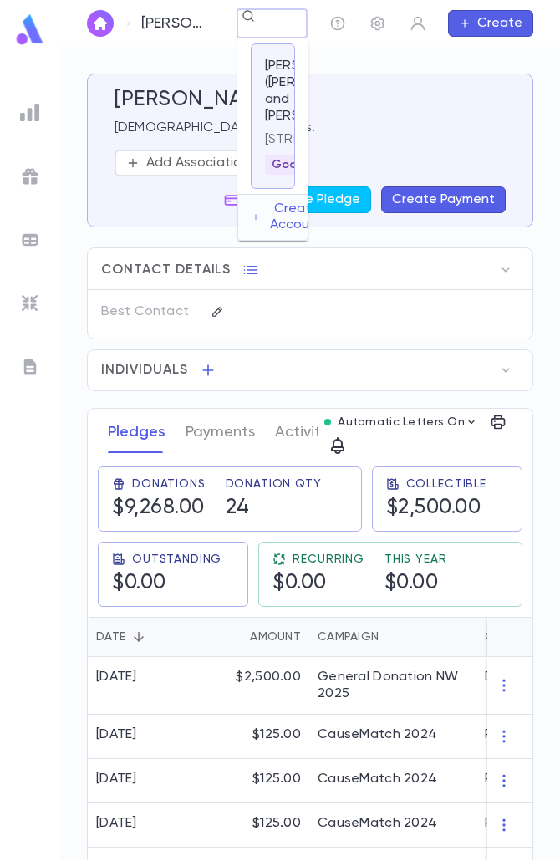
click at [268, 148] on p "1083 Bay 32nd Street, Bayswater NY 11691 United States" at bounding box center [273, 139] width 16 height 17
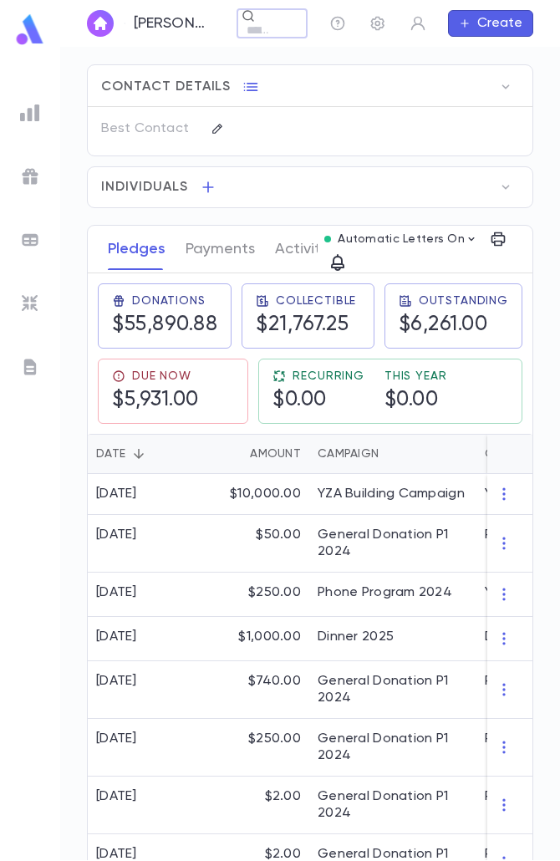
scroll to position [335, 0]
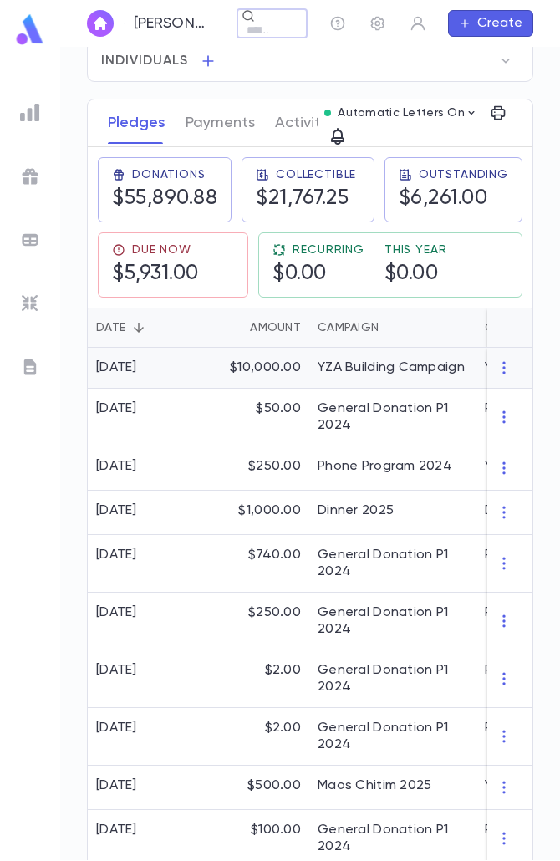
click at [278, 389] on div "$10,000.00" at bounding box center [255, 368] width 109 height 41
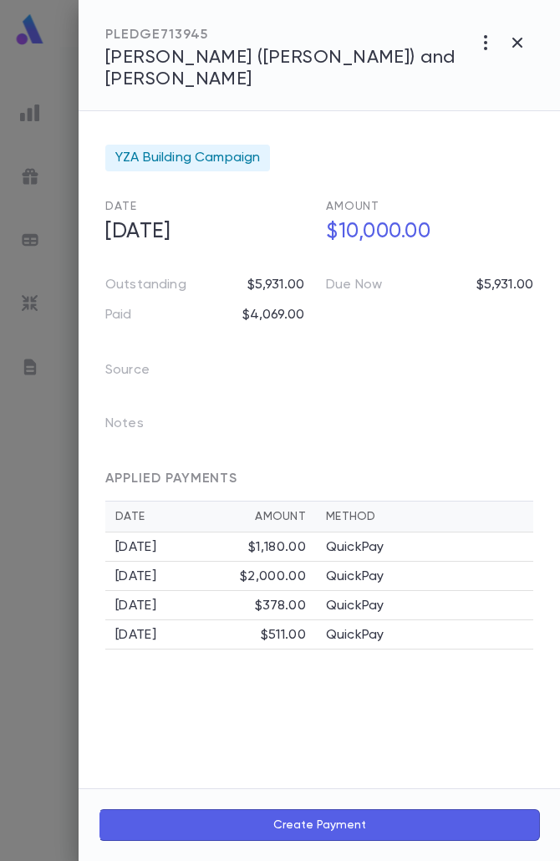
drag, startPoint x: 505, startPoint y: 53, endPoint x: 522, endPoint y: 41, distance: 20.4
click at [513, 53] on button "button" at bounding box center [518, 43] width 32 height 32
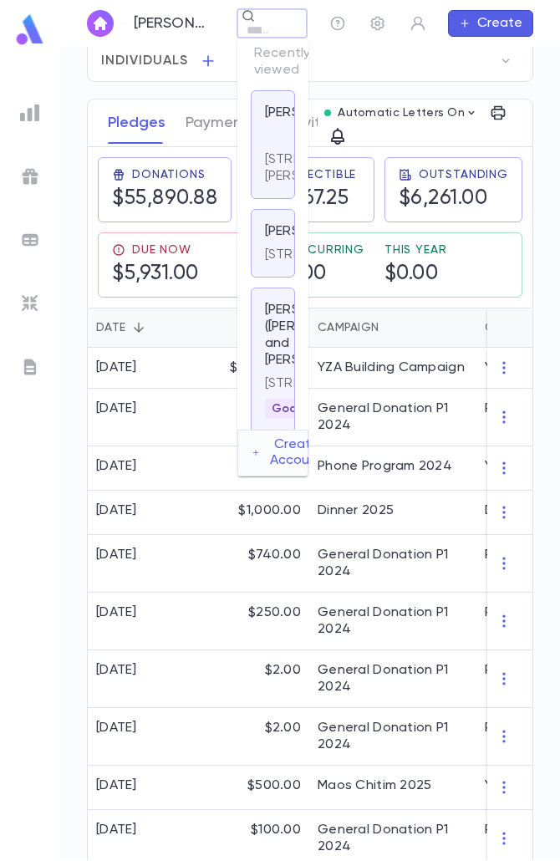
click at [194, 18] on div "Rosenthal, Yaakov (Jeremy) and Ahuva ​ Create" at bounding box center [310, 23] width 500 height 47
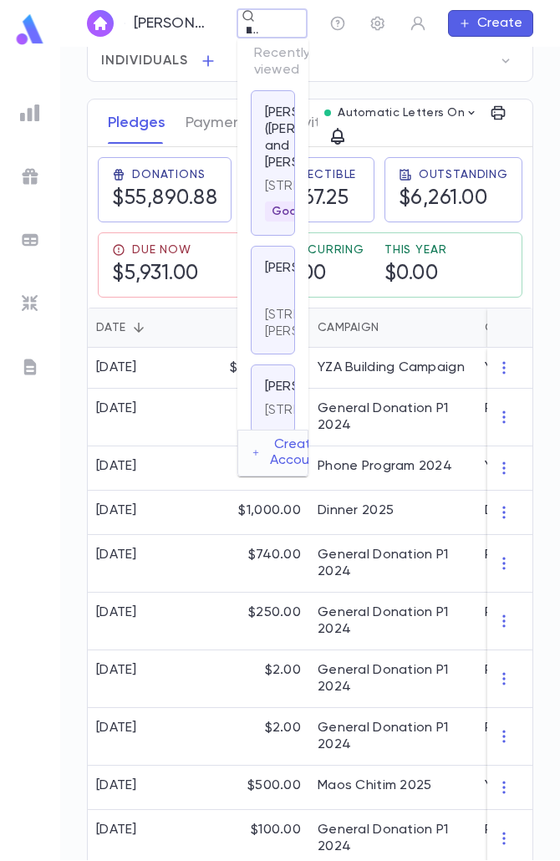
scroll to position [0, 30]
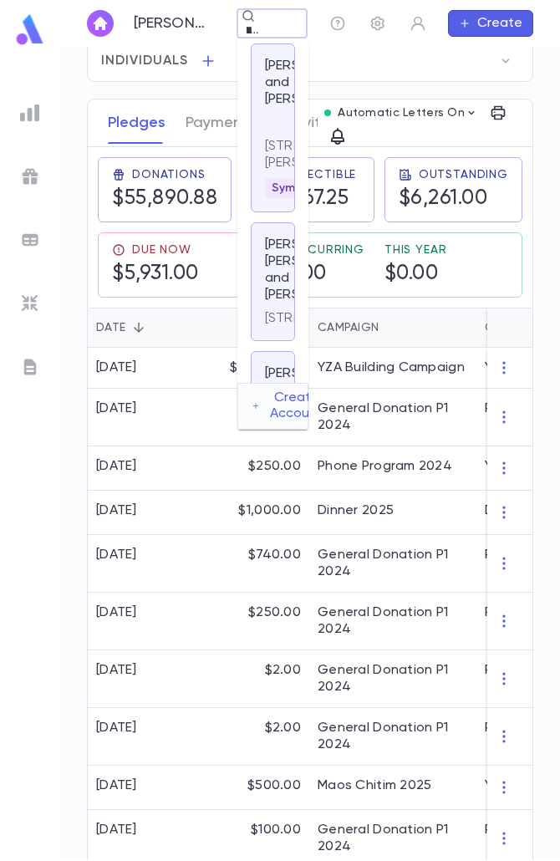
click at [281, 171] on p "1438 Dunbar St, Far Rockaway NY 11691 USA" at bounding box center [273, 154] width 16 height 33
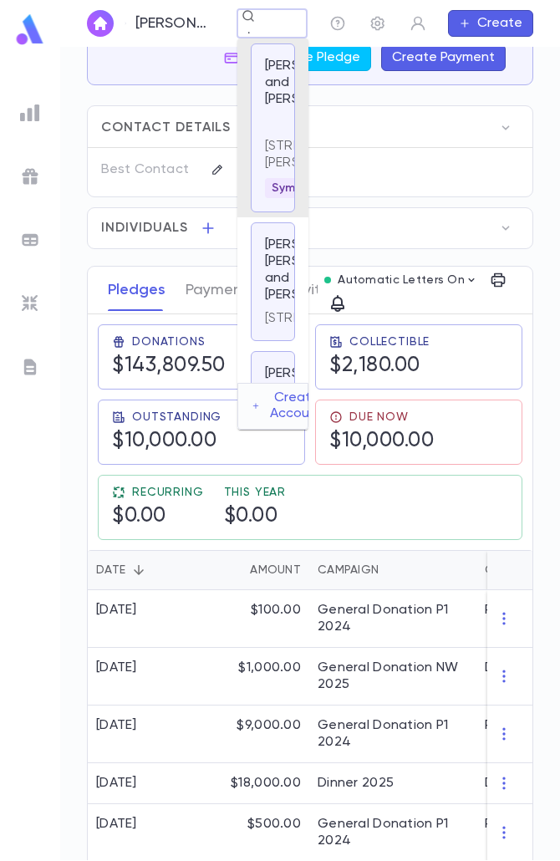
scroll to position [0, 28]
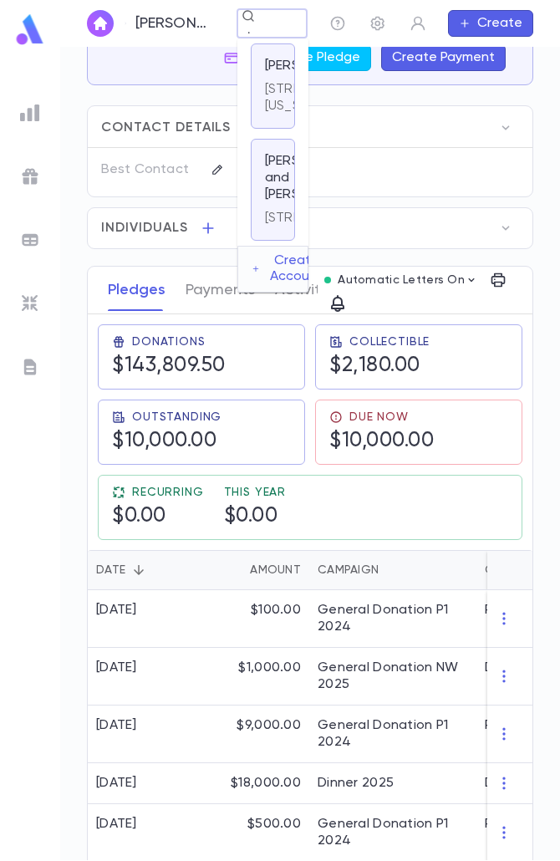
click at [269, 35] on input "**********" at bounding box center [258, 31] width 33 height 16
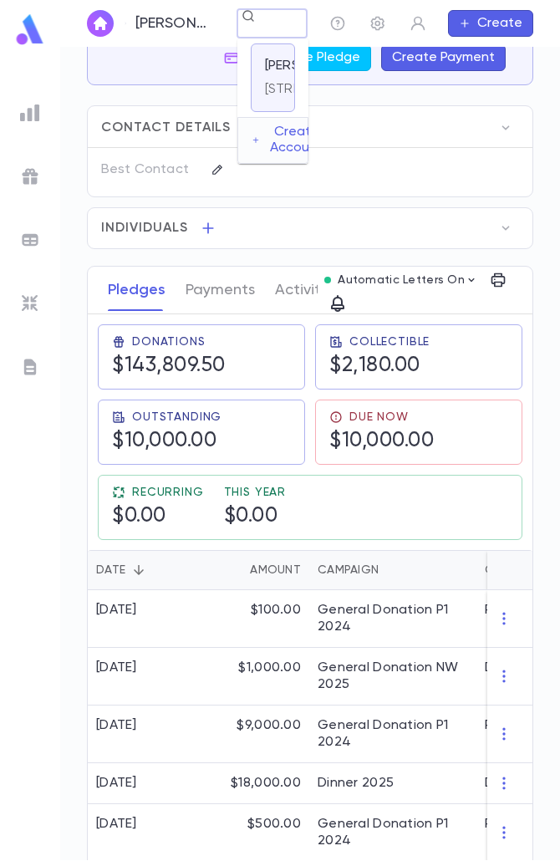
click at [286, 98] on p "520 Seagirt Blvd, Far Rockaway NY 11691" at bounding box center [325, 89] width 121 height 17
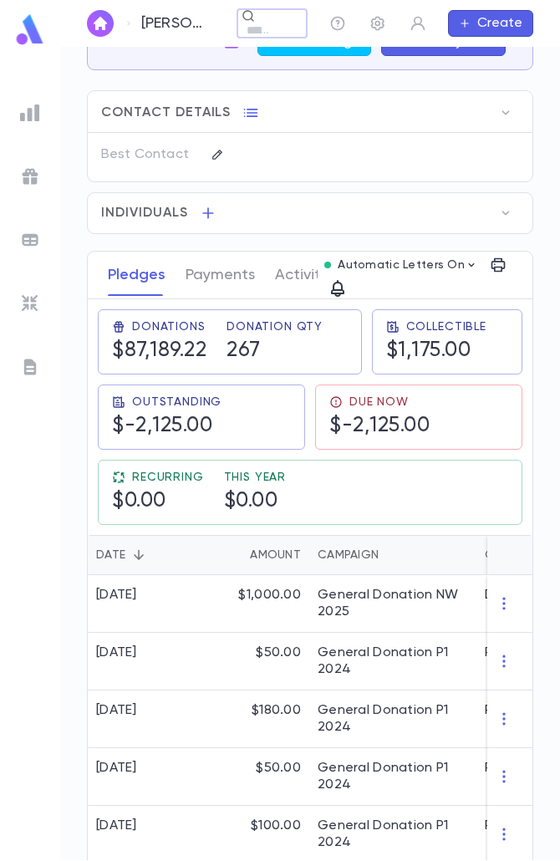
scroll to position [167, 0]
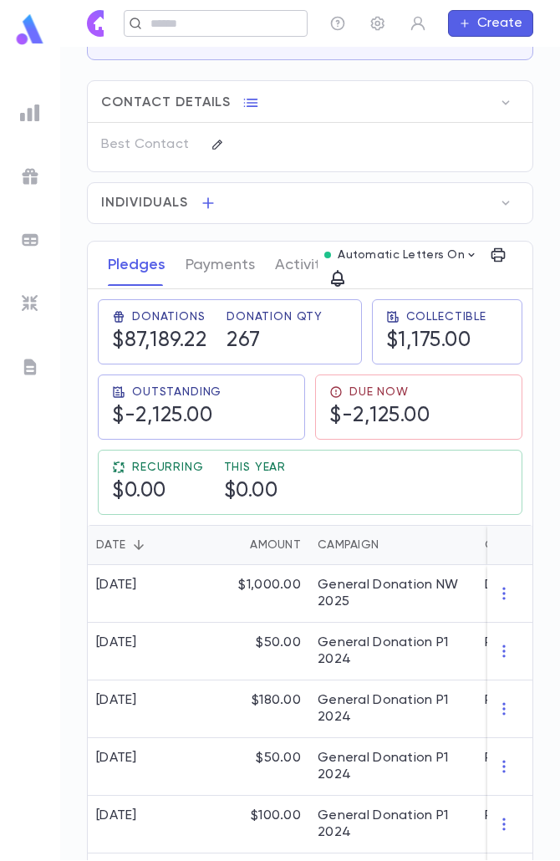
click at [238, 28] on div "​" at bounding box center [216, 23] width 184 height 27
click at [256, 28] on input "**********" at bounding box center [258, 31] width 33 height 16
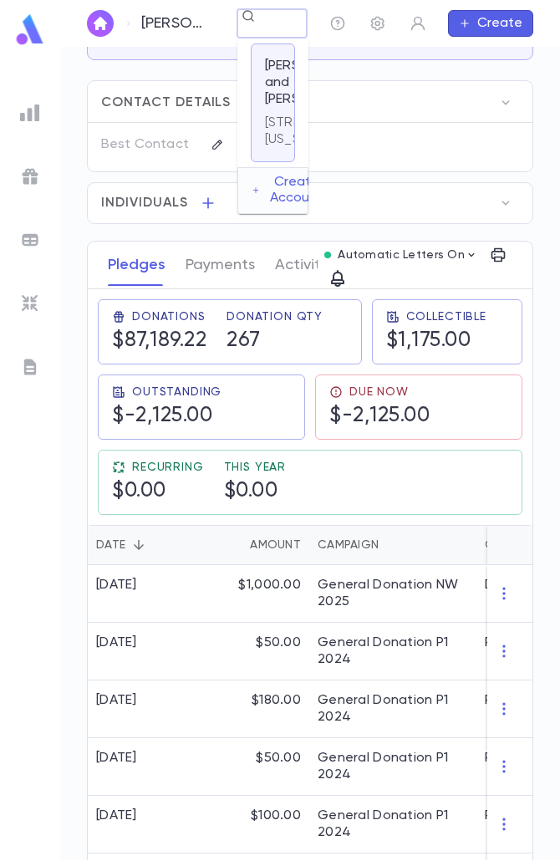
click at [297, 131] on li "Yachnes, Dovid and Shifra 6729 Sugarbush Dr, Orlando FLORIDA 32819-4510 United …" at bounding box center [273, 102] width 71 height 129
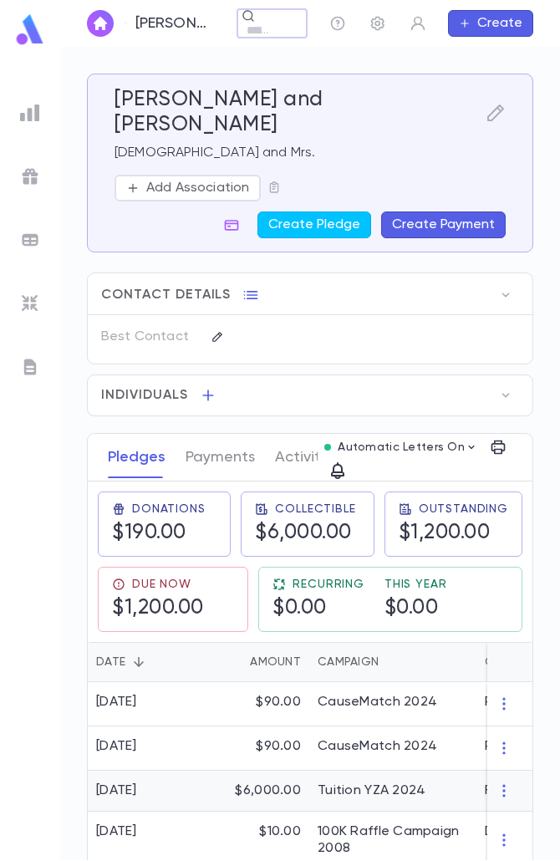
click at [340, 783] on div "Tuition YZA 2024" at bounding box center [372, 791] width 108 height 17
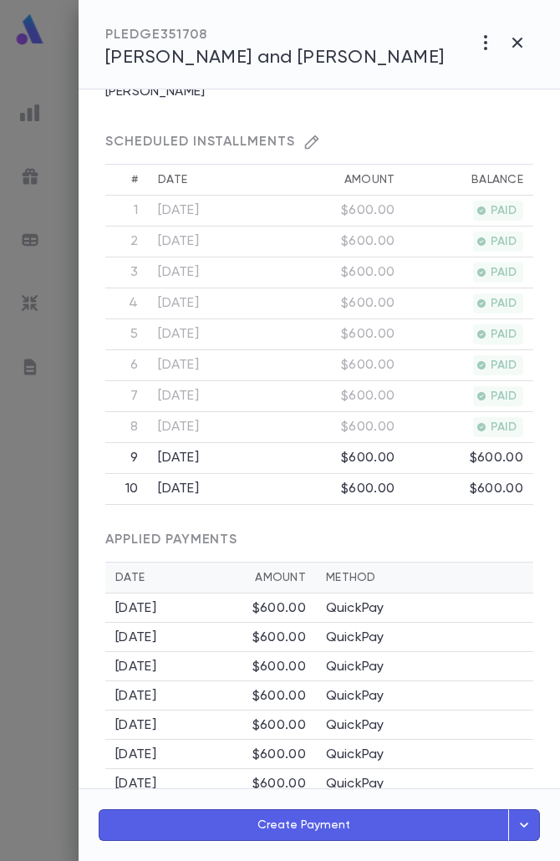
scroll to position [457, 0]
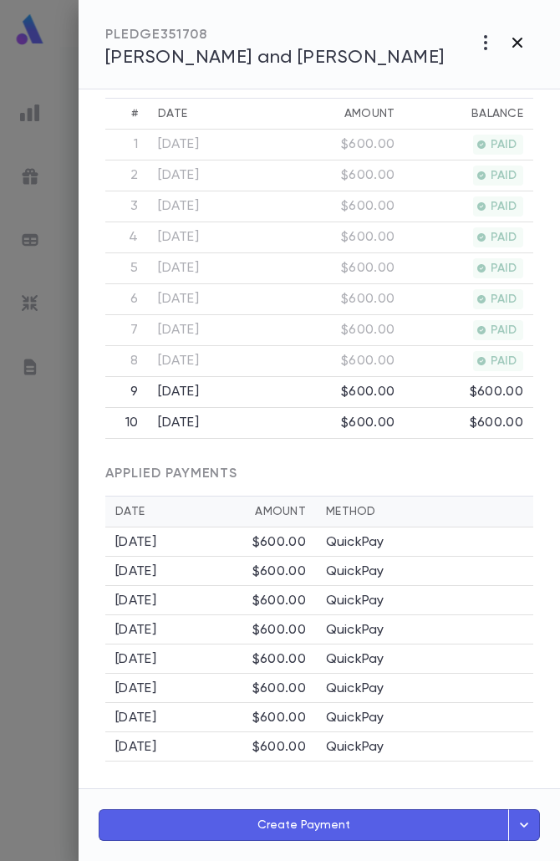
click at [514, 48] on icon "button" at bounding box center [518, 43] width 20 height 20
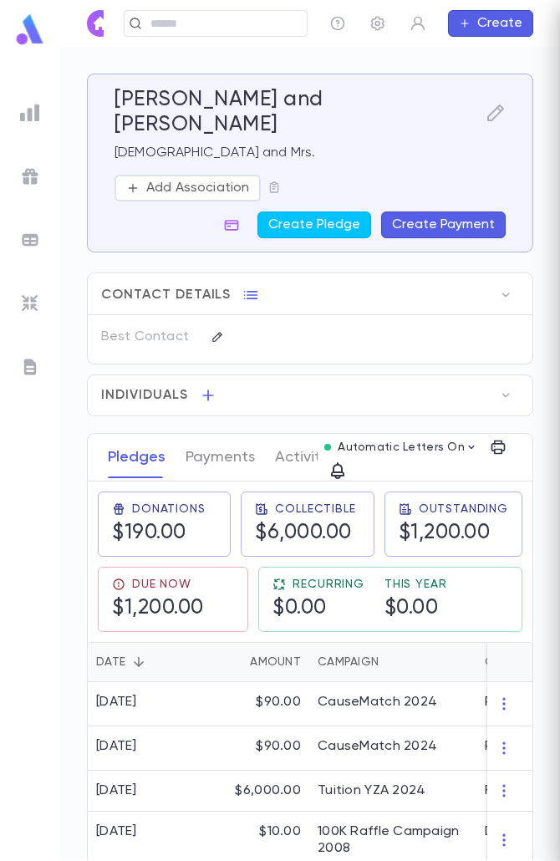
scroll to position [0, 0]
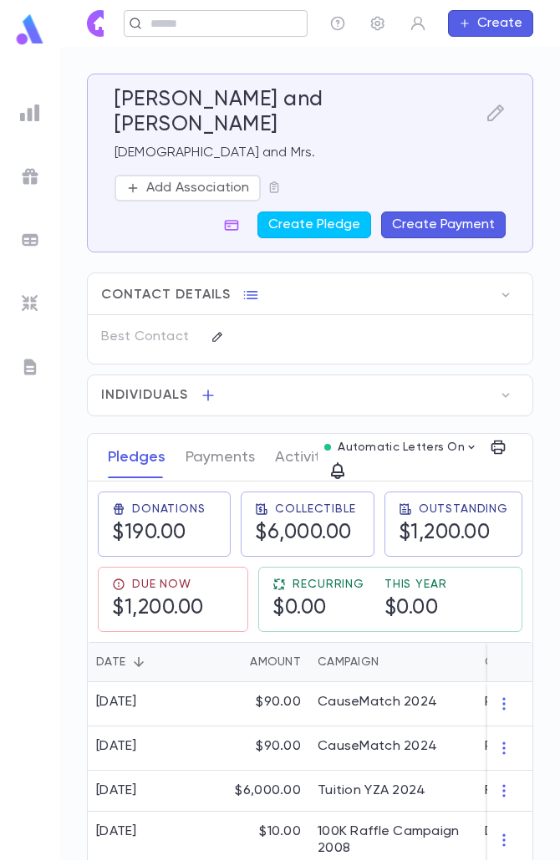
click at [217, 32] on div "​" at bounding box center [216, 23] width 184 height 27
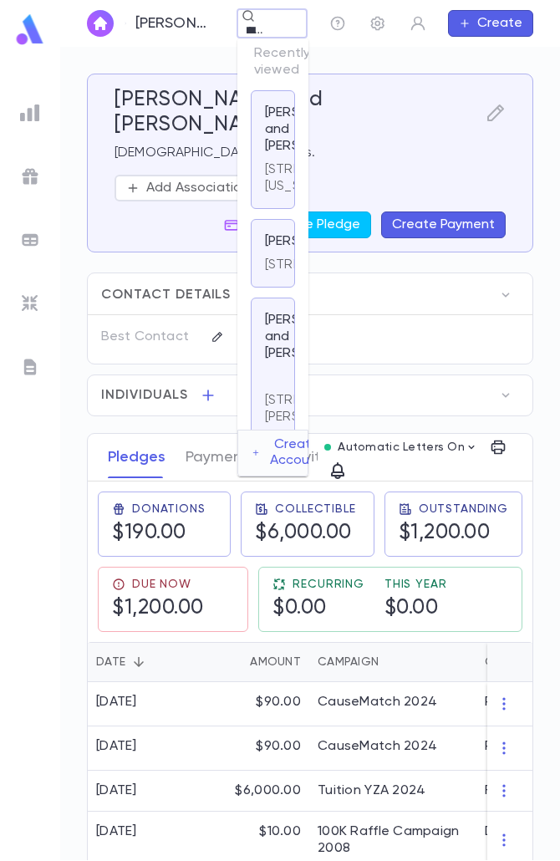
scroll to position [0, 18]
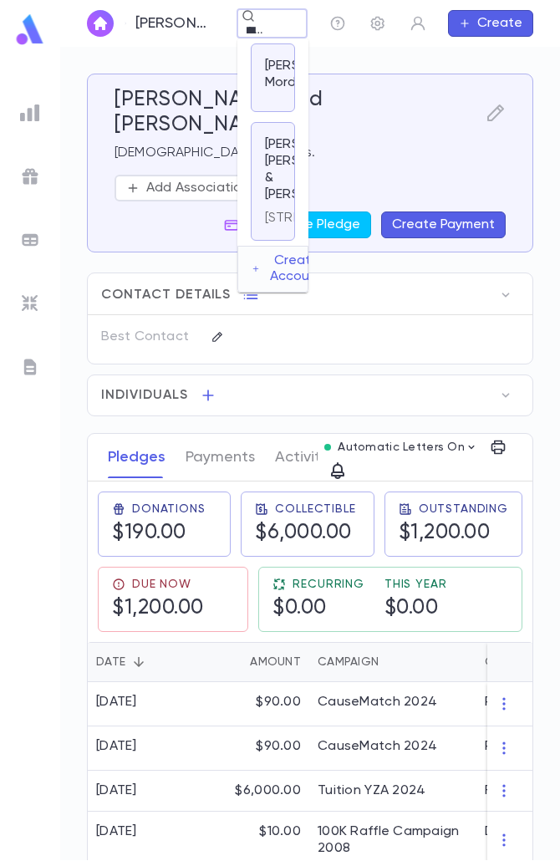
click at [281, 84] on p "Abeaziz, Mordy" at bounding box center [316, 74] width 103 height 33
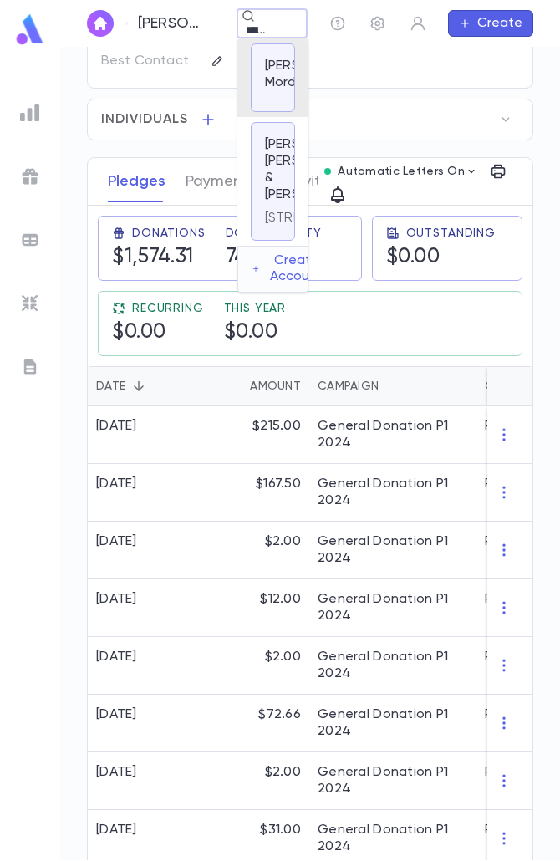
scroll to position [0, 16]
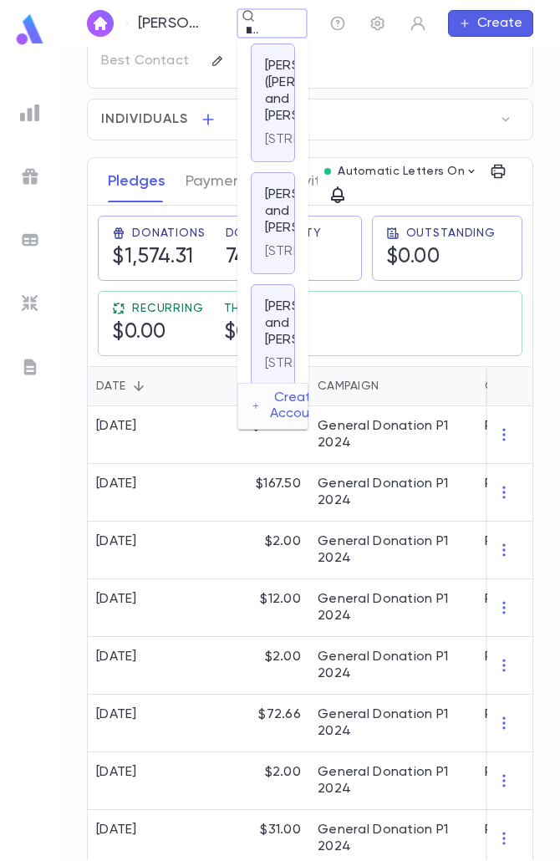
click at [267, 125] on p "[PERSON_NAME] ([PERSON_NAME]) and [PERSON_NAME]" at bounding box center [318, 91] width 106 height 67
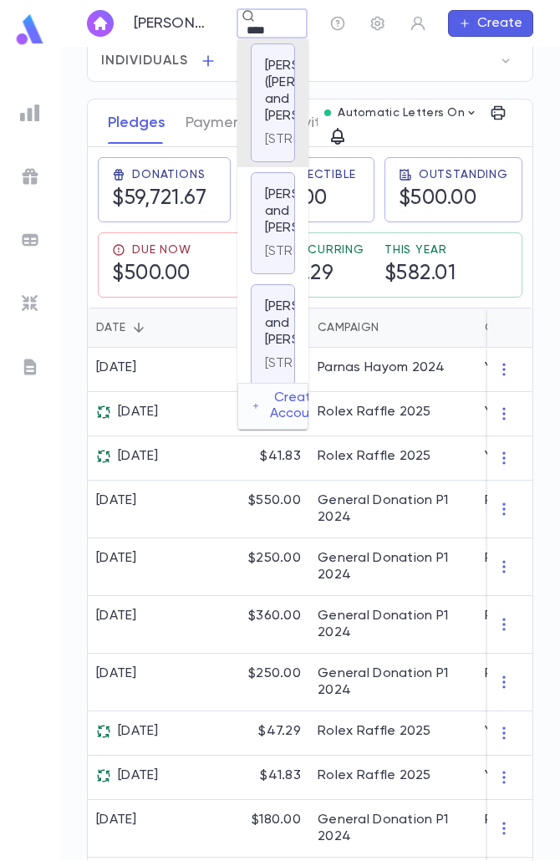
scroll to position [0, 13]
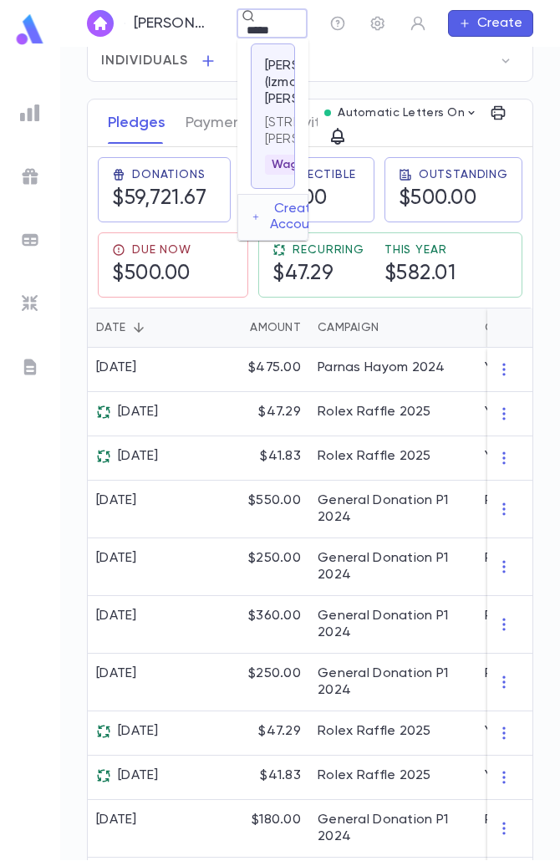
click at [278, 148] on p "235 Rockaway Turnpike, Lawrence NY 11559 United States" at bounding box center [273, 131] width 16 height 33
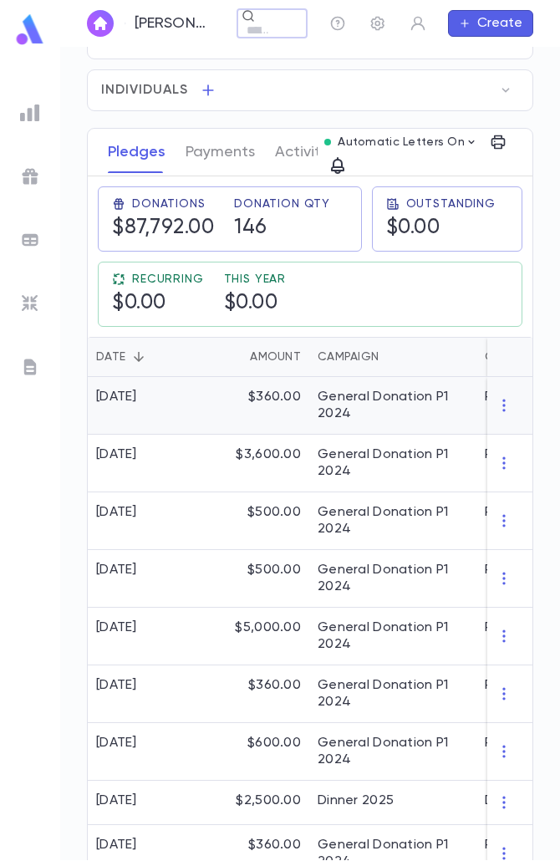
scroll to position [502, 0]
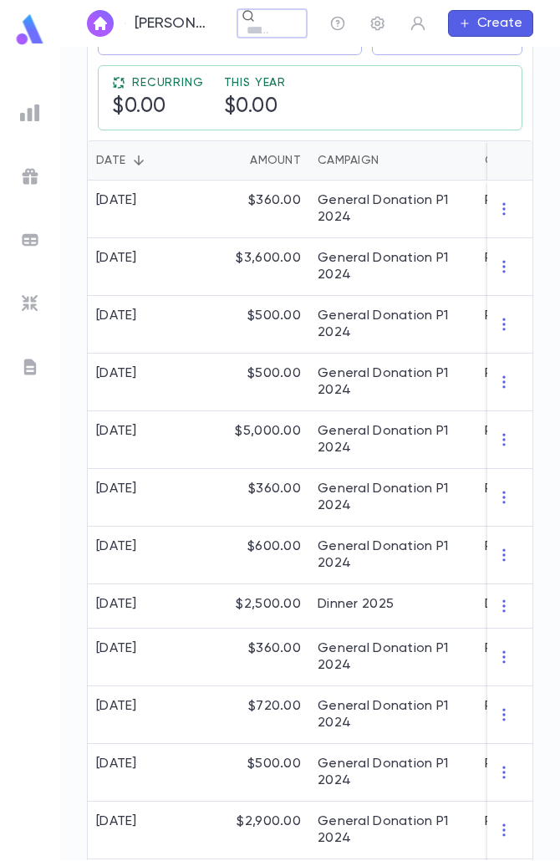
click at [159, 18] on p "[PERSON_NAME] (Izmo) and [PERSON_NAME]" at bounding box center [171, 23] width 73 height 18
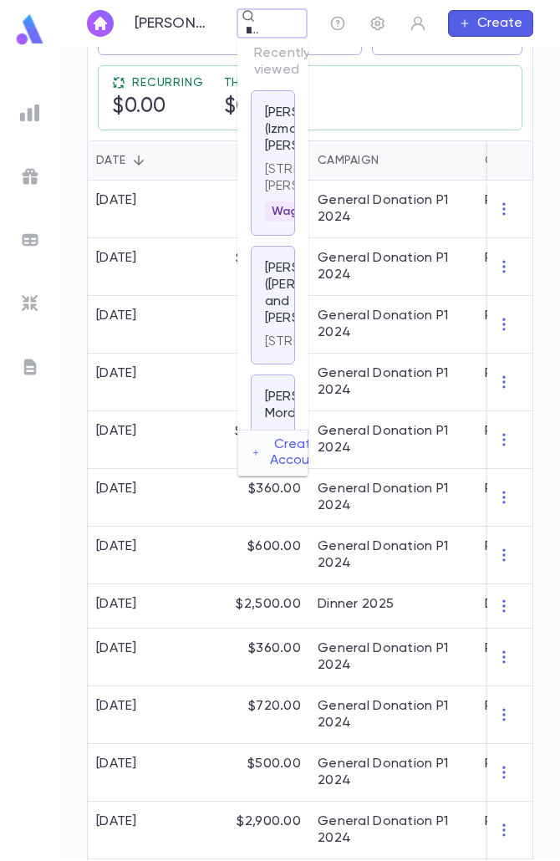
scroll to position [0, 25]
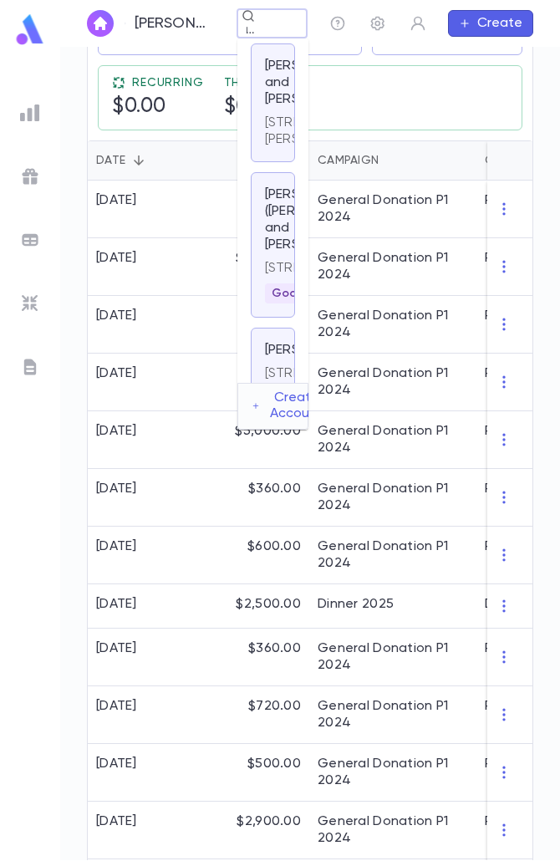
click at [268, 253] on p "[PERSON_NAME] ([PERSON_NAME]) and [PERSON_NAME]" at bounding box center [318, 219] width 106 height 67
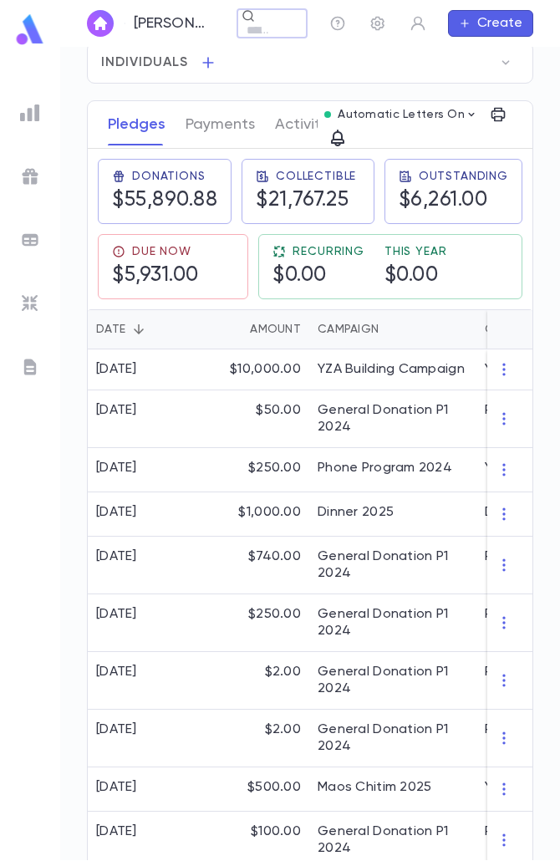
scroll to position [335, 0]
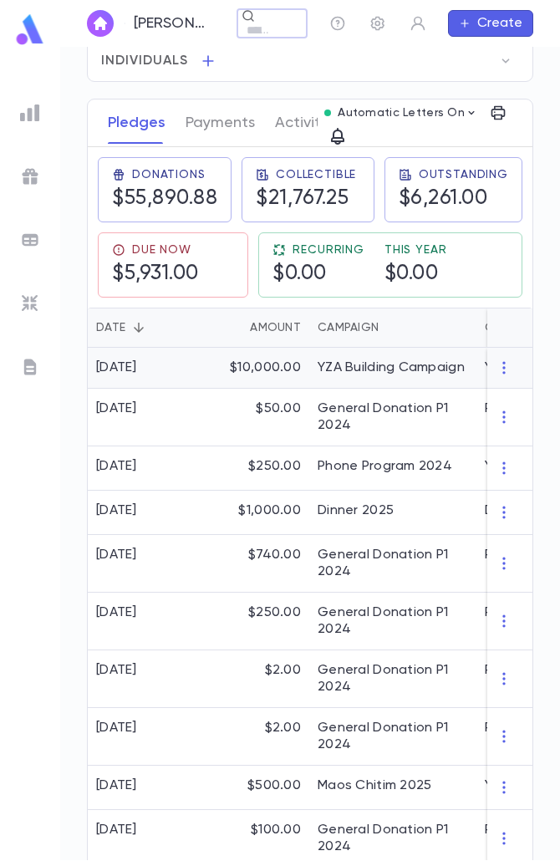
click at [266, 389] on div "$10,000.00" at bounding box center [255, 368] width 109 height 41
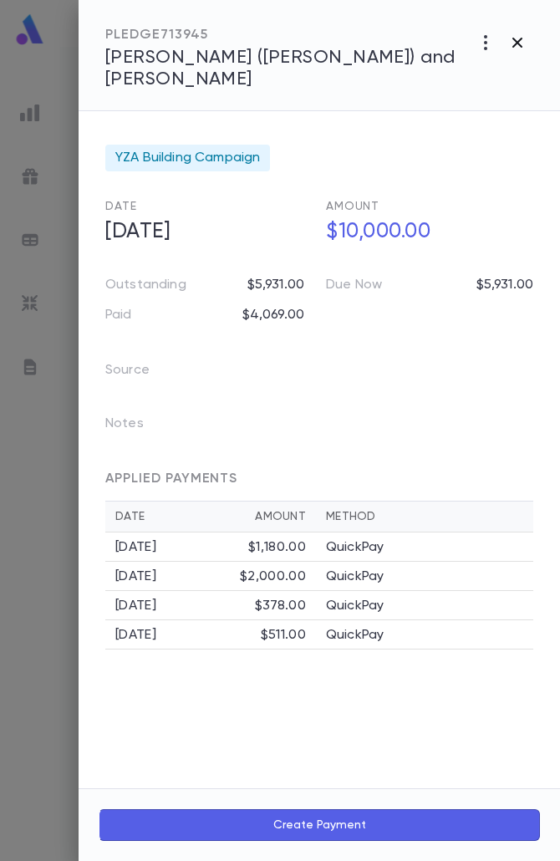
drag, startPoint x: 520, startPoint y: 35, endPoint x: 519, endPoint y: 60, distance: 25.1
click at [519, 36] on icon "button" at bounding box center [518, 43] width 20 height 20
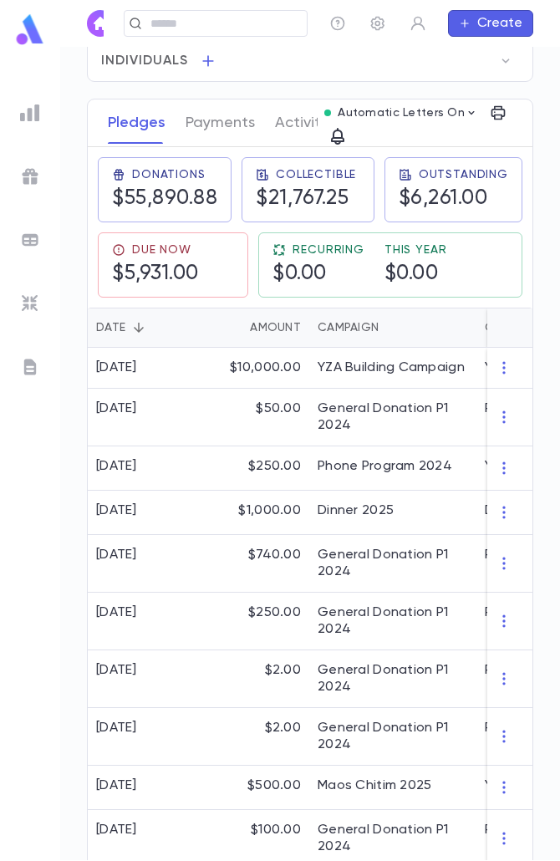
click at [35, 24] on img at bounding box center [29, 29] width 33 height 33
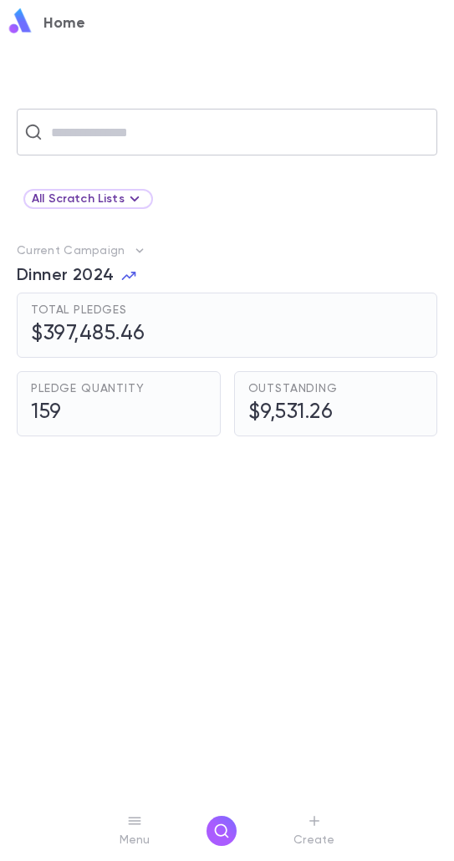
click at [236, 152] on div "​" at bounding box center [227, 132] width 421 height 47
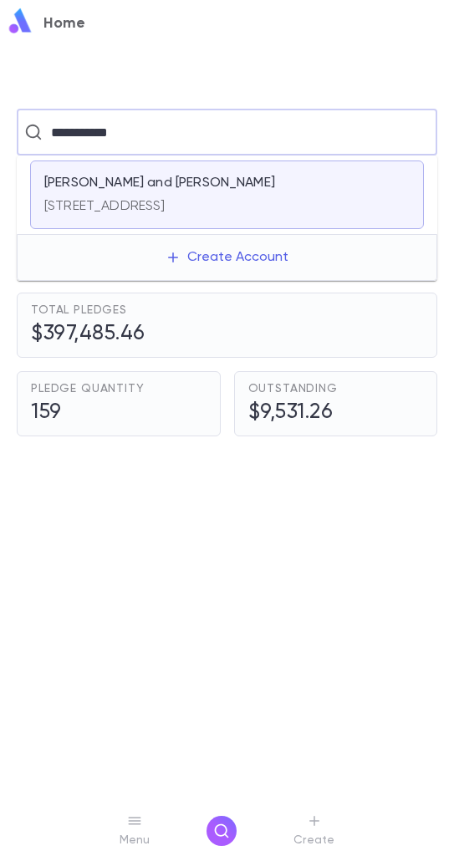
click at [166, 197] on div "114 Linden St, Woodmere NY 11598" at bounding box center [104, 203] width 121 height 23
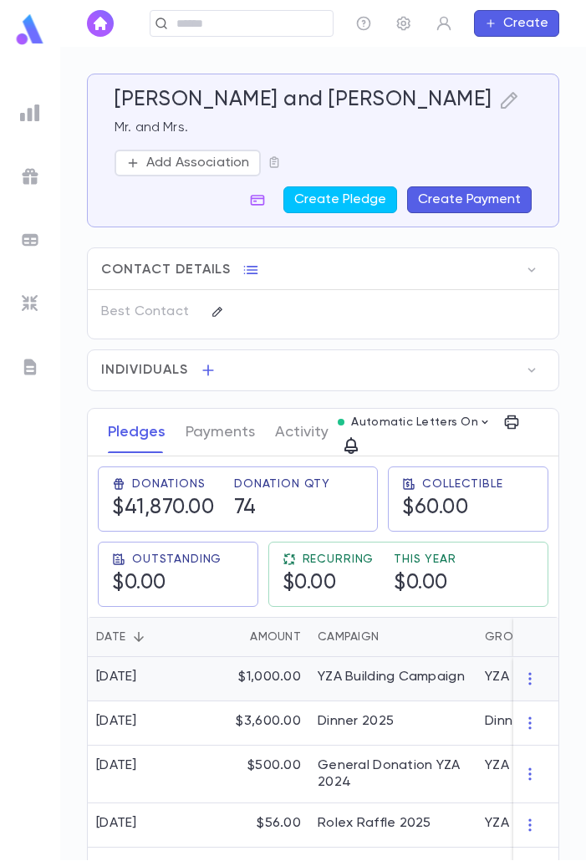
click at [315, 683] on div "YZA Building Campaign" at bounding box center [392, 679] width 167 height 44
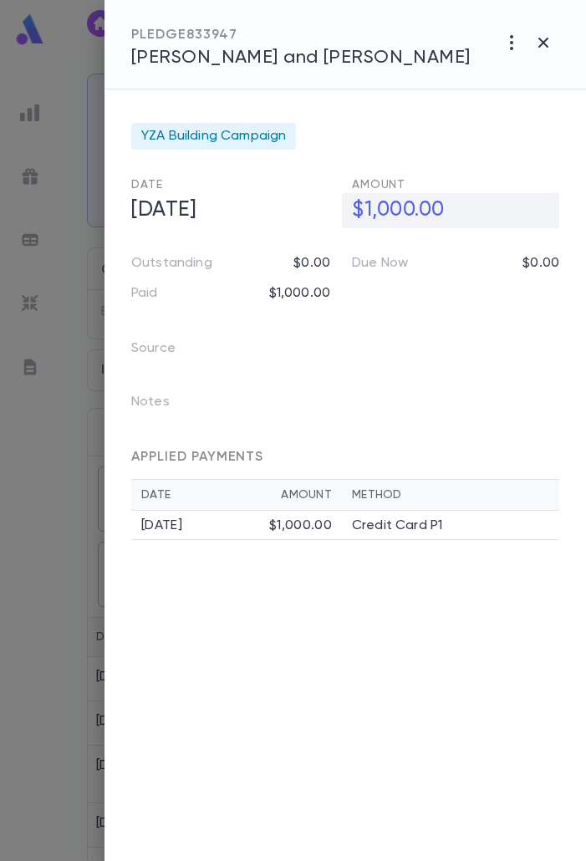
click at [386, 207] on h5 "$1,000.00" at bounding box center [450, 210] width 217 height 35
click at [376, 206] on input "**********" at bounding box center [455, 210] width 207 height 33
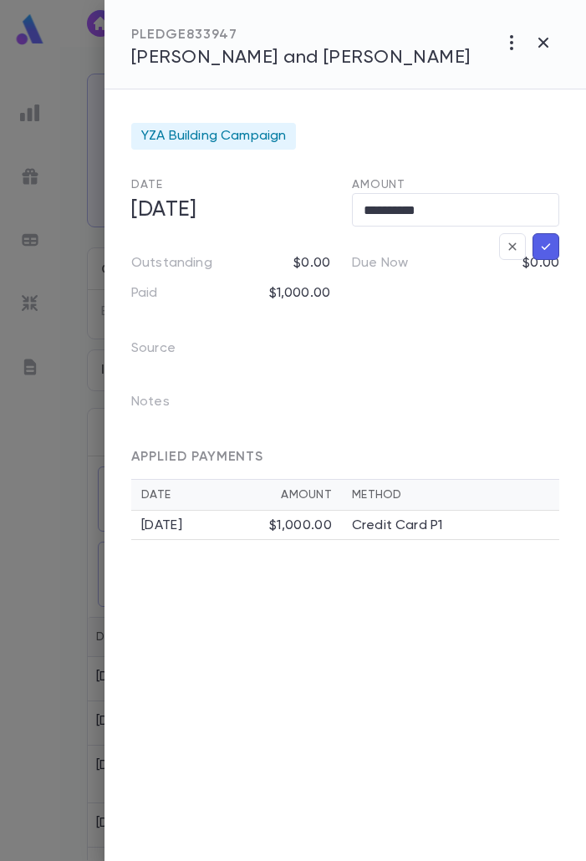
click at [549, 251] on icon "button" at bounding box center [546, 246] width 15 height 17
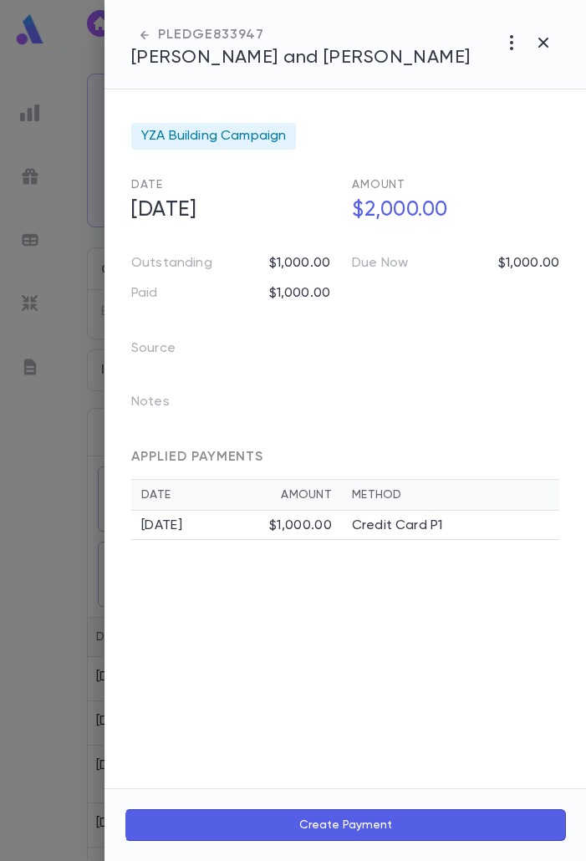
click at [355, 824] on button "Create Payment" at bounding box center [346, 826] width 442 height 32
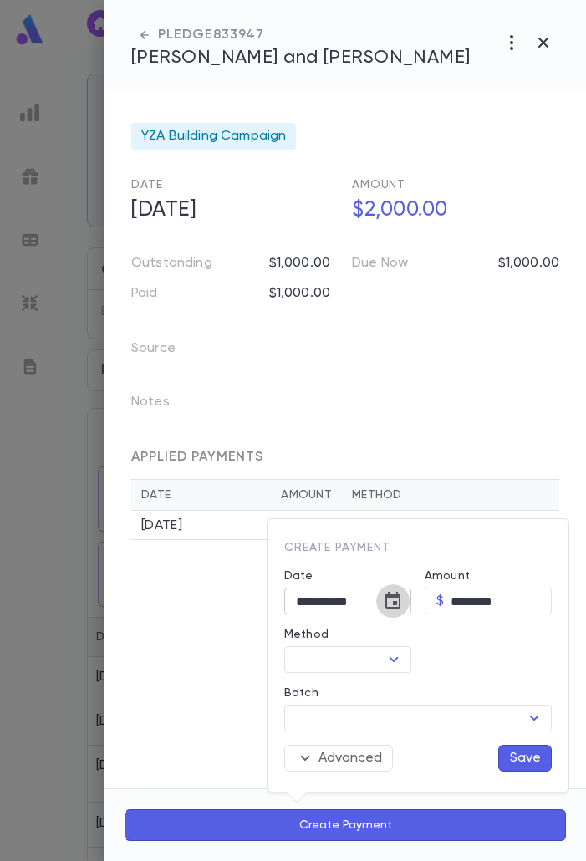
click at [396, 593] on icon "Choose date, selected date is Aug 25, 2025" at bounding box center [393, 600] width 15 height 17
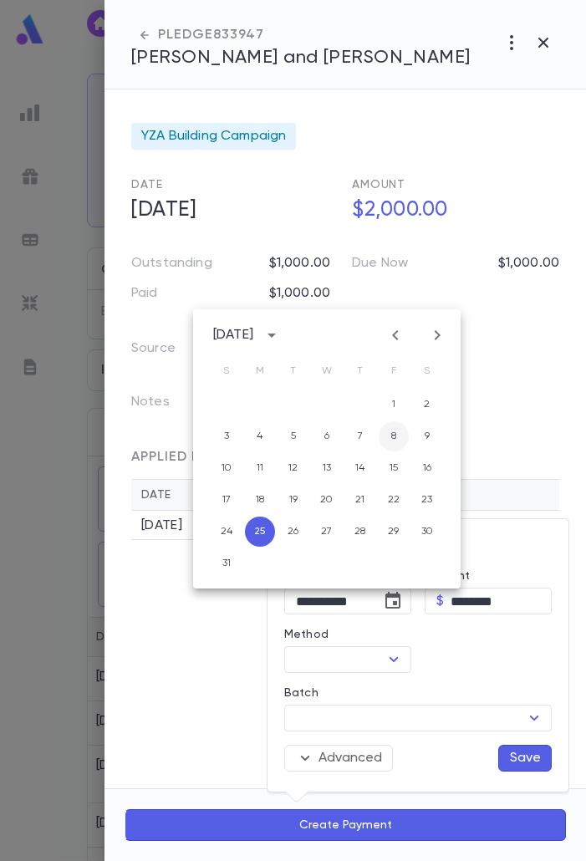
click at [386, 437] on button "8" at bounding box center [394, 436] width 30 height 30
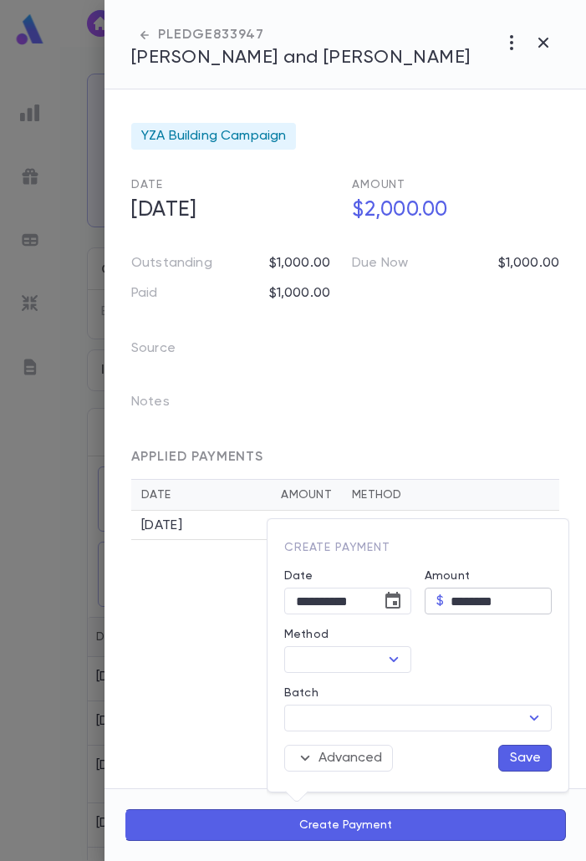
click at [468, 590] on input "********" at bounding box center [501, 602] width 101 height 26
click at [391, 653] on icon "Open" at bounding box center [394, 660] width 20 height 20
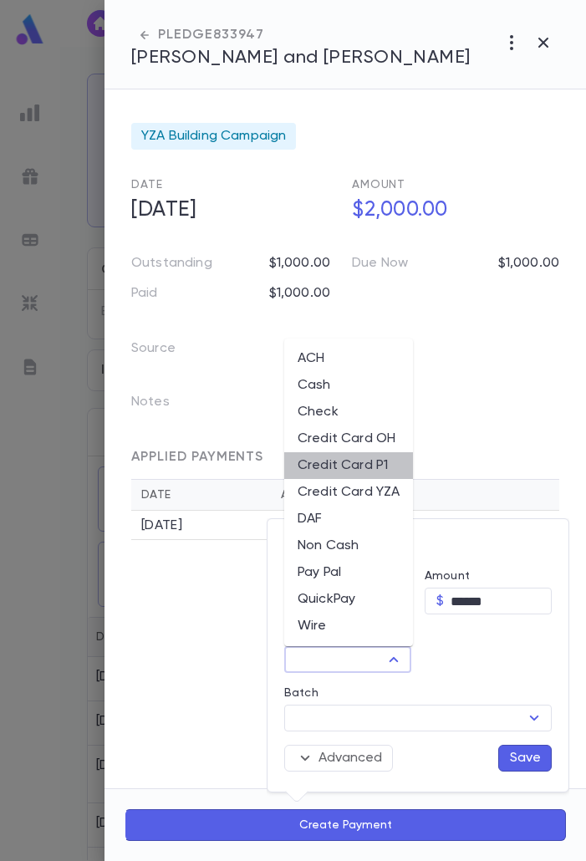
click at [354, 466] on li "Credit Card P1" at bounding box center [348, 465] width 129 height 27
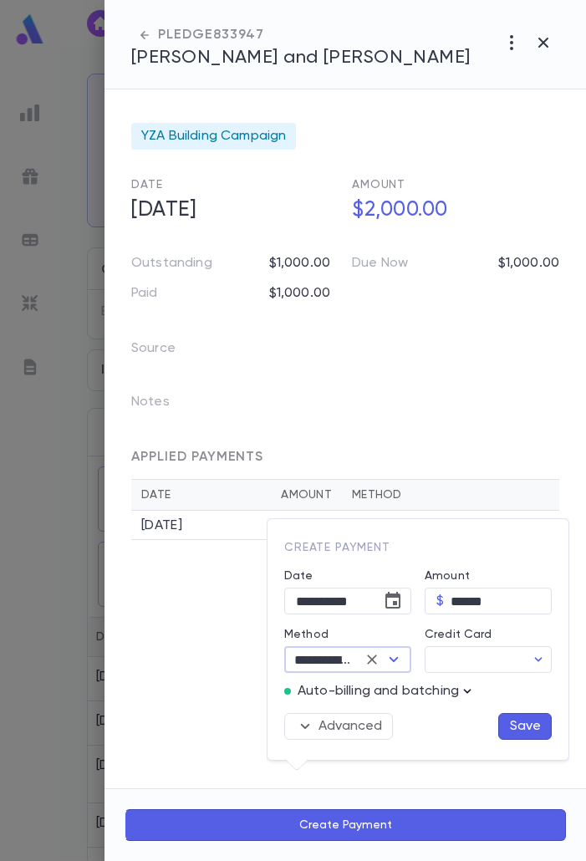
click at [467, 692] on icon "button" at bounding box center [468, 691] width 8 height 4
click at [464, 713] on button "Enter Manual Billing Instead" at bounding box center [474, 722] width 199 height 32
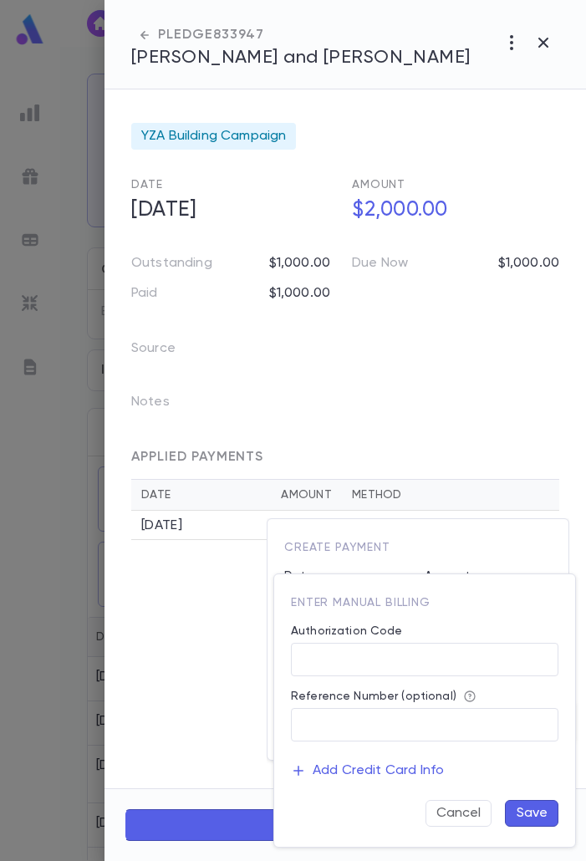
click at [474, 636] on div "Authorization Code" at bounding box center [425, 634] width 268 height 18
click at [401, 704] on div "Reference Number (optional)" at bounding box center [425, 699] width 268 height 18
click at [399, 671] on input "Authorization Code" at bounding box center [425, 660] width 268 height 33
click at [555, 815] on button "Save" at bounding box center [532, 813] width 54 height 27
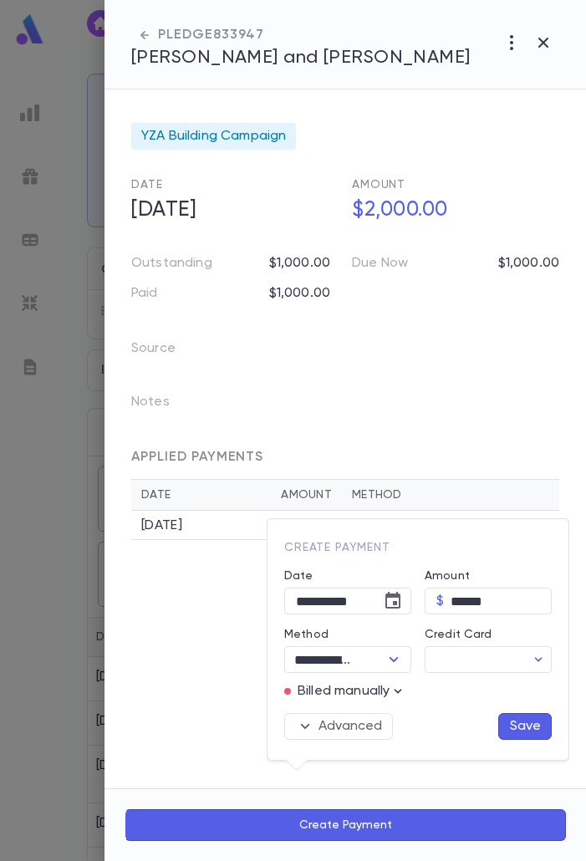
click at [539, 730] on button "Save" at bounding box center [525, 726] width 54 height 27
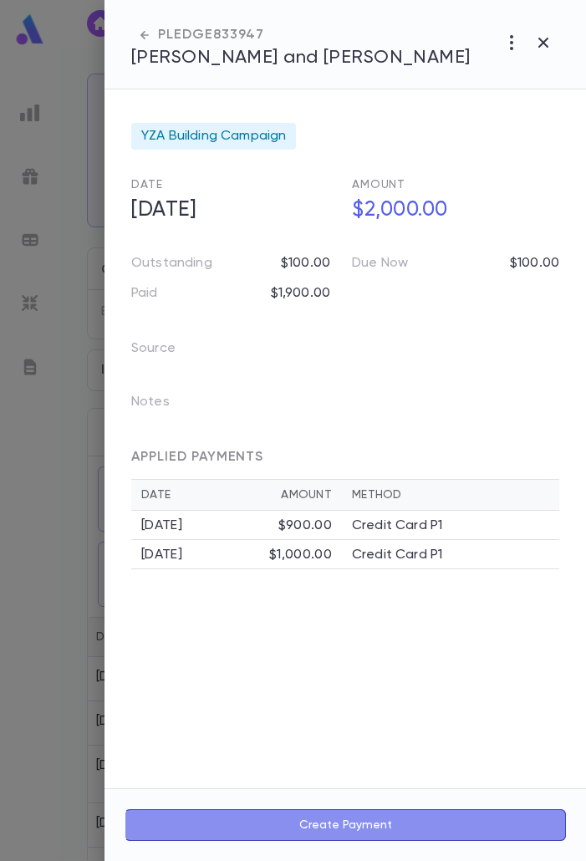
click at [328, 823] on button "Create Payment" at bounding box center [346, 826] width 442 height 32
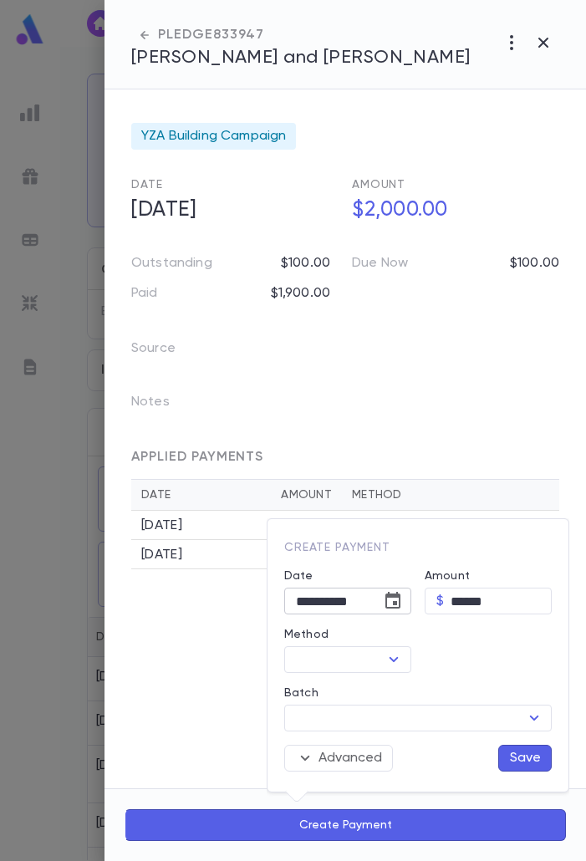
click at [385, 604] on icon "Choose date, selected date is Aug 25, 2025" at bounding box center [393, 601] width 20 height 20
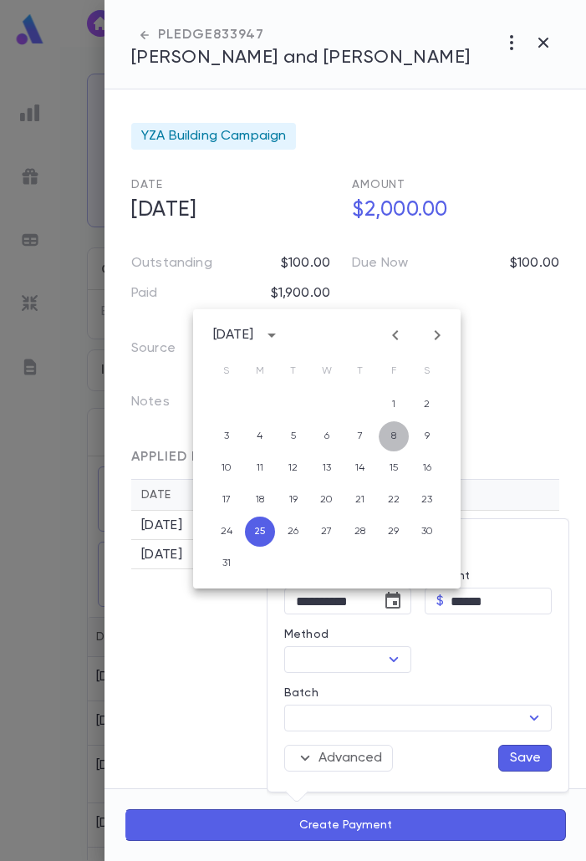
click at [396, 433] on button "8" at bounding box center [394, 436] width 30 height 30
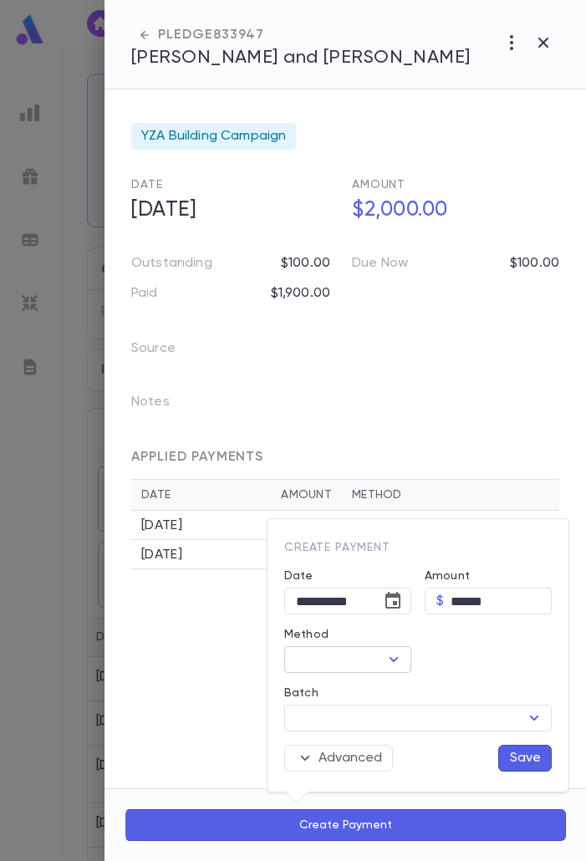
click at [393, 667] on icon "Open" at bounding box center [394, 660] width 20 height 20
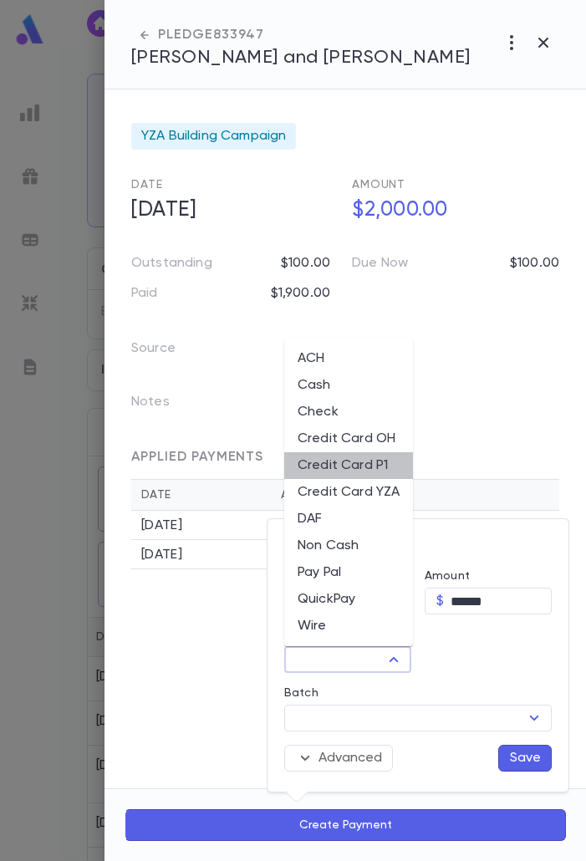
click at [370, 467] on li "Credit Card P1" at bounding box center [348, 465] width 129 height 27
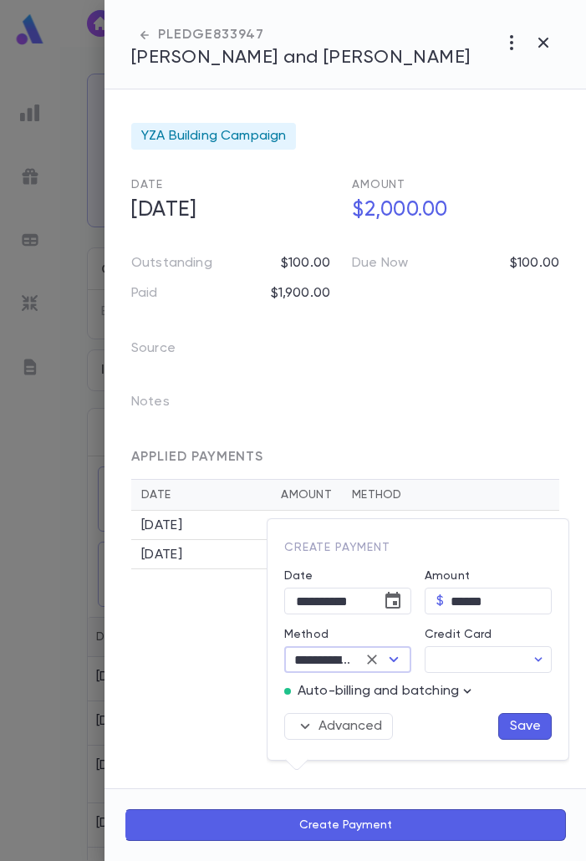
click at [470, 693] on icon "button" at bounding box center [467, 691] width 17 height 17
click at [475, 713] on p "Enter Manual Billing Instead" at bounding box center [475, 721] width 172 height 17
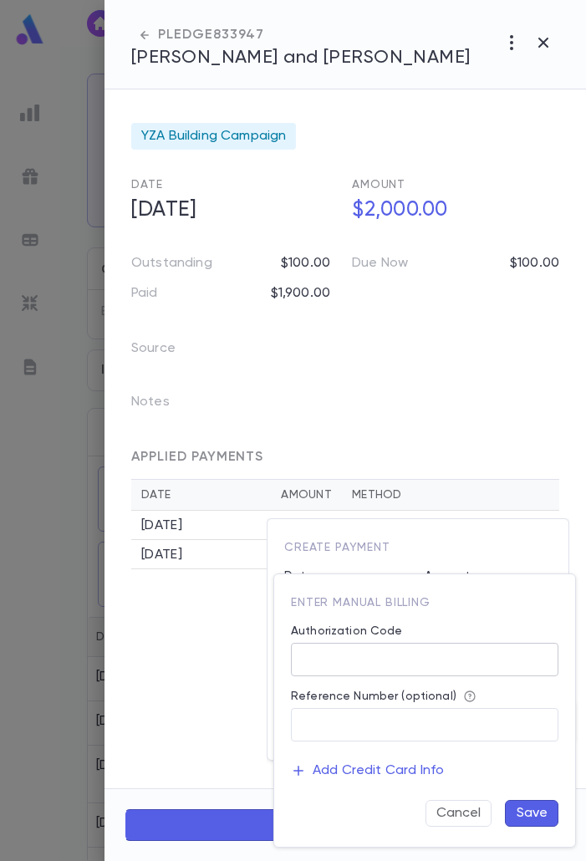
drag, startPoint x: 458, startPoint y: 656, endPoint x: 458, endPoint y: 676, distance: 19.2
click at [458, 656] on input "Authorization Code" at bounding box center [425, 660] width 268 height 33
click at [522, 815] on button "Save" at bounding box center [532, 813] width 54 height 27
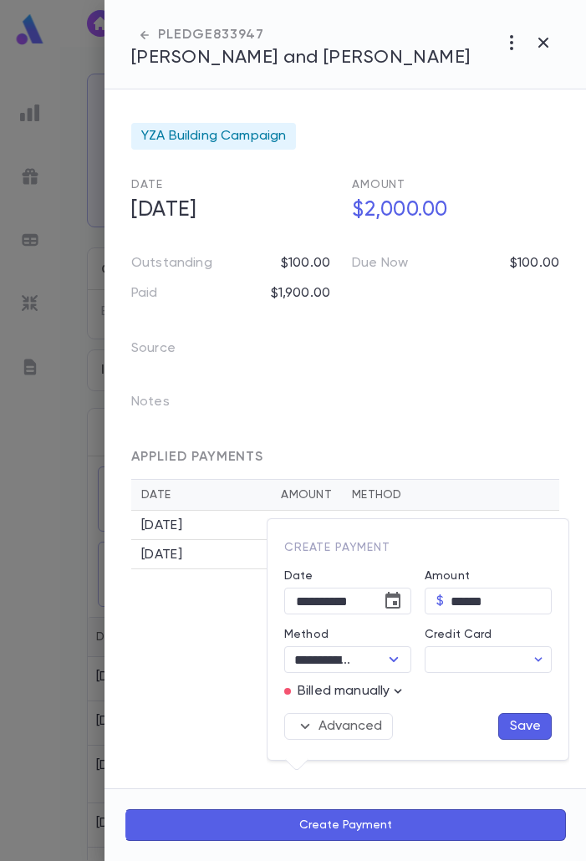
click at [520, 727] on button "Save" at bounding box center [525, 726] width 54 height 27
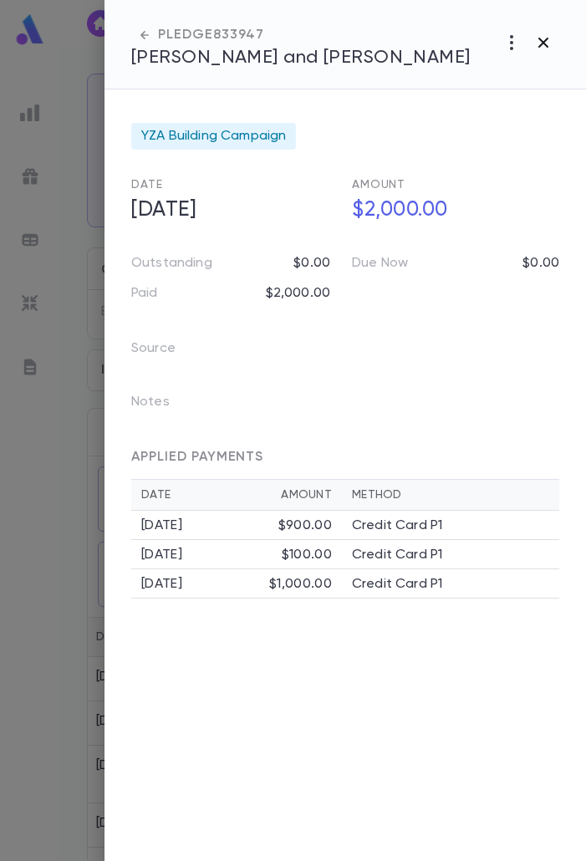
click at [546, 39] on icon "button" at bounding box center [544, 43] width 10 height 10
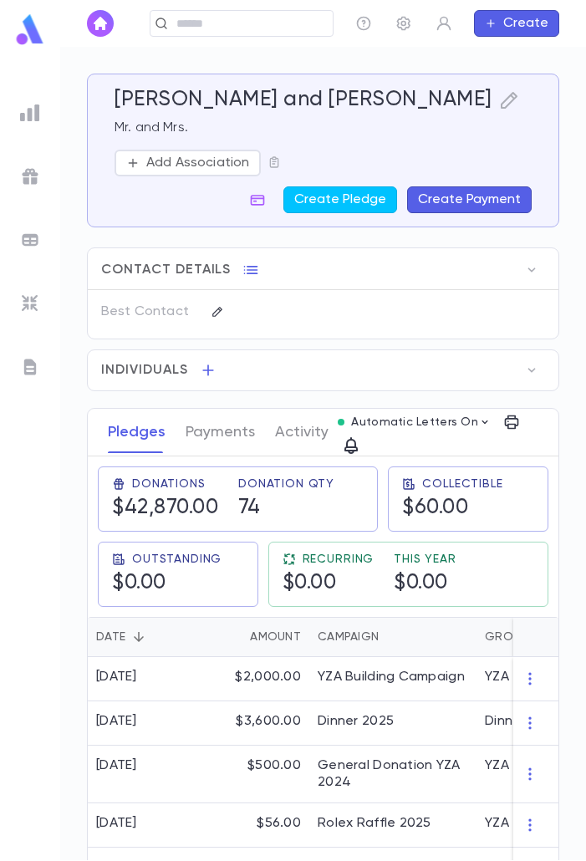
click at [225, 26] on div "Katz, Shlomo and Ayelet ​ Create" at bounding box center [323, 23] width 526 height 47
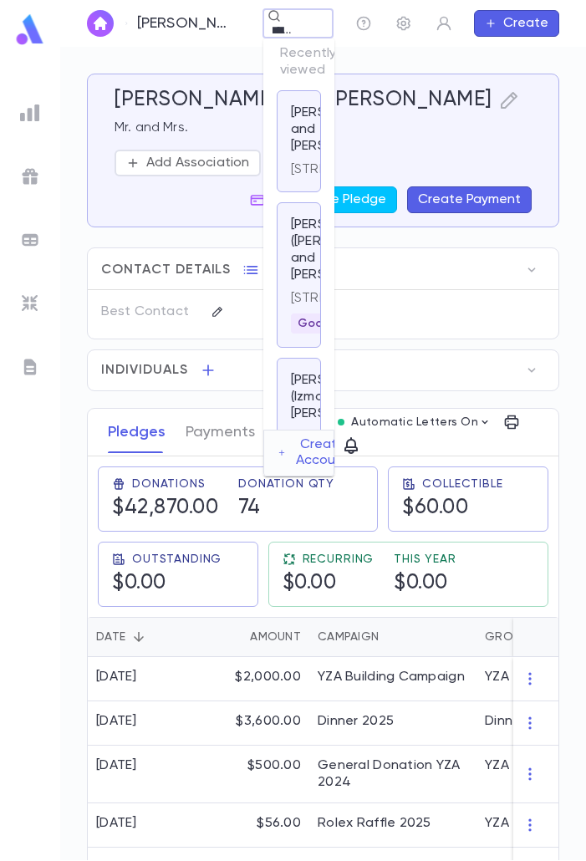
scroll to position [0, 16]
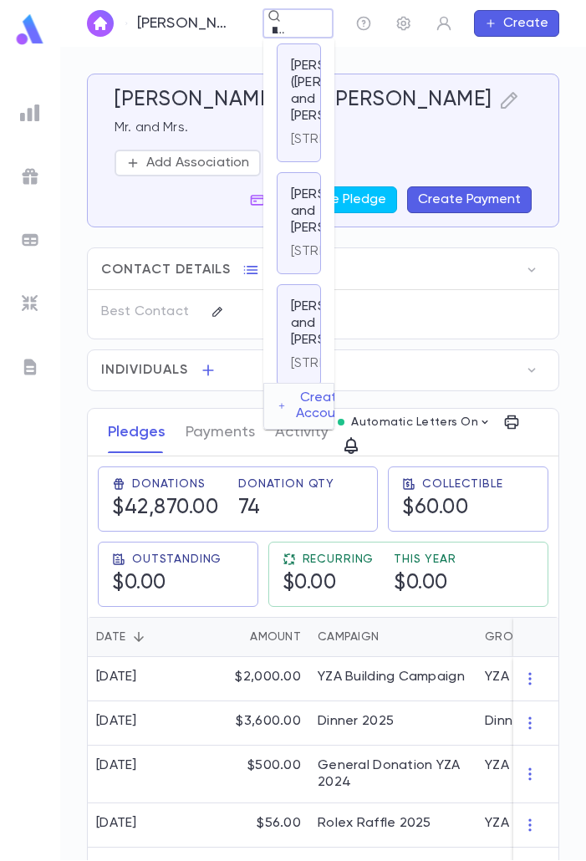
click at [298, 237] on p "Zlotnick, Nachum and Shira" at bounding box center [341, 211] width 100 height 50
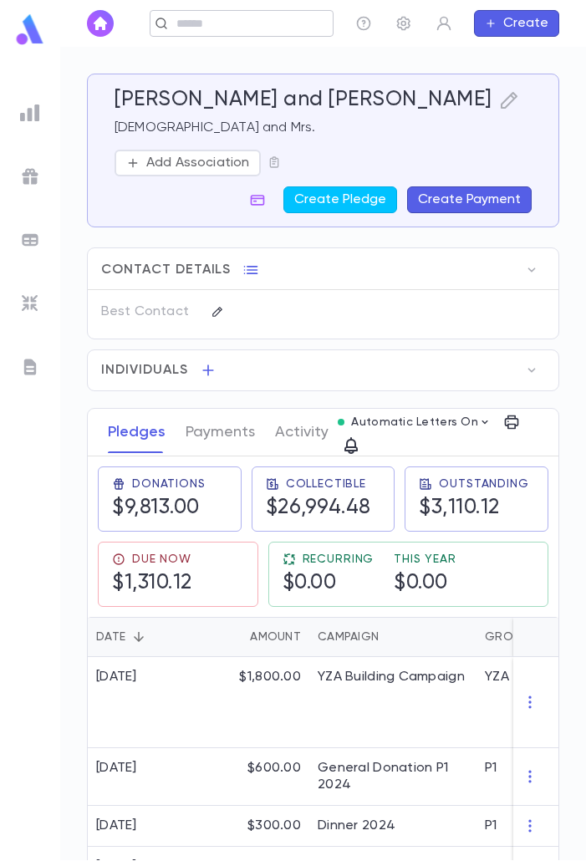
click at [251, 19] on div "Zlotnick, Nachum and Shira ​ Create" at bounding box center [323, 23] width 526 height 47
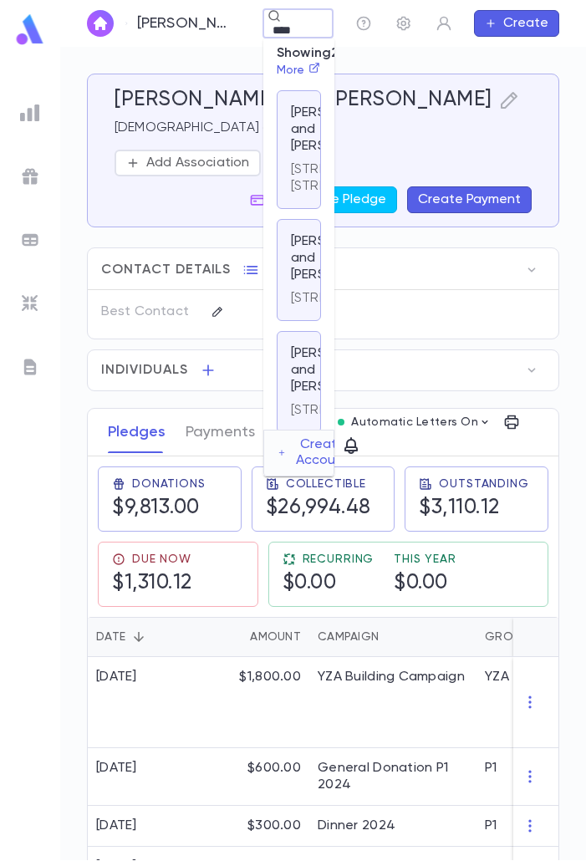
click at [297, 284] on p "Levy, Joshua and Michele" at bounding box center [341, 258] width 100 height 50
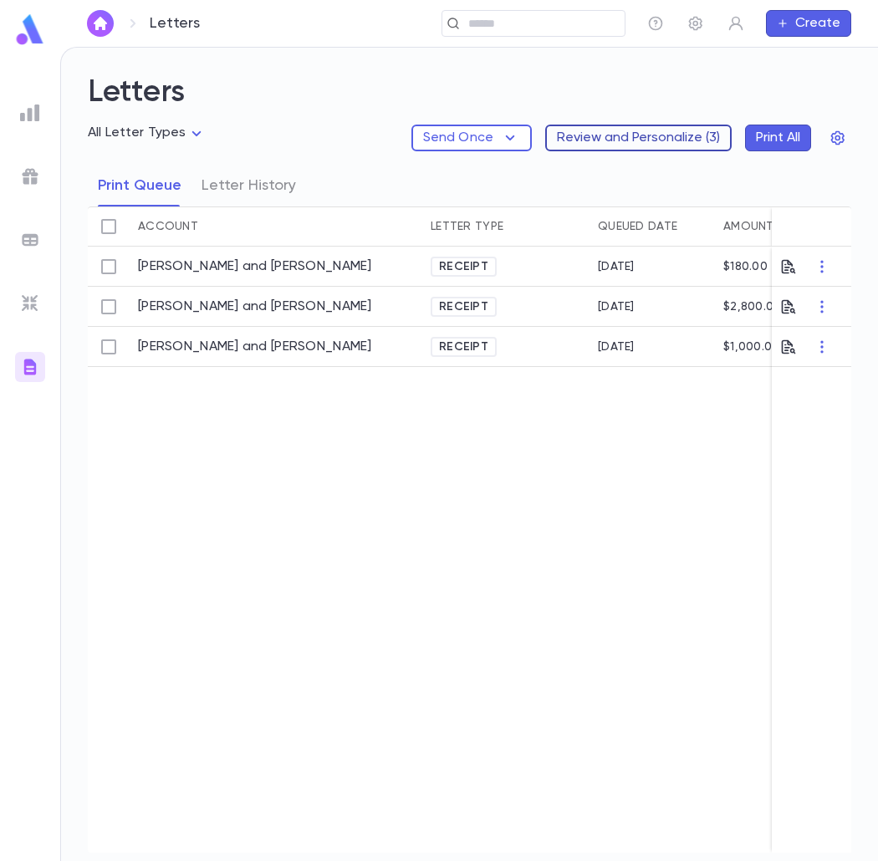
click at [662, 146] on button "Review and Personalize ( 3 )" at bounding box center [638, 138] width 186 height 27
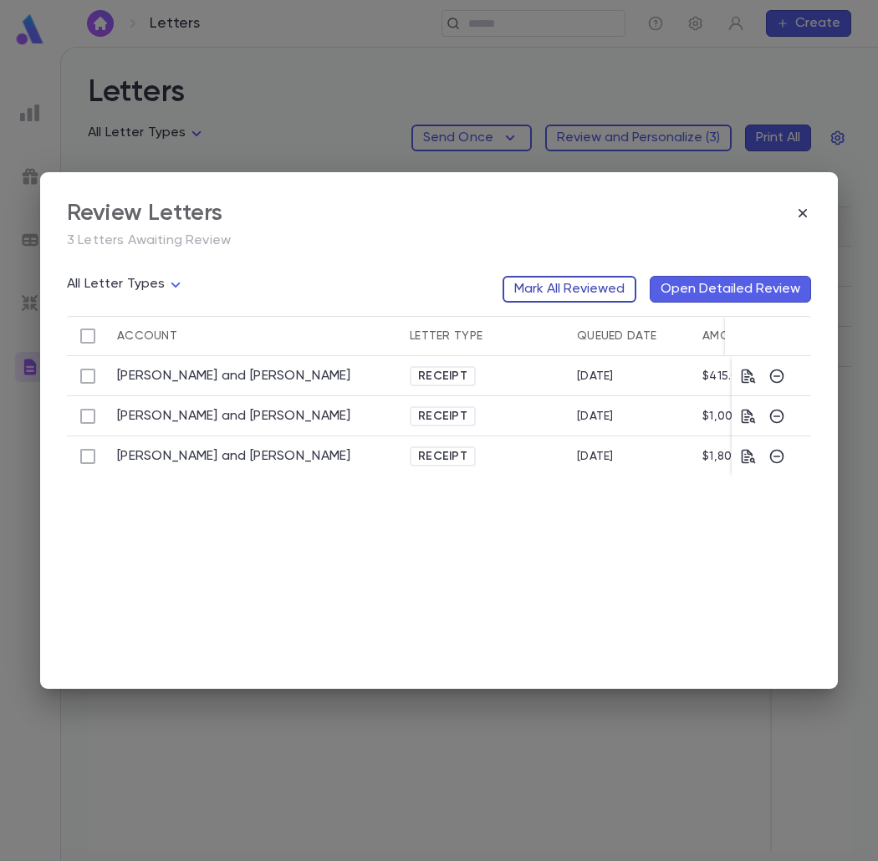
click at [561, 279] on button "Mark All Reviewed" at bounding box center [570, 289] width 134 height 27
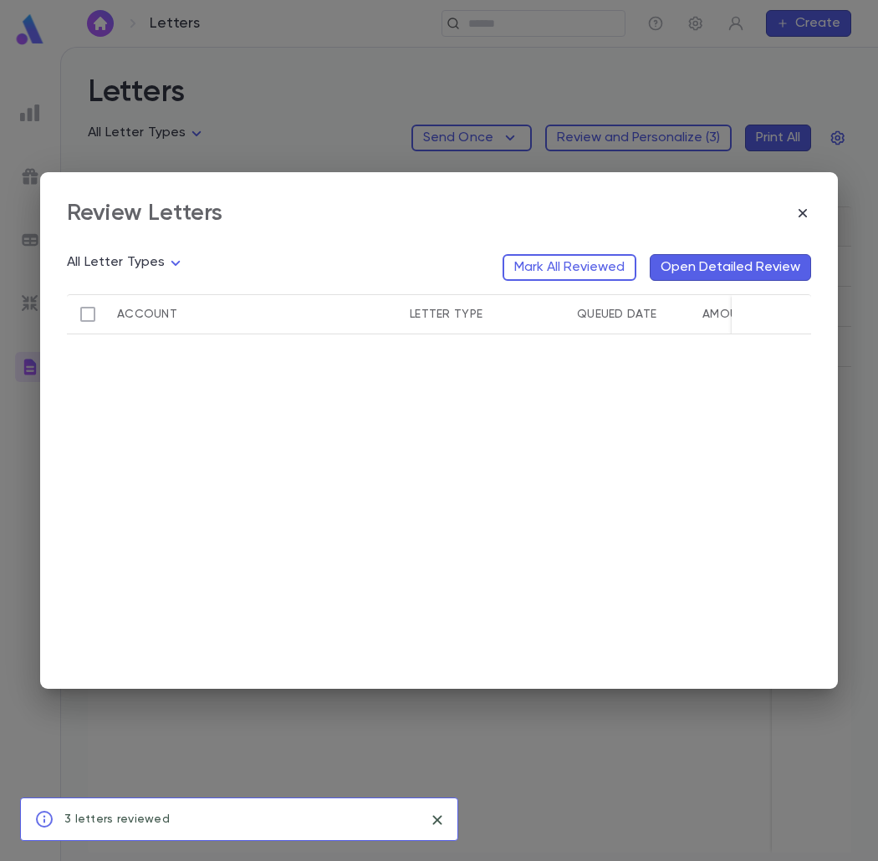
click at [790, 227] on div "Review Letters" at bounding box center [439, 220] width 744 height 42
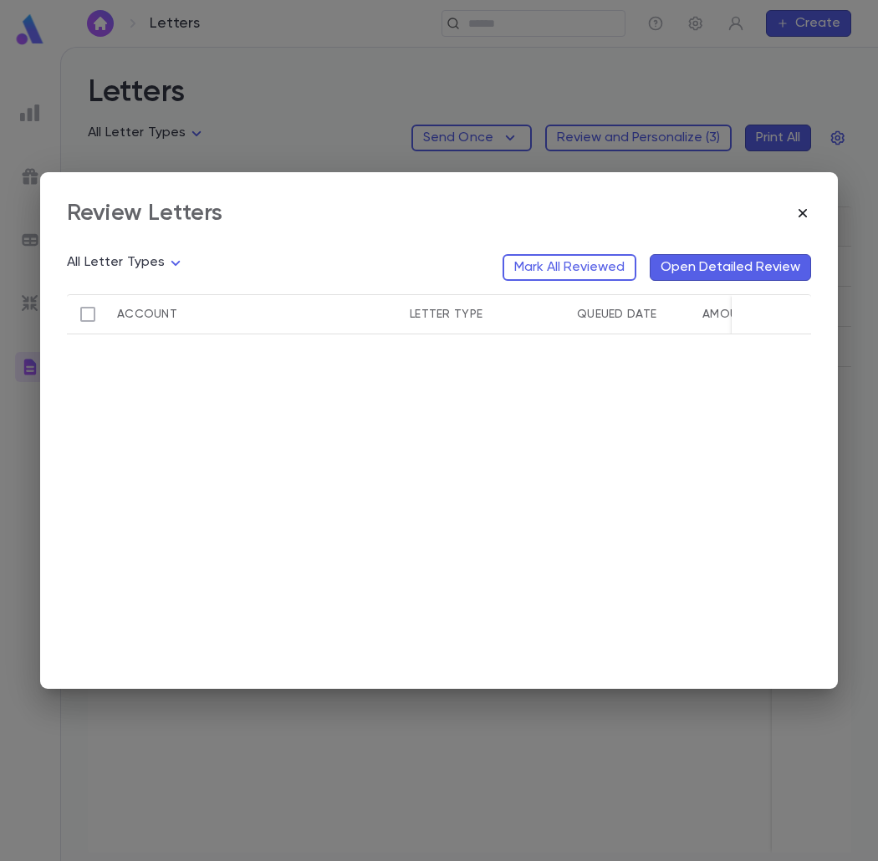
click at [807, 220] on icon "button" at bounding box center [802, 213] width 17 height 17
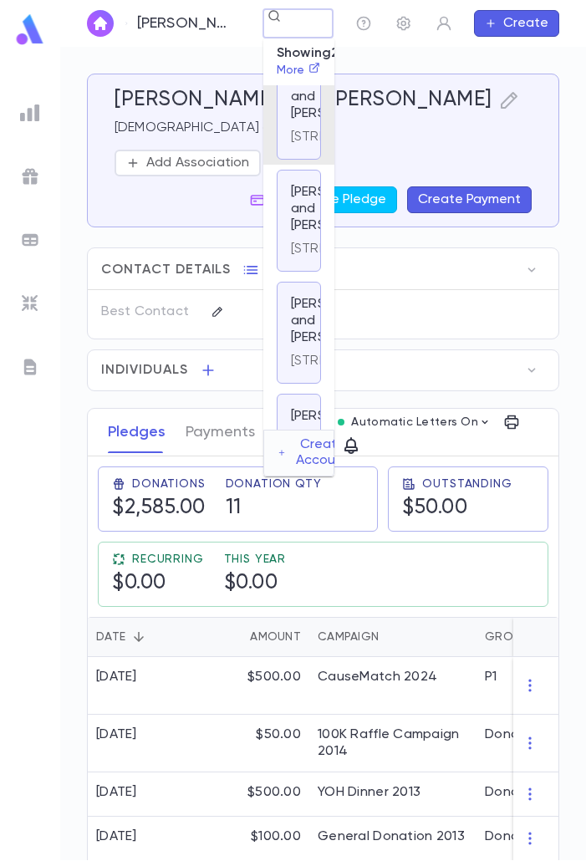
scroll to position [0, 42]
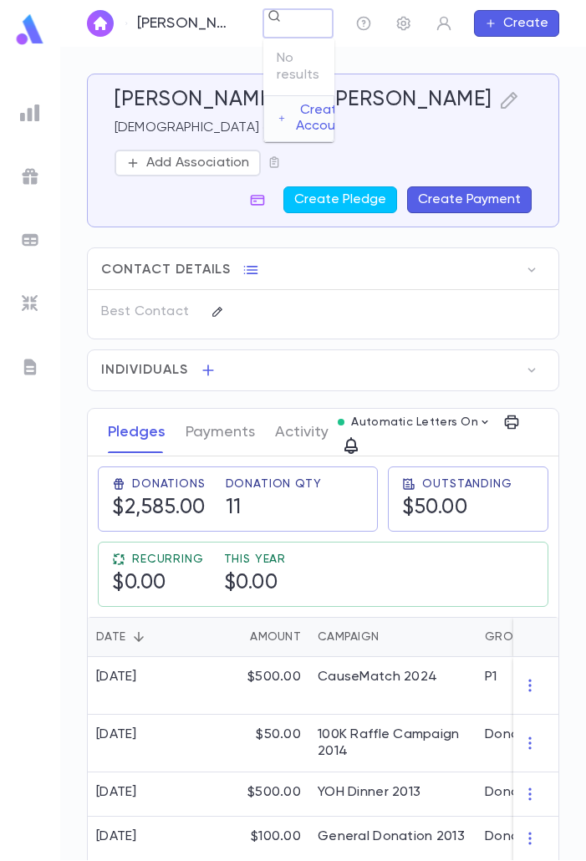
type input "**********"
click at [286, 32] on input "text" at bounding box center [236, 24] width 130 height 16
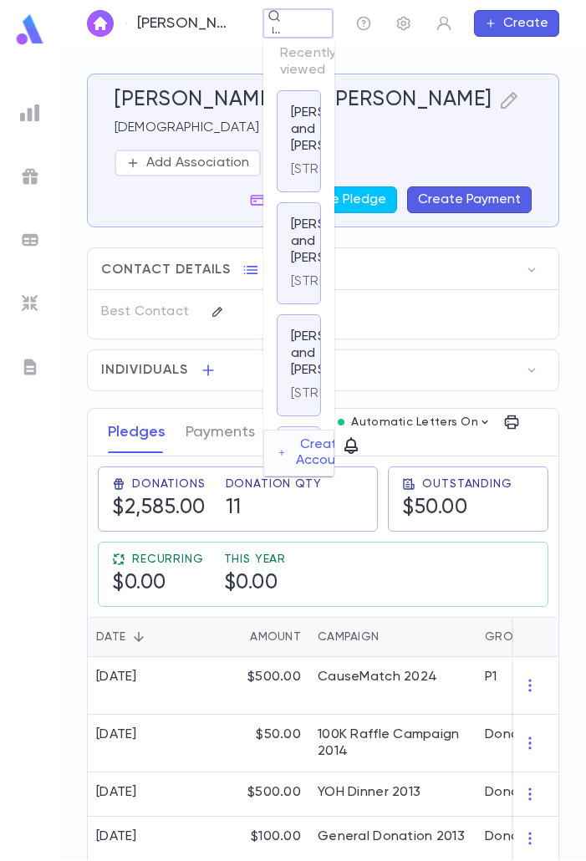
type input "**********"
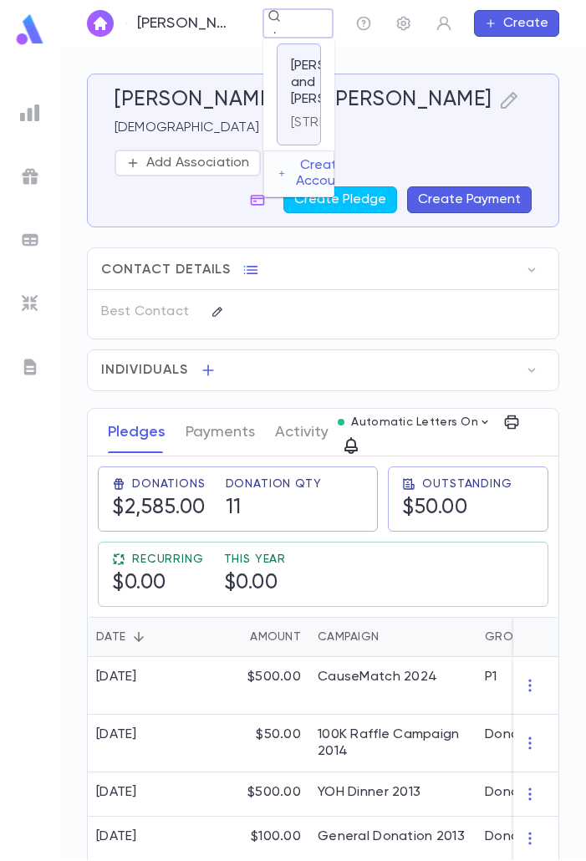
click at [309, 108] on p "Levy, Moshe Mordechai and Devora" at bounding box center [341, 83] width 100 height 50
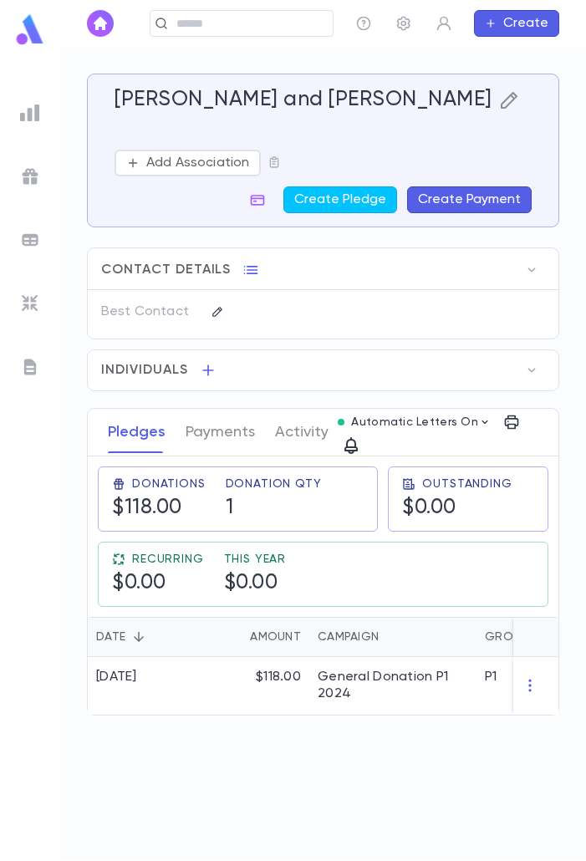
click at [499, 96] on icon "button" at bounding box center [509, 100] width 20 height 20
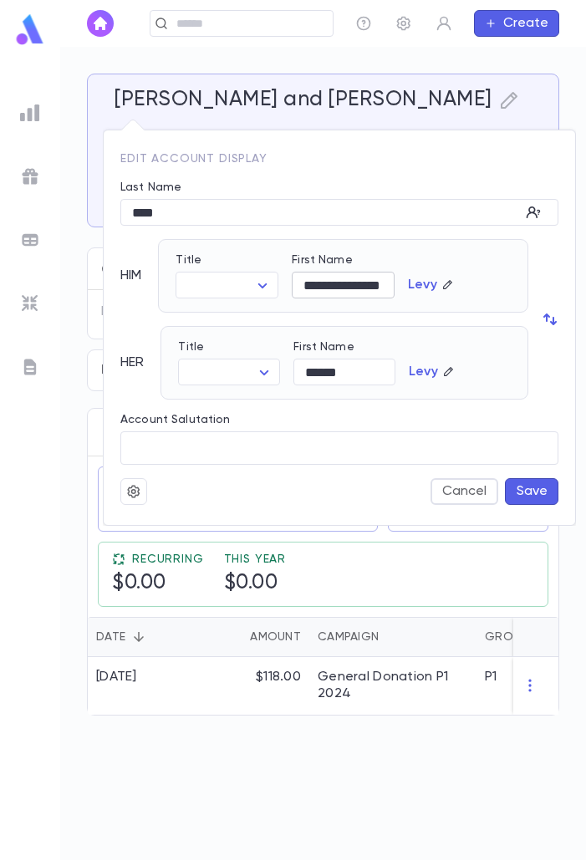
click at [360, 282] on input "**********" at bounding box center [343, 286] width 103 height 26
click at [381, 284] on input "**********" at bounding box center [343, 286] width 103 height 26
type input "**********"
click at [545, 484] on button "Save" at bounding box center [532, 491] width 54 height 27
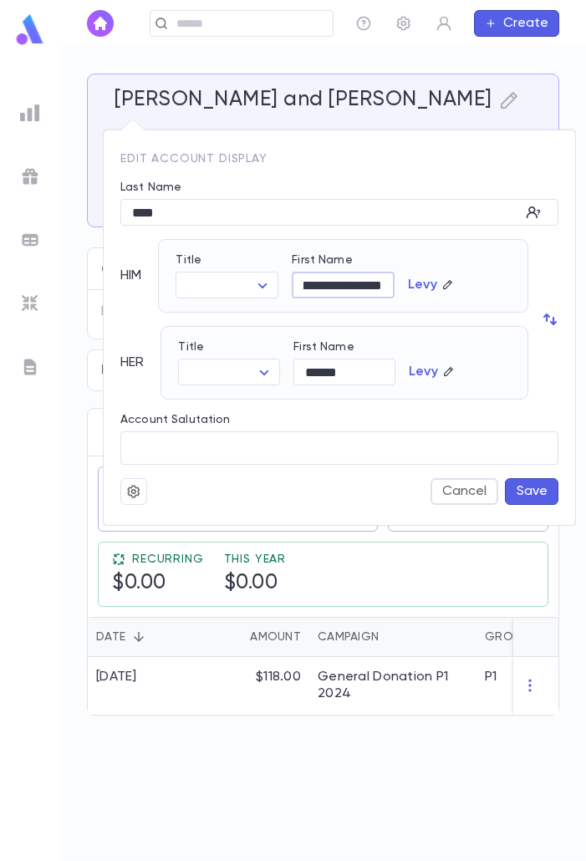
scroll to position [0, 0]
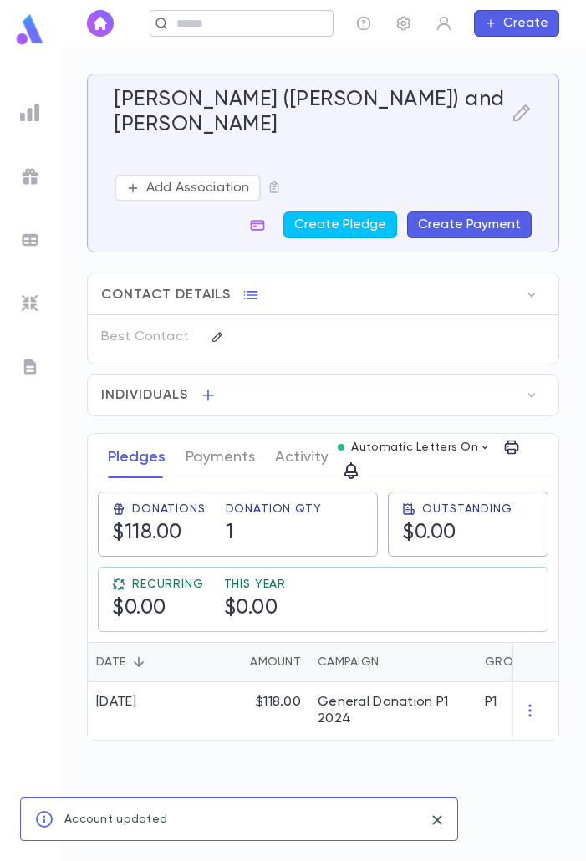
click at [280, 33] on div "​" at bounding box center [242, 23] width 184 height 27
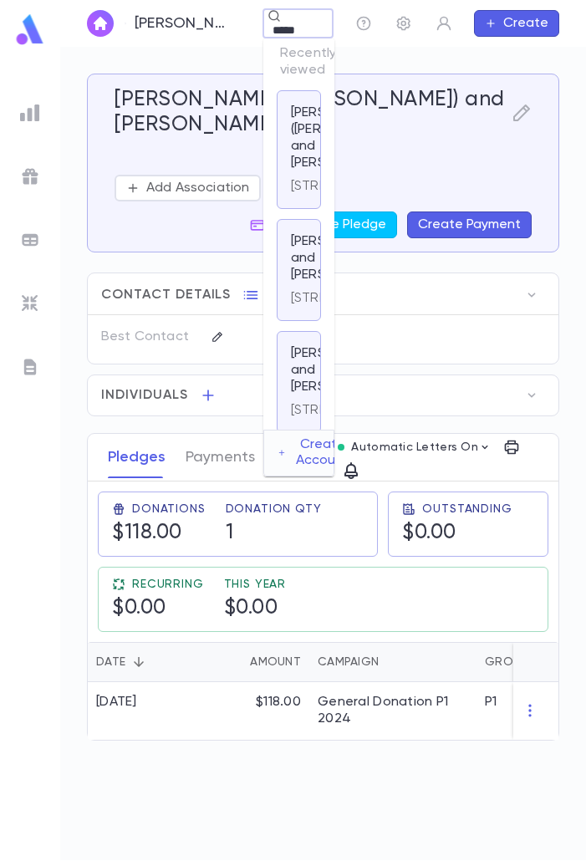
scroll to position [0, 5]
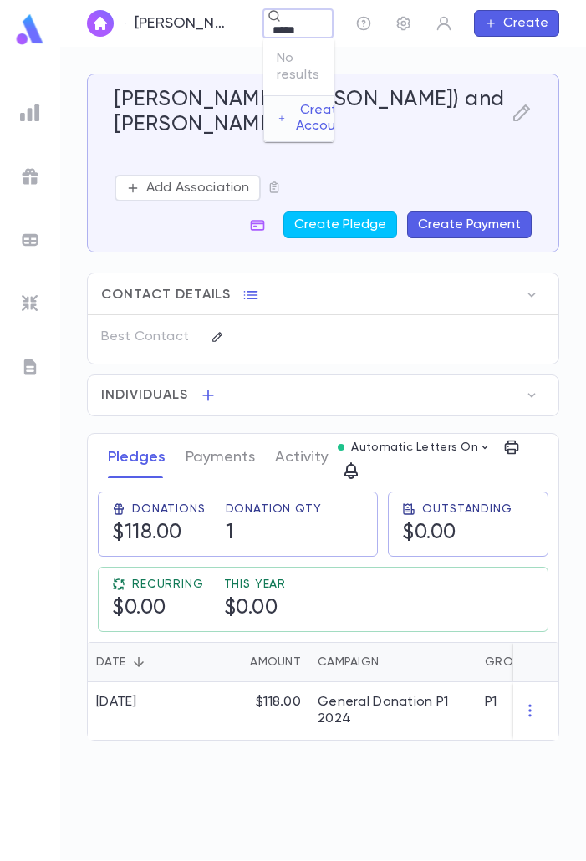
type input "*****"
click at [250, 22] on div "Levy, Moshe Mordechai (Michael) and Devora ​ Create" at bounding box center [323, 23] width 526 height 47
paste input "**********"
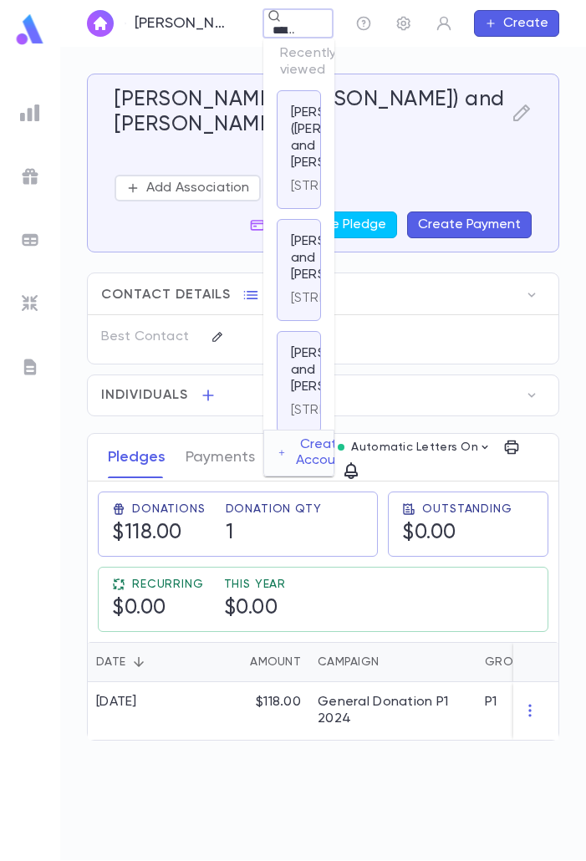
scroll to position [0, 43]
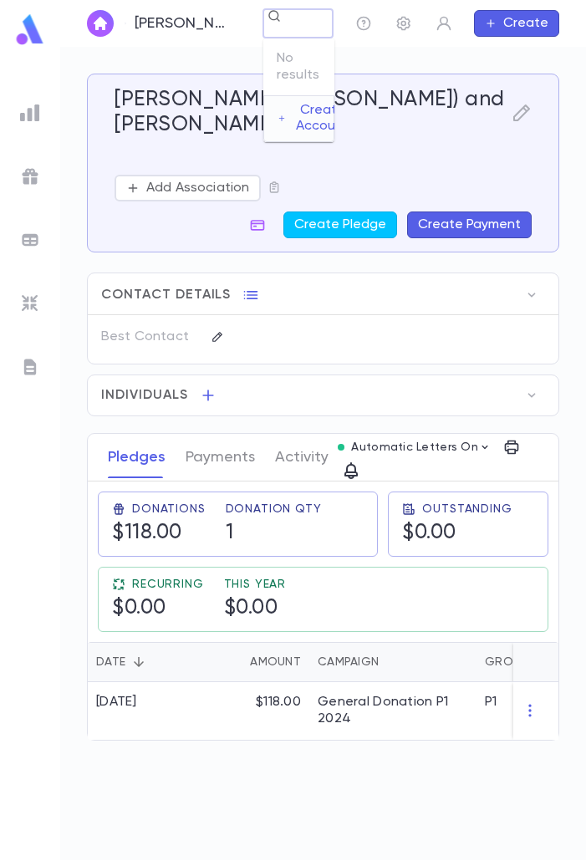
type input "**********"
click at [288, 18] on div "​" at bounding box center [298, 23] width 71 height 29
paste input "*****"
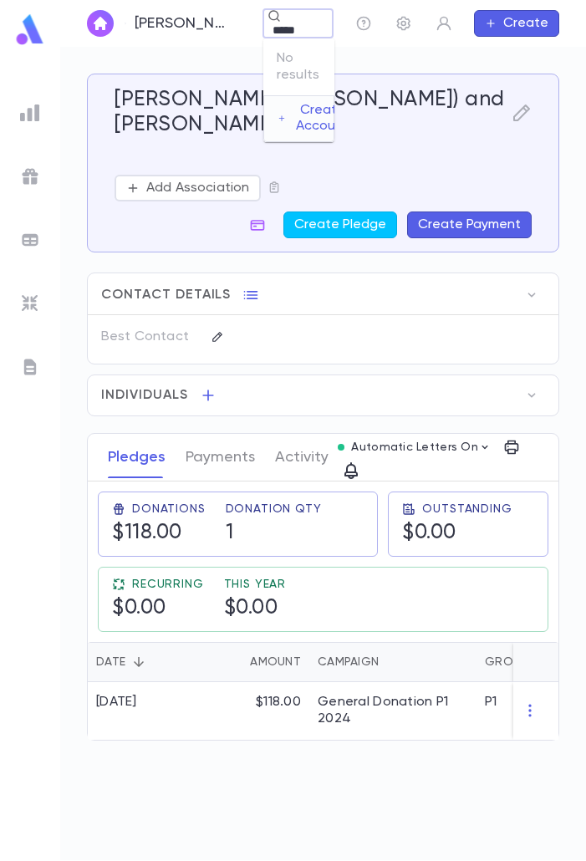
type input "*****"
click at [130, 28] on p "Levy, Moshe Mordechai (Michael) and Devora" at bounding box center [130, 23] width 0 height 18
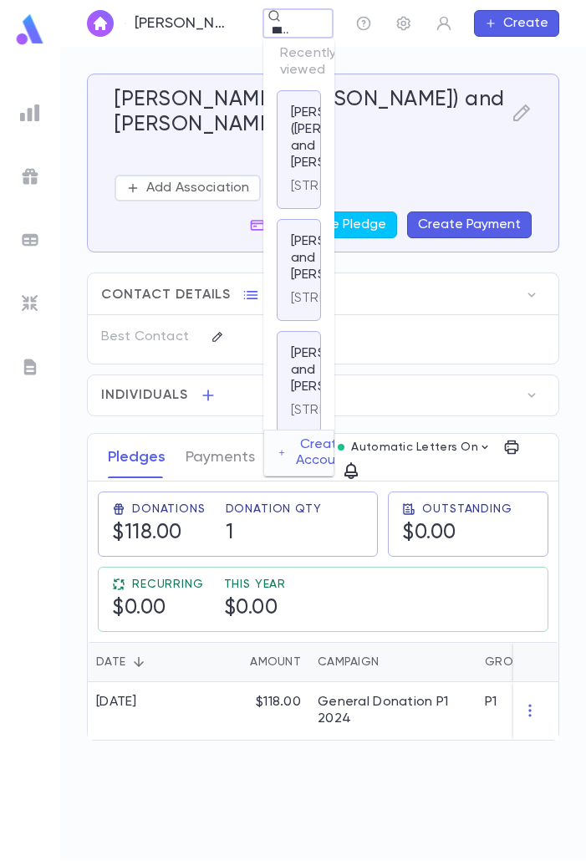
scroll to position [0, 17]
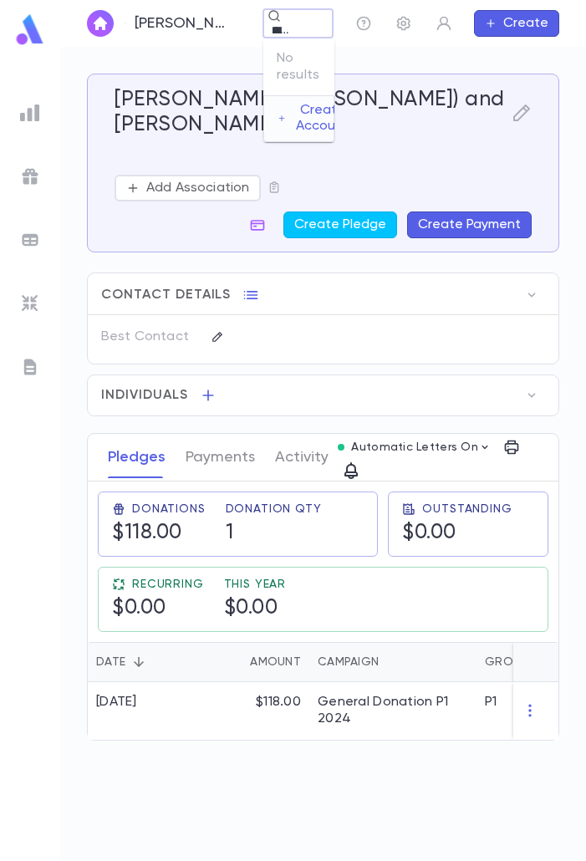
type input "*******"
click at [33, 103] on img at bounding box center [30, 113] width 20 height 20
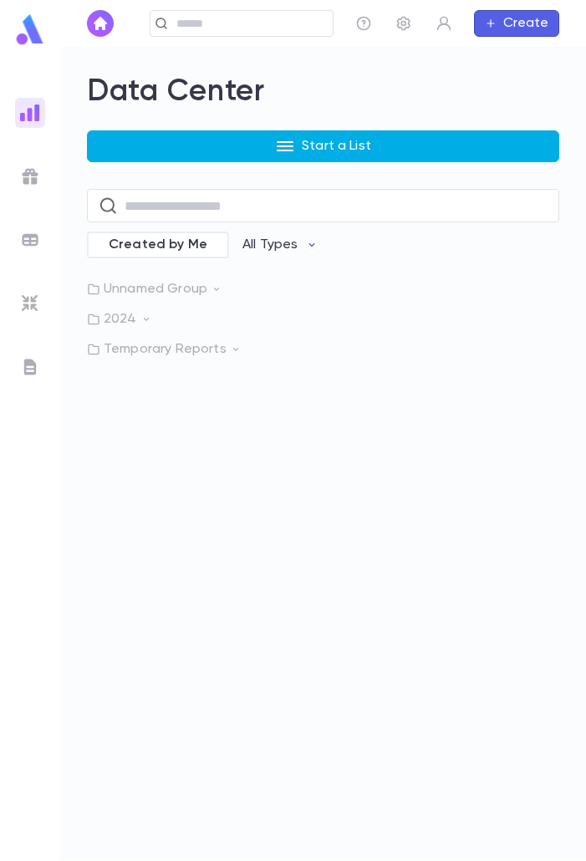
click at [258, 151] on button "Start a List" at bounding box center [323, 146] width 473 height 32
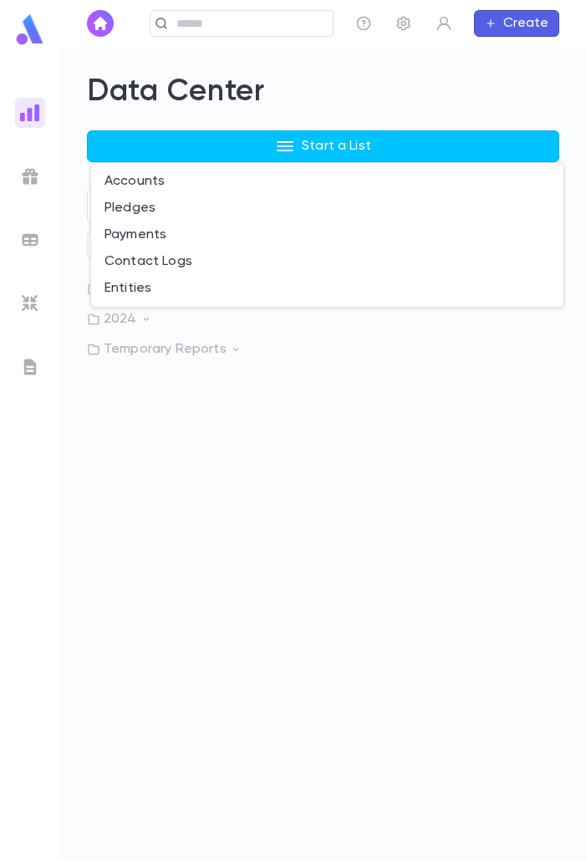
click at [155, 244] on li "Payments" at bounding box center [327, 235] width 473 height 27
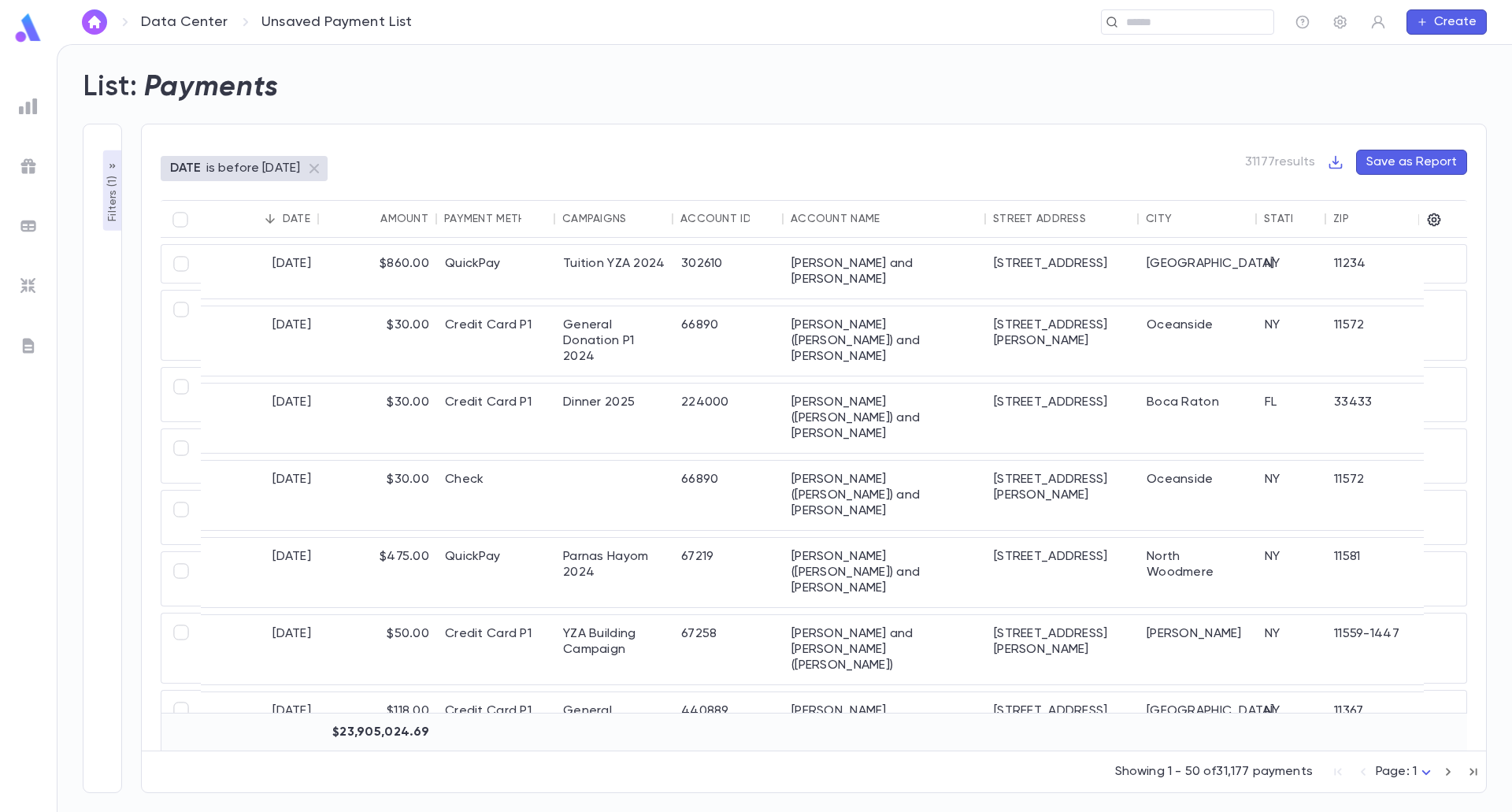
click at [110, 198] on p "Filters ( 1 )" at bounding box center [112, 197] width 16 height 49
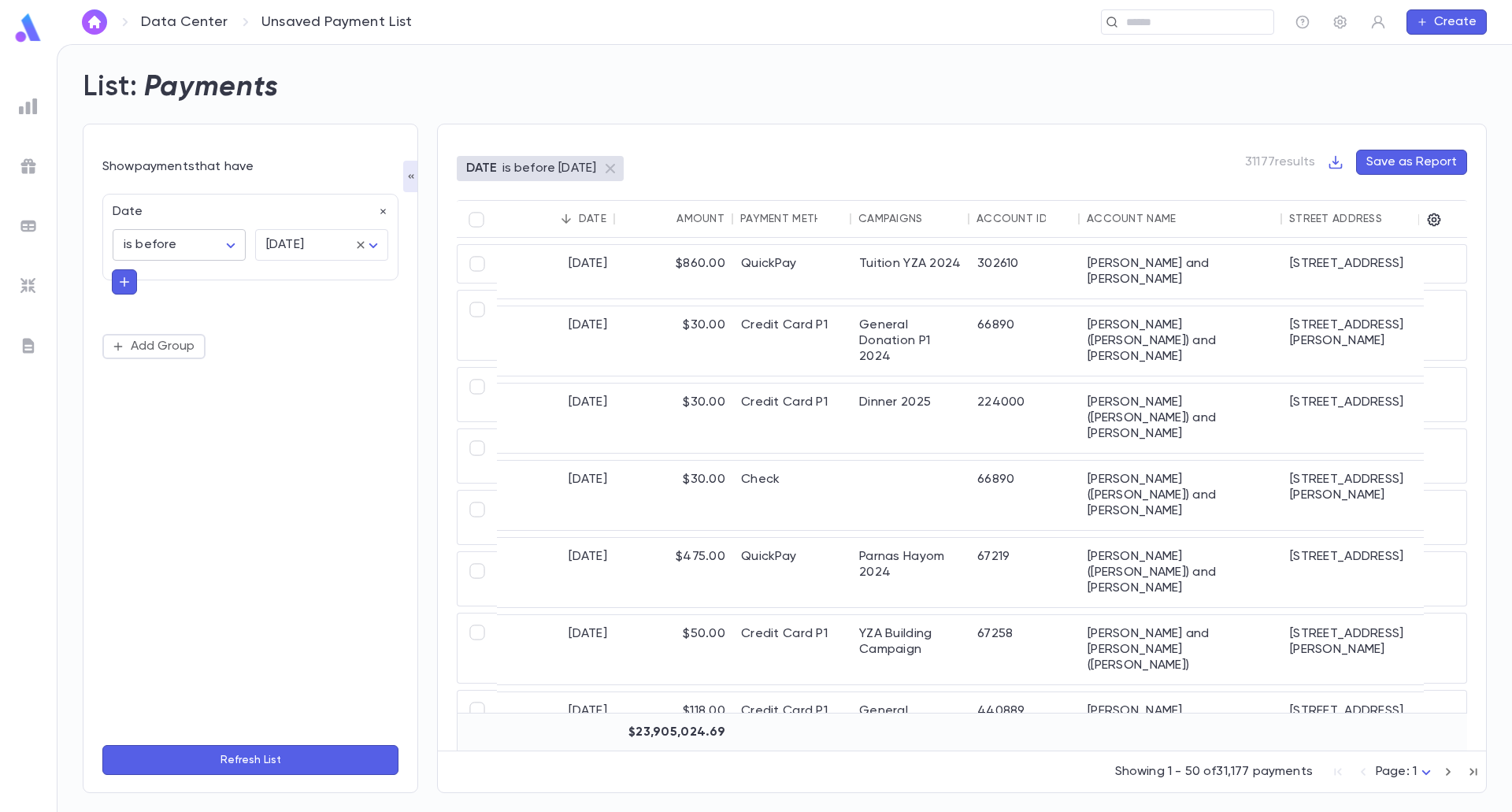
click at [234, 243] on body "Data Center Unsaved Payment List ​ Create List: Payments Show payments that hav…" at bounding box center [756, 428] width 1512 height 768
click at [153, 273] on span "is" at bounding box center [182, 279] width 106 height 16
type input "******"
click at [320, 245] on body "Data Center Unsaved Payment List ​ Create List: Payments Show payments that hav…" at bounding box center [756, 428] width 1512 height 768
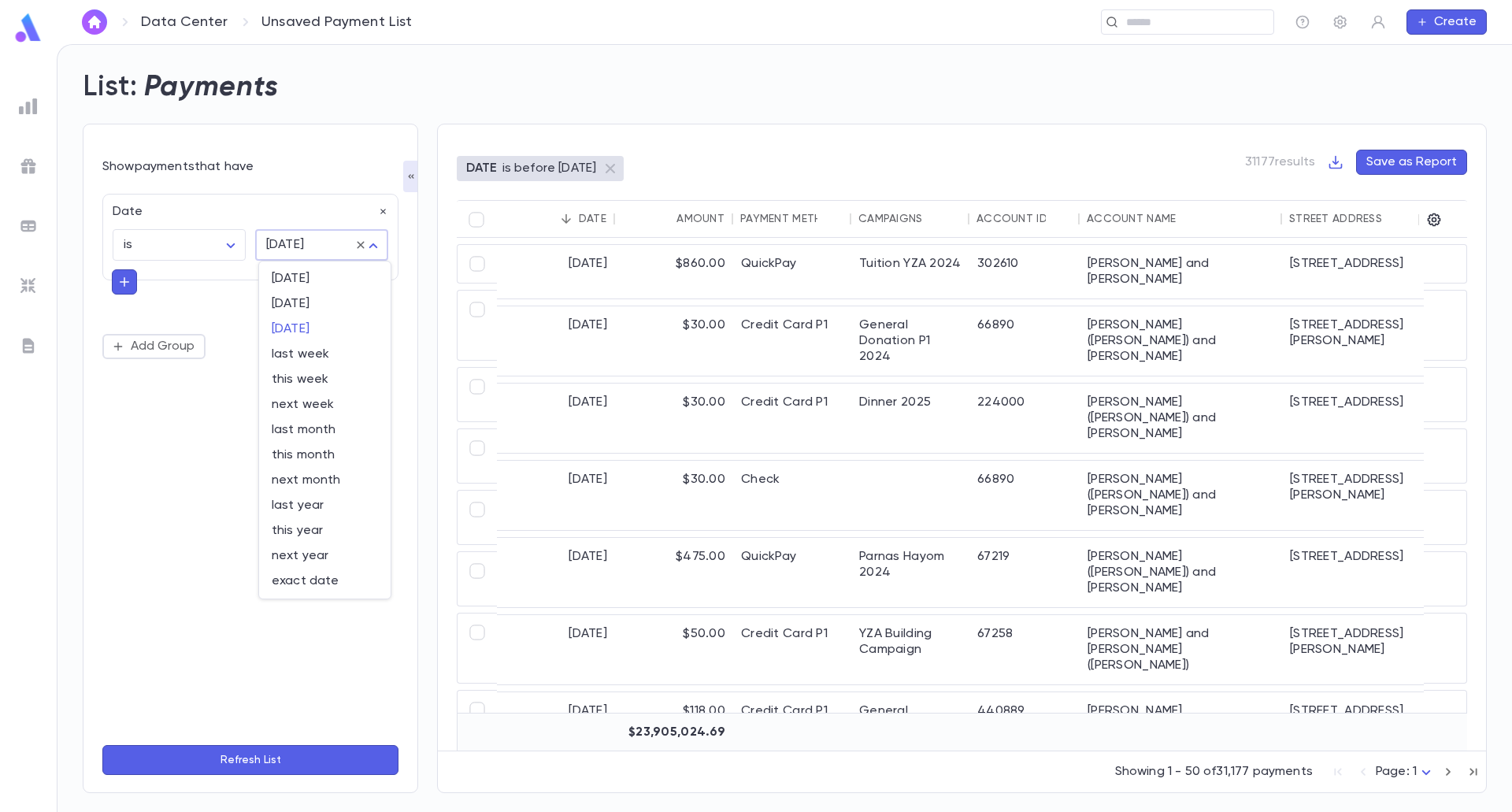
click at [376, 250] on div at bounding box center [756, 406] width 1512 height 812
click at [368, 241] on body "Data Center Unsaved Payment List ​ Create List: Payments Show payments that hav…" at bounding box center [756, 428] width 1512 height 768
click at [360, 247] on div at bounding box center [756, 406] width 1512 height 812
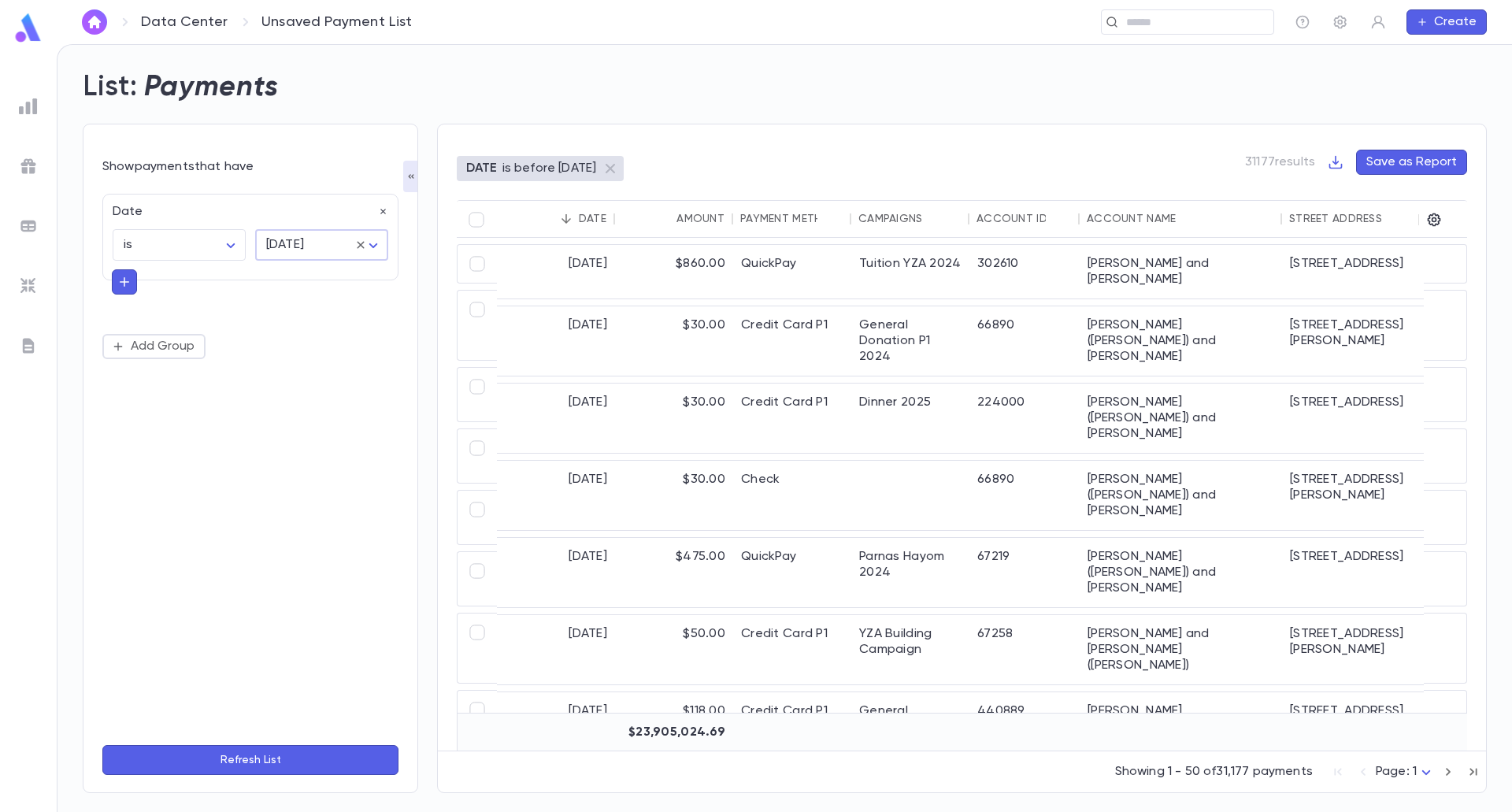
click at [360, 247] on icon at bounding box center [361, 245] width 8 height 8
click at [376, 250] on body "Data Center Unsaved Payment List ​ Create List: Payments Show payments that hav…" at bounding box center [756, 428] width 1512 height 768
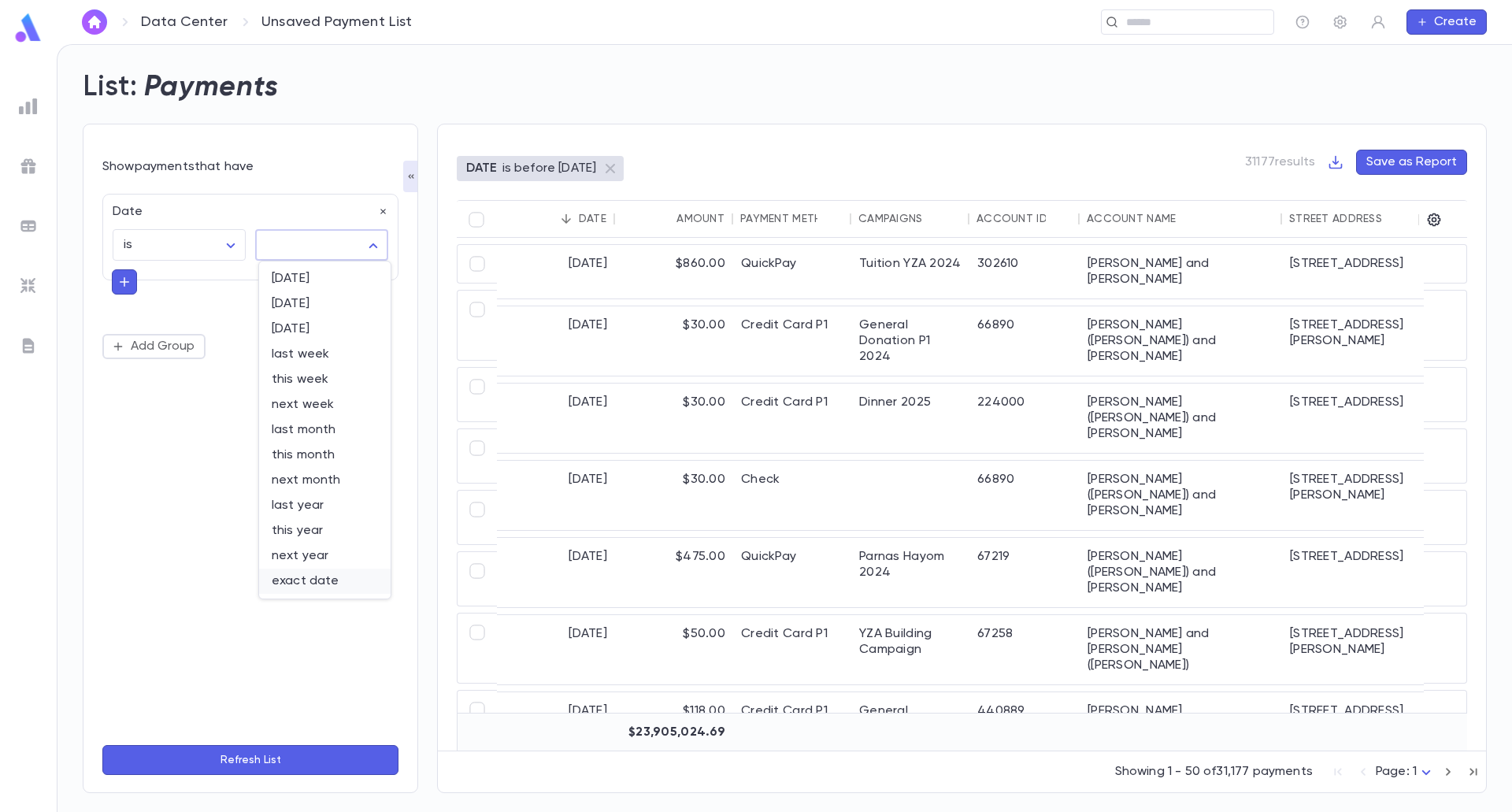
click at [307, 588] on span "exact date" at bounding box center [325, 581] width 106 height 16
type input "*********"
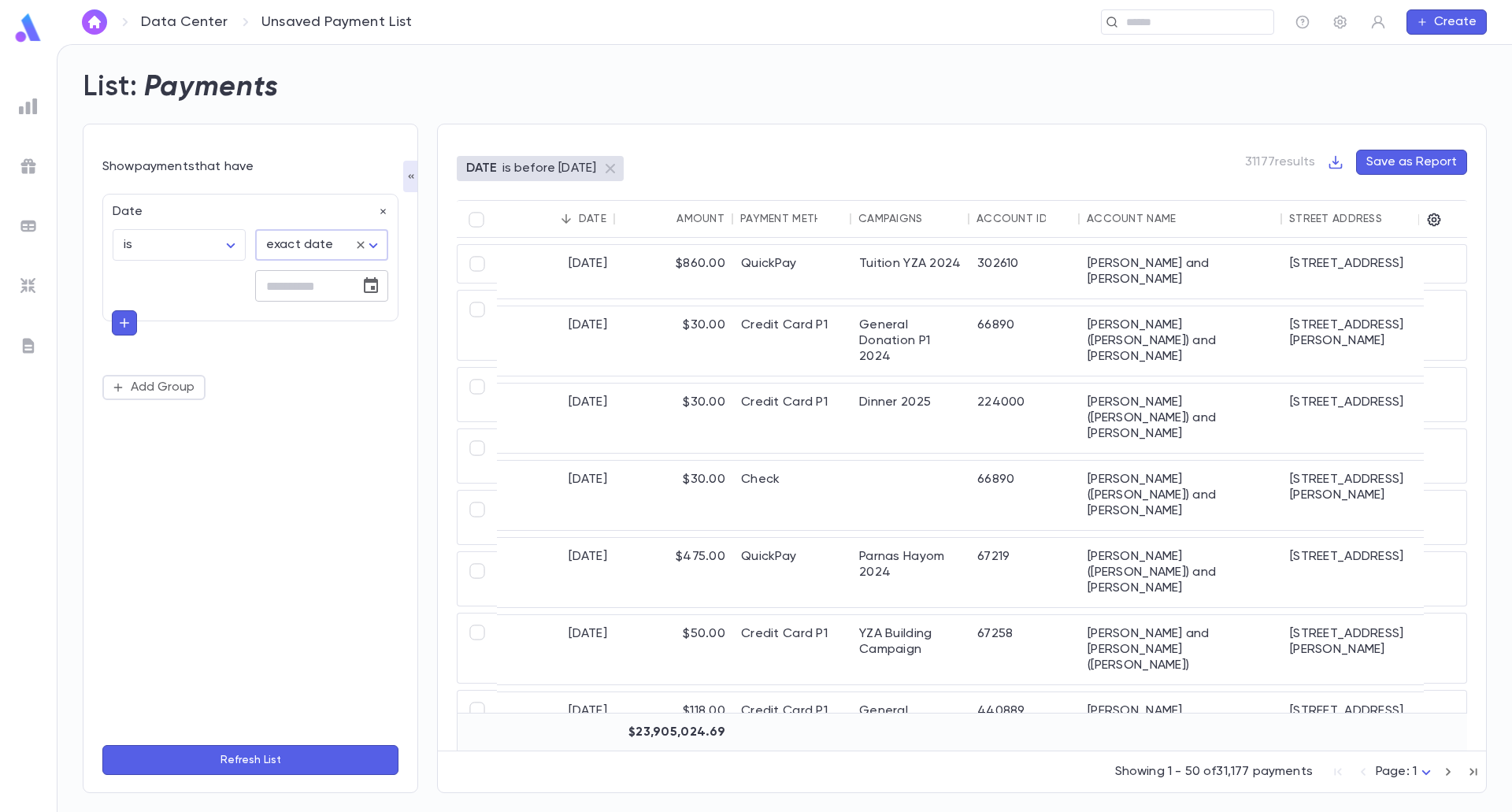
click at [330, 280] on input "tel" at bounding box center [302, 286] width 94 height 31
click at [361, 285] on button "Choose date" at bounding box center [370, 285] width 31 height 31
click at [326, 480] on button "21" at bounding box center [334, 481] width 28 height 28
type input "**********"
click at [307, 761] on button "Refresh List" at bounding box center [250, 760] width 296 height 30
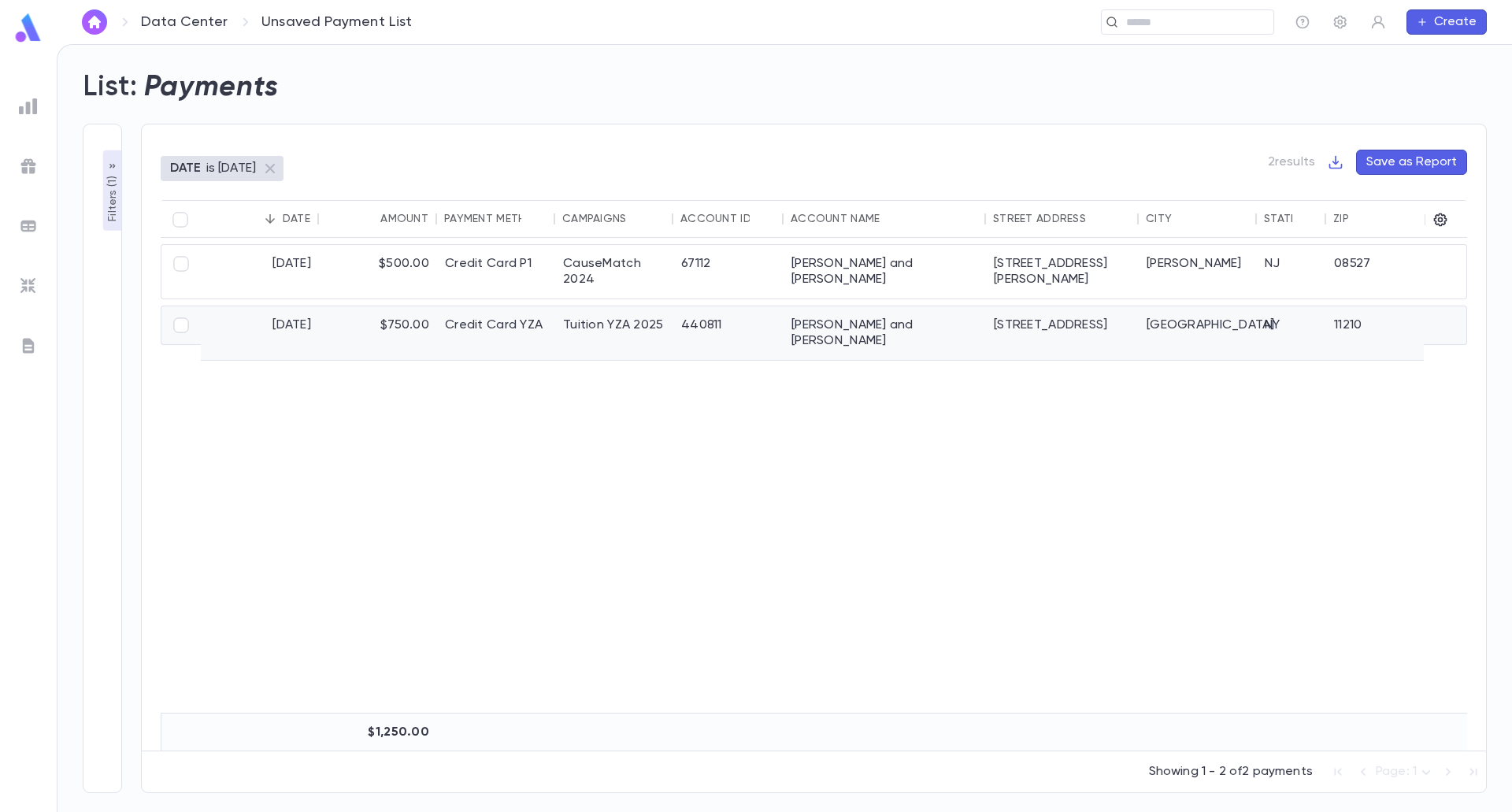
click at [551, 311] on div "440811" at bounding box center [728, 333] width 110 height 54
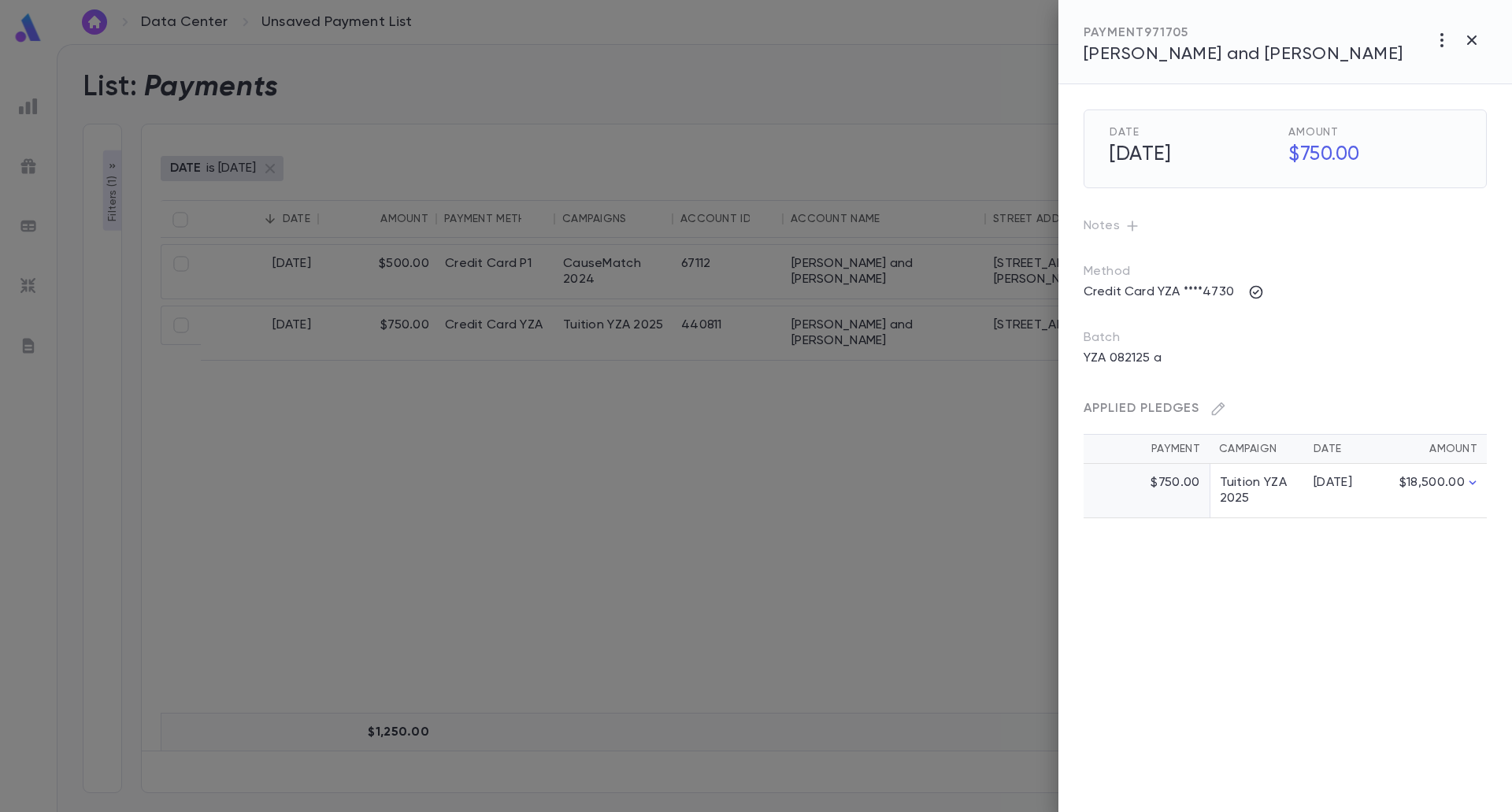
click at [551, 54] on span "Friedman, Shlomie and Tali" at bounding box center [1244, 55] width 320 height 17
click at [551, 106] on div at bounding box center [756, 406] width 1512 height 812
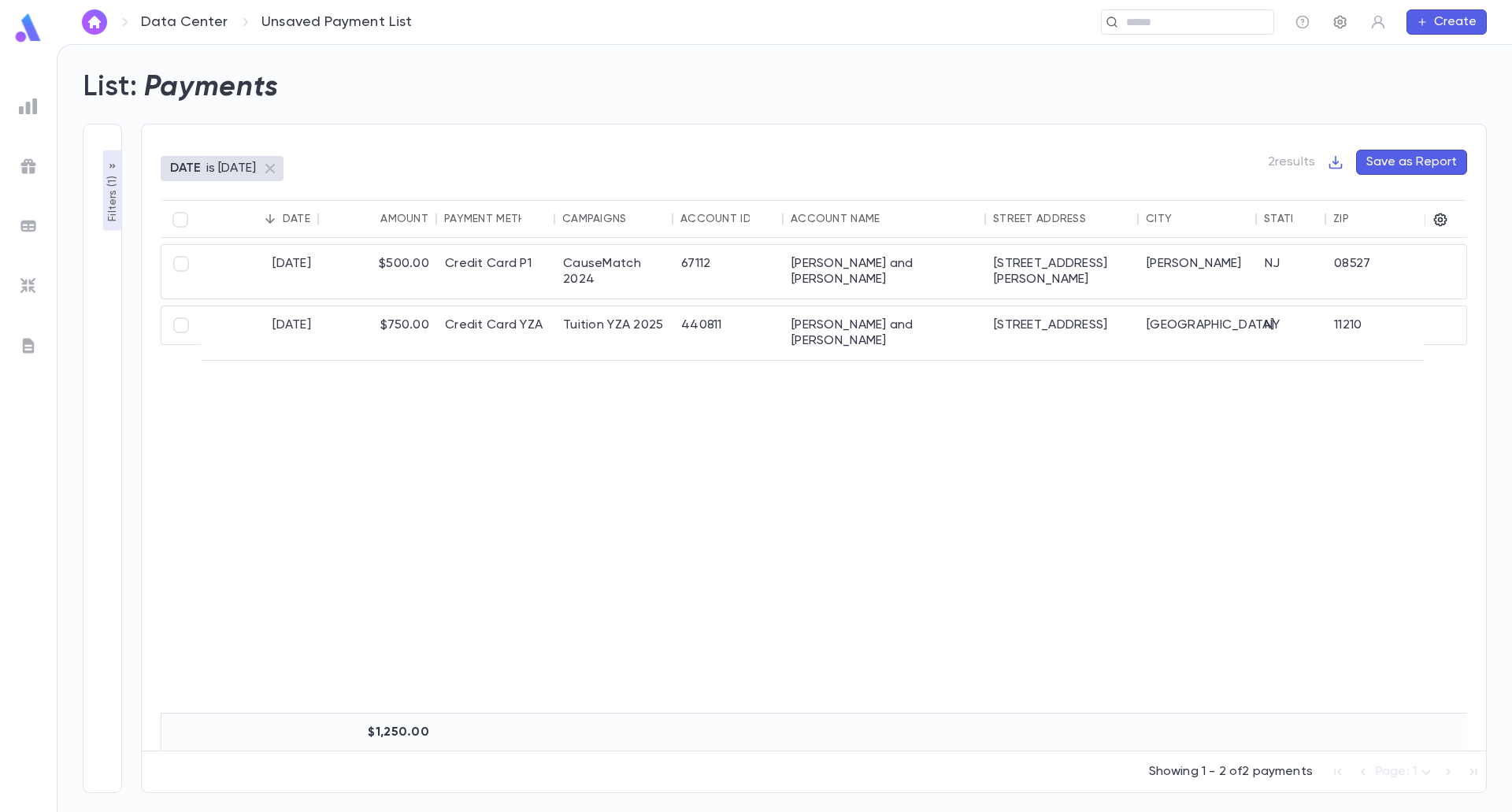
click at [551, 24] on icon "button" at bounding box center [1340, 22] width 16 height 16
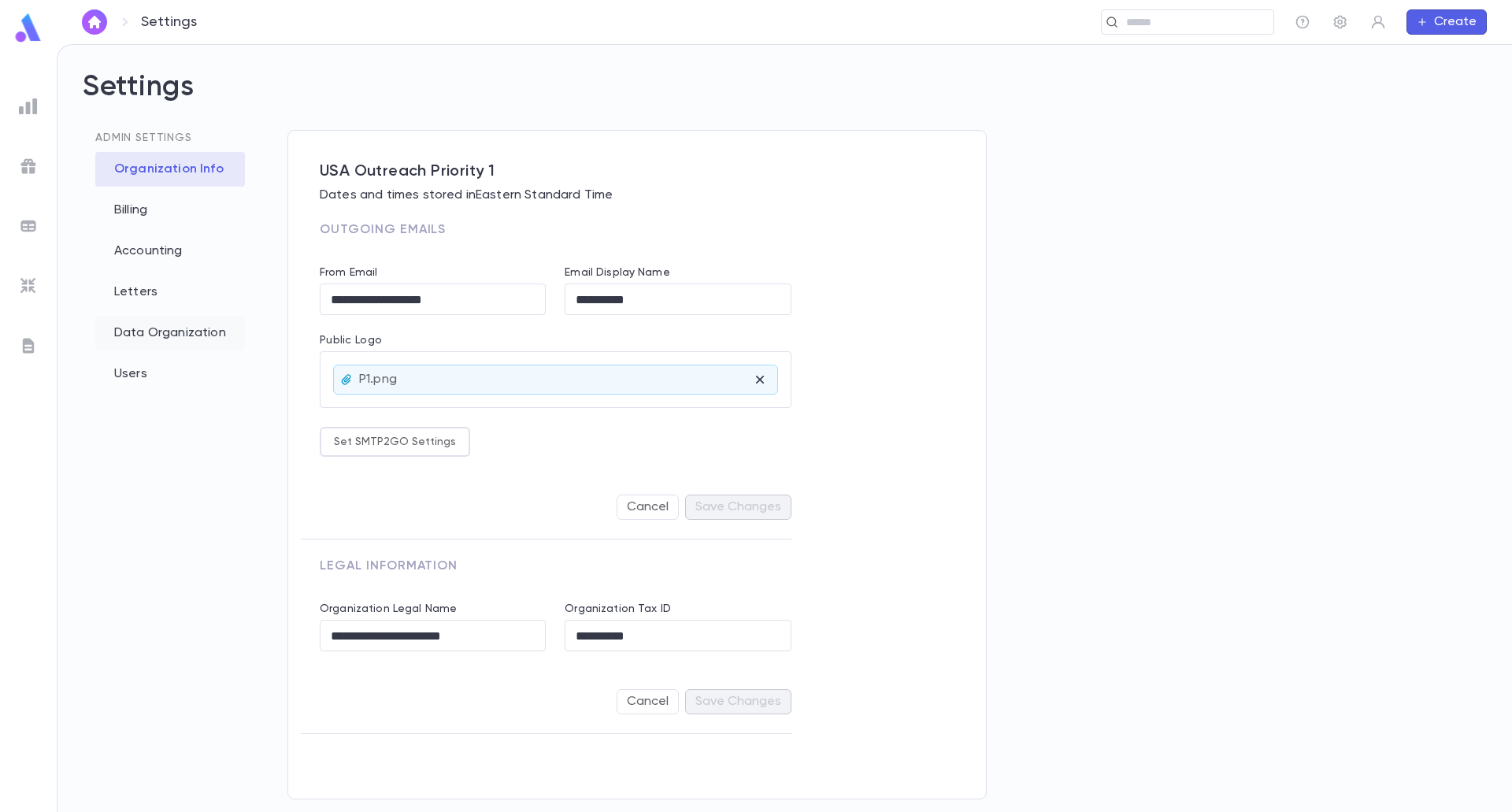
click at [143, 330] on div "Data Organization" at bounding box center [169, 333] width 150 height 35
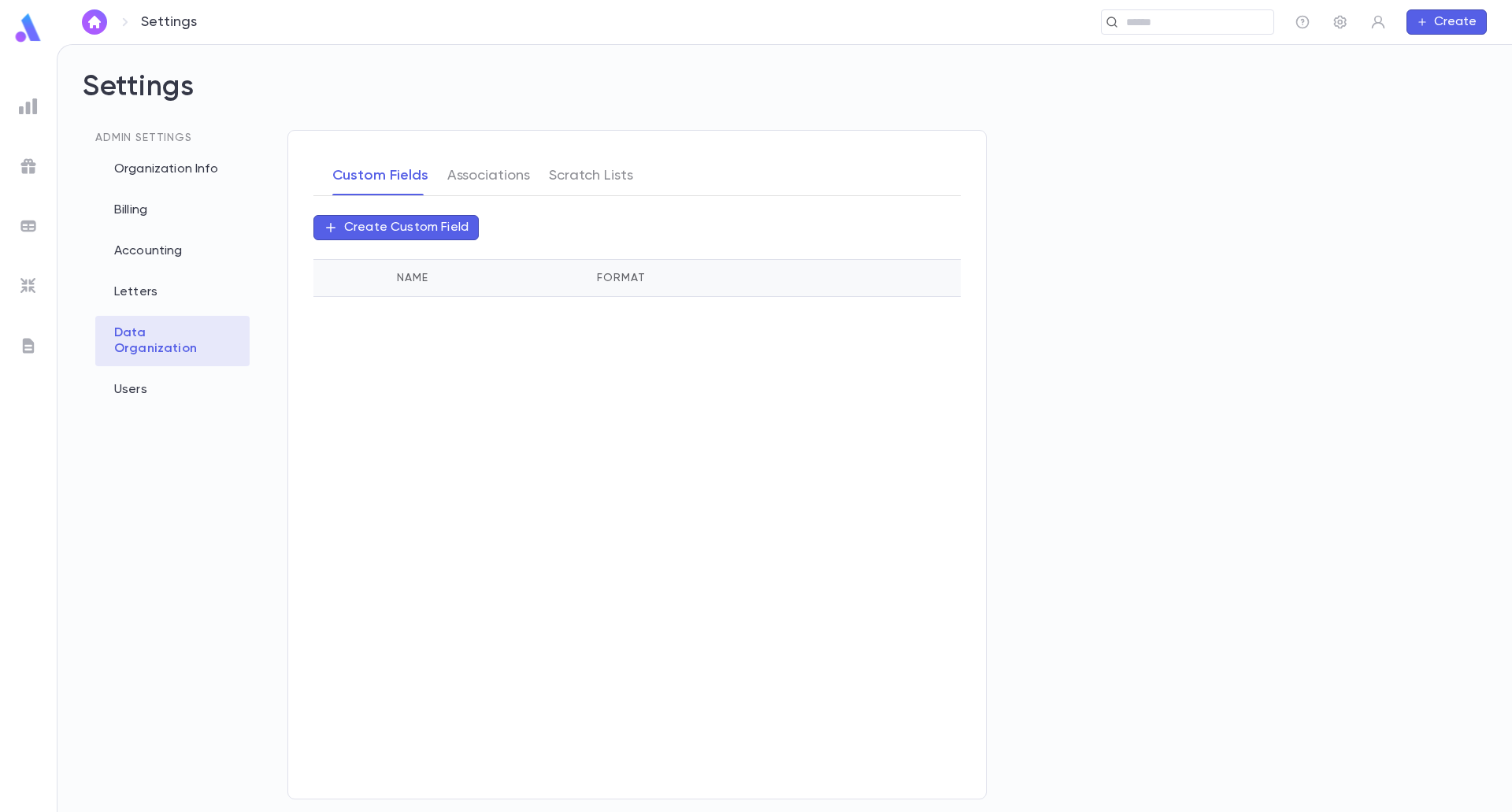
click at [420, 223] on p "Create Custom Field" at bounding box center [406, 227] width 124 height 16
click at [444, 324] on input "Name" at bounding box center [636, 334] width 595 height 31
type input "**********"
click at [492, 176] on button "Associations" at bounding box center [489, 176] width 83 height 40
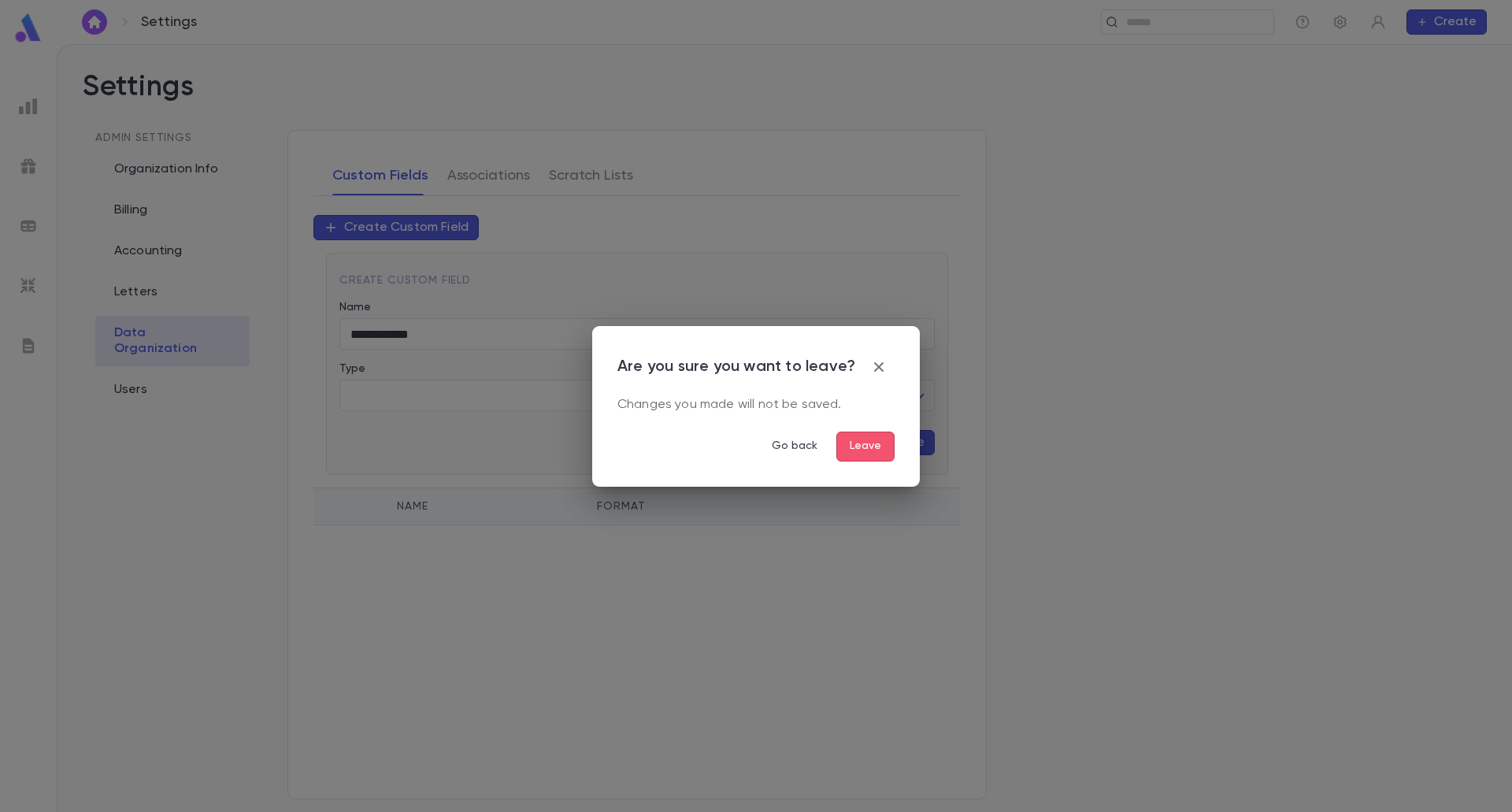
click at [551, 440] on button "Leave" at bounding box center [865, 447] width 58 height 30
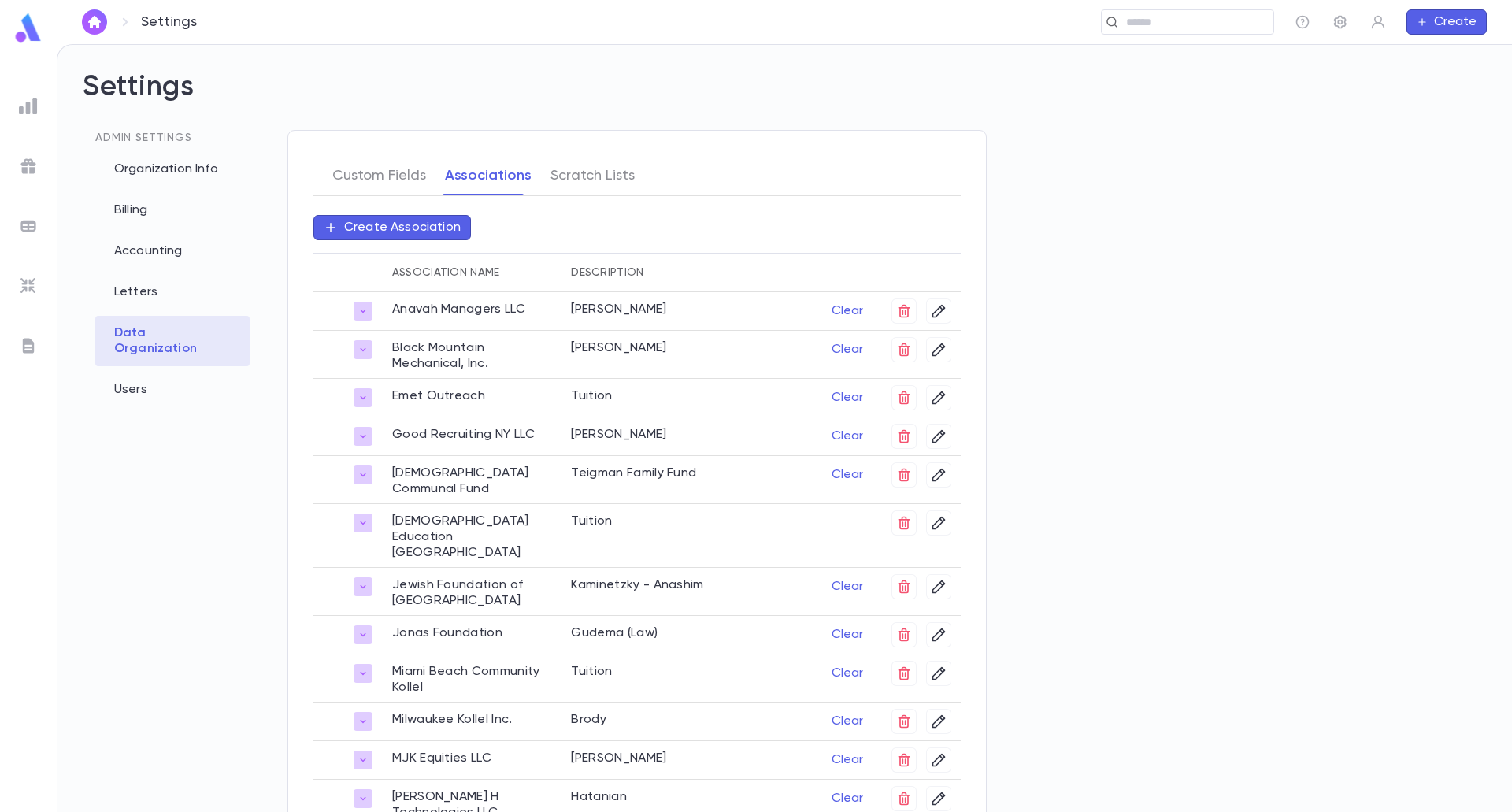
click at [376, 240] on div "Create Association" at bounding box center [636, 224] width 647 height 57
click at [393, 222] on p "Create Association" at bounding box center [402, 227] width 117 height 16
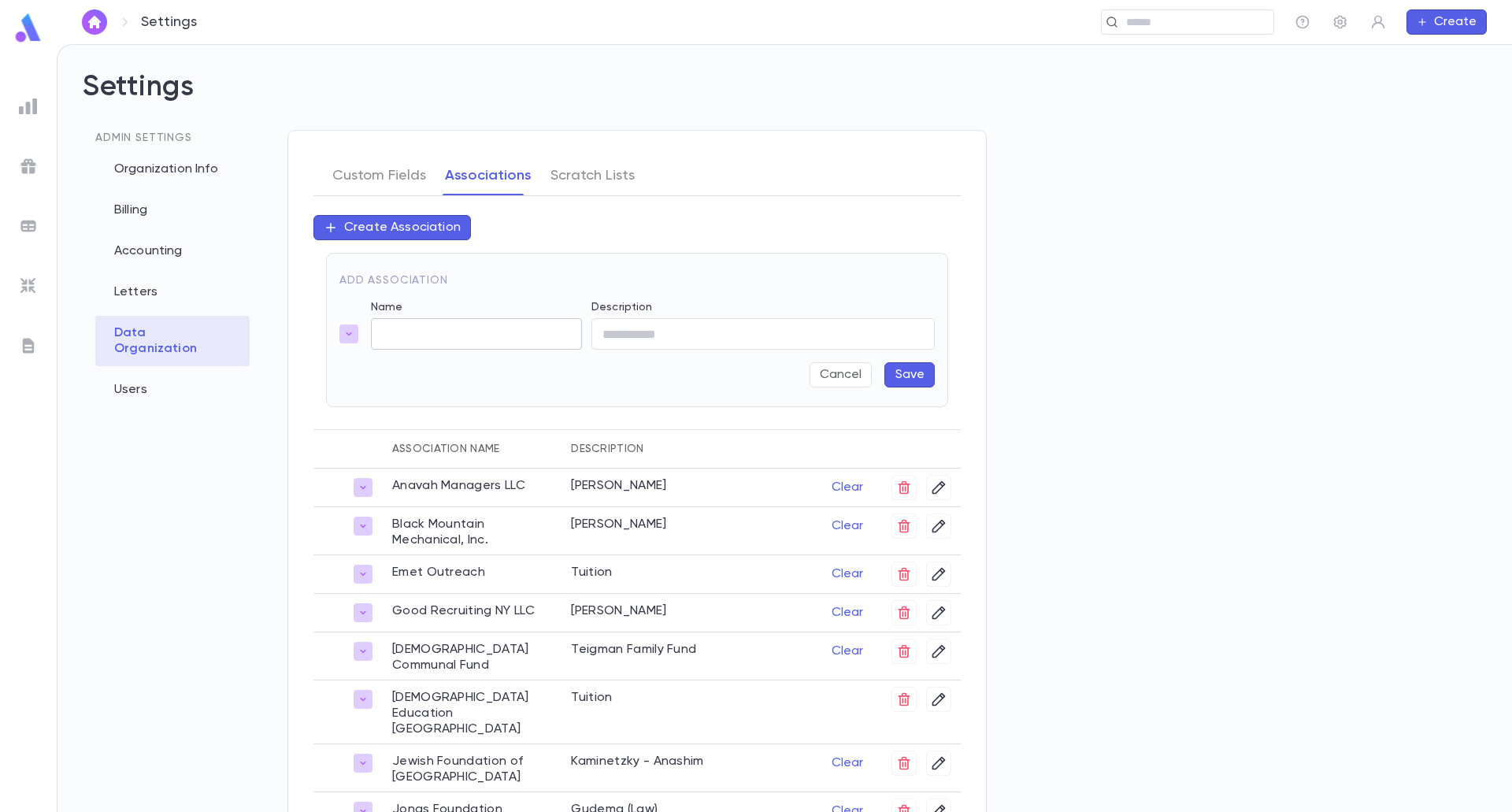
click at [412, 327] on input "Name" at bounding box center [476, 334] width 211 height 31
type input "**********"
click at [551, 372] on button "Save" at bounding box center [909, 375] width 51 height 25
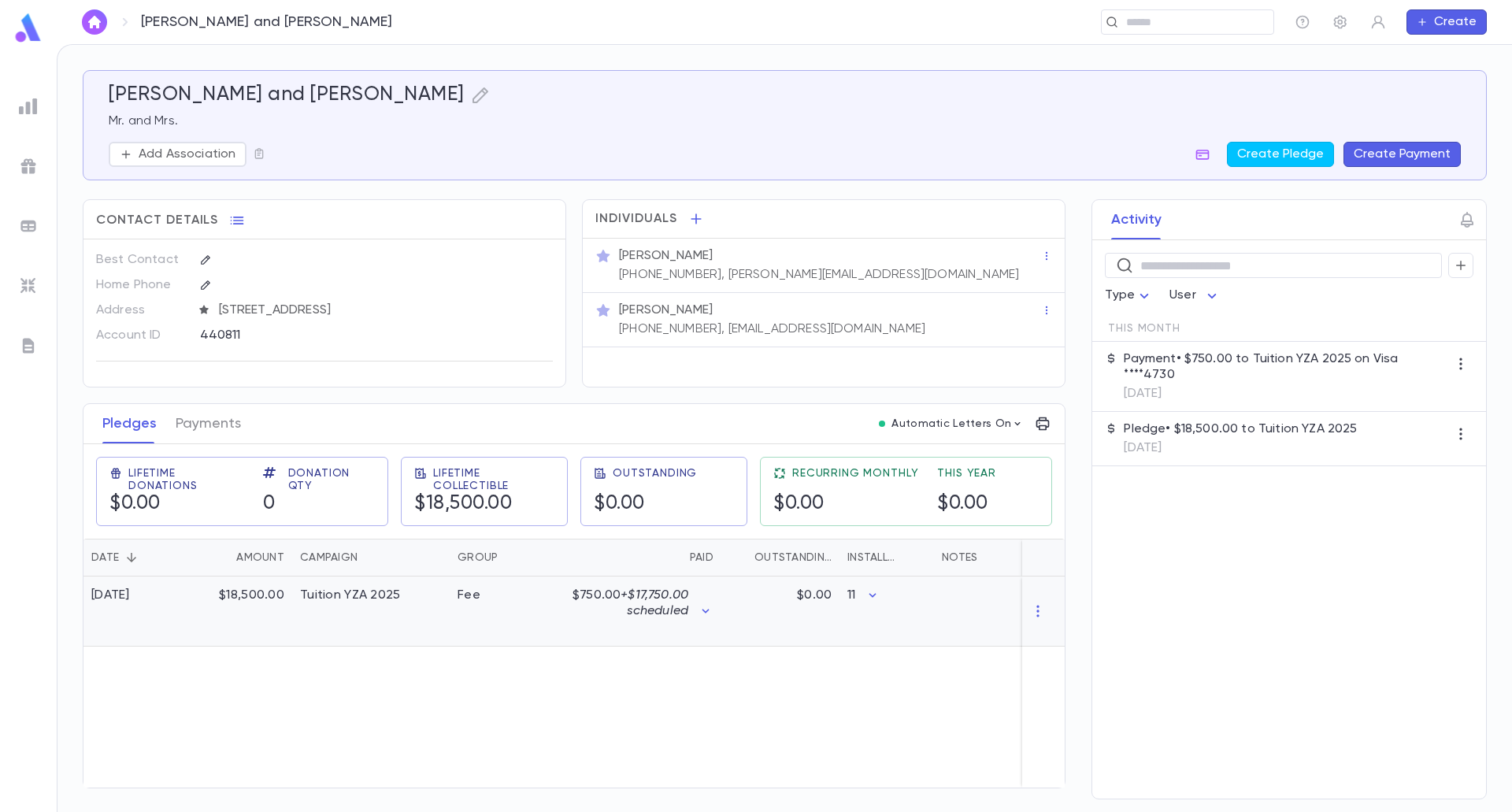
click at [330, 629] on div "Tuition YZA 2025" at bounding box center [370, 611] width 157 height 70
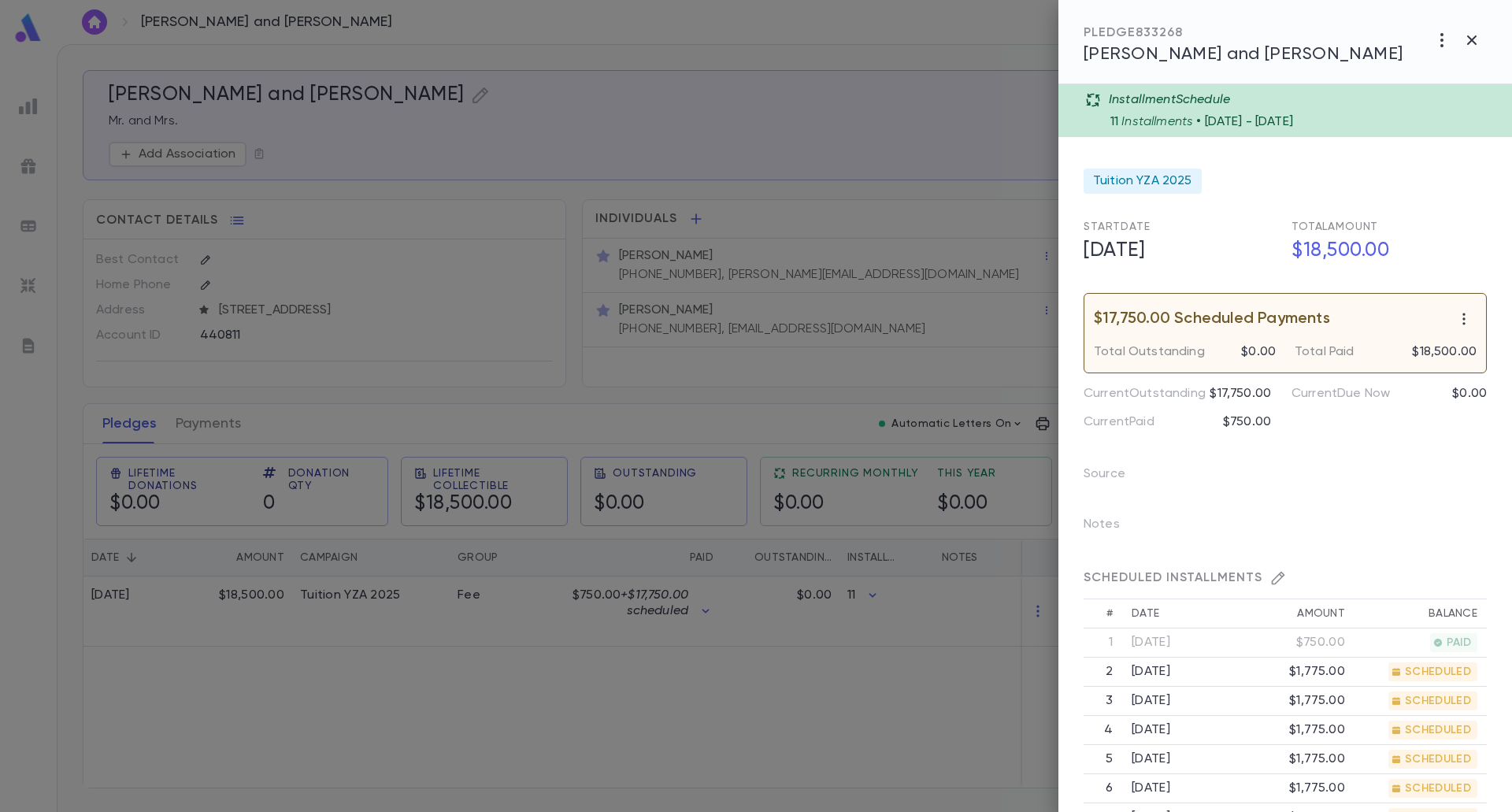
click at [705, 697] on div at bounding box center [756, 406] width 1512 height 812
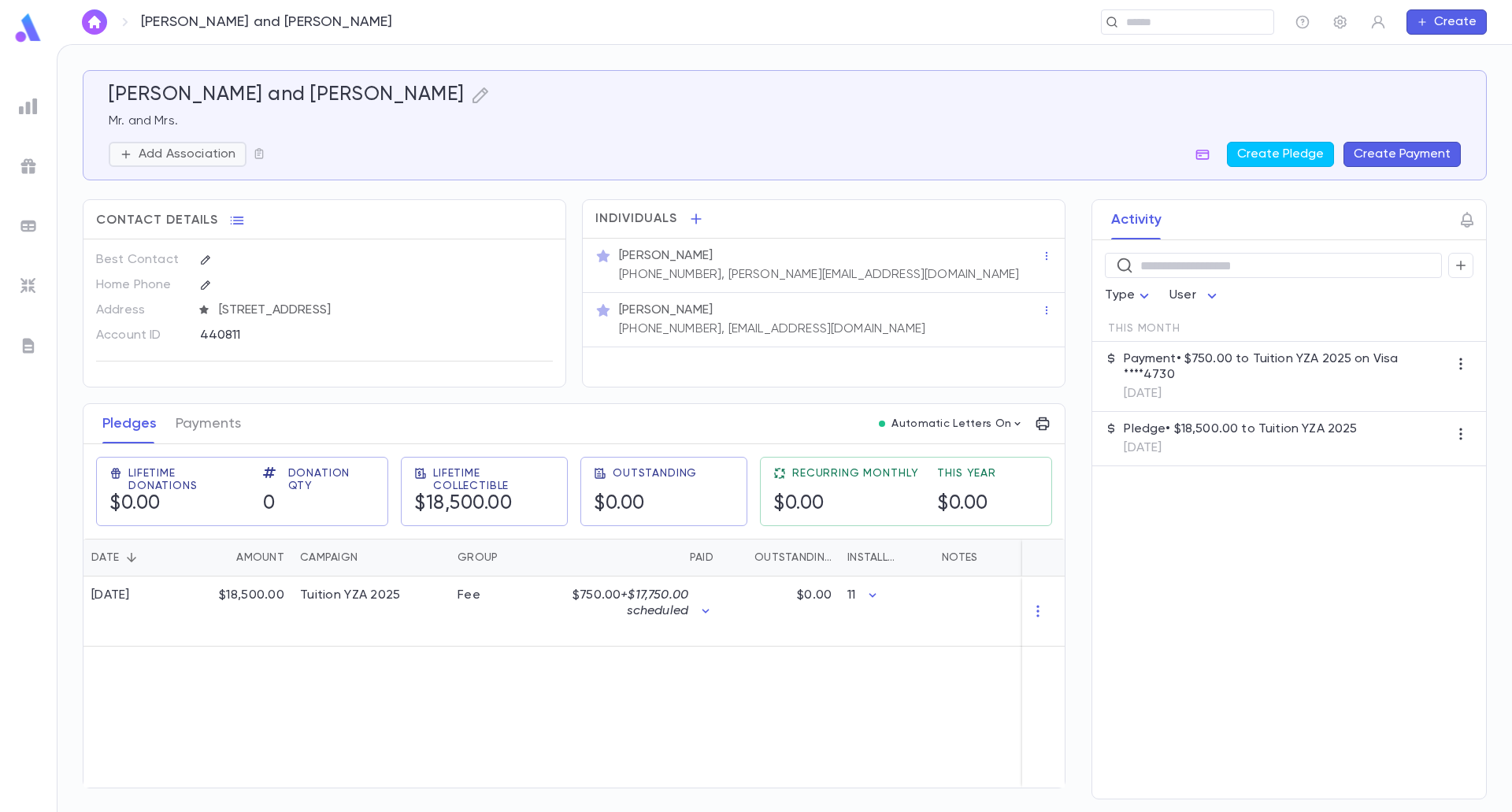
click at [237, 154] on button "Add Association" at bounding box center [177, 154] width 137 height 25
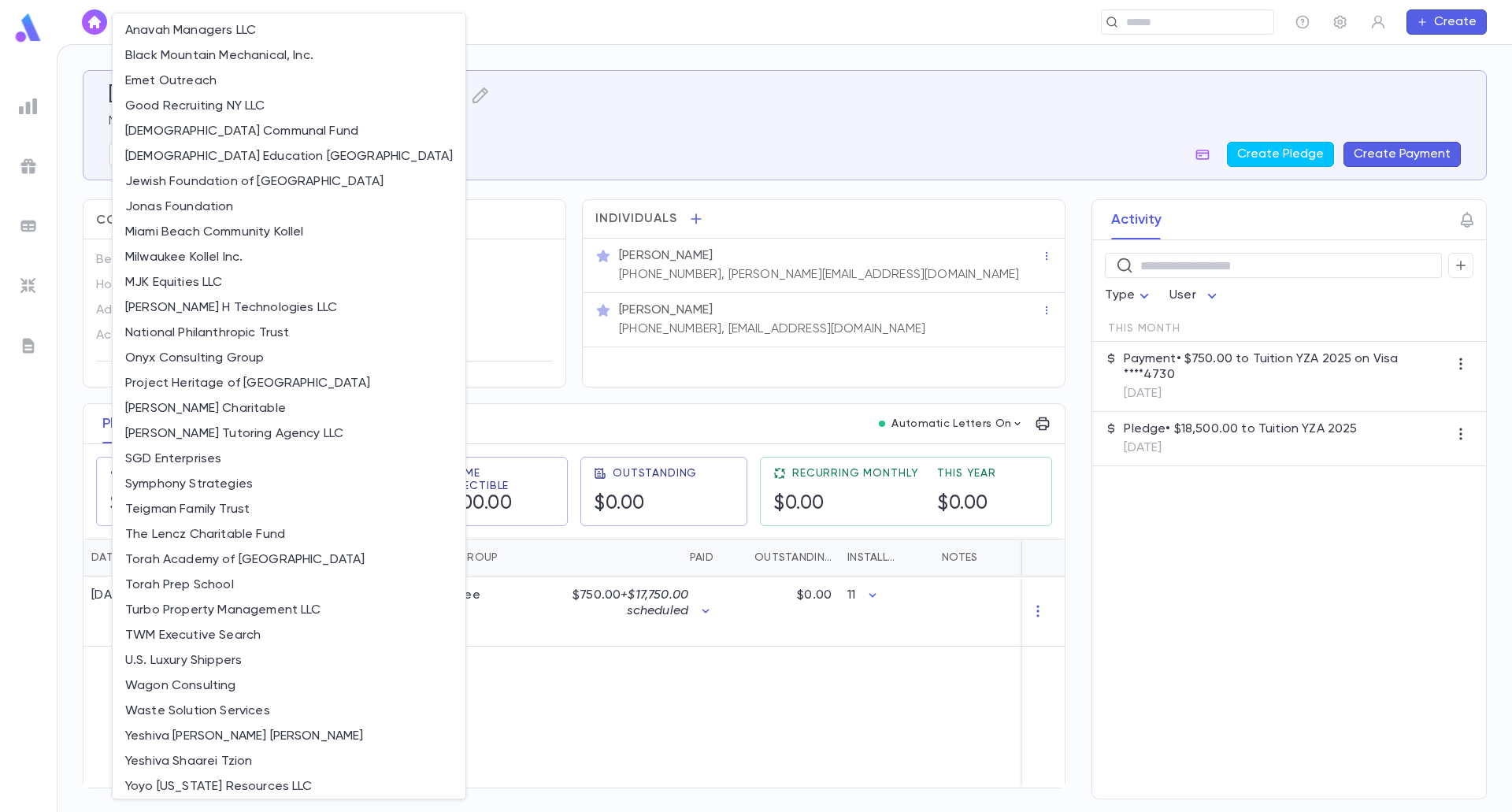
click at [519, 163] on div at bounding box center [756, 406] width 1512 height 812
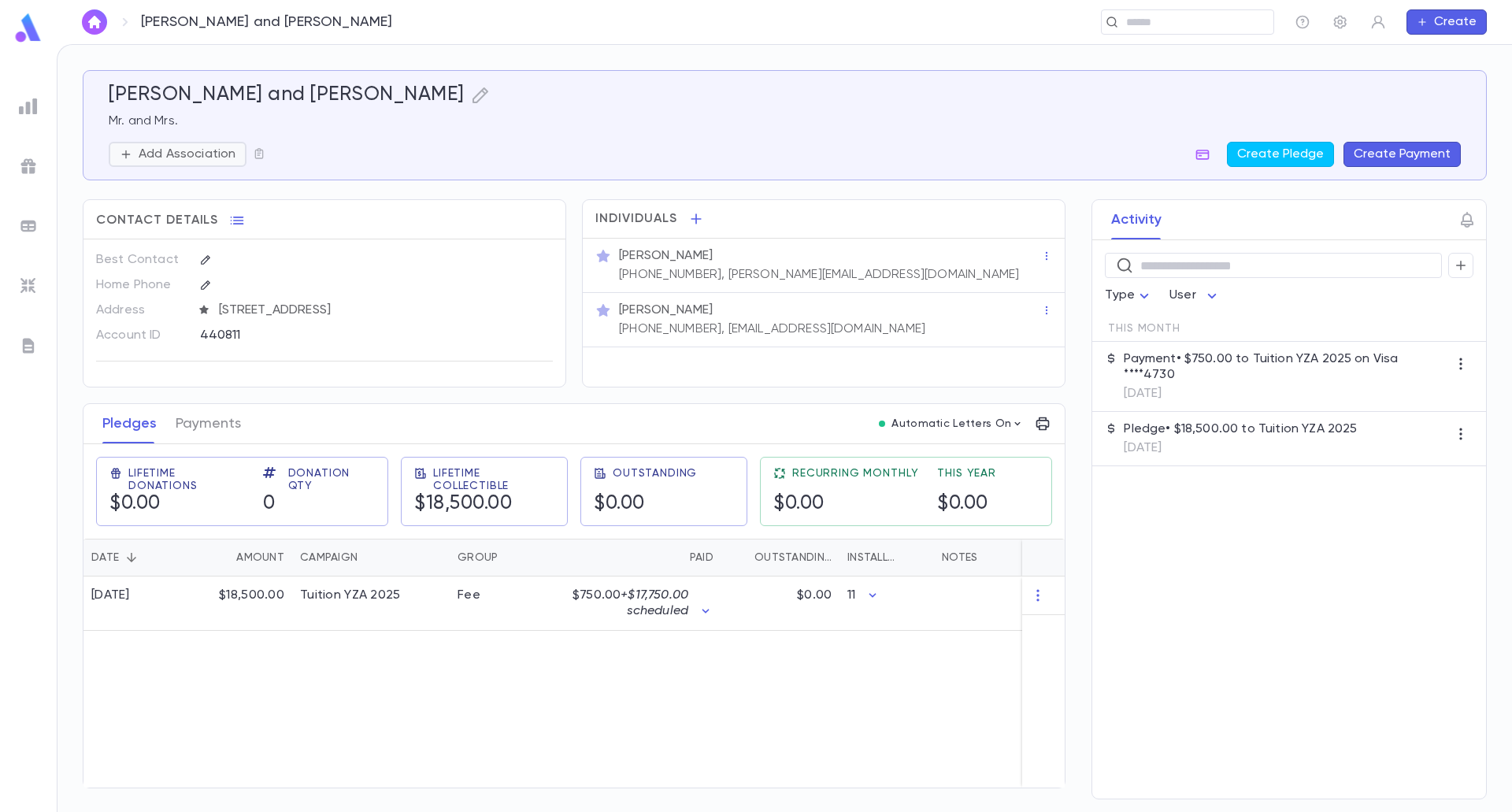
click at [180, 151] on p "Add Association" at bounding box center [186, 154] width 97 height 16
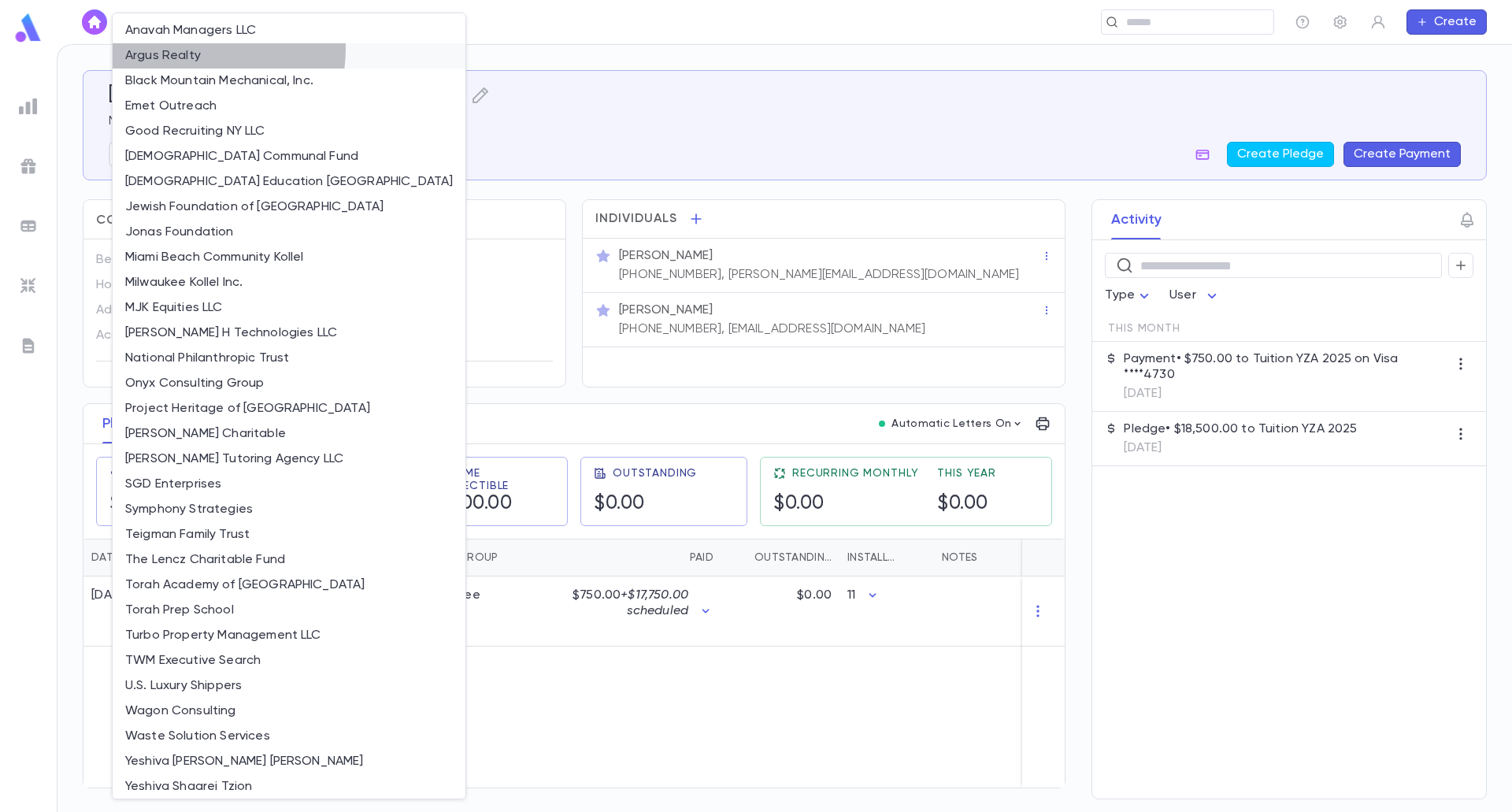
click at [184, 48] on li "Argus Realty" at bounding box center [289, 56] width 353 height 25
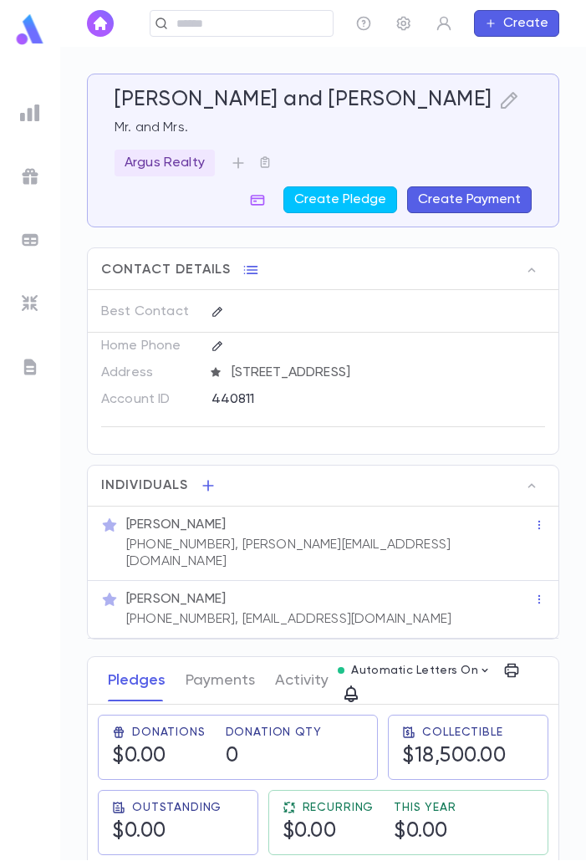
click at [212, 0] on div "Friedman, Shlomie and Tali ​ Create" at bounding box center [323, 23] width 526 height 47
click at [210, 25] on div "Friedman, Shlomie and Tali ​ Create" at bounding box center [323, 23] width 526 height 47
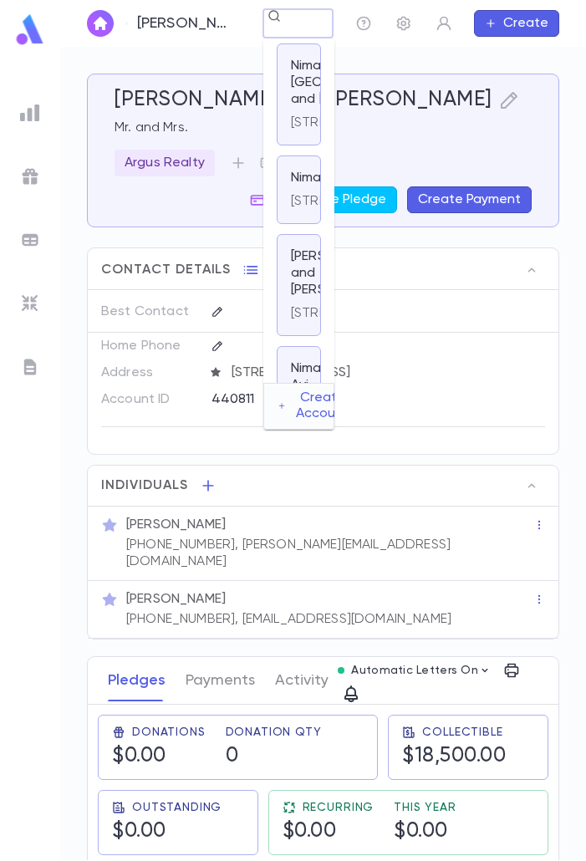
scroll to position [0, 49]
type input "**********"
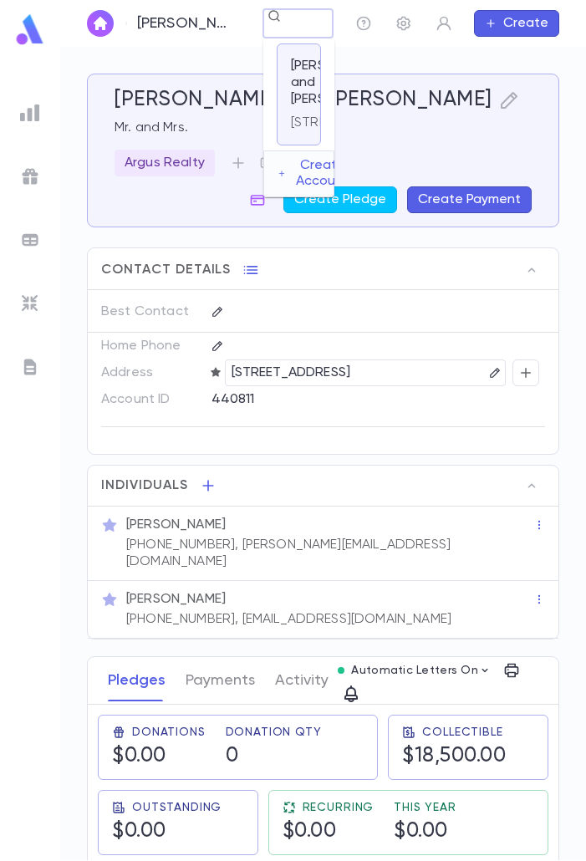
click at [301, 131] on p "1023 Bay 32nd Street, Bayswater NY 11691 United States" at bounding box center [351, 123] width 121 height 17
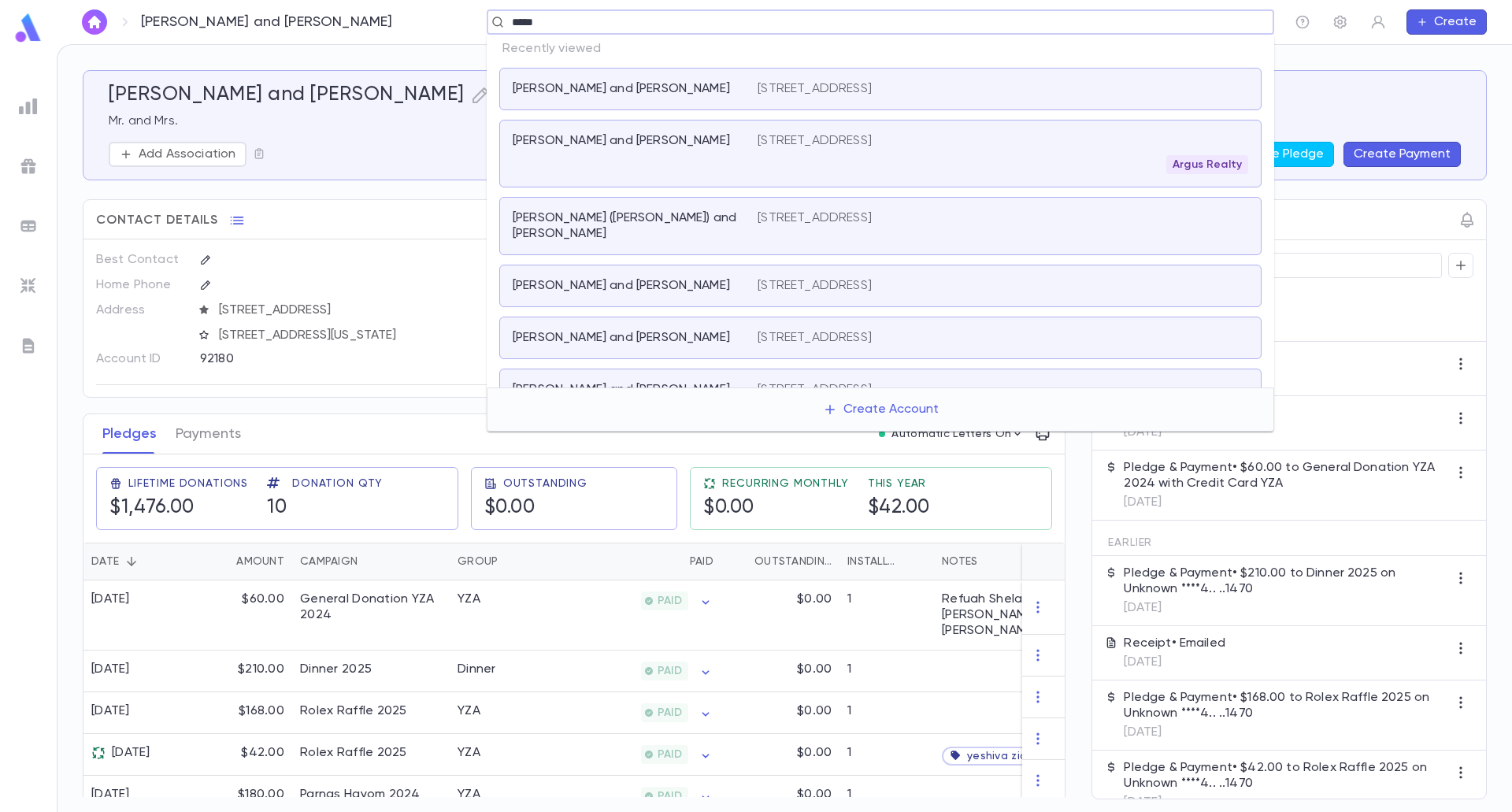
type input "******"
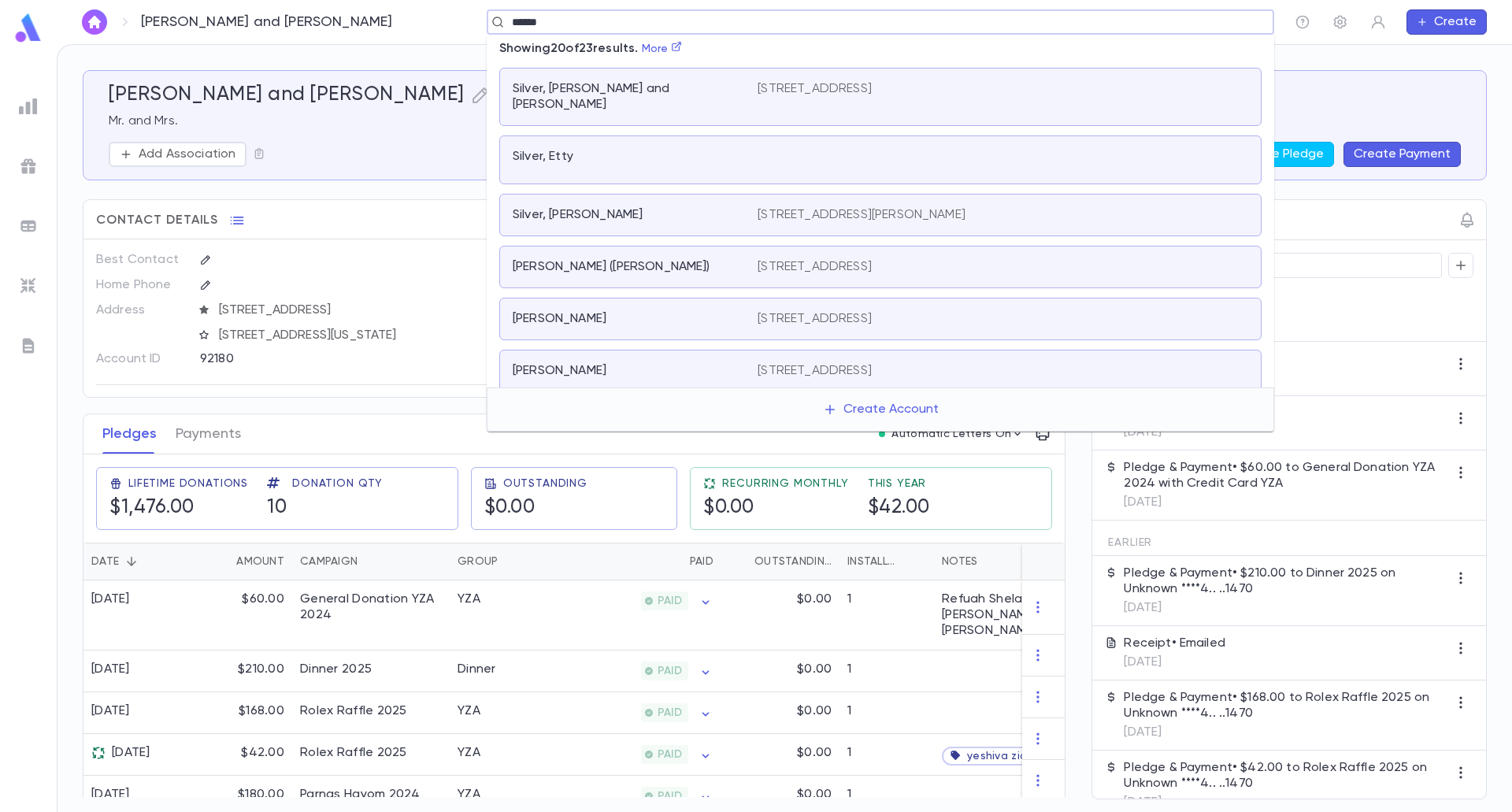
click at [629, 259] on p "Silver, Ben (Benjamin)" at bounding box center [611, 267] width 198 height 16
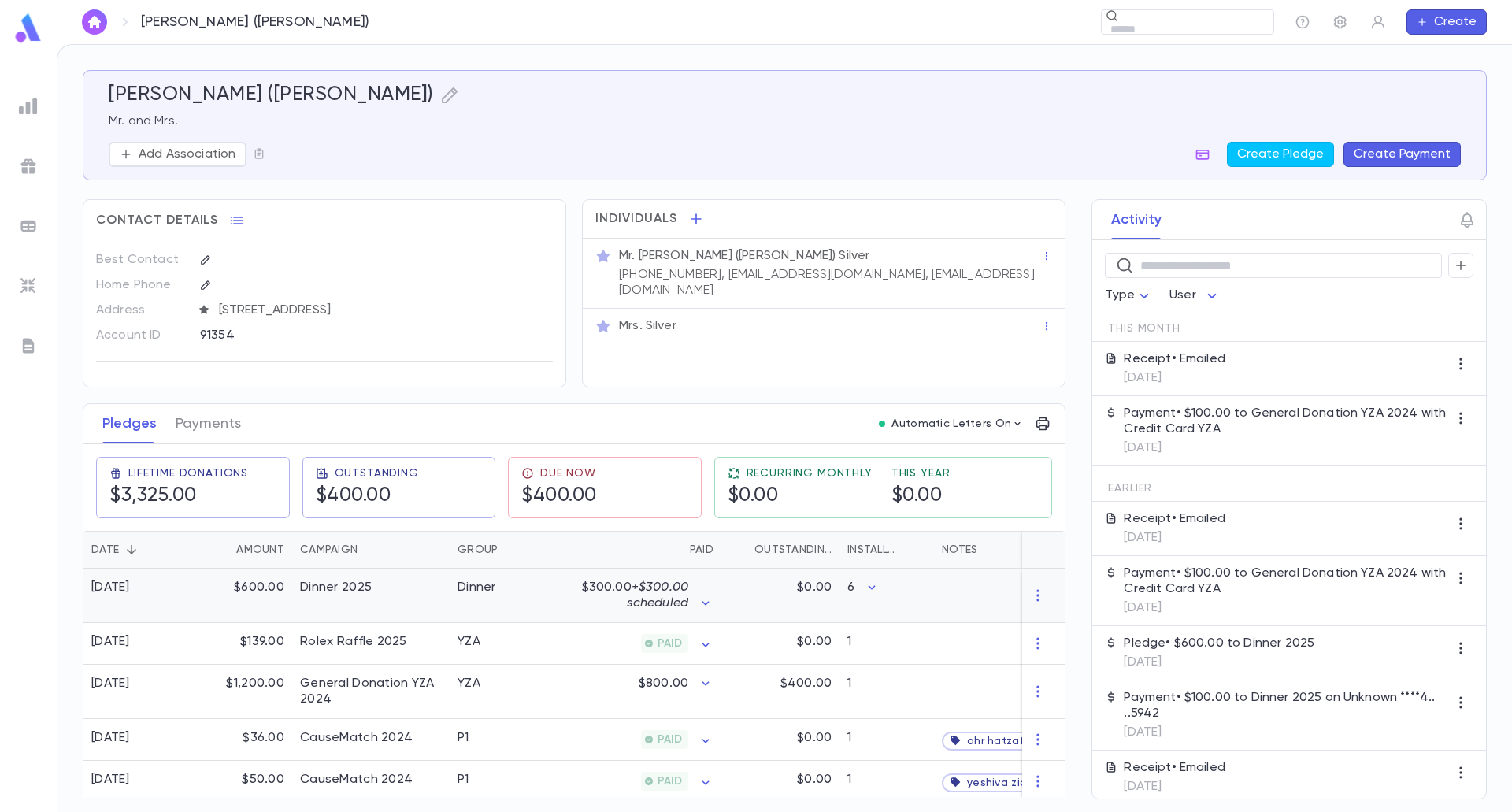
click at [618, 607] on p "$300.00 + $300.00 scheduled" at bounding box center [632, 595] width 113 height 31
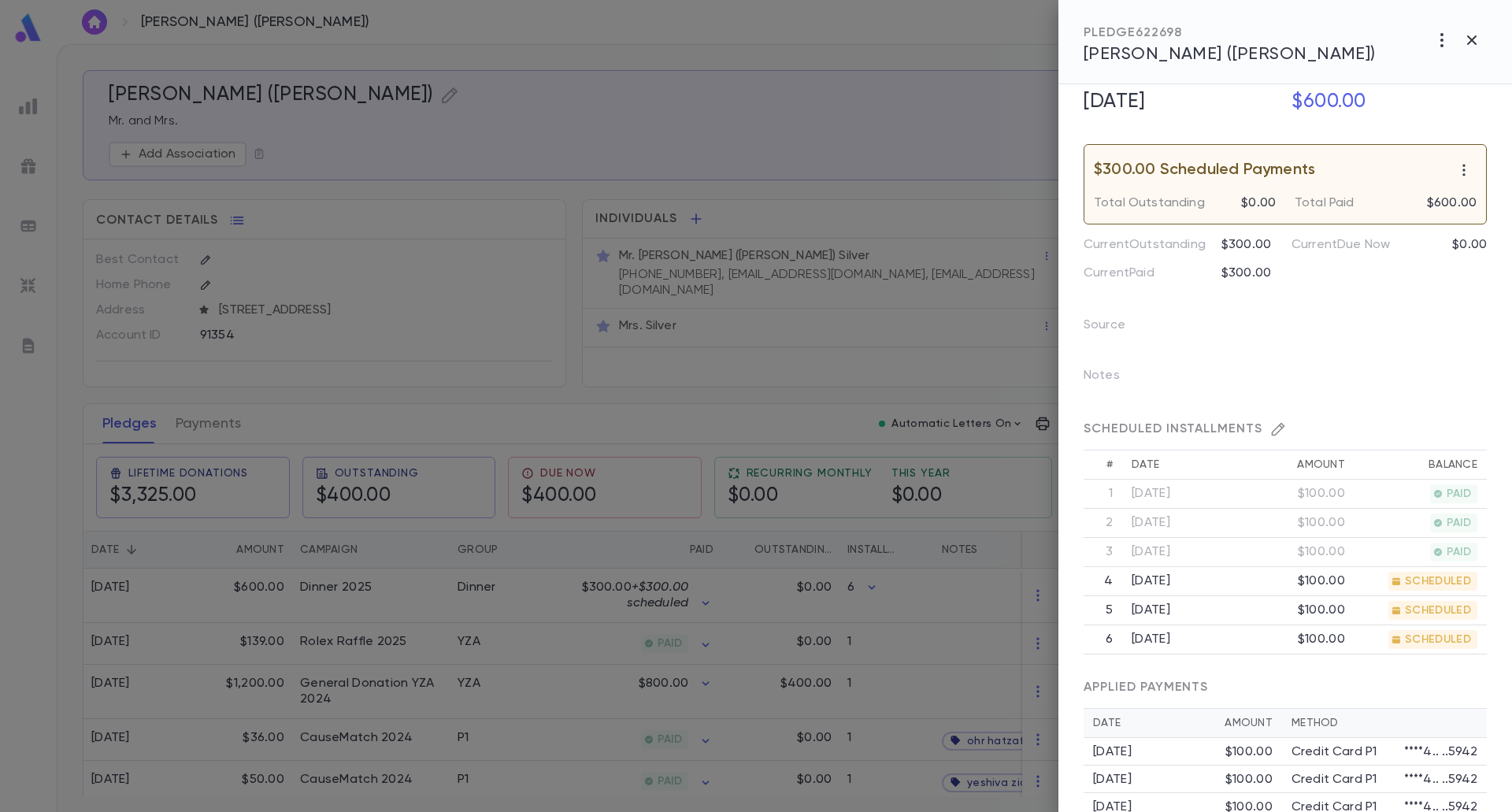
scroll to position [395, 0]
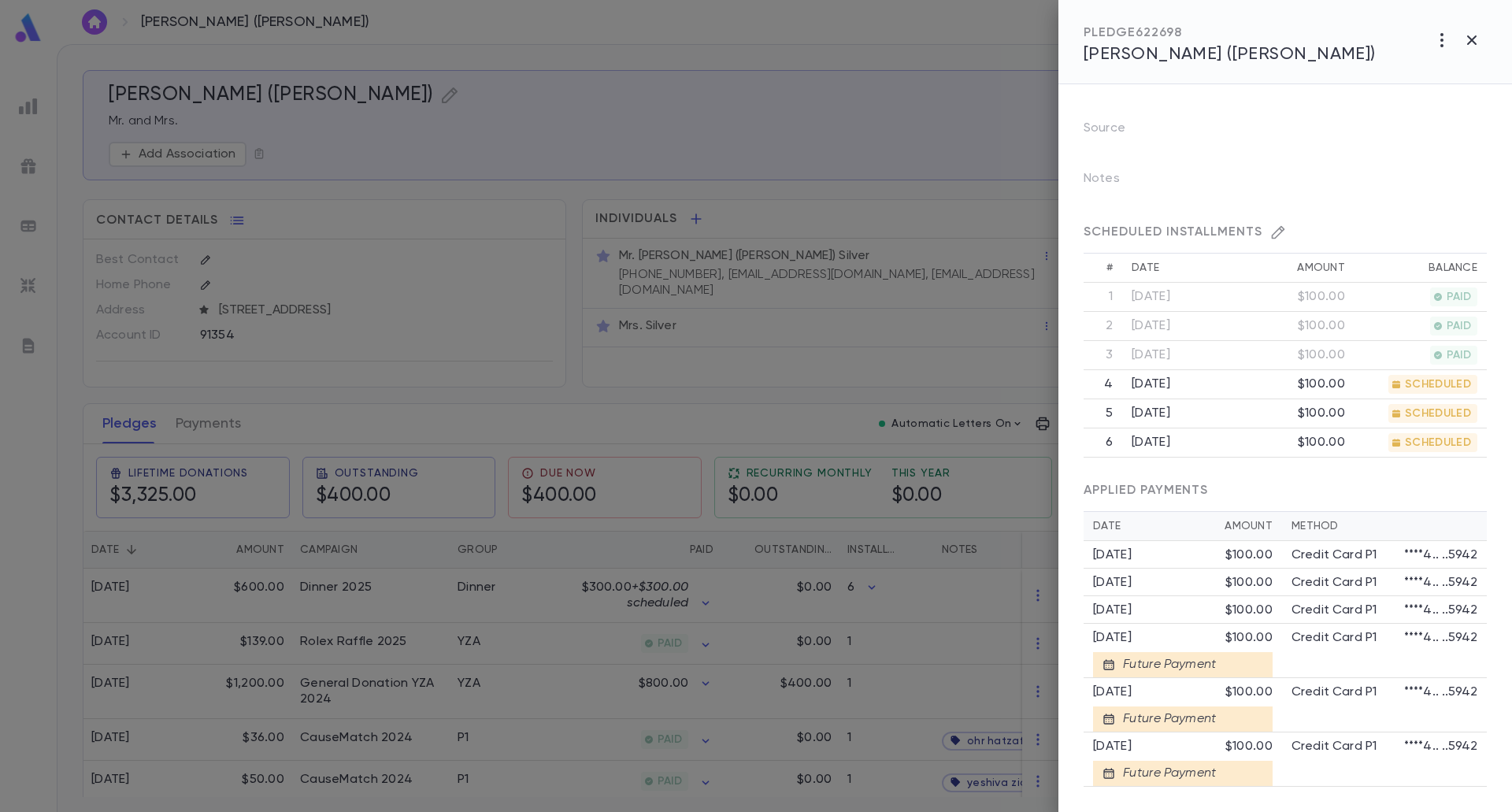
click at [537, 645] on div at bounding box center [756, 406] width 1512 height 812
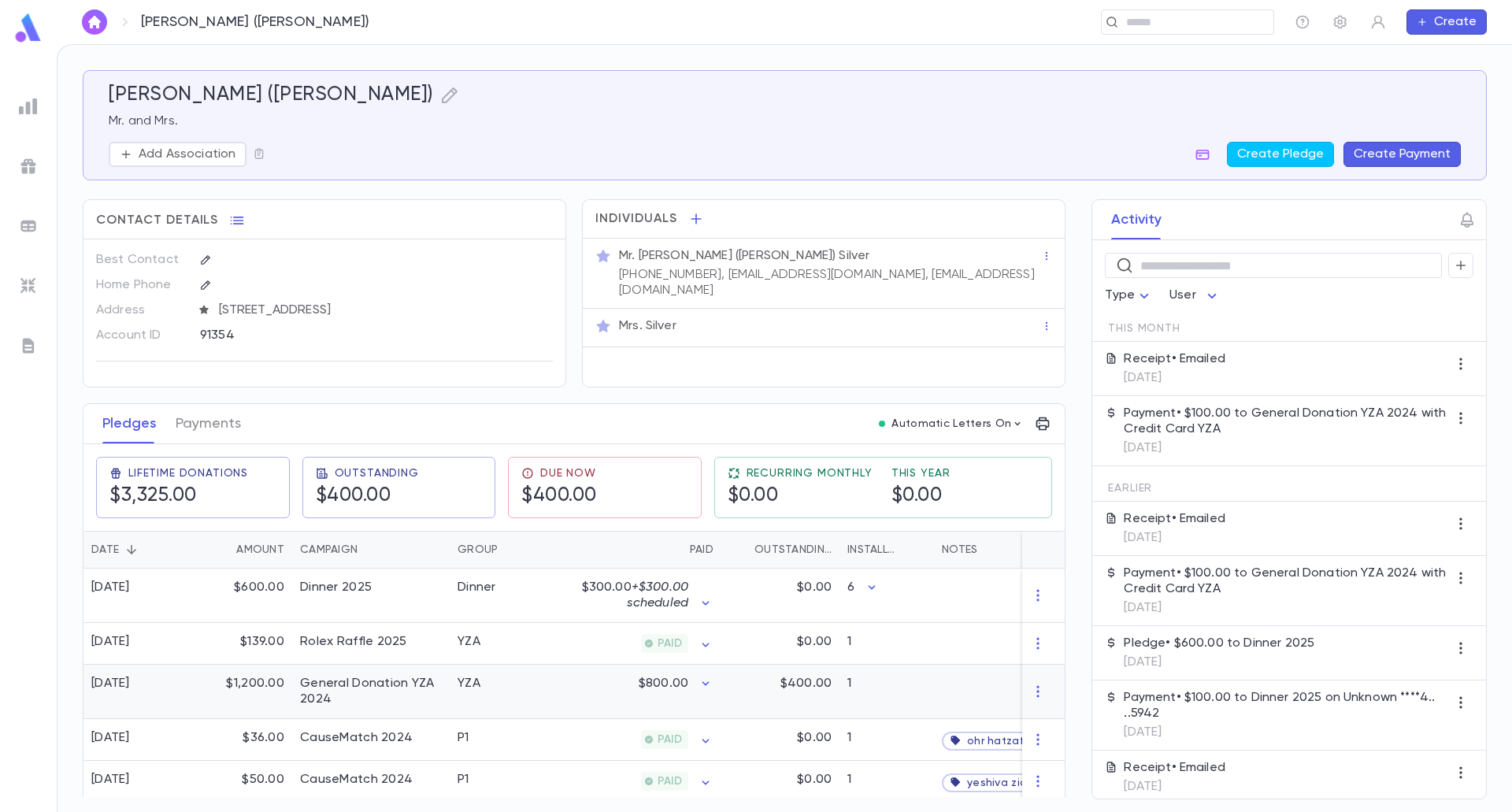
click at [541, 695] on div "YZA" at bounding box center [508, 692] width 118 height 55
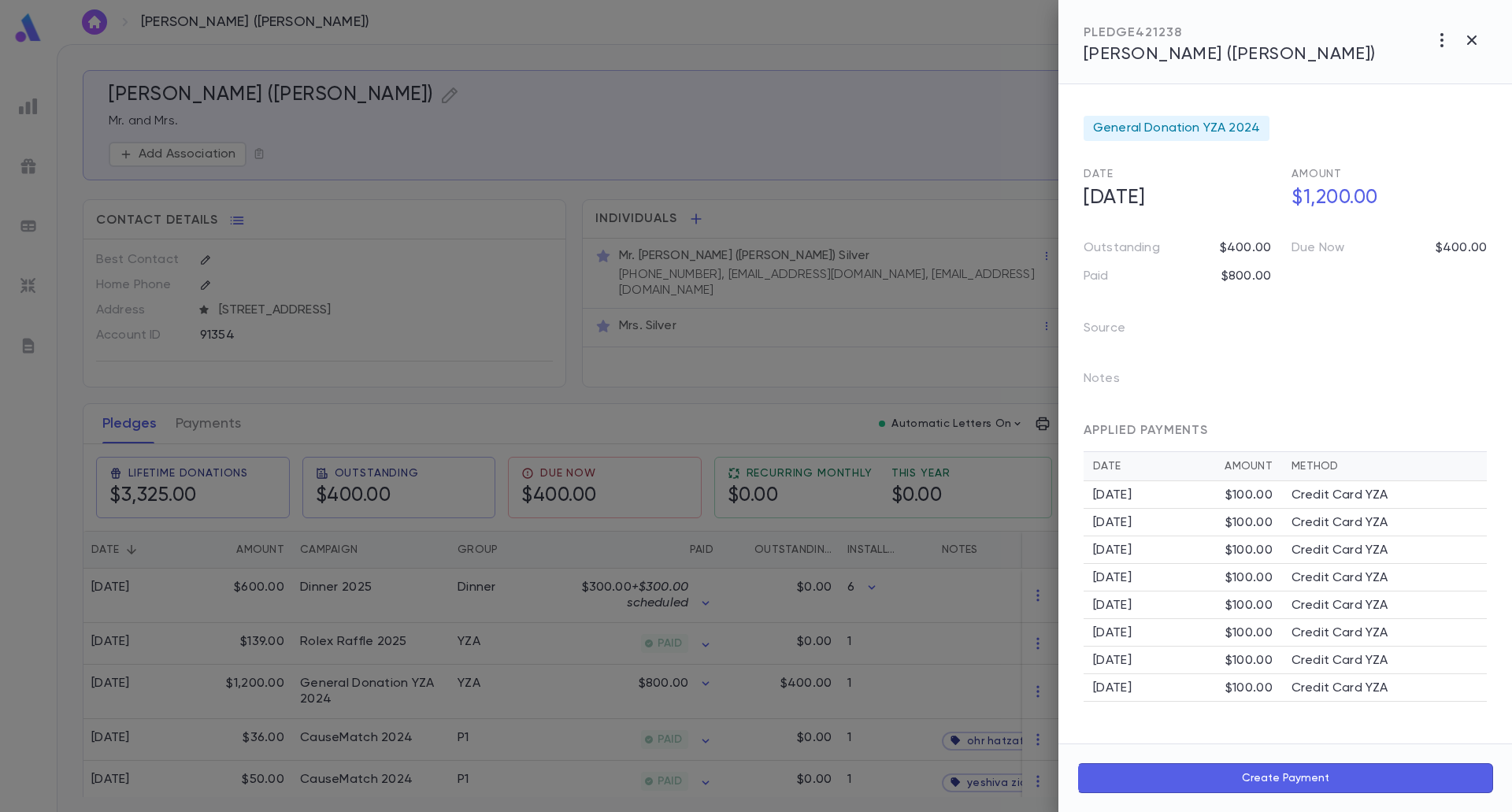
click at [951, 122] on div at bounding box center [756, 406] width 1512 height 812
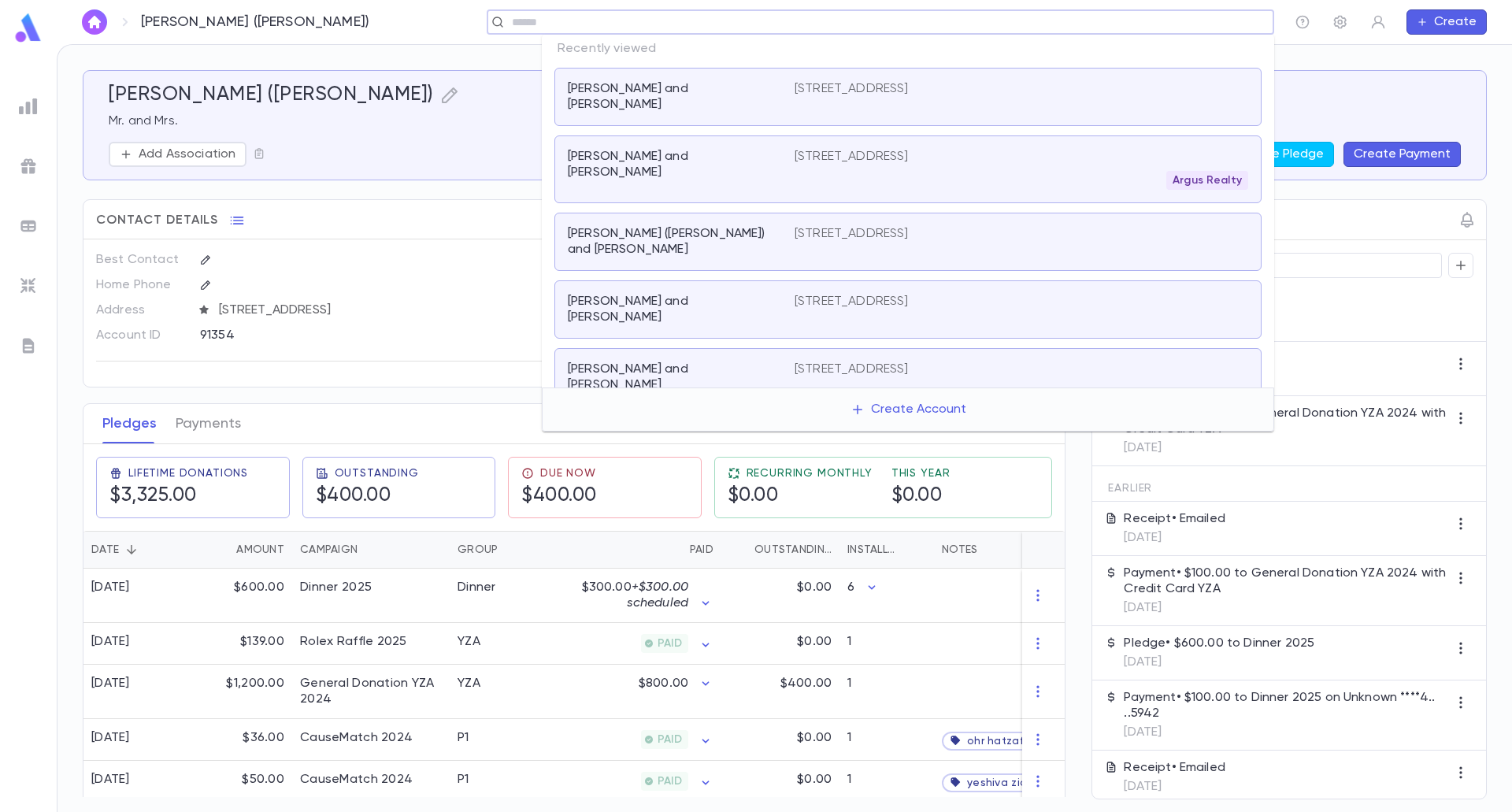
click at [1086, 23] on input "text" at bounding box center [796, 23] width 579 height 15
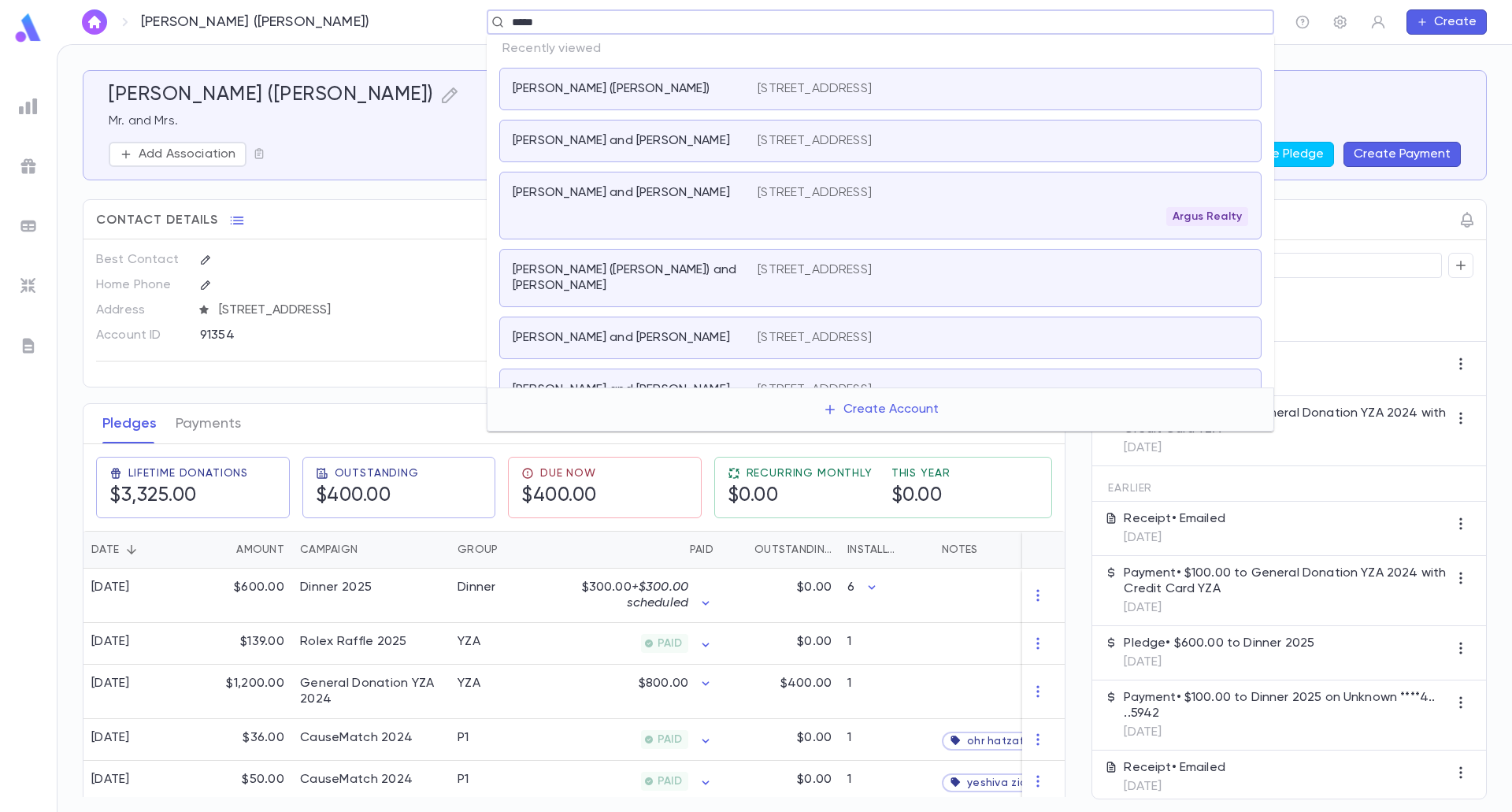
type input "******"
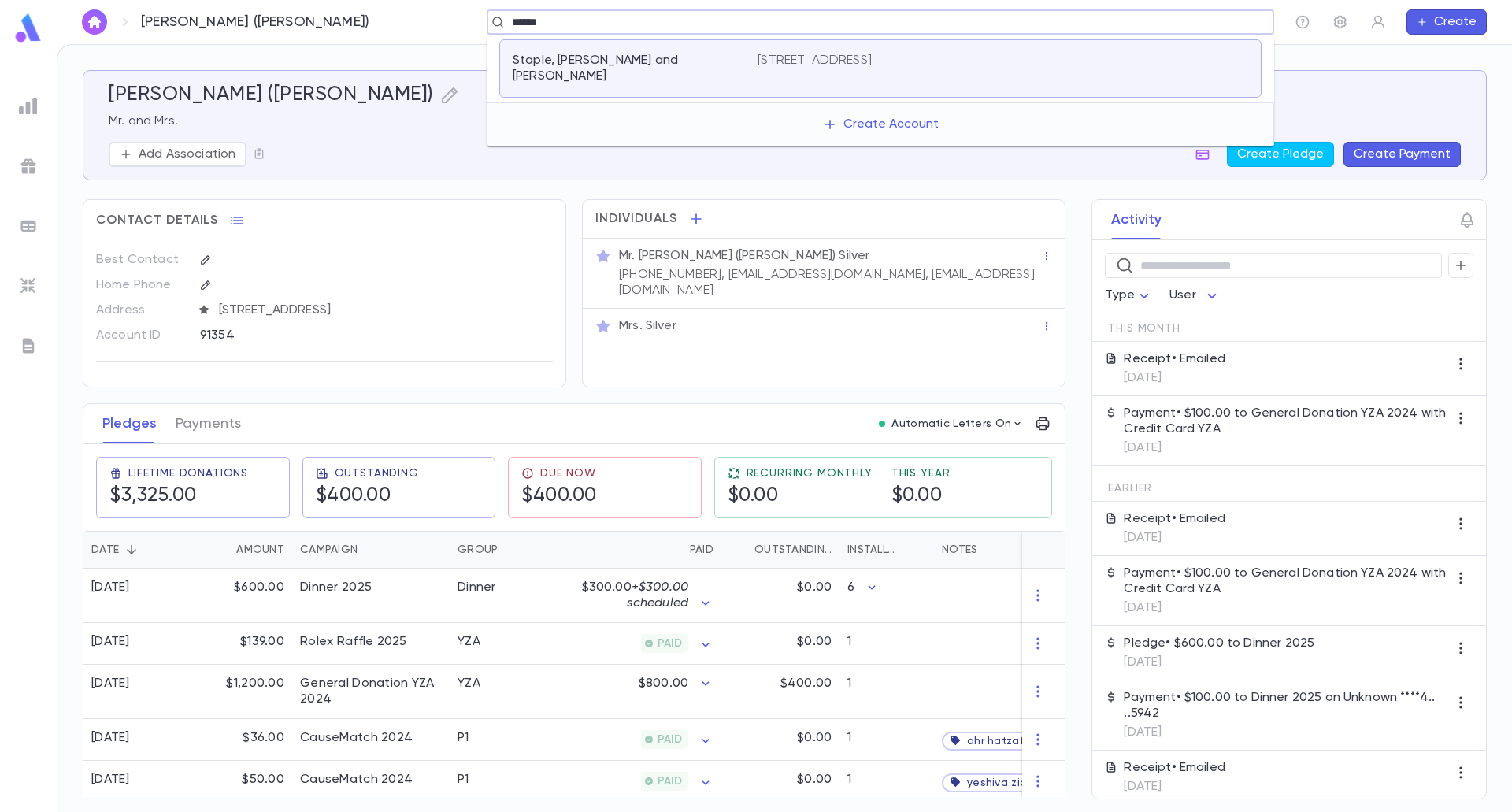
click at [828, 66] on p "1219 Bay 25th St, Far Rockaway NY 11691-1750" at bounding box center [814, 60] width 114 height 16
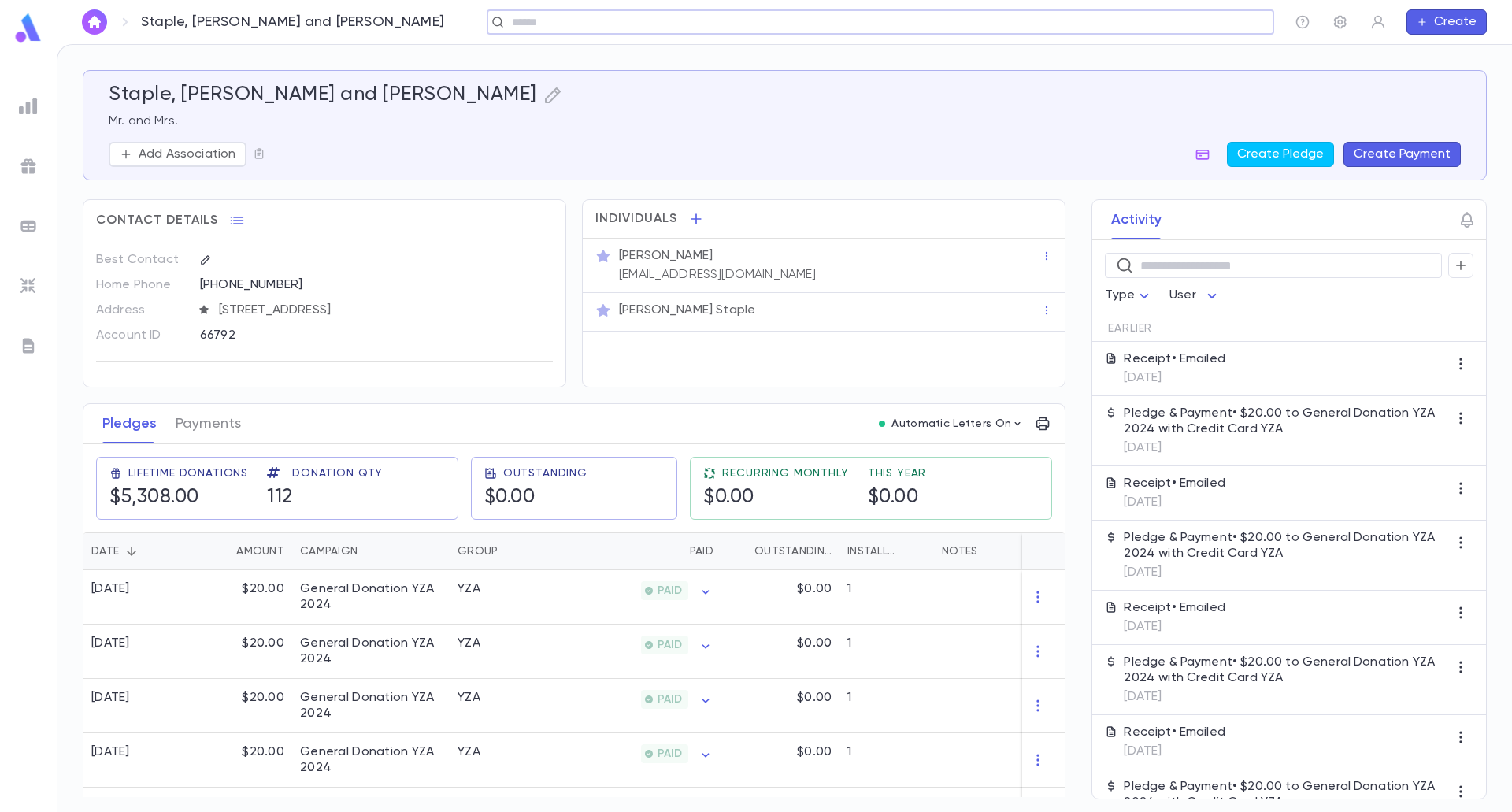
click at [1406, 163] on button "Create Payment" at bounding box center [1402, 154] width 118 height 25
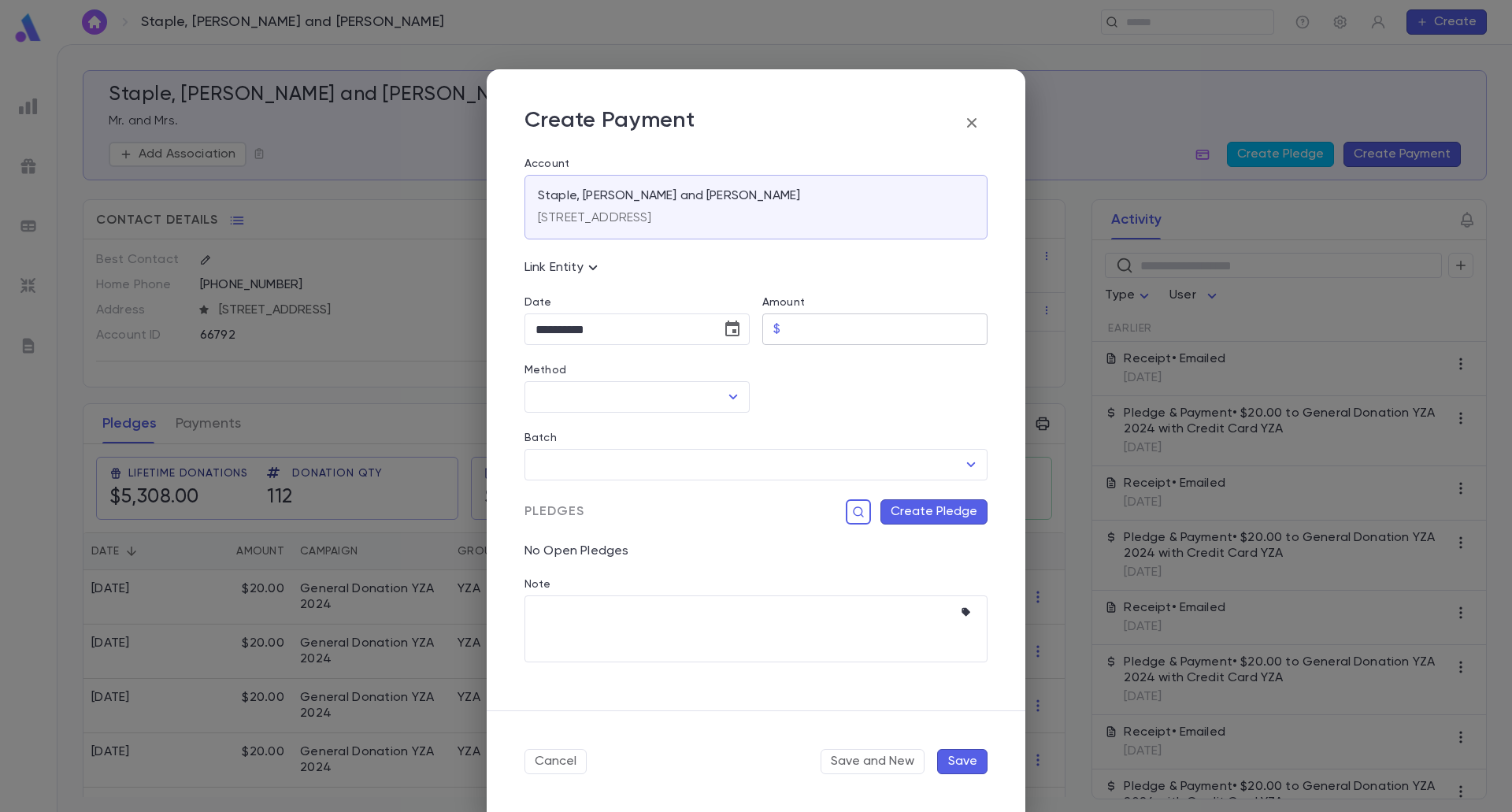
click at [844, 331] on input "Amount" at bounding box center [886, 330] width 201 height 31
type input "*****"
click at [725, 336] on icon "Choose date, selected date is Aug 25, 2025" at bounding box center [732, 328] width 14 height 16
click at [639, 521] on button "21" at bounding box center [647, 525] width 28 height 28
type input "**********"
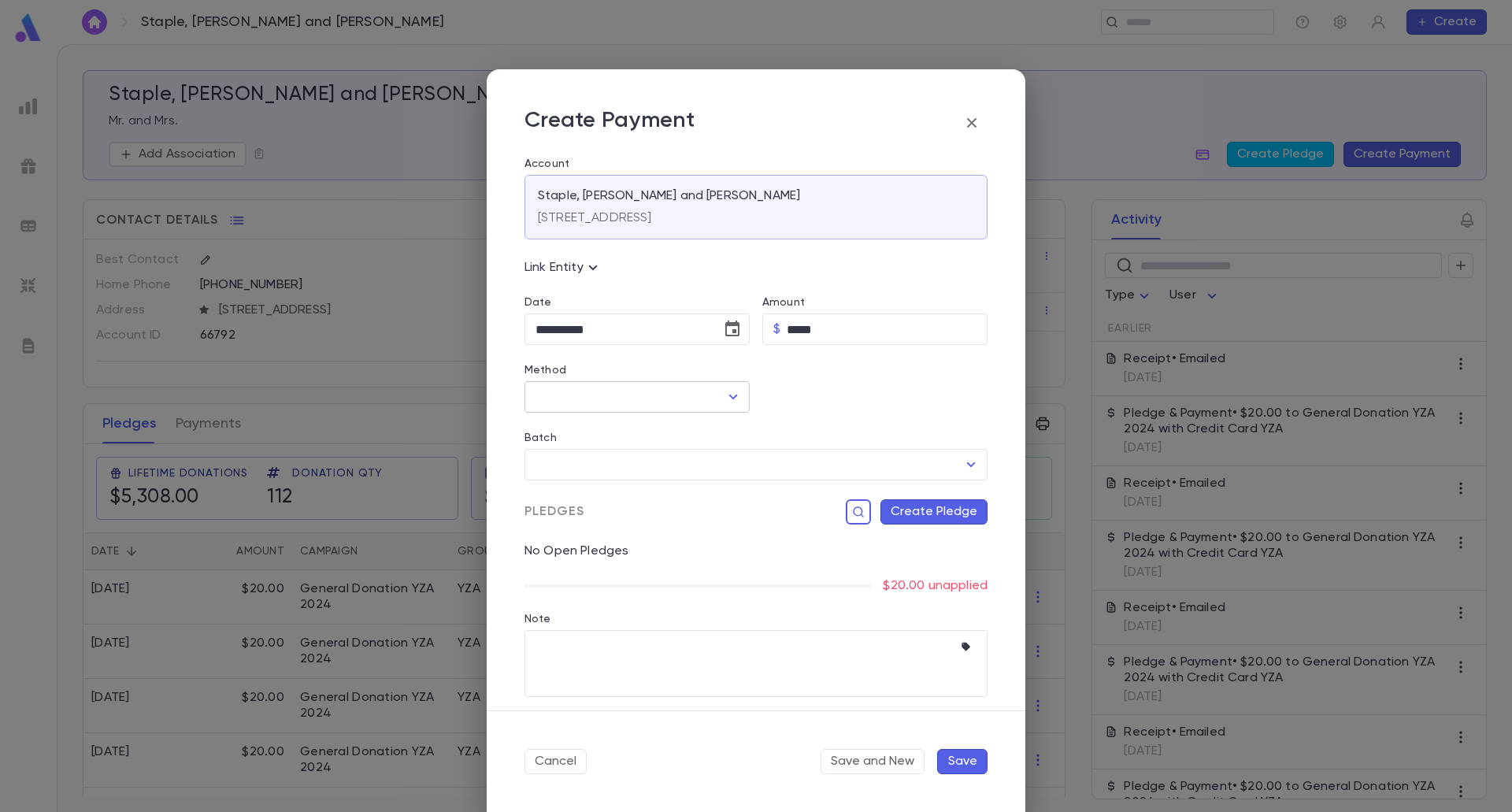
click at [668, 401] on input "Method" at bounding box center [624, 398] width 187 height 30
click at [603, 535] on li "Credit Card P1" at bounding box center [635, 532] width 222 height 25
type input "**********"
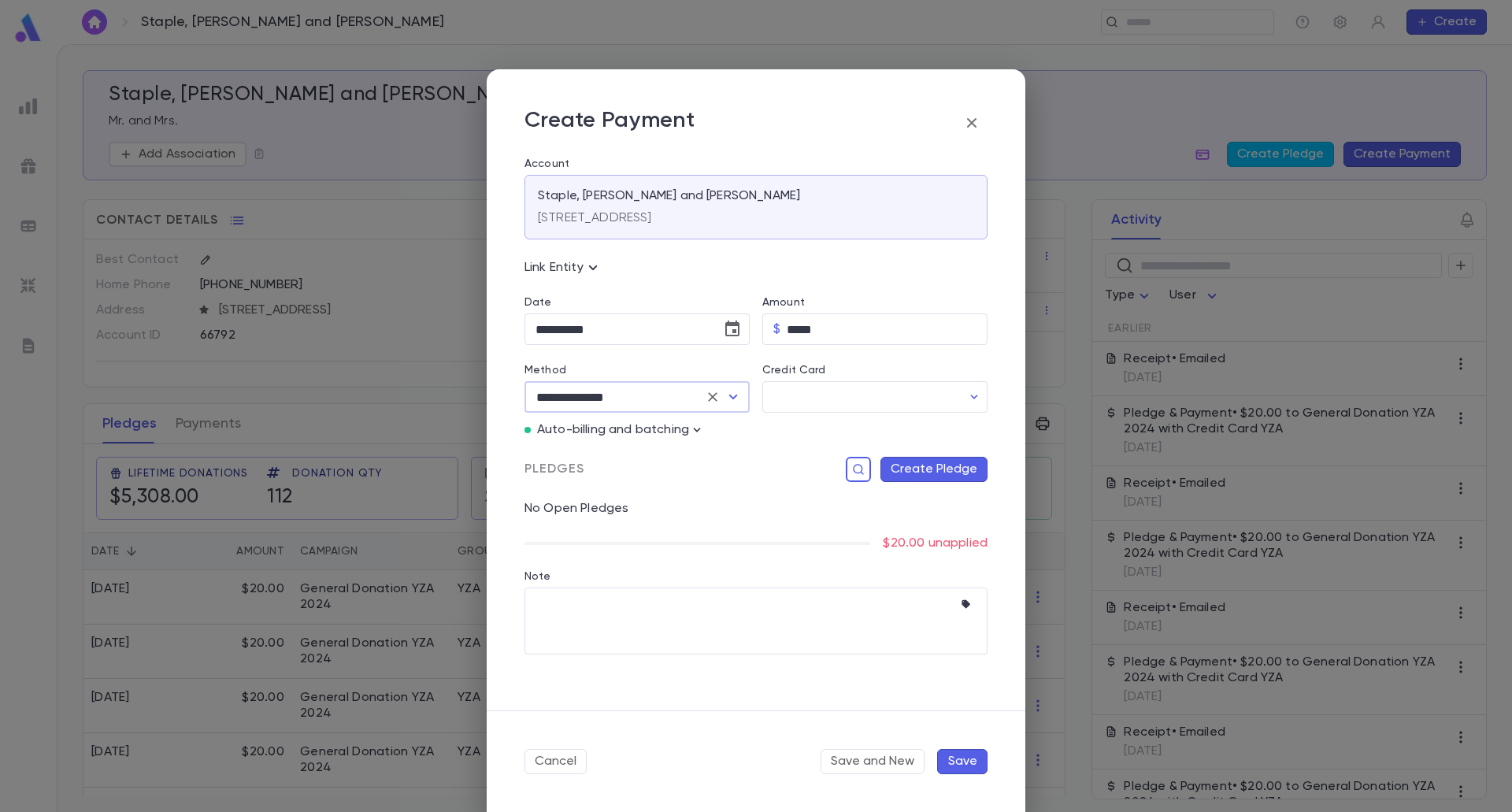
click at [699, 398] on div "**********" at bounding box center [636, 397] width 225 height 31
click at [709, 394] on icon "Clear" at bounding box center [713, 397] width 9 height 9
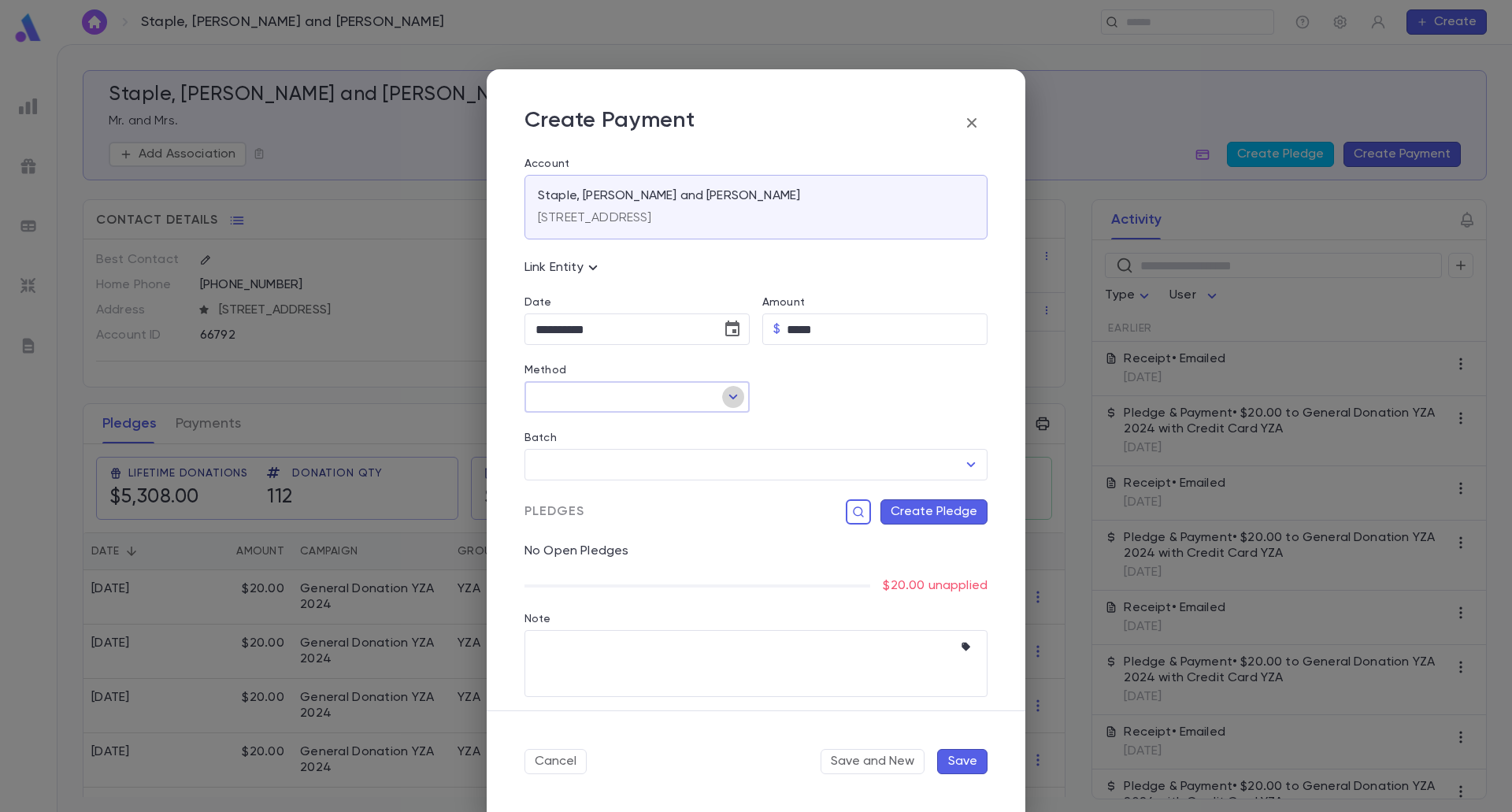
click at [724, 402] on icon "Open" at bounding box center [733, 397] width 19 height 19
click at [623, 562] on li "Credit Card YZA" at bounding box center [635, 558] width 222 height 25
type input "**********"
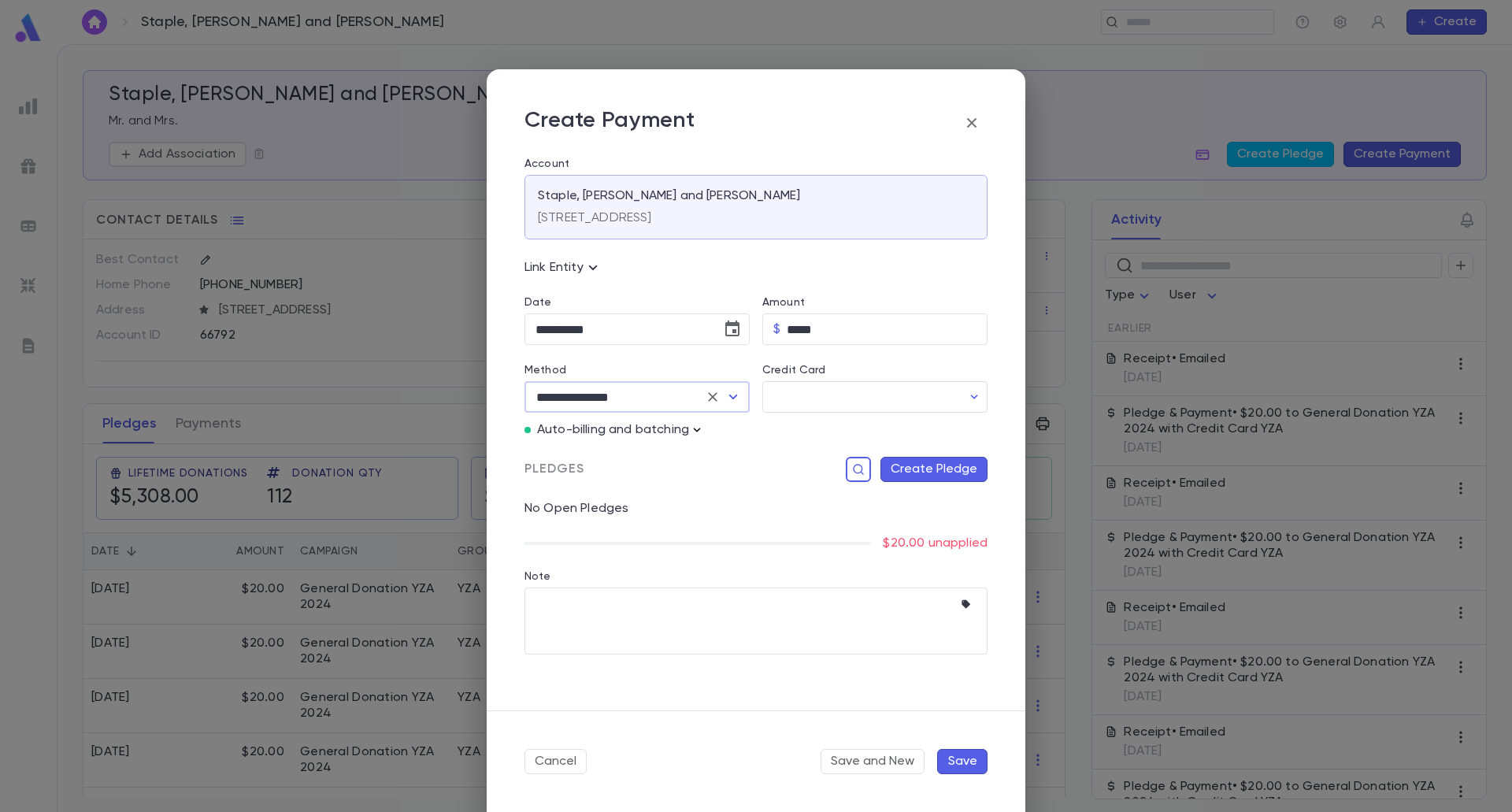
click at [700, 435] on icon "button" at bounding box center [697, 430] width 16 height 16
click at [724, 451] on p "Enter Manual Billing Instead" at bounding box center [787, 458] width 162 height 16
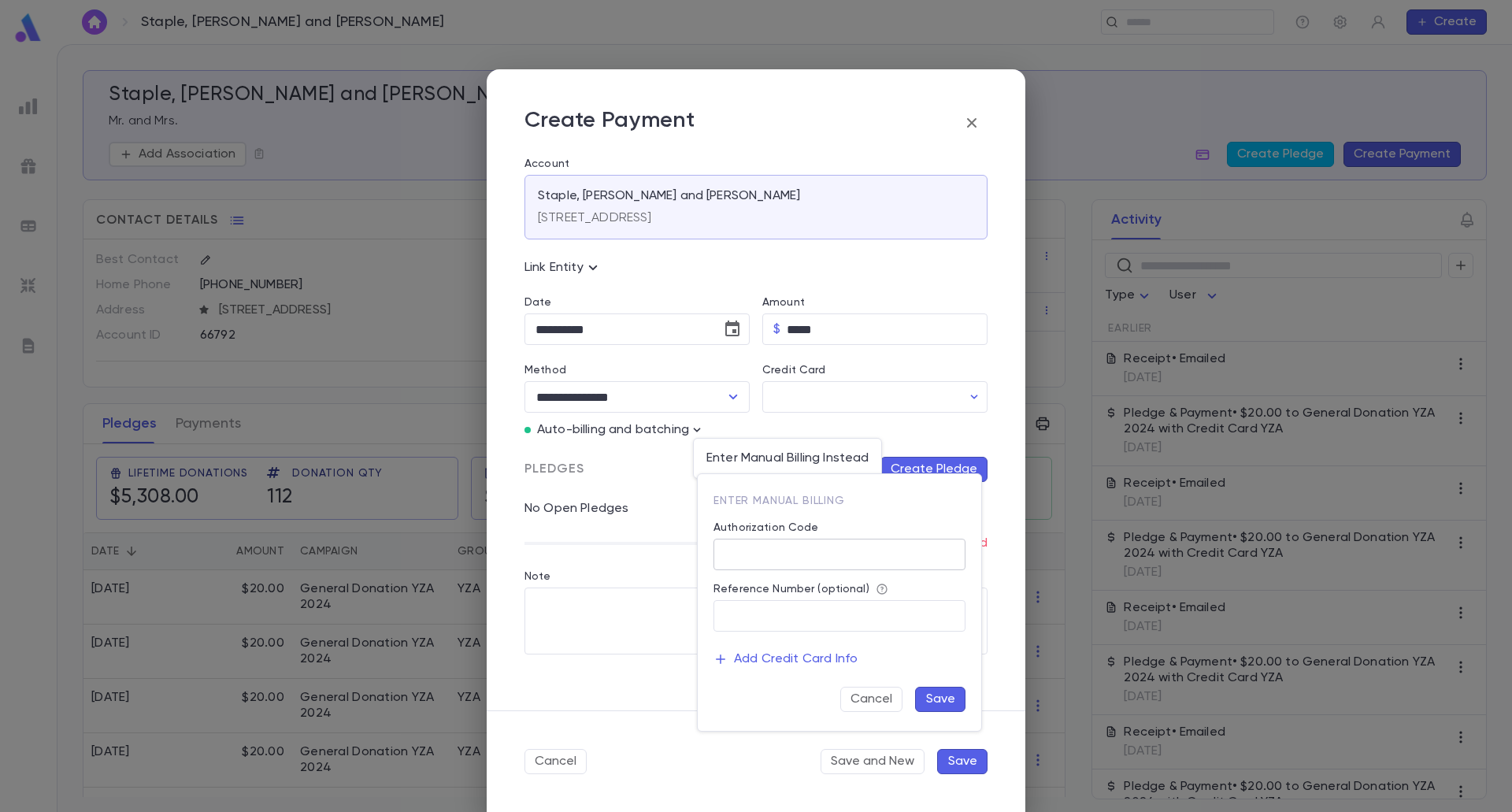
click at [752, 544] on input "Authorization Code" at bounding box center [840, 555] width 252 height 31
type input "**"
click at [970, 700] on div "Enter Manual Billing Authorization Code ** ​ Reference Number (optional) ​ Add …" at bounding box center [839, 602] width 283 height 257
click at [955, 698] on button "Save" at bounding box center [941, 699] width 51 height 25
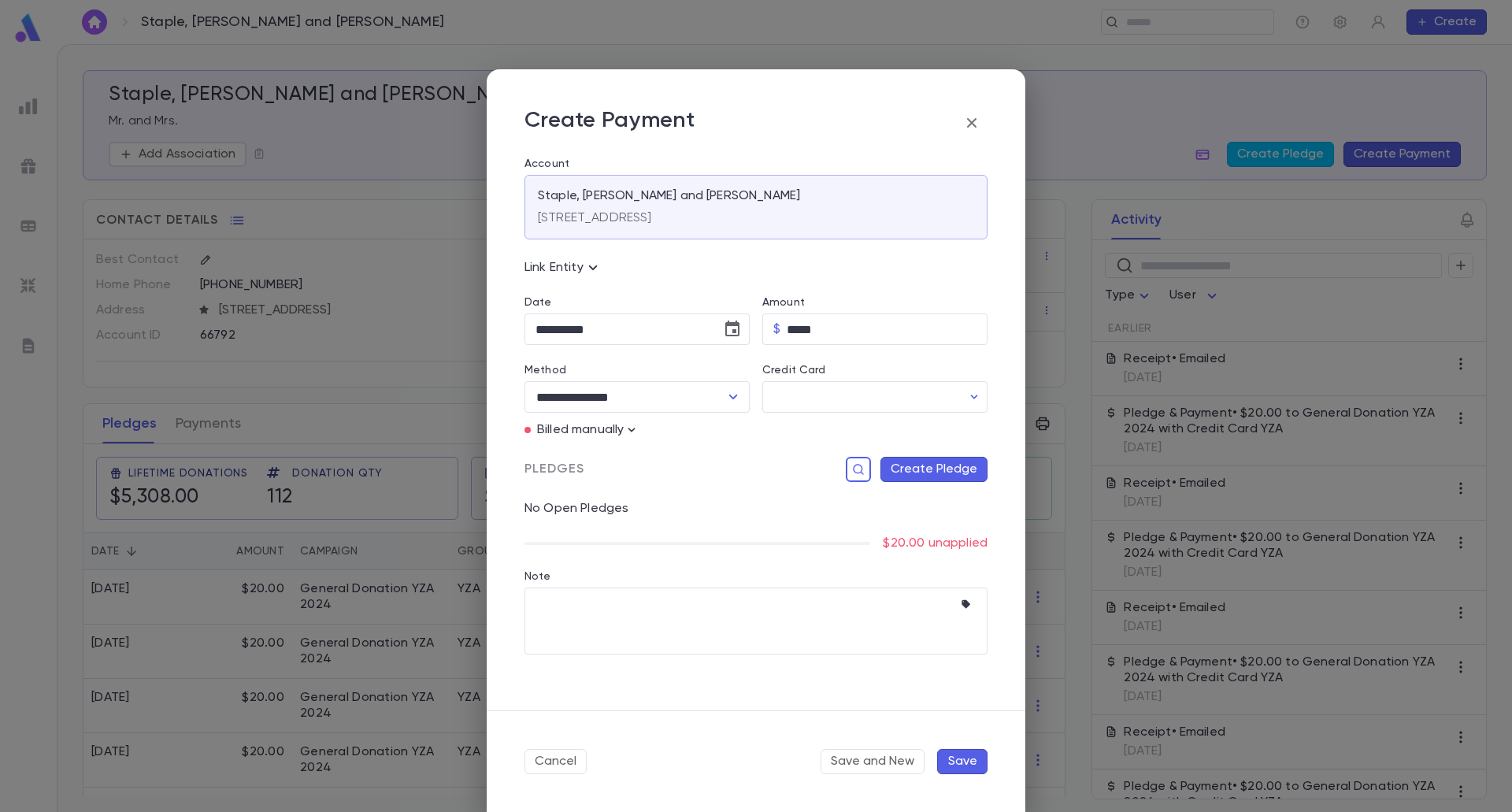
click at [984, 761] on button "Save" at bounding box center [962, 761] width 51 height 25
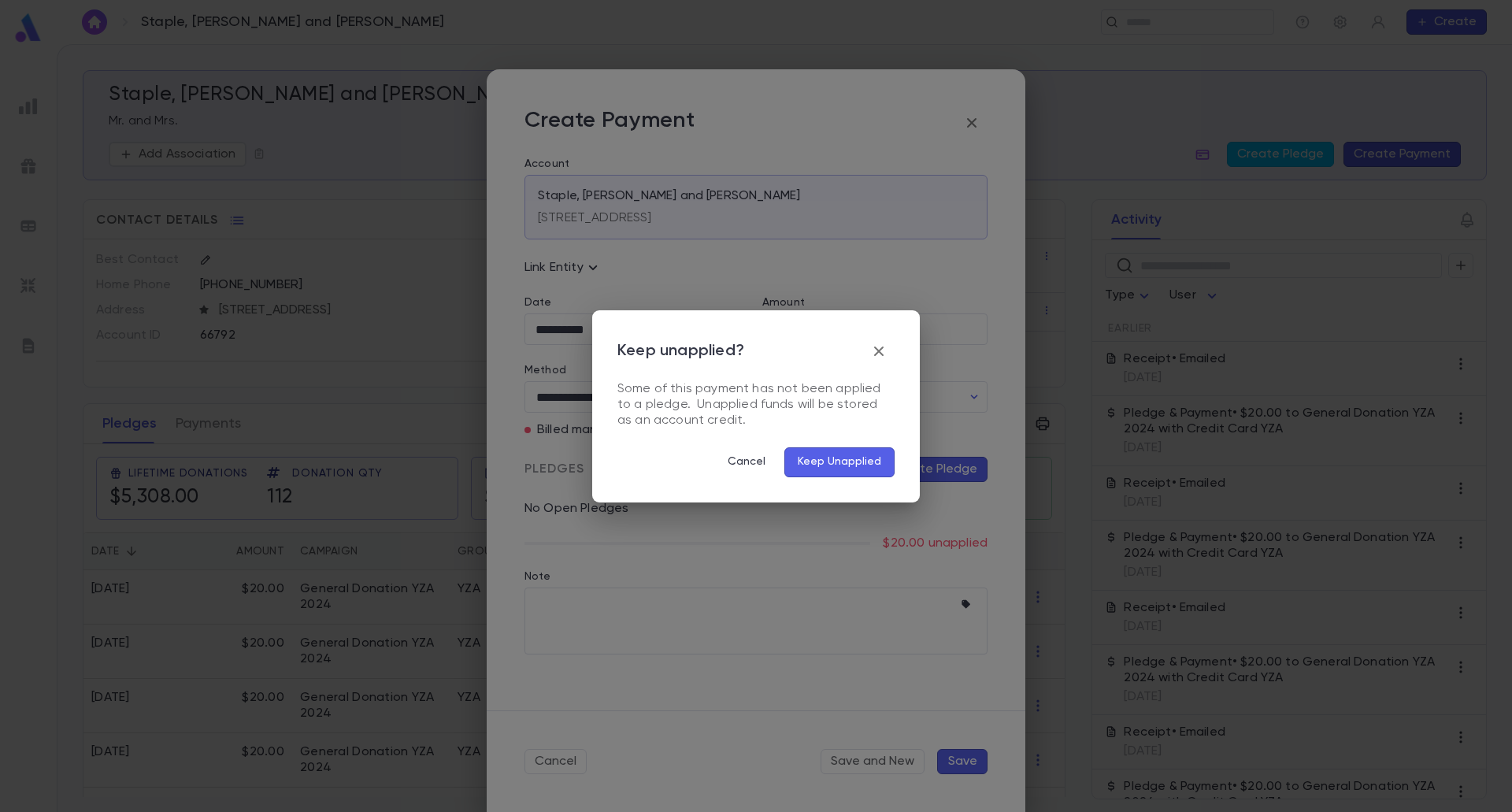
click at [886, 359] on icon "button" at bounding box center [878, 351] width 19 height 19
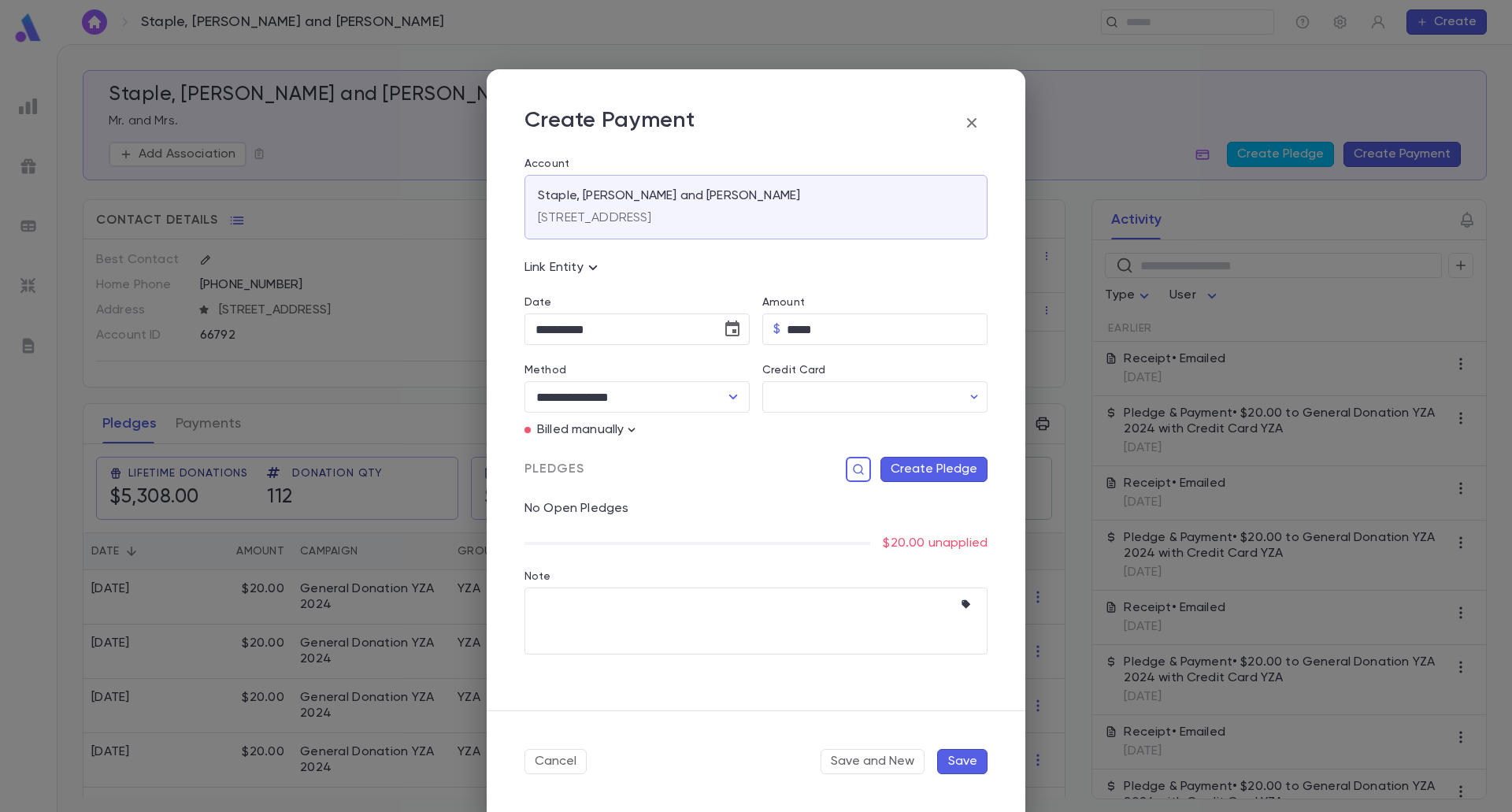
click at [957, 470] on button "Create Pledge" at bounding box center [934, 469] width 107 height 25
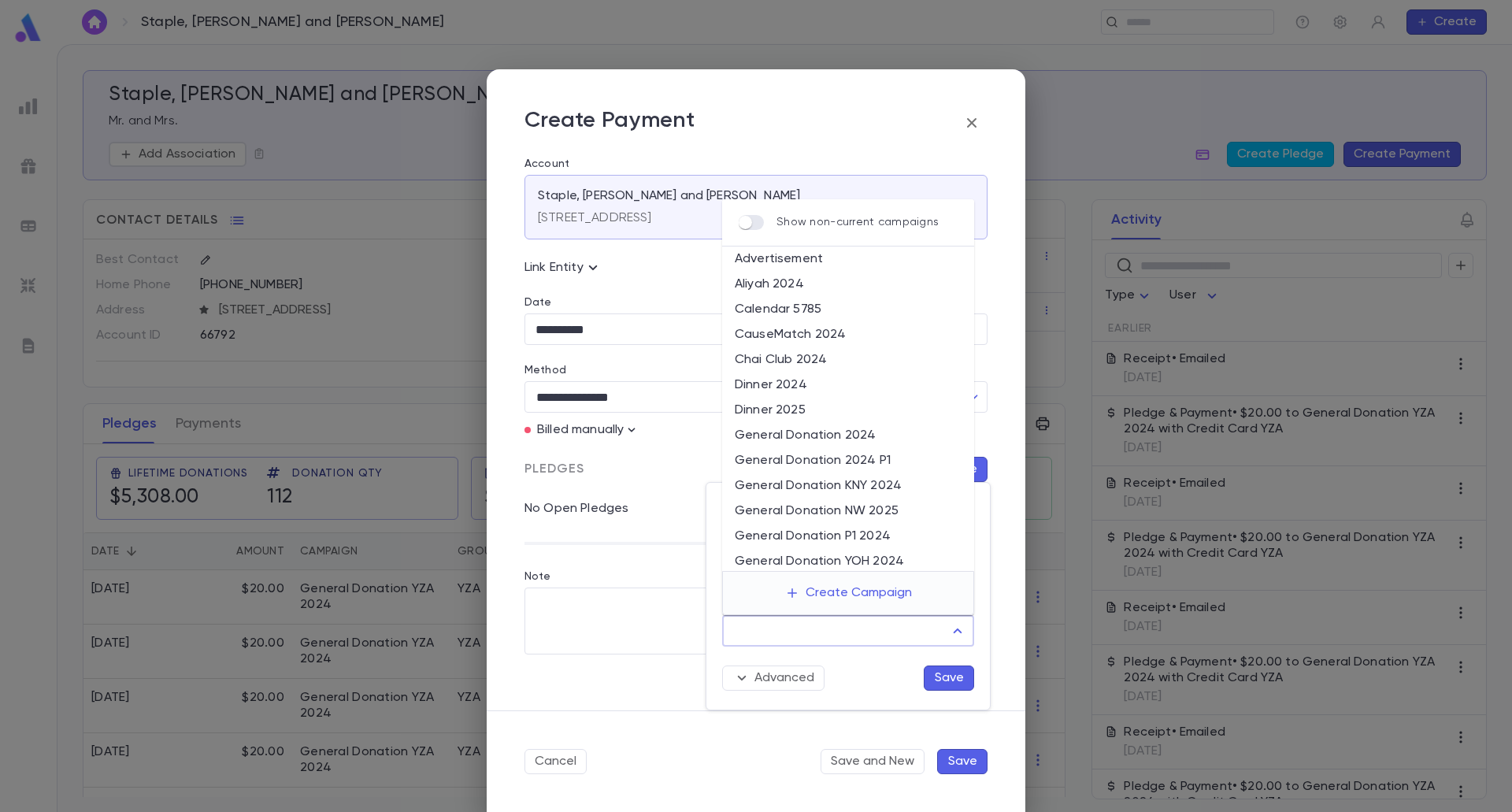
click at [927, 628] on input "Campaign" at bounding box center [835, 631] width 214 height 30
click at [862, 496] on li "General Donation YZA 2024" at bounding box center [848, 508] width 252 height 25
type input "**********"
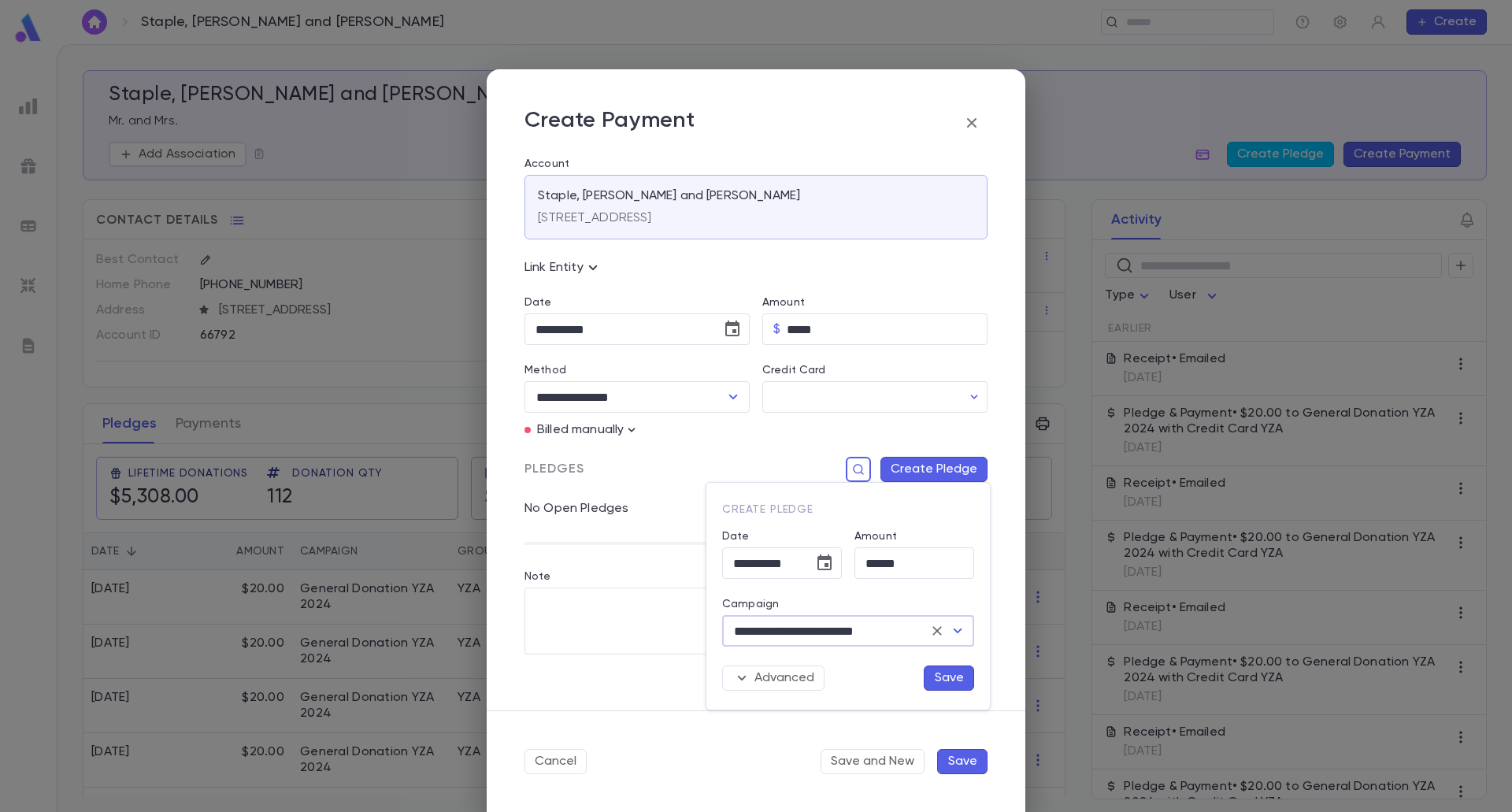
click at [934, 661] on div "Advanced Save" at bounding box center [842, 669] width 265 height 44
click at [936, 668] on button "Save" at bounding box center [949, 678] width 51 height 25
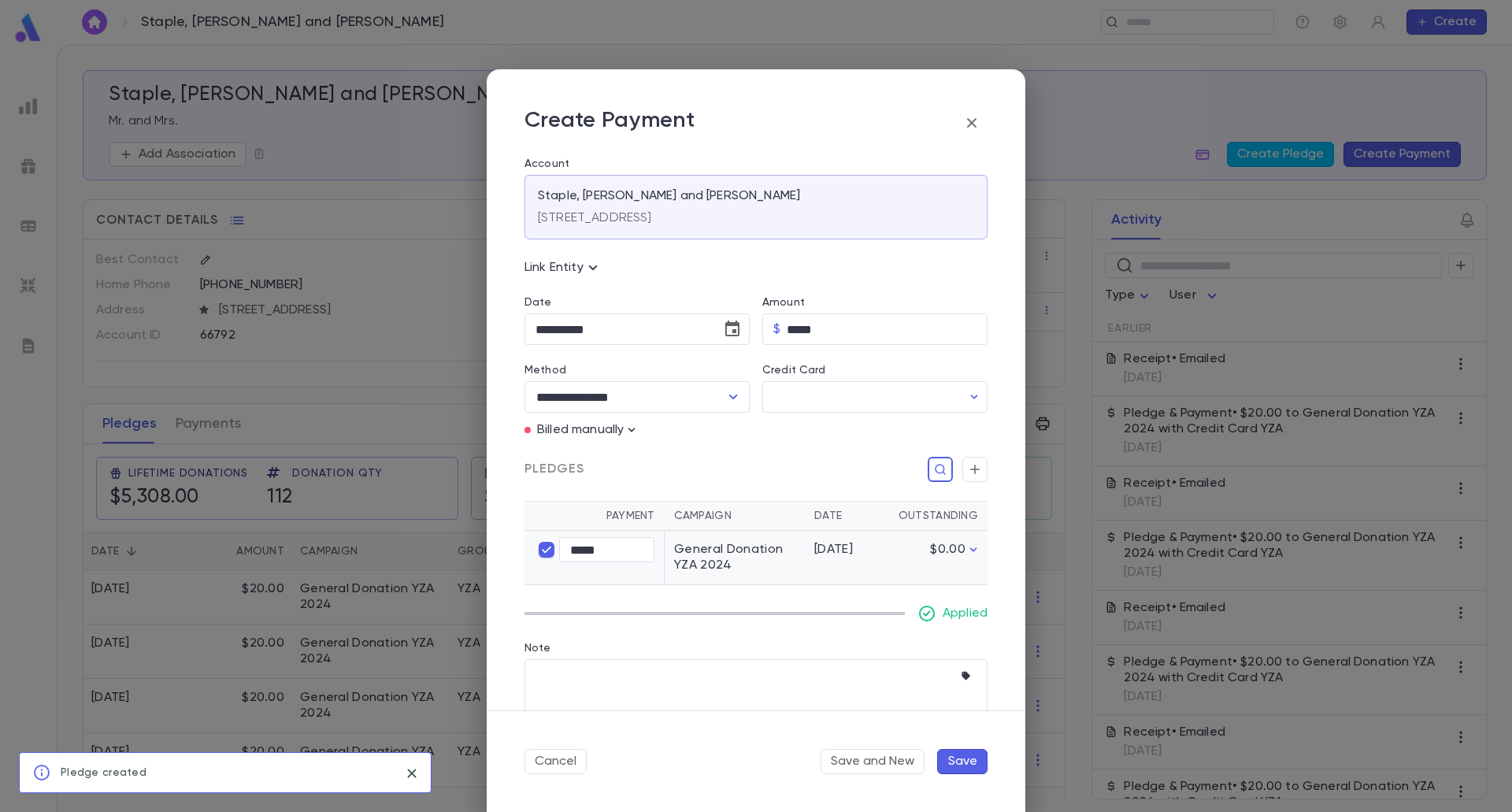
click at [959, 770] on button "Save" at bounding box center [962, 761] width 51 height 25
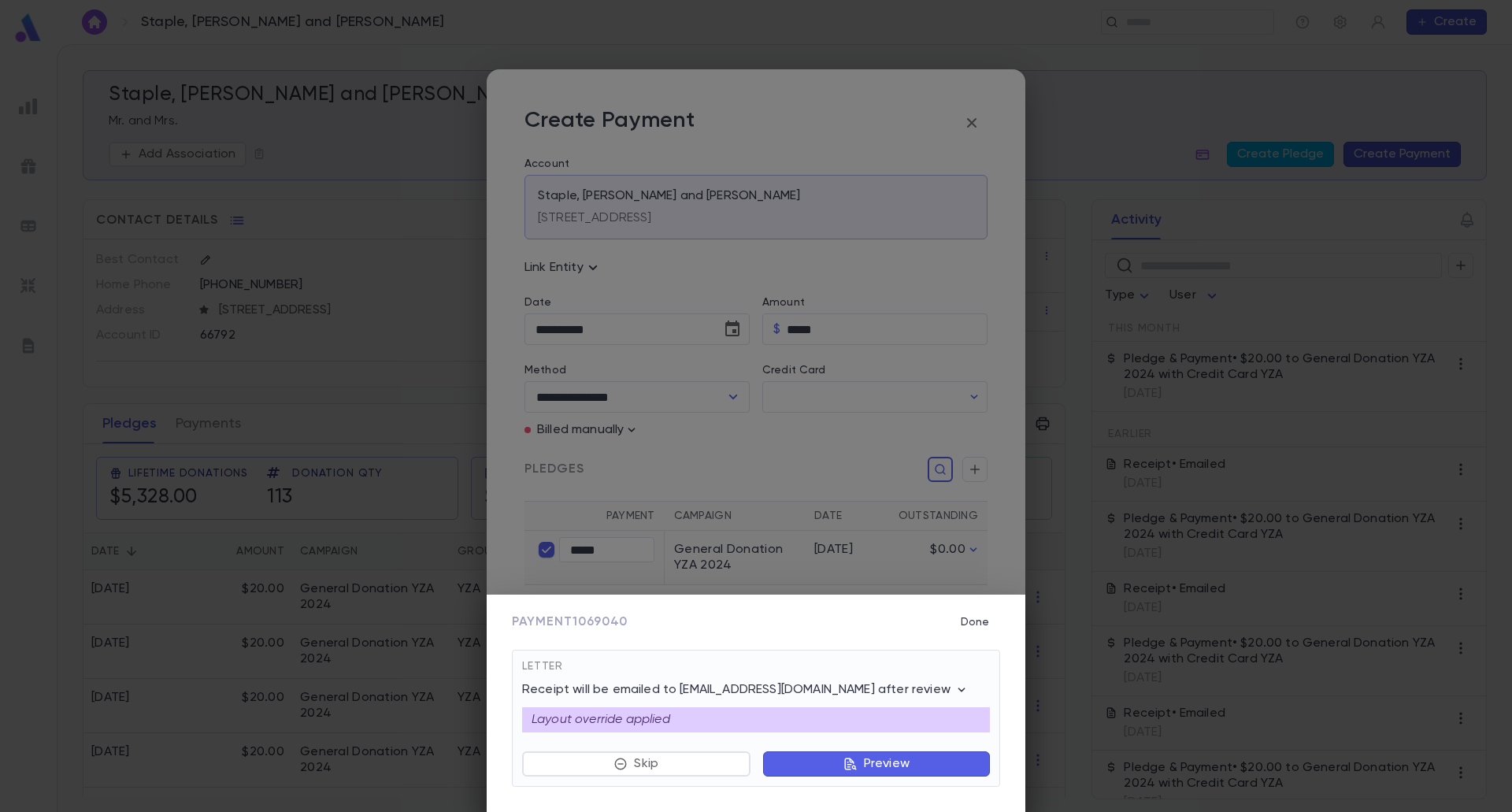
click at [847, 766] on icon "button" at bounding box center [850, 764] width 14 height 14
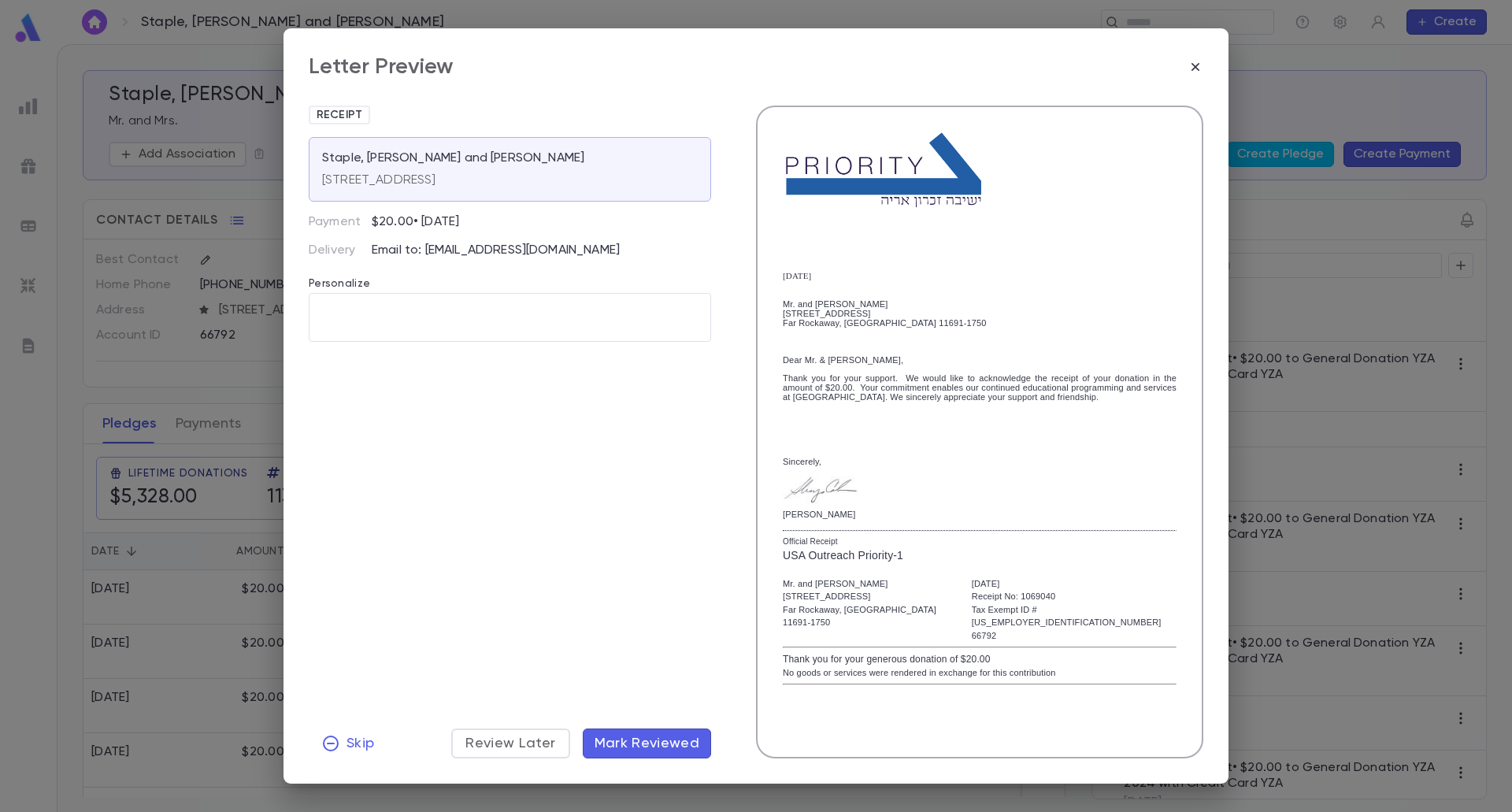
click at [685, 749] on button "Mark Reviewed" at bounding box center [647, 744] width 129 height 30
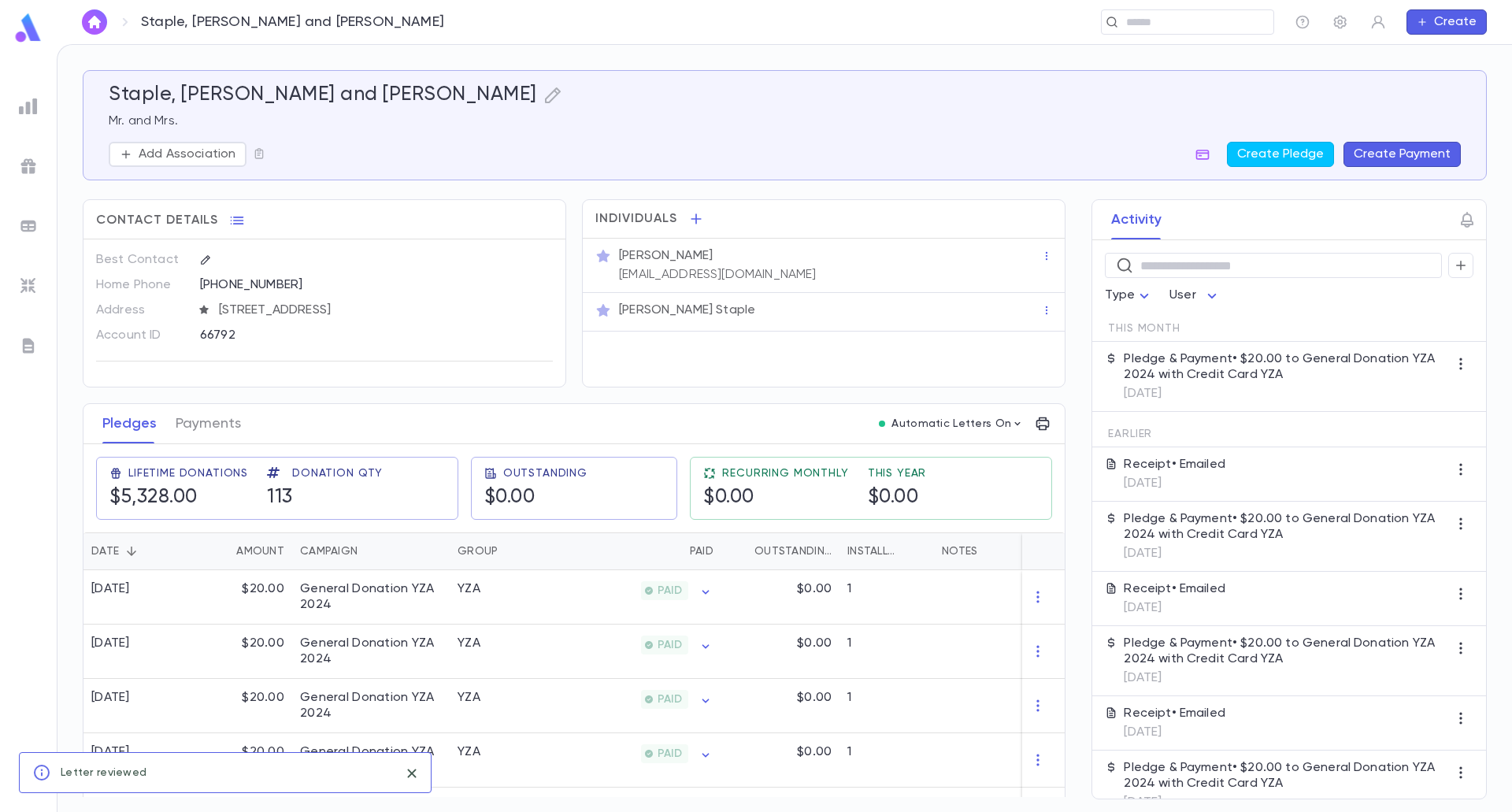
click at [1211, 37] on div "Staple, Jay and Shany ​ Create" at bounding box center [783, 22] width 1455 height 44
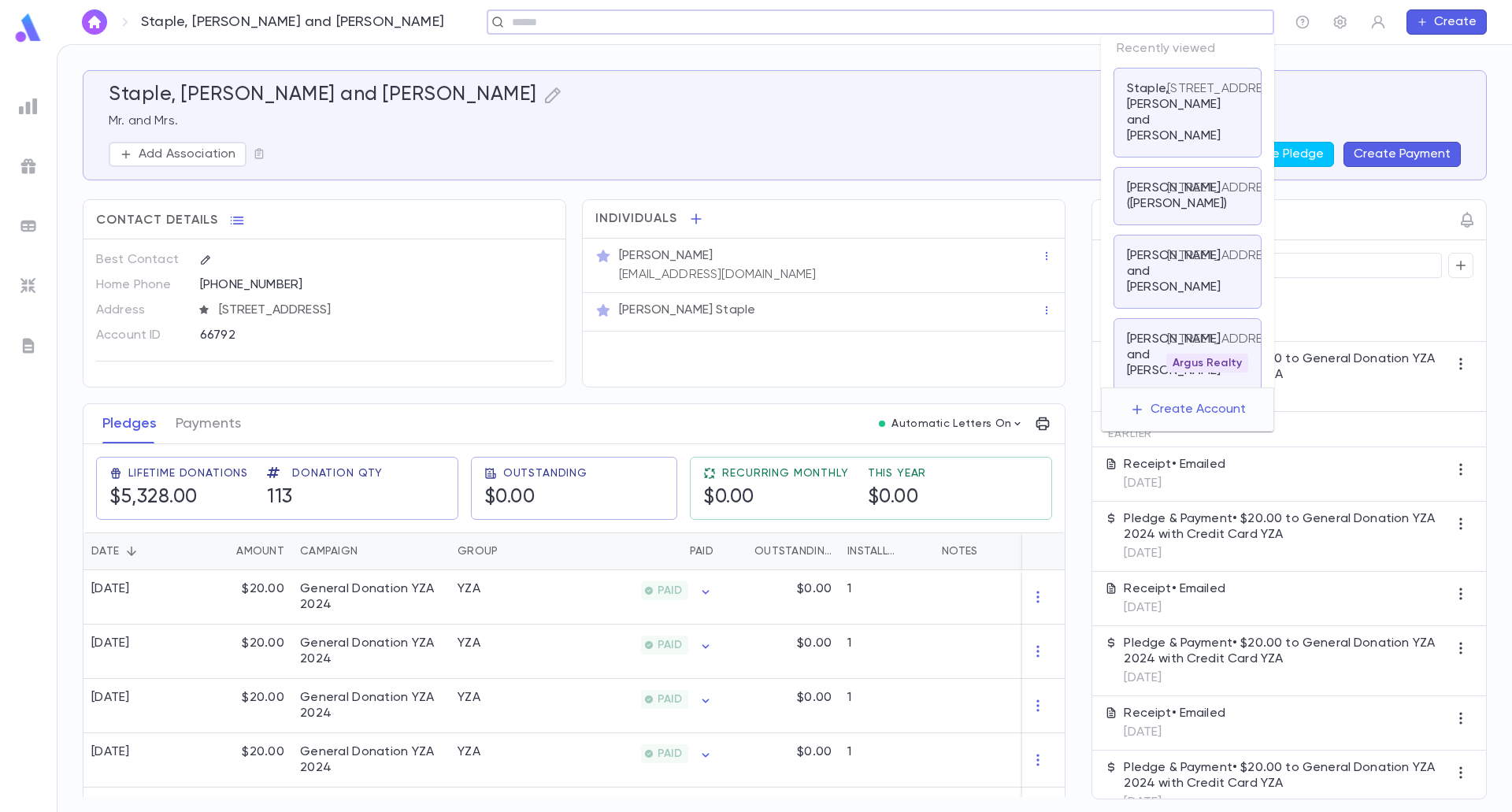
click at [629, 18] on input "text" at bounding box center [569, 23] width 122 height 15
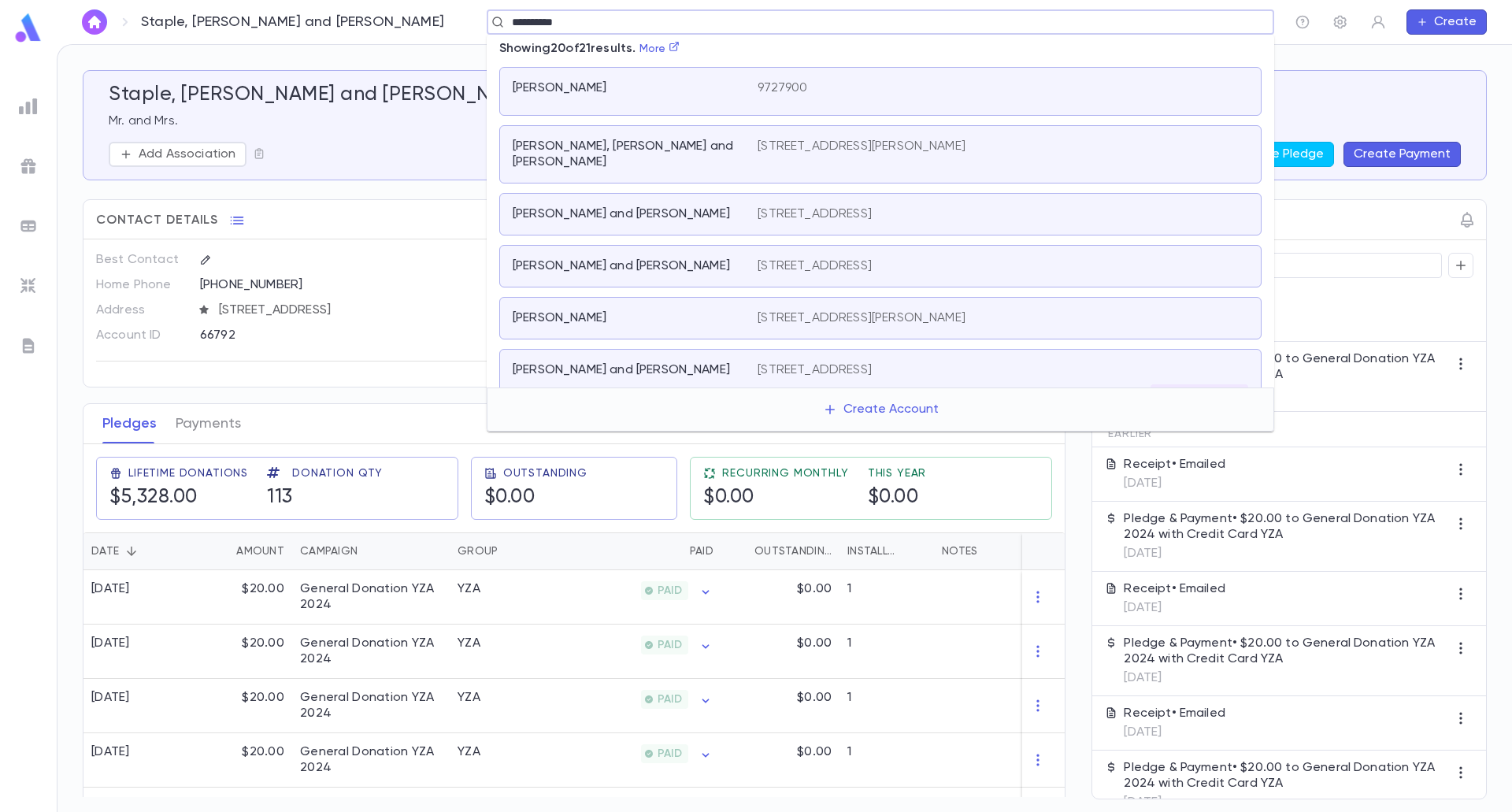
scroll to position [0, 0]
type input "**********"
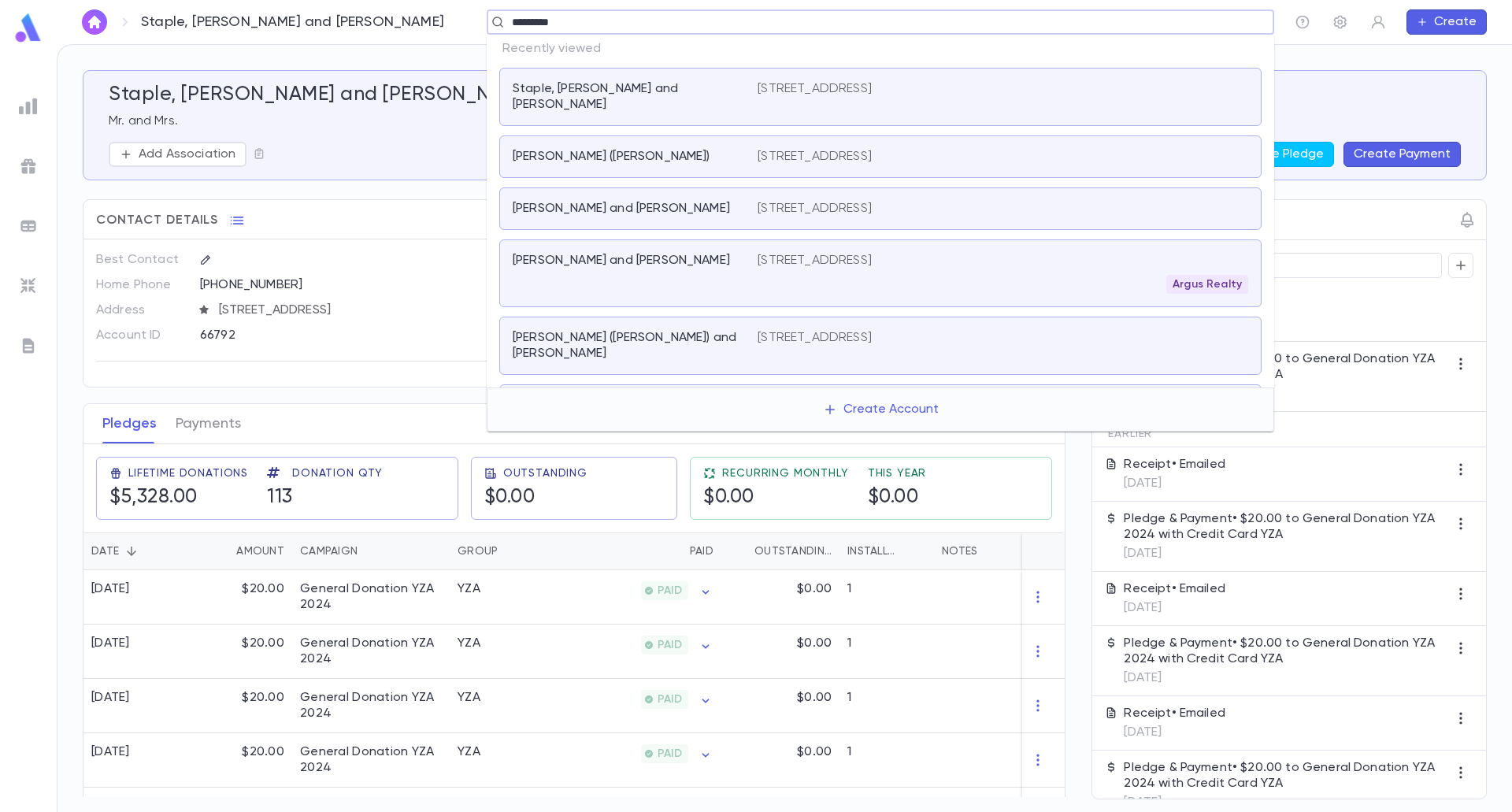
type input "**********"
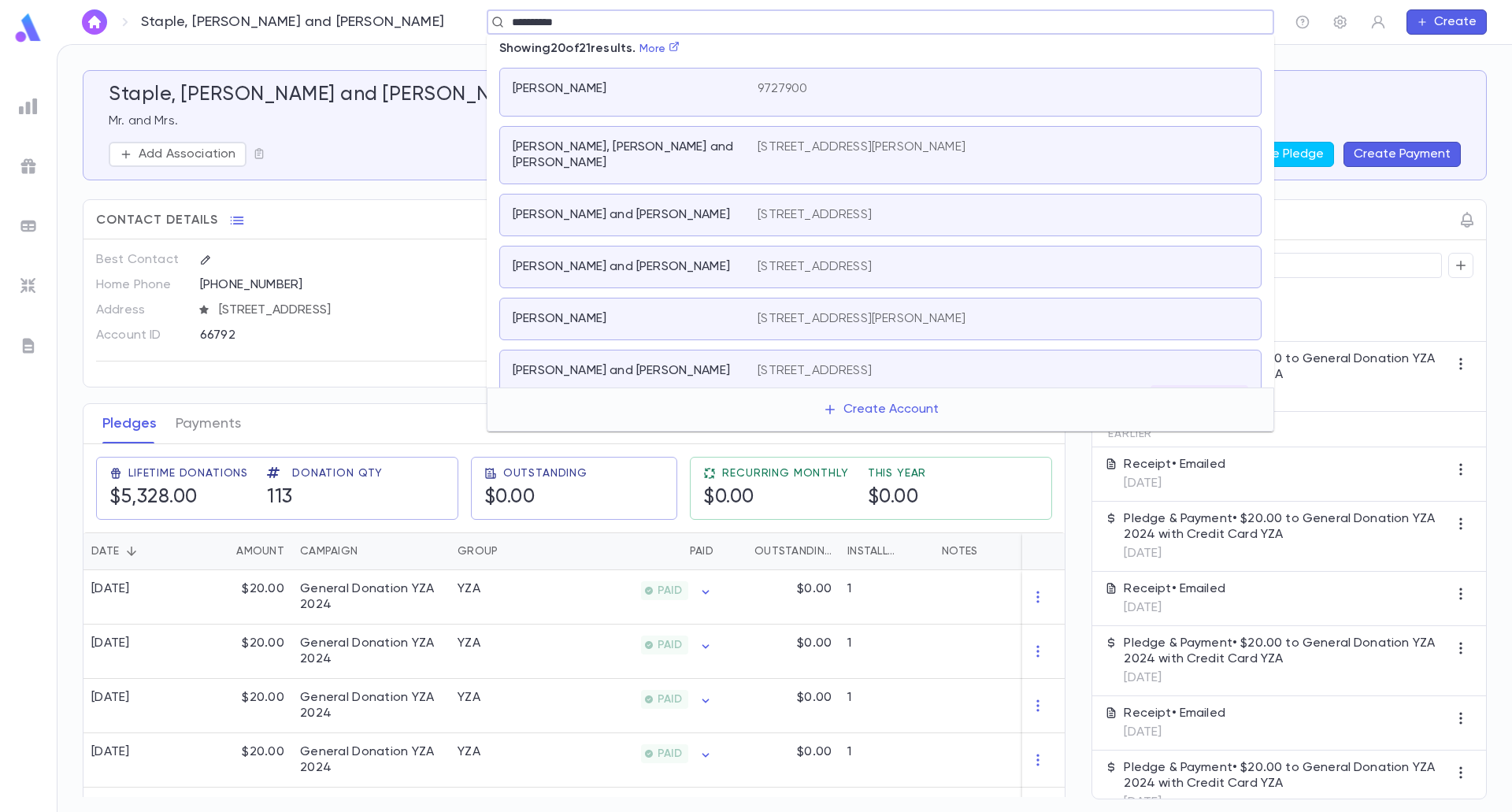
click at [635, 99] on div "Rottenberg, izik" at bounding box center [635, 91] width 245 height 22
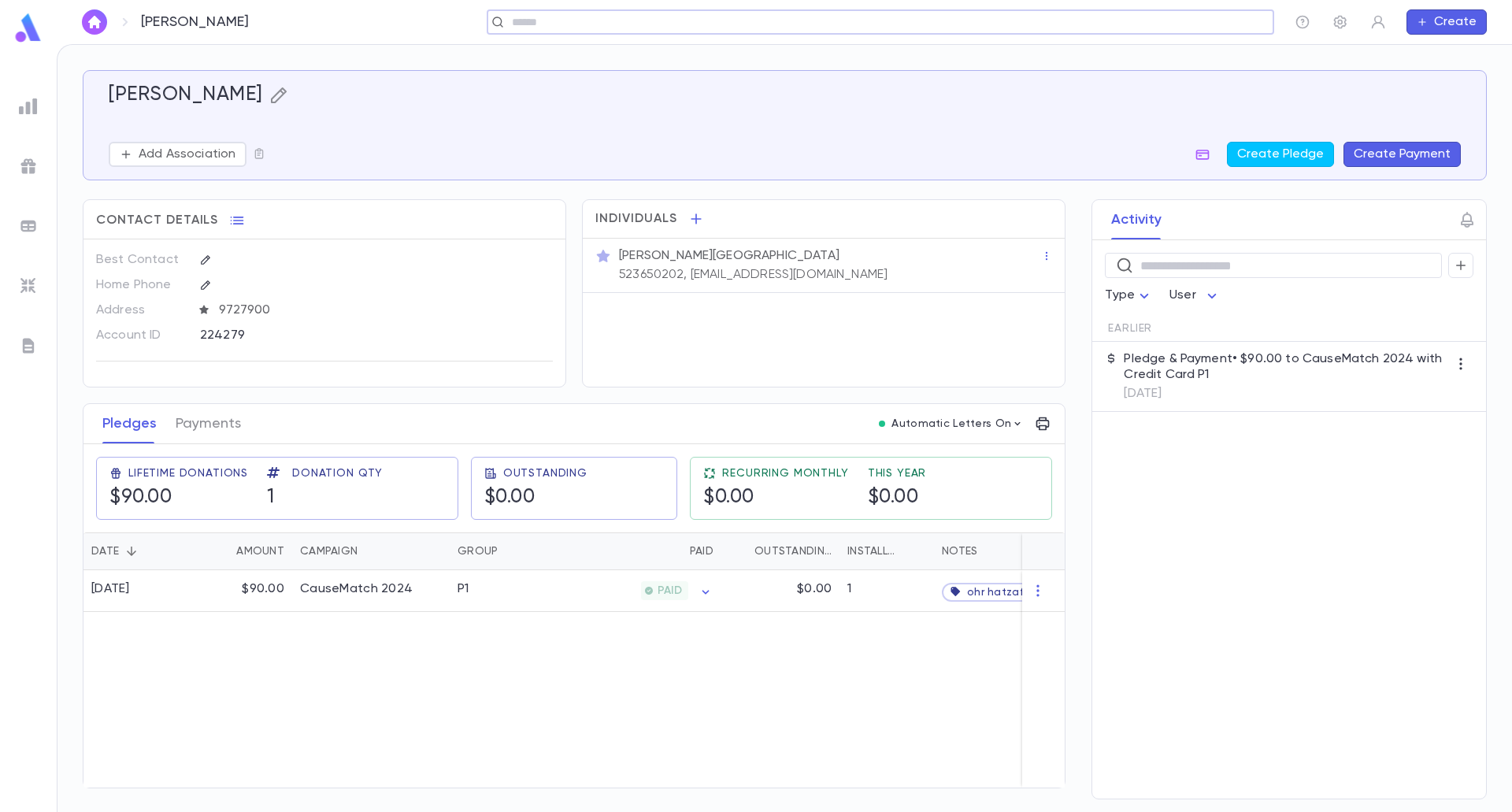
click at [269, 96] on icon "button" at bounding box center [279, 95] width 19 height 19
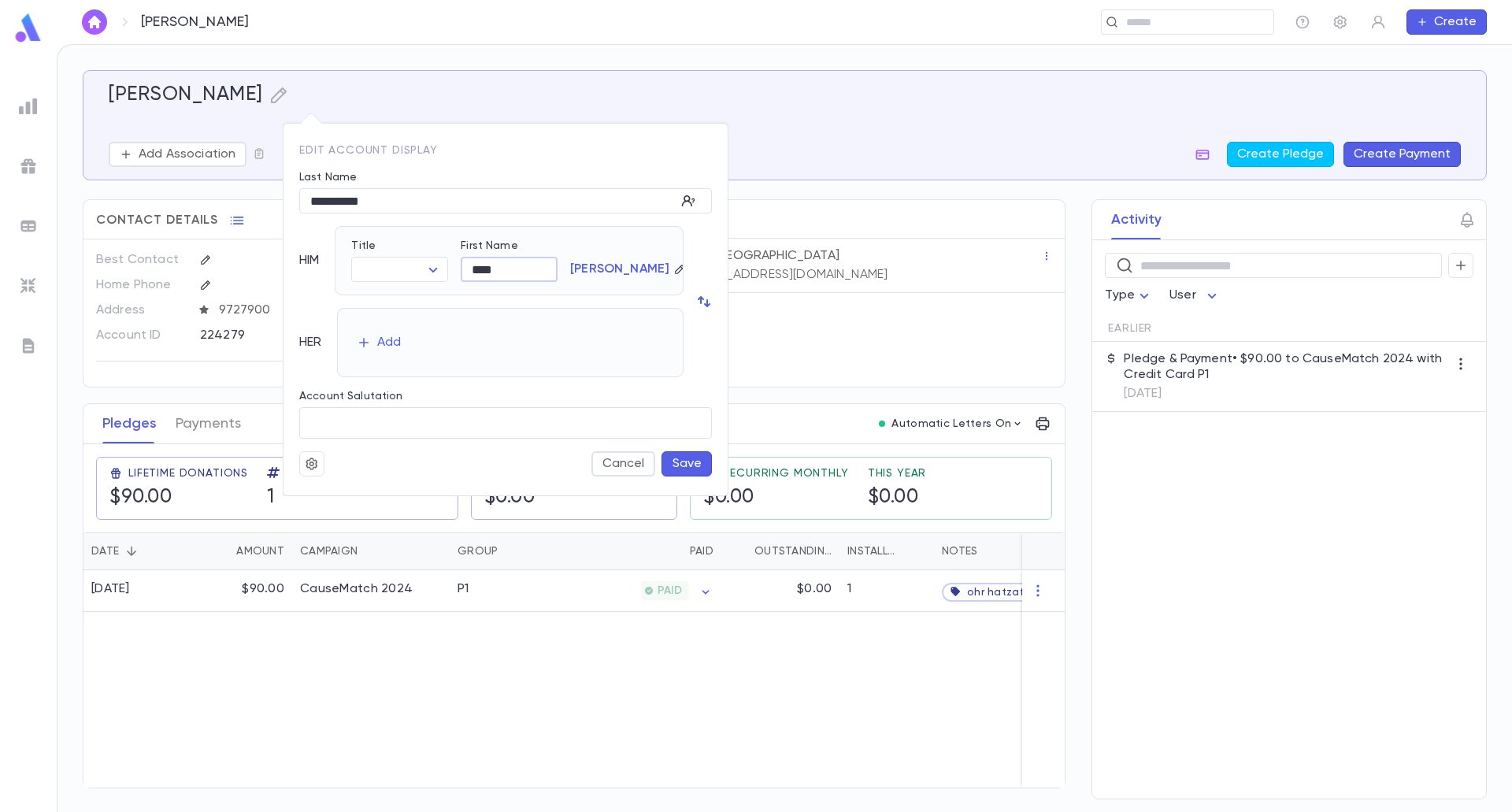
click at [478, 276] on input "****" at bounding box center [508, 269] width 97 height 24
type input "****"
click at [654, 462] on button "Cancel" at bounding box center [623, 463] width 64 height 25
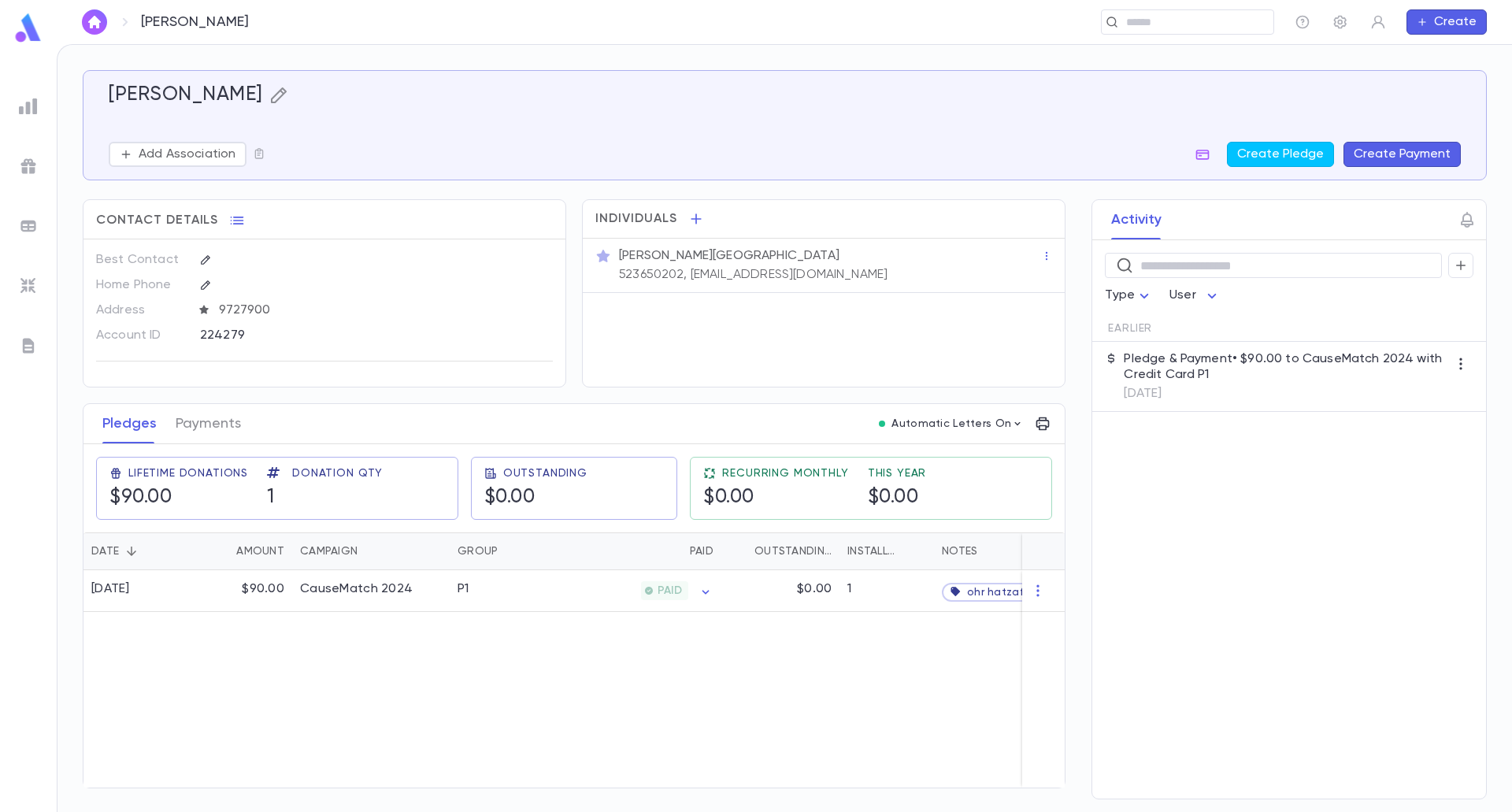
click at [271, 94] on icon "button" at bounding box center [279, 95] width 19 height 19
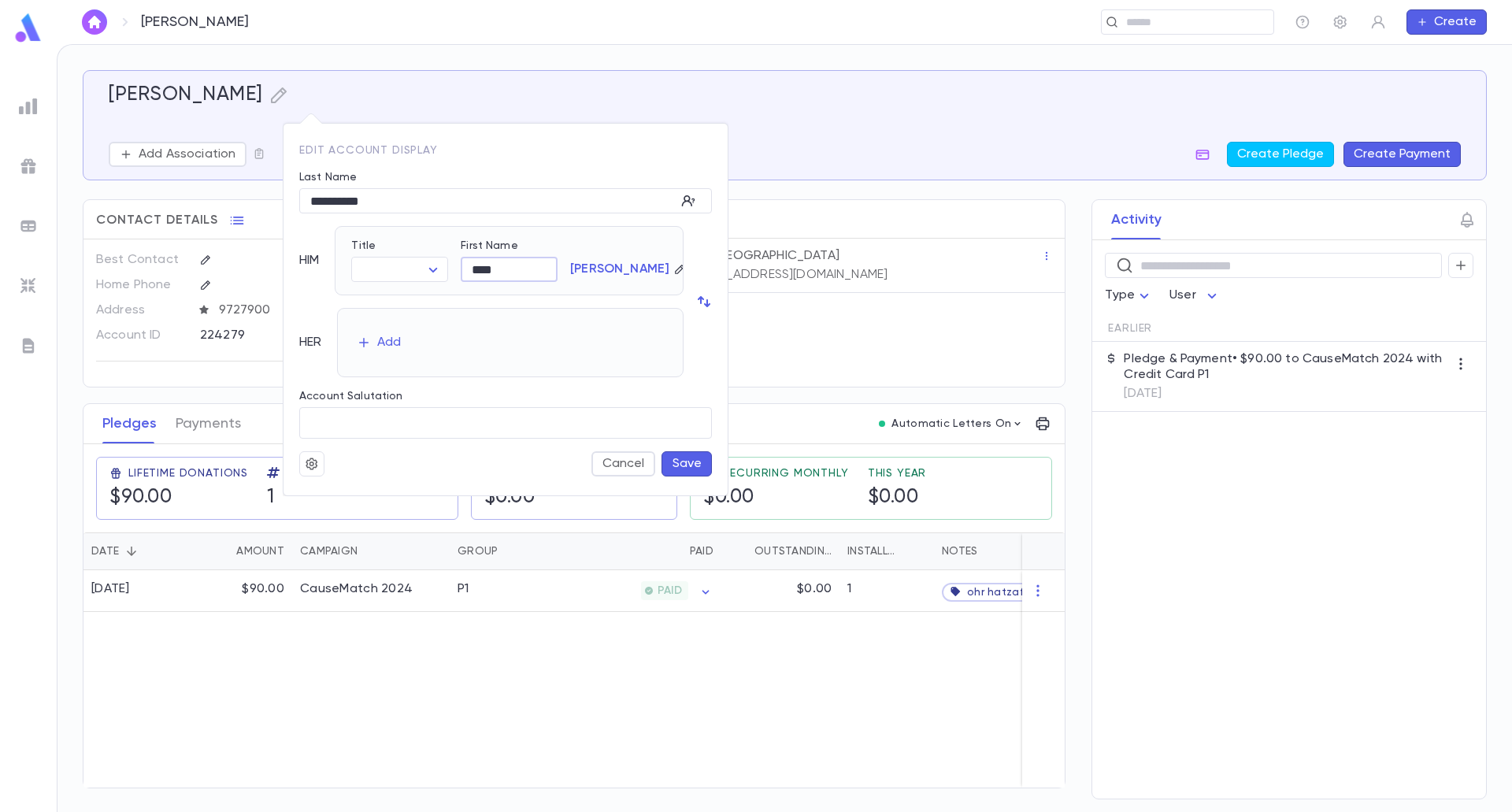
click at [503, 272] on input "****" at bounding box center [508, 269] width 97 height 24
click at [490, 270] on input "****" at bounding box center [508, 269] width 97 height 24
click at [473, 268] on input "****" at bounding box center [508, 269] width 97 height 24
type input "****"
click at [700, 463] on button "Save" at bounding box center [686, 463] width 51 height 25
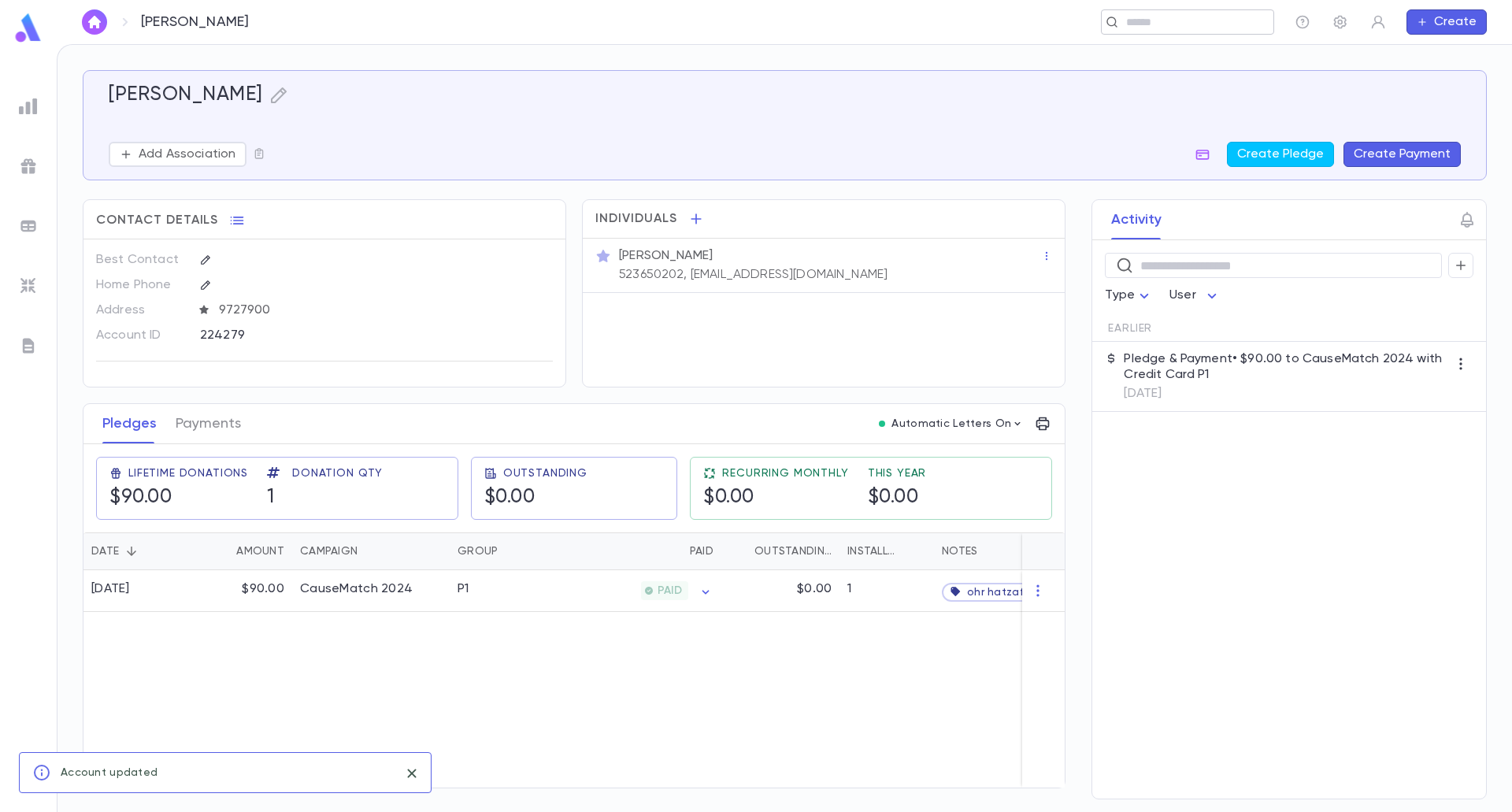
click at [1124, 19] on input "text" at bounding box center [1182, 23] width 122 height 15
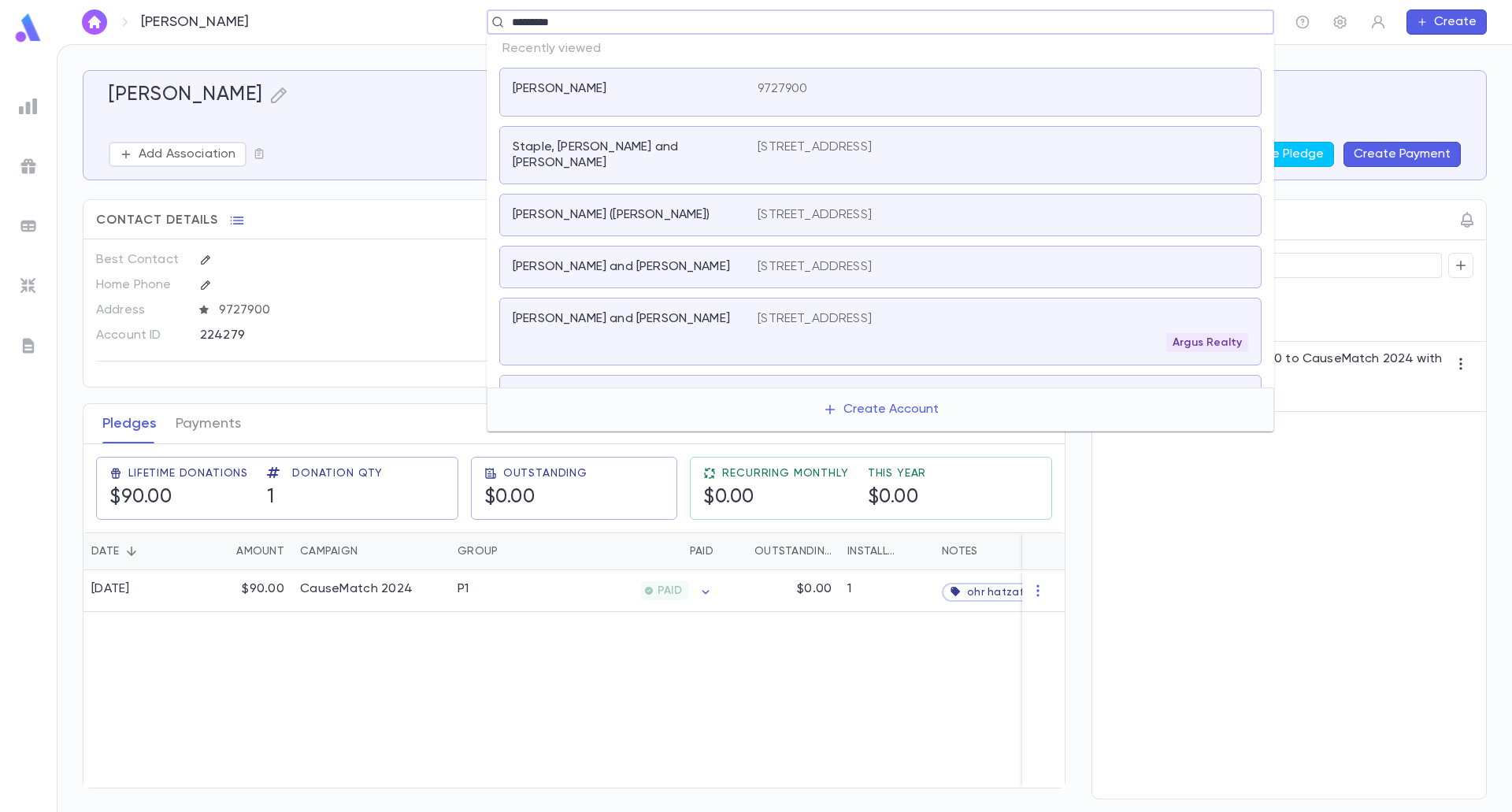
type input "**********"
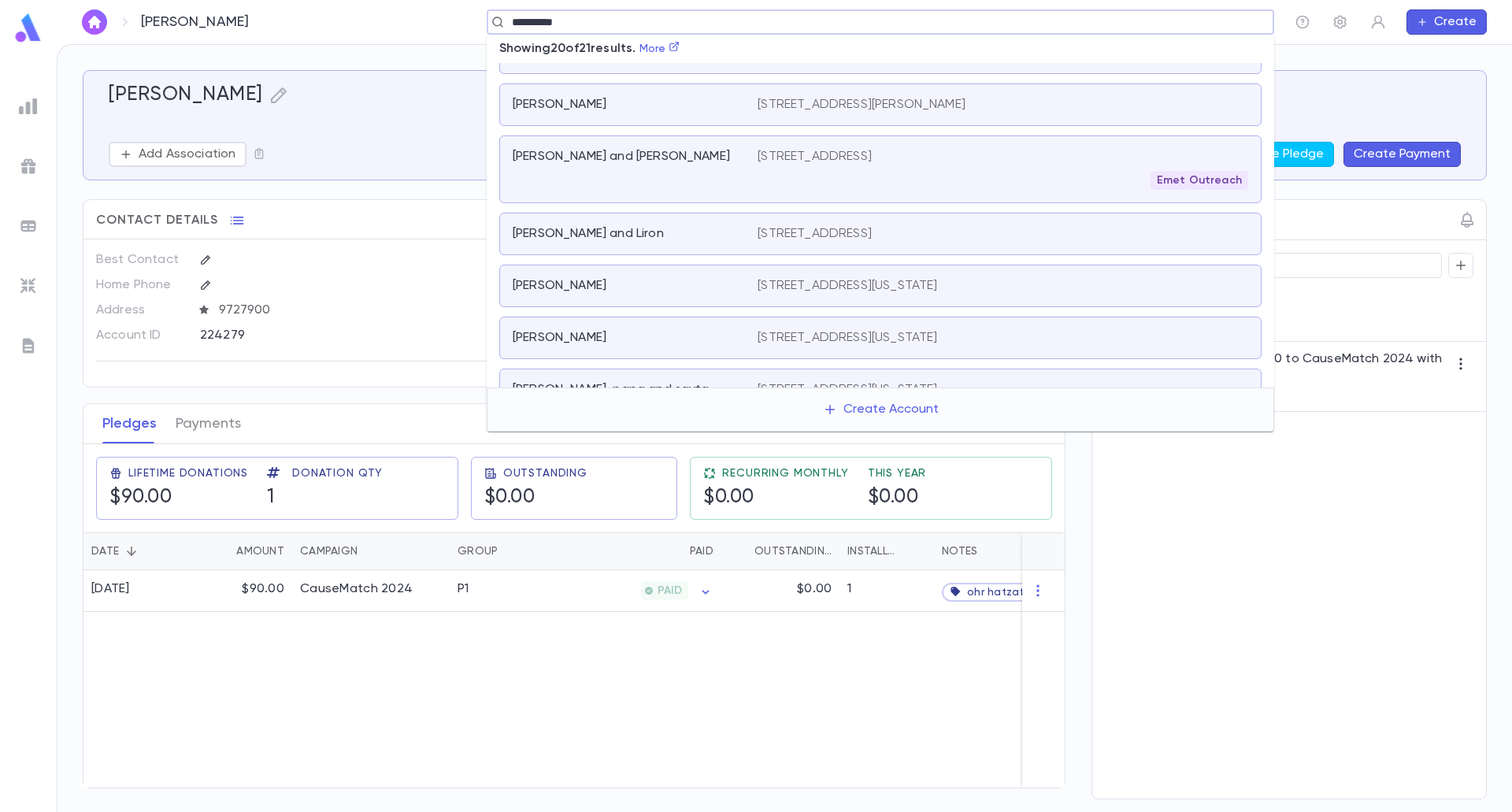
scroll to position [236, 0]
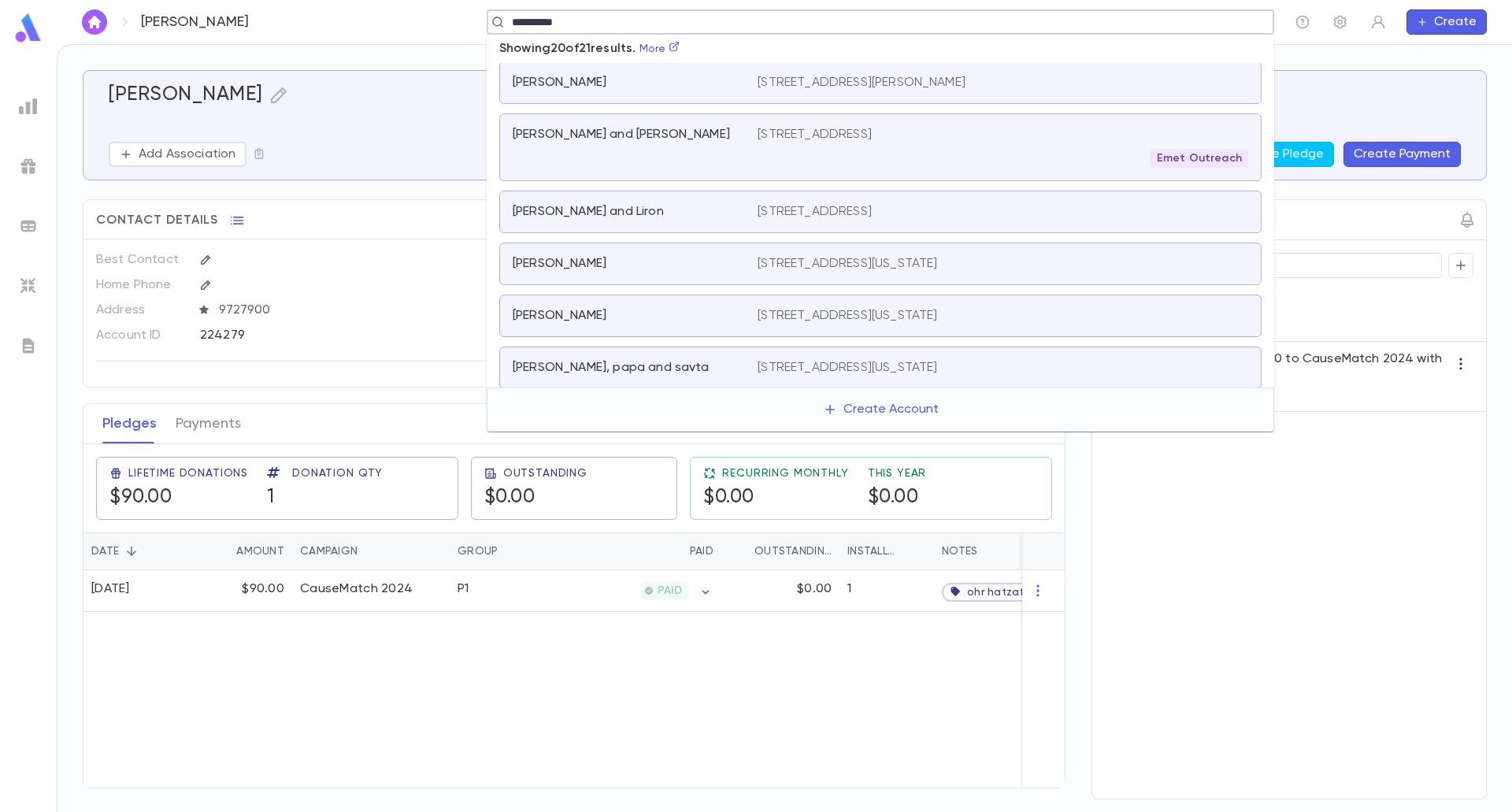
click at [679, 267] on div "rosenberg, zev 12731 hatteras street, los angeles CALIFORNIA 91607 usa" at bounding box center [880, 264] width 763 height 42
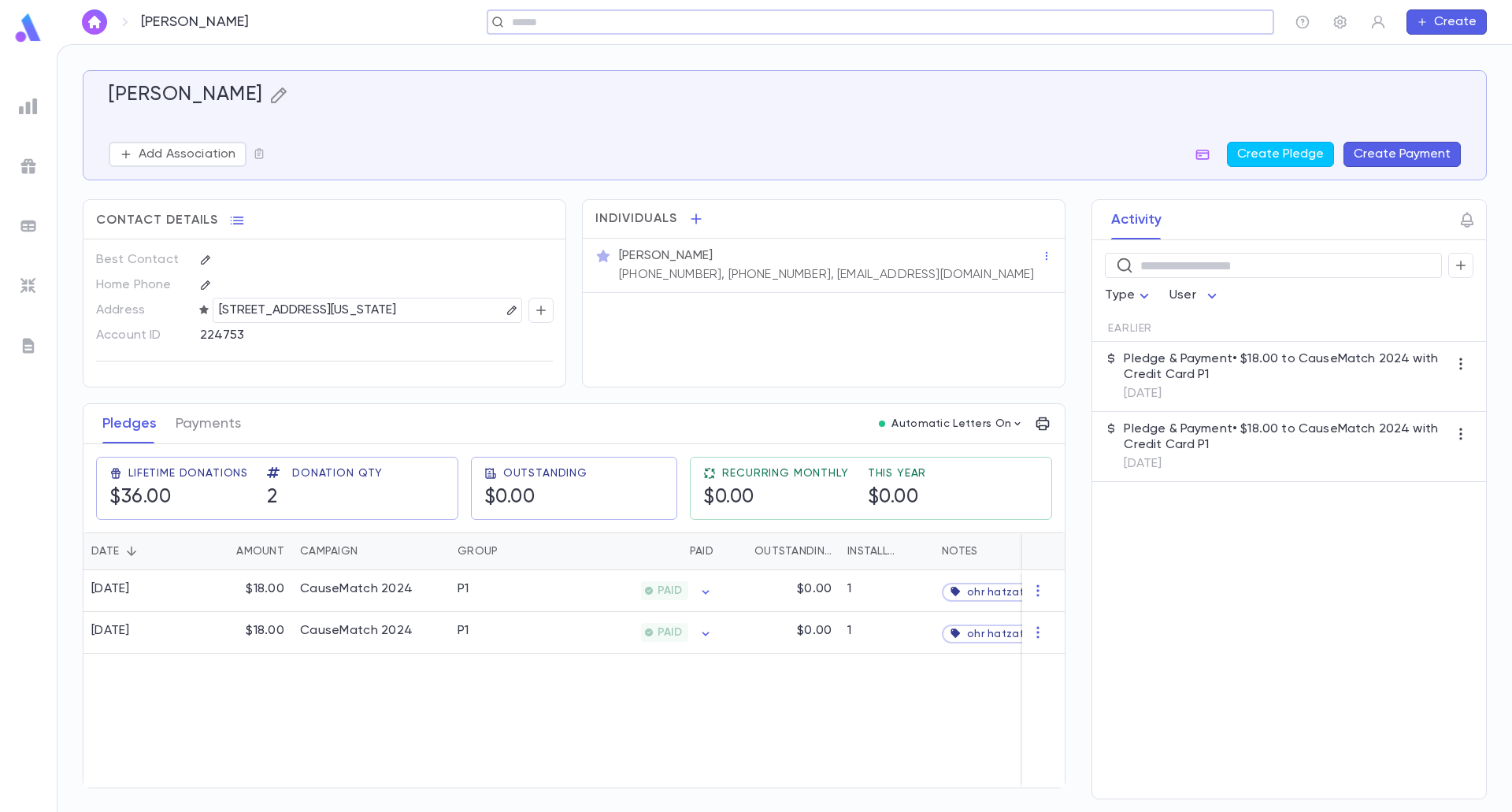
click at [270, 97] on icon "button" at bounding box center [278, 95] width 16 height 16
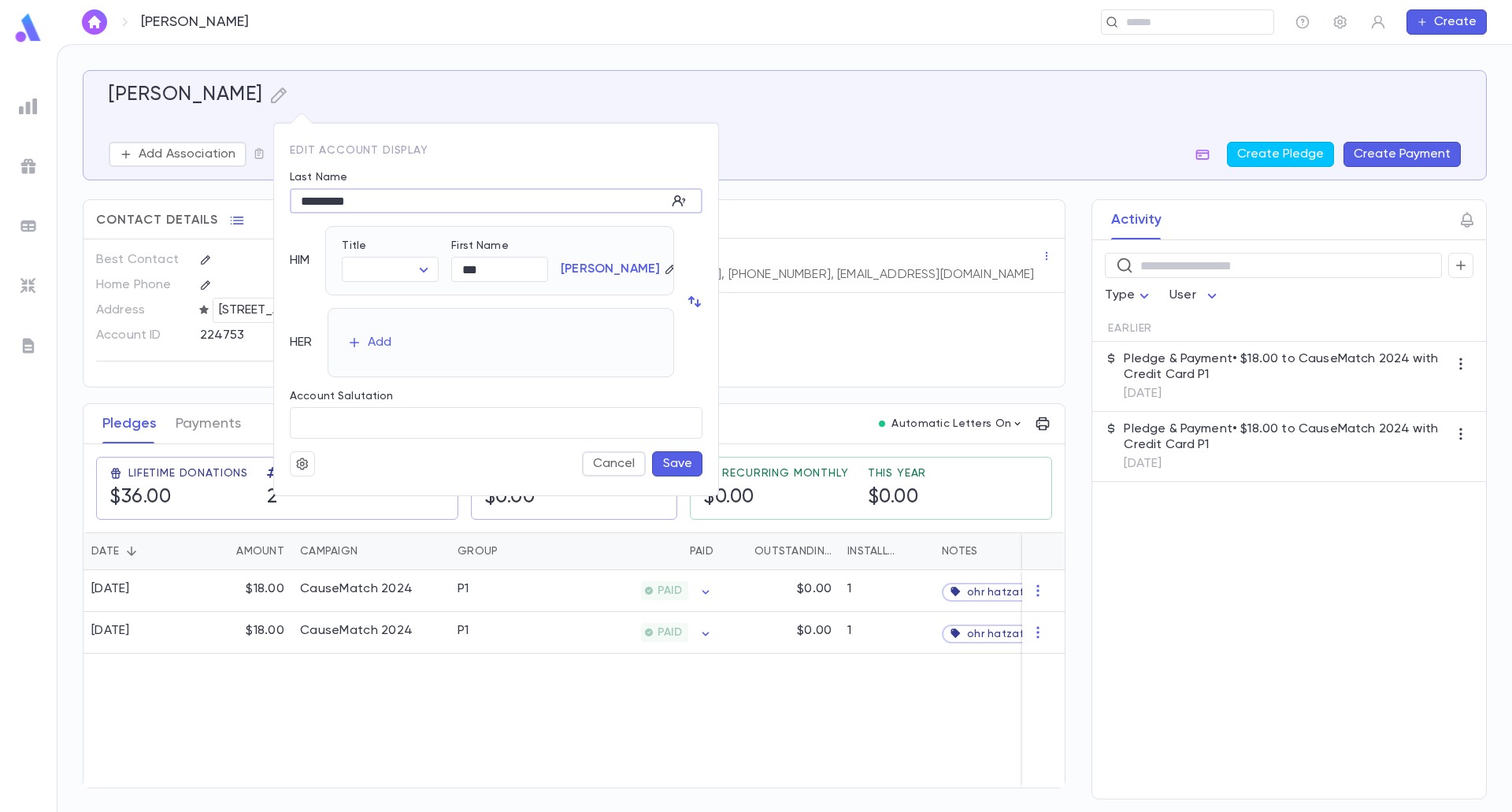
click at [305, 200] on input "*********" at bounding box center [478, 202] width 377 height 24
type input "*********"
click at [463, 267] on input "***" at bounding box center [499, 269] width 97 height 24
type input "***"
click at [661, 466] on button "Save" at bounding box center [677, 463] width 51 height 25
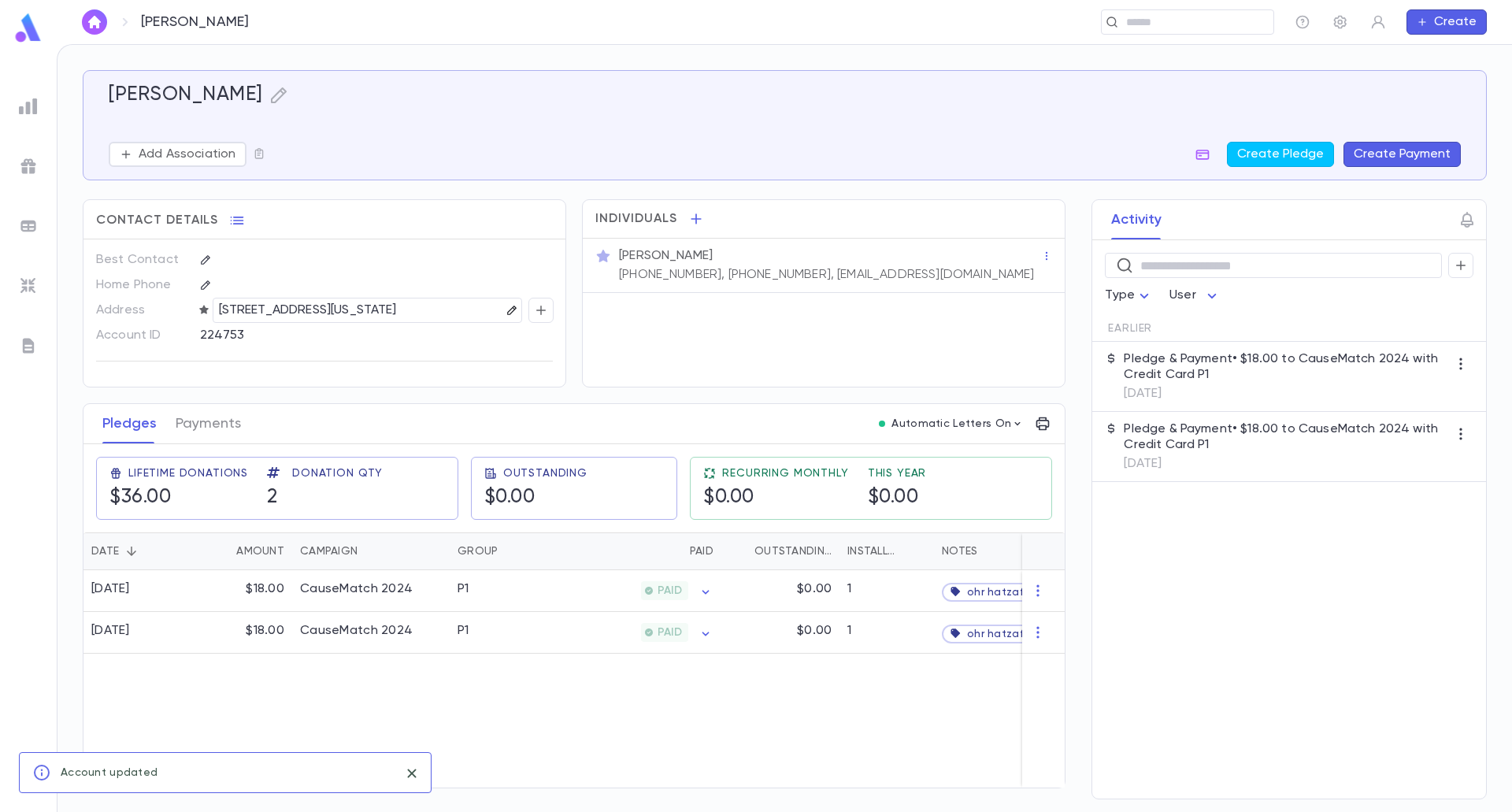
click at [507, 310] on icon "button" at bounding box center [512, 311] width 11 height 11
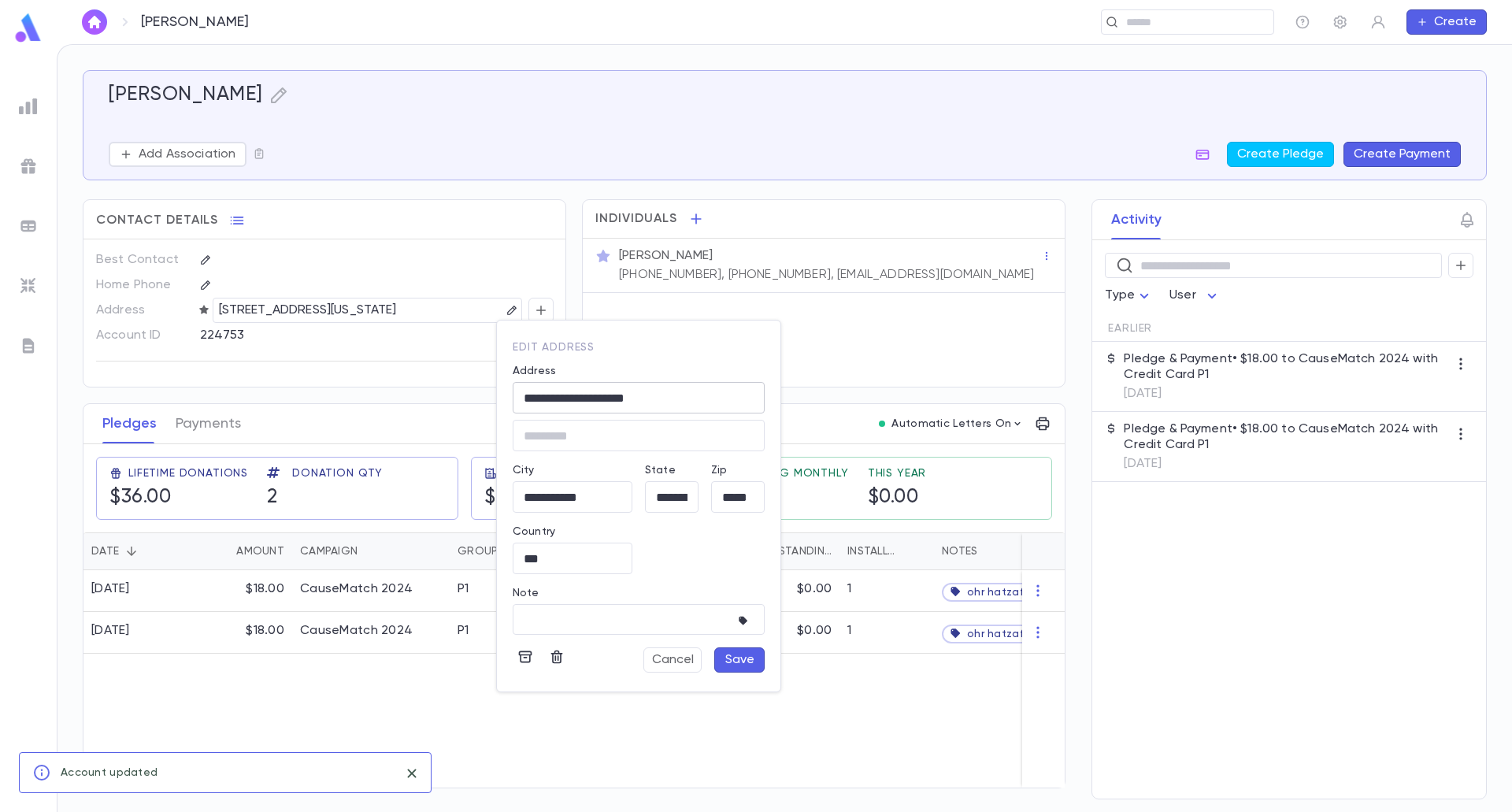
click at [637, 397] on input "**********" at bounding box center [638, 398] width 252 height 18
click at [643, 398] on input "**********" at bounding box center [638, 398] width 252 height 18
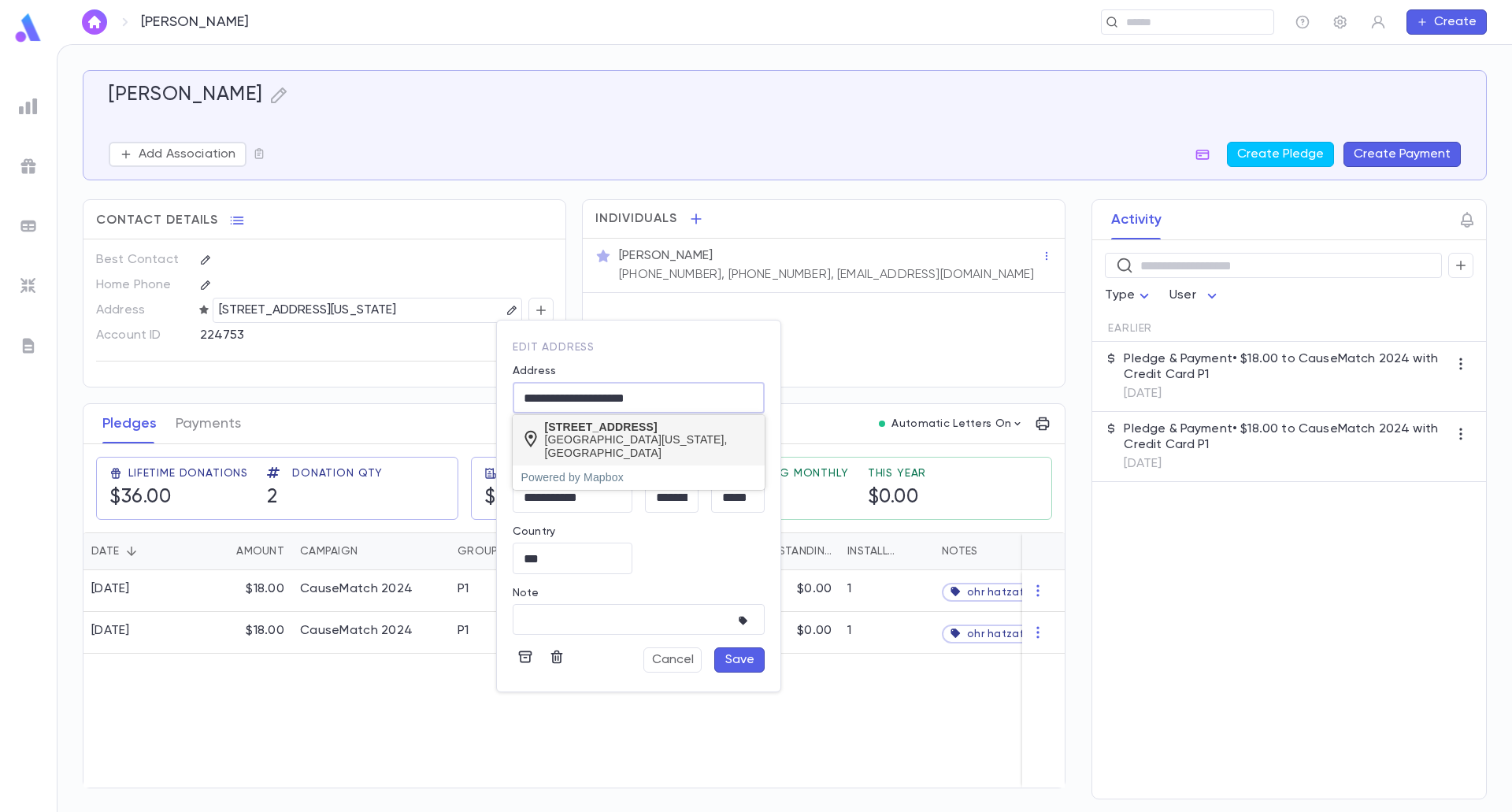
click at [627, 452] on div "Valley Village, California 91607, United States" at bounding box center [651, 447] width 212 height 26
type input "**********"
type input "**"
type input "**********"
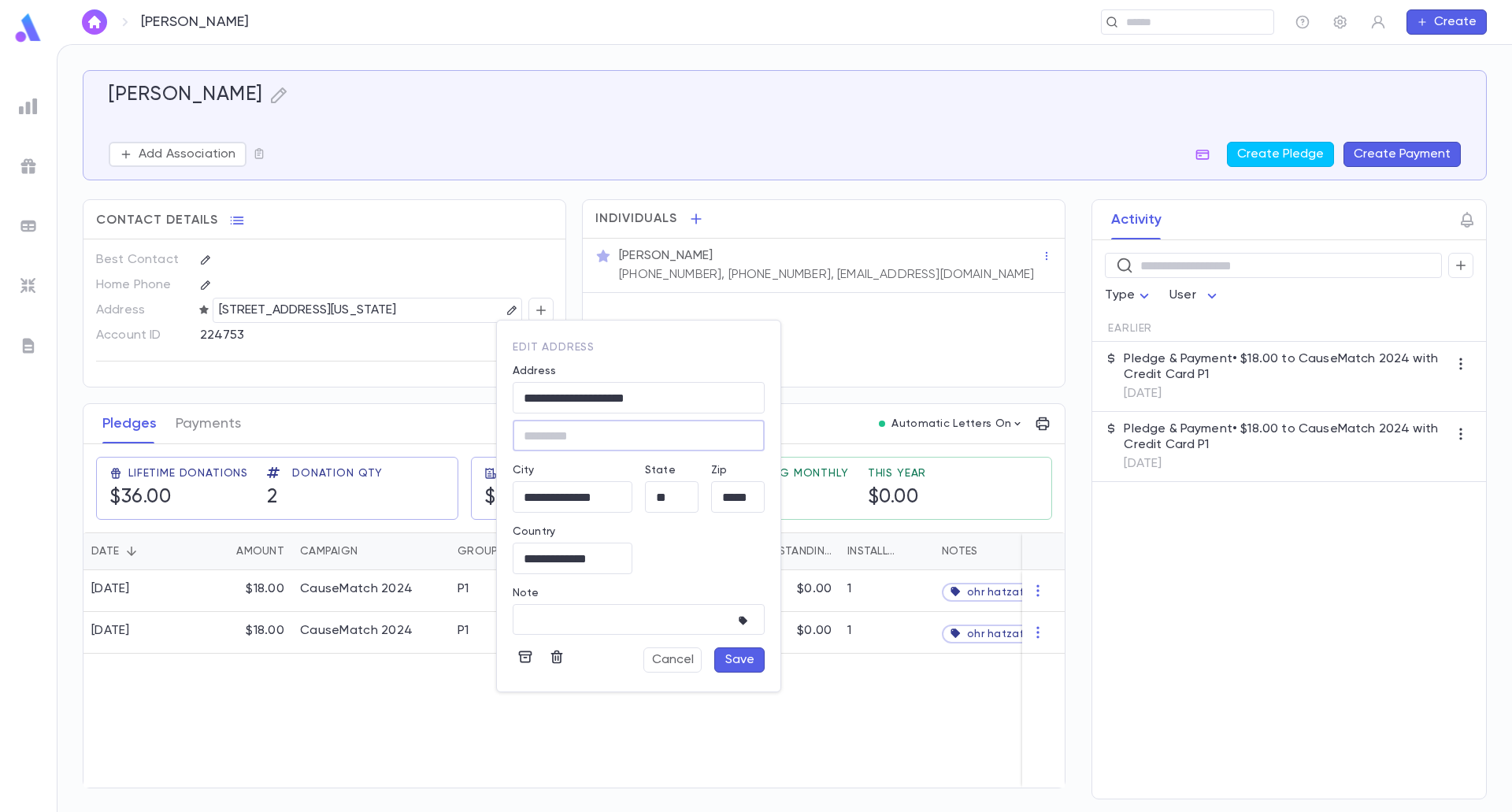
click at [735, 652] on button "Save" at bounding box center [740, 659] width 51 height 25
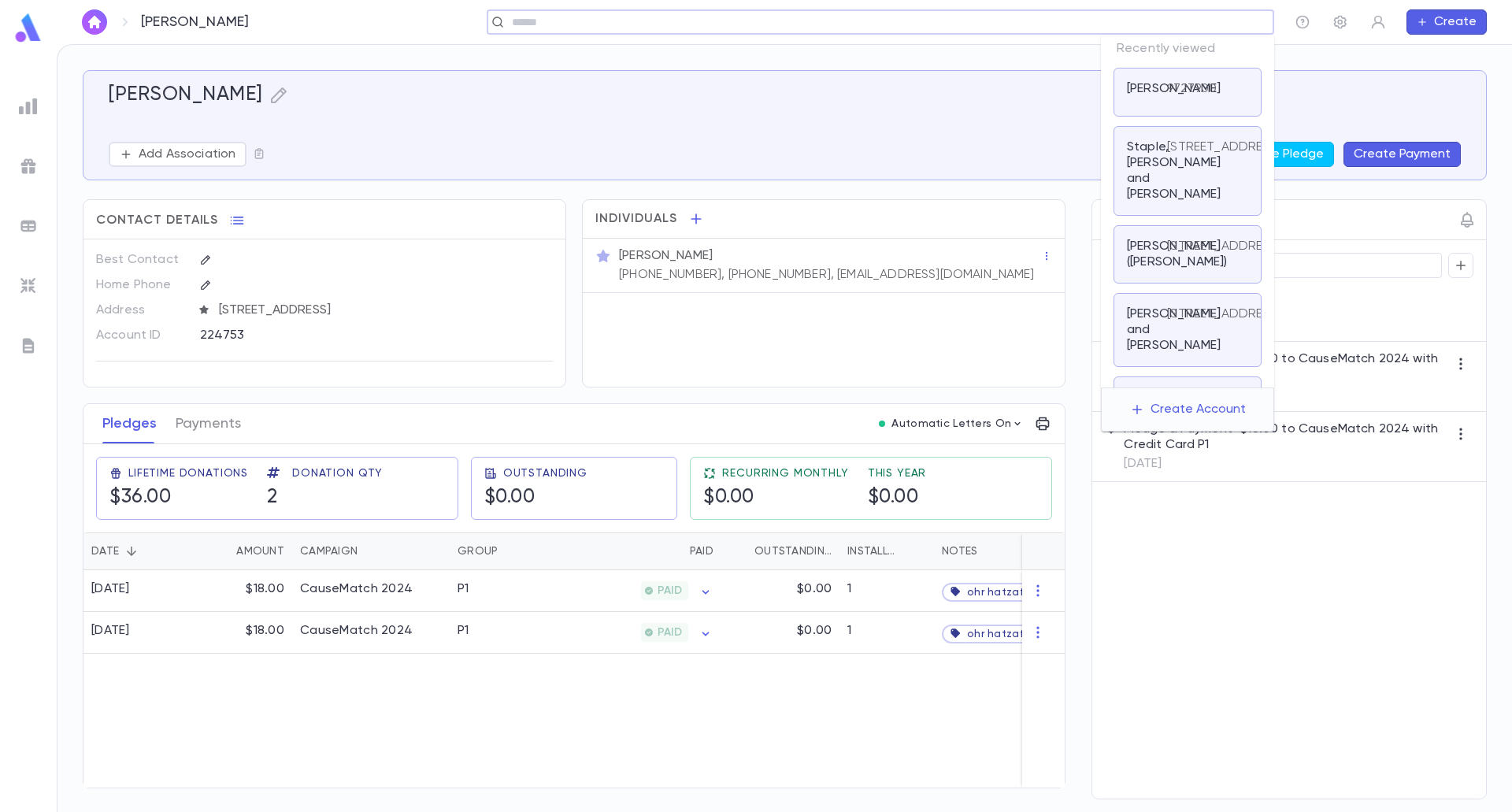
click at [629, 24] on input "text" at bounding box center [569, 23] width 122 height 15
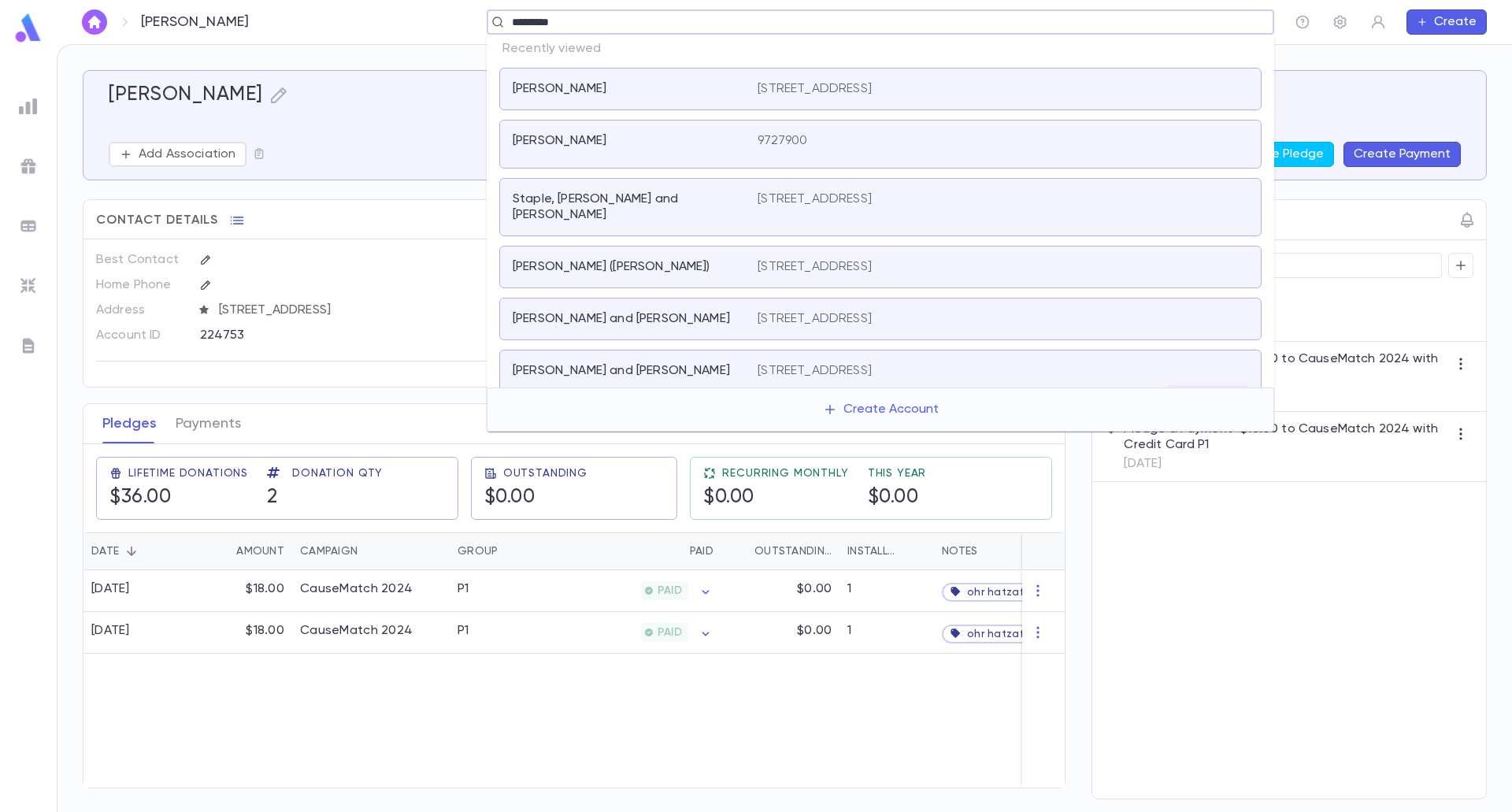
type input "**********"
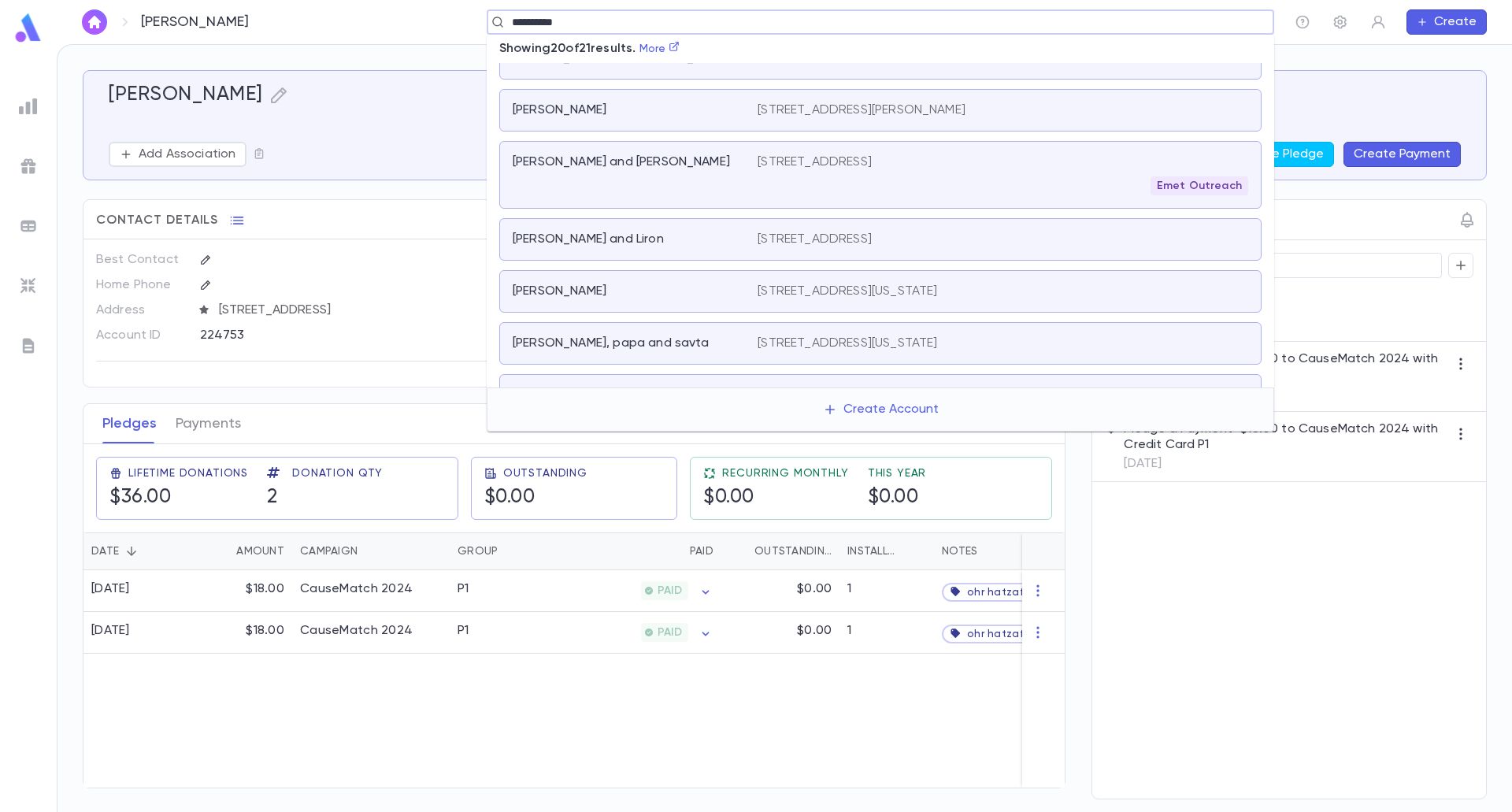
scroll to position [316, 0]
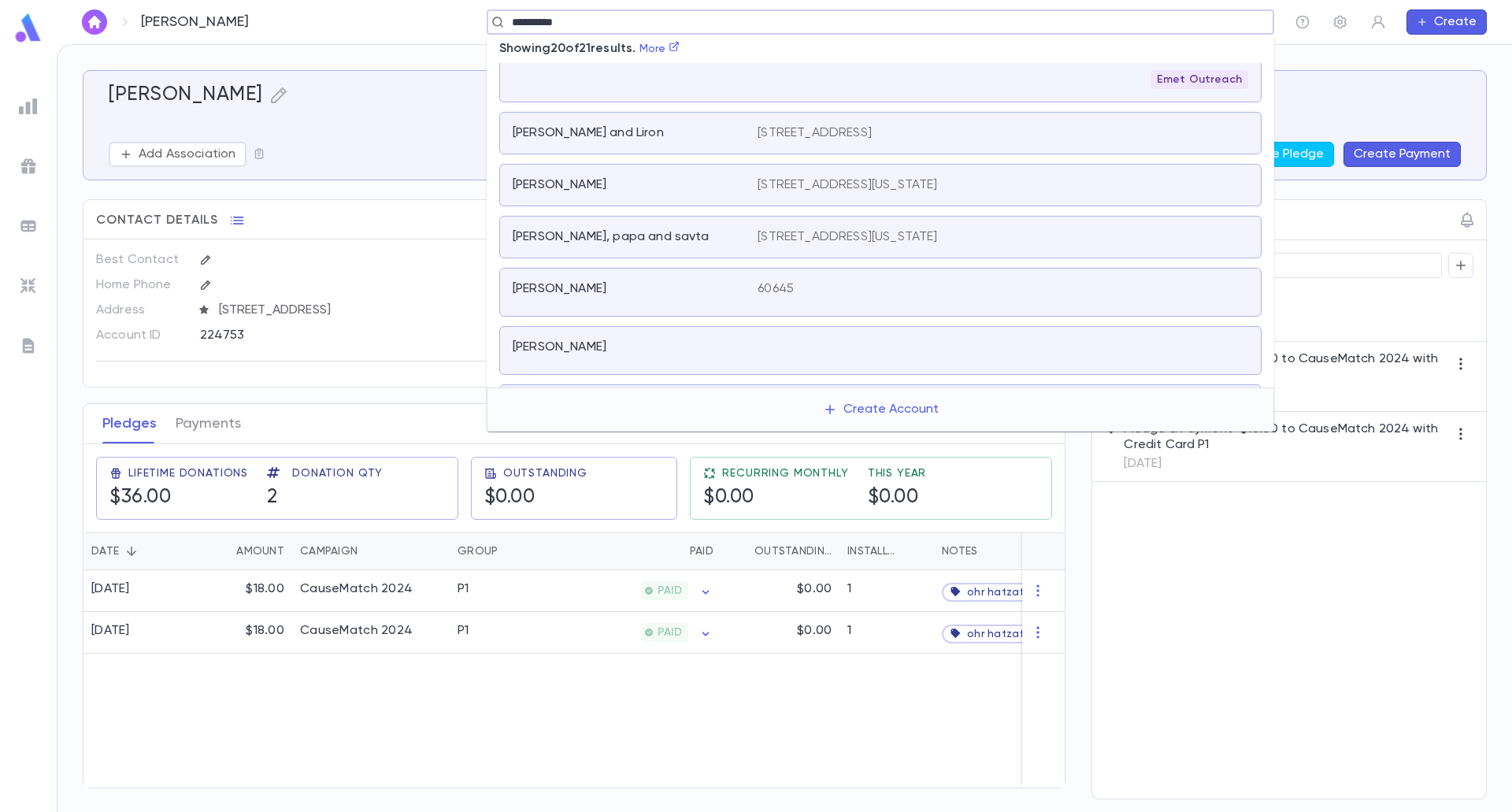
click at [814, 230] on div "rosenberg, papa and savta 12731 hatteras street, los angeles CALIFORNIA 91607 u…" at bounding box center [880, 236] width 763 height 42
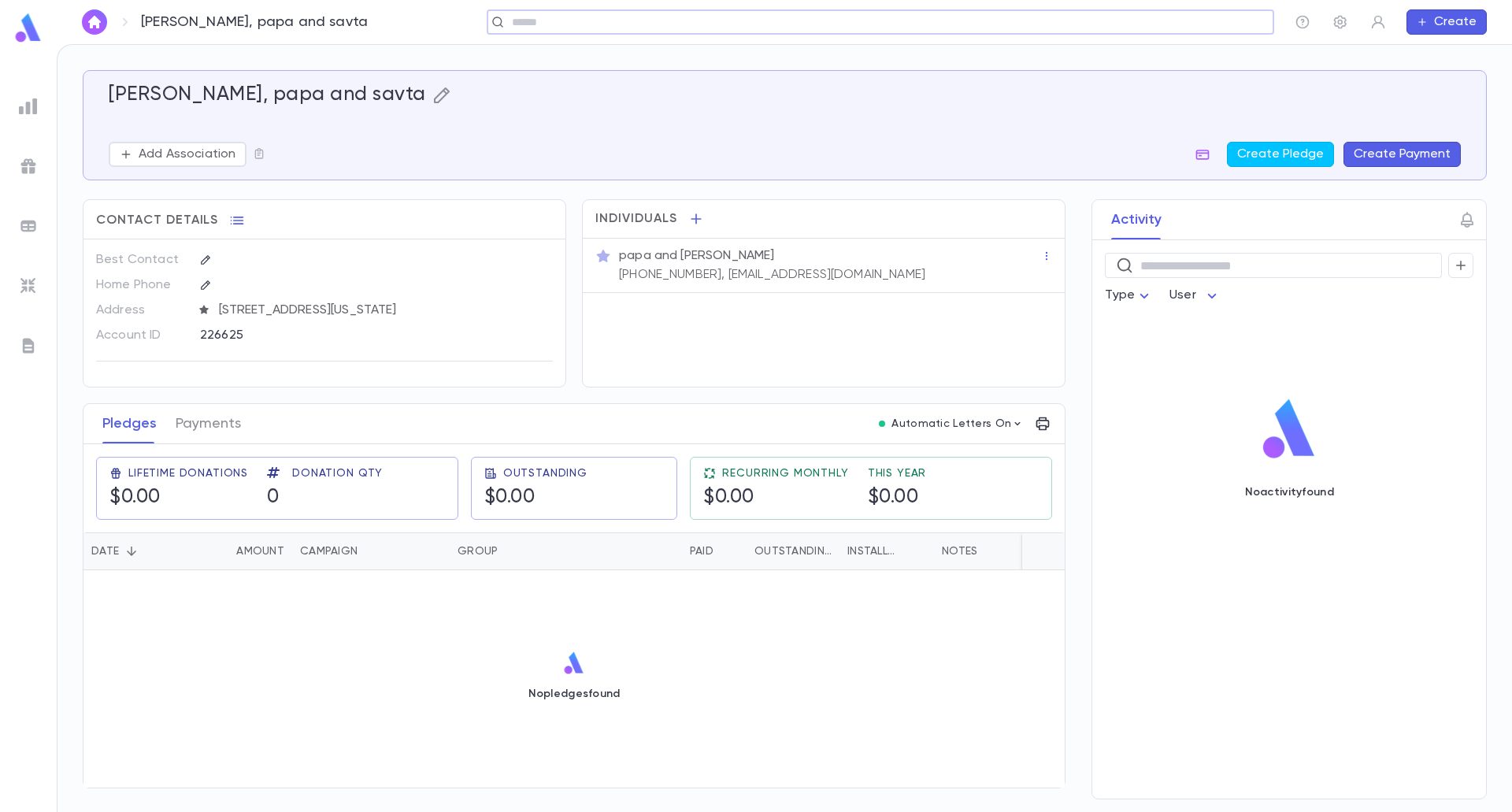
click at [434, 91] on icon "button" at bounding box center [442, 95] width 16 height 16
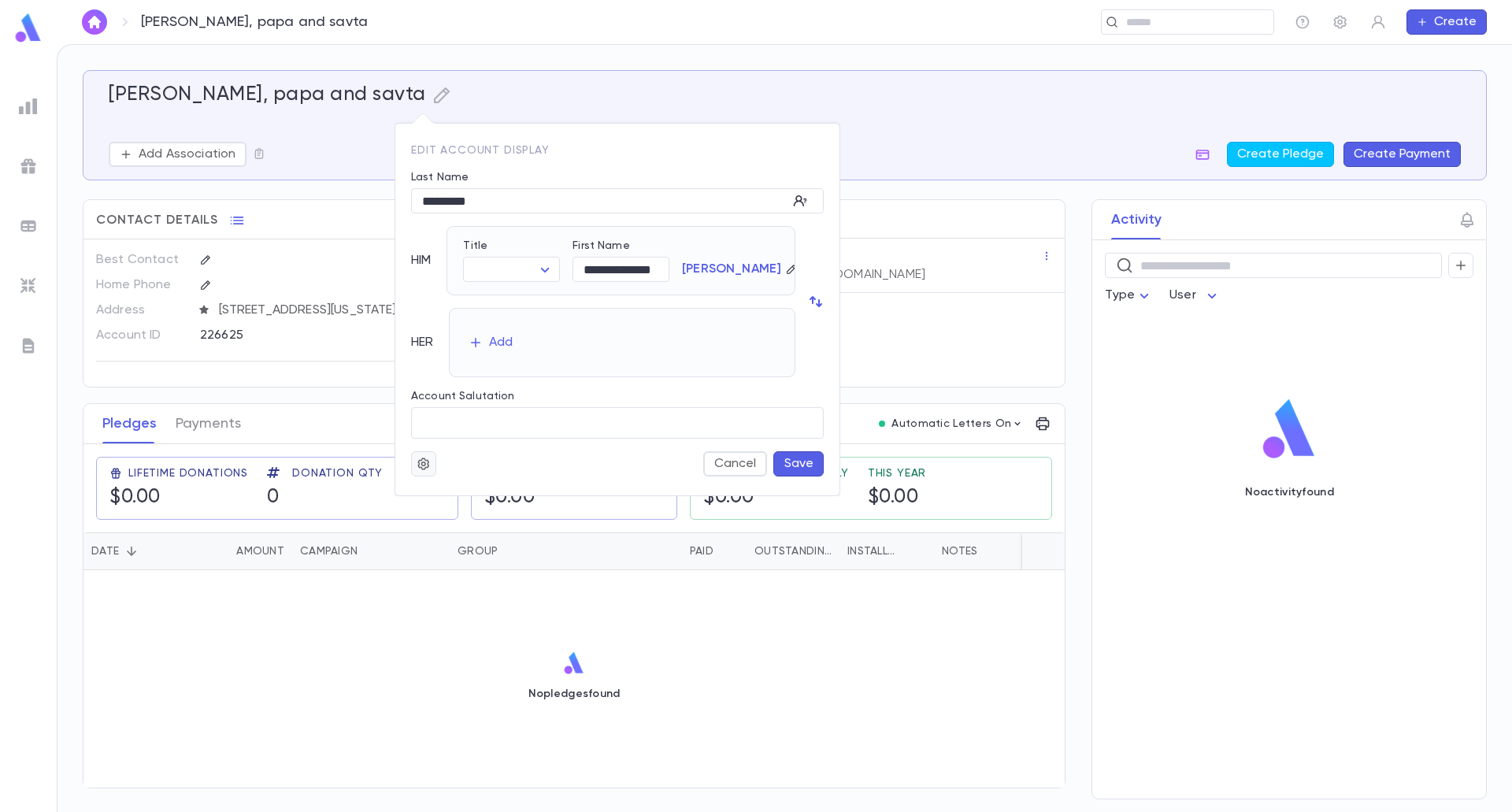
click at [421, 465] on icon "button" at bounding box center [423, 463] width 14 height 16
click at [481, 512] on li "Deactivate" at bounding box center [462, 520] width 94 height 25
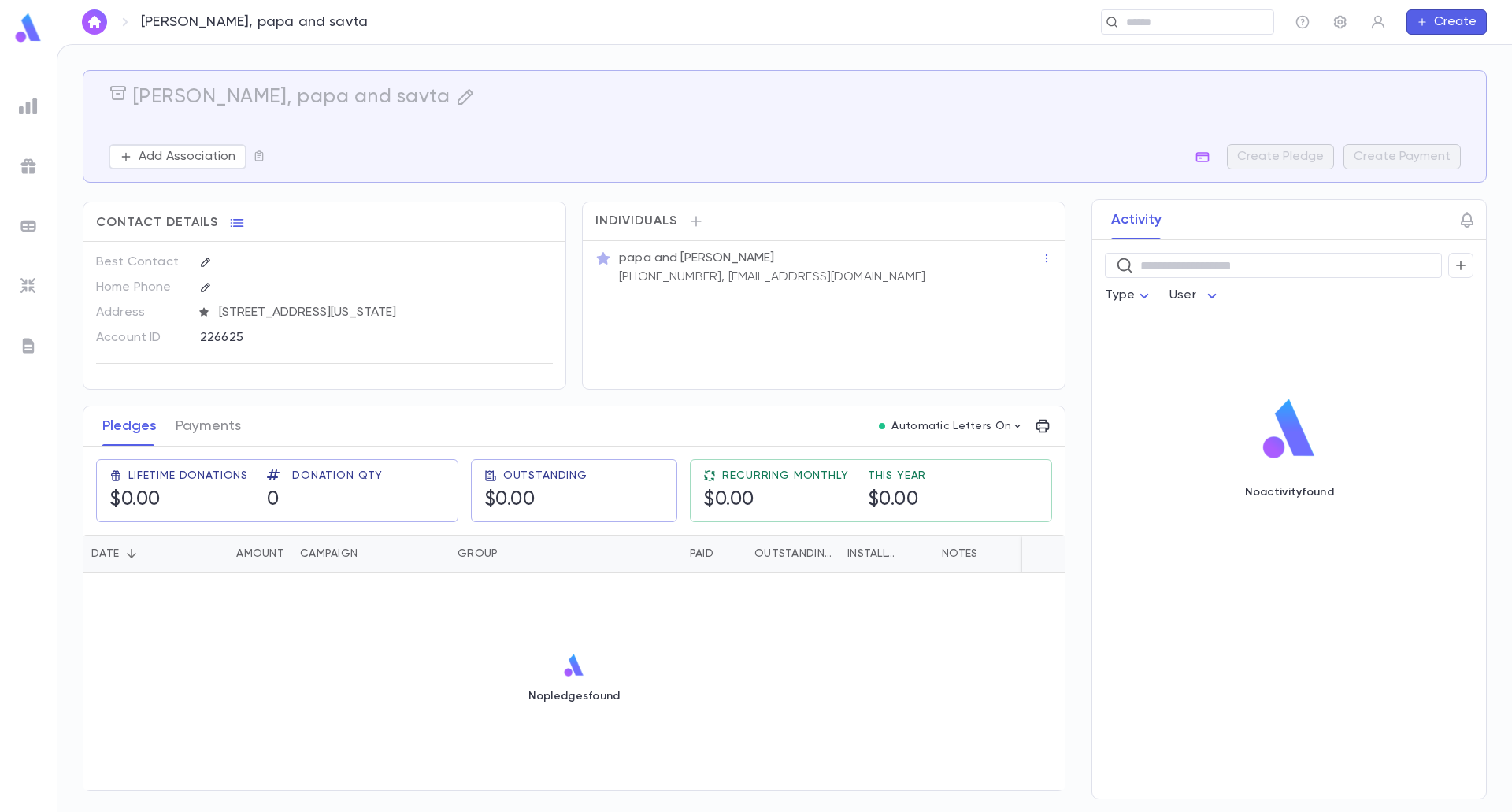
click at [1163, 35] on div "rosenberg, papa and savta ​ Create" at bounding box center [783, 22] width 1455 height 44
click at [1154, 31] on div "​" at bounding box center [1187, 22] width 173 height 25
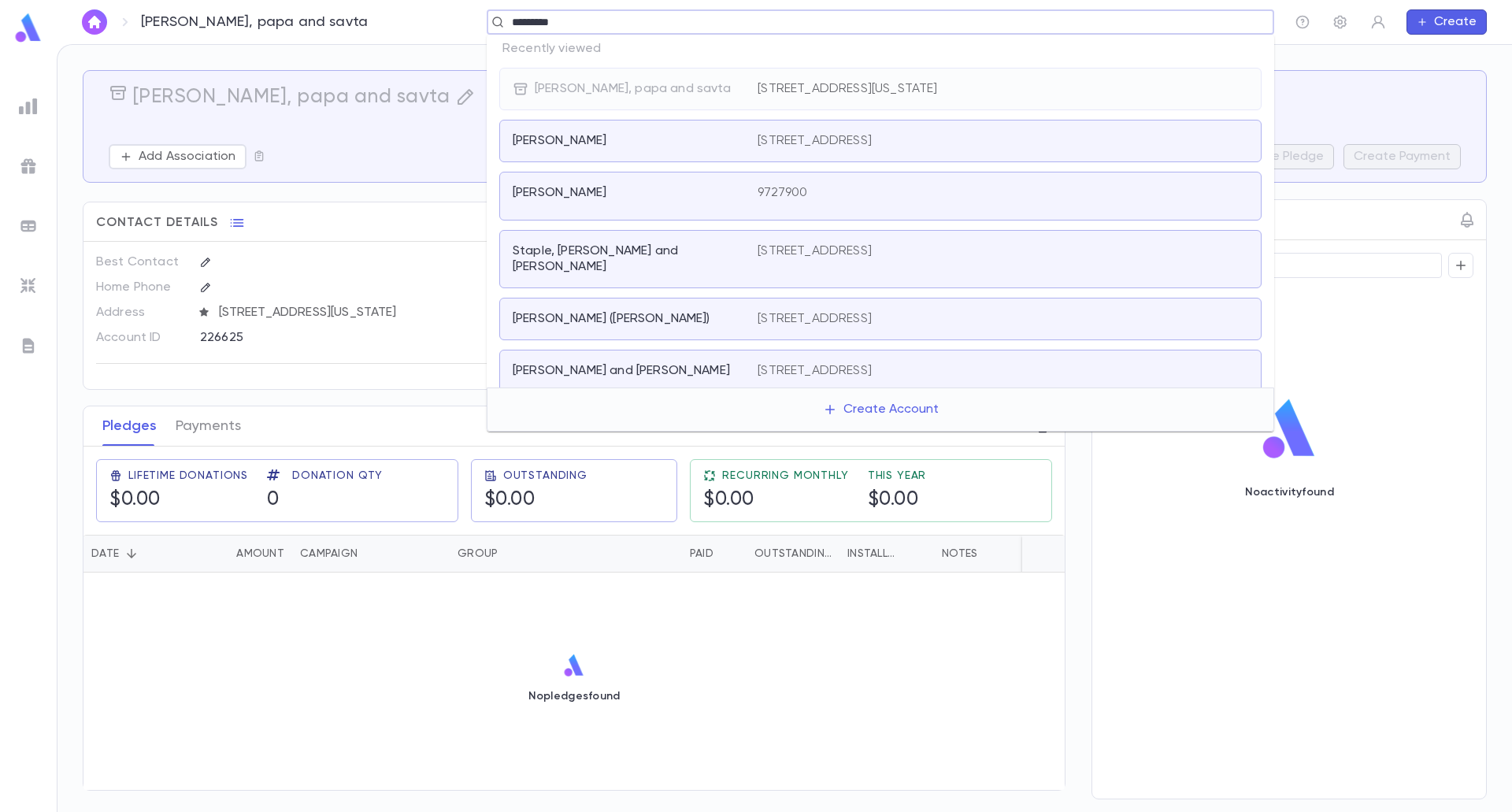
type input "**********"
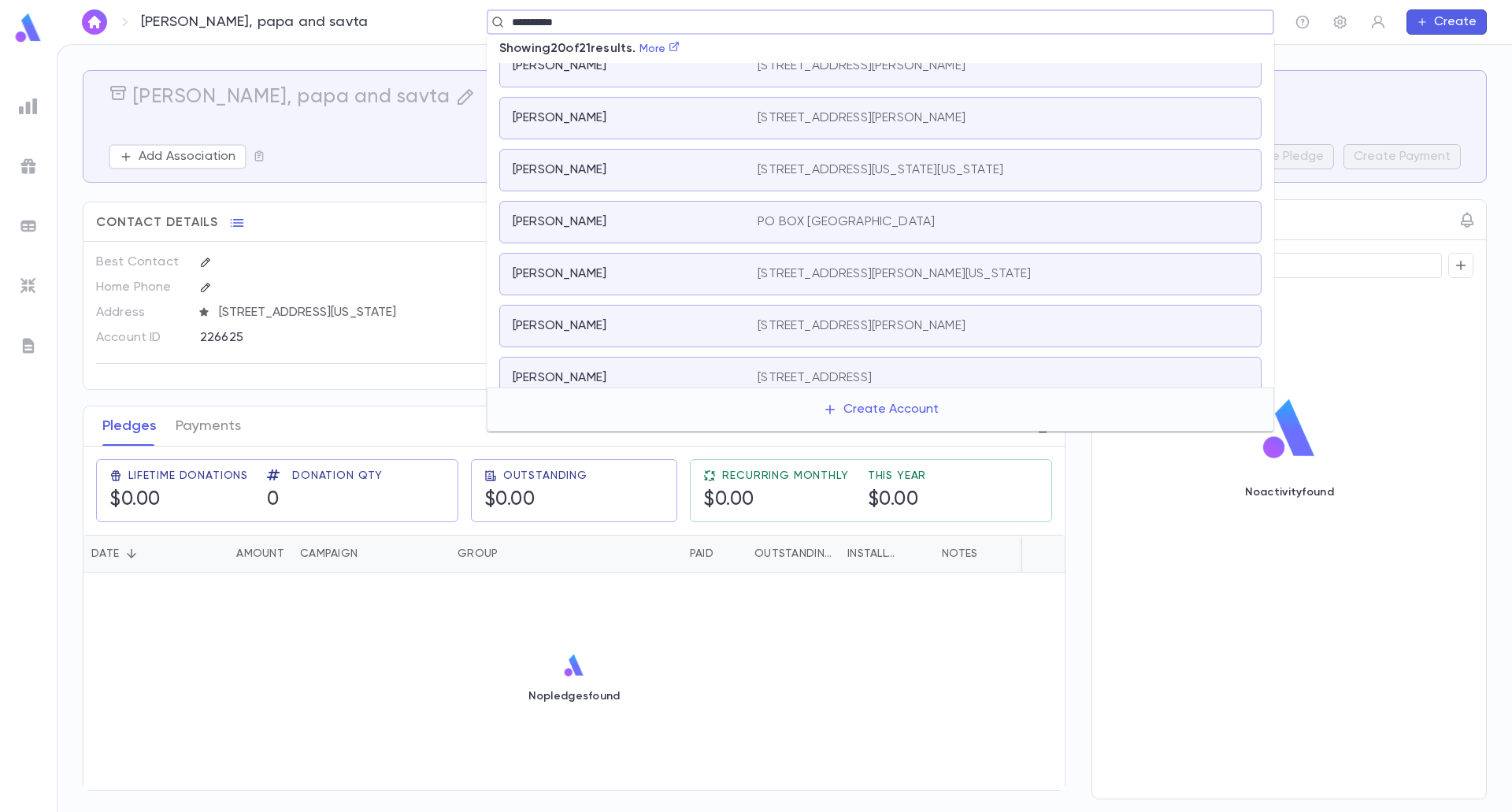
scroll to position [759, 0]
click at [589, 200] on div "rosenberg, ira PO BOX 190419, BROOKLYN NY 11219" at bounding box center [880, 220] width 763 height 42
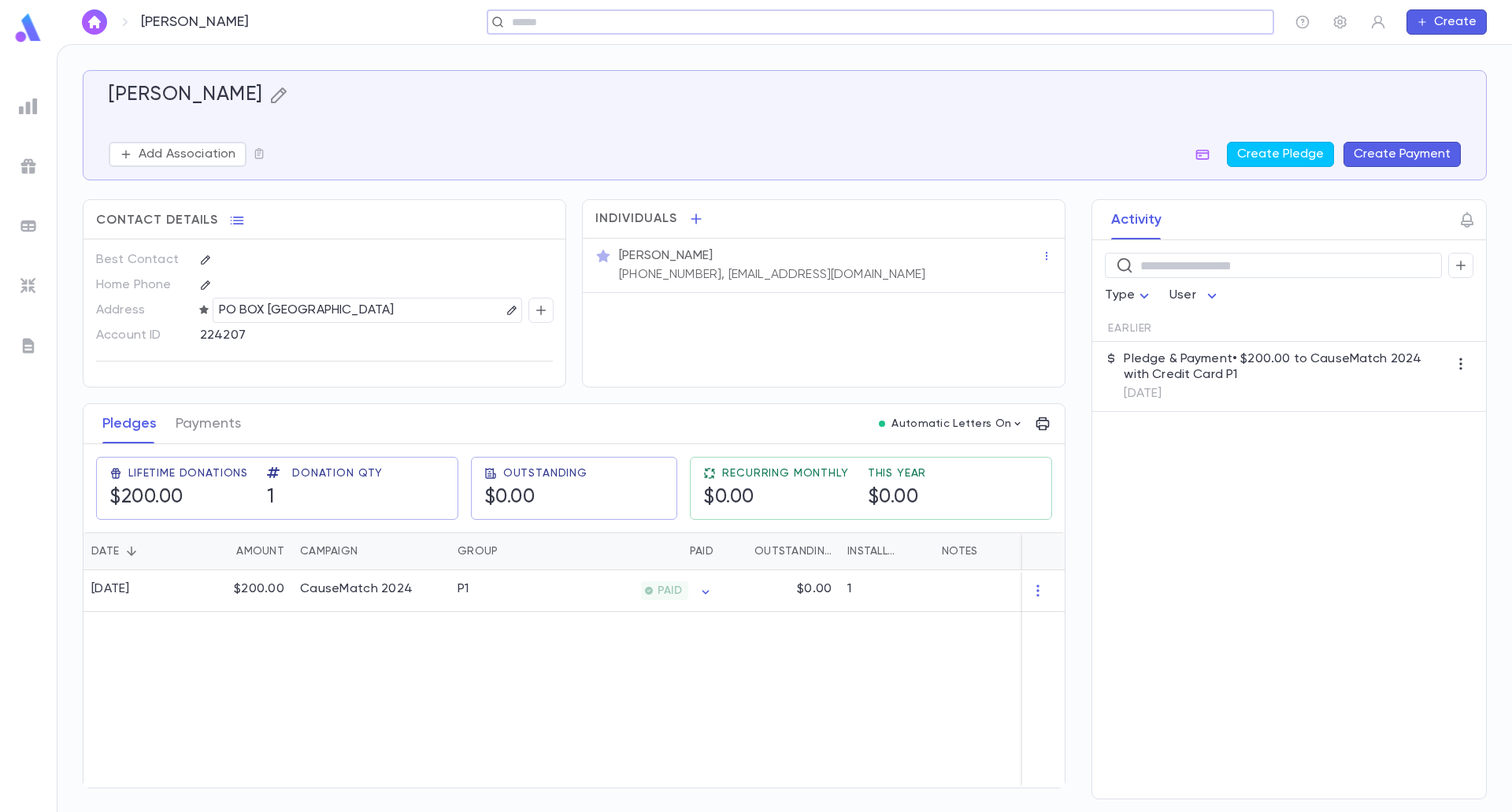
click at [270, 92] on icon "button" at bounding box center [278, 95] width 16 height 16
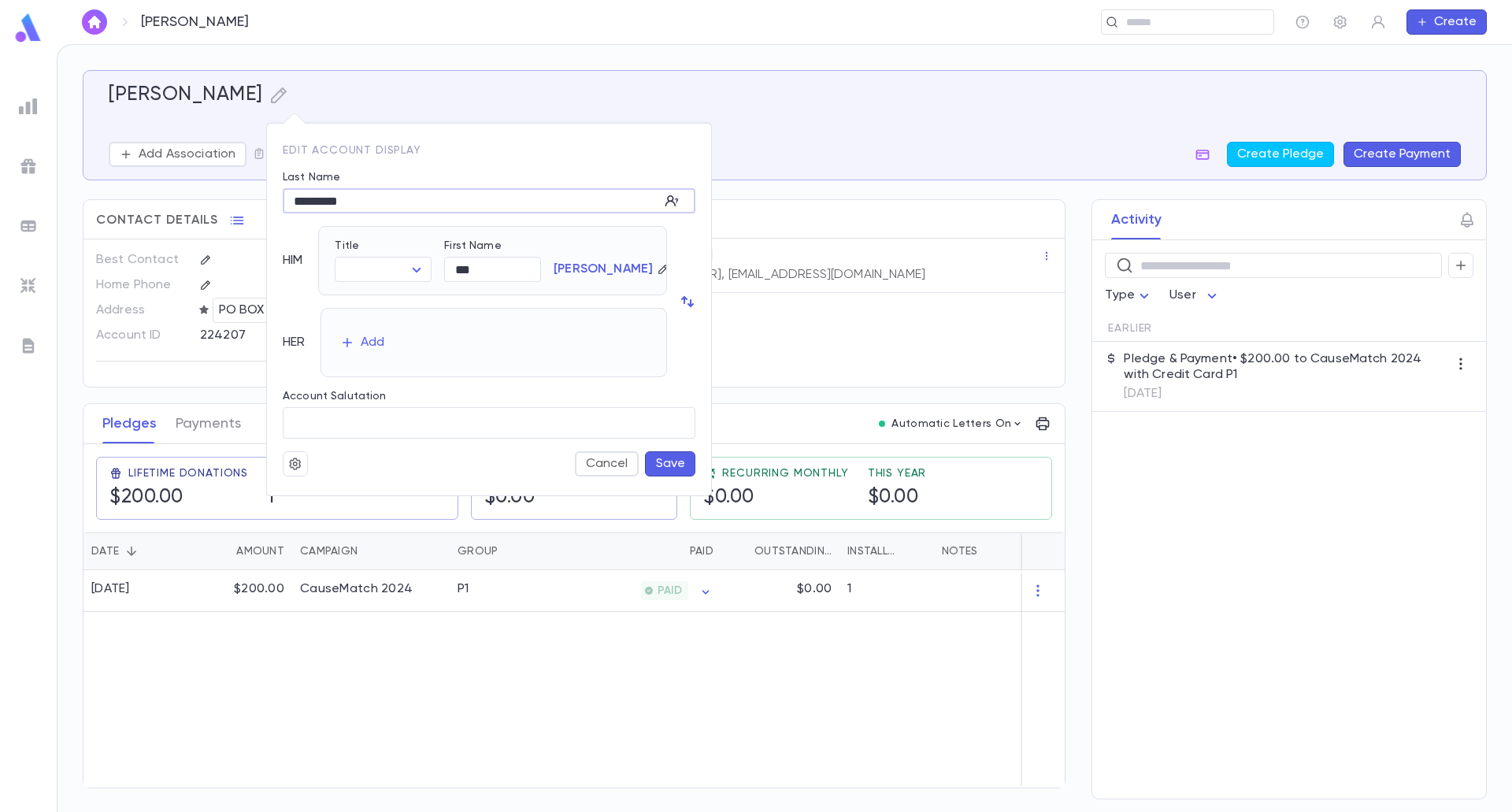
click at [296, 203] on input "*********" at bounding box center [471, 202] width 377 height 24
click at [300, 203] on input "*********" at bounding box center [471, 202] width 377 height 24
click at [292, 203] on input "*********" at bounding box center [471, 202] width 377 height 24
type input "*********"
click at [452, 277] on input "***" at bounding box center [492, 269] width 97 height 24
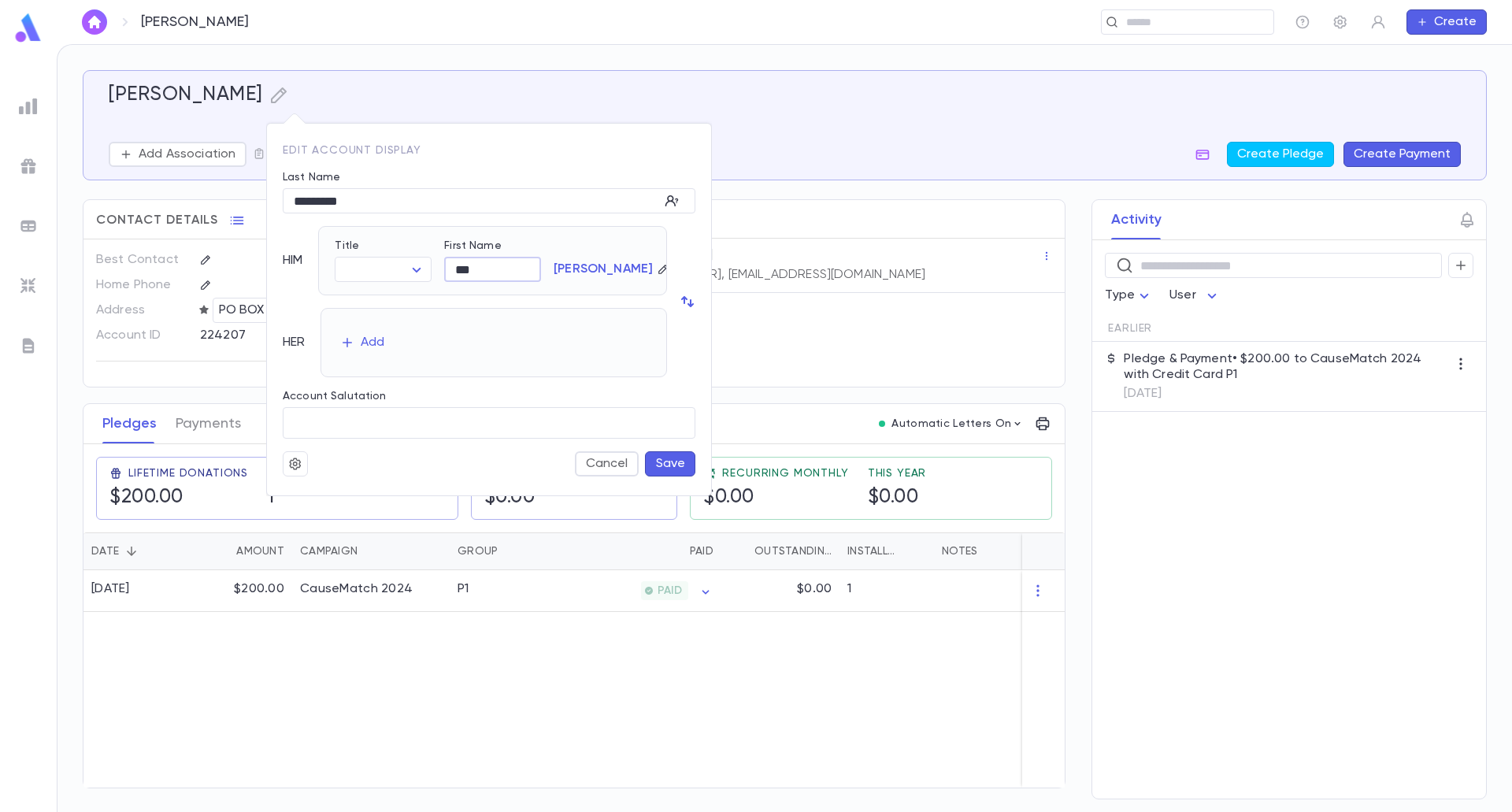
type input "***"
click at [681, 465] on button "Save" at bounding box center [670, 463] width 51 height 25
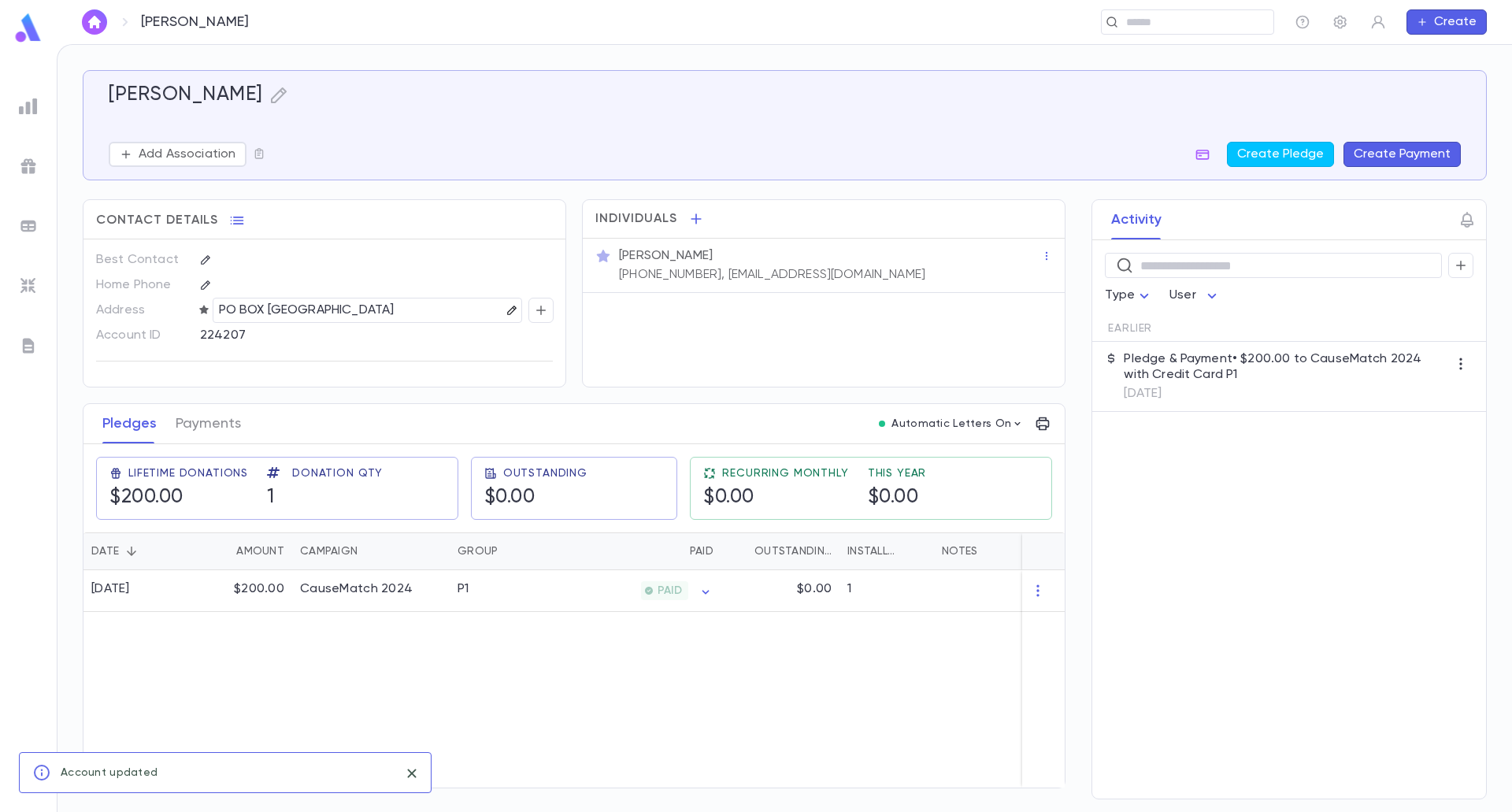
click at [507, 315] on icon "button" at bounding box center [512, 311] width 11 height 11
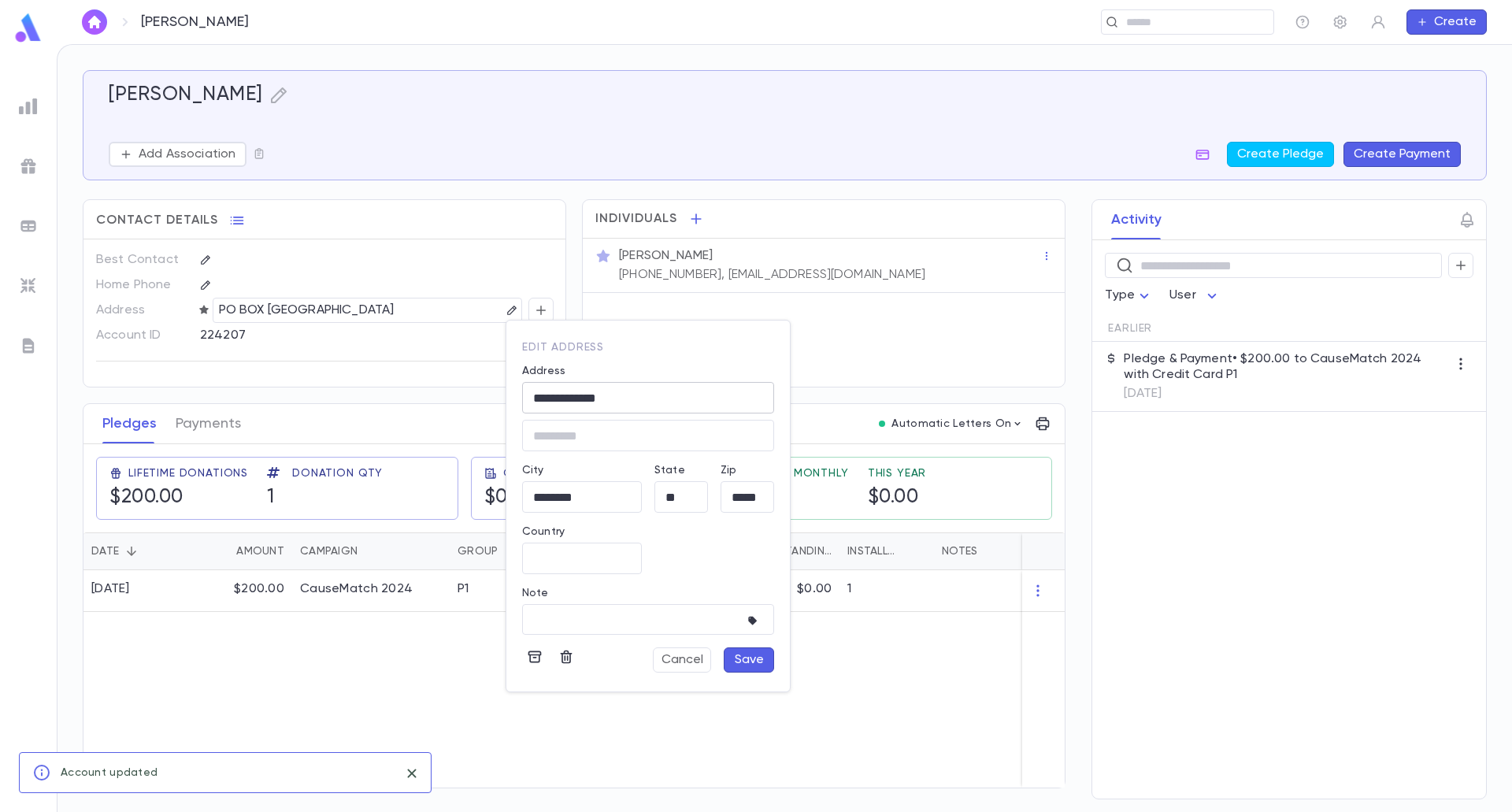
click at [637, 400] on input "**********" at bounding box center [648, 398] width 252 height 18
click at [549, 401] on input "**********" at bounding box center [648, 398] width 252 height 18
click at [652, 396] on input "**********" at bounding box center [648, 398] width 252 height 18
type input "**********"
click at [622, 499] on input "********" at bounding box center [581, 497] width 120 height 18
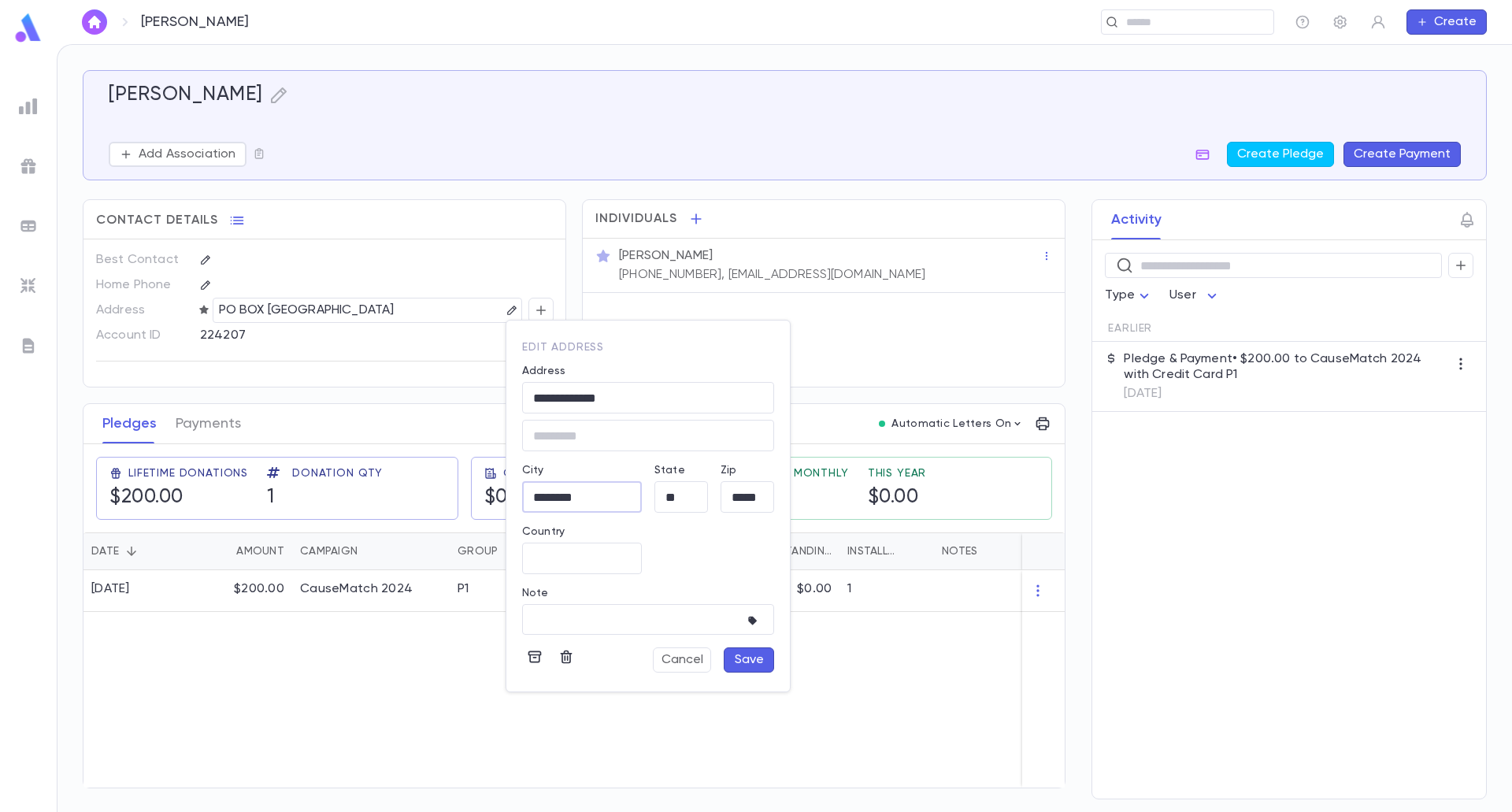
type input "********"
click at [747, 668] on button "Save" at bounding box center [749, 659] width 51 height 25
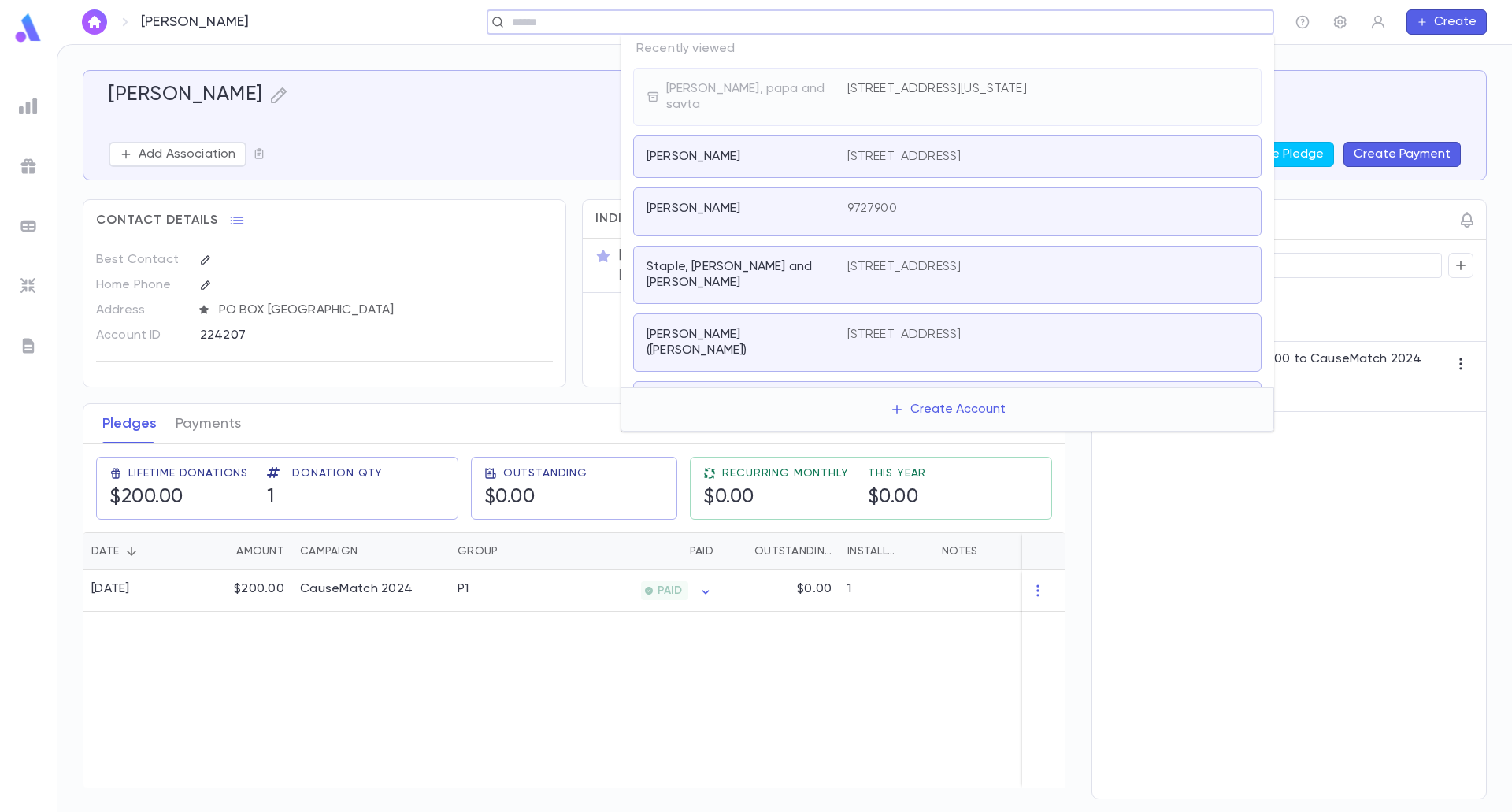
click at [969, 16] on input "text" at bounding box center [738, 23] width 462 height 15
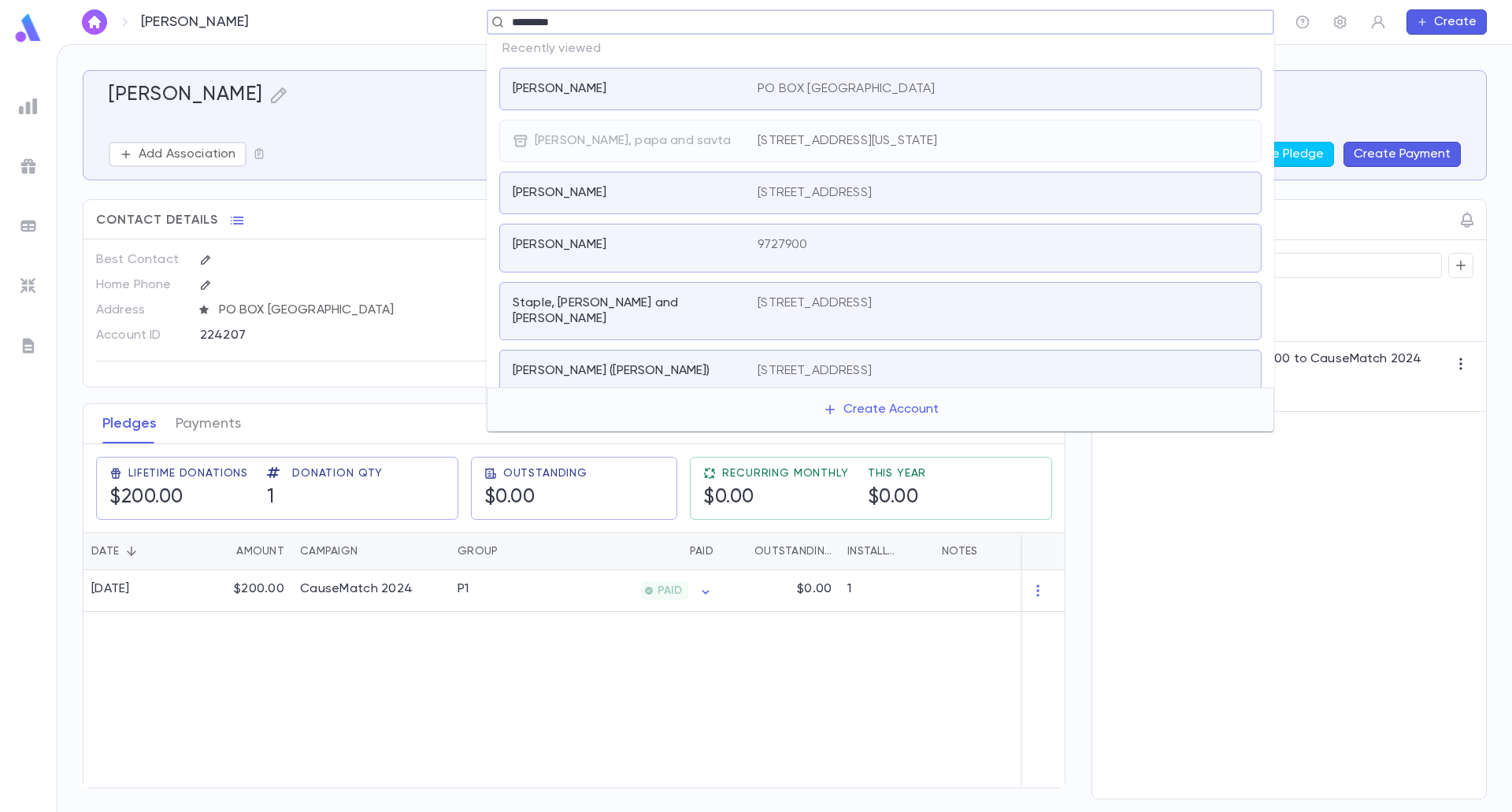
type input "**********"
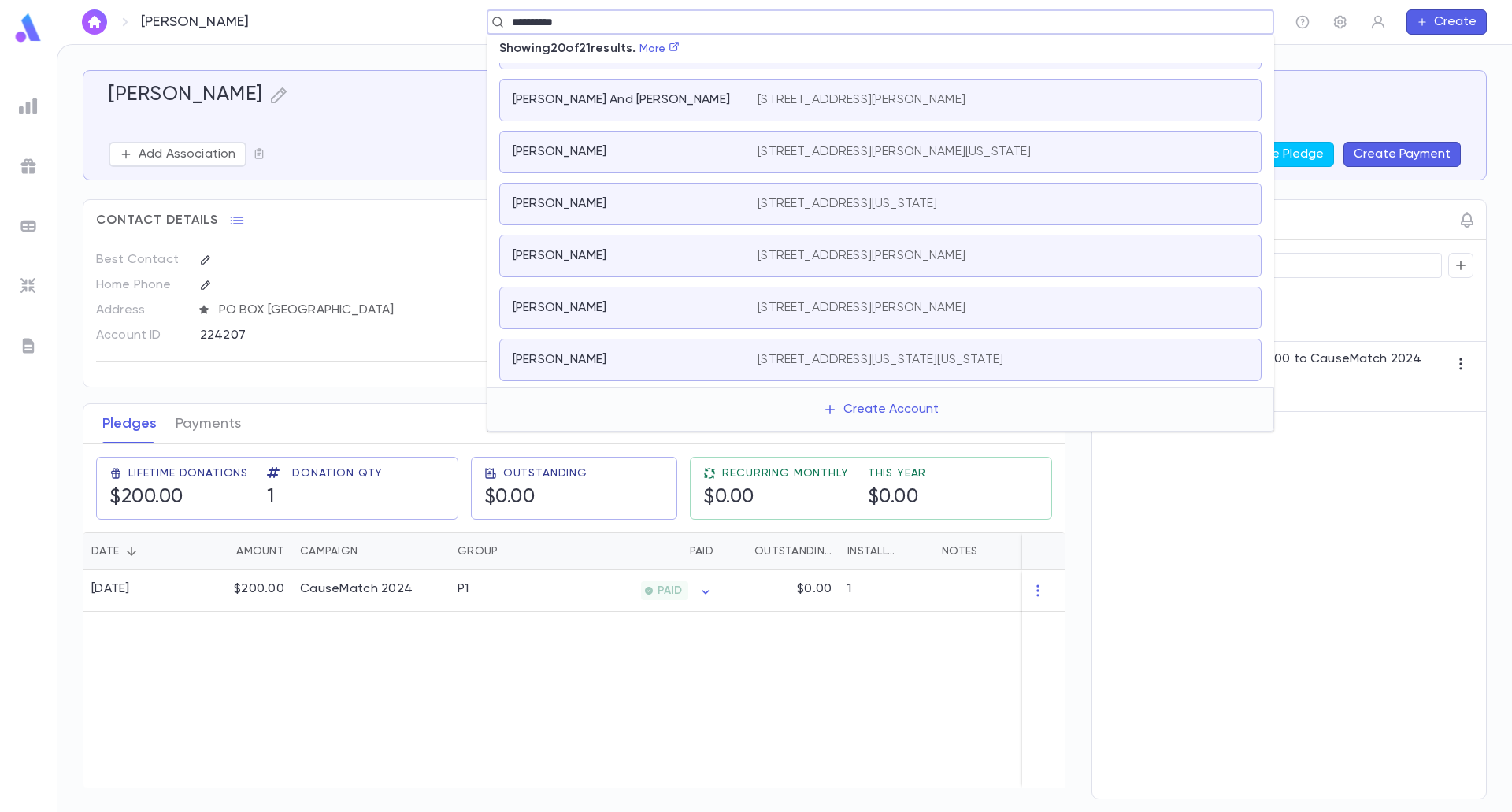
scroll to position [759, 0]
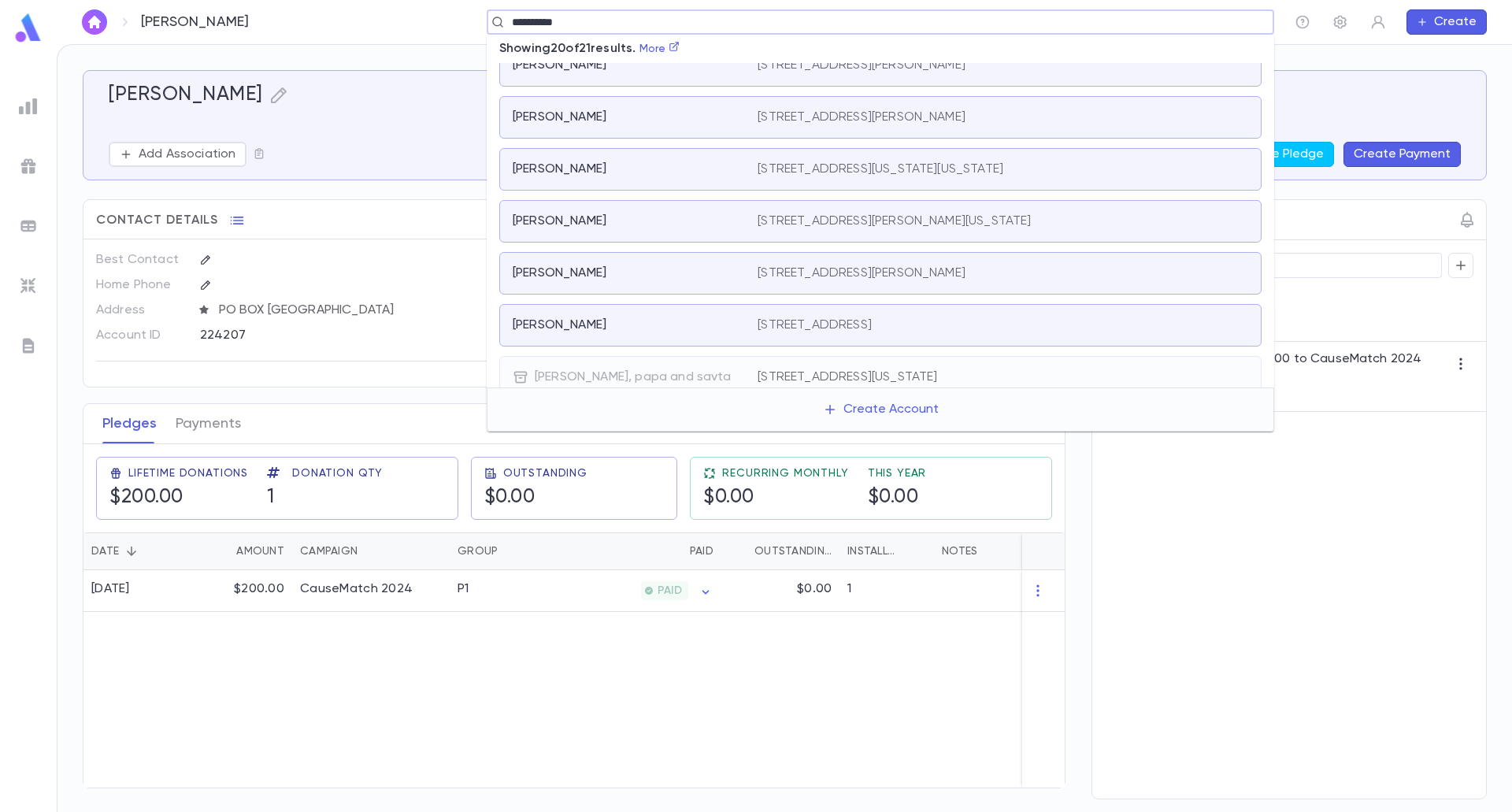
click at [637, 267] on div "rosenberg, Geoffrey 12628 Killion Street, Los Angeles CA 91607 United States" at bounding box center [880, 273] width 763 height 42
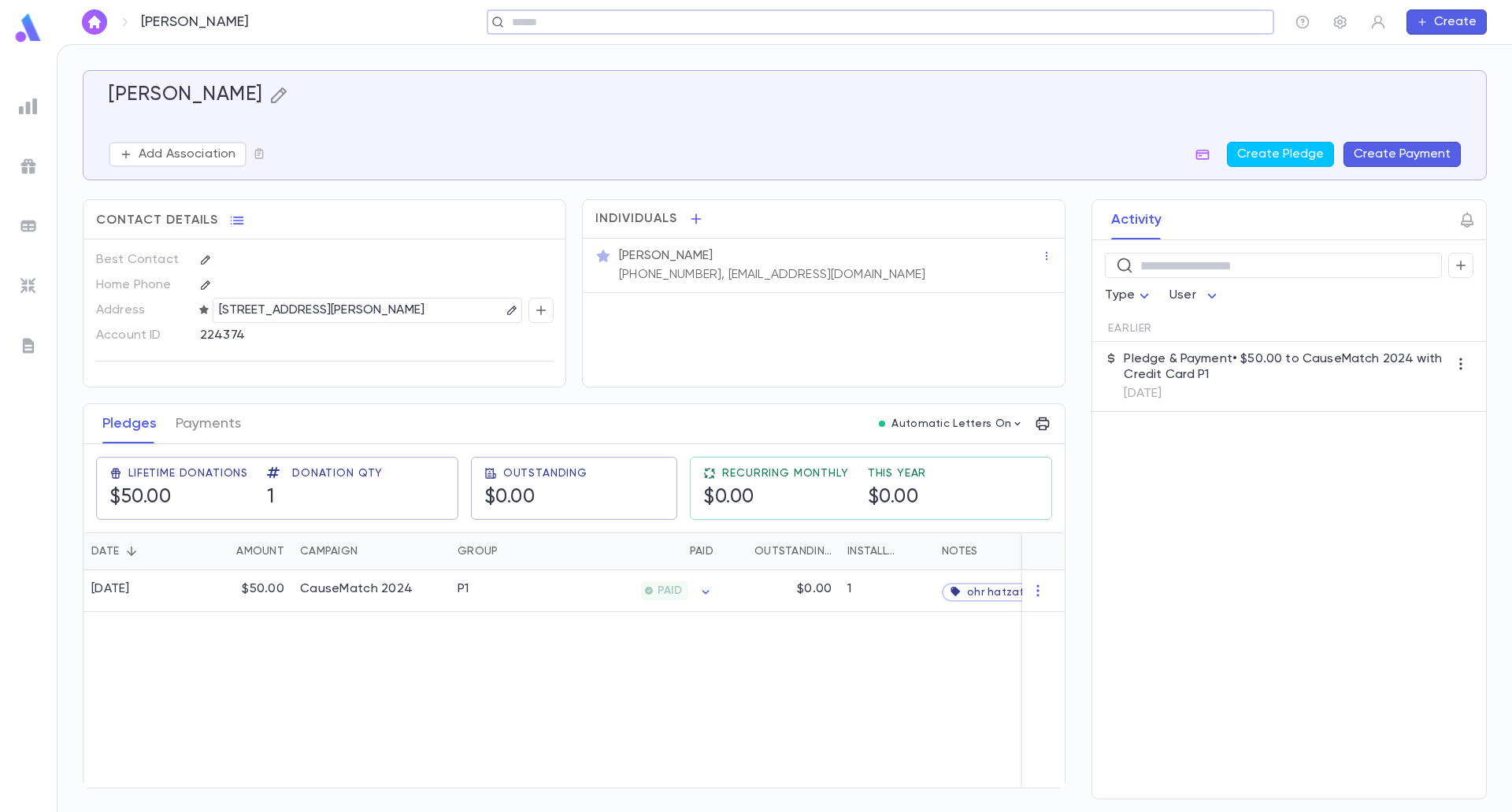
click at [288, 89] on icon "button" at bounding box center [279, 95] width 19 height 19
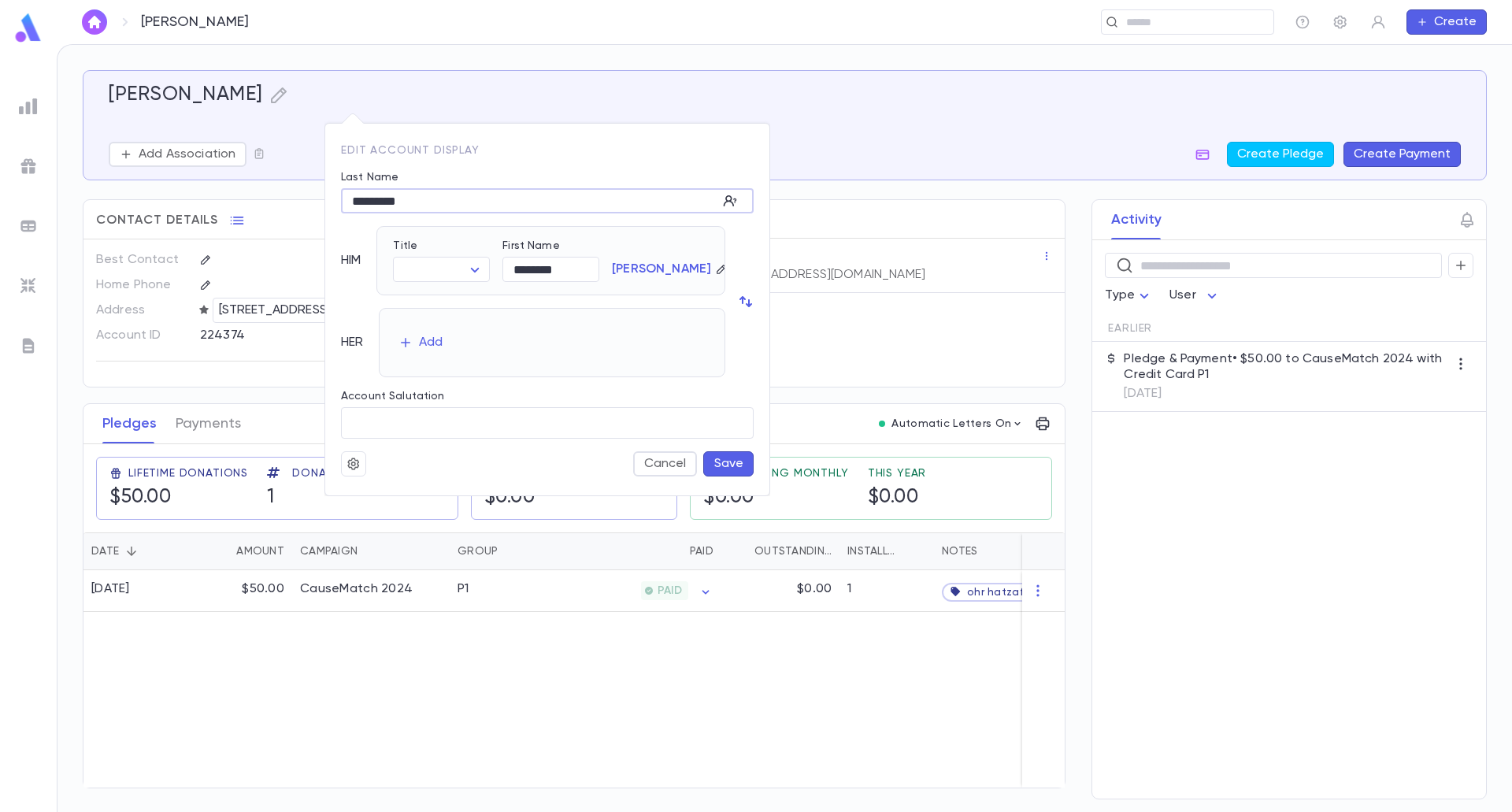
drag, startPoint x: 355, startPoint y: 206, endPoint x: 347, endPoint y: 205, distance: 8.1
click at [347, 205] on input "*********" at bounding box center [529, 202] width 377 height 24
type input "*********"
click at [712, 466] on button "Save" at bounding box center [729, 463] width 51 height 25
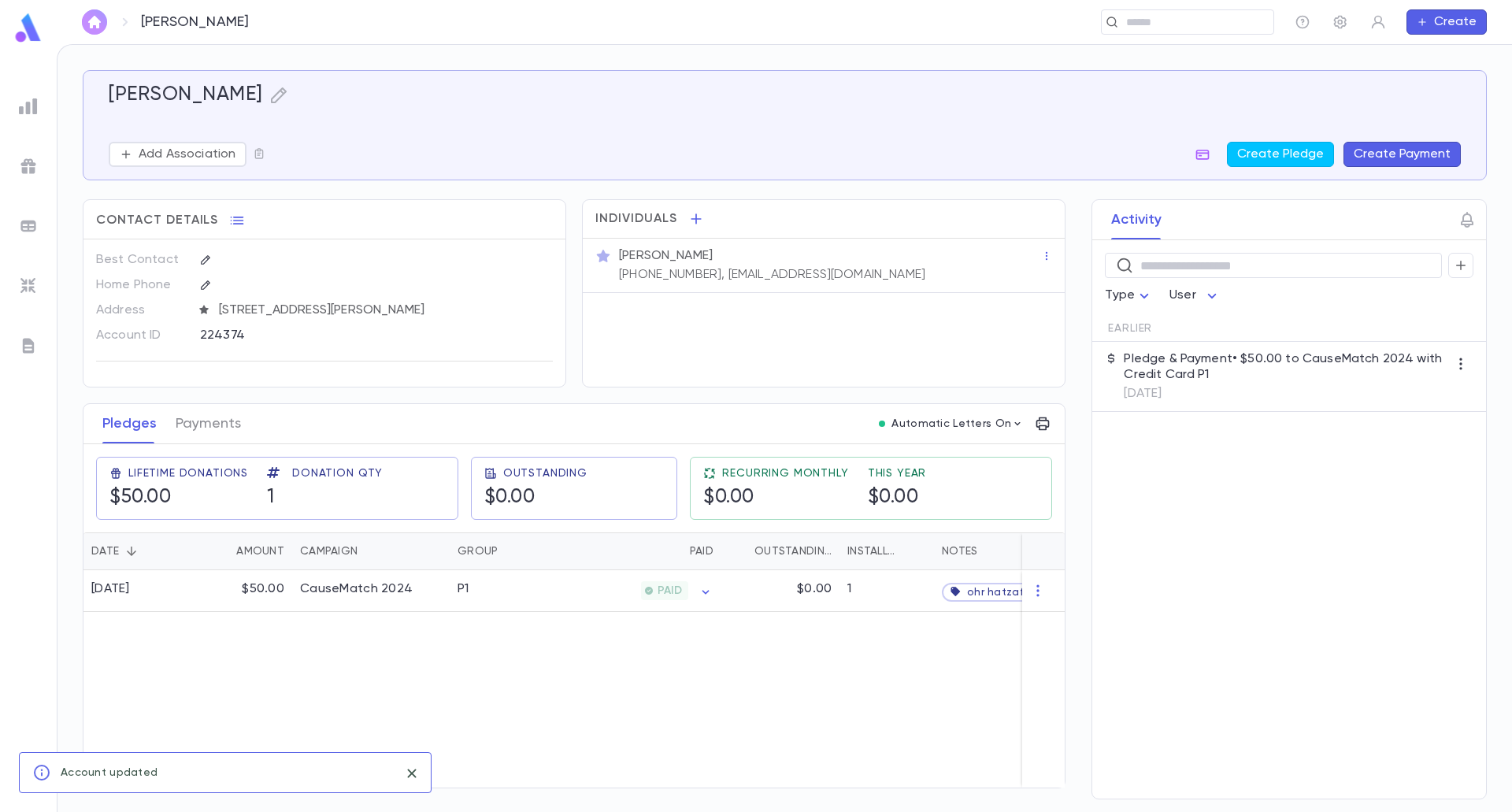
click at [99, 22] on img "button" at bounding box center [94, 22] width 19 height 12
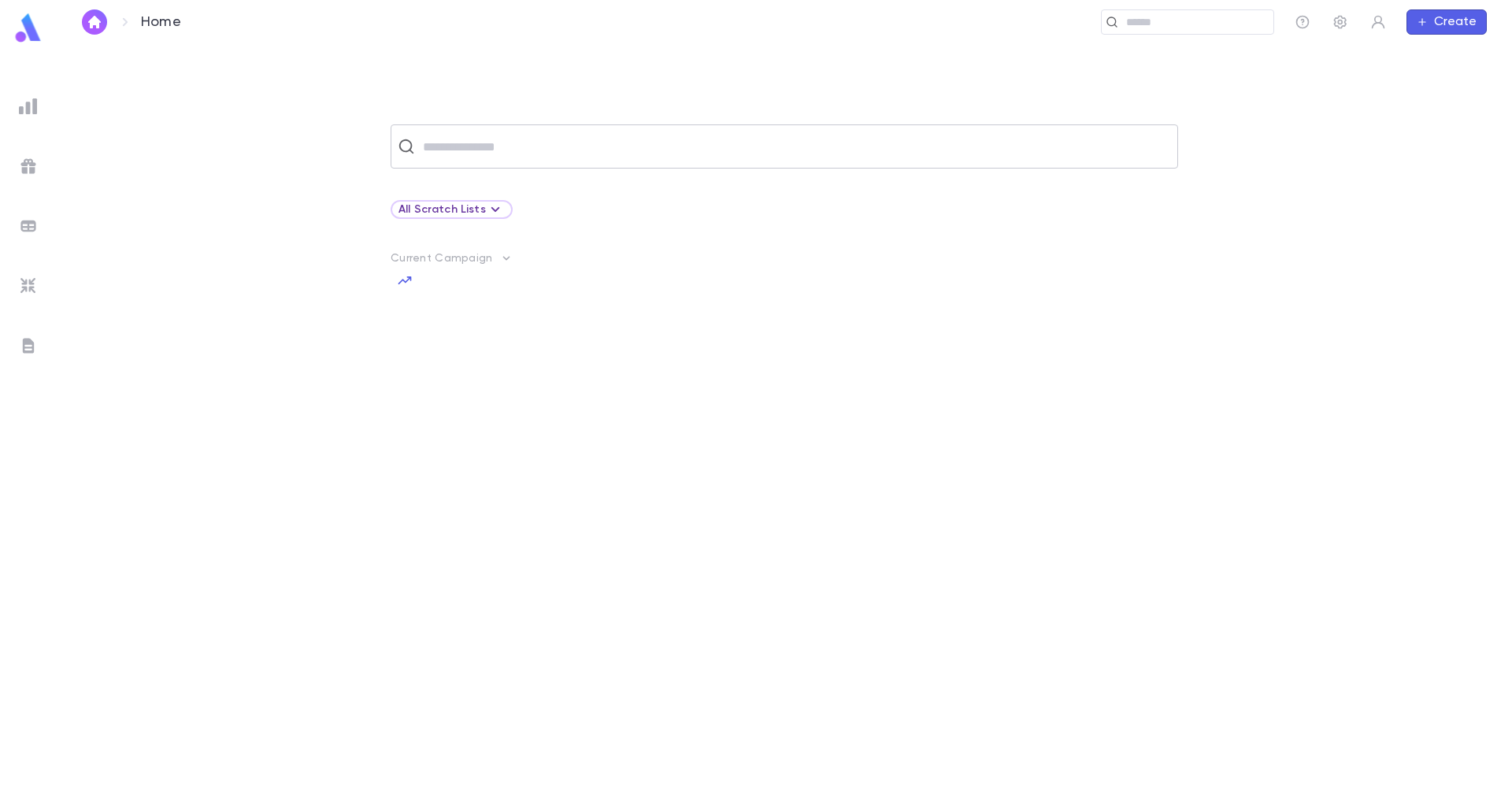
click at [486, 149] on input "text" at bounding box center [794, 147] width 752 height 30
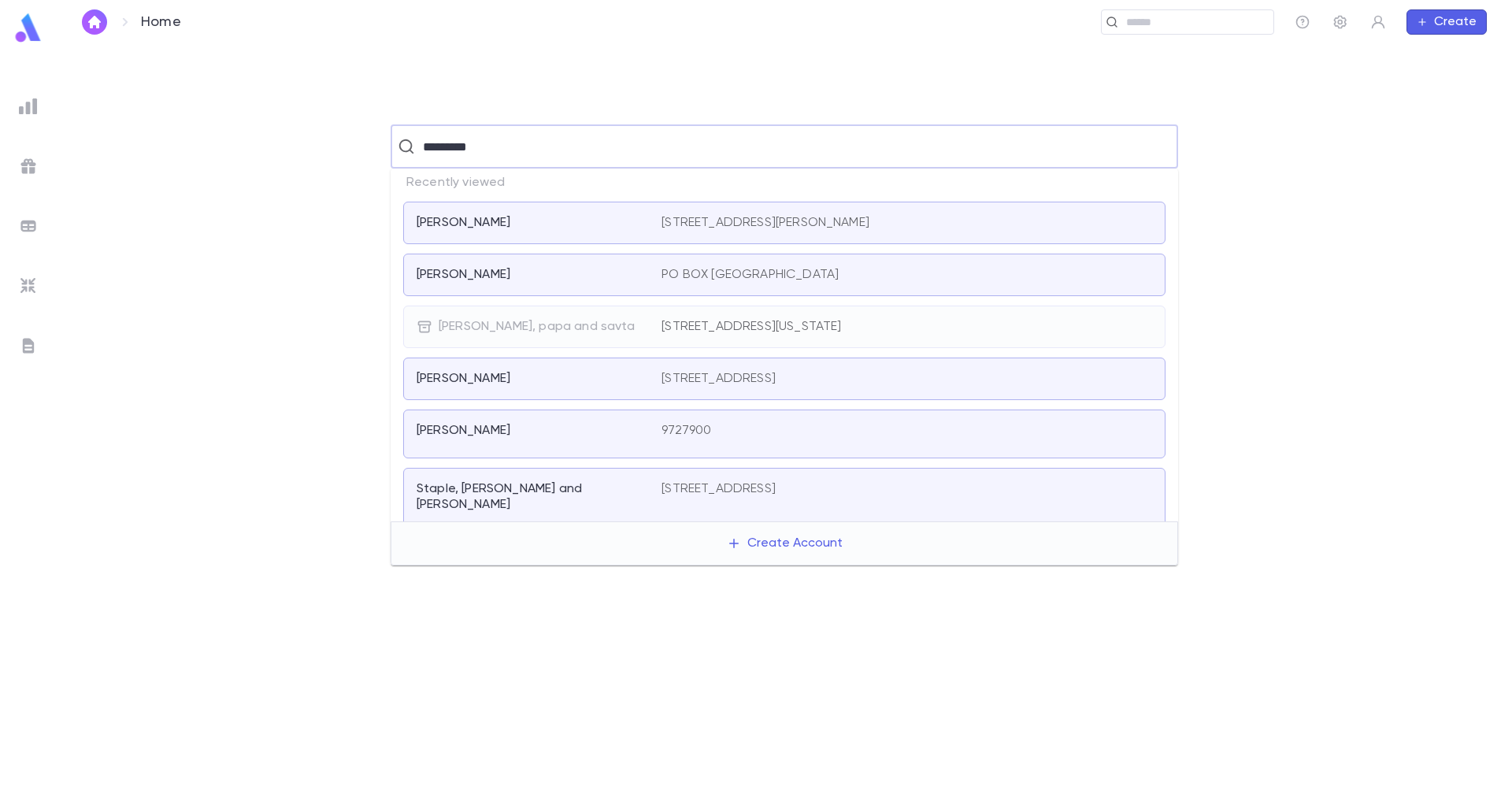
type input "**********"
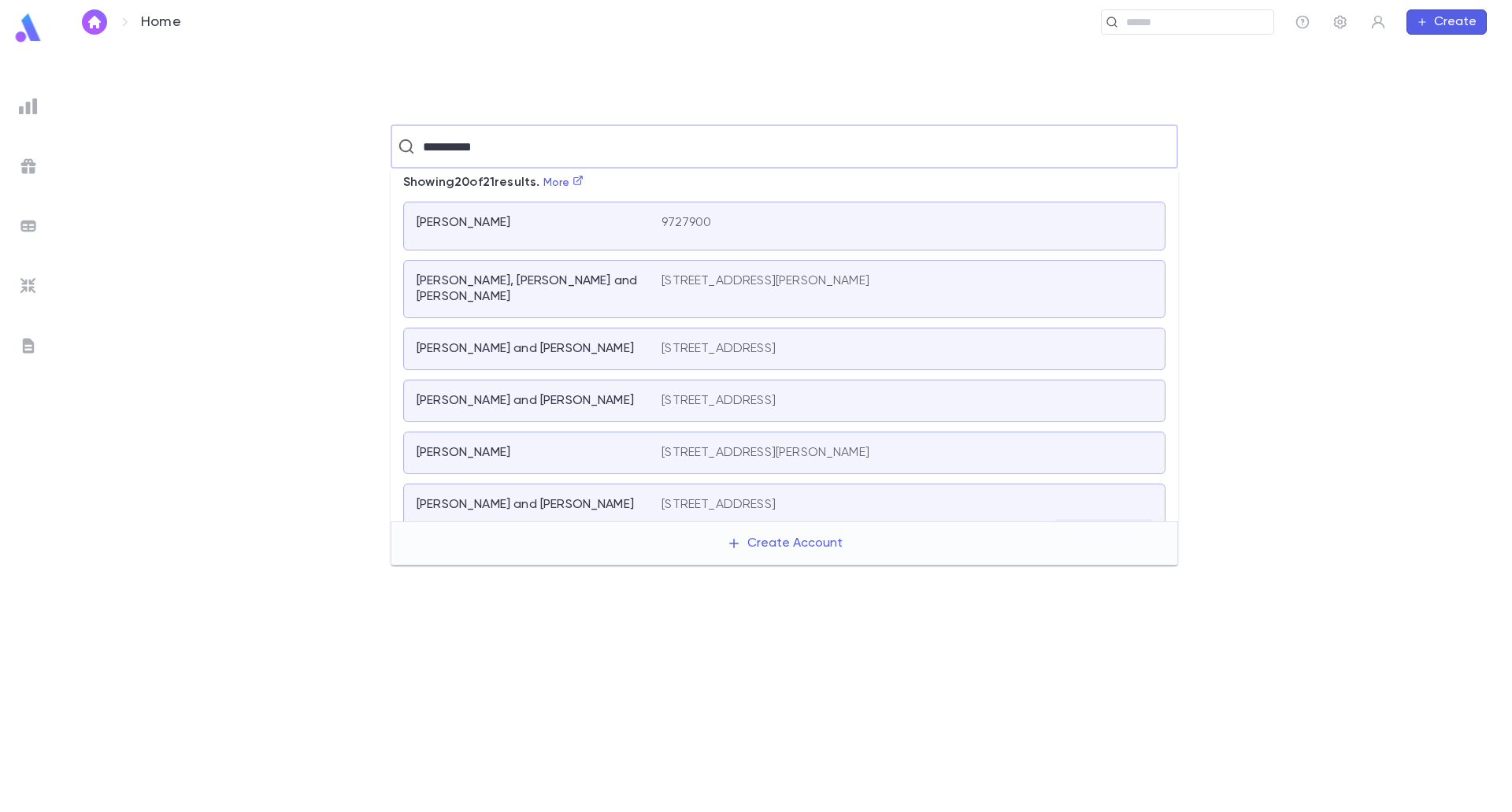
click at [623, 243] on div "Rottenberg, Izik 9727900" at bounding box center [784, 226] width 763 height 49
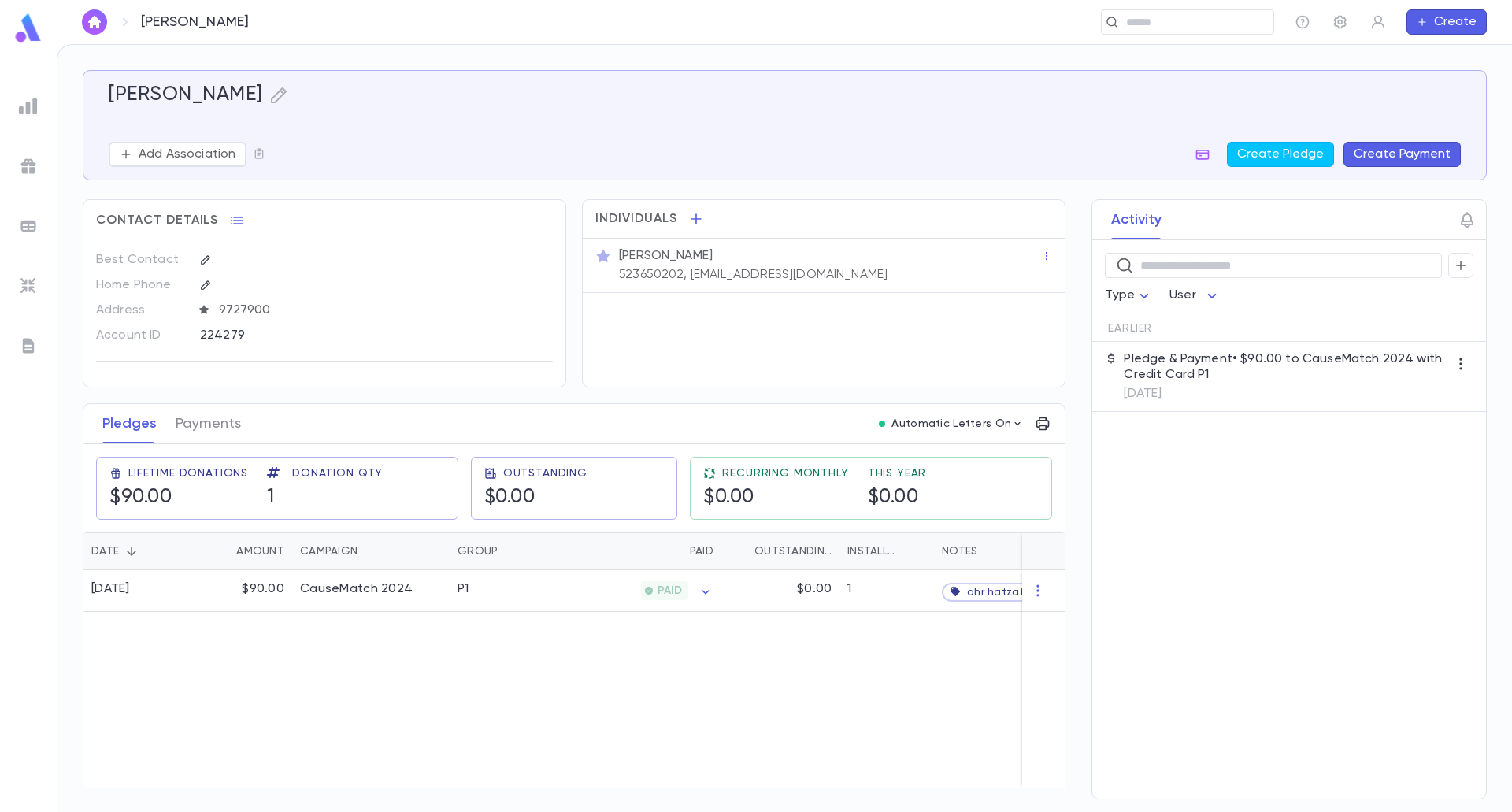
click at [1444, 25] on button "Create" at bounding box center [1446, 22] width 80 height 25
click at [1448, 55] on li "Account" at bounding box center [1450, 53] width 80 height 25
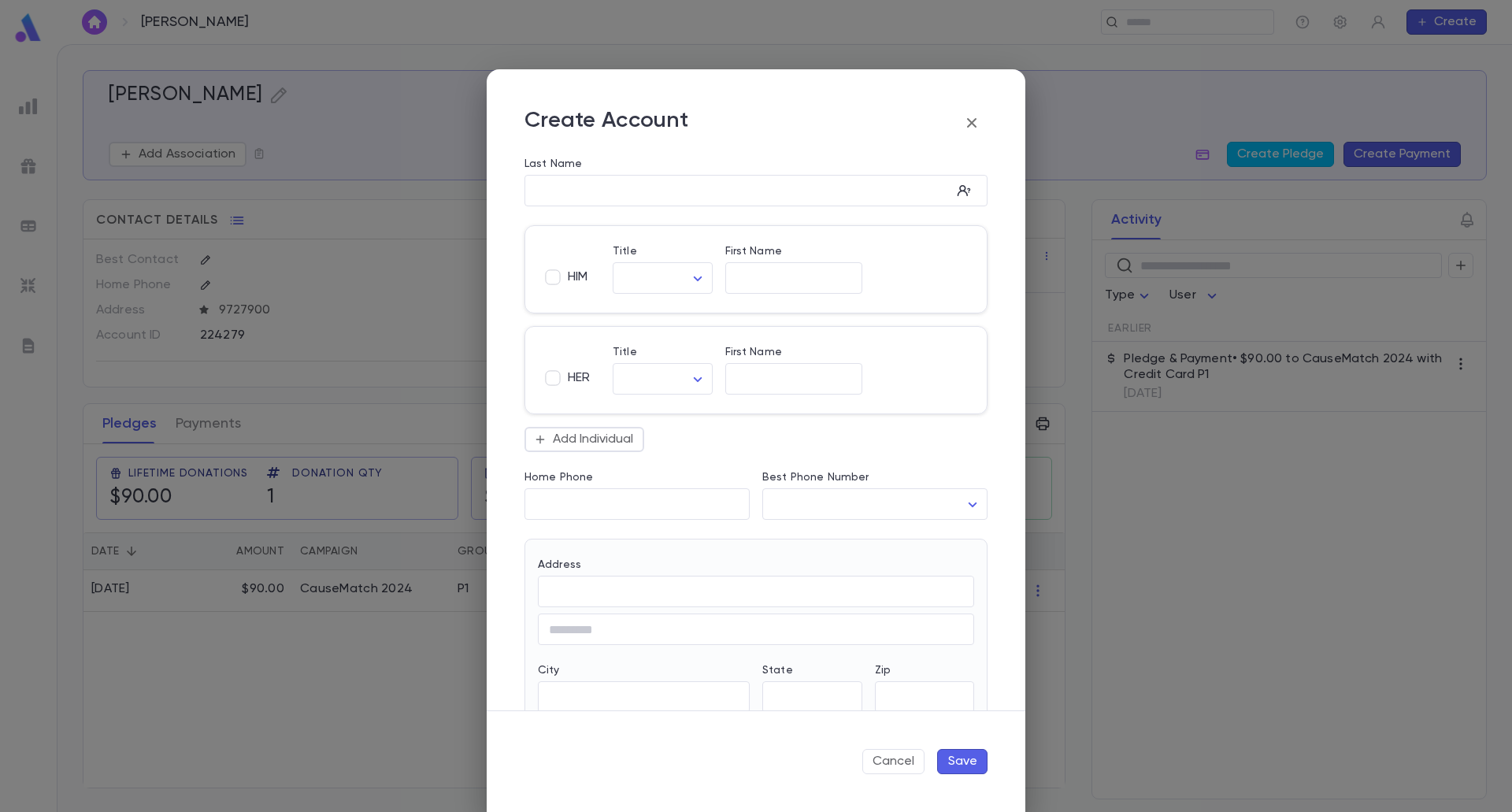
click at [654, 166] on div "Last Name" at bounding box center [756, 166] width 463 height 17
click at [649, 194] on input "Last Name" at bounding box center [737, 190] width 426 height 18
type input "**********"
click at [774, 388] on div "​" at bounding box center [794, 379] width 137 height 31
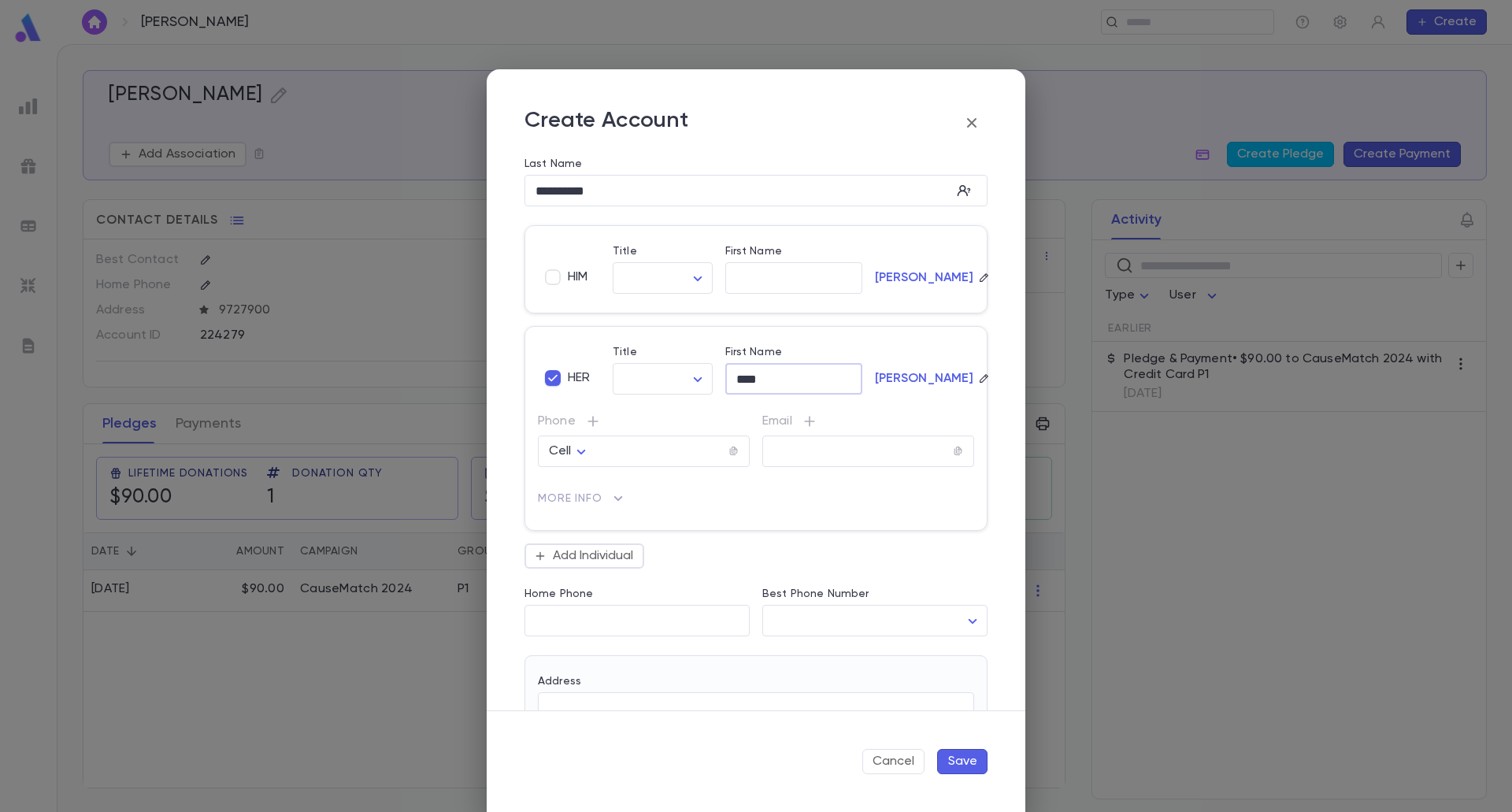
type input "****"
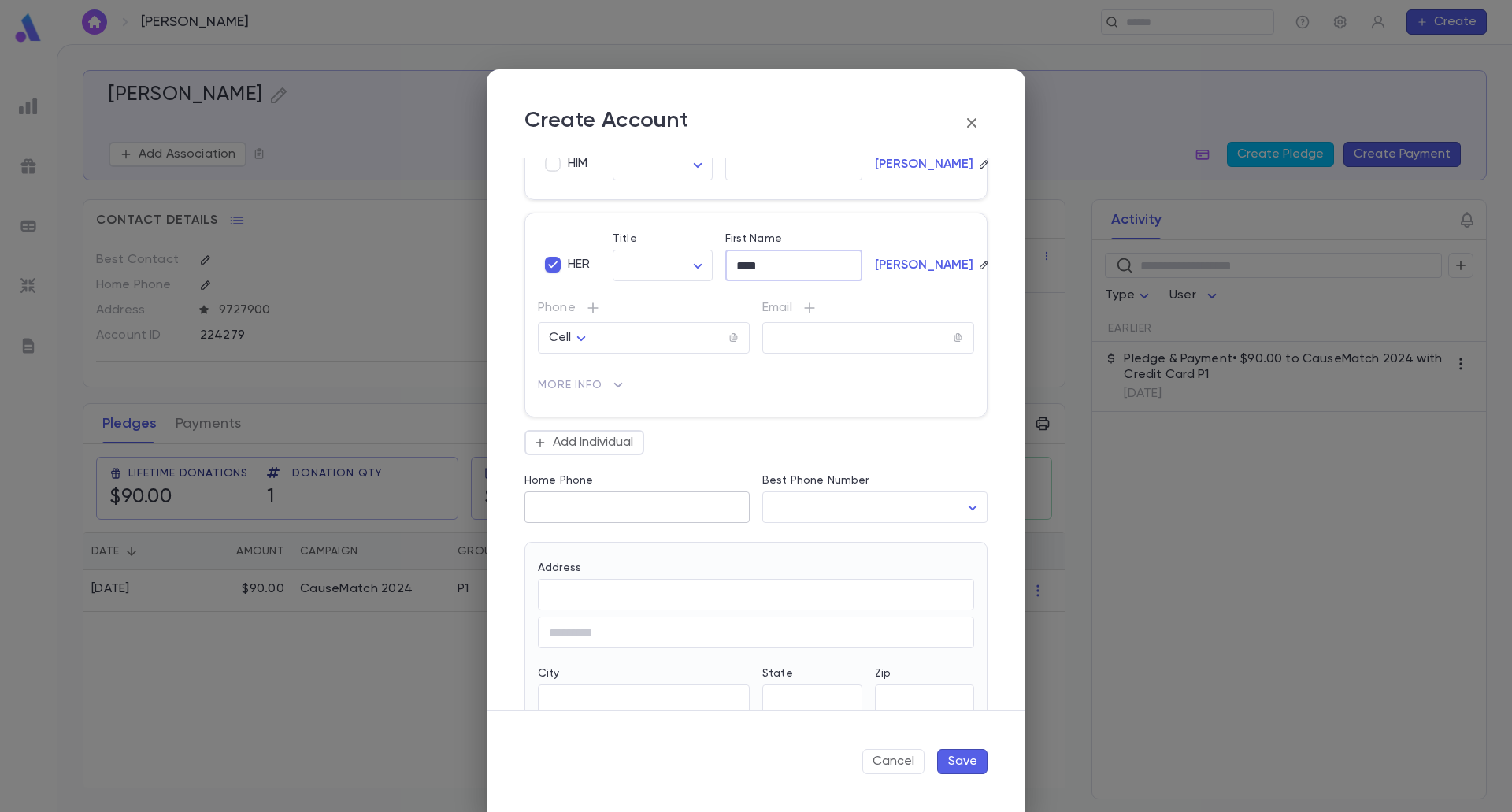
scroll to position [236, 0]
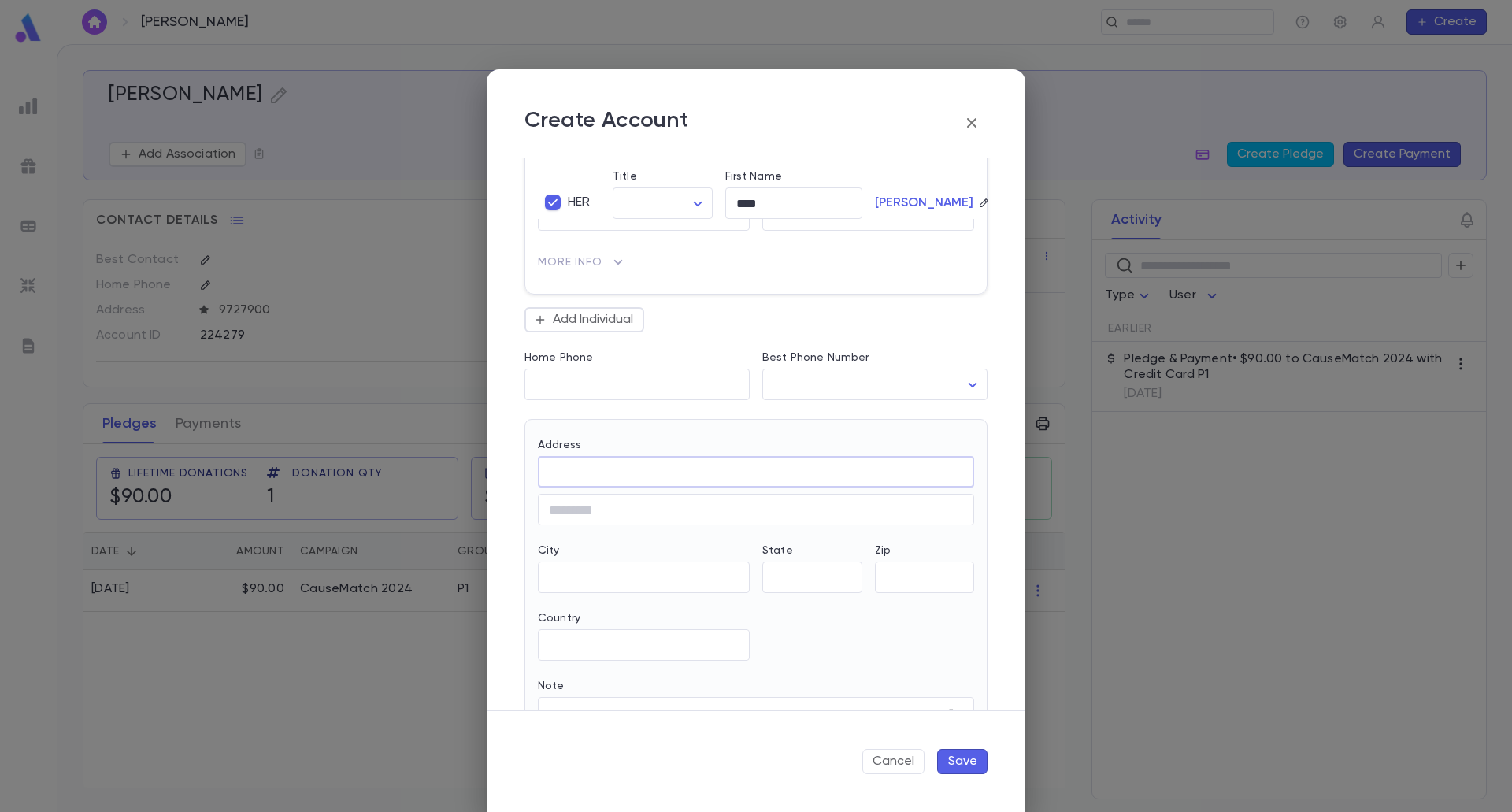
click at [583, 469] on input "Address" at bounding box center [755, 472] width 436 height 18
paste input "**********"
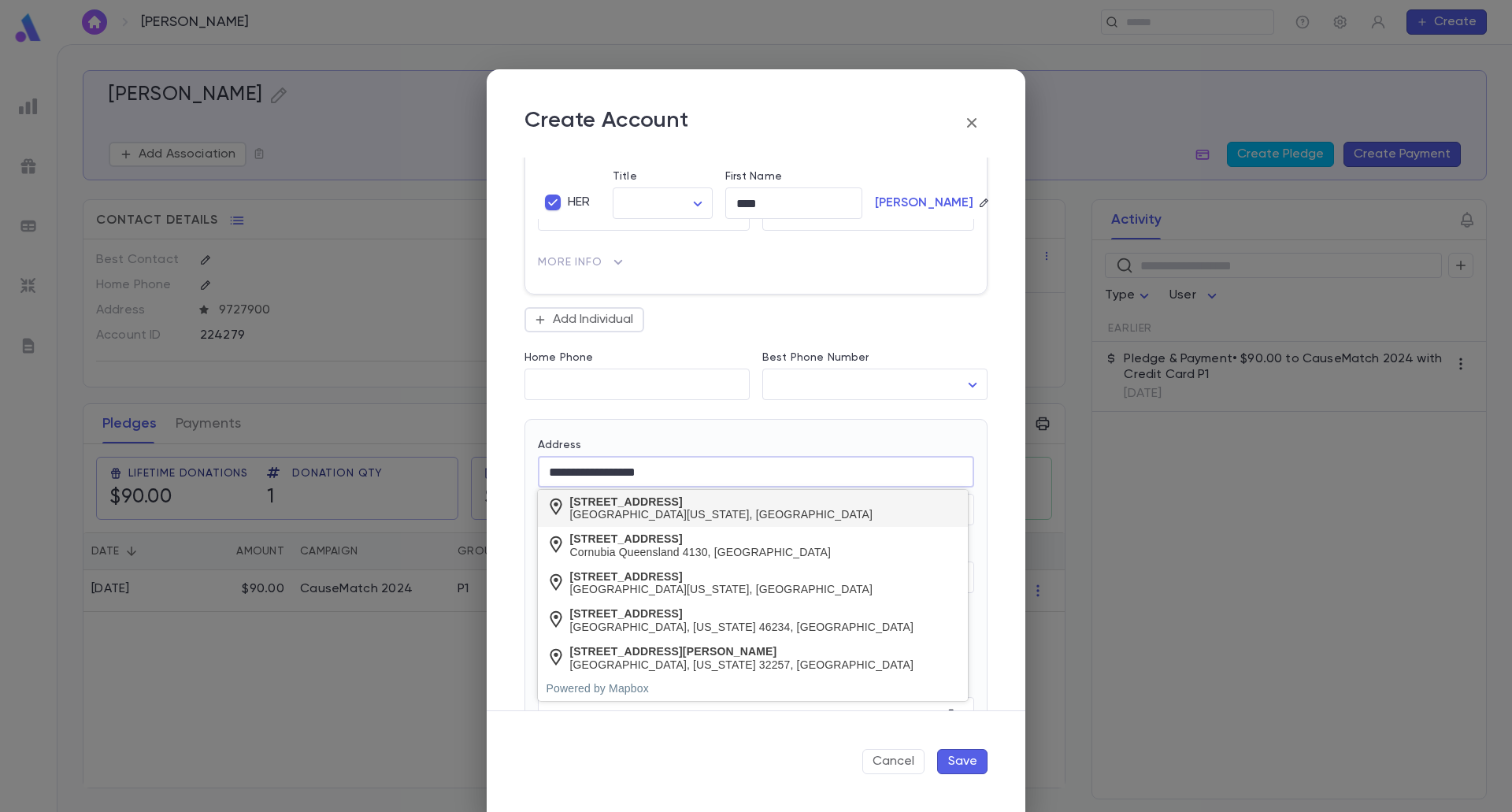
type input "**********"
click at [648, 508] on div "University Heights, Ohio 44118, United States" at bounding box center [721, 514] width 303 height 13
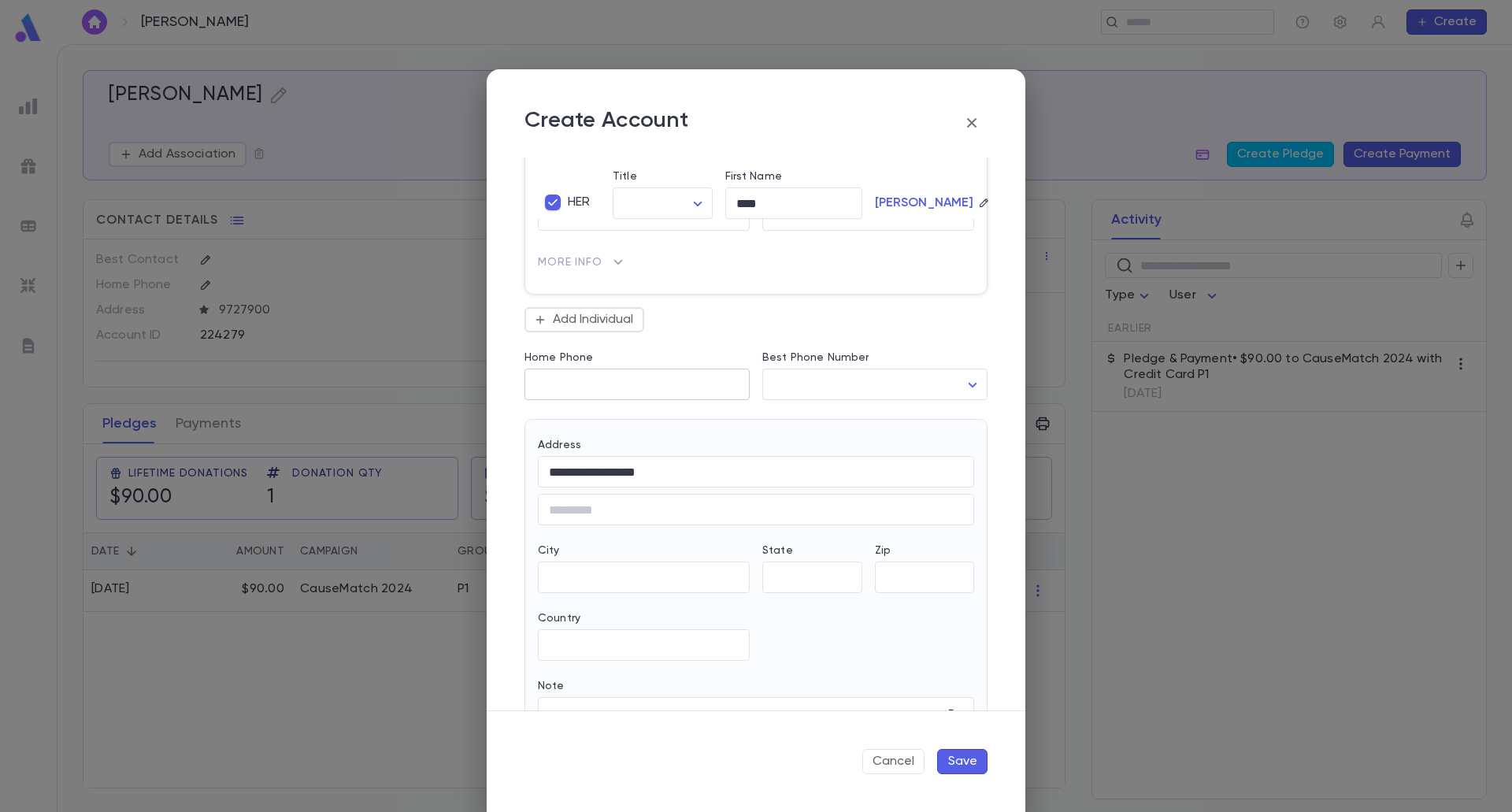
type input "**"
type input "**********"
type input "*****"
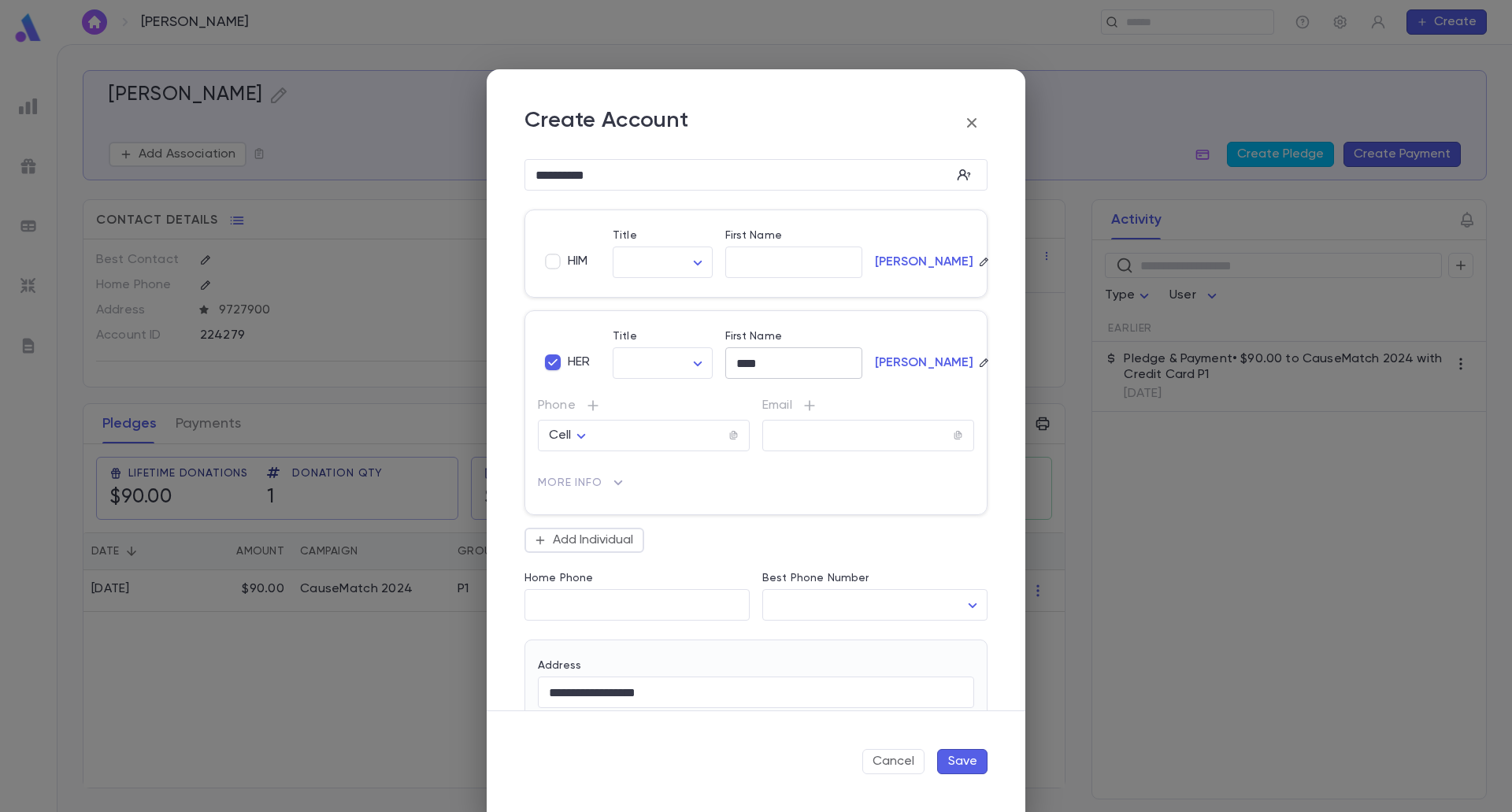
scroll to position [0, 0]
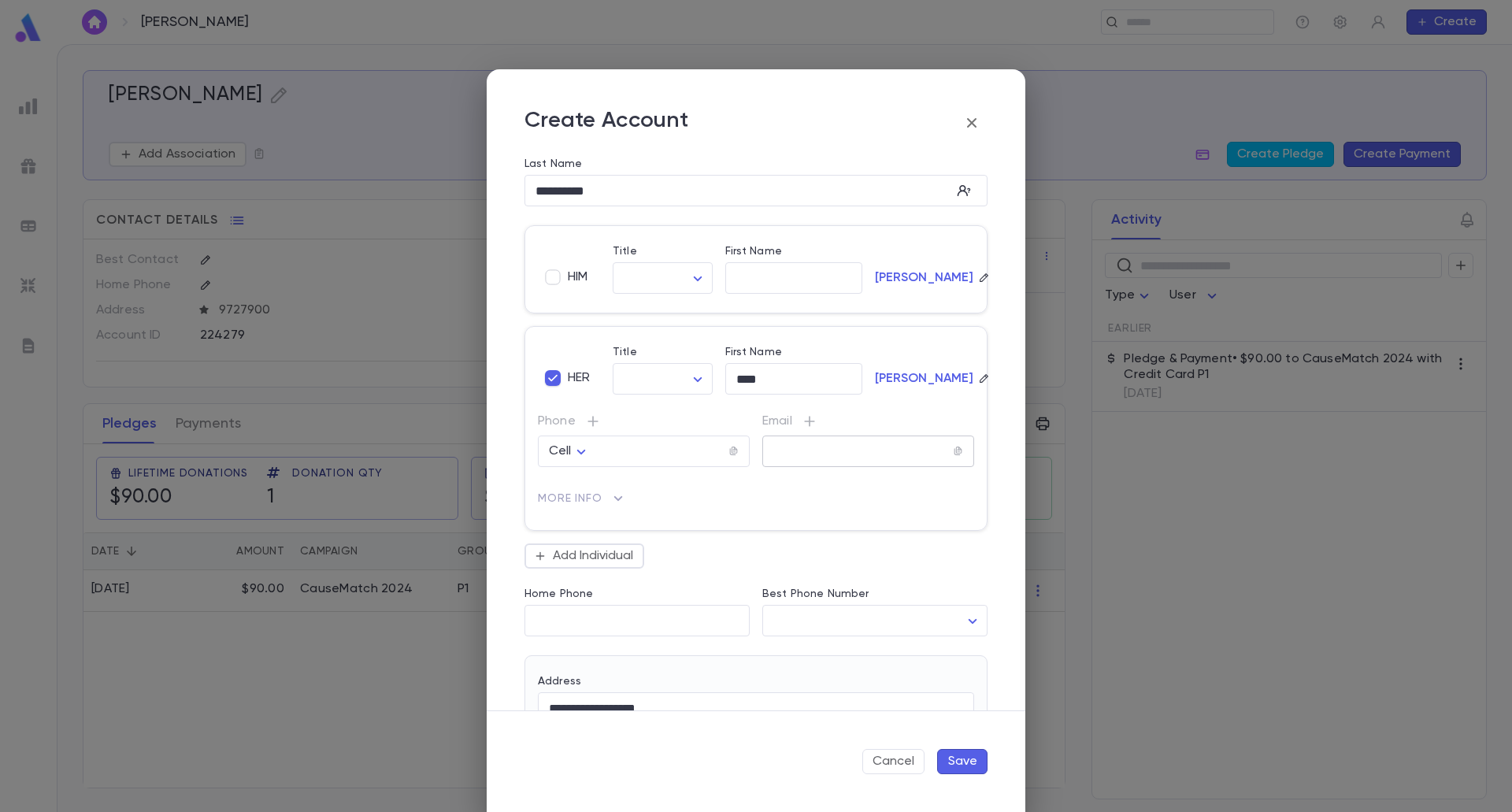
click at [801, 454] on input "text" at bounding box center [858, 451] width 190 height 18
paste input "**********"
type input "**********"
click at [944, 755] on button "Save" at bounding box center [962, 761] width 51 height 25
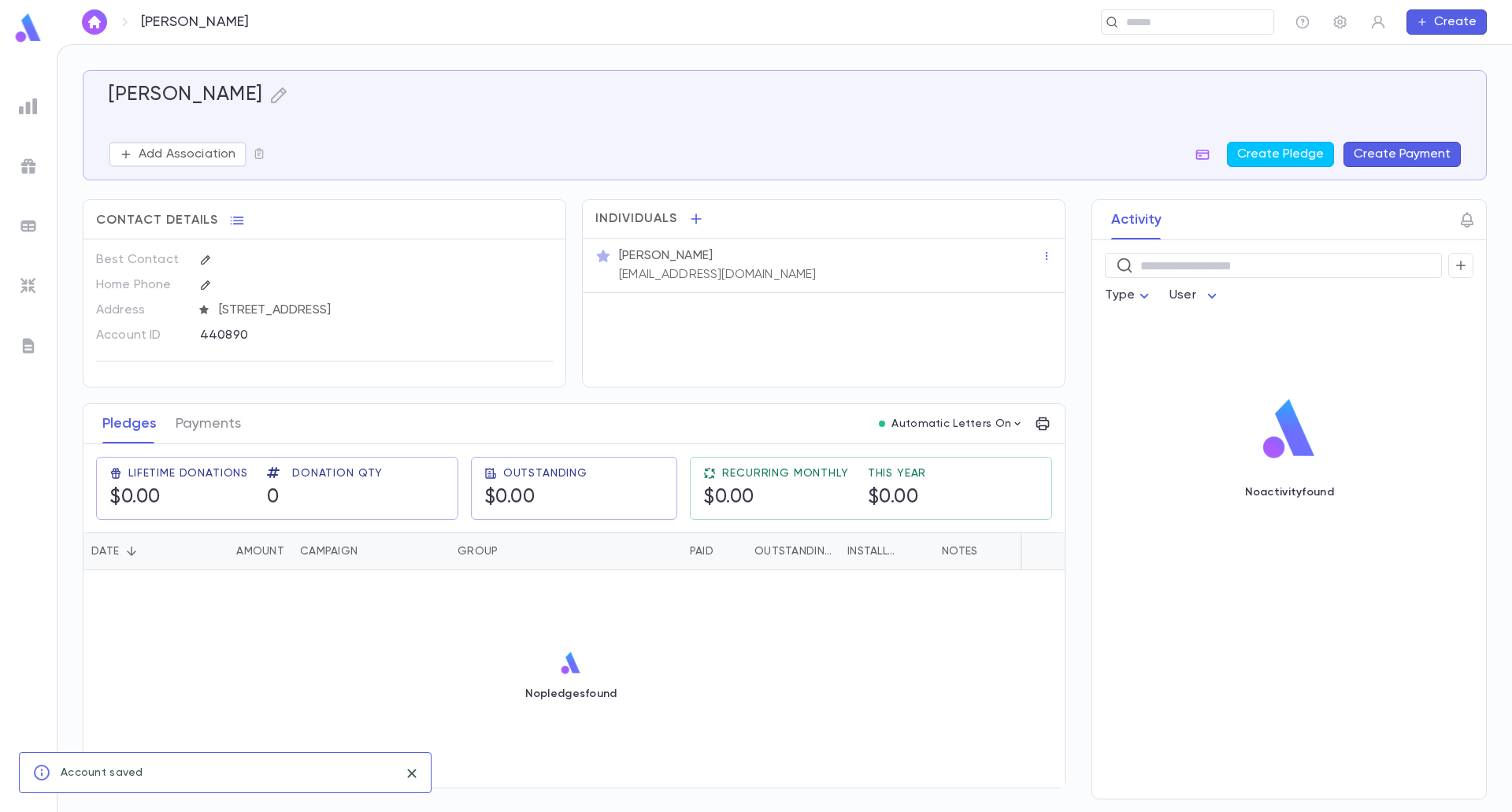
click at [1456, 154] on button "Create Payment" at bounding box center [1402, 154] width 118 height 25
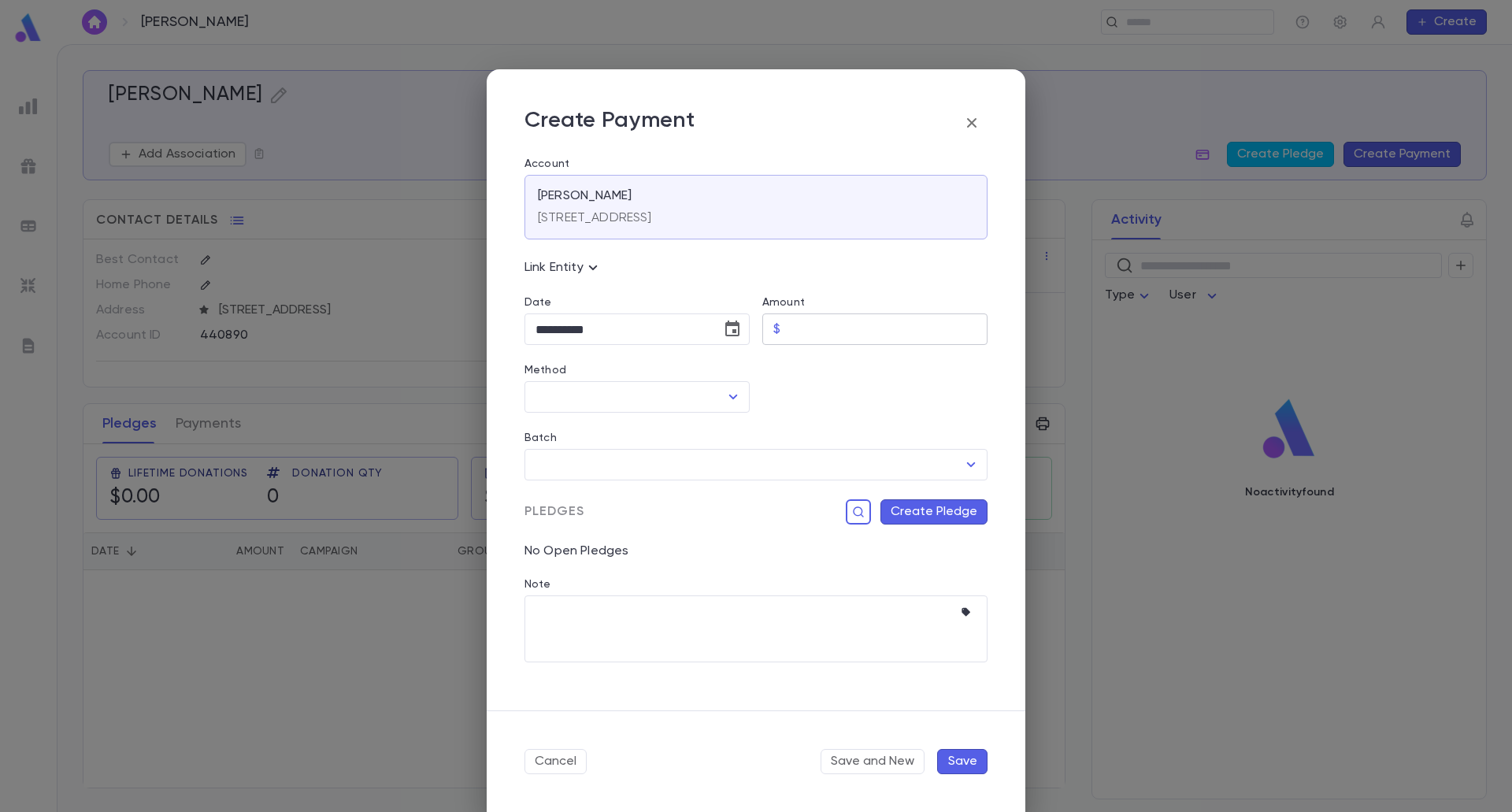
click at [840, 337] on input "Amount" at bounding box center [886, 330] width 201 height 31
type input "******"
click at [732, 325] on icon "Choose date, selected date is Aug 25, 2025" at bounding box center [732, 328] width 14 height 16
click at [583, 492] on button "12" at bounding box center [584, 495] width 28 height 28
type input "**********"
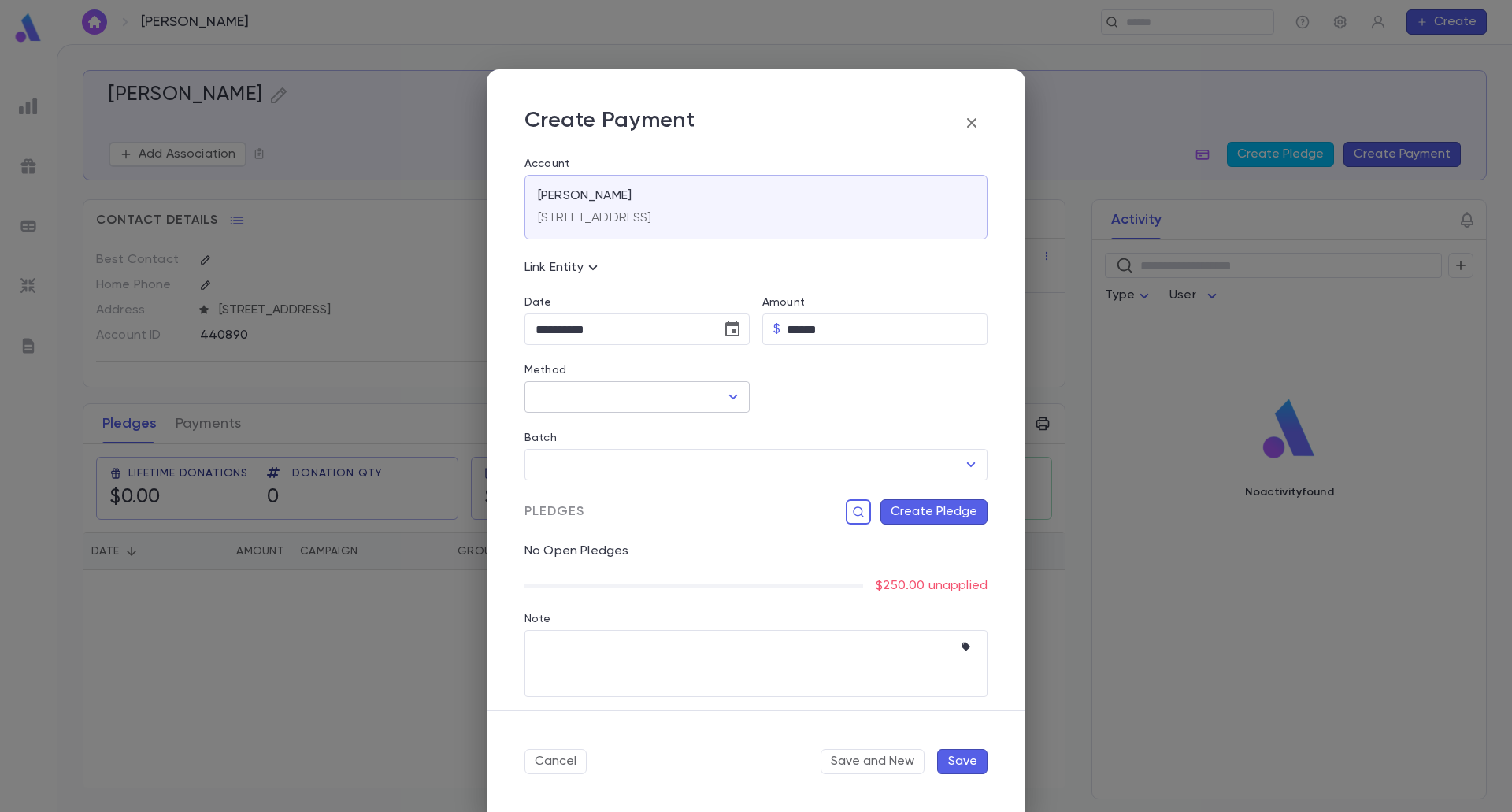
click at [676, 404] on input "Method" at bounding box center [624, 398] width 187 height 30
click at [605, 535] on li "Credit Card P1" at bounding box center [635, 532] width 222 height 25
type input "**********"
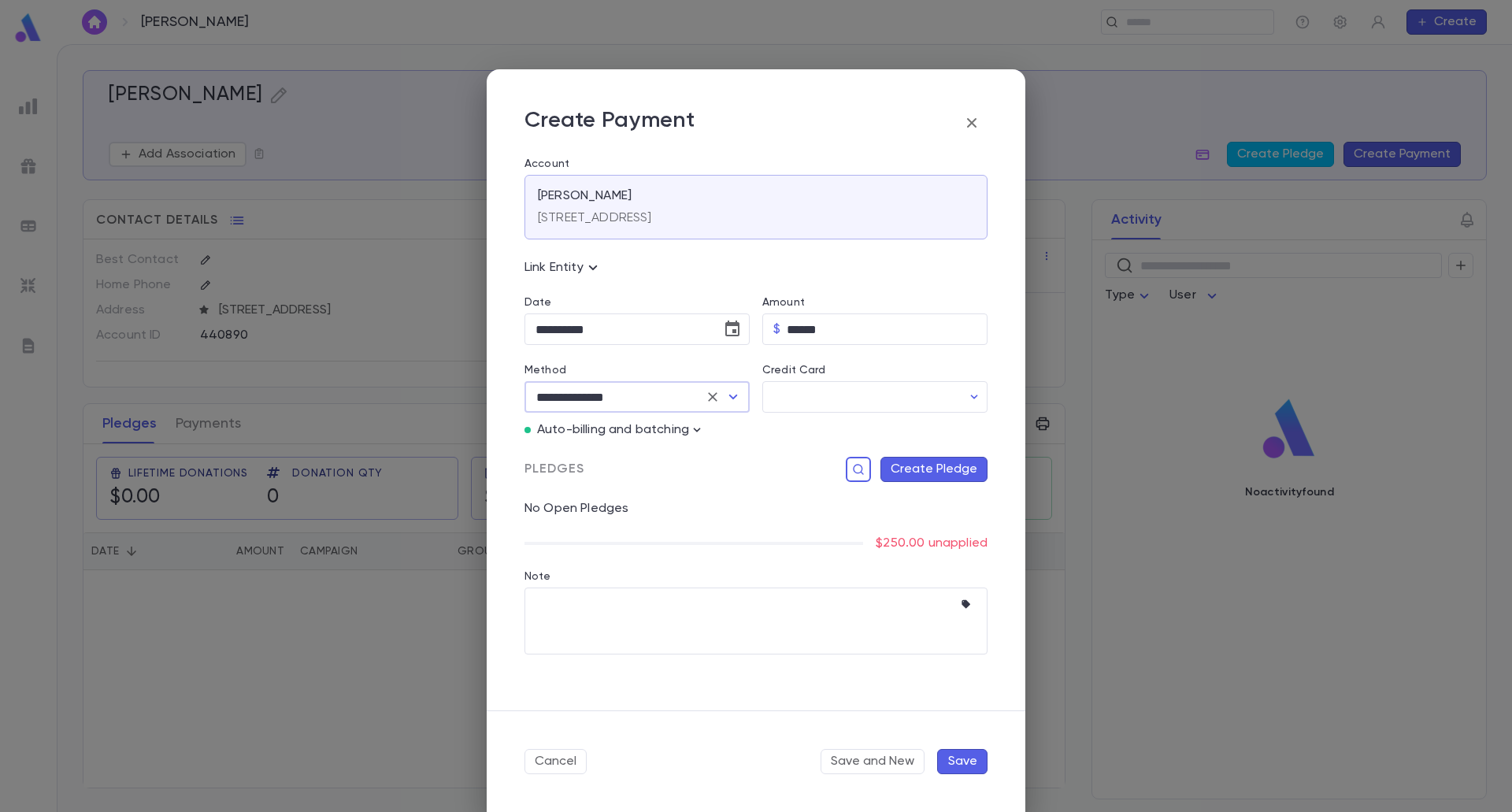
click at [716, 398] on icon "Clear" at bounding box center [712, 397] width 16 height 16
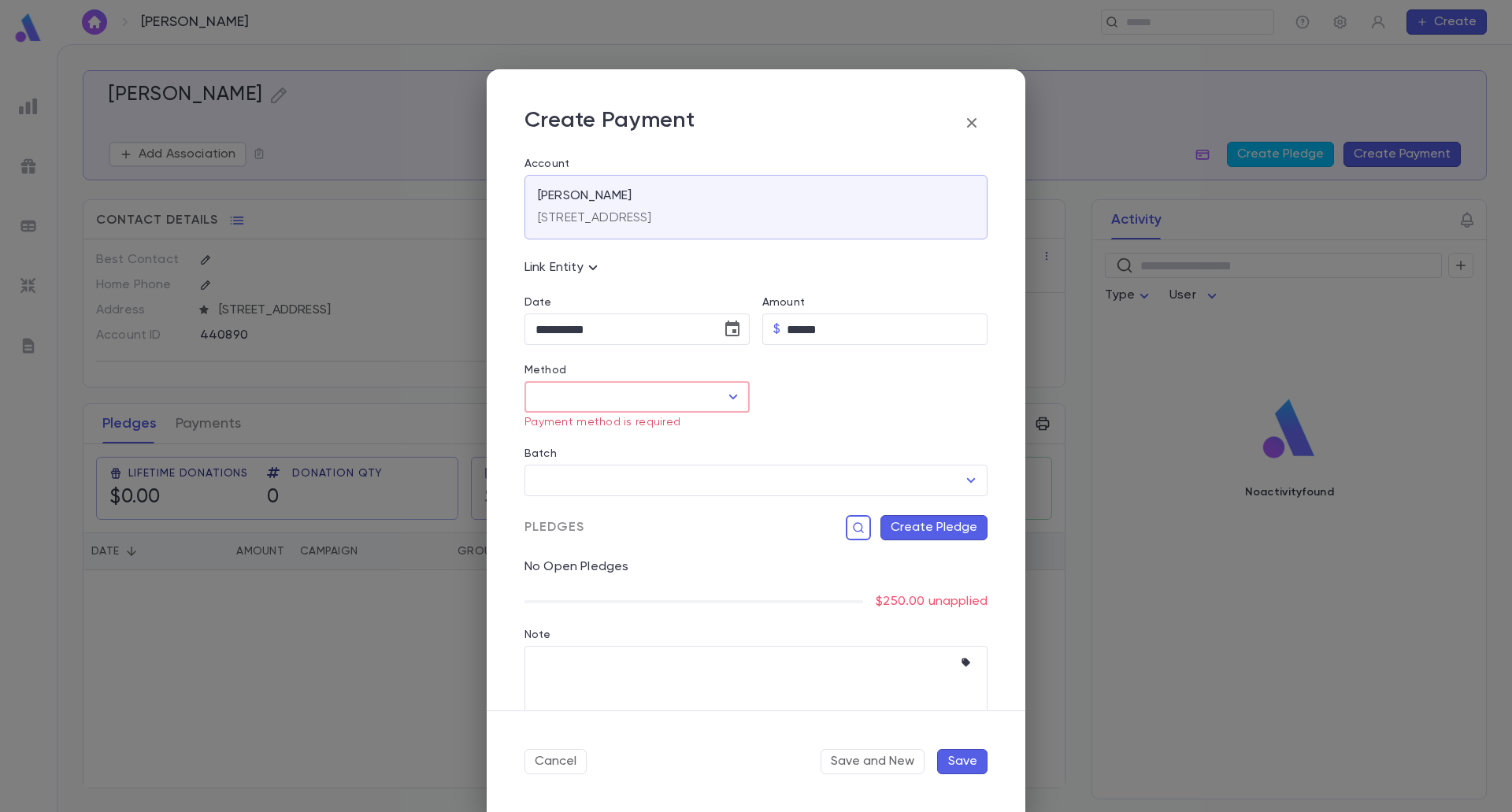
click at [737, 392] on icon "Open" at bounding box center [733, 397] width 19 height 19
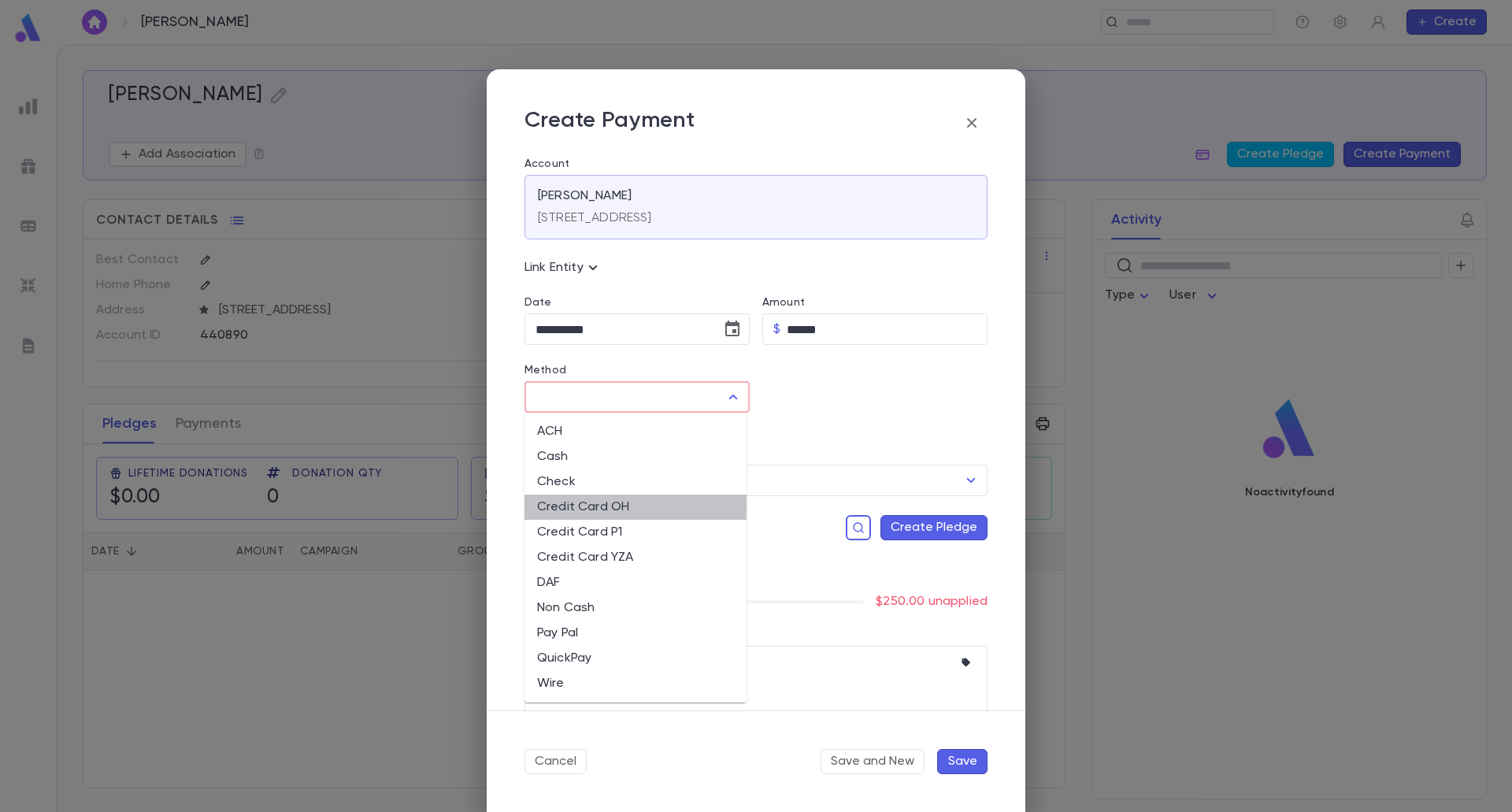
click at [620, 508] on li "Credit Card OH" at bounding box center [635, 507] width 222 height 25
type input "**********"
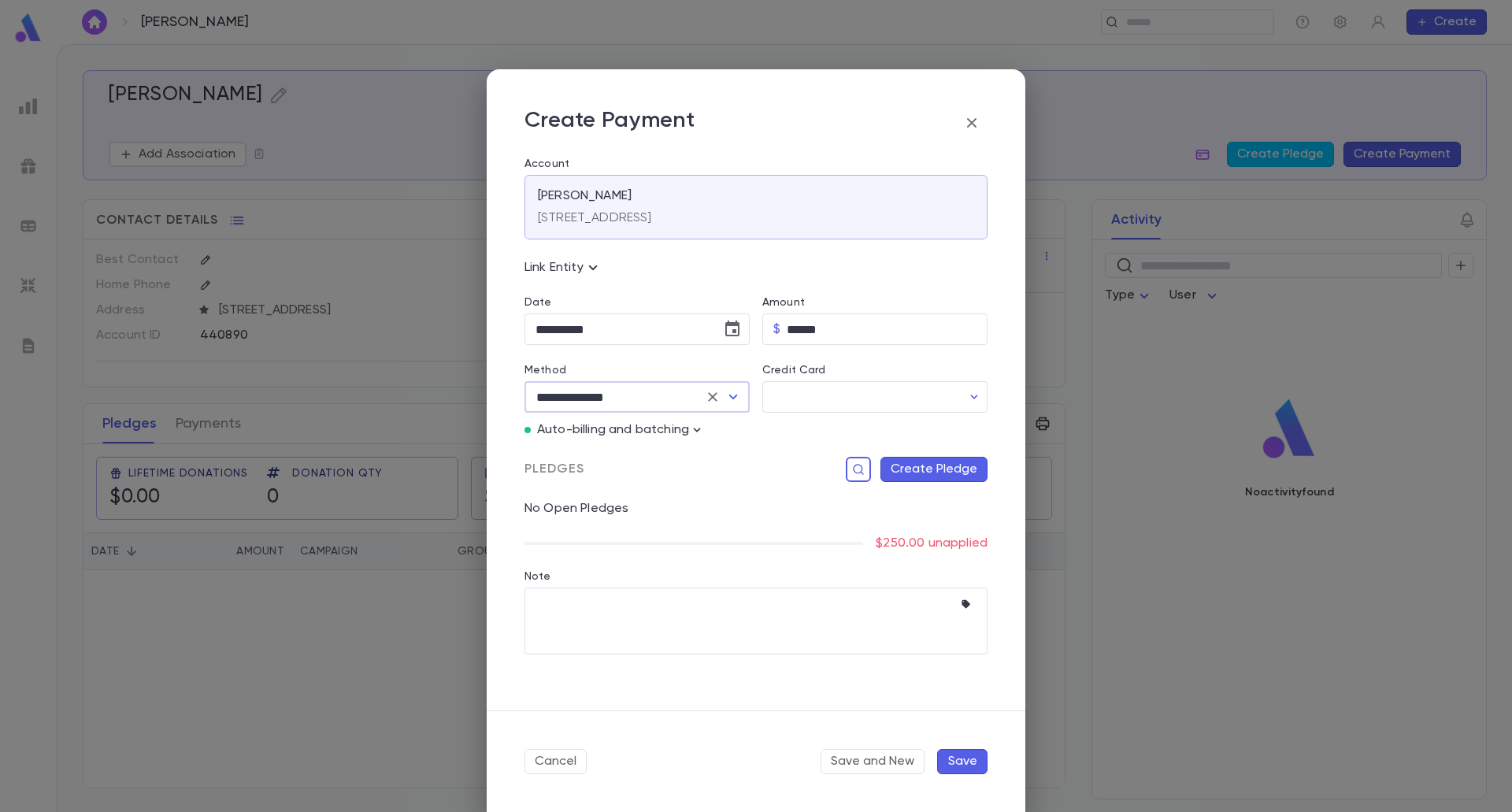
drag, startPoint x: 693, startPoint y: 436, endPoint x: 686, endPoint y: 449, distance: 14.8
click at [694, 436] on icon "button" at bounding box center [697, 430] width 16 height 16
click at [729, 447] on button "Enter Manual Billing Instead" at bounding box center [787, 459] width 187 height 30
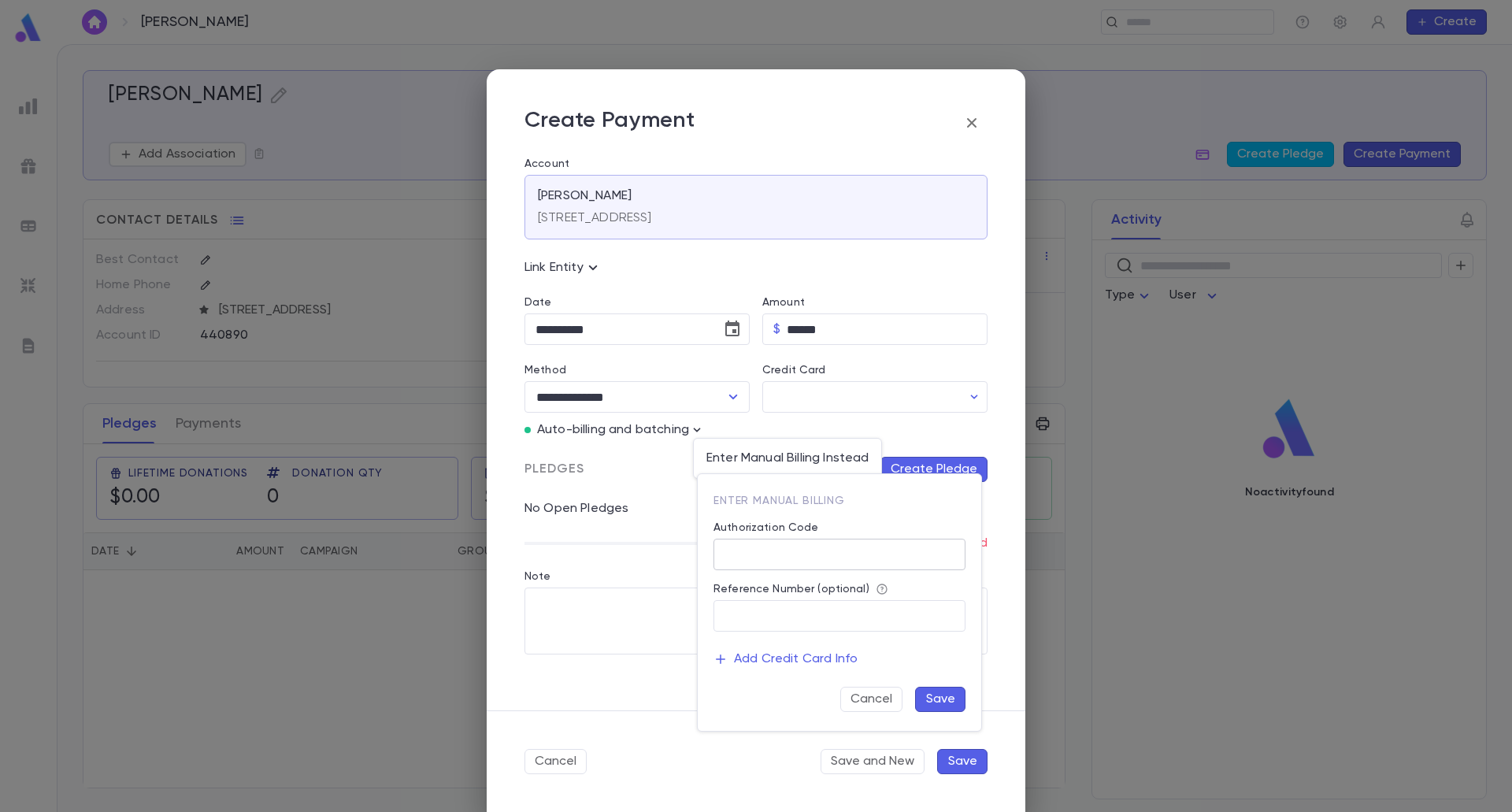
click at [775, 546] on input "Authorization Code" at bounding box center [840, 555] width 252 height 31
type input "**"
click at [932, 697] on button "Save" at bounding box center [941, 699] width 51 height 25
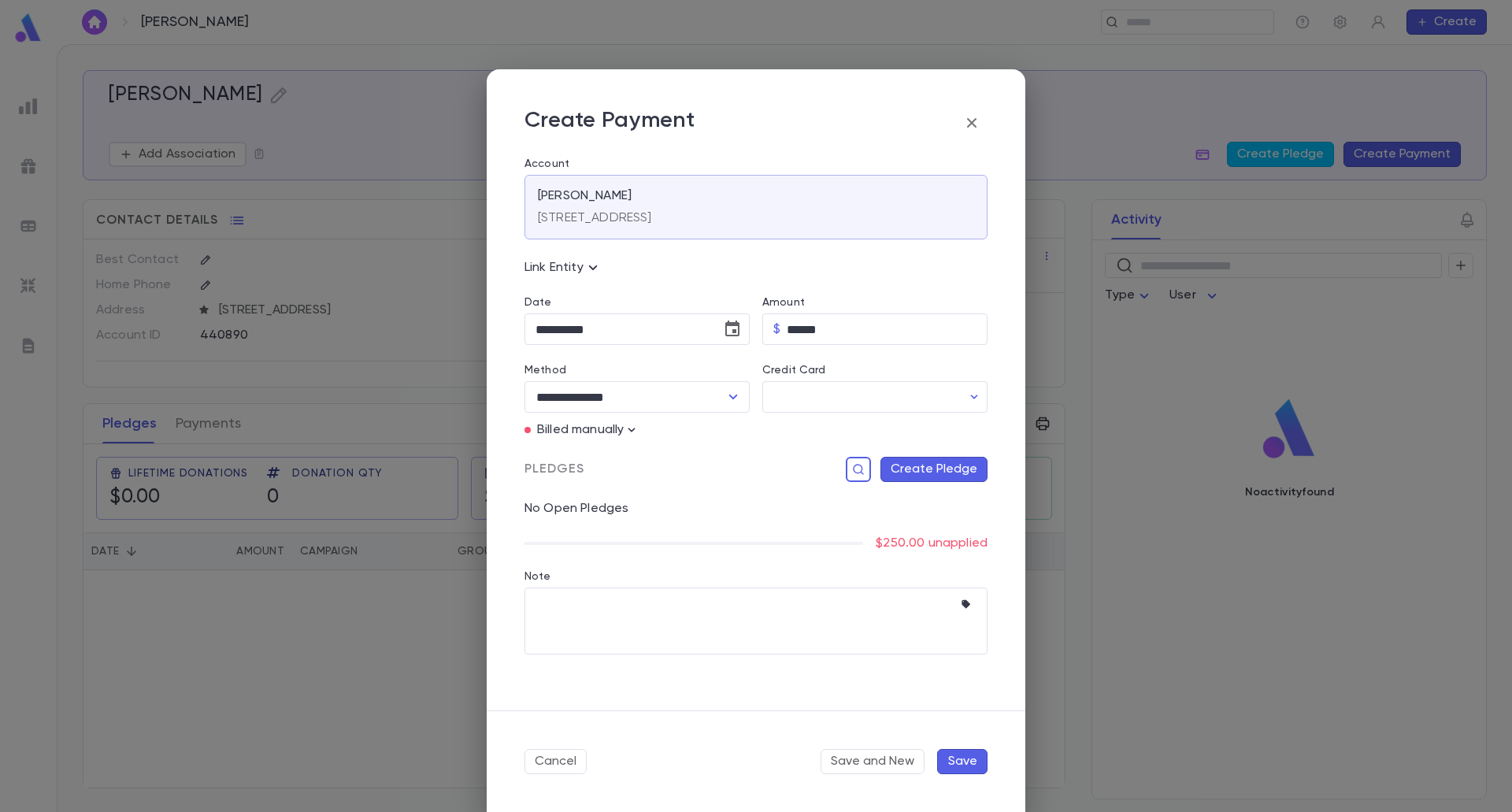
click at [937, 462] on button "Create Pledge" at bounding box center [934, 469] width 107 height 25
click at [867, 632] on input "Campaign" at bounding box center [835, 631] width 214 height 30
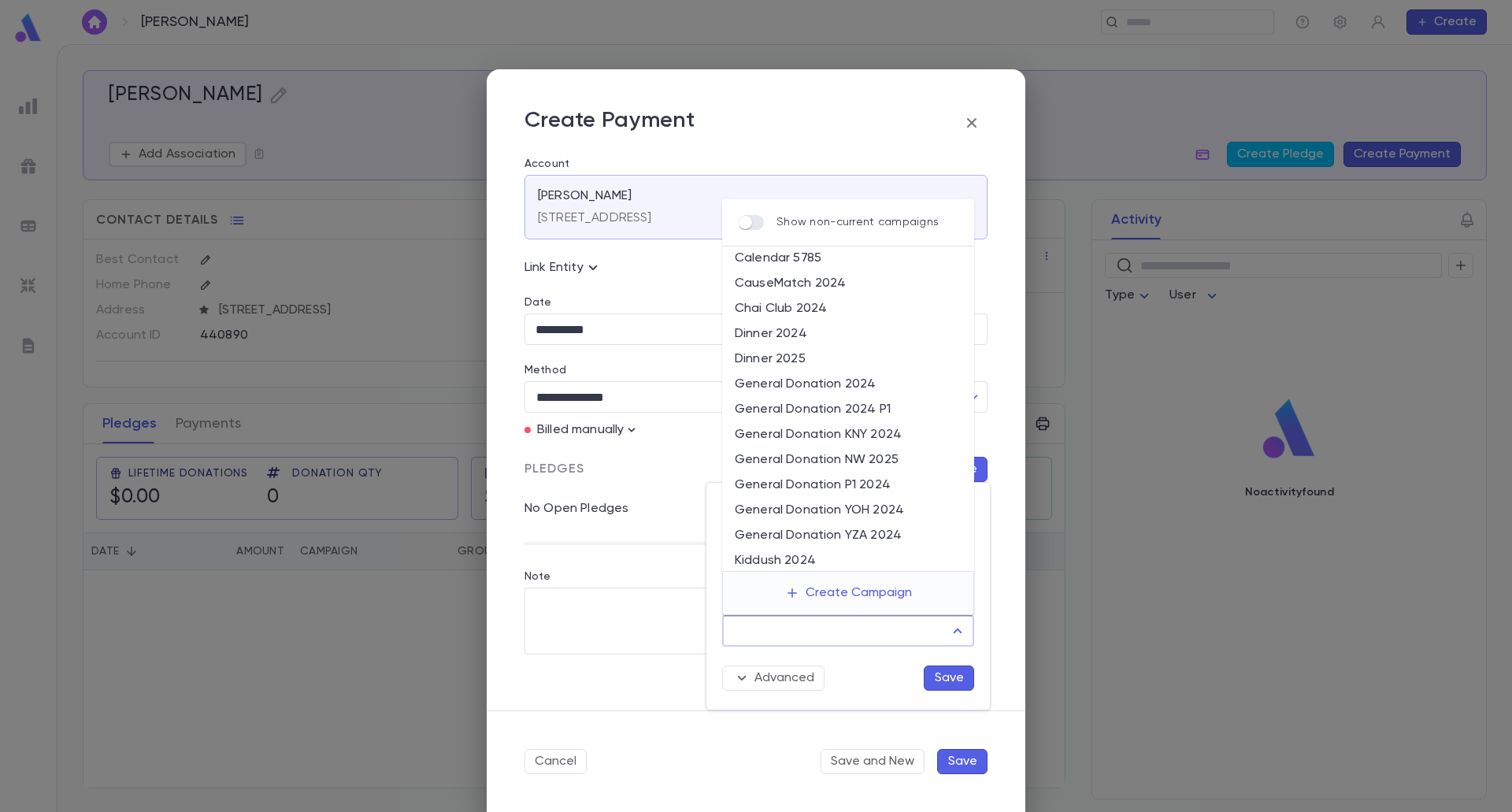
scroll to position [79, 0]
click at [893, 478] on li "General Donation YOH 2024" at bounding box center [848, 482] width 252 height 25
type input "**********"
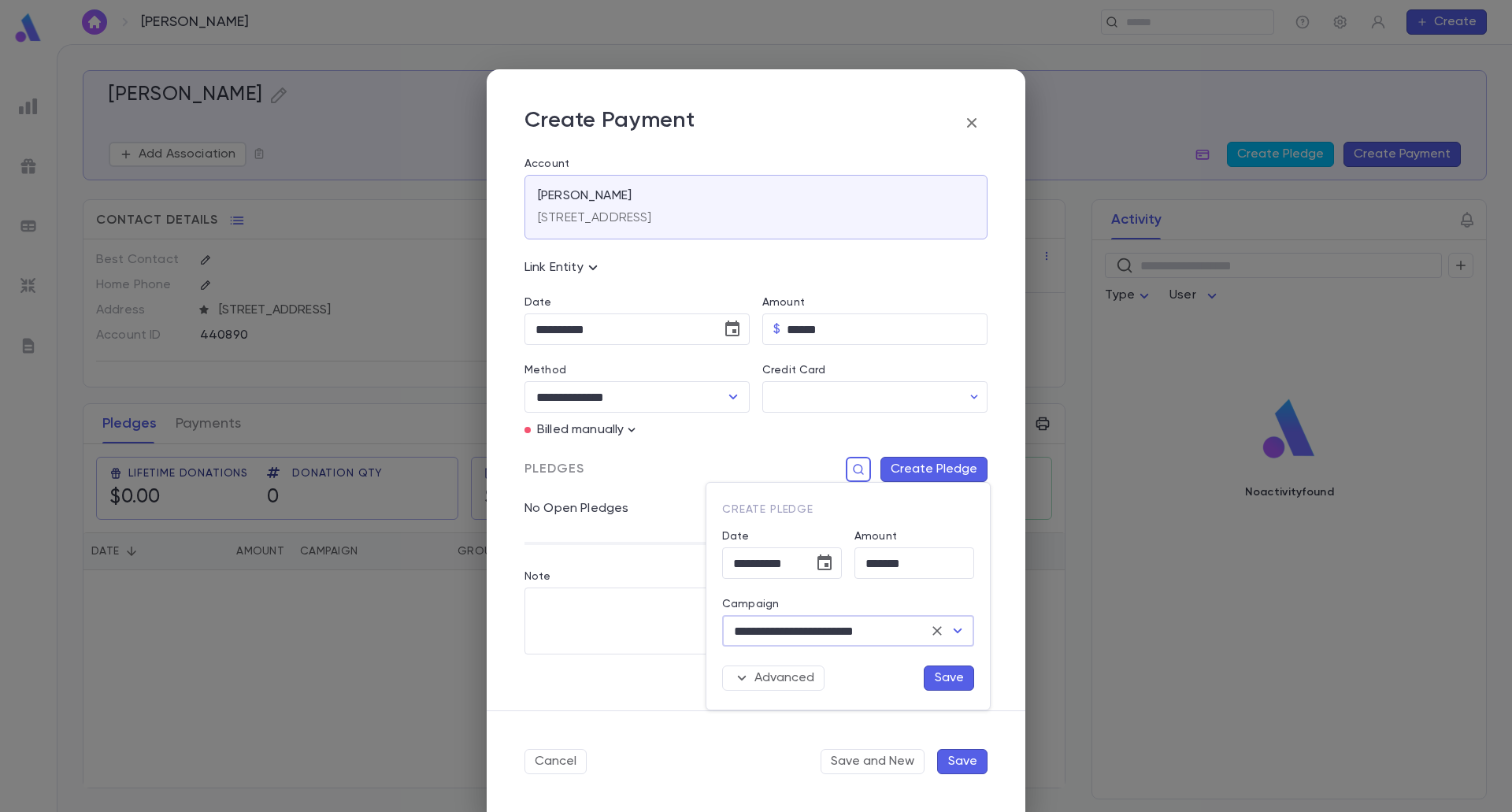
click at [961, 680] on button "Save" at bounding box center [949, 678] width 51 height 25
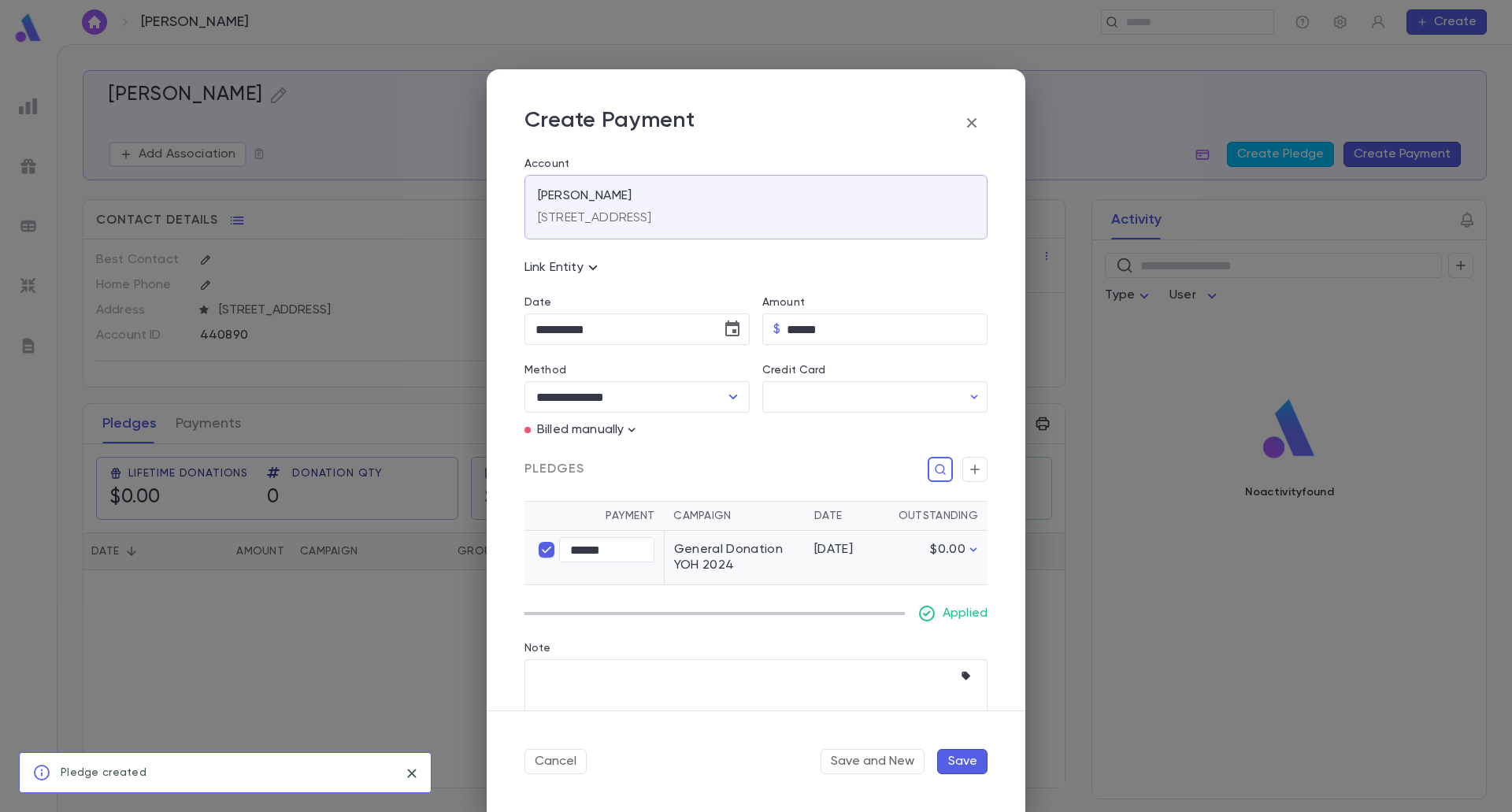
click at [965, 761] on button "Save" at bounding box center [962, 761] width 51 height 25
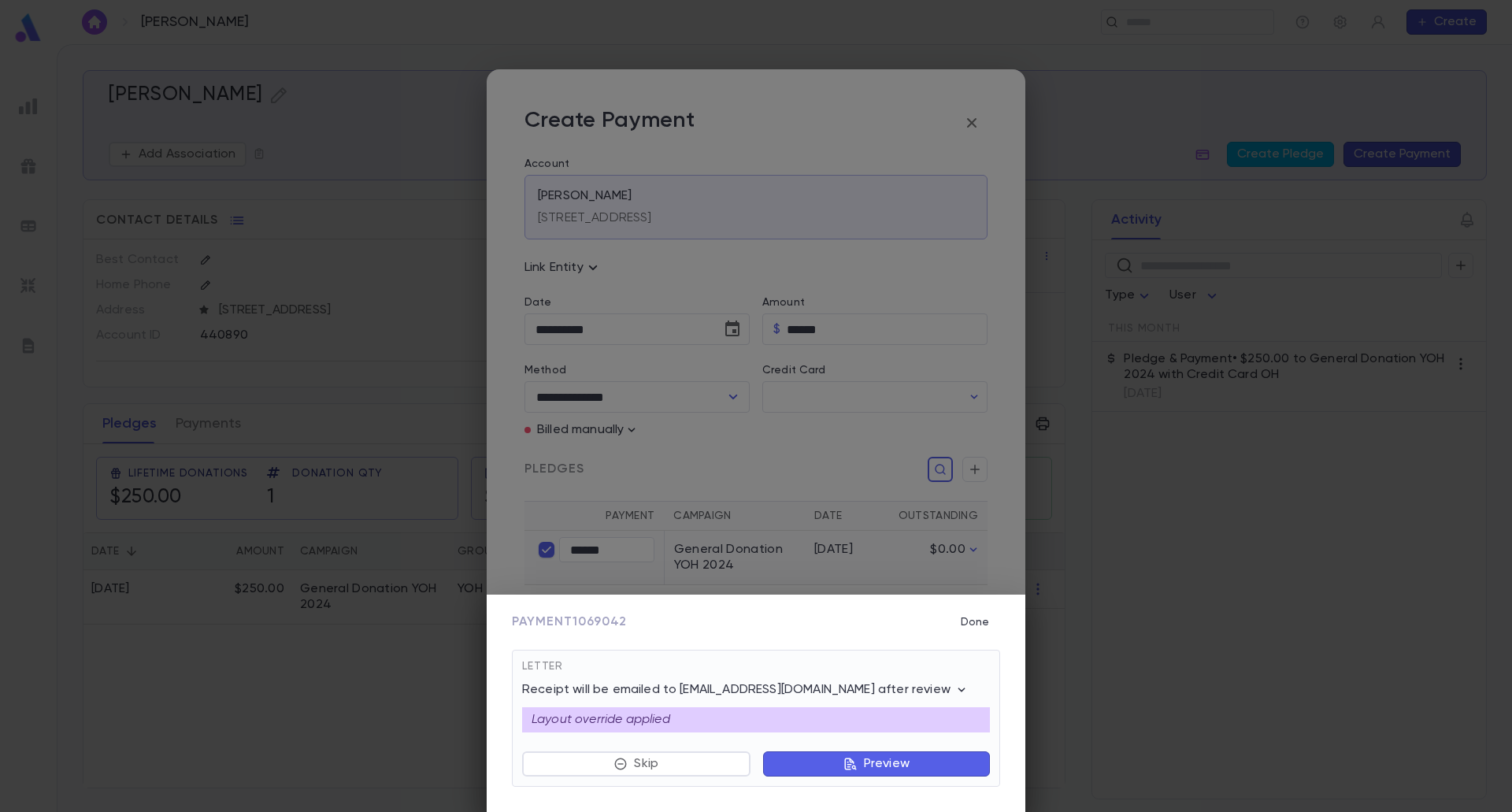
click at [959, 759] on button "Preview" at bounding box center [876, 764] width 227 height 25
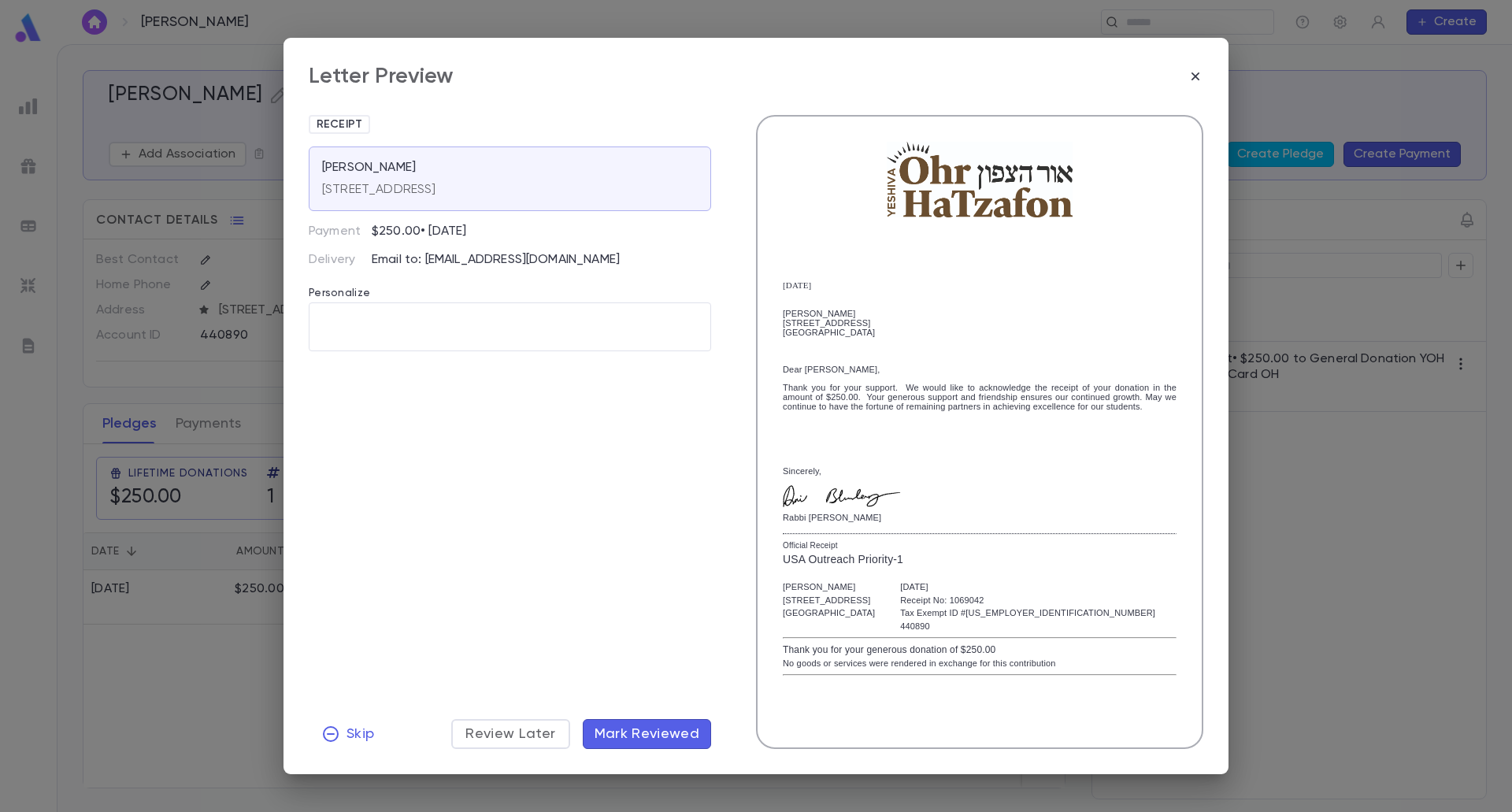
click at [602, 742] on span "Mark Reviewed" at bounding box center [647, 734] width 105 height 17
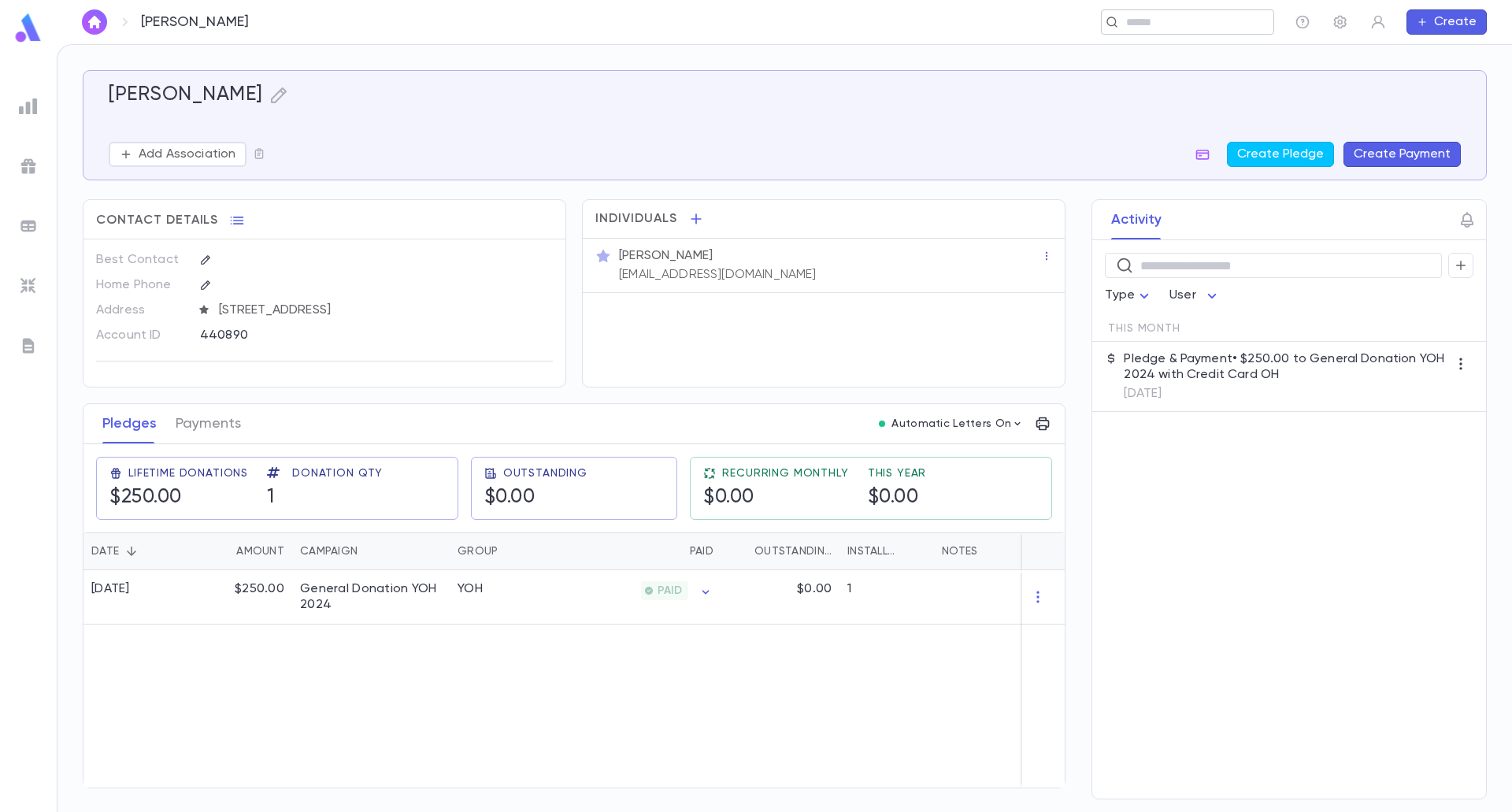
click at [1140, 22] on input "text" at bounding box center [1182, 23] width 122 height 15
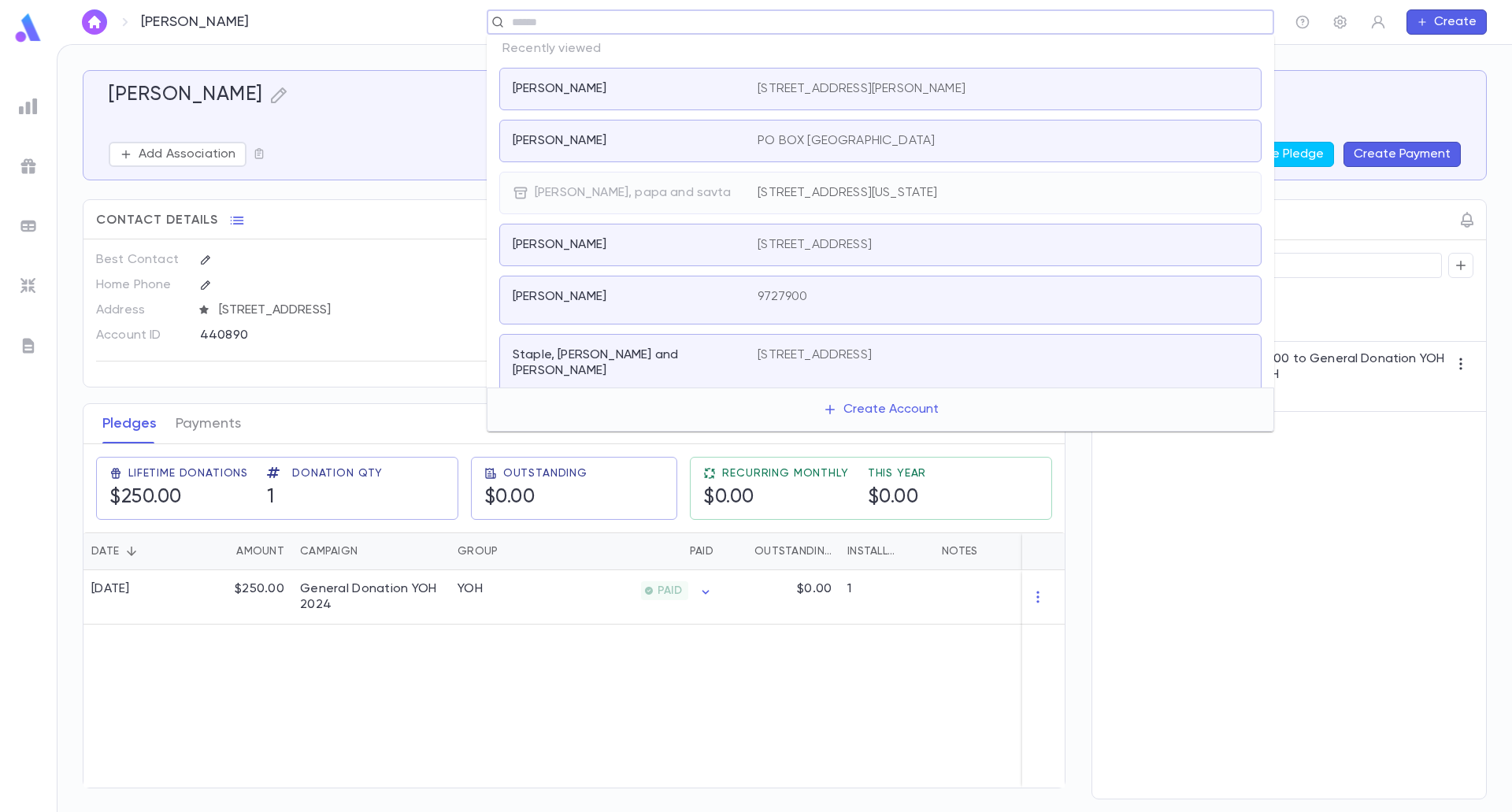
paste input "**********"
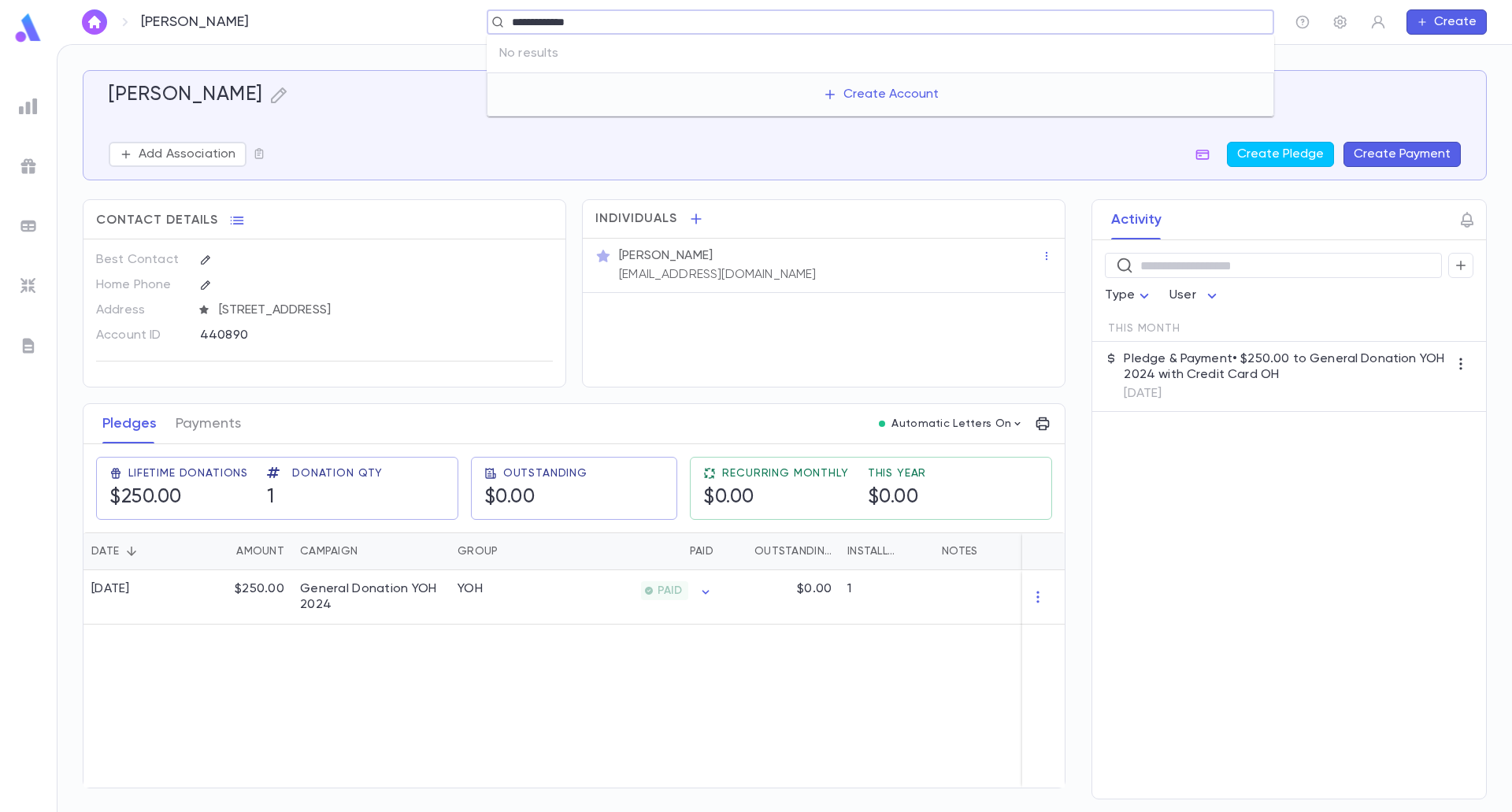
click at [545, 23] on input "**********" at bounding box center [876, 23] width 736 height 15
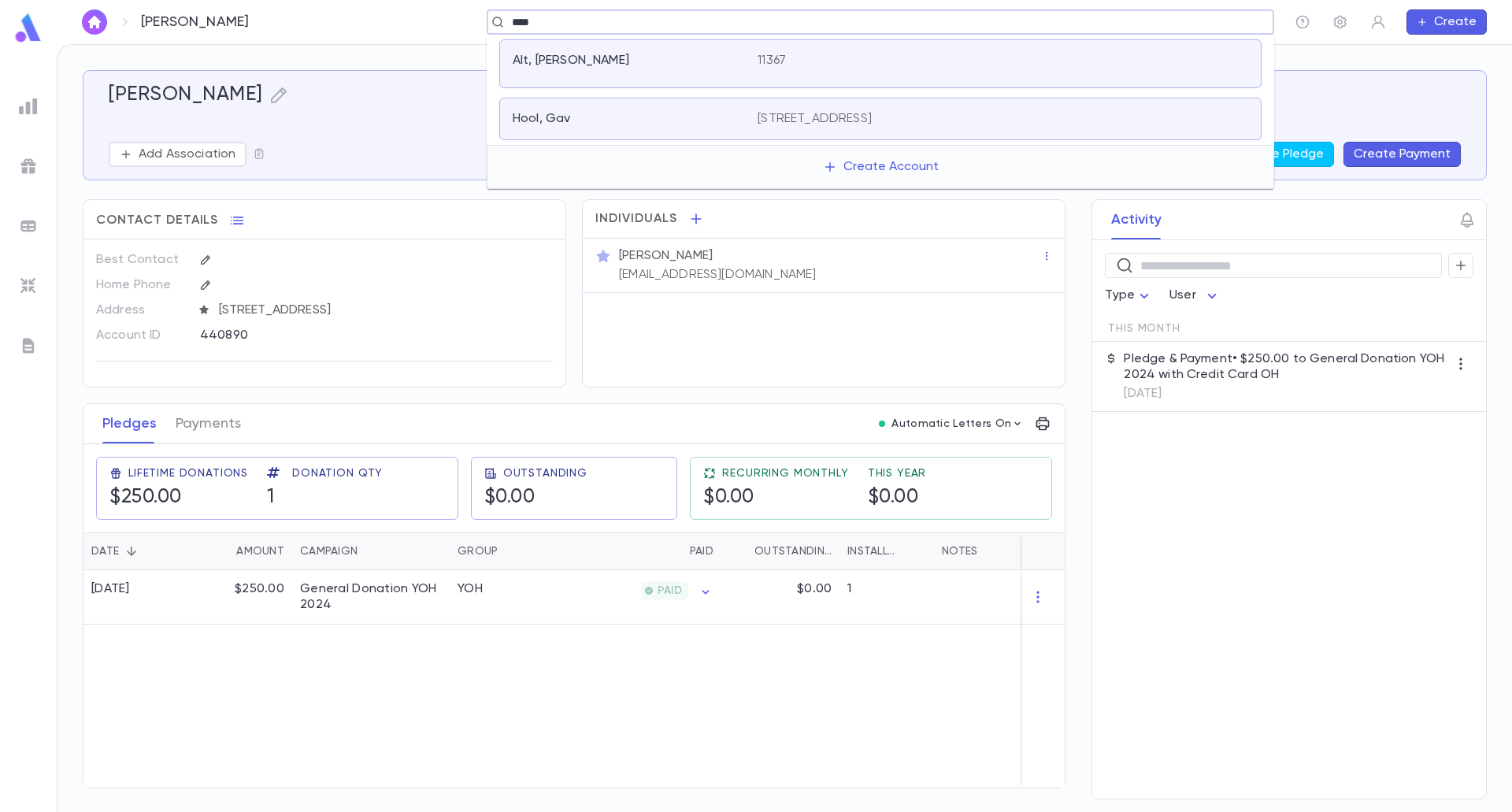
type input "***"
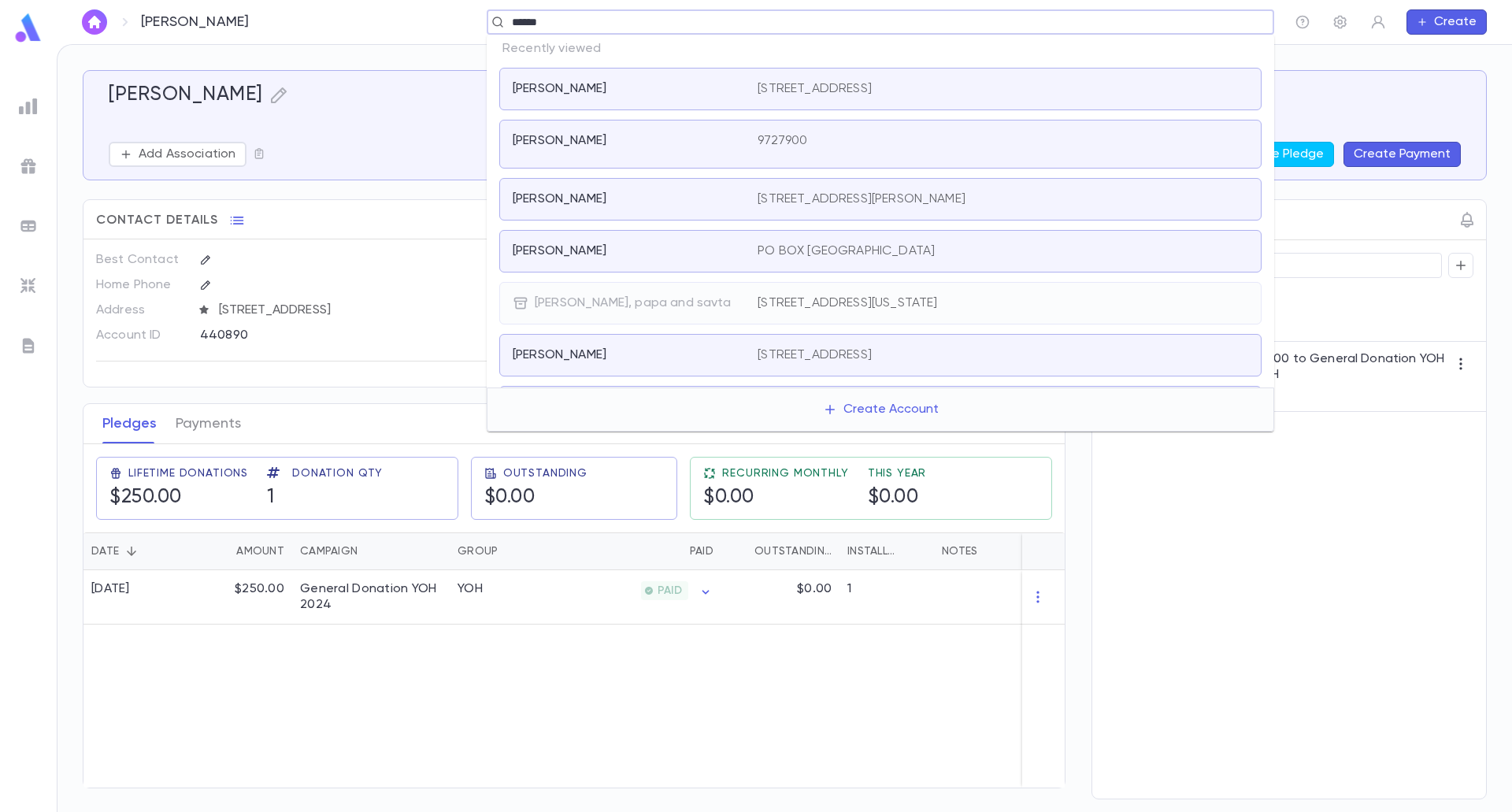
type input "*******"
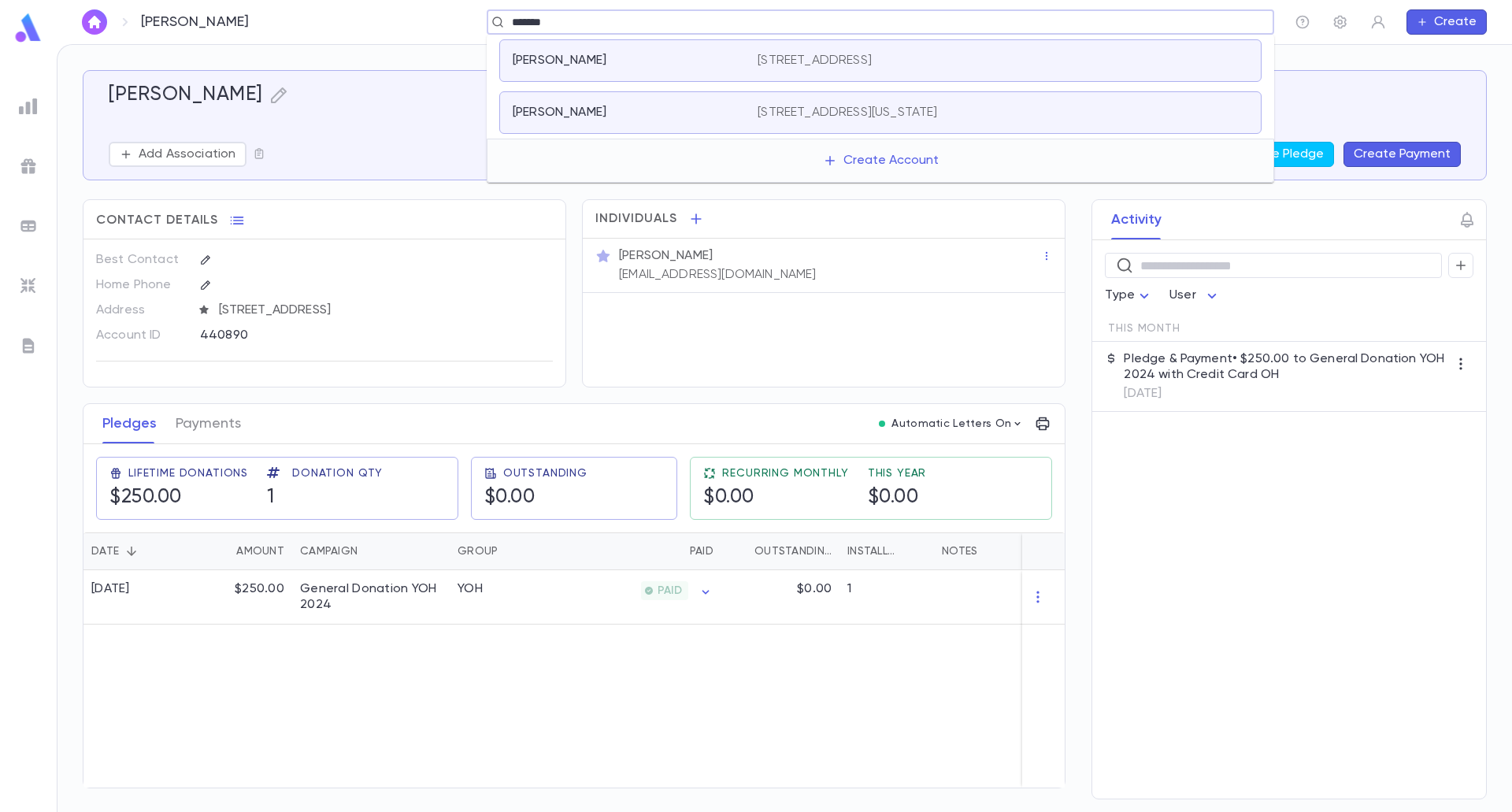
click at [609, 65] on div "mizrahi, saul" at bounding box center [625, 60] width 226 height 16
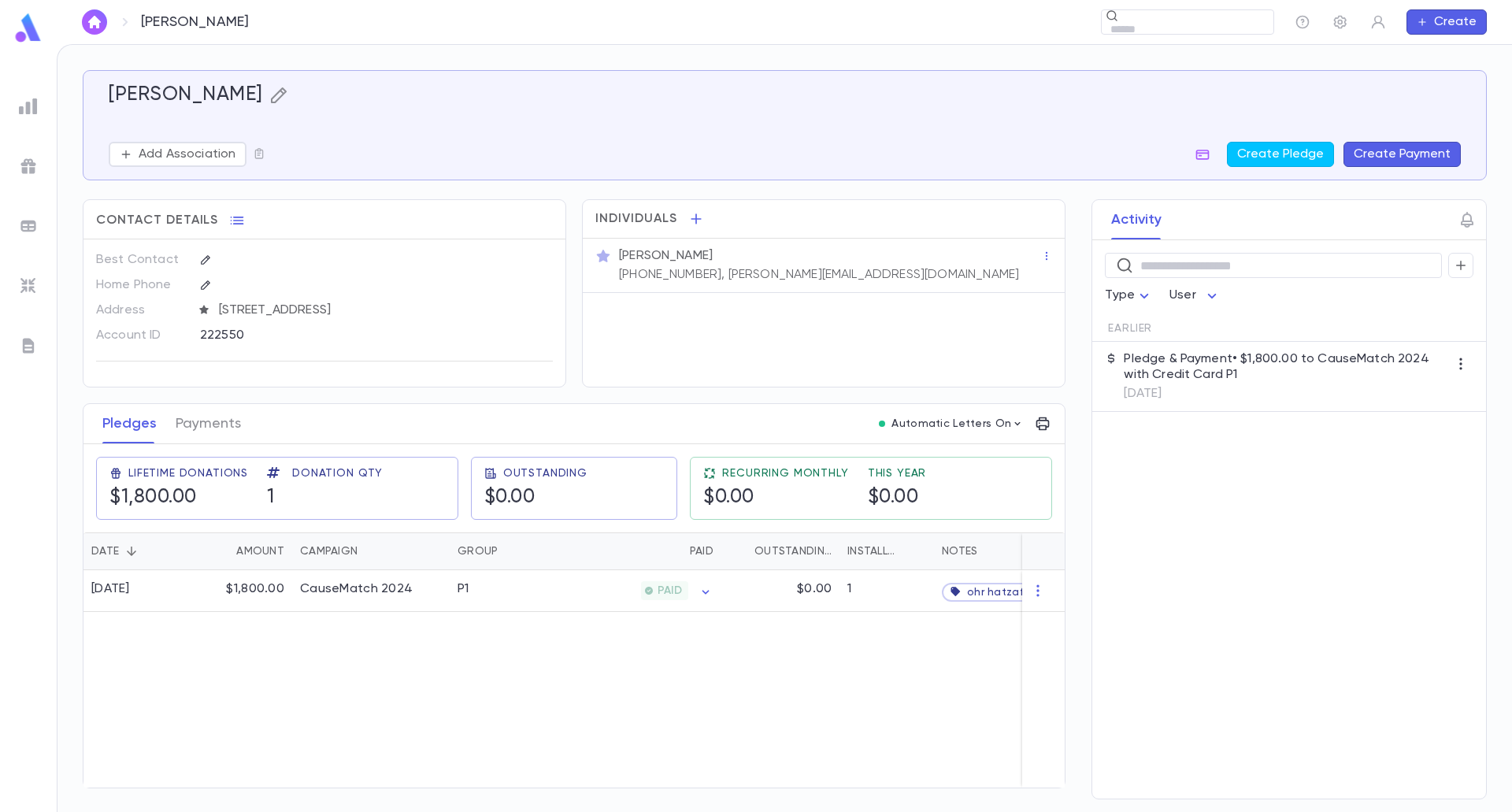
click at [269, 93] on icon "button" at bounding box center [279, 95] width 19 height 19
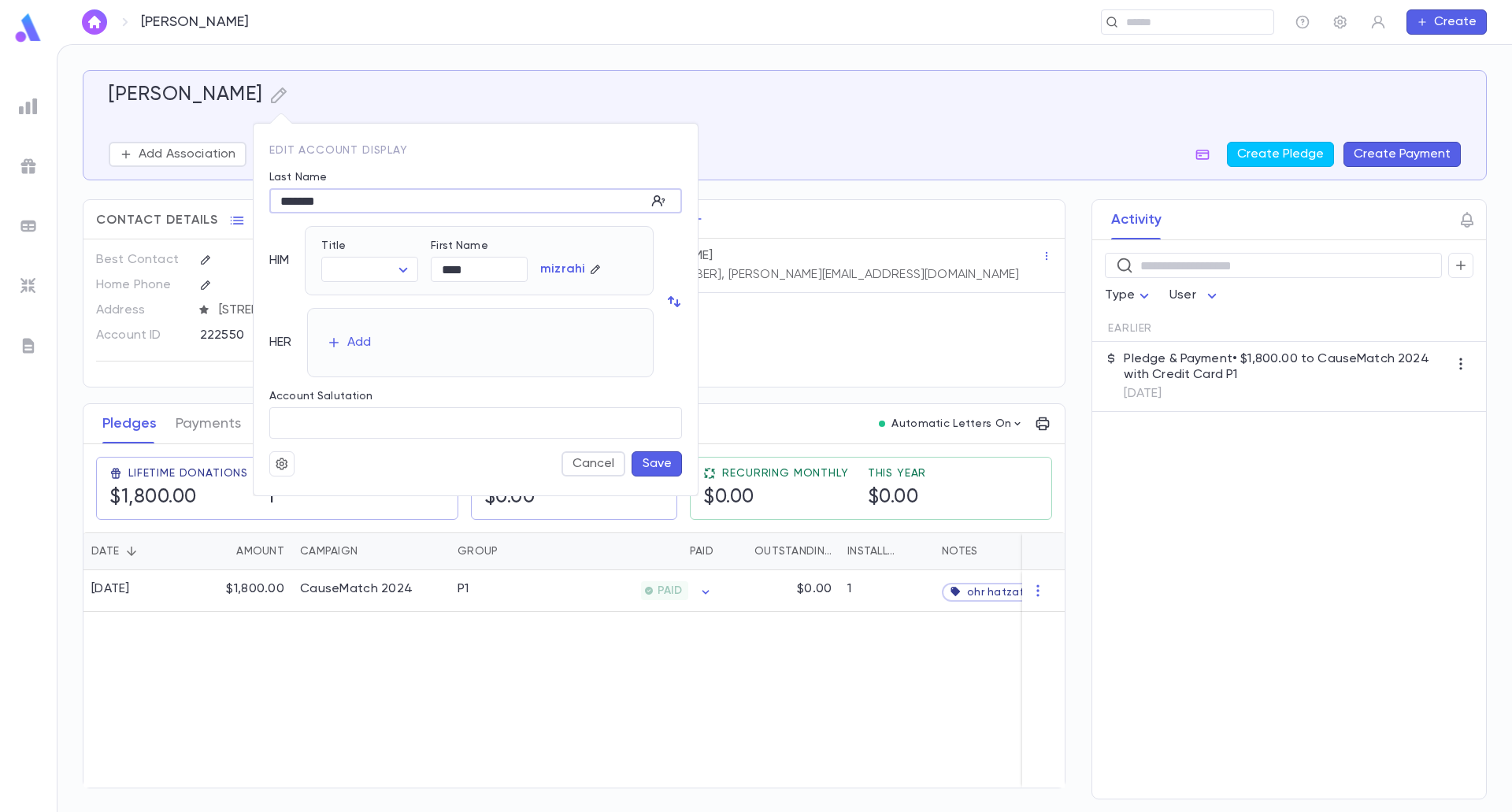
drag, startPoint x: 293, startPoint y: 195, endPoint x: 281, endPoint y: 195, distance: 12.0
click at [281, 195] on input "*******" at bounding box center [458, 202] width 377 height 24
click at [286, 200] on input "*******" at bounding box center [458, 202] width 377 height 24
click at [279, 201] on input "*******" at bounding box center [458, 202] width 377 height 24
type input "*******"
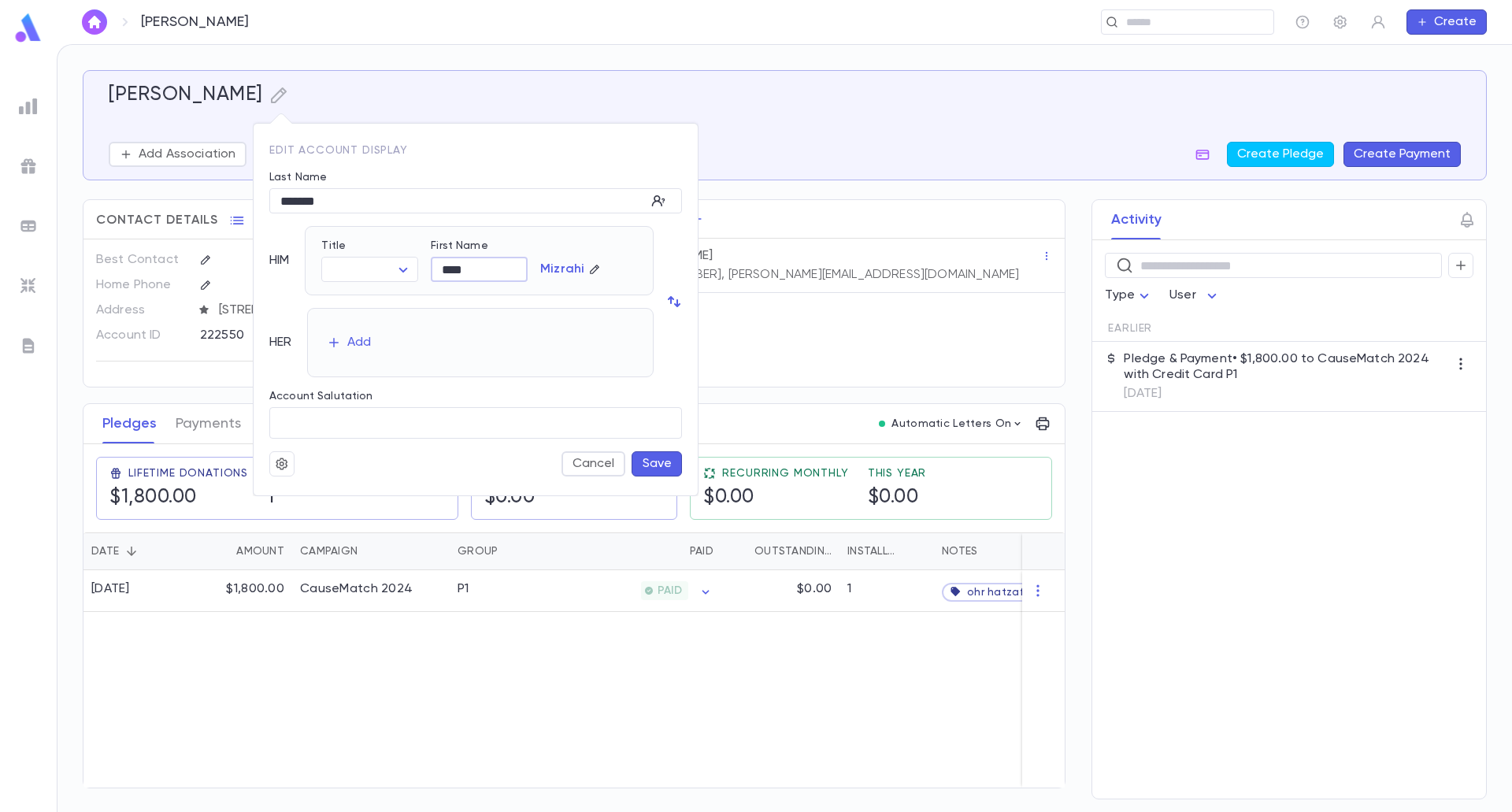
click at [441, 269] on input "****" at bounding box center [478, 269] width 97 height 24
type input "****"
click at [655, 458] on button "Save" at bounding box center [657, 463] width 51 height 25
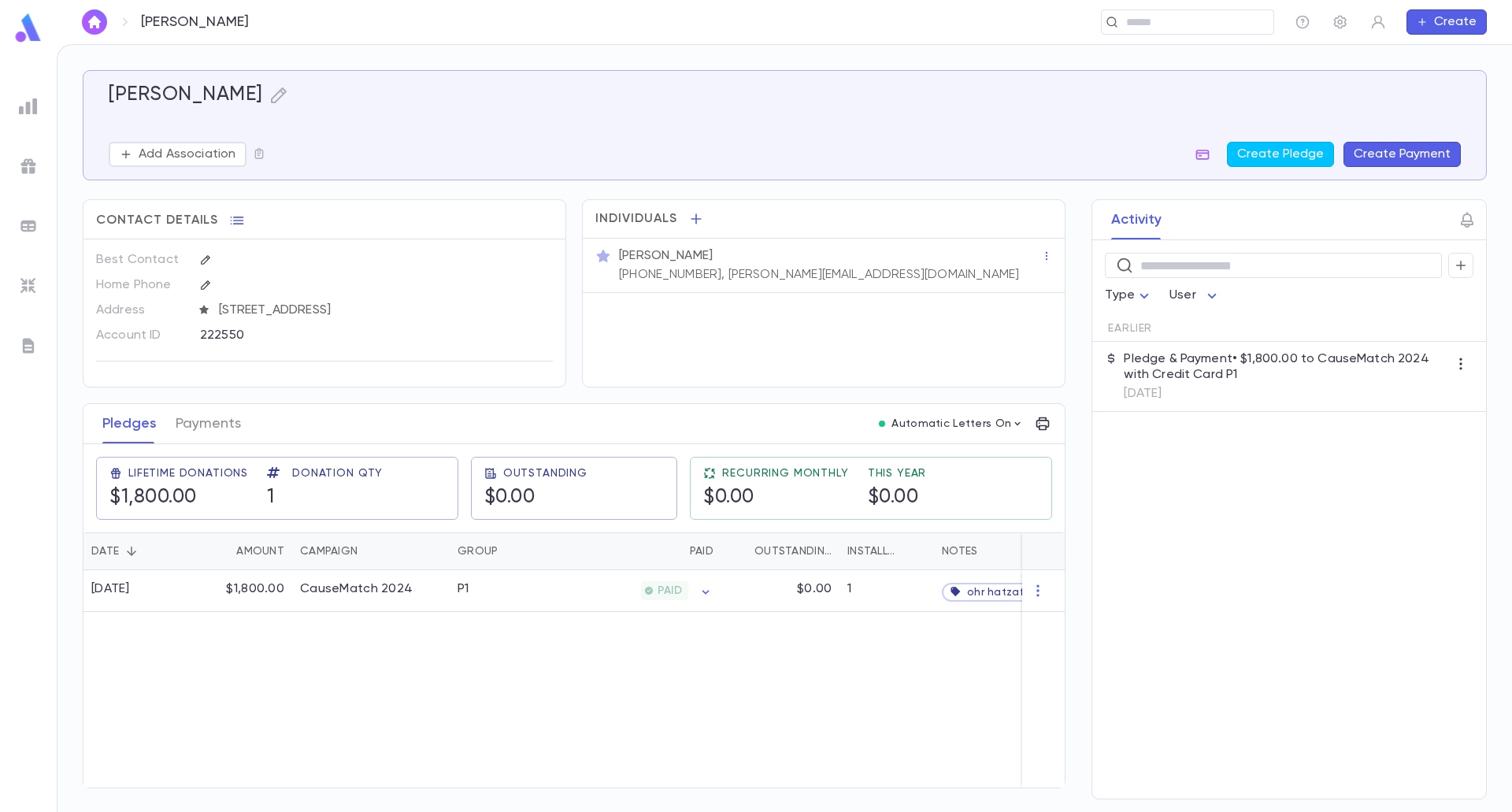
click at [1431, 151] on button "Create Payment" at bounding box center [1402, 154] width 118 height 25
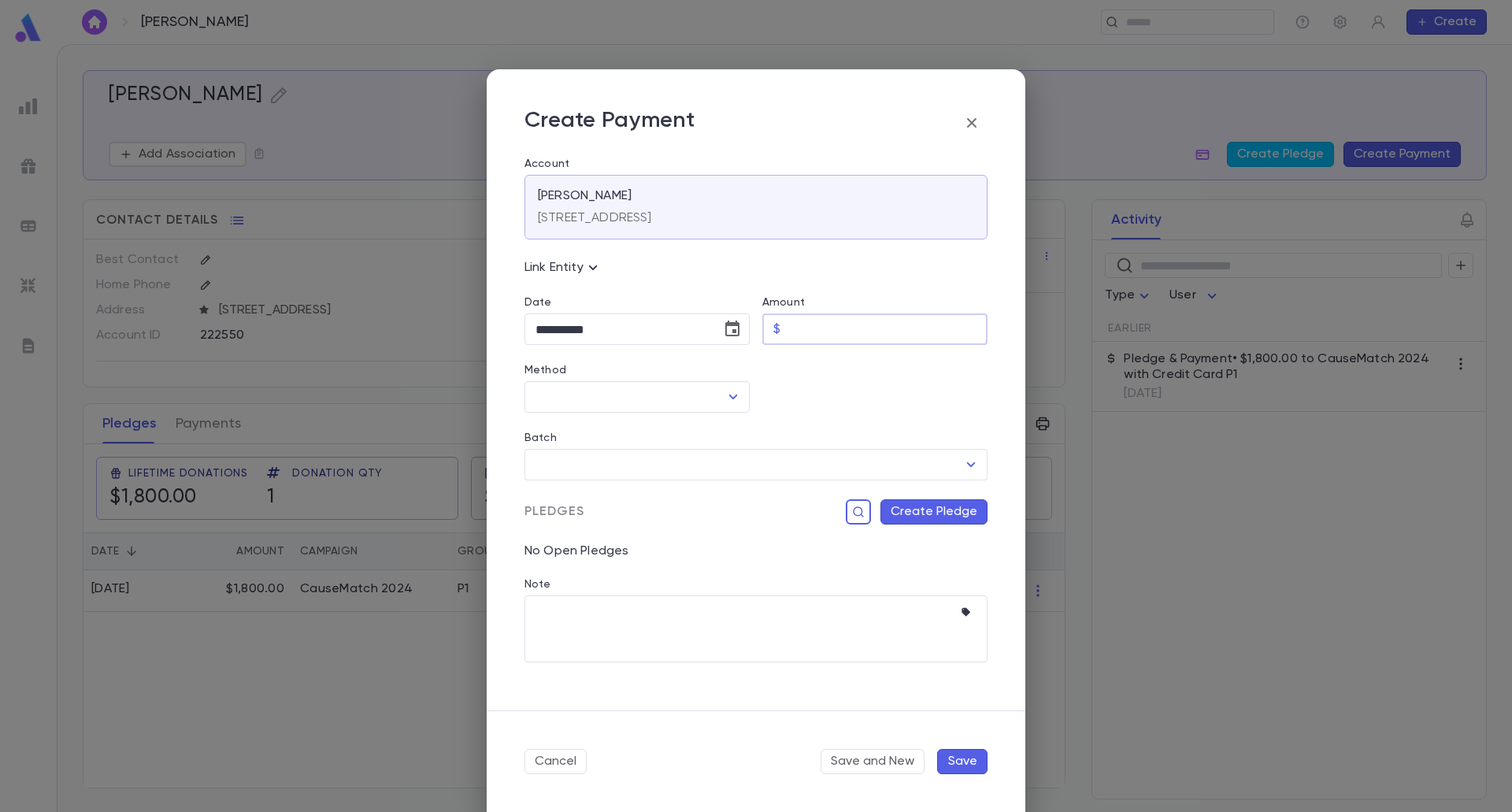
click at [887, 334] on input "Amount" at bounding box center [886, 330] width 201 height 31
click at [729, 322] on icon "Choose date, selected date is Aug 25, 2025" at bounding box center [732, 328] width 14 height 16
click at [553, 527] on button "18" at bounding box center [555, 525] width 28 height 28
type input "**********"
click at [826, 339] on input "Amount" at bounding box center [886, 330] width 201 height 31
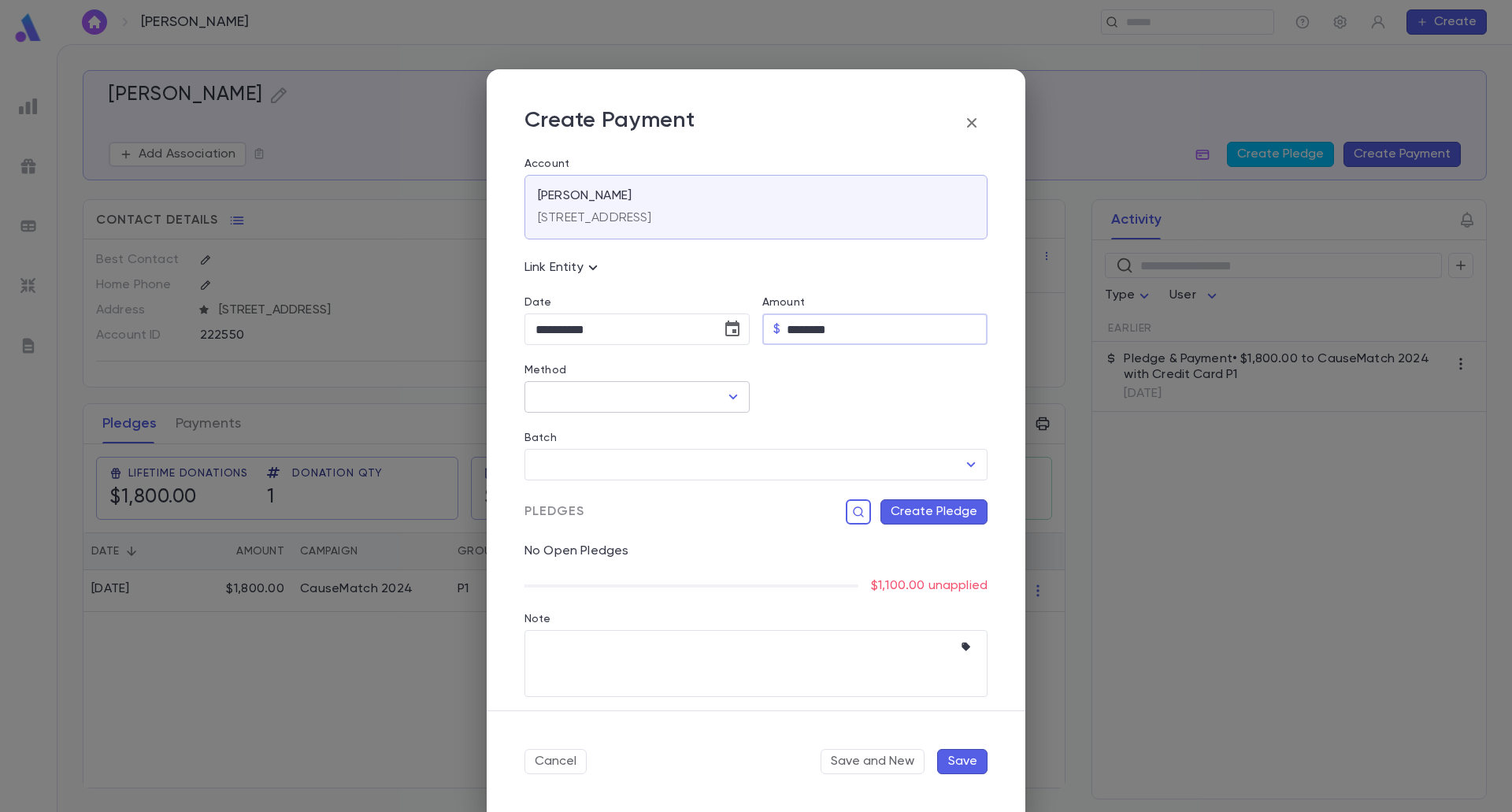
click at [726, 387] on icon "Open" at bounding box center [733, 397] width 19 height 19
type input "********"
click at [617, 512] on li "Credit Card OH" at bounding box center [635, 507] width 222 height 25
type input "**********"
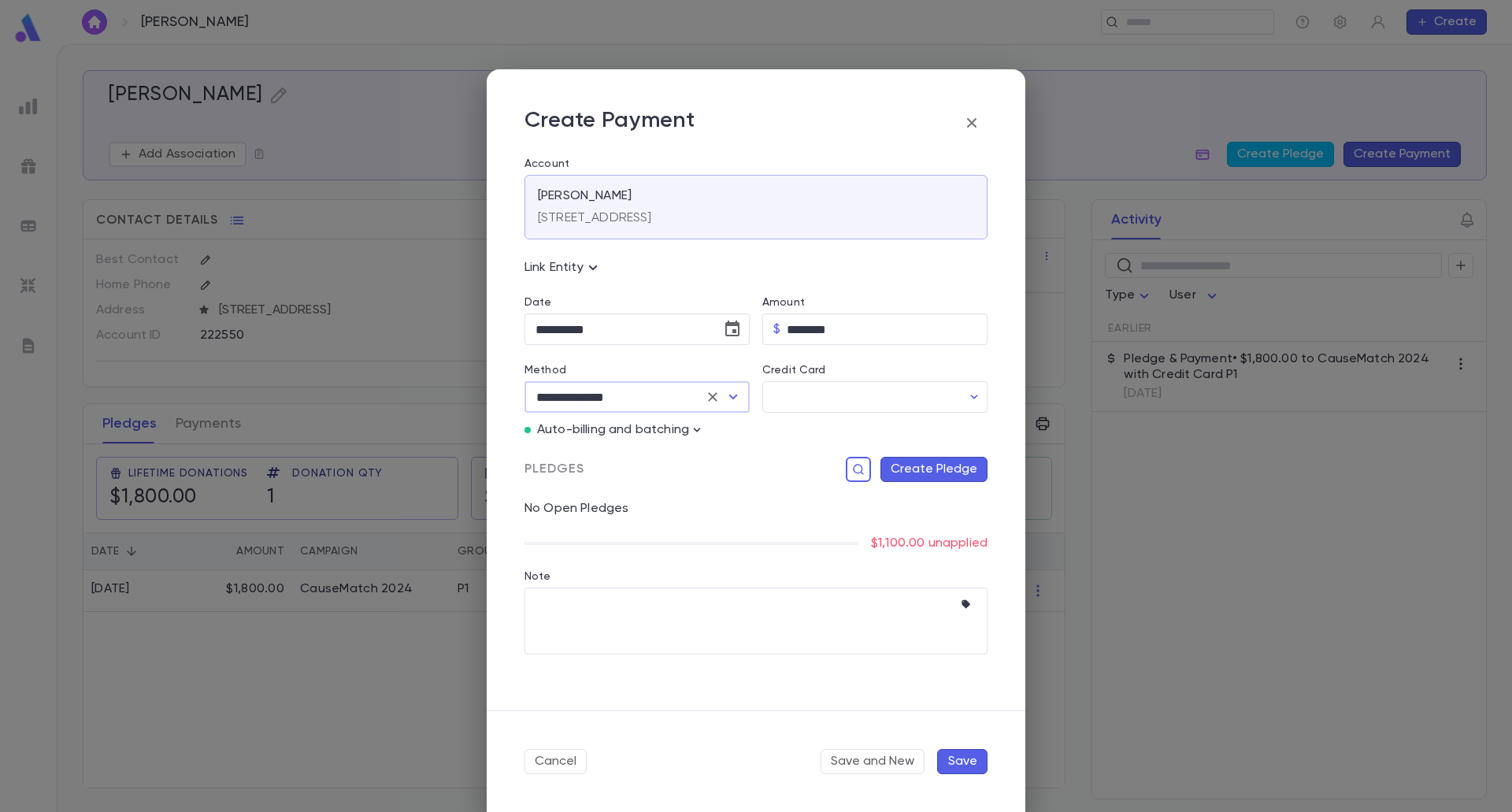
drag, startPoint x: 699, startPoint y: 428, endPoint x: 718, endPoint y: 463, distance: 39.8
click at [698, 428] on icon "button" at bounding box center [697, 430] width 16 height 16
click at [738, 455] on p "Enter Manual Billing Instead" at bounding box center [787, 458] width 162 height 16
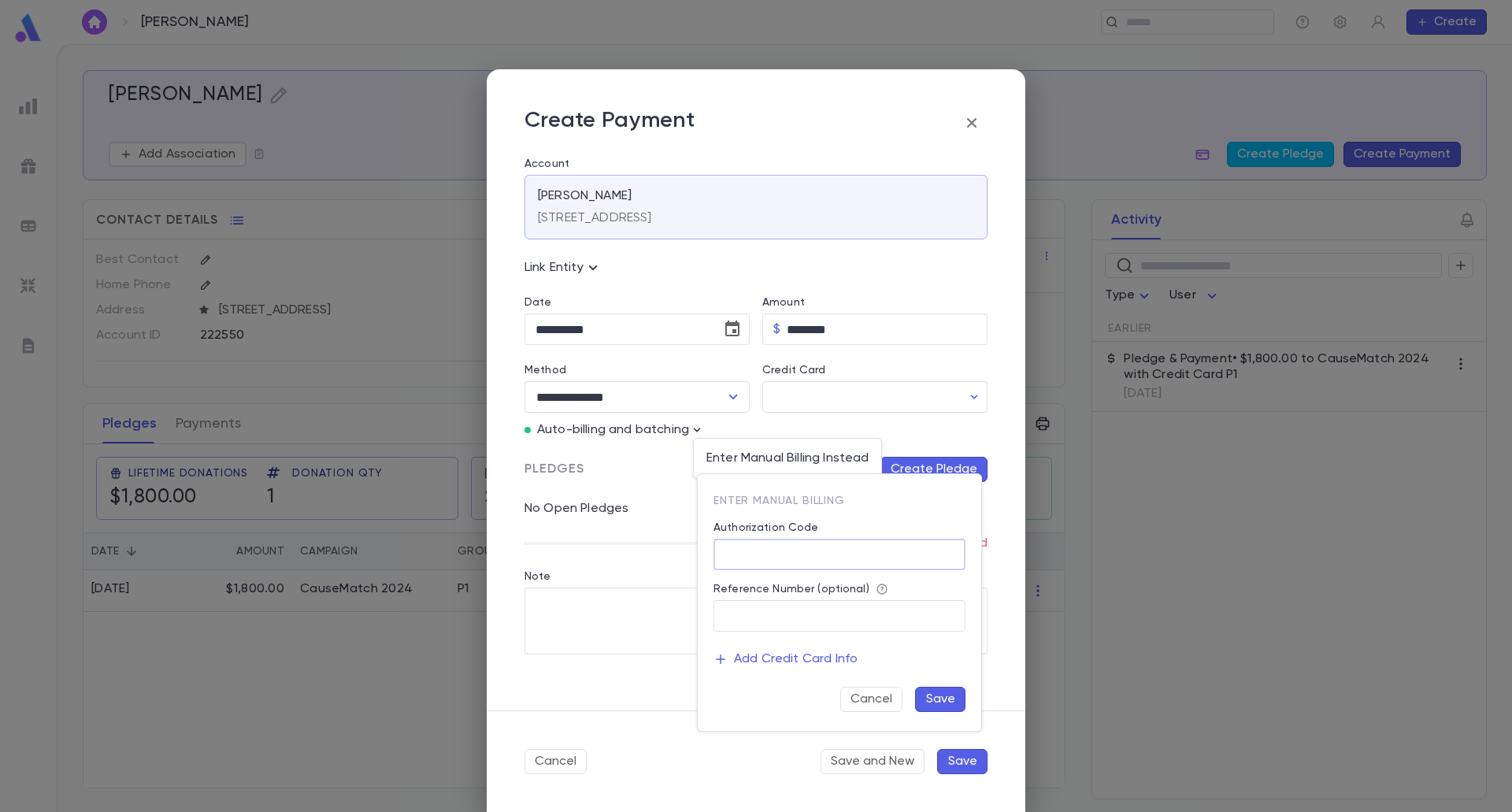
drag, startPoint x: 764, startPoint y: 560, endPoint x: 772, endPoint y: 563, distance: 8.5
click at [764, 560] on input "Authorization Code" at bounding box center [840, 555] width 252 height 31
type input "**"
click at [947, 696] on button "Save" at bounding box center [941, 699] width 51 height 25
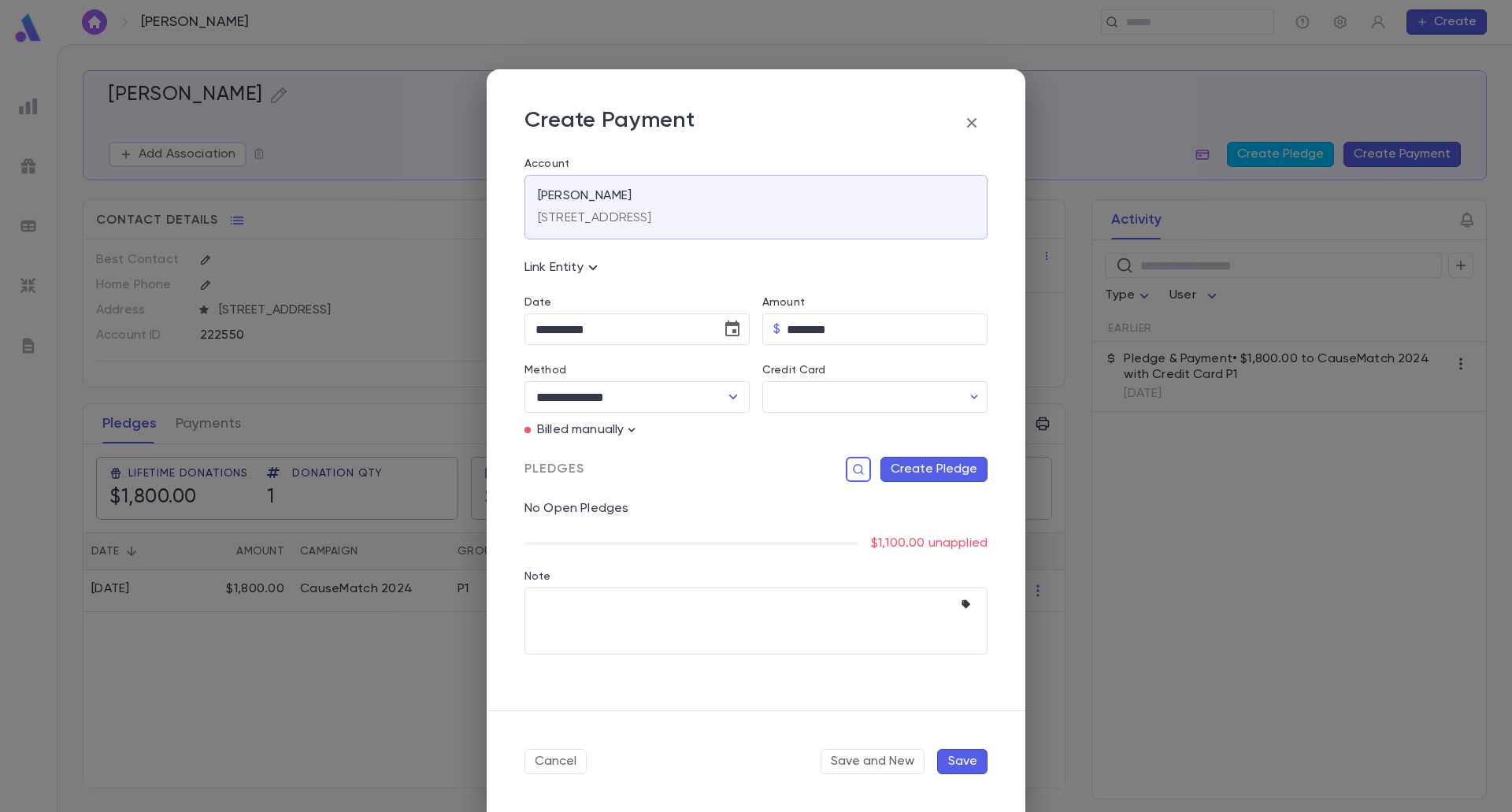
click at [956, 466] on button "Create Pledge" at bounding box center [934, 469] width 107 height 25
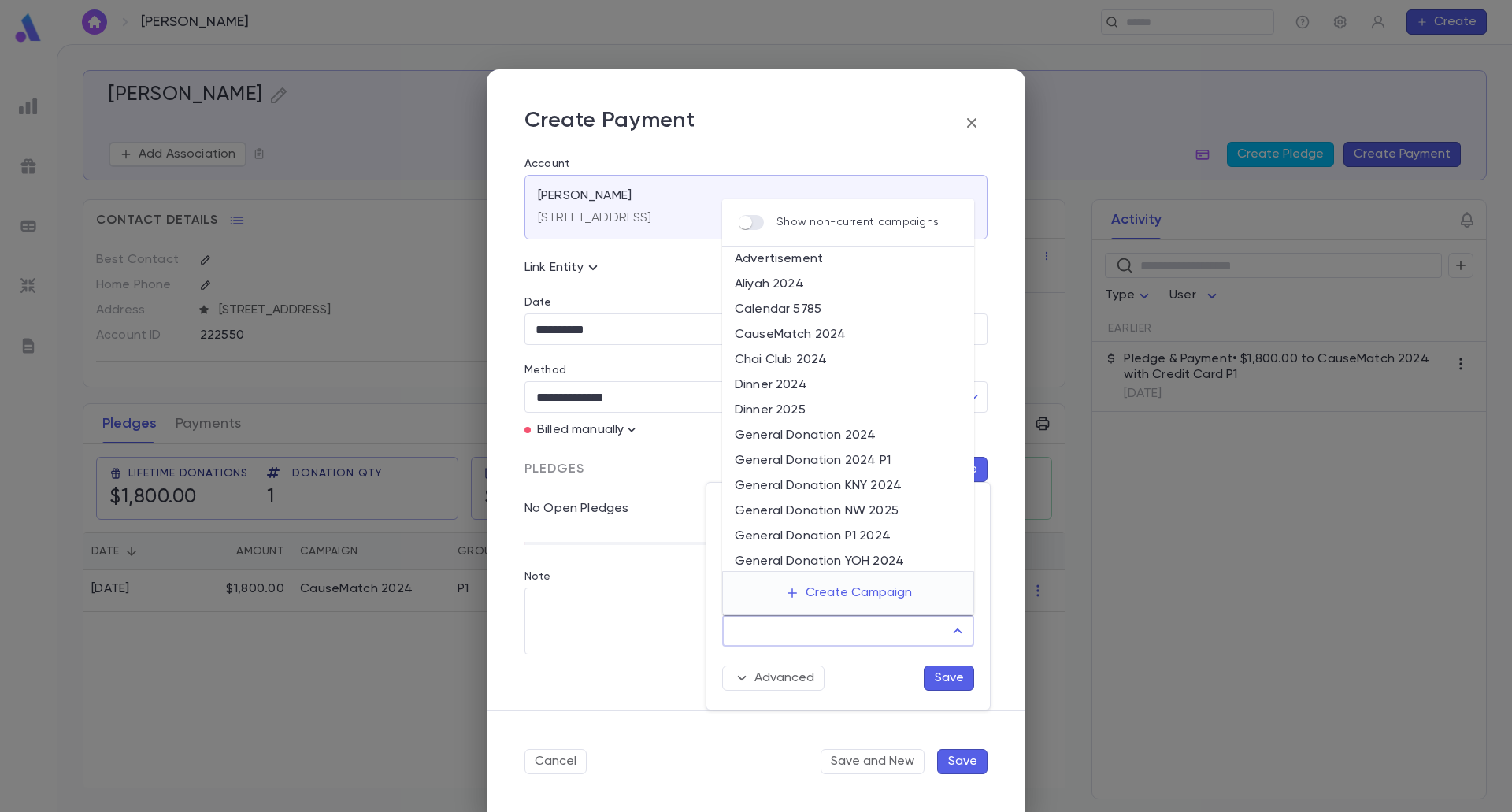
click at [911, 617] on input "Campaign" at bounding box center [835, 631] width 214 height 30
click at [885, 556] on li "General Donation YOH 2024" at bounding box center [848, 561] width 252 height 25
type input "**********"
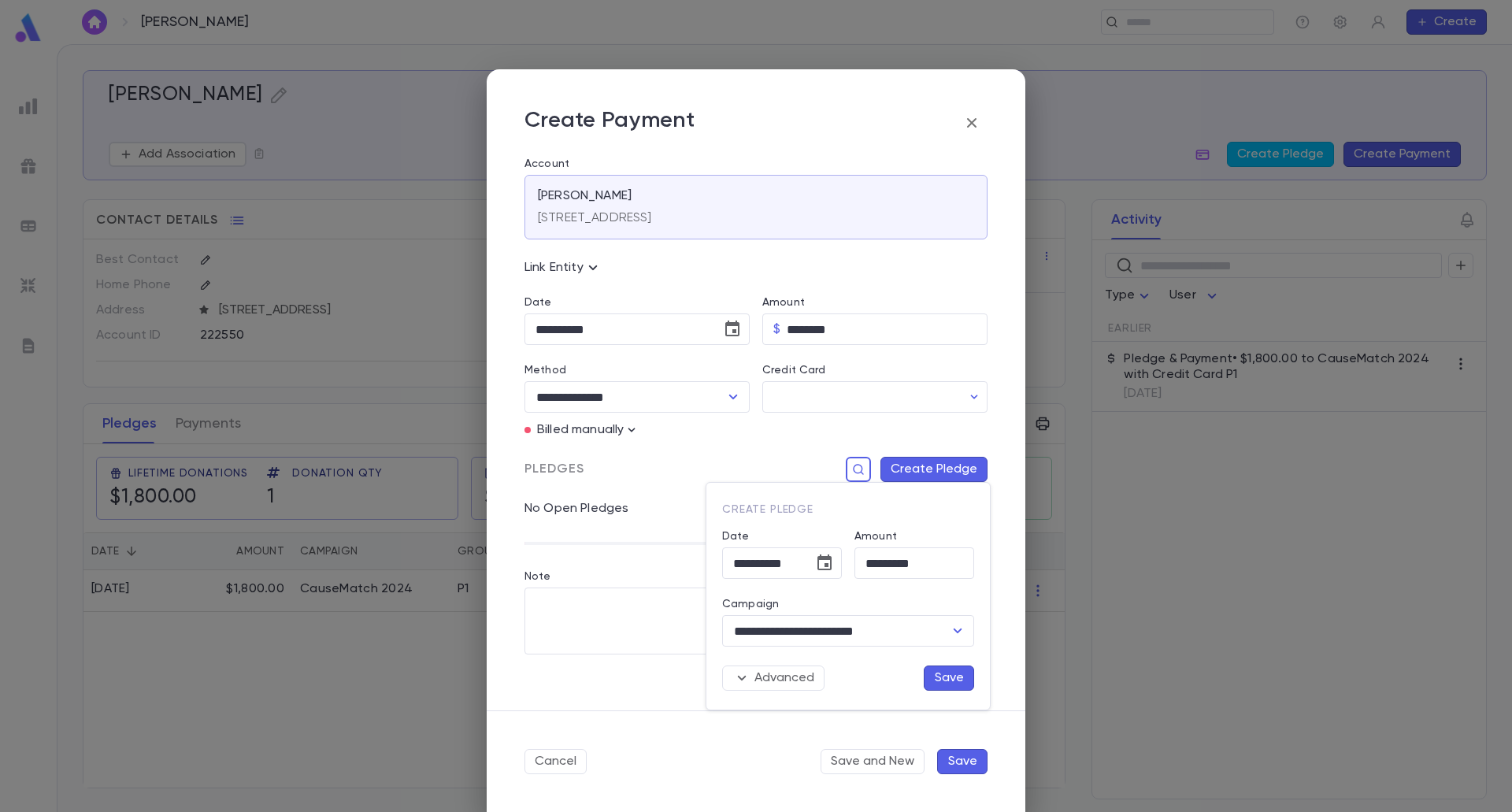
click at [930, 680] on button "Save" at bounding box center [949, 678] width 51 height 25
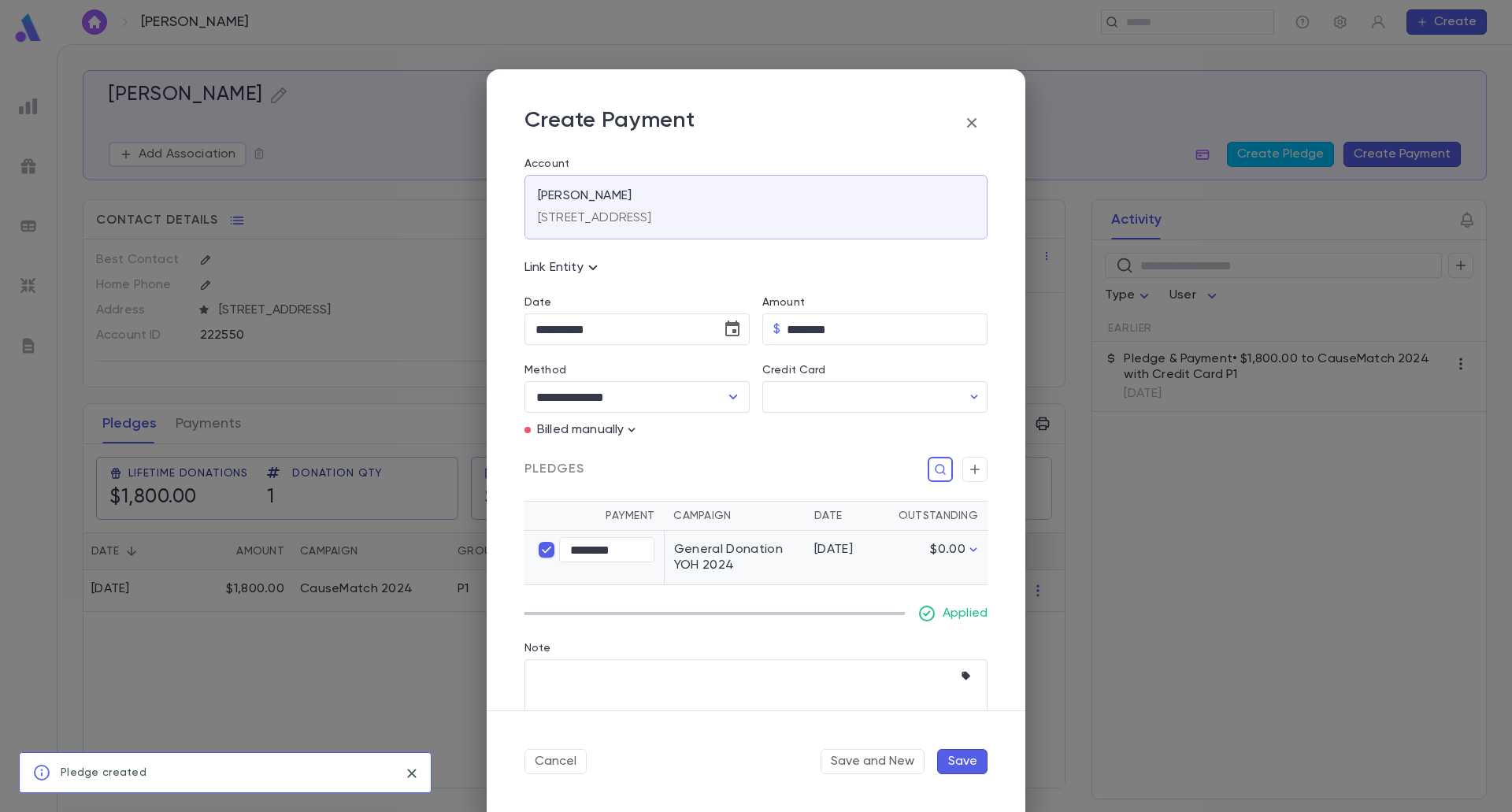
click at [960, 754] on button "Save" at bounding box center [962, 761] width 51 height 25
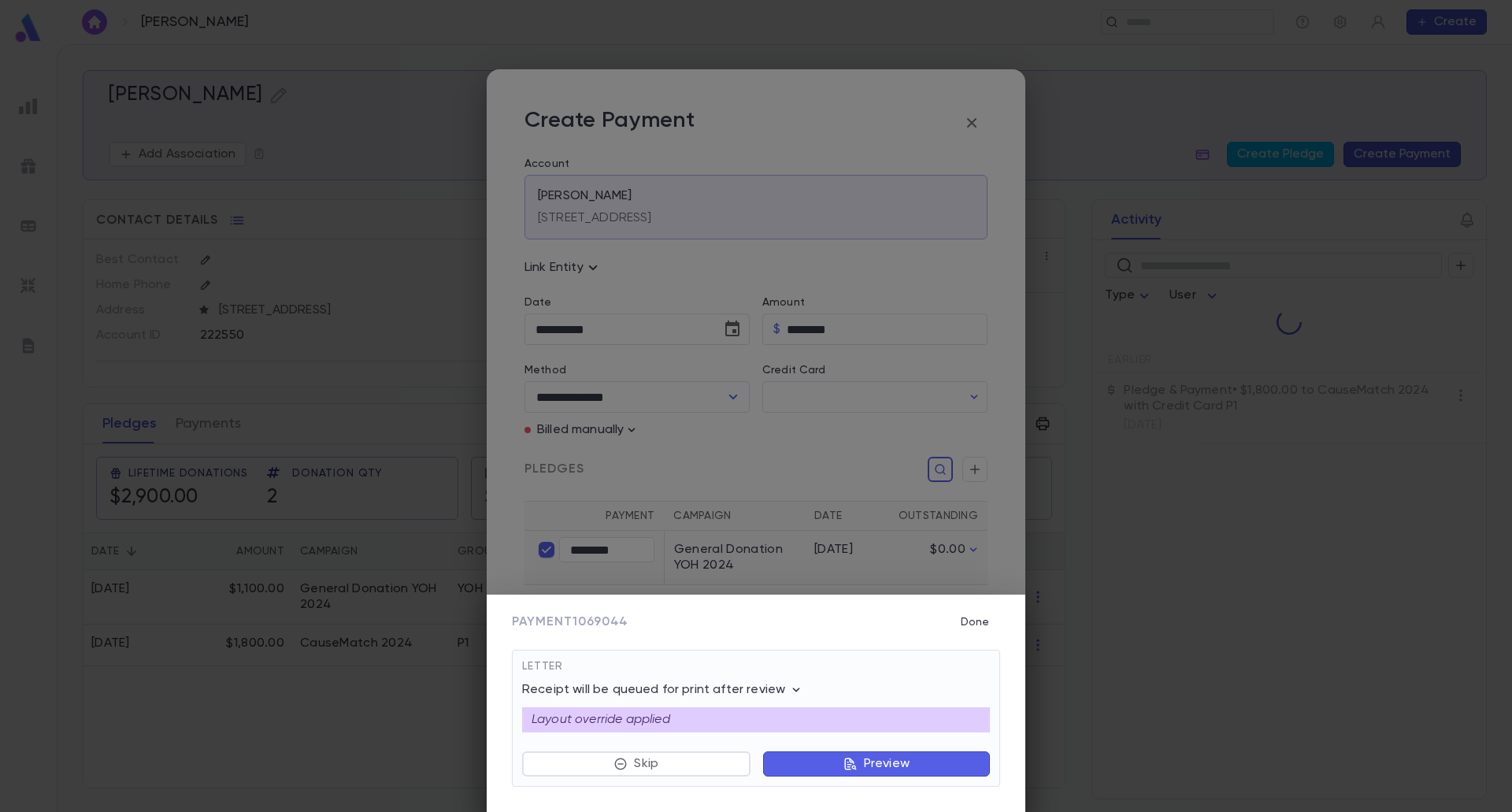
click at [931, 760] on button "Preview" at bounding box center [876, 764] width 227 height 25
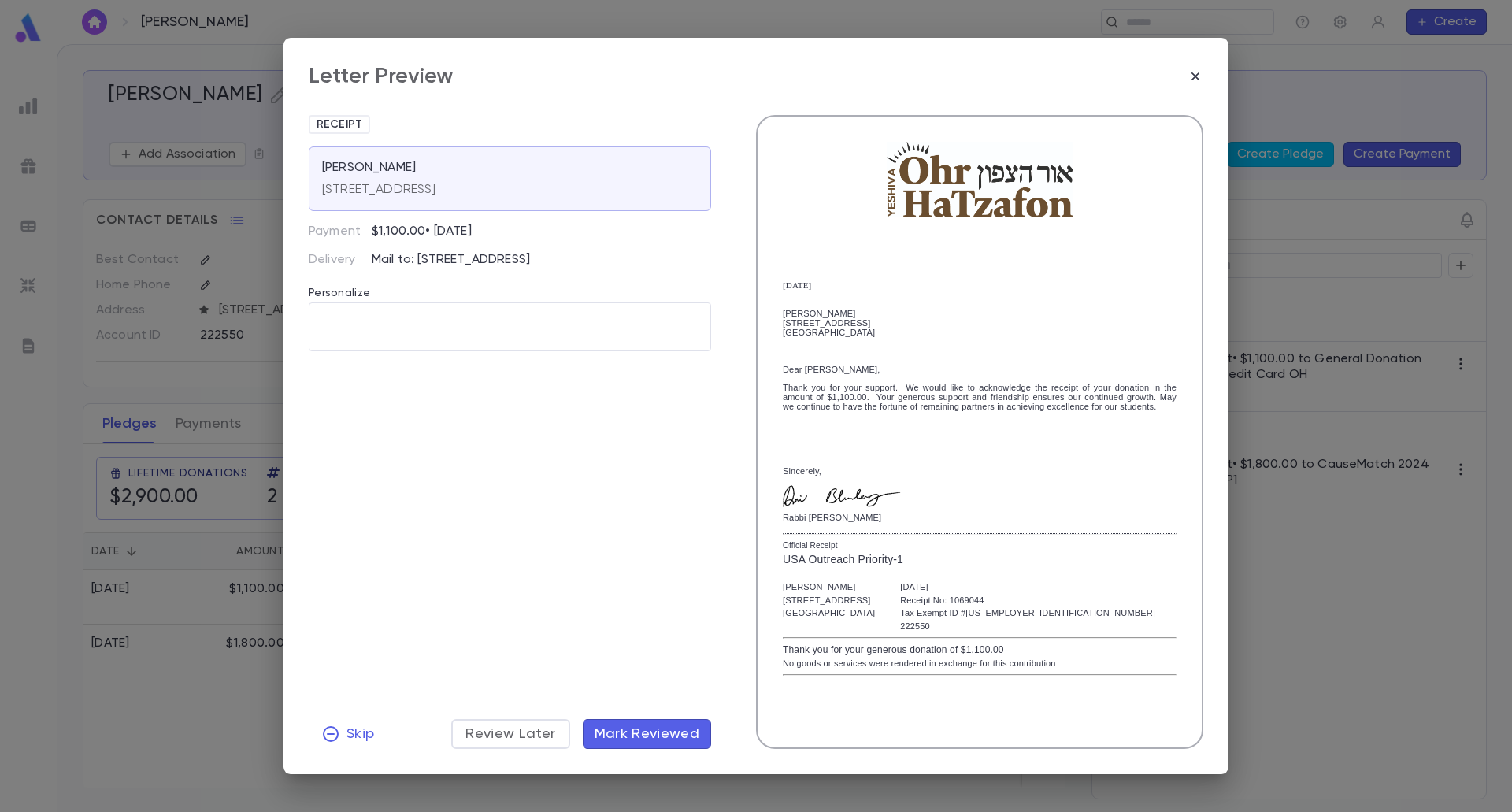
click at [651, 723] on button "Mark Reviewed" at bounding box center [647, 735] width 129 height 30
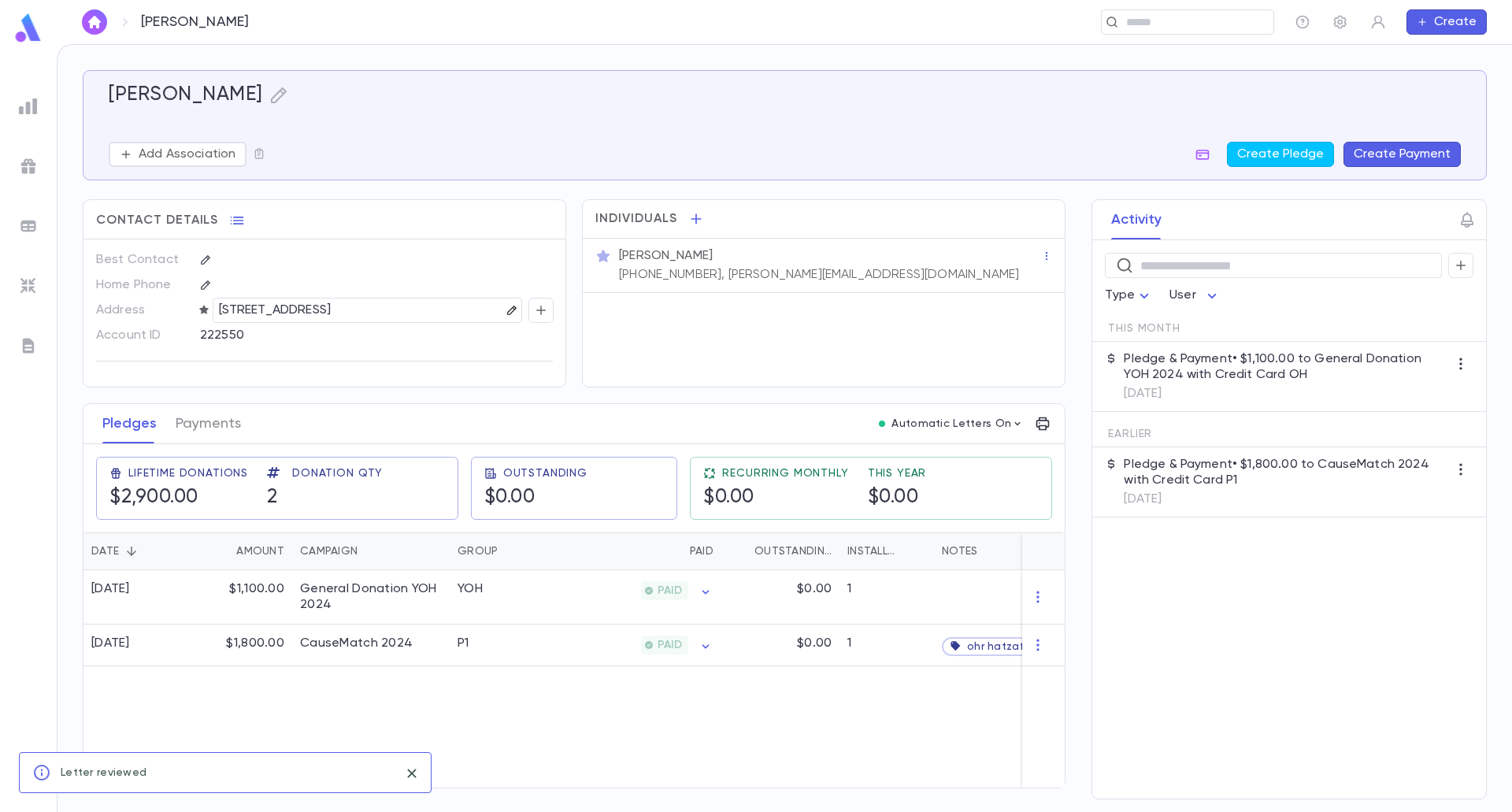
click at [507, 309] on icon "button" at bounding box center [512, 311] width 11 height 11
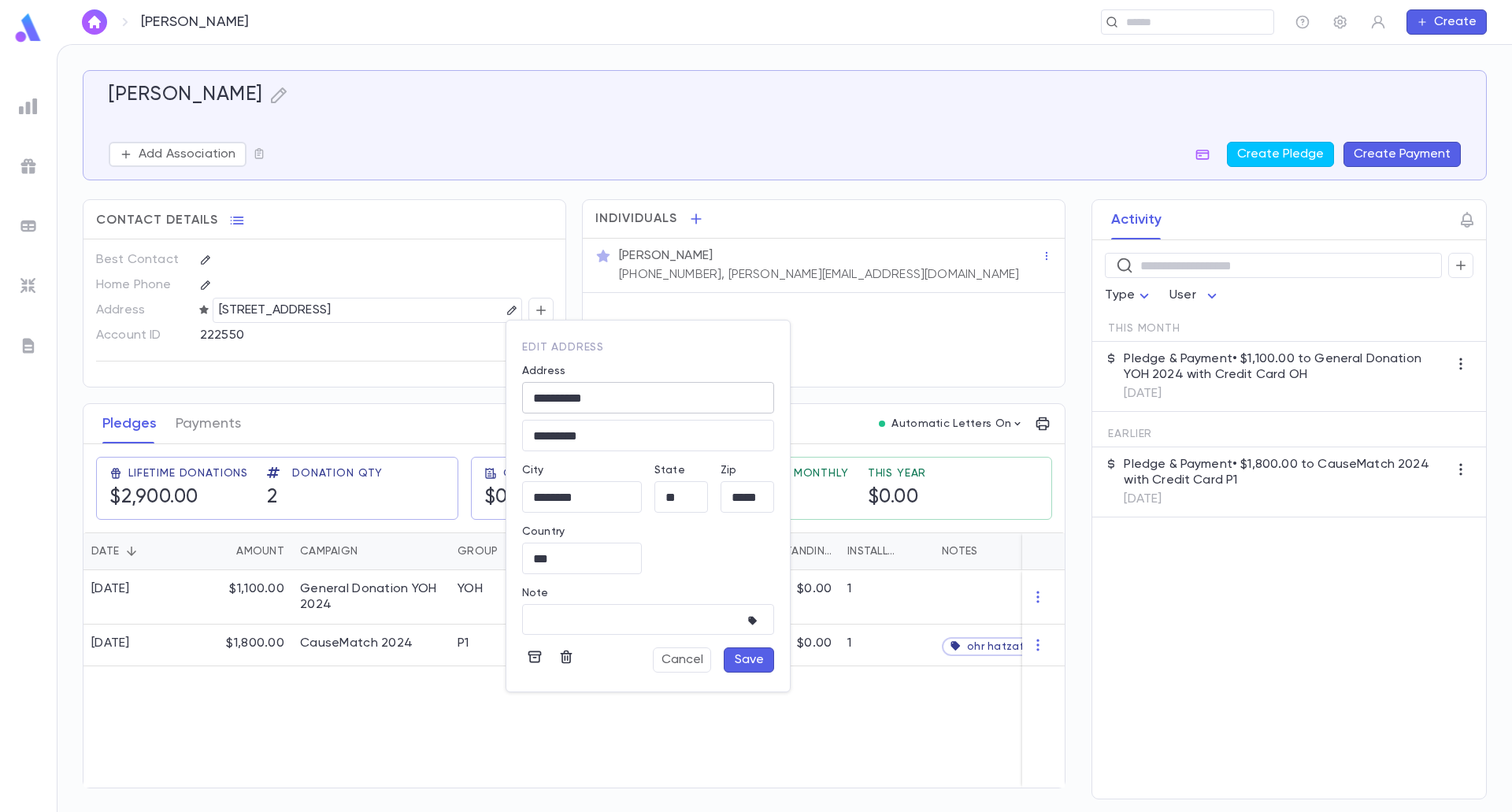
click at [633, 396] on input "**********" at bounding box center [648, 398] width 252 height 18
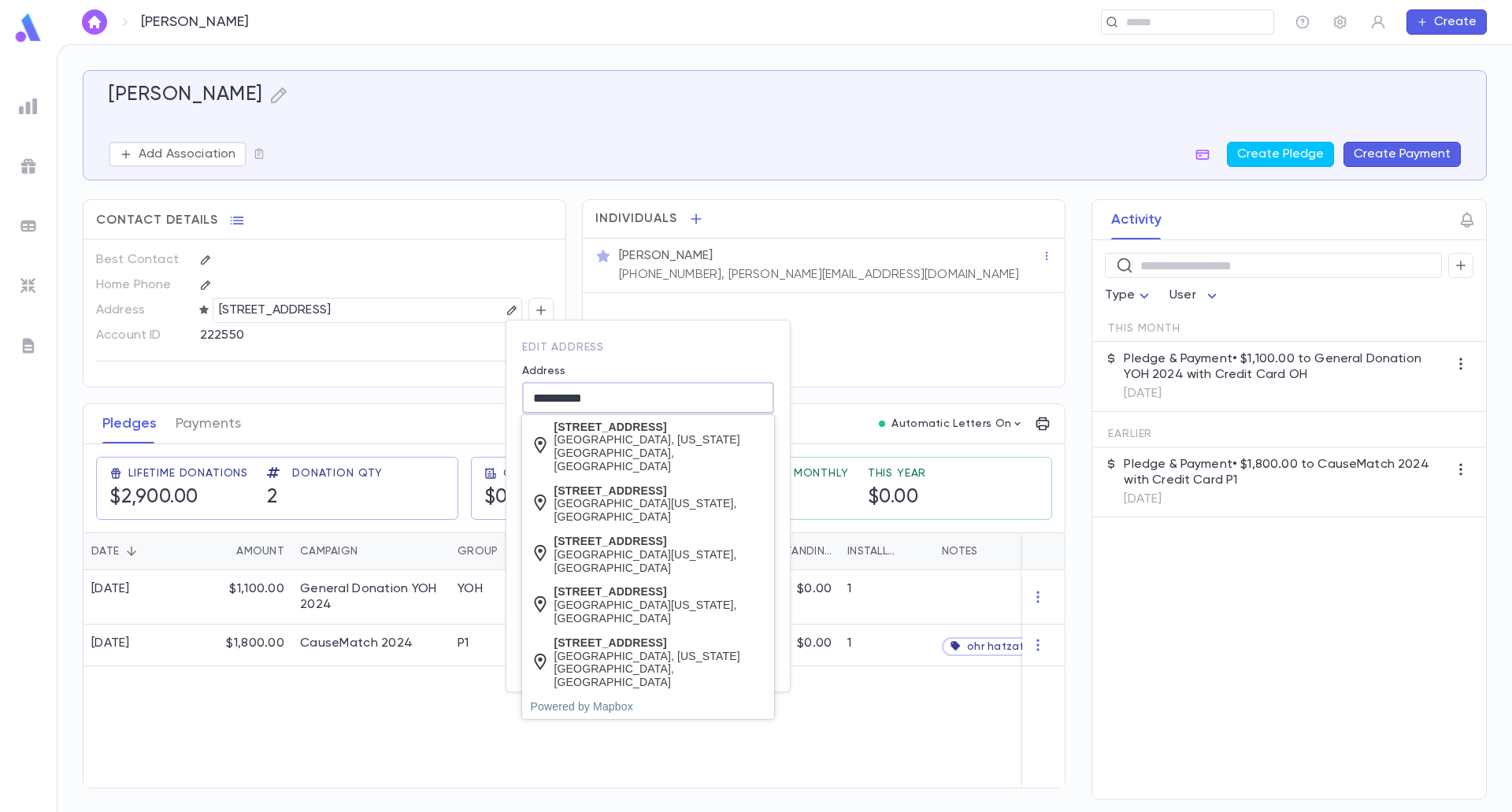
click at [647, 393] on input "**********" at bounding box center [648, 398] width 252 height 18
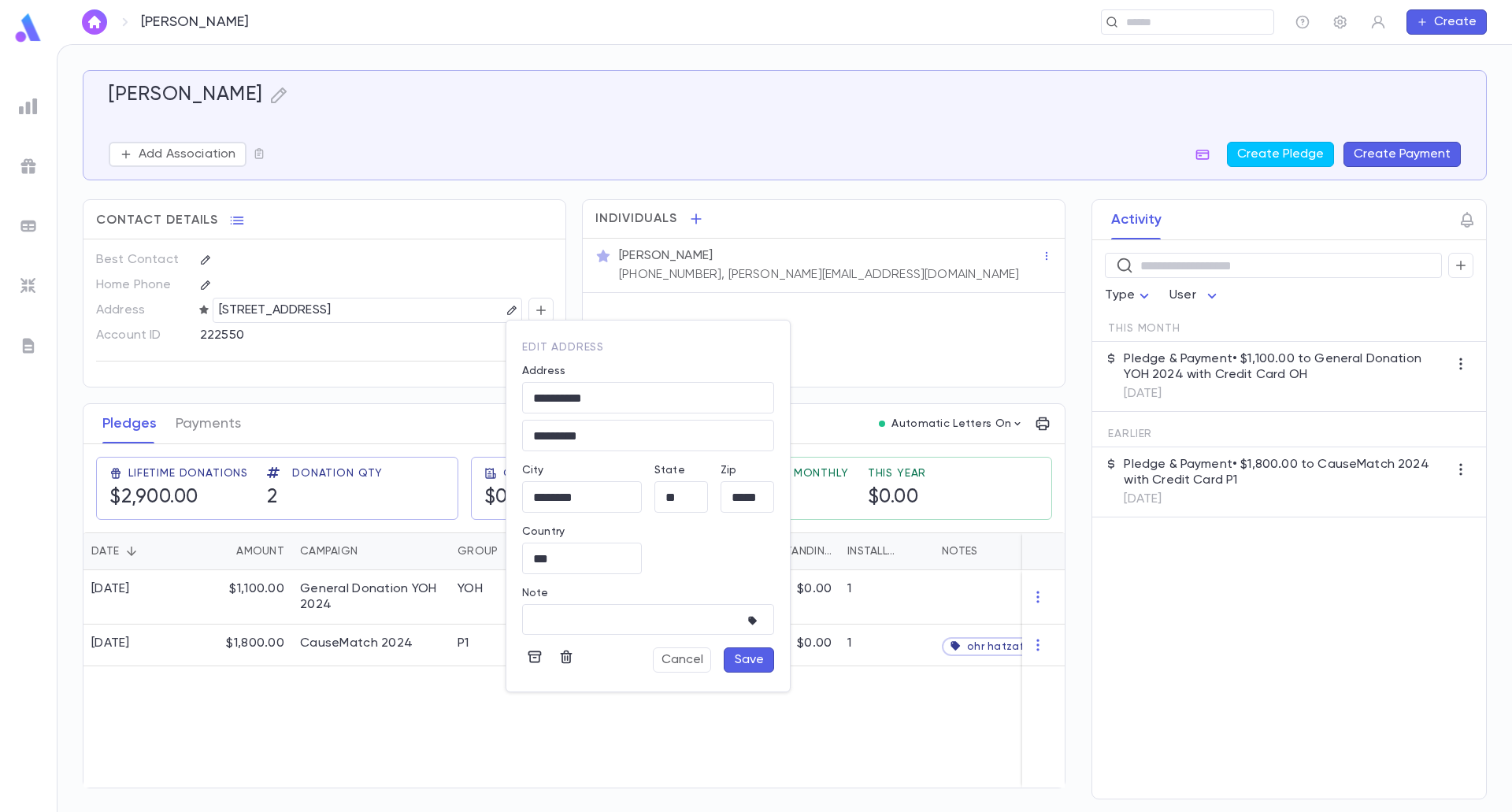
click at [724, 370] on div "Address" at bounding box center [648, 373] width 252 height 17
click at [661, 390] on input "**********" at bounding box center [648, 398] width 252 height 18
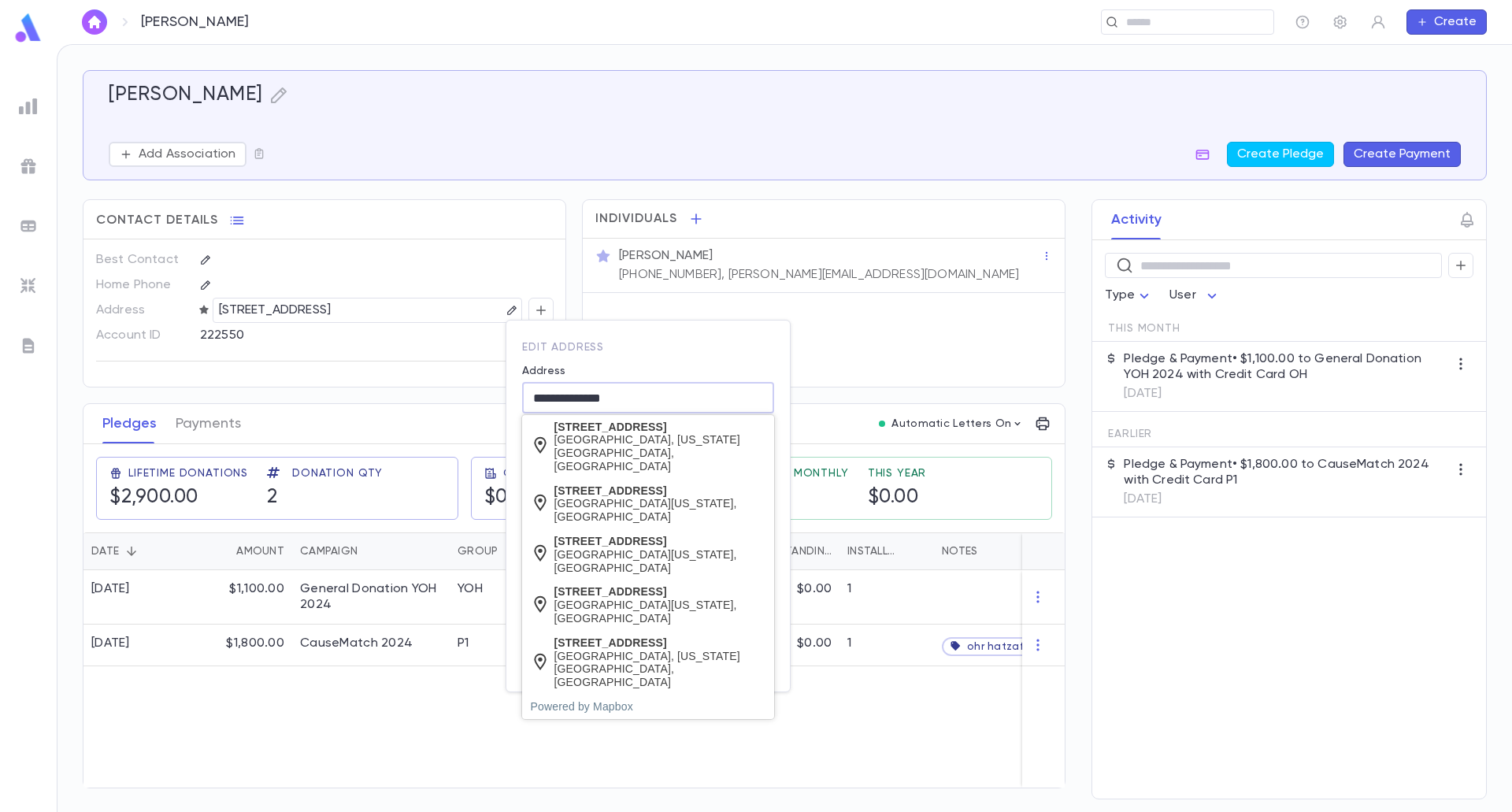
type input "**********"
click at [684, 362] on div "**********" at bounding box center [641, 401] width 265 height 99
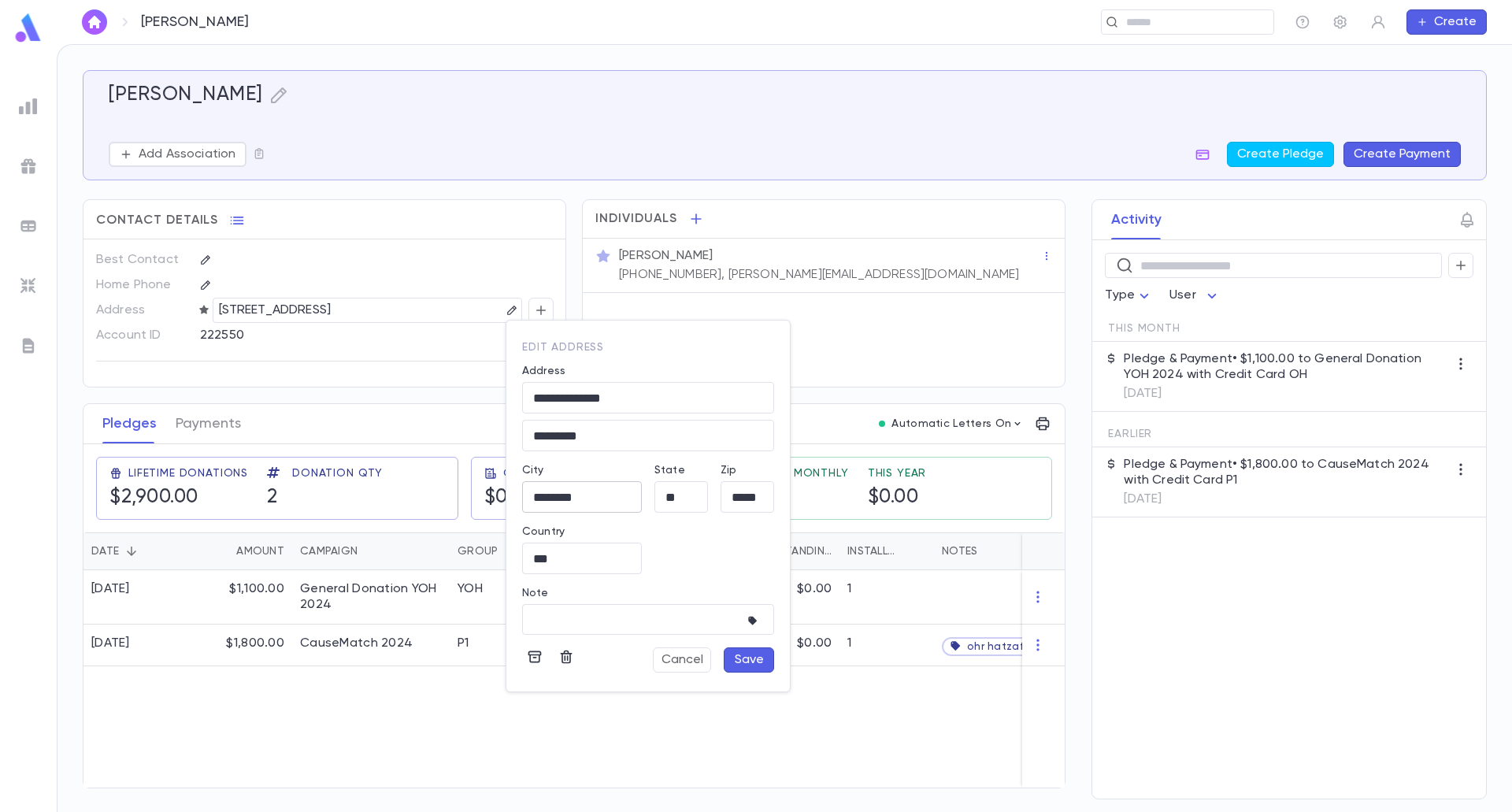
click at [588, 504] on input "********" at bounding box center [581, 497] width 120 height 18
type input "********"
click at [577, 439] on input "*********" at bounding box center [648, 435] width 252 height 18
click at [535, 433] on input "*********" at bounding box center [648, 435] width 252 height 18
type input "*********"
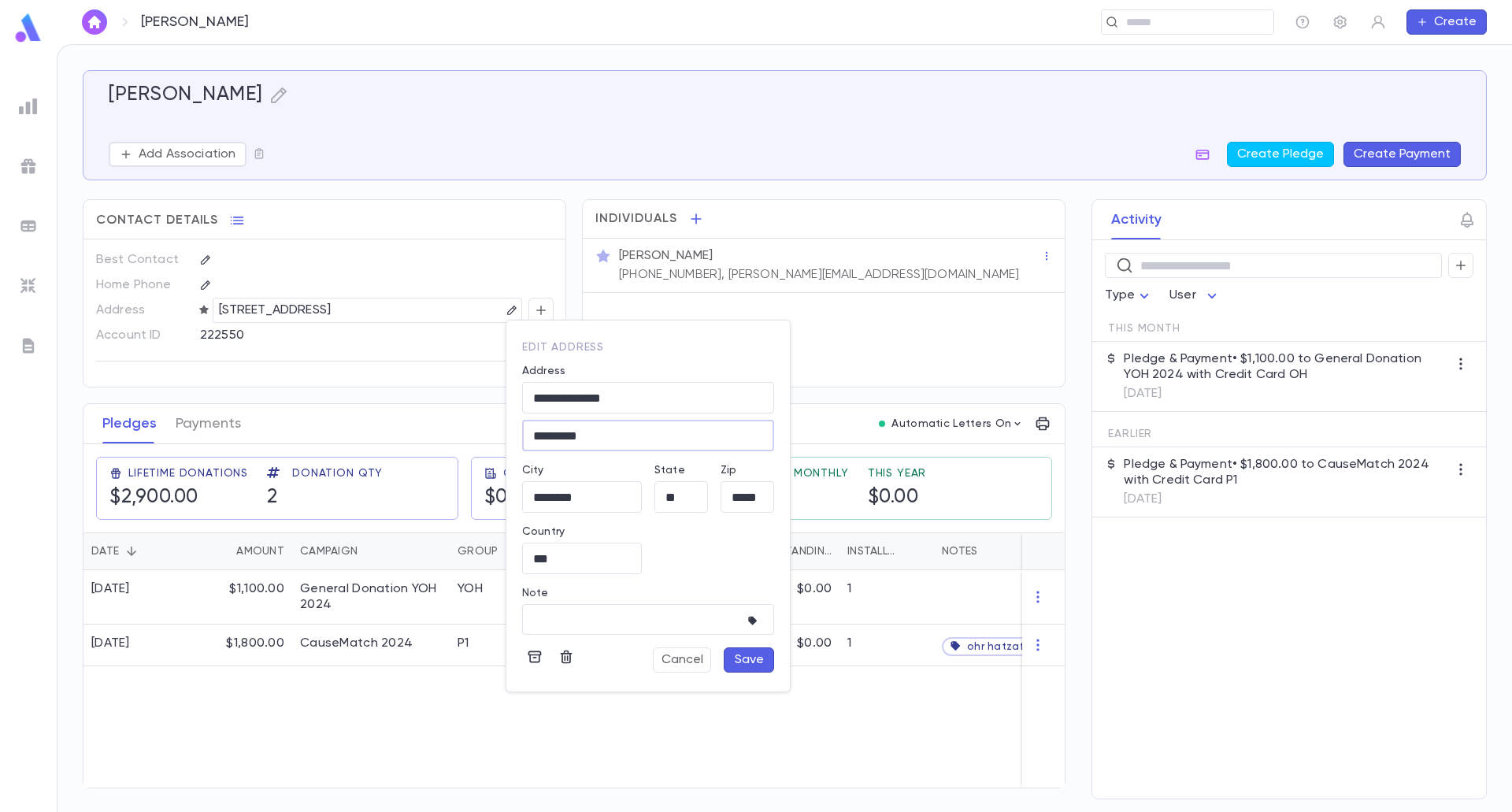
click at [763, 658] on button "Save" at bounding box center [749, 659] width 51 height 25
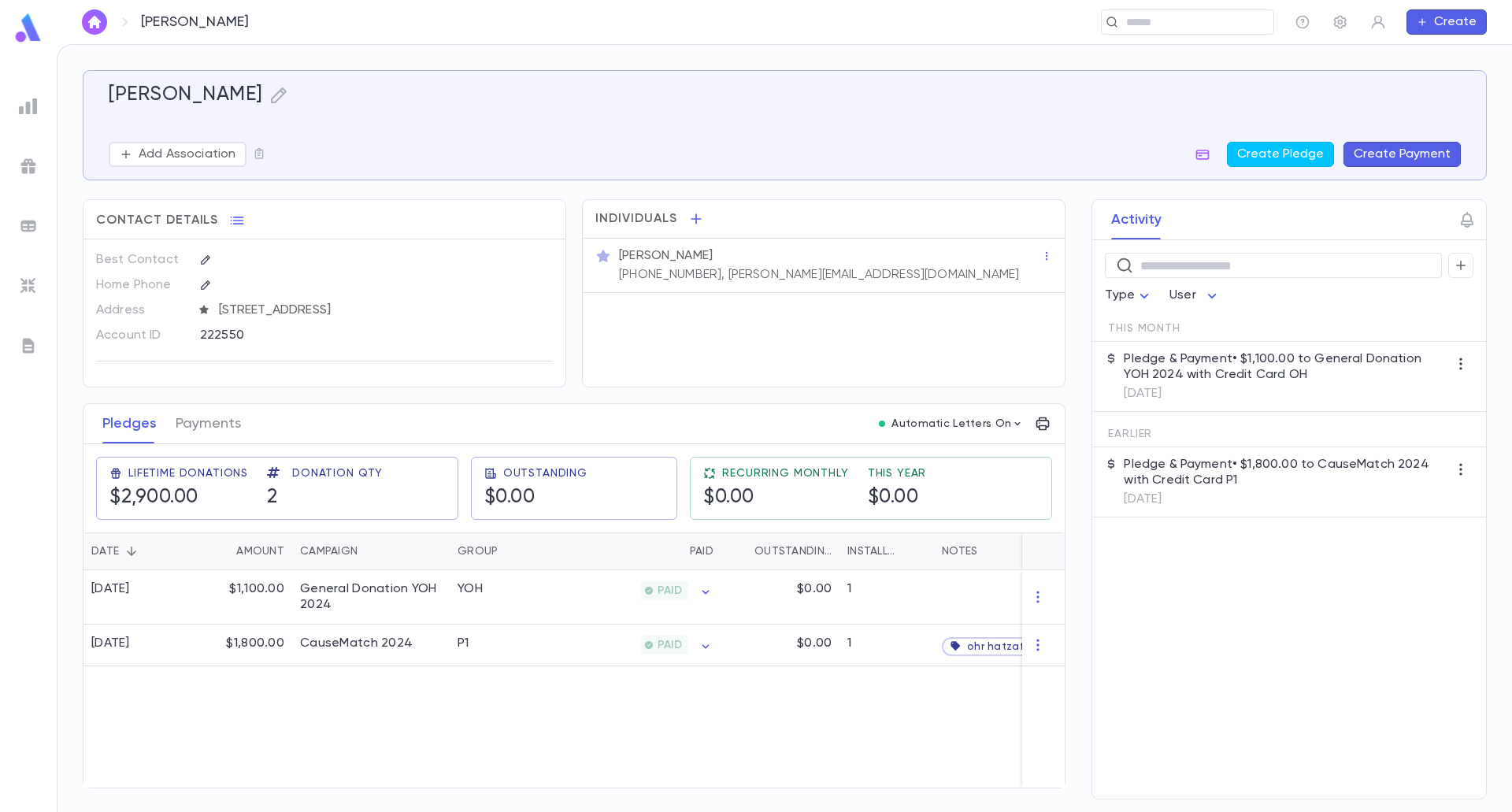
click at [1388, 146] on button "Create Payment" at bounding box center [1402, 154] width 118 height 25
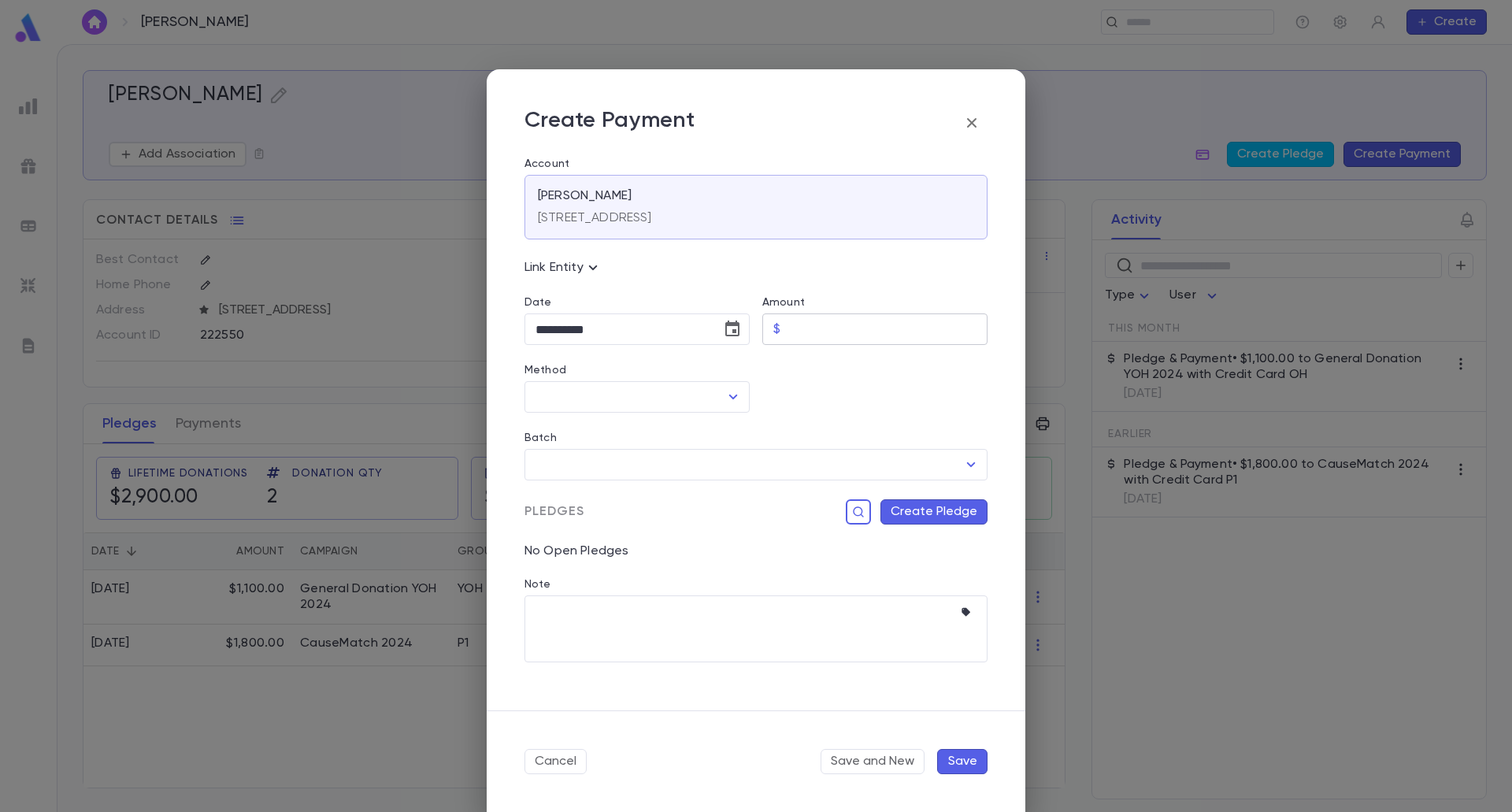
click at [900, 330] on input "Amount" at bounding box center [886, 330] width 201 height 31
type input "********"
click at [733, 331] on icon "Choose date, selected date is Aug 25, 2025" at bounding box center [732, 328] width 14 height 16
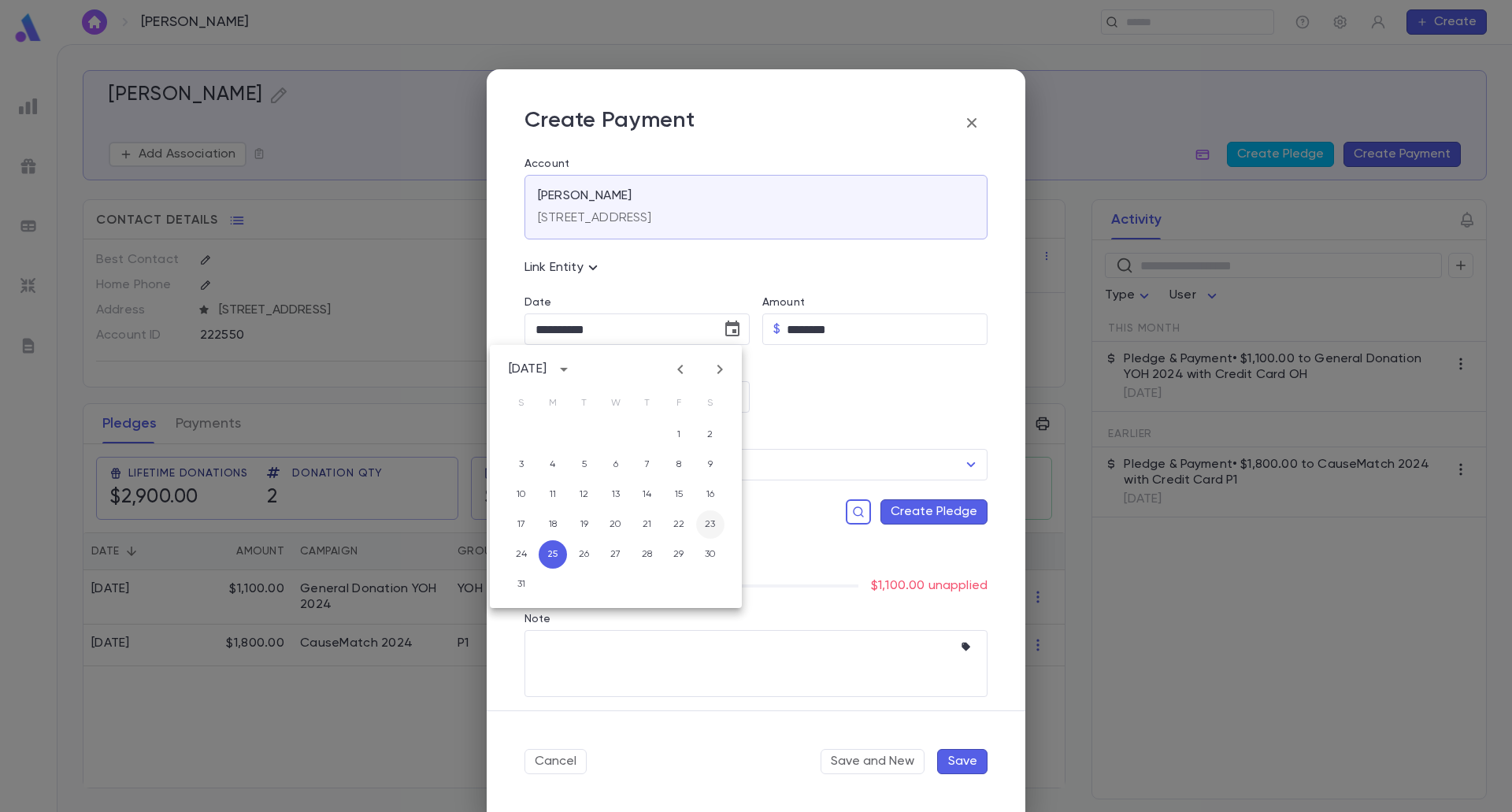
click at [706, 525] on button "23" at bounding box center [710, 525] width 28 height 28
type input "**********"
click at [740, 399] on button "Open" at bounding box center [732, 397] width 22 height 22
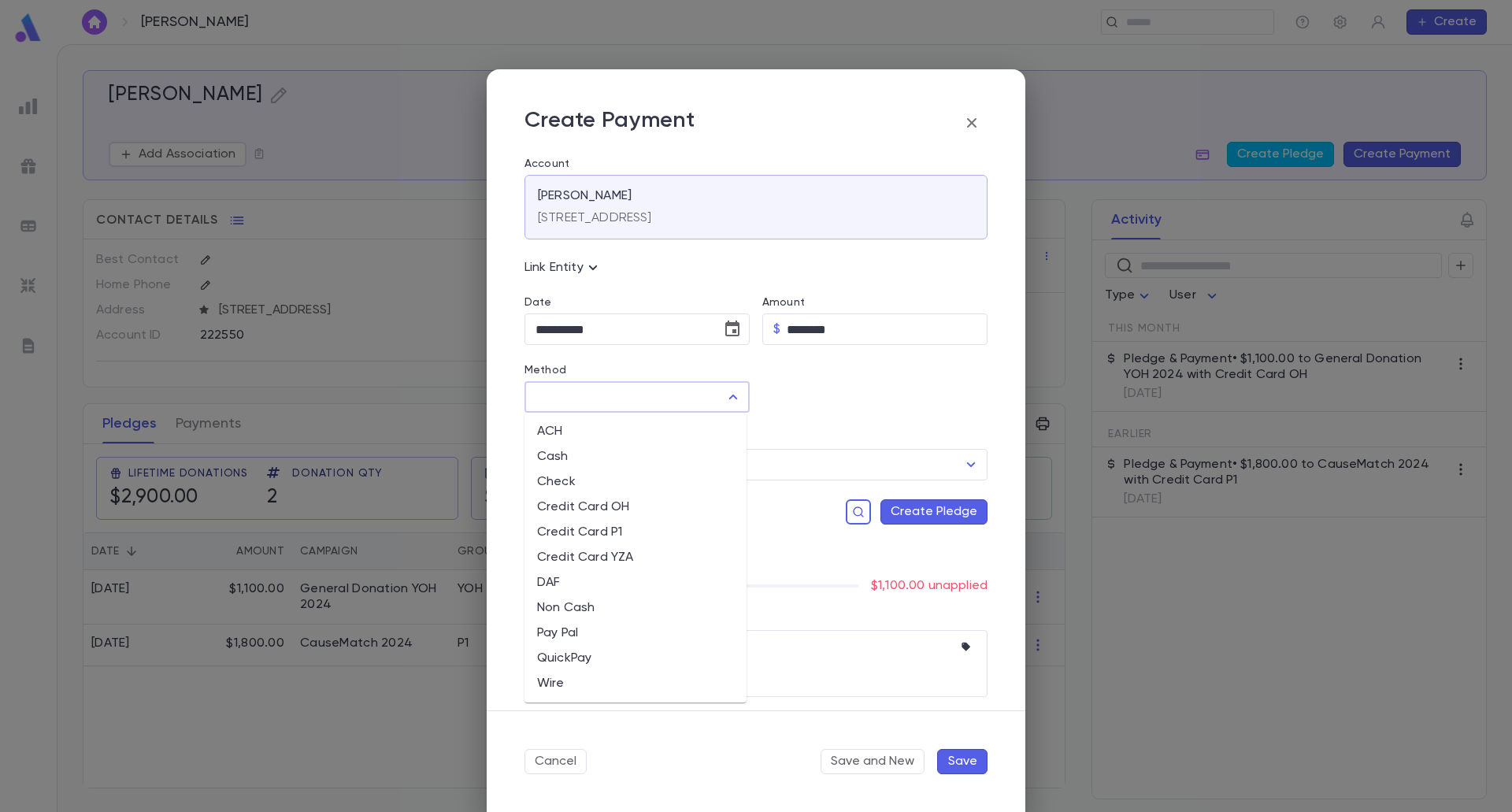
click at [603, 498] on li "Credit Card OH" at bounding box center [635, 507] width 222 height 25
type input "**********"
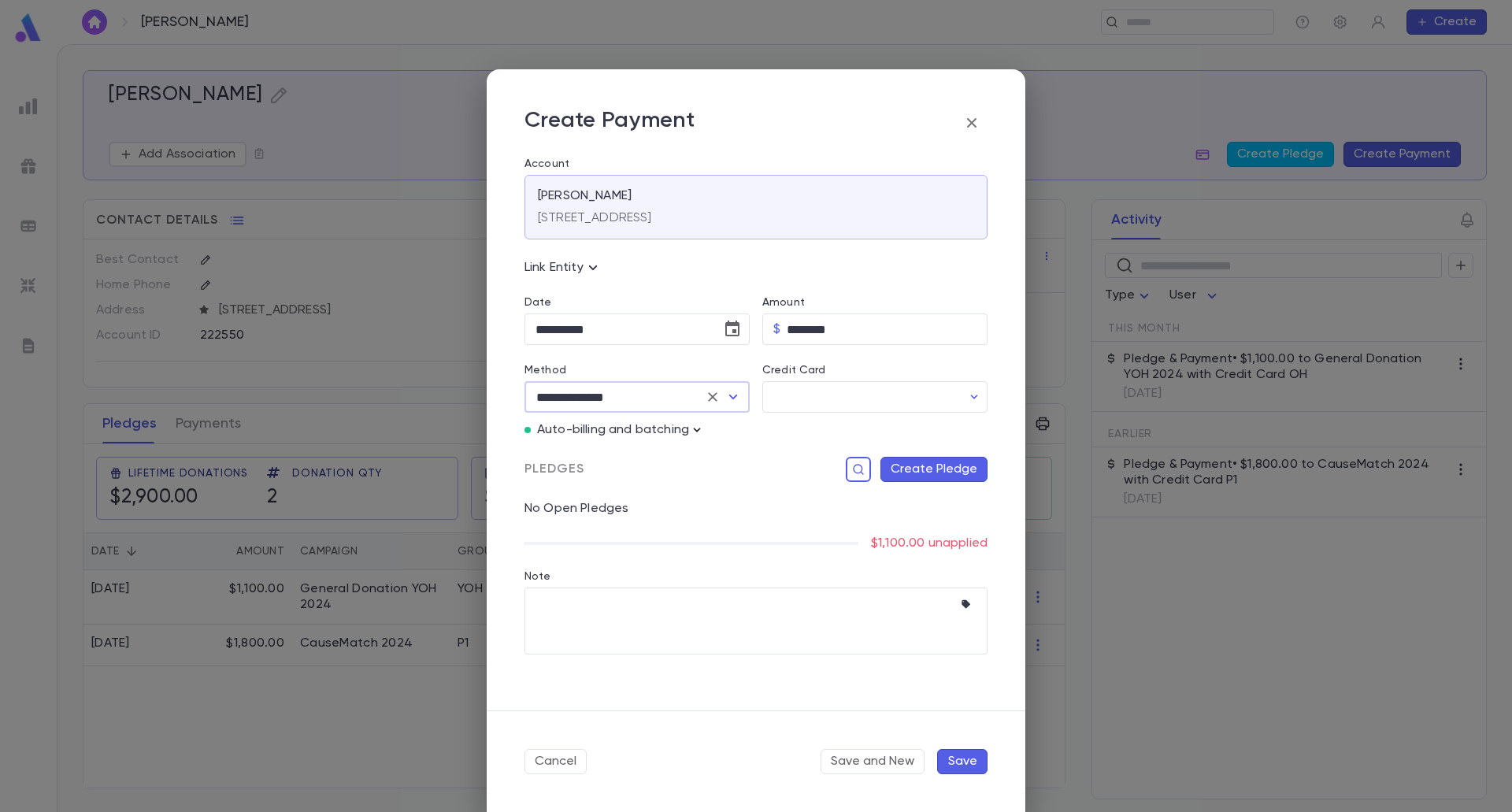
click at [694, 434] on icon "button" at bounding box center [697, 430] width 16 height 16
click at [703, 462] on button "Enter Manual Billing Instead" at bounding box center [787, 459] width 187 height 30
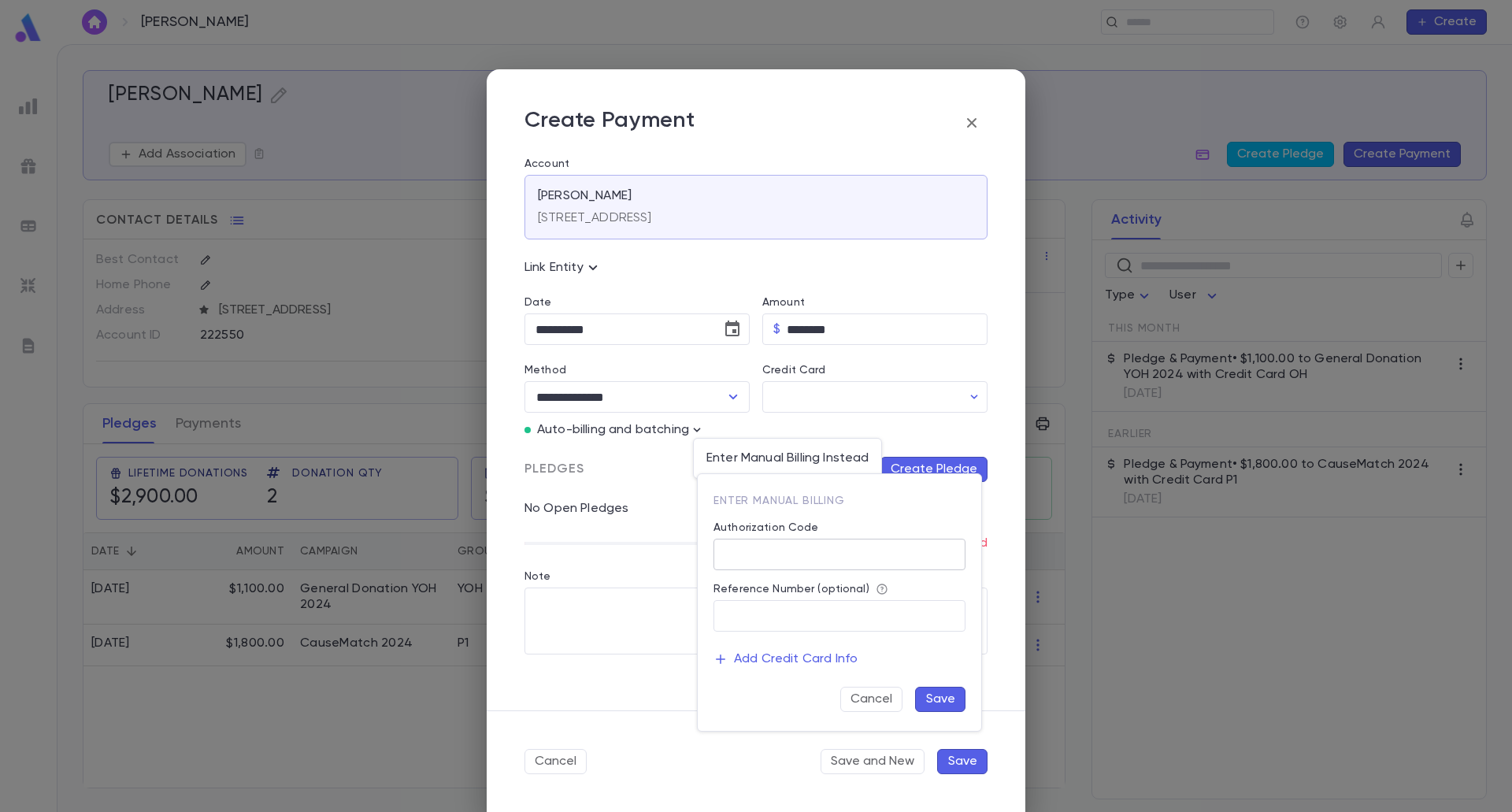
drag, startPoint x: 740, startPoint y: 553, endPoint x: 746, endPoint y: 570, distance: 18.0
click at [740, 553] on input "Authorization Code" at bounding box center [840, 555] width 252 height 31
type input "**"
click at [931, 699] on button "Save" at bounding box center [941, 699] width 51 height 25
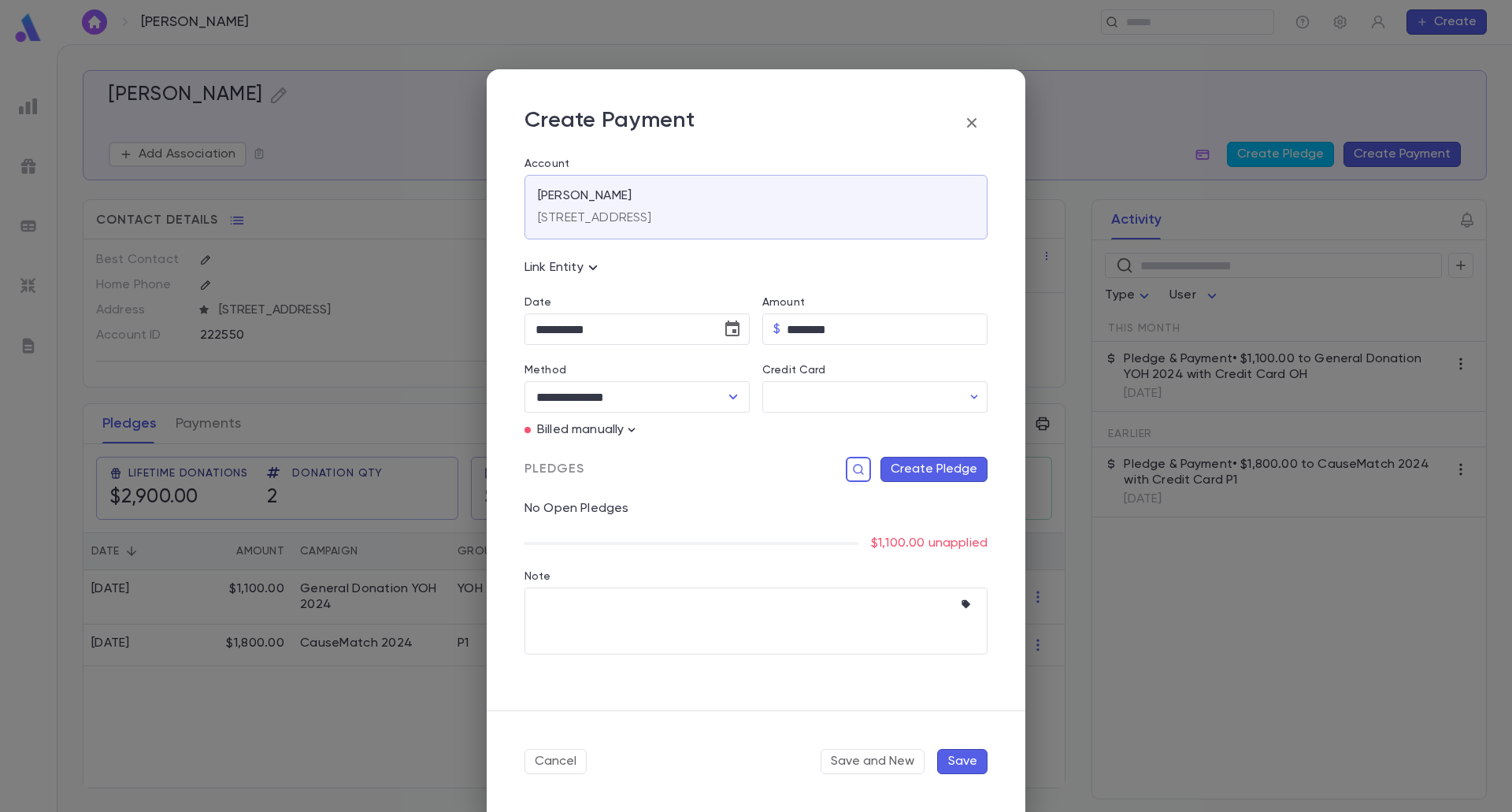
click at [930, 471] on button "Create Pledge" at bounding box center [934, 469] width 107 height 25
click at [957, 638] on icon "Open" at bounding box center [957, 631] width 19 height 19
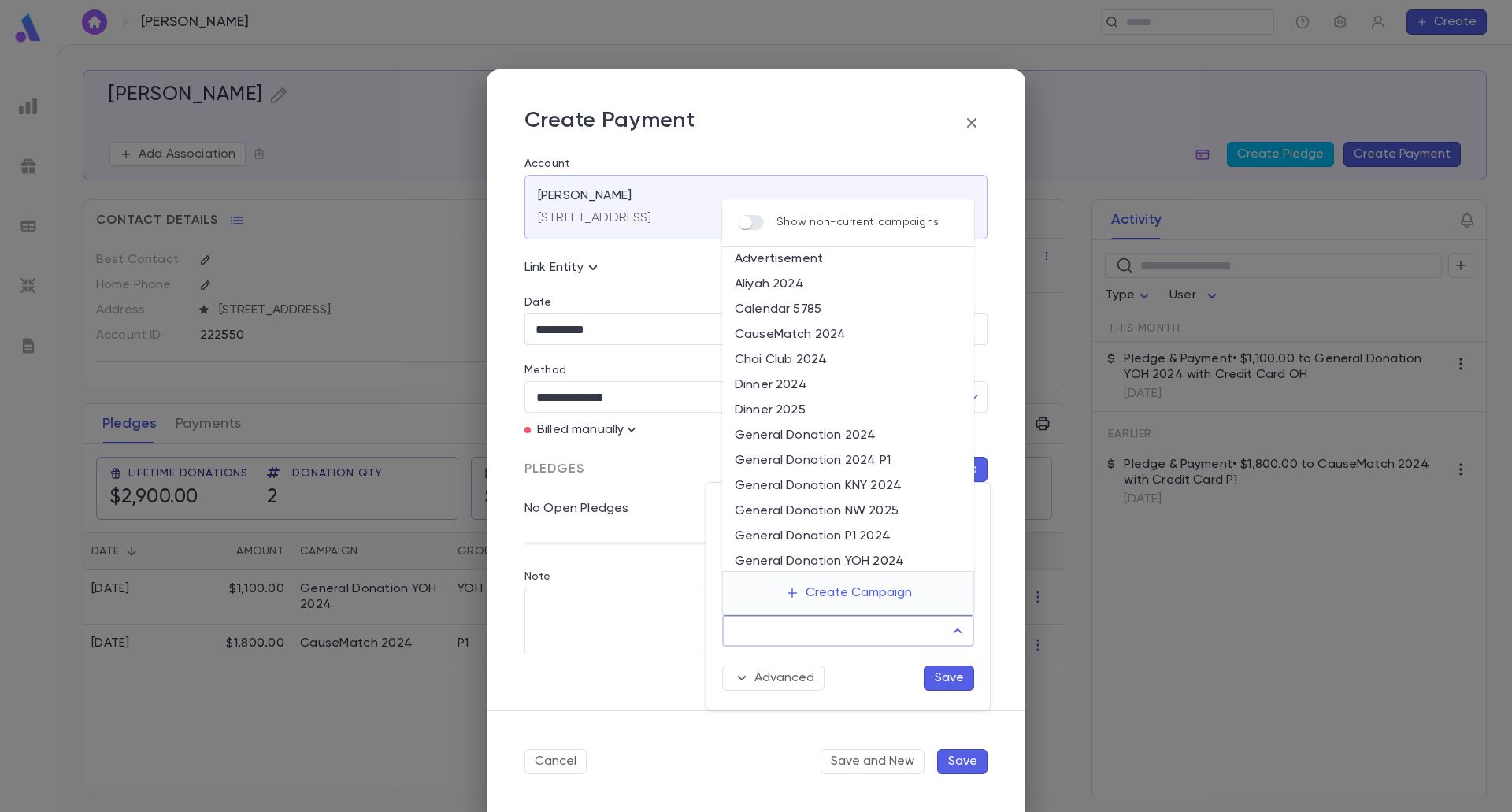
click at [858, 559] on li "General Donation YOH 2024" at bounding box center [848, 561] width 252 height 25
type input "**********"
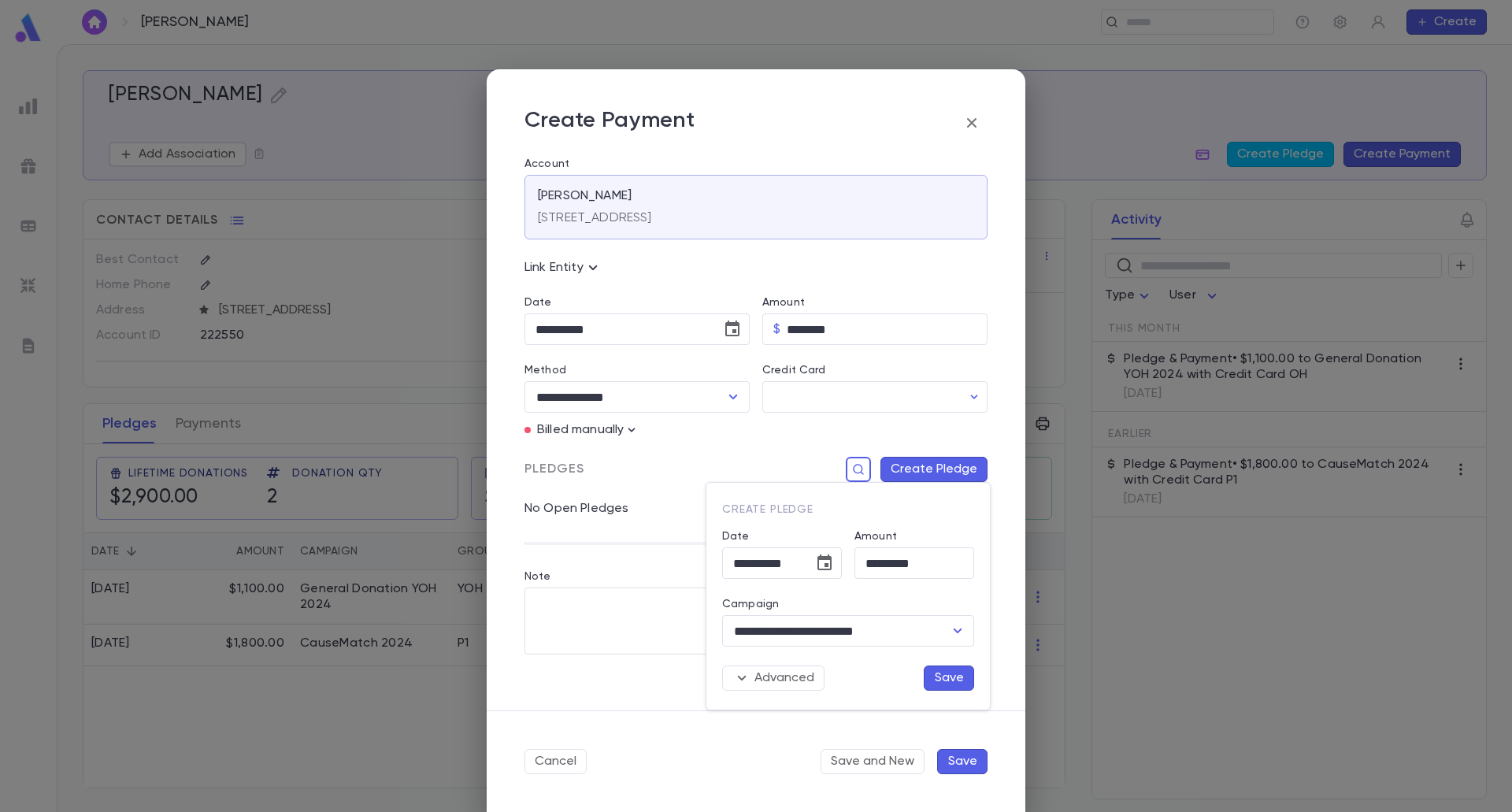
click at [934, 679] on button "Save" at bounding box center [949, 678] width 51 height 25
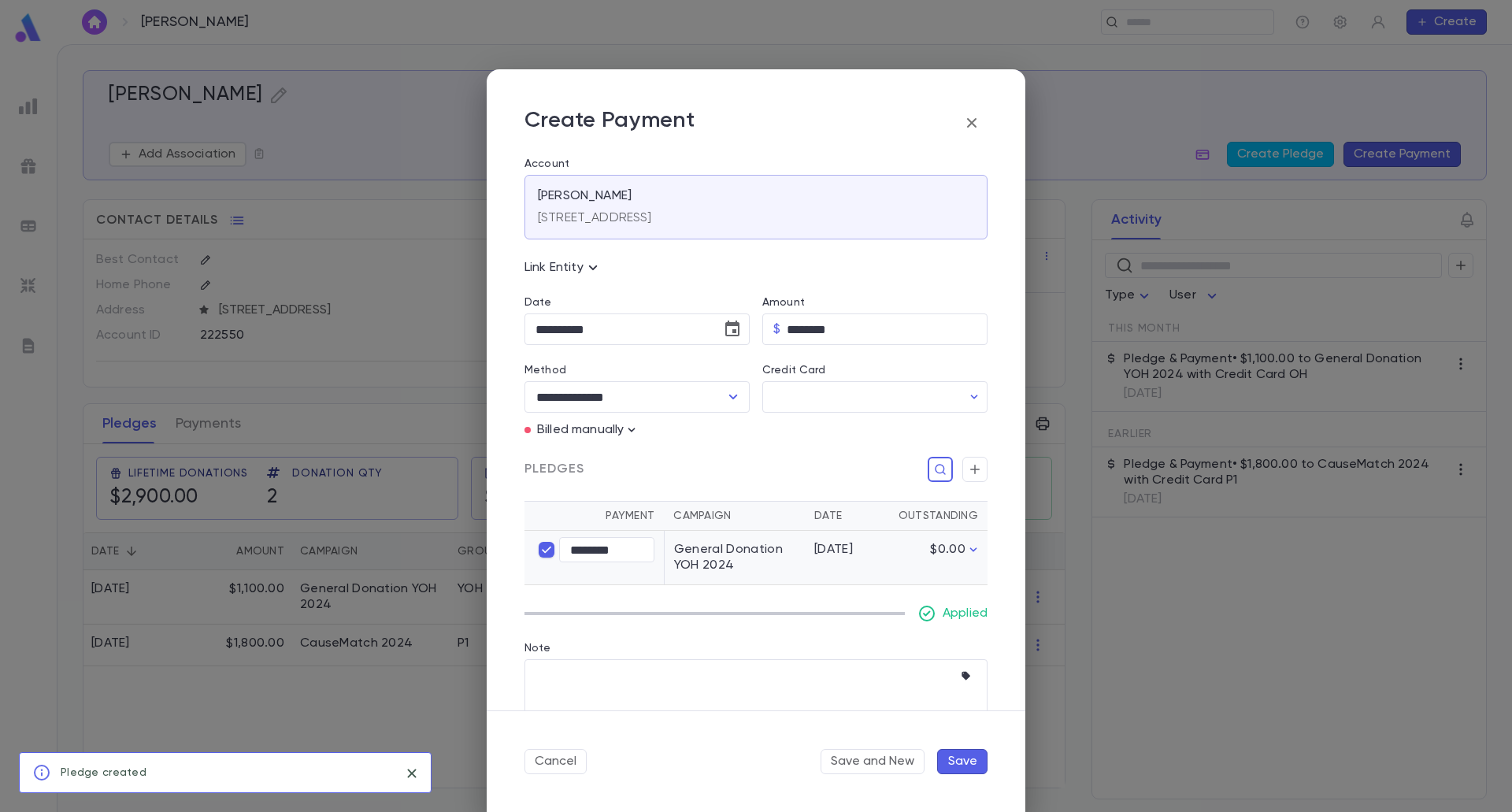
scroll to position [35, 0]
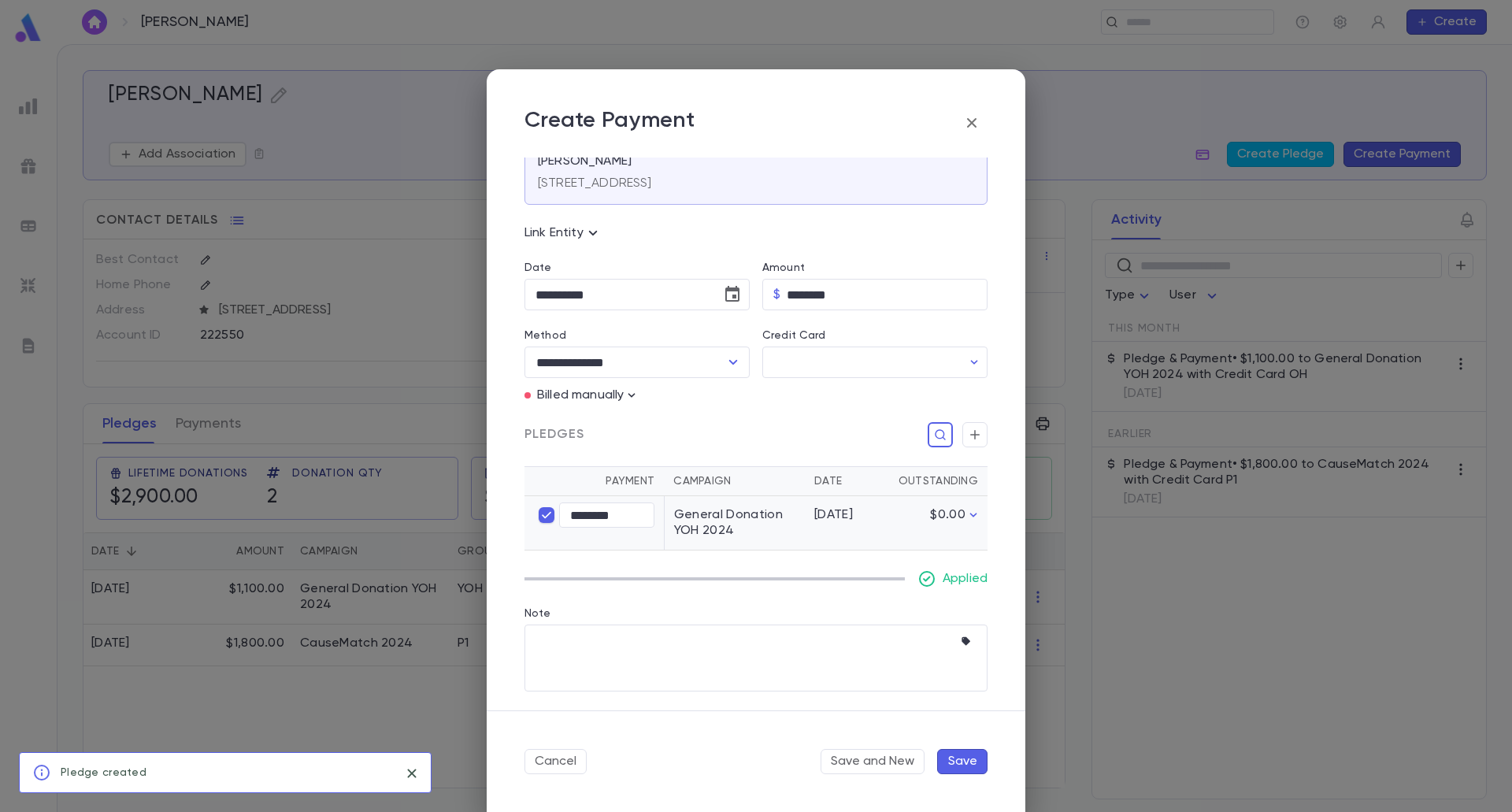
click at [941, 756] on button "Save" at bounding box center [962, 761] width 51 height 25
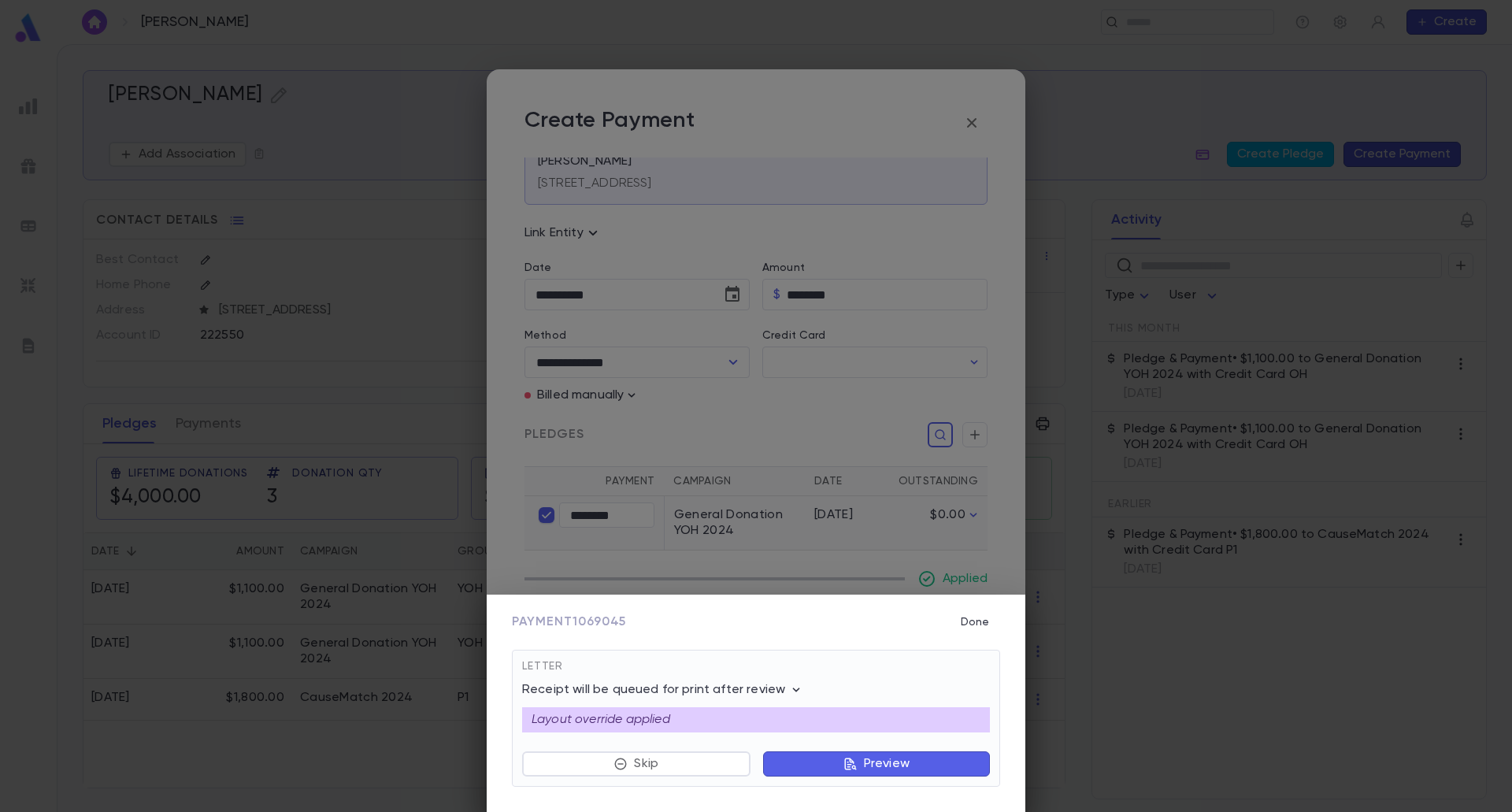
click at [902, 765] on p "Preview" at bounding box center [886, 764] width 46 height 16
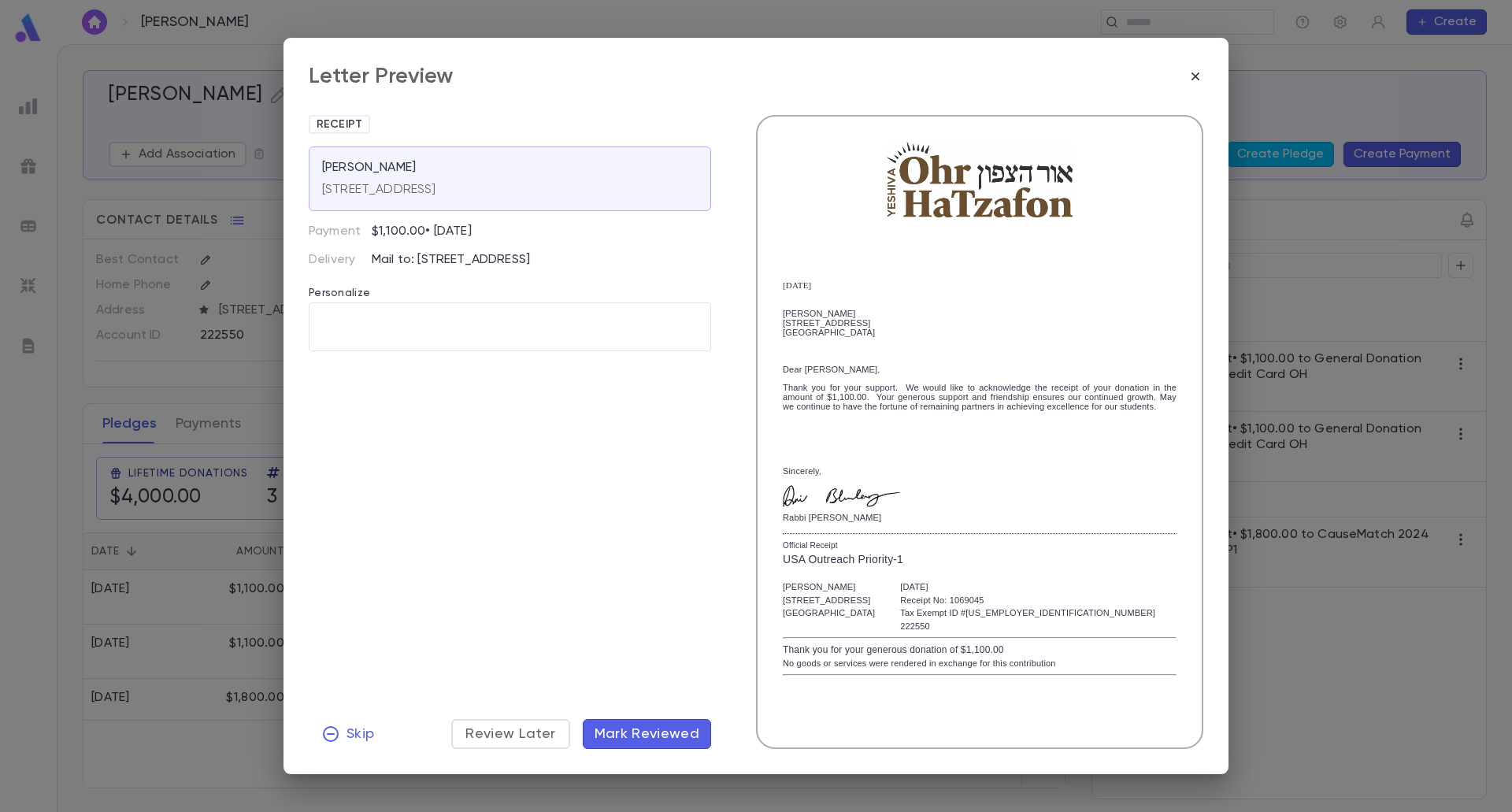
click at [660, 726] on span "Mark Reviewed" at bounding box center [647, 734] width 105 height 17
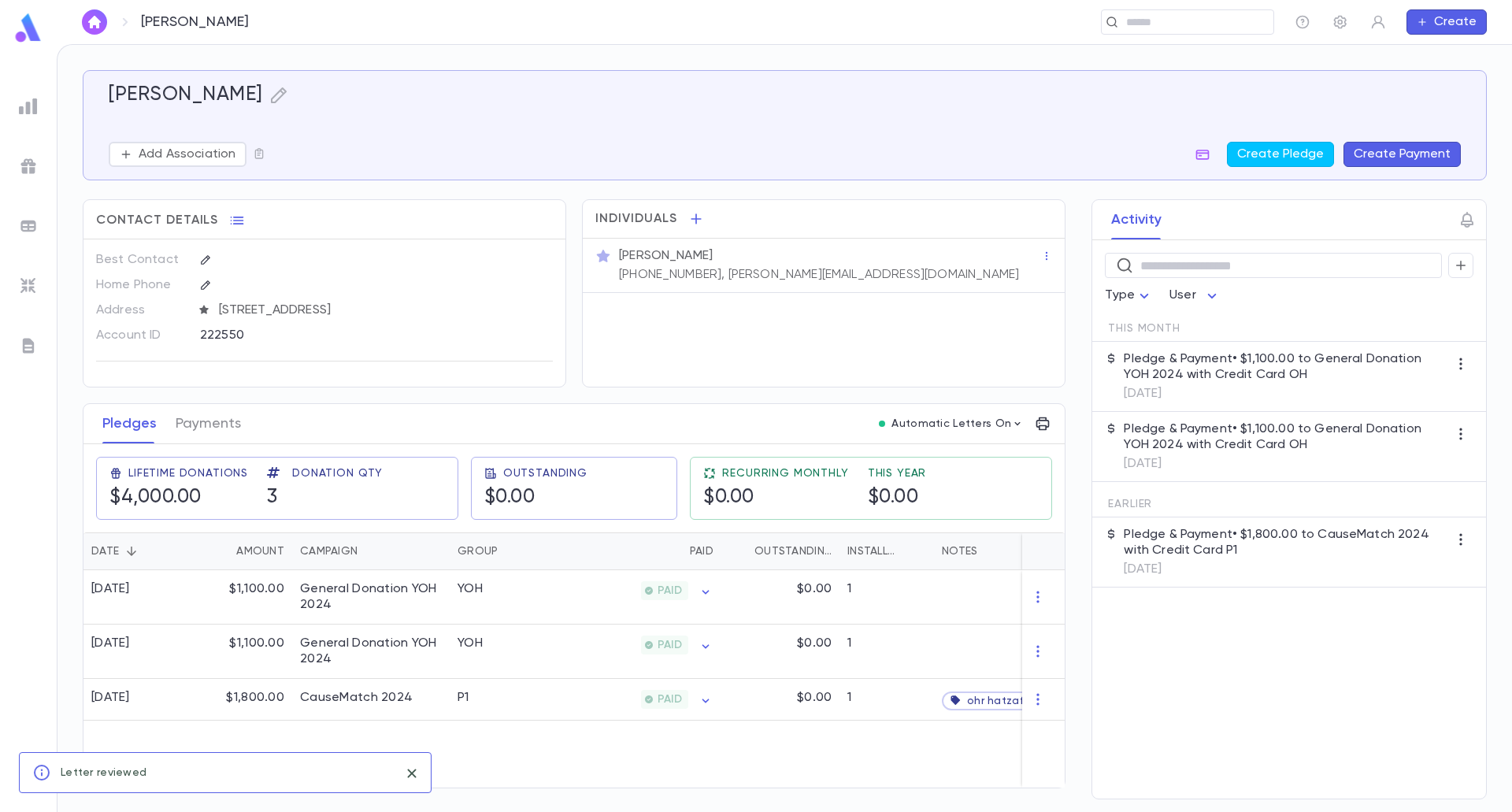
click at [631, 745] on div "8/23/2025 $1,100.00 General Donation YOH 2024 YOH PAID $0.00 1 8/18/2025 $1,100…" at bounding box center [628, 678] width 1089 height 218
click at [30, 353] on img at bounding box center [28, 346] width 19 height 19
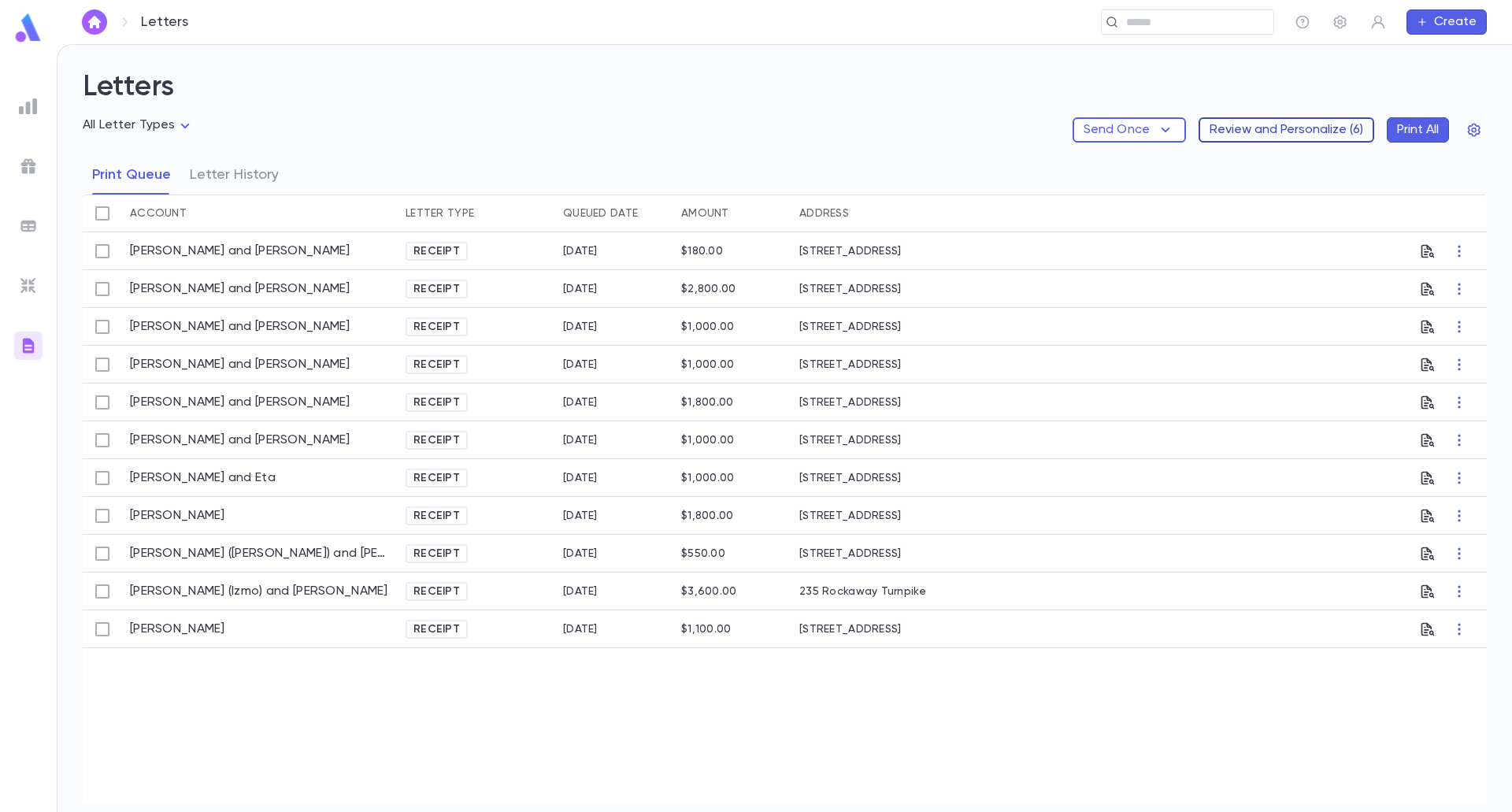
click at [1323, 136] on button "Review and Personalize ( 6 )" at bounding box center [1286, 130] width 175 height 25
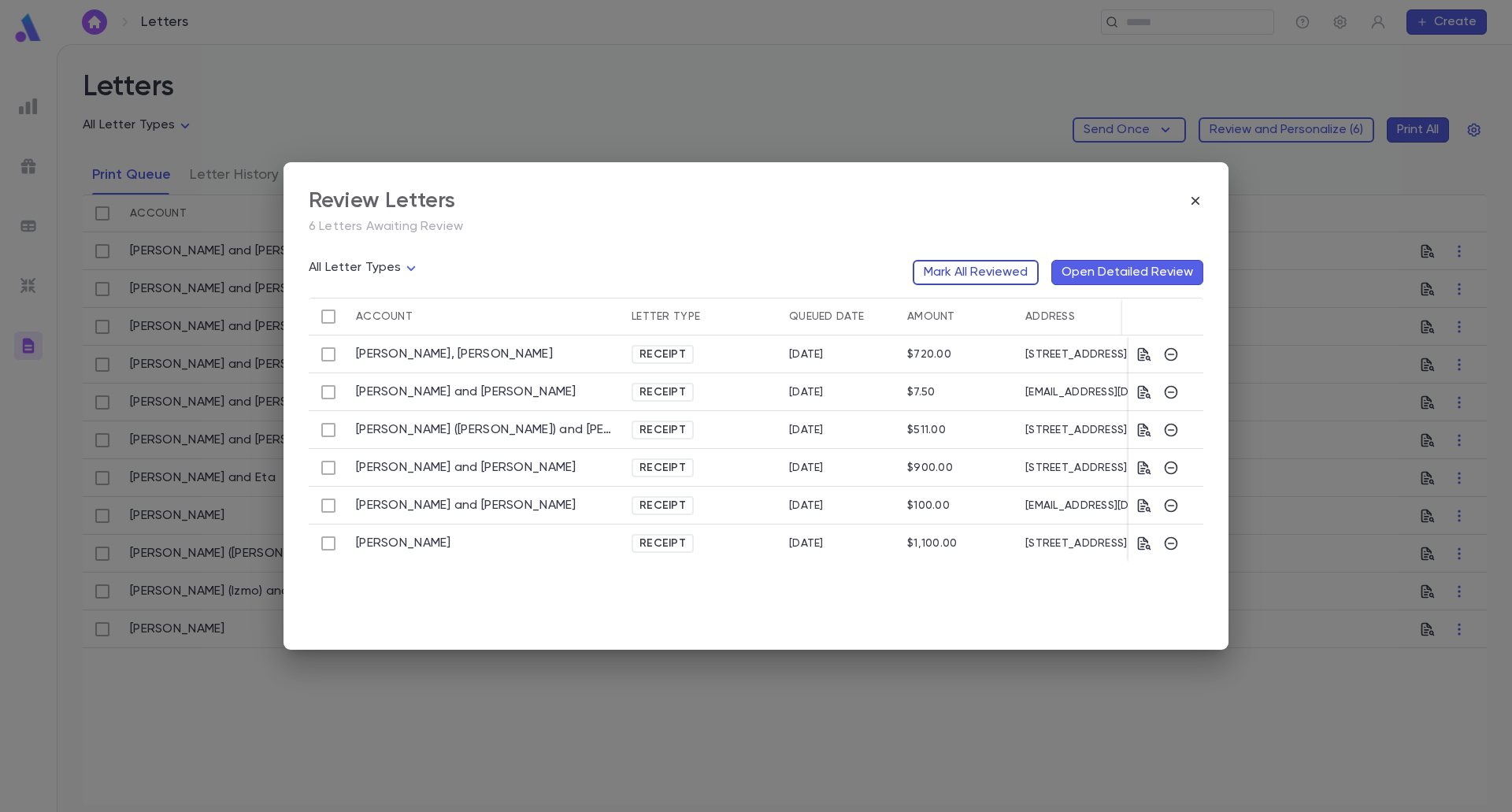
click at [955, 279] on button "Mark All Reviewed" at bounding box center [975, 272] width 126 height 25
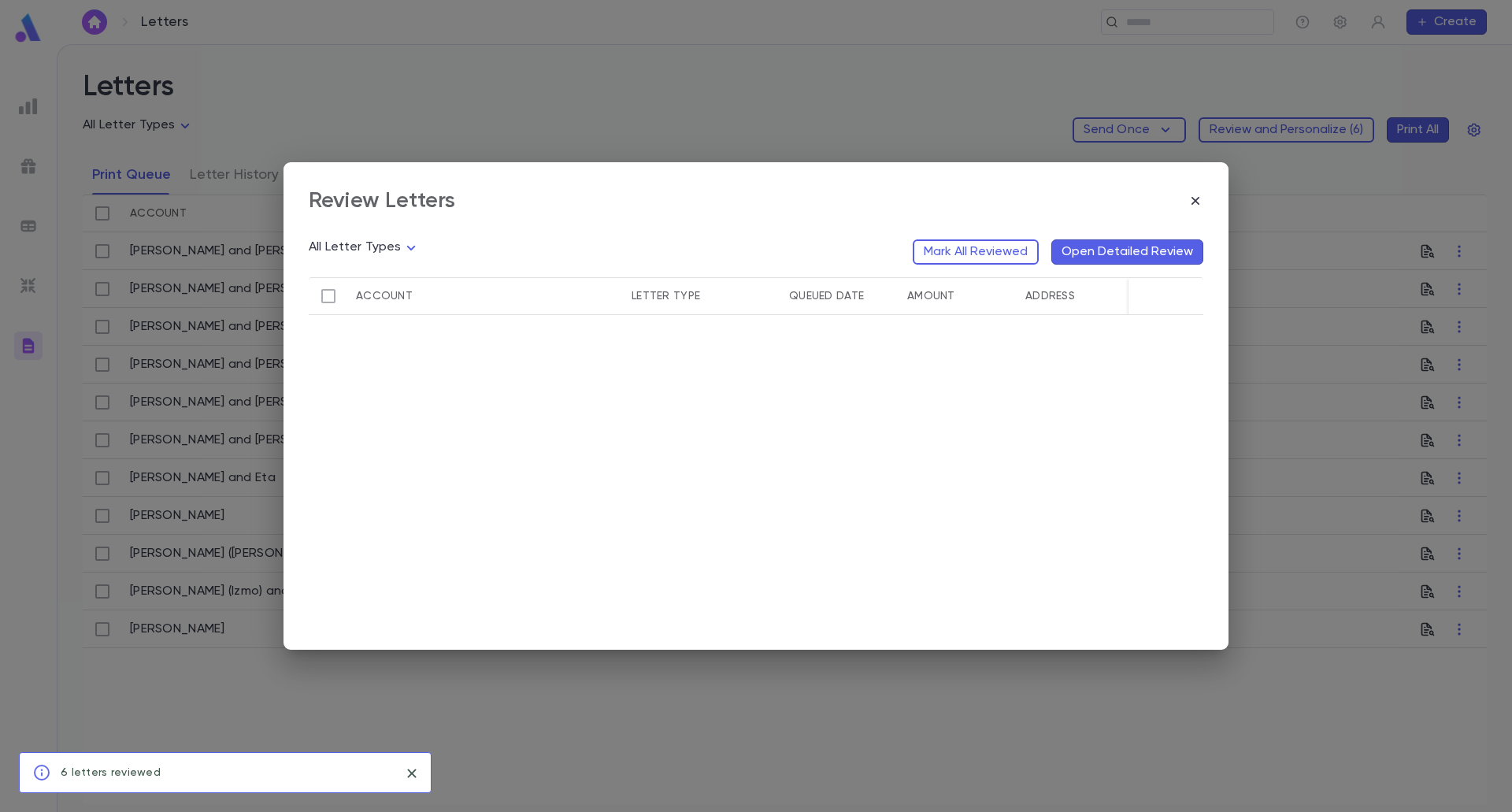
click at [23, 41] on div "Review Letters All Letter Types Mark All Reviewed Open Detailed Review Account …" at bounding box center [756, 406] width 1512 height 812
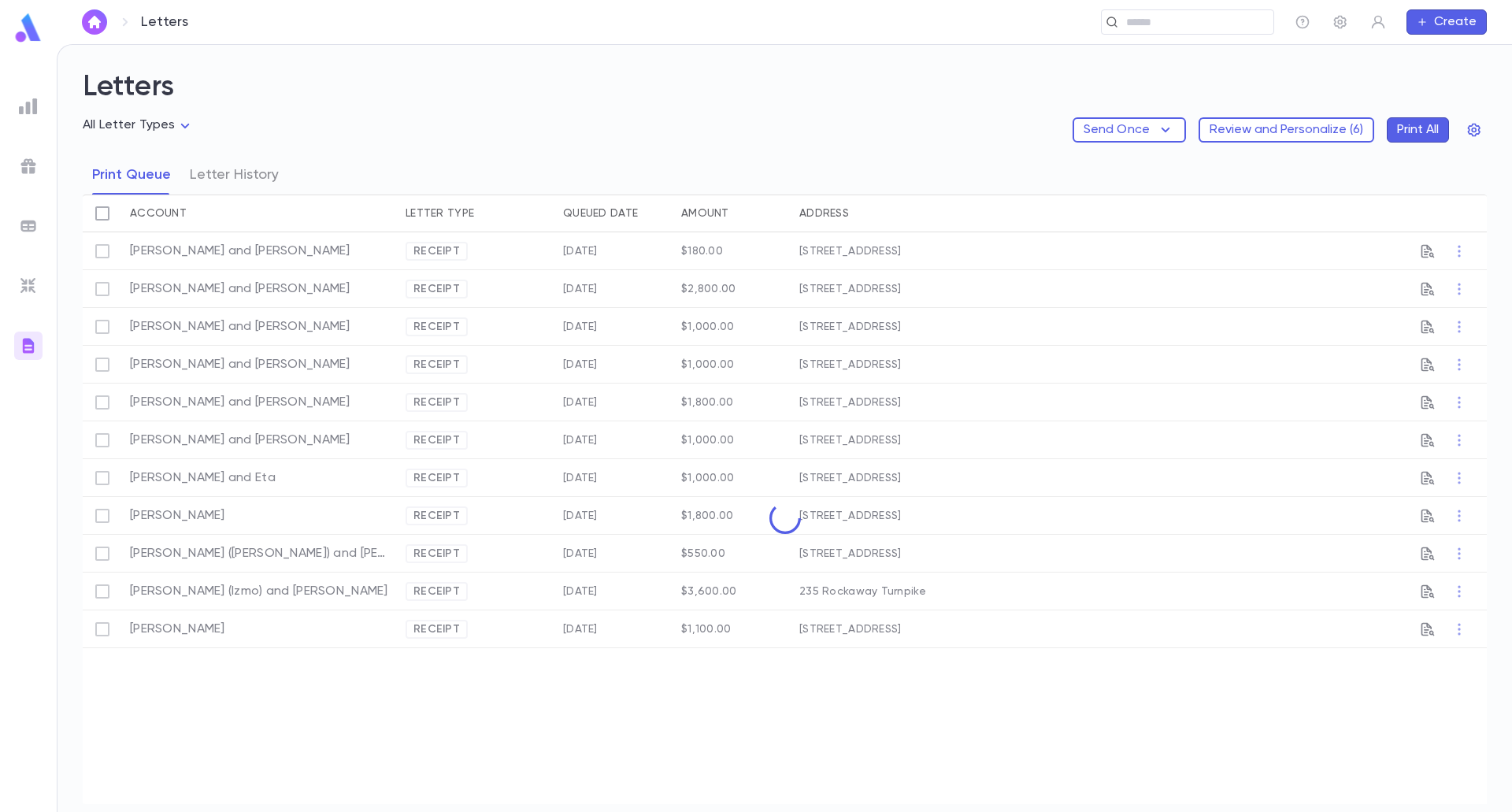
click at [26, 17] on img at bounding box center [27, 27] width 31 height 31
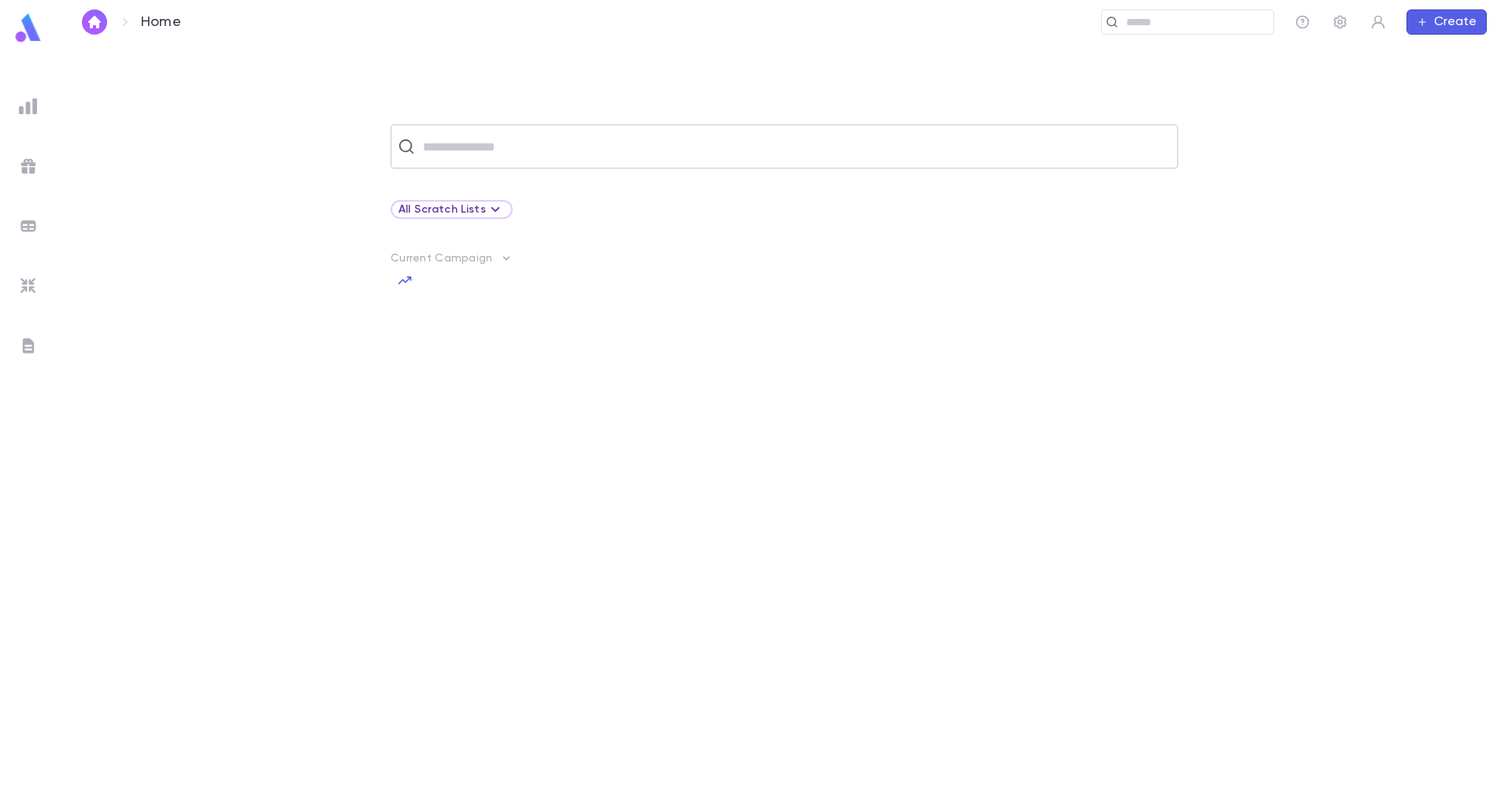
click at [739, 153] on input "text" at bounding box center [794, 147] width 752 height 30
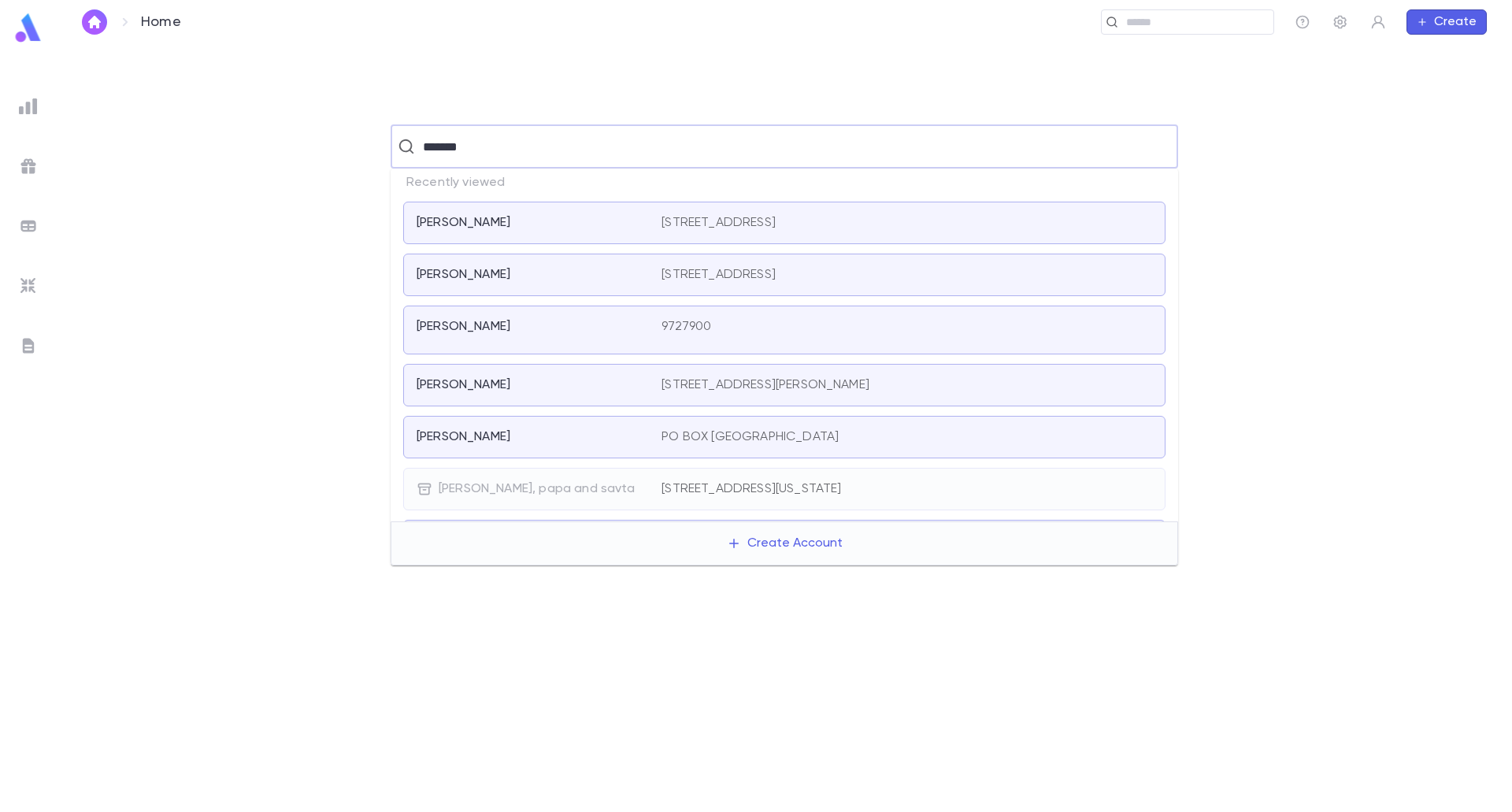
type input "********"
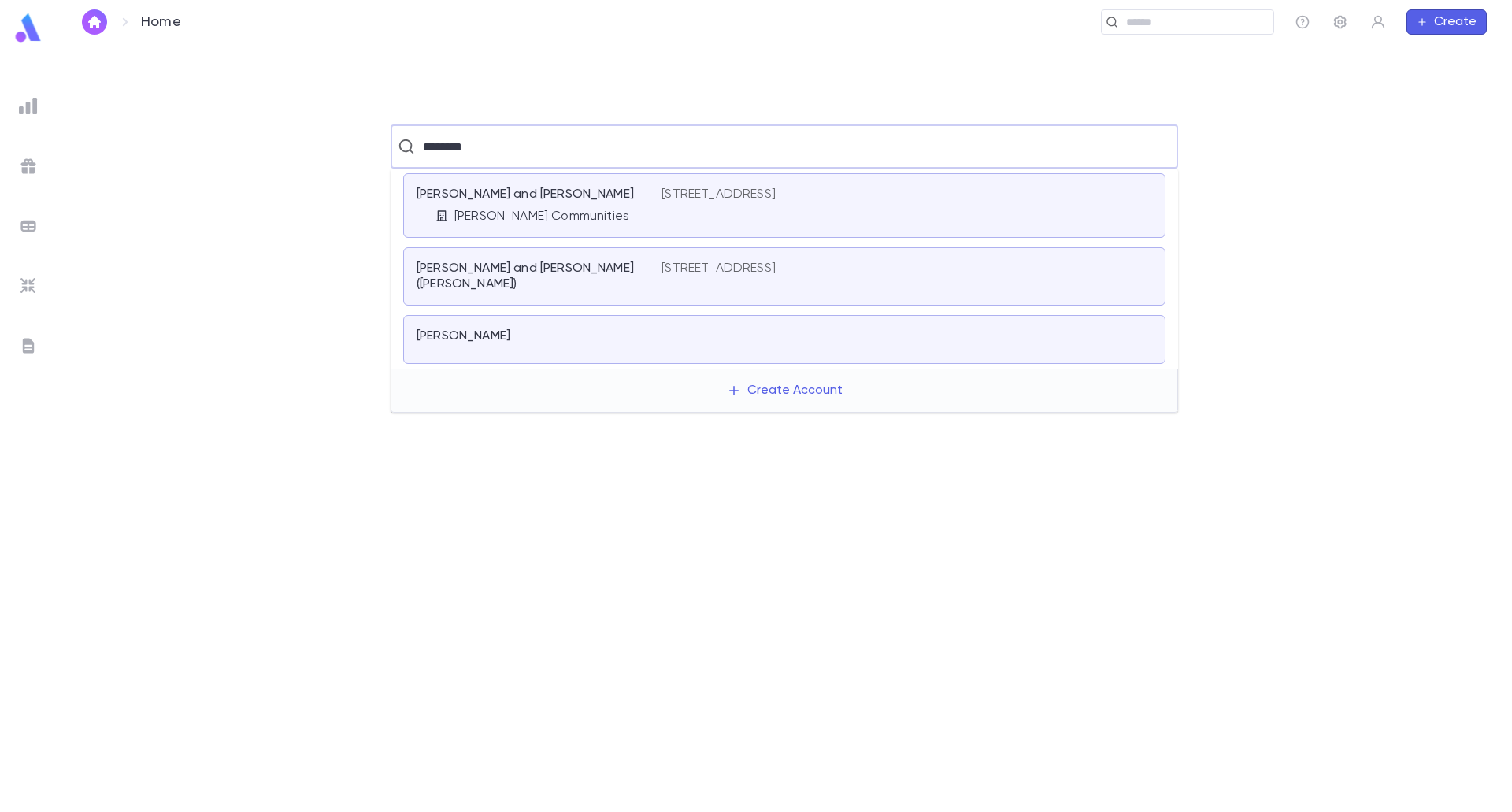
click at [541, 187] on p "[PERSON_NAME] and [PERSON_NAME]" at bounding box center [524, 194] width 217 height 16
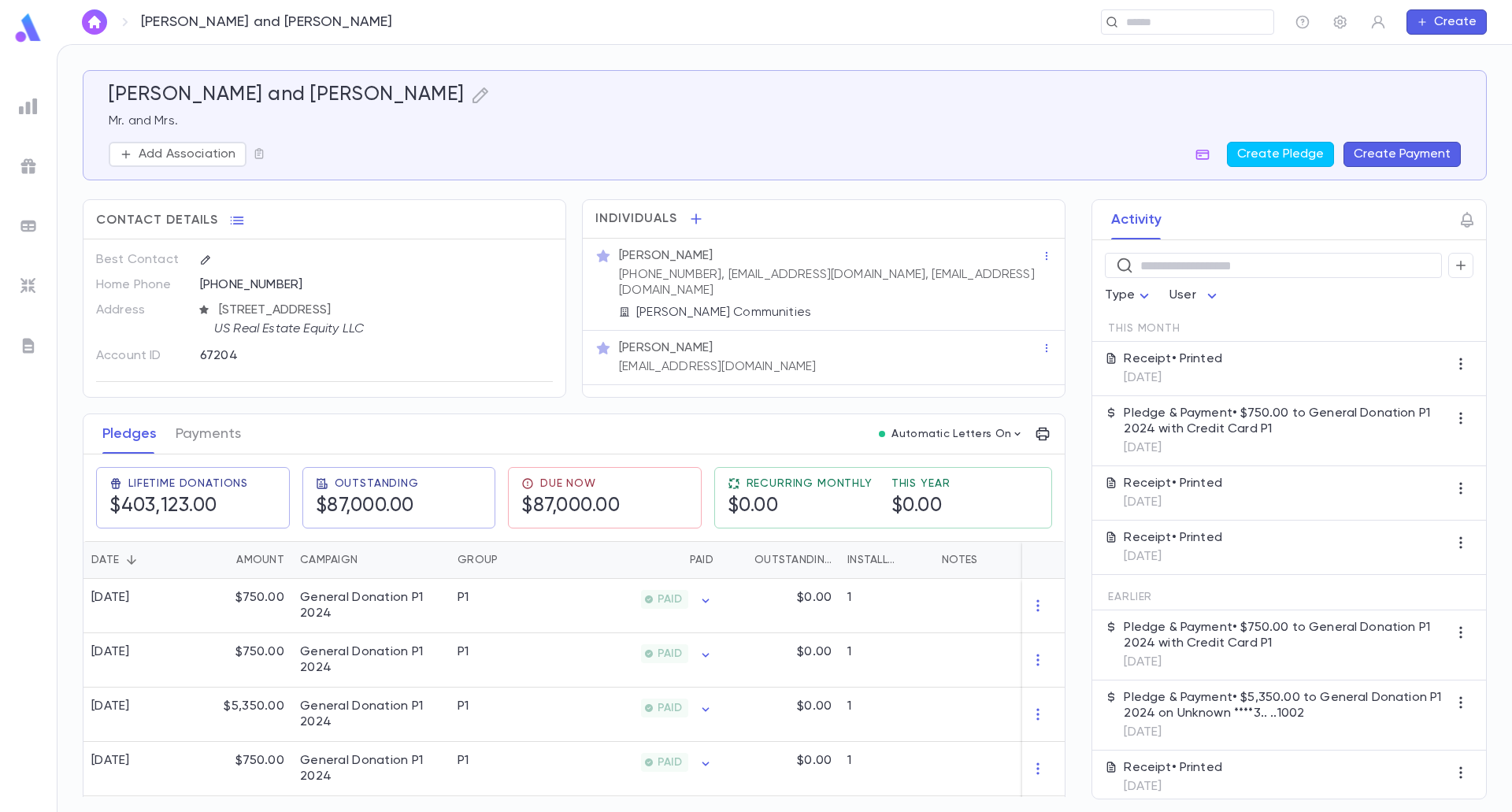
click at [580, 460] on div "Due Now $87,000.00" at bounding box center [598, 492] width 206 height 74
click at [589, 495] on h5 "$87,000.00" at bounding box center [571, 506] width 99 height 24
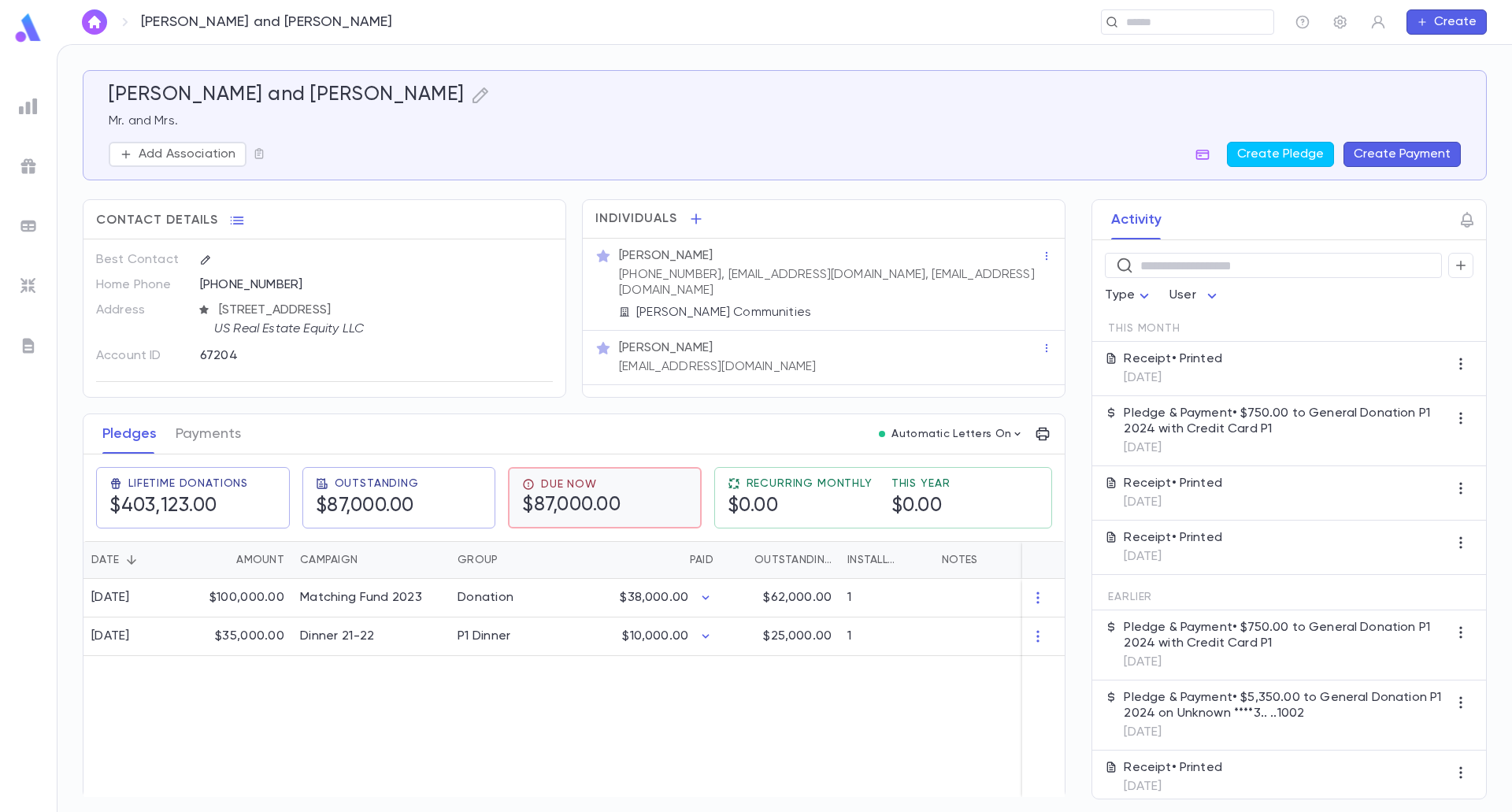
click at [608, 497] on h5 "$87,000.00" at bounding box center [571, 505] width 99 height 24
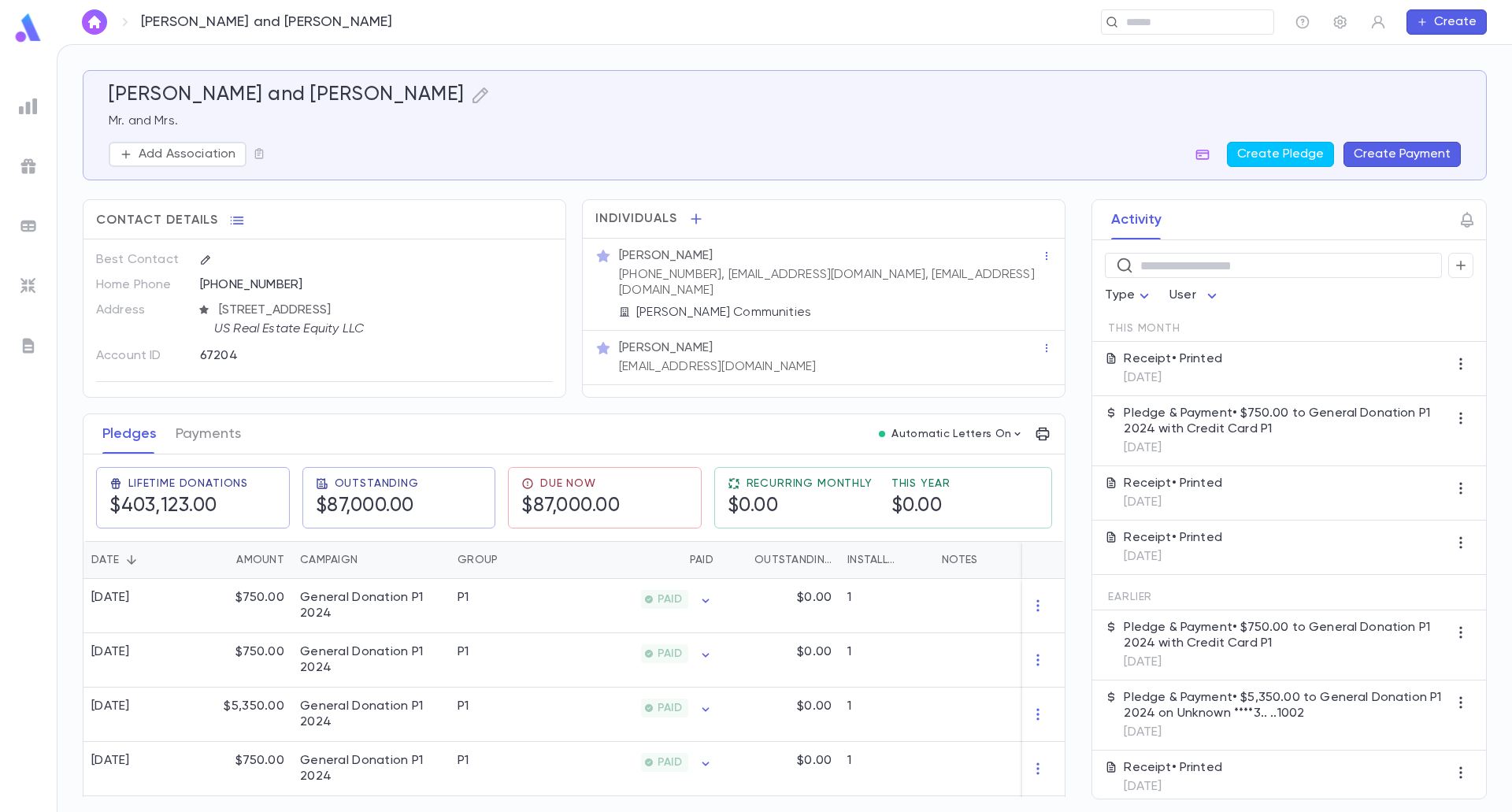
click at [1436, 161] on button "Create Payment" at bounding box center [1402, 154] width 118 height 25
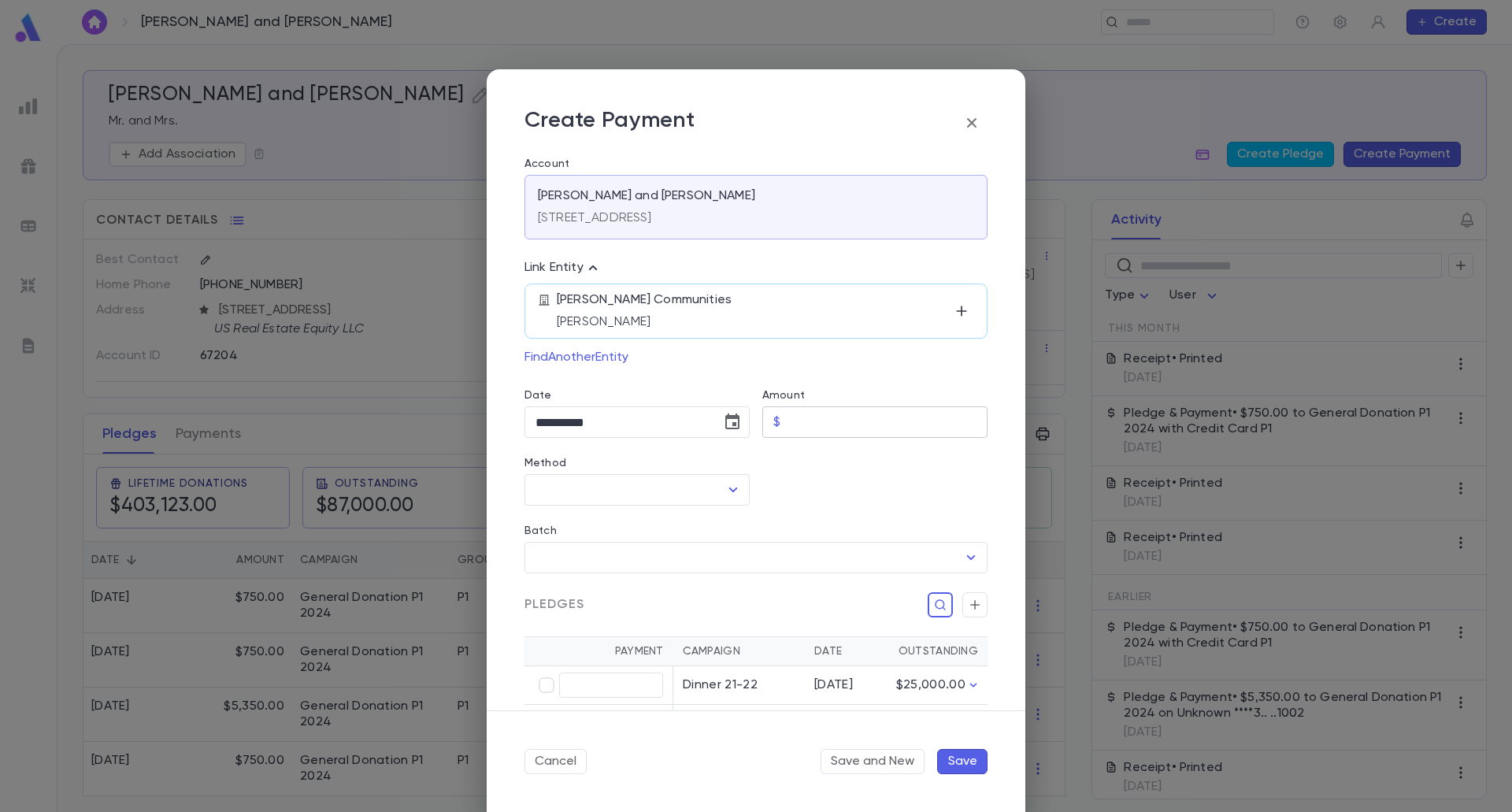
click at [795, 424] on input "Amount" at bounding box center [886, 422] width 201 height 31
type input "******"
click at [731, 423] on icon "Choose date, selected date is Aug 25, 2025" at bounding box center [732, 421] width 14 height 16
click at [566, 584] on button "11" at bounding box center [553, 588] width 28 height 28
drag, startPoint x: 728, startPoint y: 416, endPoint x: 722, endPoint y: 423, distance: 9.2
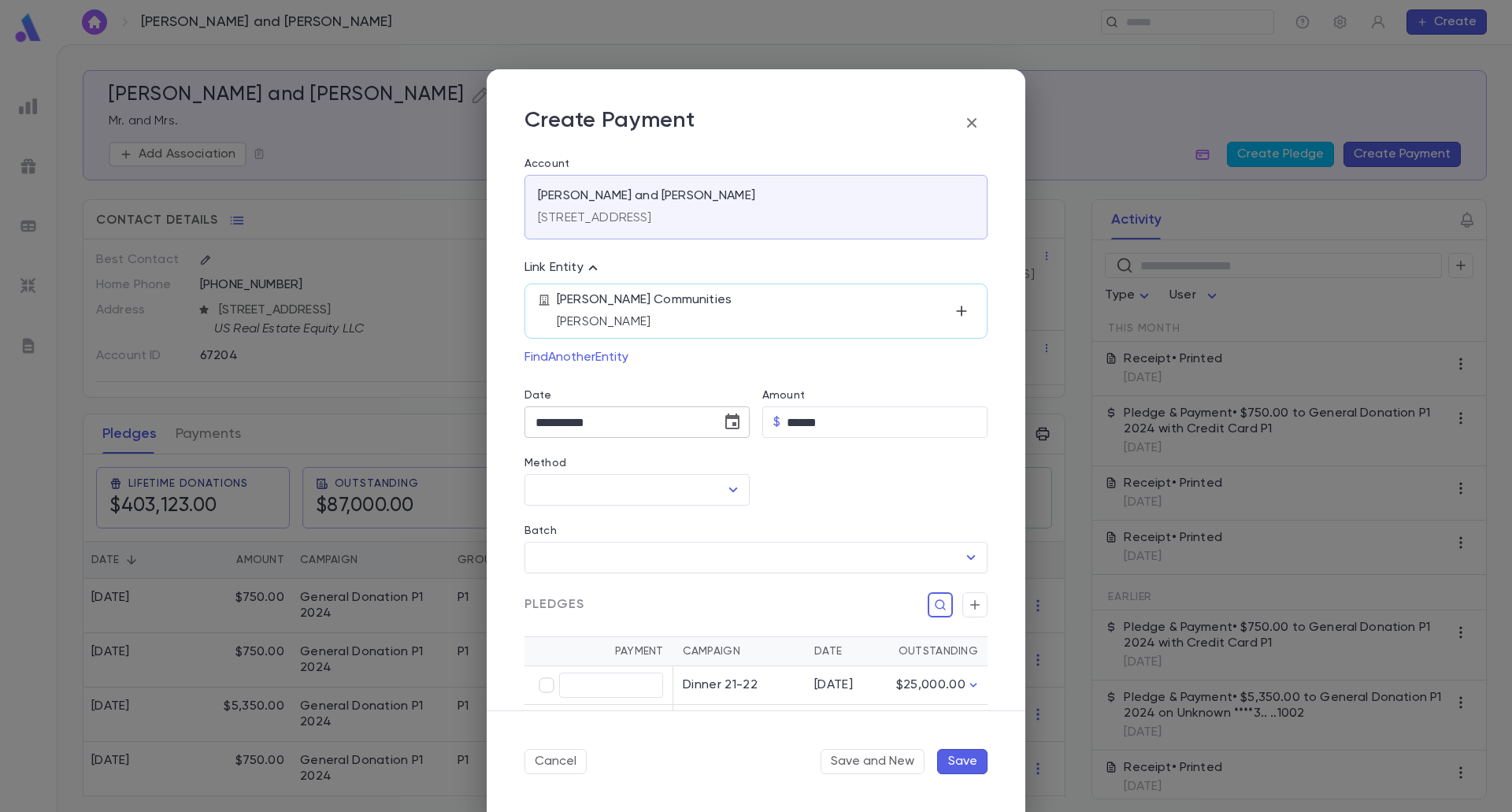
click at [729, 416] on icon "Choose date, selected date is Aug 11, 2025" at bounding box center [732, 421] width 14 height 16
click at [587, 586] on button "12" at bounding box center [584, 588] width 28 height 28
type input "**********"
click at [603, 483] on input "Method" at bounding box center [624, 490] width 187 height 30
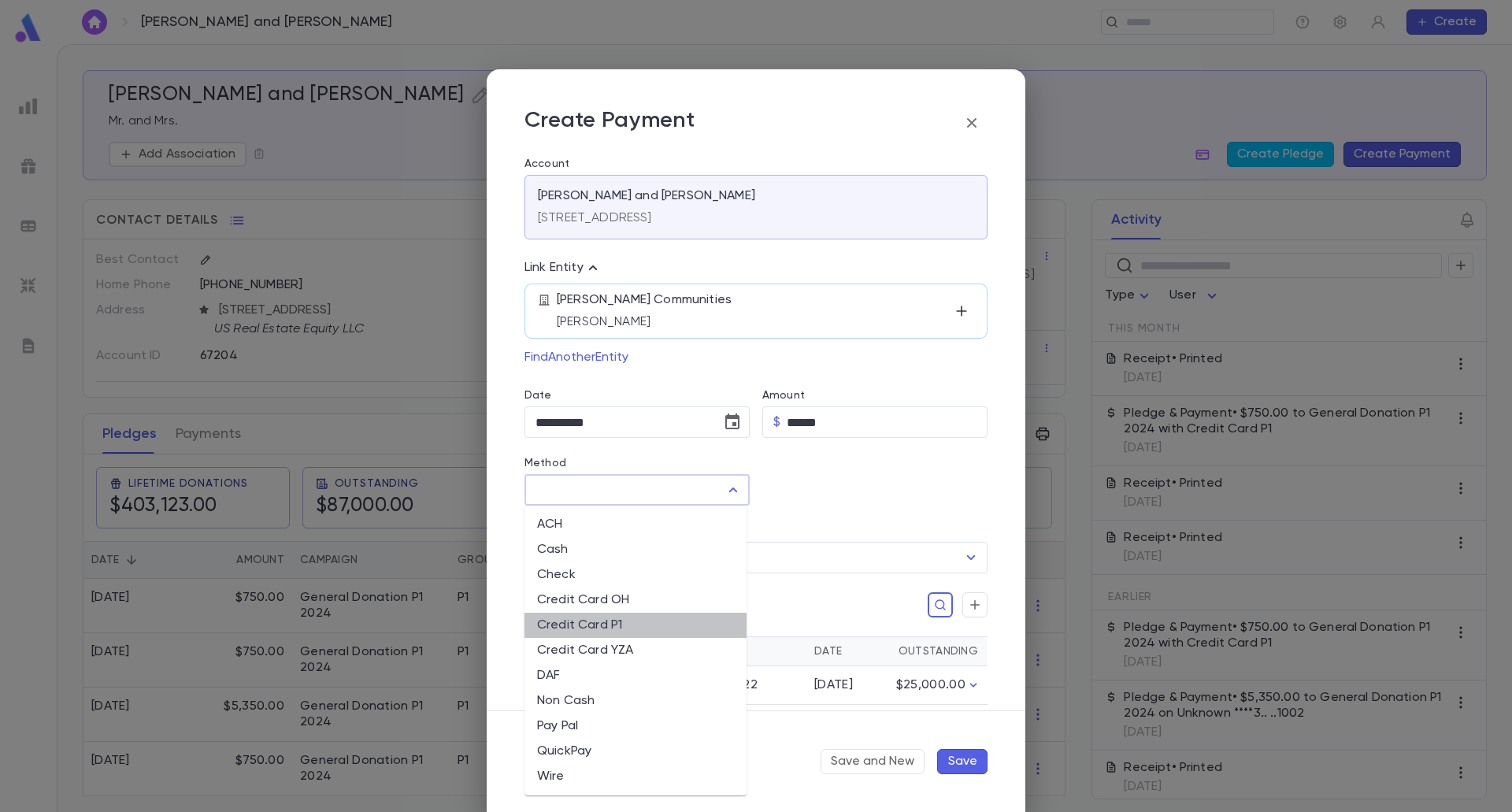
click at [622, 631] on li "Credit Card P1" at bounding box center [635, 625] width 222 height 25
type input "**********"
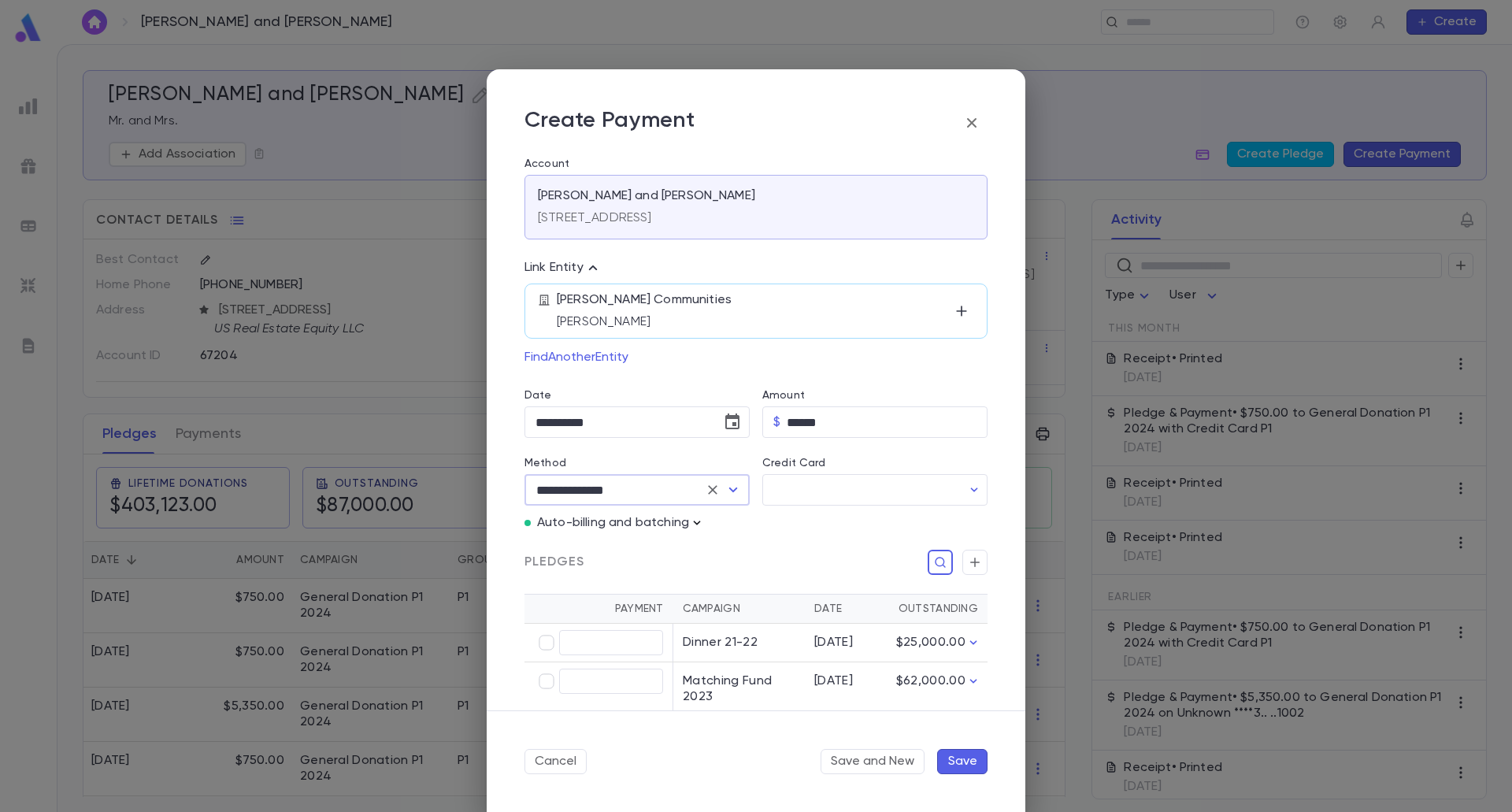
click at [696, 522] on icon "button" at bounding box center [697, 523] width 16 height 16
click at [717, 567] on ul "Enter Manual Billing Instead" at bounding box center [787, 551] width 187 height 40
click at [729, 548] on p "Enter Manual Billing Instead" at bounding box center [787, 551] width 162 height 16
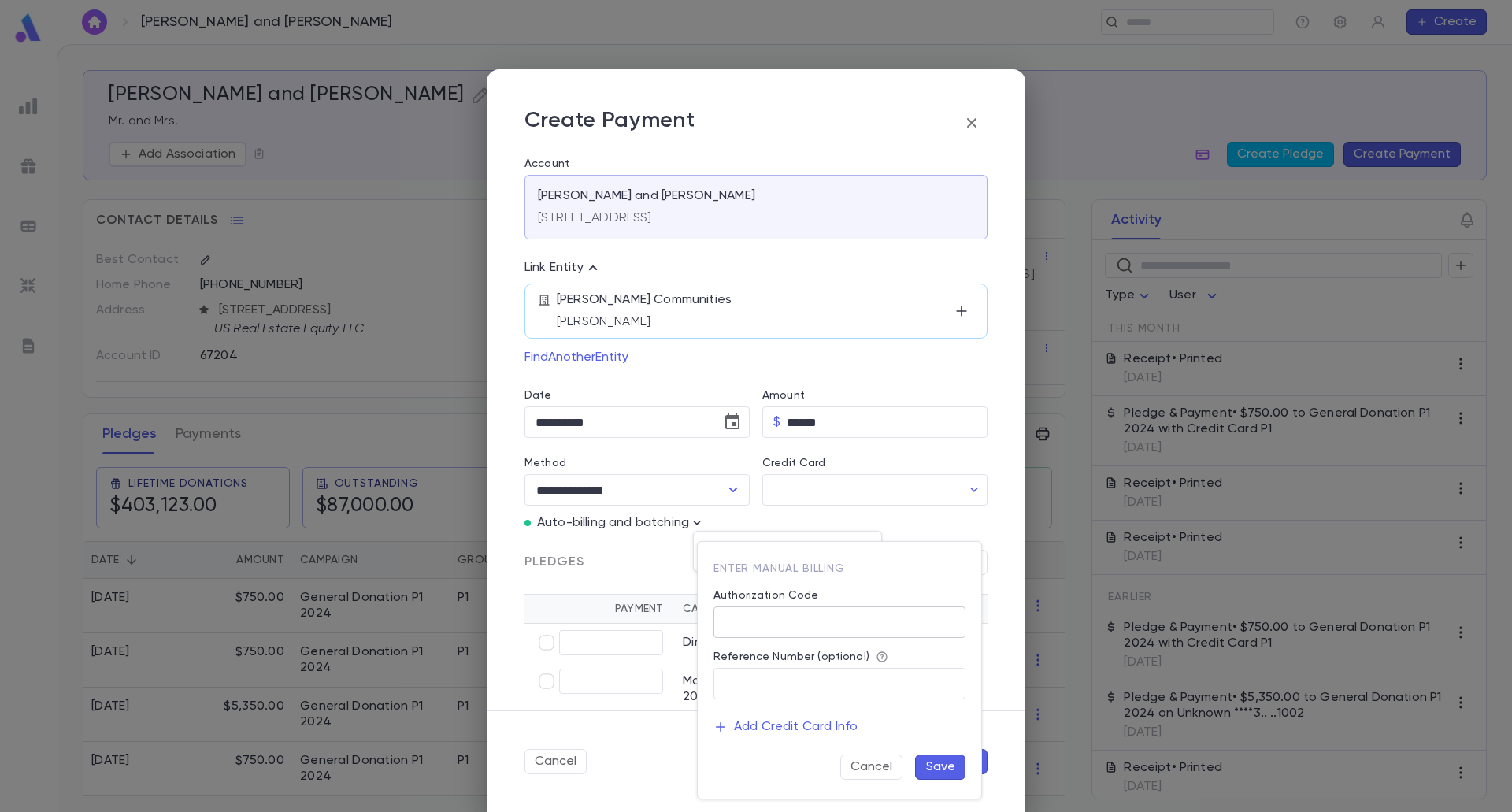
click at [781, 608] on input "Authorization Code" at bounding box center [840, 623] width 252 height 31
type input "**"
drag, startPoint x: 935, startPoint y: 769, endPoint x: 715, endPoint y: 512, distance: 338.3
click at [935, 770] on button "Save" at bounding box center [941, 767] width 51 height 25
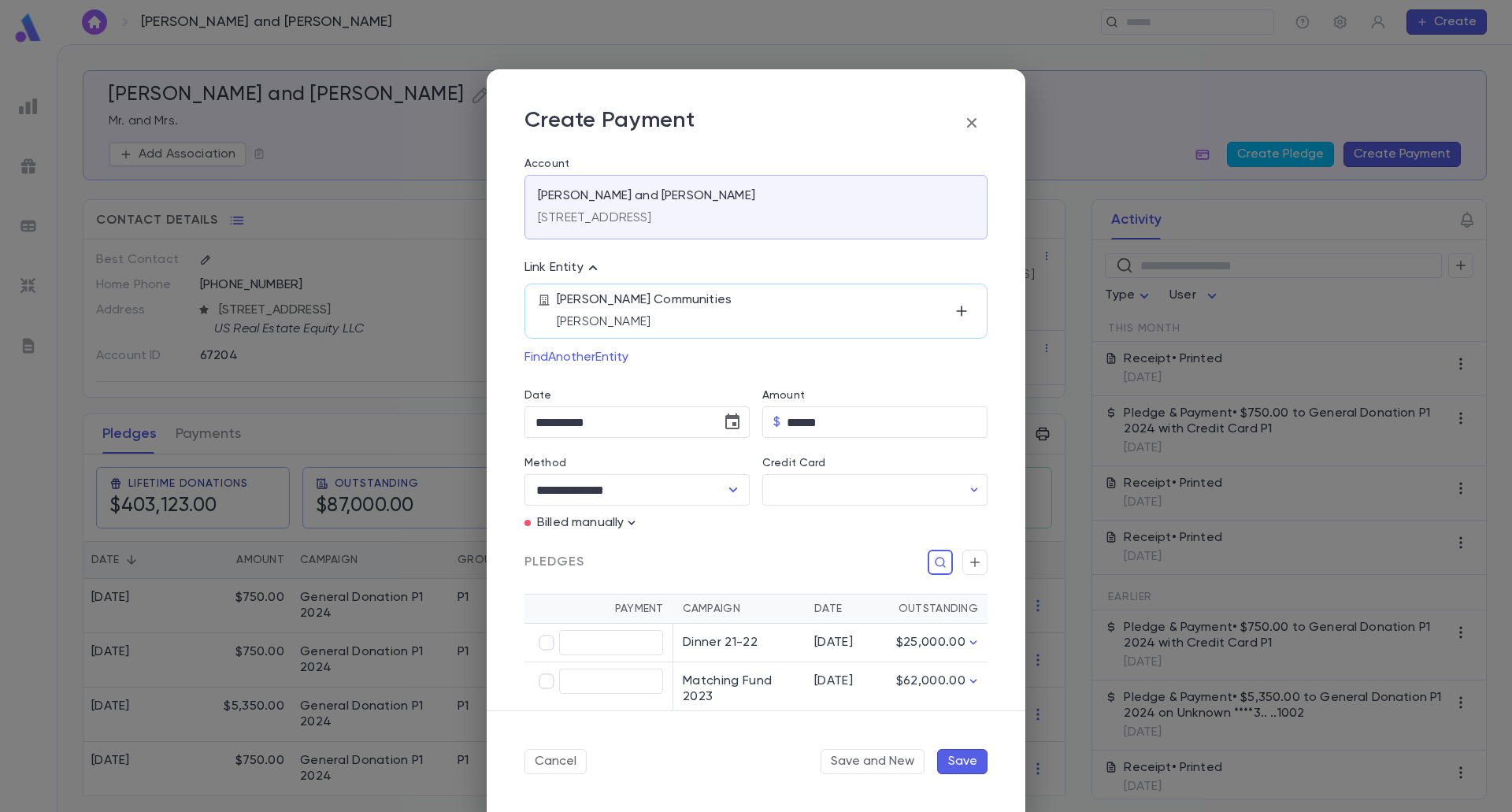
click at [964, 765] on button "Save" at bounding box center [962, 761] width 51 height 25
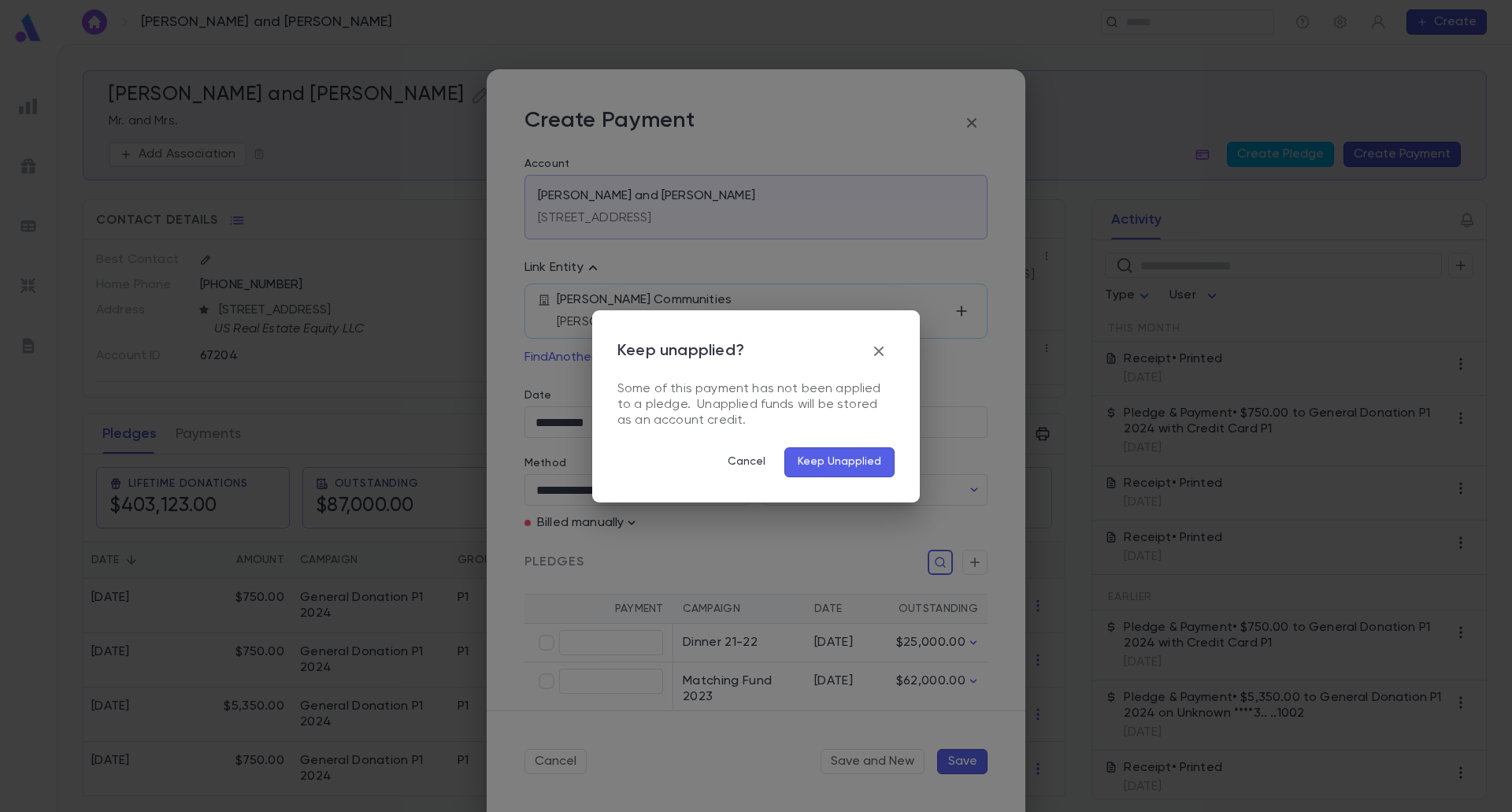
click at [888, 350] on icon "button" at bounding box center [878, 351] width 19 height 19
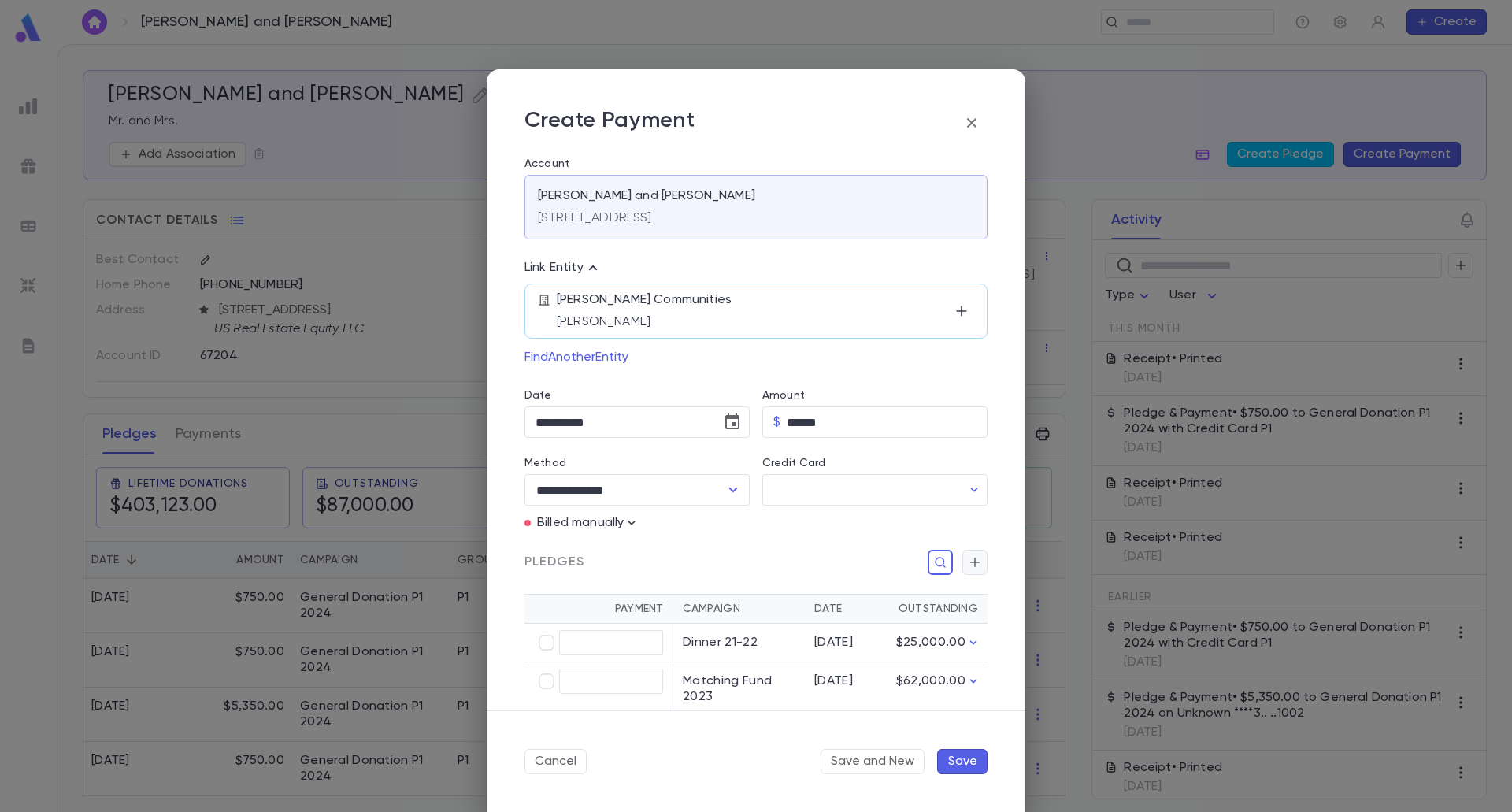
click at [962, 560] on button "button" at bounding box center [974, 562] width 25 height 25
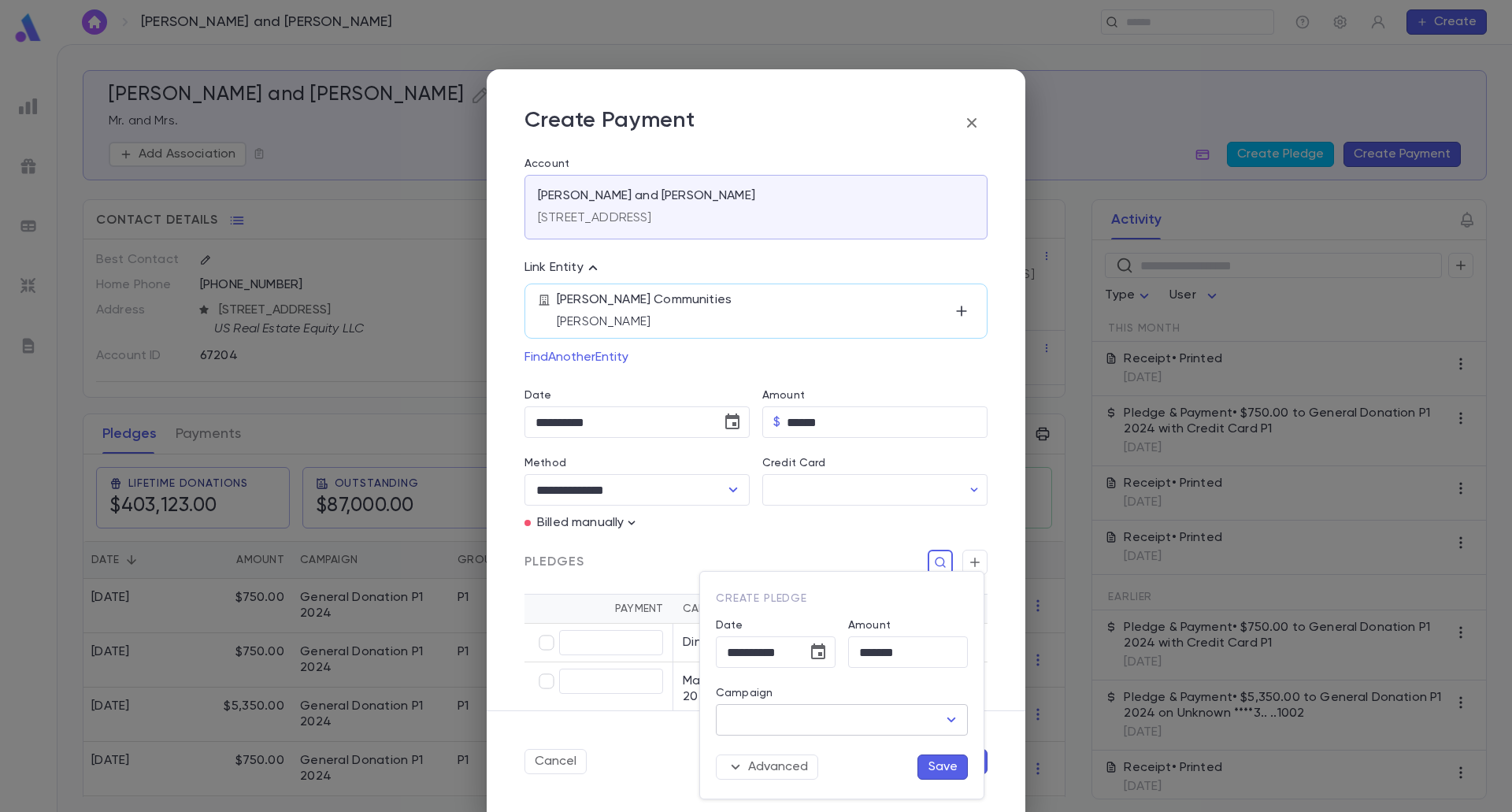
click at [889, 721] on input "Campaign" at bounding box center [829, 720] width 214 height 30
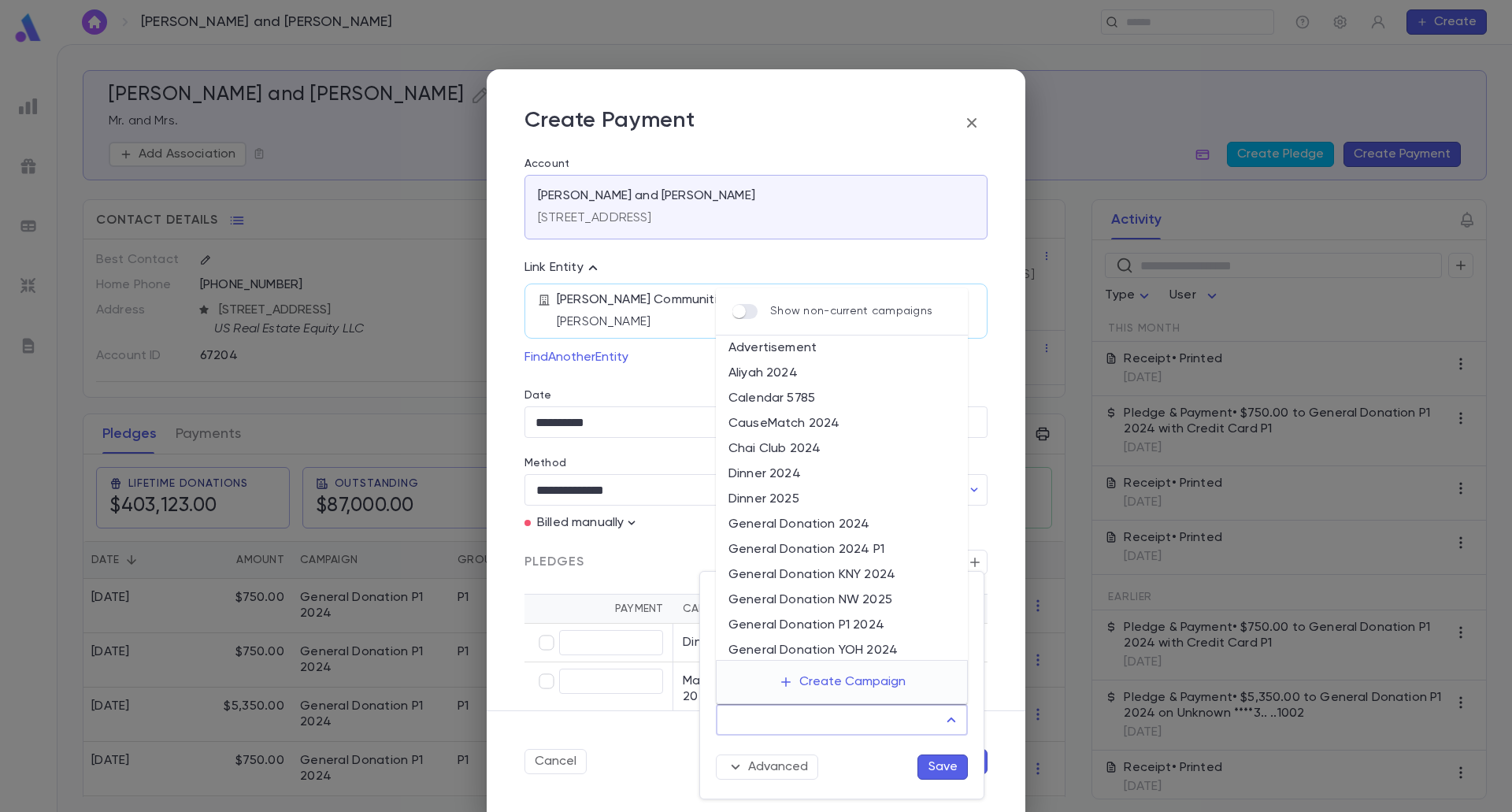
click at [882, 620] on li "General Donation P1 2024" at bounding box center [842, 625] width 252 height 25
type input "**********"
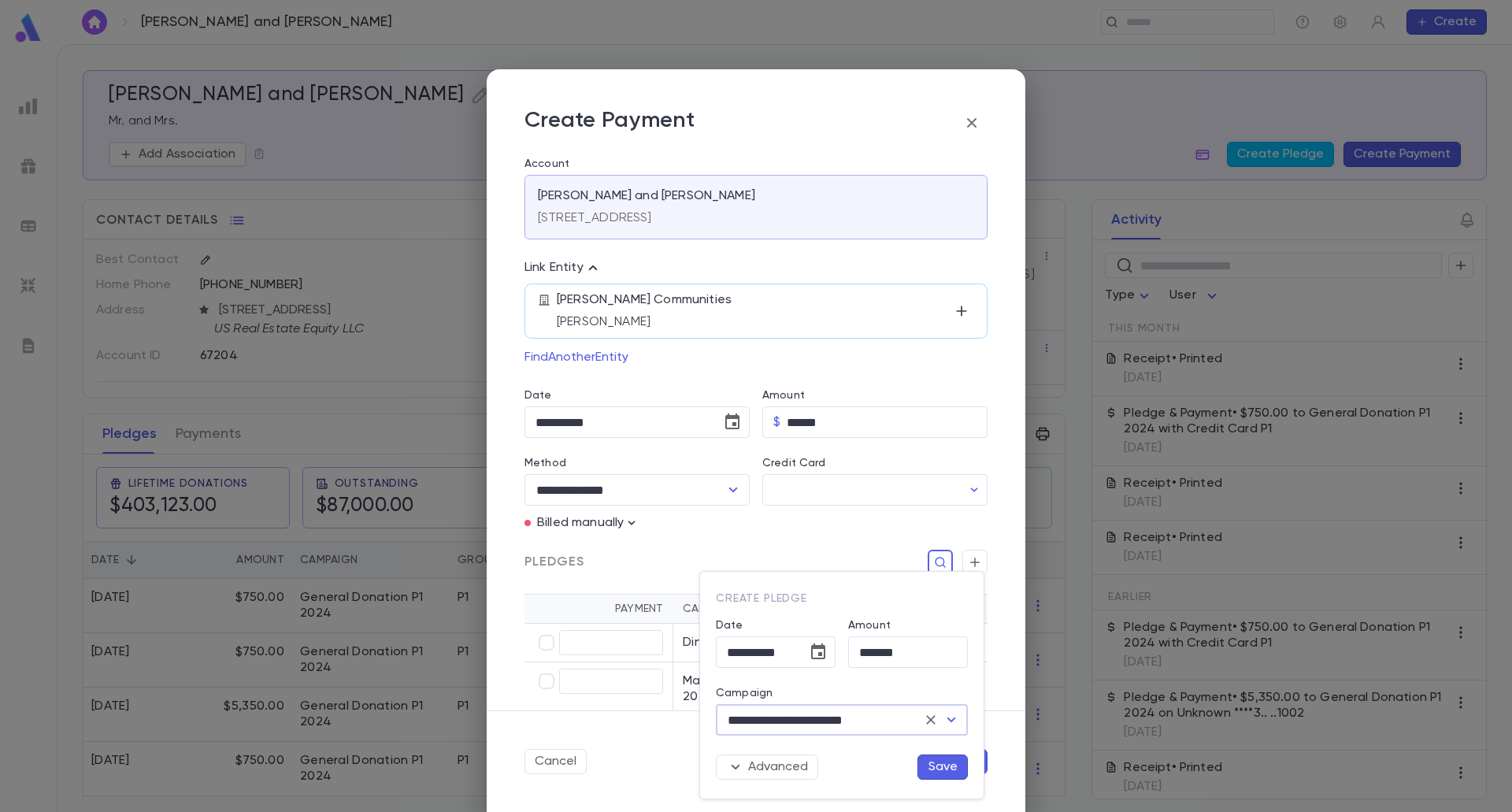
click at [955, 762] on button "Save" at bounding box center [942, 767] width 51 height 25
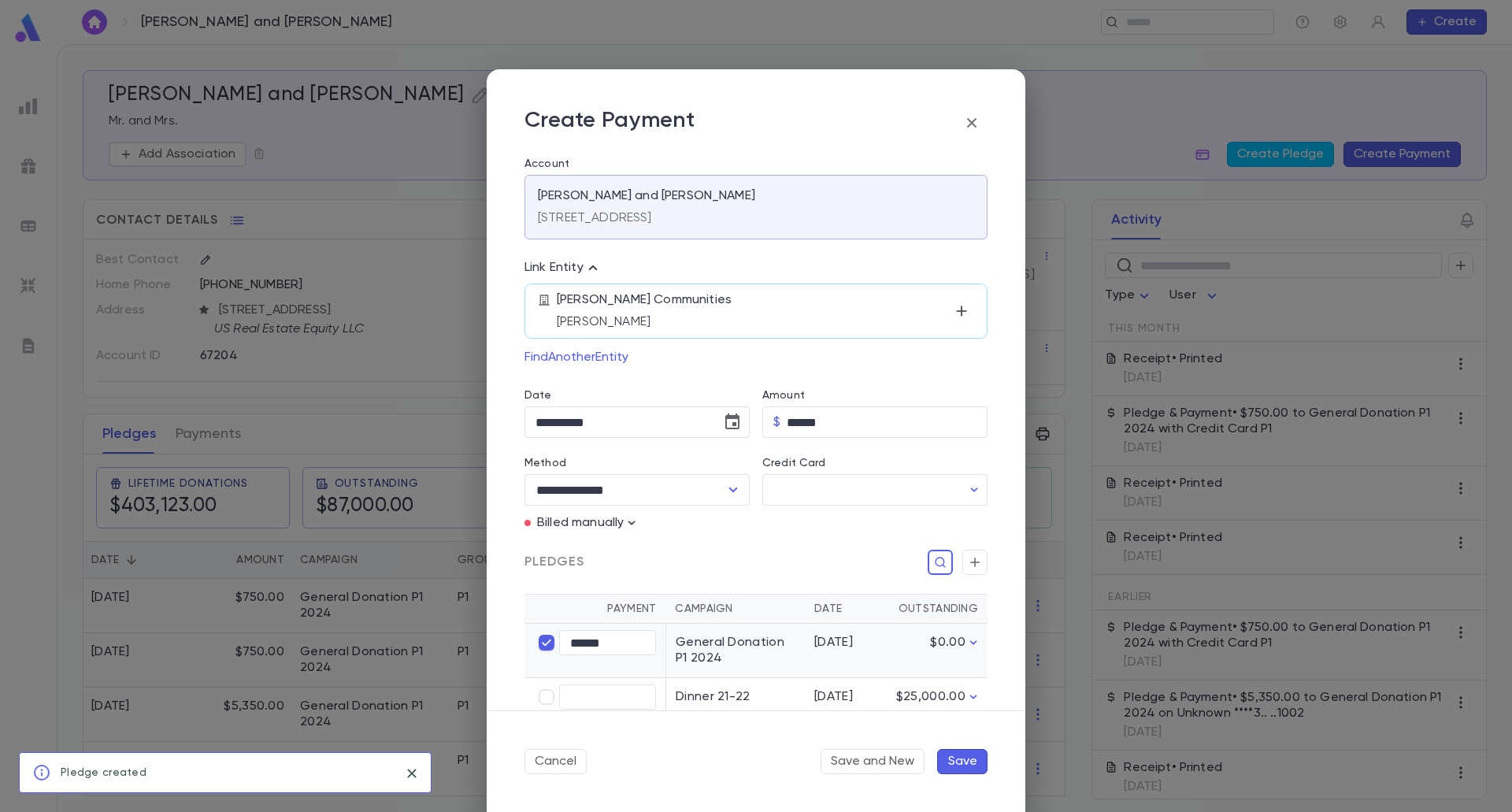
click at [957, 761] on button "Save" at bounding box center [962, 761] width 51 height 25
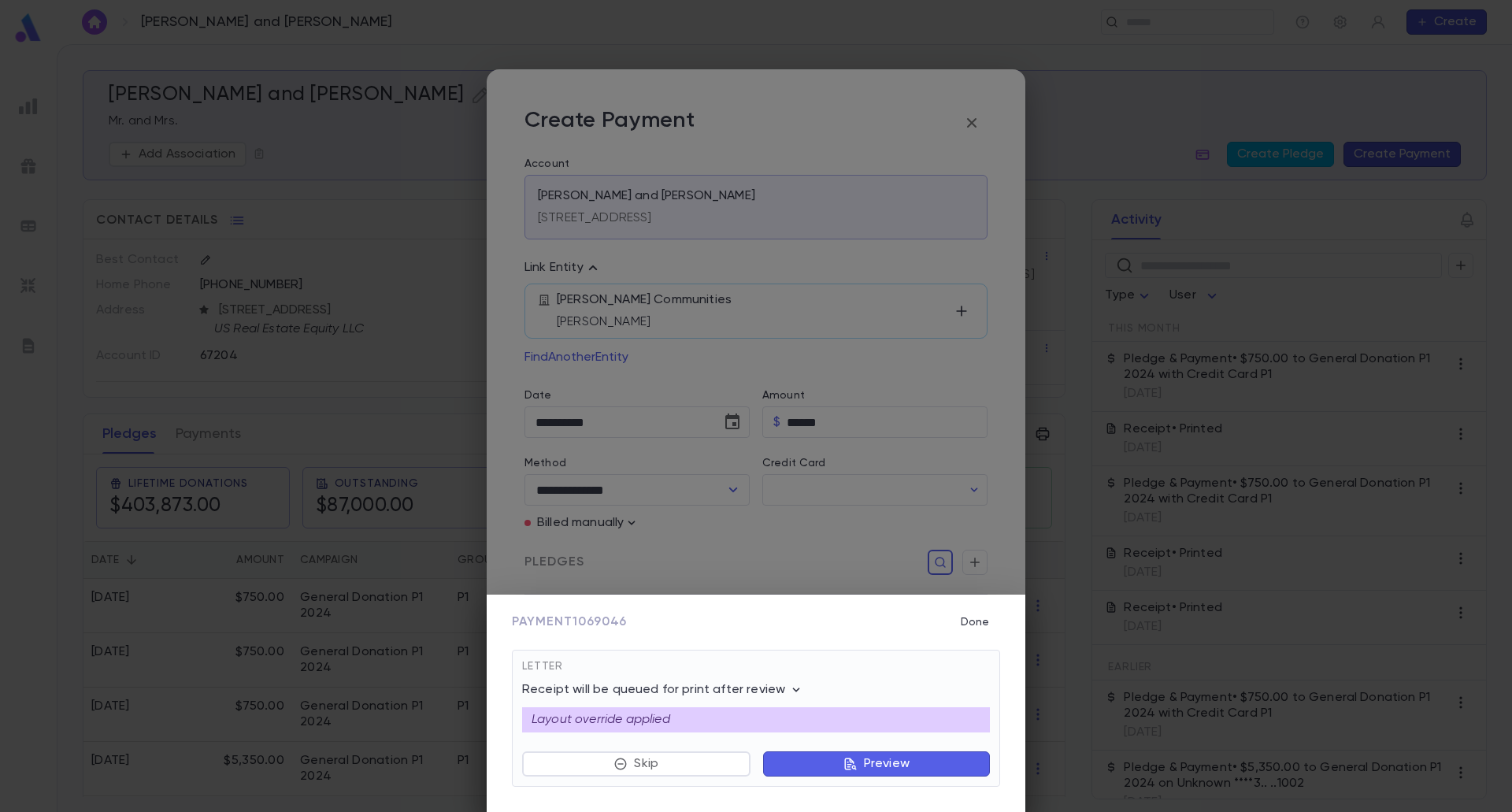
click at [833, 760] on button "Preview" at bounding box center [876, 764] width 227 height 25
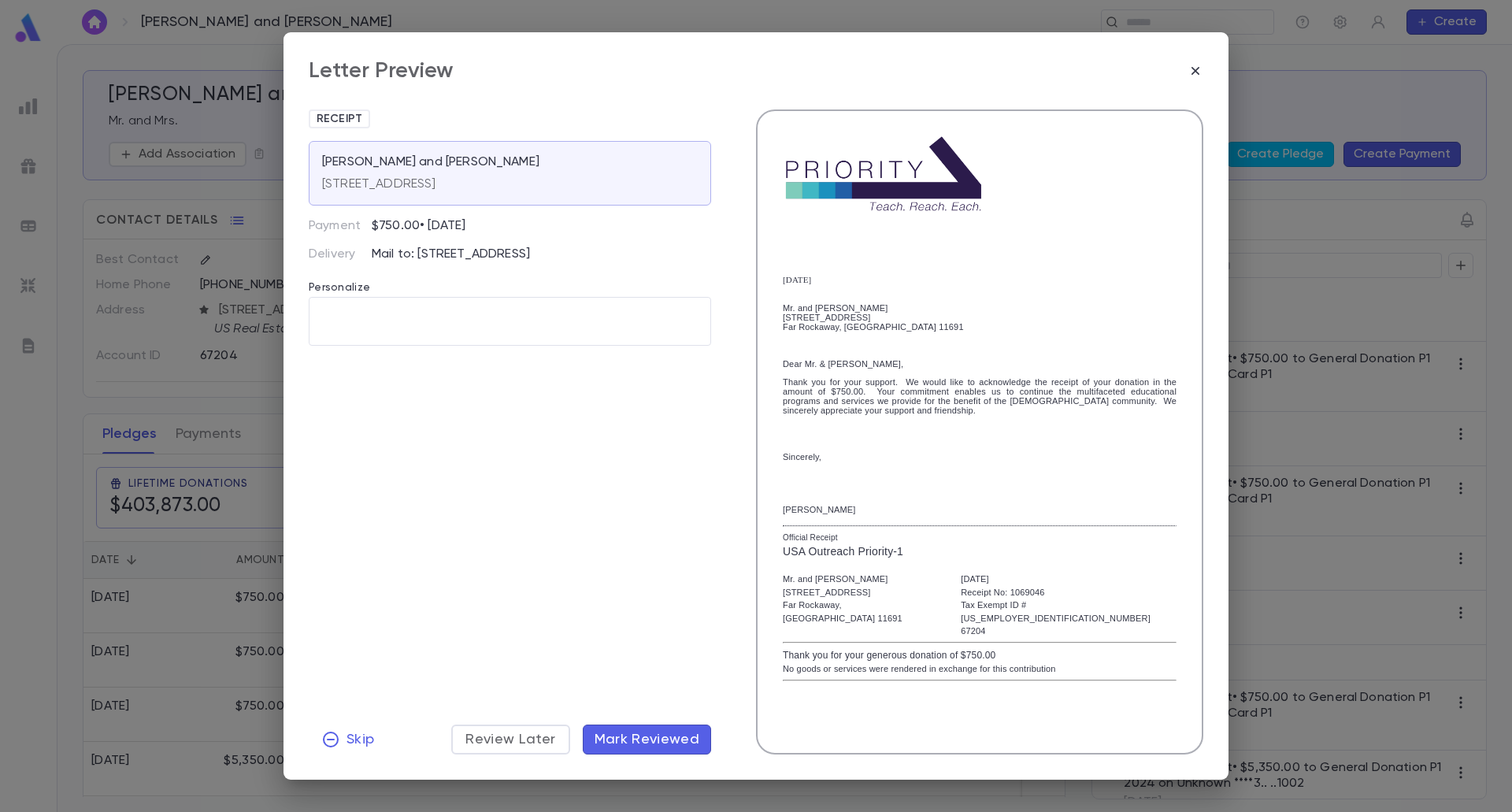
click at [688, 734] on span "Mark Reviewed" at bounding box center [647, 739] width 105 height 17
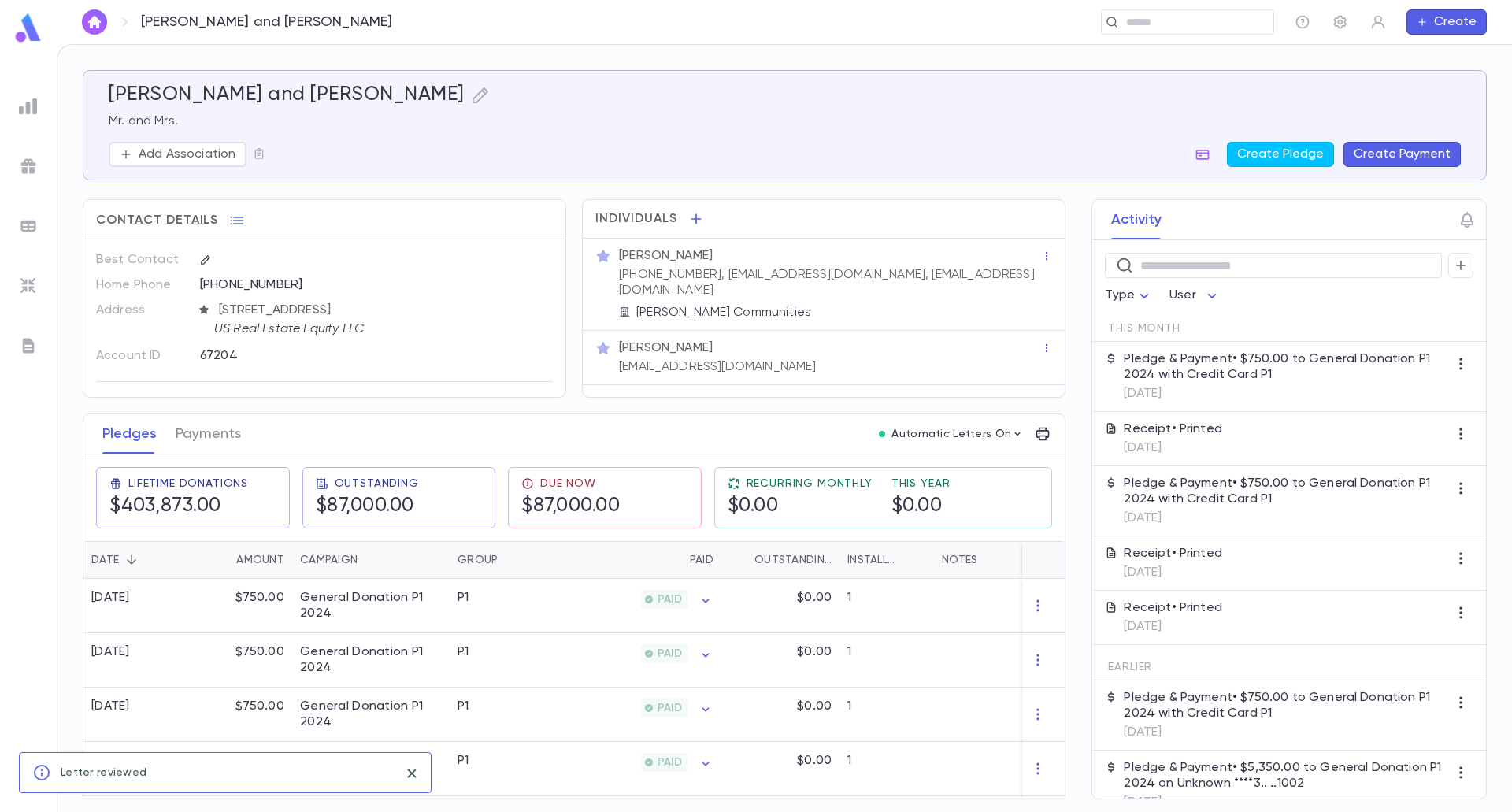
click at [1379, 150] on button "Create Payment" at bounding box center [1402, 154] width 118 height 25
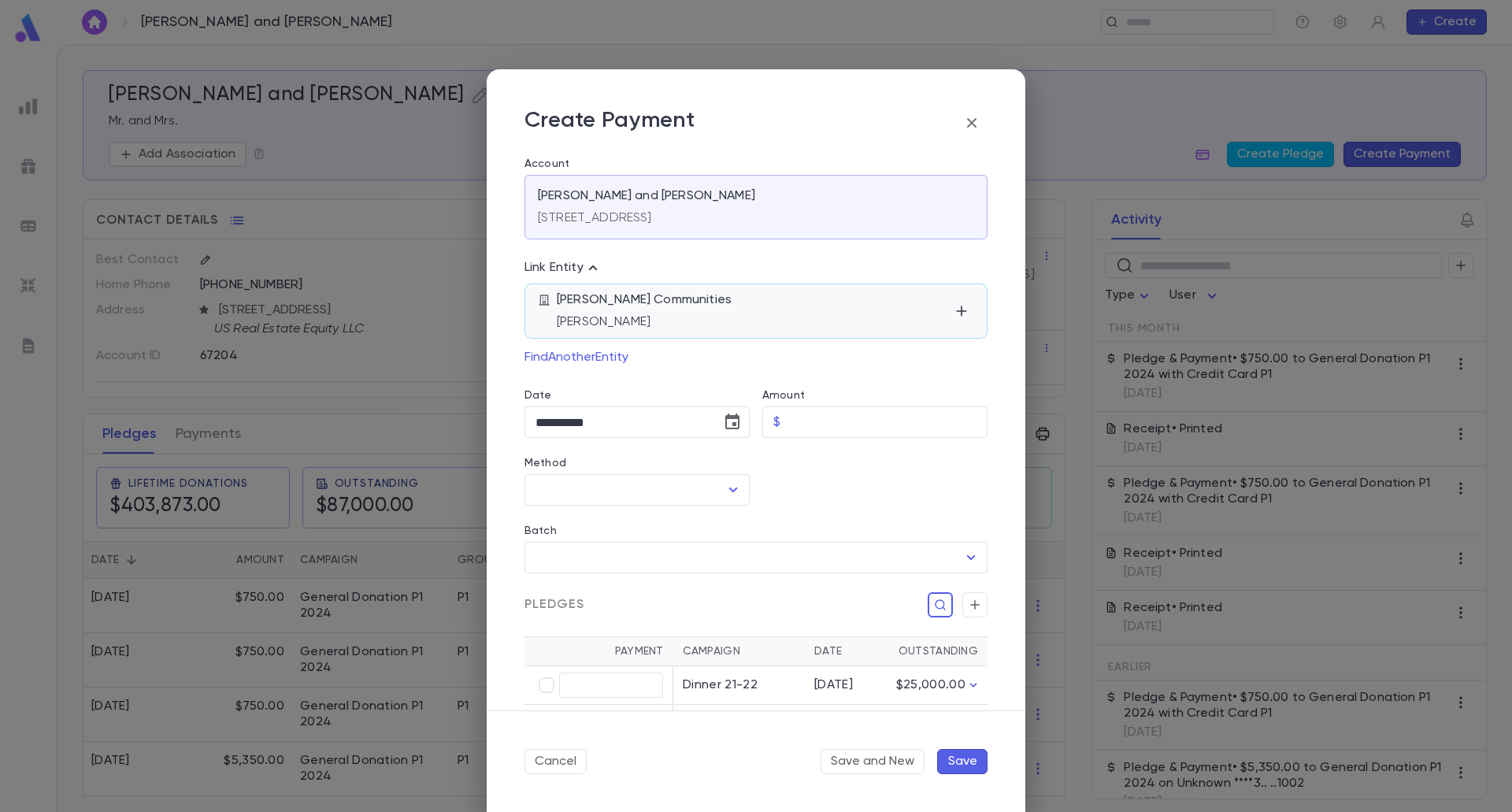
click at [916, 332] on div "Nelson Communities Mr. Kalman Tokarsky" at bounding box center [756, 311] width 463 height 56
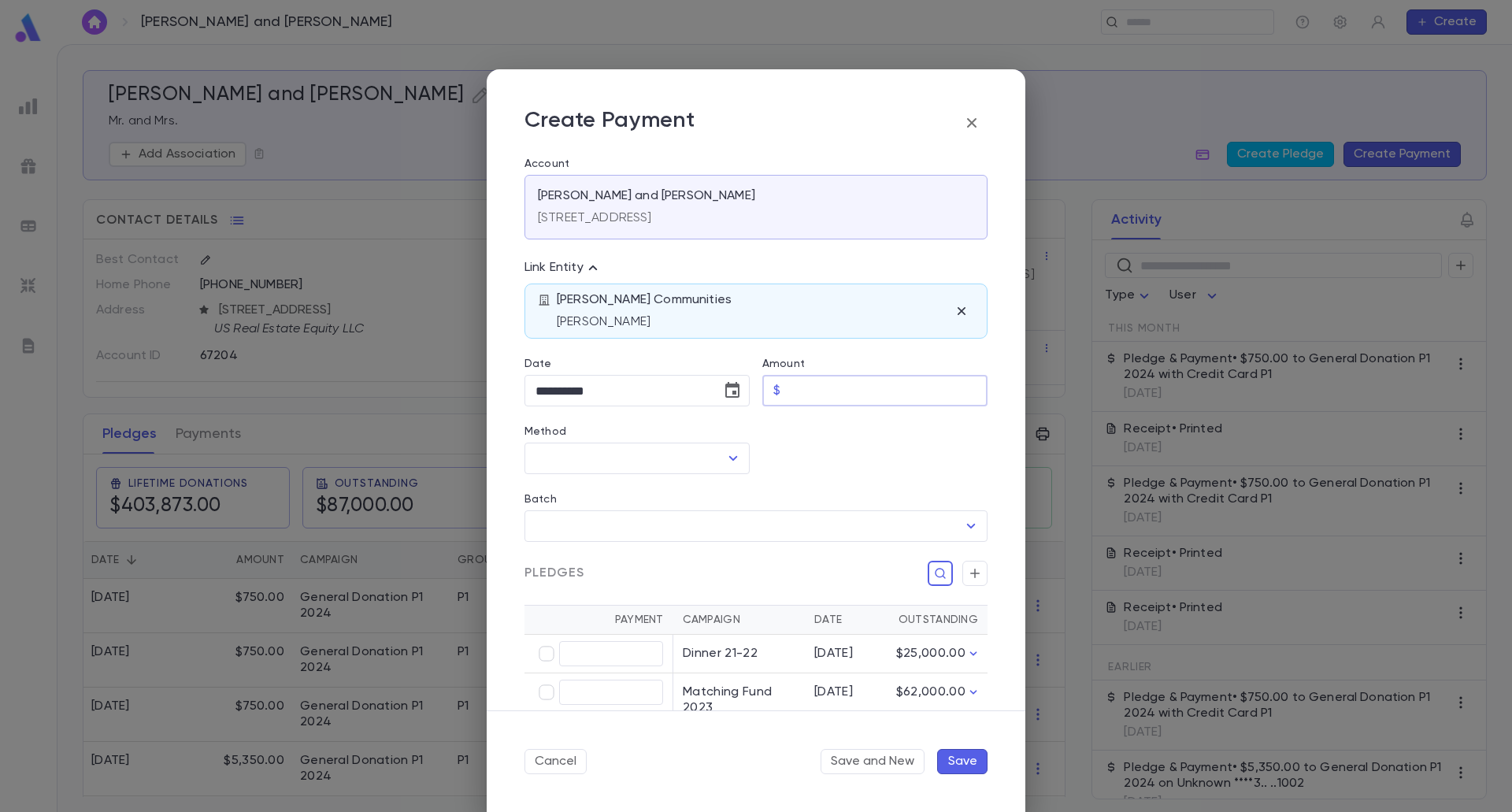
click at [885, 393] on input "Amount" at bounding box center [886, 391] width 201 height 31
type input "******"
click at [957, 313] on icon "button" at bounding box center [961, 311] width 8 height 8
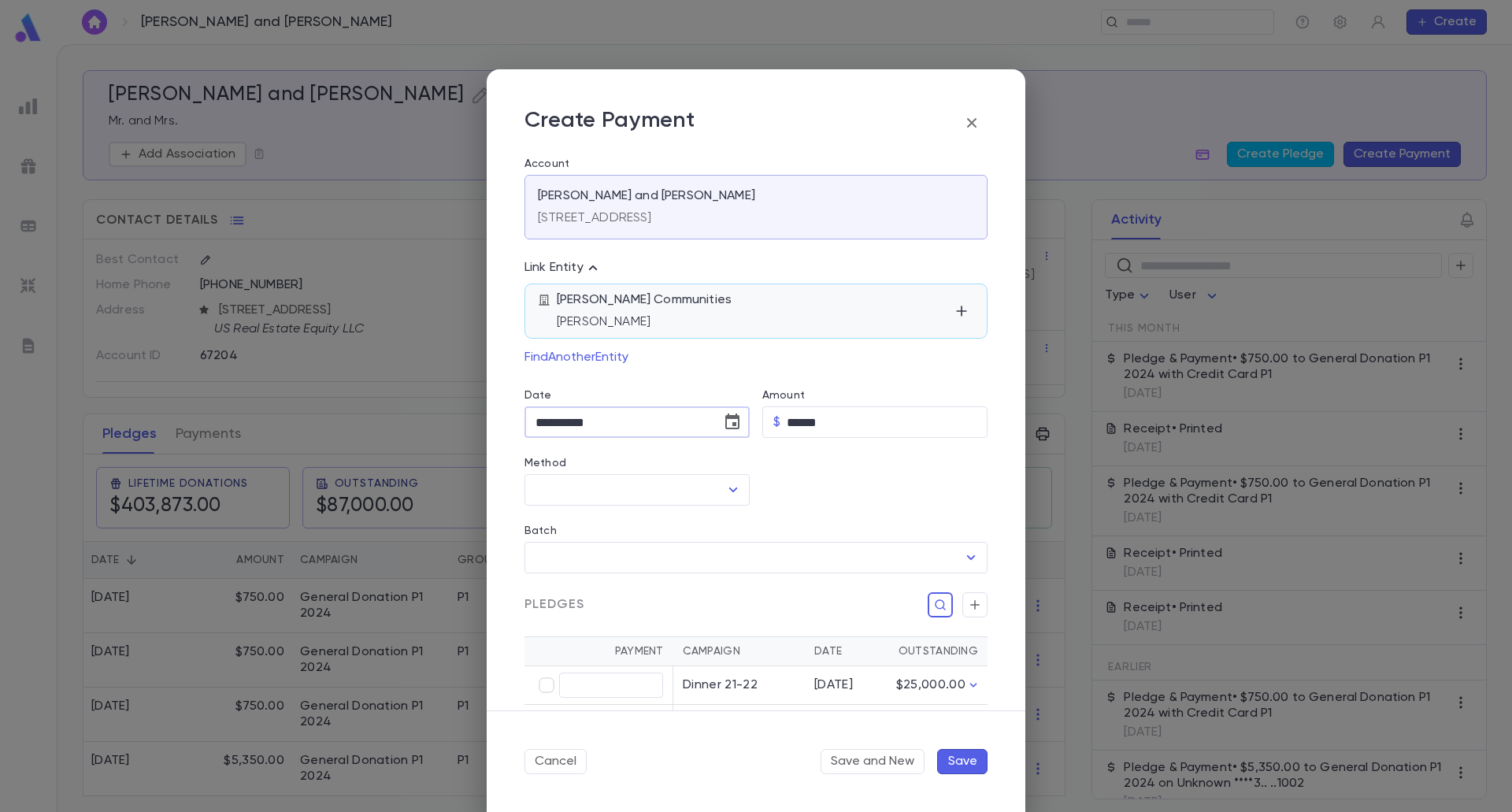
click at [631, 421] on input "**********" at bounding box center [617, 422] width 185 height 31
click at [732, 416] on icon "Choose date, selected date is Aug 25, 2025" at bounding box center [732, 421] width 14 height 16
click at [579, 624] on button "19" at bounding box center [584, 618] width 28 height 28
type input "**********"
click at [690, 490] on input "Method" at bounding box center [624, 490] width 187 height 30
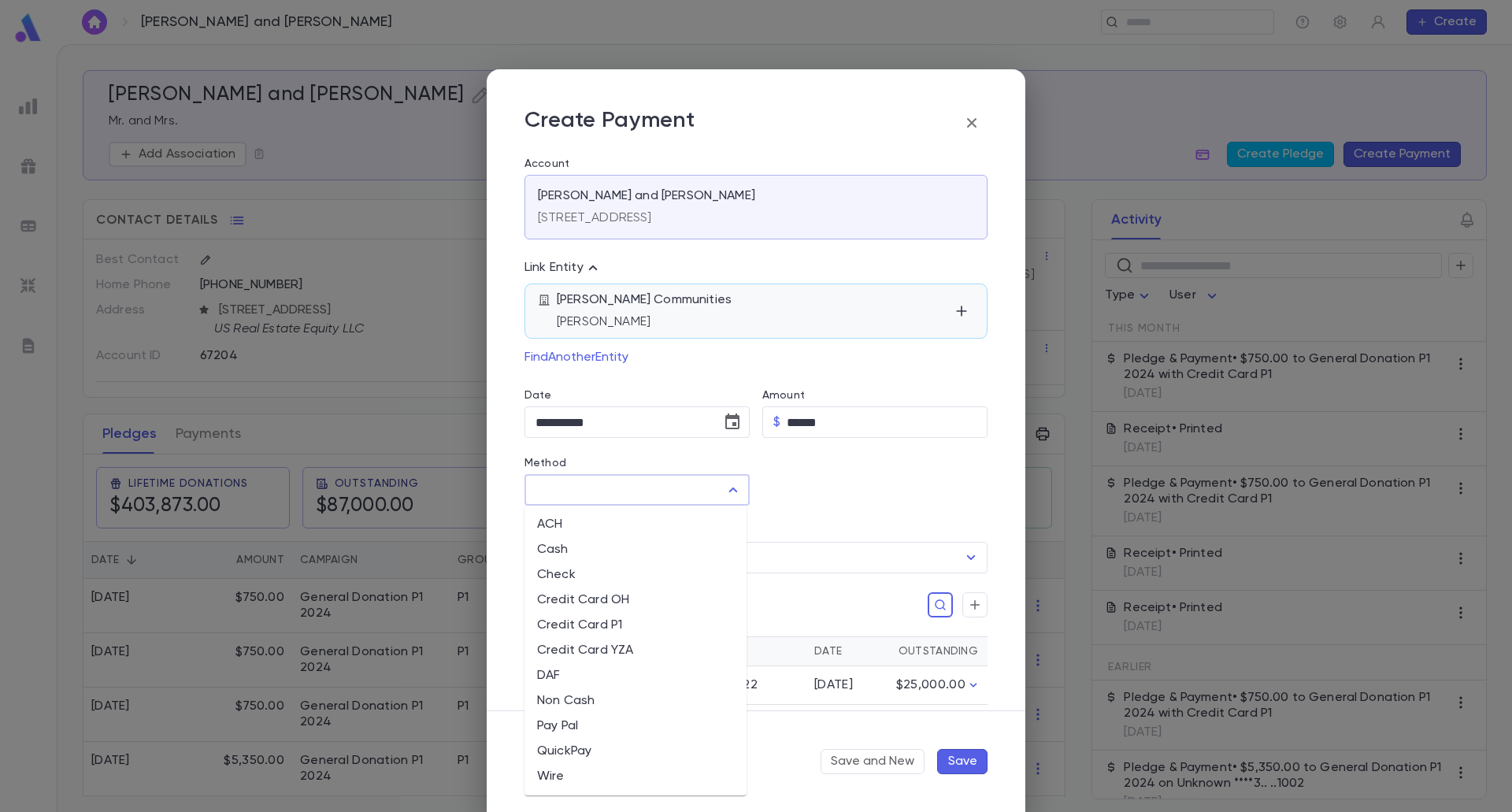
click at [593, 629] on li "Credit Card P1" at bounding box center [635, 625] width 222 height 25
type input "**********"
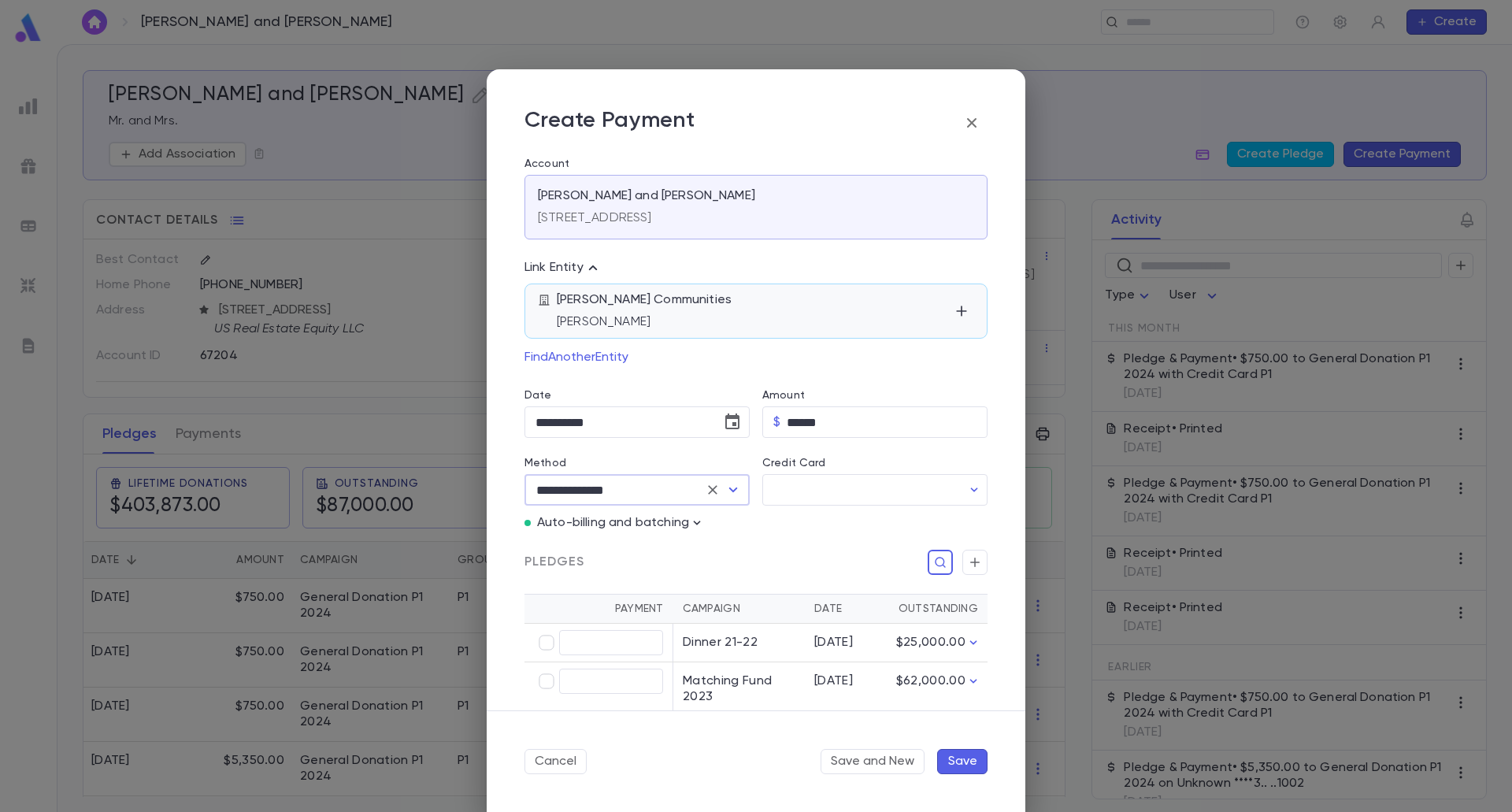
click at [700, 523] on icon "button" at bounding box center [697, 523] width 16 height 16
click at [728, 561] on button "Enter Manual Billing Instead" at bounding box center [787, 552] width 187 height 30
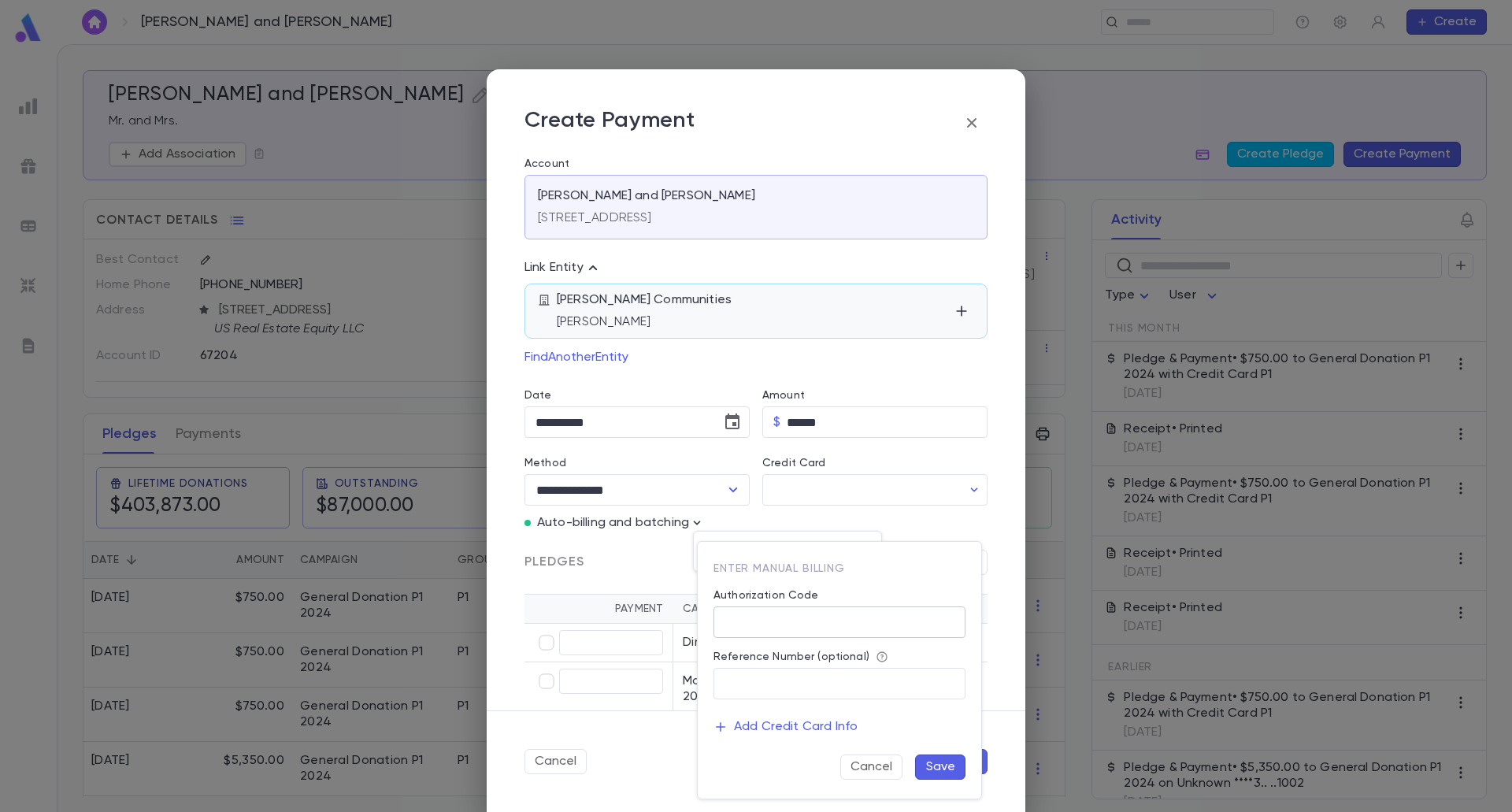
click at [817, 618] on input "Authorization Code" at bounding box center [840, 623] width 252 height 31
type input "**"
click at [954, 779] on button "Save" at bounding box center [941, 767] width 51 height 25
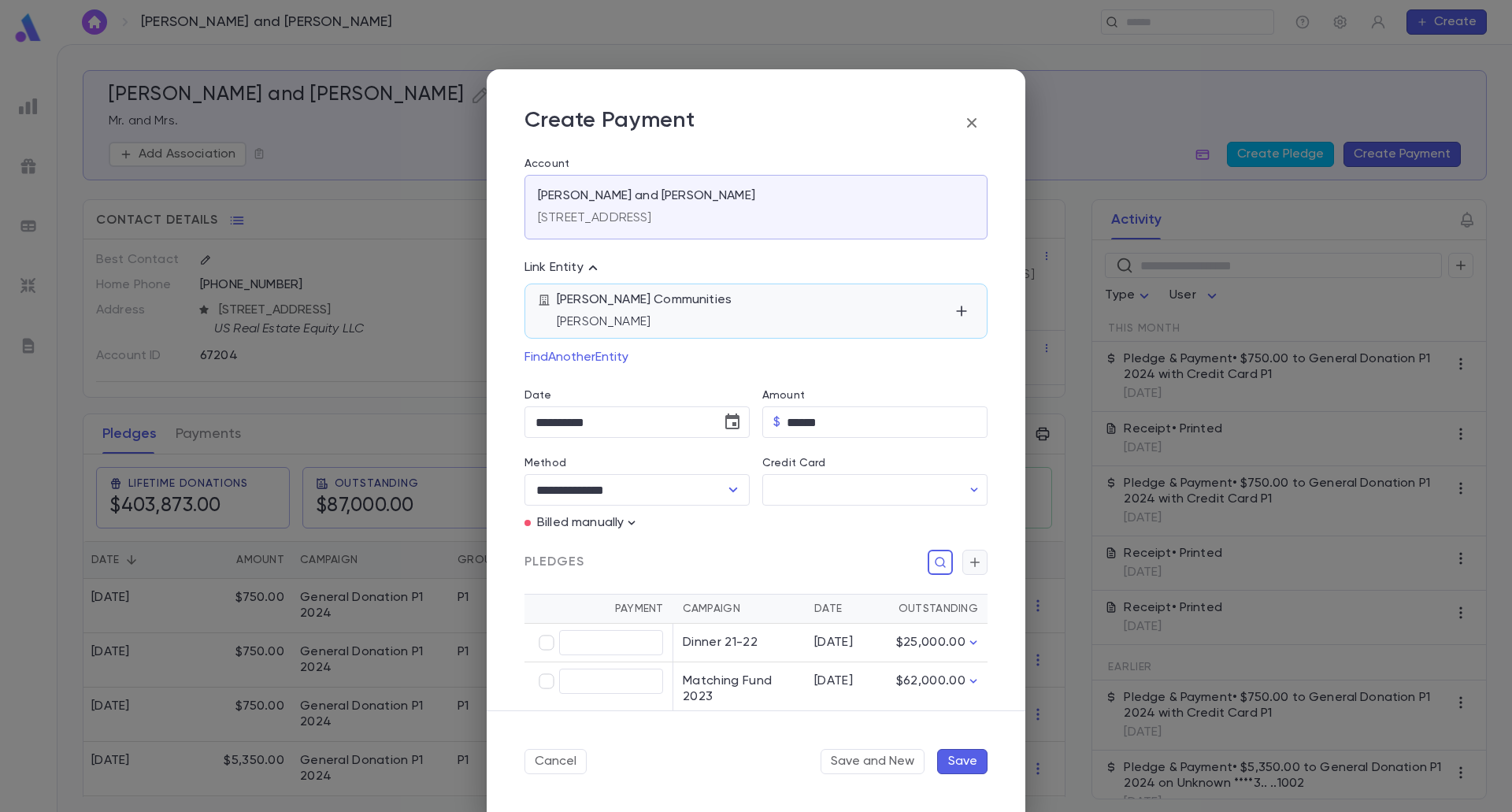
click at [973, 555] on icon "button" at bounding box center [974, 562] width 14 height 16
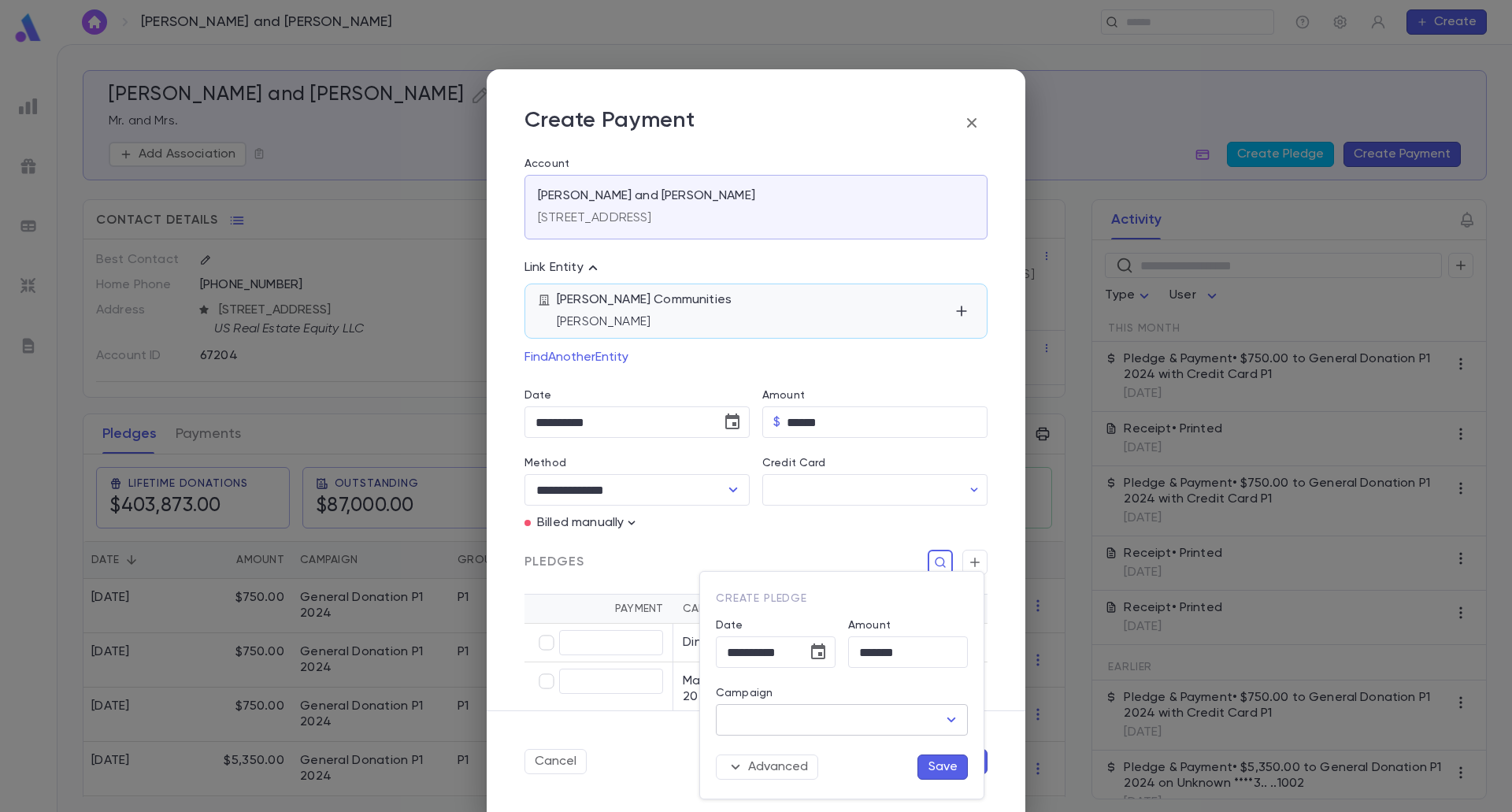
click at [927, 714] on input "Campaign" at bounding box center [829, 720] width 214 height 30
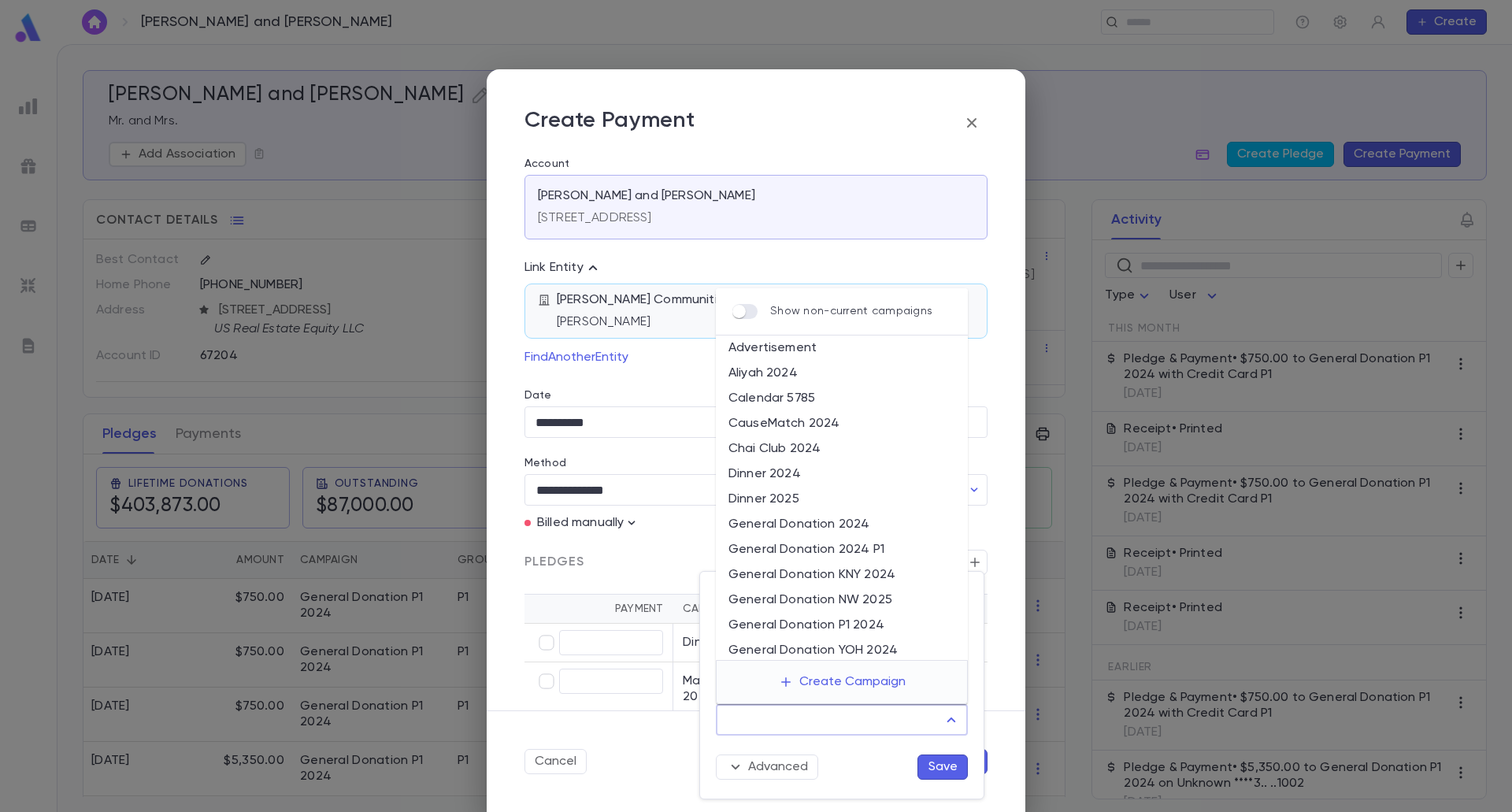
click at [865, 623] on li "General Donation P1 2024" at bounding box center [842, 625] width 252 height 25
type input "**********"
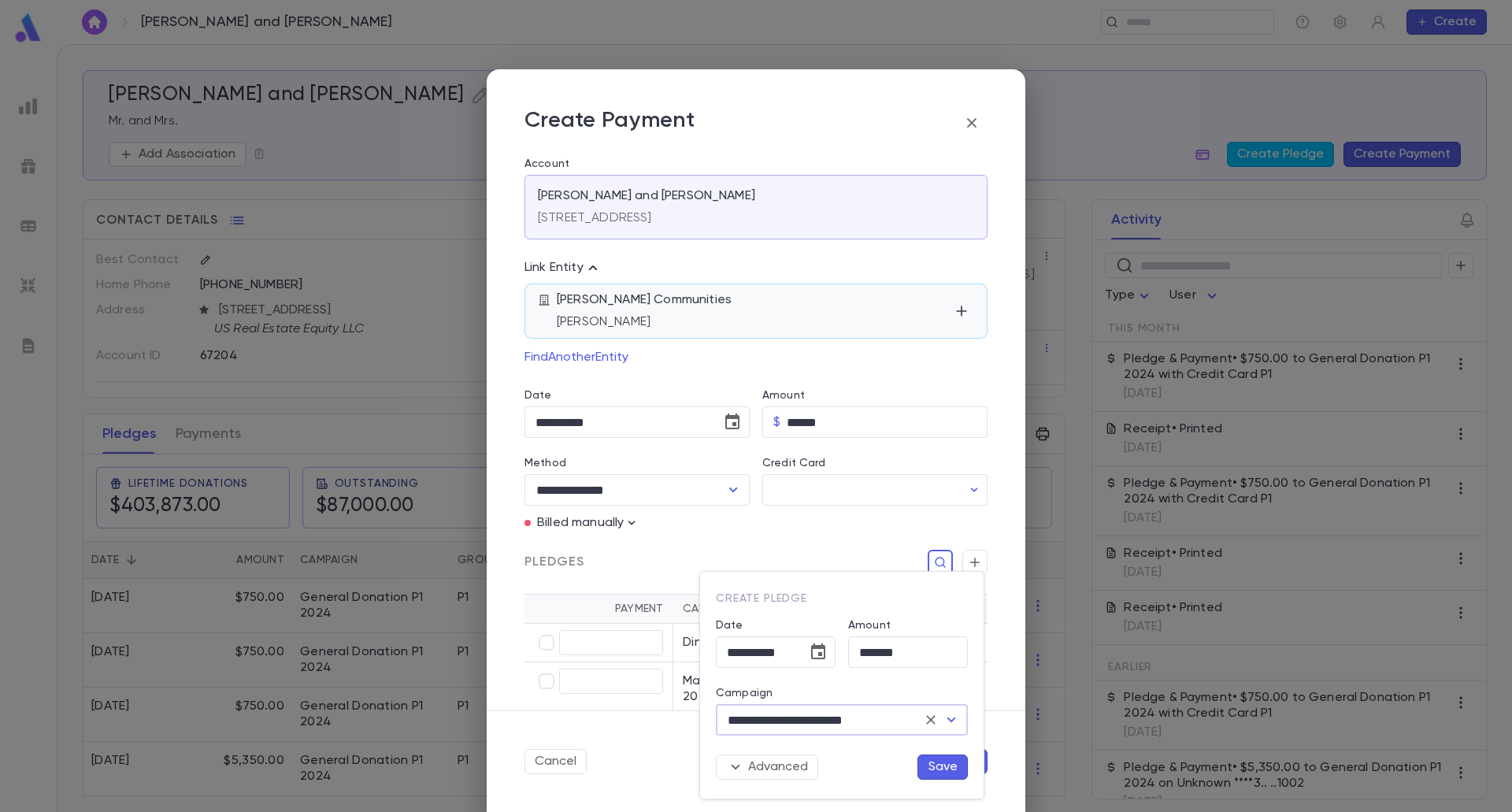
click at [948, 768] on button "Save" at bounding box center [942, 767] width 51 height 25
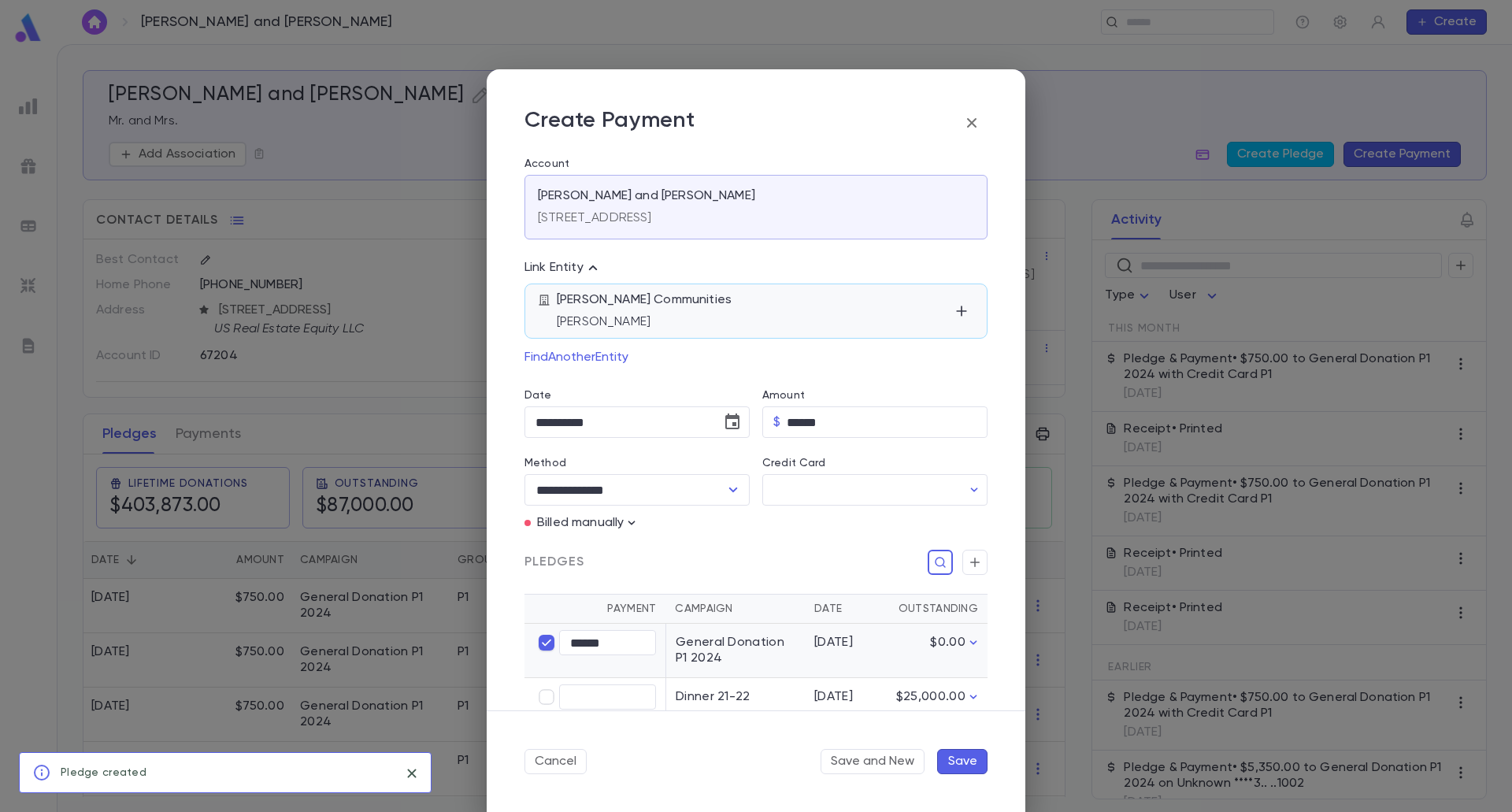
click at [955, 757] on button "Save" at bounding box center [962, 761] width 51 height 25
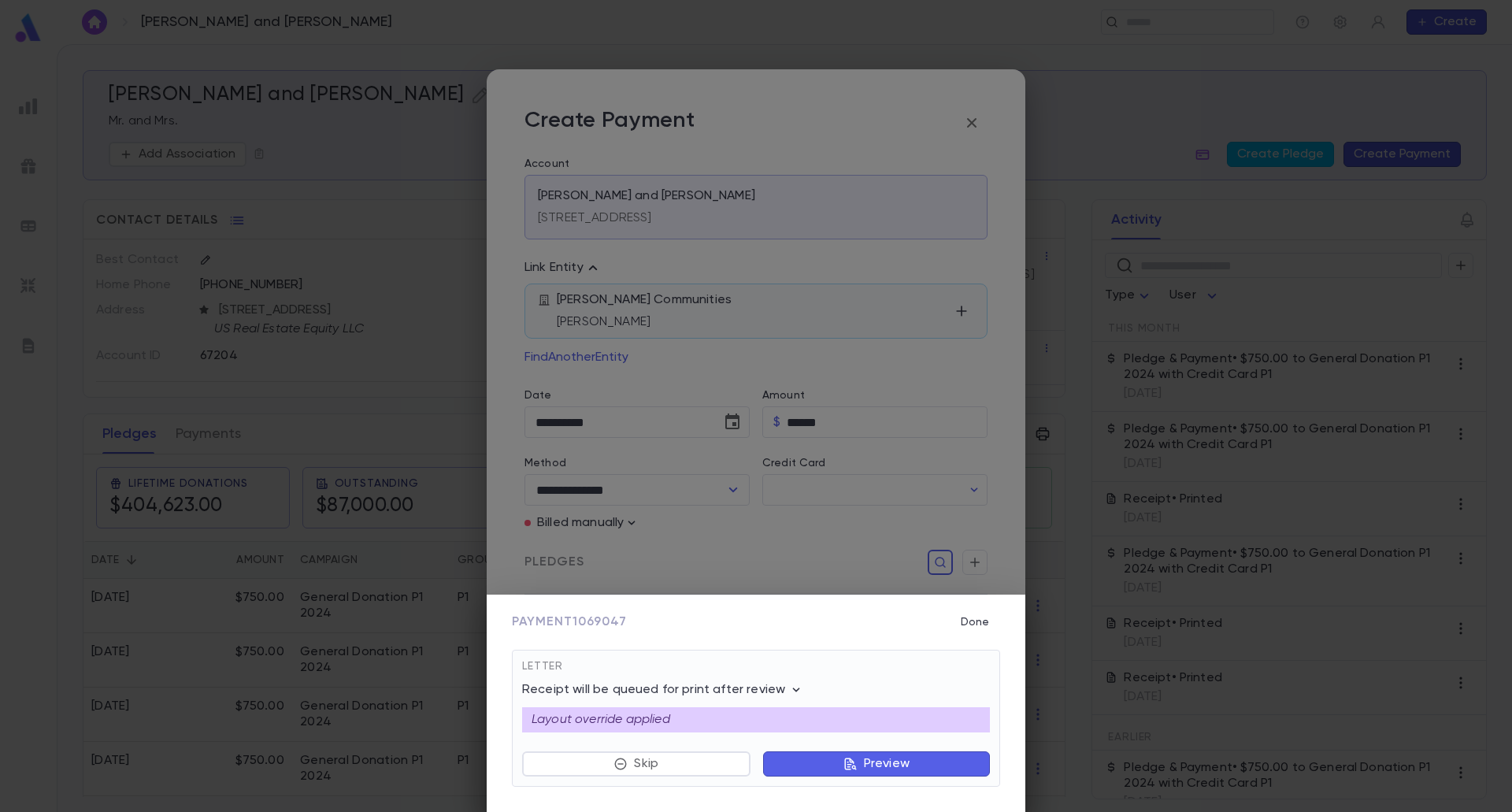
click at [921, 773] on button "Preview" at bounding box center [876, 764] width 227 height 25
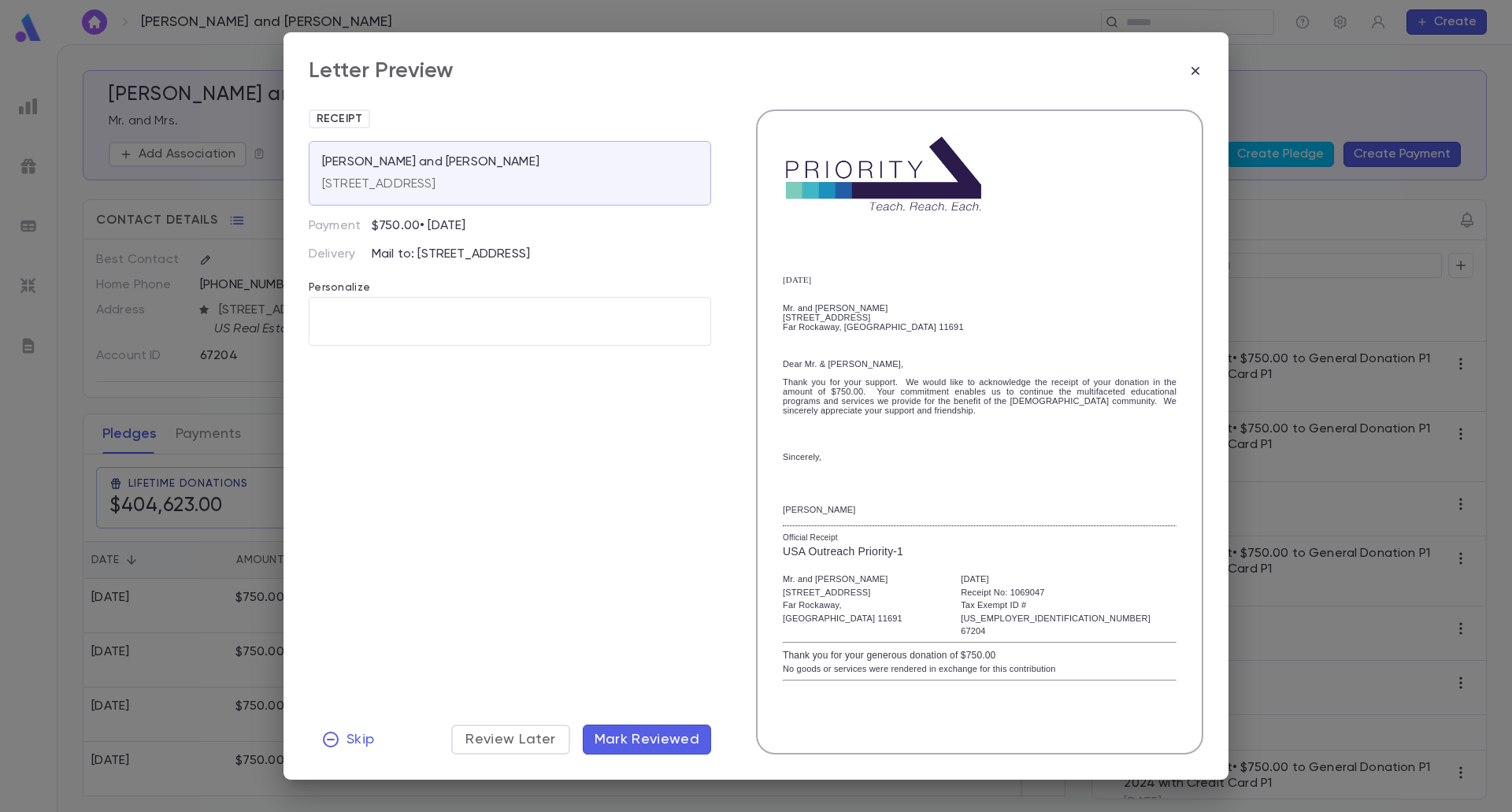
click at [658, 739] on span "Mark Reviewed" at bounding box center [647, 739] width 105 height 17
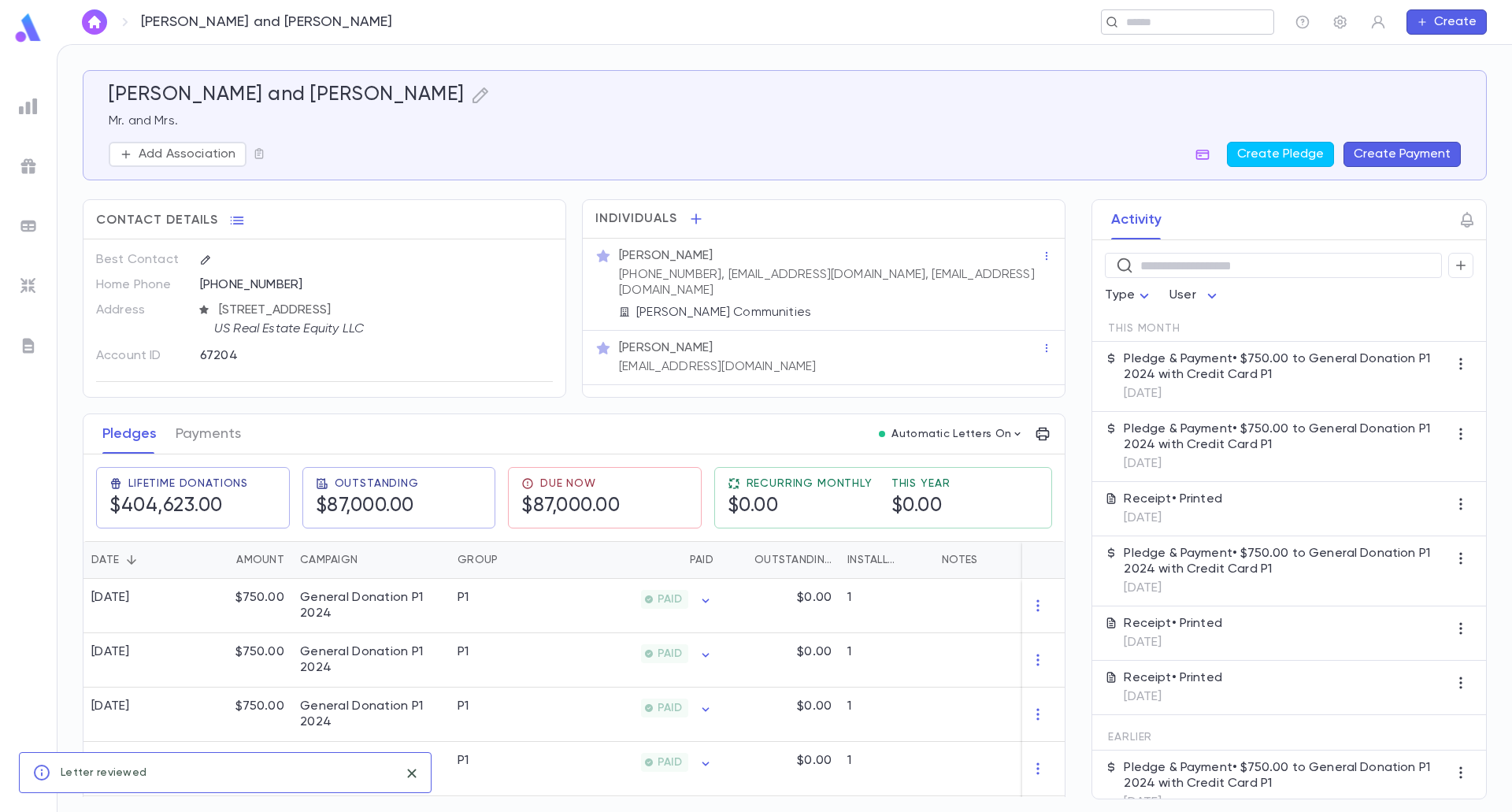
click at [1182, 15] on input "text" at bounding box center [1182, 23] width 122 height 15
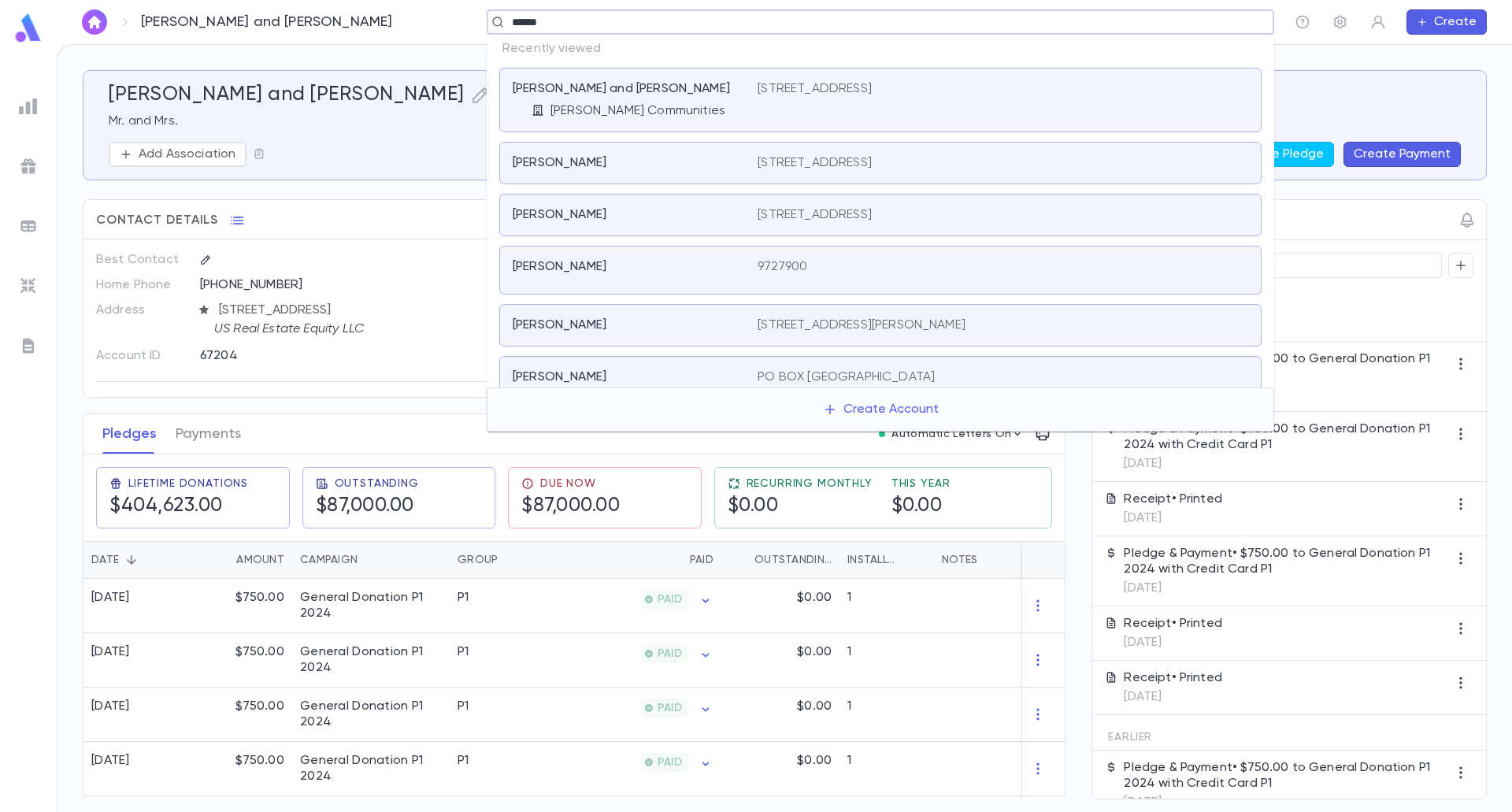
type input "*******"
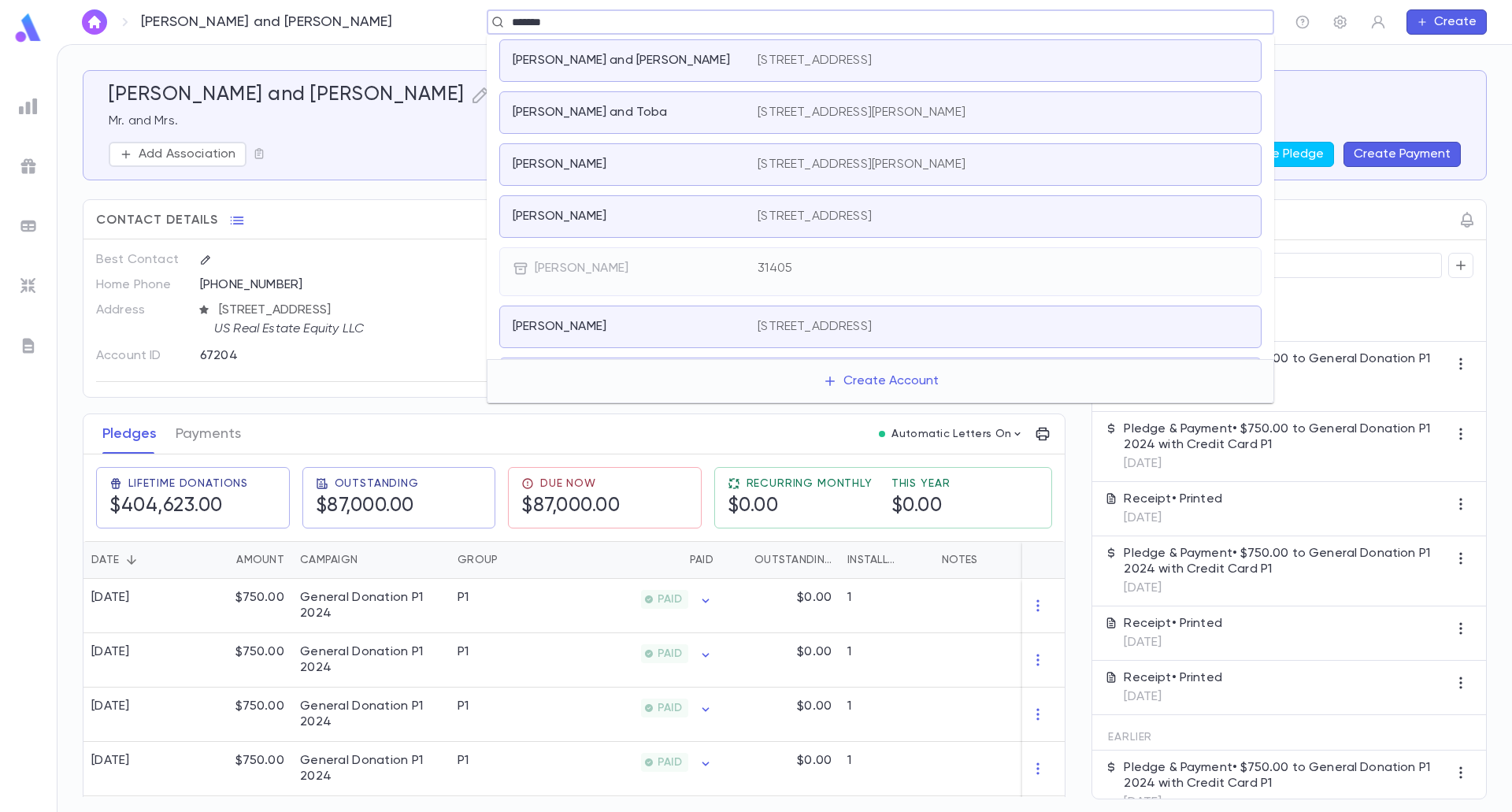
click at [697, 113] on div "[PERSON_NAME] and Toba" at bounding box center [625, 112] width 226 height 16
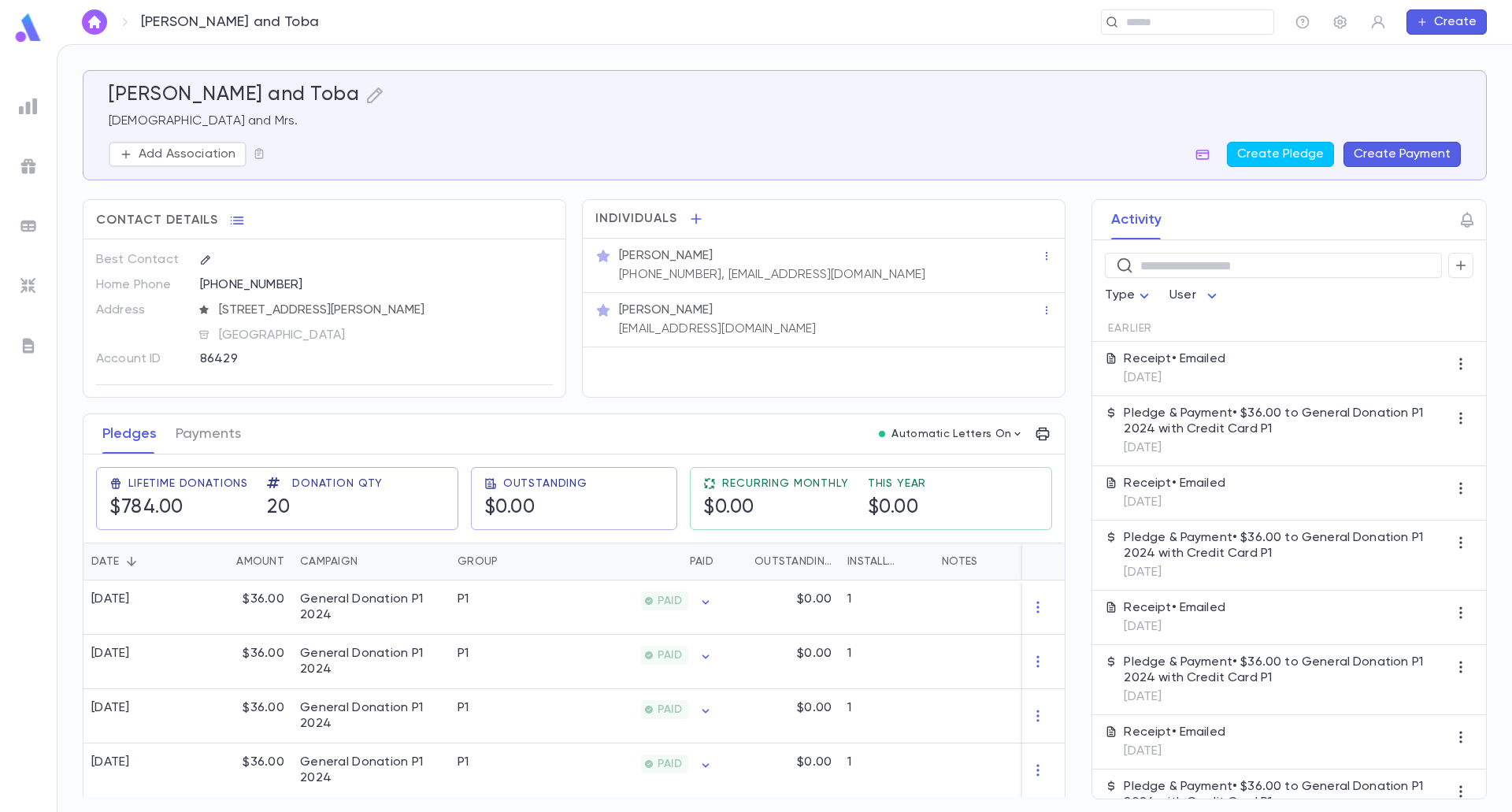
click at [1396, 154] on button "Create Payment" at bounding box center [1402, 154] width 118 height 25
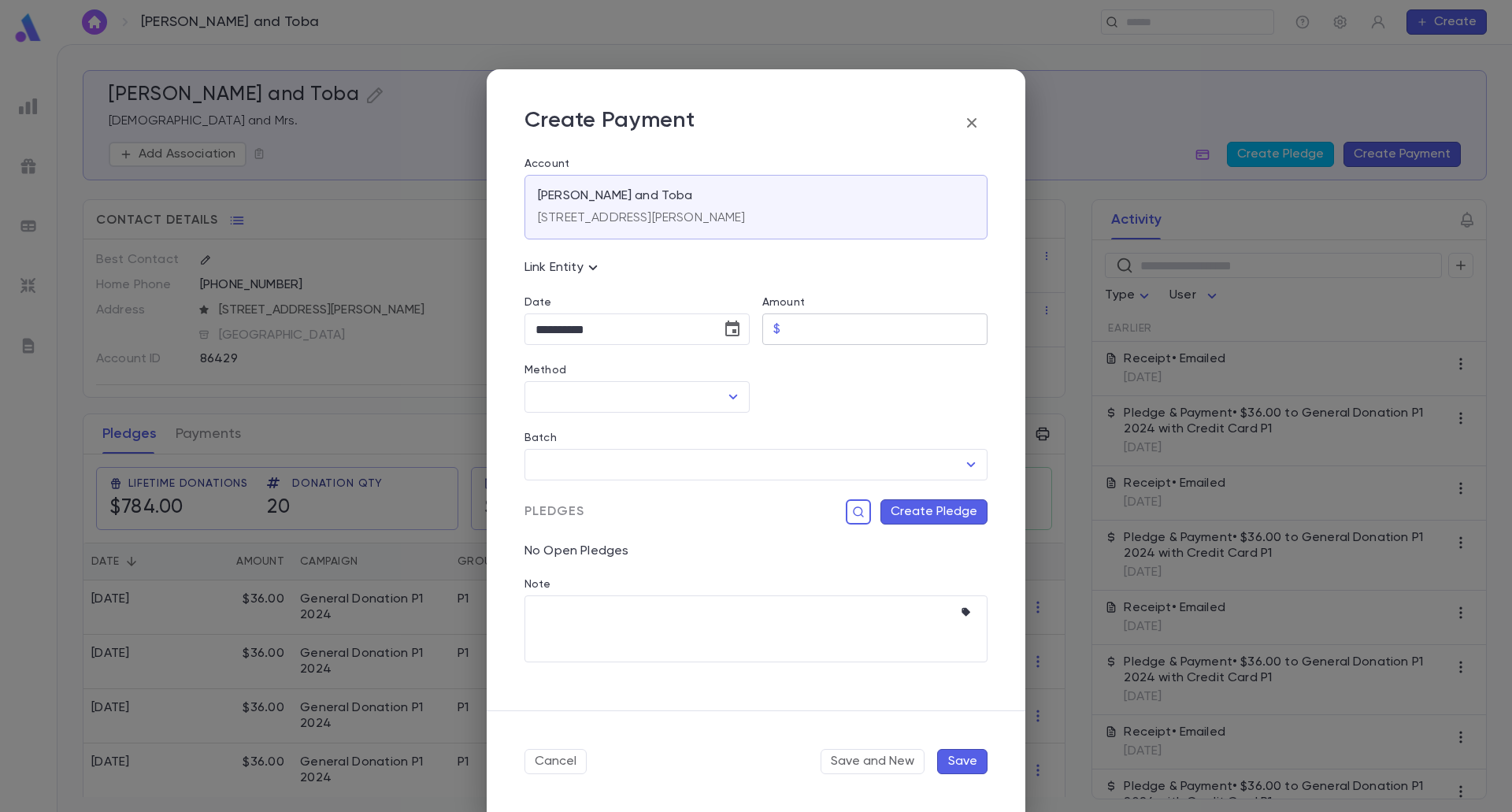
click at [824, 331] on input "Amount" at bounding box center [886, 330] width 201 height 31
type input "*****"
click at [730, 334] on icon "Choose date, selected date is Aug 25, 2025" at bounding box center [732, 330] width 19 height 19
click at [700, 450] on div "1 2 3 4 5 6 7 8 9 10 11 12 13 14 15 16 17 18 19 20 21 22 23 24 25 26 27 28 29 3…" at bounding box center [616, 510] width 252 height 181
click at [705, 468] on button "9" at bounding box center [710, 464] width 28 height 28
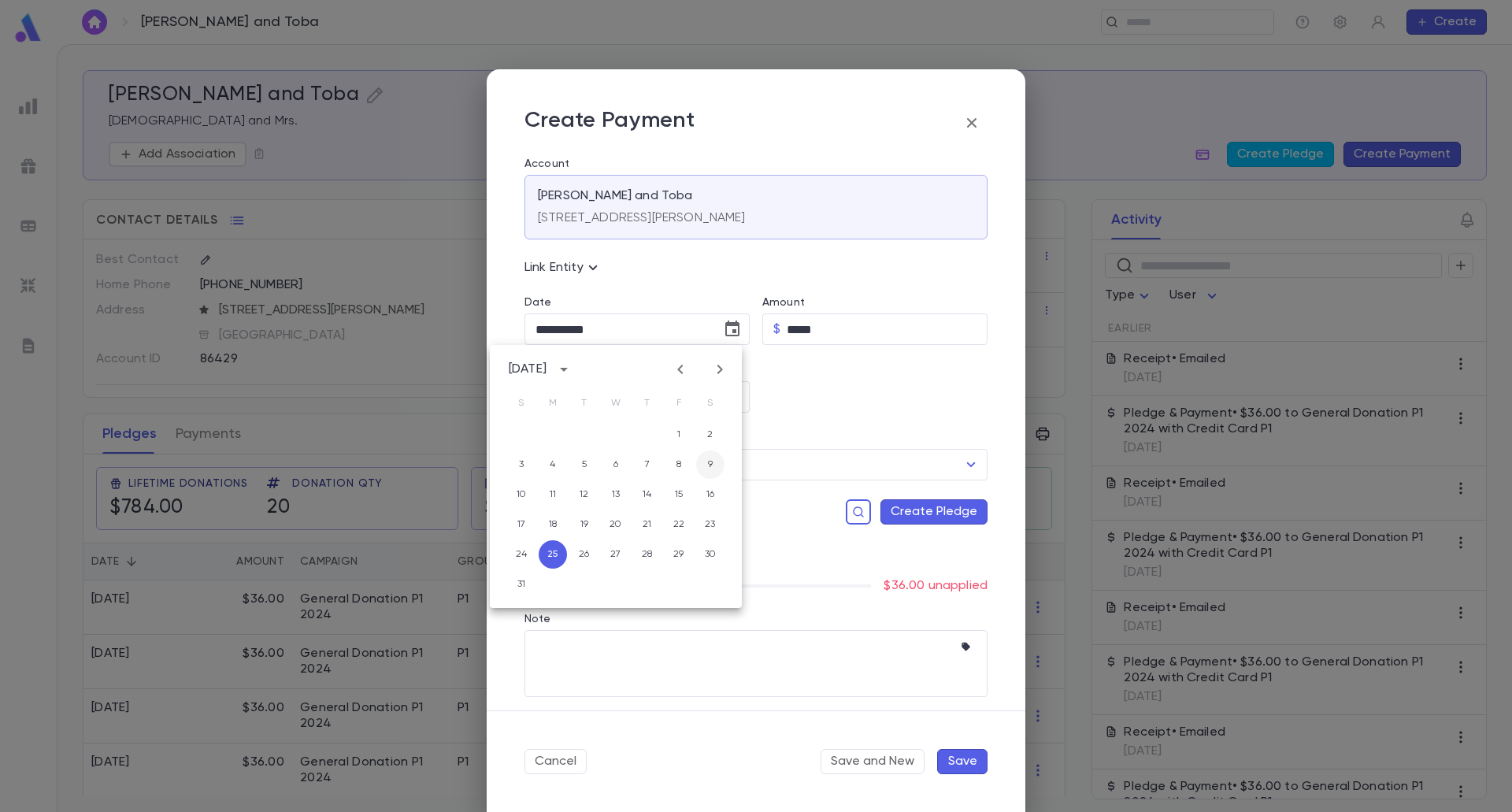
type input "**********"
click at [718, 402] on div "​" at bounding box center [636, 397] width 225 height 31
click at [736, 387] on icon "Open" at bounding box center [733, 397] width 19 height 19
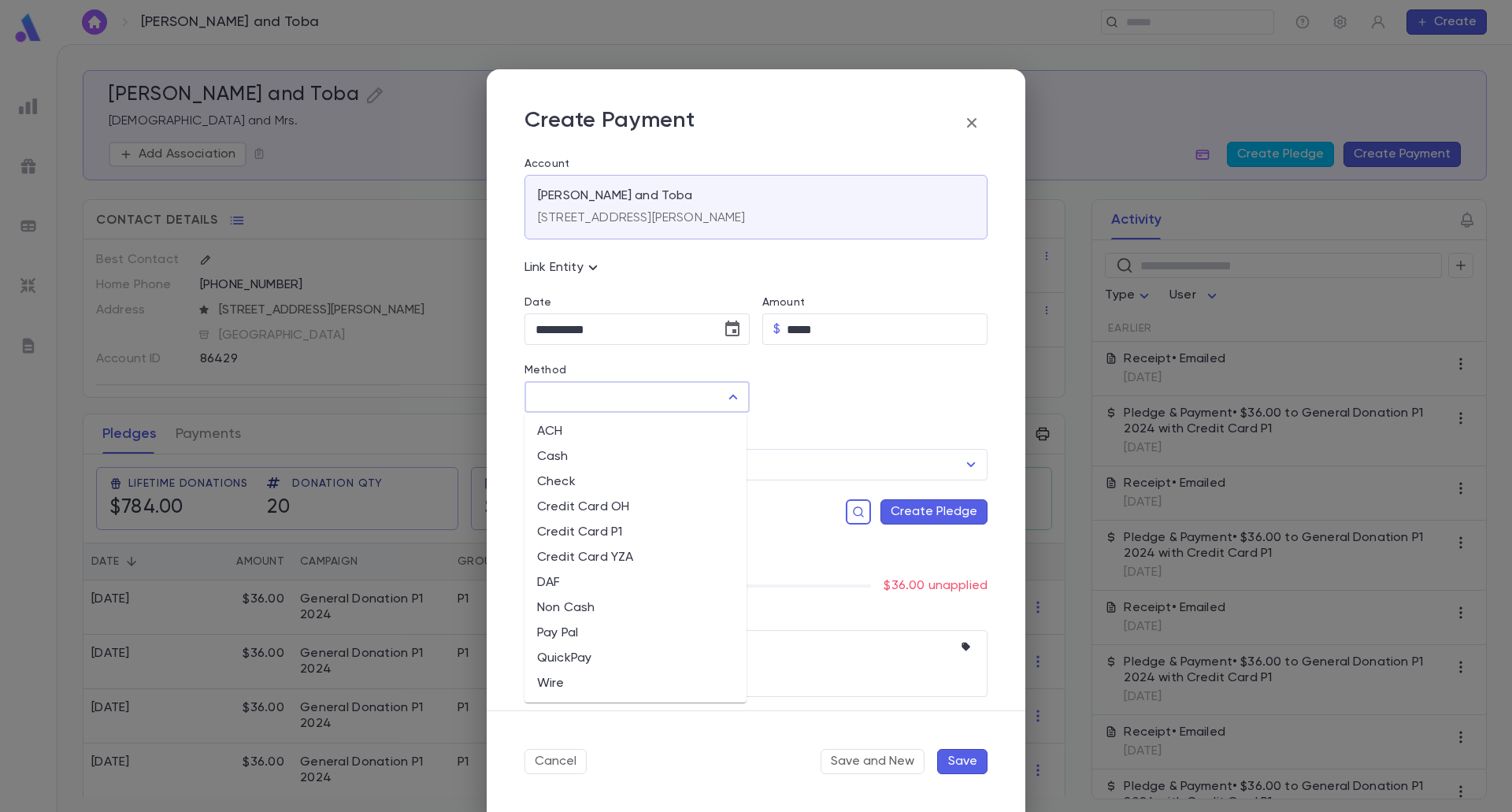
drag, startPoint x: 601, startPoint y: 537, endPoint x: 718, endPoint y: 464, distance: 137.9
click at [602, 537] on li "Credit Card P1" at bounding box center [635, 532] width 222 height 25
type input "**********"
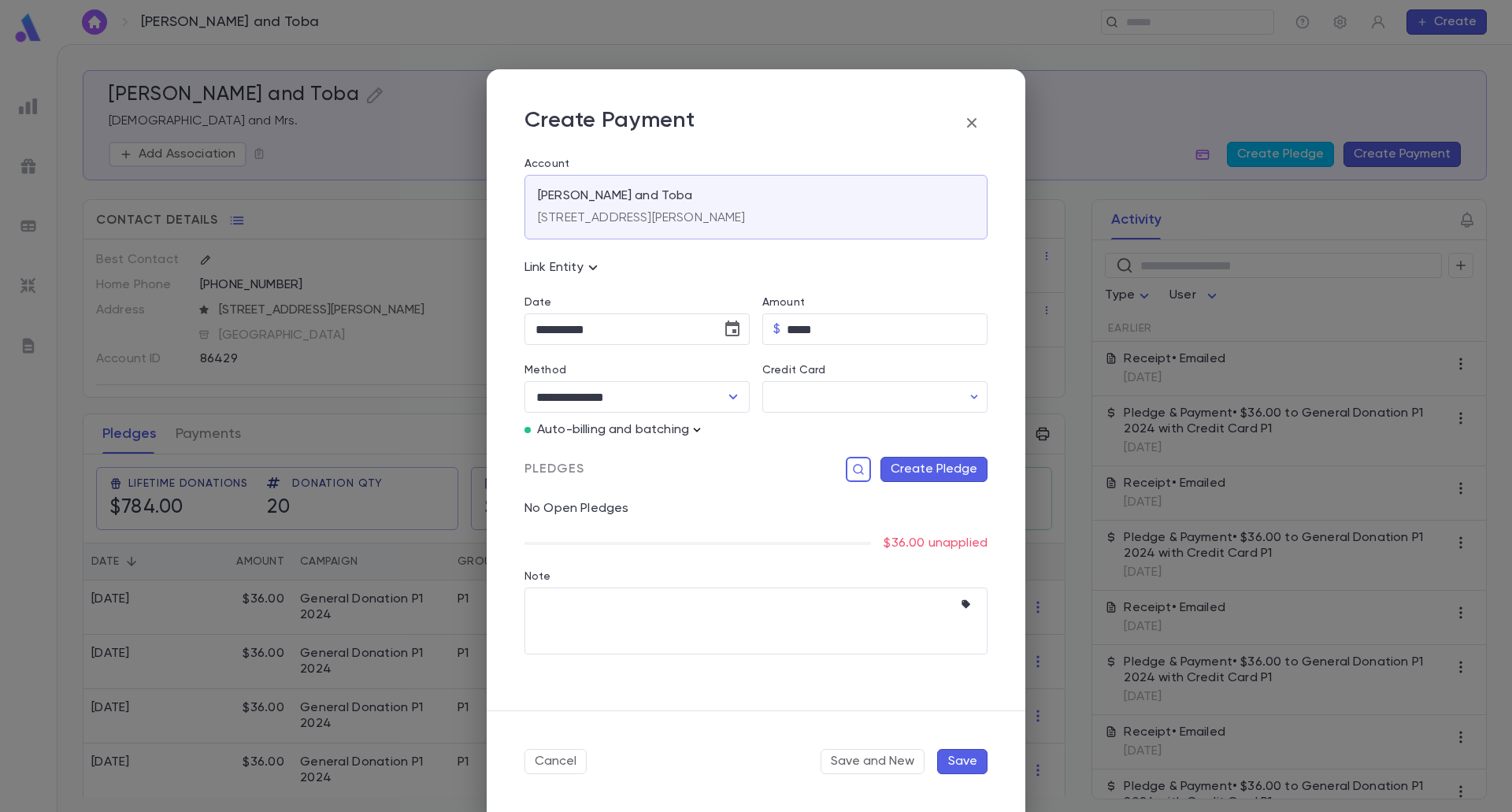
click at [700, 426] on icon "button" at bounding box center [697, 430] width 16 height 16
click at [737, 457] on p "Enter Manual Billing Instead" at bounding box center [787, 458] width 162 height 16
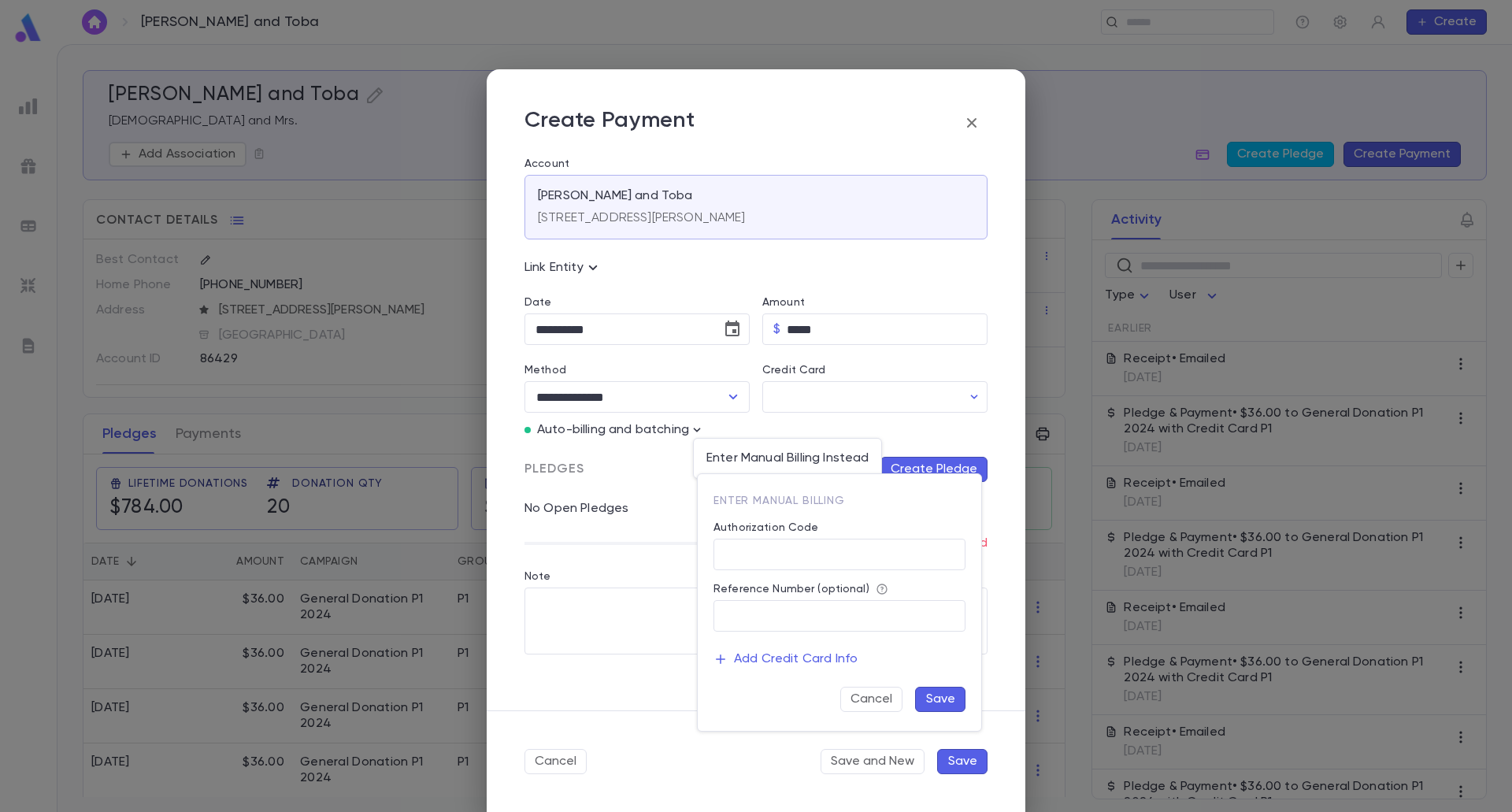
drag, startPoint x: 805, startPoint y: 549, endPoint x: 849, endPoint y: 570, distance: 48.8
click at [805, 549] on input "Authorization Code" at bounding box center [840, 555] width 252 height 31
type input "**"
drag, startPoint x: 951, startPoint y: 702, endPoint x: 948, endPoint y: 724, distance: 22.2
click at [951, 701] on button "Save" at bounding box center [941, 699] width 51 height 25
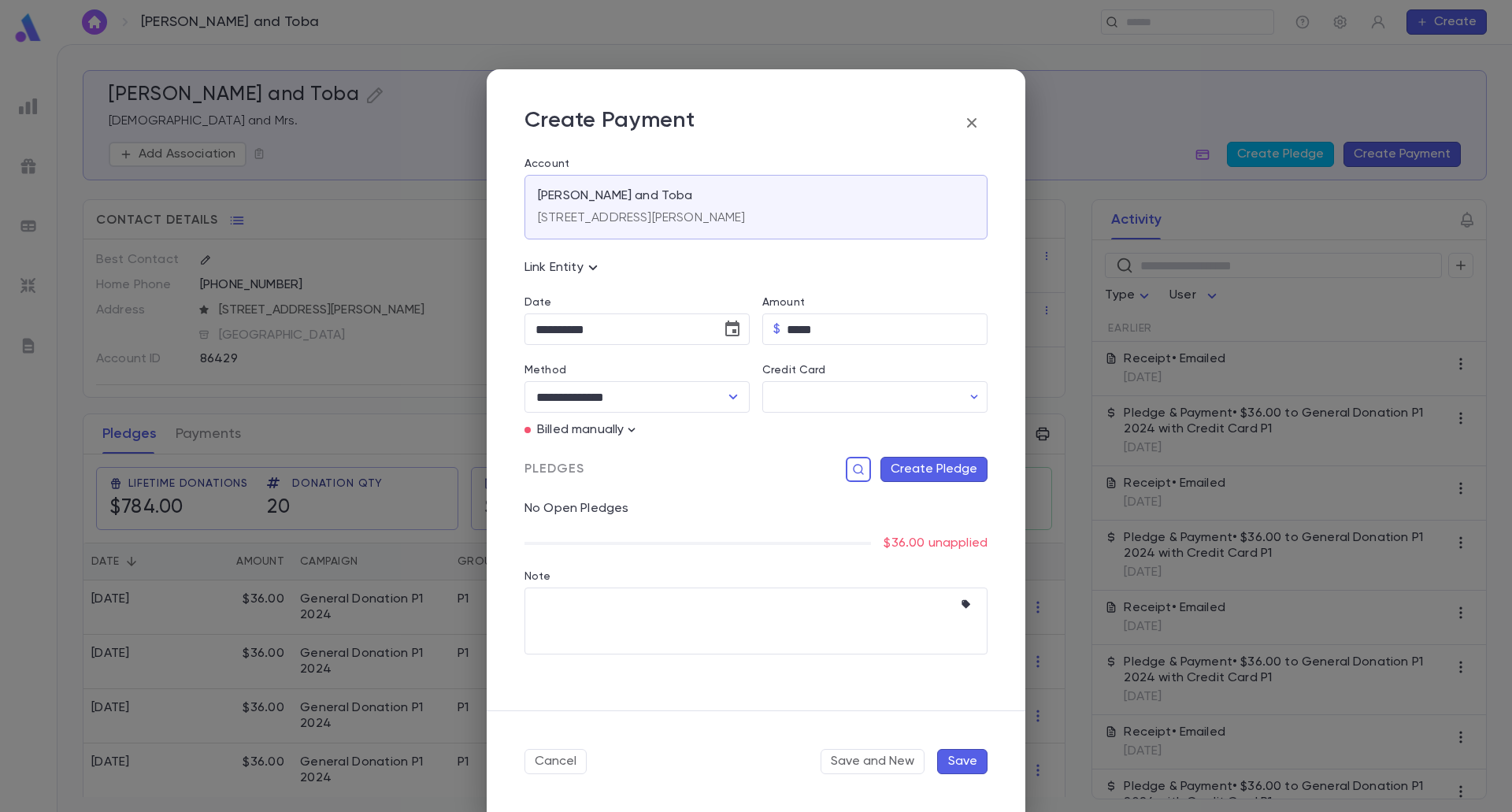
click at [920, 475] on button "Create Pledge" at bounding box center [934, 469] width 107 height 25
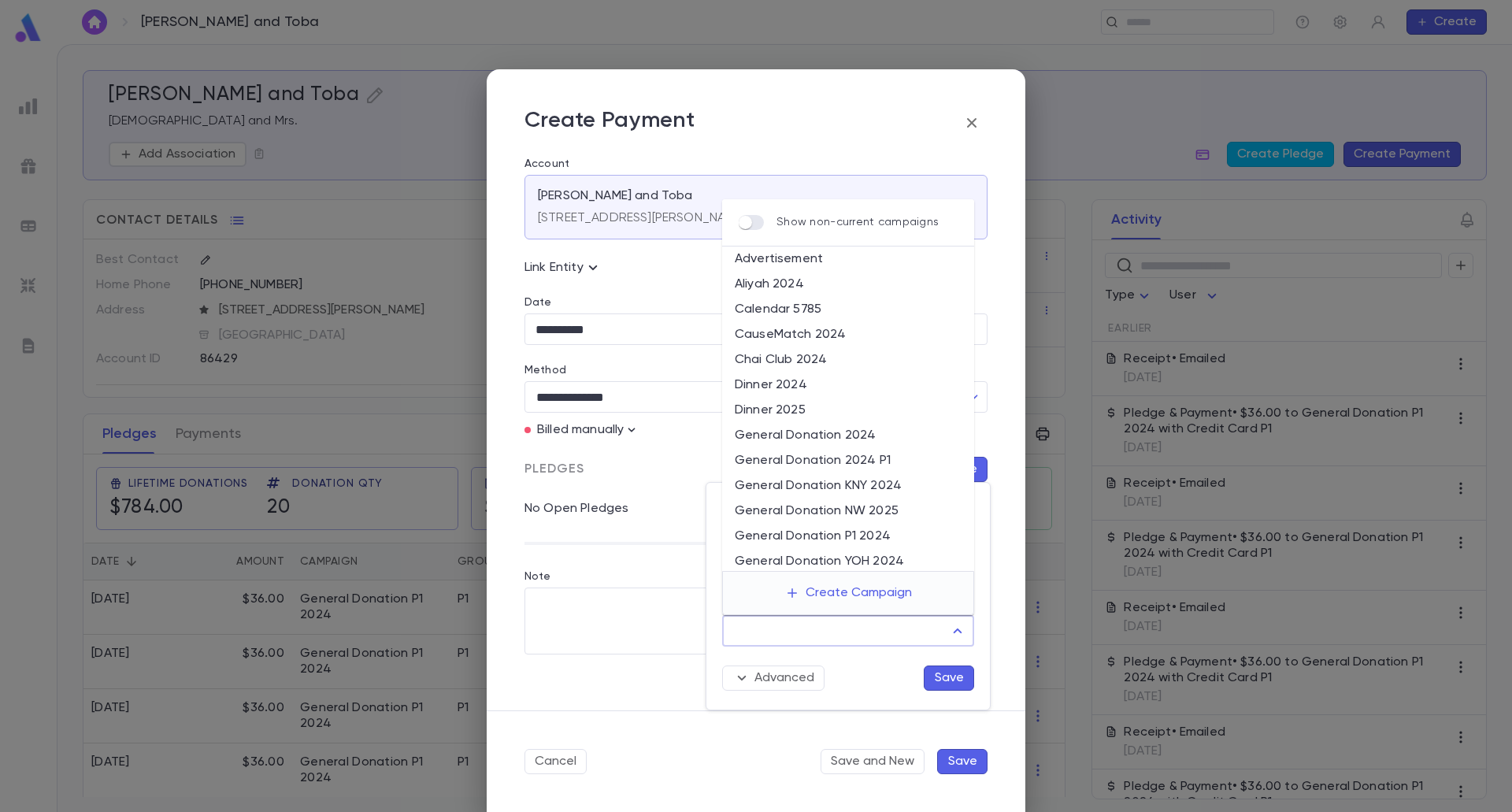
click at [907, 631] on input "Campaign" at bounding box center [835, 631] width 214 height 30
click at [868, 531] on li "General Donation P1 2024" at bounding box center [848, 536] width 252 height 25
type input "**********"
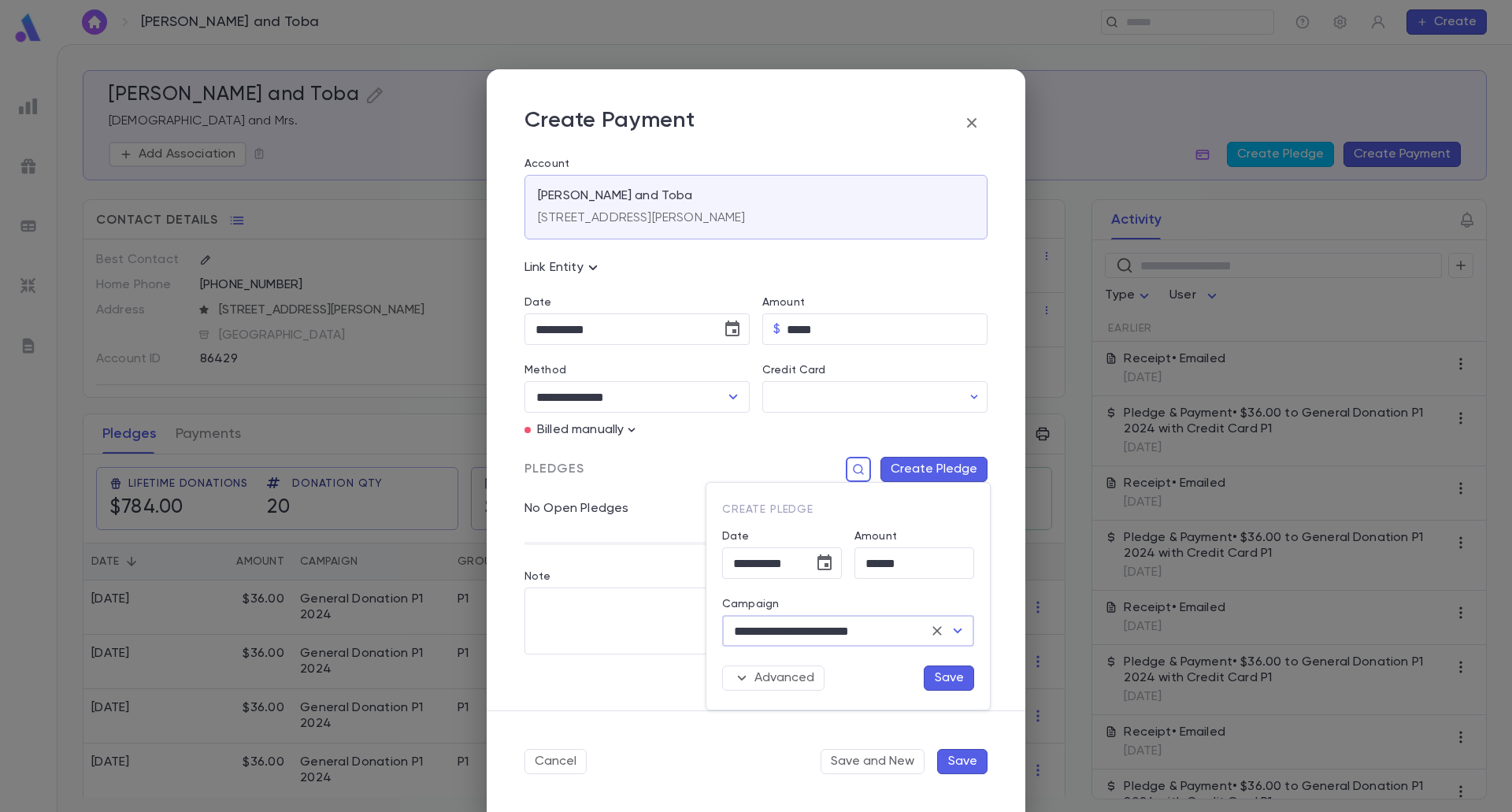
click at [938, 671] on button "Save" at bounding box center [949, 678] width 51 height 25
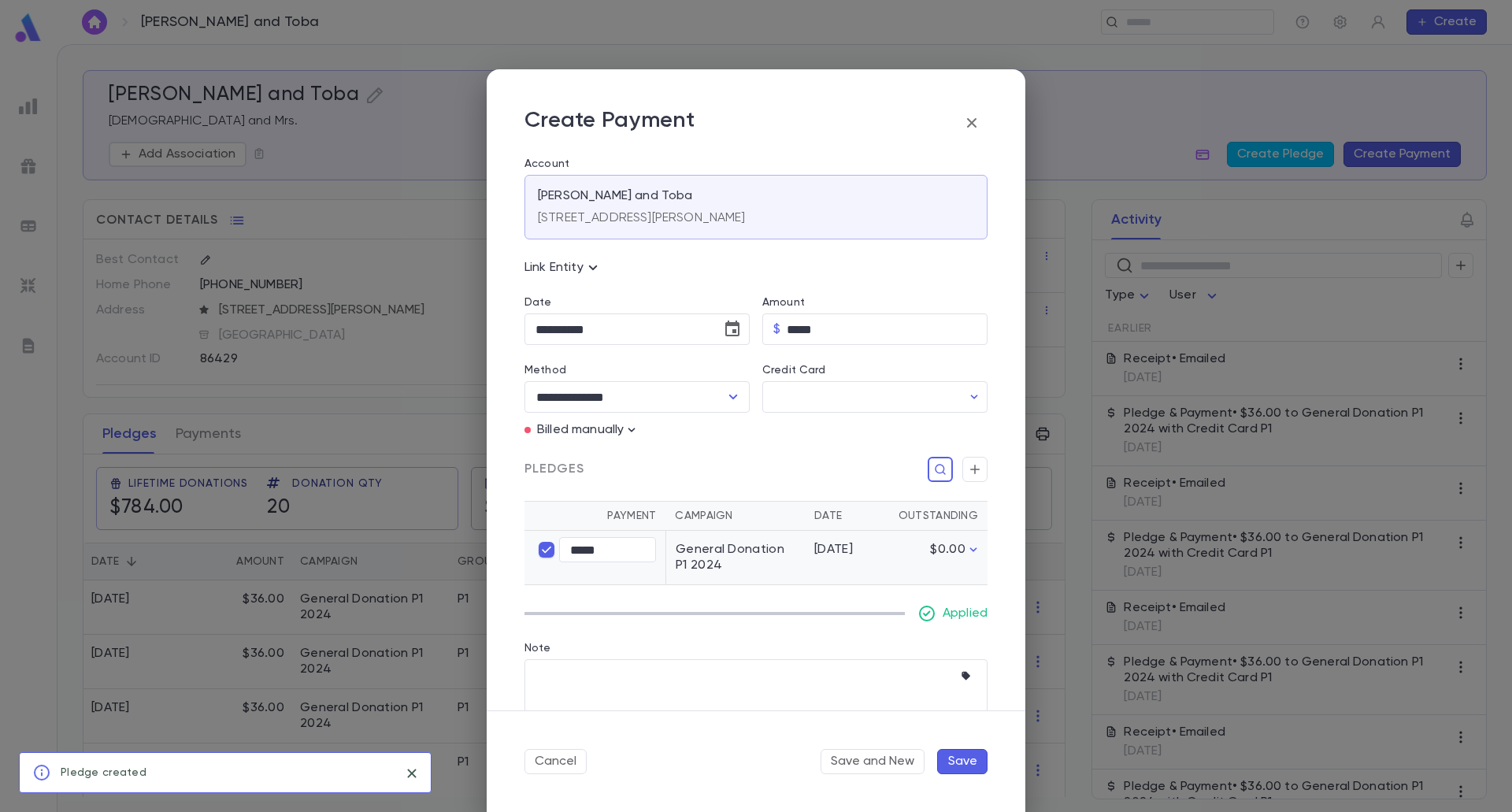
click at [961, 758] on button "Save" at bounding box center [962, 761] width 51 height 25
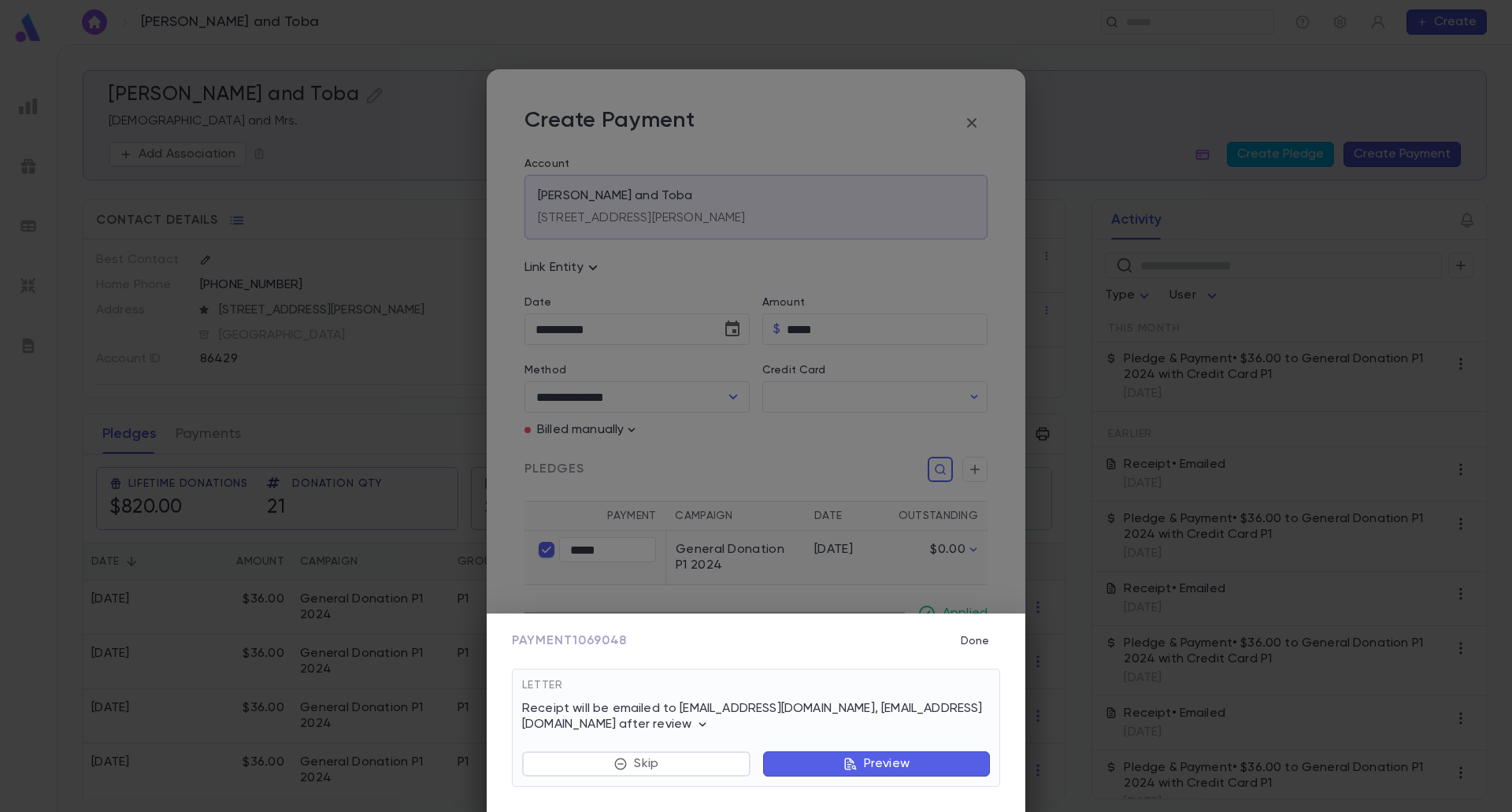
click at [909, 775] on button "Preview" at bounding box center [876, 764] width 227 height 25
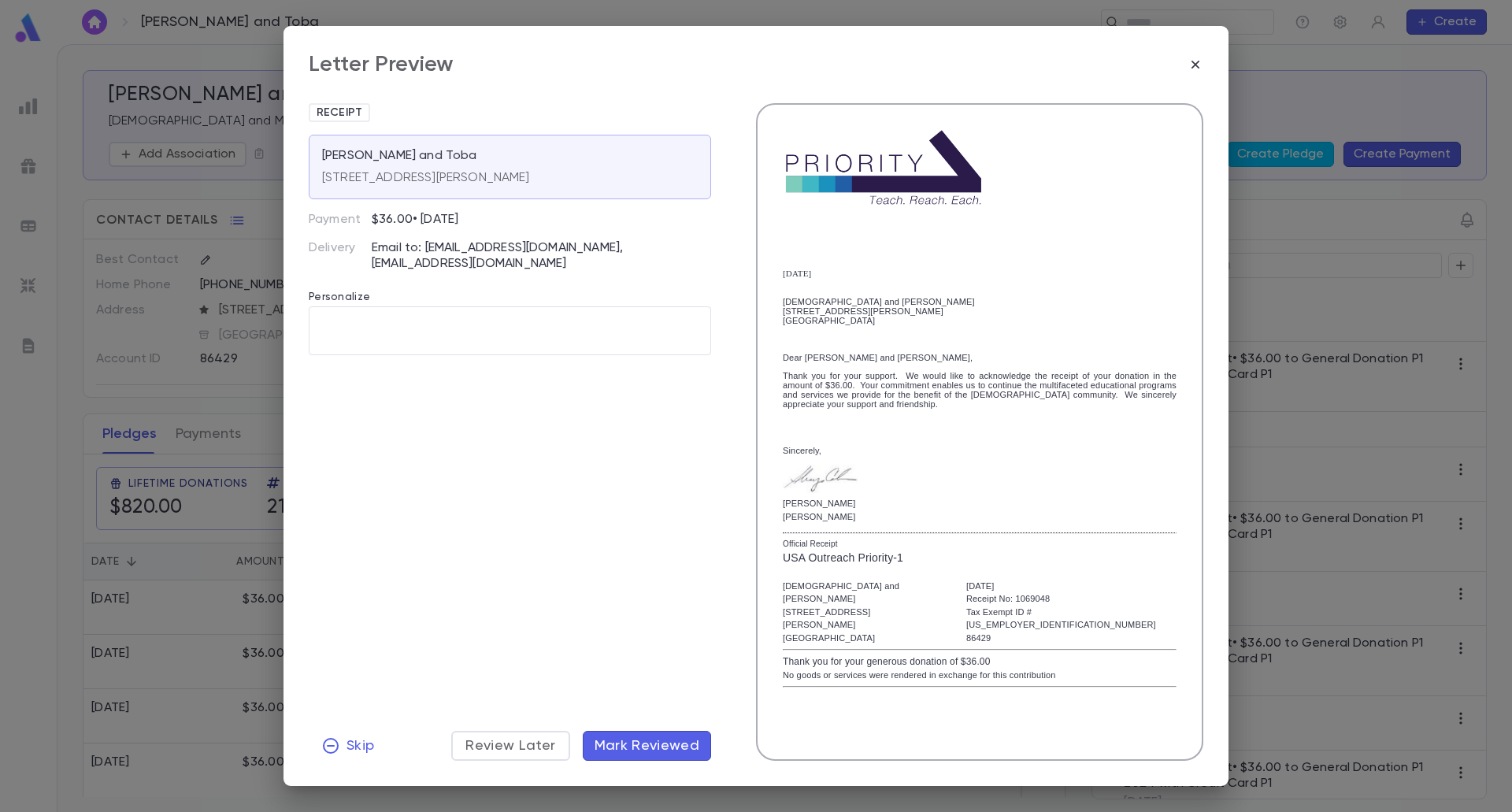
click at [660, 742] on span "Mark Reviewed" at bounding box center [647, 746] width 105 height 17
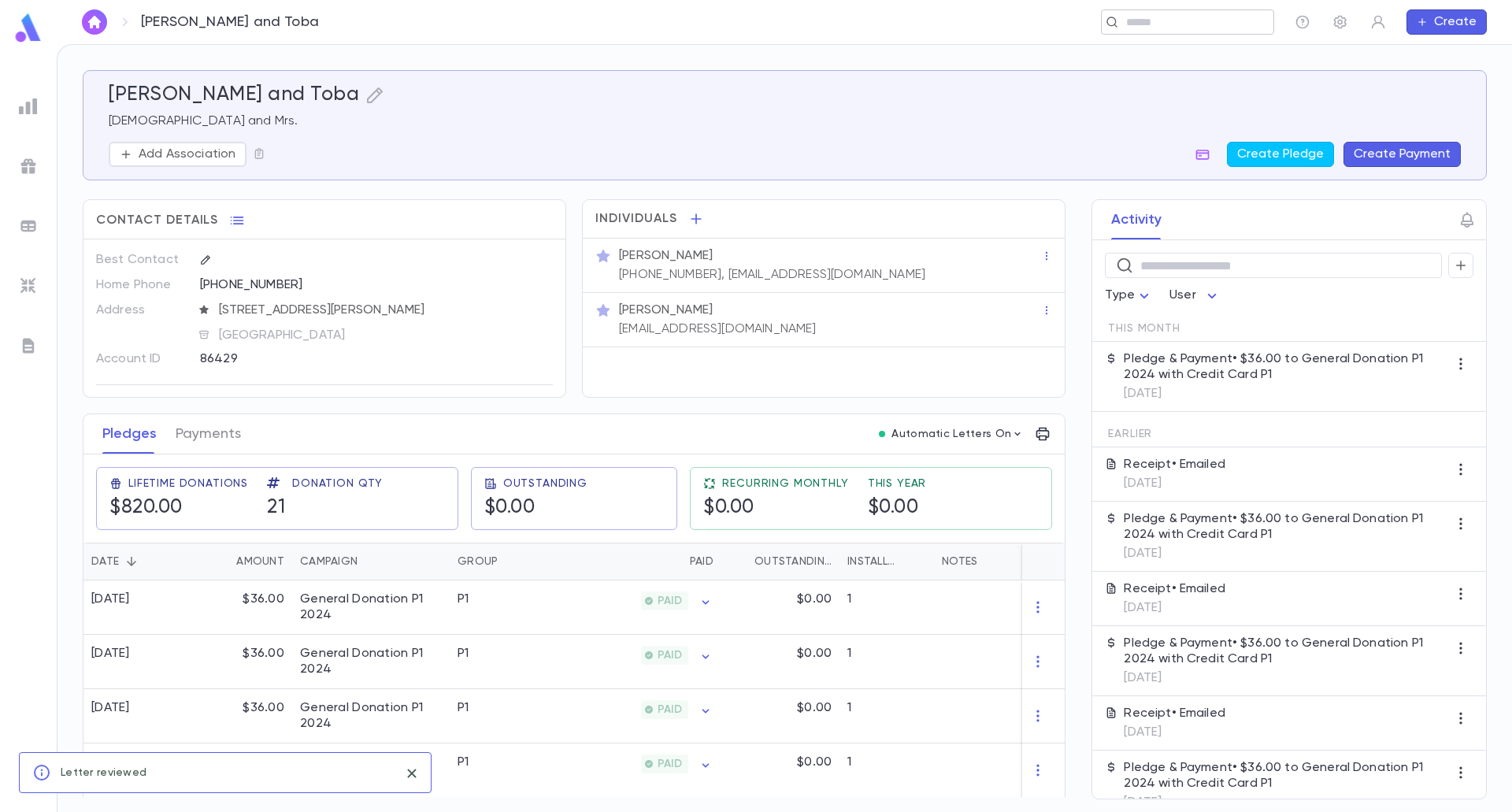
click at [1181, 26] on input "text" at bounding box center [1182, 23] width 122 height 15
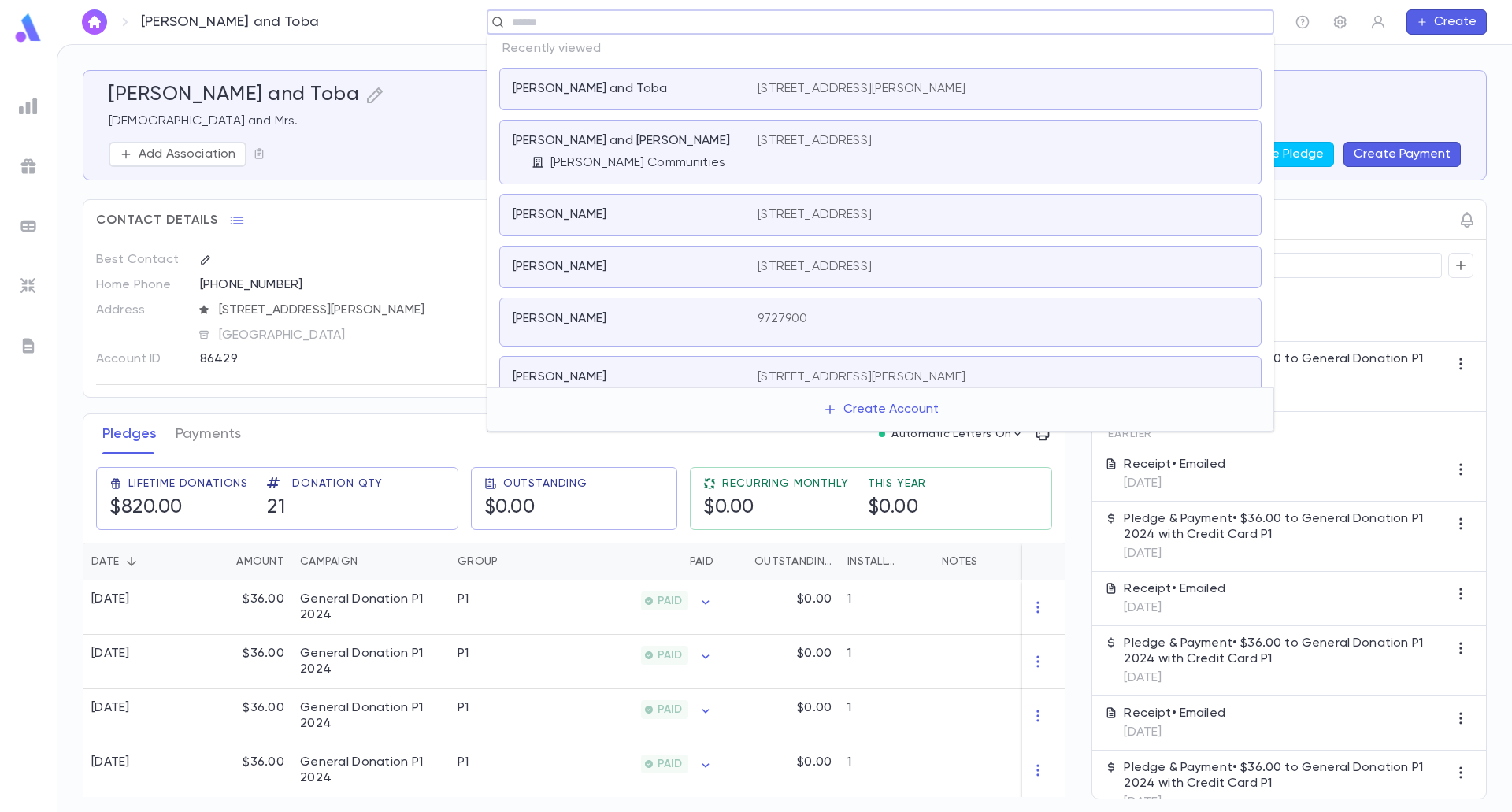
type input "*"
type input "*****"
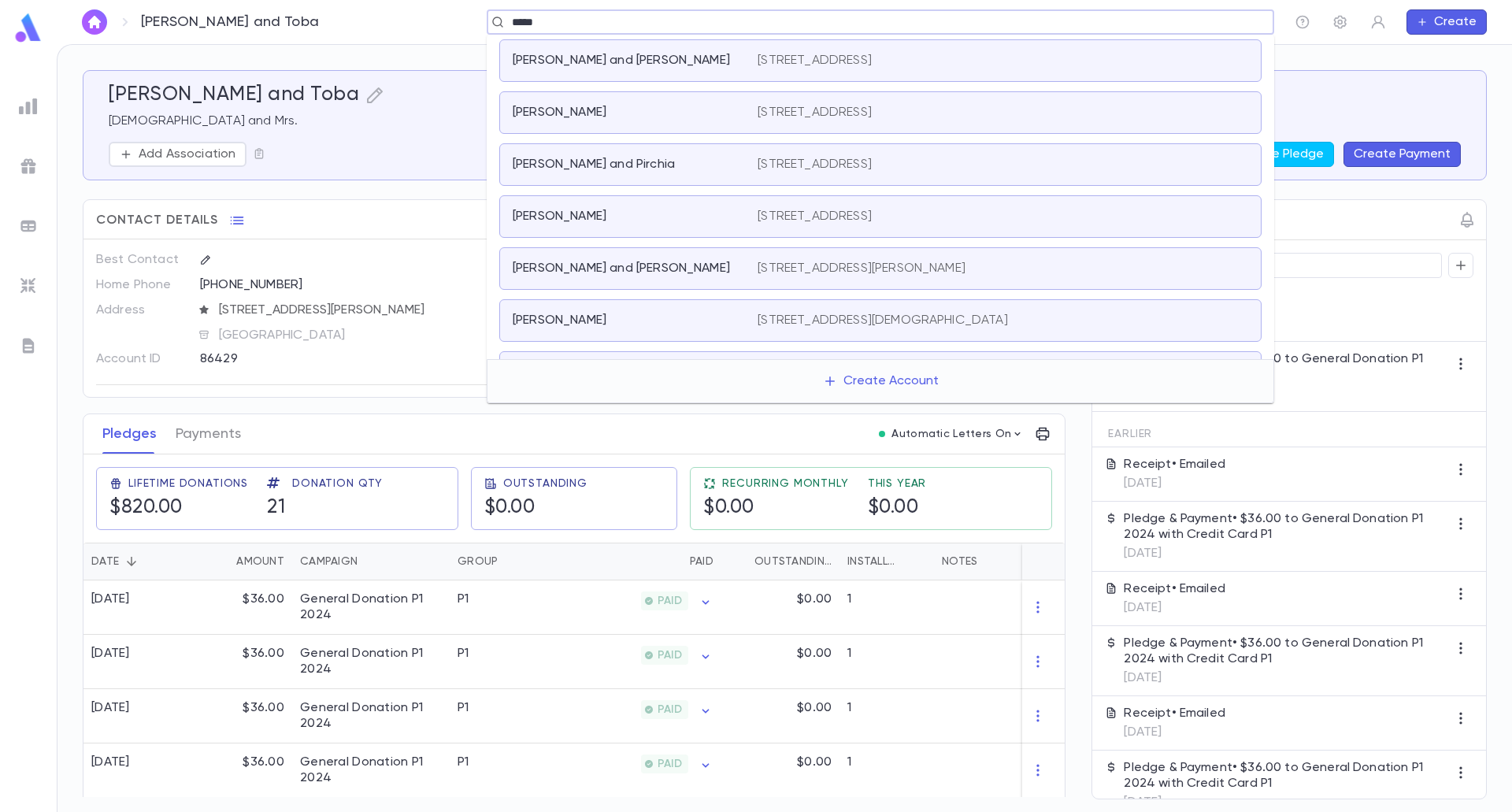
click at [667, 112] on div "[PERSON_NAME]" at bounding box center [625, 112] width 226 height 16
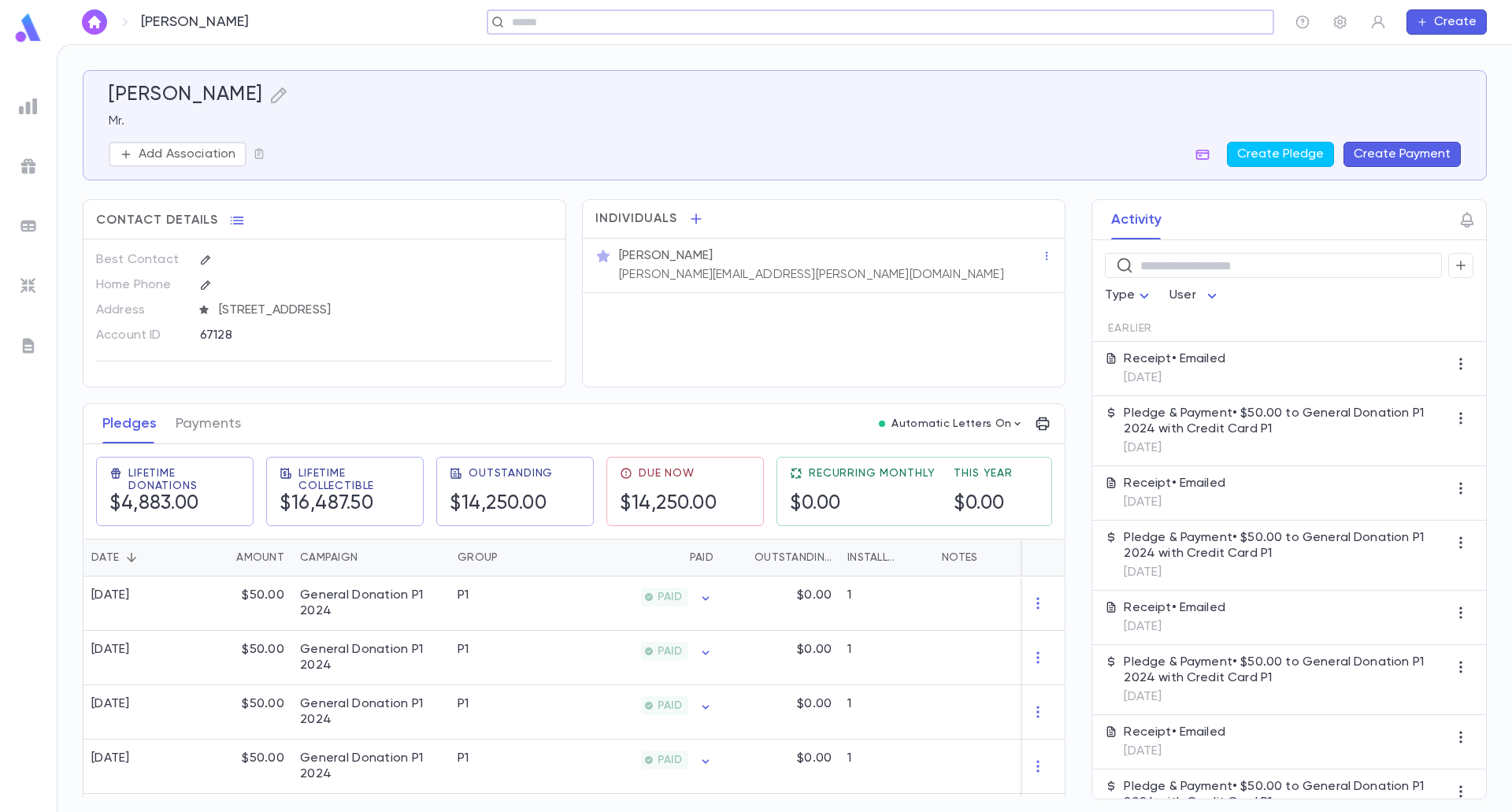
click at [1400, 154] on button "Create Payment" at bounding box center [1402, 154] width 118 height 25
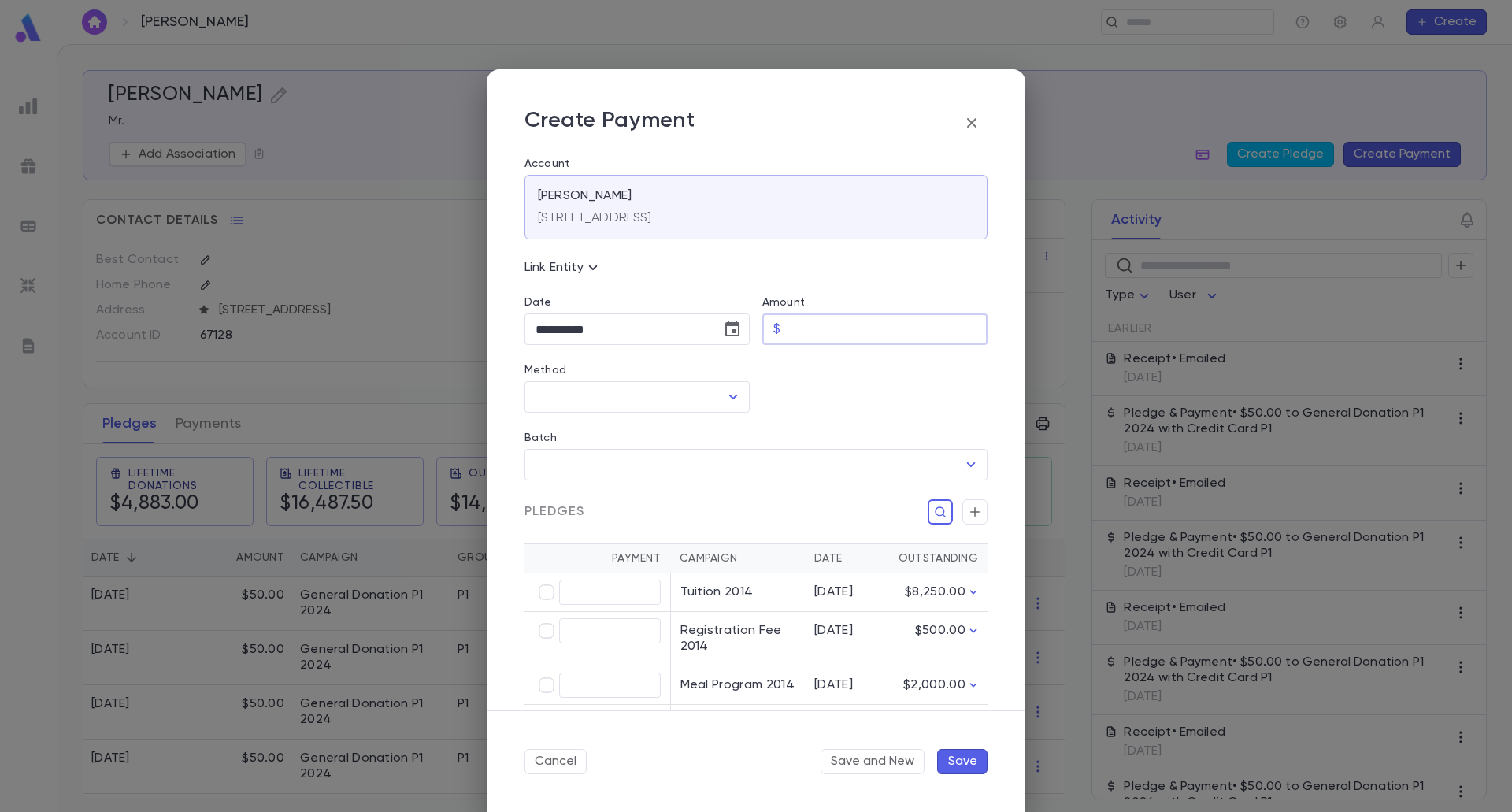
click at [864, 330] on input "Amount" at bounding box center [886, 330] width 201 height 31
type input "*****"
click at [729, 330] on icon "Choose date, selected date is Aug 25, 2025" at bounding box center [732, 330] width 19 height 19
click at [709, 490] on button "16" at bounding box center [710, 495] width 28 height 28
type input "**********"
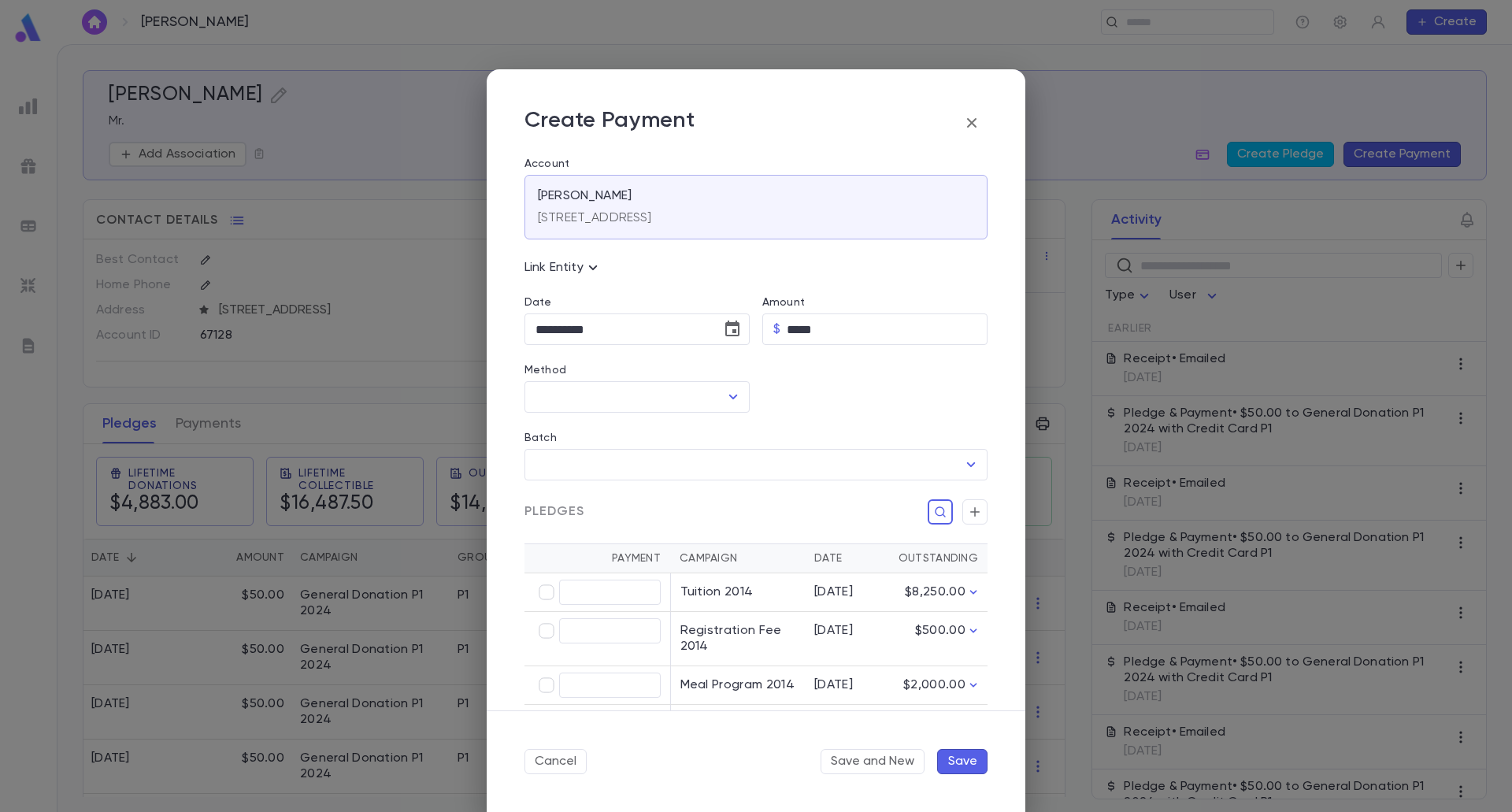
click at [724, 400] on icon "Open" at bounding box center [733, 397] width 19 height 19
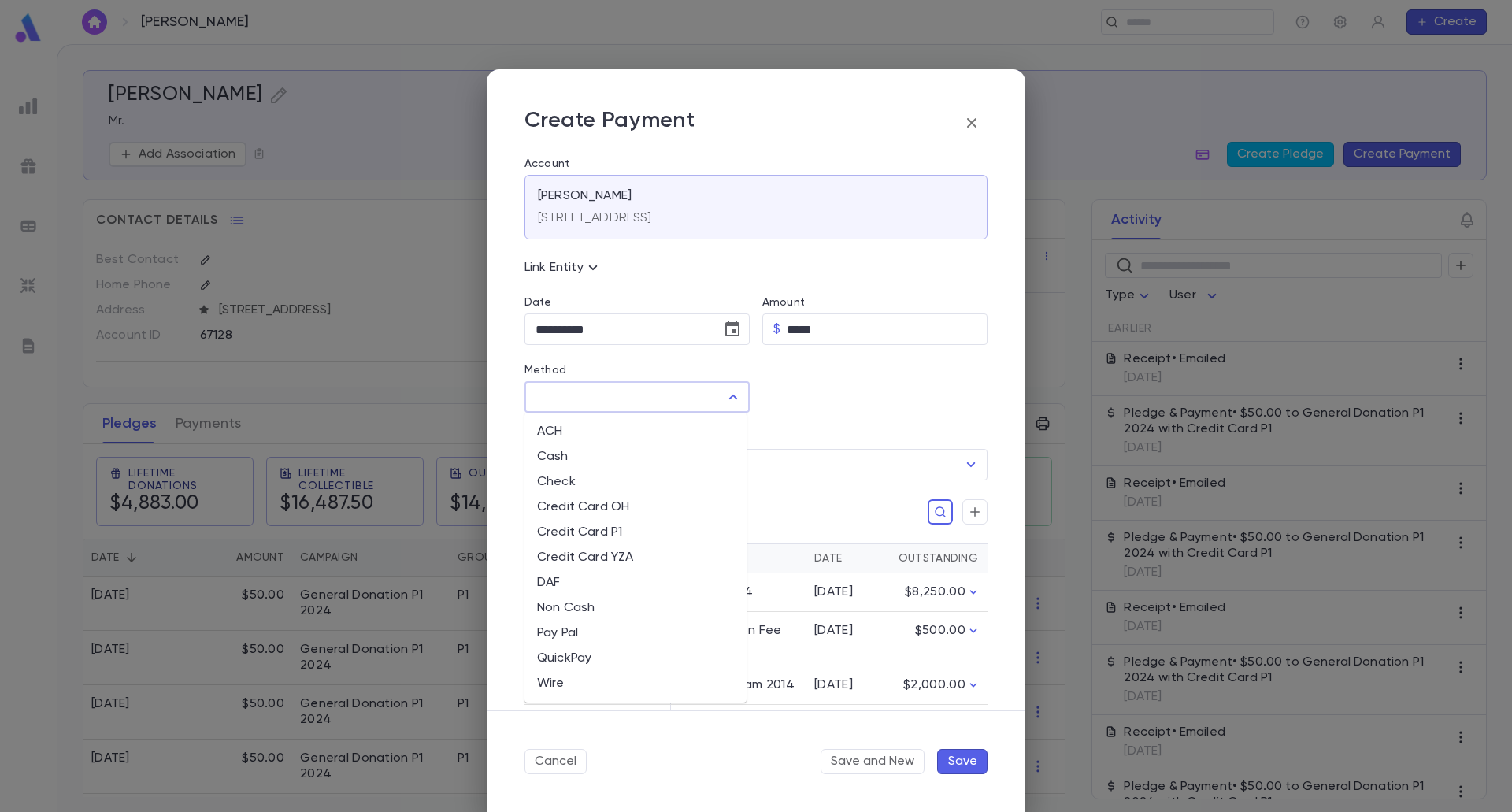
click at [625, 542] on li "Credit Card P1" at bounding box center [635, 532] width 222 height 25
type input "**********"
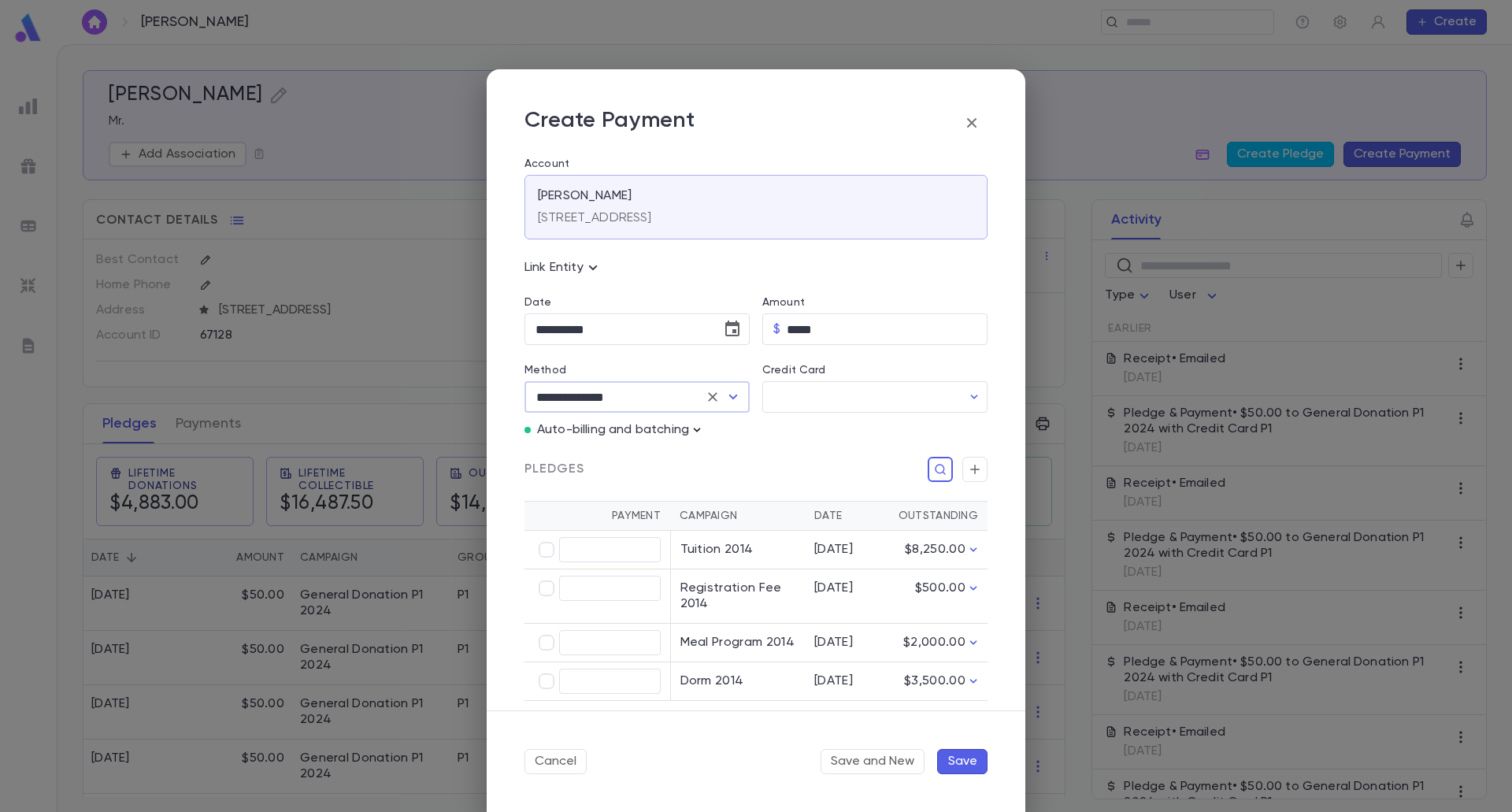
click at [701, 437] on icon "button" at bounding box center [697, 430] width 16 height 16
click at [716, 460] on p "Enter Manual Billing Instead" at bounding box center [787, 458] width 162 height 16
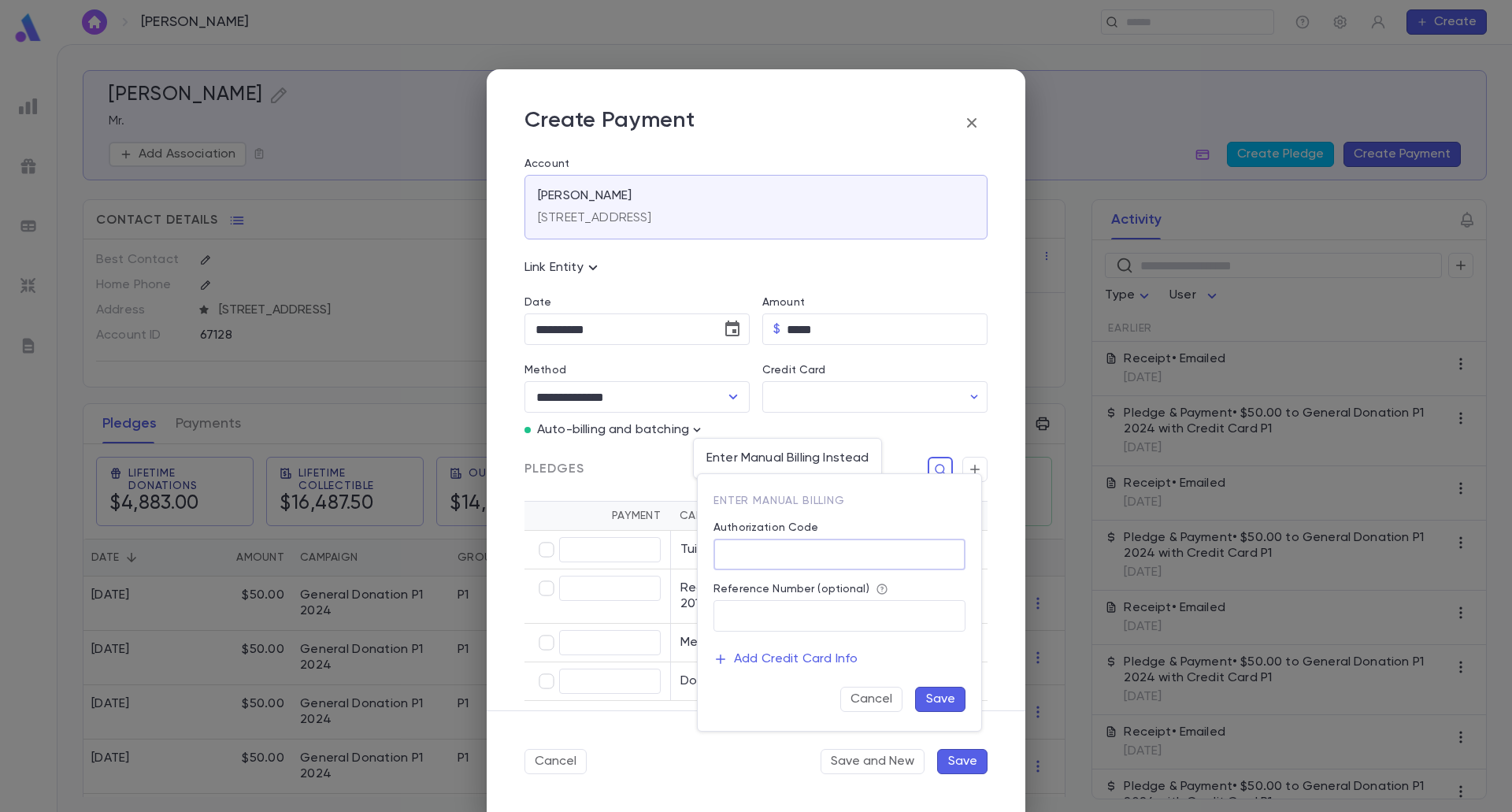
click at [761, 570] on div "Enter Manual Billing Authorization Code ​ Reference Number (optional) ​ Add Cre…" at bounding box center [832, 596] width 265 height 232
type input "**"
click at [957, 703] on button "Save" at bounding box center [941, 699] width 51 height 25
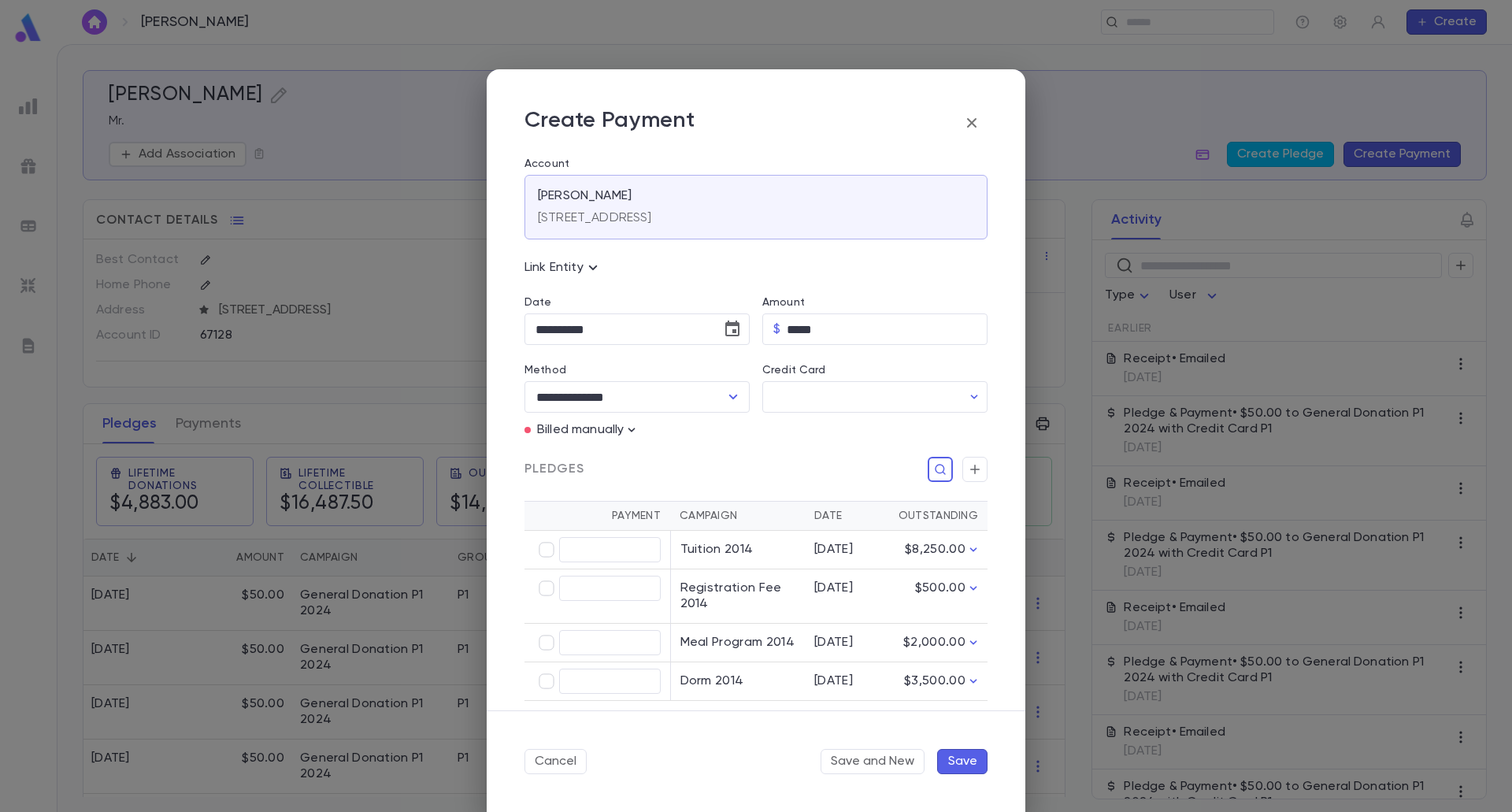
click at [968, 456] on div "Pledges" at bounding box center [749, 460] width 475 height 44
click at [971, 475] on icon "button" at bounding box center [974, 469] width 14 height 16
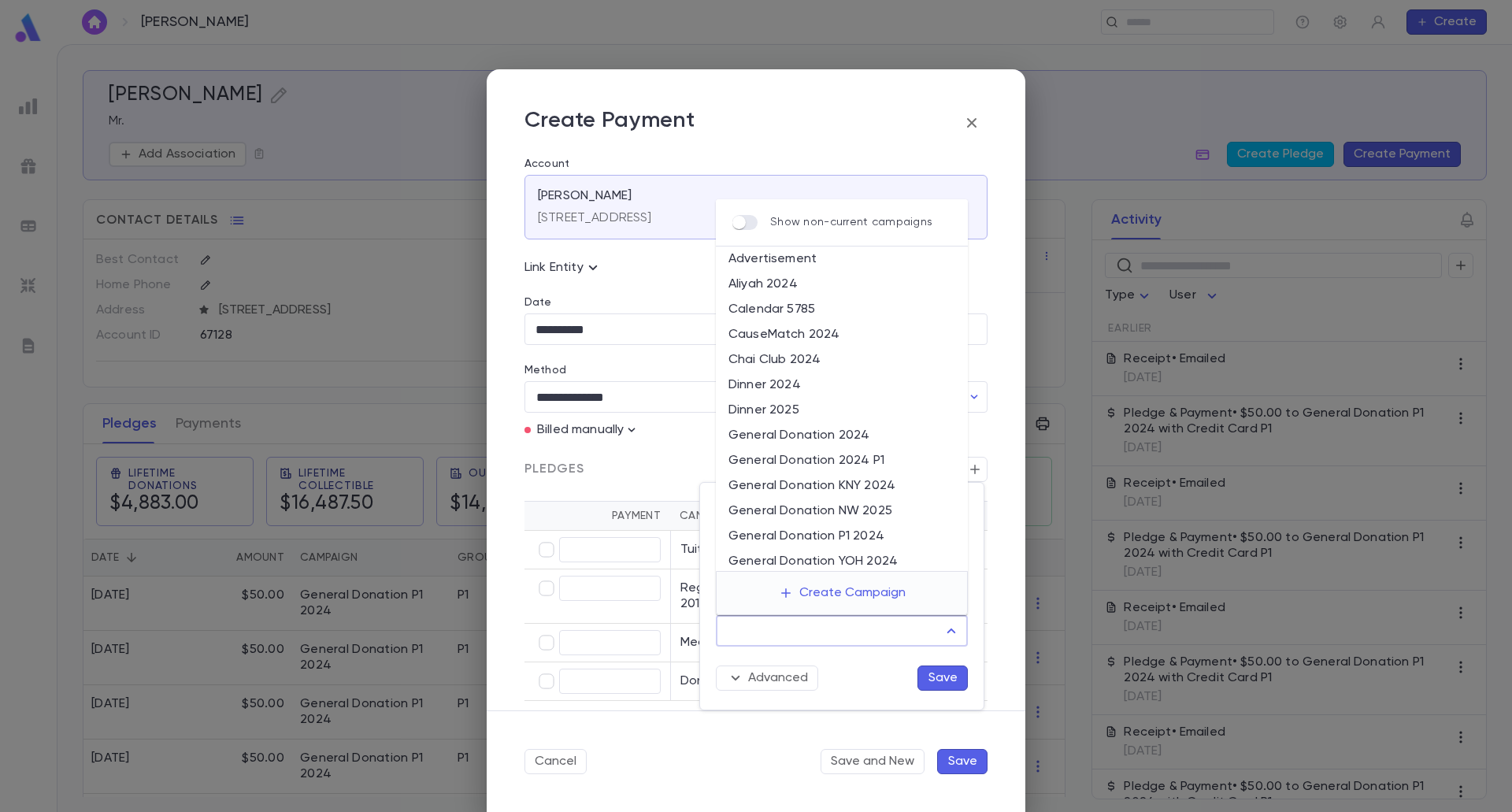
click at [932, 629] on input "Campaign" at bounding box center [829, 631] width 214 height 30
click at [882, 528] on li "General Donation P1 2024" at bounding box center [842, 536] width 252 height 25
type input "**********"
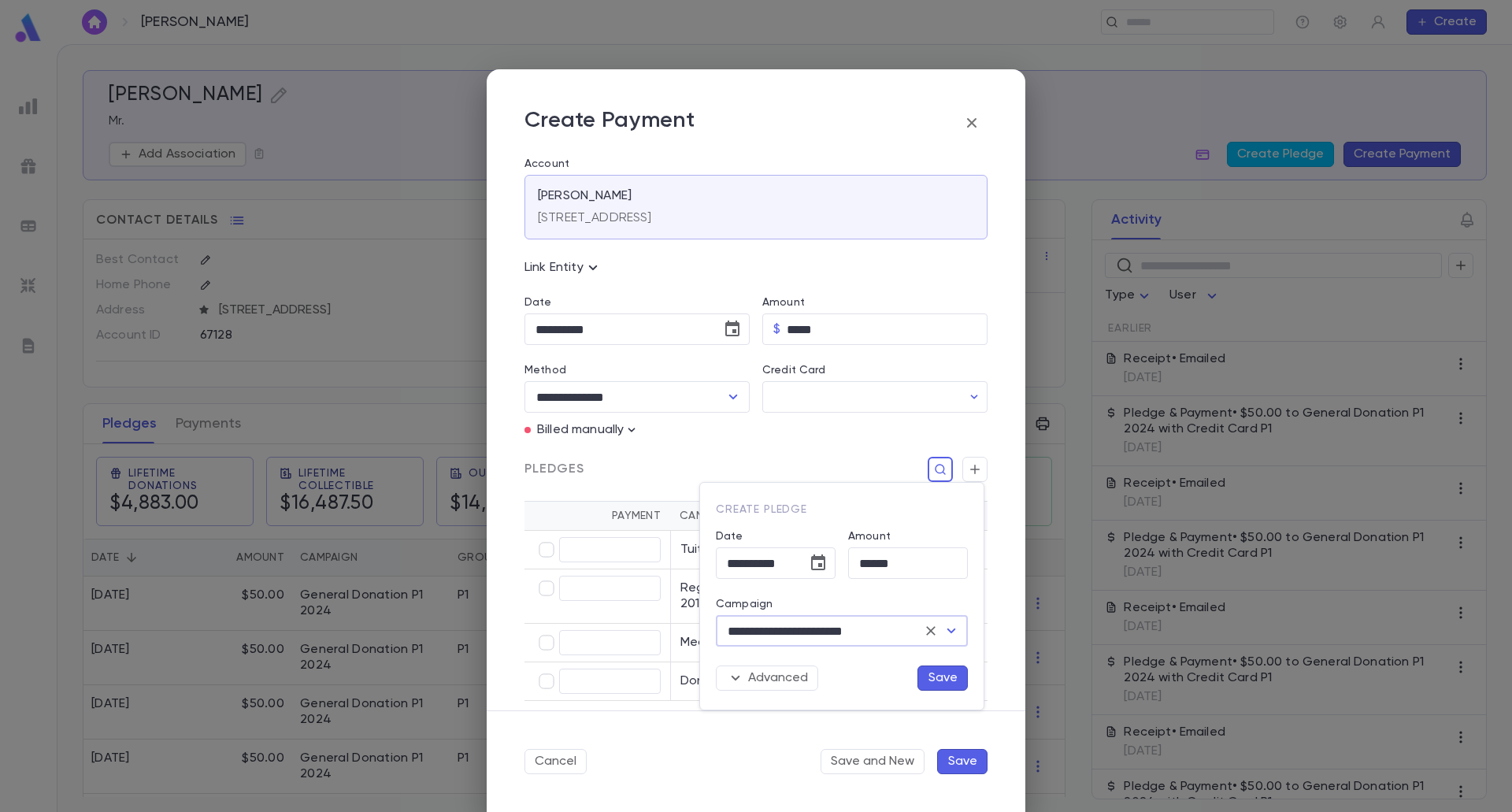
click at [935, 686] on button "Save" at bounding box center [942, 678] width 51 height 25
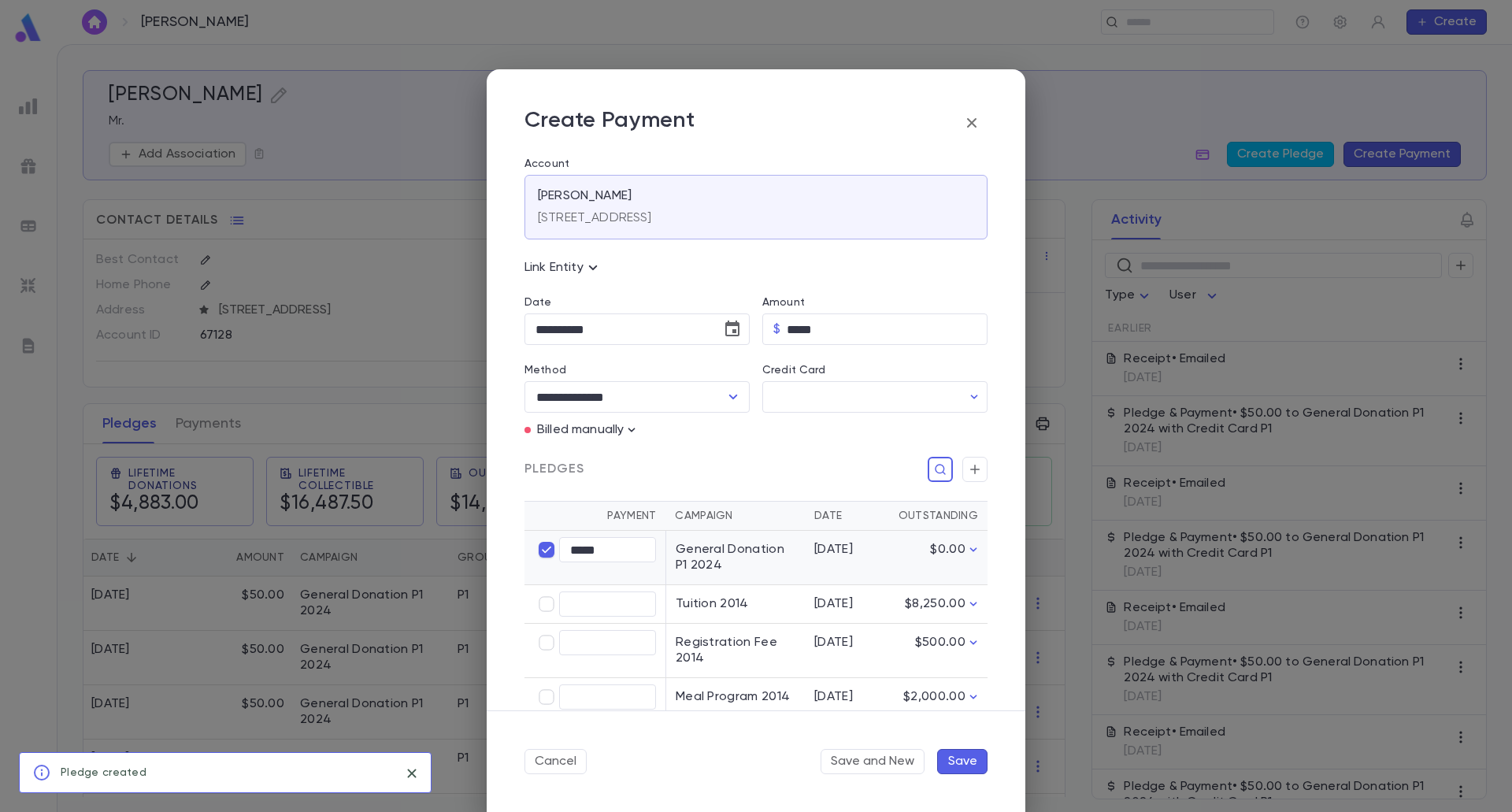
click at [961, 755] on button "Save" at bounding box center [962, 761] width 51 height 25
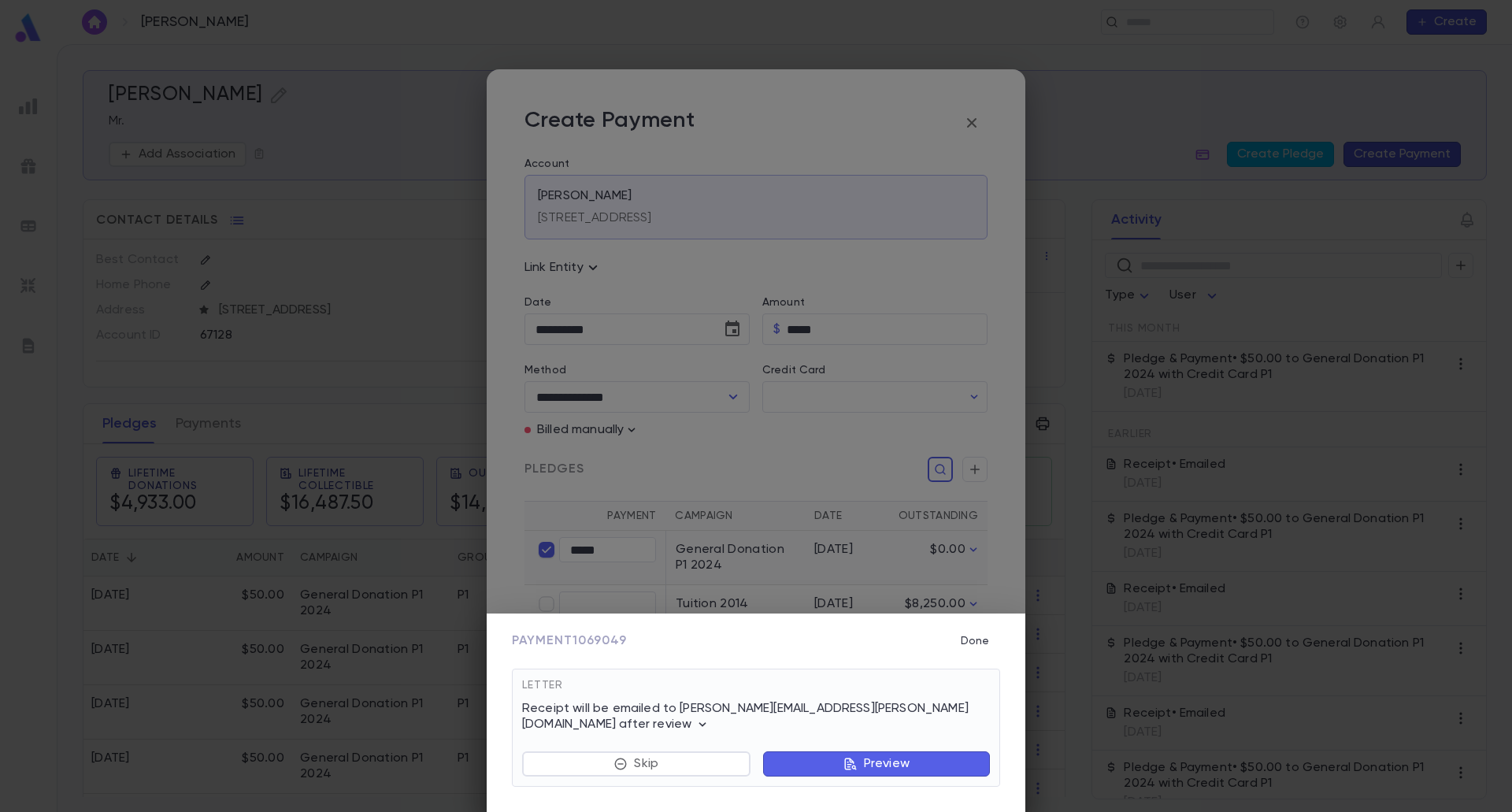
click at [913, 768] on button "Preview" at bounding box center [876, 764] width 227 height 25
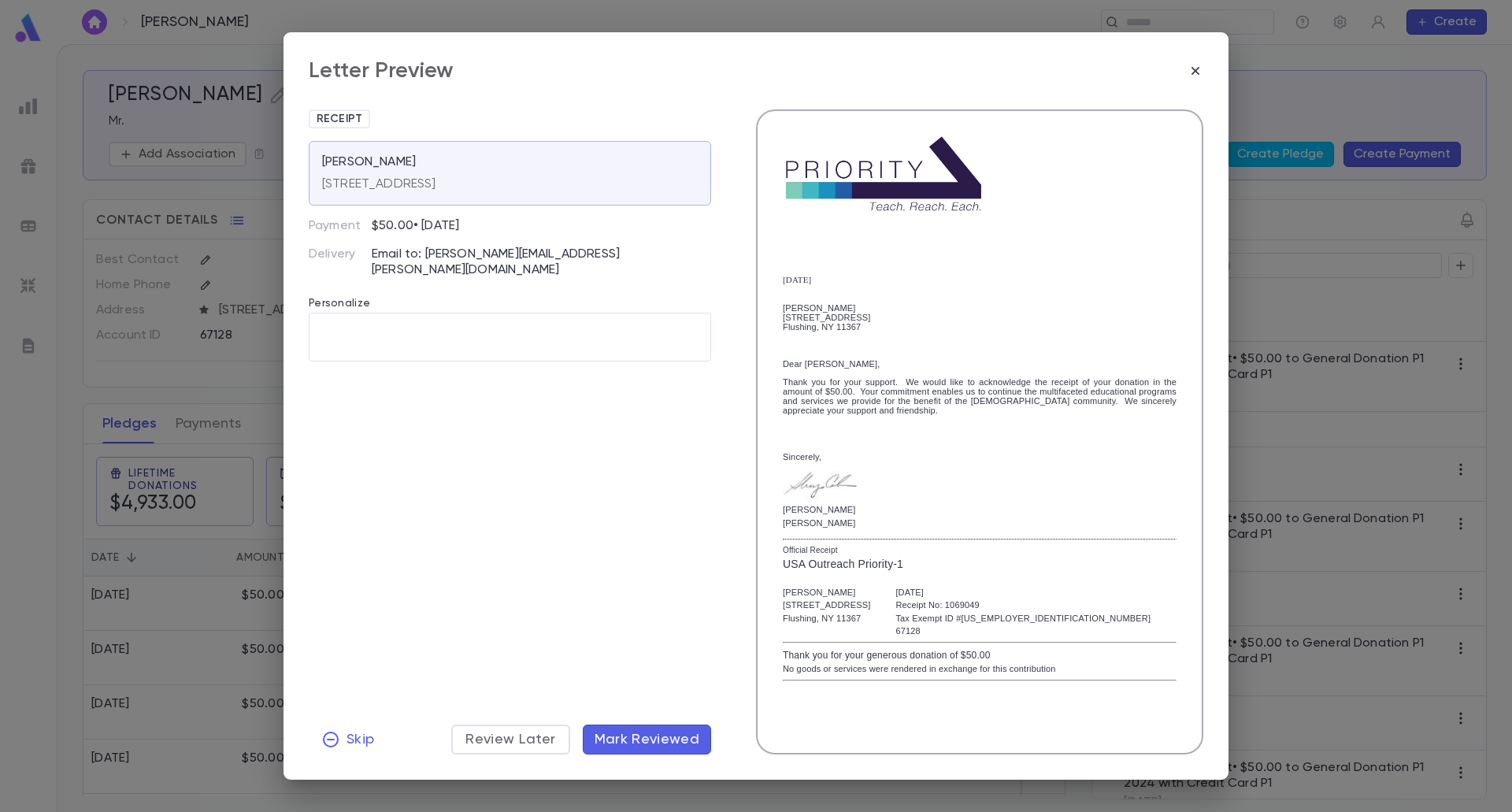
click at [710, 750] on button "Mark Reviewed" at bounding box center [647, 739] width 129 height 30
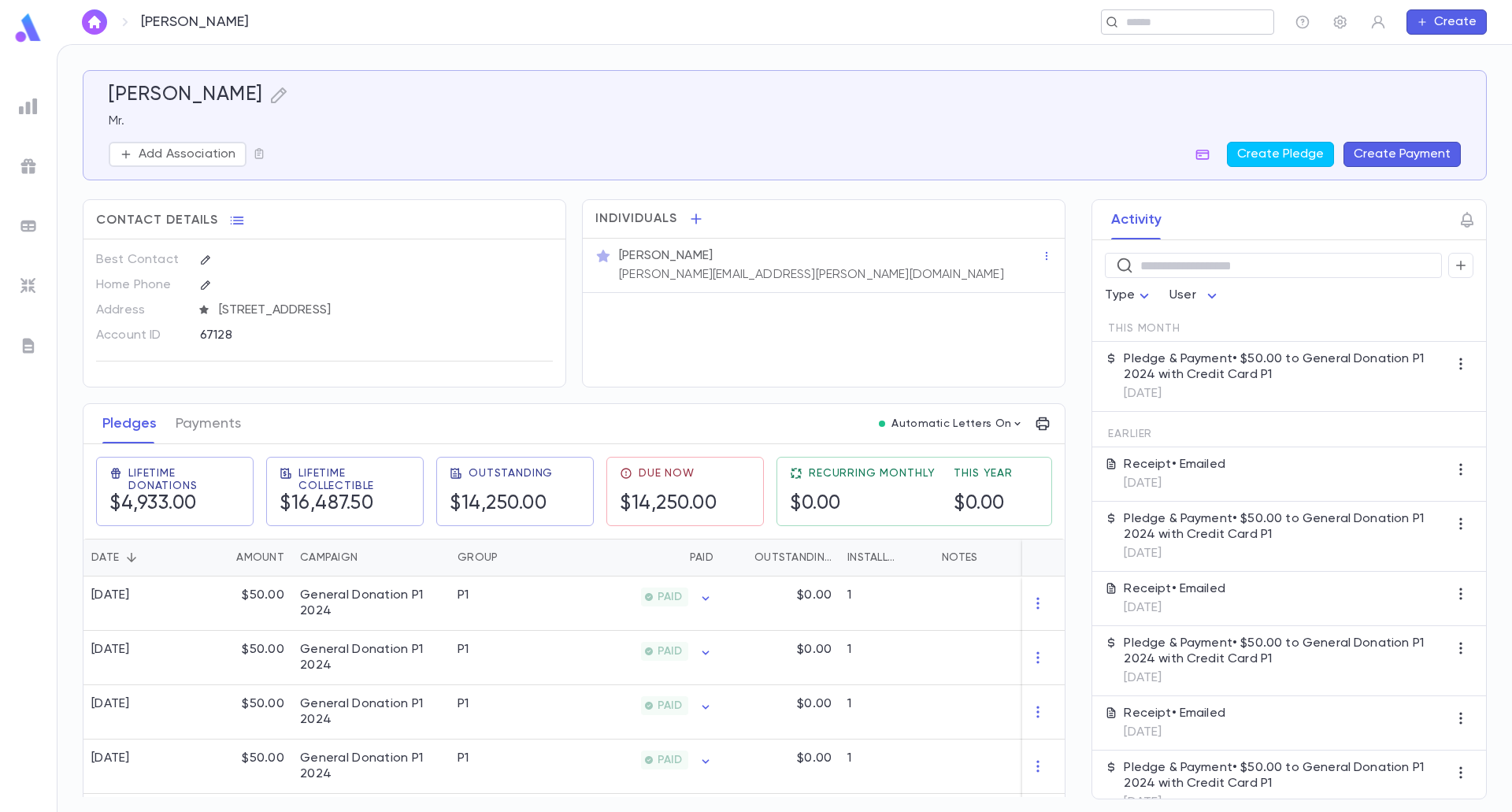
click at [1182, 15] on input "text" at bounding box center [1182, 23] width 122 height 15
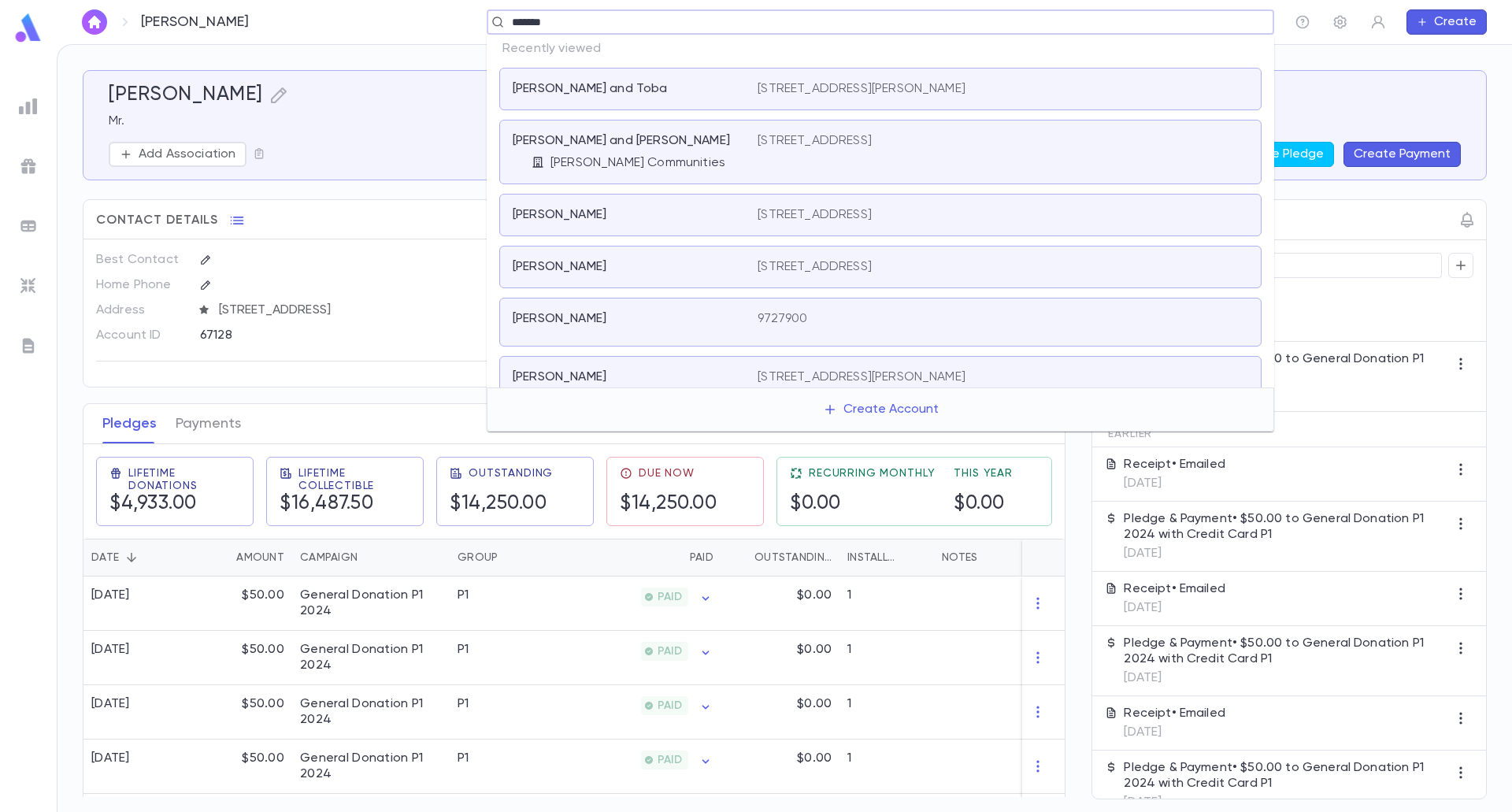
type input "********"
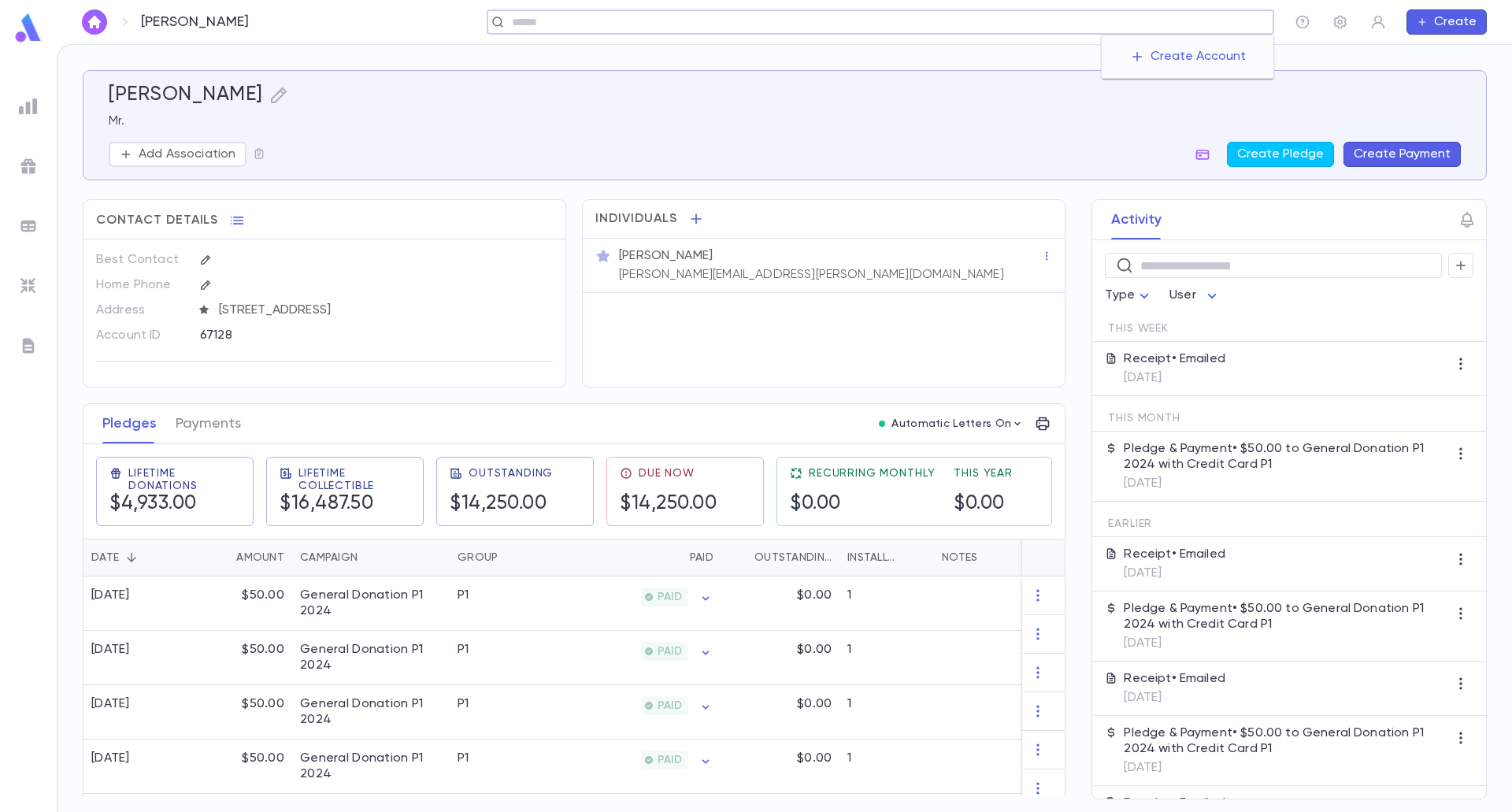
click at [1178, 27] on input "text" at bounding box center [887, 23] width 760 height 15
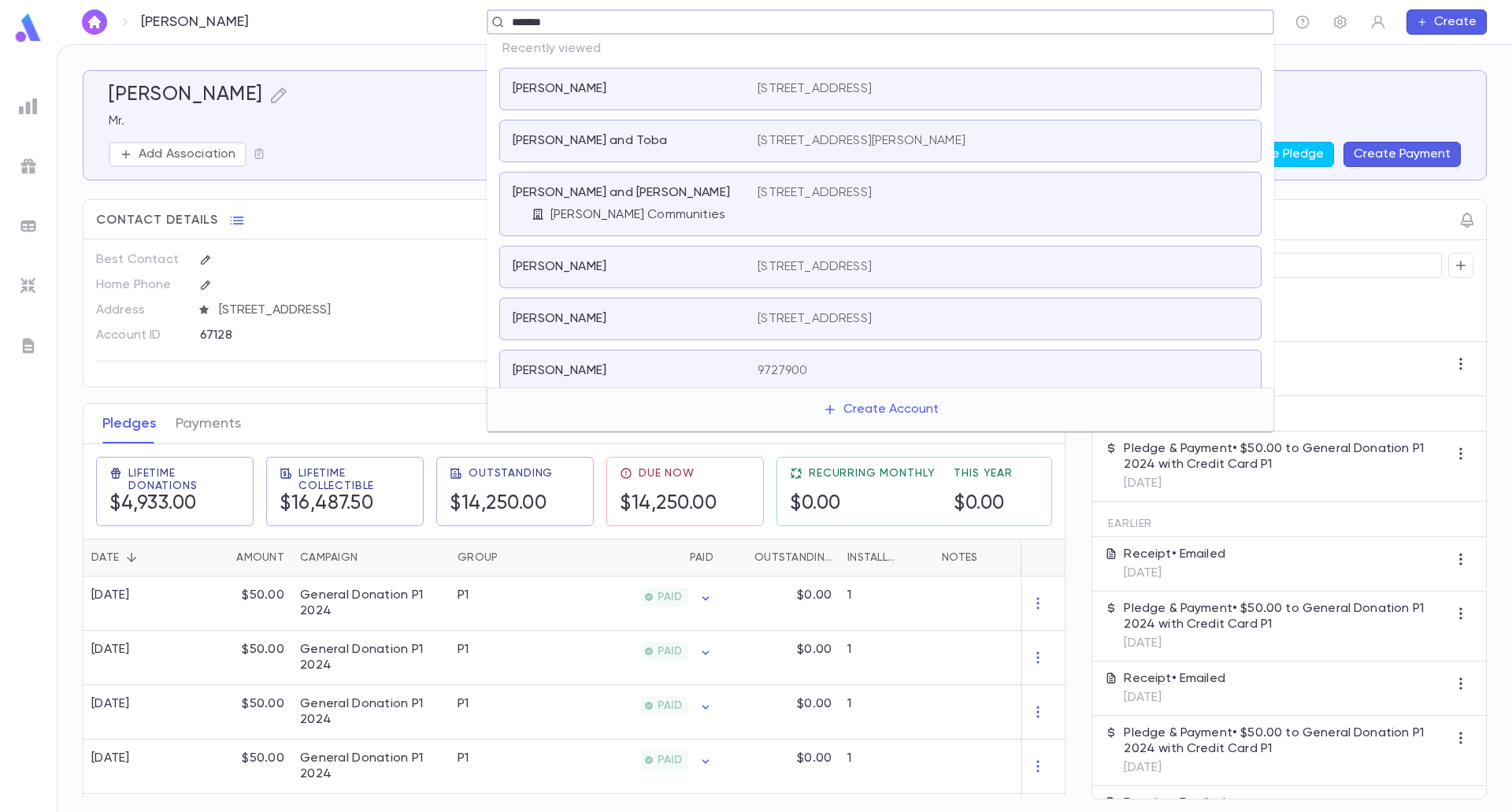
type input "********"
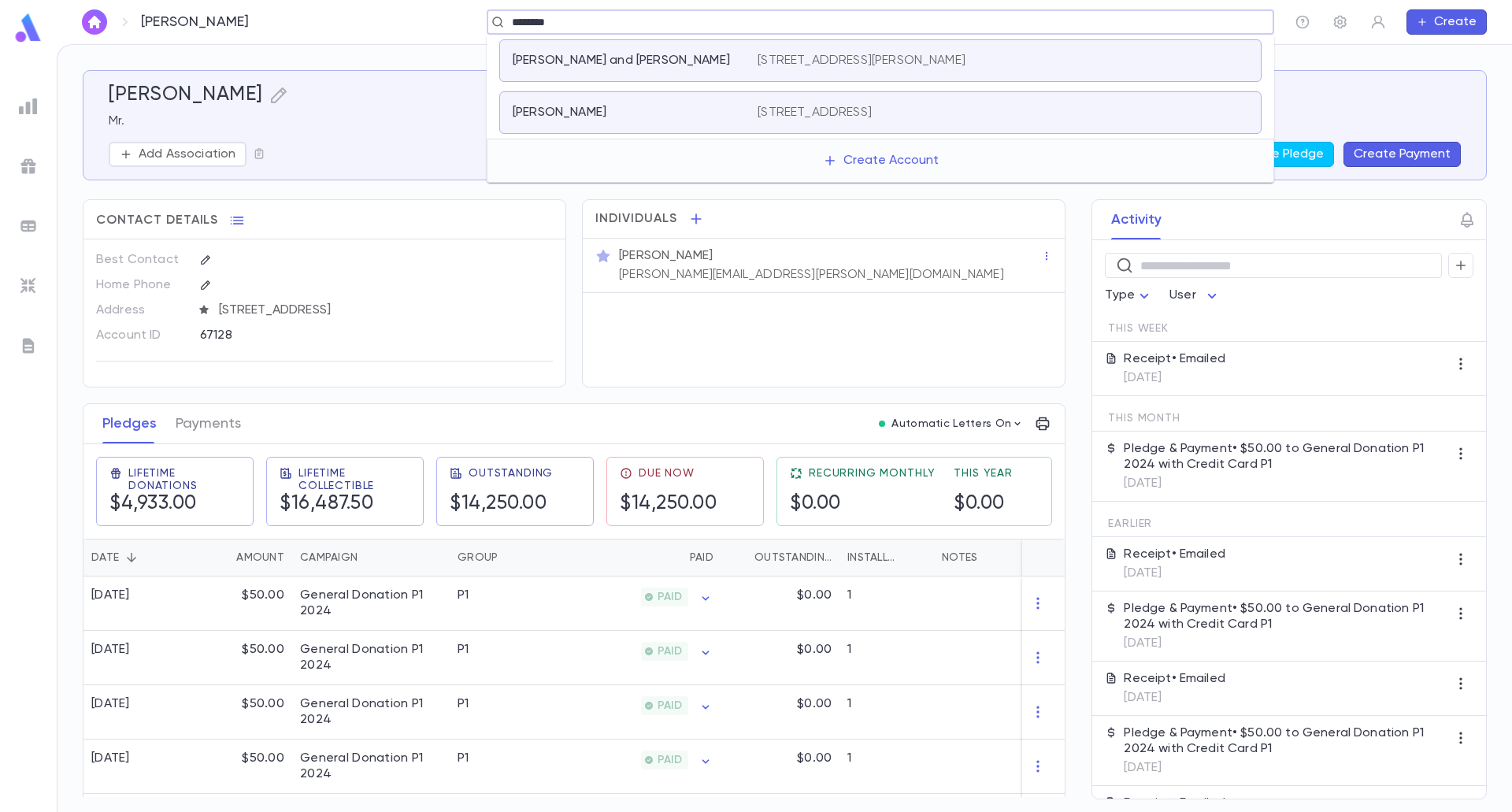
click at [637, 62] on p "[PERSON_NAME] and [PERSON_NAME]" at bounding box center [620, 60] width 217 height 16
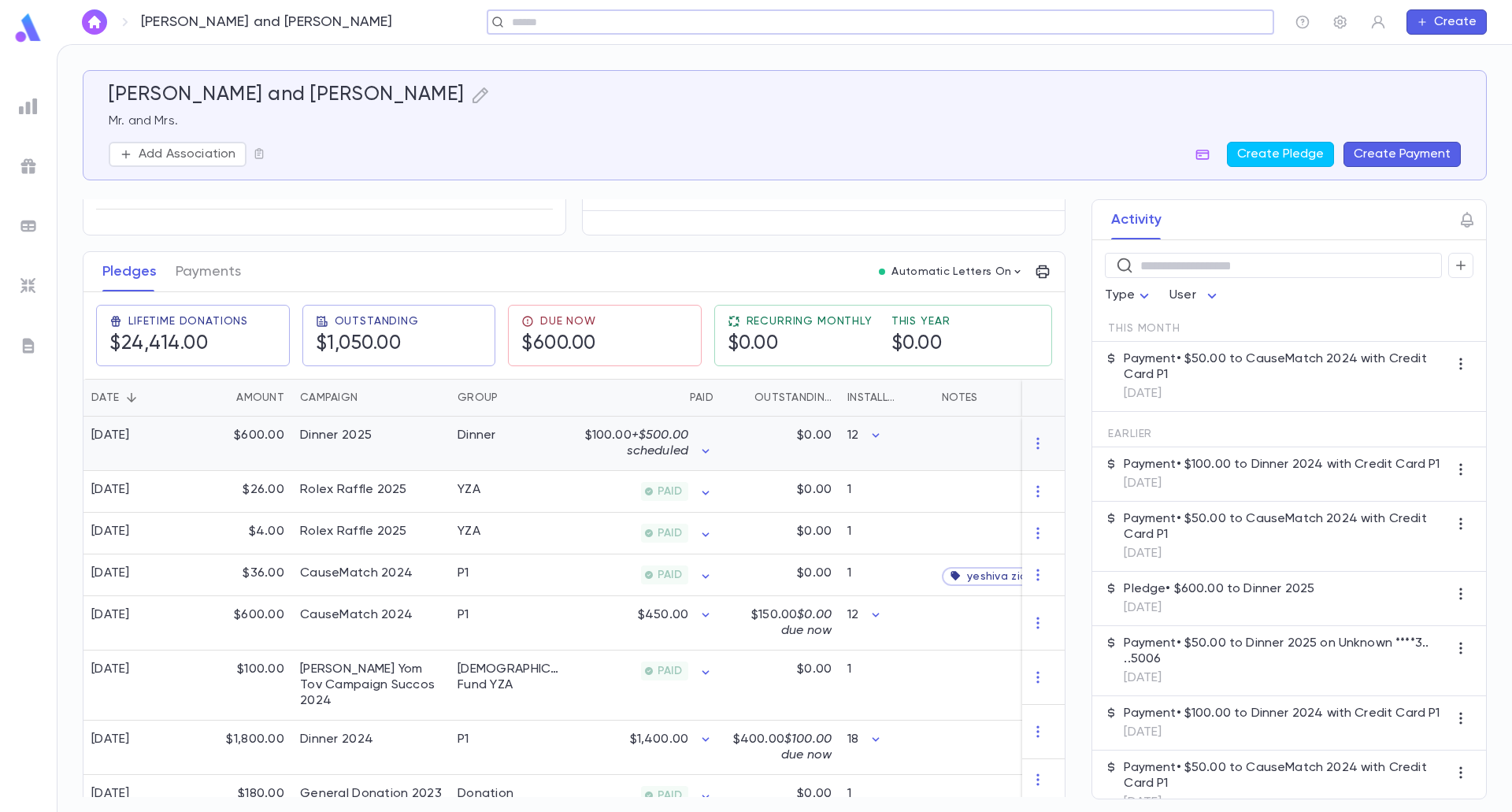
scroll to position [157, 0]
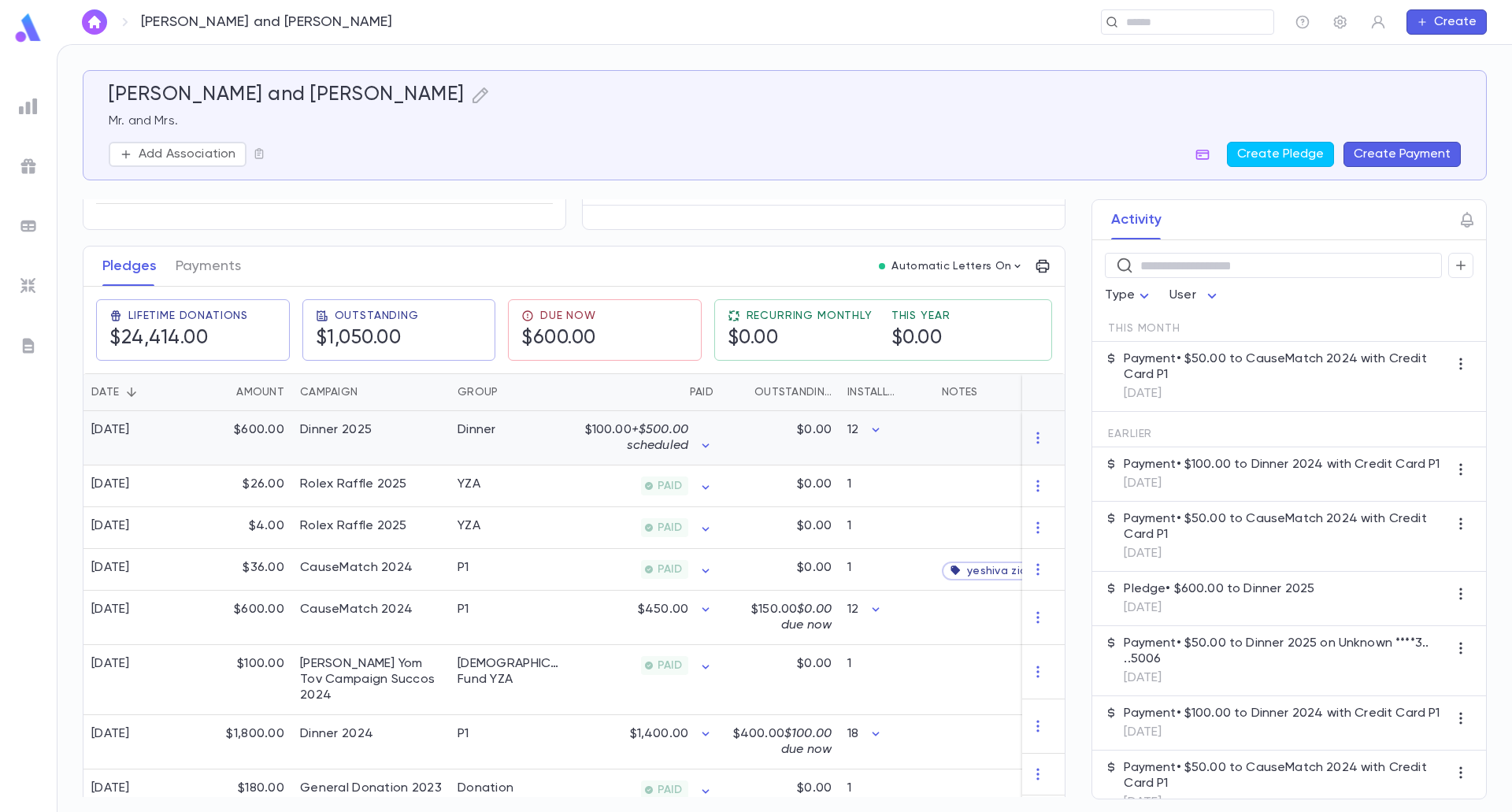
click at [591, 442] on p "$100.00 + $500.00 scheduled" at bounding box center [632, 437] width 113 height 31
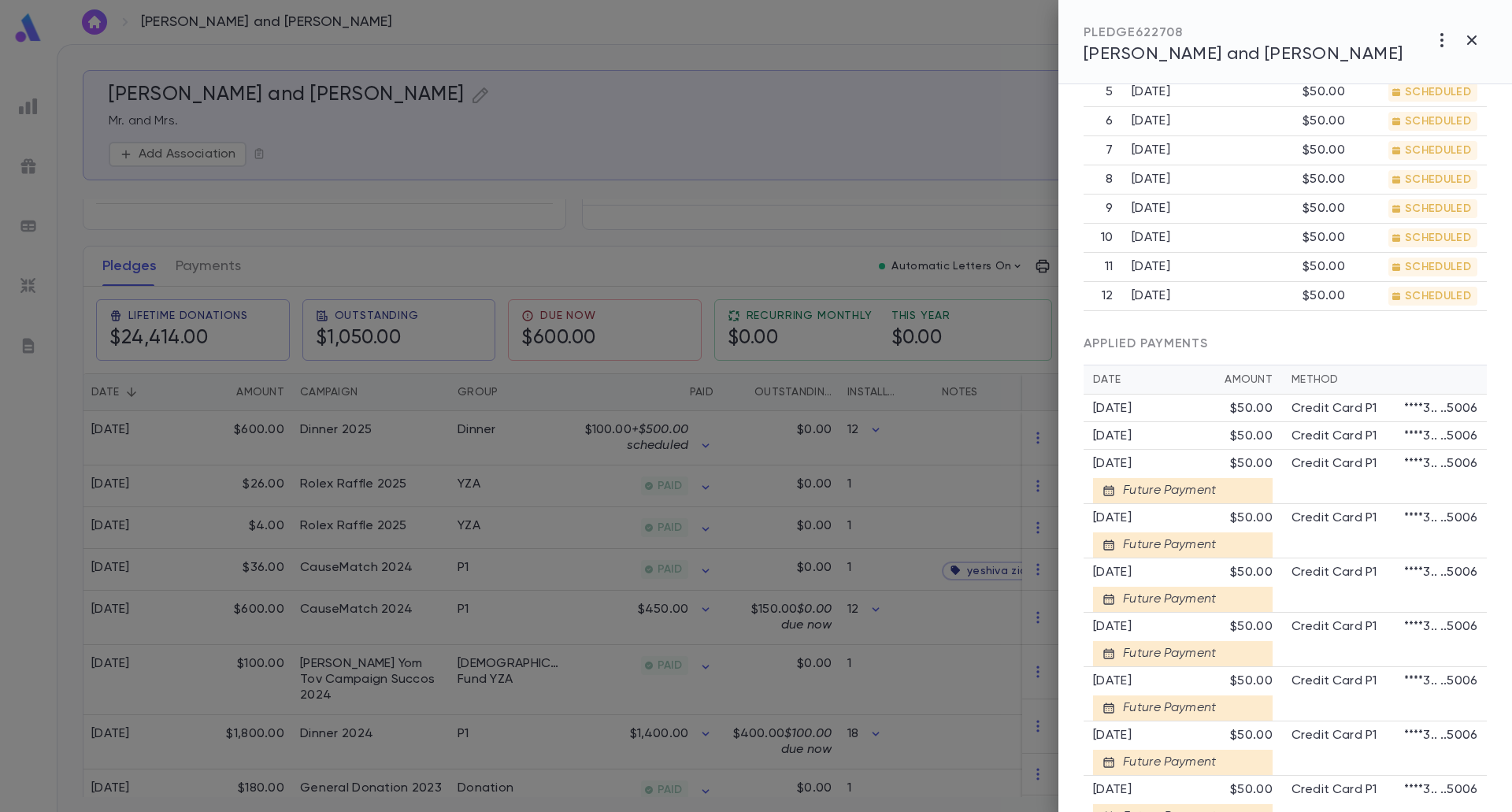
scroll to position [922, 0]
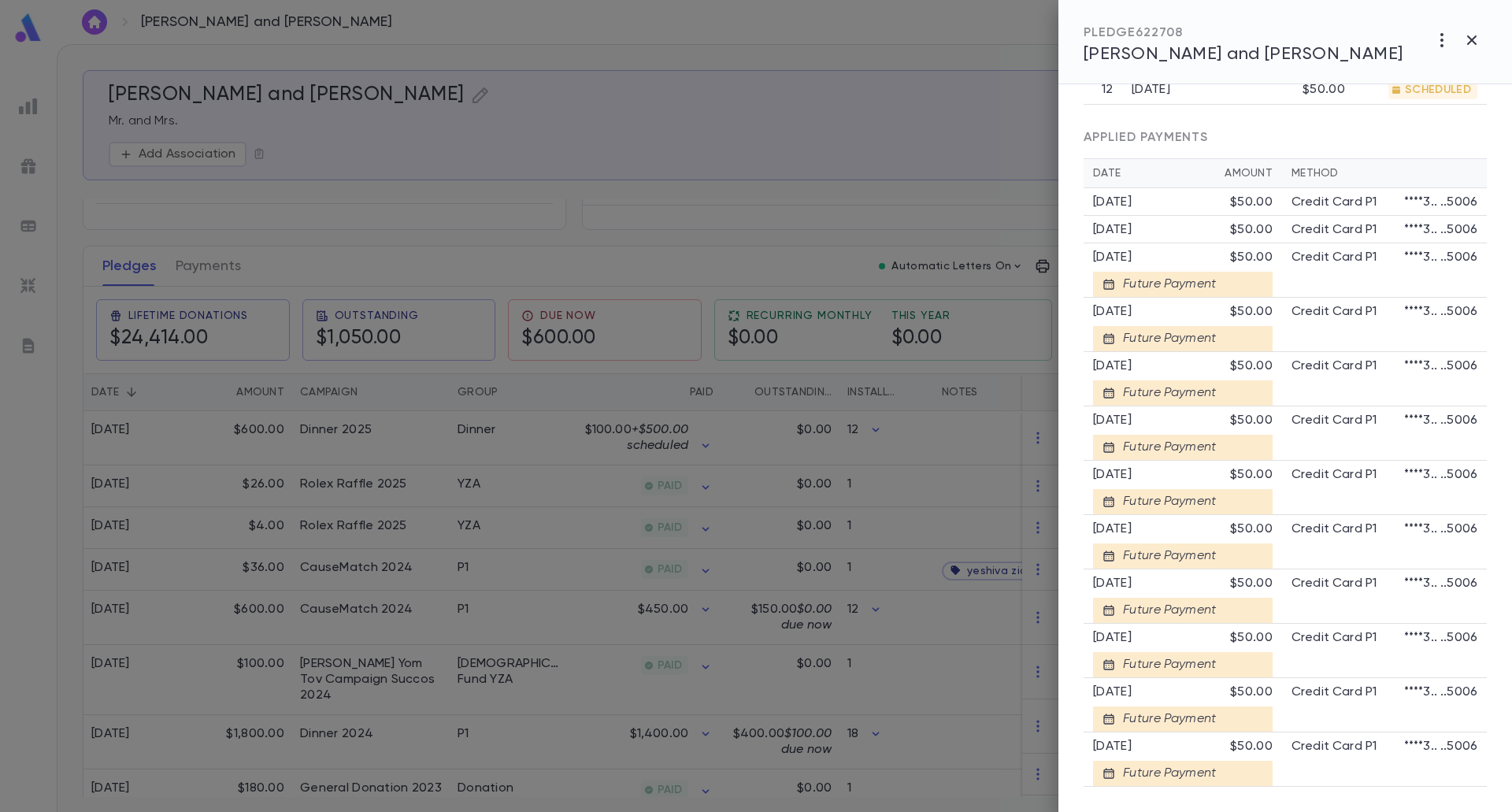
click at [526, 642] on div at bounding box center [756, 406] width 1512 height 812
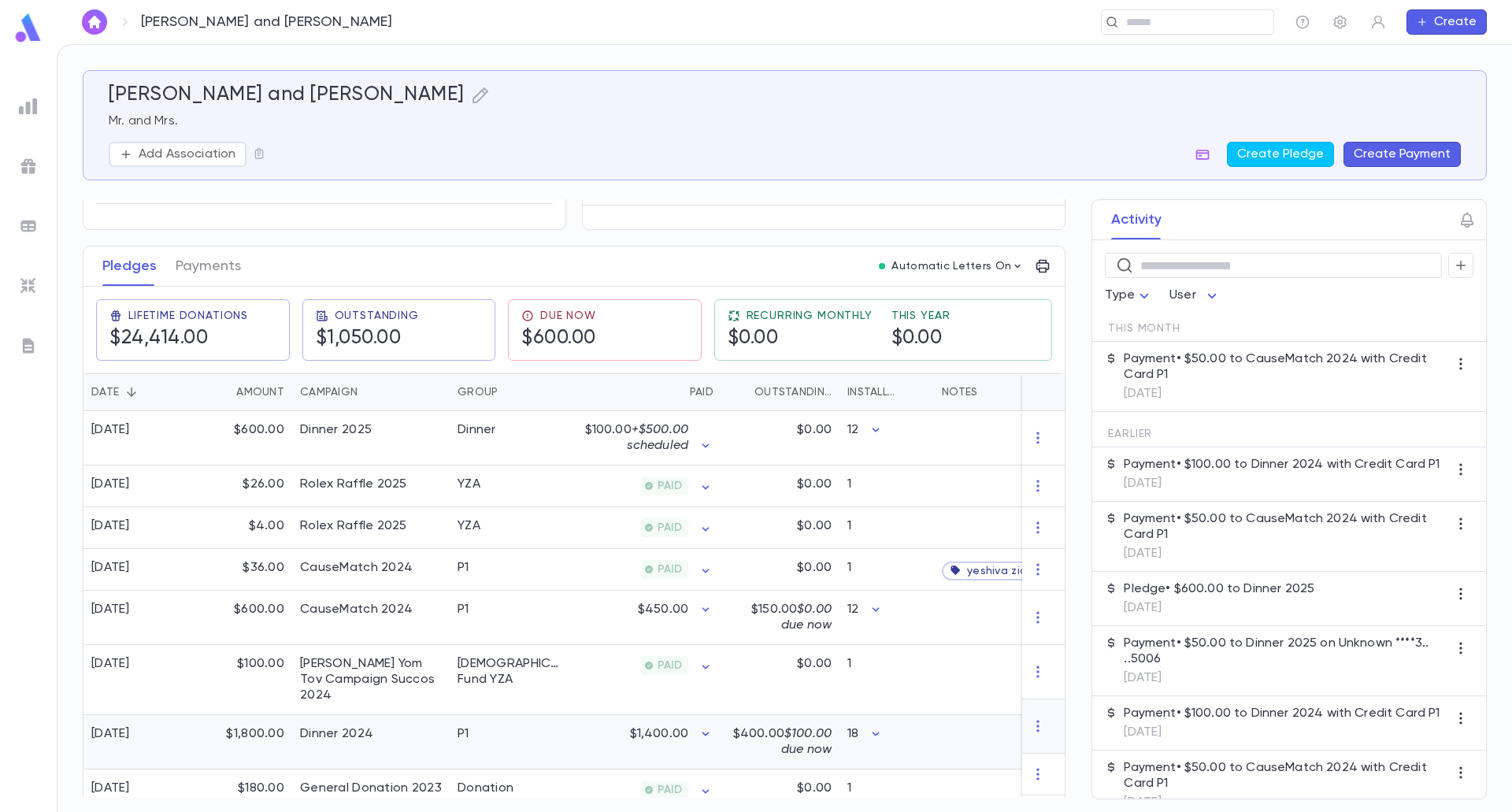
click at [650, 726] on p "$1,400.00" at bounding box center [659, 734] width 58 height 16
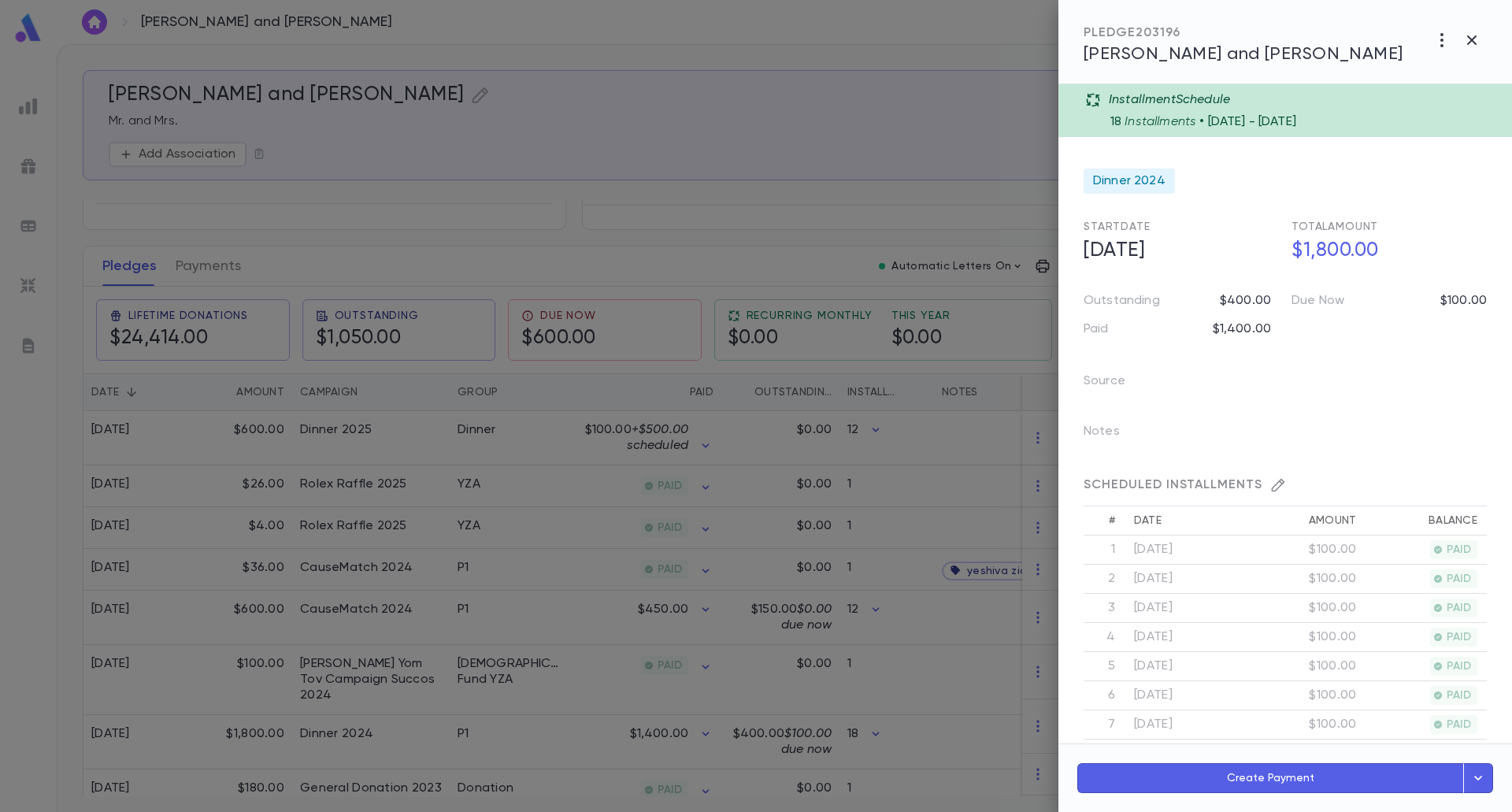
scroll to position [473, 0]
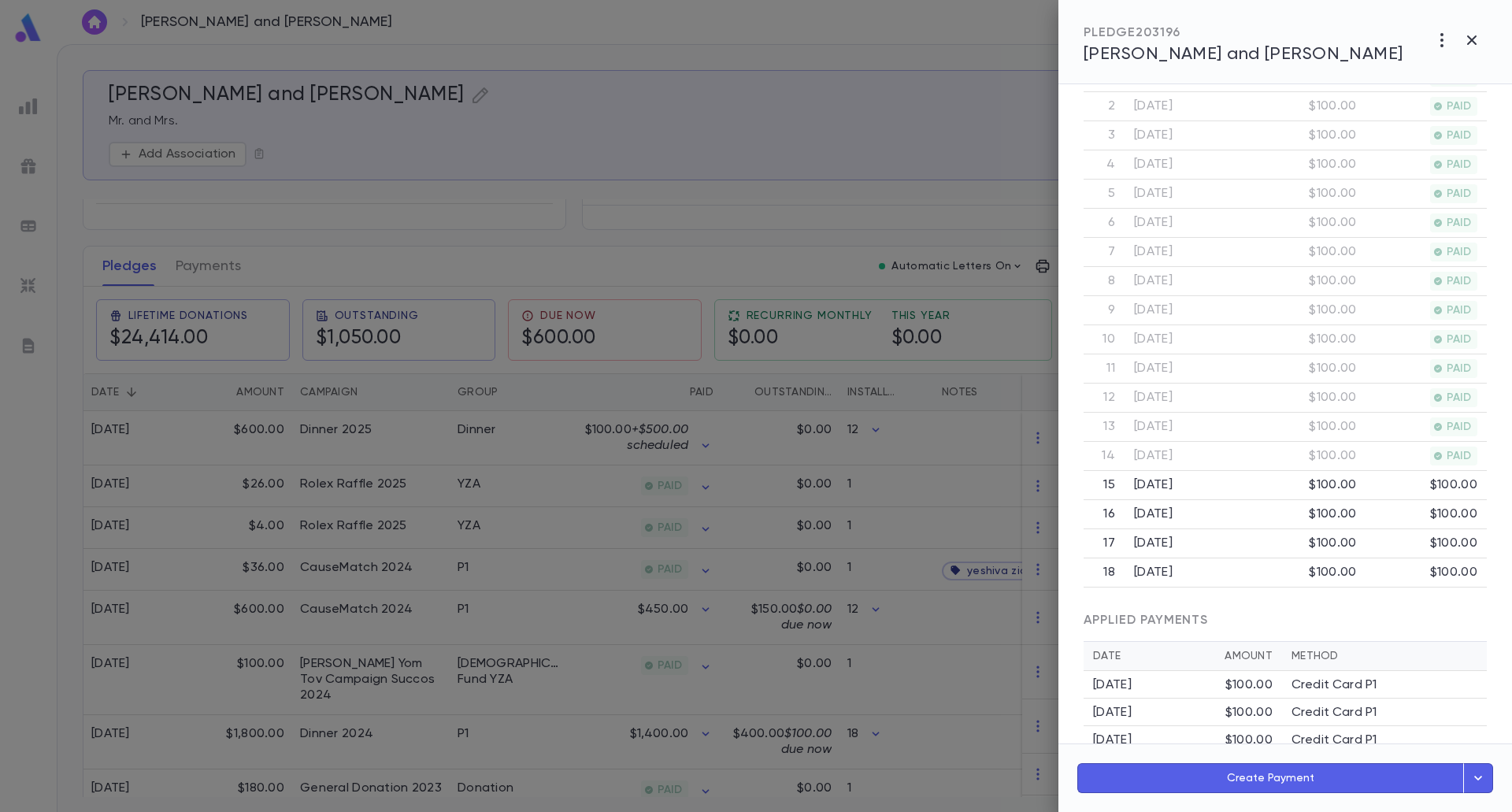
click at [1330, 778] on button "Create Payment" at bounding box center [1270, 778] width 387 height 30
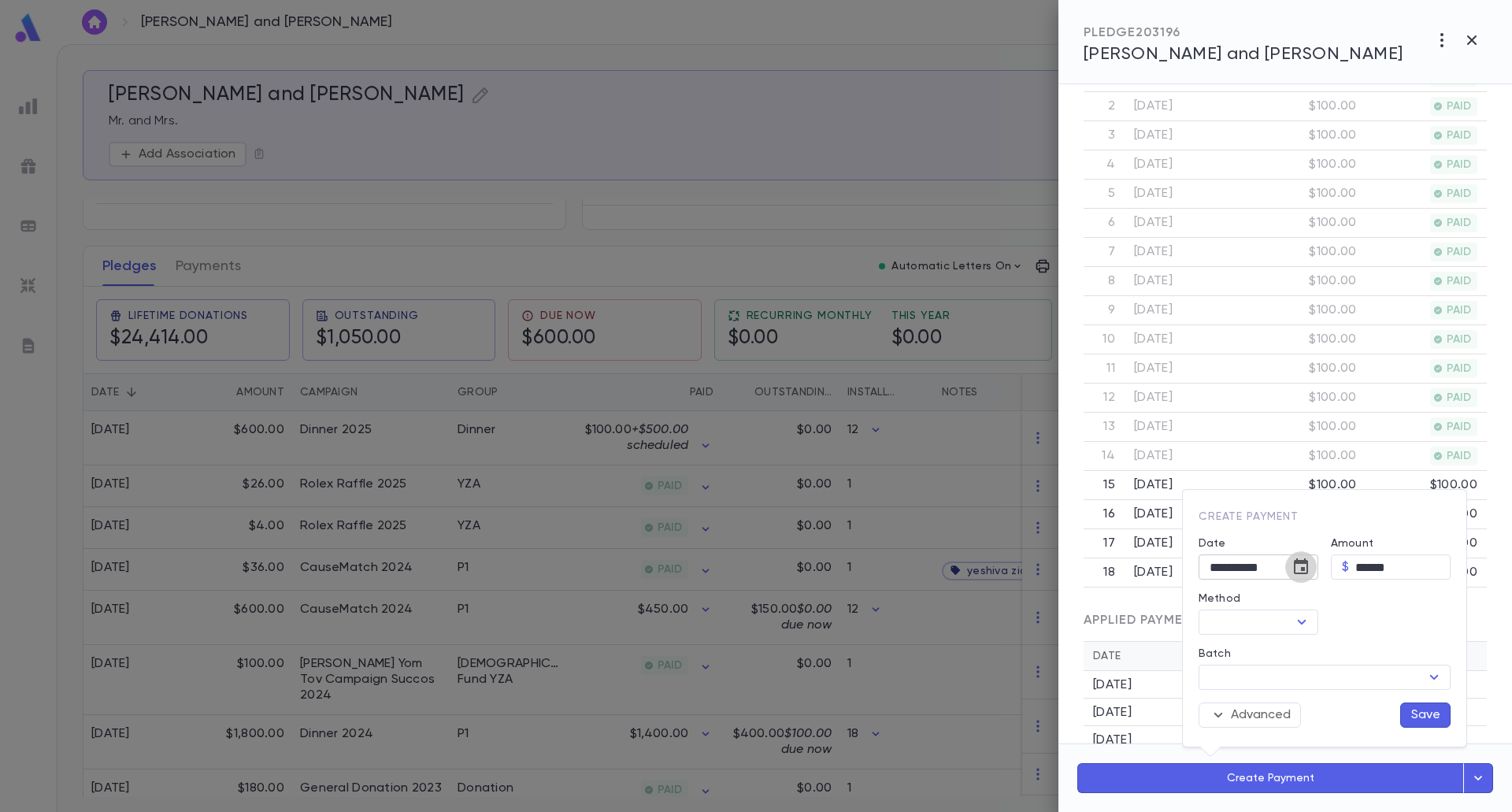
click at [1310, 556] on button "Choose date, selected date is Aug 25, 2025" at bounding box center [1300, 566] width 31 height 31
click at [1233, 475] on button "20" at bounding box center [1238, 472] width 28 height 28
type input "**********"
click at [1355, 565] on input "******" at bounding box center [1402, 568] width 95 height 24
click at [1305, 622] on icon "Open" at bounding box center [1301, 622] width 8 height 5
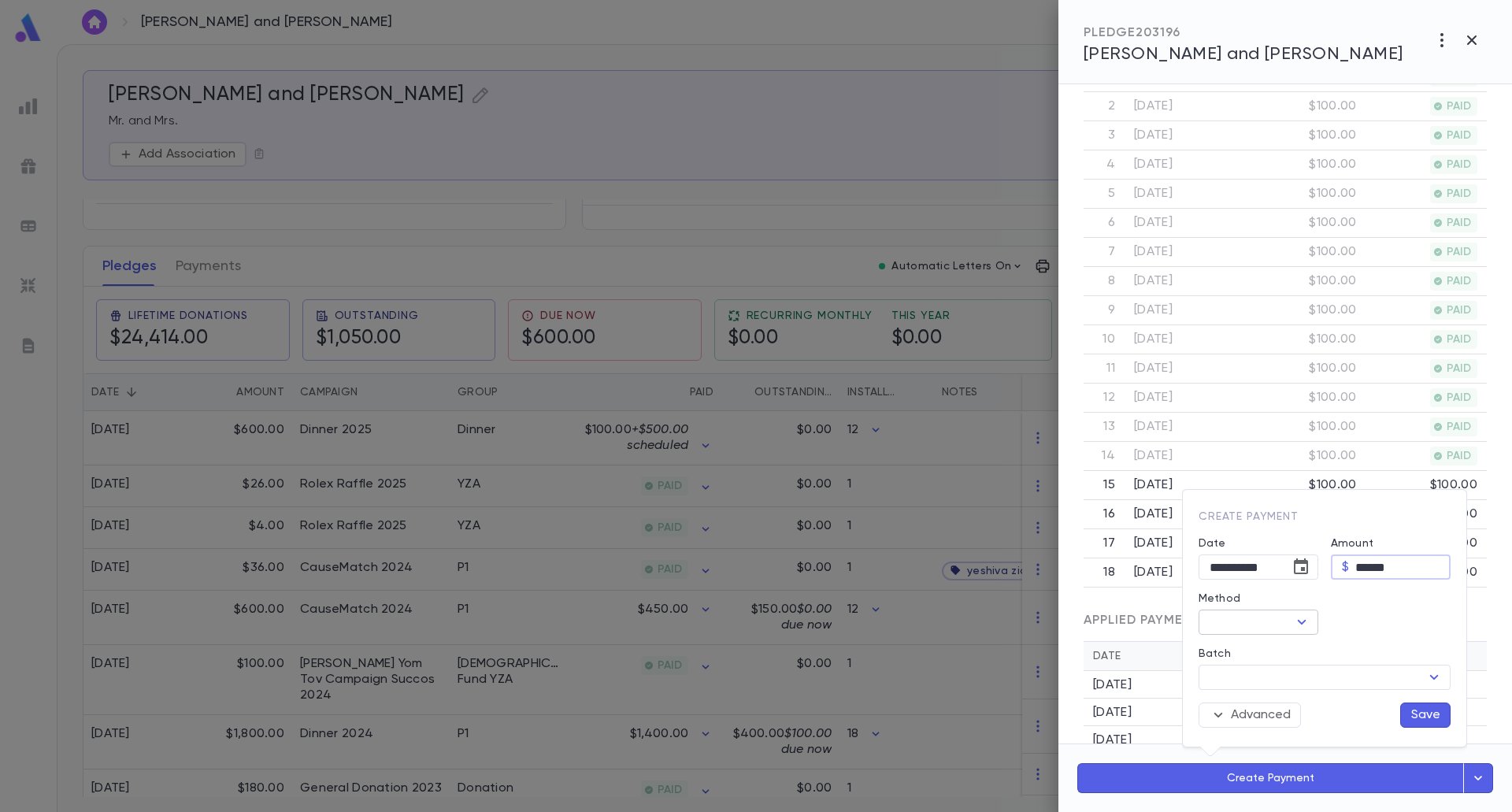
type input "******"
click at [1264, 433] on li "Credit Card P1" at bounding box center [1259, 439] width 121 height 25
type input "**********"
click at [1382, 659] on div "Auto-billing and batching" at bounding box center [1325, 652] width 252 height 16
click at [1374, 655] on icon "button" at bounding box center [1371, 652] width 16 height 16
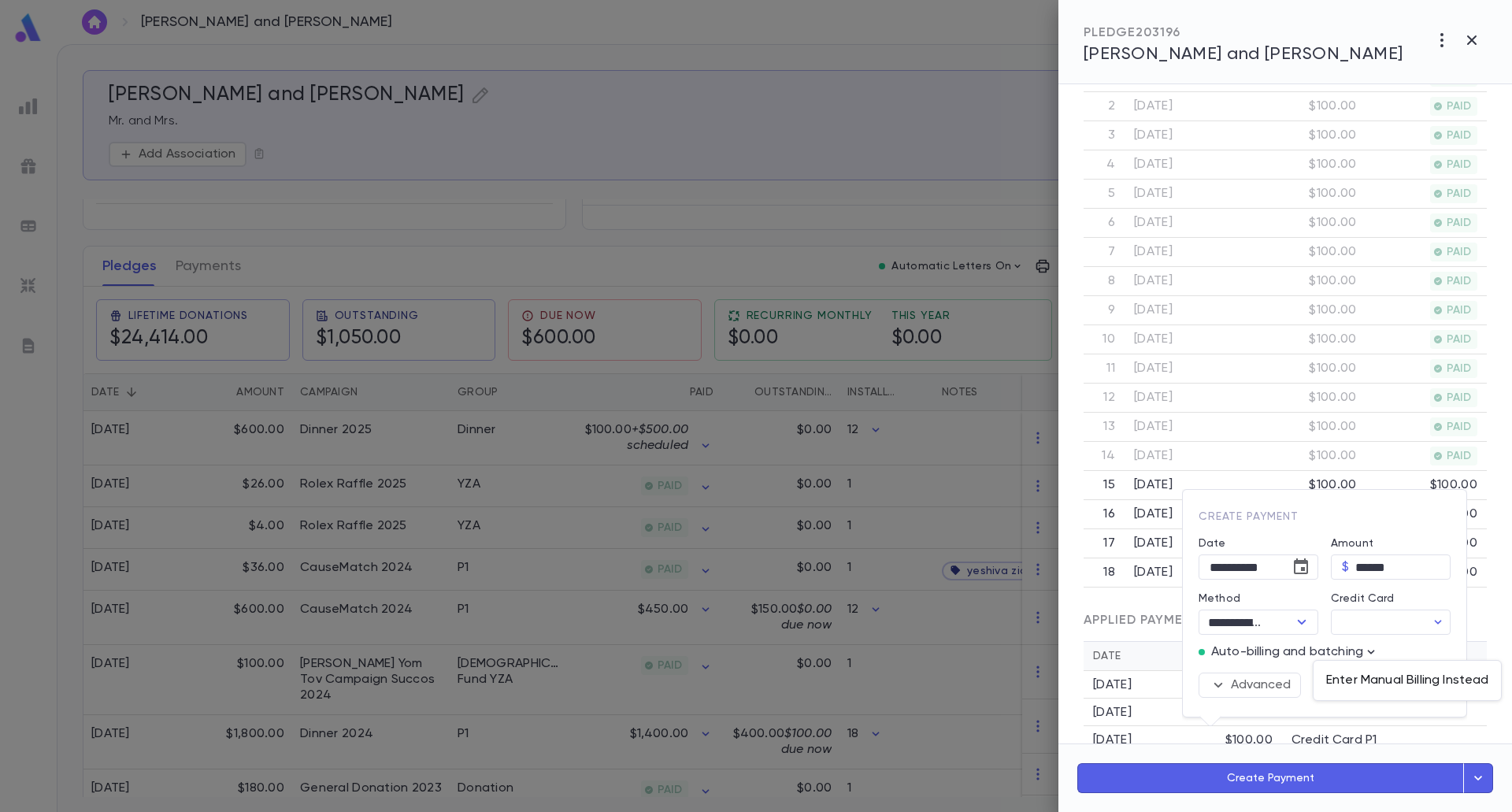
click at [1369, 679] on p "Enter Manual Billing Instead" at bounding box center [1407, 680] width 162 height 16
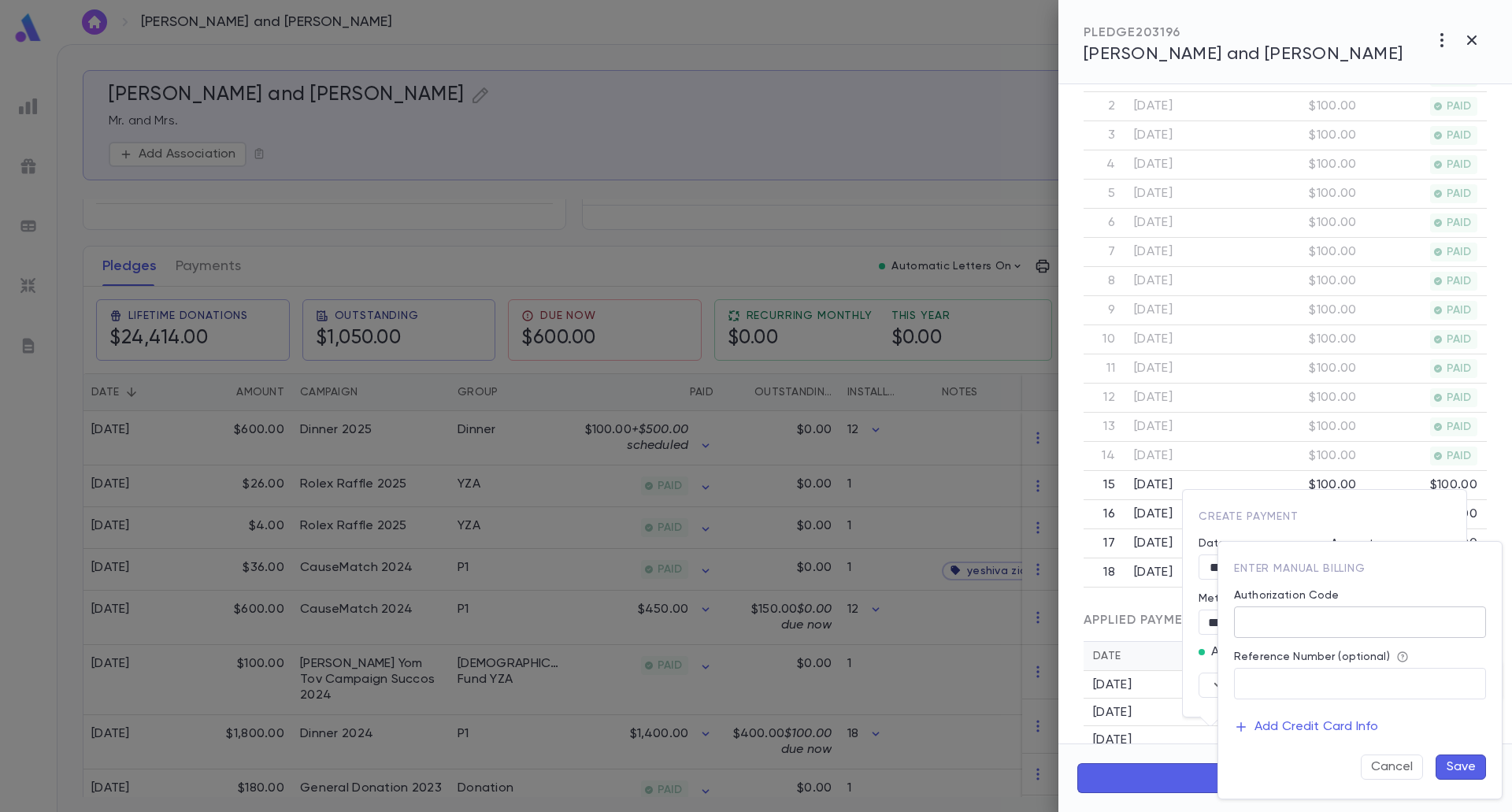
drag, startPoint x: 1359, startPoint y: 627, endPoint x: 1359, endPoint y: 637, distance: 10.0
click at [1359, 627] on input "Authorization Code" at bounding box center [1359, 623] width 252 height 31
type input "**"
click at [1452, 760] on button "Save" at bounding box center [1461, 767] width 51 height 25
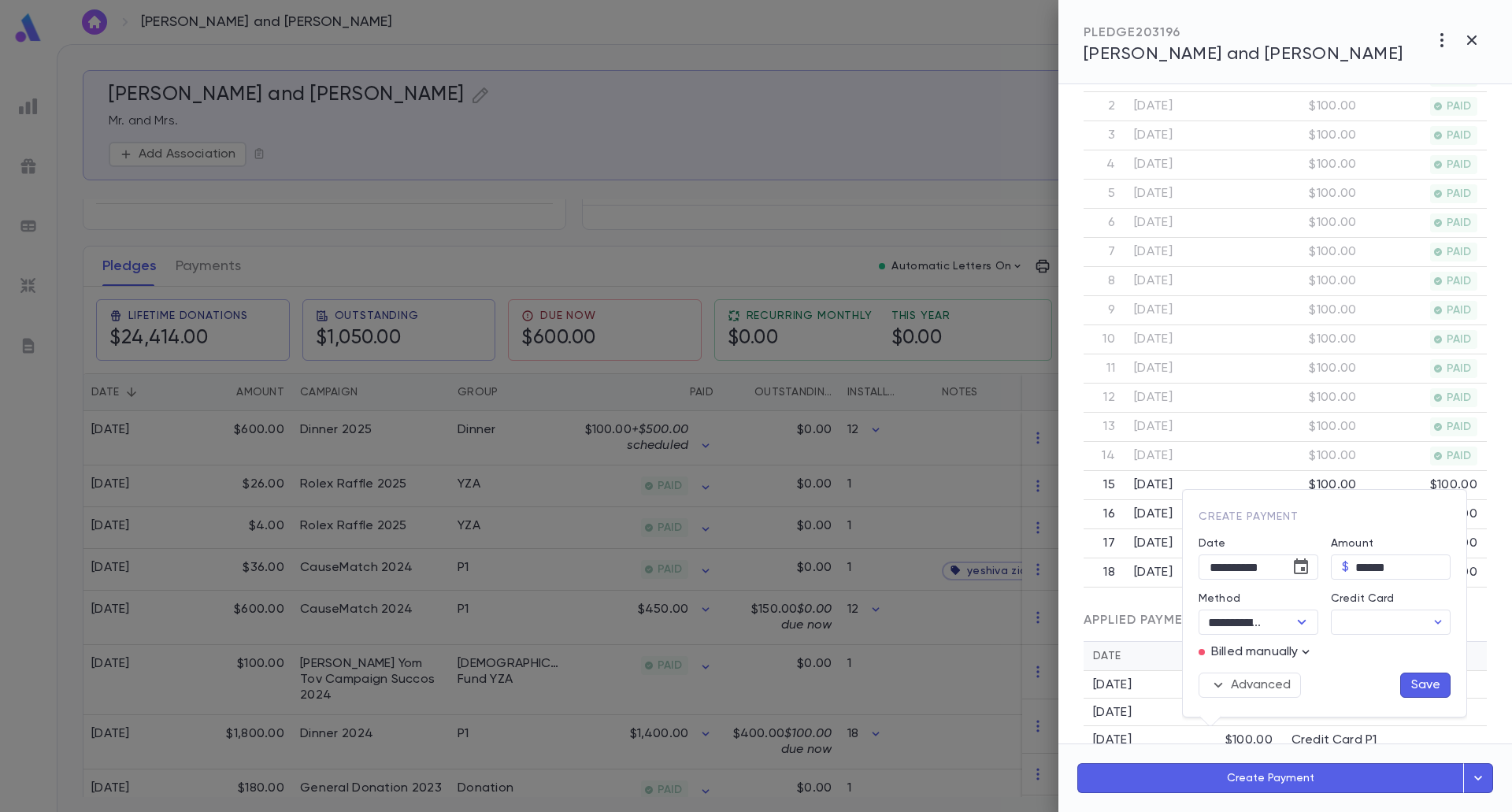
click at [1426, 684] on button "Save" at bounding box center [1425, 685] width 51 height 25
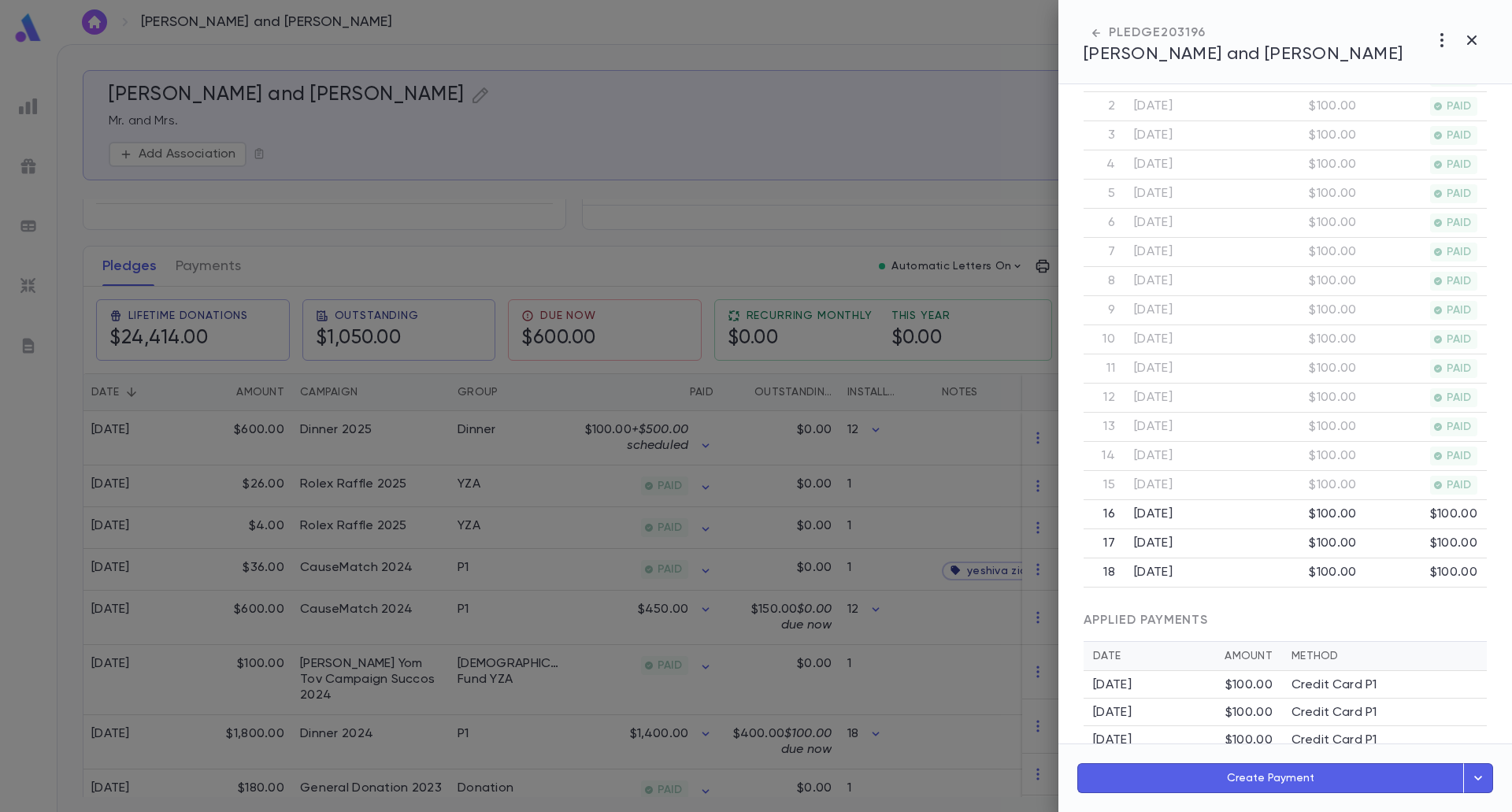
click at [1027, 74] on div at bounding box center [756, 406] width 1512 height 812
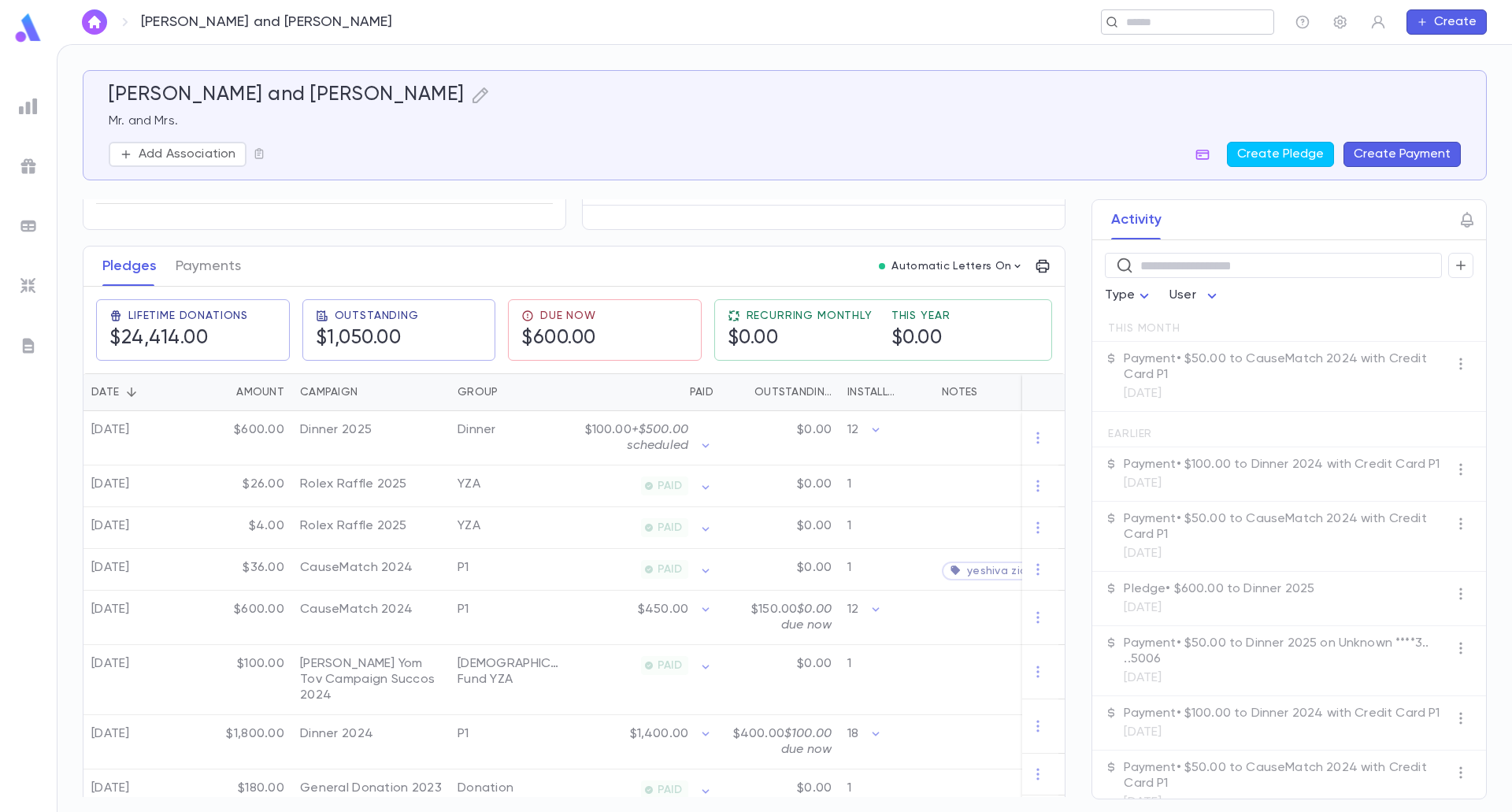
click at [1153, 23] on input "text" at bounding box center [1182, 23] width 122 height 15
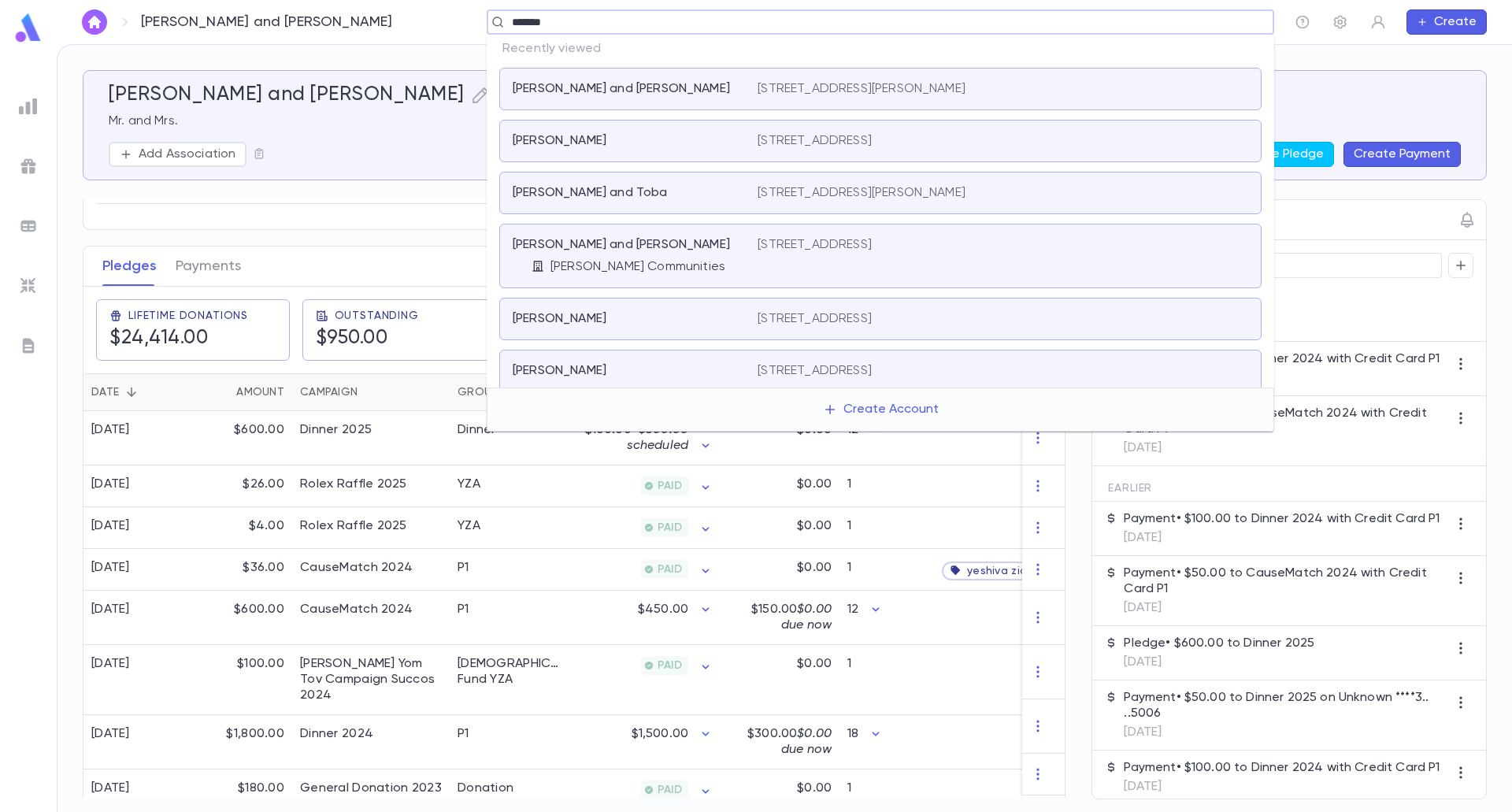
type input "********"
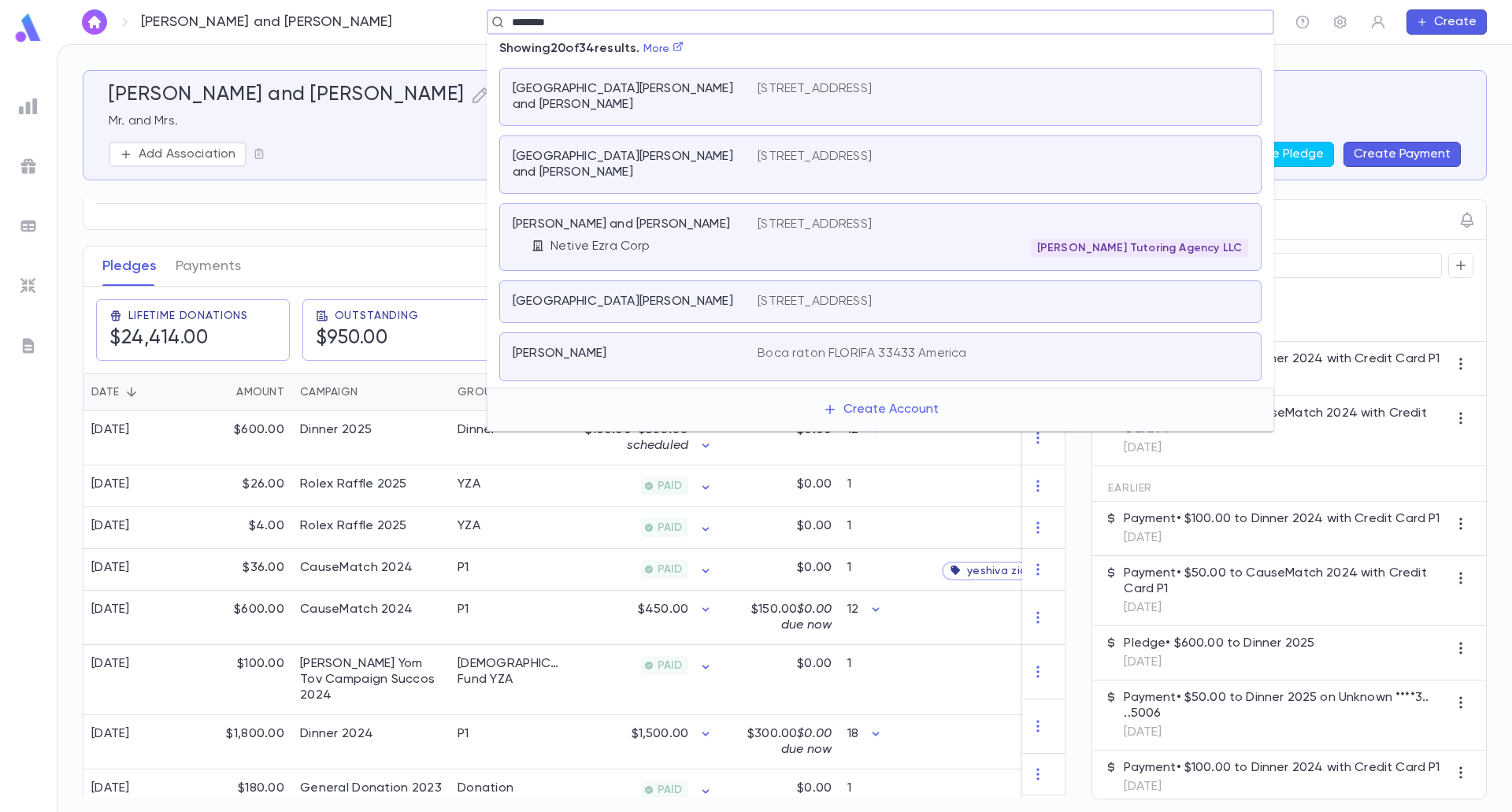
click at [645, 152] on div "[GEOGRAPHIC_DATA][PERSON_NAME] and [PERSON_NAME] [STREET_ADDRESS]" at bounding box center [880, 165] width 763 height 58
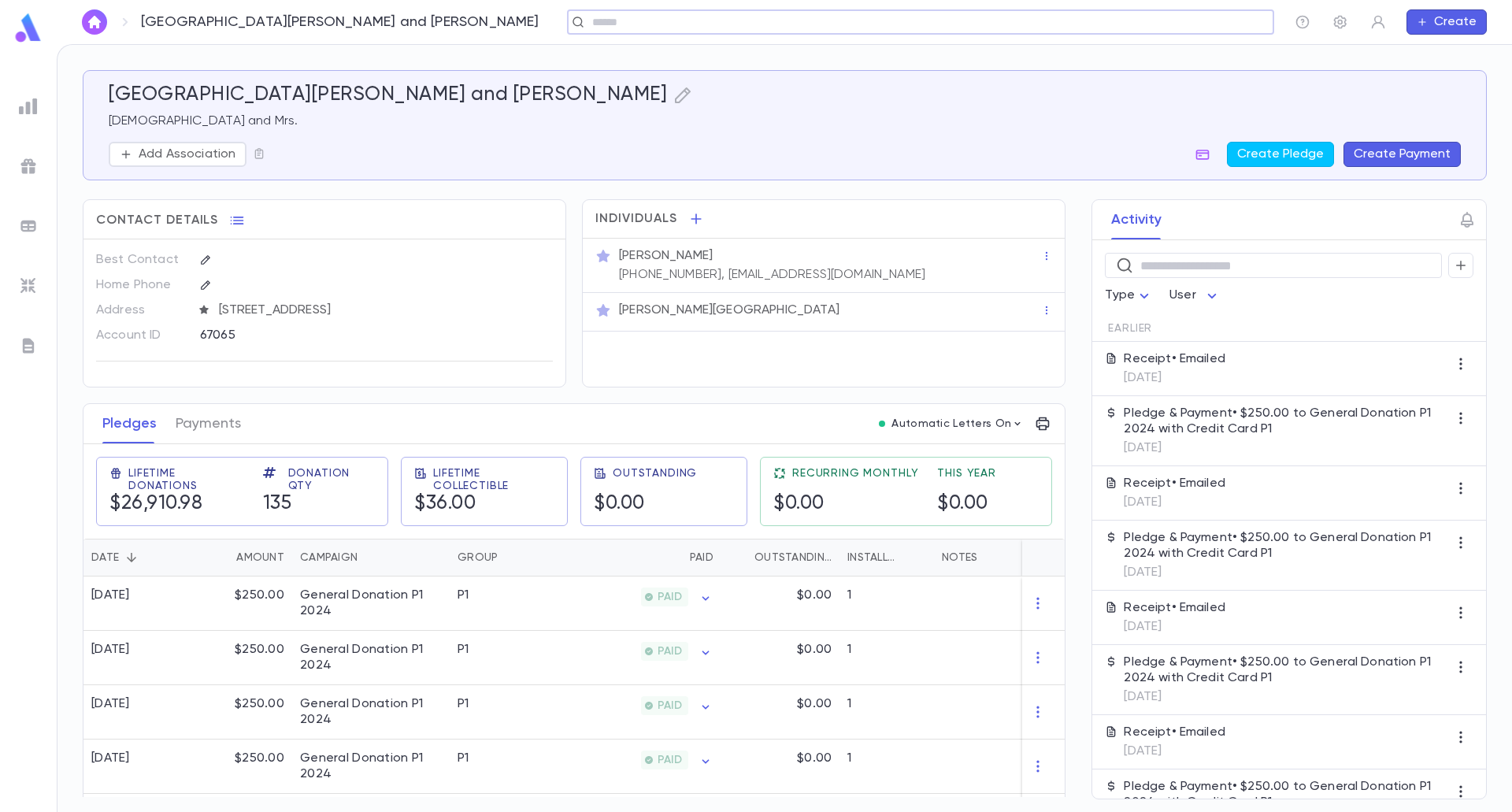
click at [1387, 161] on button "Create Payment" at bounding box center [1402, 154] width 118 height 25
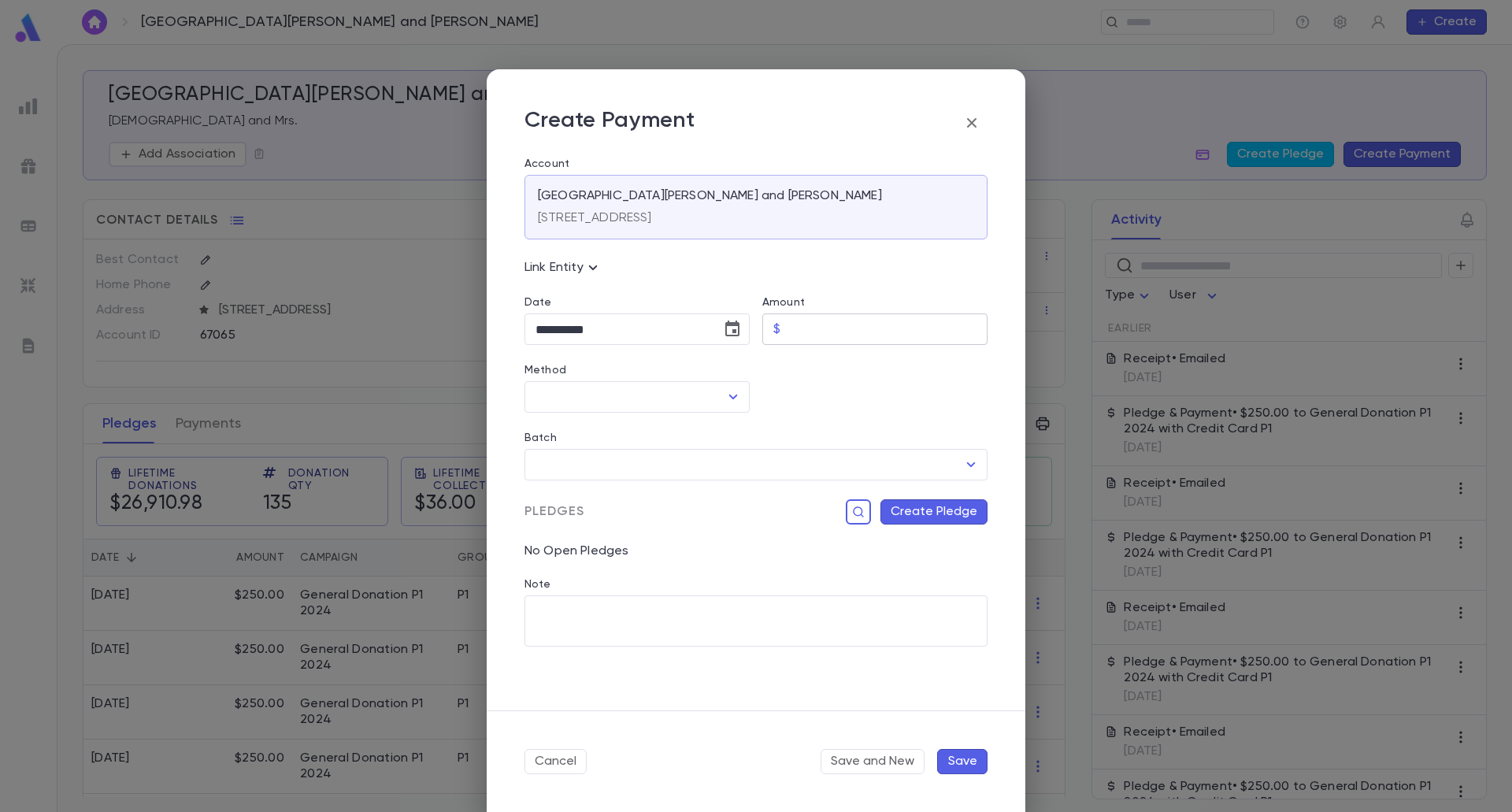
click at [868, 321] on input "Amount" at bounding box center [886, 330] width 201 height 31
type input "******"
click at [727, 317] on button "Choose date, selected date is Aug 25, 2025" at bounding box center [732, 329] width 31 height 31
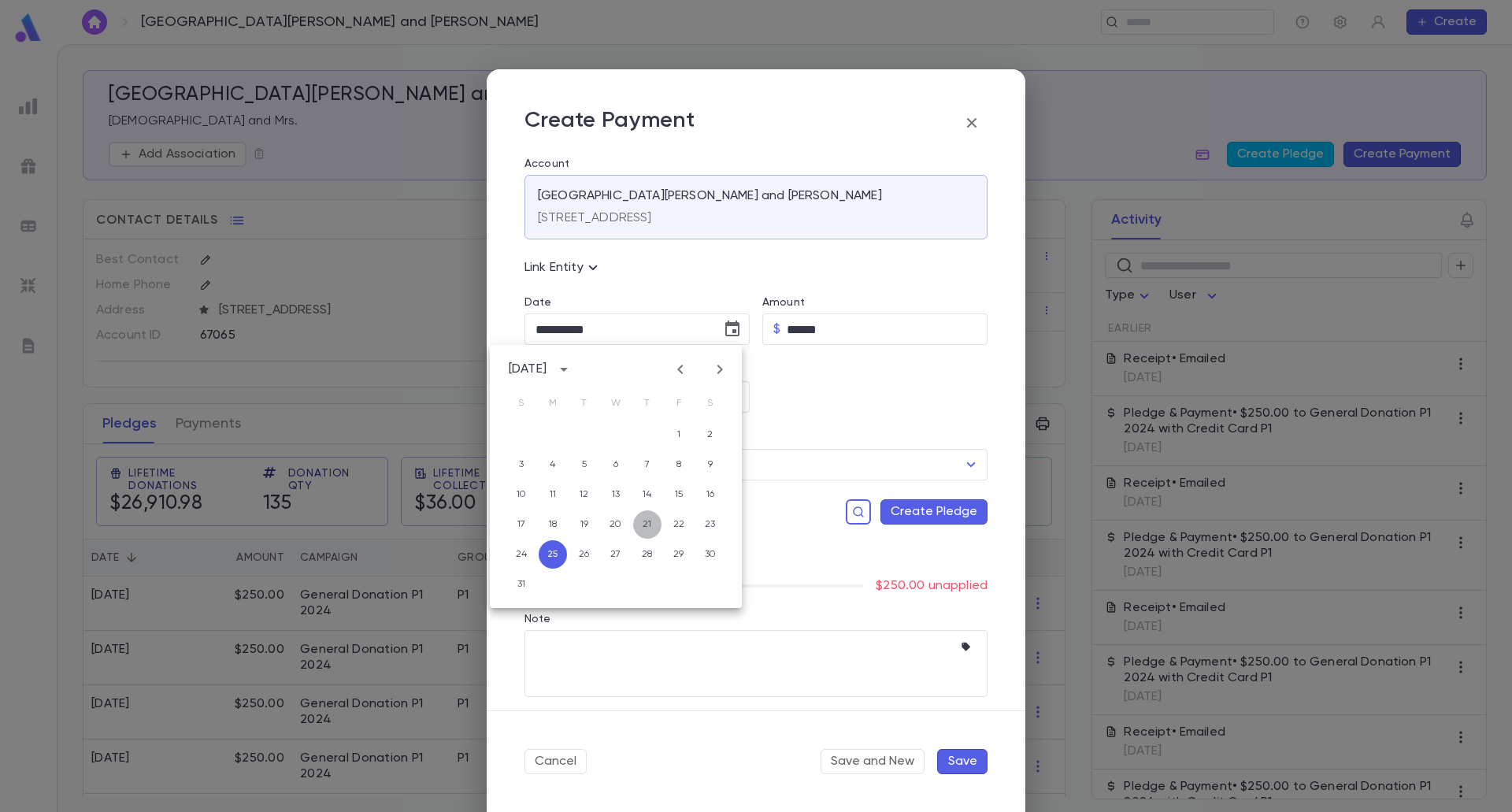
click at [655, 533] on button "21" at bounding box center [647, 525] width 28 height 28
type input "**********"
click at [722, 373] on div "Method" at bounding box center [636, 372] width 225 height 17
click at [730, 398] on icon "Open" at bounding box center [732, 397] width 8 height 5
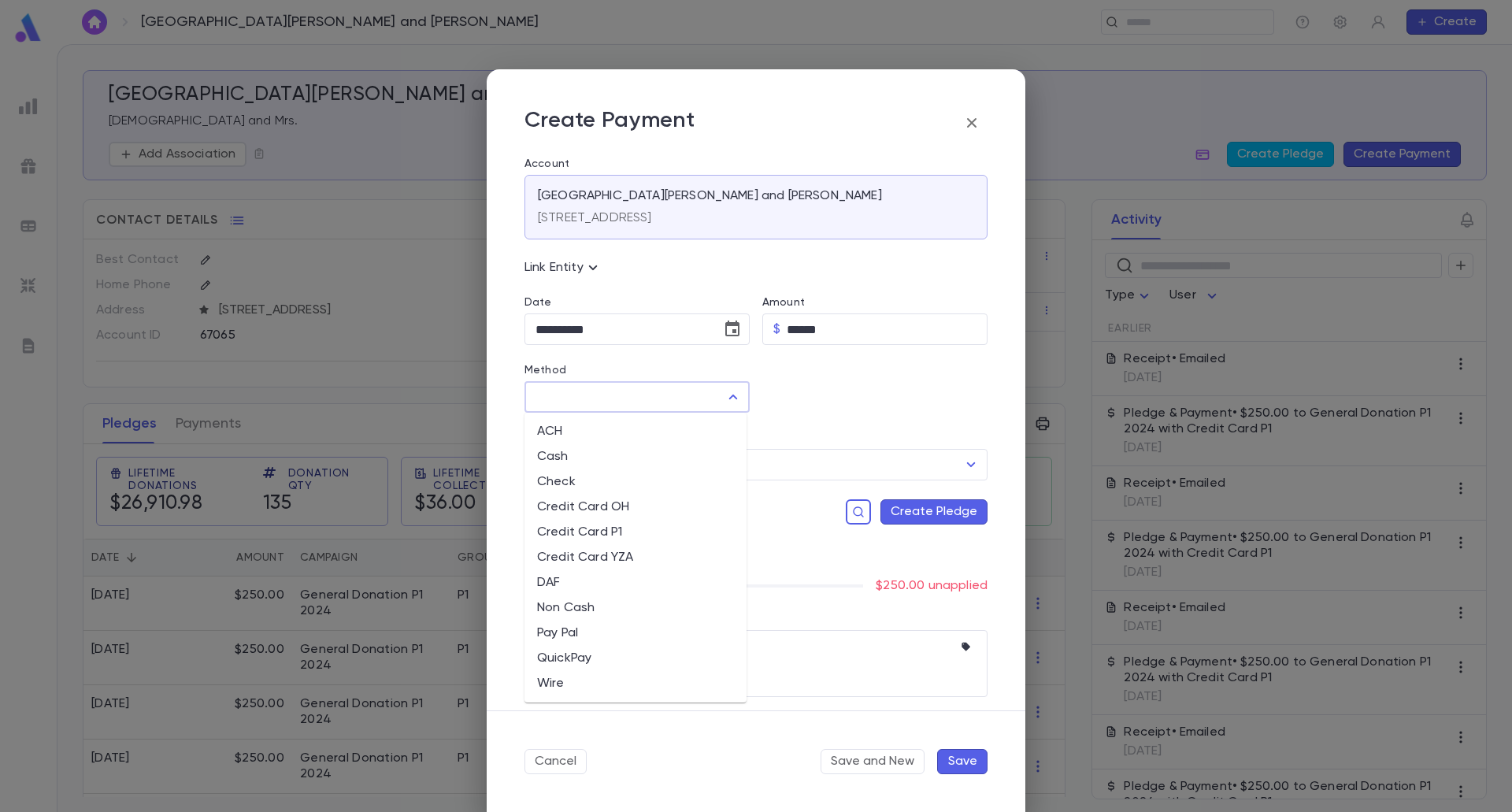
click at [589, 528] on li "Credit Card P1" at bounding box center [635, 532] width 222 height 25
type input "**********"
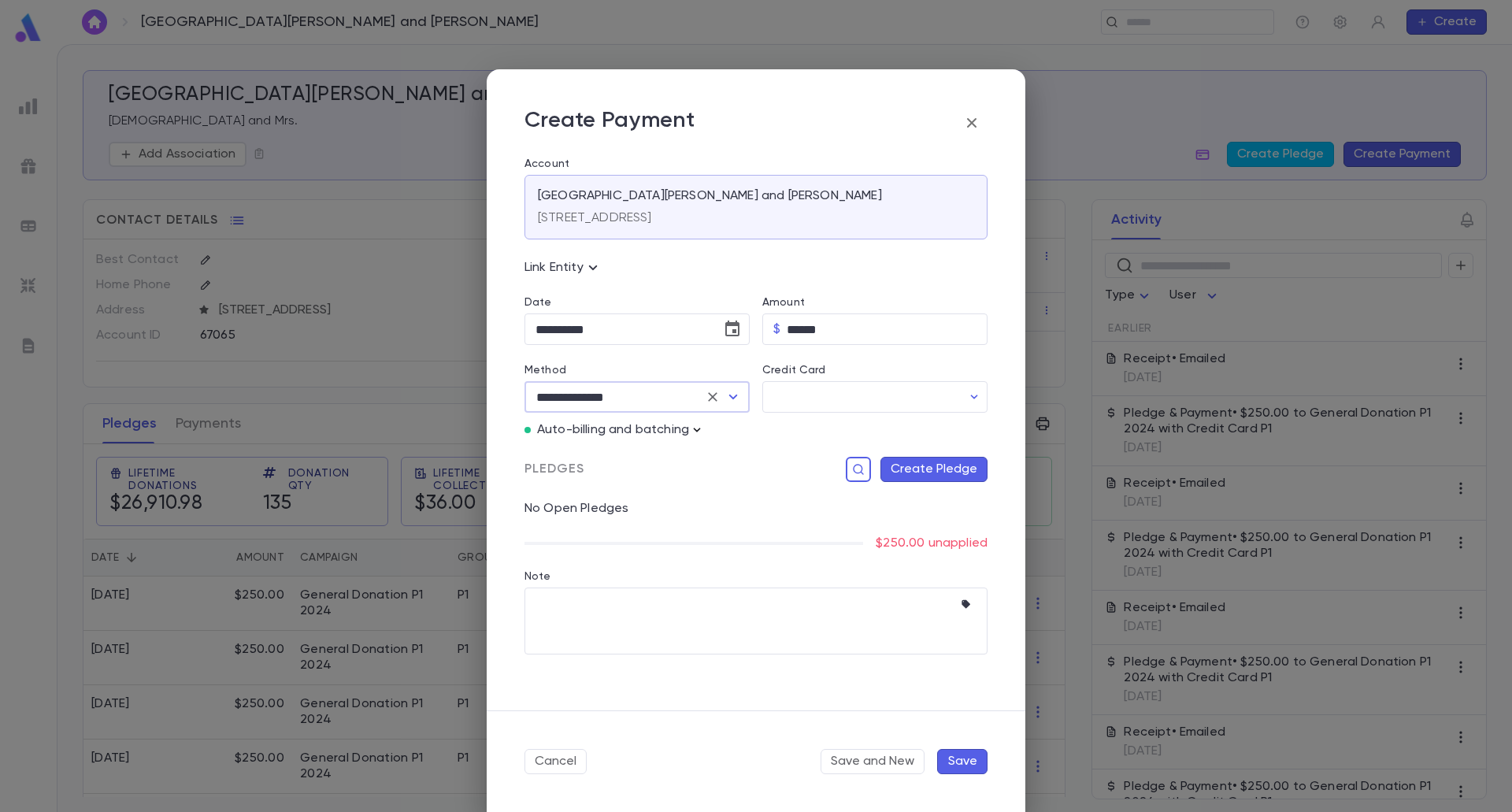
click at [689, 430] on icon "button" at bounding box center [697, 430] width 16 height 16
click at [715, 462] on p "Enter Manual Billing Instead" at bounding box center [787, 458] width 162 height 16
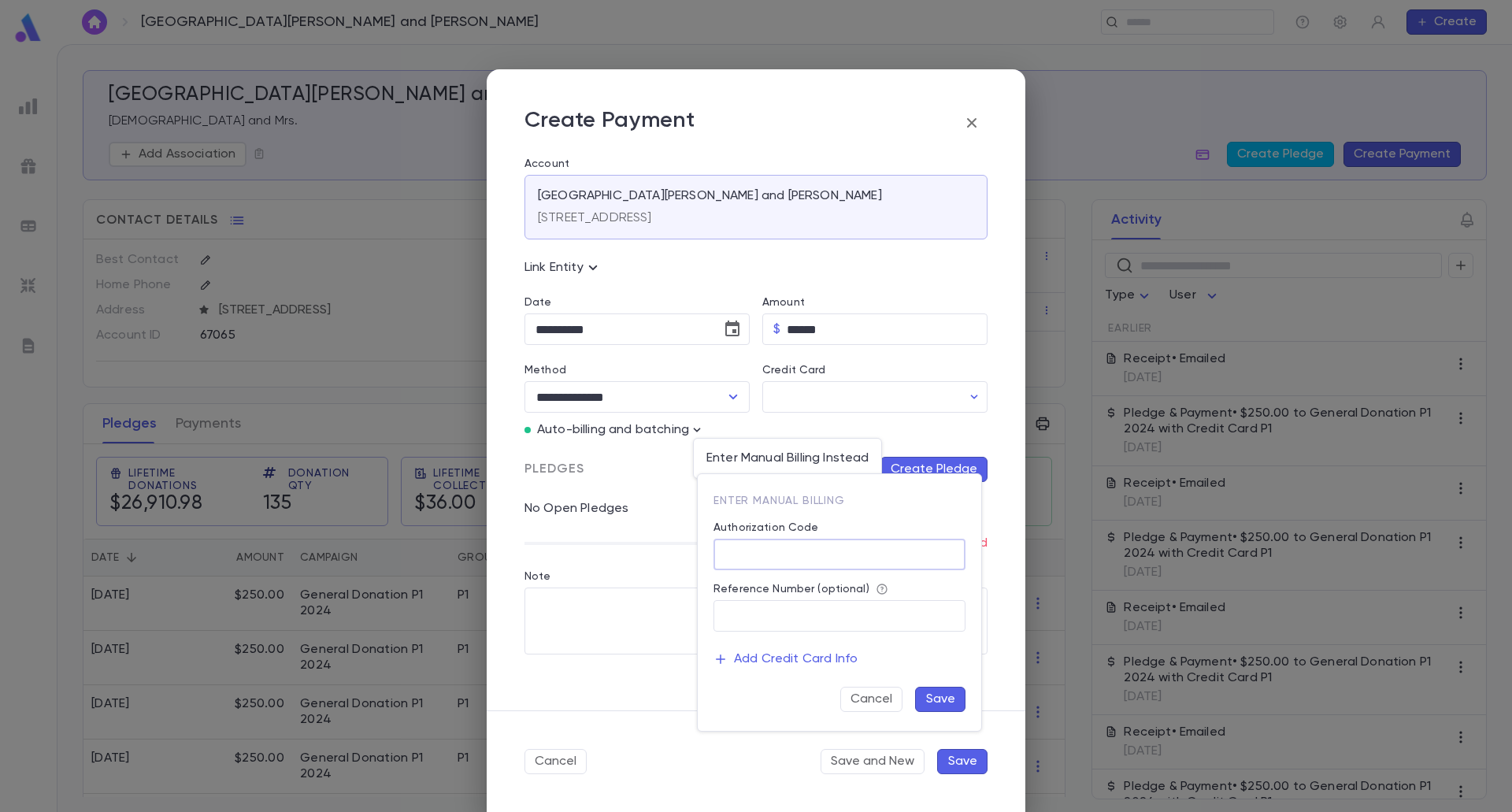
click at [797, 547] on input "Authorization Code" at bounding box center [840, 555] width 252 height 31
click at [814, 618] on input "Reference Number (optional)" at bounding box center [840, 616] width 252 height 31
click at [824, 597] on div "Reference Number (optional)" at bounding box center [840, 592] width 252 height 17
click at [805, 544] on input "Authorization Code" at bounding box center [840, 555] width 252 height 31
type input "**"
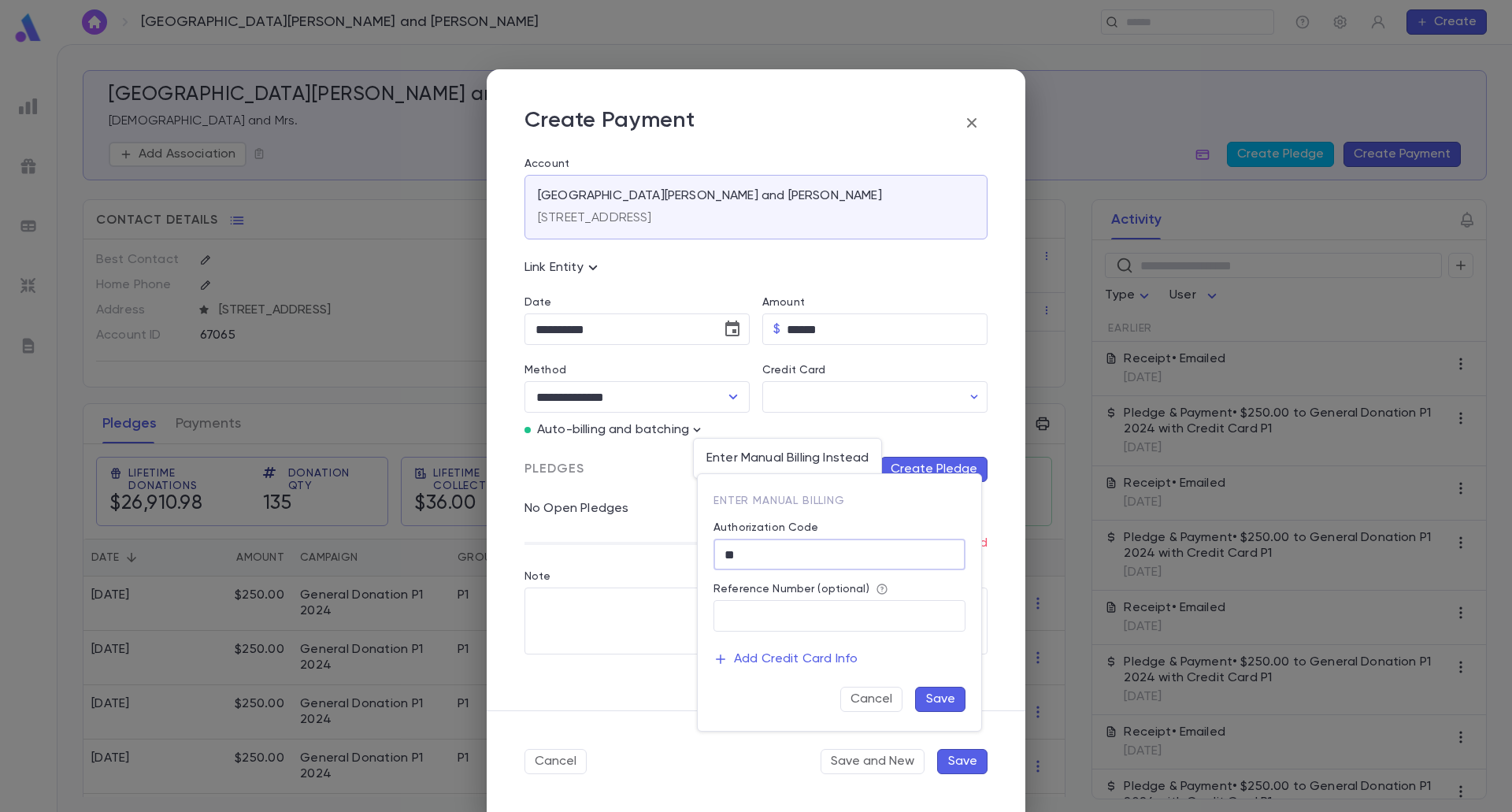
click at [954, 702] on button "Save" at bounding box center [941, 699] width 51 height 25
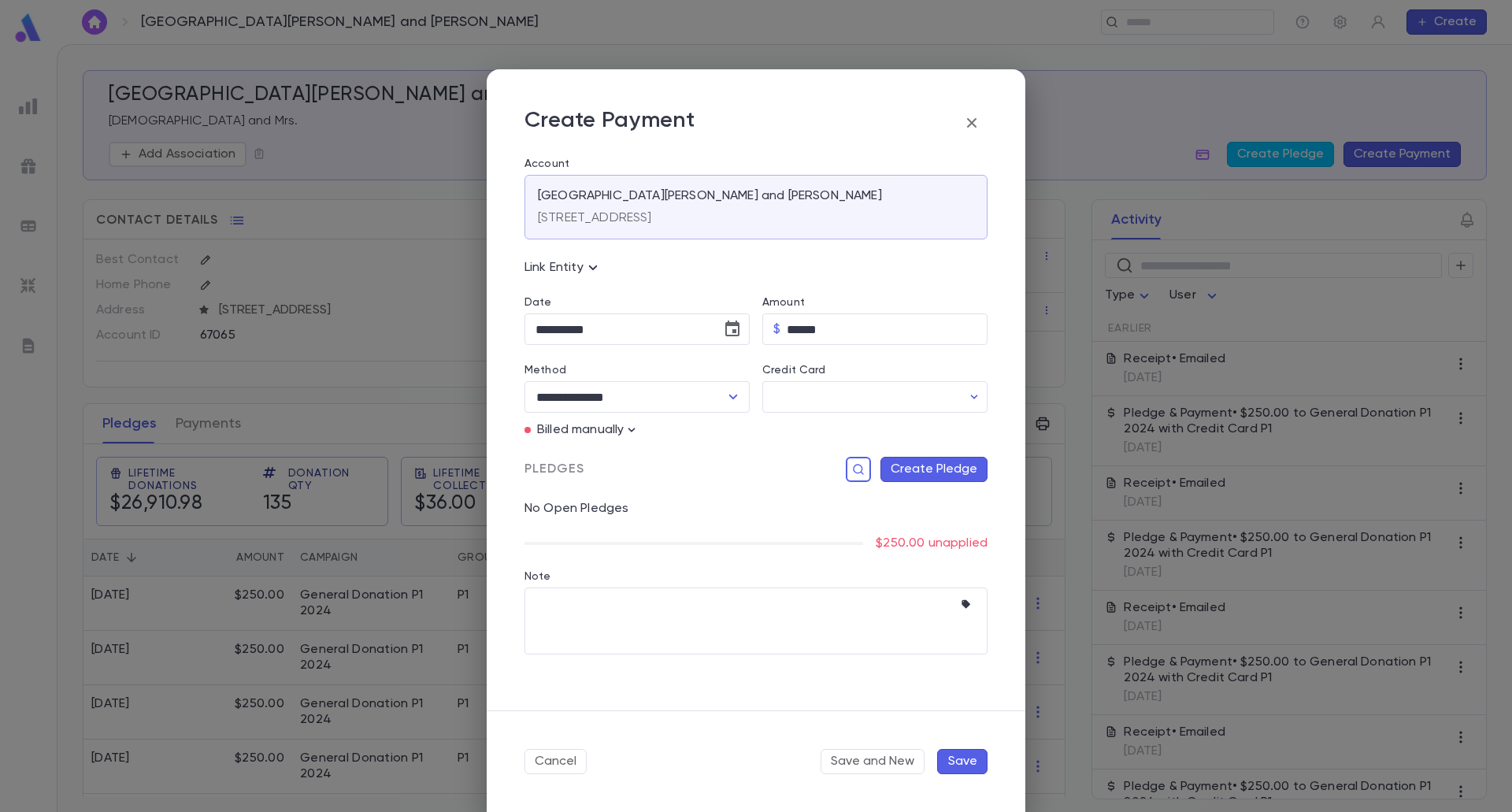
click at [921, 475] on button "Create Pledge" at bounding box center [934, 469] width 107 height 25
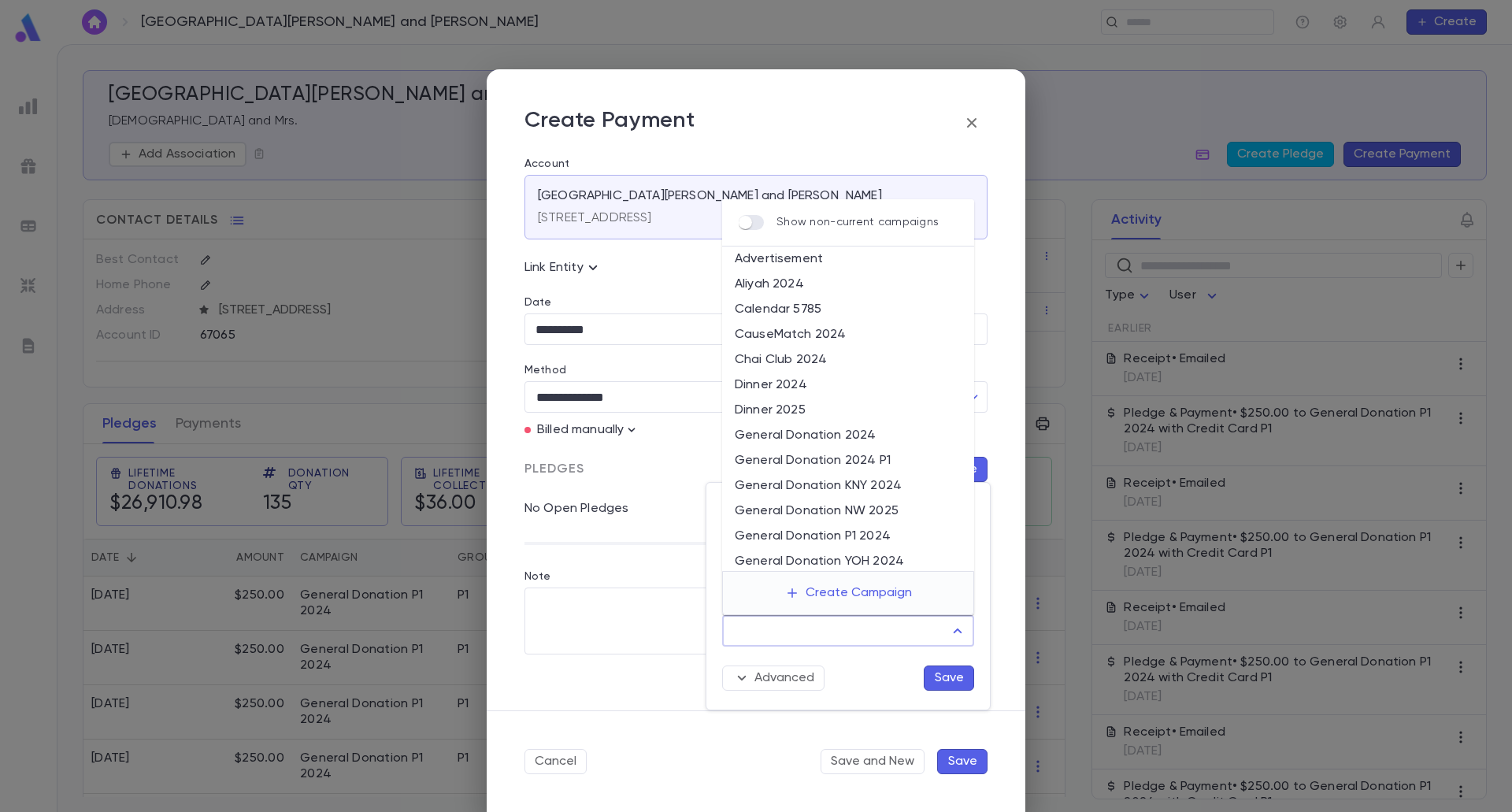
click at [878, 636] on input "Campaign" at bounding box center [835, 631] width 214 height 30
click at [841, 525] on li "General Donation P1 2024" at bounding box center [848, 536] width 252 height 25
type input "**********"
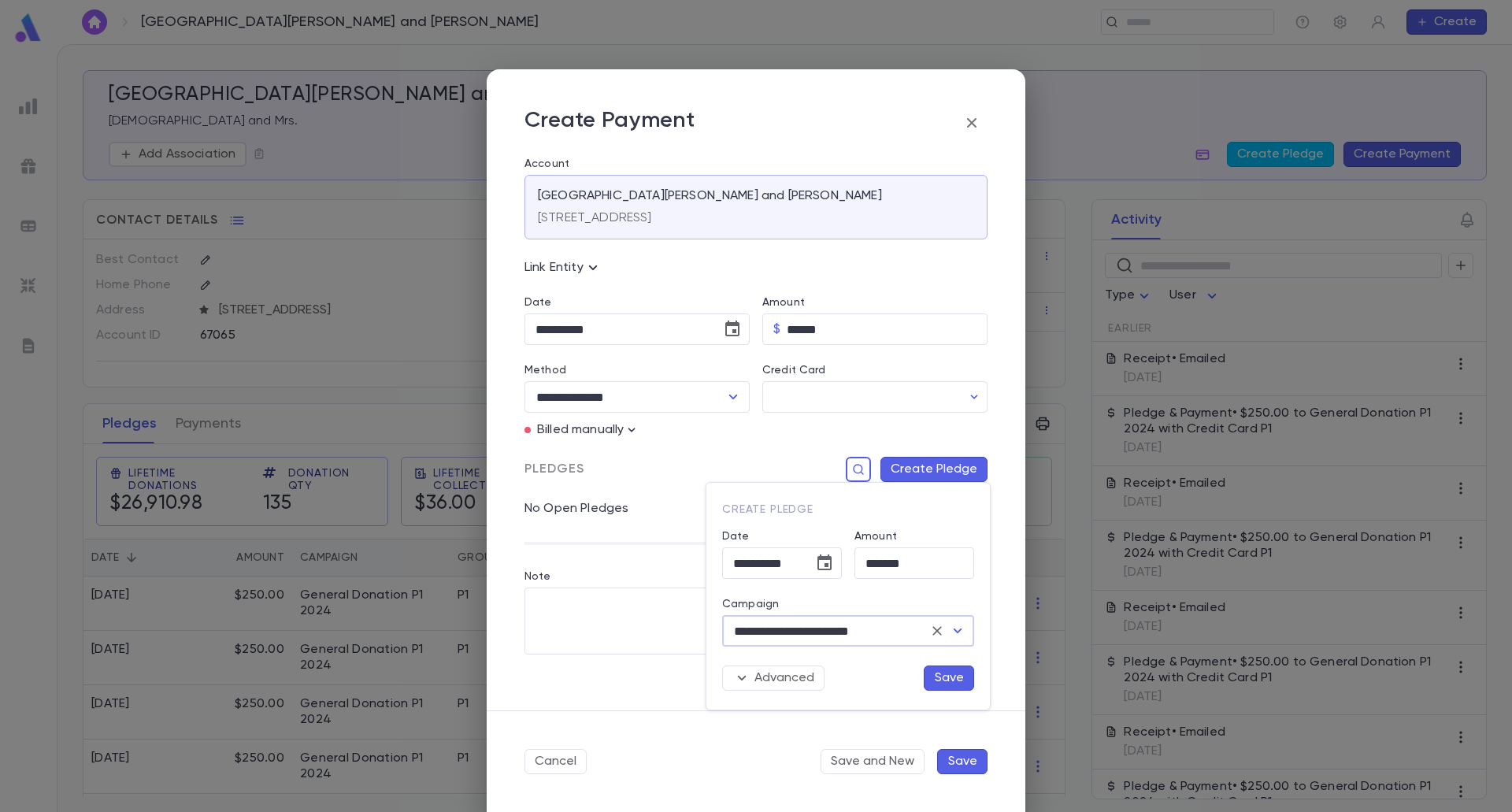
click at [942, 673] on button "Save" at bounding box center [949, 678] width 51 height 25
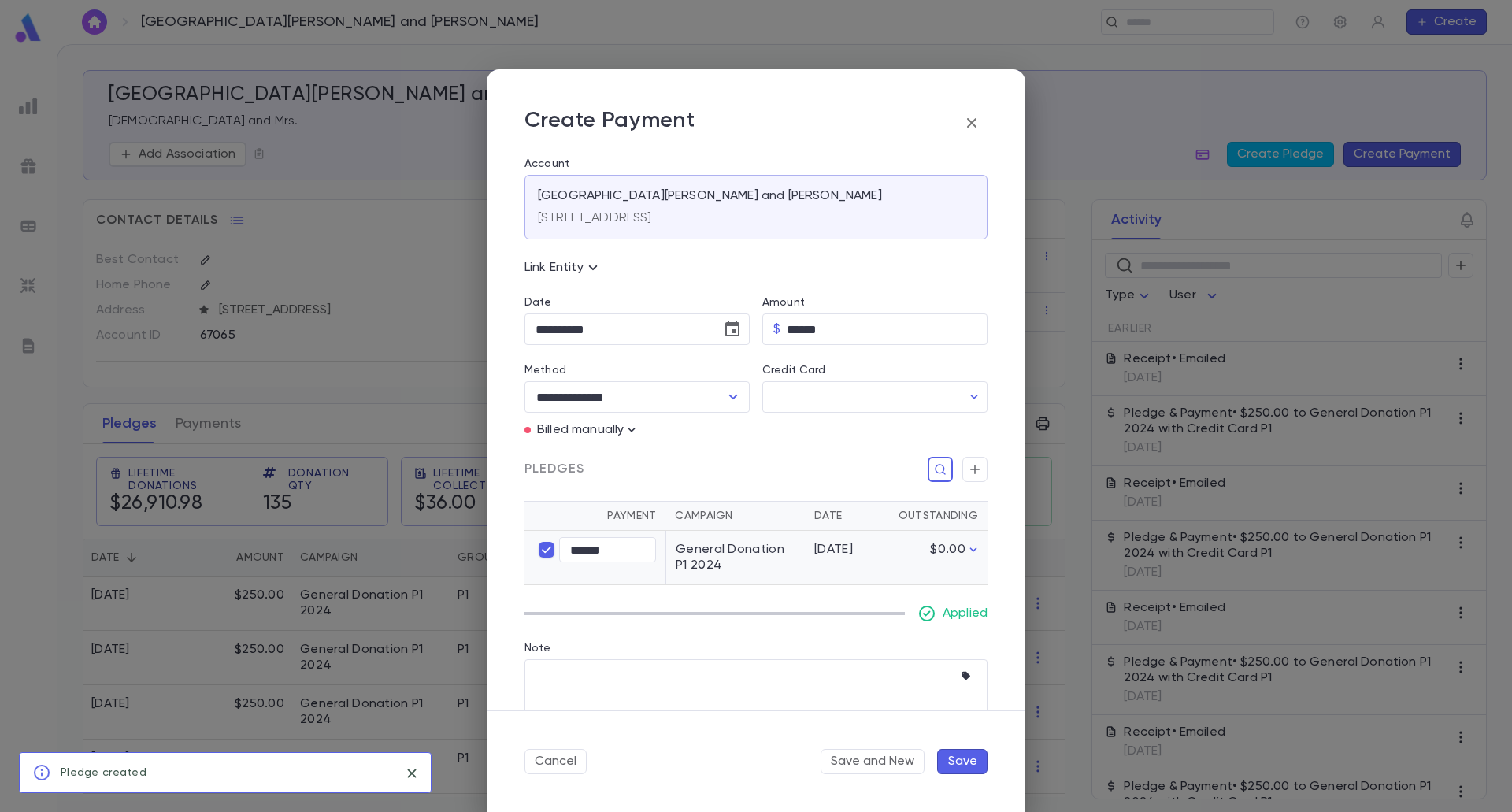
click at [955, 762] on button "Save" at bounding box center [962, 761] width 51 height 25
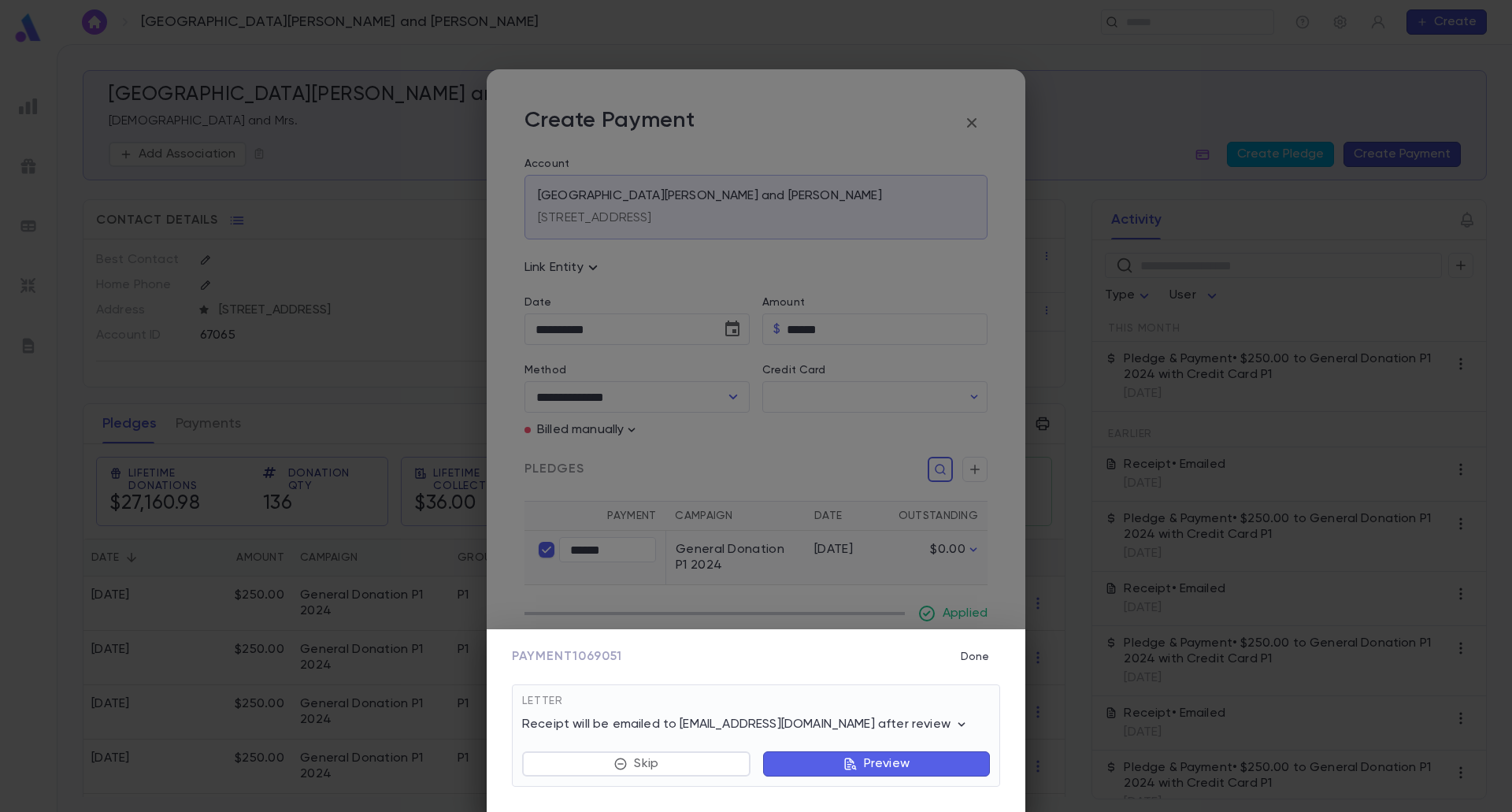
click at [911, 761] on button "Preview" at bounding box center [876, 764] width 227 height 25
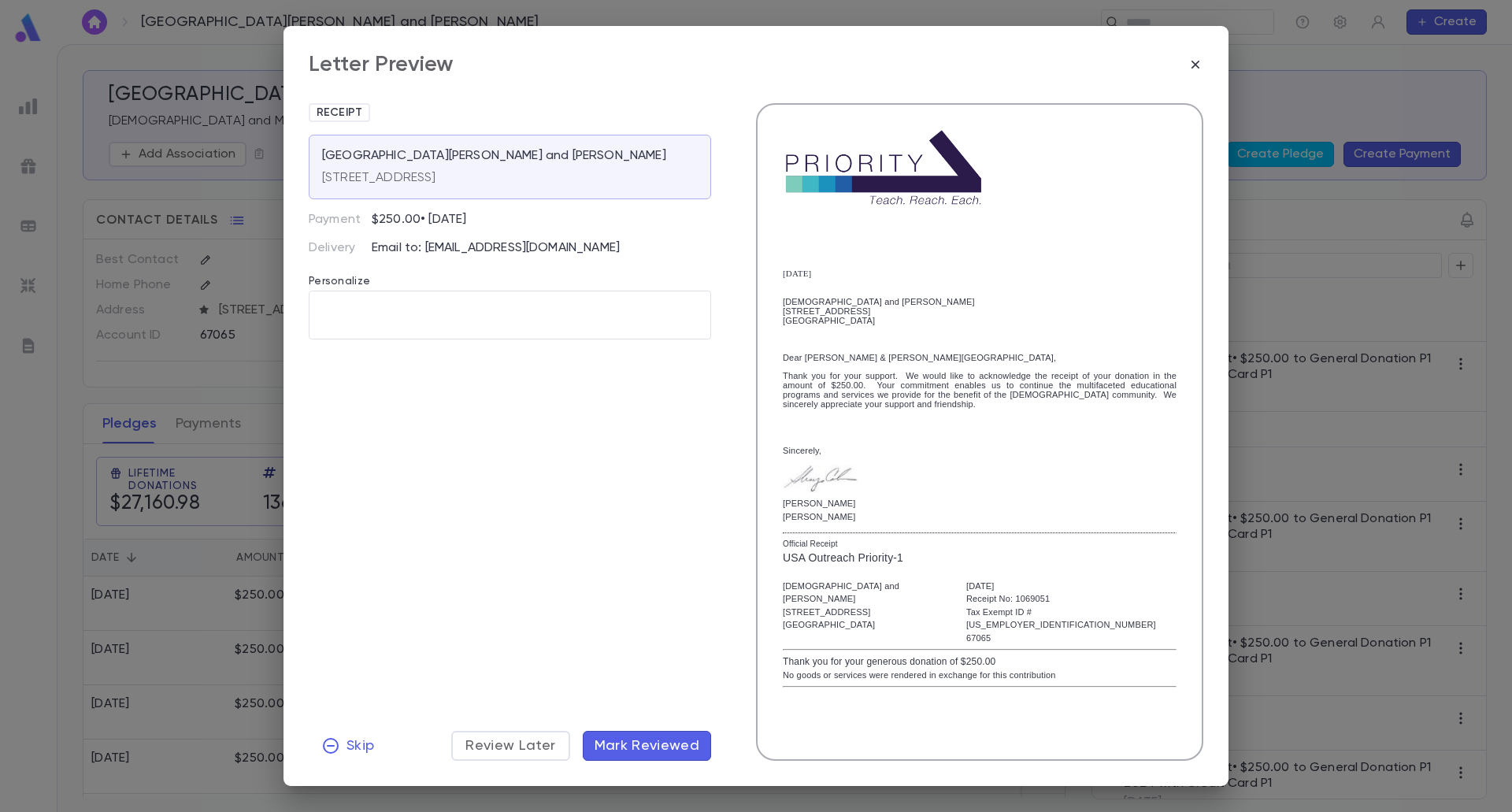
click at [621, 739] on span "Mark Reviewed" at bounding box center [647, 746] width 105 height 17
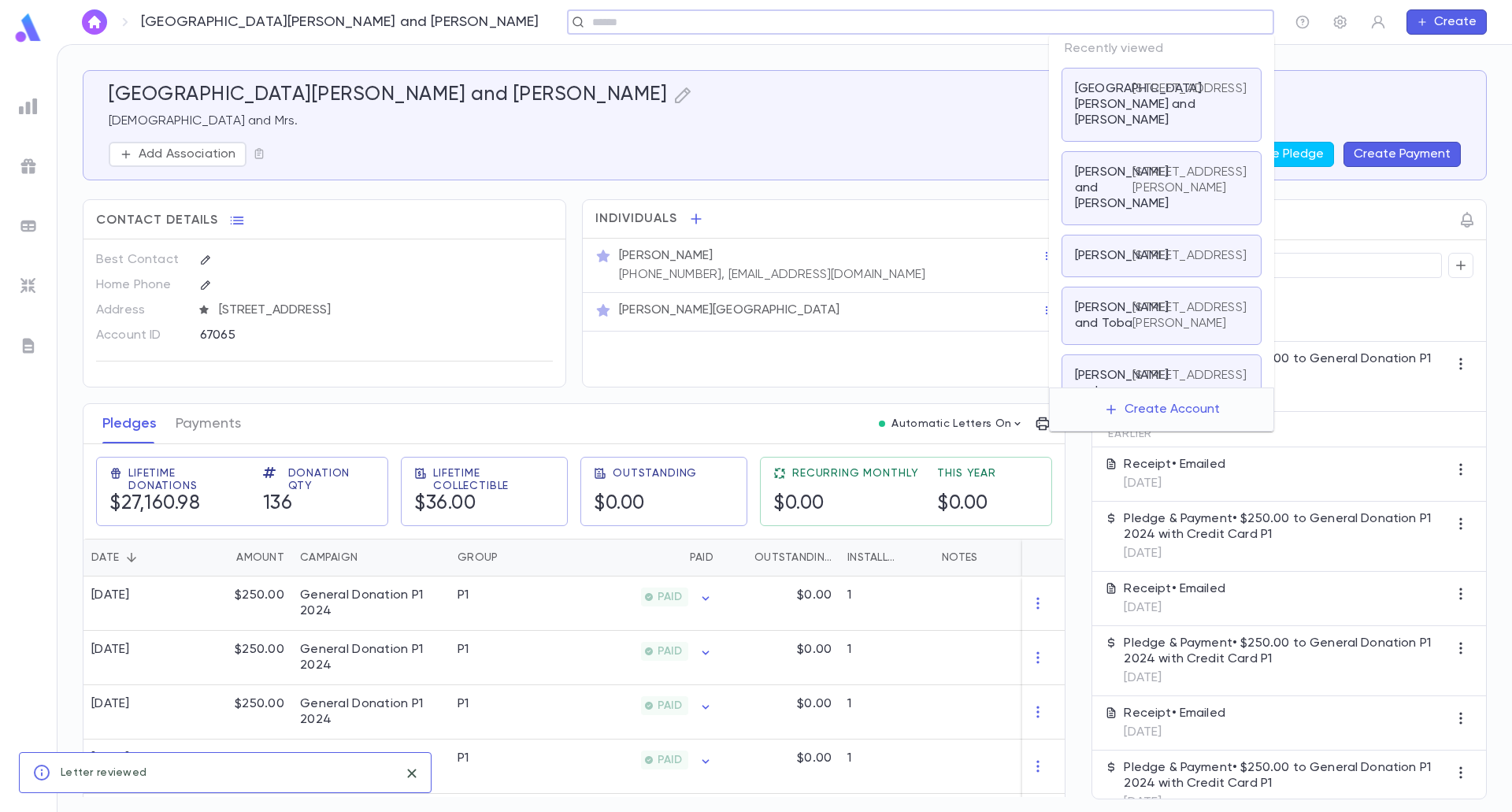
click at [1194, 18] on input "text" at bounding box center [915, 23] width 656 height 15
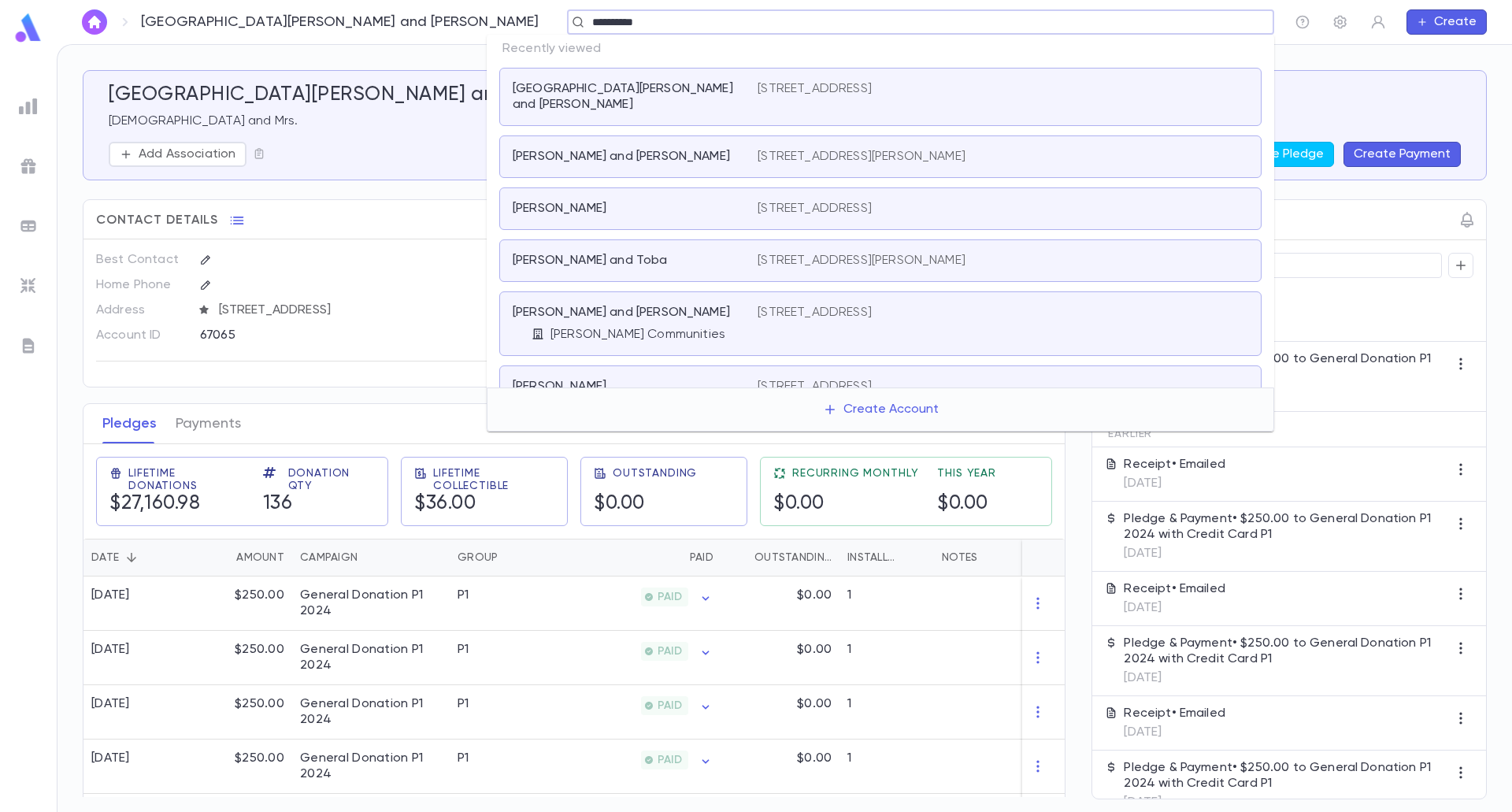
type input "**********"
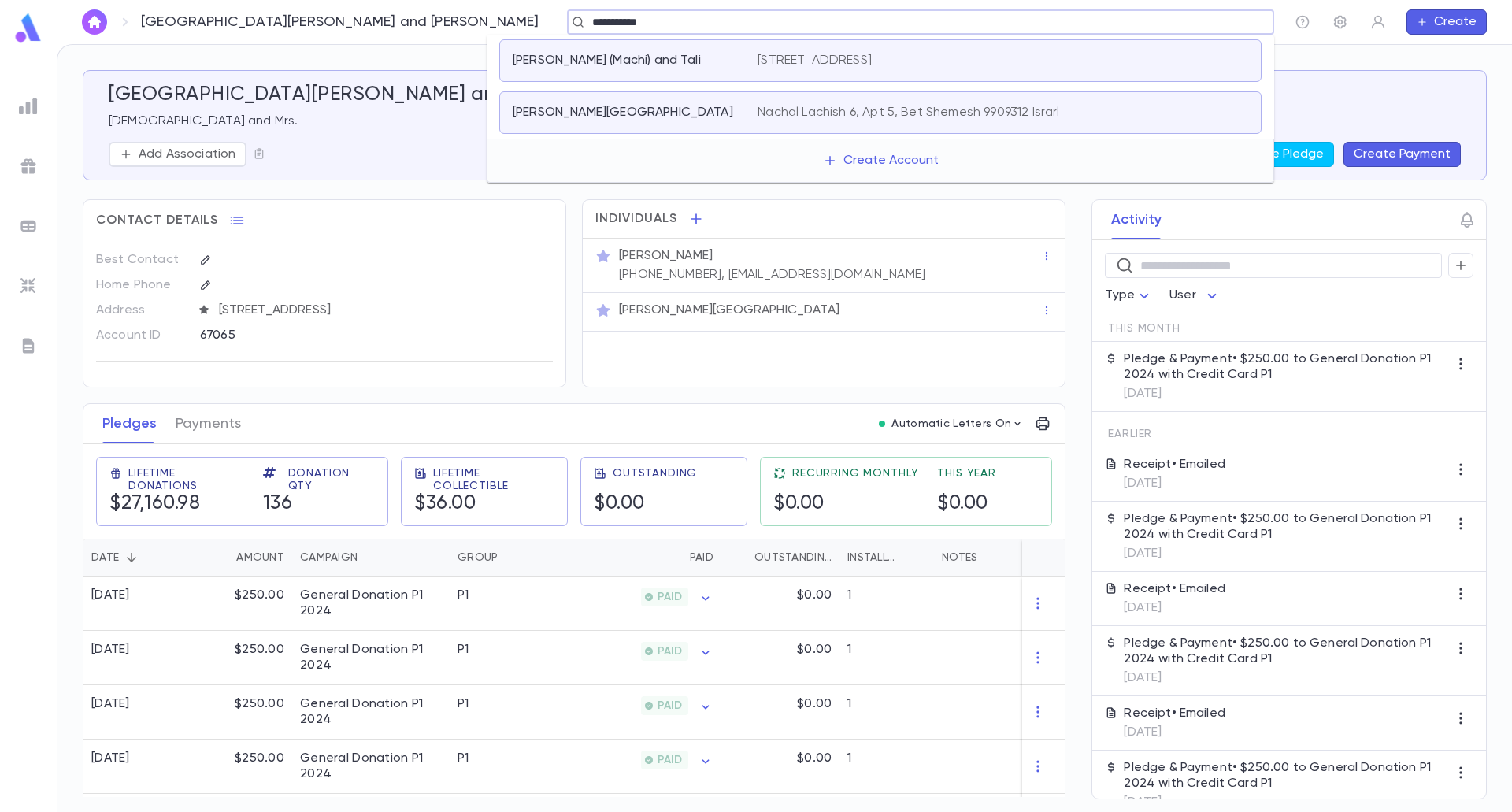
click at [619, 69] on p "[PERSON_NAME] (Machi) and Tali" at bounding box center [606, 60] width 188 height 16
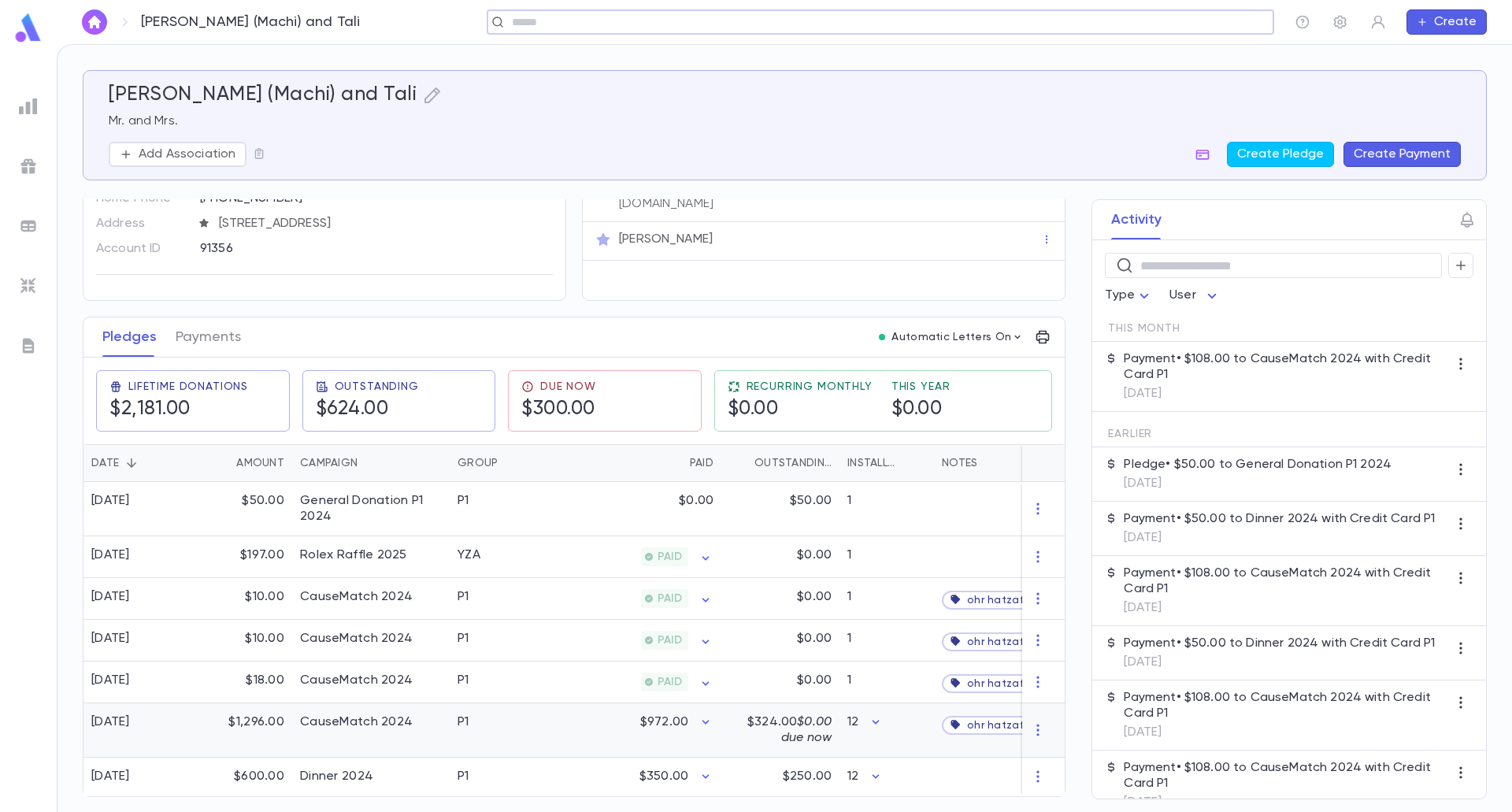
scroll to position [104, 0]
click at [415, 764] on div "Dinner 2024" at bounding box center [370, 777] width 157 height 39
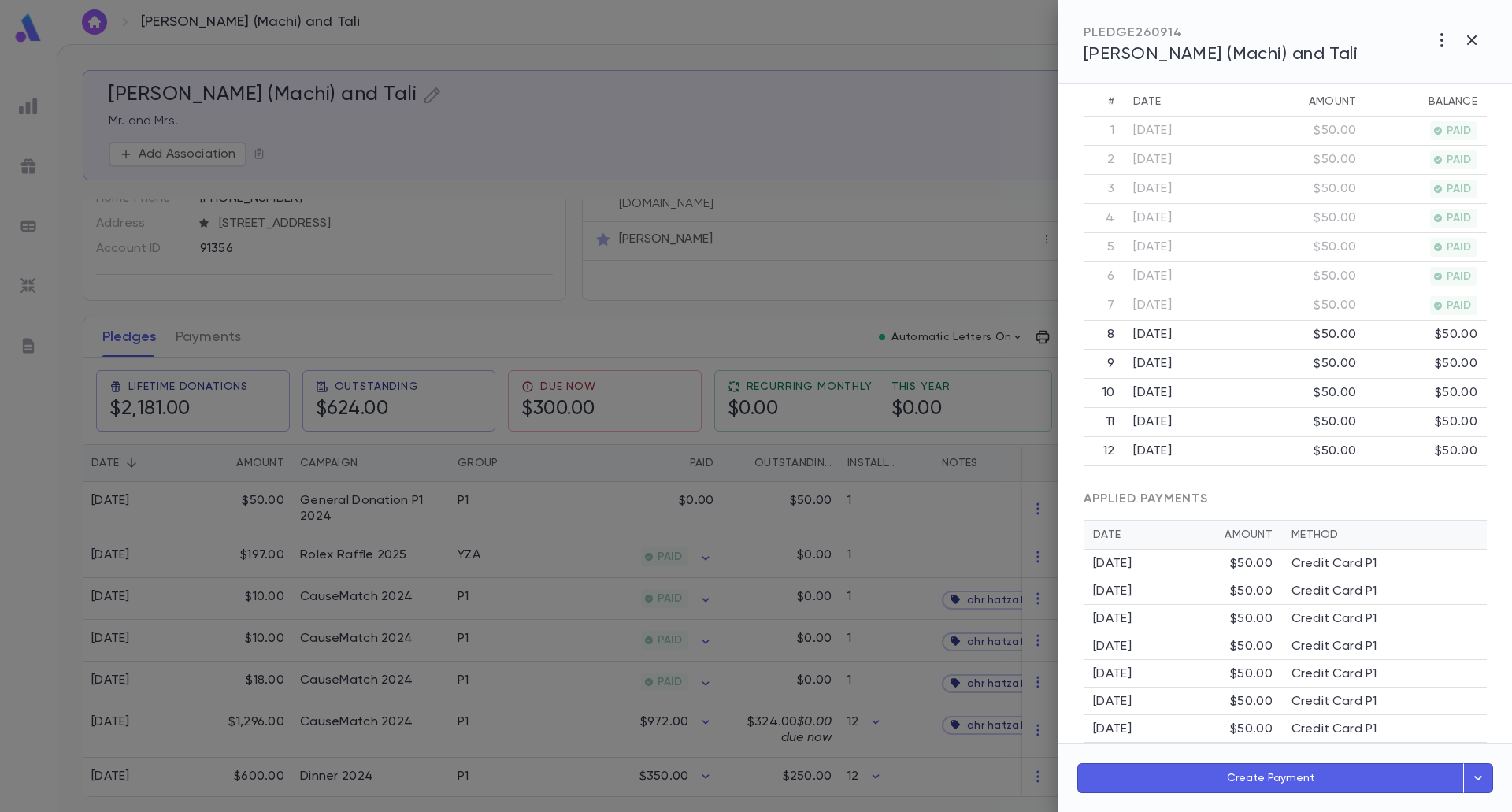
scroll to position [445, 0]
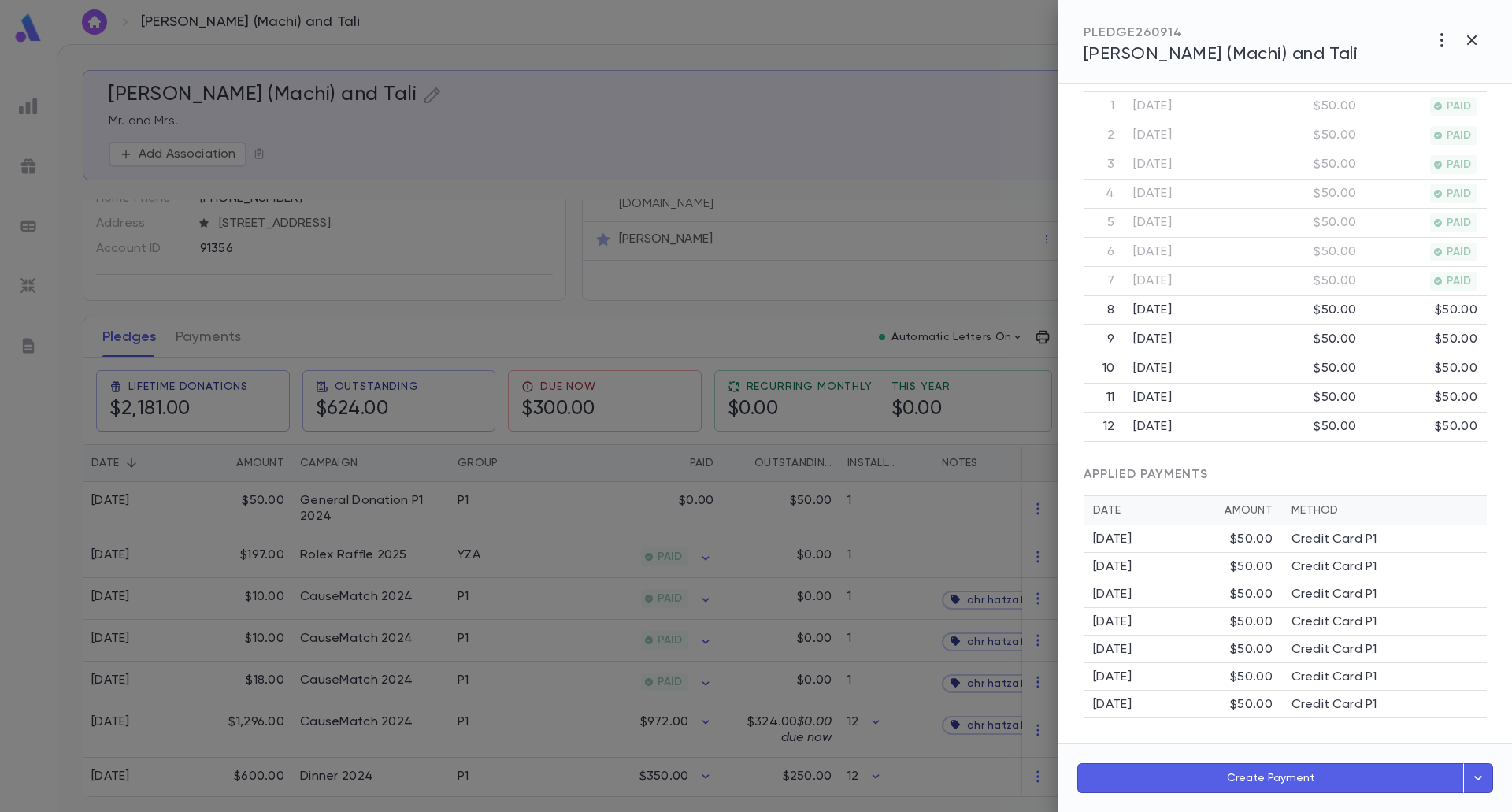
click at [1230, 787] on button "Create Payment" at bounding box center [1270, 778] width 387 height 30
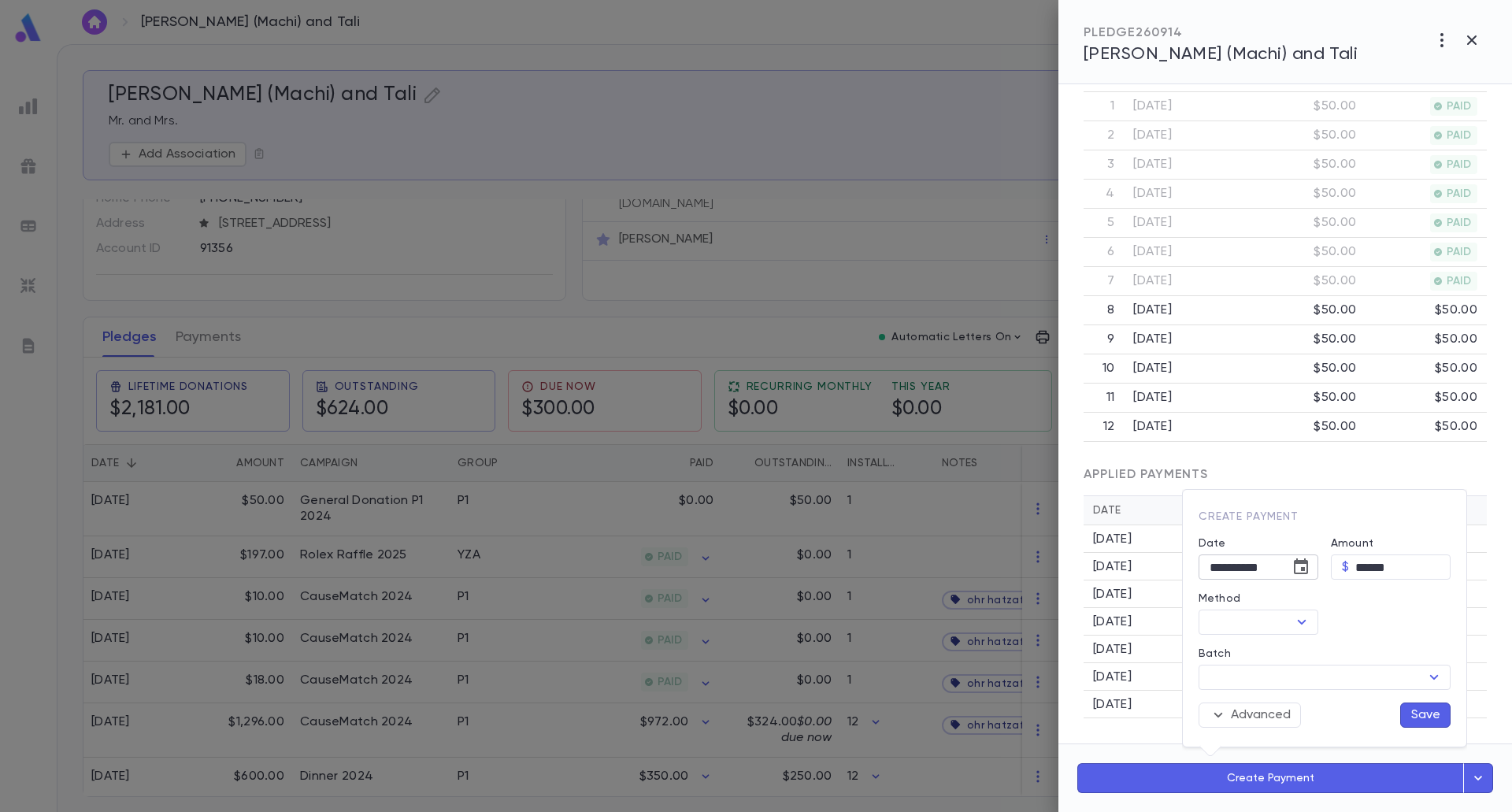
click at [1308, 577] on button "Choose date, selected date is Aug 25, 2025" at bounding box center [1300, 566] width 31 height 31
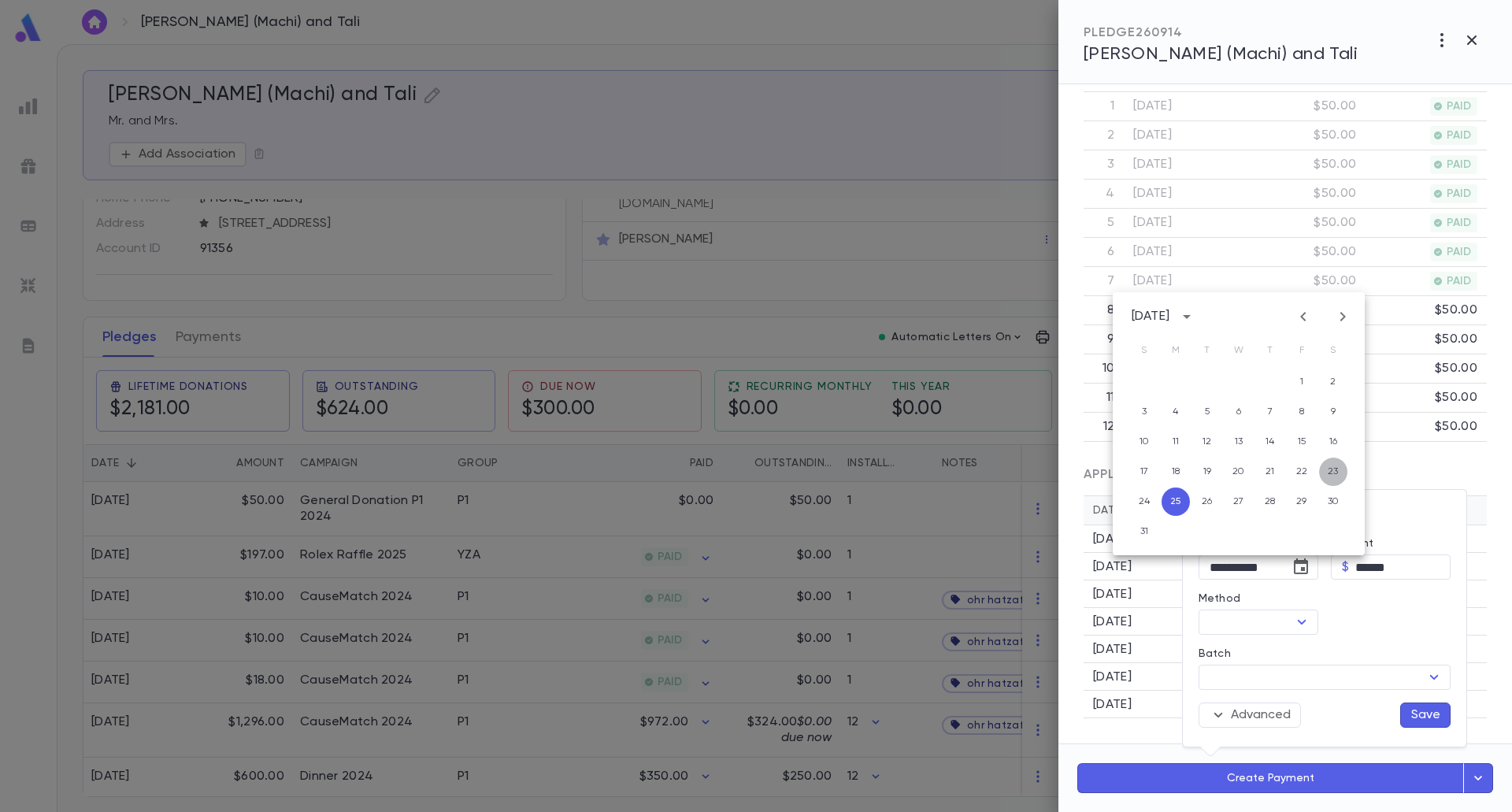
click at [1339, 471] on button "23" at bounding box center [1333, 472] width 28 height 28
type input "**********"
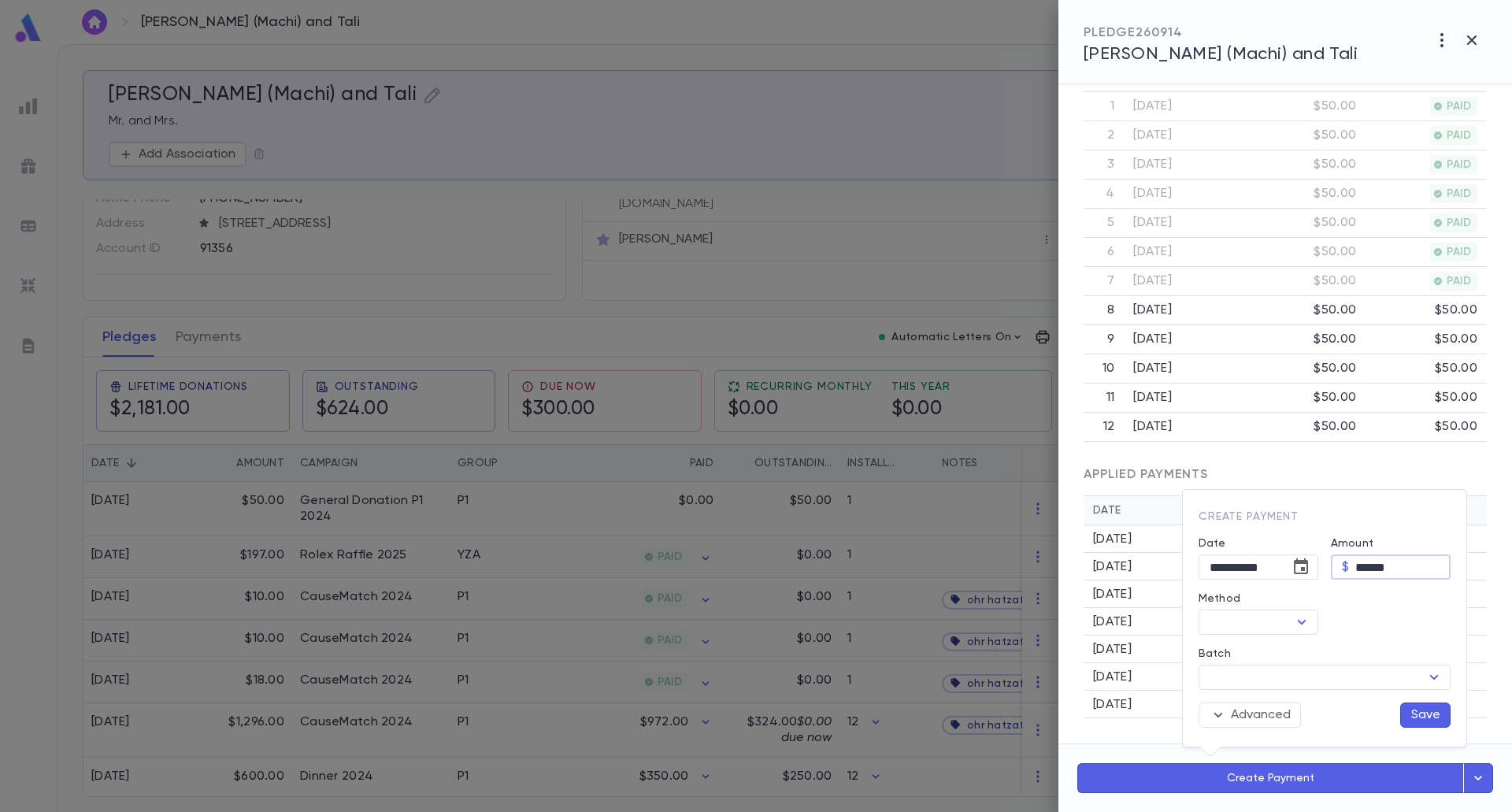
drag, startPoint x: 1360, startPoint y: 569, endPoint x: 1350, endPoint y: 568, distance: 10.0
click at [1350, 568] on div "$ ****** ​" at bounding box center [1390, 567] width 120 height 25
click at [1303, 629] on icon "Open" at bounding box center [1301, 623] width 19 height 19
type input "*****"
click at [1288, 437] on li "Credit Card P1" at bounding box center [1259, 439] width 121 height 25
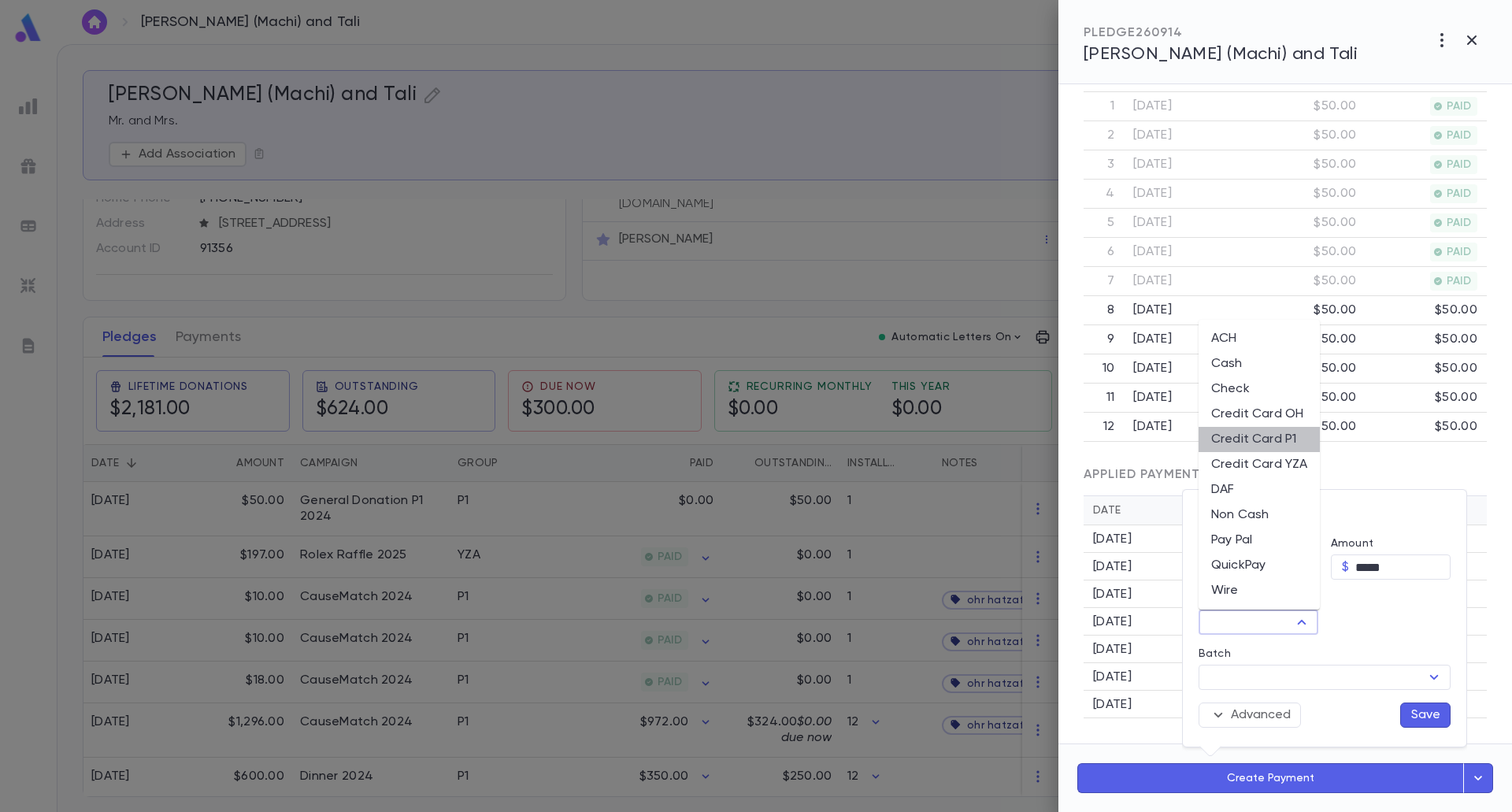
type input "**********"
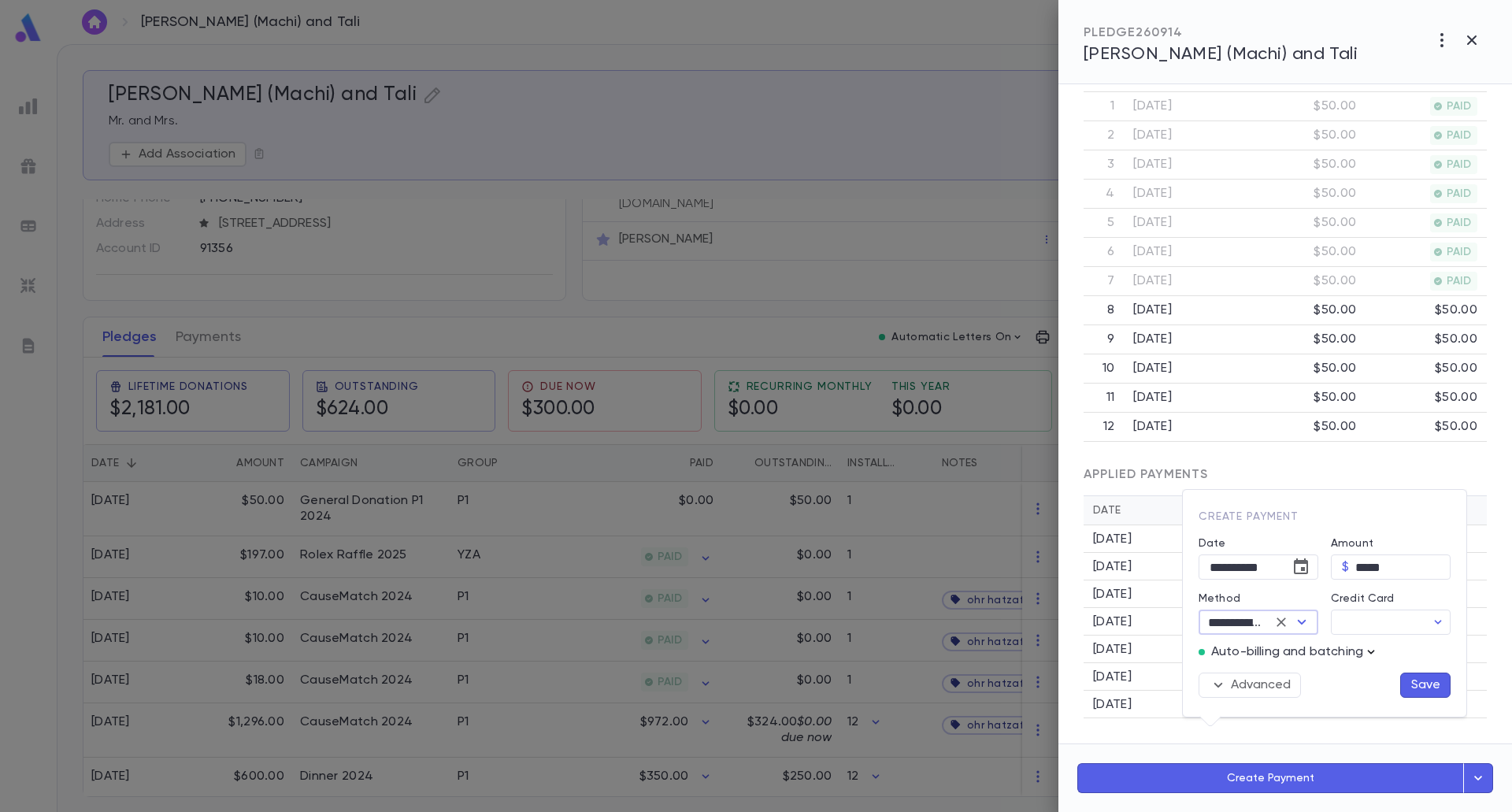
click at [1373, 652] on icon "button" at bounding box center [1372, 652] width 8 height 4
click at [1359, 684] on p "Enter Manual Billing Instead" at bounding box center [1407, 680] width 162 height 16
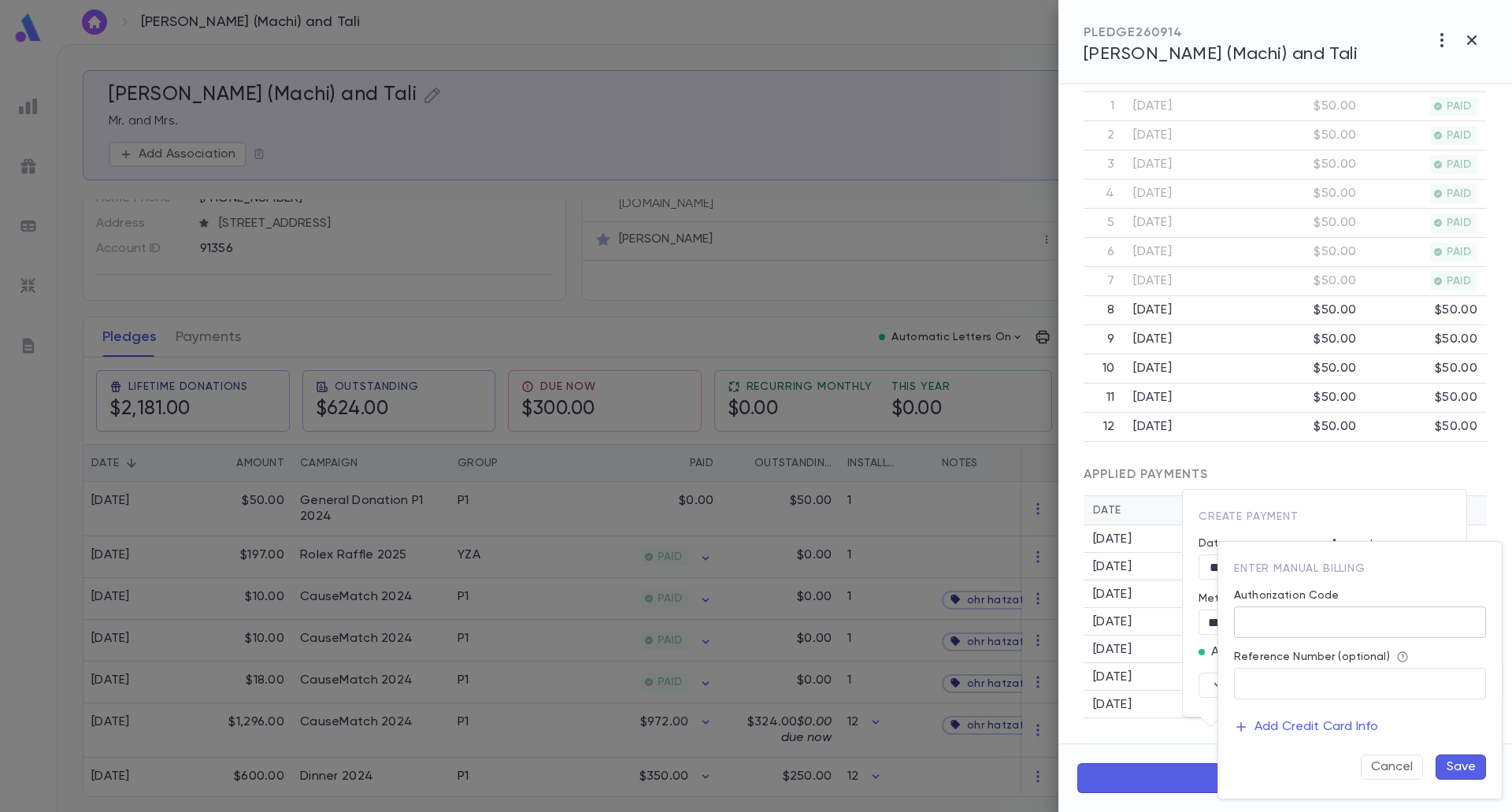
drag, startPoint x: 1334, startPoint y: 618, endPoint x: 1336, endPoint y: 634, distance: 16.1
click at [1334, 618] on input "Authorization Code" at bounding box center [1359, 623] width 252 height 31
type input "**"
click at [1451, 767] on button "Save" at bounding box center [1461, 767] width 51 height 25
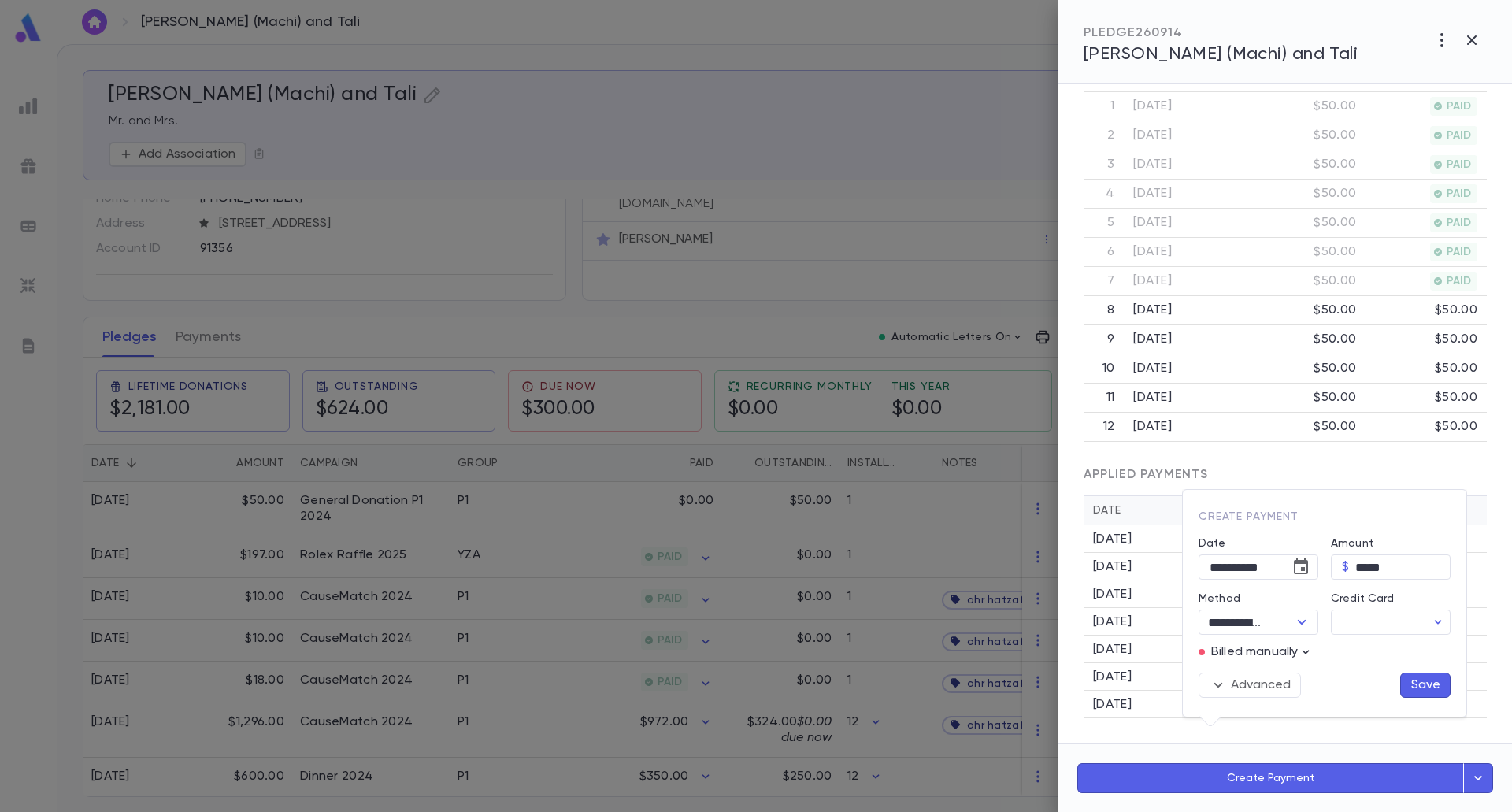
click at [1407, 677] on button "Save" at bounding box center [1425, 685] width 51 height 25
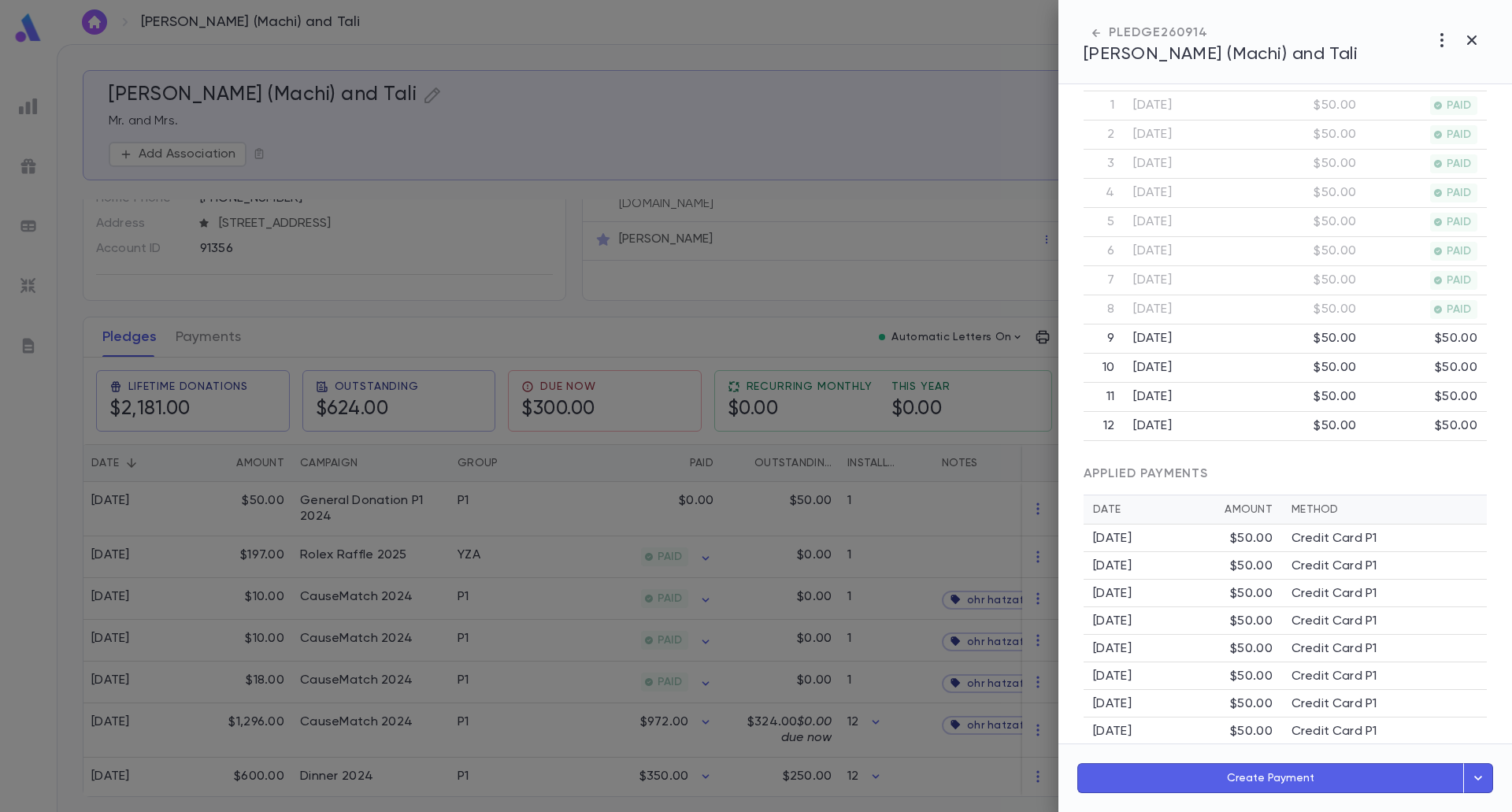
scroll to position [472, 0]
drag, startPoint x: 1214, startPoint y: 787, endPoint x: 1216, endPoint y: 821, distance: 34.1
click at [1216, 811] on html "[PERSON_NAME] (Machi) and Tali ​ Create [PERSON_NAME] (Machi) and [PERSON_NAME]…" at bounding box center [756, 406] width 1512 height 812
click at [555, 690] on div at bounding box center [756, 406] width 1512 height 812
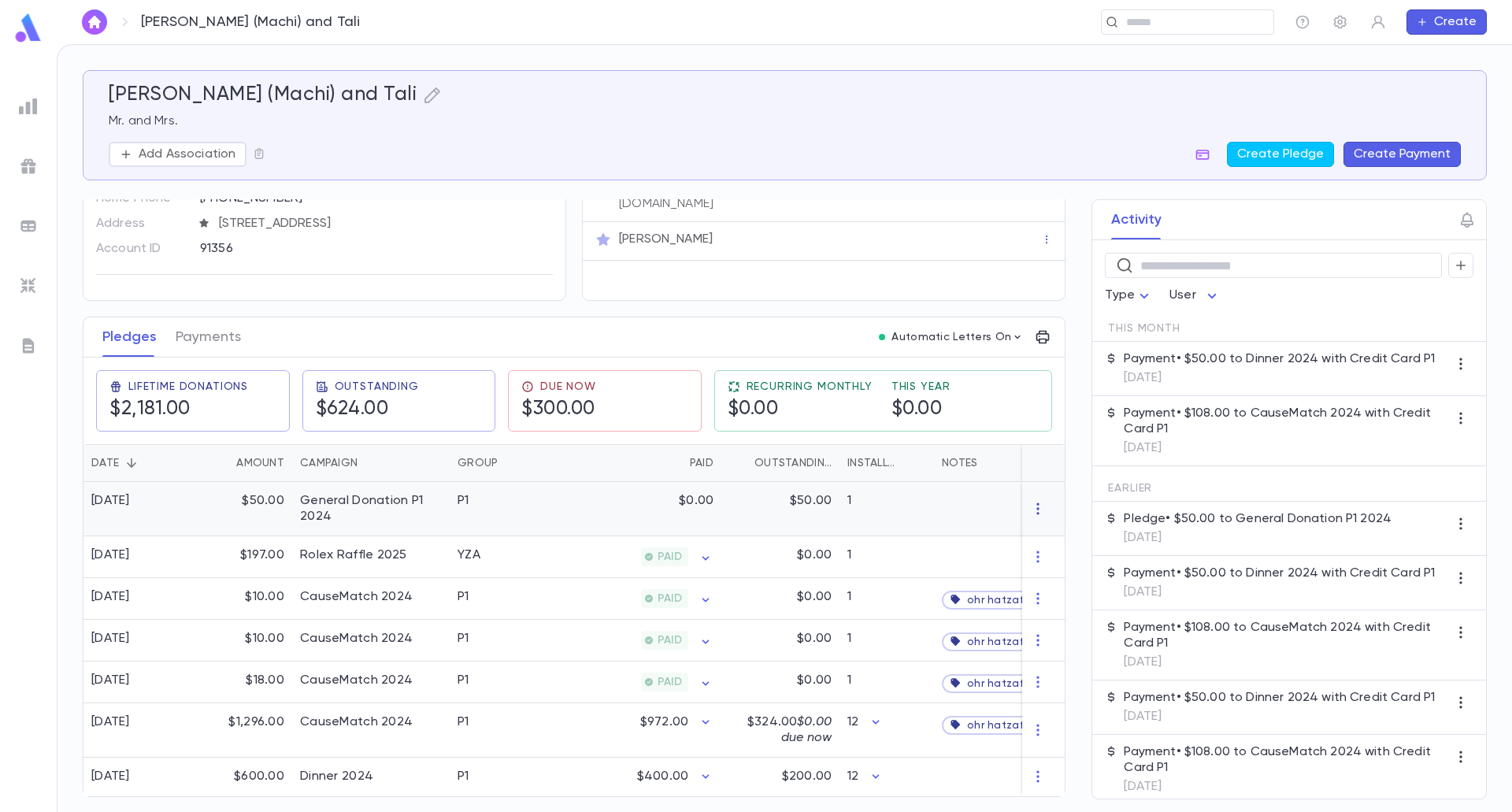
click at [1032, 501] on icon "button" at bounding box center [1037, 509] width 16 height 16
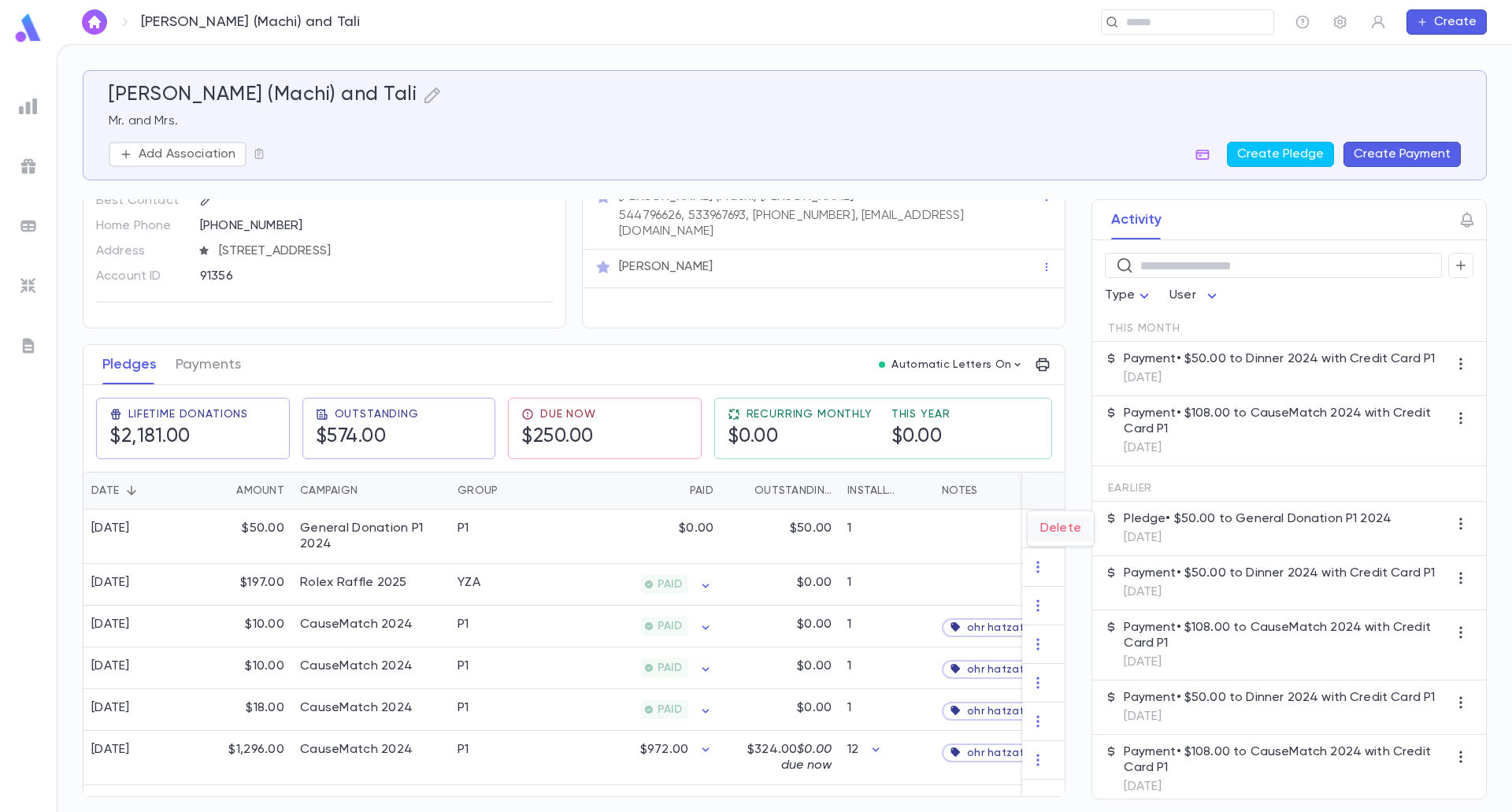
scroll to position [104, 0]
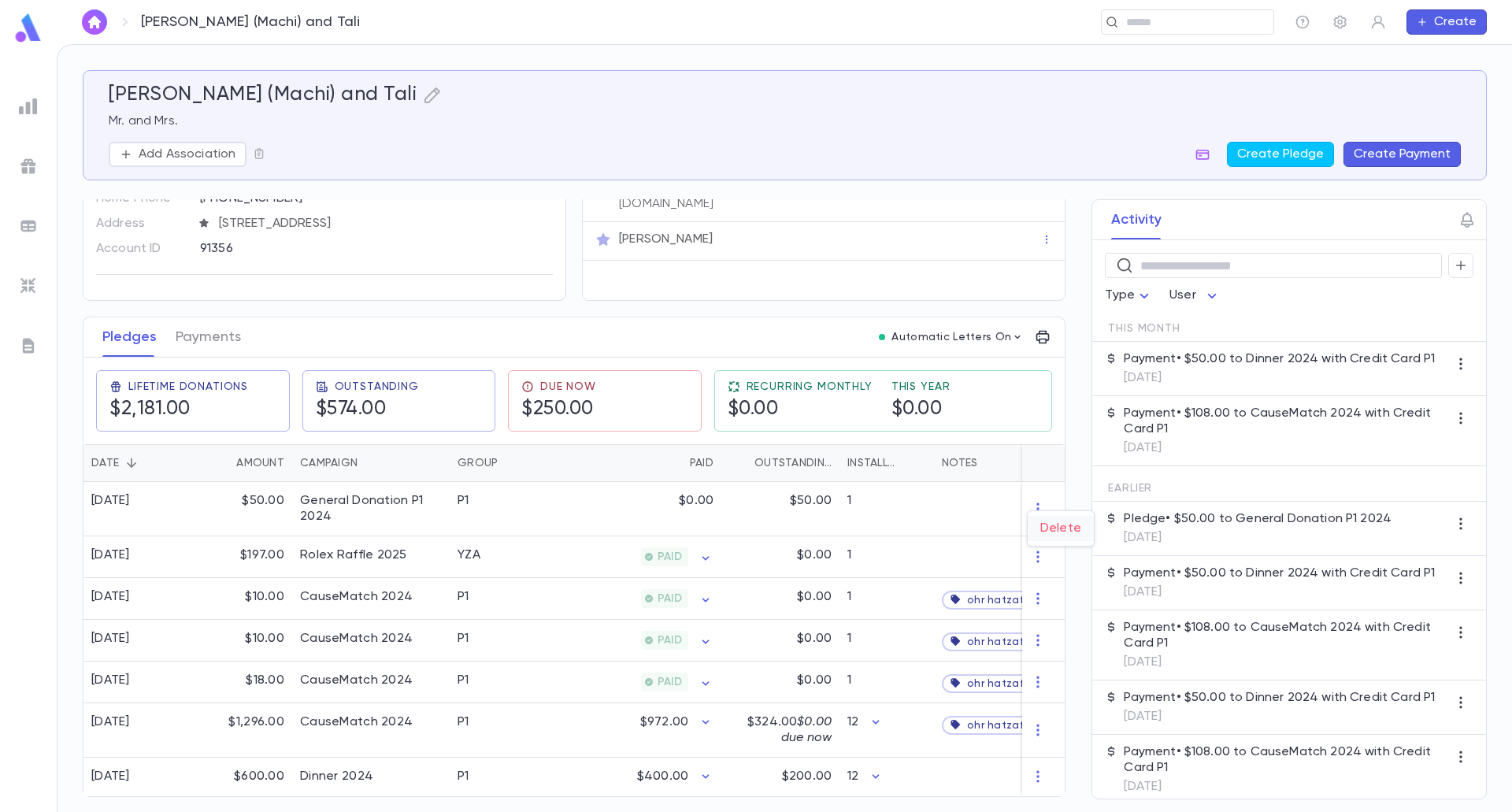
click at [1066, 522] on li "Delete" at bounding box center [1060, 528] width 66 height 25
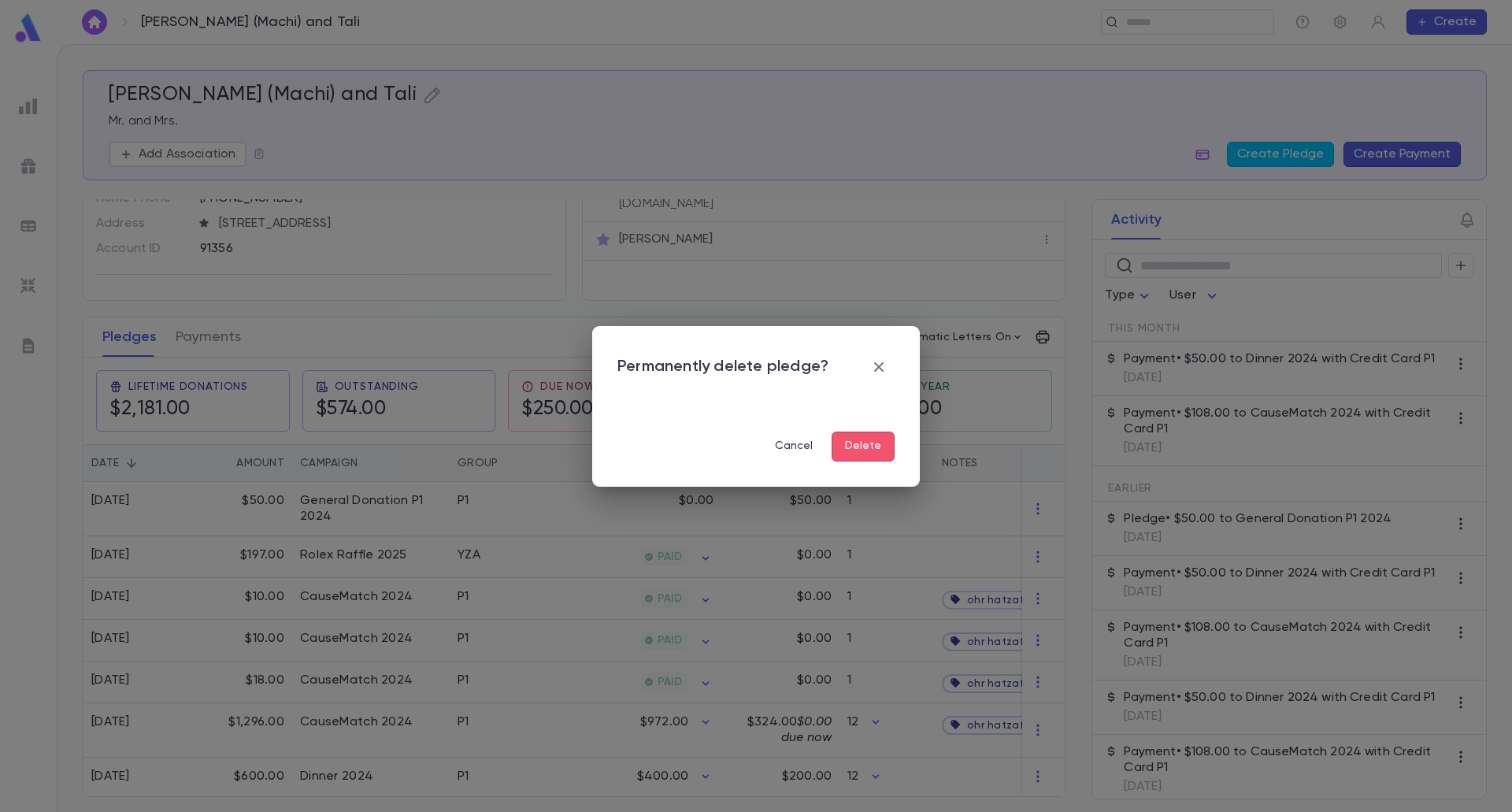
click at [888, 358] on button "button" at bounding box center [878, 366] width 31 height 31
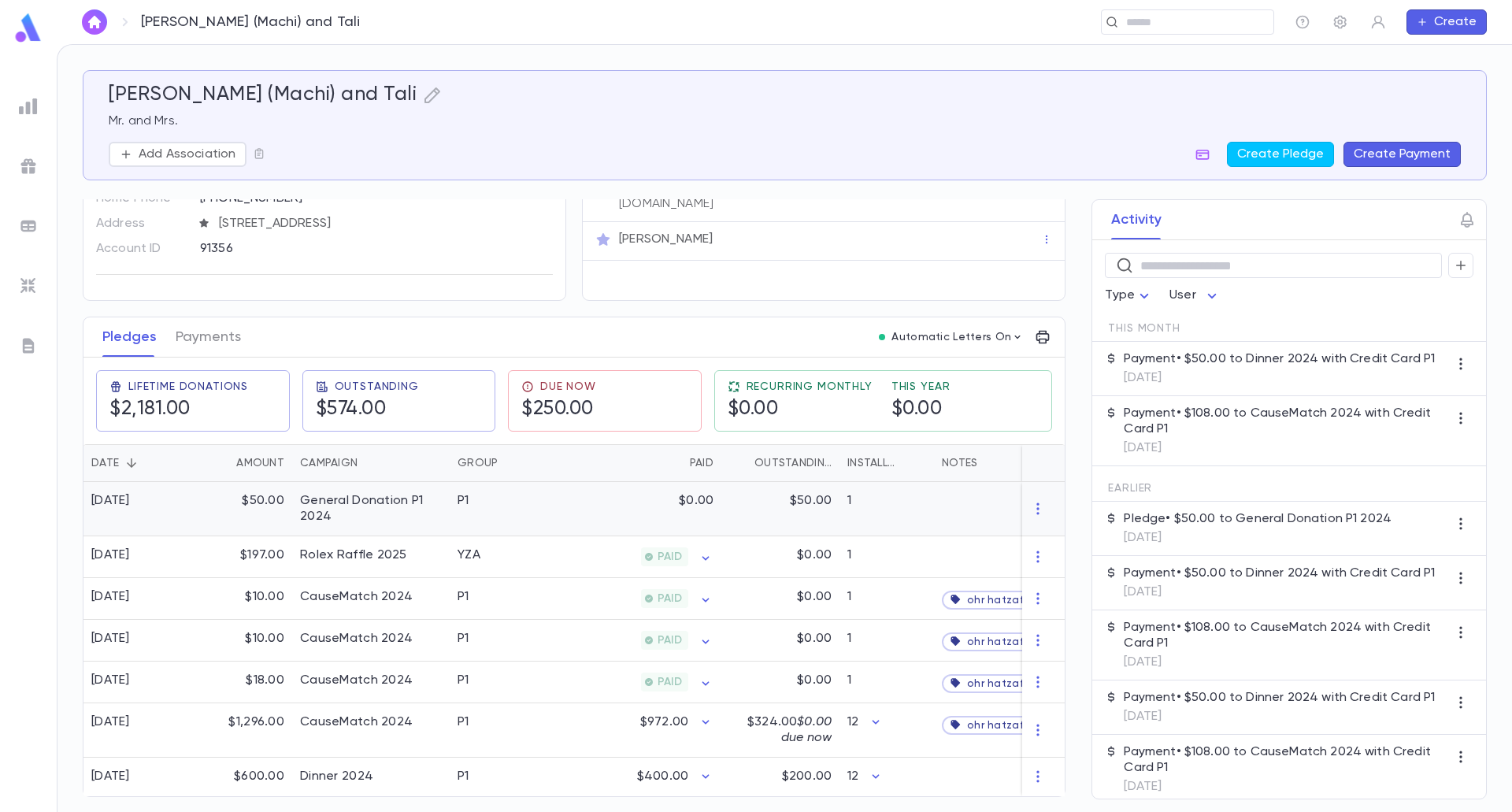
click at [1035, 511] on div at bounding box center [1043, 510] width 42 height 55
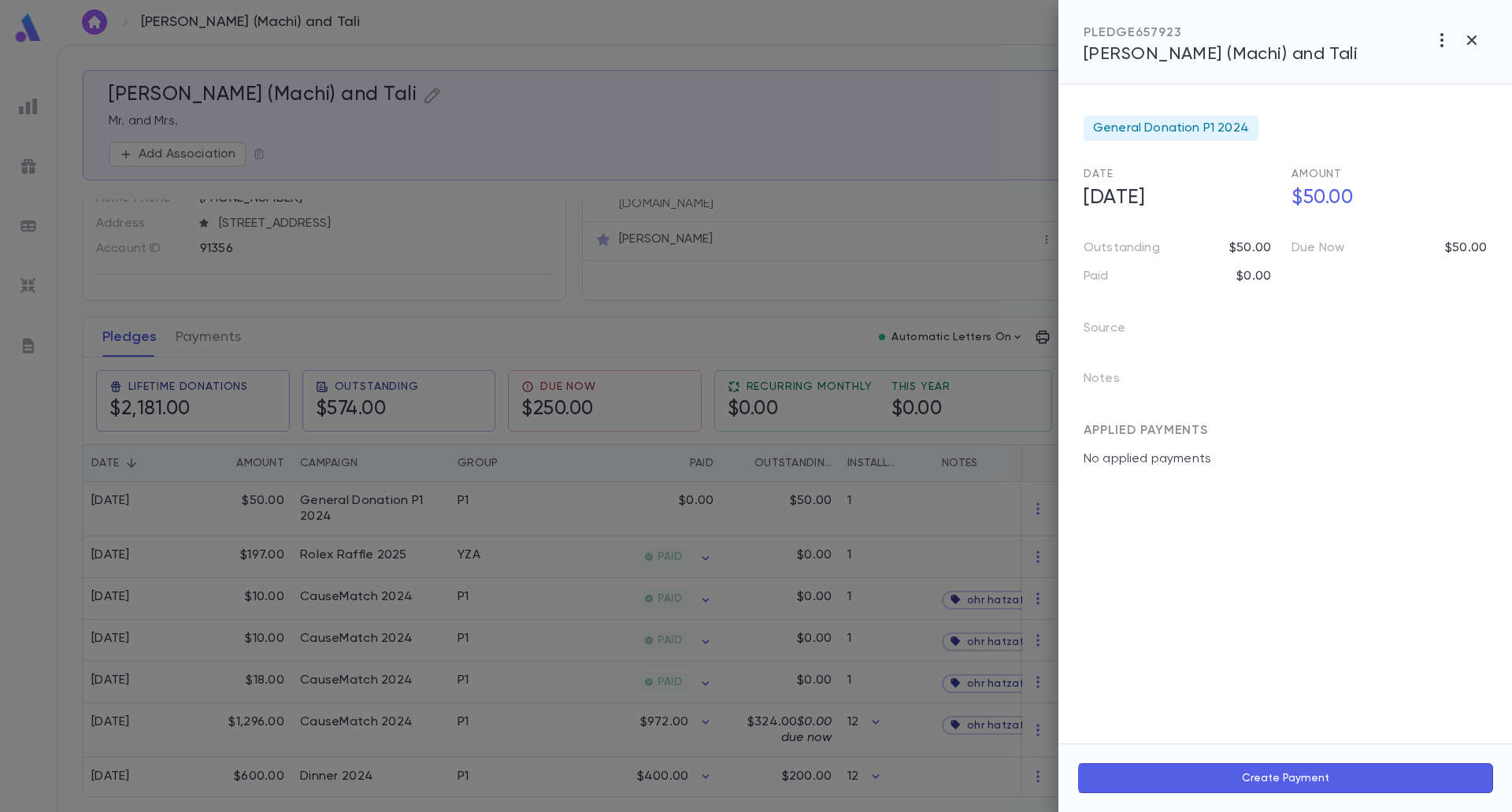
click at [993, 499] on div at bounding box center [756, 406] width 1512 height 812
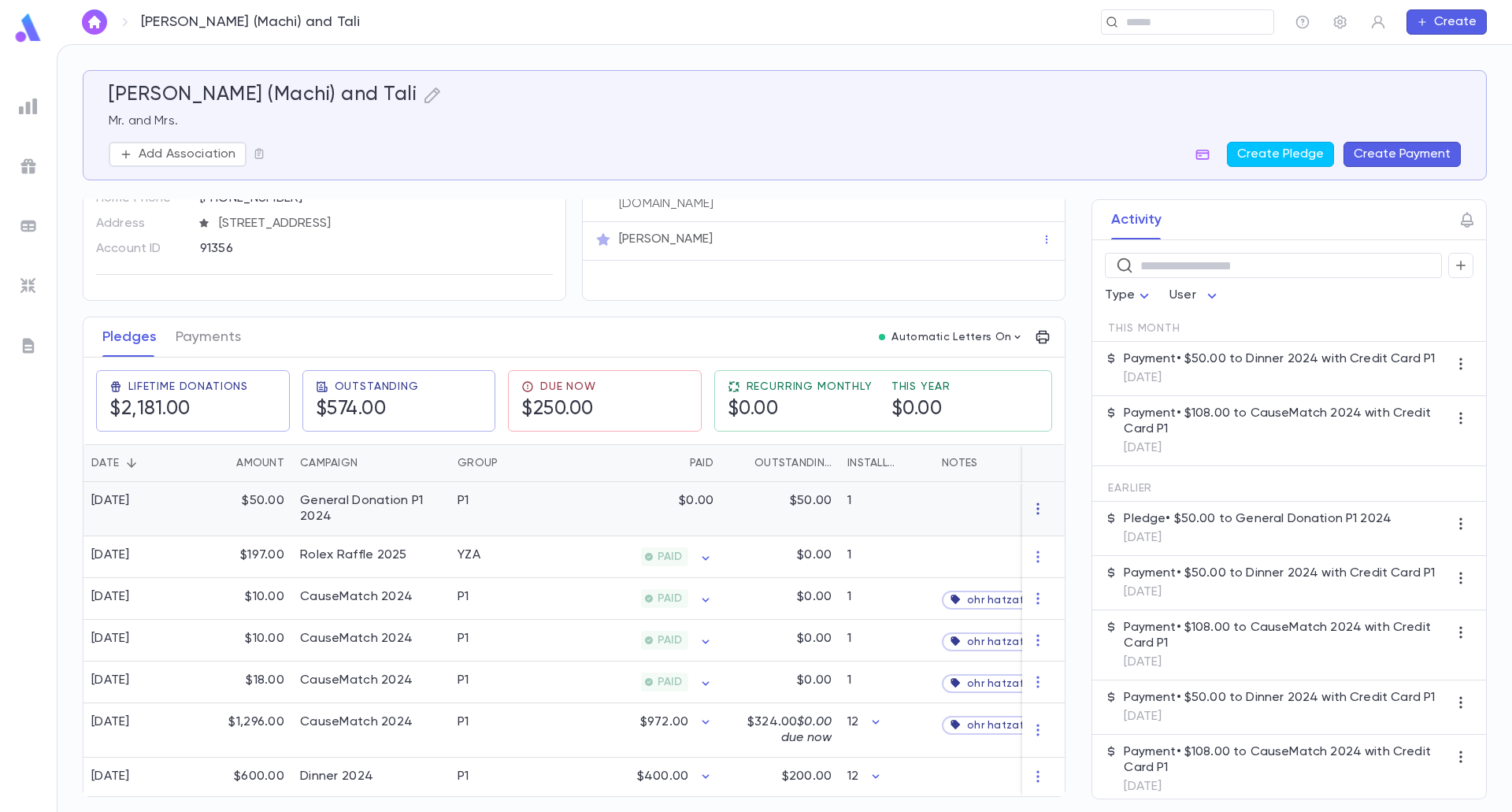
click at [1035, 501] on icon "button" at bounding box center [1037, 509] width 16 height 16
click at [1066, 520] on li "Delete" at bounding box center [1060, 528] width 66 height 25
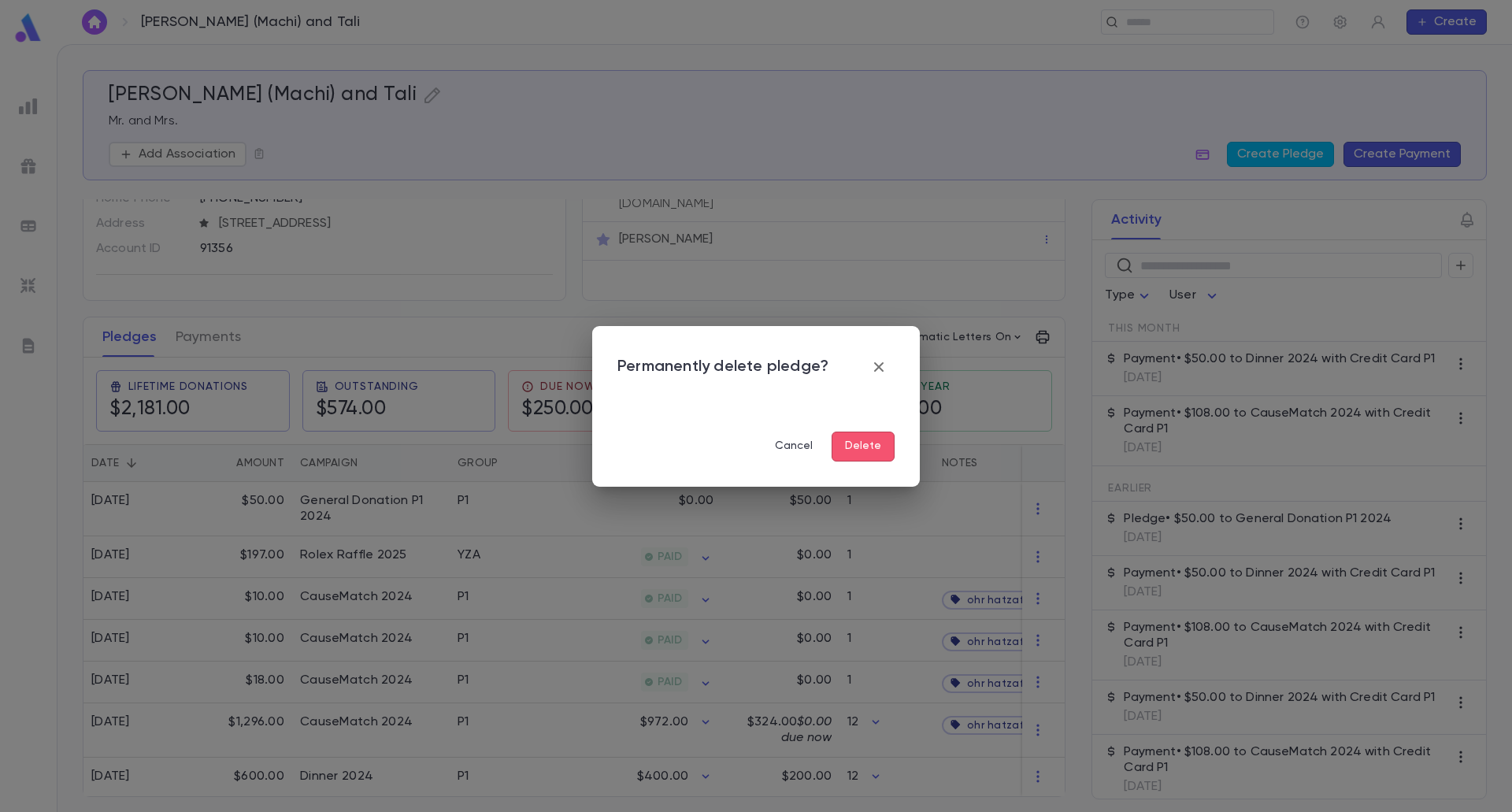
click at [867, 450] on button "Delete" at bounding box center [862, 447] width 63 height 30
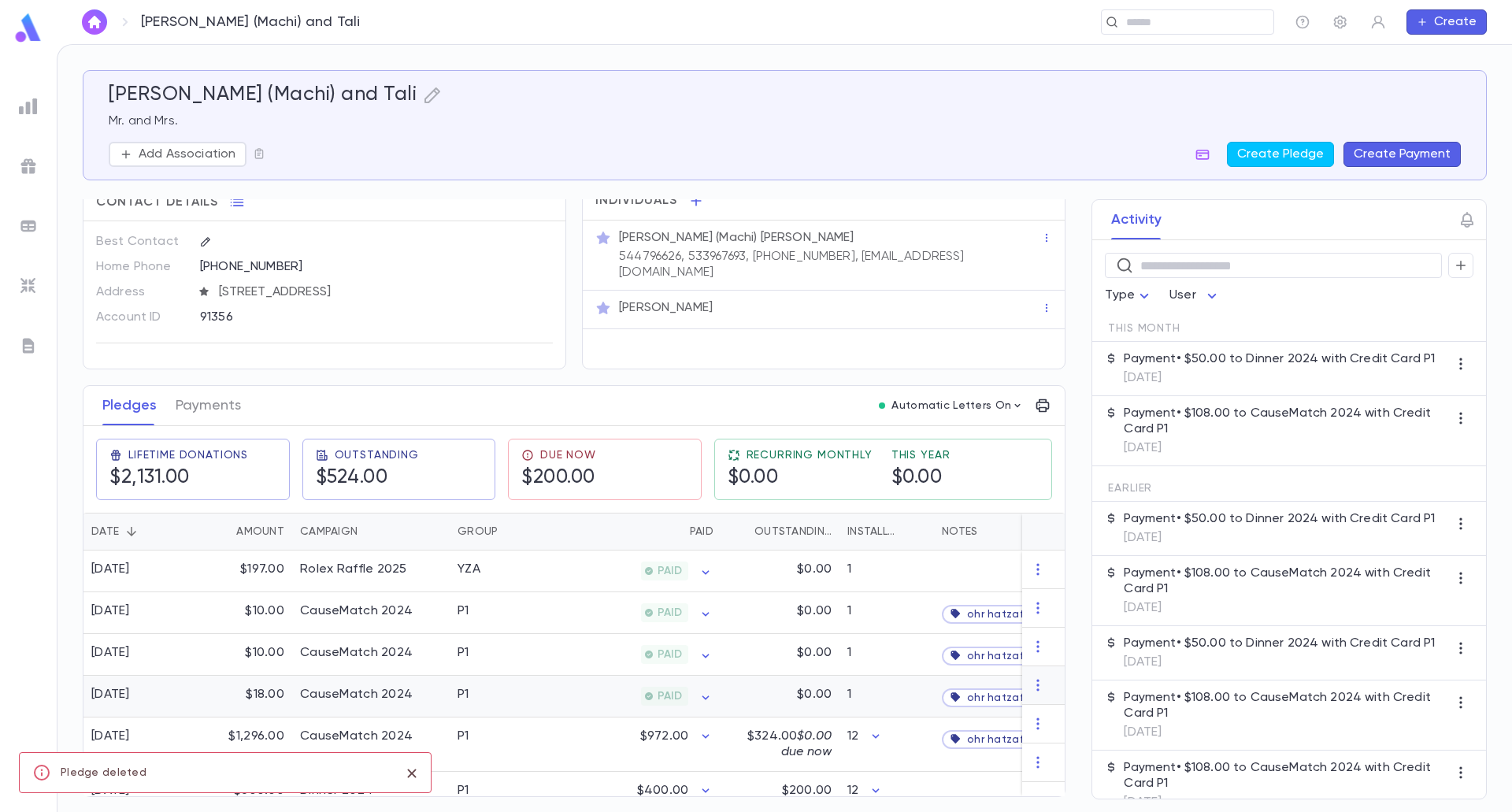
scroll to position [49, 0]
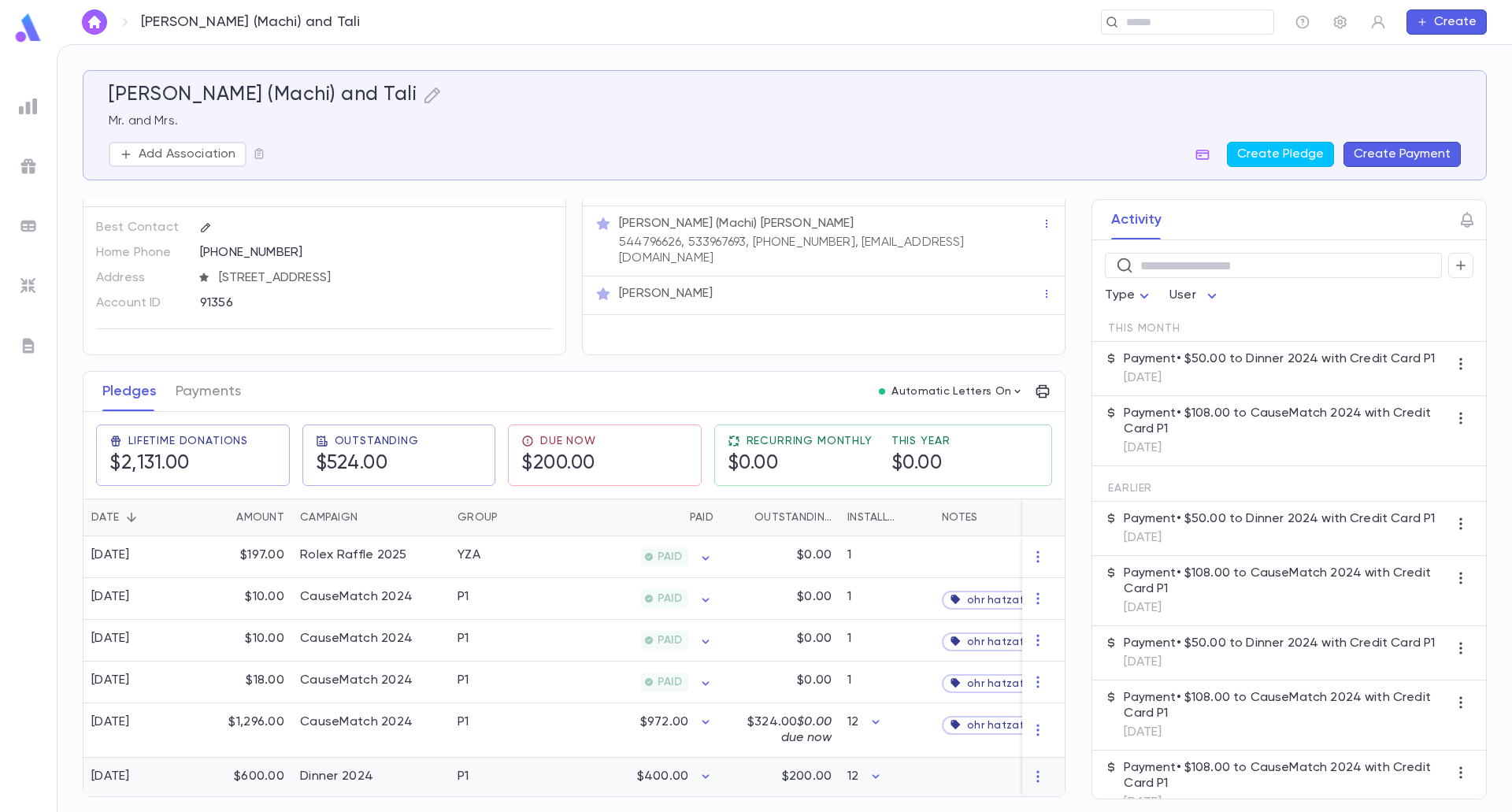
click at [622, 767] on div "$400.00" at bounding box center [644, 777] width 153 height 39
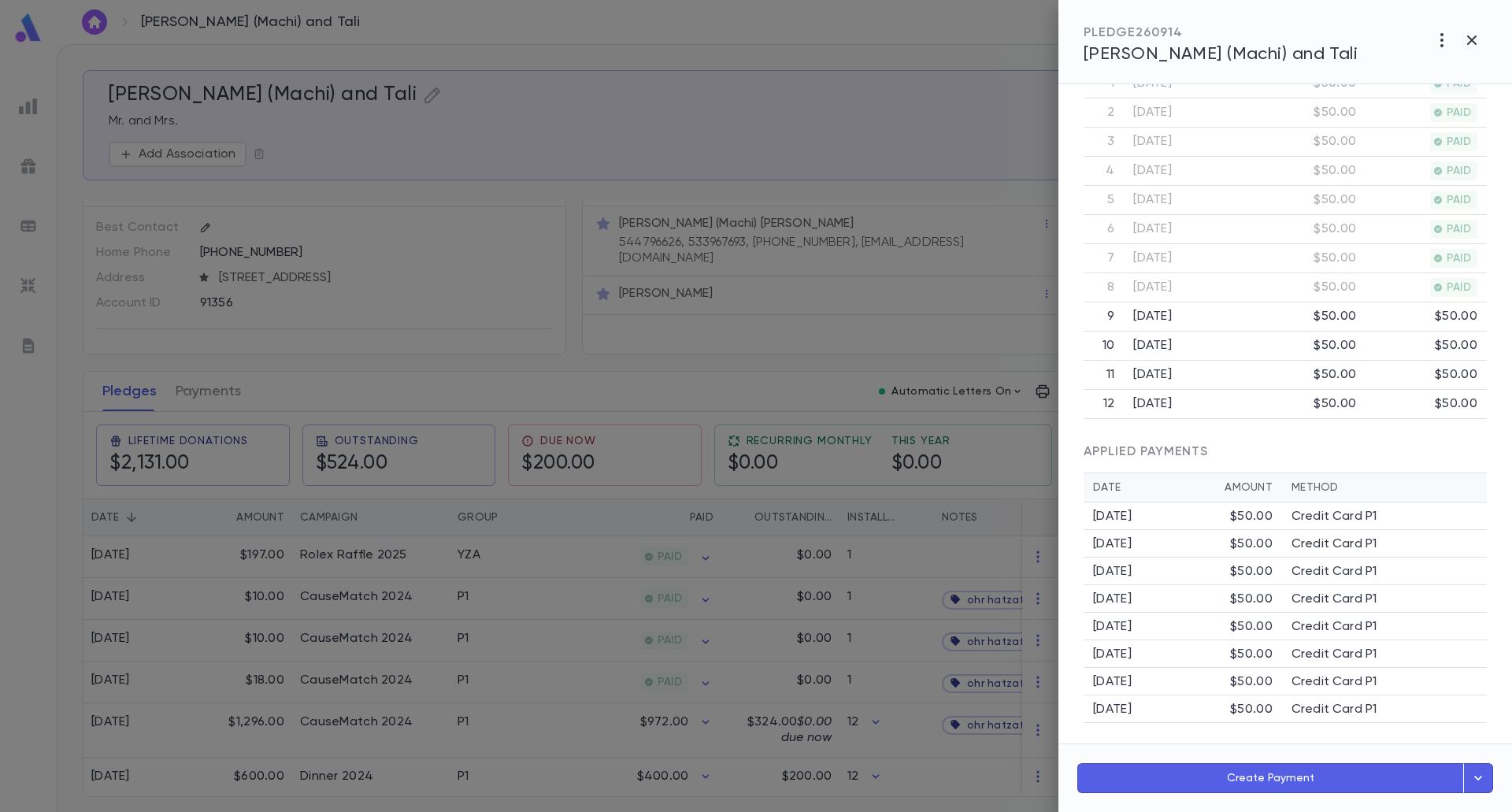
scroll to position [472, 0]
click at [1467, 46] on icon "button" at bounding box center [1472, 41] width 19 height 19
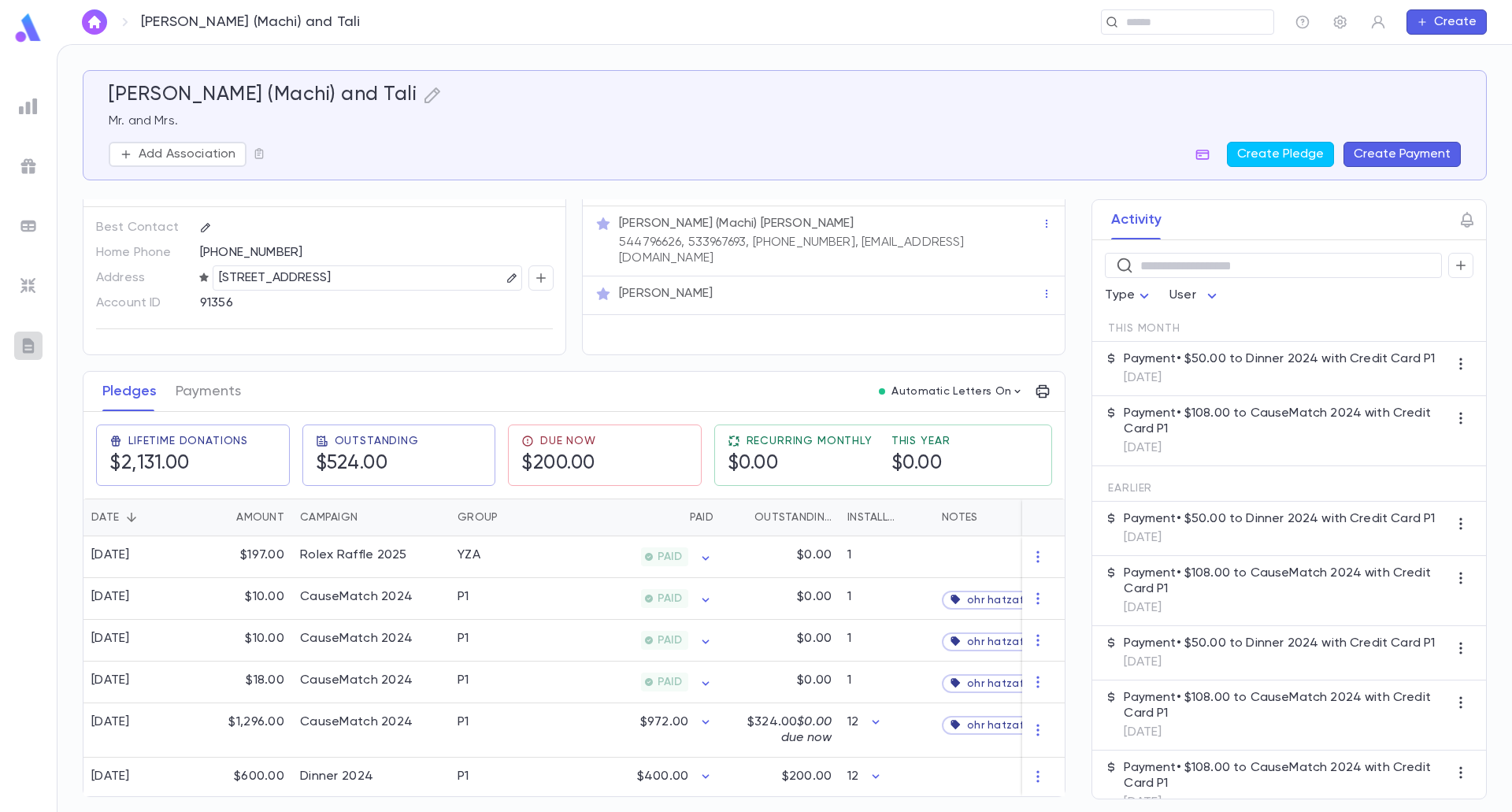
click at [21, 336] on img at bounding box center [28, 346] width 19 height 19
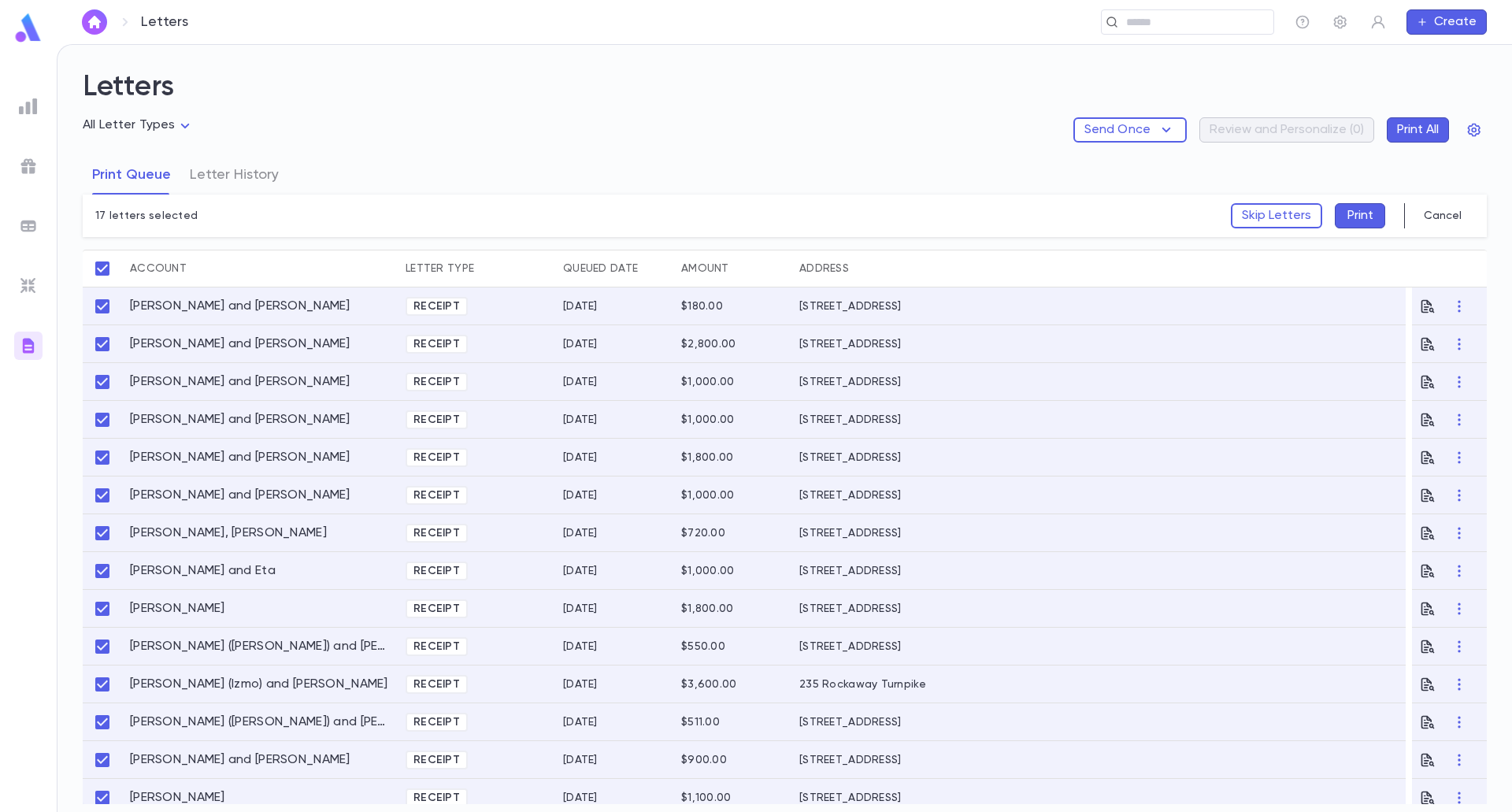
click at [1368, 215] on button "Print" at bounding box center [1360, 216] width 51 height 25
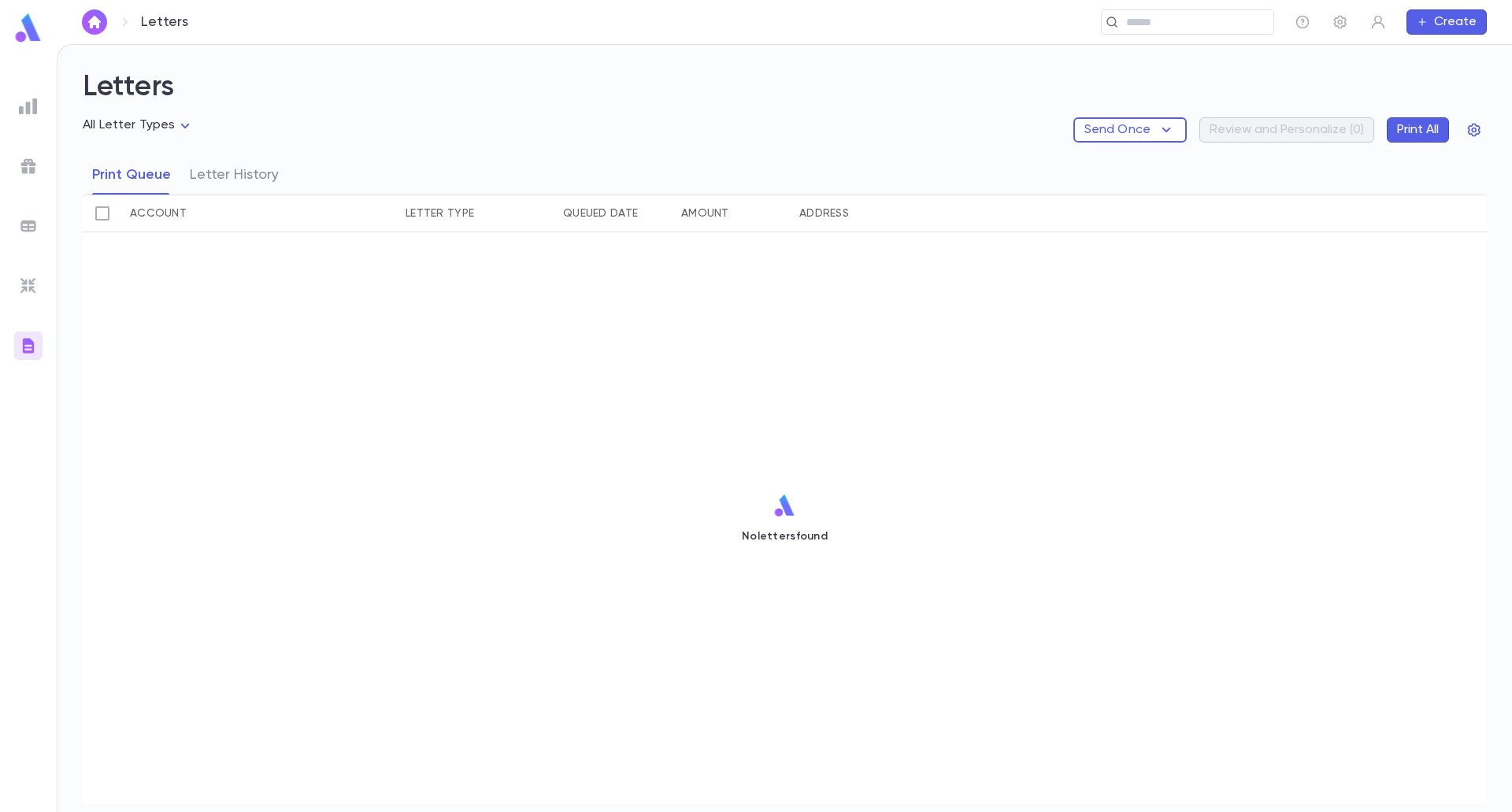
click at [31, 36] on img at bounding box center [27, 27] width 31 height 31
